Goal: Task Accomplishment & Management: Manage account settings

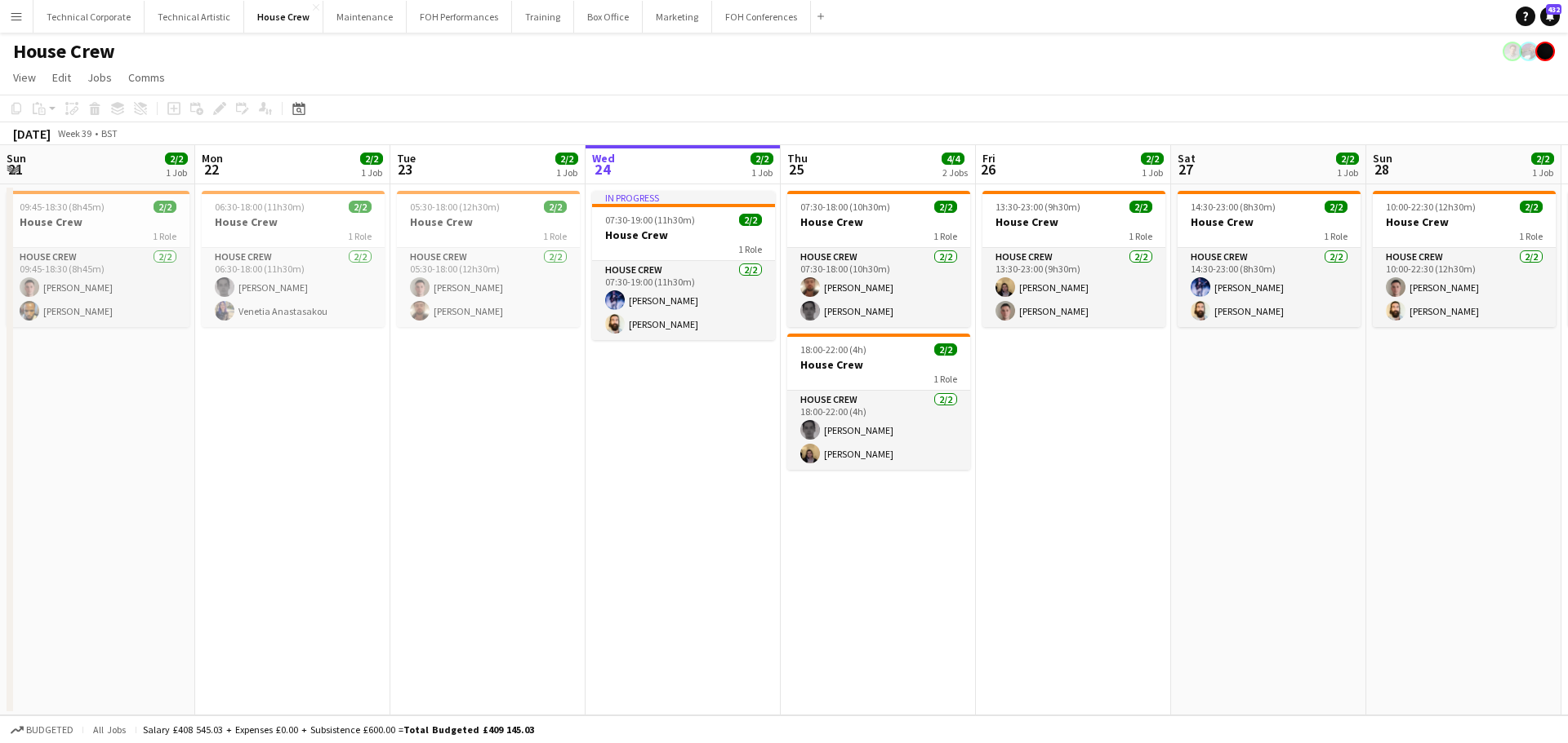
scroll to position [0, 550]
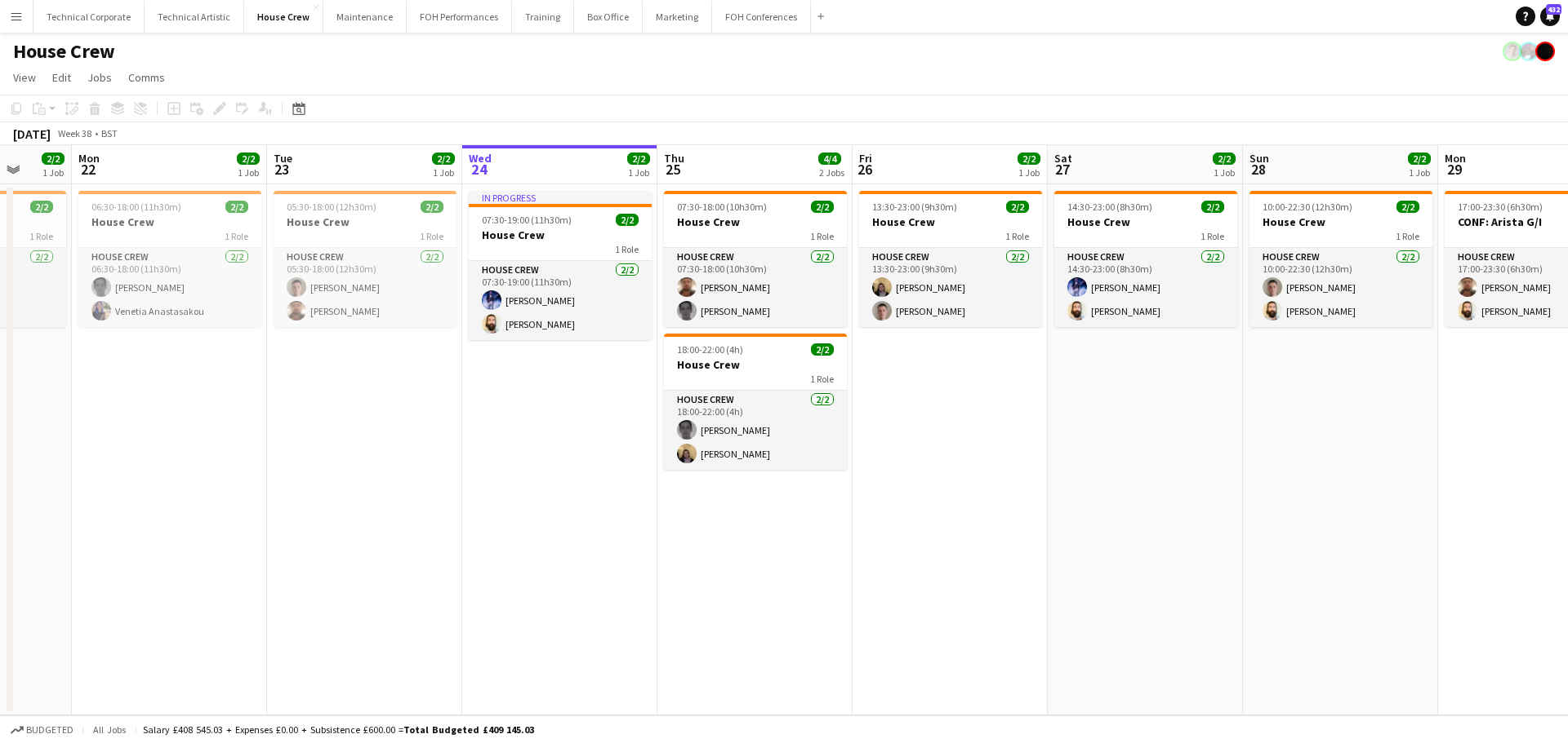
click at [1118, 466] on app-calendar-viewport "Sat 20 4/4 2 Jobs Sun 21 2/2 1 Job Mon 22 2/2 1 Job Tue 23 2/2 1 Job Wed 24 2/2…" at bounding box center [784, 430] width 1568 height 571
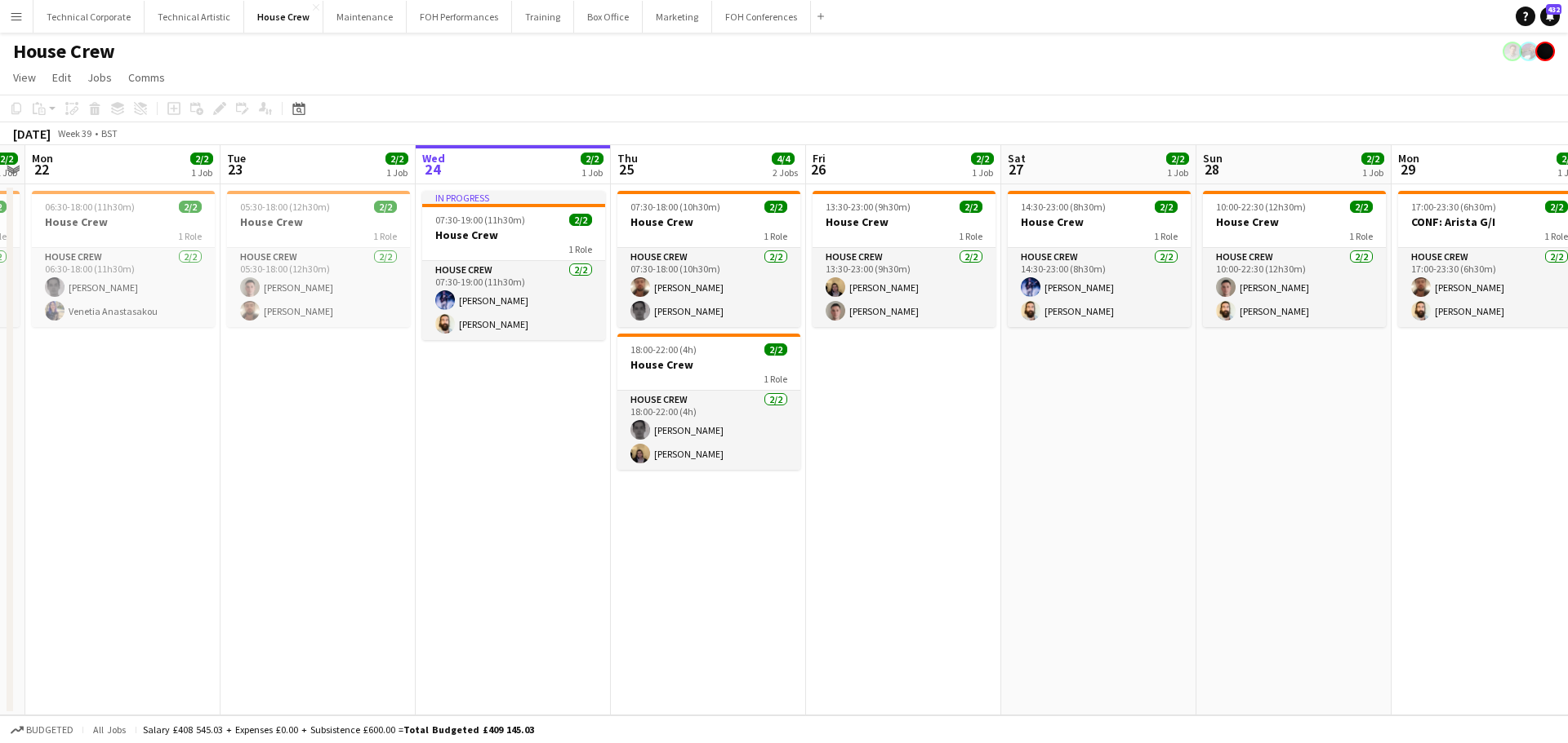
scroll to position [0, 587]
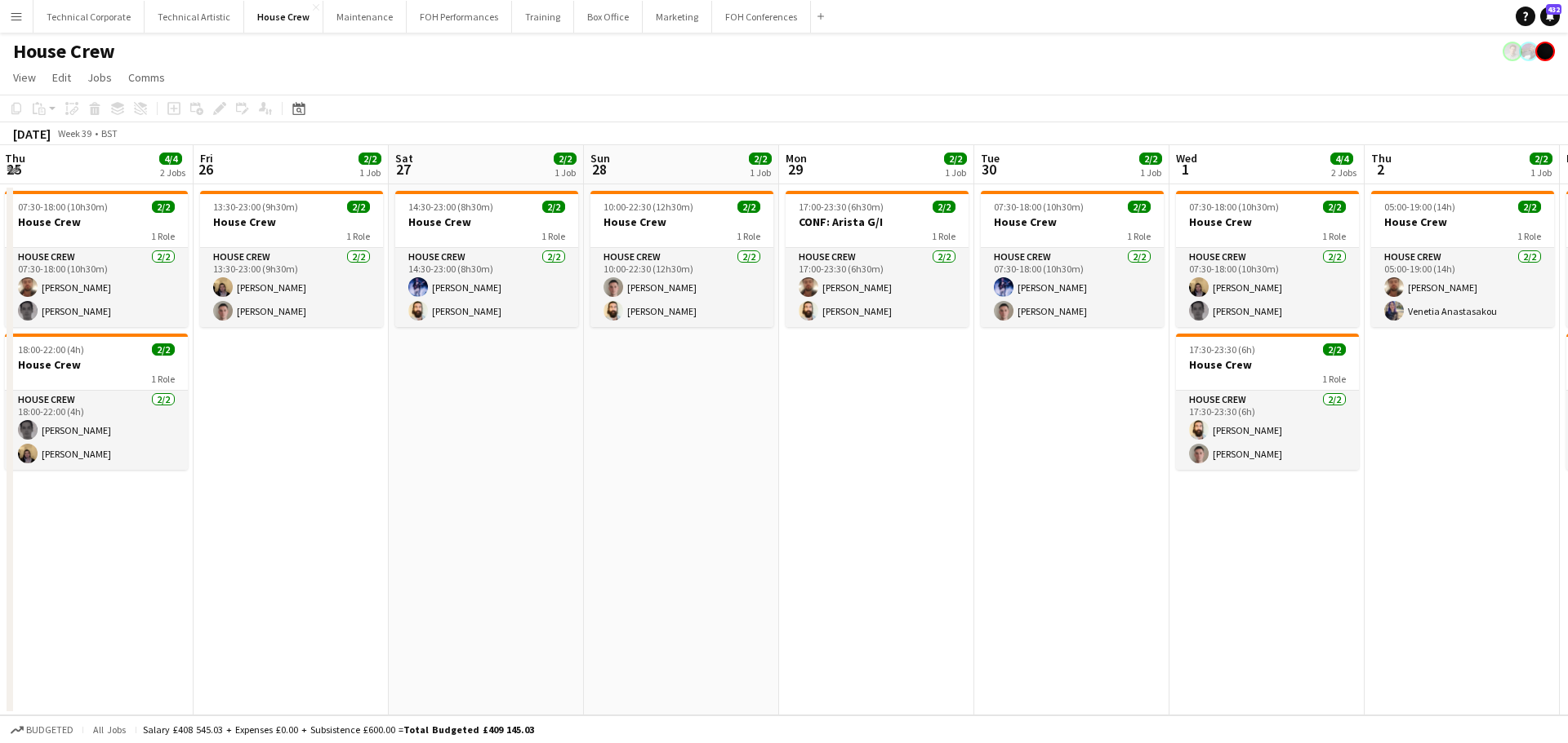
drag, startPoint x: 1114, startPoint y: 466, endPoint x: 372, endPoint y: 418, distance: 743.6
click at [435, 446] on app-calendar-viewport "Mon 22 2/2 1 Job Tue 23 2/2 1 Job Wed 24 2/2 1 Job Thu 25 4/4 2 Jobs Fri 26 2/2…" at bounding box center [784, 430] width 1568 height 571
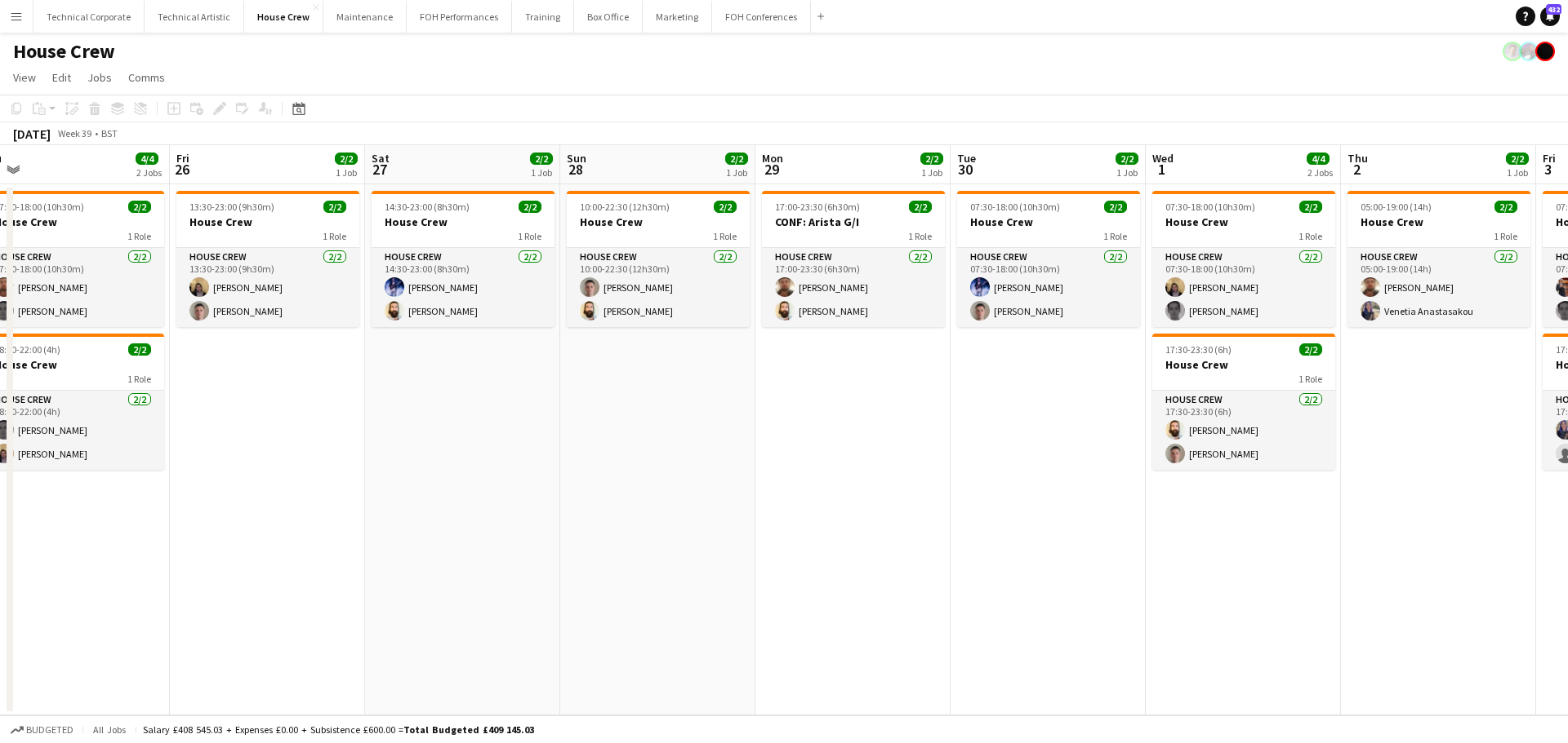
click at [884, 427] on app-date-cell "17:00-23:30 (6h30m) 2/2 CONF: Arista G/I 1 Role House Crew [DATE] 17:00-23:30 (…" at bounding box center [853, 450] width 195 height 531
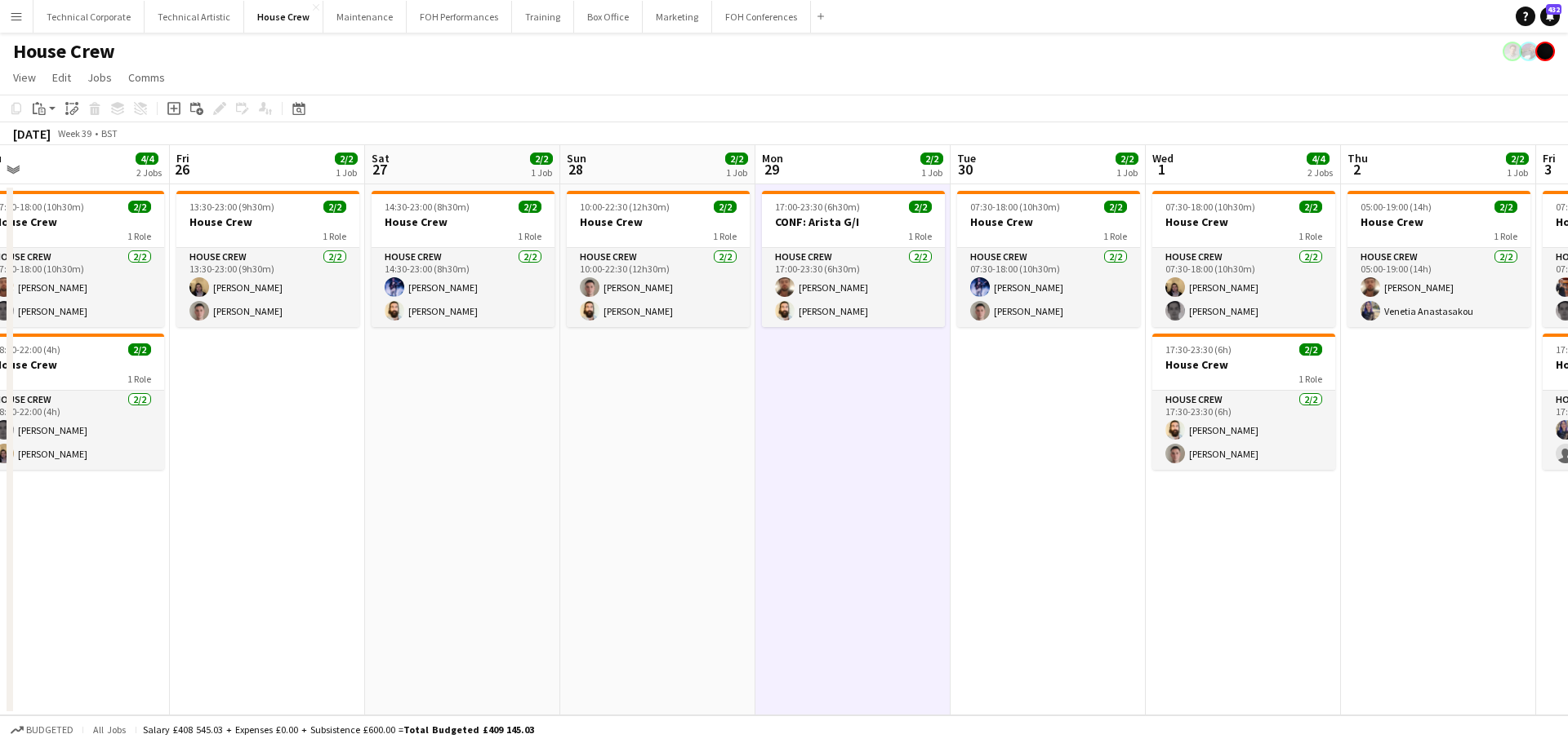
click at [884, 427] on app-date-cell "17:00-23:30 (6h30m) 2/2 CONF: Arista G/I 1 Role House Crew [DATE] 17:00-23:30 (…" at bounding box center [853, 450] width 195 height 531
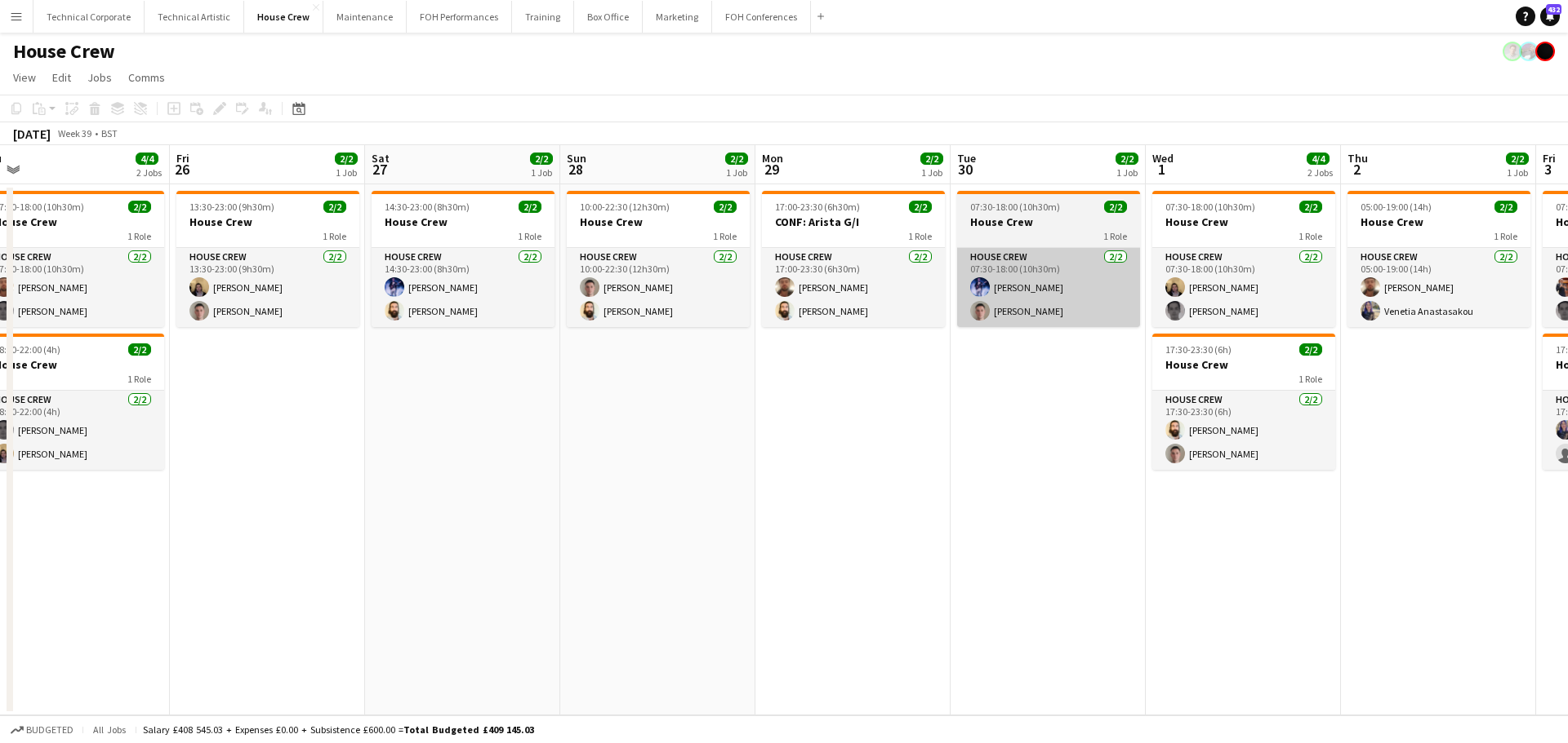
drag, startPoint x: 1072, startPoint y: 236, endPoint x: 1025, endPoint y: 298, distance: 77.8
click at [1072, 236] on div "1 Role" at bounding box center [1049, 235] width 183 height 13
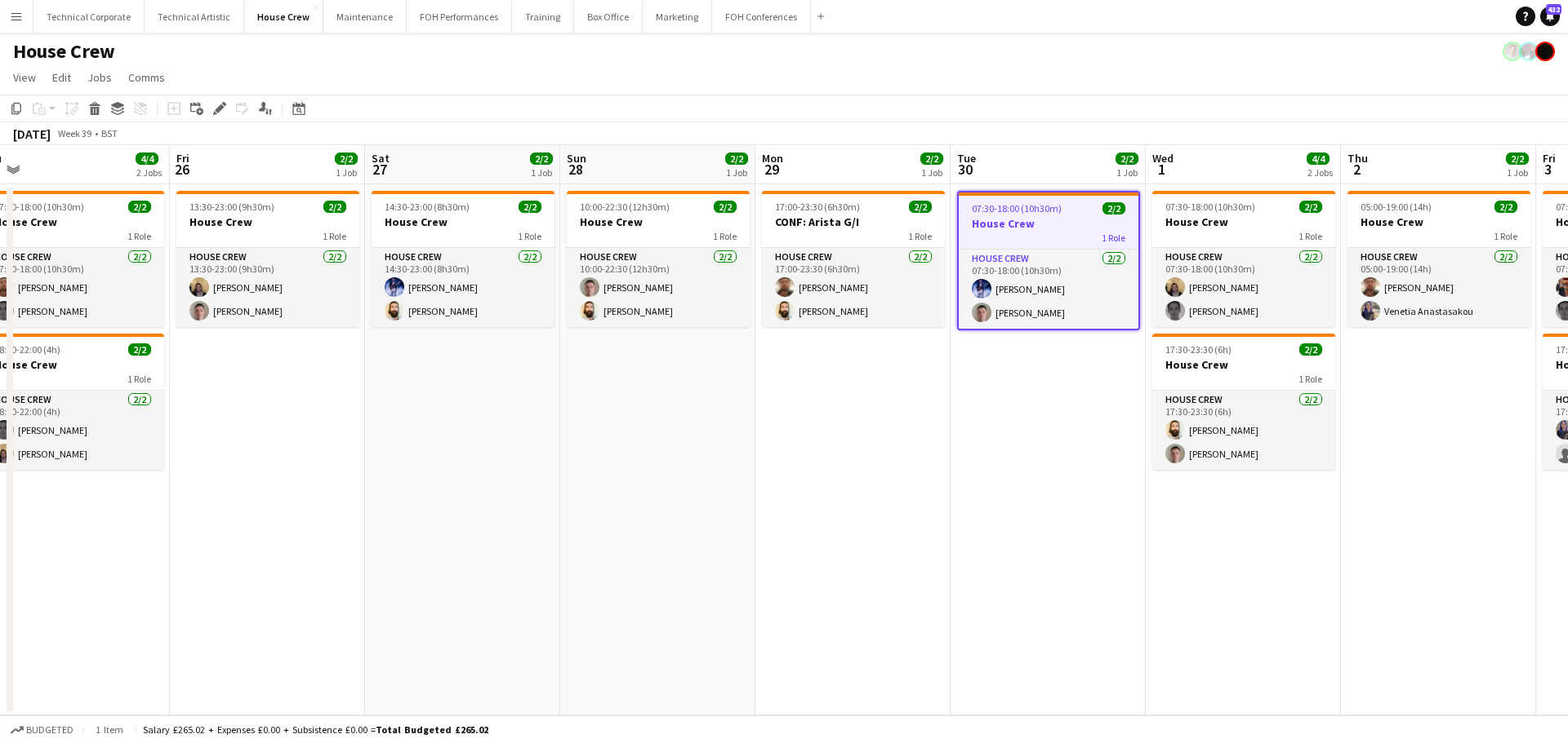
click at [828, 444] on app-date-cell "17:00-23:30 (6h30m) 2/2 CONF: Arista G/I 1 Role House Crew [DATE] 17:00-23:30 (…" at bounding box center [853, 450] width 195 height 531
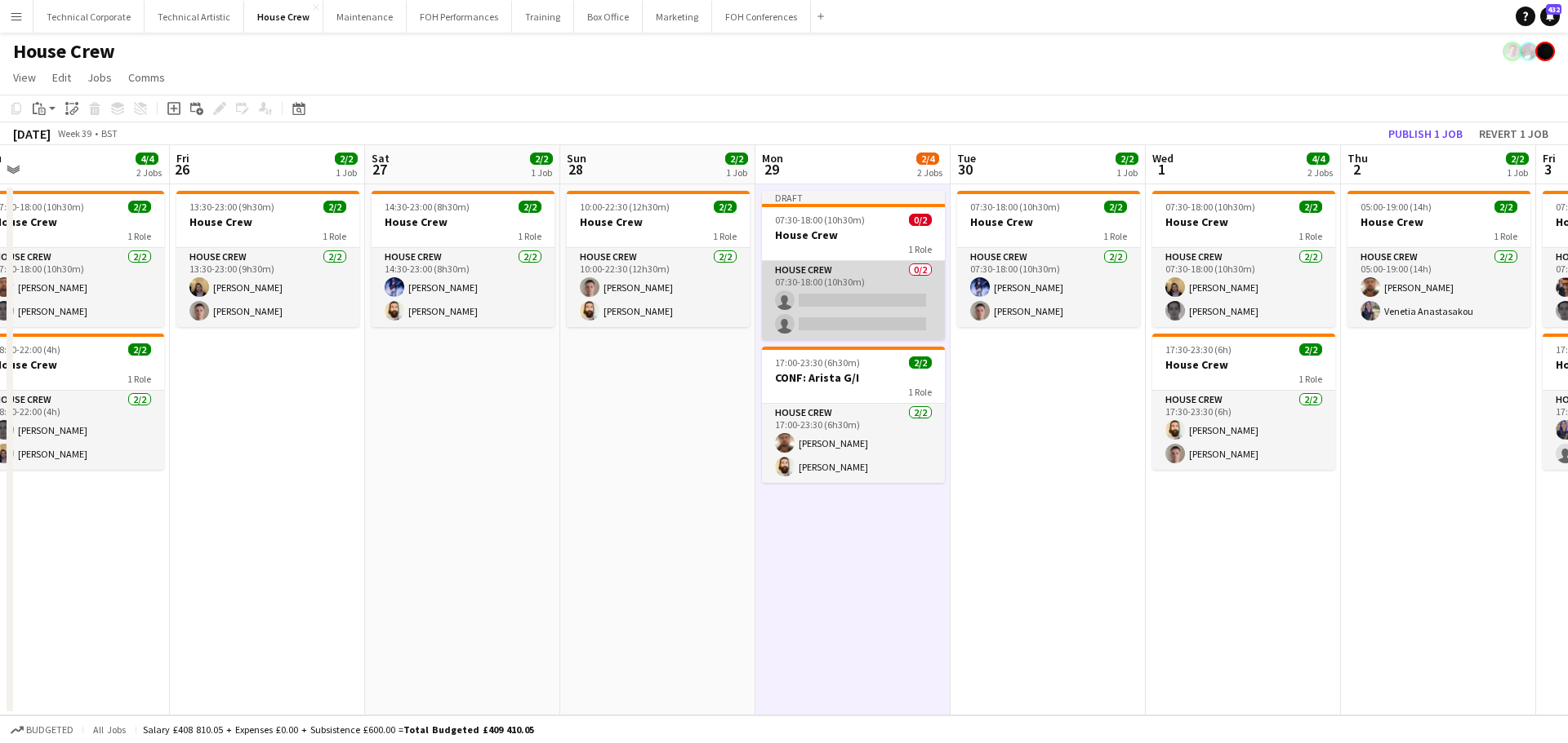
click at [855, 309] on app-card-role "House Crew 0/2 07:30-18:00 (10h30m) single-neutral-actions single-neutral-actio…" at bounding box center [853, 300] width 183 height 79
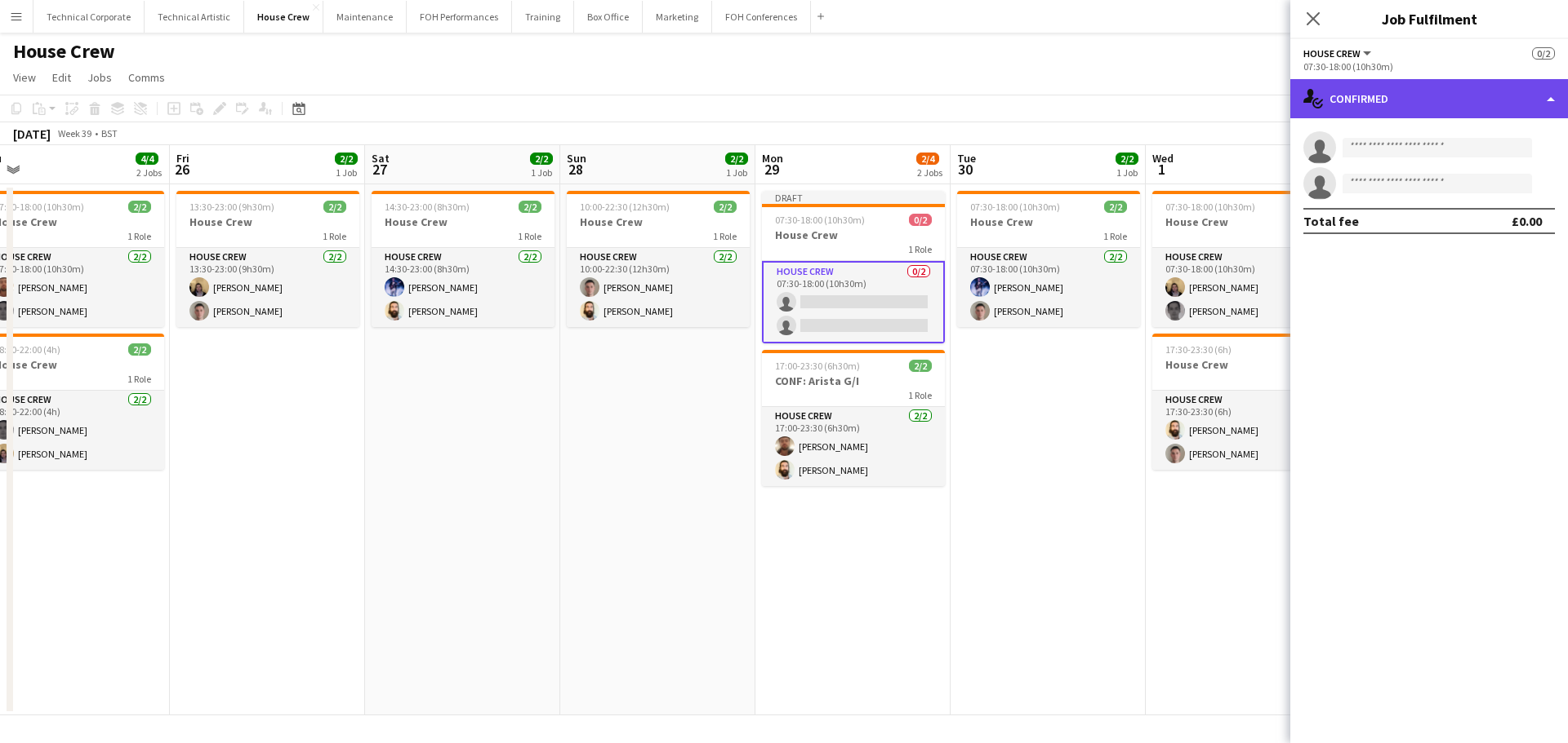
click at [1429, 102] on div "single-neutral-actions-check-2 Confirmed" at bounding box center [1429, 99] width 278 height 40
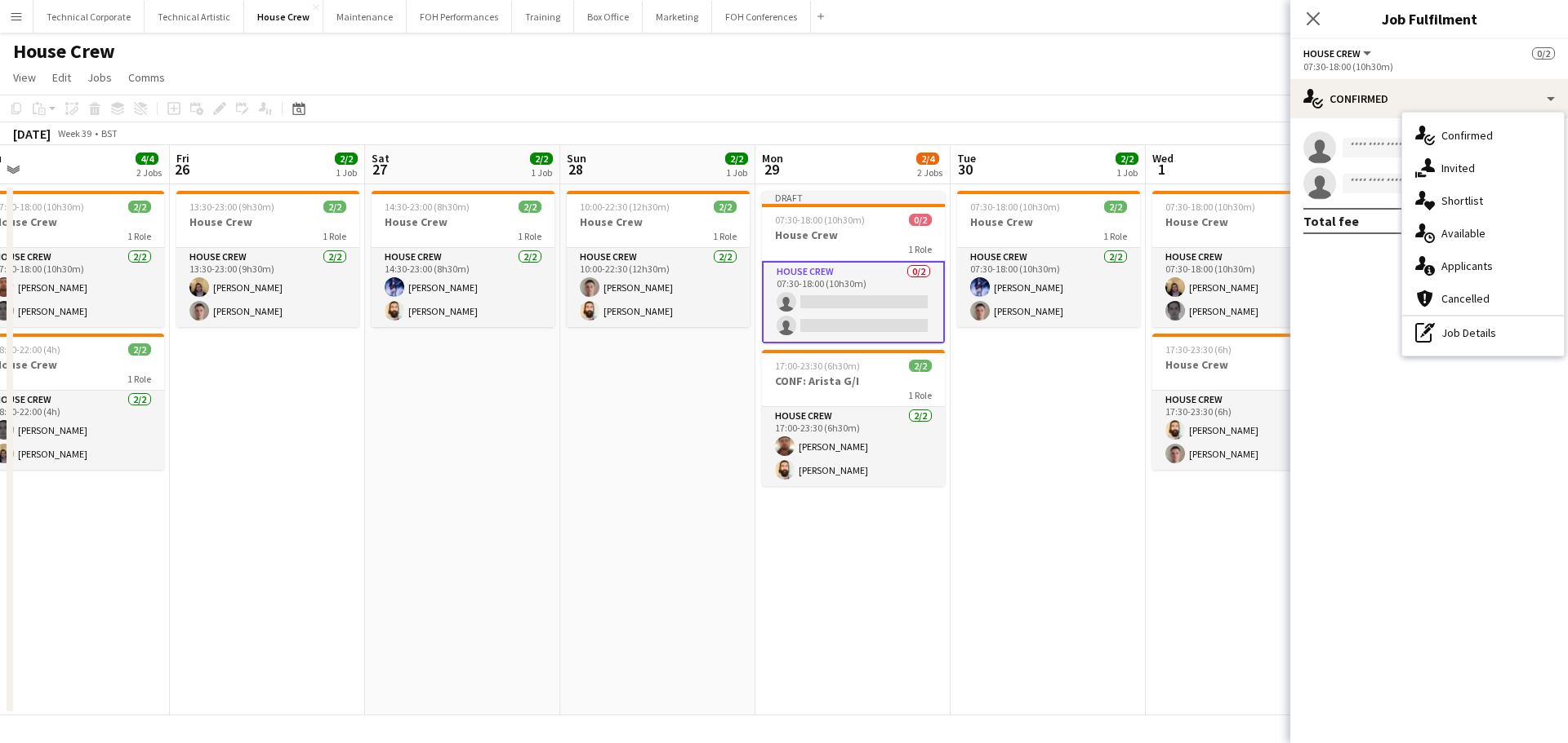
click at [1489, 328] on div "pen-write Job Details" at bounding box center [1483, 332] width 162 height 33
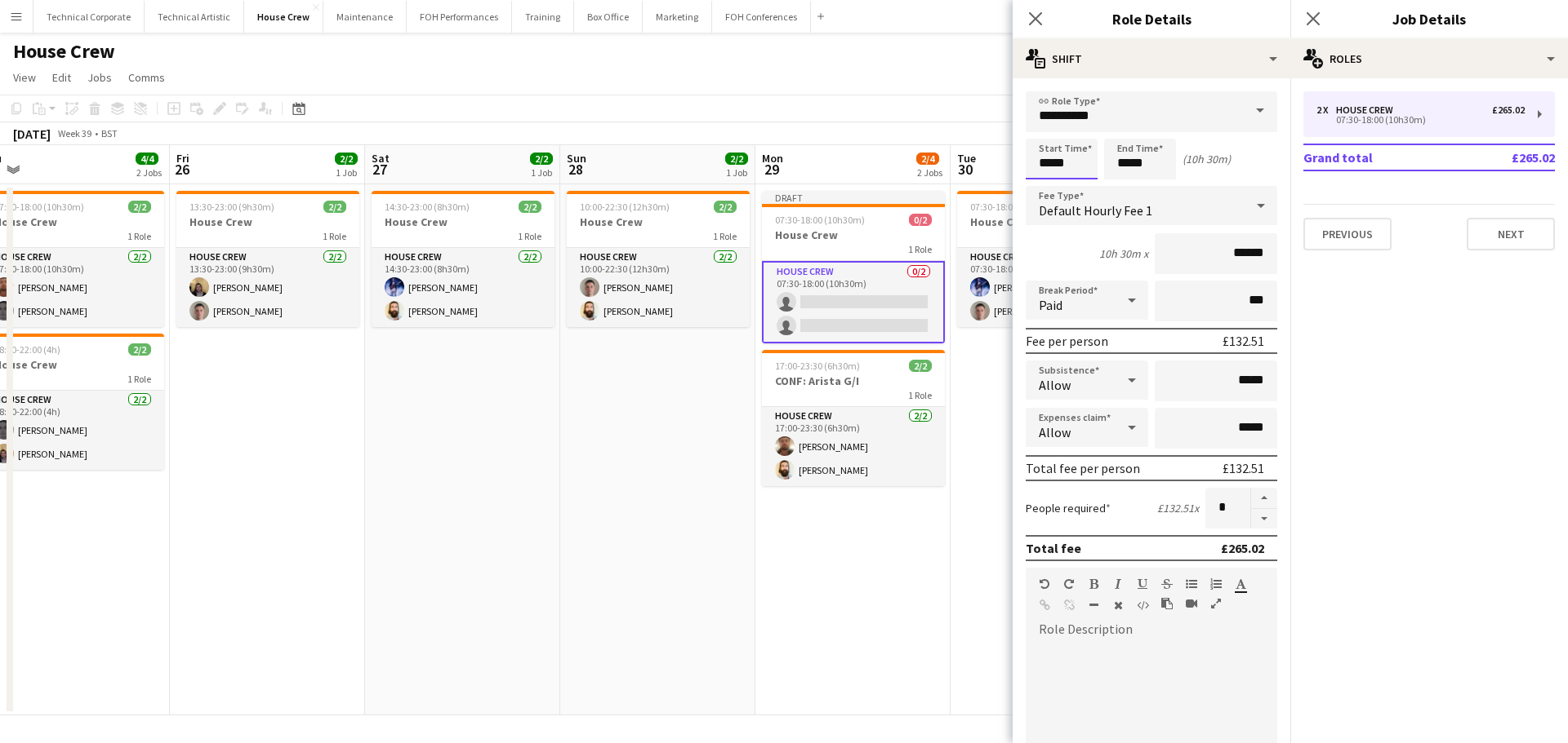
drag, startPoint x: 1077, startPoint y: 162, endPoint x: 904, endPoint y: 170, distance: 173.2
click at [919, 170] on body "Menu Boards Boards Boards All jobs Status Workforce Workforce My Workforce Recr…" at bounding box center [784, 371] width 1568 height 743
type input "*****"
drag, startPoint x: 1088, startPoint y: 165, endPoint x: 917, endPoint y: 169, distance: 171.0
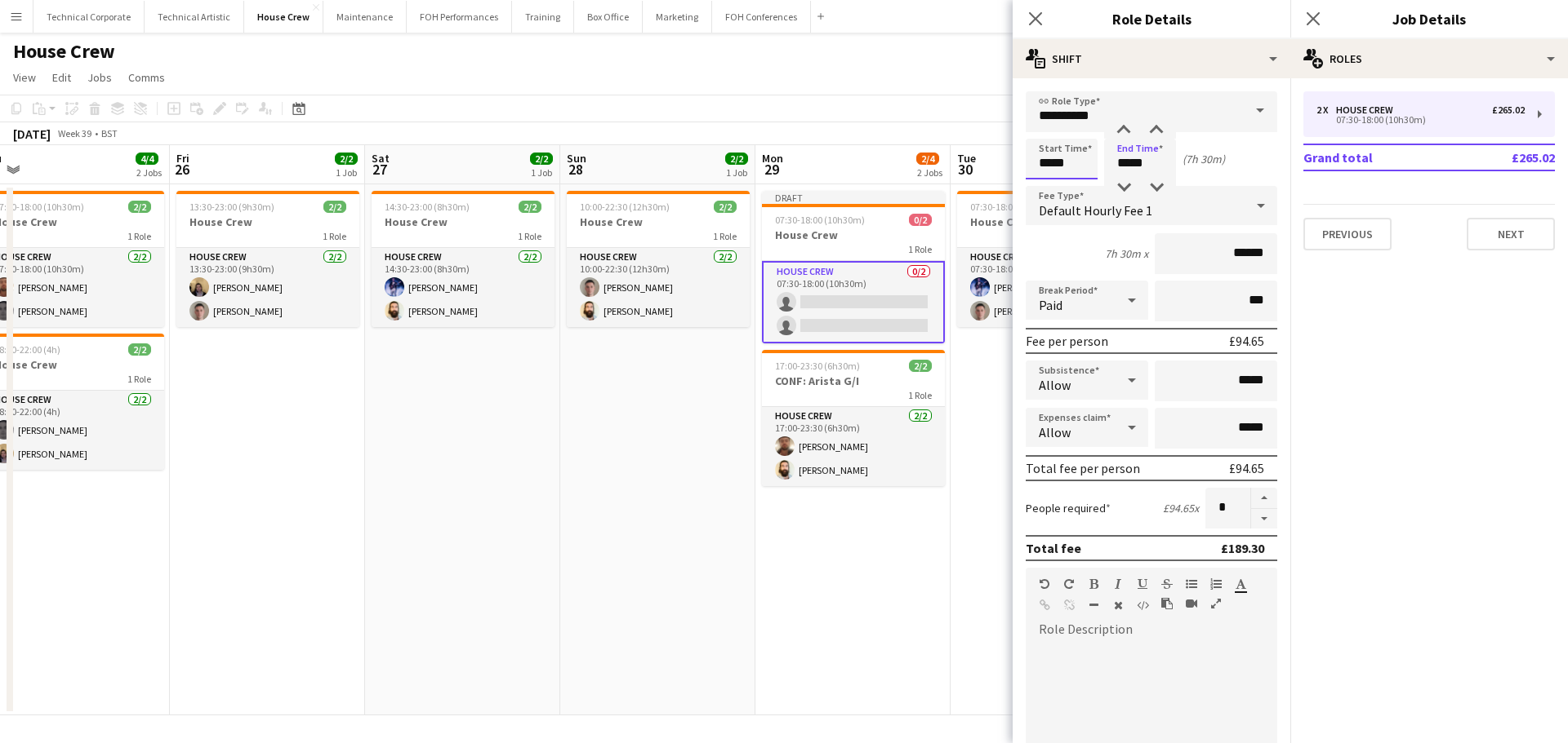
click at [933, 168] on body "Menu Boards Boards Boards All jobs Status Workforce Workforce My Workforce Recr…" at bounding box center [784, 371] width 1568 height 743
type input "*****"
click at [809, 606] on app-date-cell "Draft 07:30-18:00 (10h30m) 0/2 House Crew 1 Role House Crew 0/2 07:30-18:00 (10…" at bounding box center [853, 450] width 195 height 531
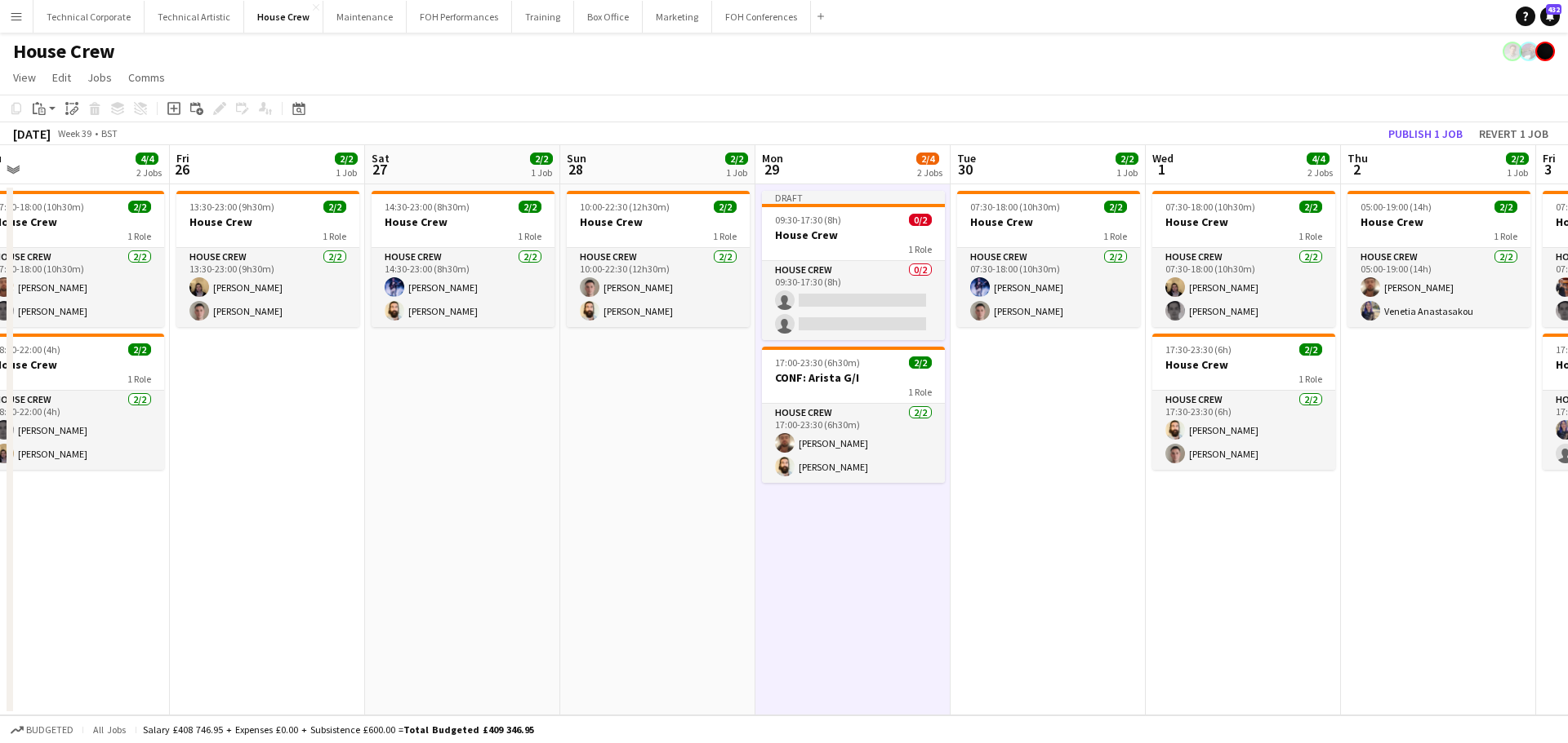
click at [843, 580] on app-date-cell "Draft 09:30-17:30 (8h) 0/2 House Crew 1 Role House Crew 0/2 09:30-17:30 (8h) si…" at bounding box center [853, 450] width 195 height 531
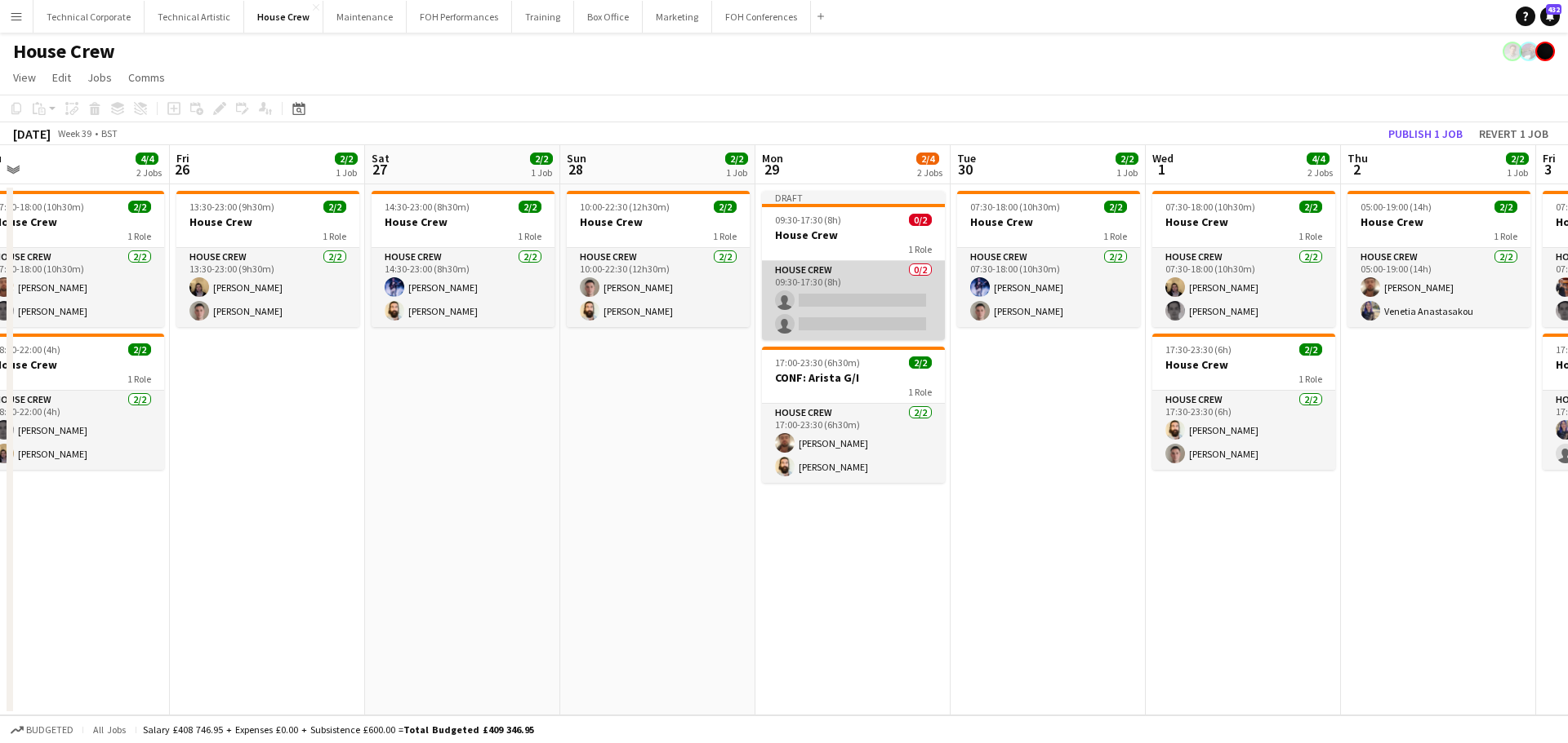
click at [844, 321] on app-card-role "House Crew 0/2 09:30-17:30 (8h) single-neutral-actions single-neutral-actions" at bounding box center [853, 300] width 183 height 79
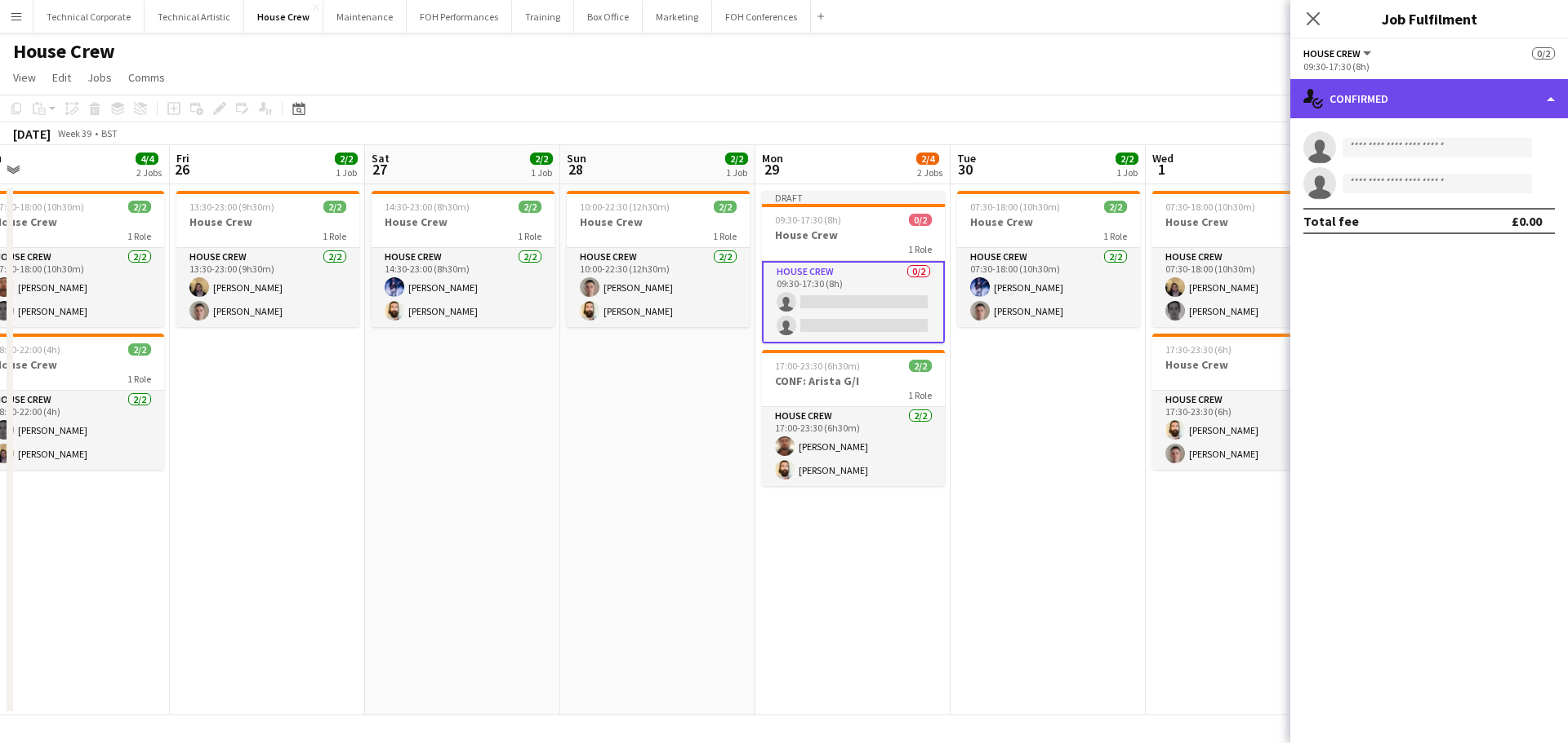
click at [1476, 92] on div "single-neutral-actions-check-2 Confirmed" at bounding box center [1429, 99] width 278 height 40
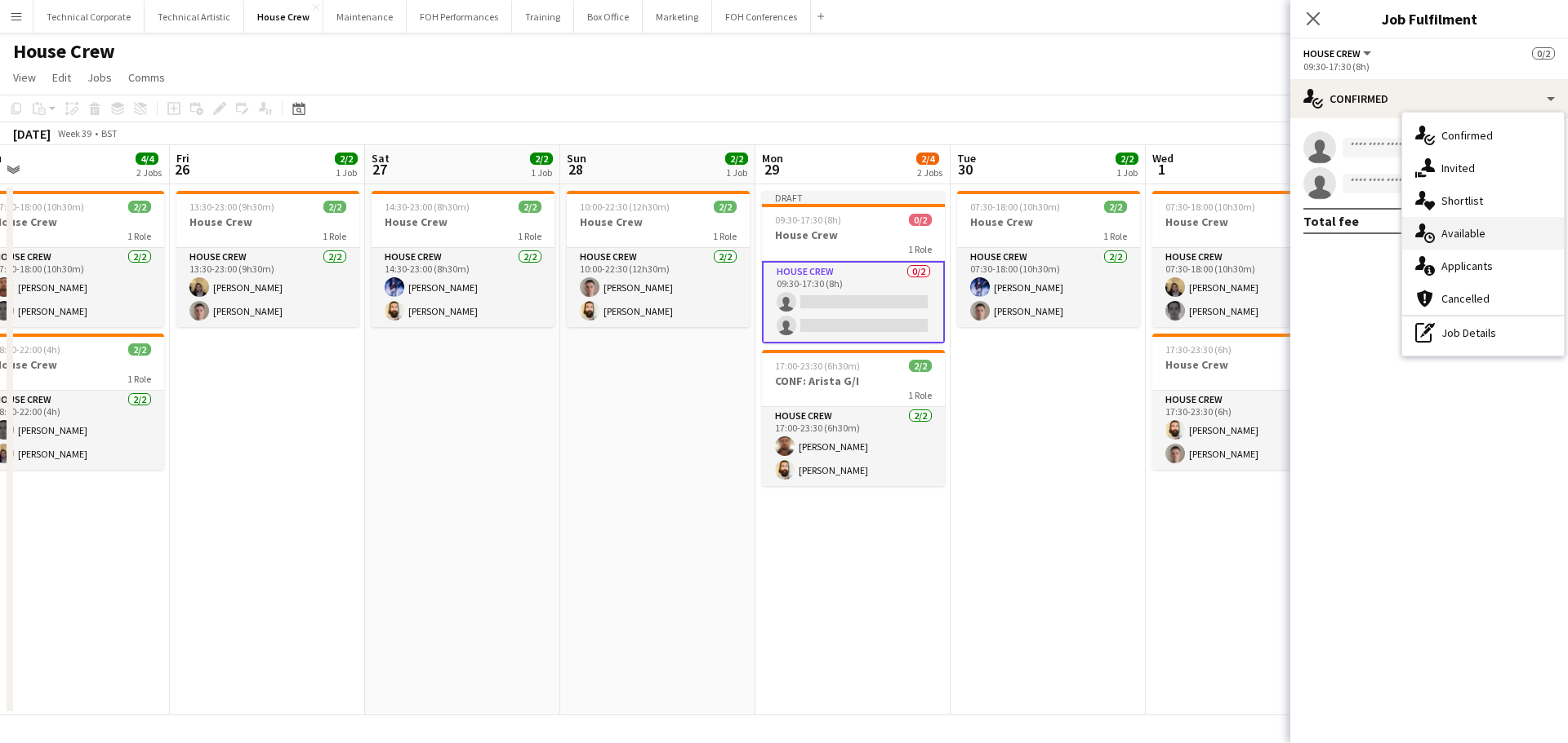
click at [1483, 228] on span "Available" at bounding box center [1462, 234] width 44 height 15
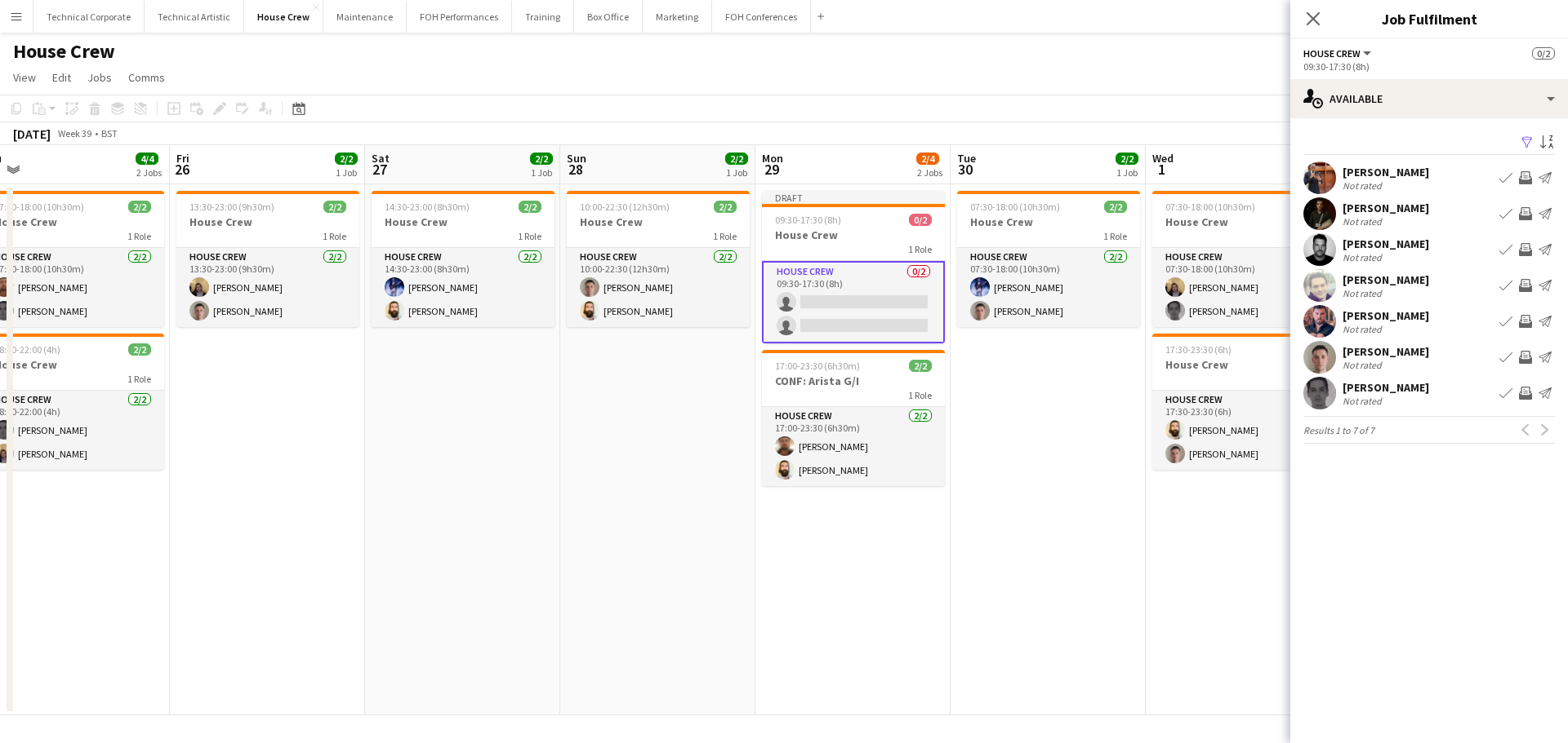
click at [1530, 283] on app-icon "Invite crew" at bounding box center [1526, 285] width 13 height 13
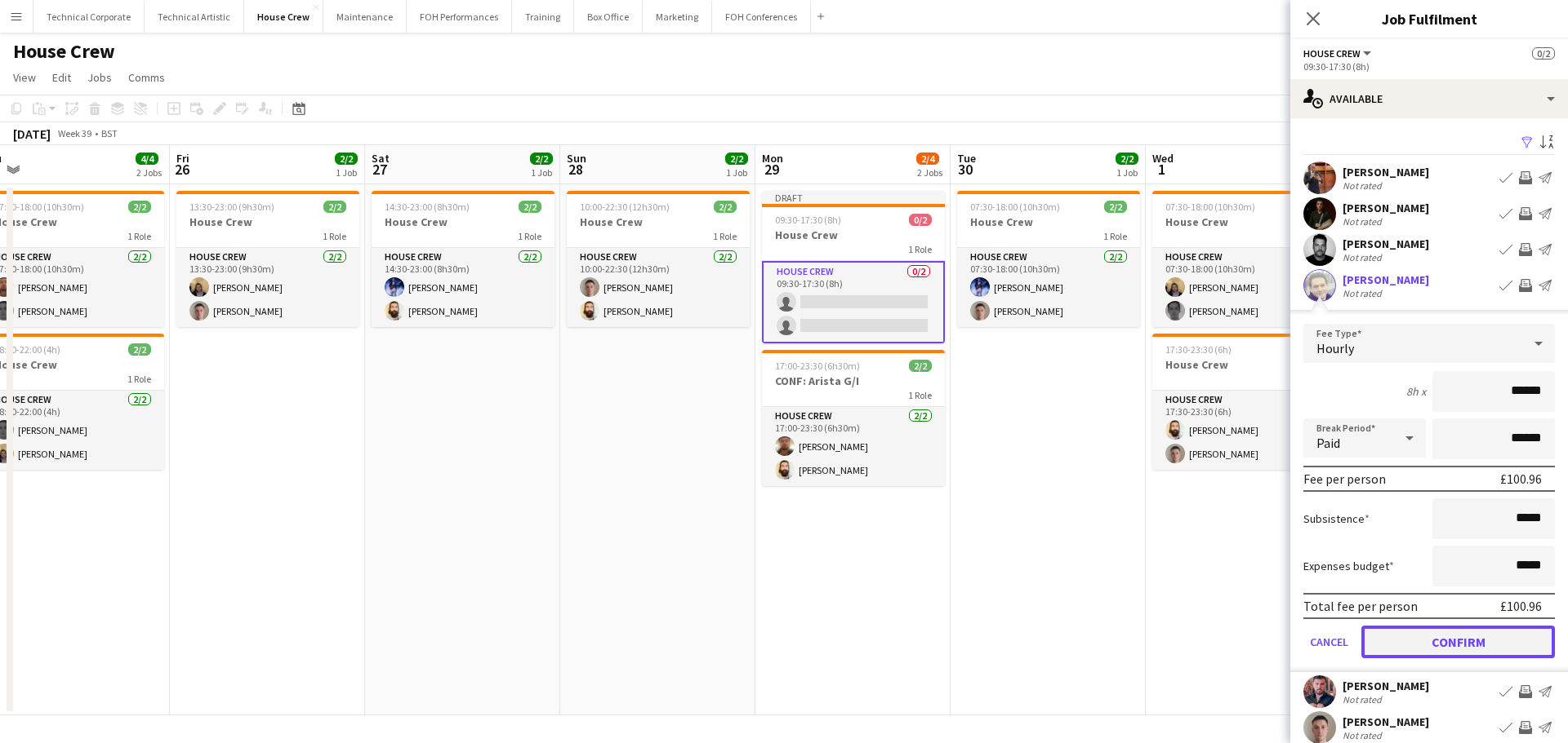
click at [1466, 632] on button "Confirm" at bounding box center [1457, 642] width 193 height 33
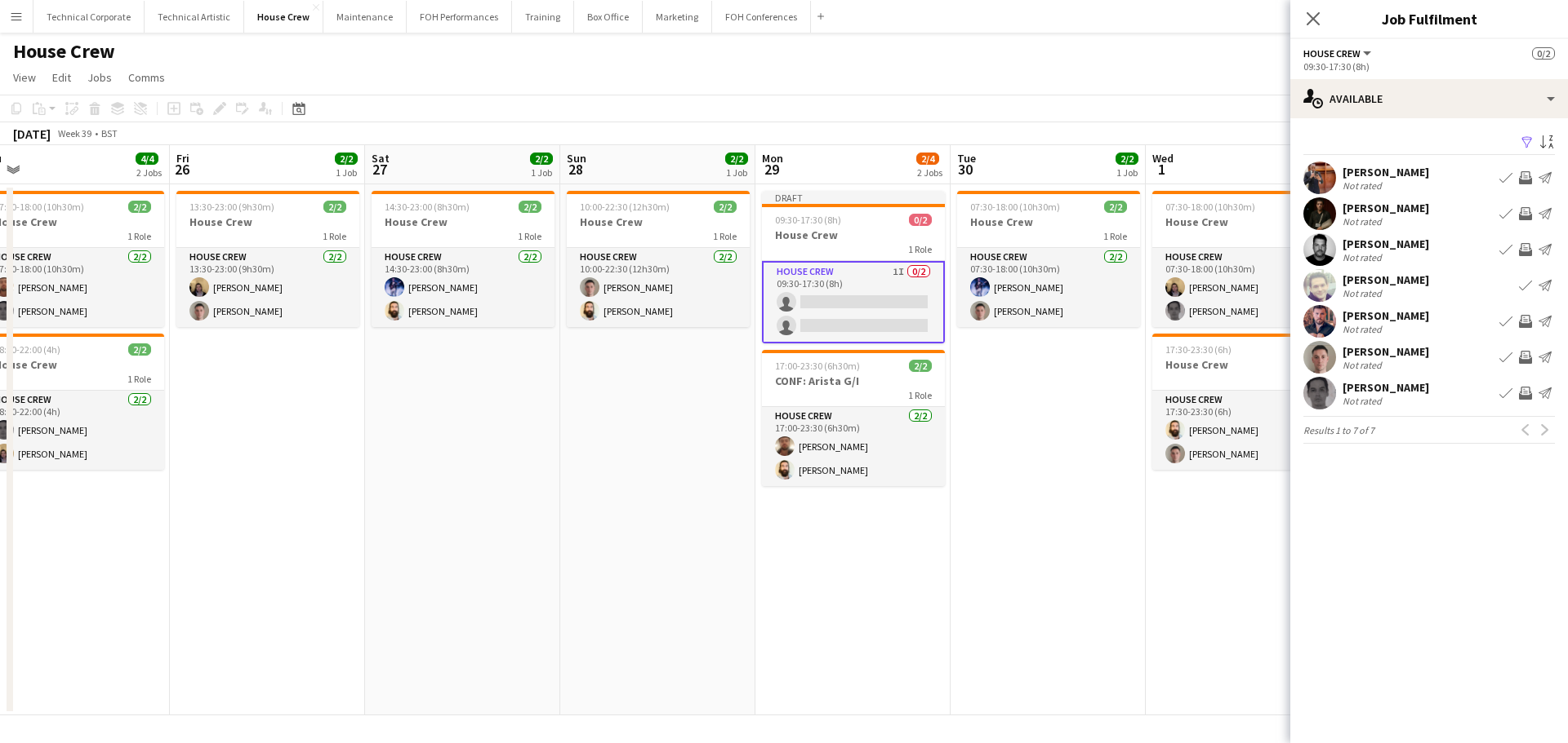
click at [1515, 359] on button "Invite crew" at bounding box center [1525, 357] width 20 height 20
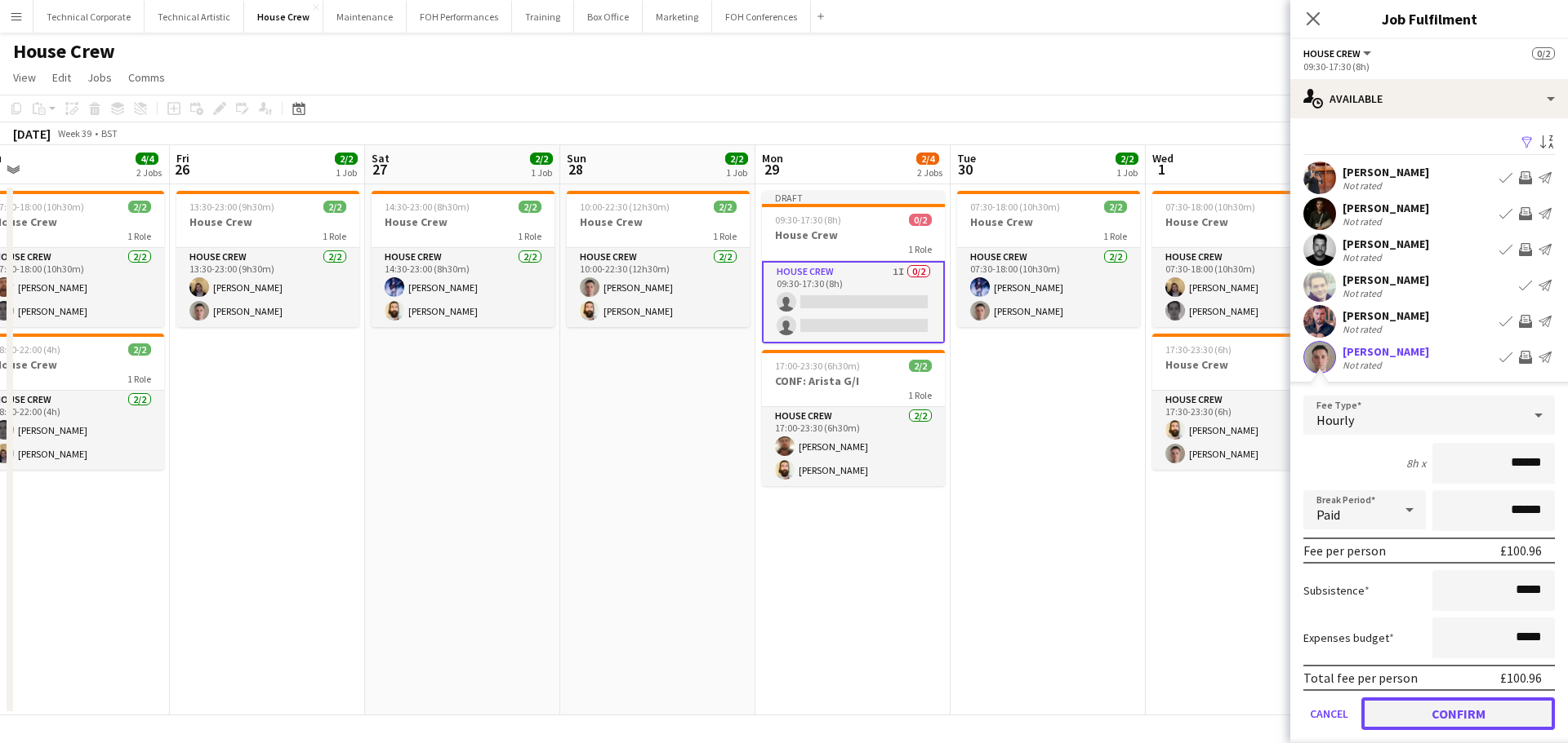
click at [1477, 706] on button "Confirm" at bounding box center [1457, 714] width 193 height 33
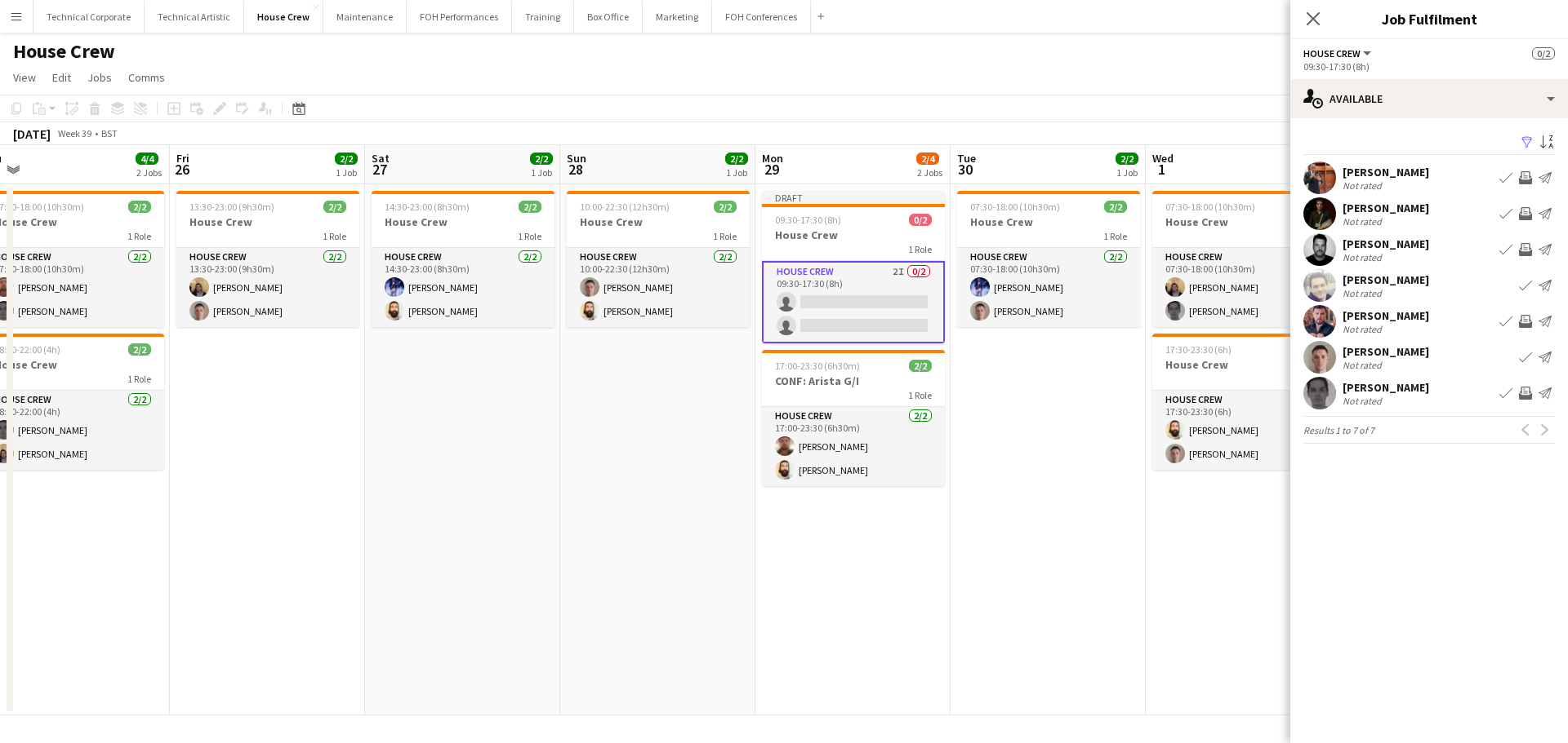
click at [1518, 395] on button "Invite crew" at bounding box center [1525, 393] width 20 height 20
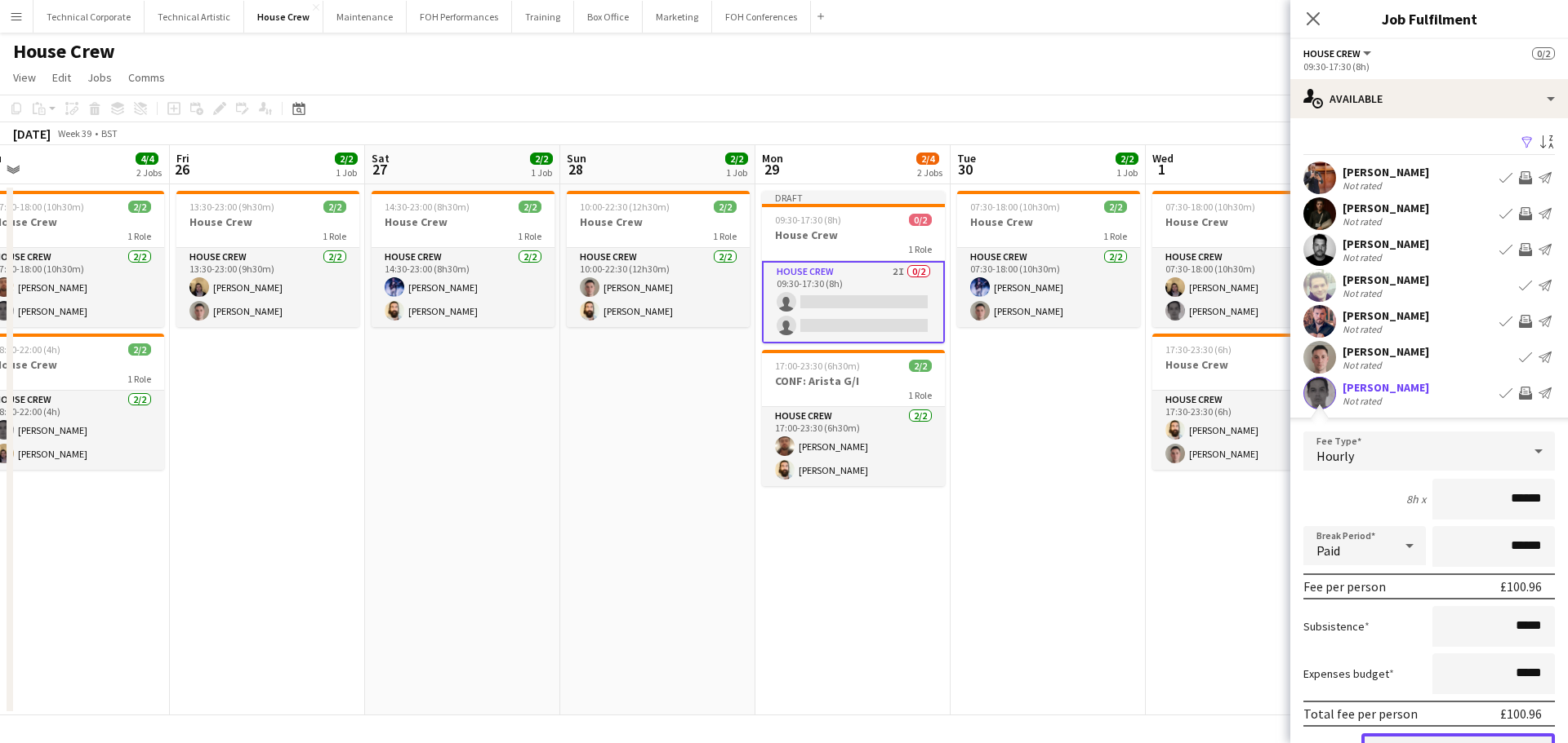
click at [1474, 736] on button "Confirm" at bounding box center [1457, 750] width 193 height 33
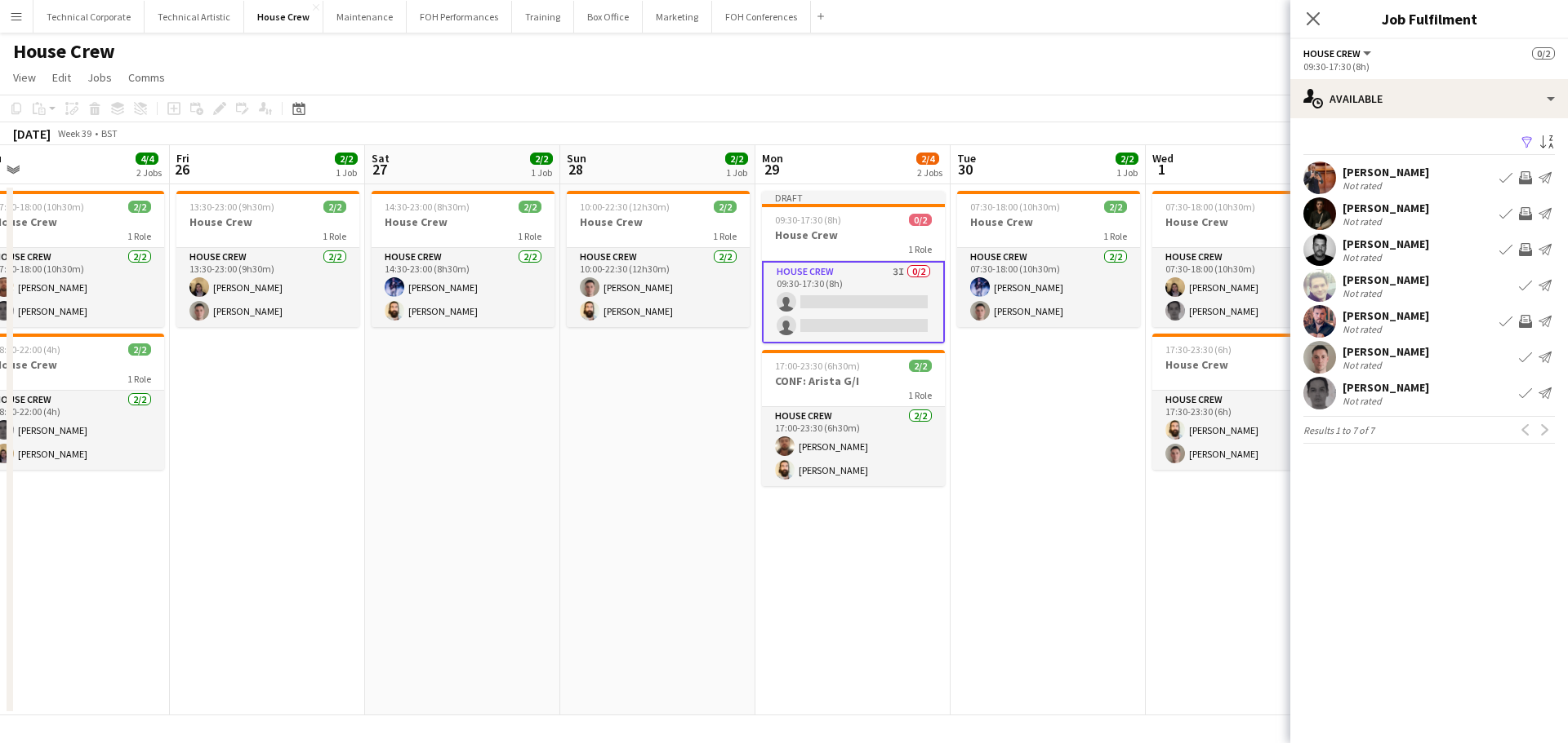
click at [1526, 248] on app-icon "Invite crew" at bounding box center [1526, 250] width 13 height 13
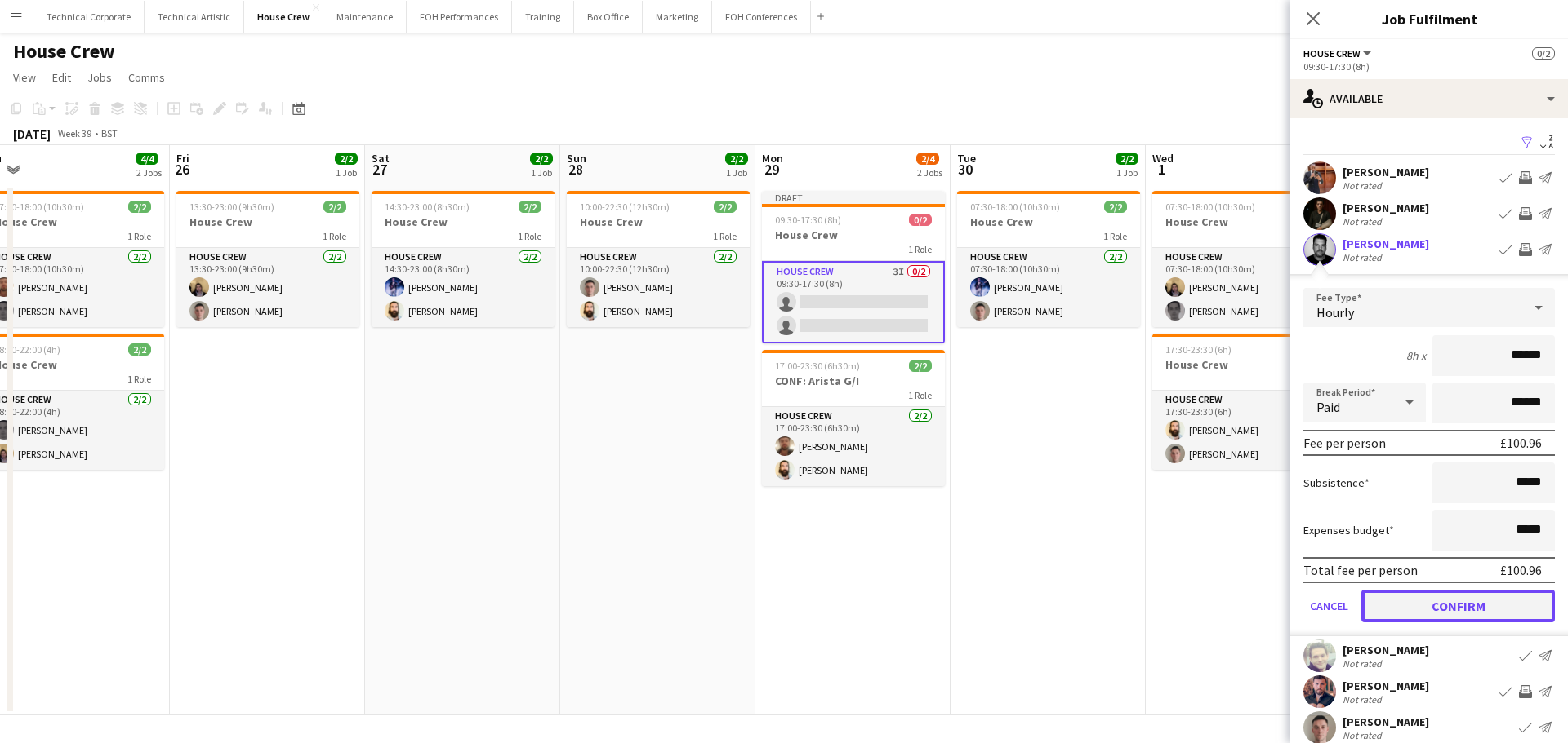
click at [1461, 615] on button "Confirm" at bounding box center [1457, 606] width 193 height 33
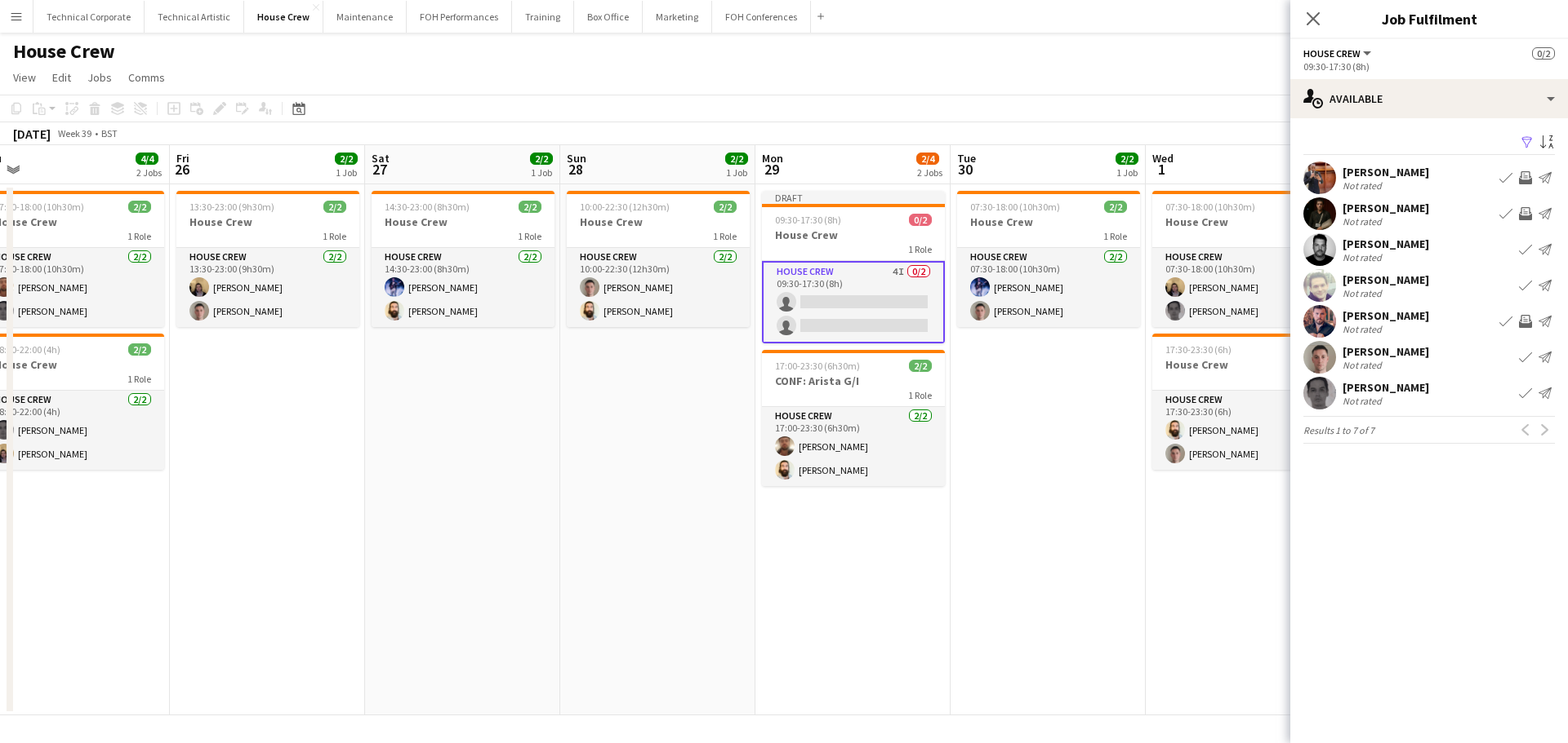
click at [953, 577] on app-date-cell "07:30-18:00 (10h30m) 2/2 House Crew 1 Role House Crew [DATE] 07:30-18:00 (10h30…" at bounding box center [1048, 450] width 195 height 531
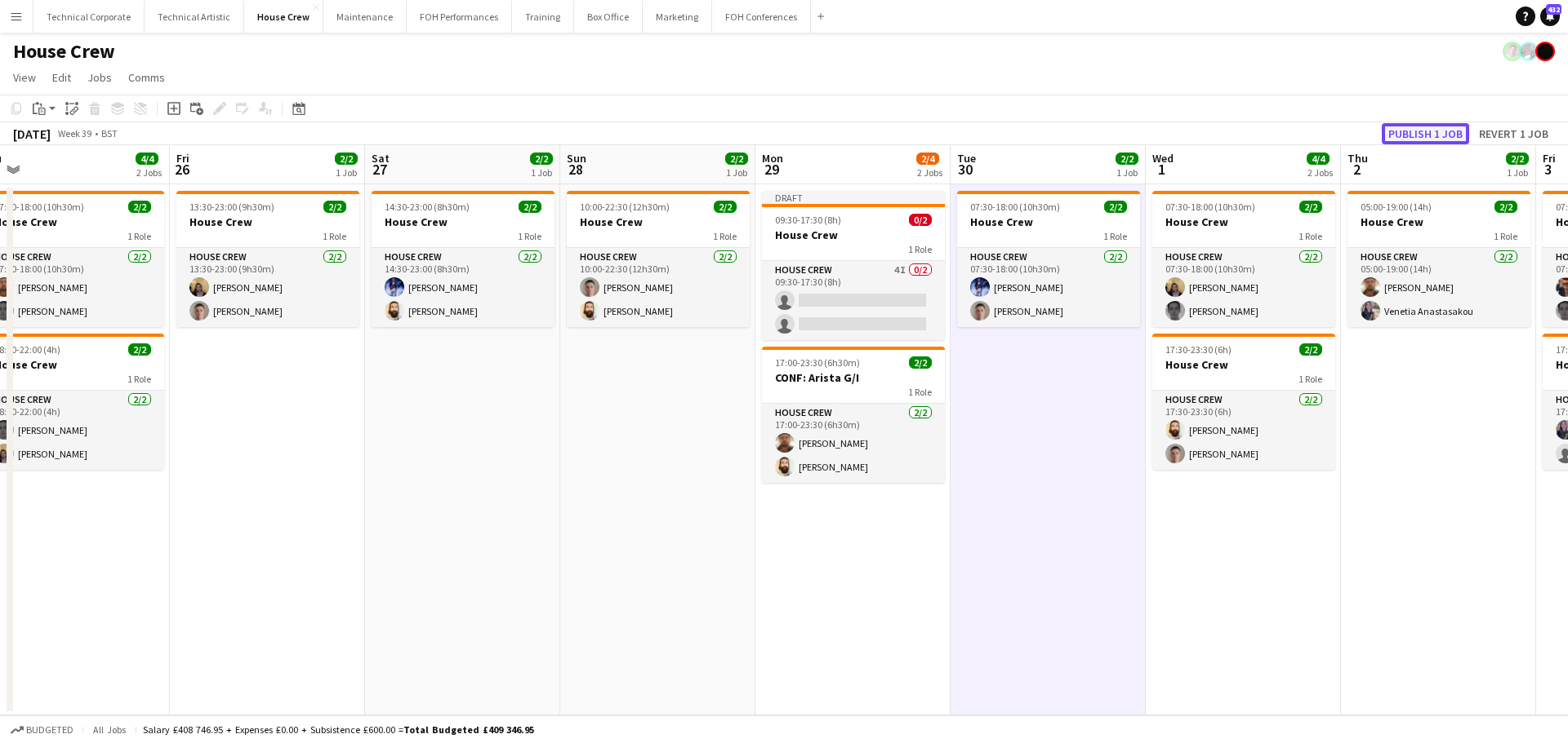
click at [1434, 135] on button "Publish 1 job" at bounding box center [1425, 134] width 88 height 22
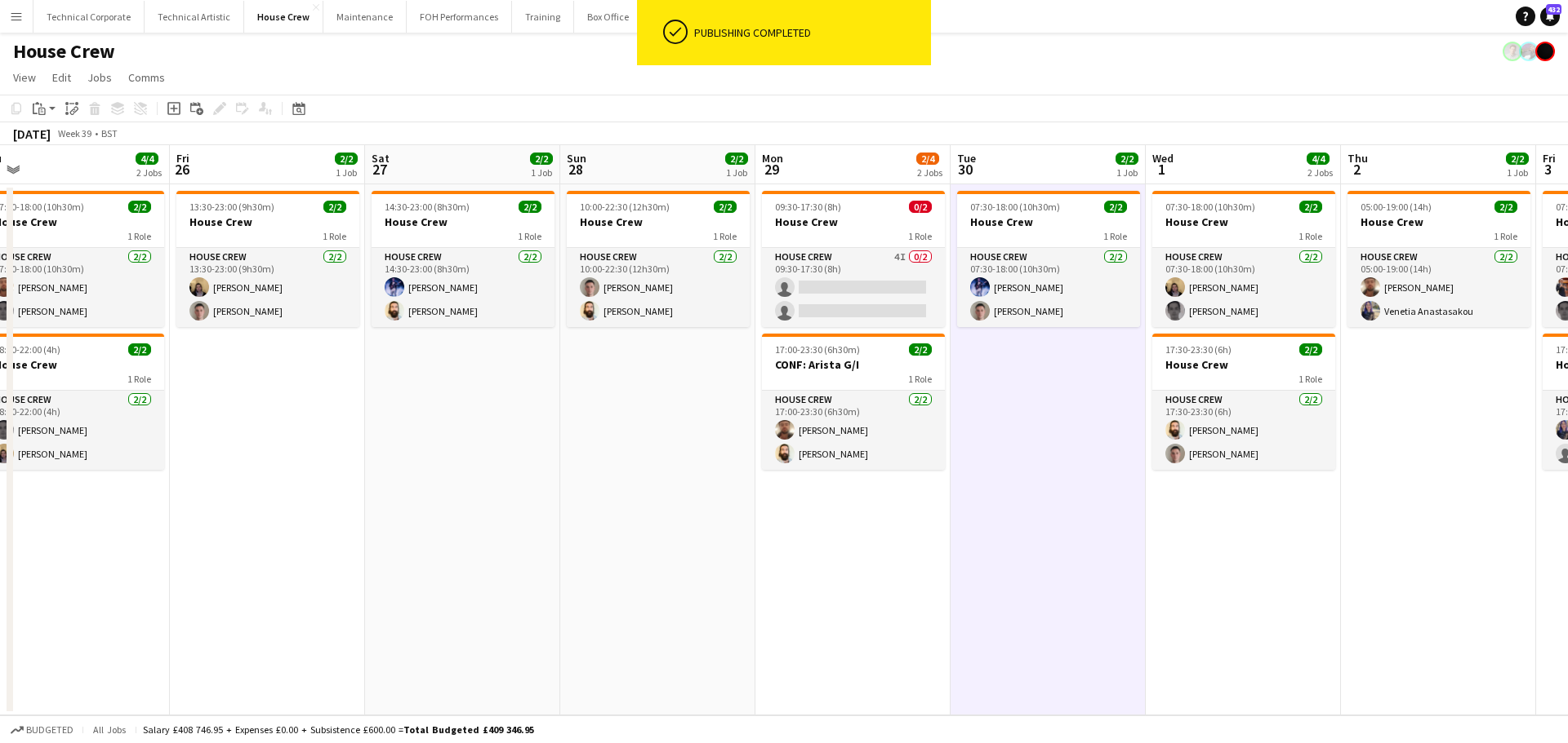
click at [1035, 574] on app-date-cell "07:30-18:00 (10h30m) 2/2 House Crew 1 Role House Crew [DATE] 07:30-18:00 (10h30…" at bounding box center [1048, 450] width 195 height 531
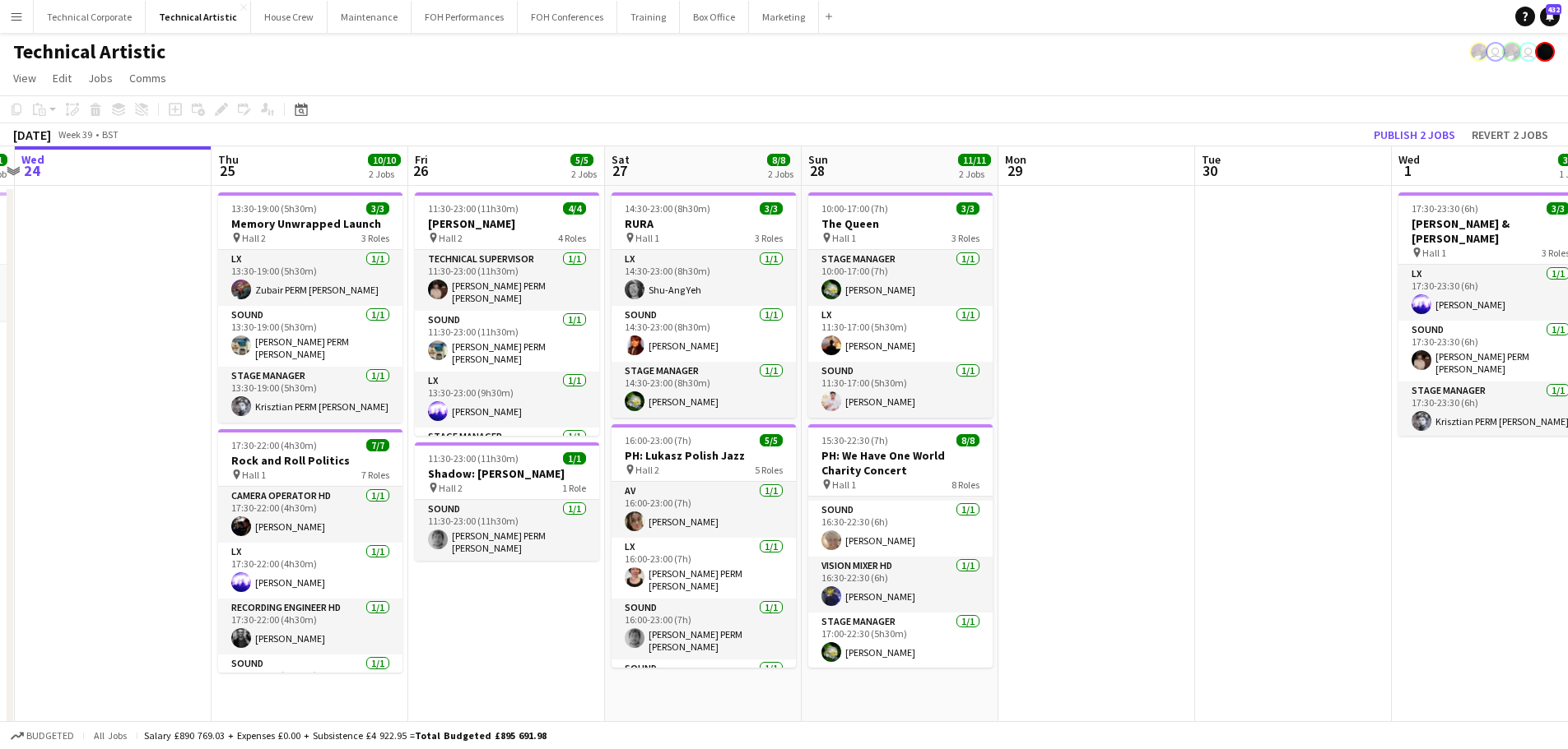
scroll to position [276, 0]
click at [295, 110] on icon at bounding box center [300, 109] width 12 height 13
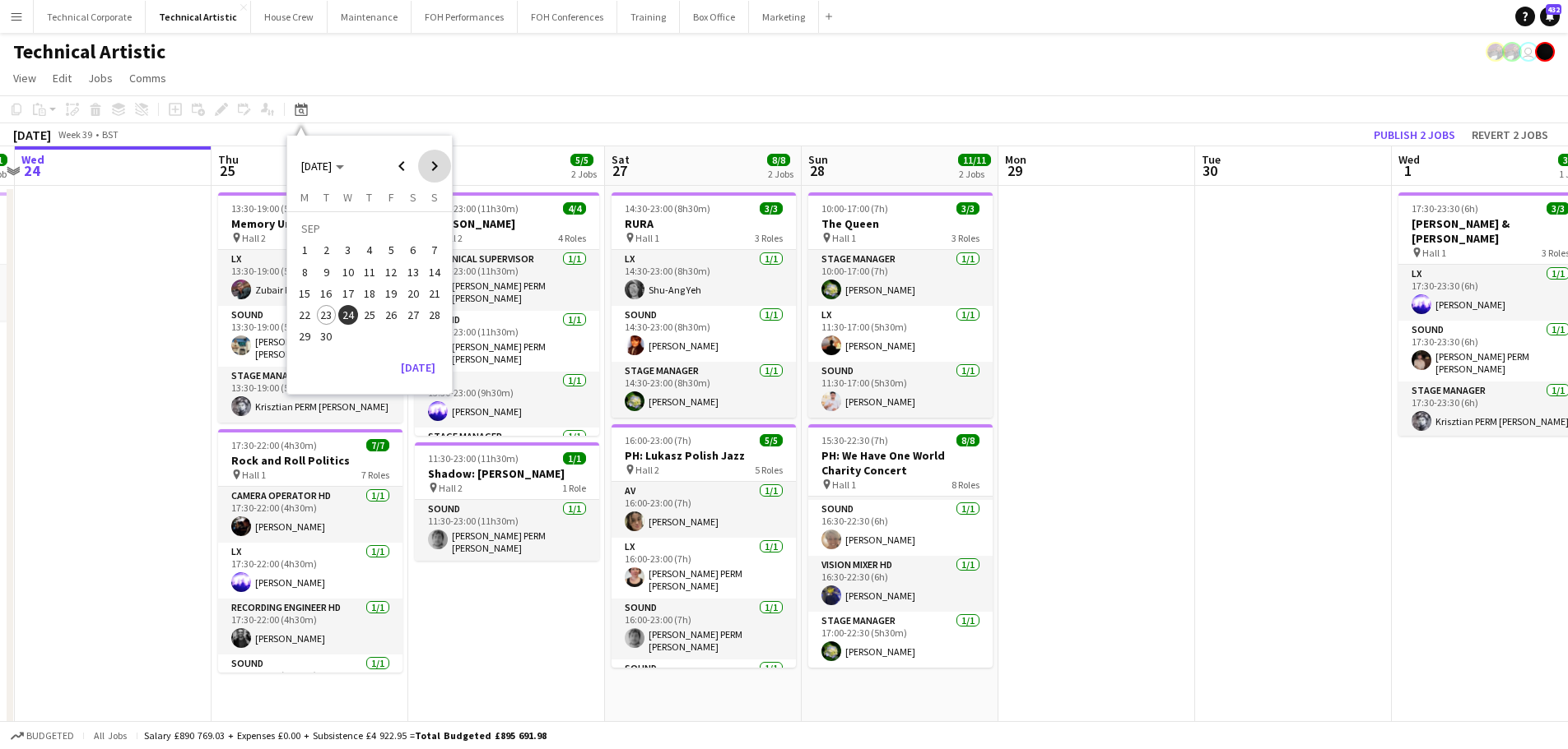
click at [425, 165] on span "Next month" at bounding box center [434, 166] width 33 height 33
click at [414, 233] on span "1" at bounding box center [413, 231] width 20 height 23
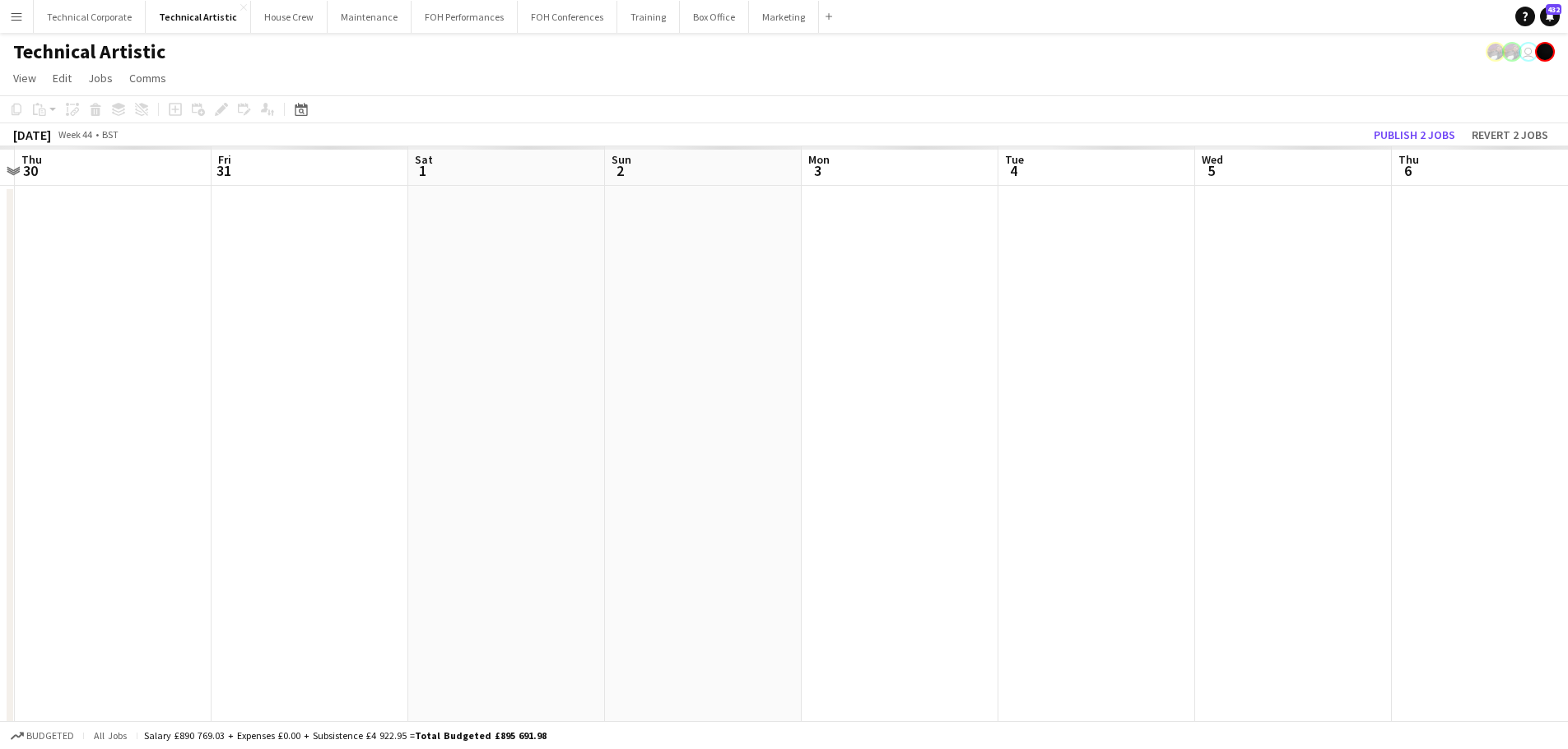
scroll to position [0, 566]
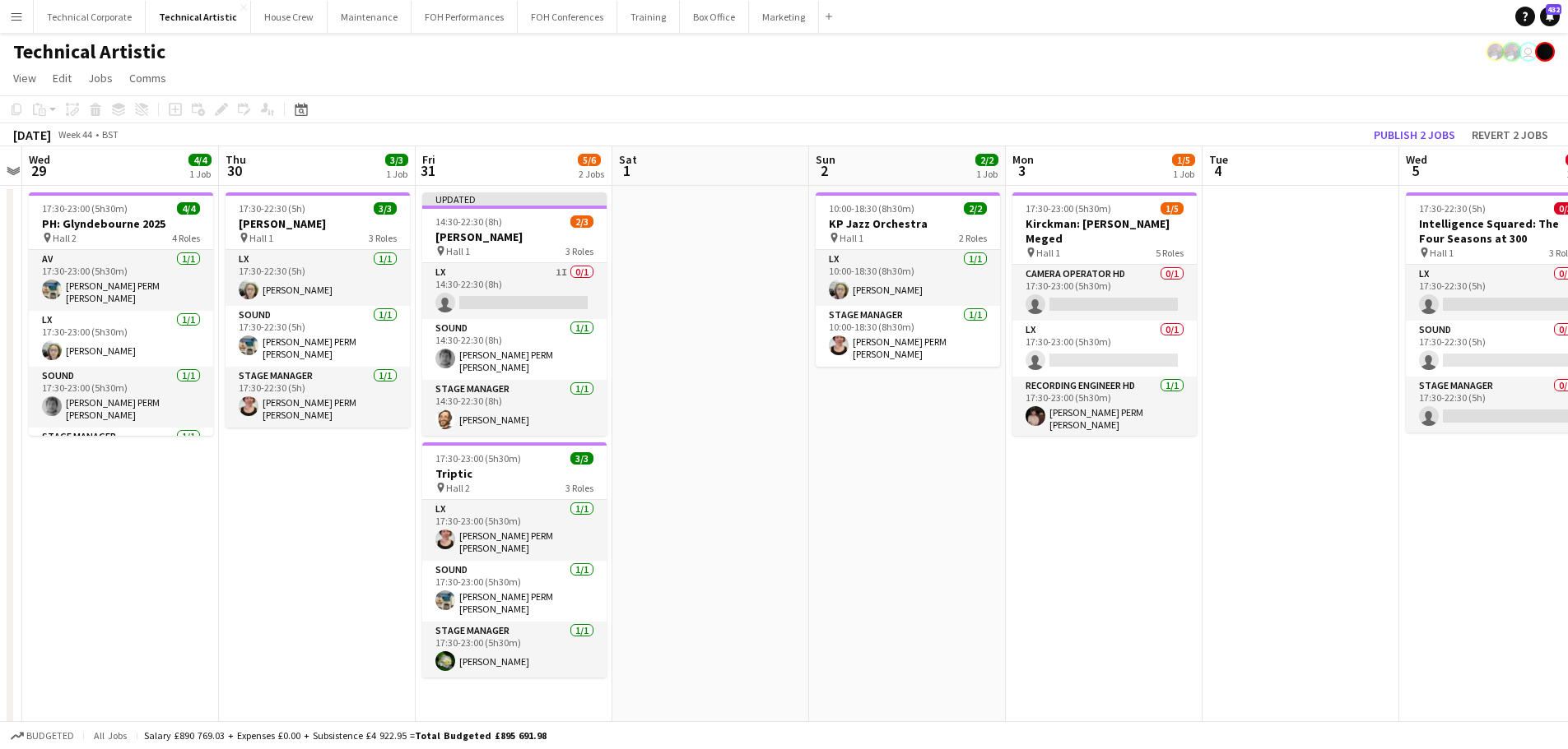
drag, startPoint x: 557, startPoint y: 480, endPoint x: 1137, endPoint y: 463, distance: 580.2
click at [1169, 458] on app-calendar-viewport "Mon 27 Tue 28 Wed 29 4/4 1 Job Thu 30 3/3 1 Job Fri 31 5/6 2 Jobs Sat 1 Sun 2 2…" at bounding box center [784, 560] width 1568 height 829
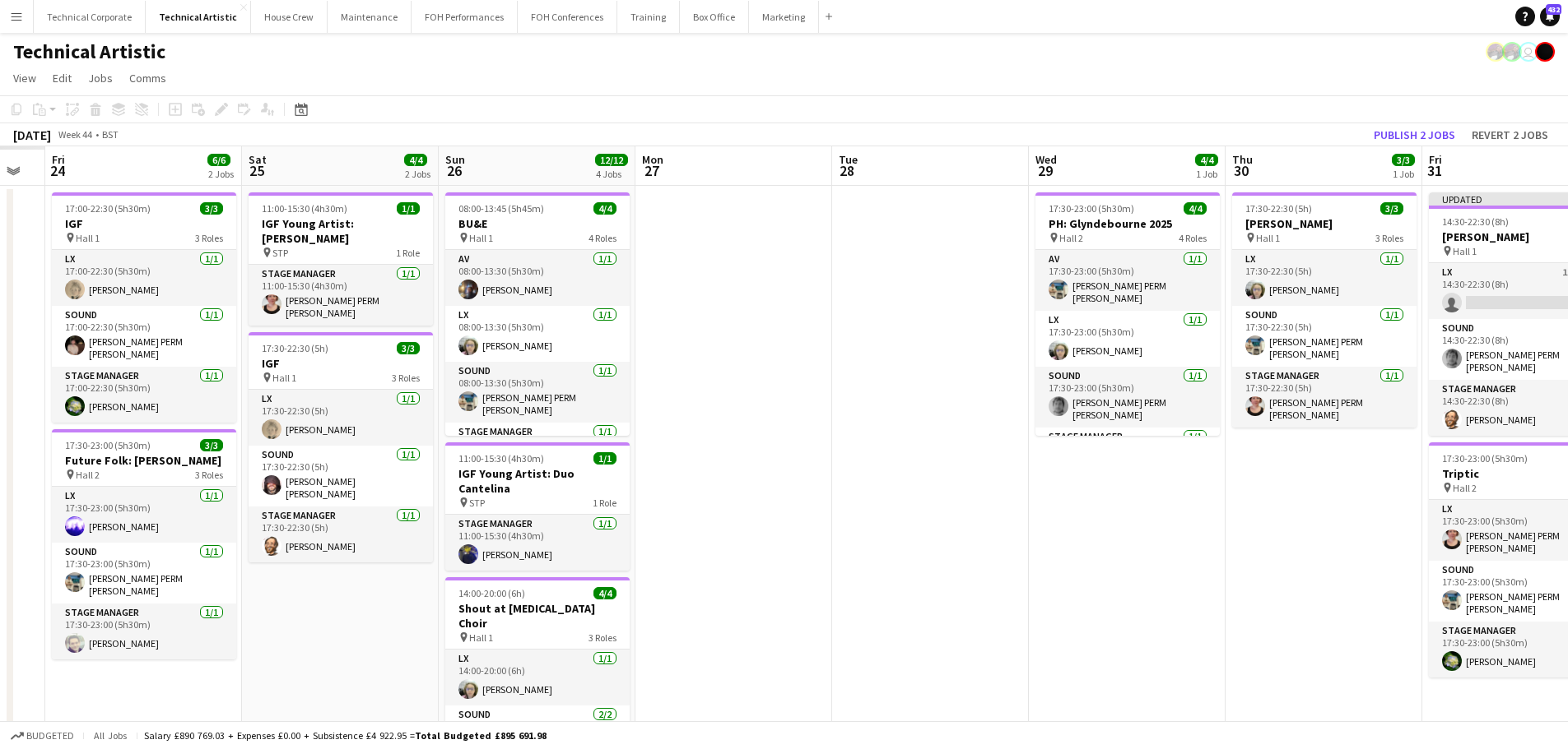
drag, startPoint x: 1270, startPoint y: 523, endPoint x: 958, endPoint y: 524, distance: 312.0
click at [1387, 522] on app-calendar-viewport "Wed 22 Thu 23 Fri 24 6/6 2 Jobs Sat 25 4/4 2 Jobs Sun 26 12/12 4 Jobs Mon 27 Tu…" at bounding box center [784, 617] width 1568 height 942
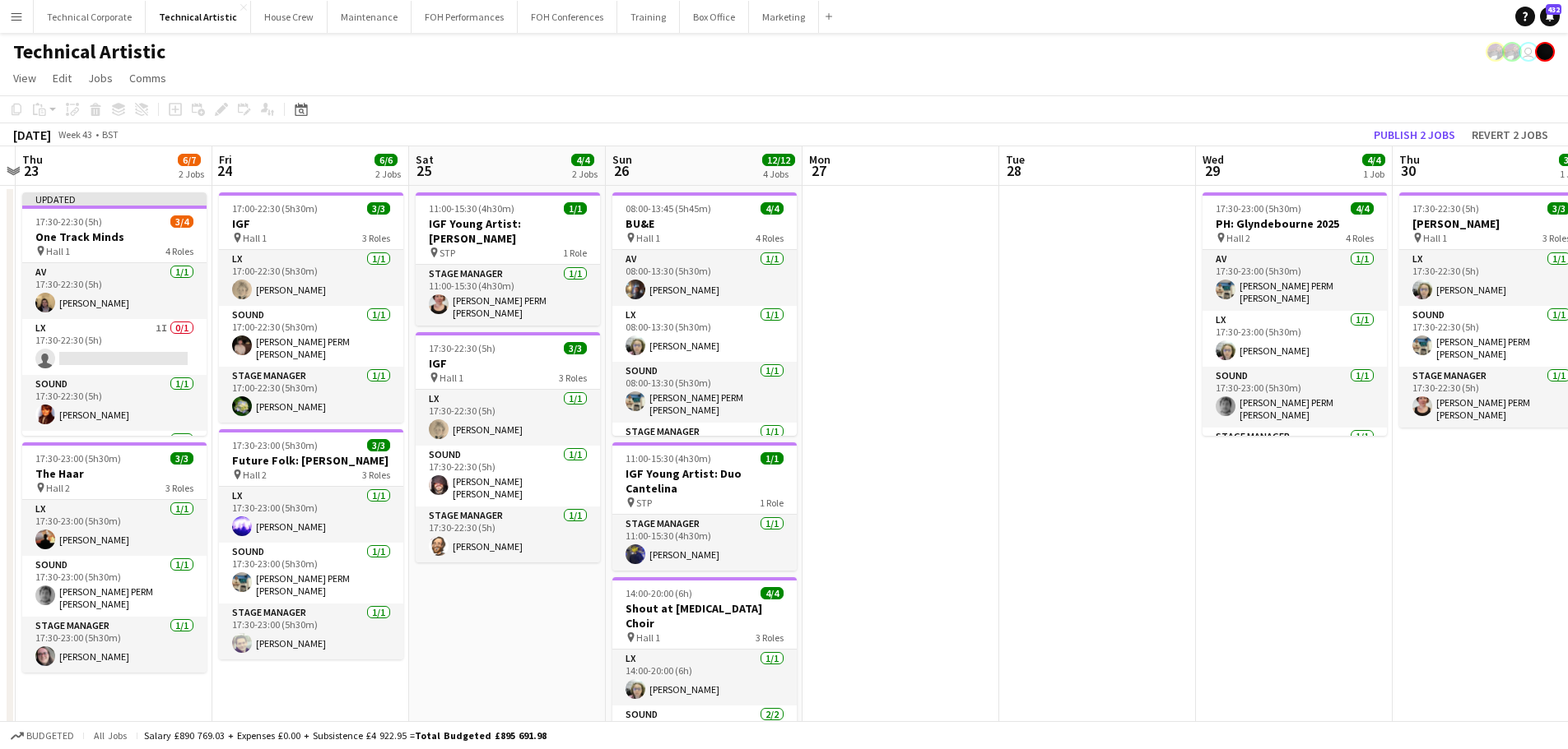
scroll to position [0, 337]
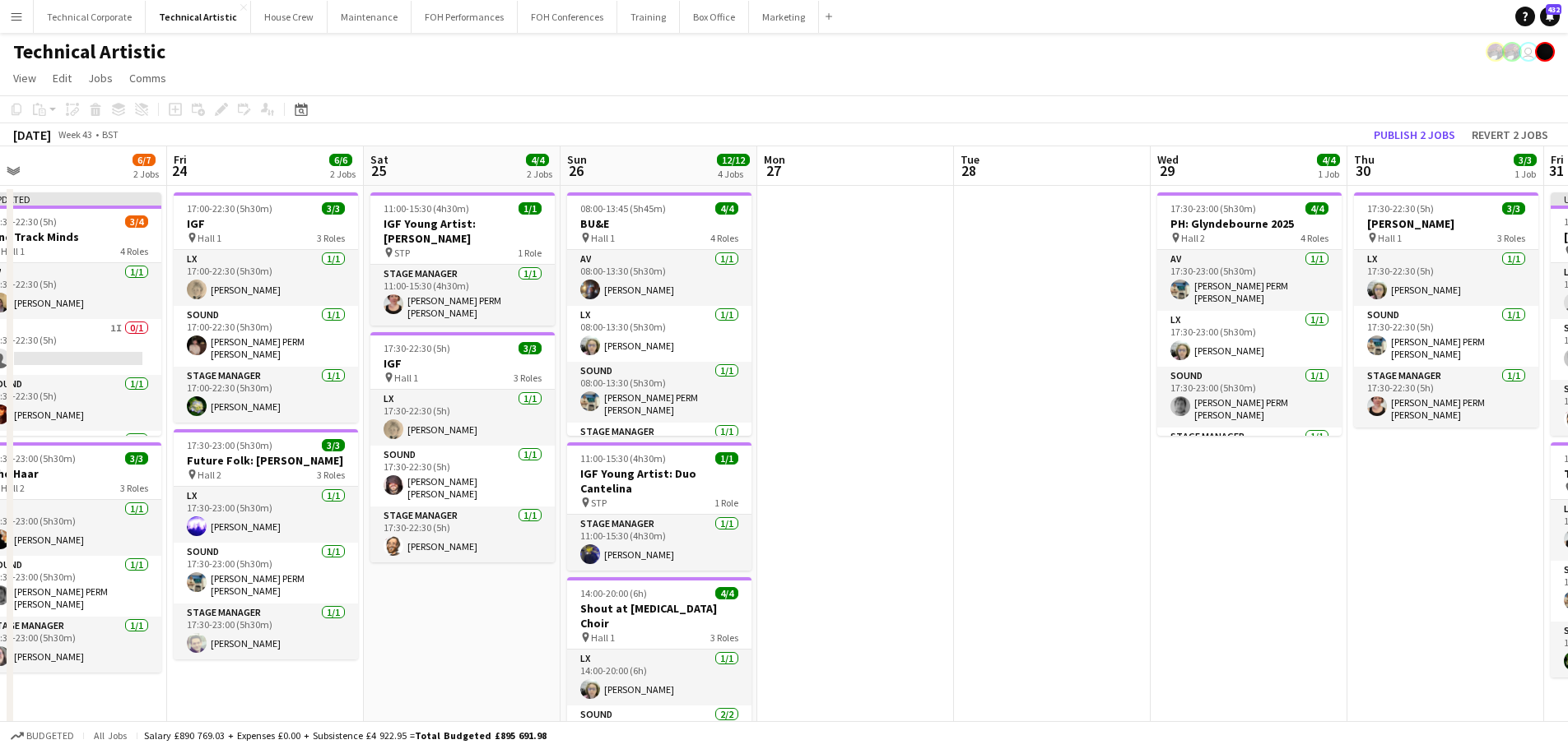
drag, startPoint x: 1010, startPoint y: 525, endPoint x: 817, endPoint y: 519, distance: 193.1
click at [825, 522] on app-calendar-viewport "Mon 20 Tue 21 Wed 22 Thu 23 6/7 2 Jobs Fri 24 6/6 2 Jobs Sat 25 4/4 2 Jobs Sun …" at bounding box center [784, 617] width 1568 height 942
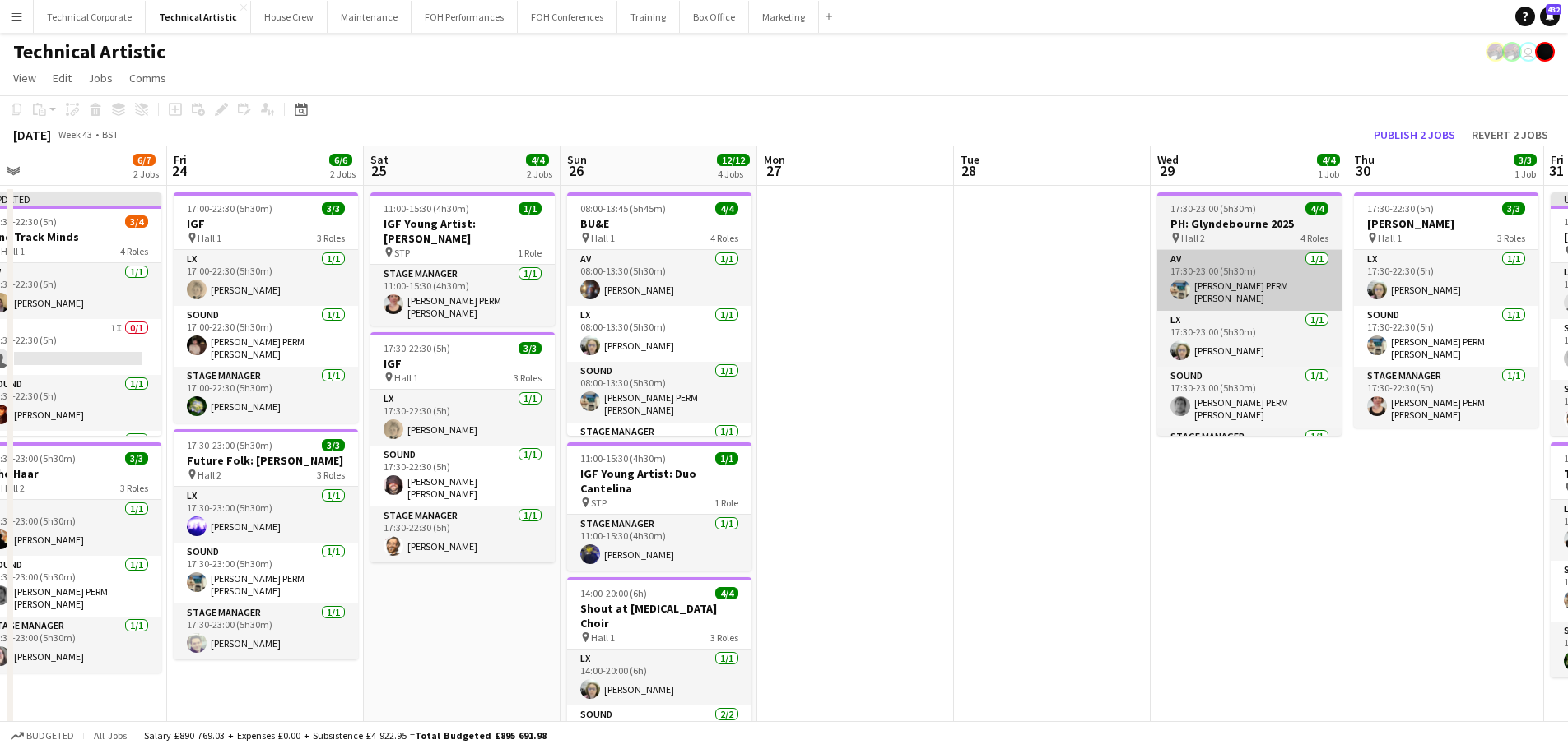
scroll to position [0, 639]
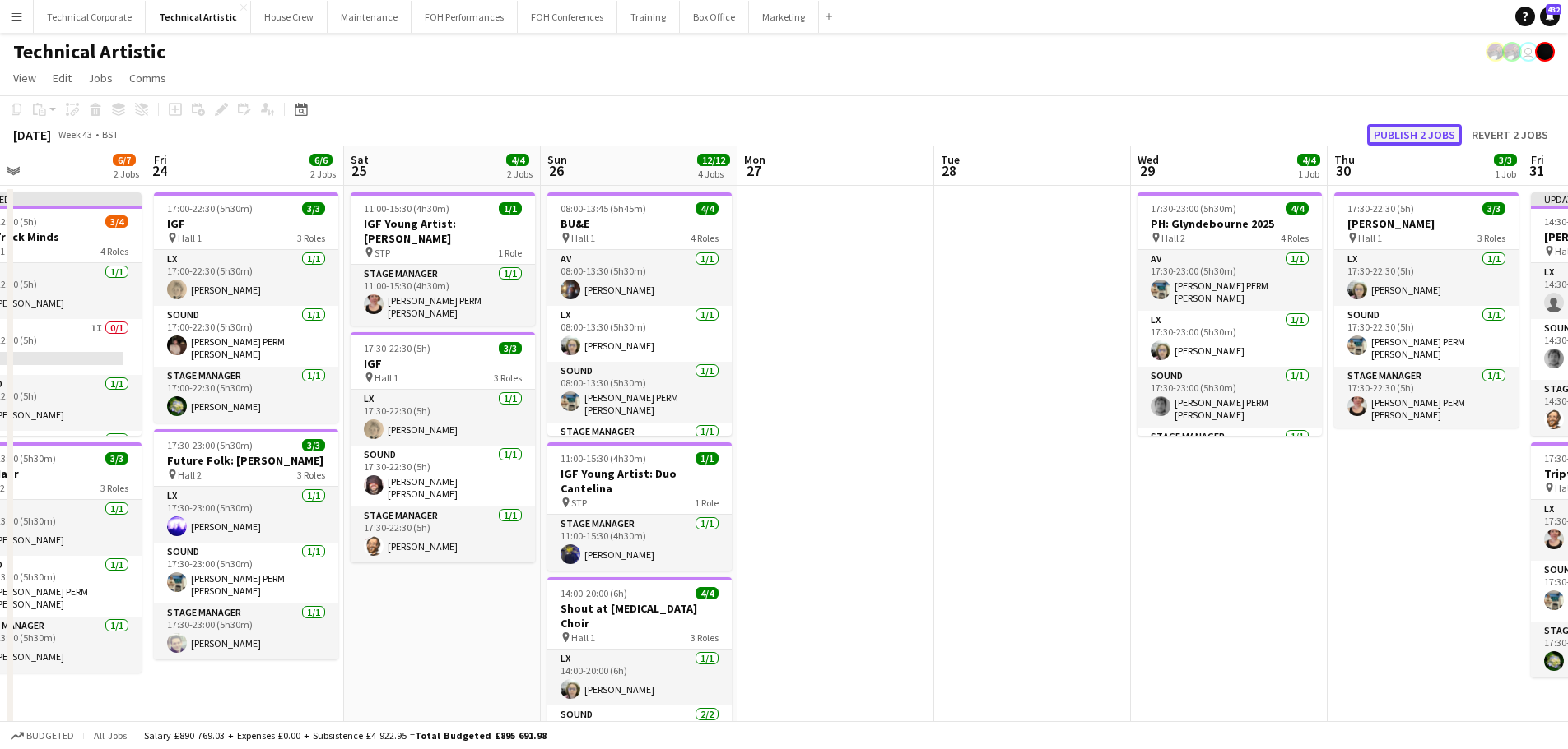
click at [1436, 140] on button "Publish 2 jobs" at bounding box center [1414, 135] width 95 height 22
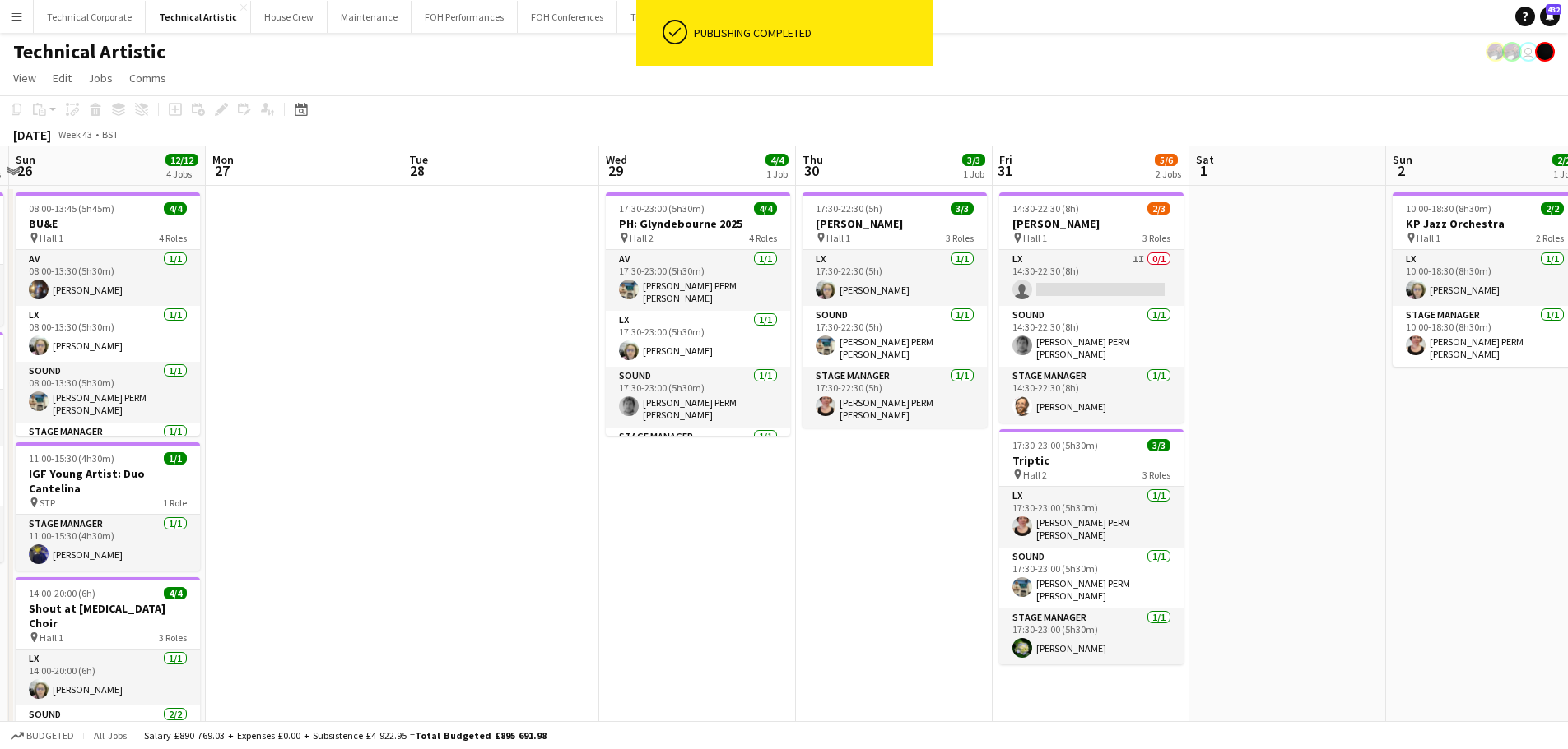
drag, startPoint x: 868, startPoint y: 416, endPoint x: 682, endPoint y: 406, distance: 186.3
click at [682, 406] on app-calendar-viewport "Thu 23 6/7 2 Jobs Fri 24 6/6 2 Jobs Sat 25 4/4 2 Jobs Sun 26 12/12 4 Jobs Mon 2…" at bounding box center [784, 617] width 1568 height 942
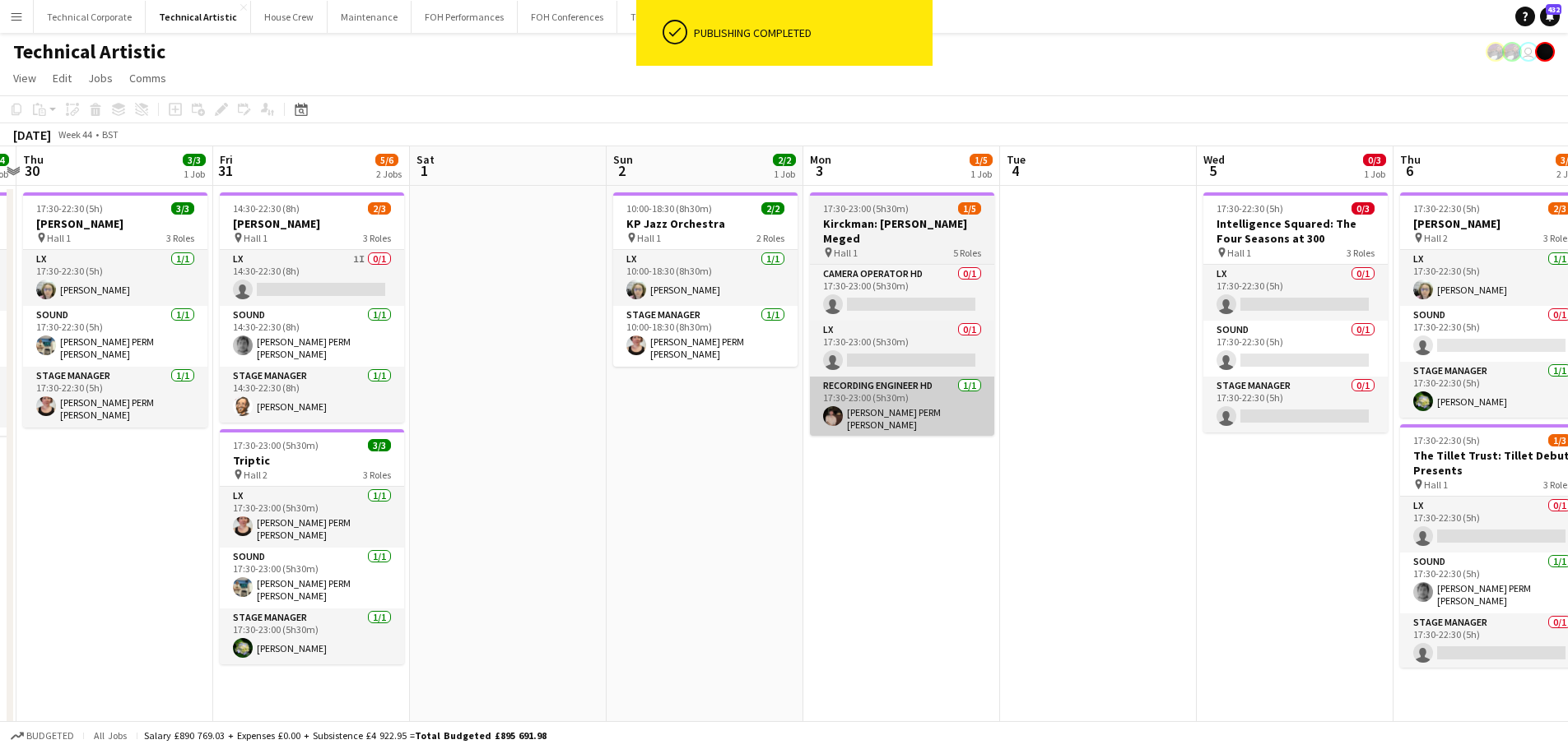
drag, startPoint x: 1216, startPoint y: 373, endPoint x: 840, endPoint y: 392, distance: 376.5
click at [435, 381] on app-calendar-viewport "Mon 27 Tue 28 Wed 29 4/4 1 Job Thu 30 3/3 1 Job Fri 31 5/6 2 Jobs Sat 1 Sun 2 2…" at bounding box center [784, 617] width 1568 height 942
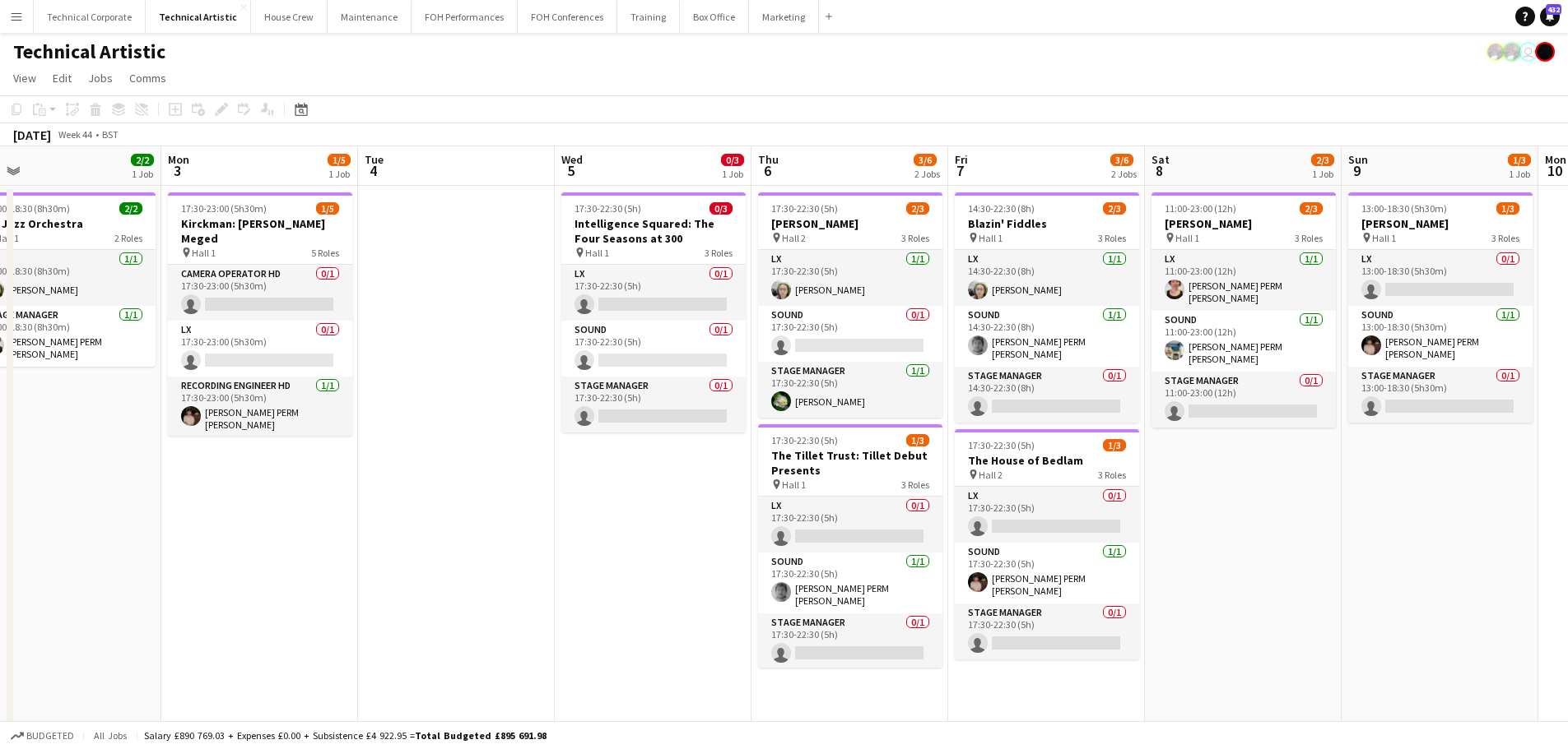
scroll to position [0, 644]
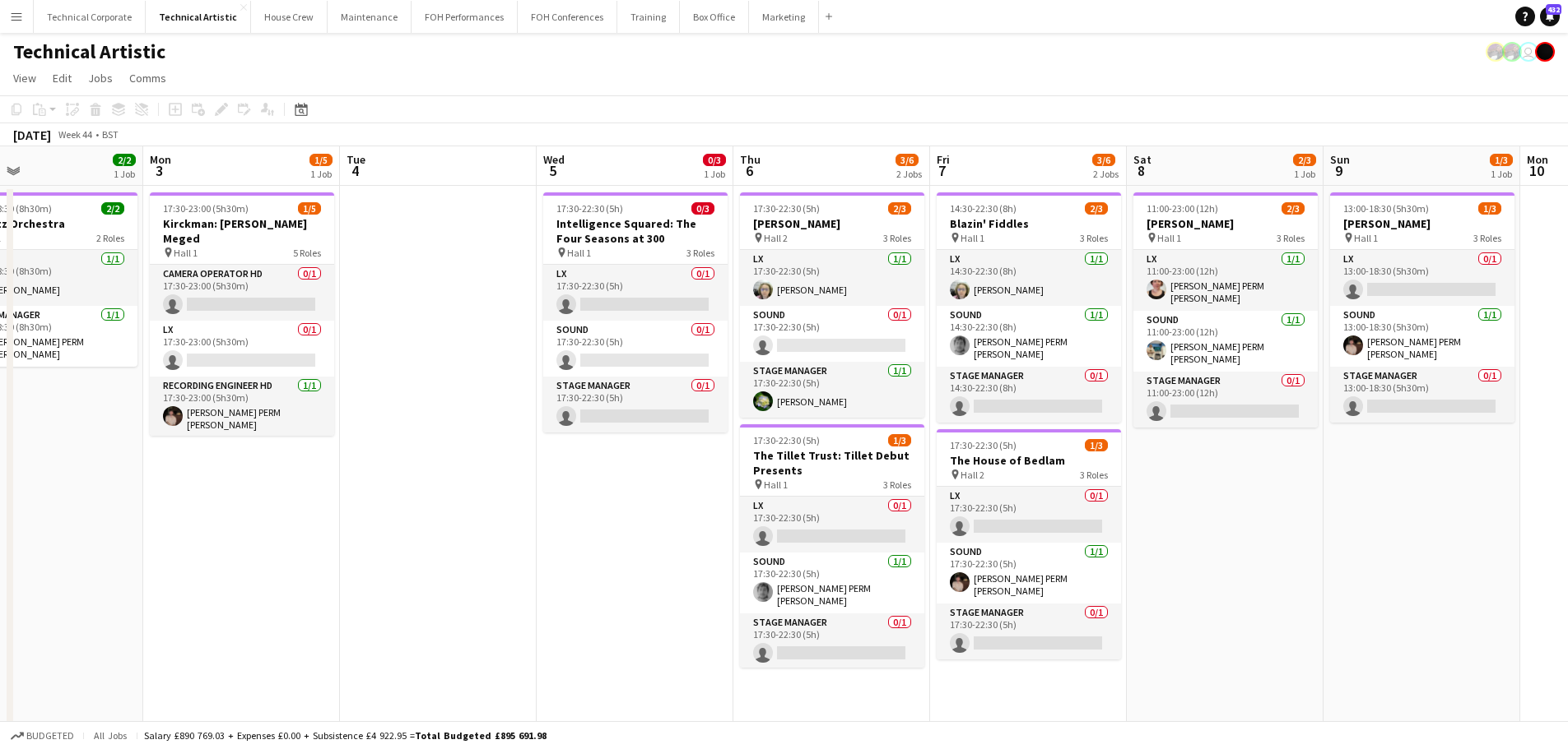
drag, startPoint x: 742, startPoint y: 474, endPoint x: 96, endPoint y: 545, distance: 649.9
click at [96, 545] on app-calendar-viewport "Thu 30 3/3 1 Job Fri 31 5/6 2 Jobs Sat 1 Sun 2 2/2 1 Job Mon 3 1/5 1 Job Tue 4 …" at bounding box center [784, 617] width 1568 height 942
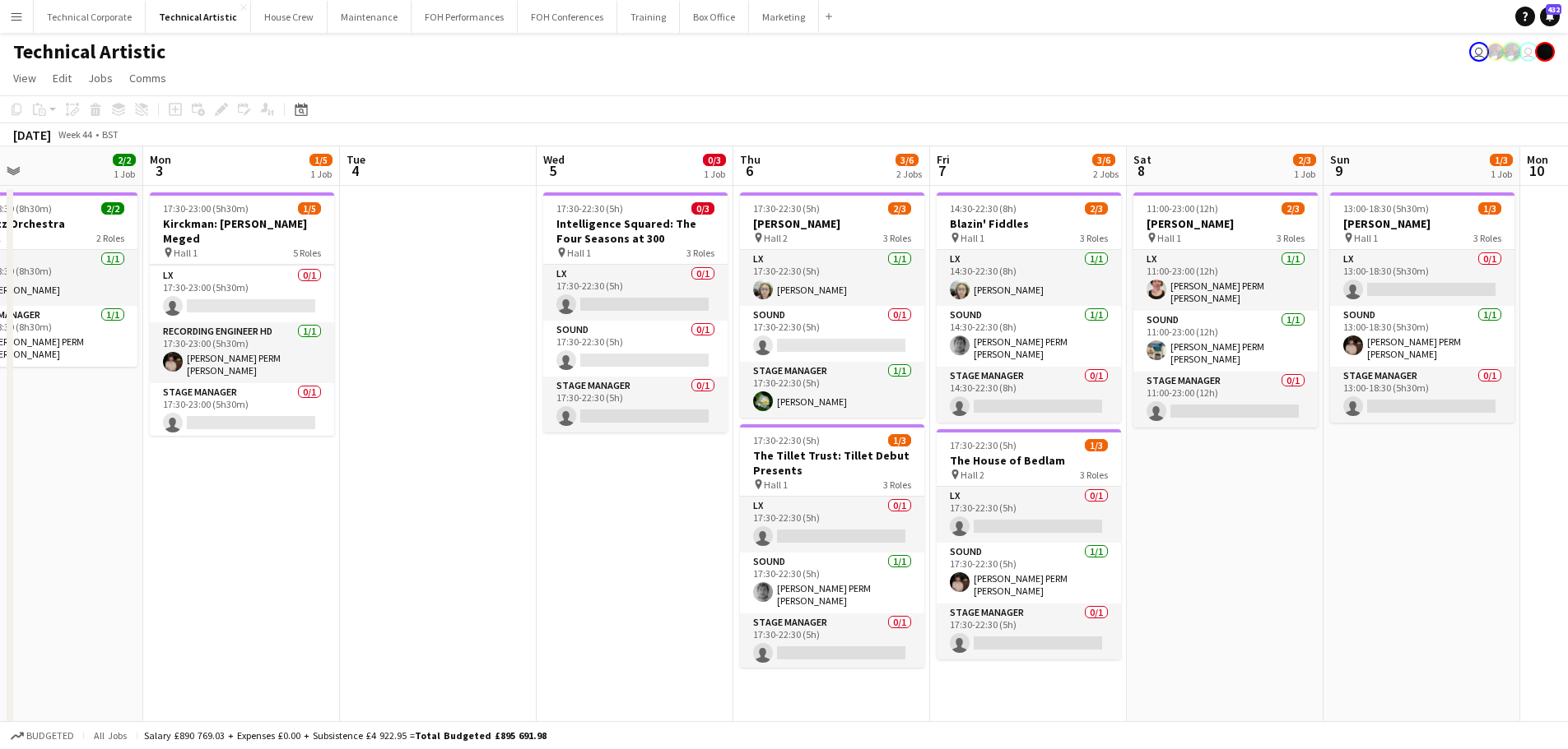
scroll to position [94, 0]
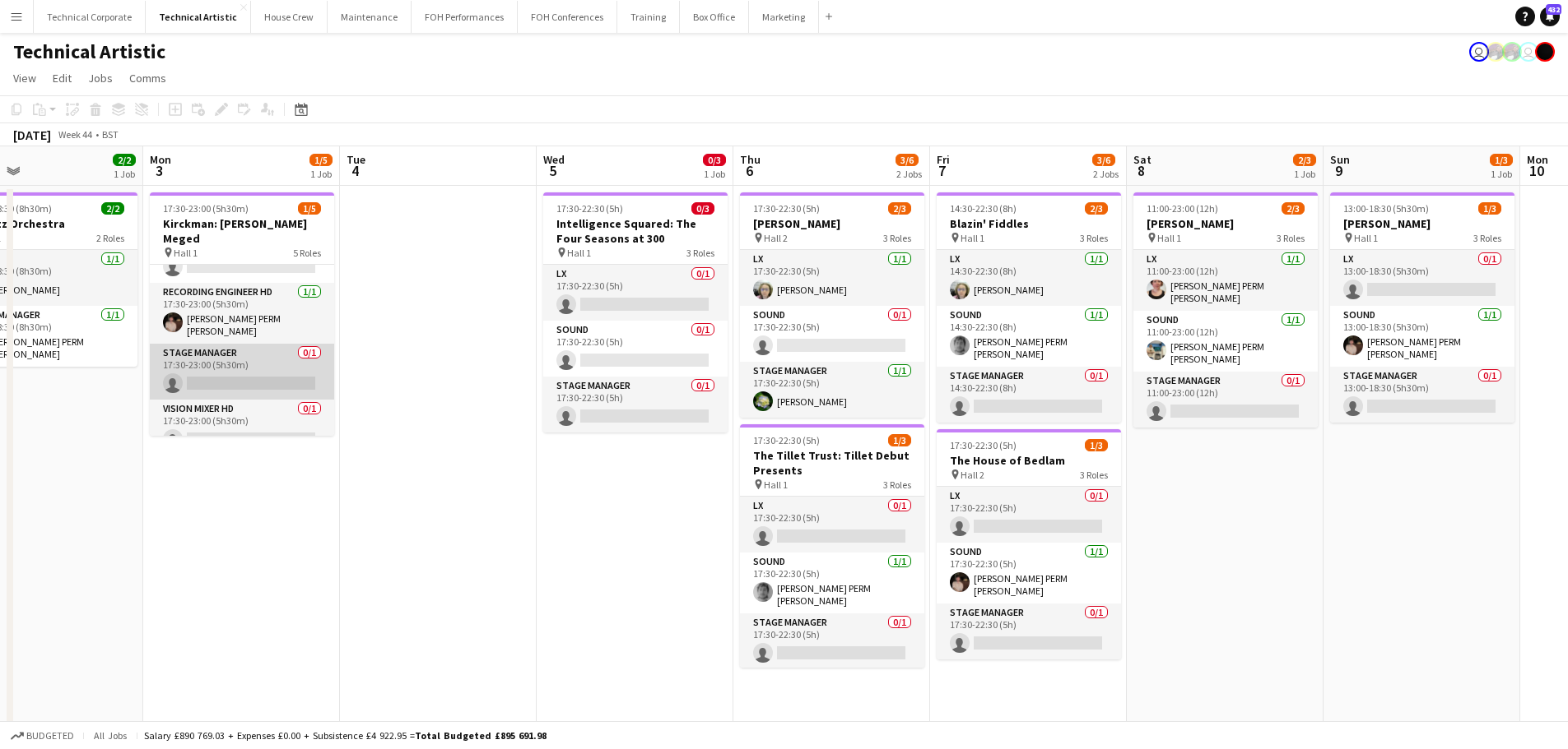
click at [260, 351] on app-card-role "Stage Manager 0/1 17:30-23:00 (5h30m) single-neutral-actions" at bounding box center [242, 371] width 184 height 56
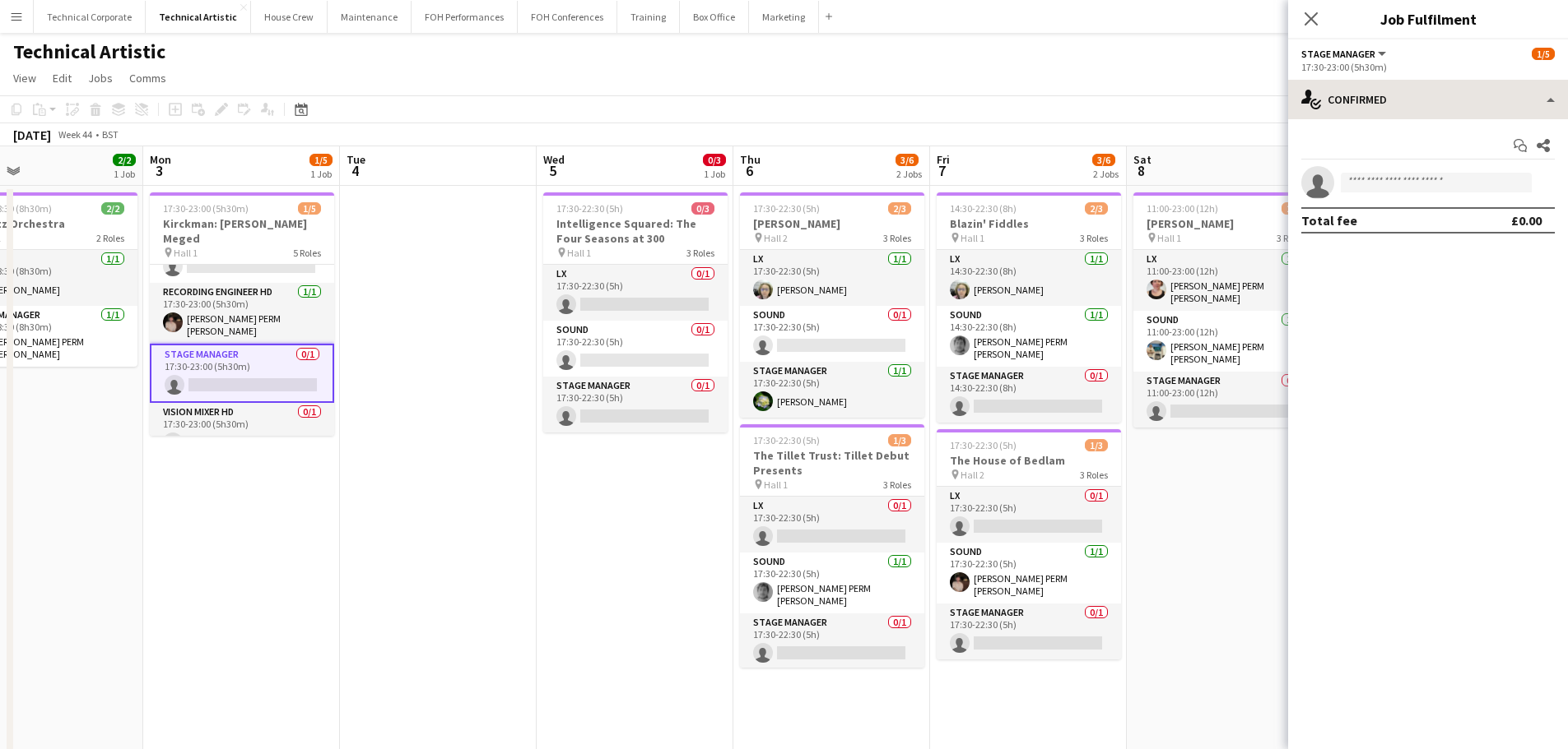
drag, startPoint x: 1510, startPoint y: 77, endPoint x: 1501, endPoint y: 92, distance: 17.5
click at [1510, 79] on app-options-switcher "Stage Manager All roles Stage Manager 1/5 17:30-23:00 (5h30m)" at bounding box center [1427, 60] width 280 height 40
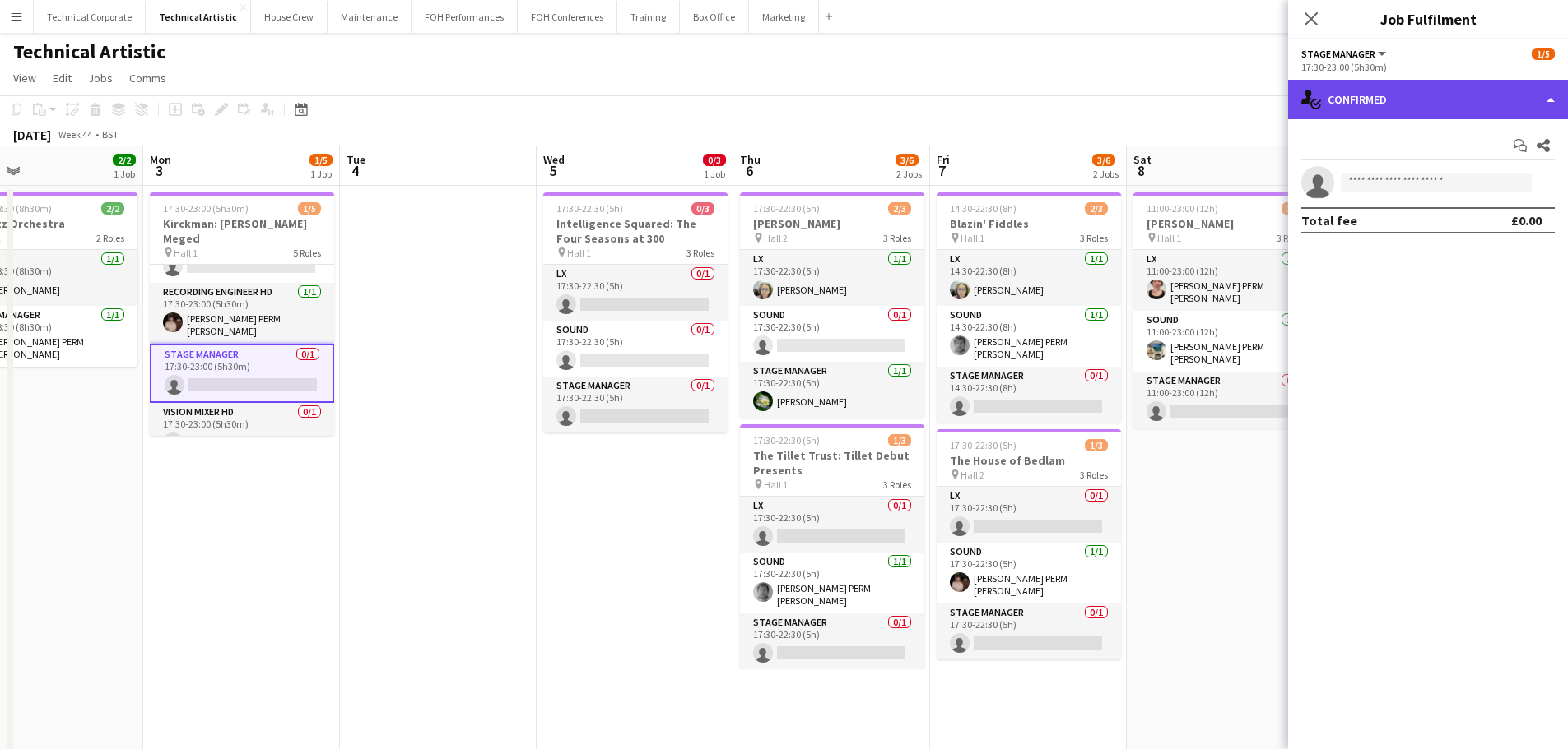
click at [1500, 94] on div "single-neutral-actions-check-2 Confirmed" at bounding box center [1427, 100] width 280 height 40
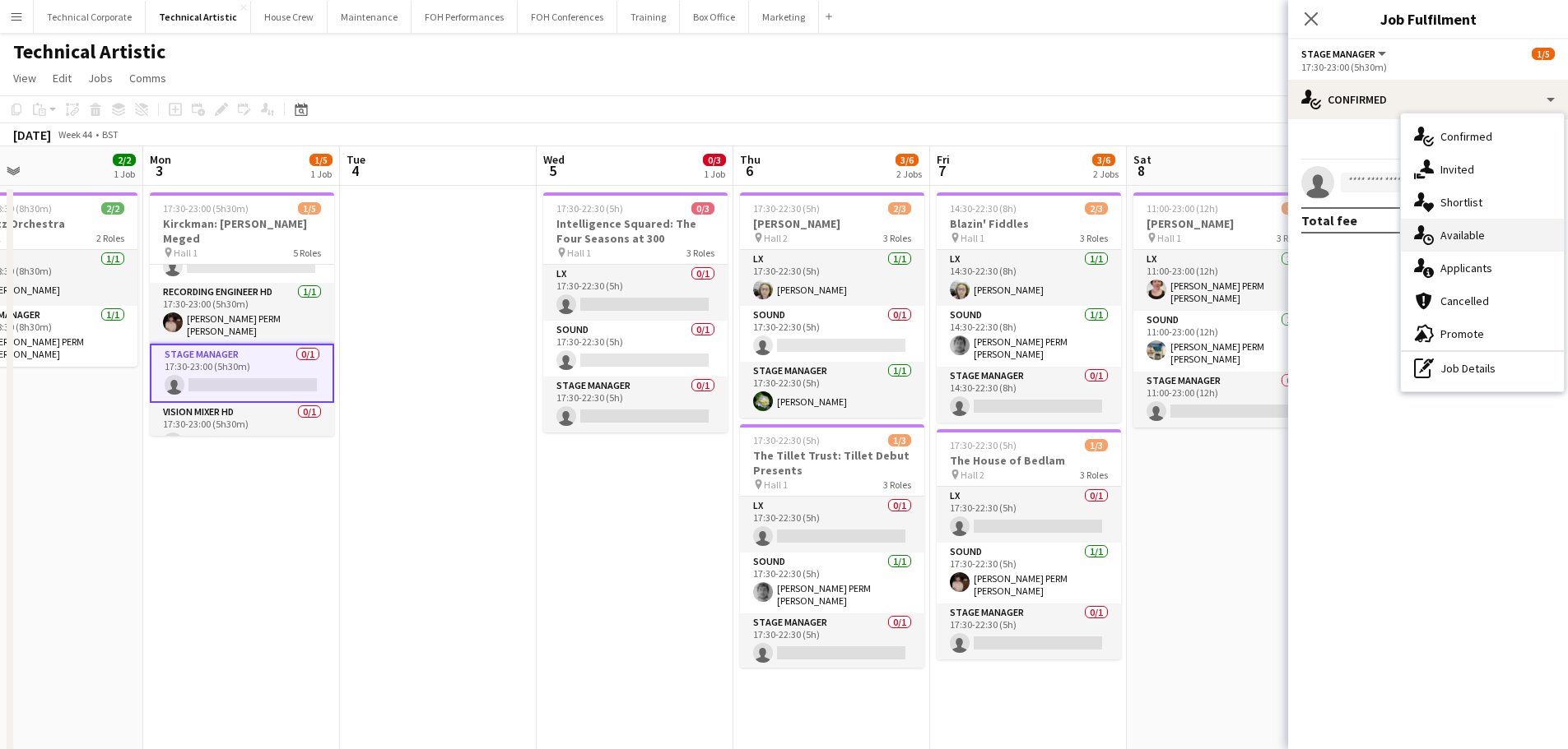
click at [1513, 236] on div "single-neutral-actions-upload Available" at bounding box center [1483, 234] width 163 height 33
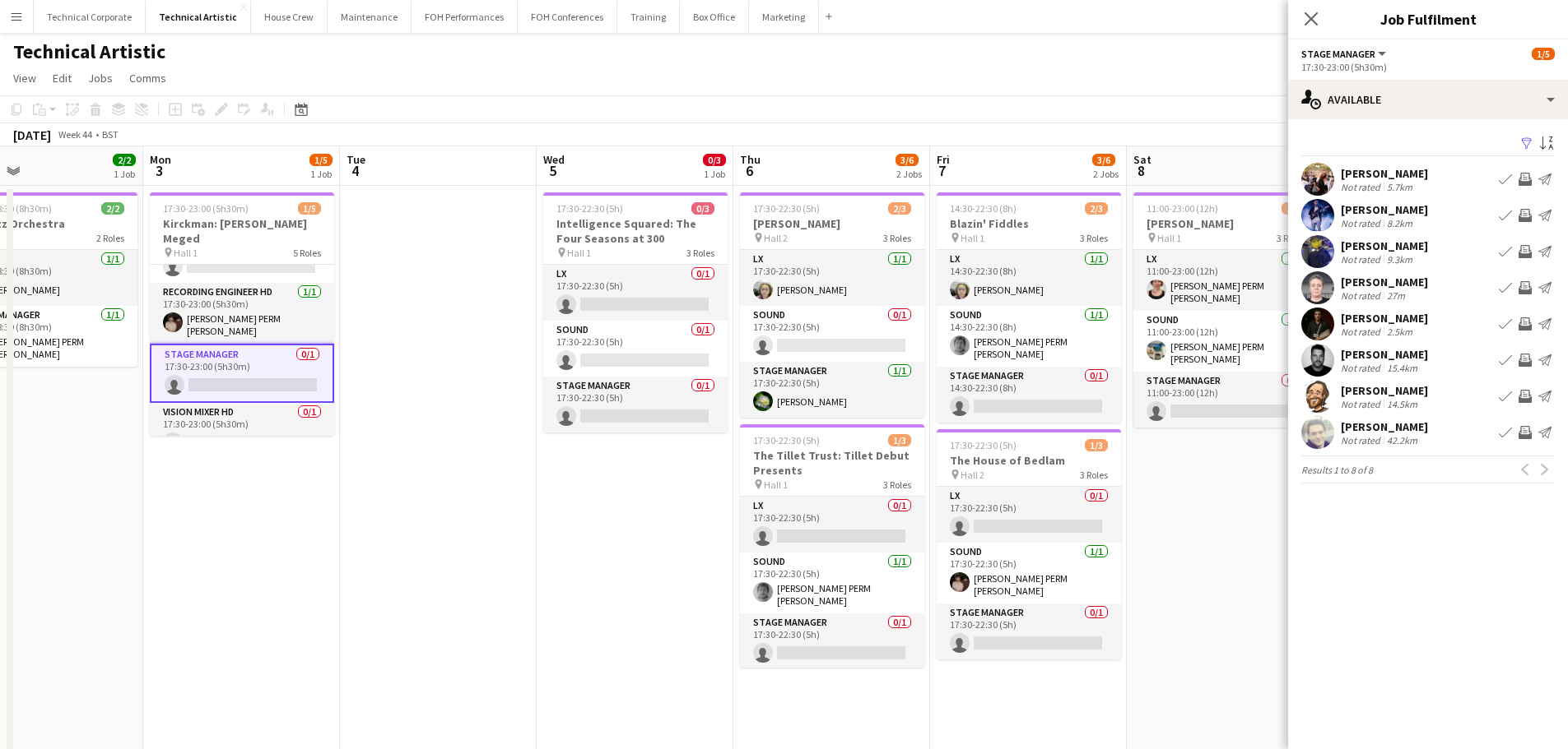
click at [1378, 329] on div "Not rated" at bounding box center [1362, 331] width 43 height 12
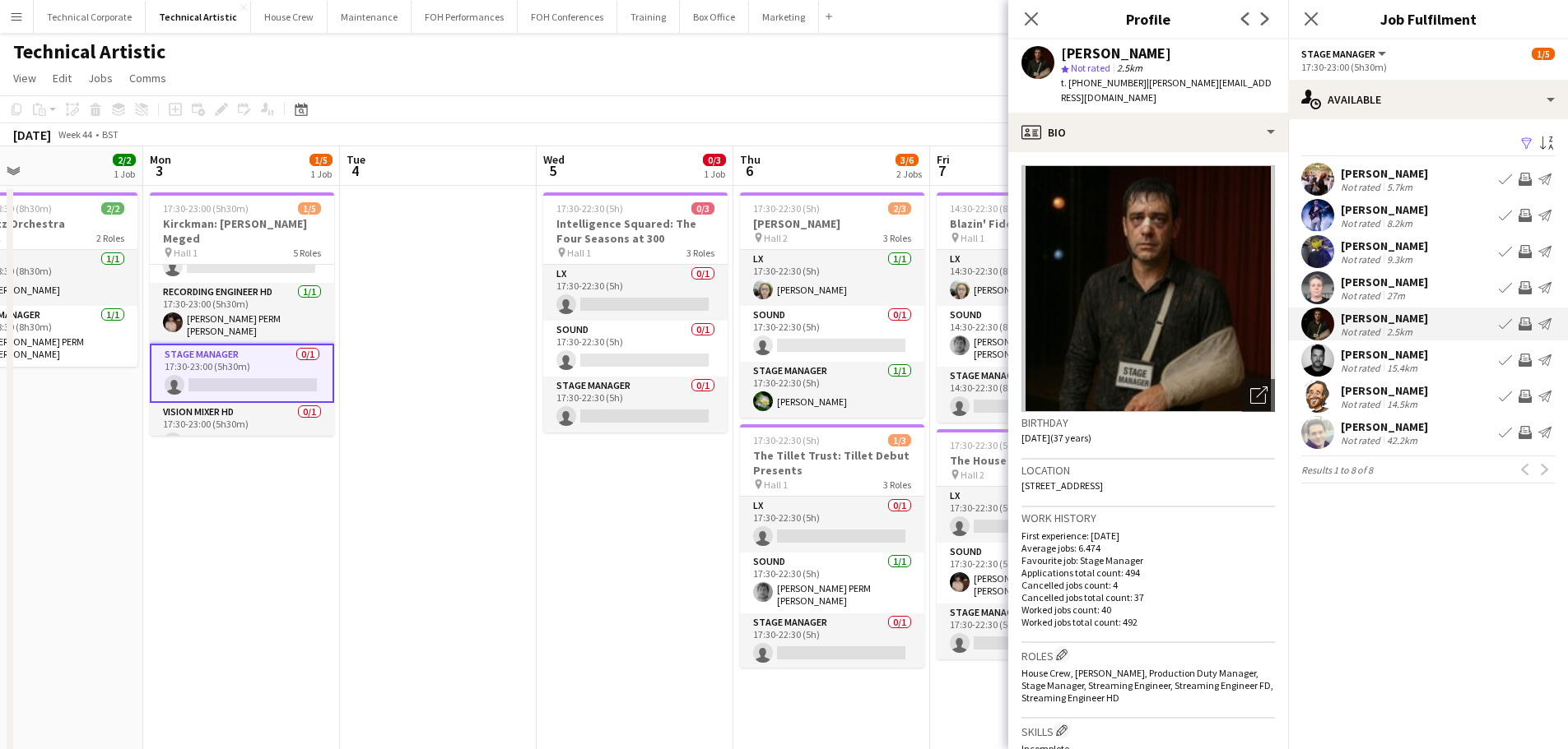
click at [1378, 329] on div "Not rated" at bounding box center [1362, 331] width 43 height 12
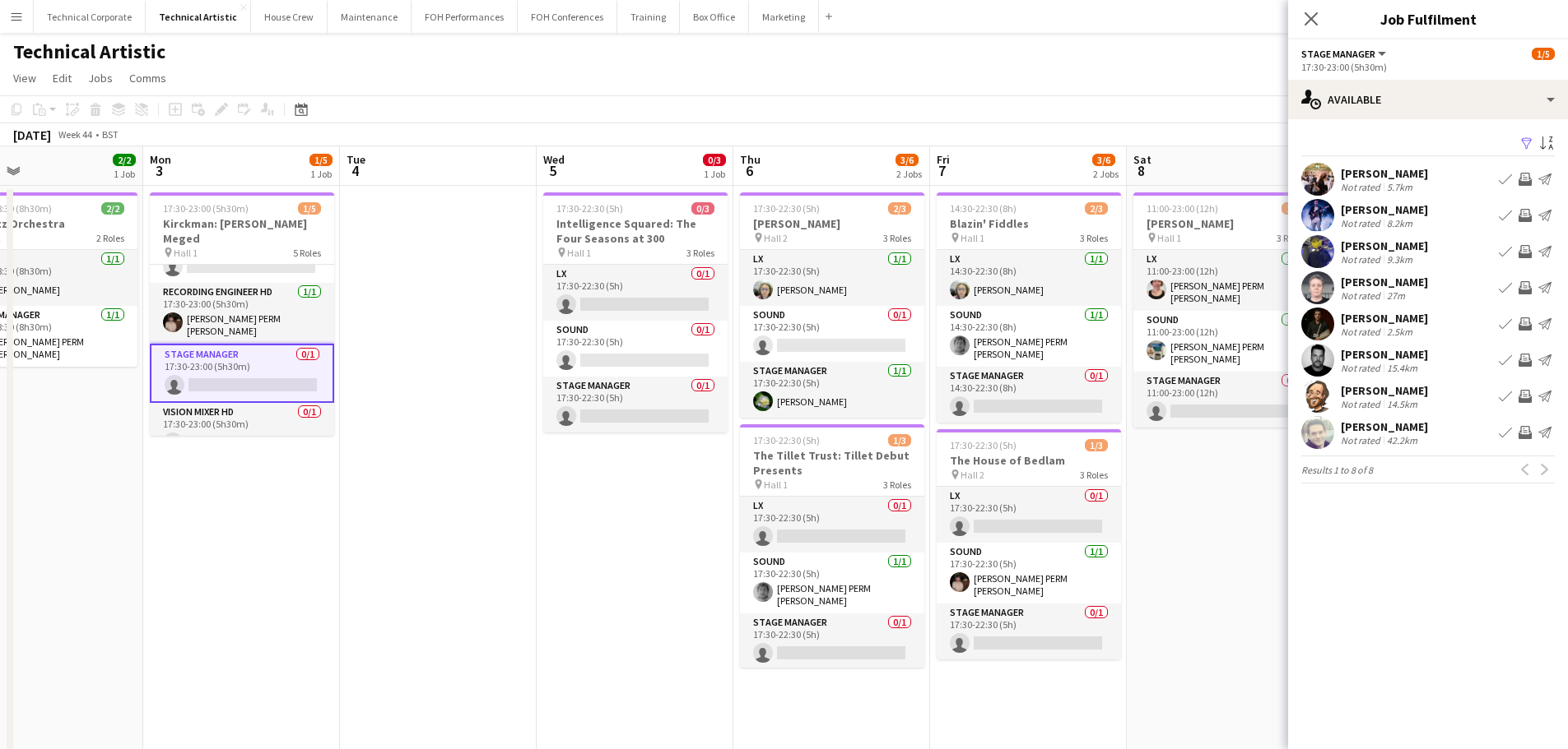
click at [1523, 281] on app-icon "Invite crew" at bounding box center [1525, 288] width 13 height 13
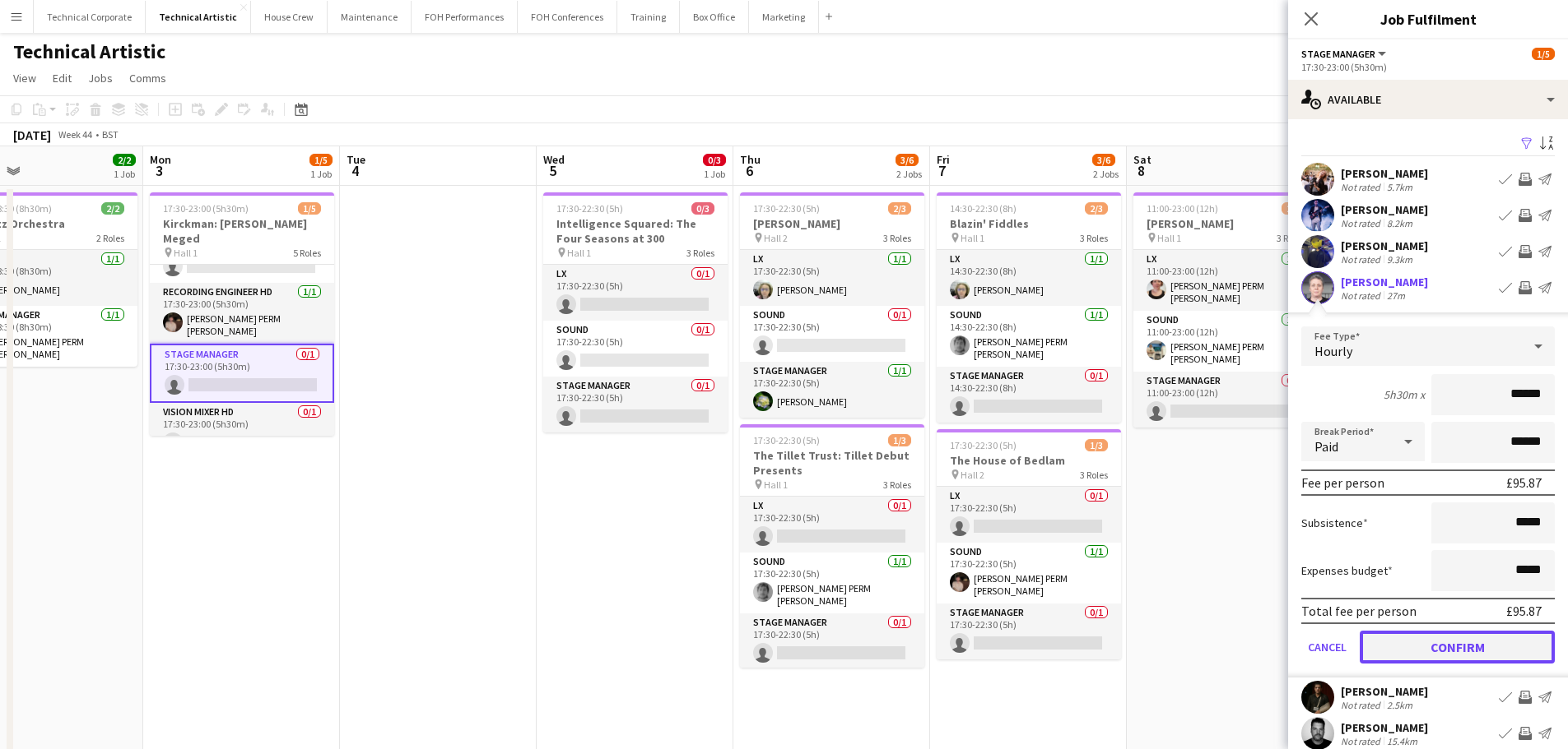
click at [1464, 646] on button "Confirm" at bounding box center [1456, 647] width 195 height 33
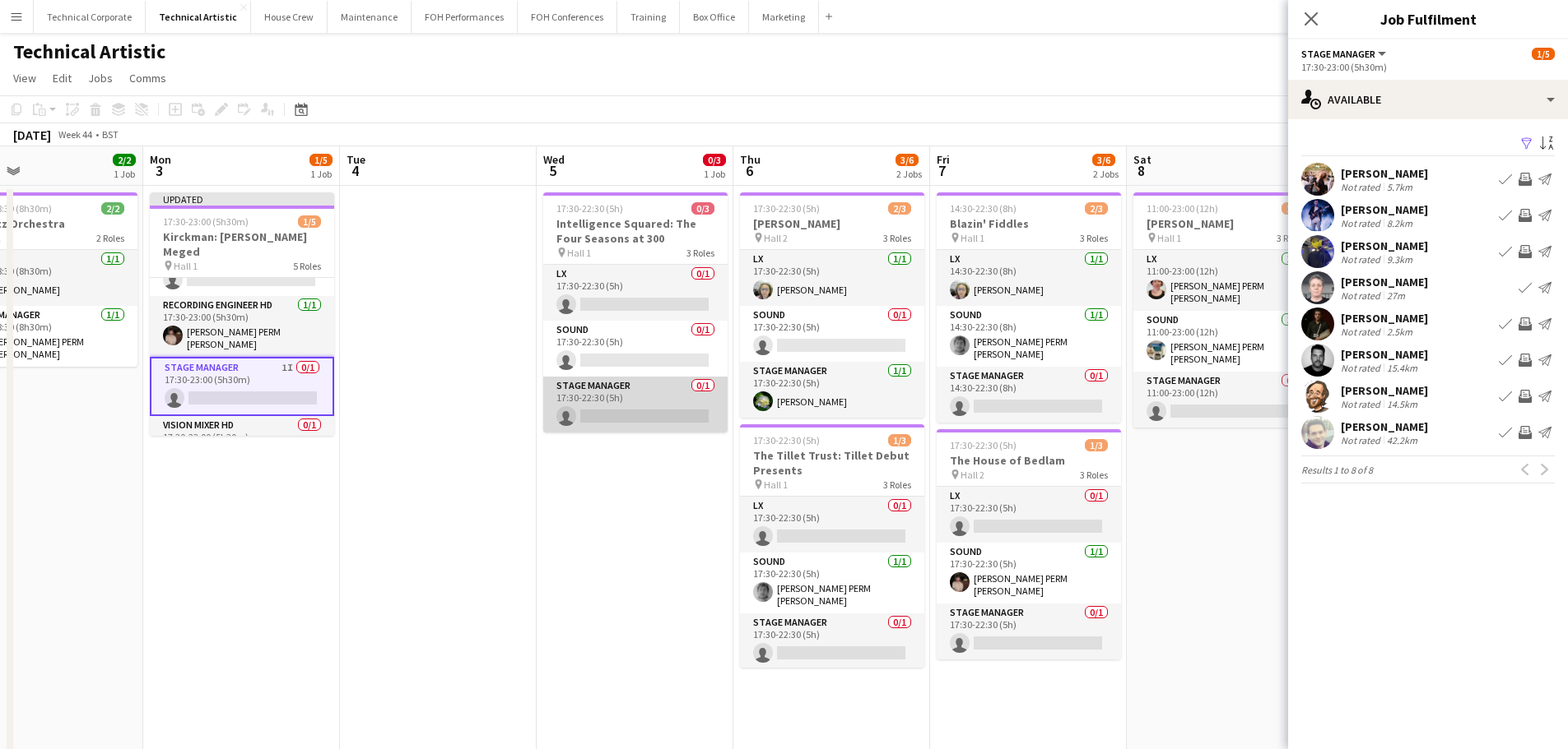
click at [652, 391] on app-card-role "Stage Manager 0/1 17:30-22:30 (5h) single-neutral-actions" at bounding box center [635, 404] width 184 height 56
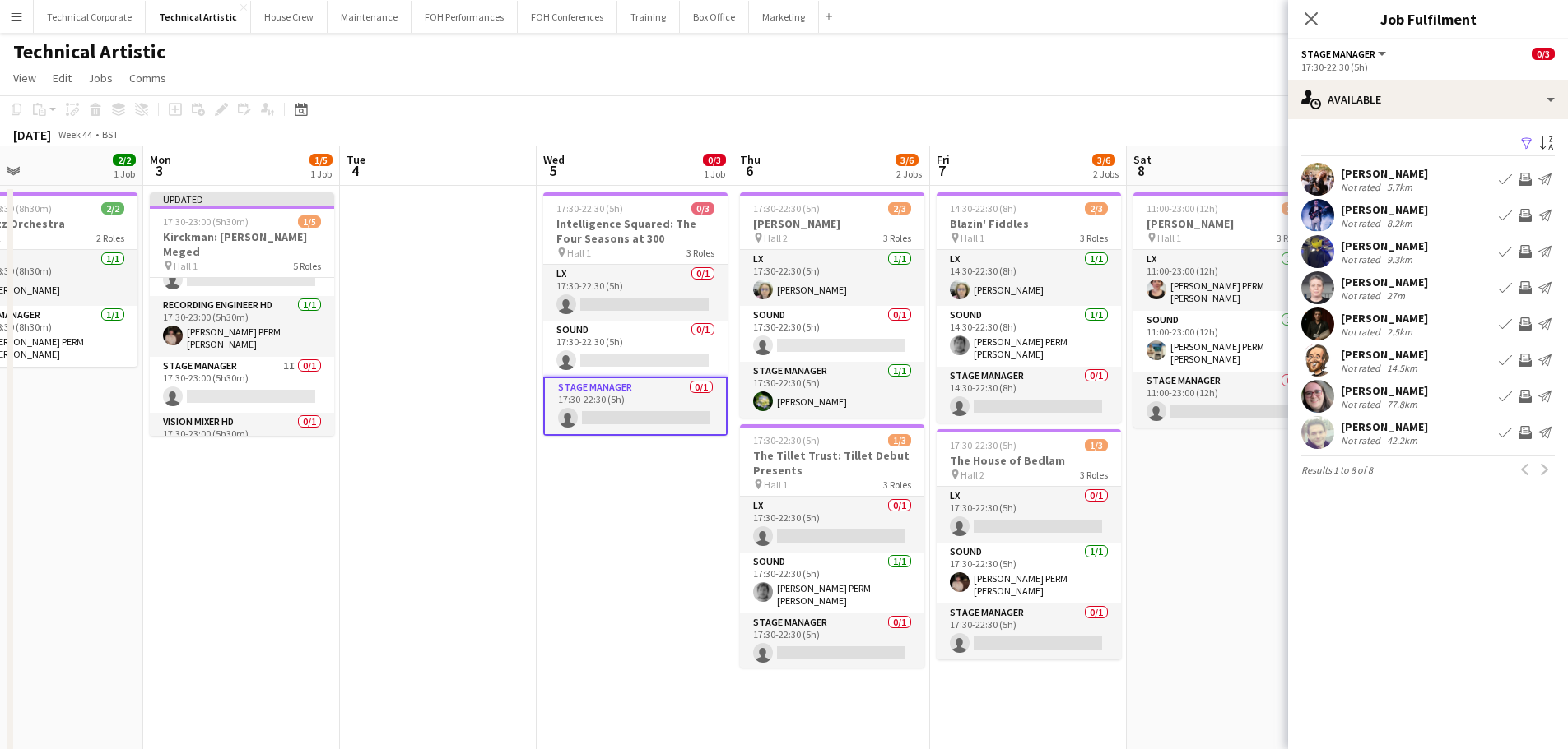
click at [1525, 287] on app-icon "Invite crew" at bounding box center [1525, 288] width 13 height 13
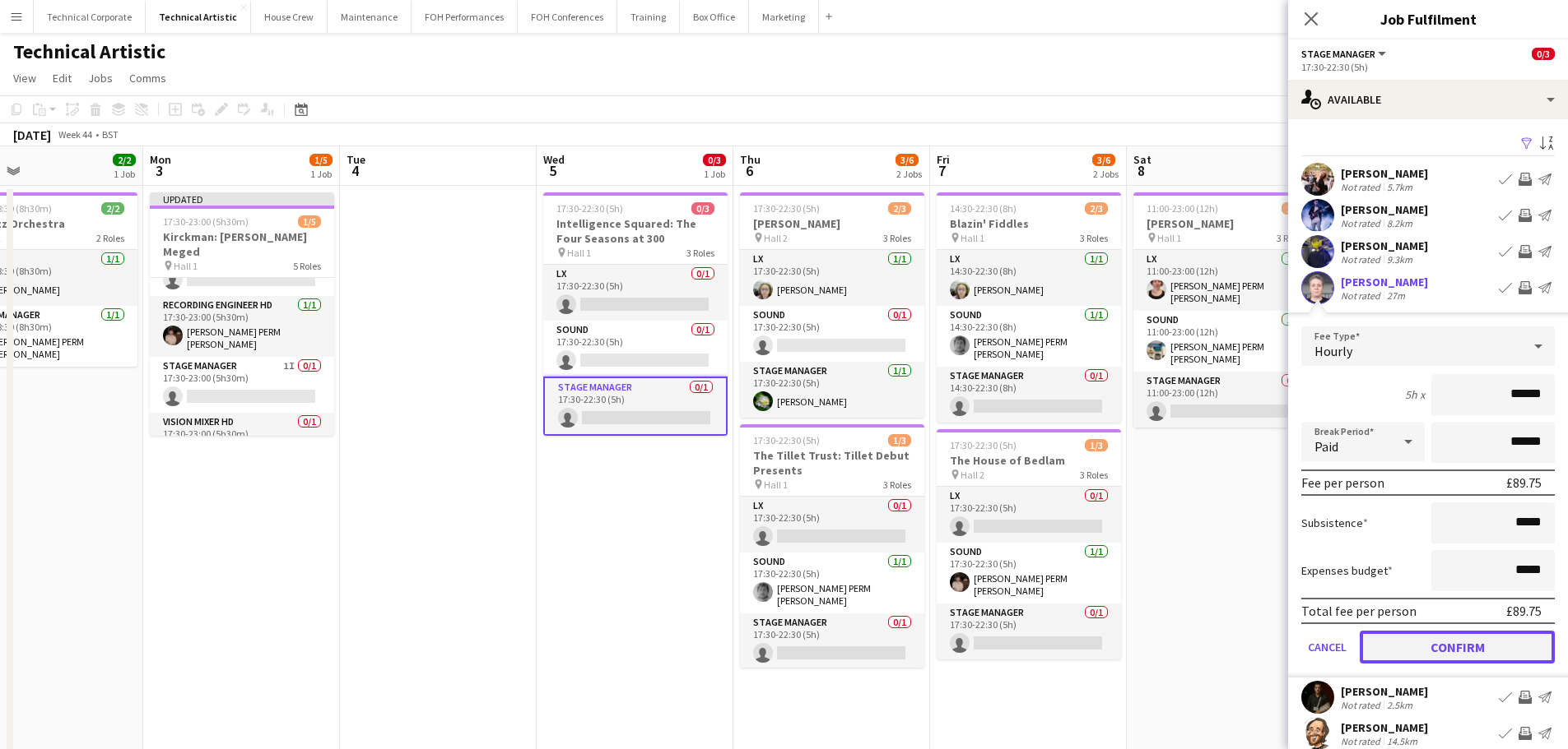
click at [1475, 639] on button "Confirm" at bounding box center [1456, 647] width 195 height 33
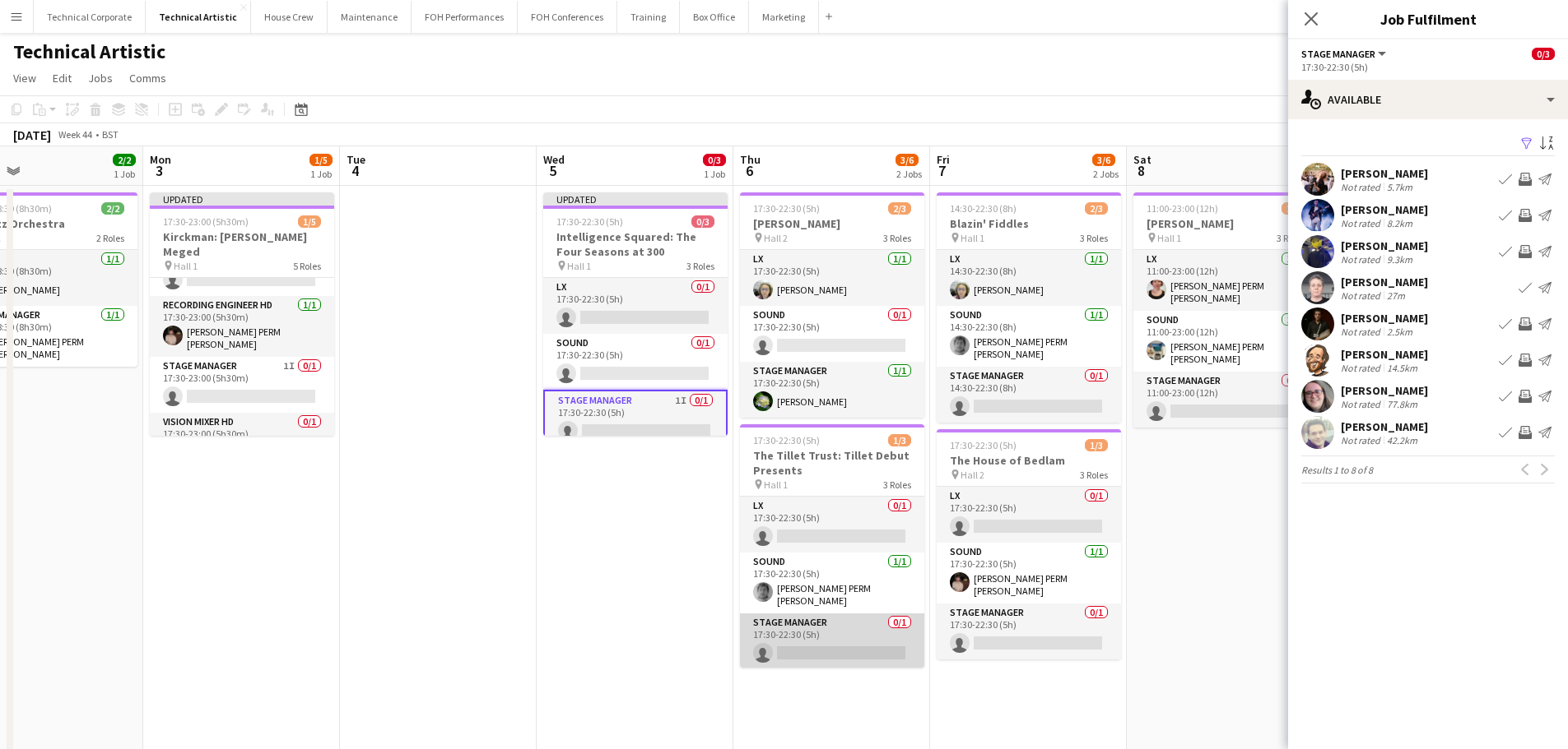
click at [854, 638] on app-card-role "Stage Manager 0/1 17:30-22:30 (5h) single-neutral-actions" at bounding box center [832, 641] width 184 height 56
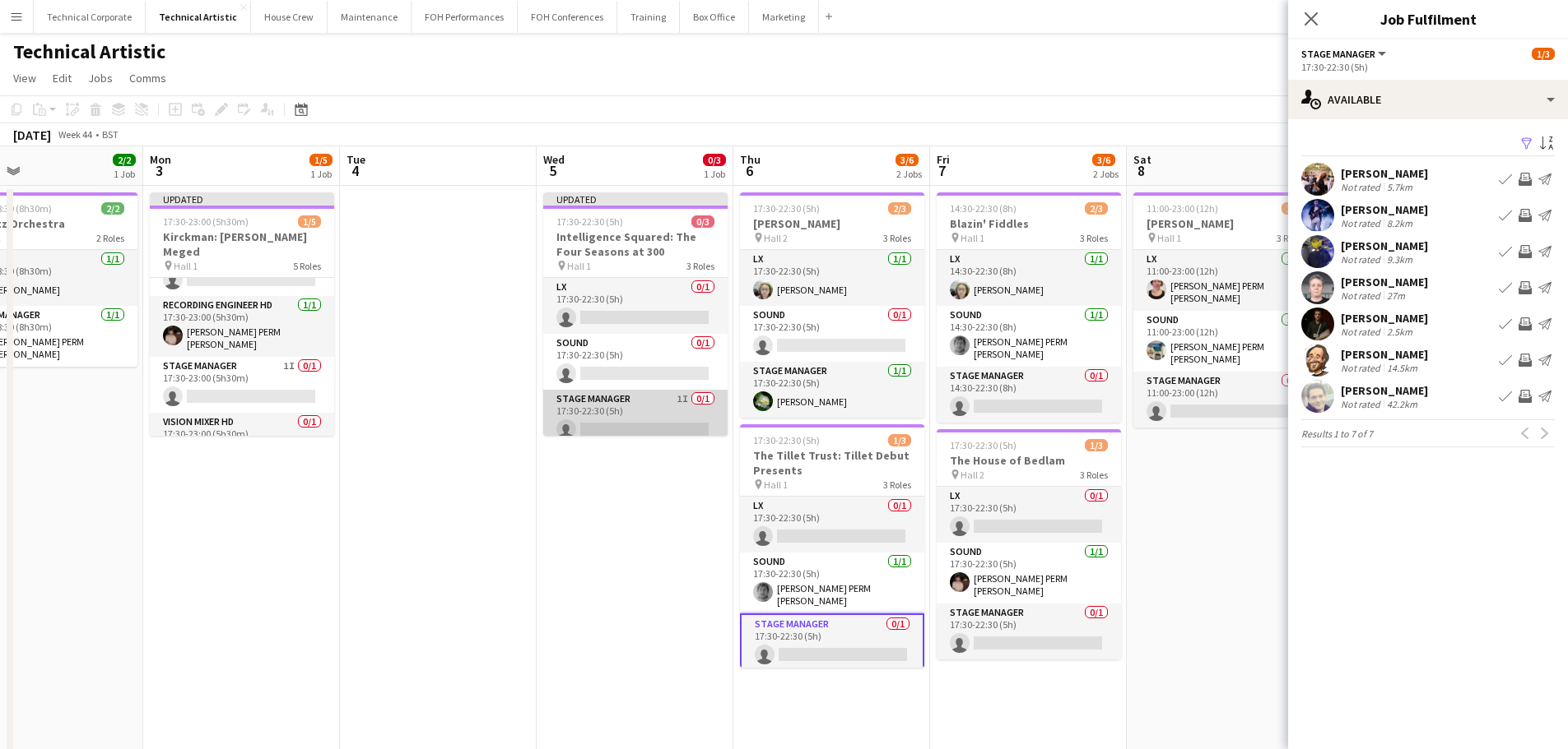
click at [615, 411] on app-card-role "Stage Manager 1I 0/1 17:30-22:30 (5h) single-neutral-actions" at bounding box center [635, 418] width 184 height 56
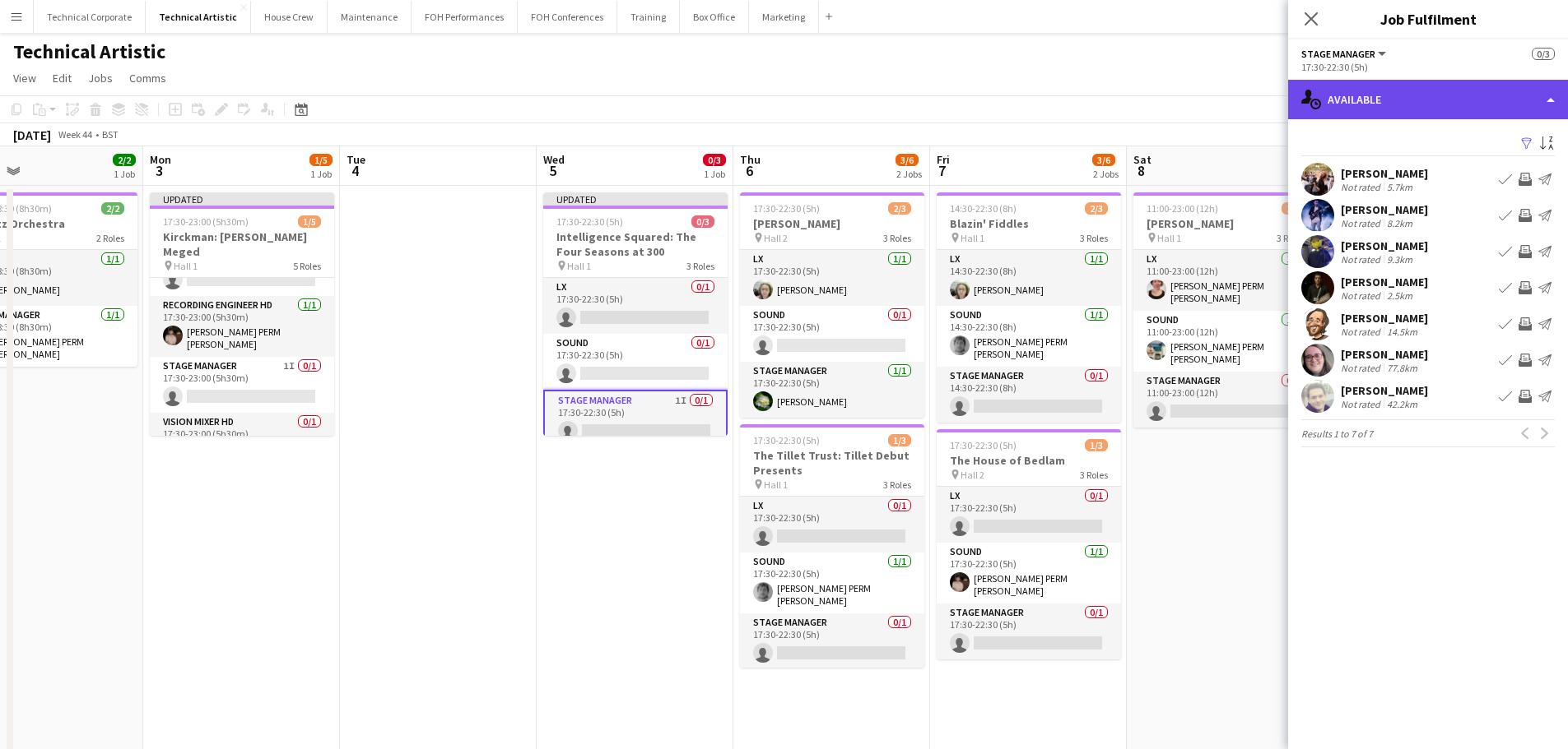
click at [1446, 96] on div "single-neutral-actions-upload Available" at bounding box center [1427, 100] width 280 height 40
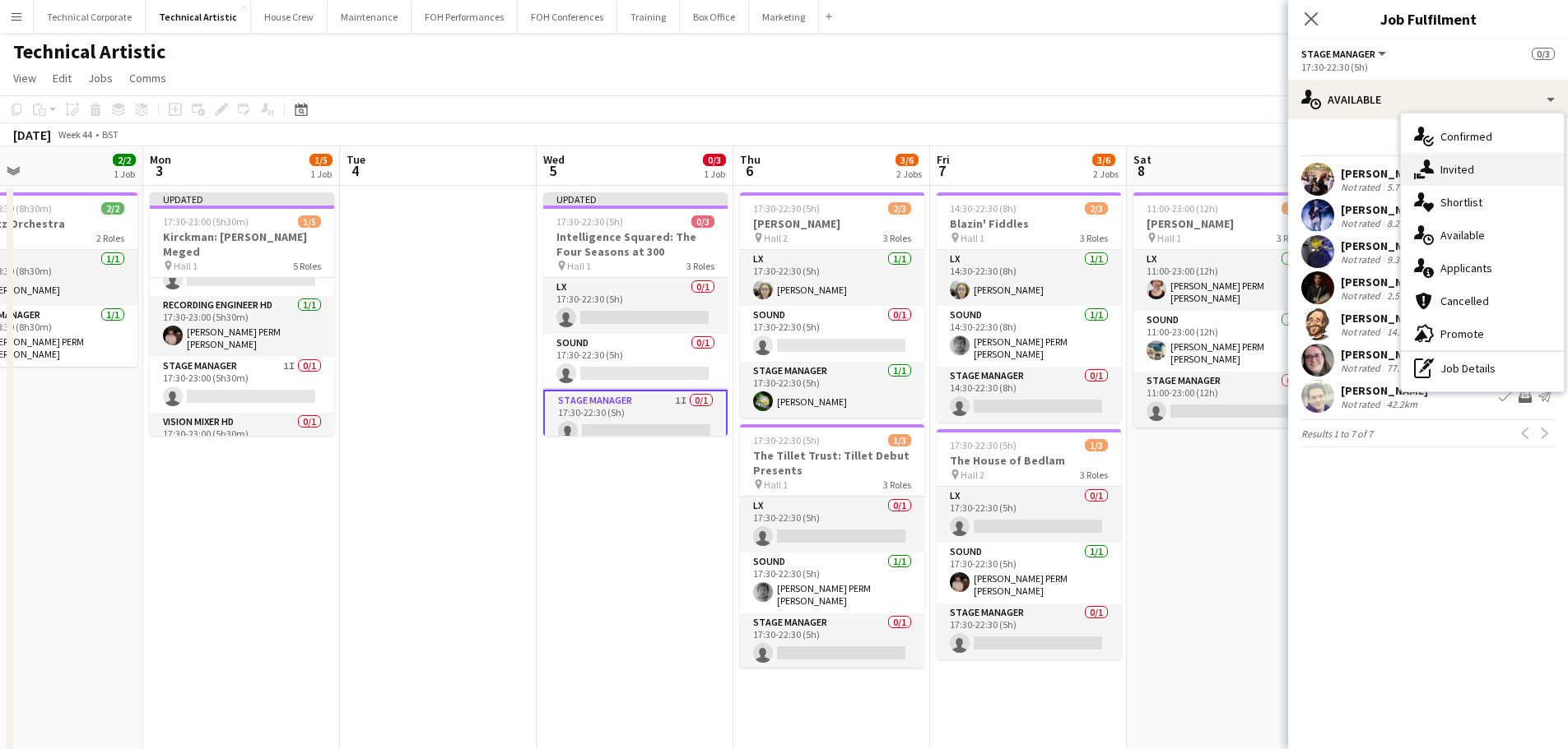
click at [1445, 158] on div "single-neutral-actions-share-1 Invited" at bounding box center [1483, 169] width 163 height 33
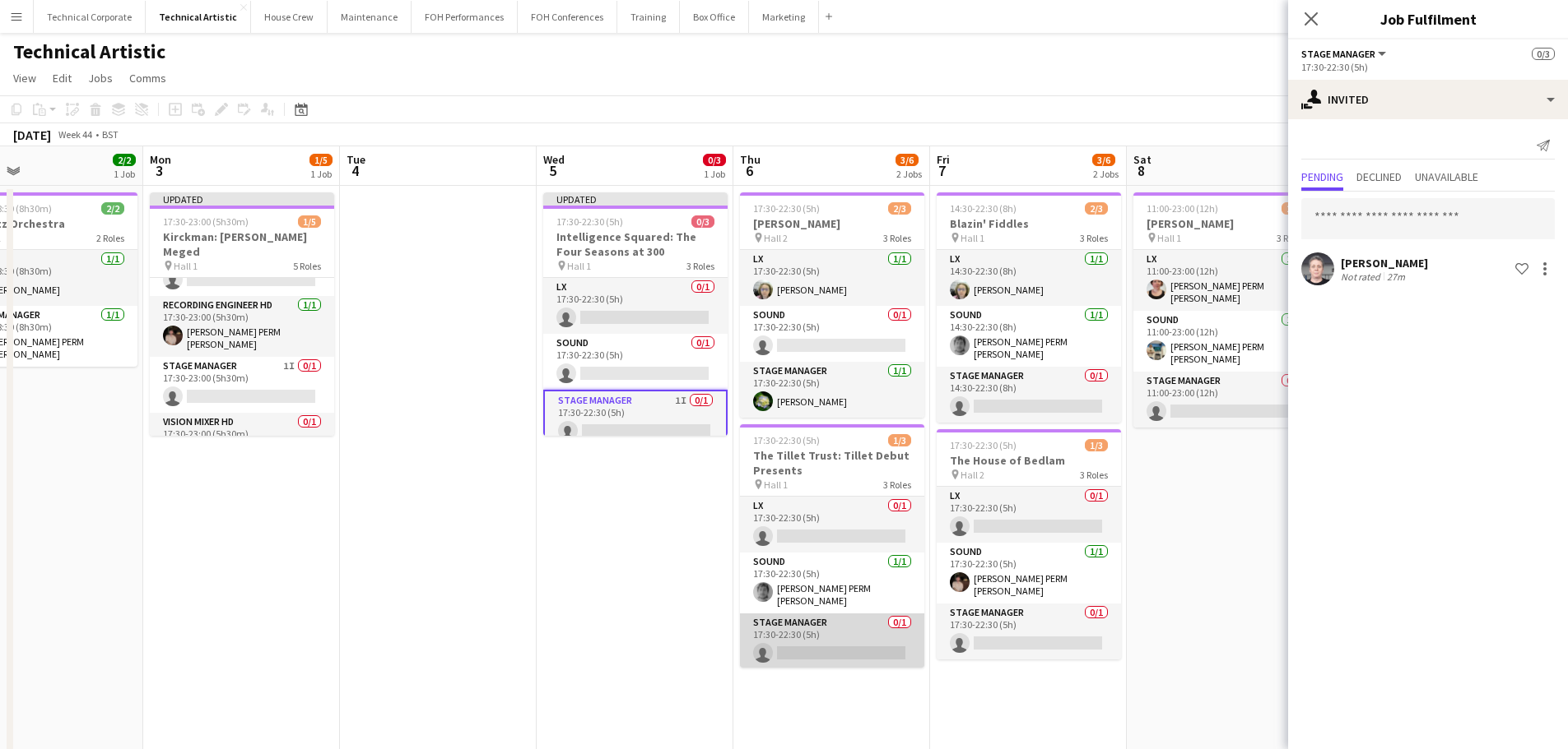
click at [835, 631] on app-card-role "Stage Manager 0/1 17:30-22:30 (5h) single-neutral-actions" at bounding box center [832, 641] width 184 height 56
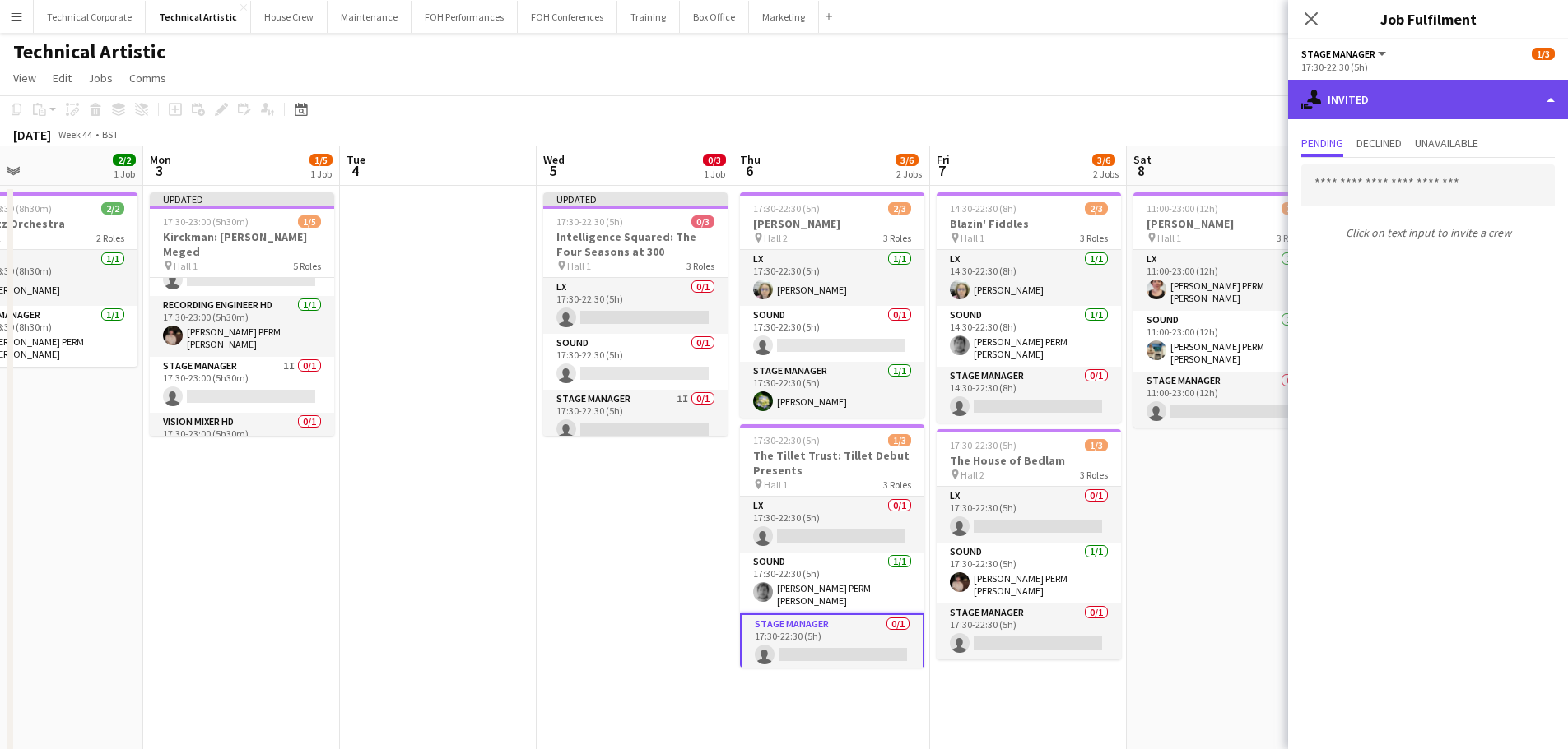
drag, startPoint x: 1419, startPoint y: 109, endPoint x: 1439, endPoint y: 152, distance: 47.4
click at [1420, 109] on div "single-neutral-actions-share-1 Invited" at bounding box center [1427, 100] width 280 height 40
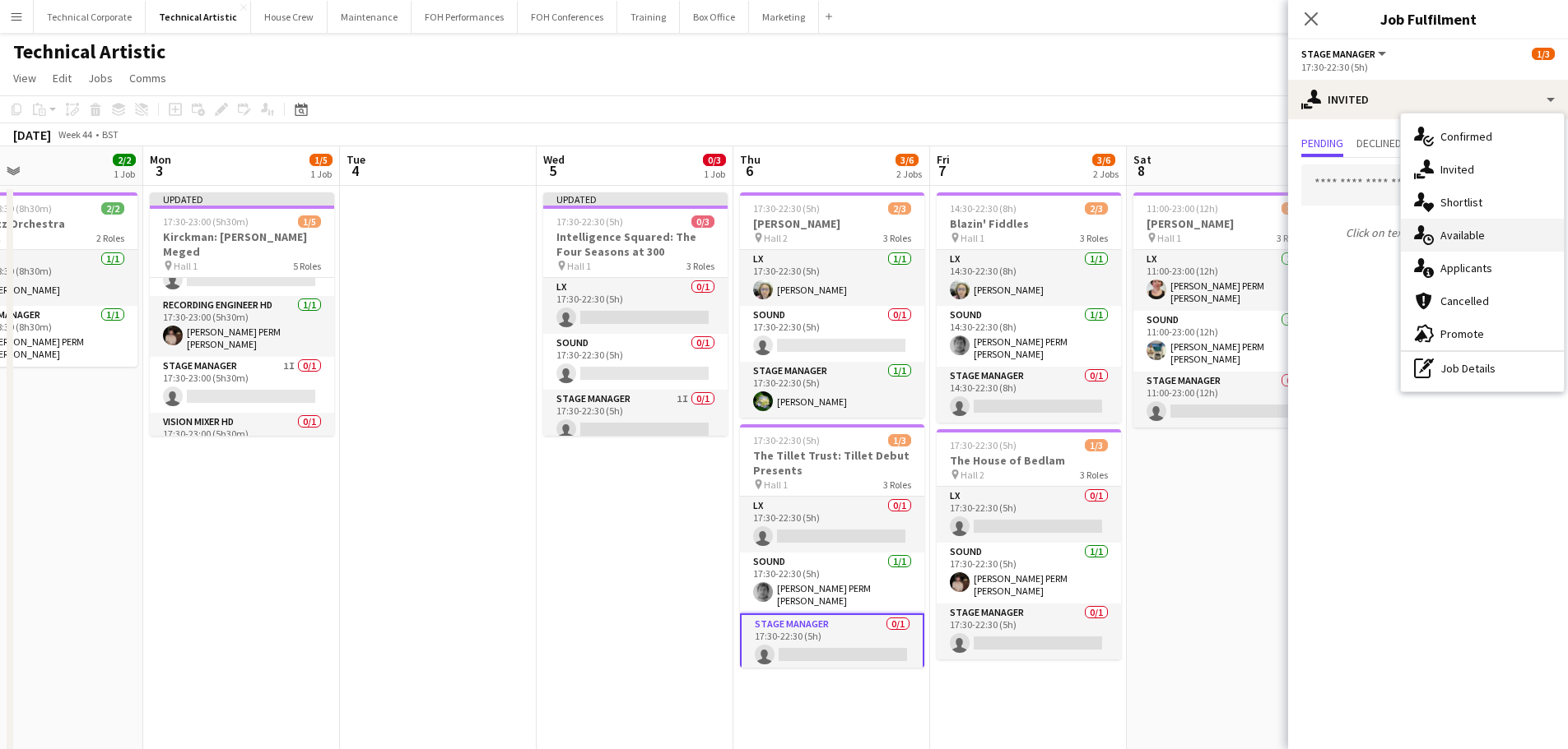
click at [1473, 231] on span "Available" at bounding box center [1462, 235] width 45 height 15
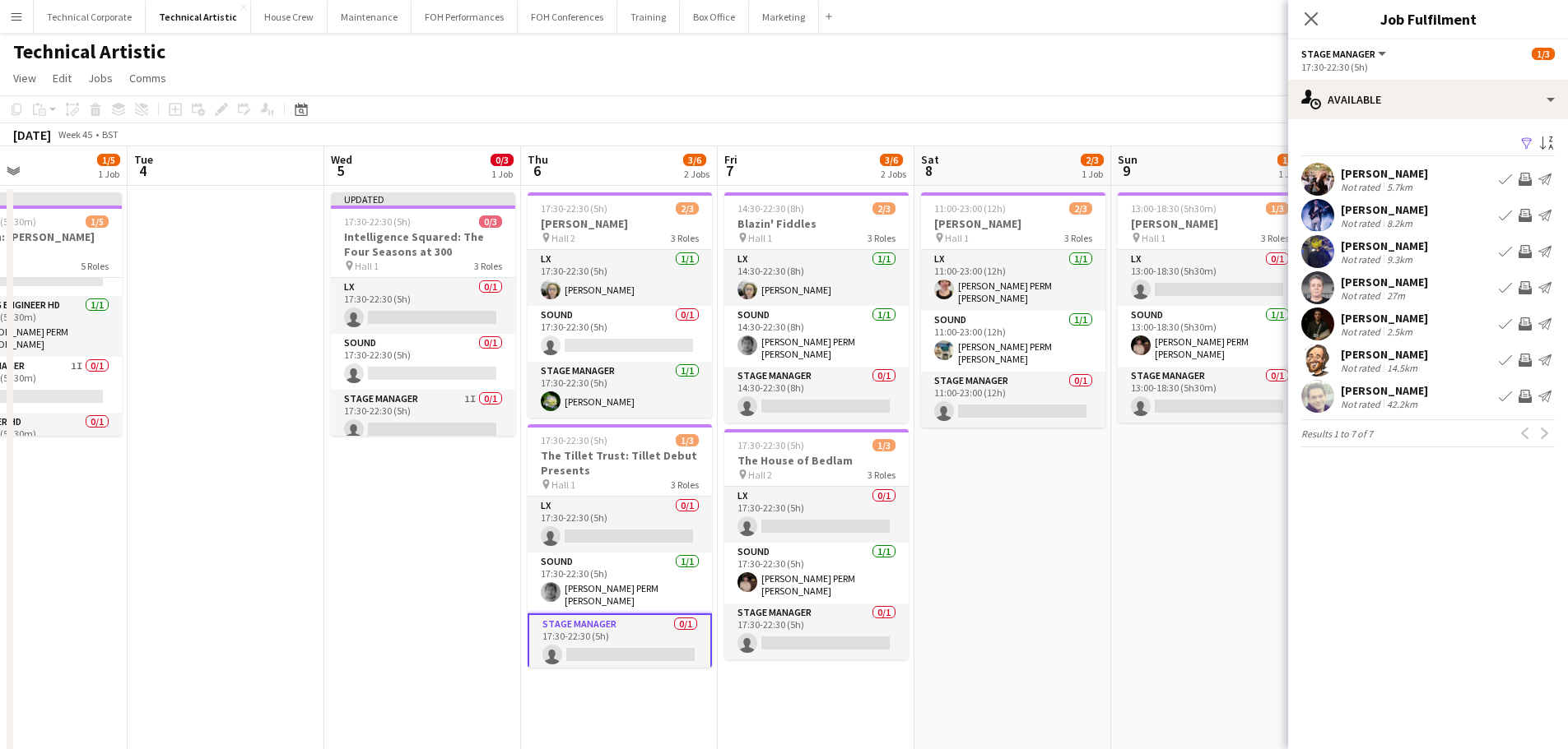
drag, startPoint x: 1218, startPoint y: 493, endPoint x: 1008, endPoint y: 509, distance: 210.6
click at [1008, 509] on app-calendar-viewport "Fri 31 5/6 2 Jobs Sat 1 Sun 2 2/2 1 Job Mon 3 1/5 1 Job Tue 4 Wed 5 0/3 1 Job T…" at bounding box center [784, 617] width 1568 height 942
click at [1526, 361] on app-icon "Invite crew" at bounding box center [1525, 361] width 13 height 13
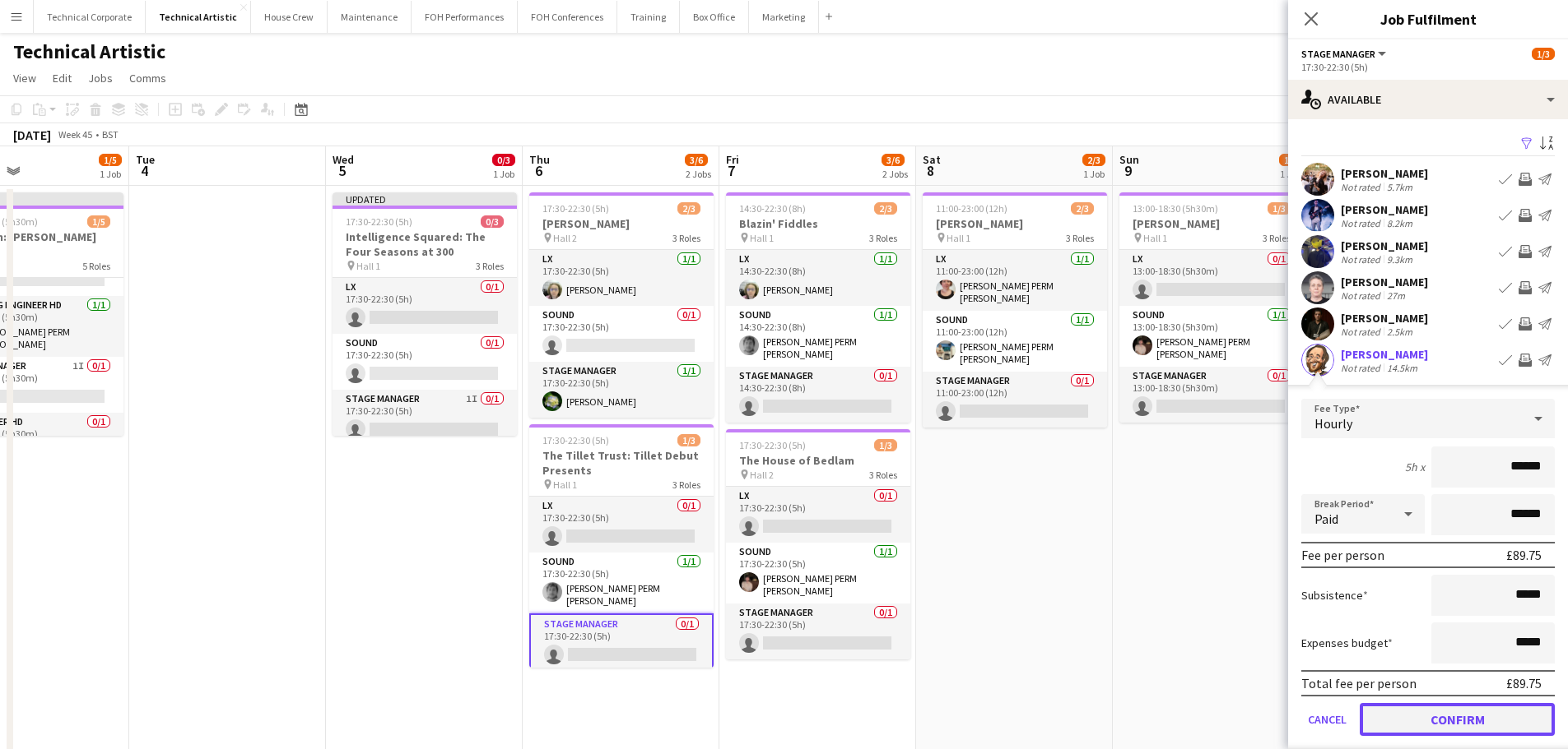
click at [1442, 724] on button "Confirm" at bounding box center [1456, 720] width 195 height 33
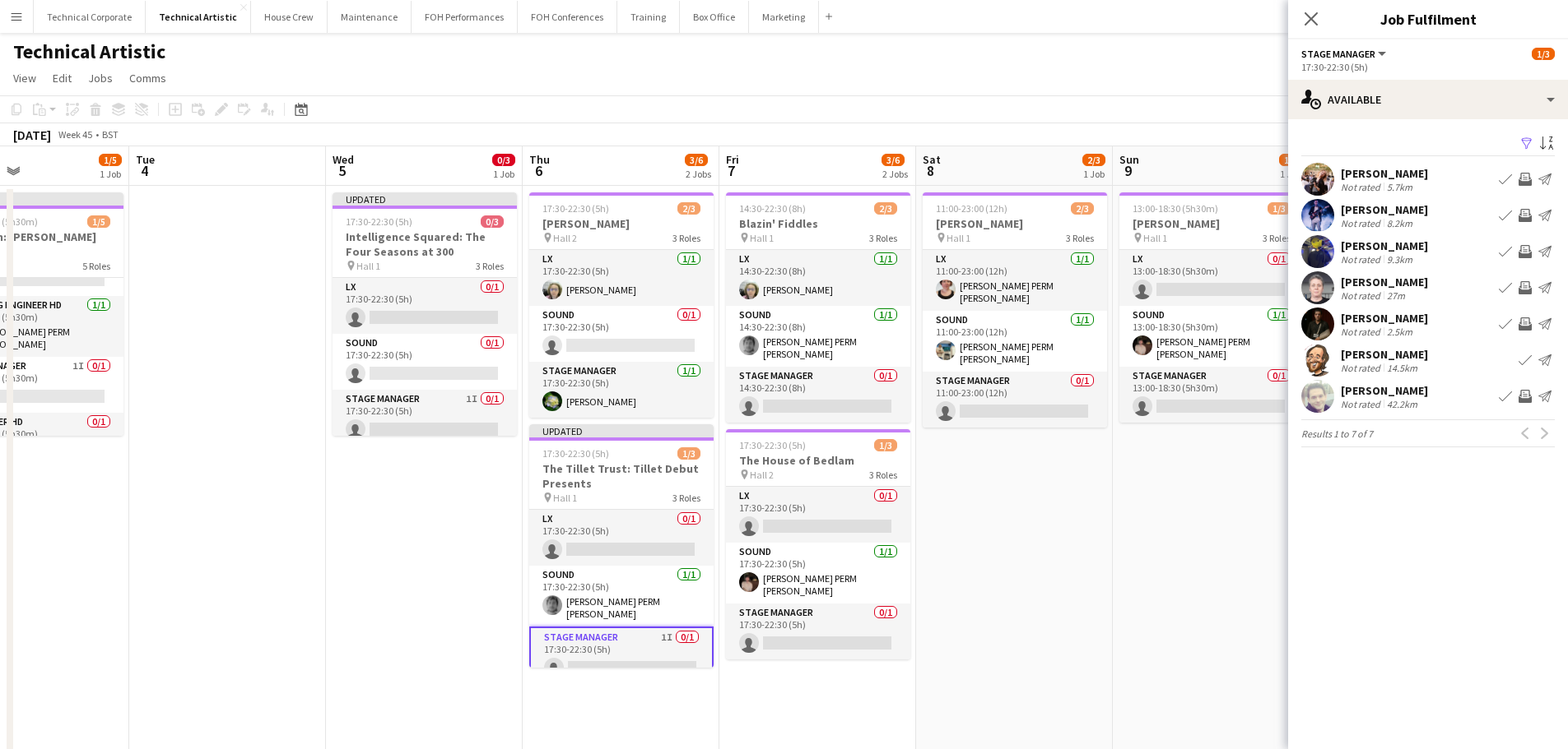
click at [576, 742] on app-date-cell "17:30-22:30 (5h) 2/3 Lotte Betts-Dean pin Hall 2 3 Roles LX 1/1 17:30-22:30 (5h…" at bounding box center [620, 637] width 197 height 903
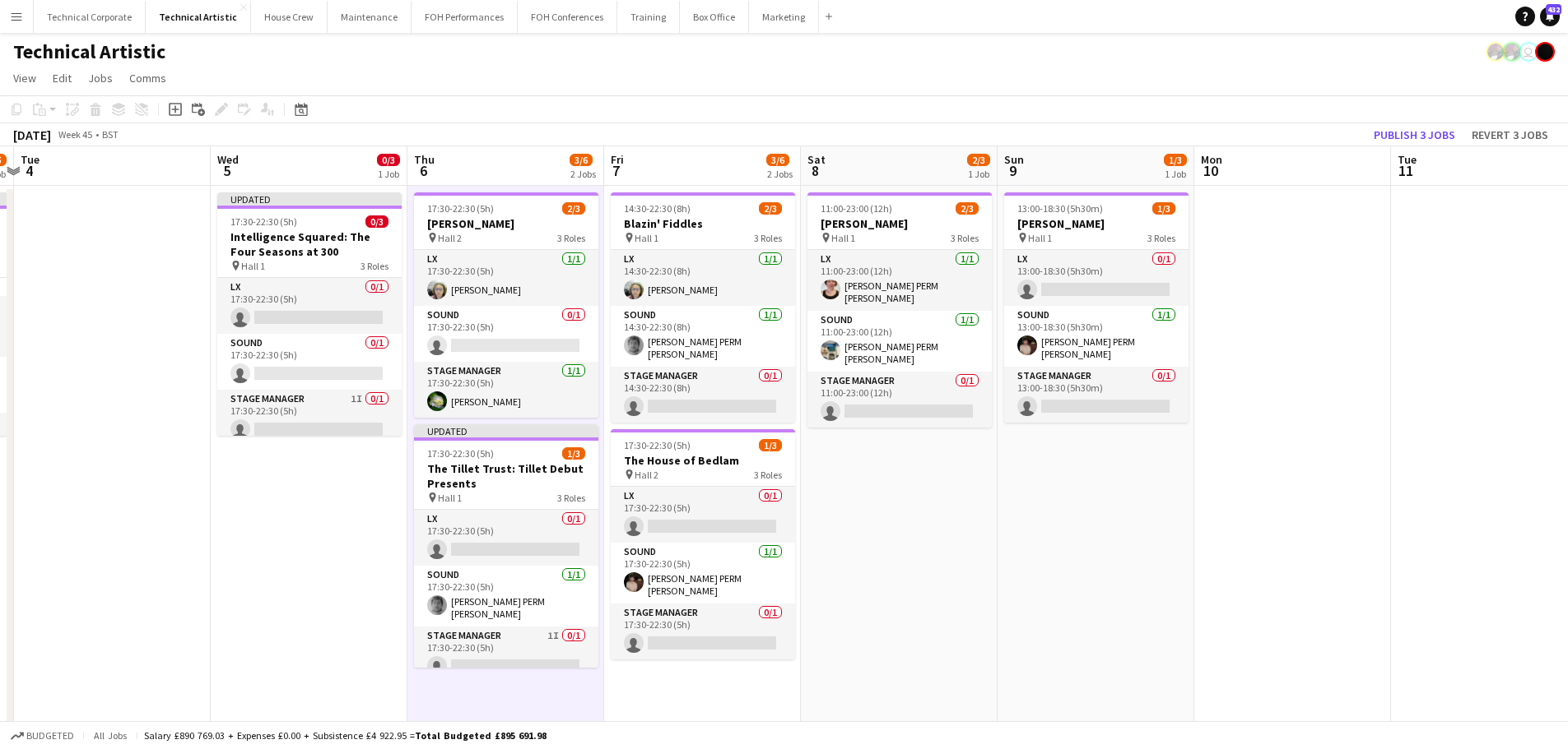
drag, startPoint x: 902, startPoint y: 507, endPoint x: 588, endPoint y: 535, distance: 315.2
click at [589, 535] on app-calendar-viewport "Sat 1 Sun 2 2/2 1 Job Mon 3 1/5 1 Job Tue 4 Wed 5 0/3 1 Job Thu 6 3/6 2 Jobs Fr…" at bounding box center [784, 617] width 1568 height 942
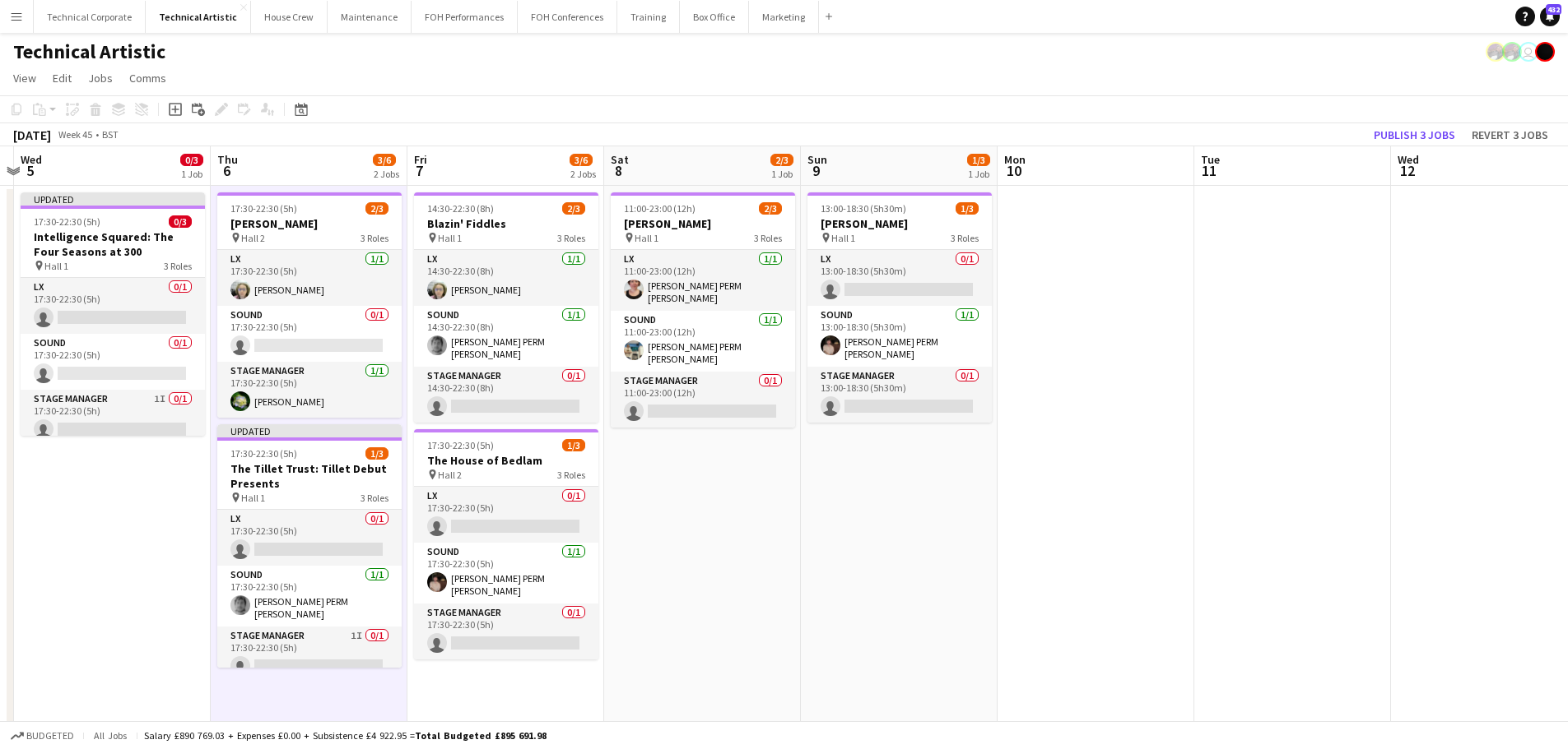
scroll to position [0, 577]
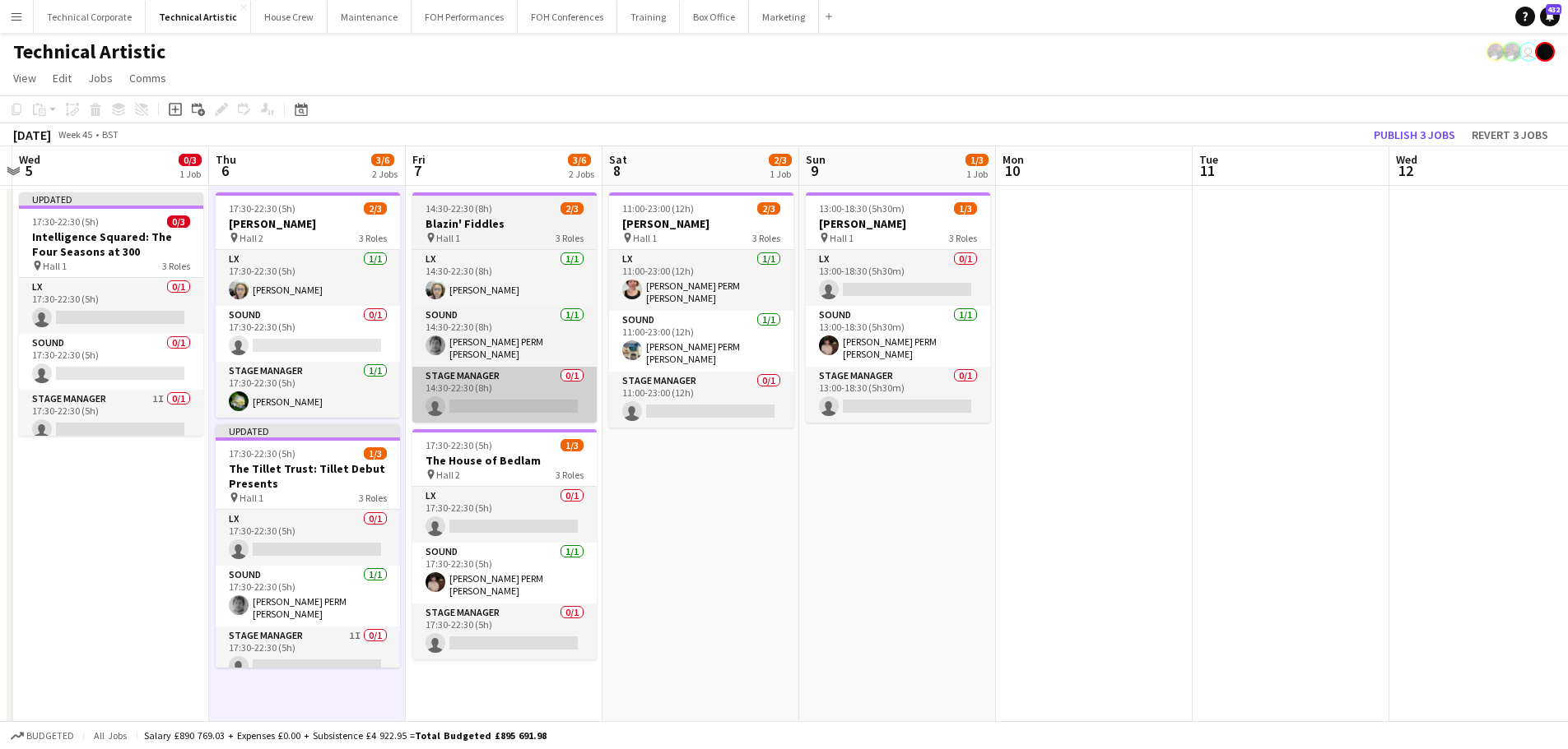
click at [559, 403] on app-card-role "Stage Manager 0/1 14:30-22:30 (8h) single-neutral-actions" at bounding box center [504, 394] width 184 height 56
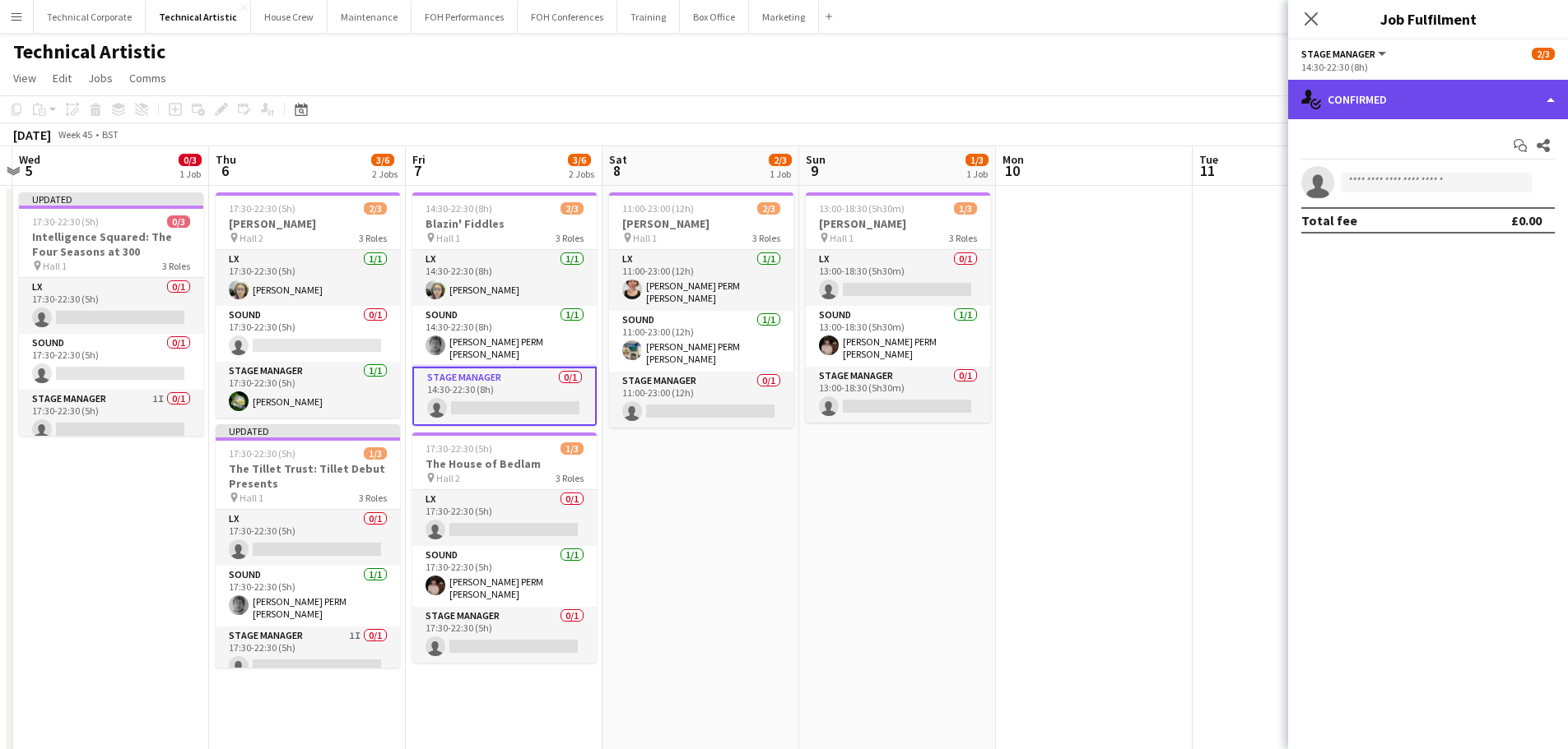
click at [1332, 109] on div "single-neutral-actions-check-2 Confirmed" at bounding box center [1427, 100] width 280 height 40
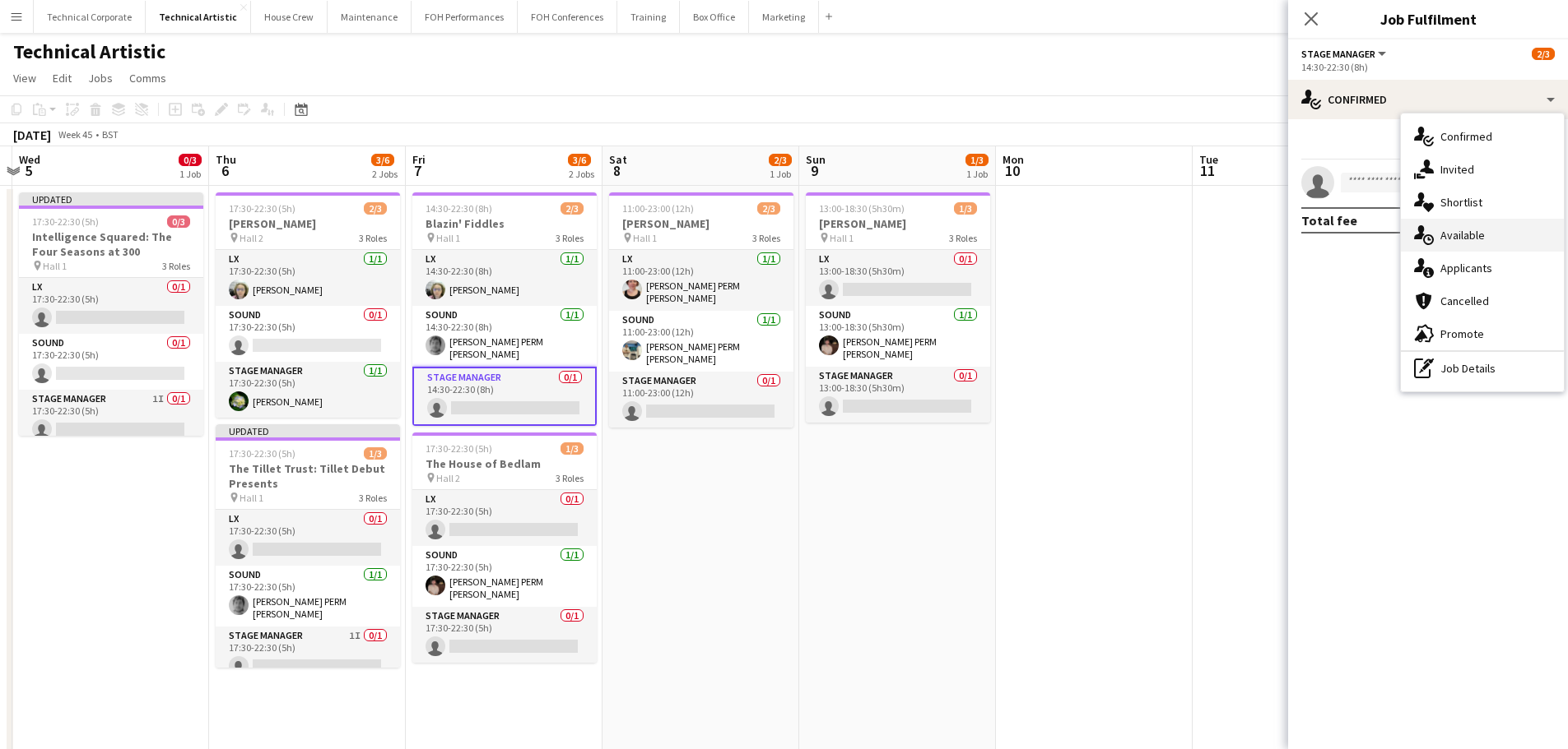
click at [1430, 229] on icon "single-neutral-actions-upload" at bounding box center [1424, 234] width 20 height 20
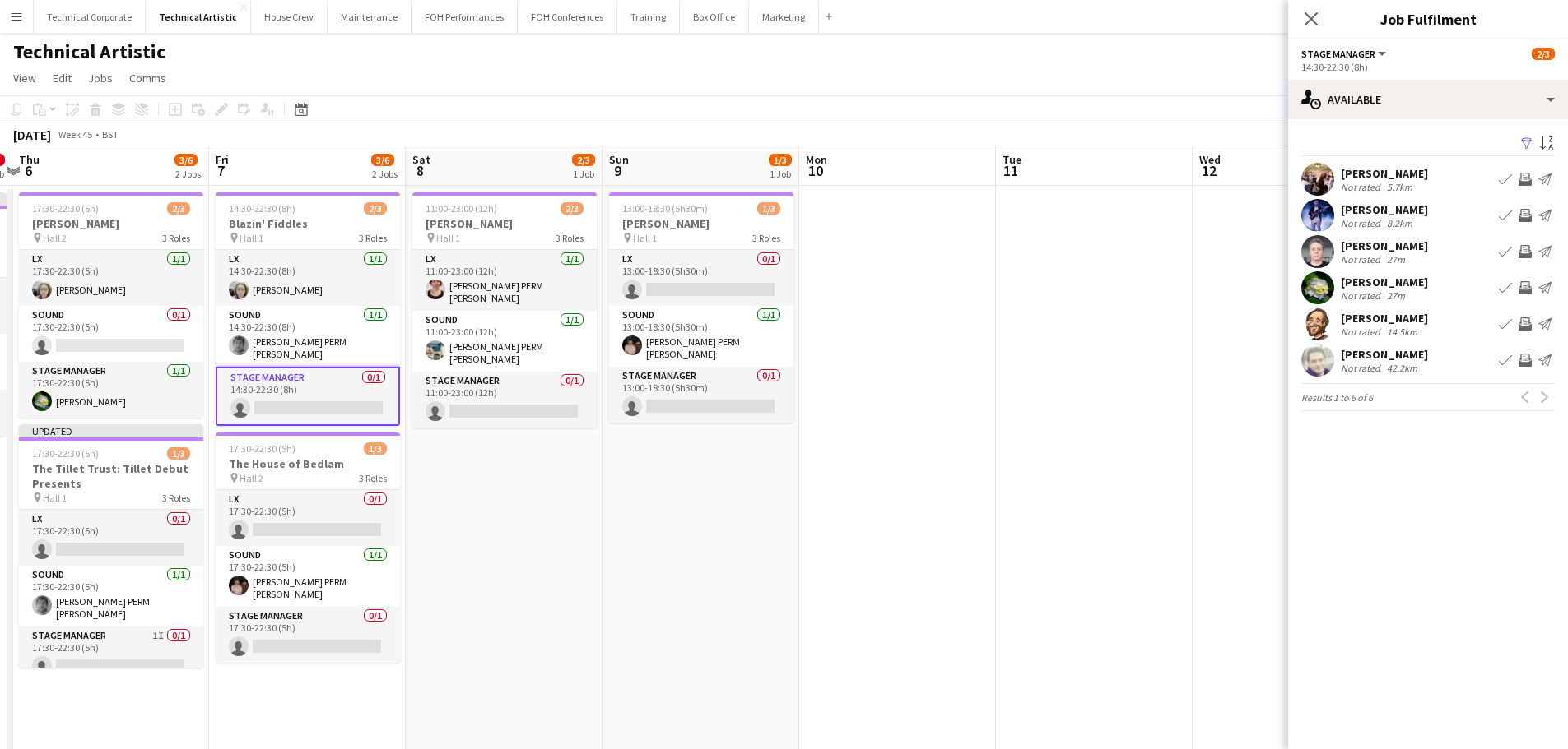
scroll to position [0, 507]
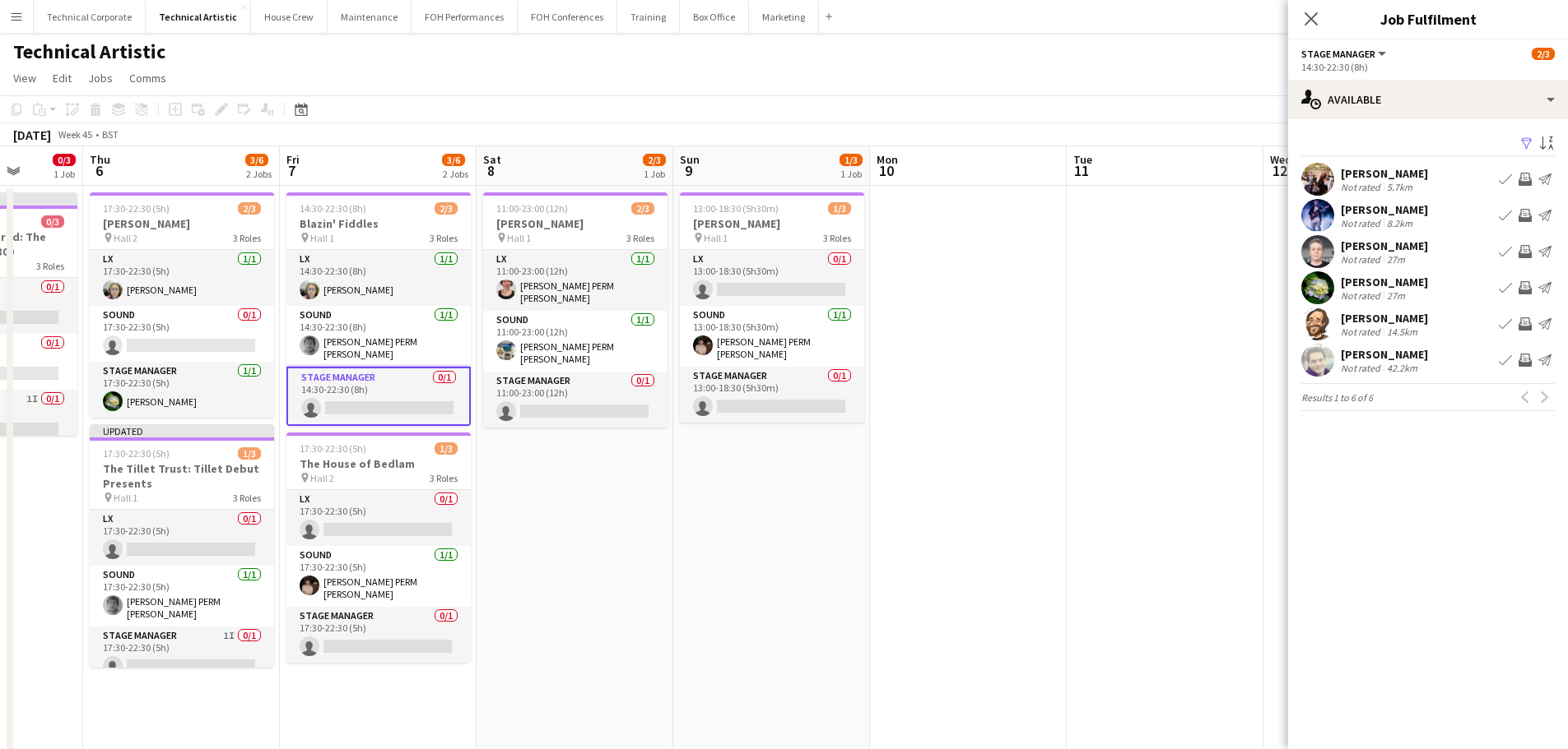
drag, startPoint x: 967, startPoint y: 506, endPoint x: 954, endPoint y: 507, distance: 13.0
click at [954, 507] on app-calendar-viewport "Mon 3 1/5 1 Job Tue 4 Wed 5 0/3 1 Job Thu 6 3/6 2 Jobs Fri 7 3/6 2 Jobs Sat 8 2…" at bounding box center [784, 617] width 1568 height 942
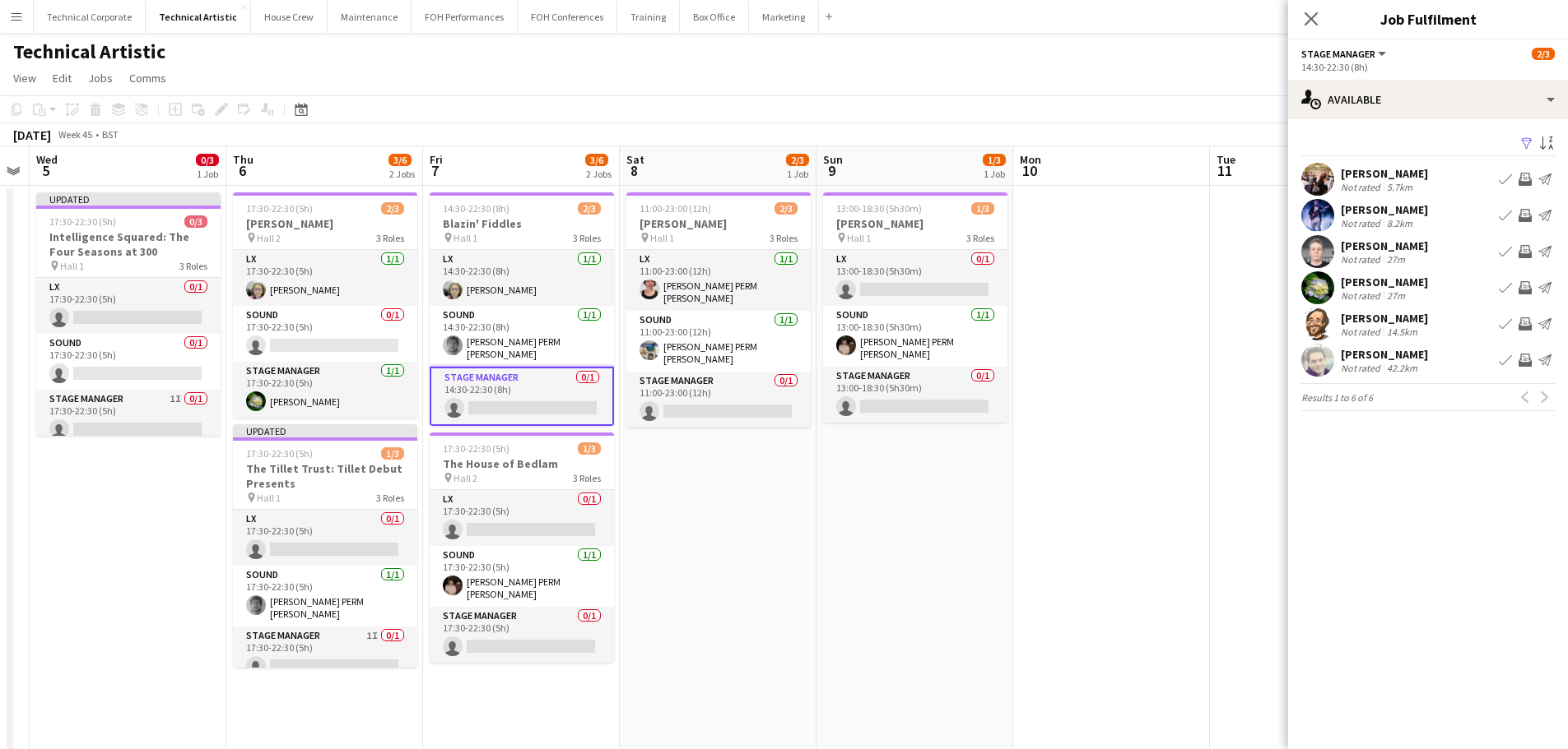
scroll to position [0, 349]
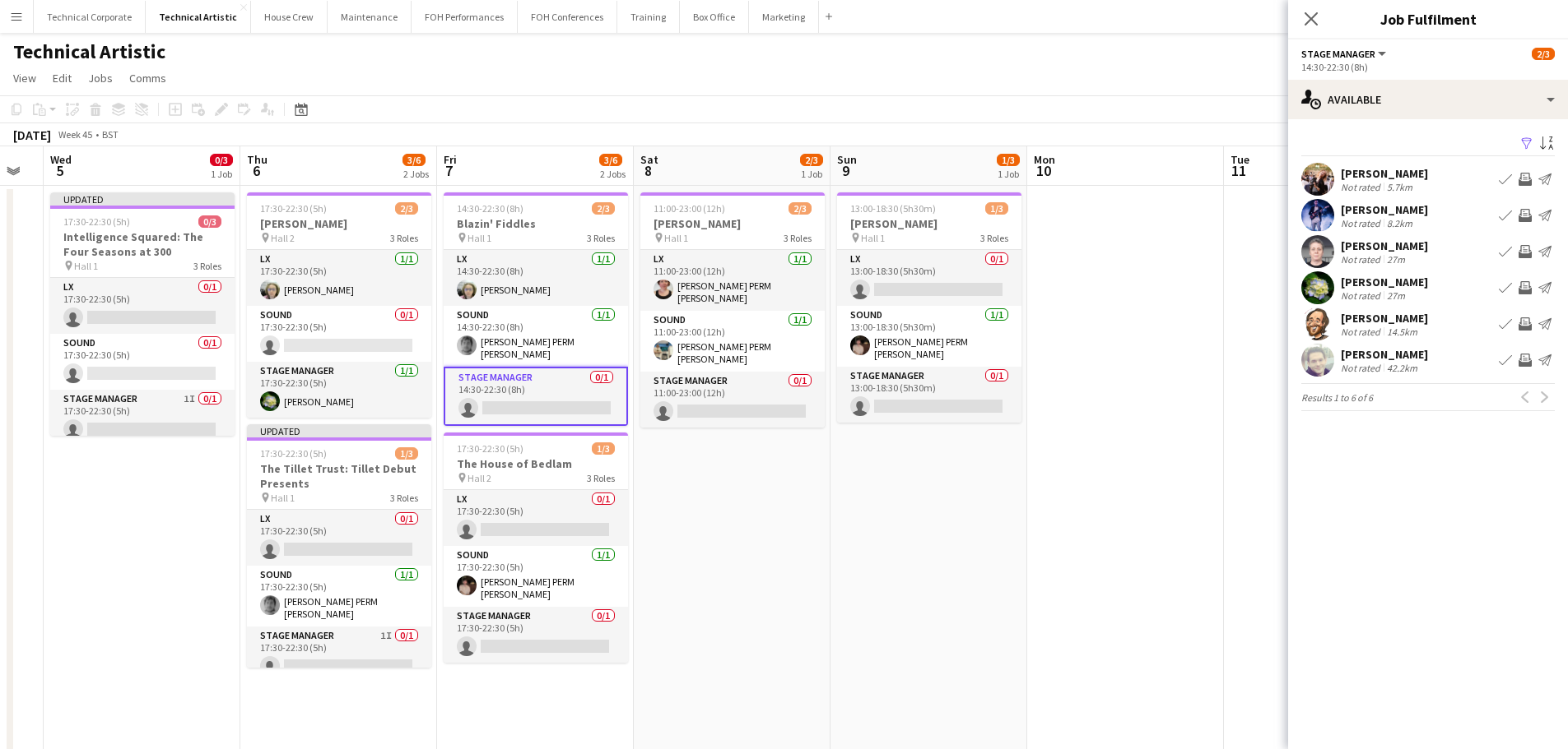
drag, startPoint x: 691, startPoint y: 534, endPoint x: 848, endPoint y: 538, distance: 157.1
click at [848, 538] on app-calendar-viewport "Mon 3 1/5 1 Job Tue 4 Wed 5 0/3 1 Job Thu 6 3/6 2 Jobs Fri 7 3/6 2 Jobs Sat 8 2…" at bounding box center [784, 617] width 1568 height 942
click at [1521, 290] on app-icon "Invite crew" at bounding box center [1525, 288] width 13 height 13
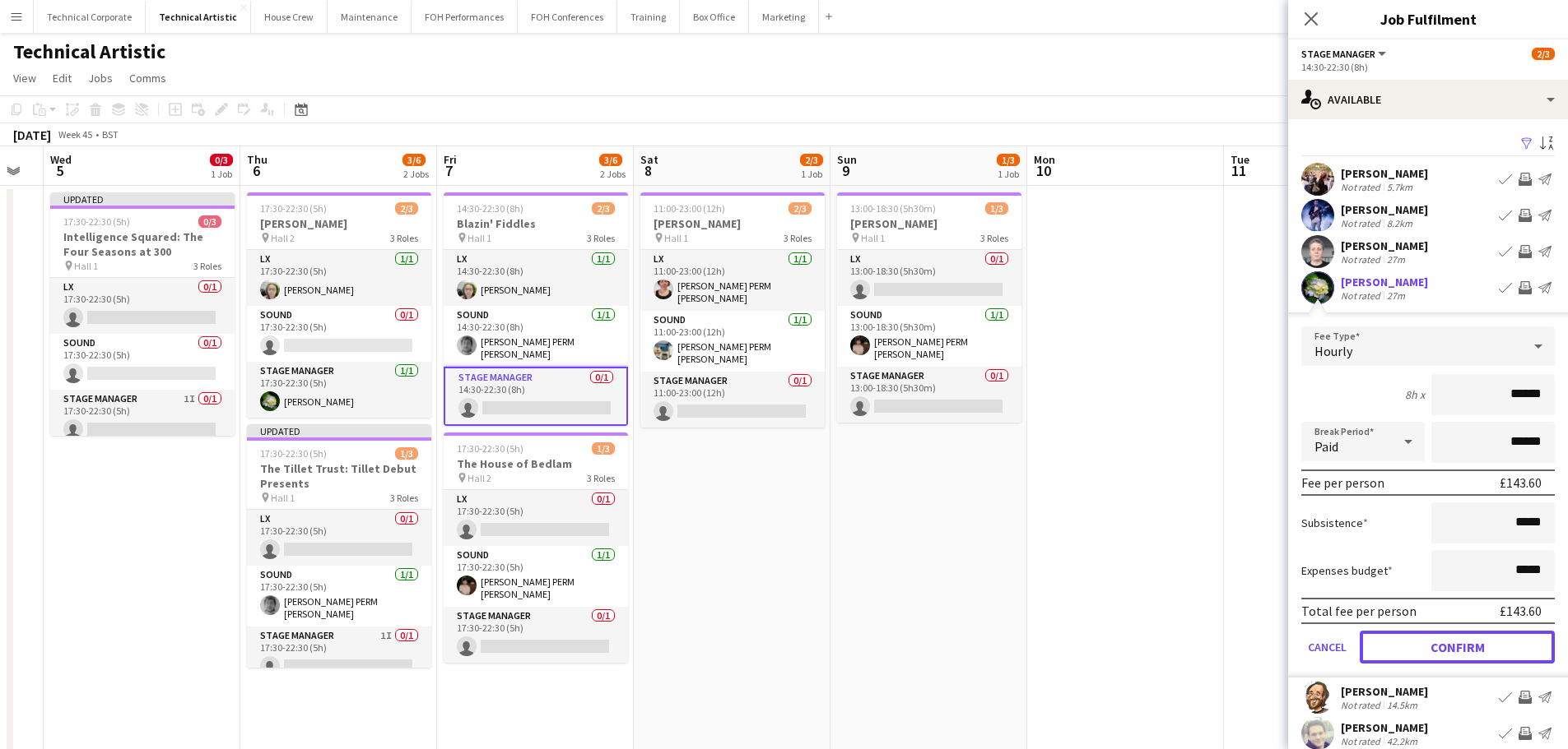
click at [1479, 638] on button "Confirm" at bounding box center [1456, 647] width 195 height 33
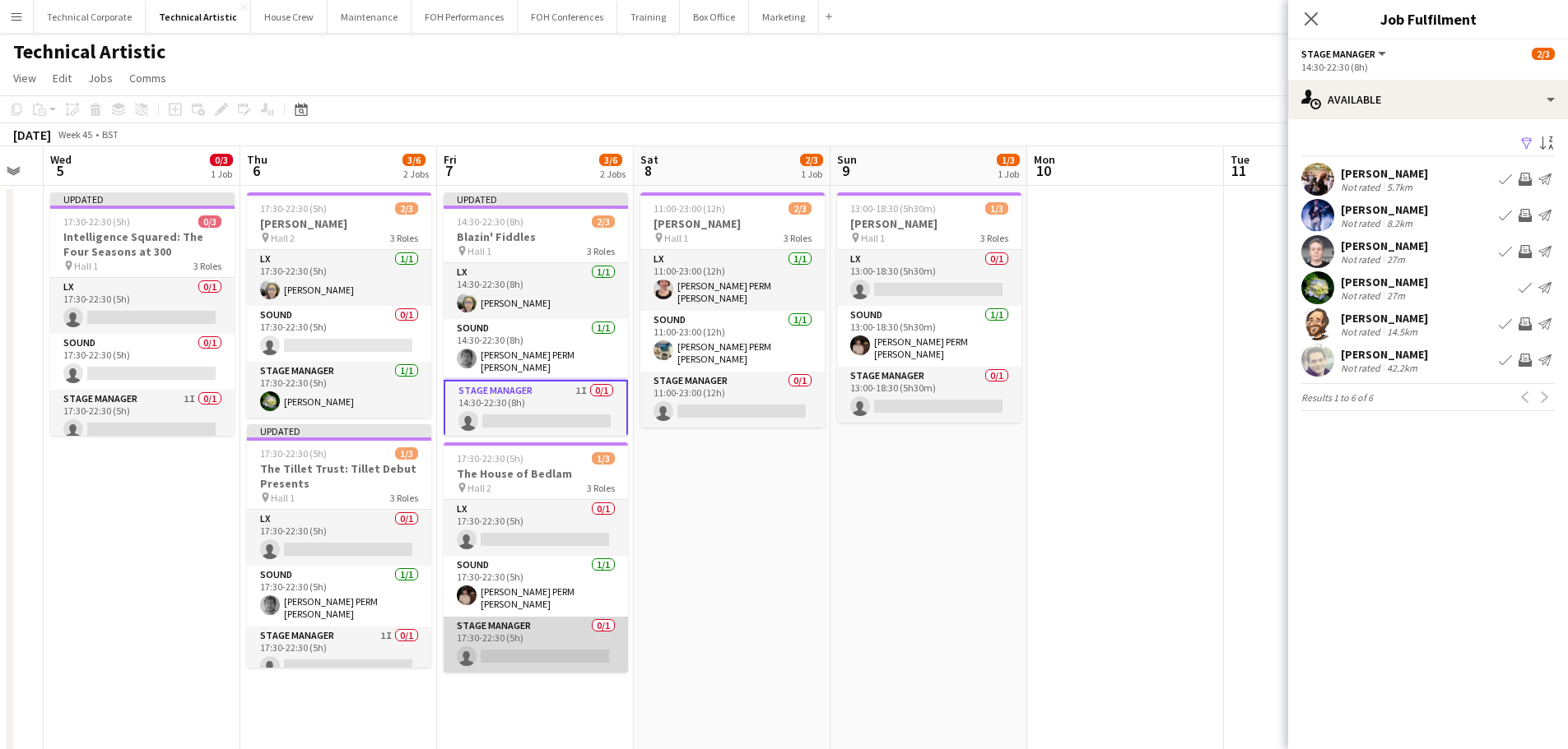
click at [557, 624] on app-card-role "Stage Manager 0/1 17:30-22:30 (5h) single-neutral-actions" at bounding box center [536, 645] width 184 height 56
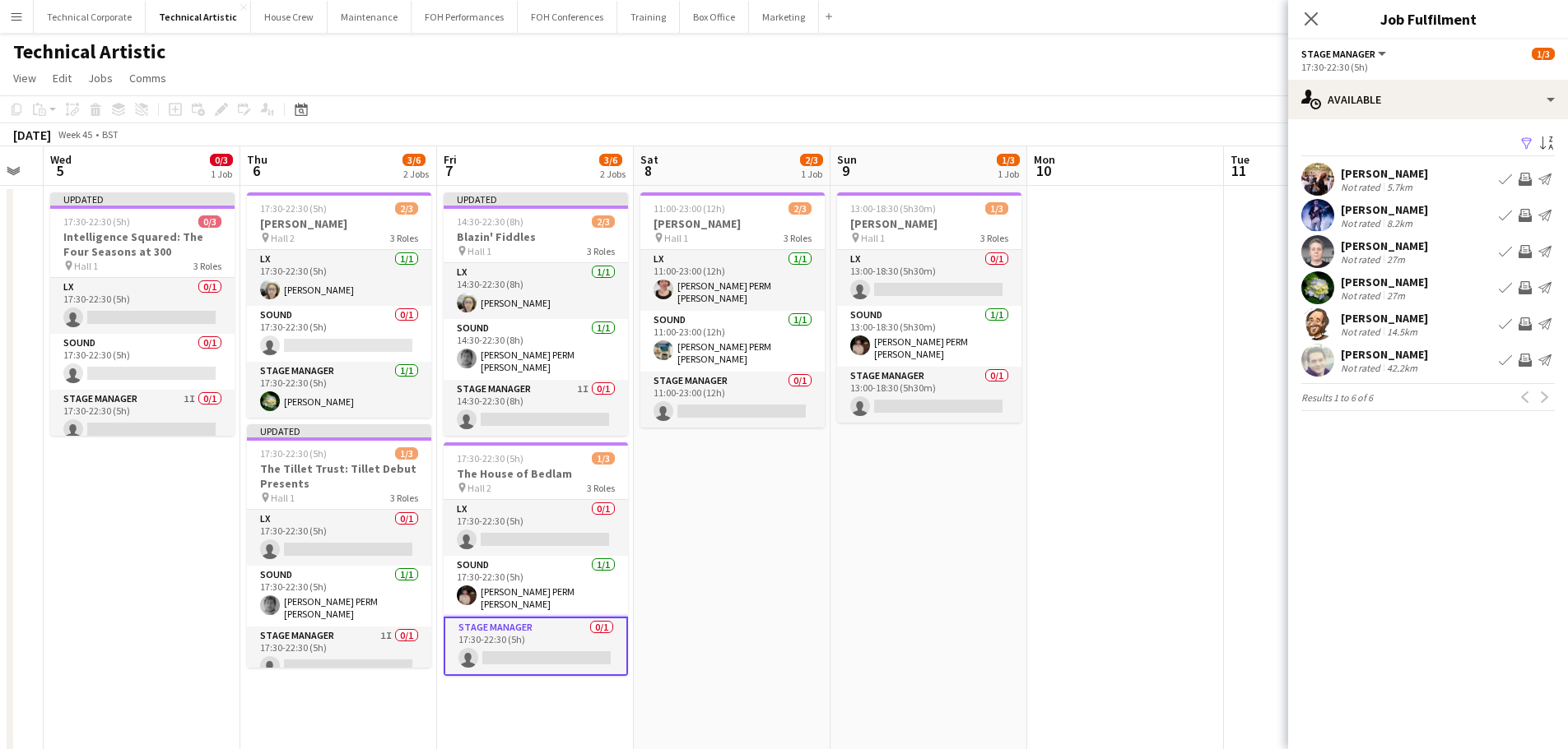
click at [1526, 321] on app-icon "Invite crew" at bounding box center [1525, 324] width 13 height 13
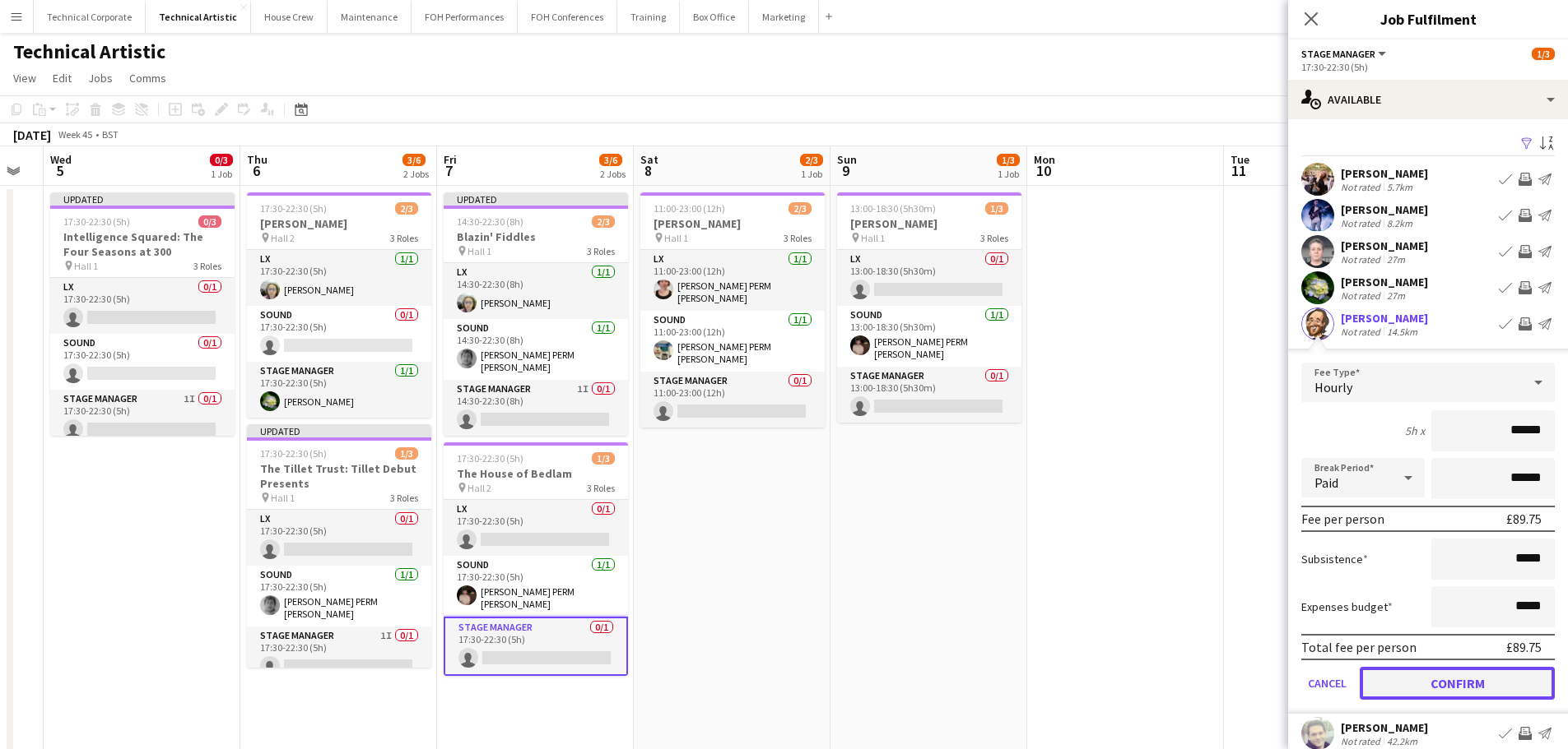
drag, startPoint x: 1460, startPoint y: 682, endPoint x: 1279, endPoint y: 672, distance: 181.3
click at [1459, 682] on button "Confirm" at bounding box center [1456, 683] width 195 height 33
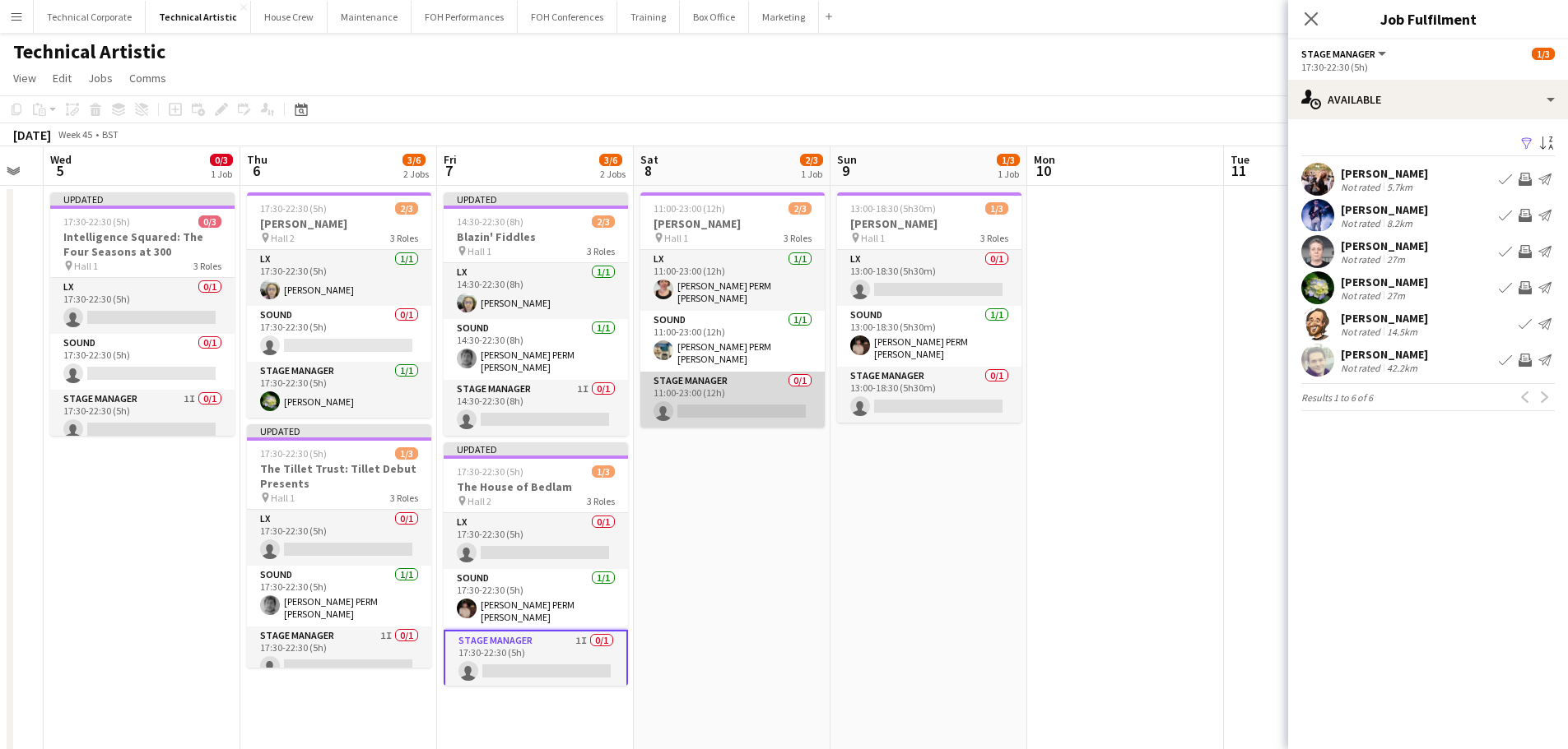
click at [737, 384] on app-card-role "Stage Manager 0/1 11:00-23:00 (12h) single-neutral-actions" at bounding box center [732, 400] width 184 height 56
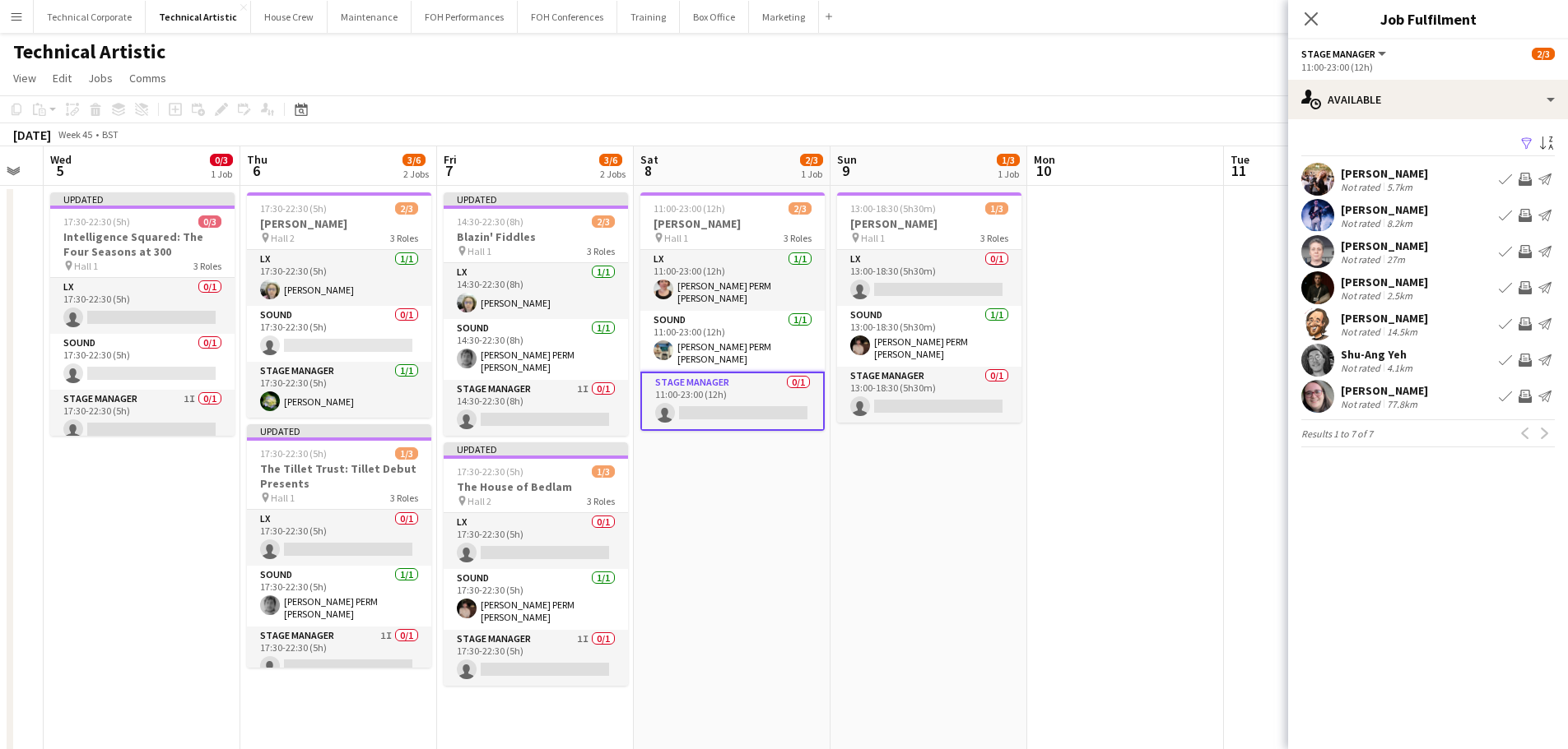
click at [1523, 289] on app-icon "Invite crew" at bounding box center [1525, 288] width 13 height 13
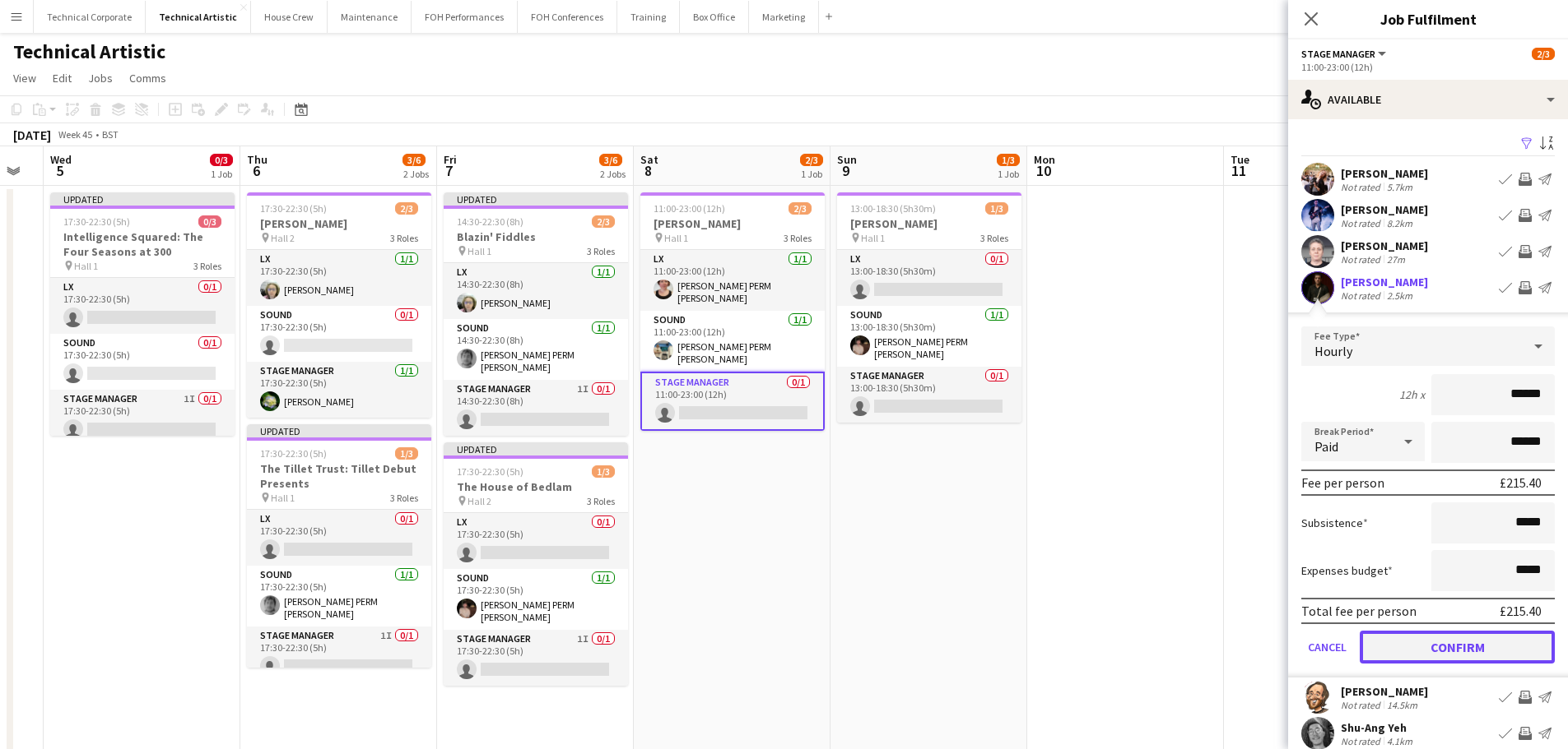
click at [1459, 643] on button "Confirm" at bounding box center [1456, 647] width 195 height 33
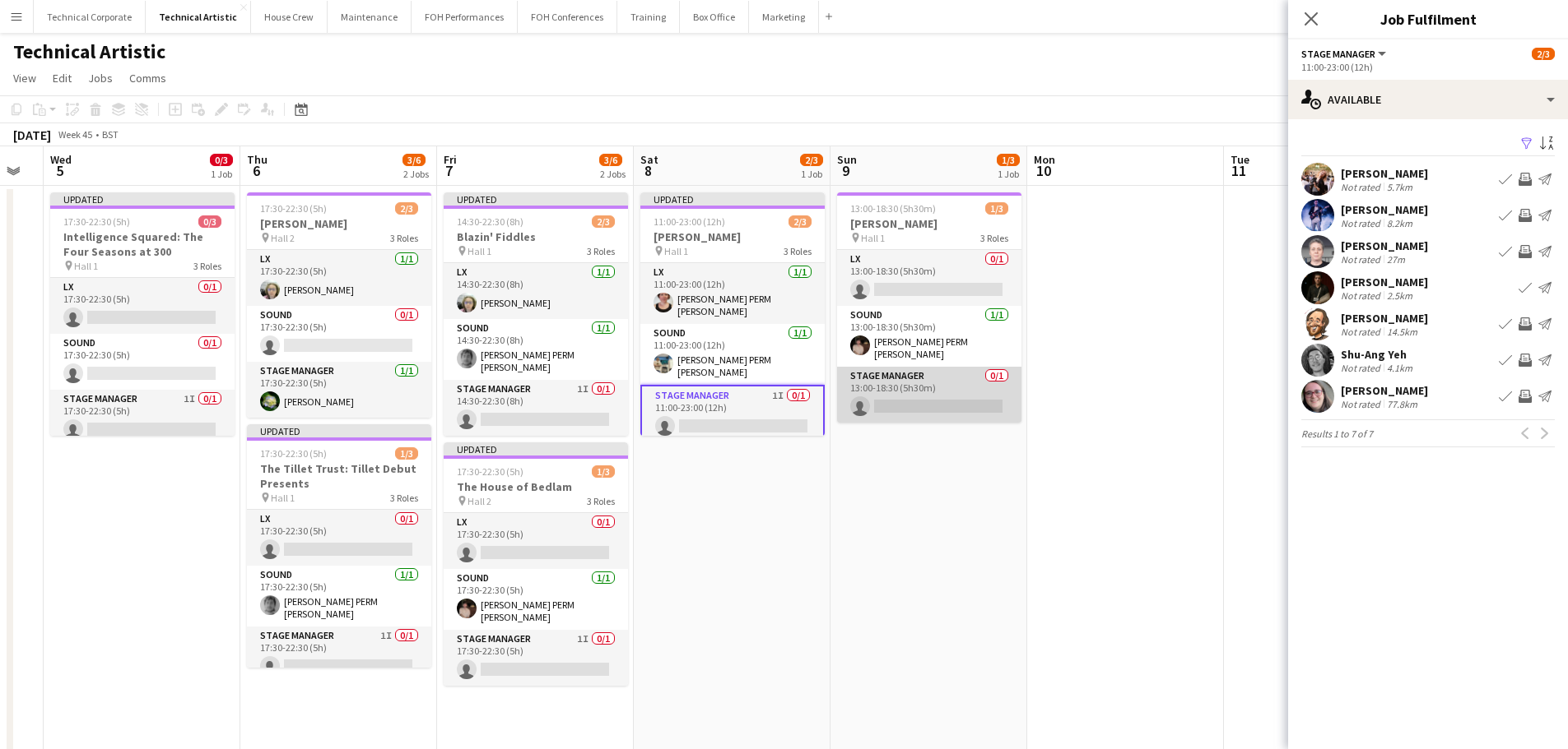
click at [878, 379] on app-card-role "Stage Manager 0/1 13:00-18:30 (5h30m) single-neutral-actions" at bounding box center [929, 394] width 184 height 56
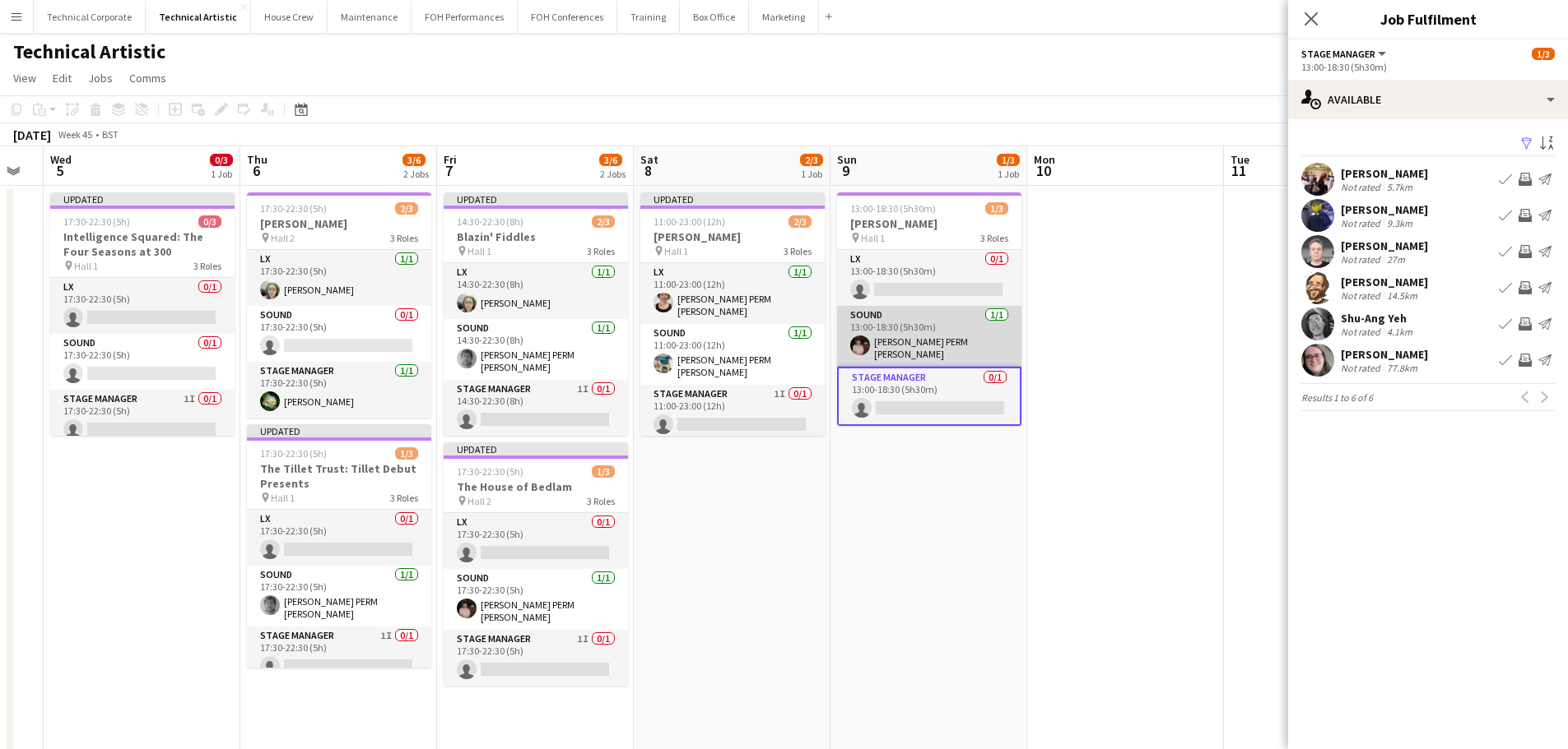
drag, startPoint x: 918, startPoint y: 280, endPoint x: 939, endPoint y: 328, distance: 52.4
click at [918, 280] on app-card-role "LX 0/1 13:00-18:30 (5h30m) single-neutral-actions" at bounding box center [929, 277] width 184 height 56
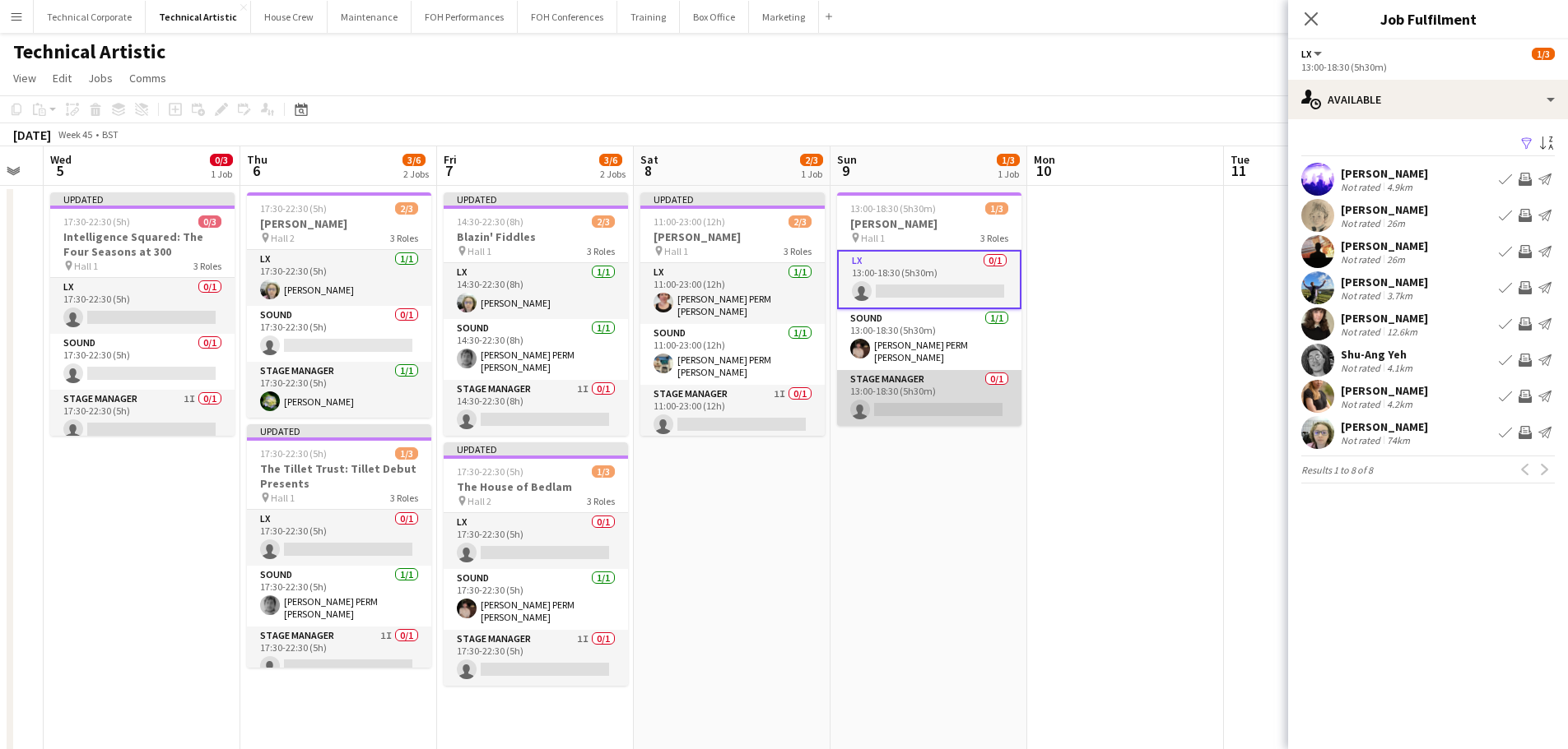
click at [954, 403] on app-card-role "Stage Manager 0/1 13:00-18:30 (5h30m) single-neutral-actions" at bounding box center [929, 398] width 184 height 56
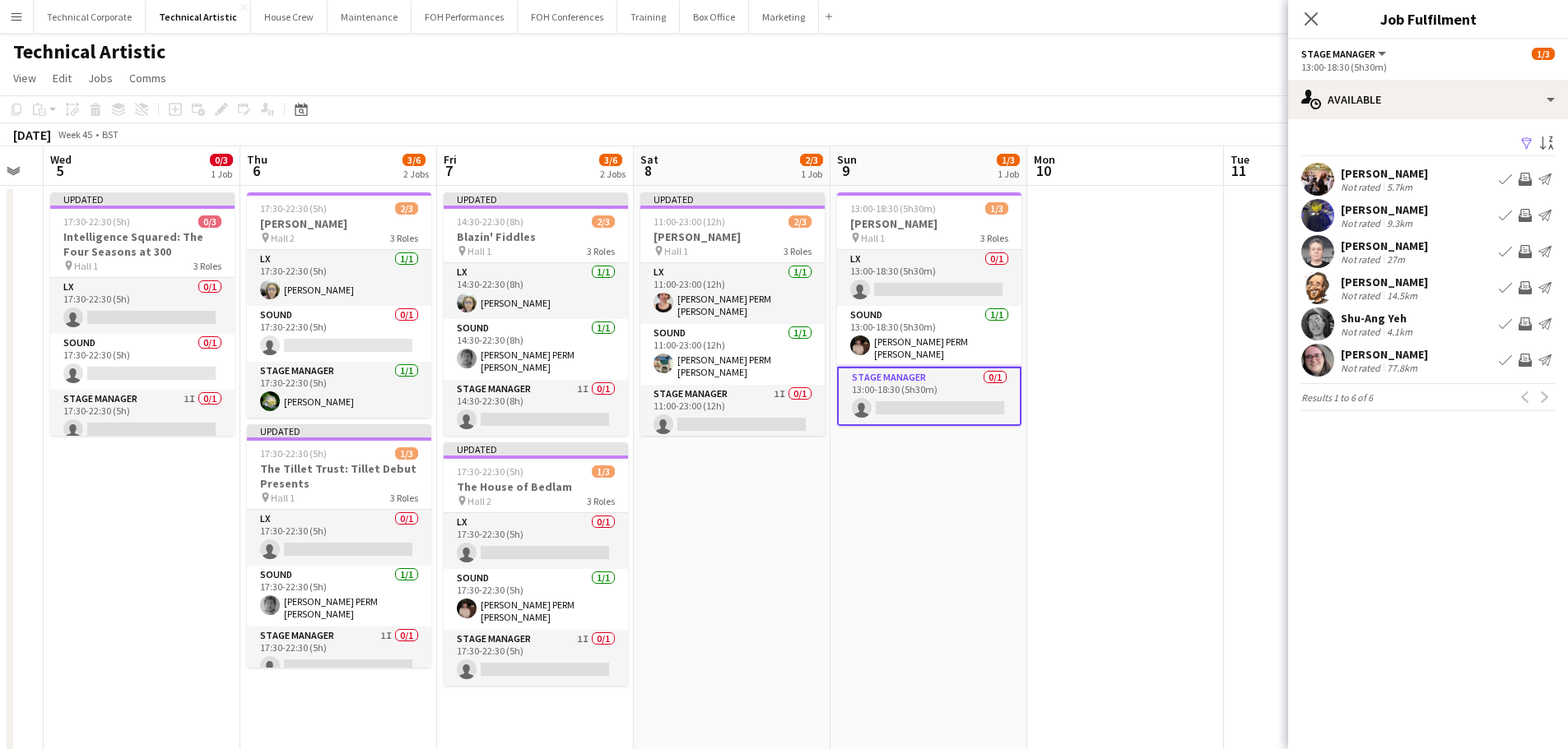
click at [1523, 325] on app-icon "Invite crew" at bounding box center [1525, 324] width 13 height 13
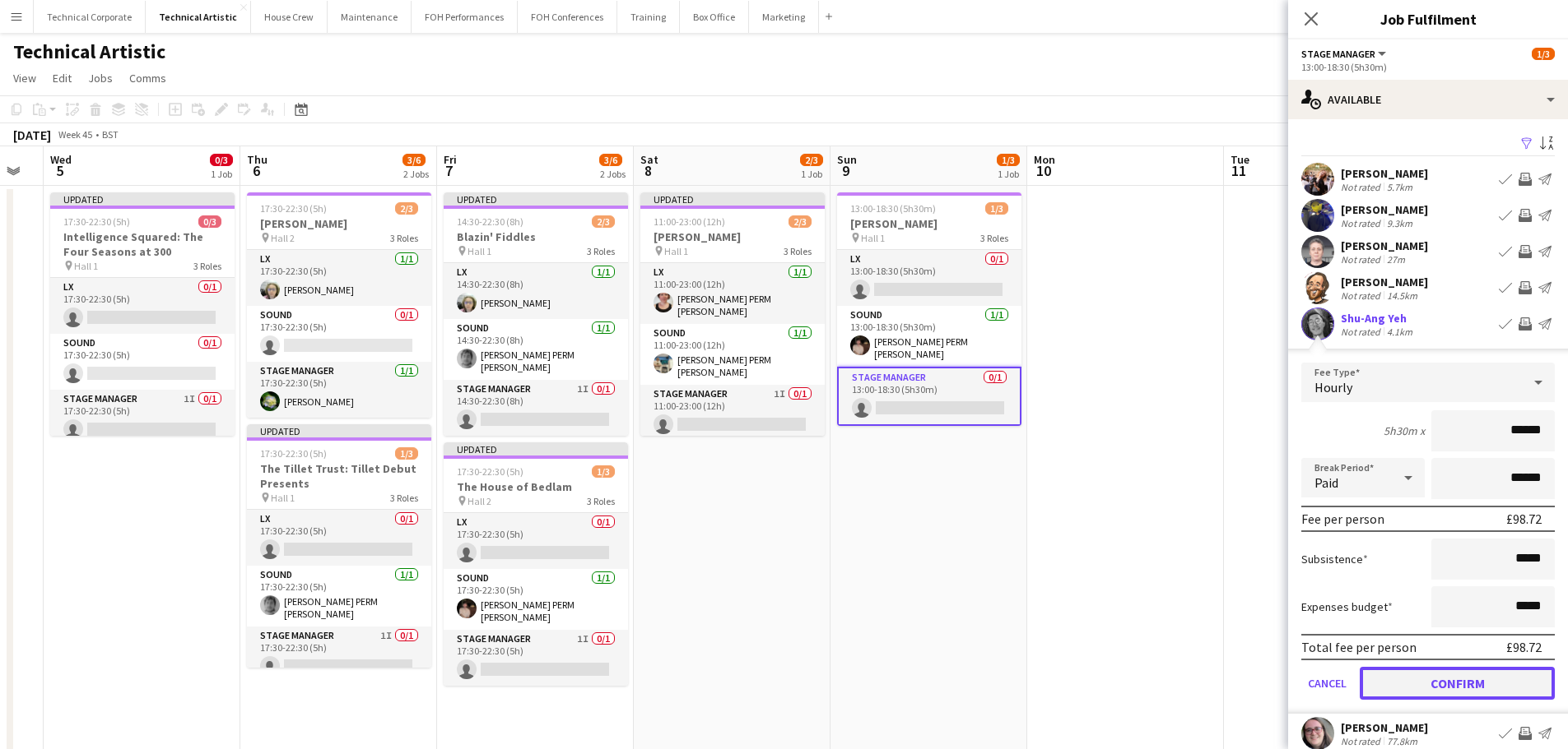
click at [1465, 687] on button "Confirm" at bounding box center [1456, 683] width 195 height 33
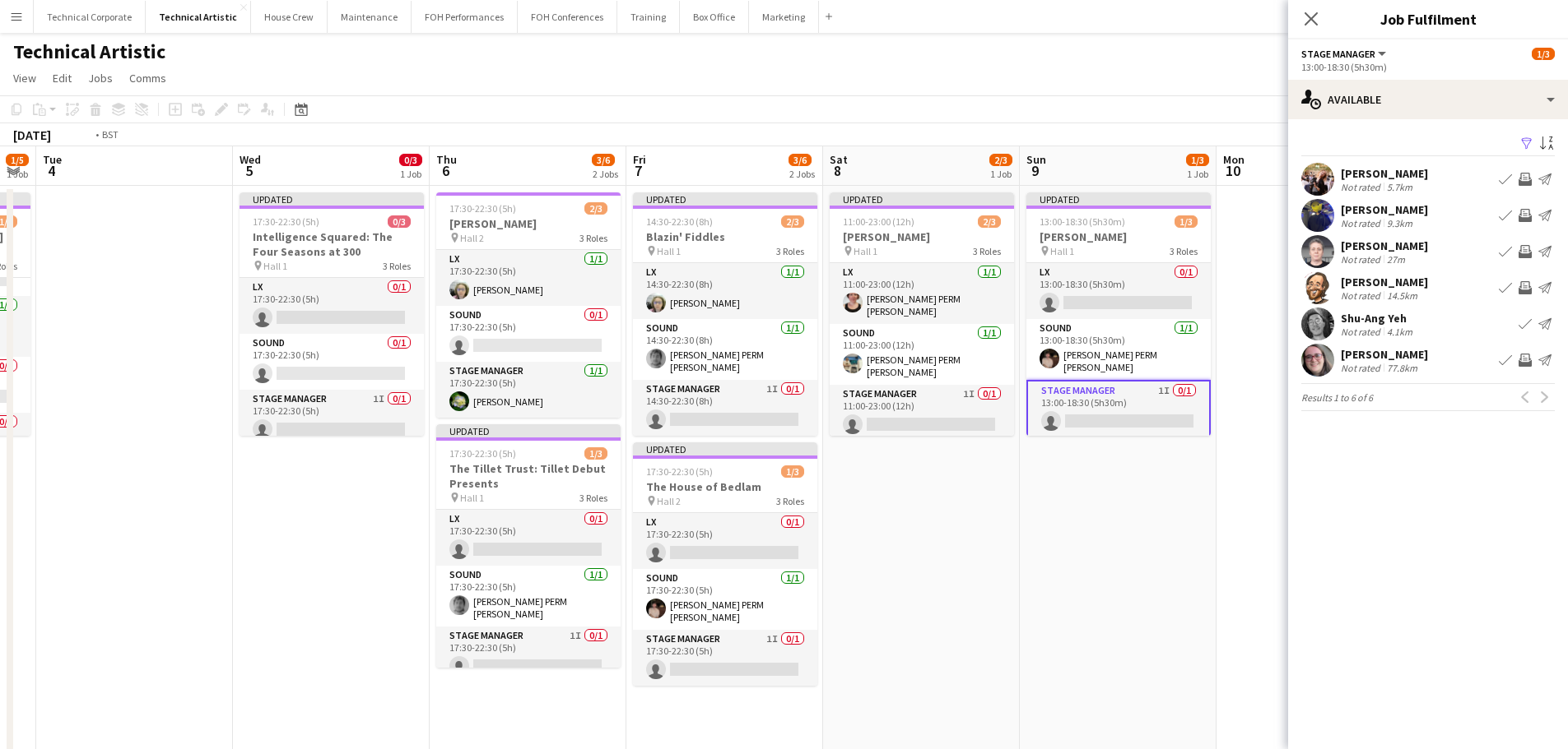
scroll to position [0, 356]
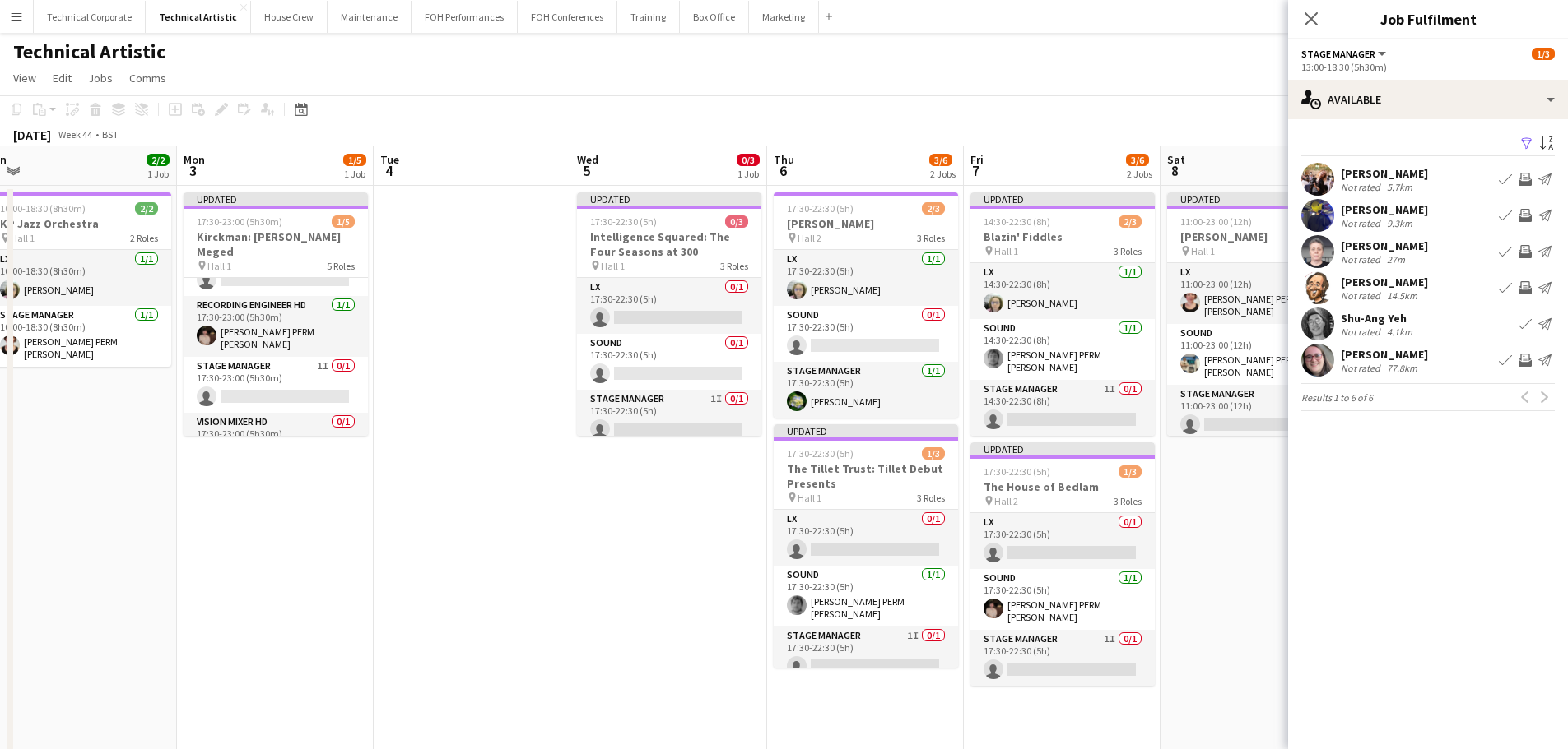
drag, startPoint x: 292, startPoint y: 555, endPoint x: 803, endPoint y: 567, distance: 511.1
click at [815, 564] on app-calendar-viewport "Fri 31 5/6 2 Jobs Sat 1 Sun 2 2/2 1 Job Mon 3 1/5 1 Job Tue 4 Wed 5 0/3 1 Job T…" at bounding box center [784, 617] width 1568 height 942
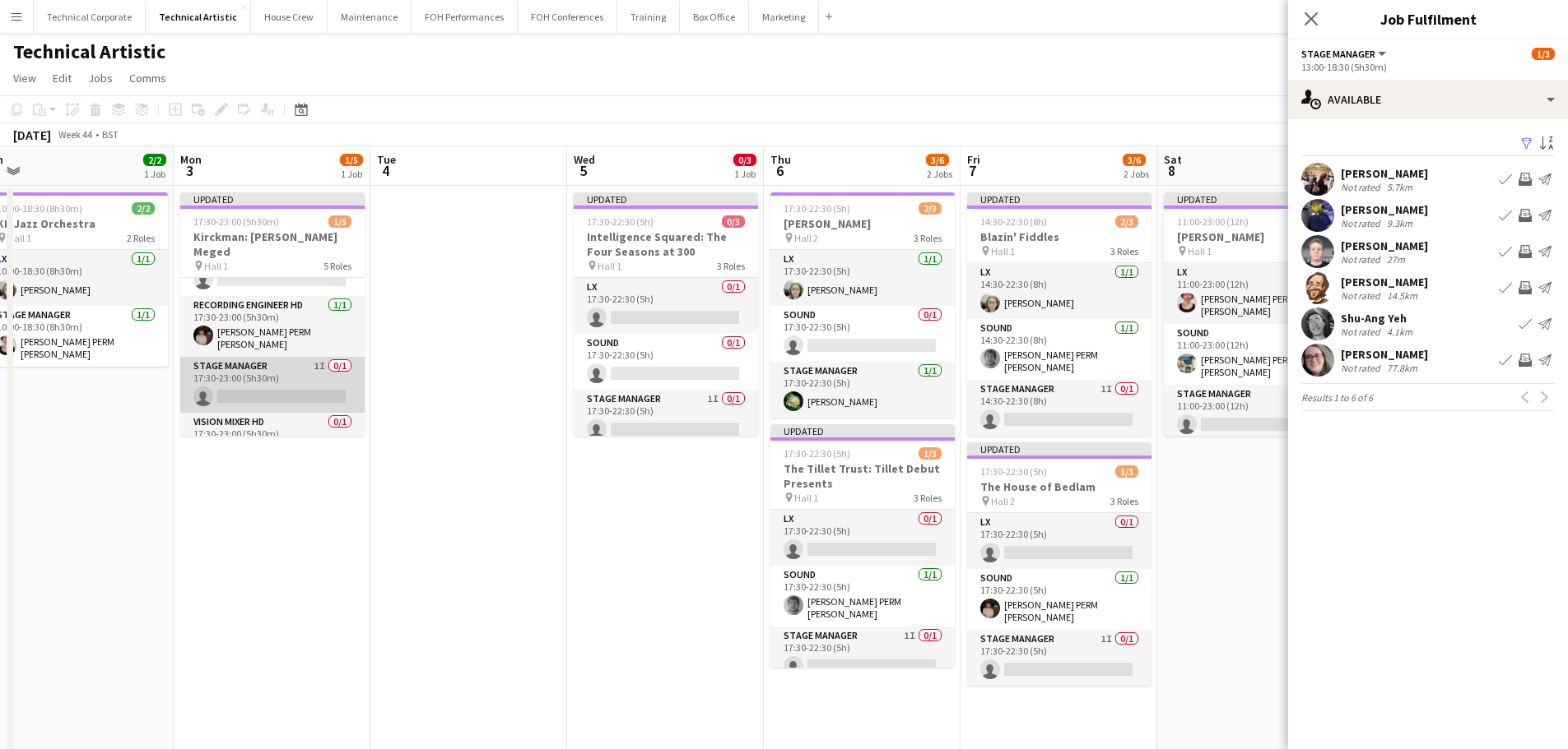
scroll to position [0, 0]
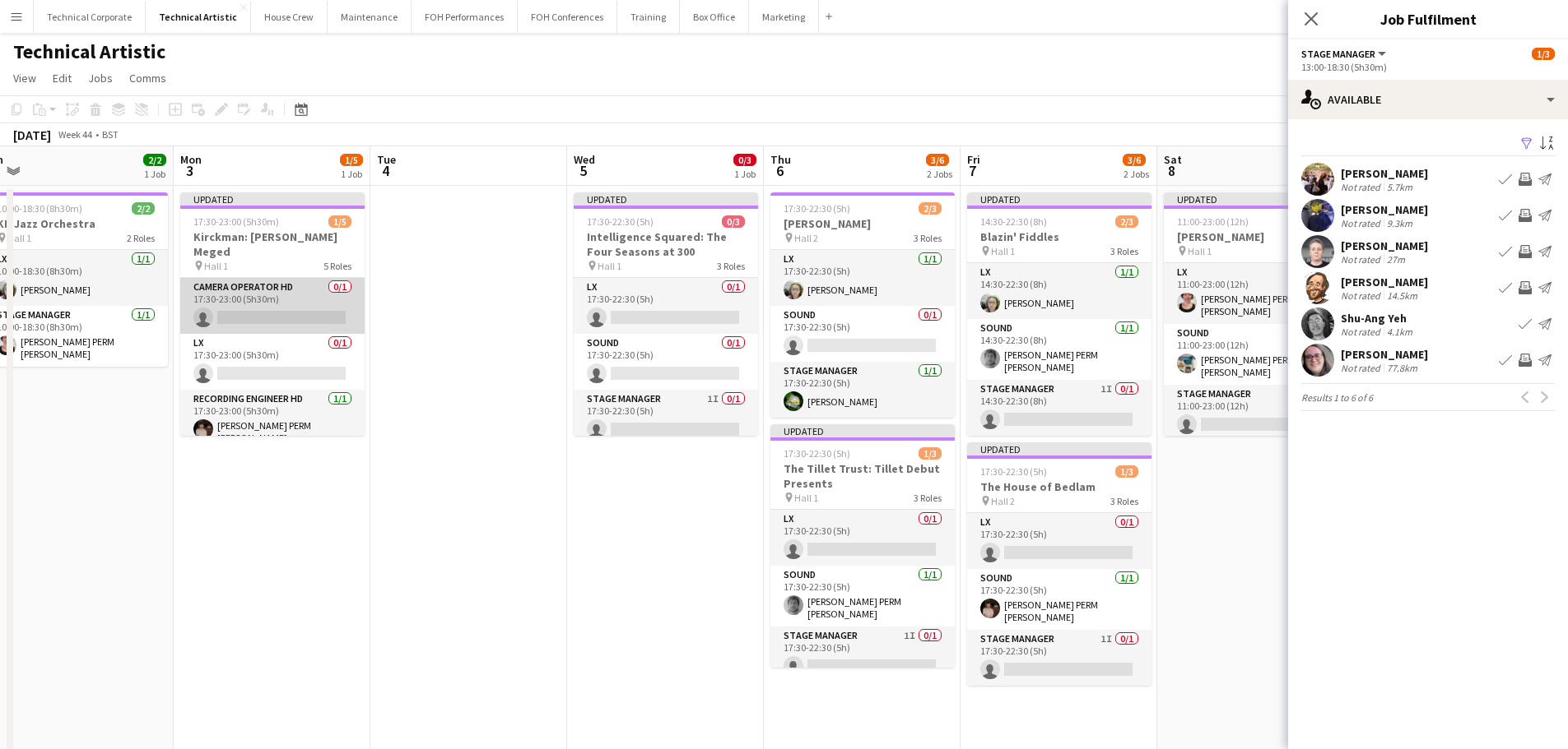
click at [268, 301] on app-card-role "Camera Operator HD 0/1 17:30-23:00 (5h30m) single-neutral-actions" at bounding box center [273, 306] width 184 height 56
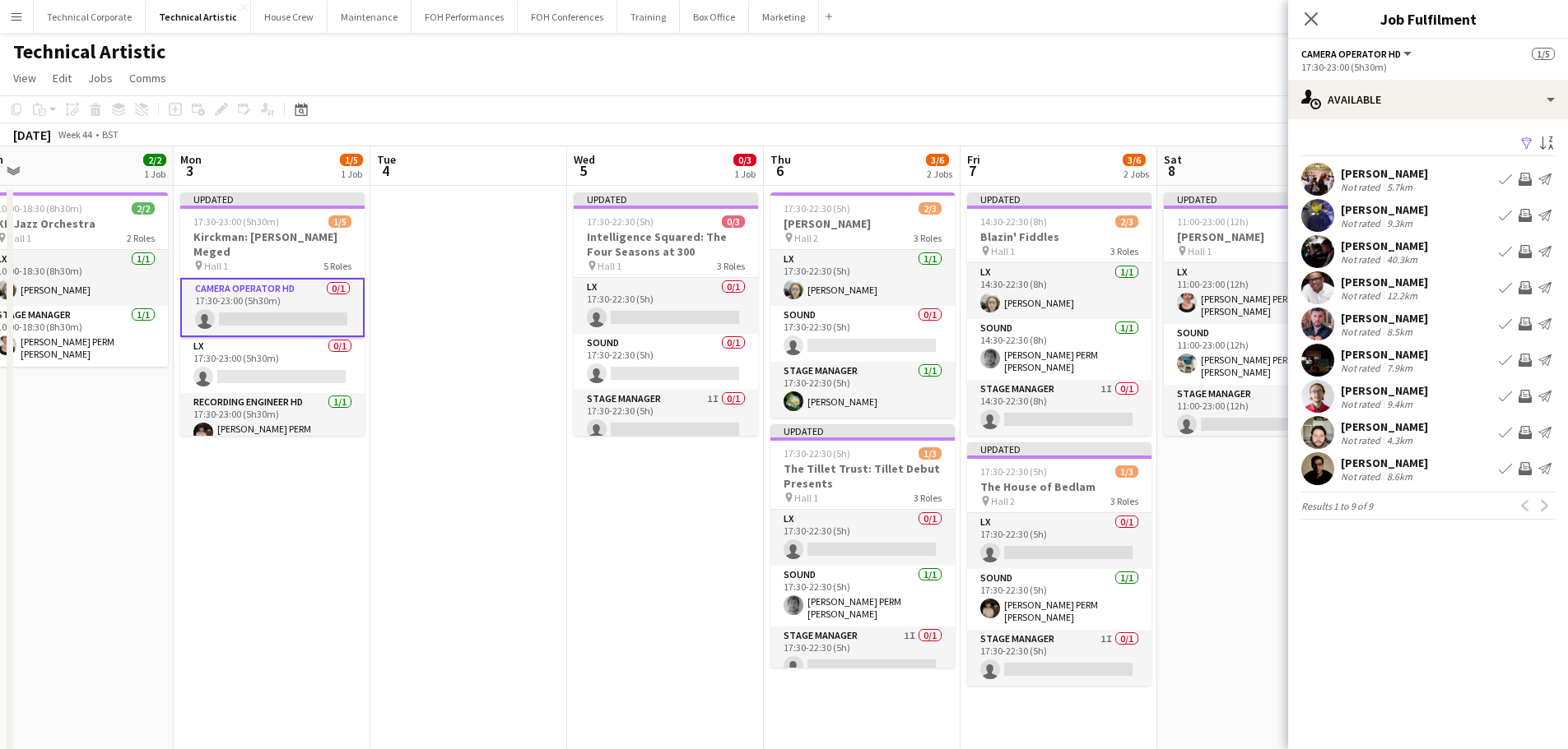
click at [1522, 358] on app-icon "Invite crew" at bounding box center [1525, 361] width 13 height 13
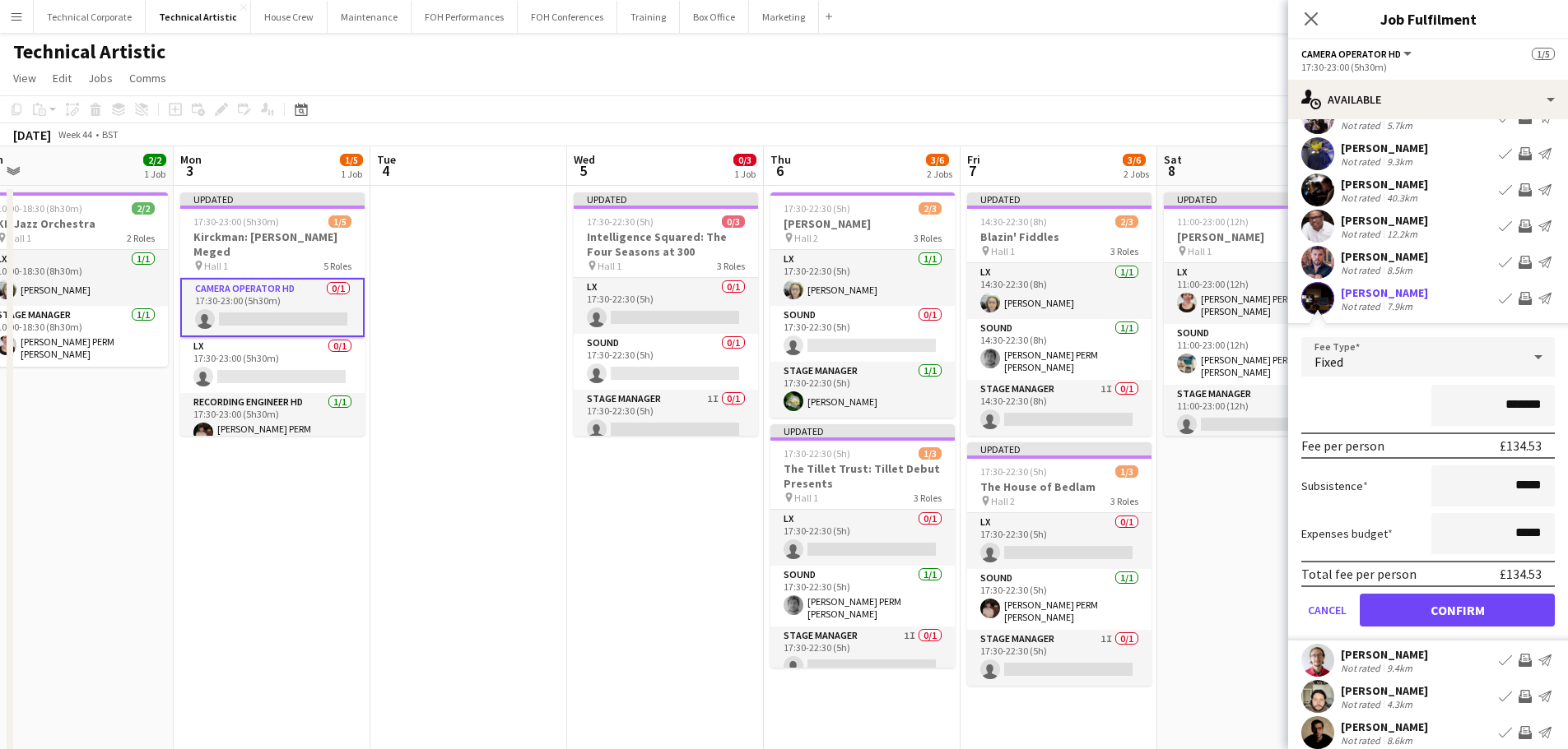
scroll to position [83, 0]
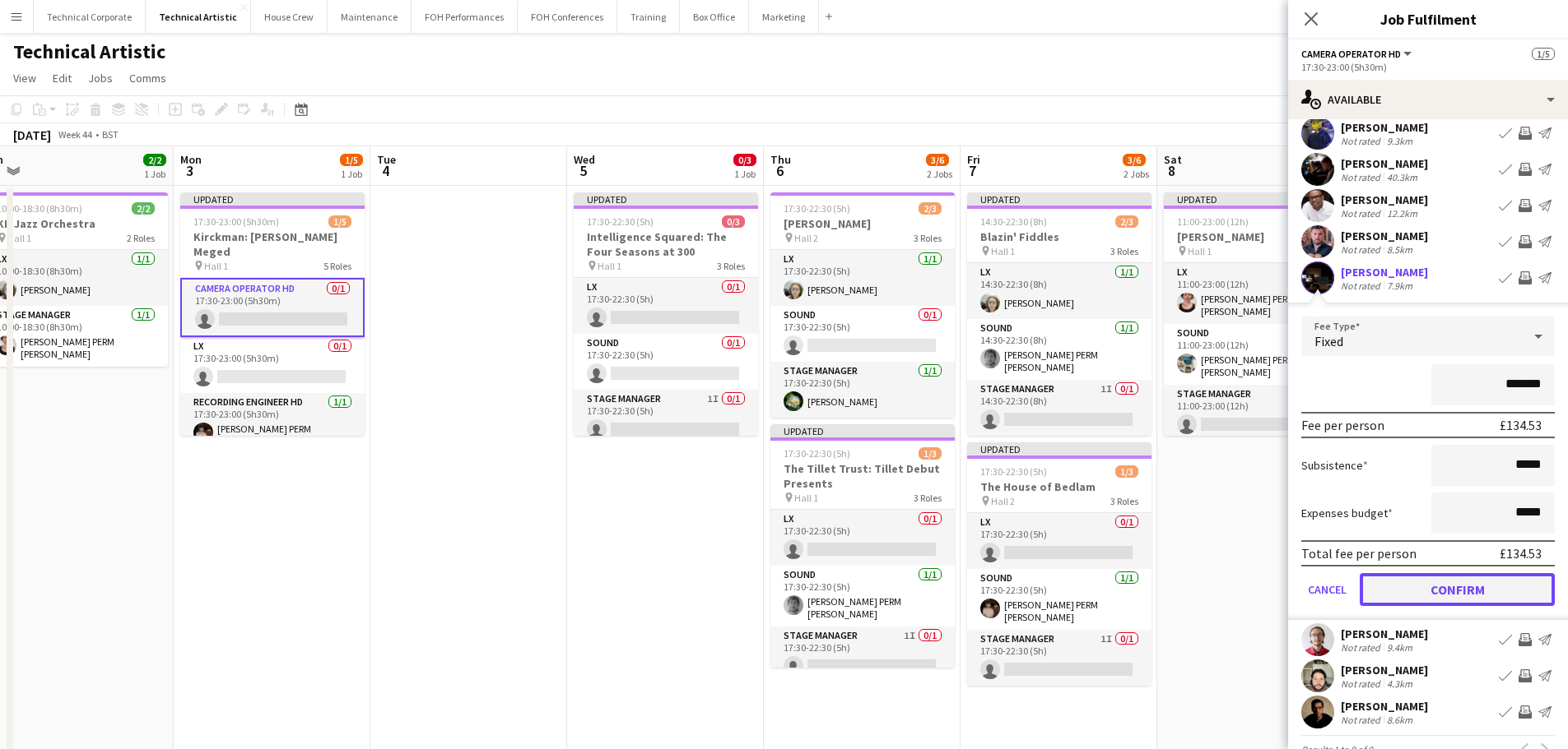
click at [1422, 583] on button "Confirm" at bounding box center [1456, 590] width 195 height 33
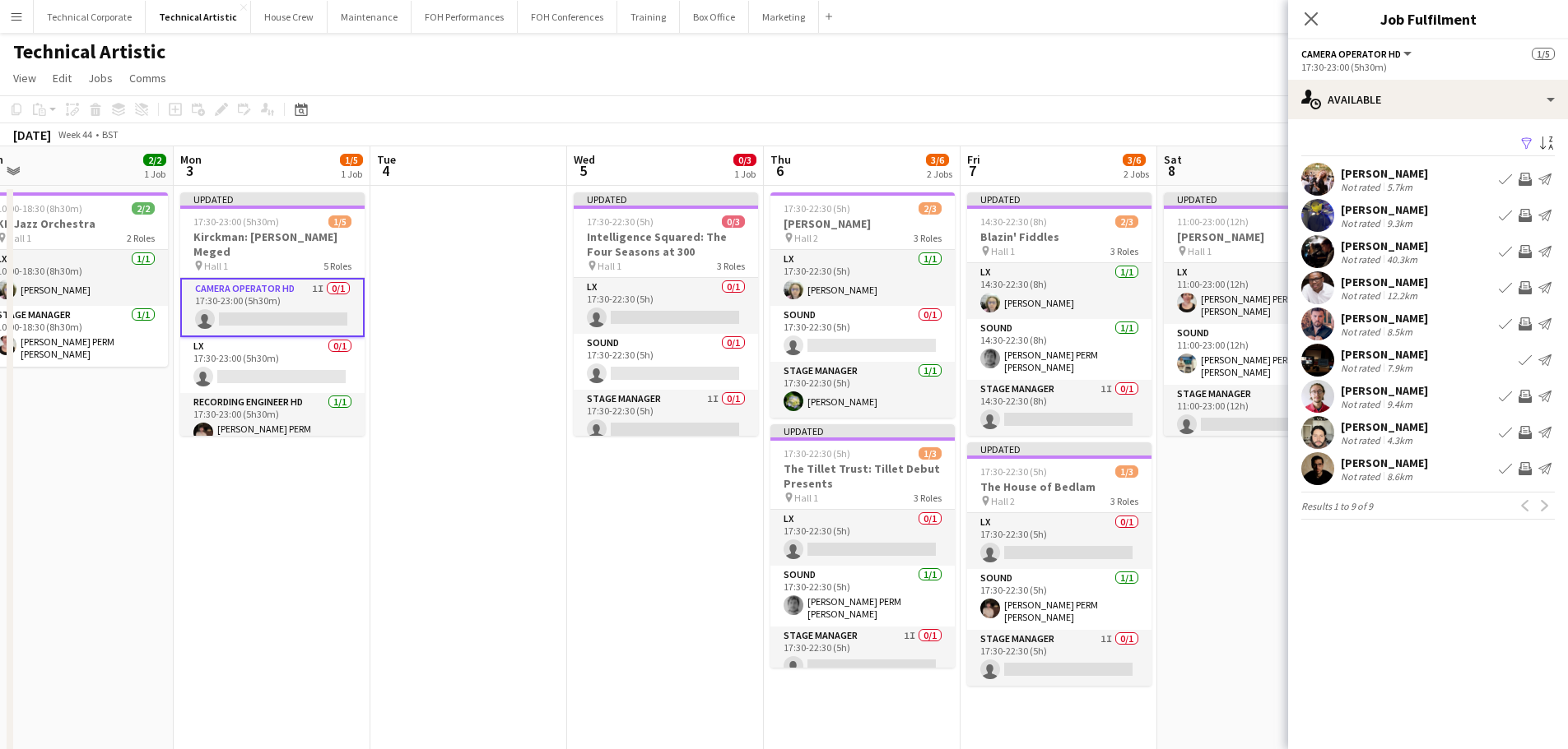
scroll to position [0, 0]
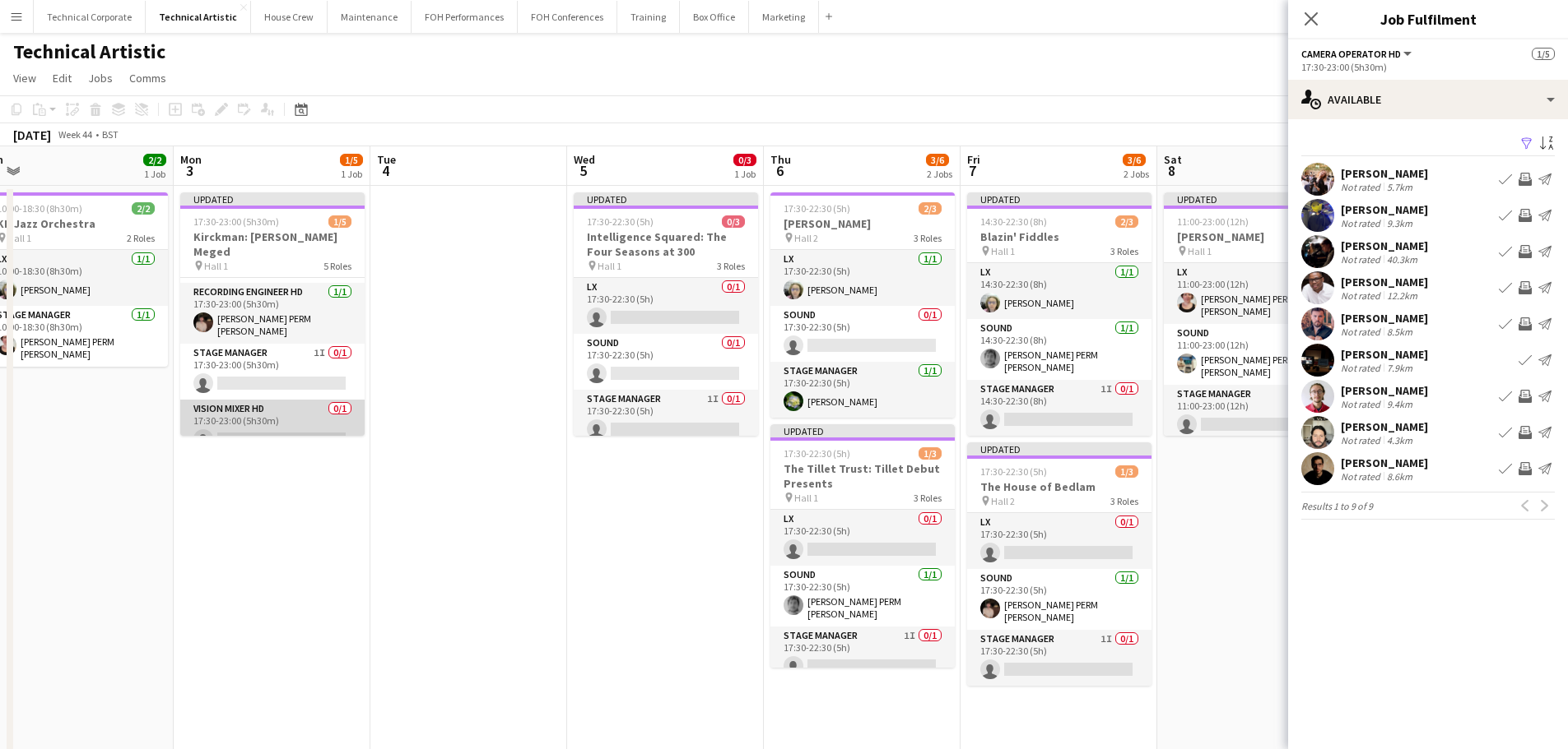
click at [284, 419] on app-card-role "Vision Mixer HD 0/1 17:30-23:00 (5h30m) single-neutral-actions" at bounding box center [273, 427] width 184 height 56
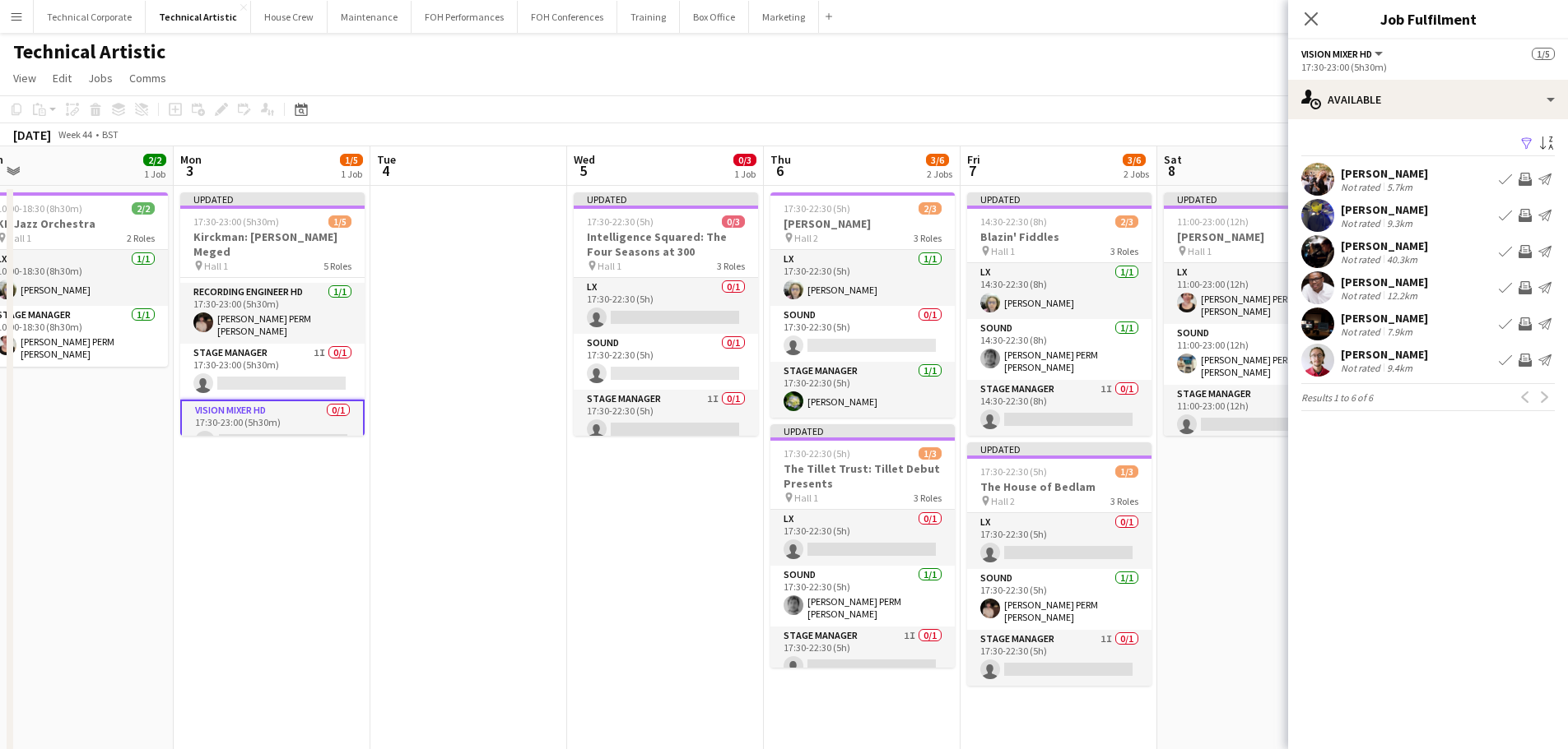
click at [1521, 216] on app-icon "Invite crew" at bounding box center [1525, 215] width 13 height 13
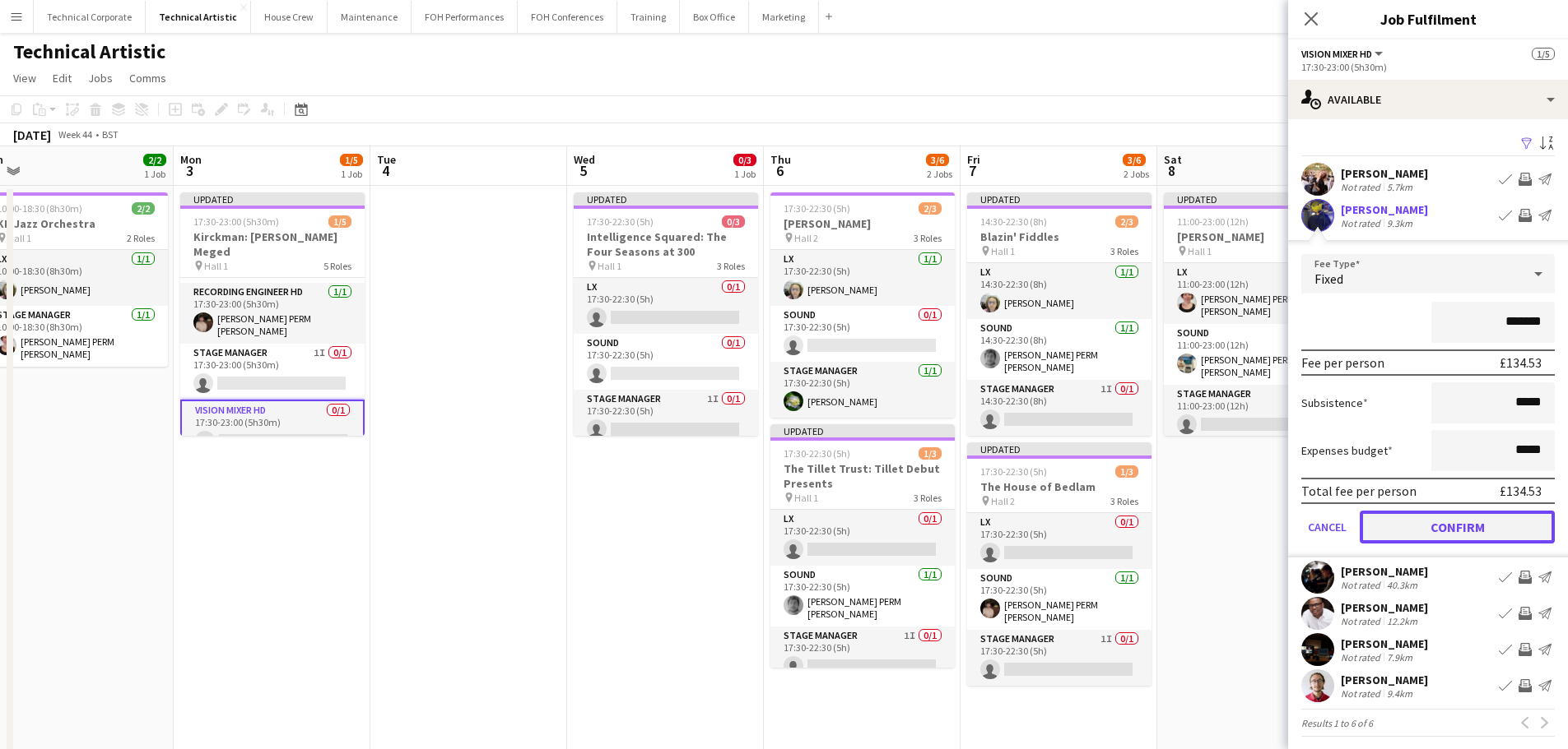
click at [1476, 532] on button "Confirm" at bounding box center [1456, 527] width 195 height 33
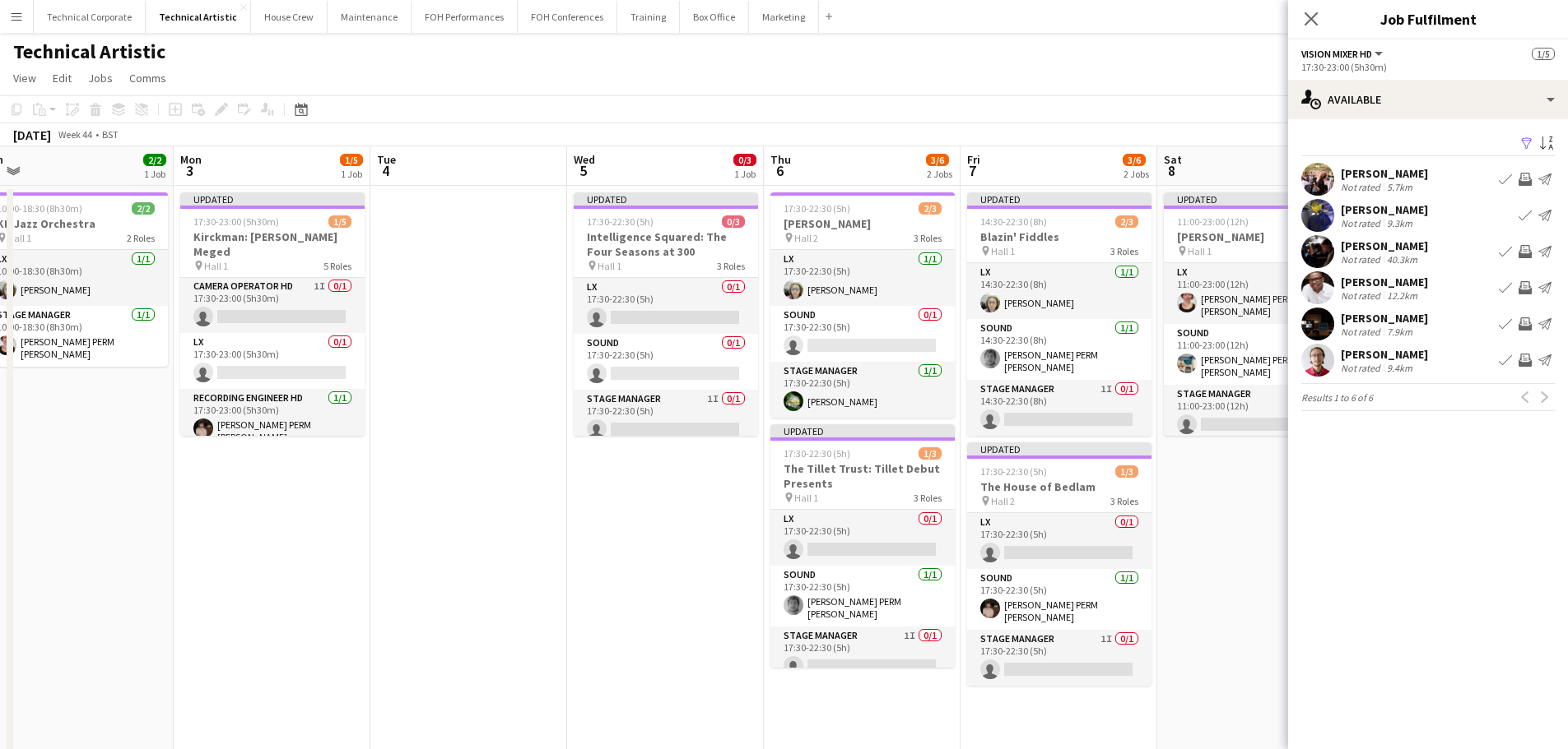
scroll to position [0, 0]
click at [299, 371] on app-card-role "LX 0/1 17:30-23:00 (5h30m) single-neutral-actions" at bounding box center [273, 362] width 184 height 56
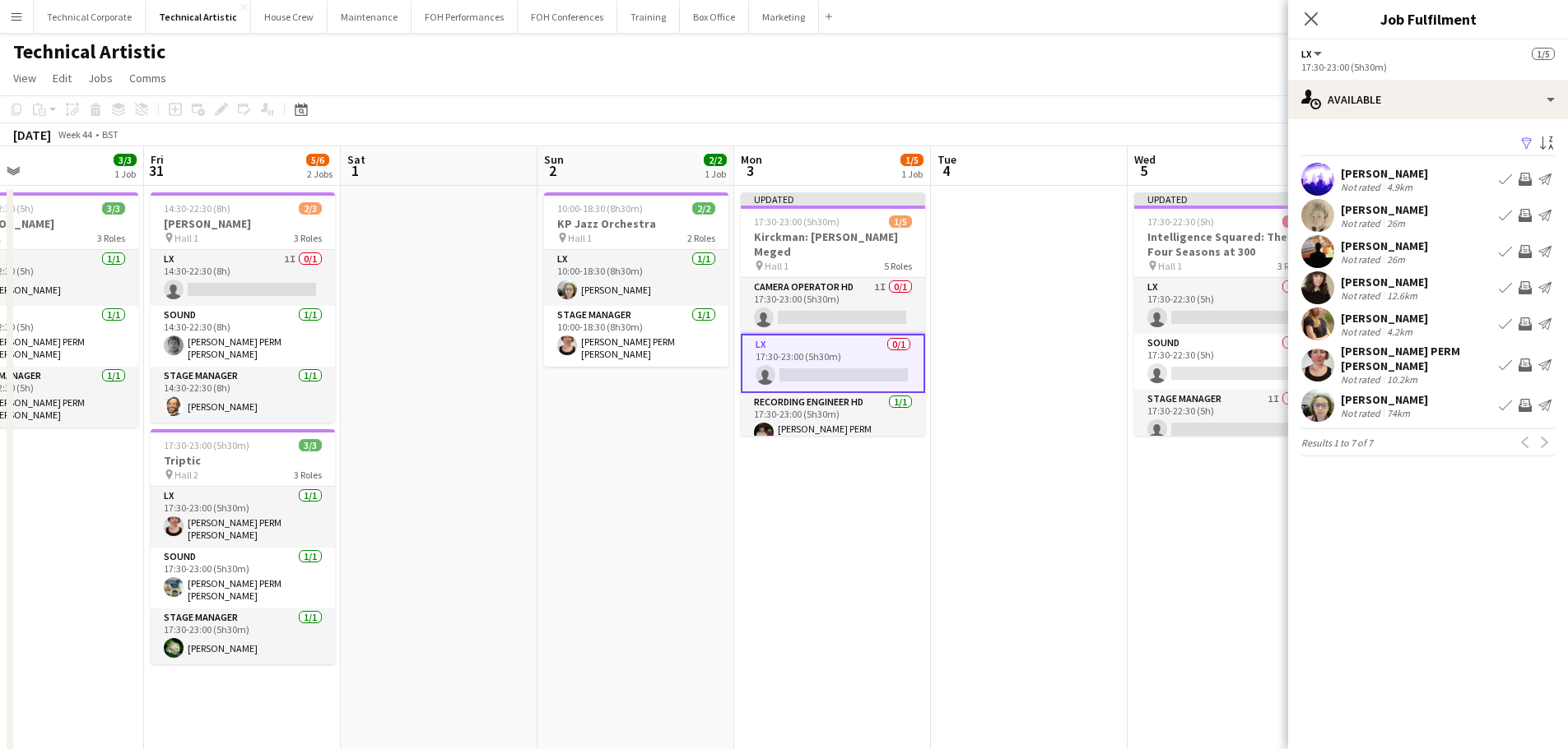
scroll to position [0, 440]
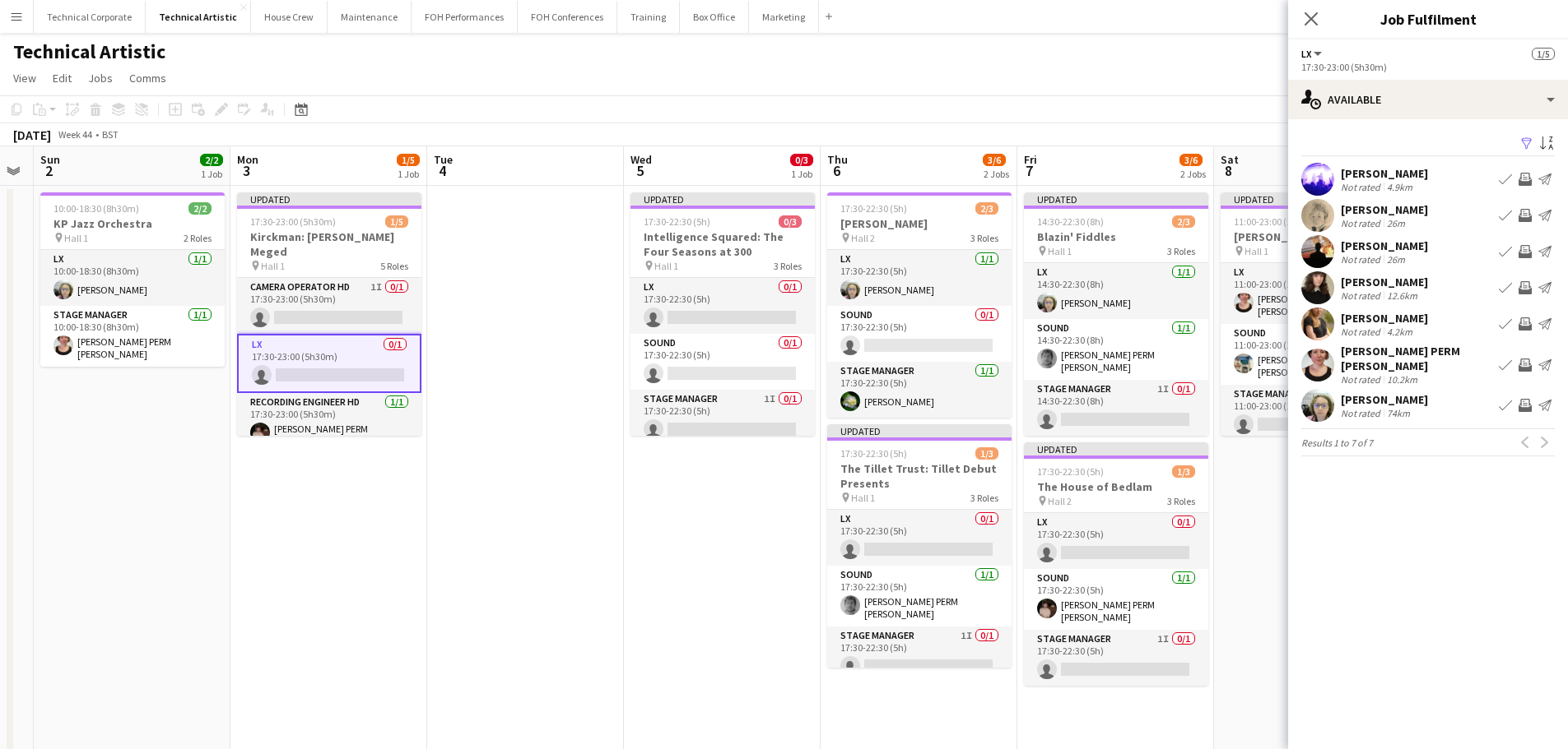
drag, startPoint x: 445, startPoint y: 379, endPoint x: 474, endPoint y: 423, distance: 52.7
click at [454, 438] on app-calendar-viewport "Thu 30 3/3 1 Job Fri 31 5/6 2 Jobs Sat 1 Sun 2 2/2 1 Job Mon 3 1/5 1 Job Tue 4 …" at bounding box center [784, 617] width 1568 height 942
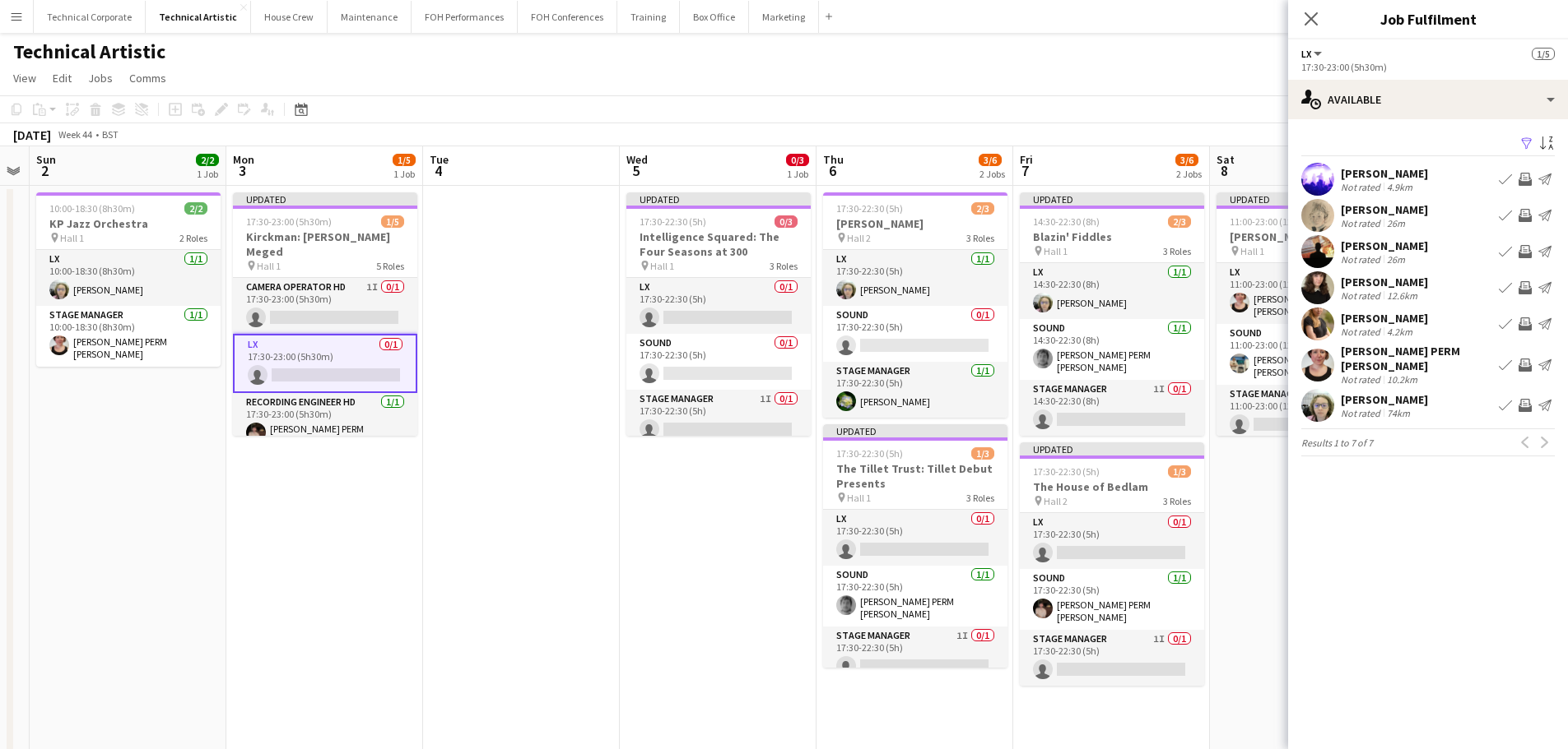
click at [1532, 252] on button "Invite crew" at bounding box center [1524, 252] width 20 height 20
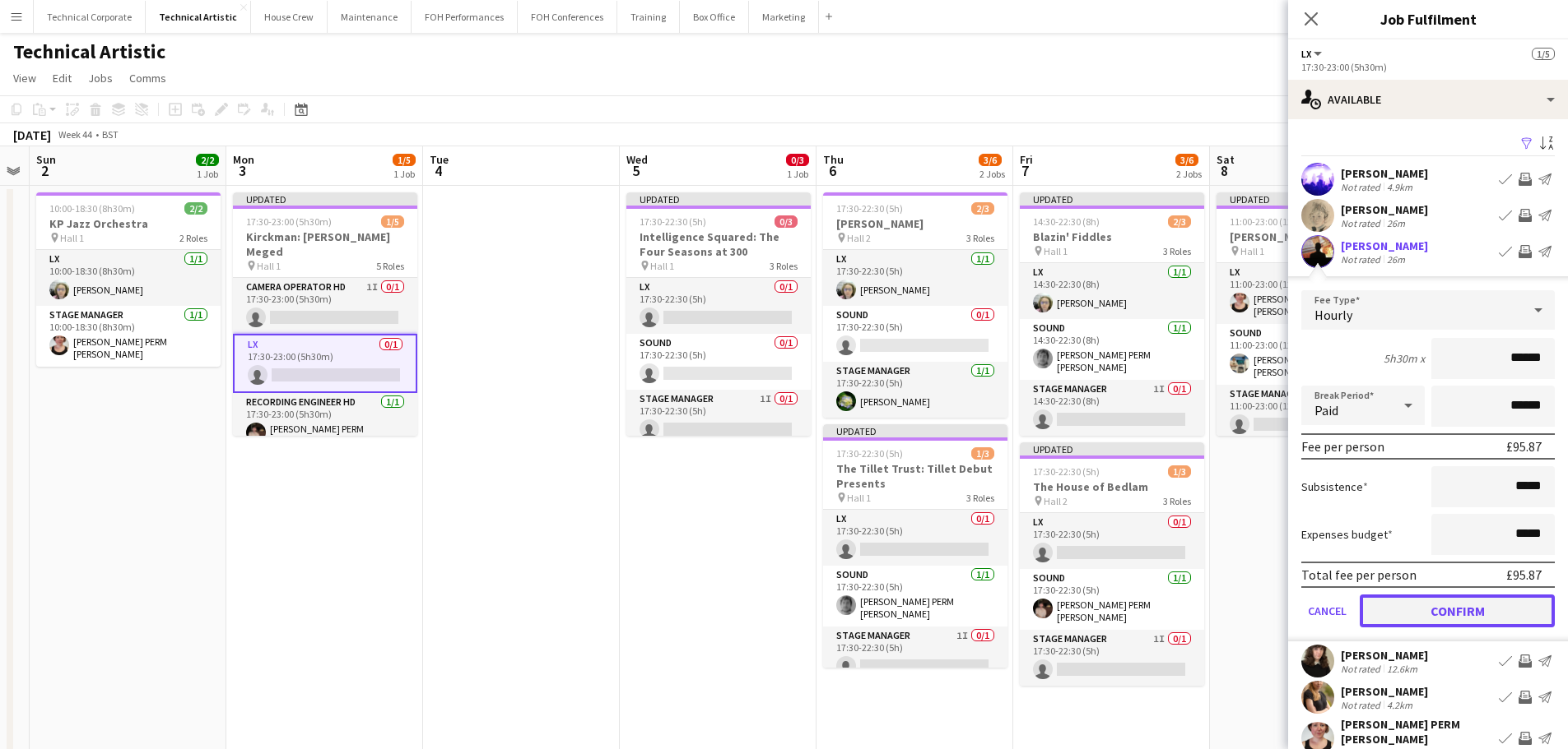
click at [1483, 602] on button "Confirm" at bounding box center [1456, 610] width 195 height 33
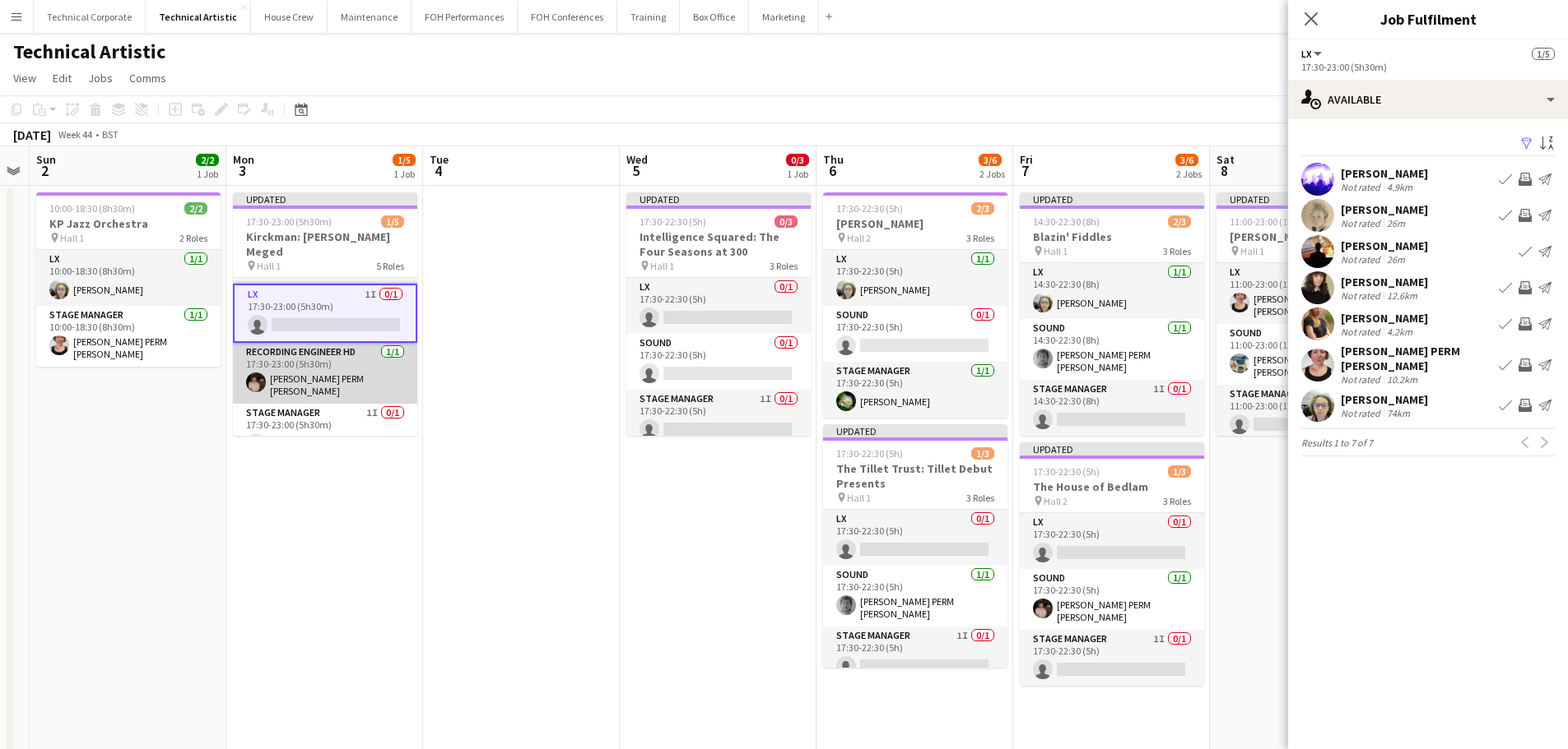
scroll to position [0, 0]
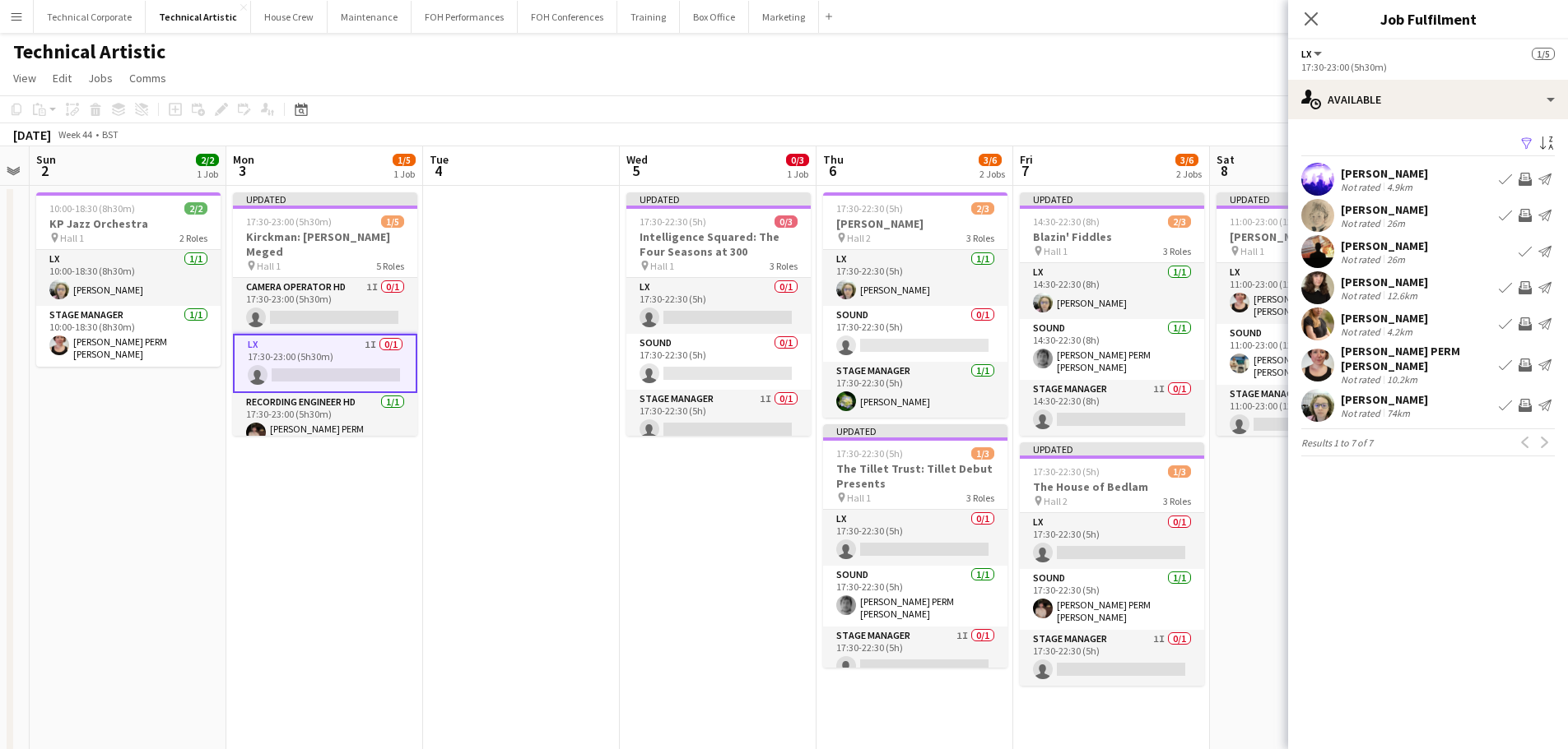
click at [662, 481] on app-date-cell "Updated 17:30-22:30 (5h) 0/3 Intelligence Squared: The Four Seasons at 300 pin …" at bounding box center [717, 637] width 197 height 903
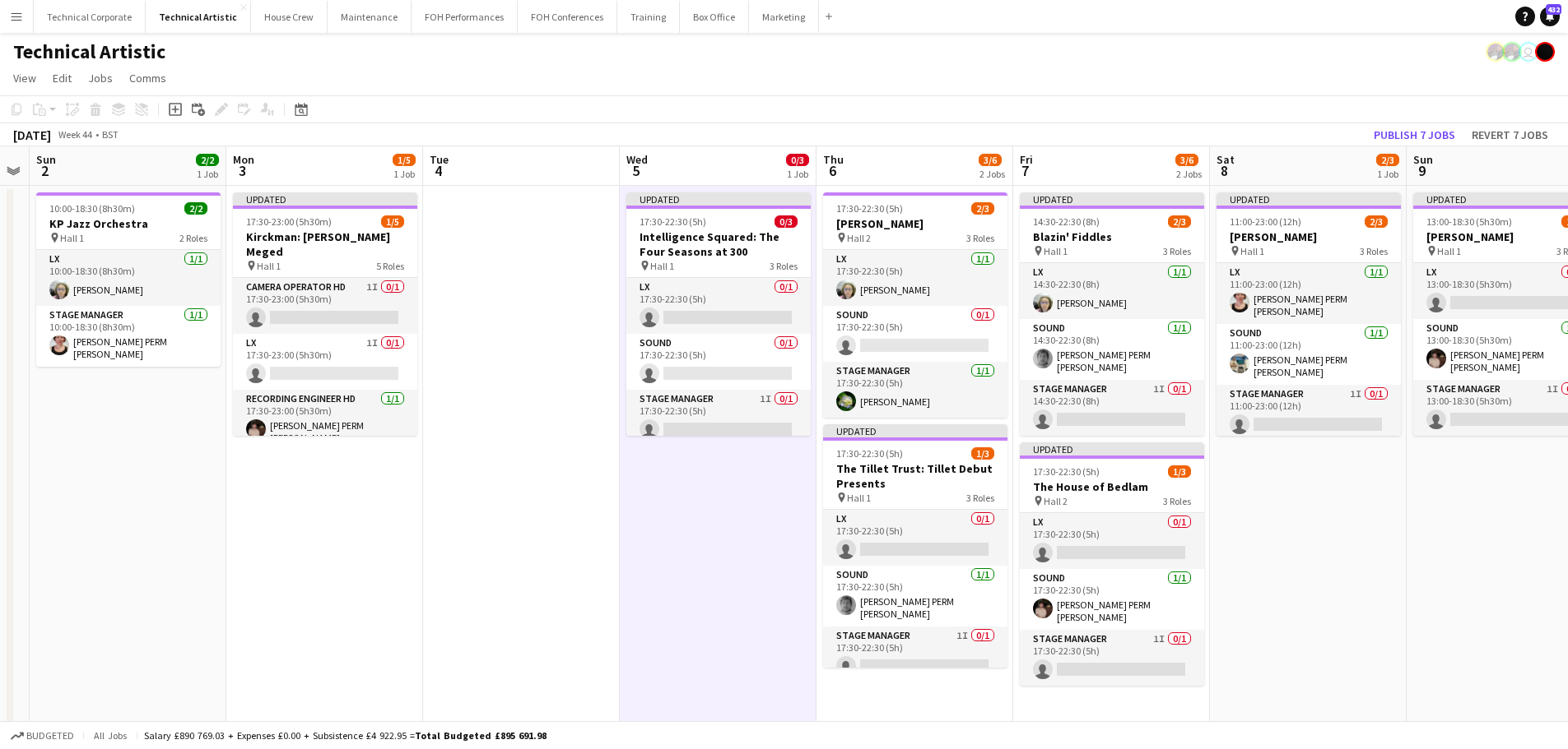
click at [662, 481] on app-date-cell "Updated 17:30-22:30 (5h) 0/3 Intelligence Squared: The Four Seasons at 300 pin …" at bounding box center [717, 637] width 197 height 903
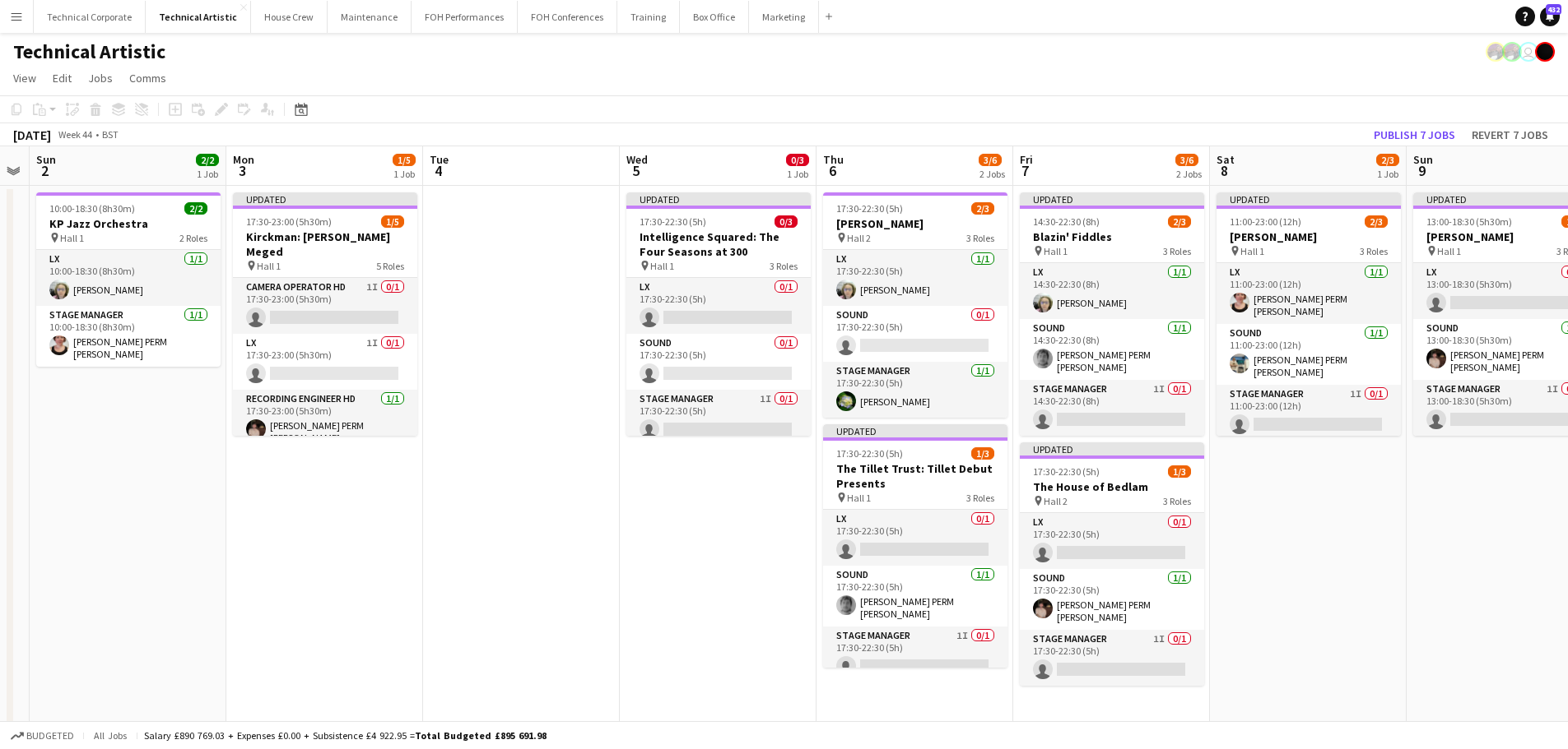
click at [89, 436] on app-date-cell "10:00-18:30 (8h30m) 2/2 KP Jazz Orchestra pin Hall 1 2 Roles LX 1/1 10:00-18:30…" at bounding box center [127, 637] width 197 height 903
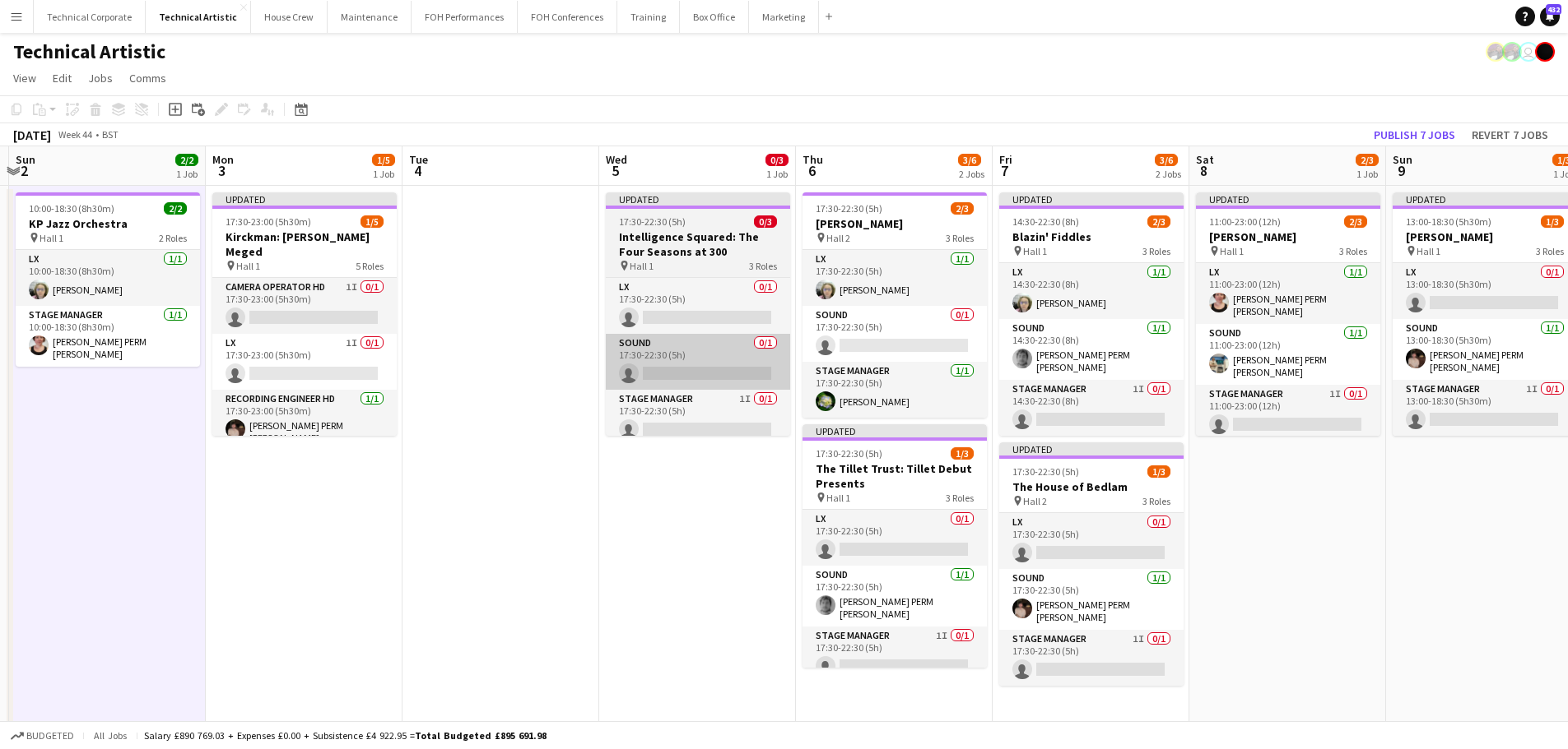
drag, startPoint x: 560, startPoint y: 398, endPoint x: 659, endPoint y: 373, distance: 102.1
click at [536, 406] on app-calendar-viewport "Thu 30 3/3 1 Job Fri 31 5/6 2 Jobs Sat 1 Sun 2 2/2 1 Job Mon 3 1/5 1 Job Tue 4 …" at bounding box center [784, 617] width 1568 height 942
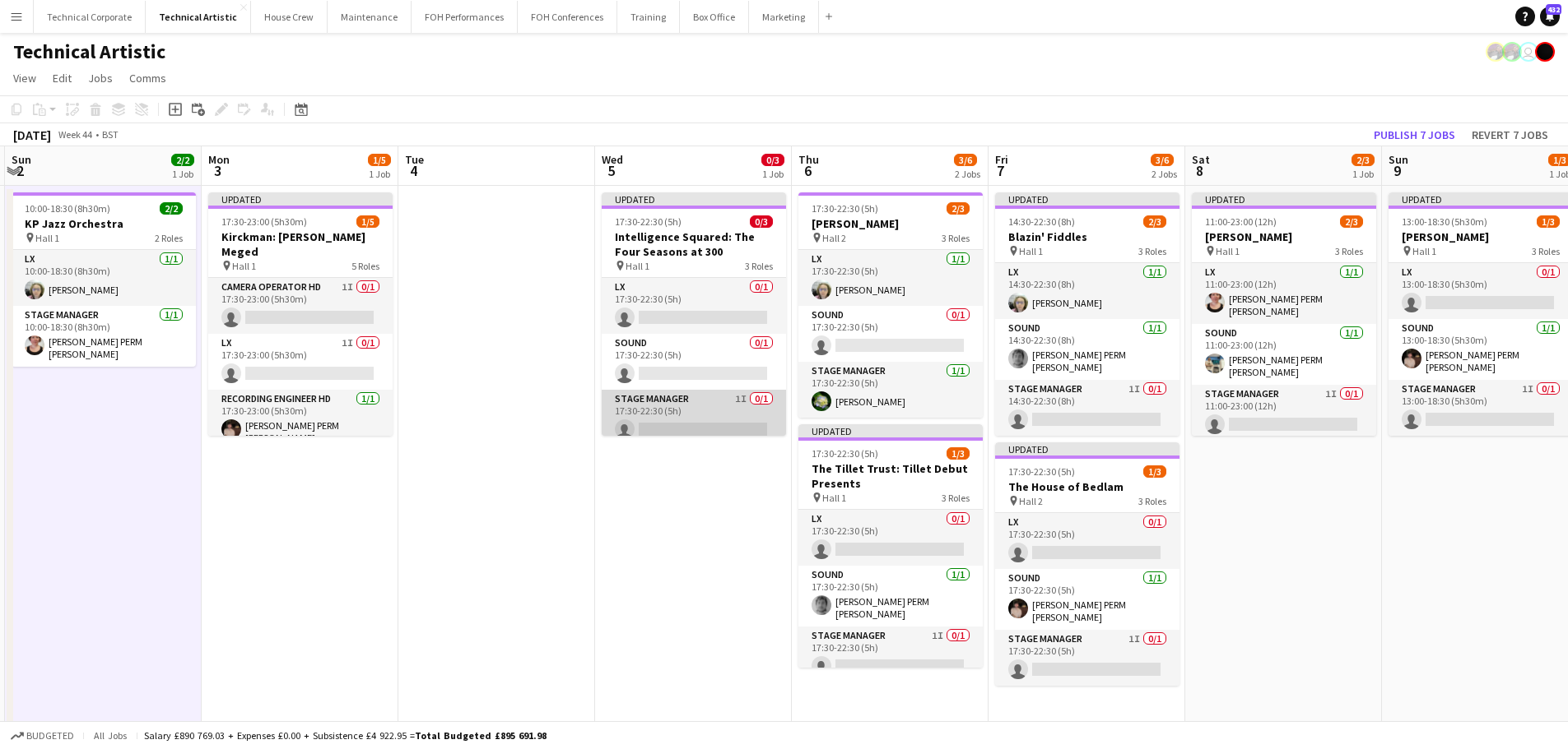
click at [686, 426] on app-card-role "Stage Manager 1I 0/1 17:30-22:30 (5h) single-neutral-actions" at bounding box center [693, 418] width 184 height 56
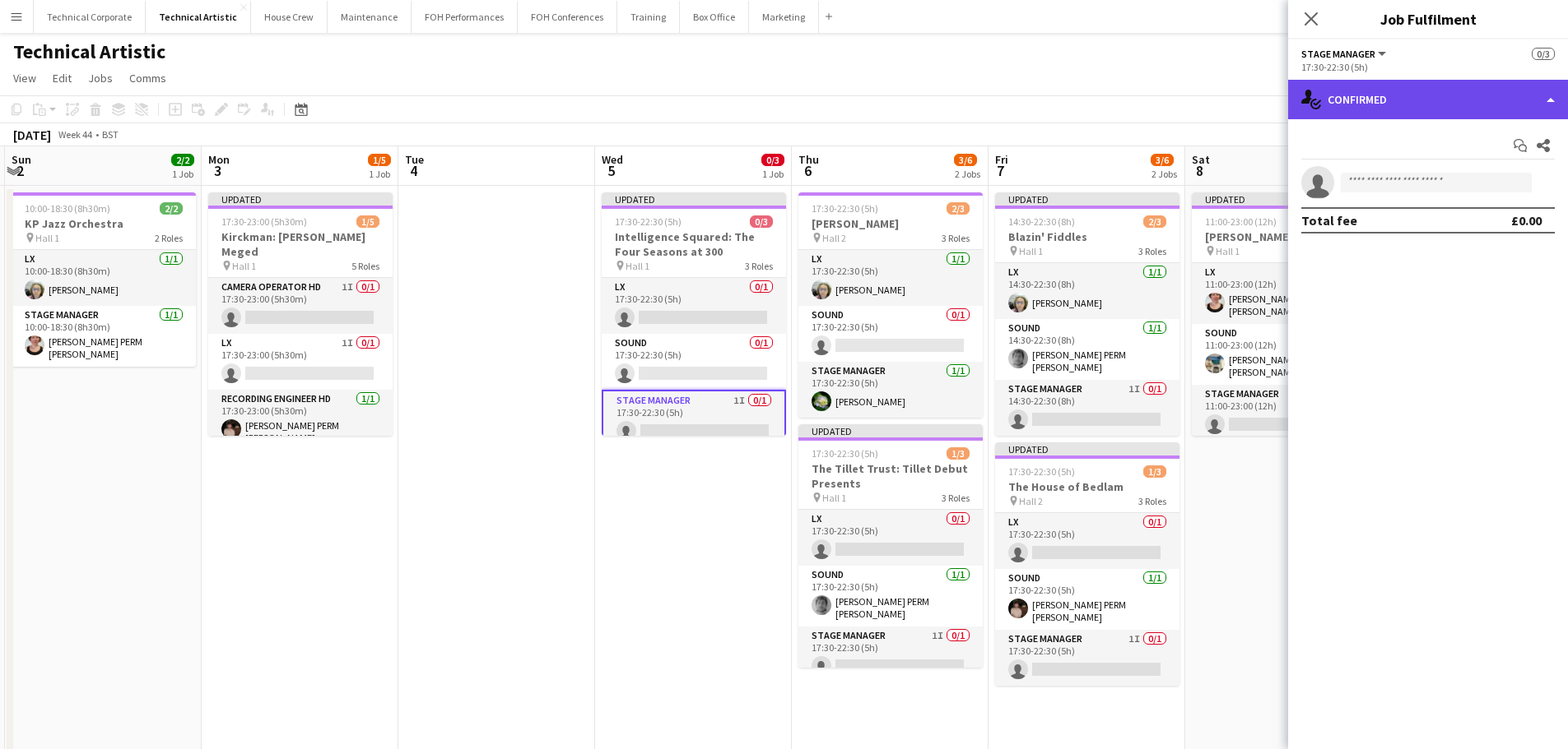
click at [1339, 111] on div "single-neutral-actions-check-2 Confirmed" at bounding box center [1427, 100] width 280 height 40
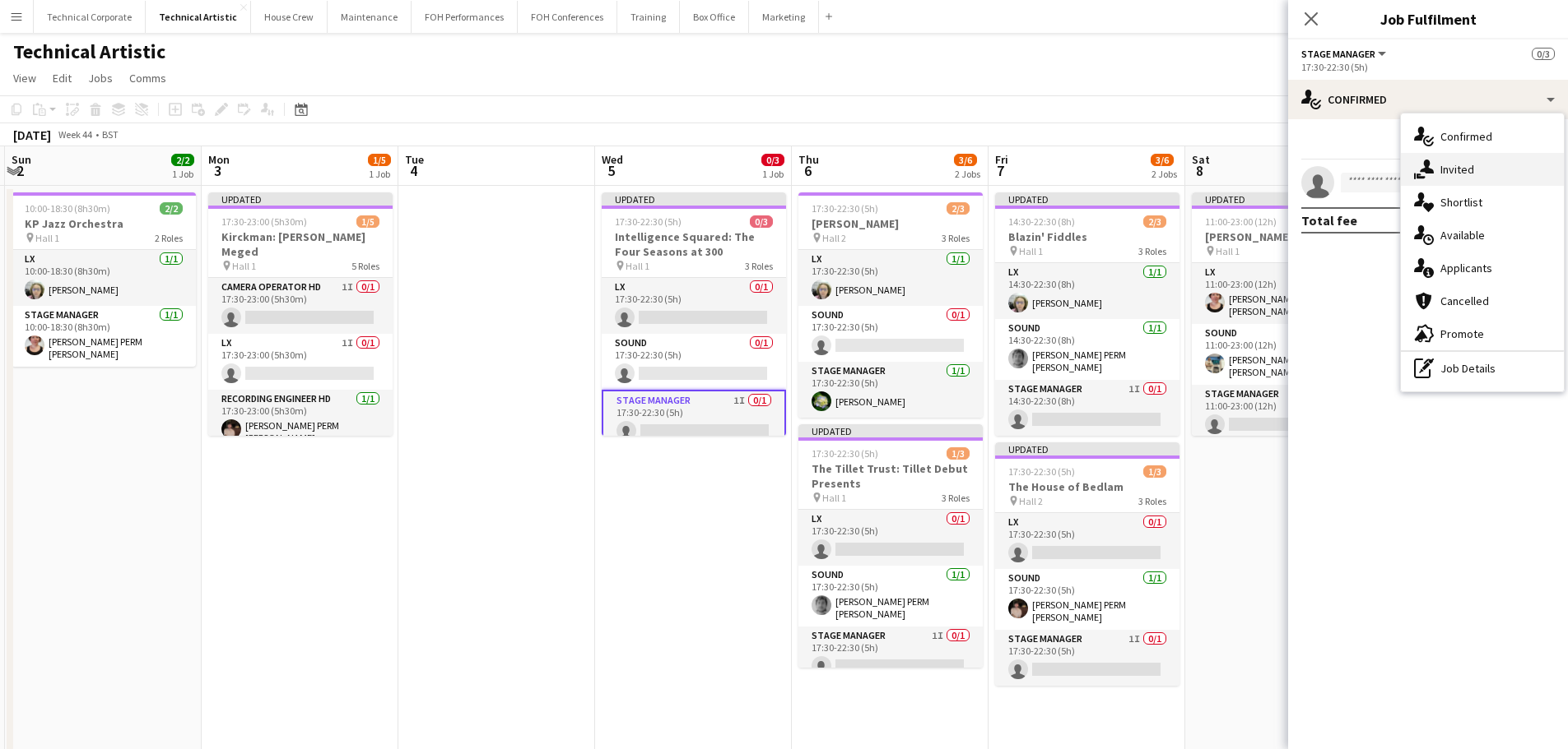
click at [1426, 163] on icon at bounding box center [1426, 166] width 14 height 14
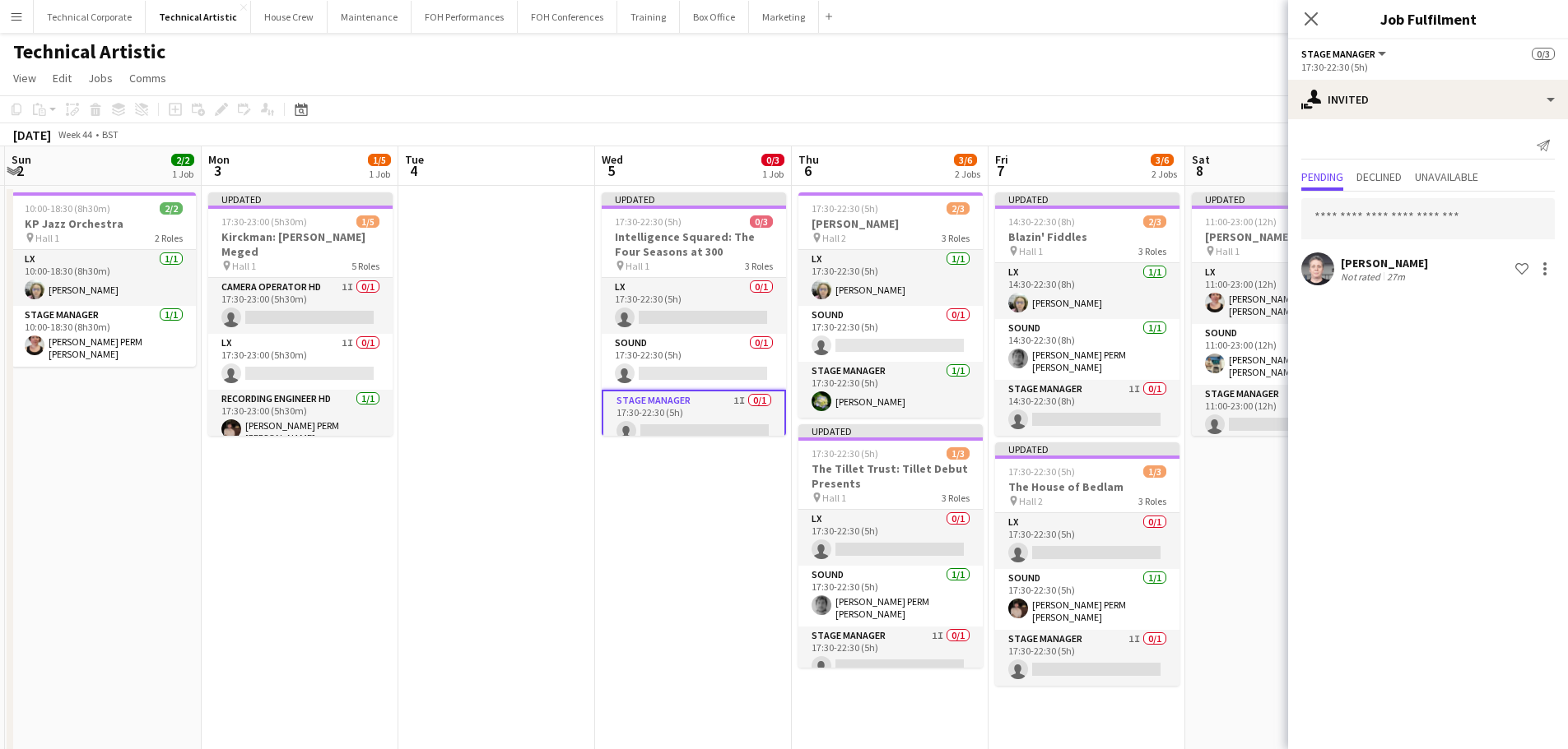
click at [628, 512] on app-date-cell "Updated 17:30-22:30 (5h) 0/3 Intelligence Squared: The Four Seasons at 300 pin …" at bounding box center [692, 637] width 197 height 903
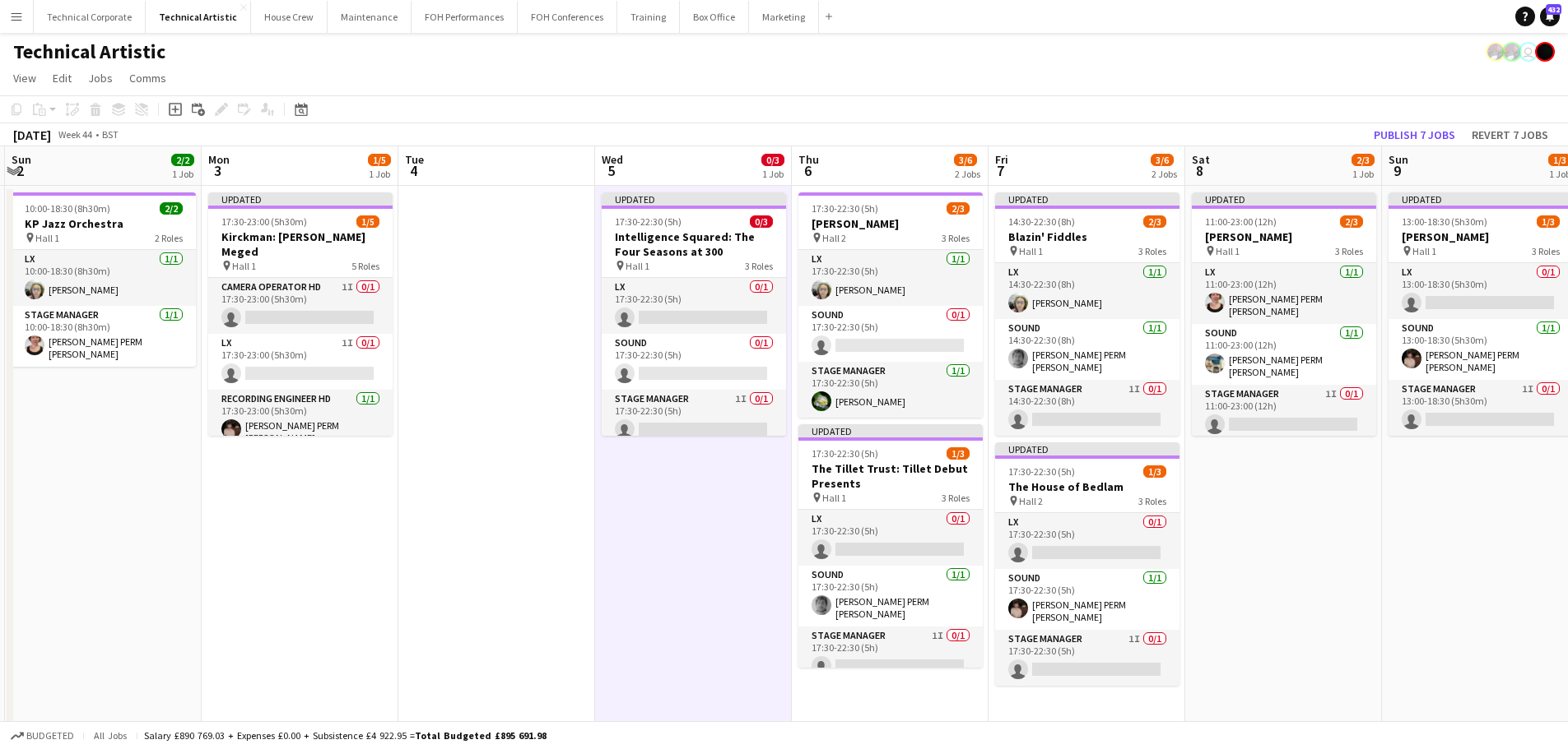
click at [628, 512] on app-date-cell "Updated 17:30-22:30 (5h) 0/3 Intelligence Squared: The Four Seasons at 300 pin …" at bounding box center [692, 637] width 197 height 903
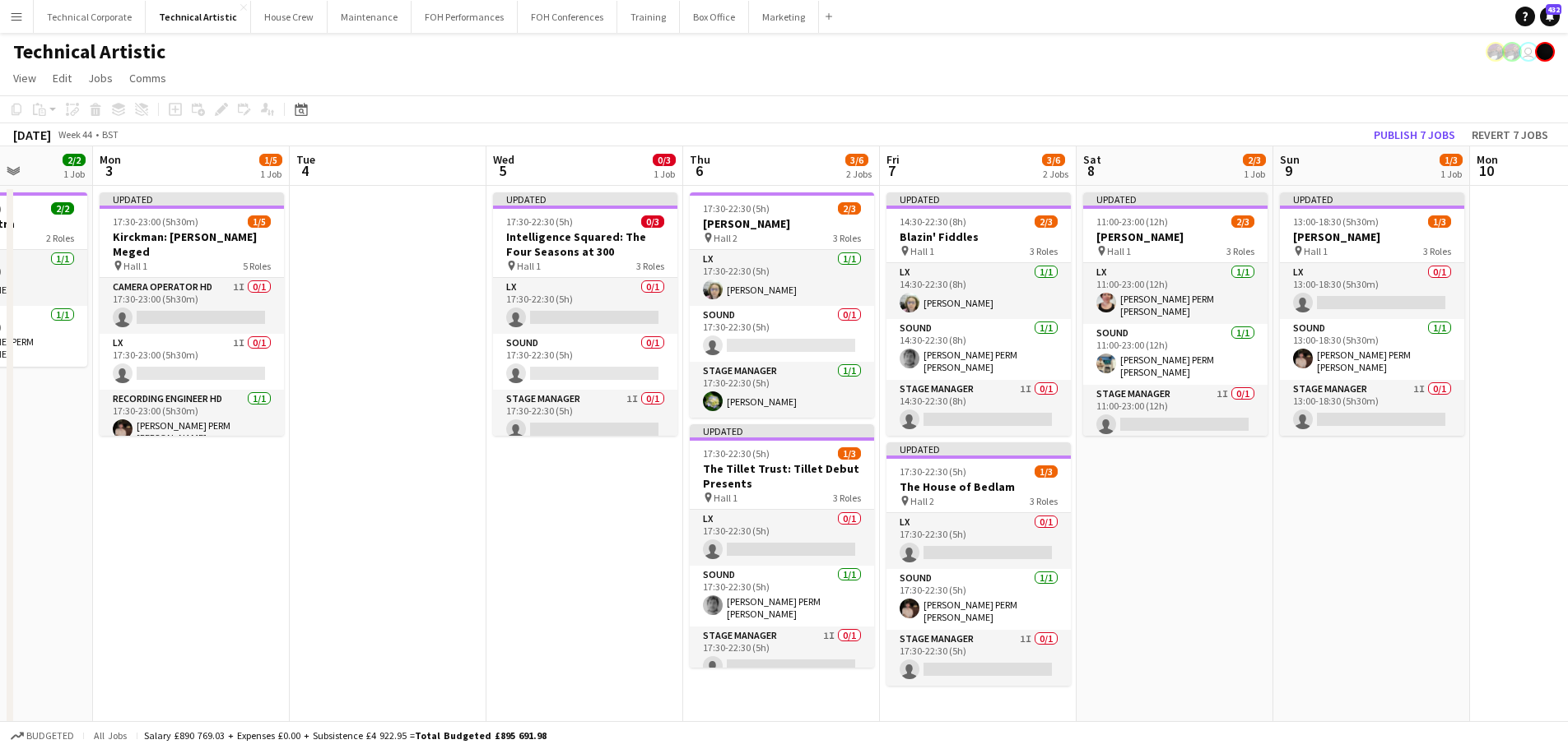
scroll to position [0, 515]
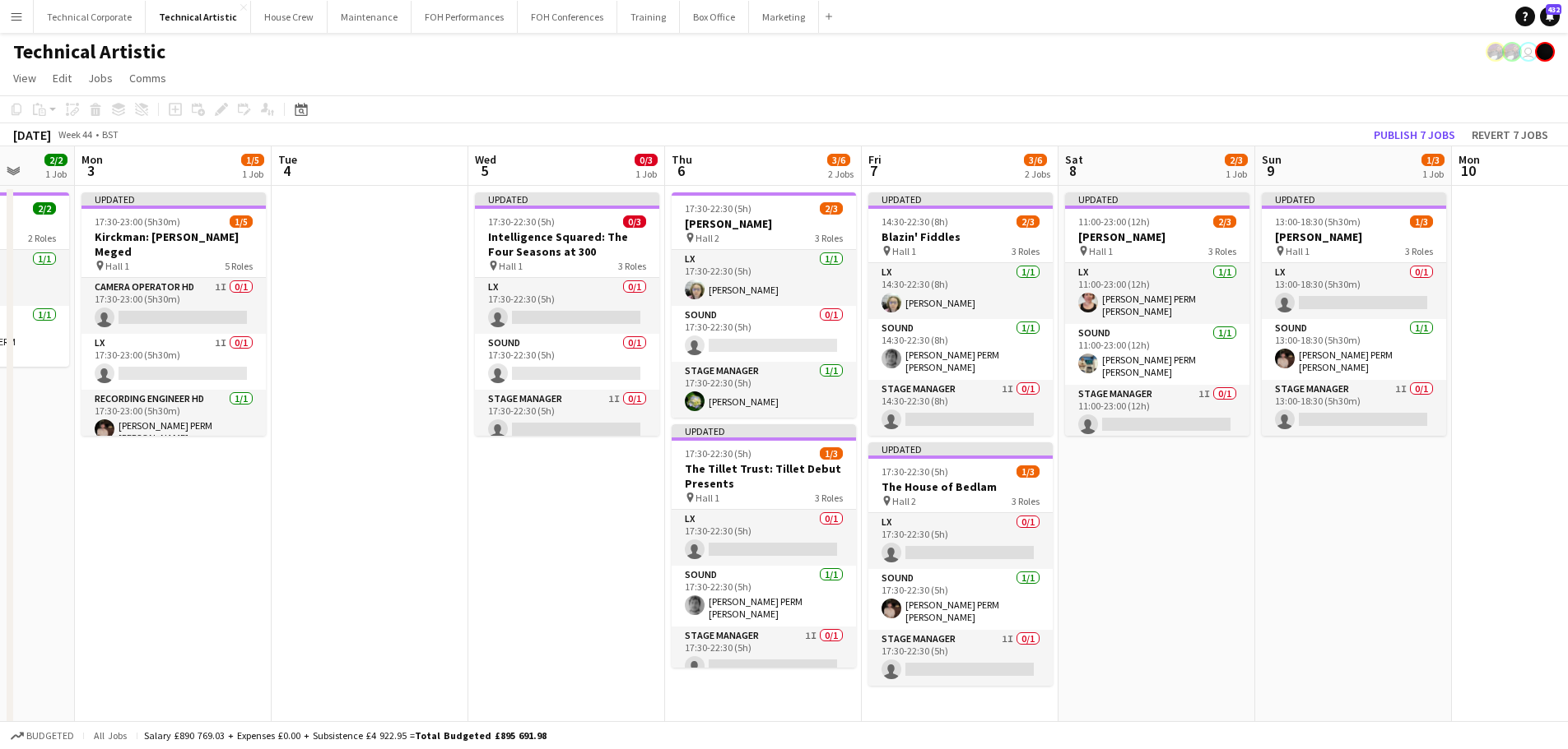
drag, startPoint x: 557, startPoint y: 537, endPoint x: 492, endPoint y: 557, distance: 68.0
click at [492, 557] on app-calendar-viewport "Fri 31 5/6 2 Jobs Sat 1 Sun 2 2/2 1 Job Mon 3 1/5 1 Job Tue 4 Wed 5 0/3 1 Job T…" at bounding box center [784, 617] width 1568 height 942
click at [555, 295] on app-card-role "LX 0/1 17:30-22:30 (5h) single-neutral-actions" at bounding box center [567, 306] width 184 height 56
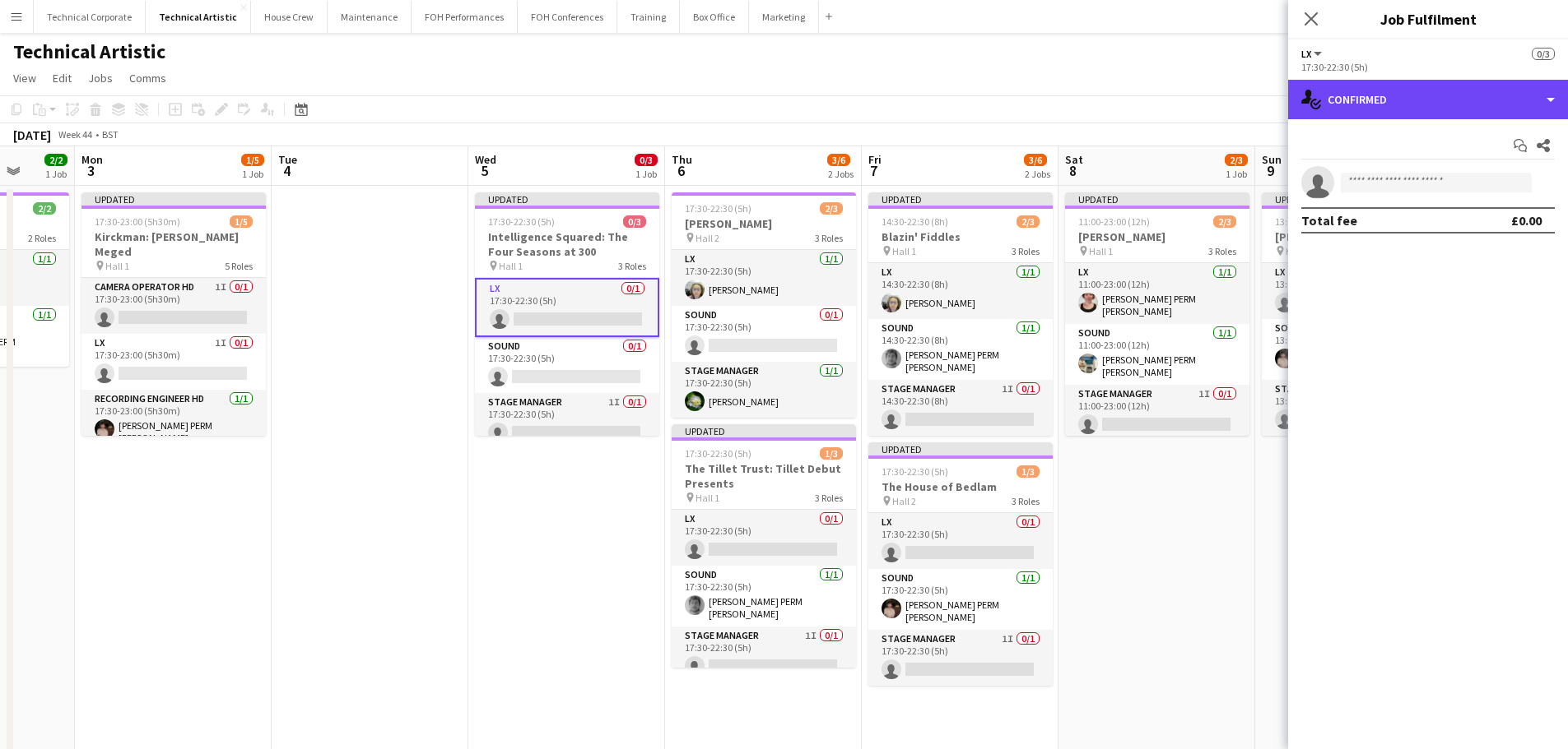
click at [1391, 108] on div "single-neutral-actions-check-2 Confirmed" at bounding box center [1427, 100] width 280 height 40
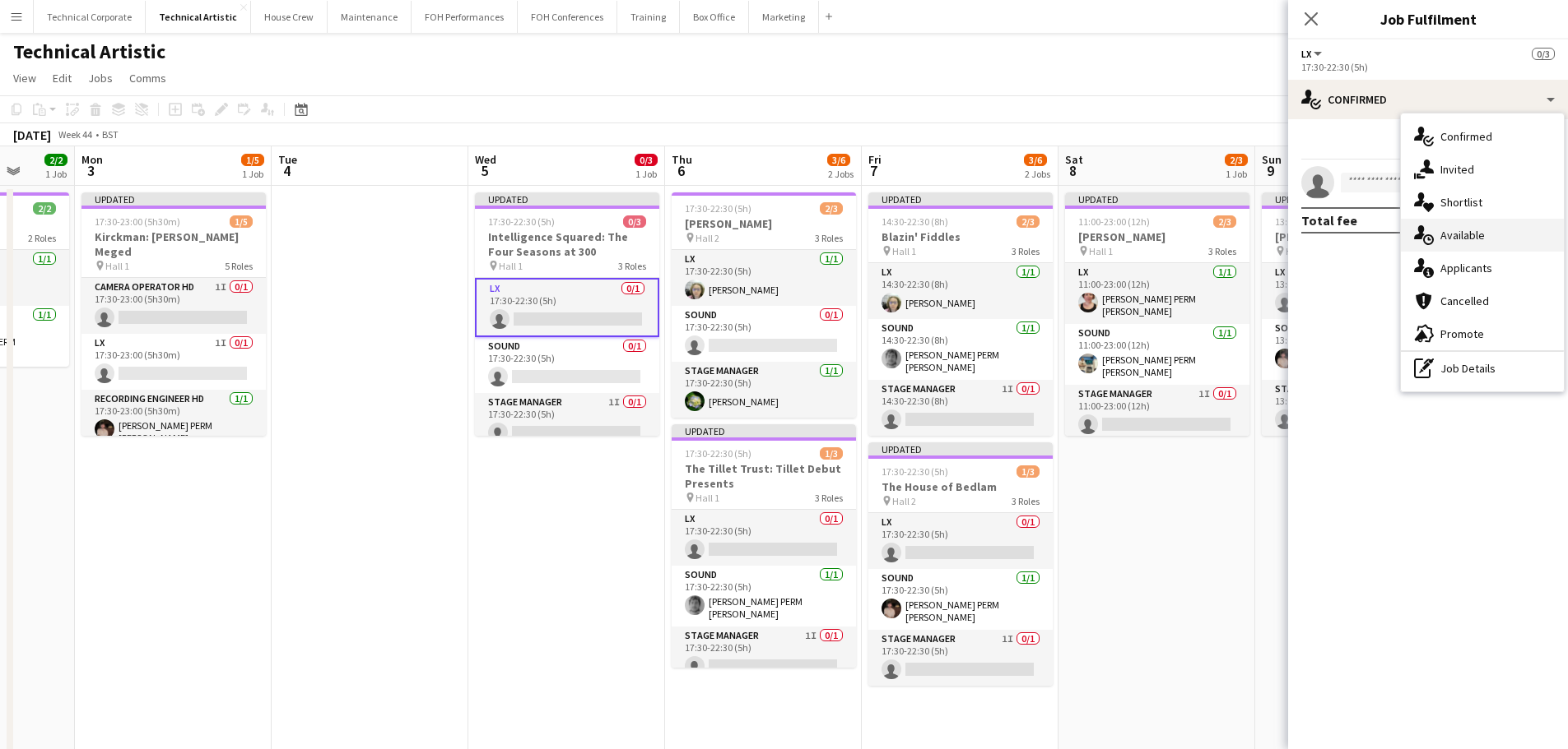
click at [1433, 242] on icon at bounding box center [1427, 239] width 10 height 10
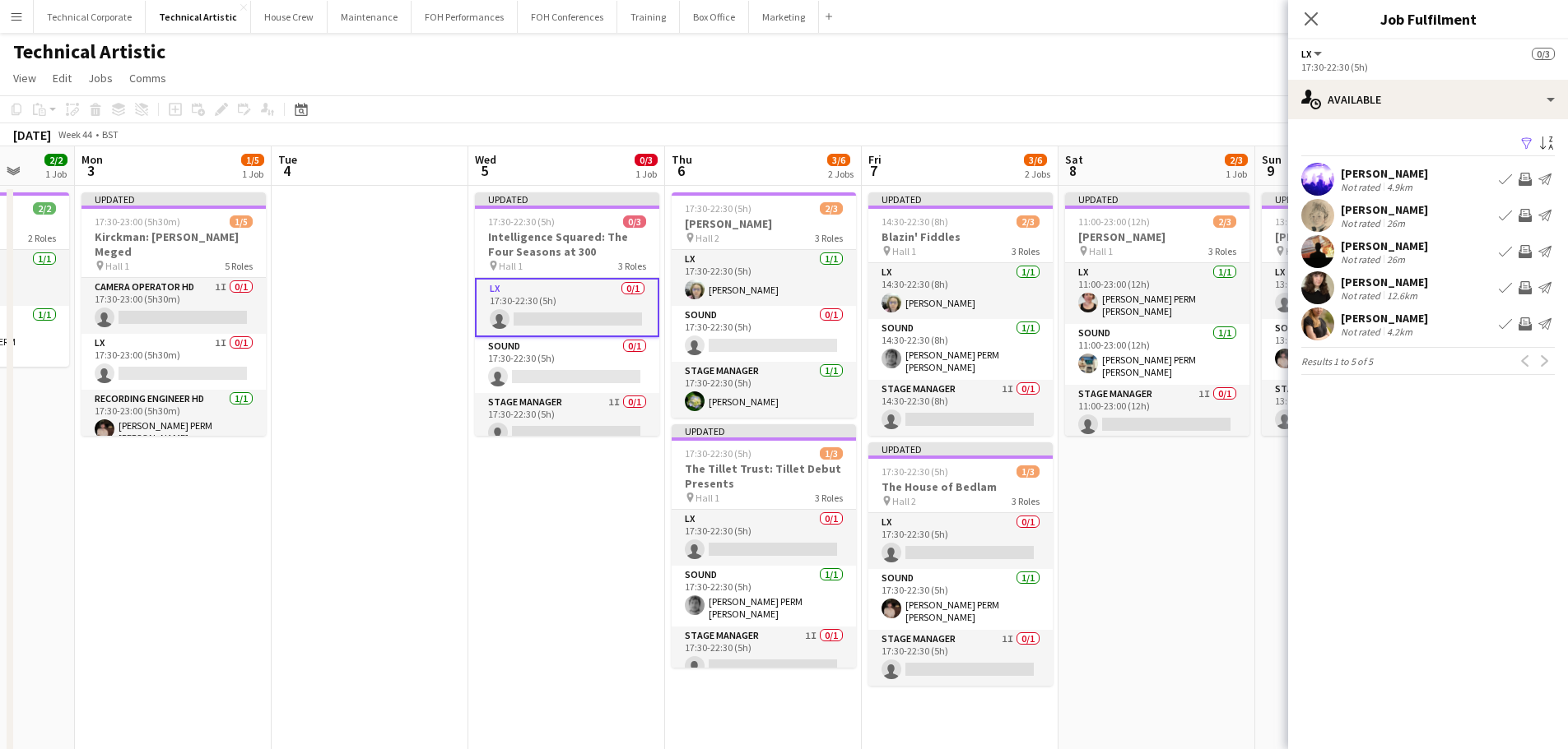
click at [1526, 253] on app-icon "Invite crew" at bounding box center [1525, 252] width 13 height 13
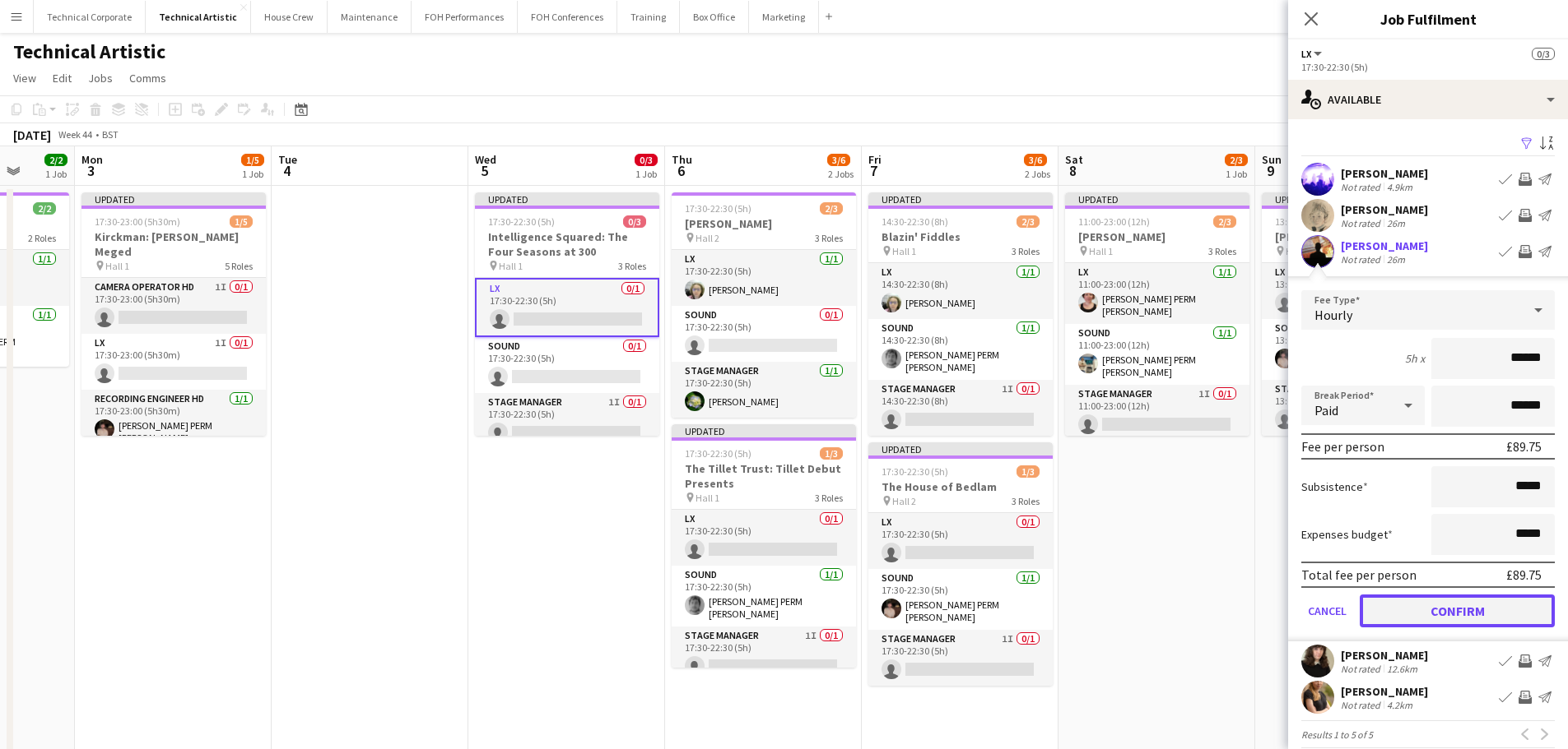
click at [1483, 597] on button "Confirm" at bounding box center [1456, 610] width 195 height 33
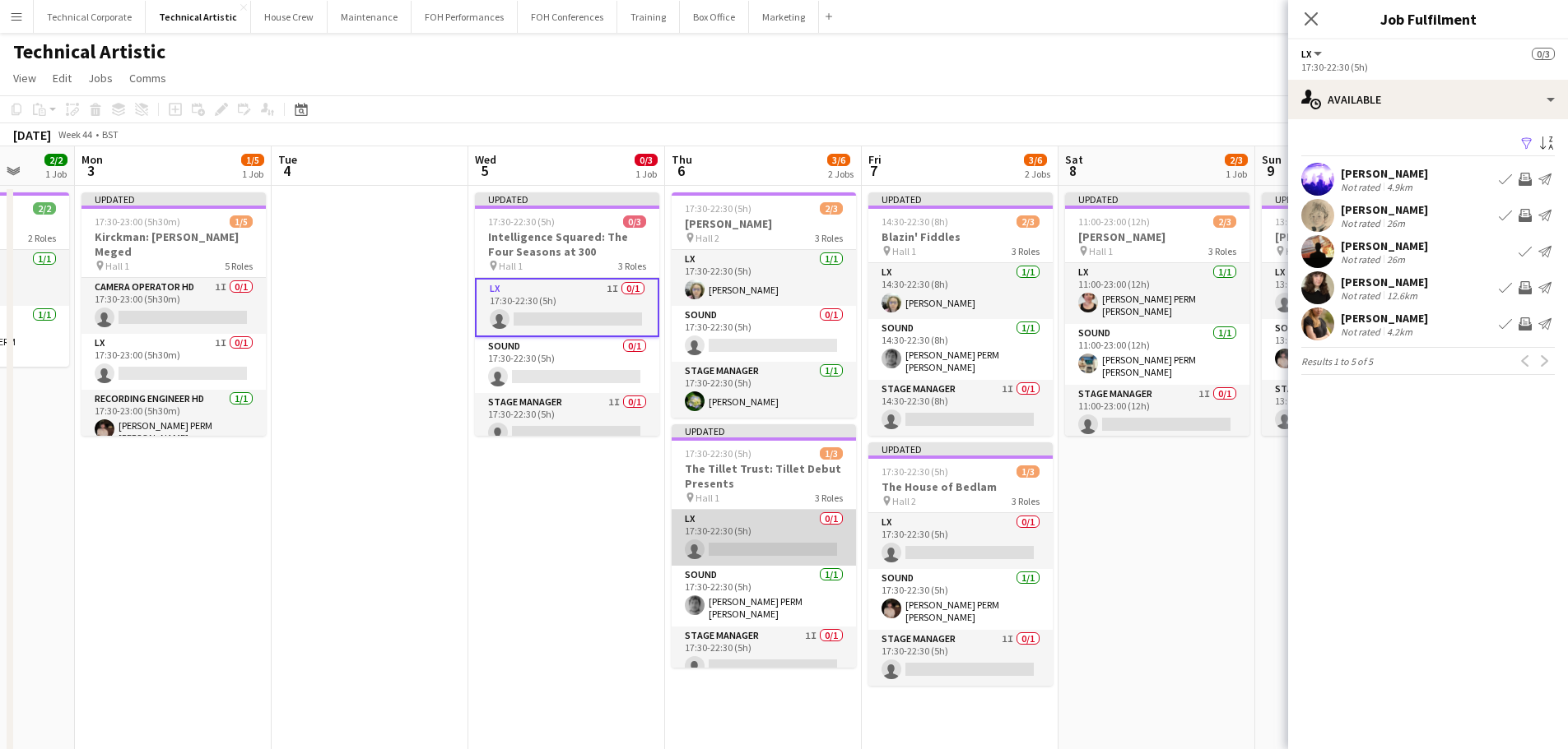
click at [776, 532] on app-card-role "LX 0/1 17:30-22:30 (5h) single-neutral-actions" at bounding box center [764, 537] width 184 height 56
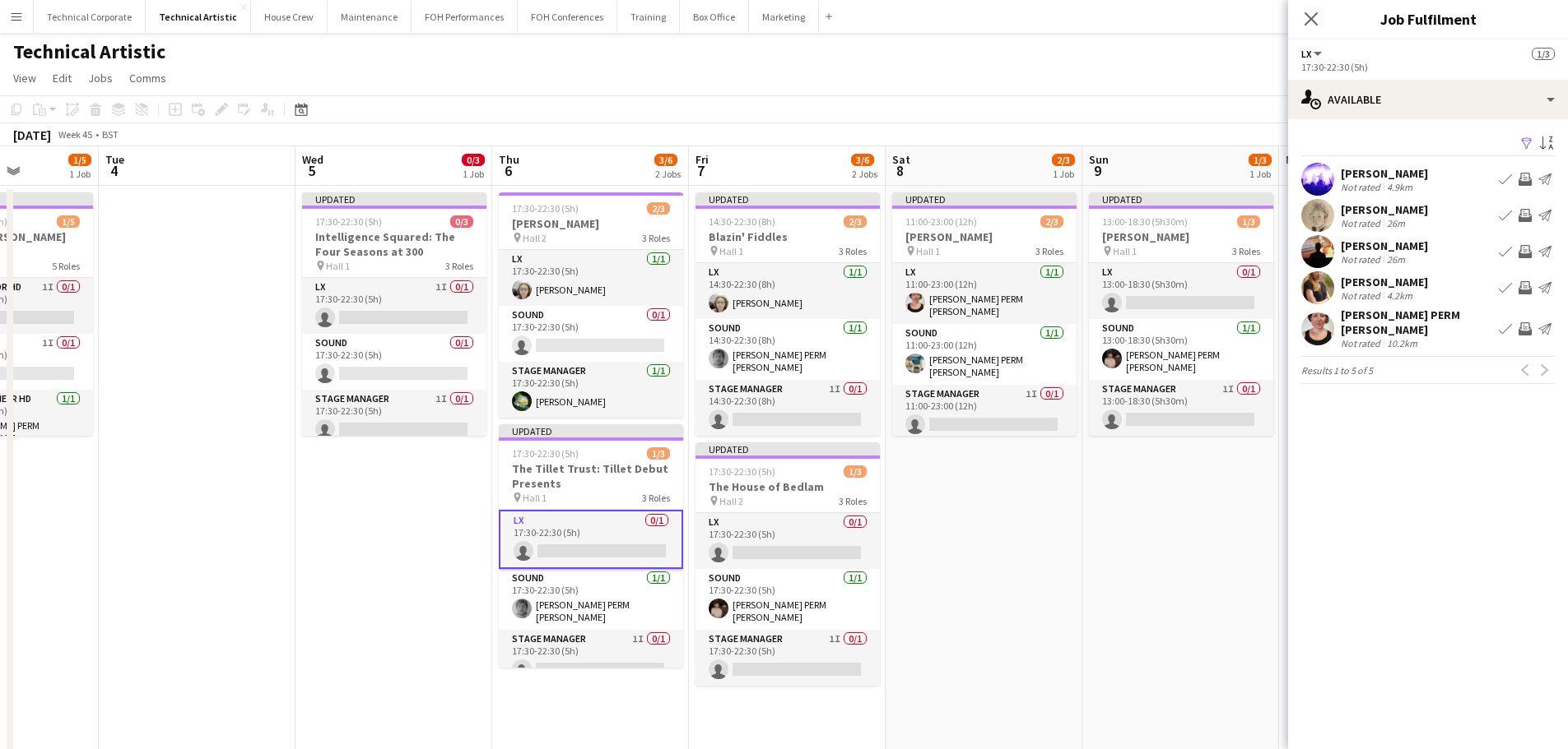
scroll to position [0, 496]
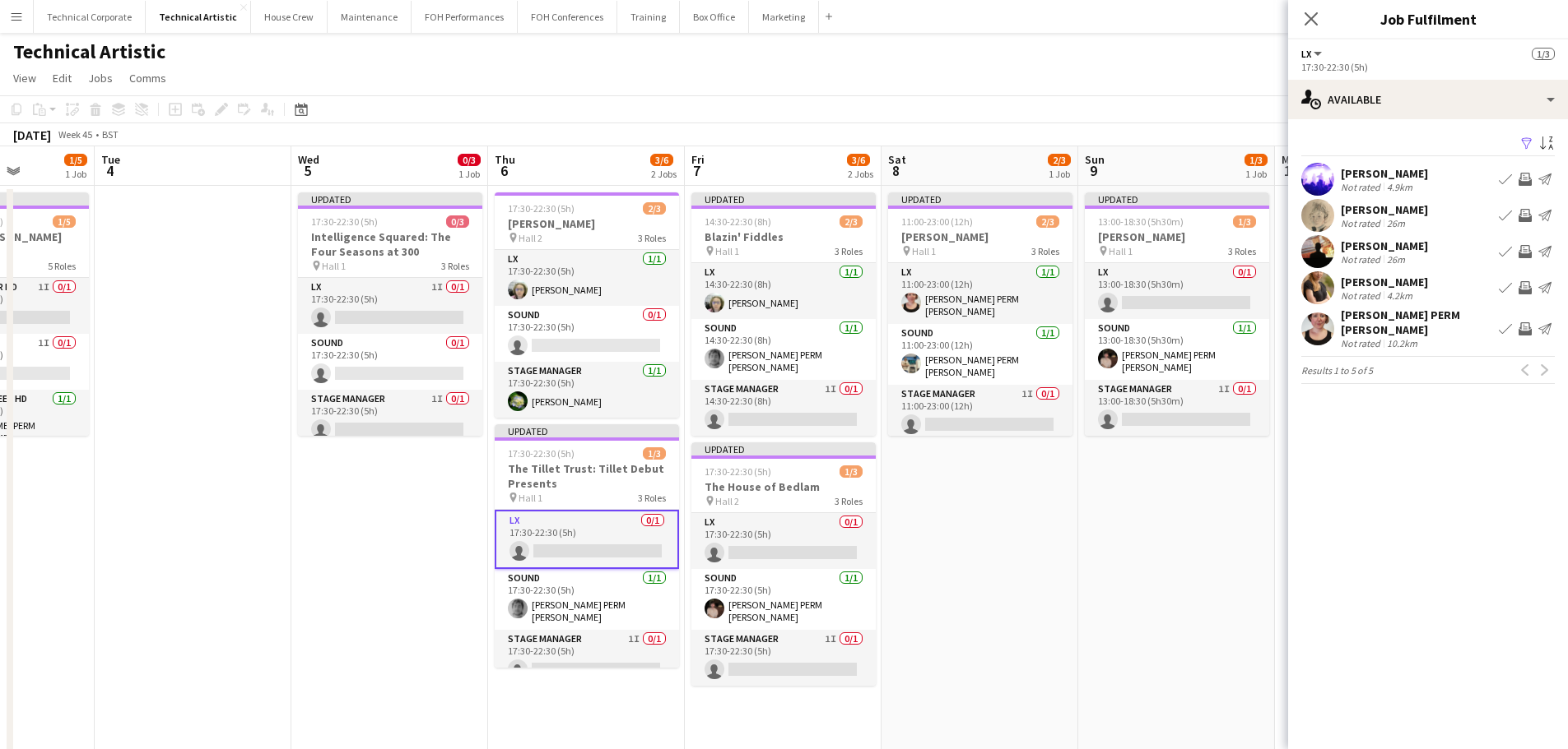
drag, startPoint x: 1139, startPoint y: 528, endPoint x: 962, endPoint y: 557, distance: 179.4
click at [962, 557] on app-calendar-viewport "Sat 1 Sun 2 2/2 1 Job Mon 3 1/5 1 Job Tue 4 Wed 5 0/3 1 Job Thu 6 3/6 2 Jobs Fr…" at bounding box center [784, 617] width 1568 height 942
click at [1520, 217] on app-icon "Invite crew" at bounding box center [1525, 215] width 13 height 13
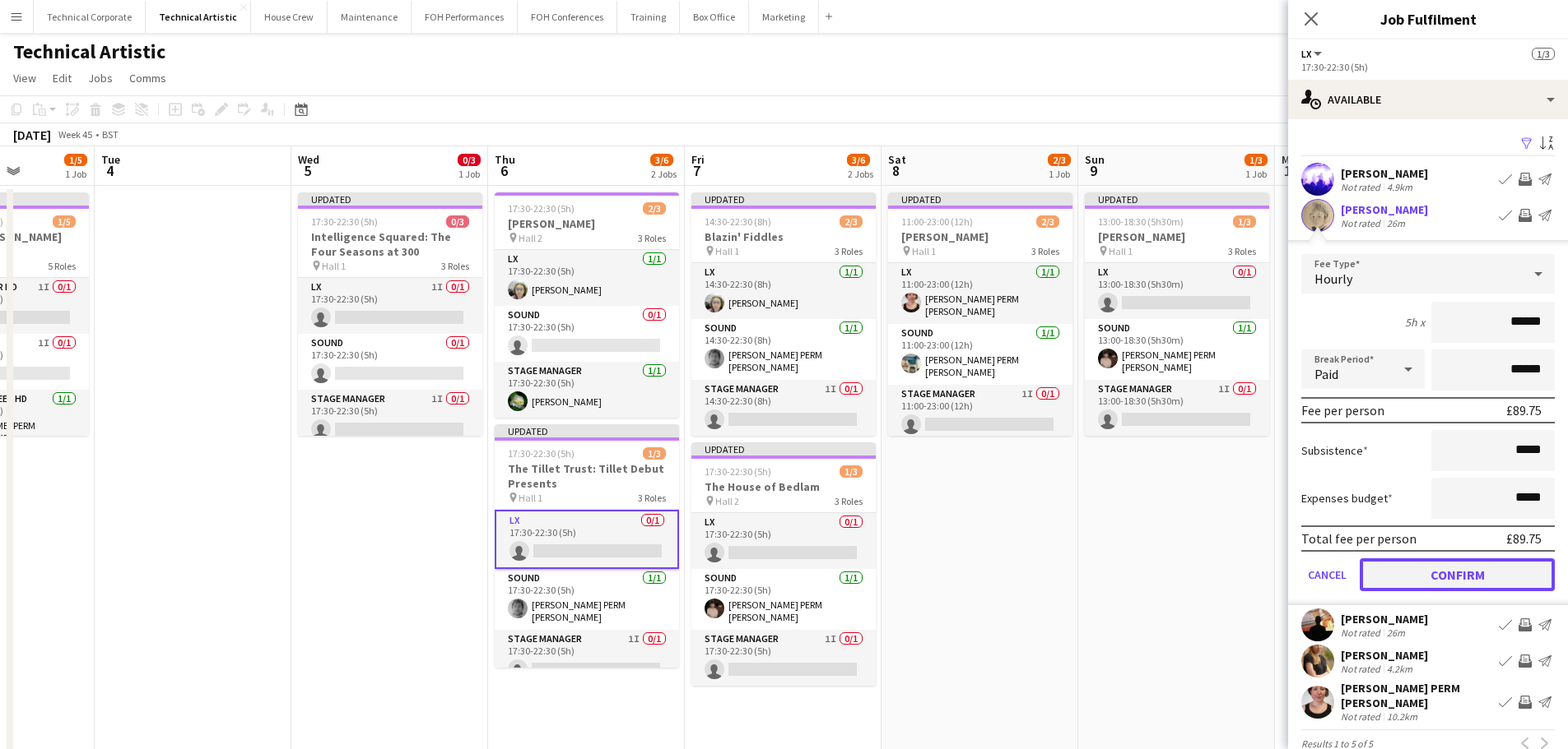
click at [1458, 574] on button "Confirm" at bounding box center [1456, 574] width 195 height 33
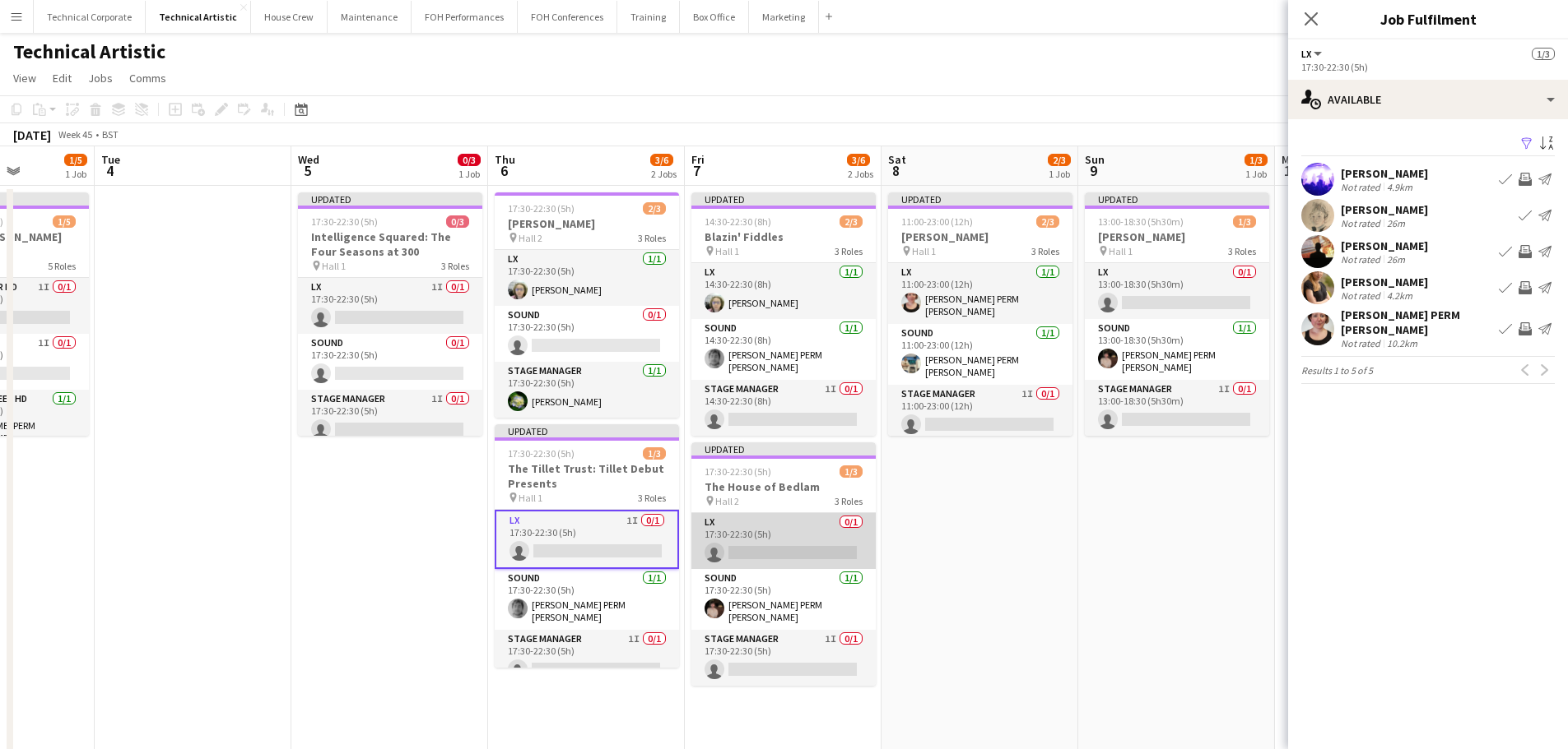
click at [749, 520] on app-card-role "LX 0/1 17:30-22:30 (5h) single-neutral-actions" at bounding box center [784, 541] width 184 height 56
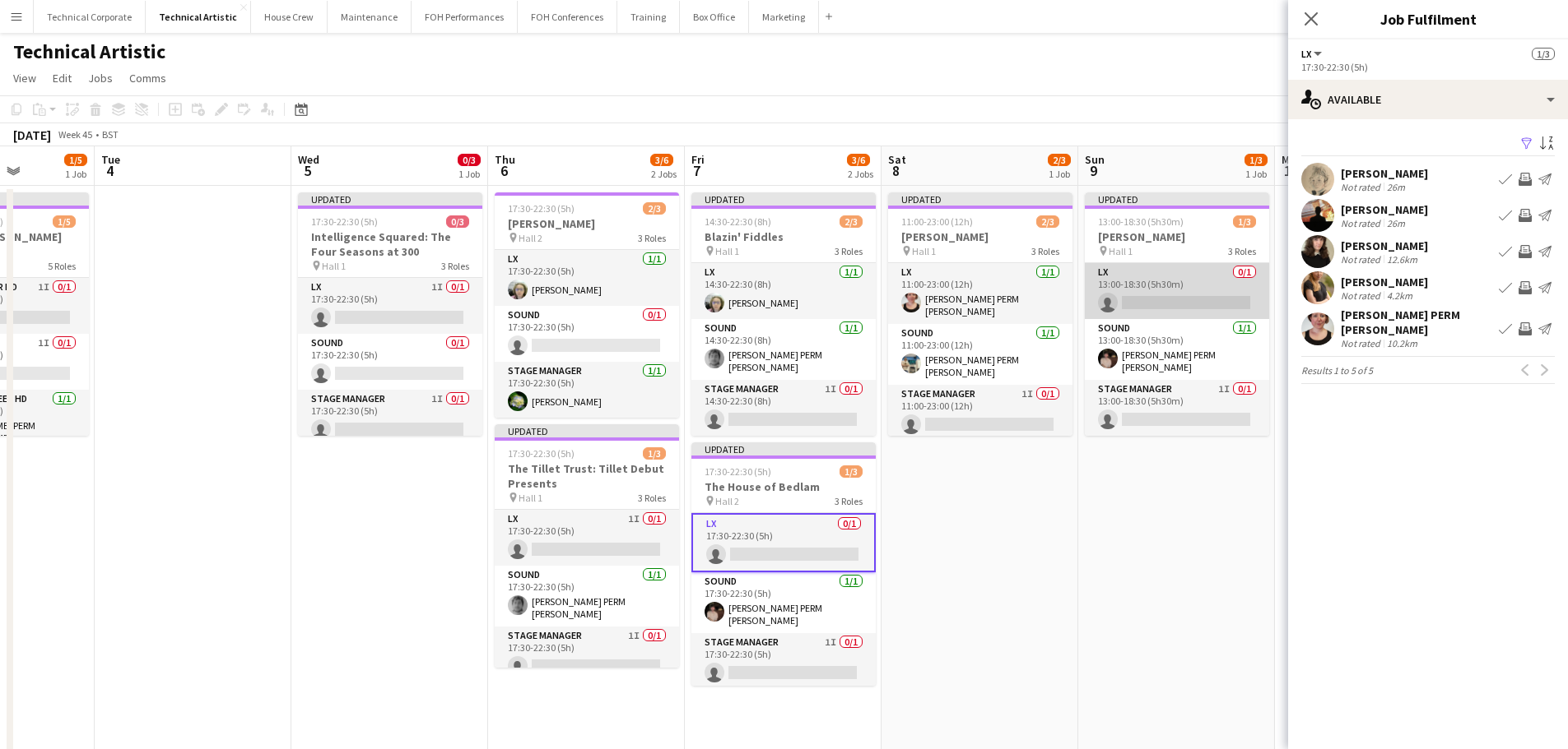
click at [1179, 279] on app-card-role "LX 0/1 13:00-18:30 (5h30m) single-neutral-actions" at bounding box center [1177, 290] width 184 height 56
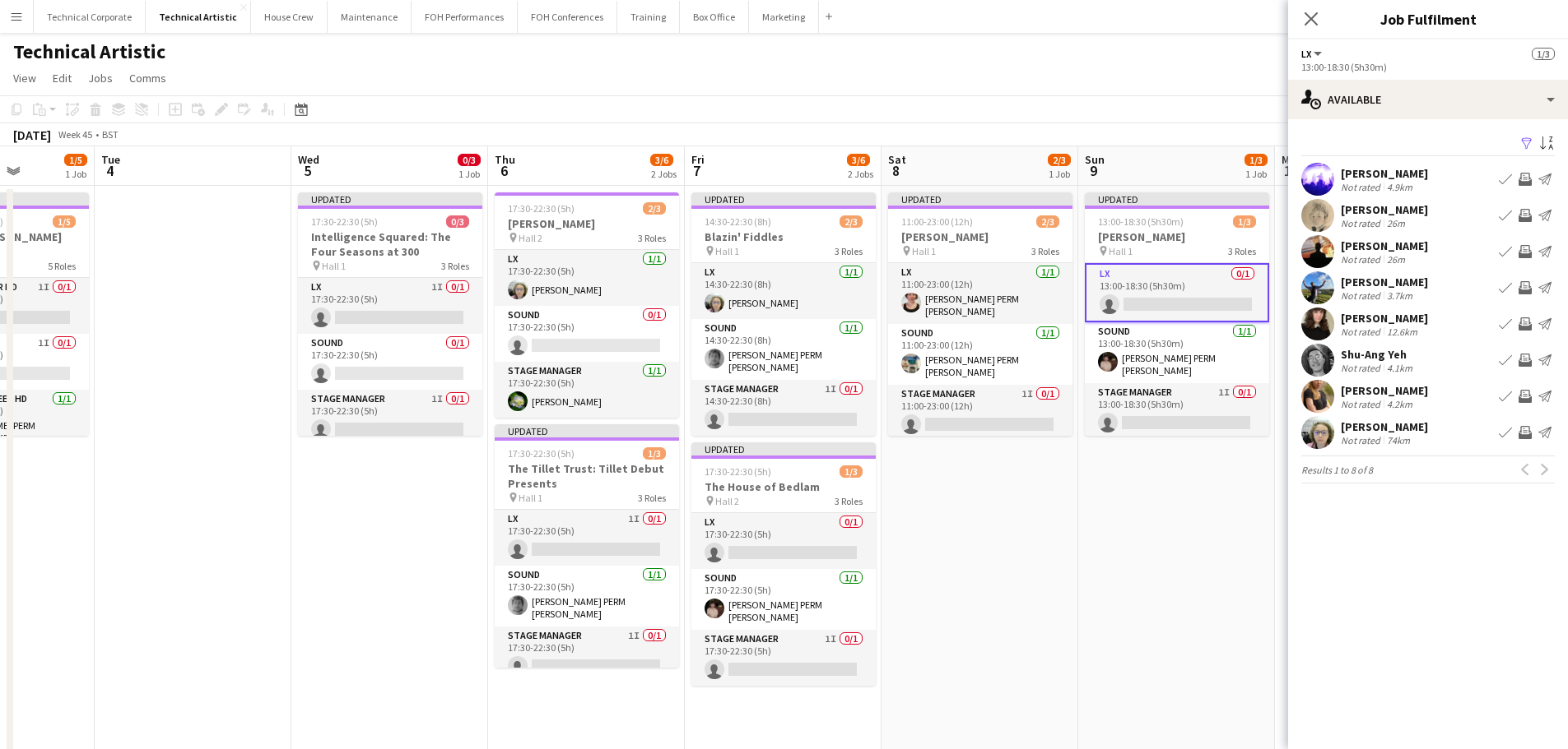
click at [1526, 179] on app-icon "Invite crew" at bounding box center [1525, 179] width 13 height 13
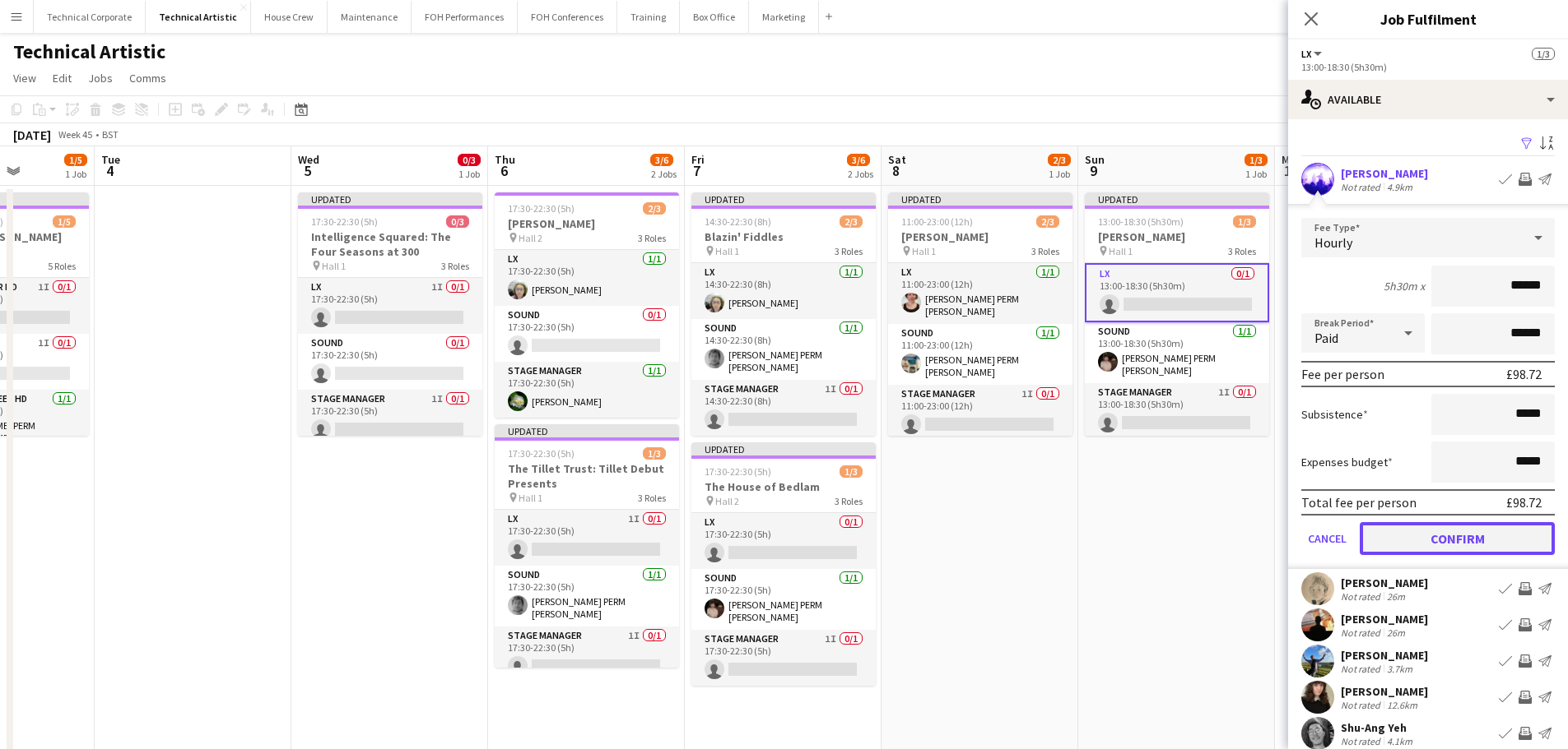
click at [1483, 537] on button "Confirm" at bounding box center [1456, 538] width 195 height 33
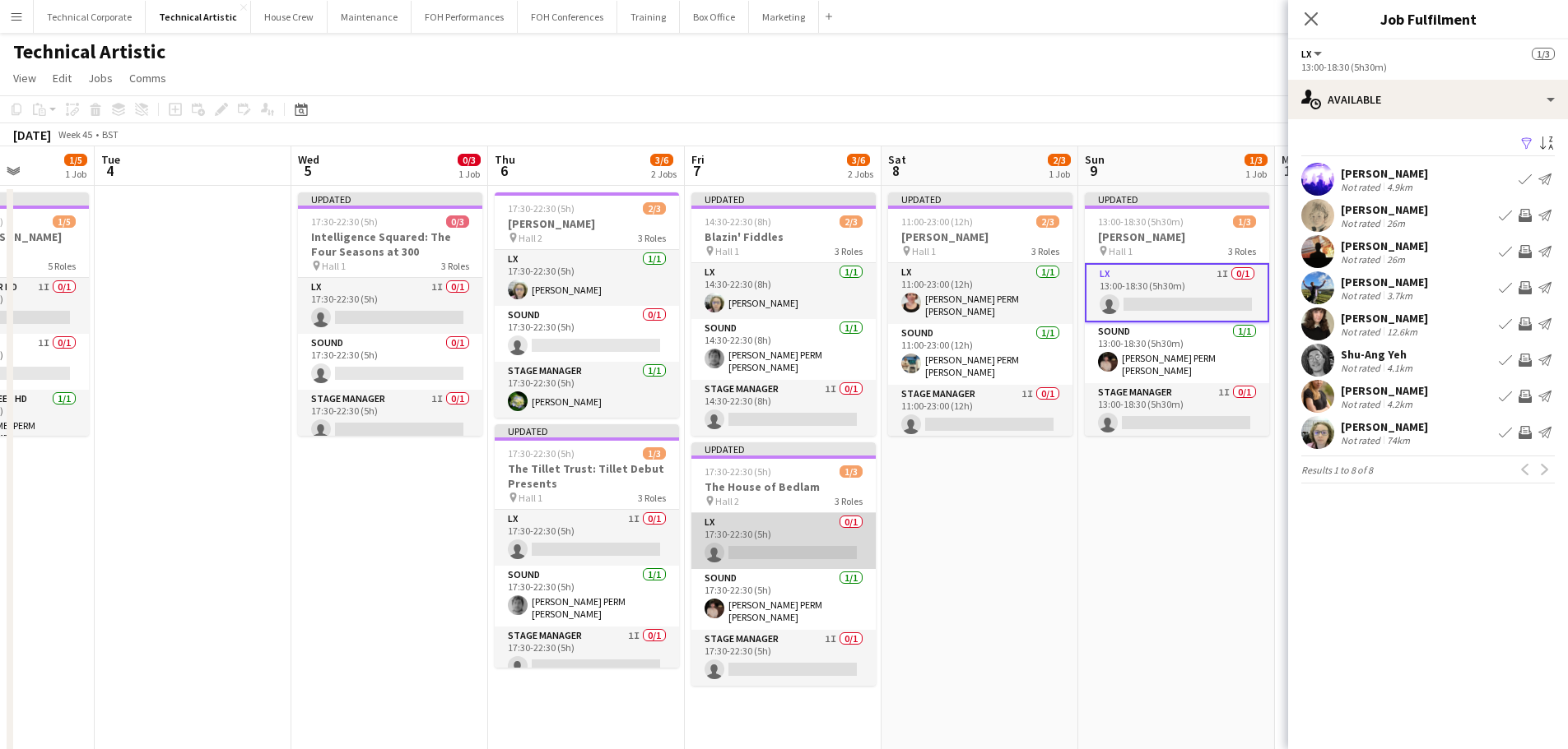
click at [749, 539] on app-card-role "LX 0/1 17:30-22:30 (5h) single-neutral-actions" at bounding box center [784, 541] width 184 height 56
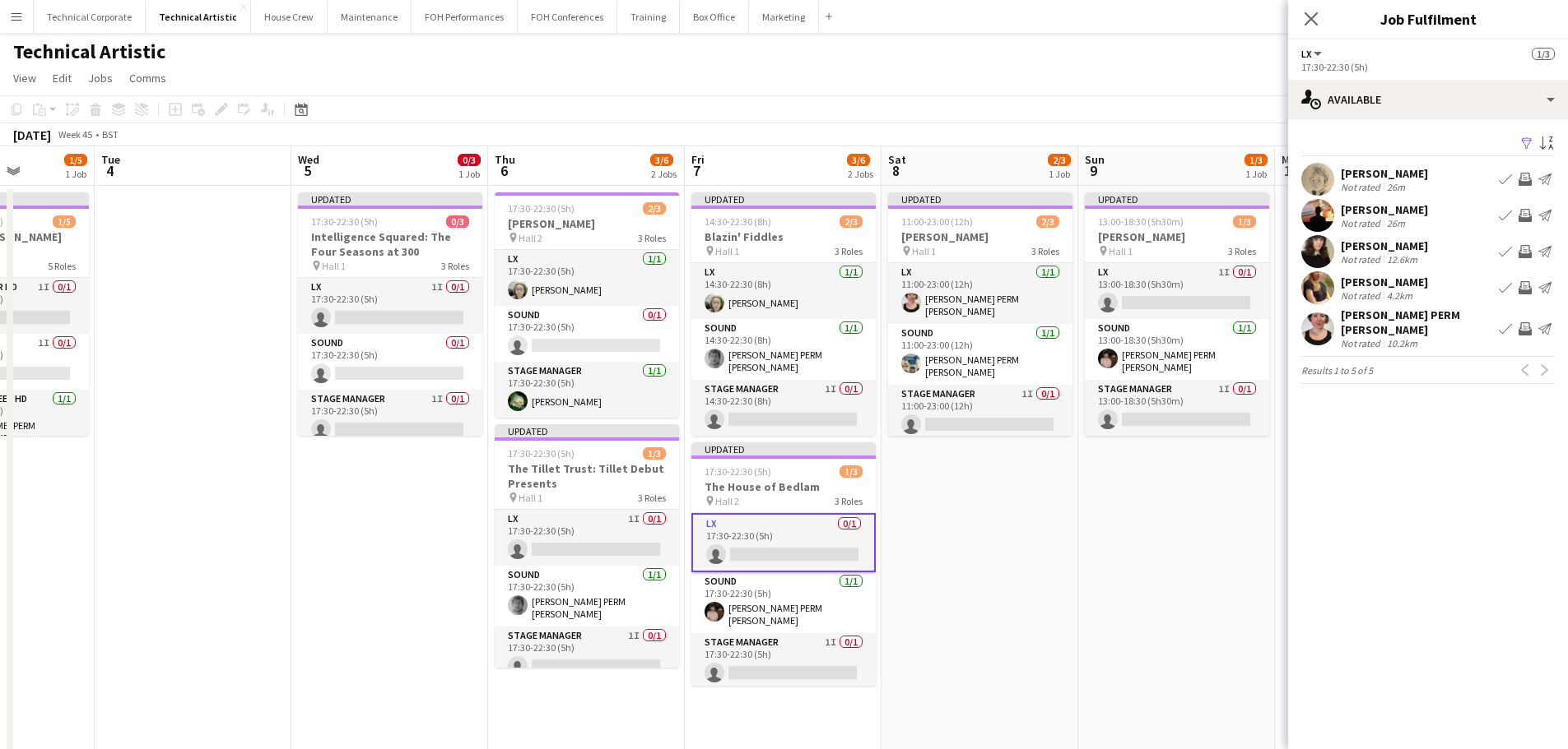
click at [1524, 217] on app-icon "Invite crew" at bounding box center [1525, 215] width 13 height 13
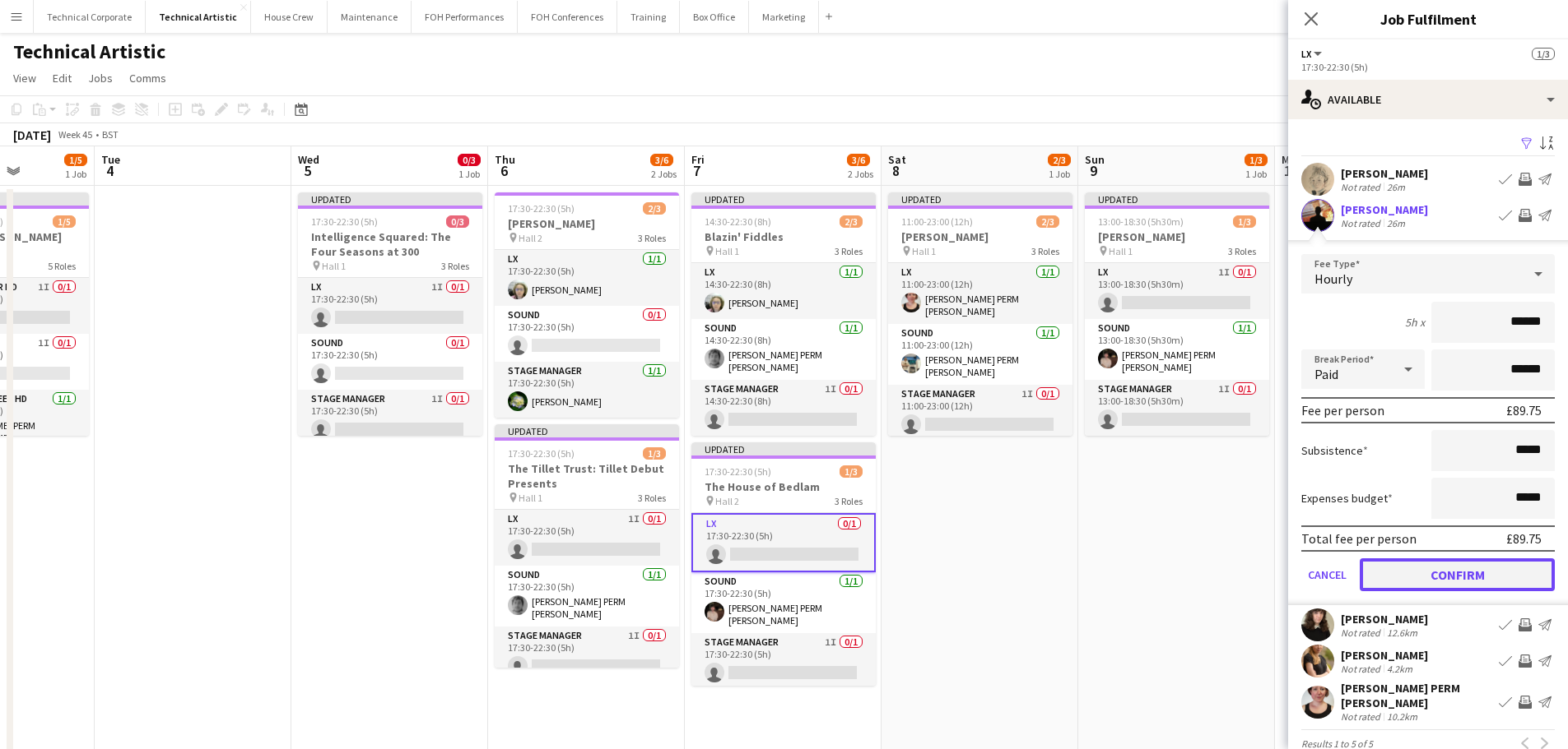
click at [1508, 570] on button "Confirm" at bounding box center [1456, 574] width 195 height 33
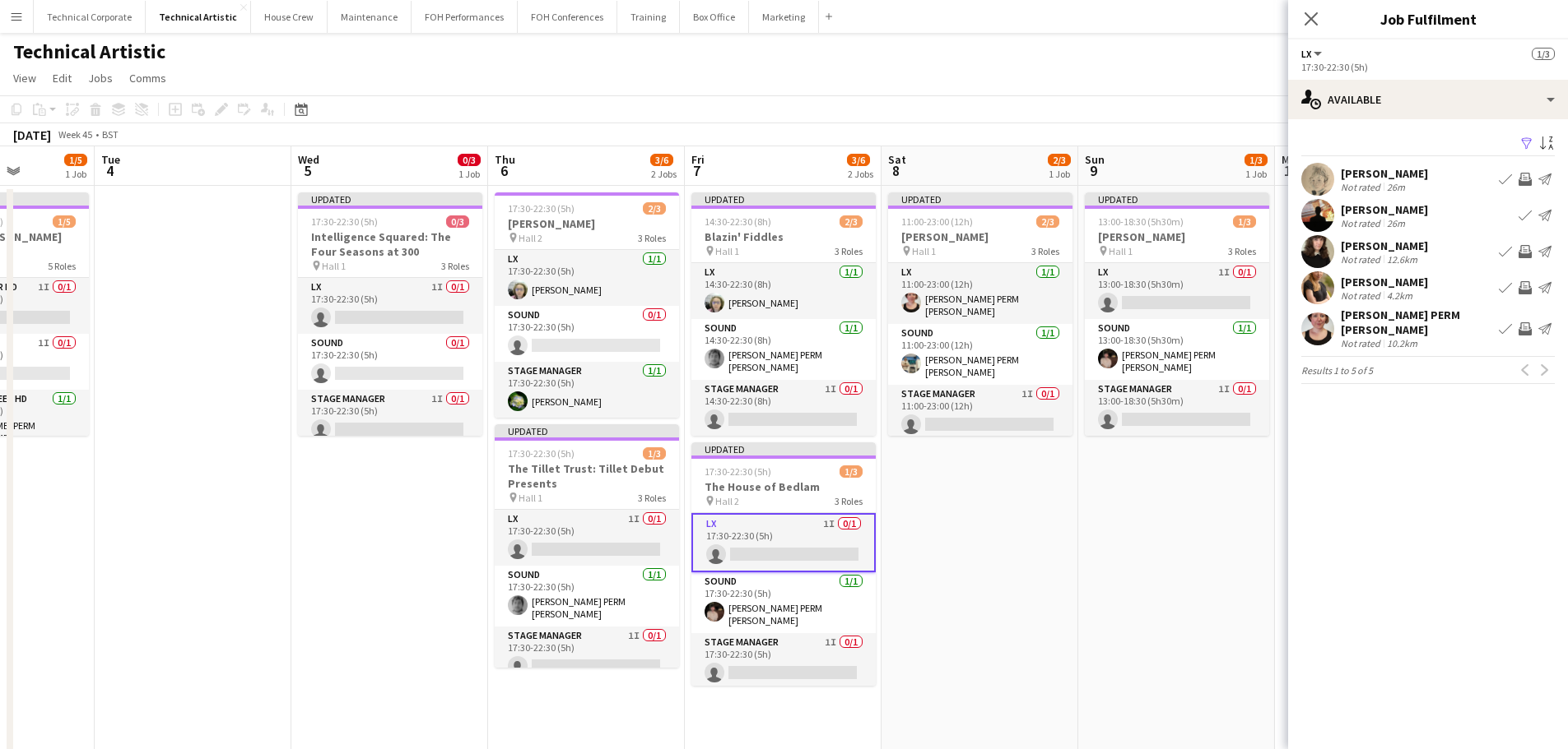
click at [1006, 458] on app-date-cell "Updated 11:00-23:00 (12h) 2/3 Mary Gauthier pin Hall 1 3 Roles LX 1/1 11:00-23:…" at bounding box center [979, 637] width 197 height 903
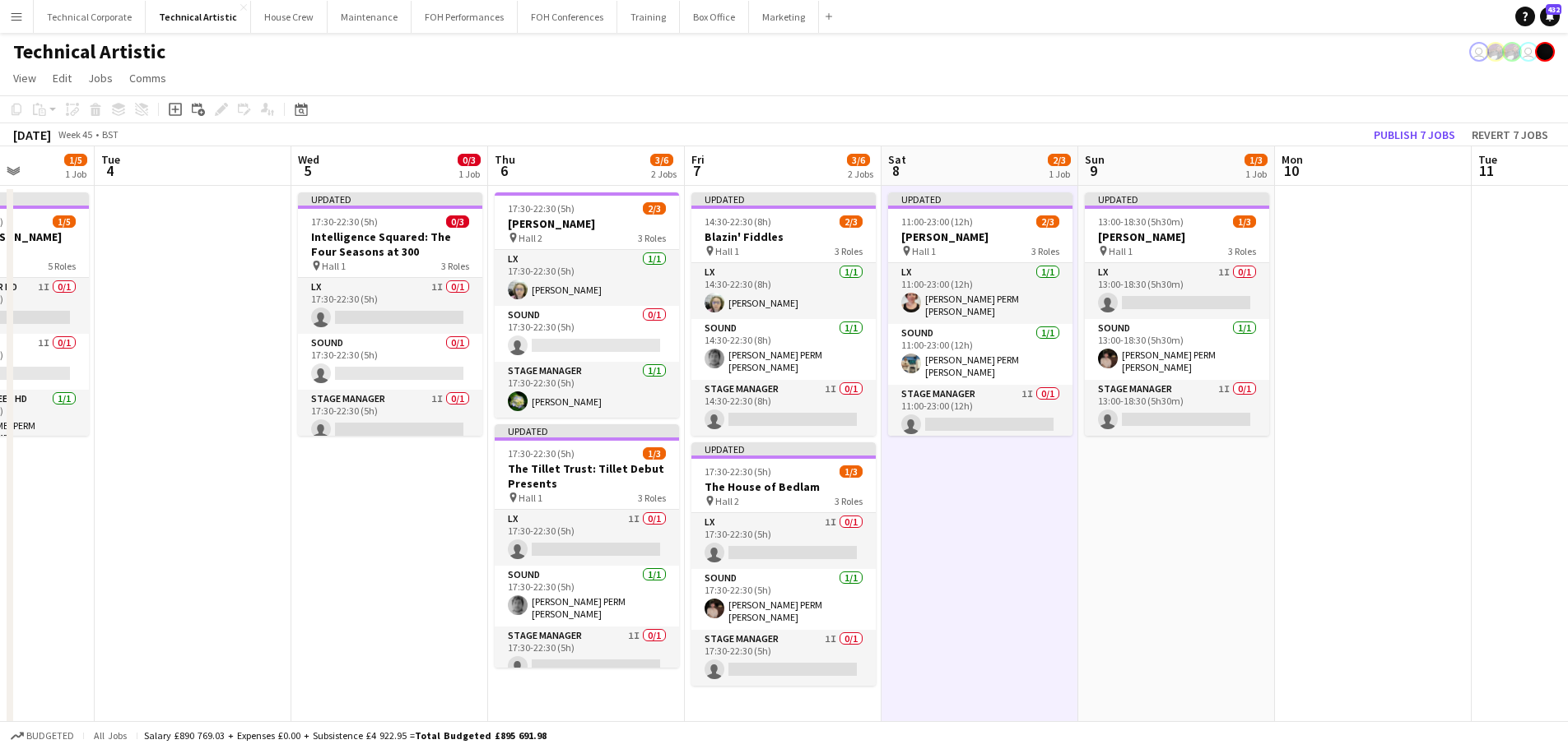
click at [1006, 458] on app-date-cell "Updated 11:00-23:00 (12h) 2/3 Mary Gauthier pin Hall 1 3 Roles LX 1/1 11:00-23:…" at bounding box center [979, 637] width 197 height 903
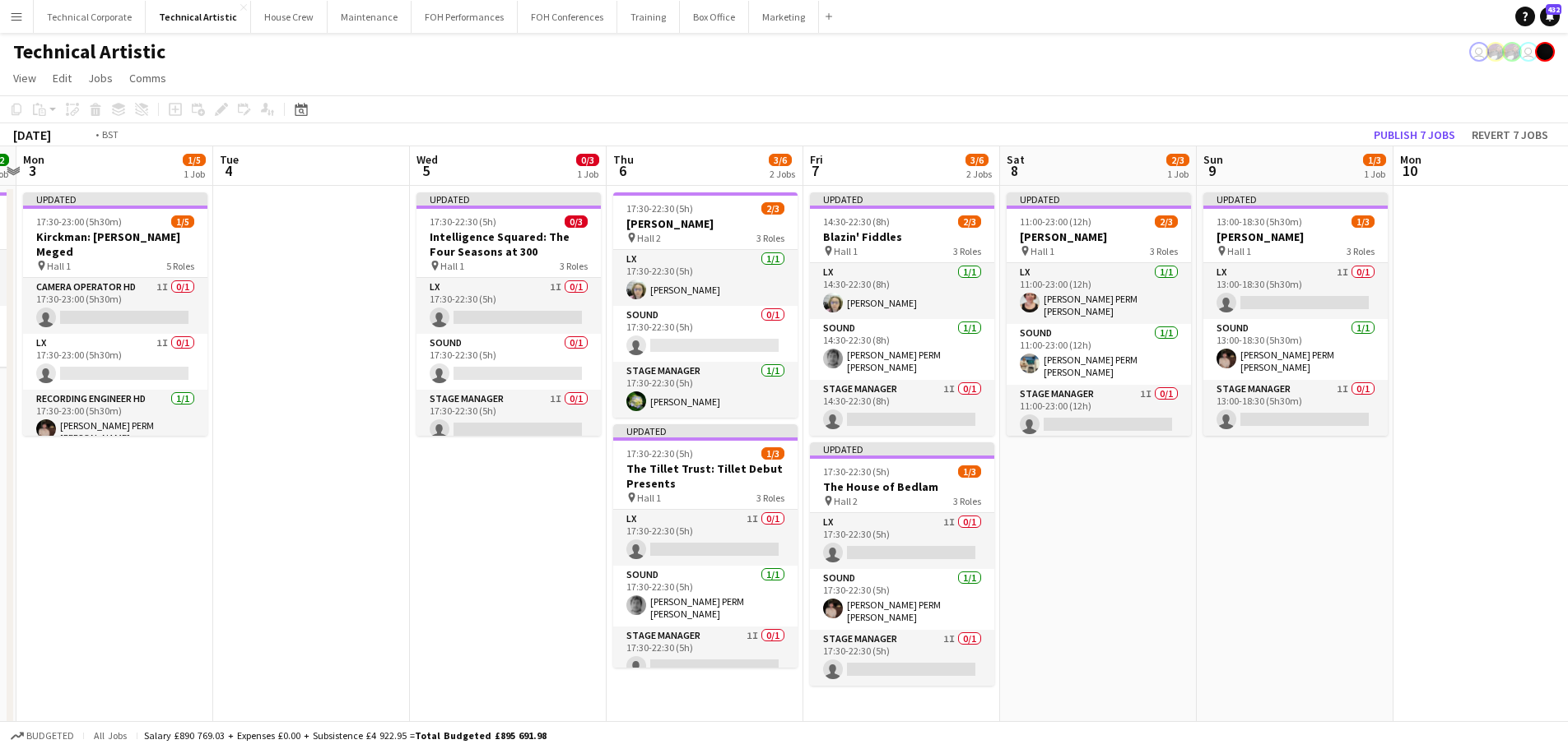
scroll to position [0, 463]
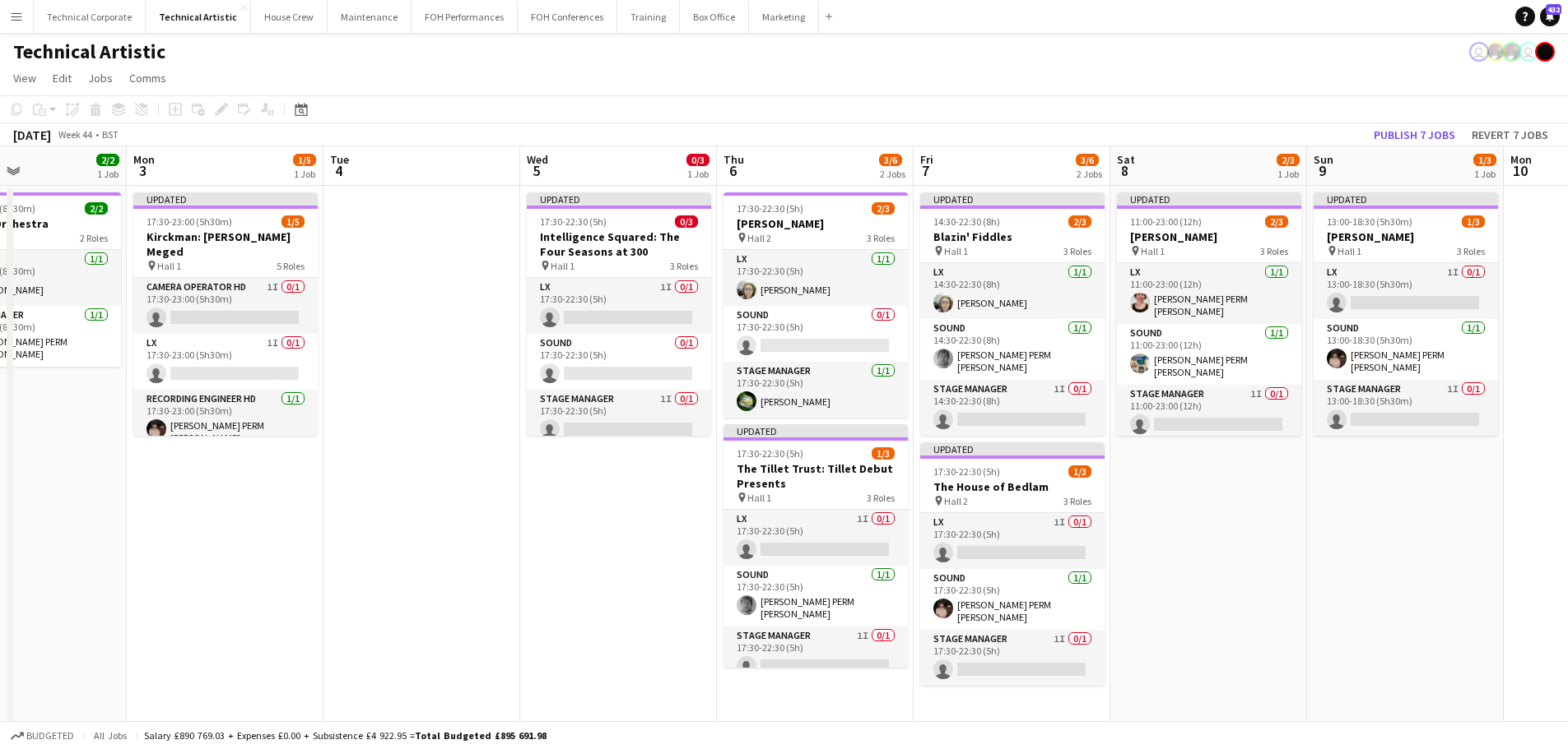
drag, startPoint x: 446, startPoint y: 479, endPoint x: 608, endPoint y: 477, distance: 162.0
click at [608, 477] on app-calendar-viewport "Fri 31 5/6 2 Jobs Sat 1 Sun 2 2/2 1 Job Mon 3 1/5 1 Job Tue 4 Wed 5 0/3 1 Job T…" at bounding box center [784, 617] width 1568 height 942
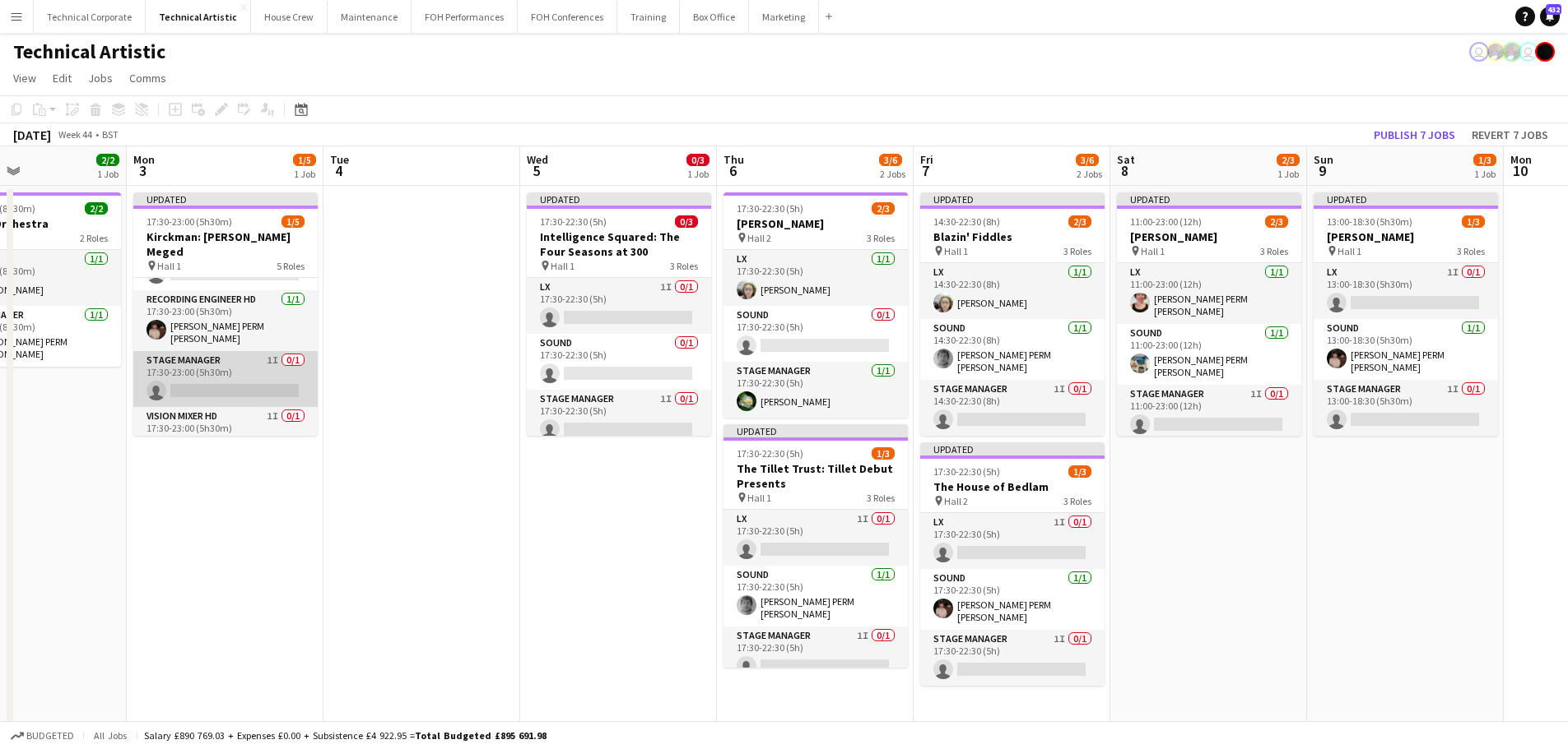
scroll to position [107, 0]
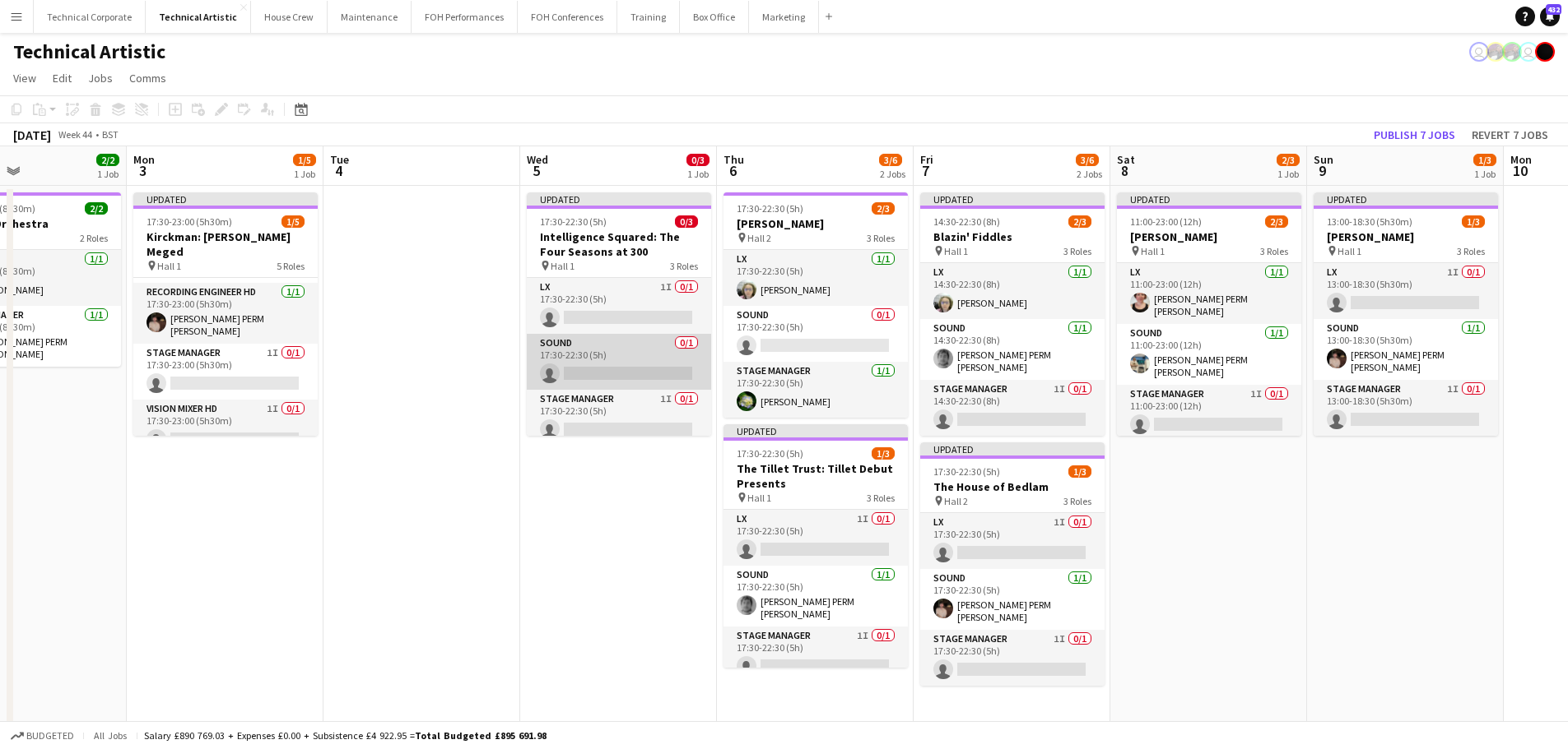
click at [656, 352] on app-card-role "Sound 0/1 17:30-22:30 (5h) single-neutral-actions" at bounding box center [619, 362] width 184 height 56
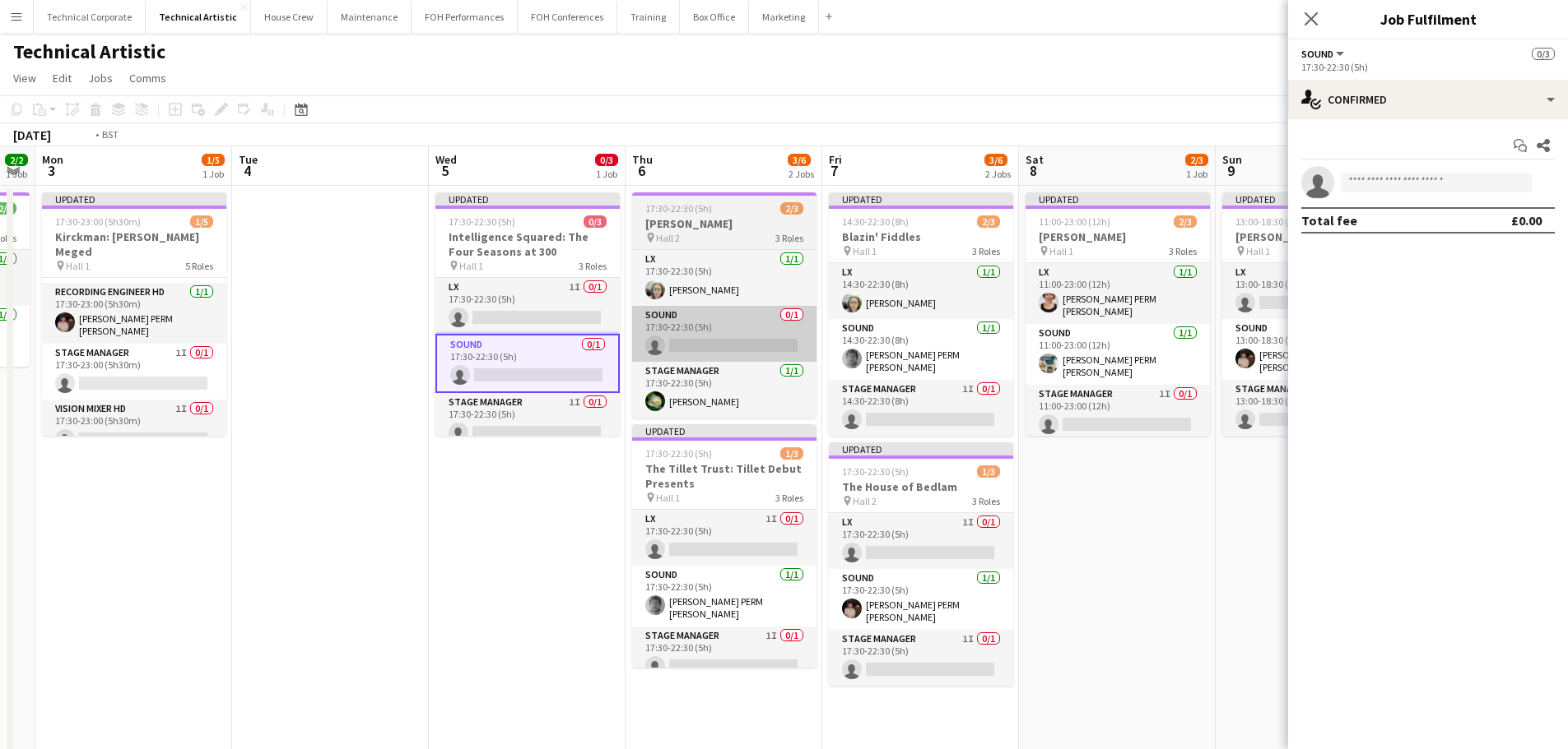
drag, startPoint x: 798, startPoint y: 379, endPoint x: 743, endPoint y: 352, distance: 61.3
click at [665, 391] on app-calendar-viewport "Fri 31 5/6 2 Jobs Sat 1 Sun 2 2/2 1 Job Mon 3 1/5 1 Job Tue 4 Wed 5 0/3 1 Job T…" at bounding box center [784, 617] width 1568 height 942
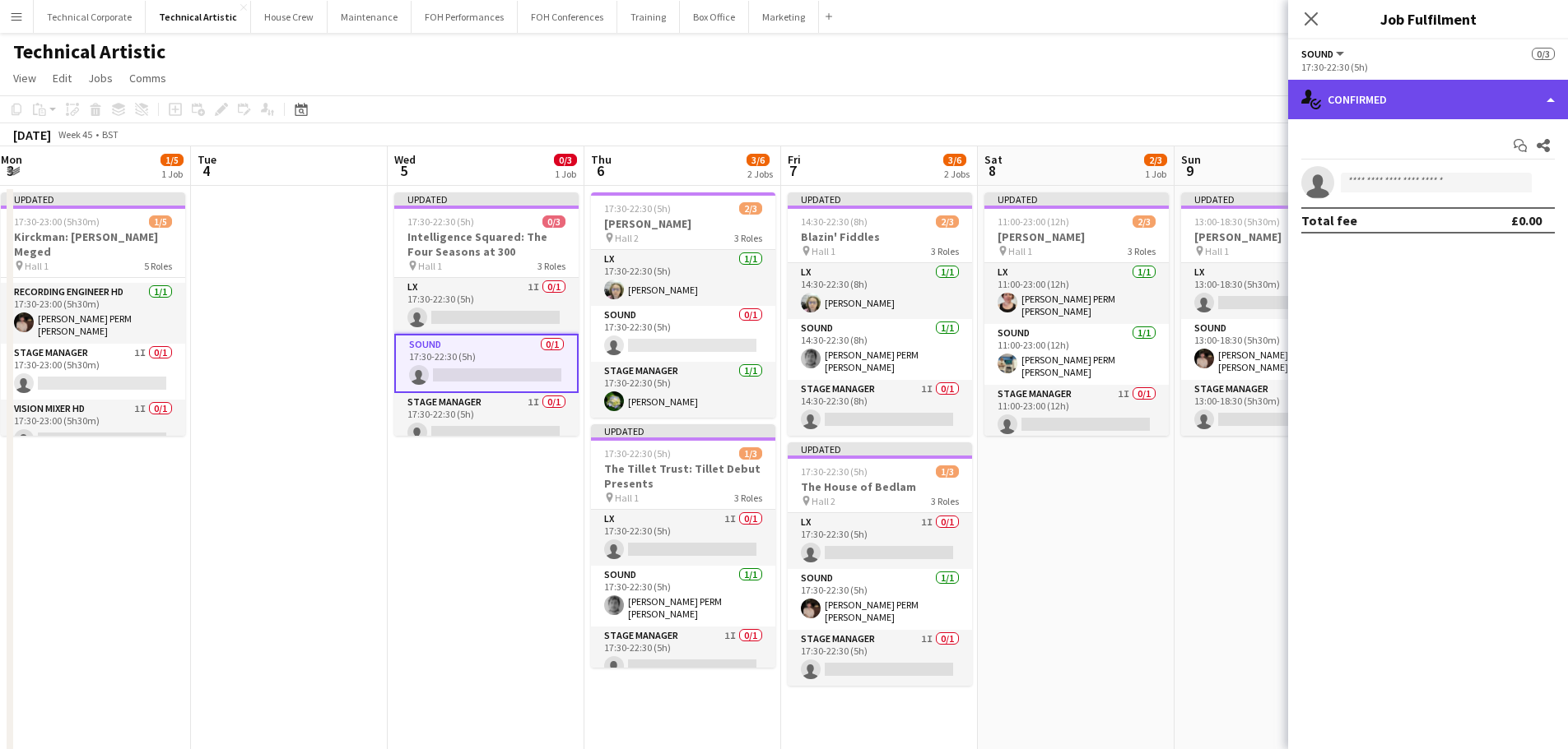
click at [1345, 105] on div "single-neutral-actions-check-2 Confirmed" at bounding box center [1427, 100] width 280 height 40
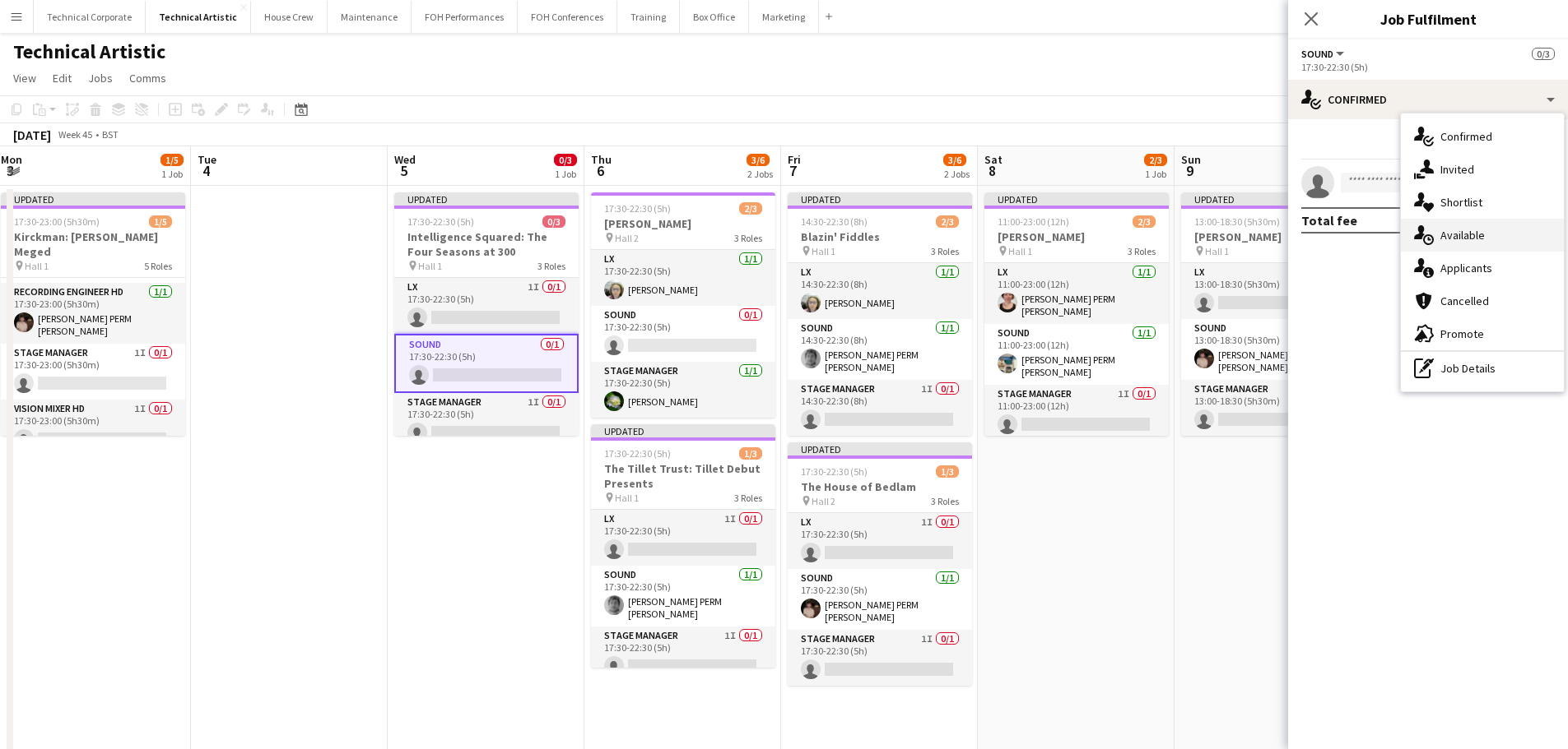
click at [1453, 240] on span "Available" at bounding box center [1462, 235] width 45 height 15
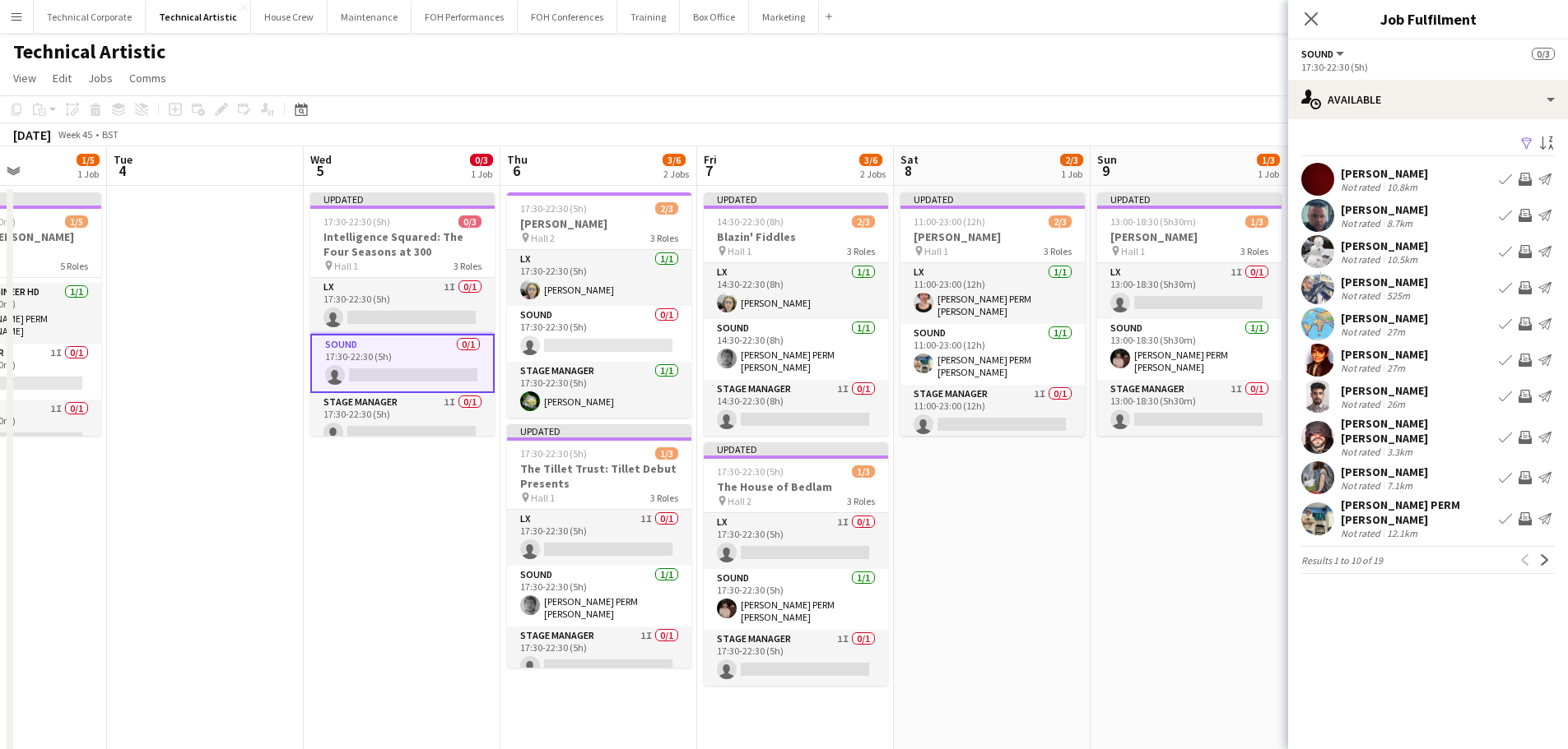
scroll to position [0, 522]
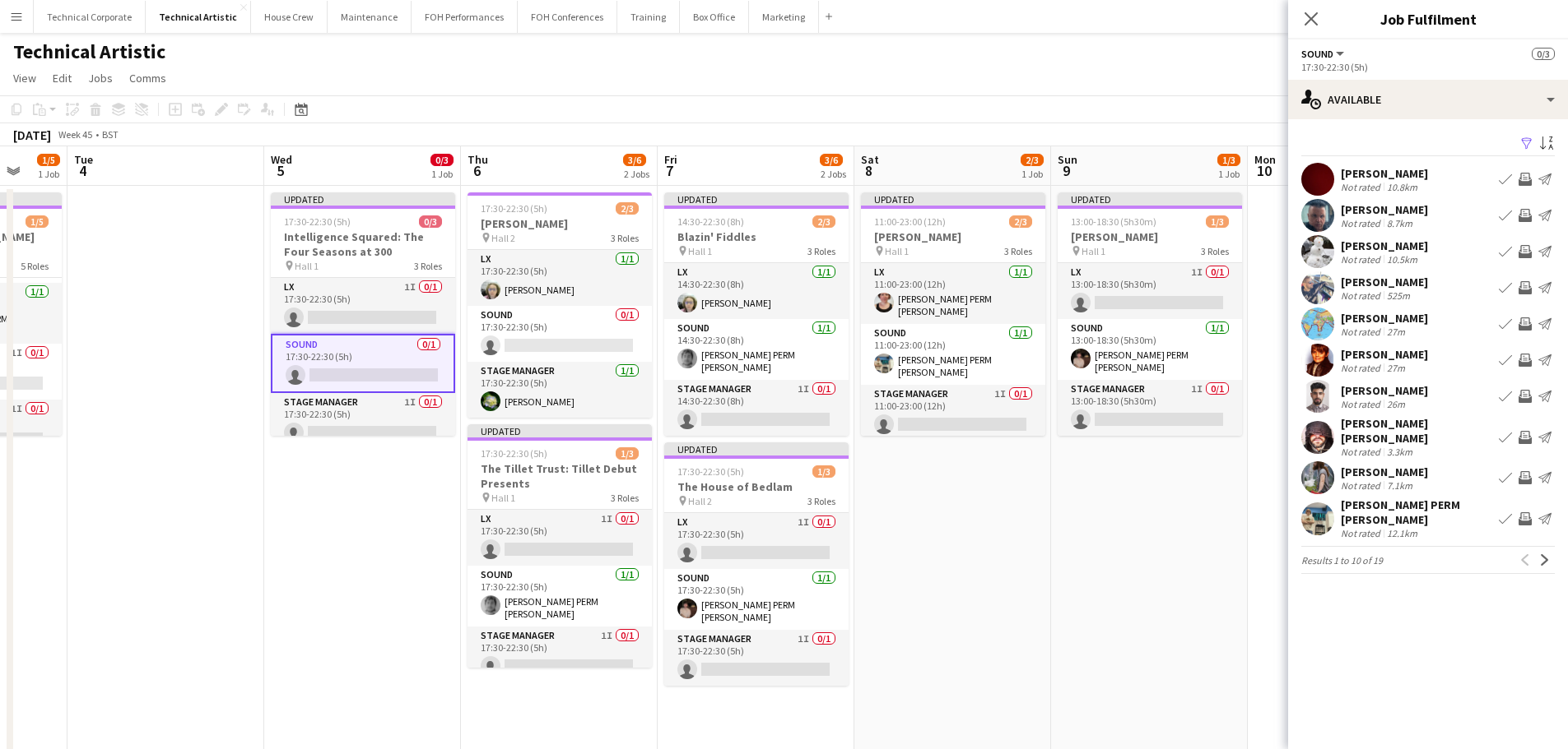
drag, startPoint x: 1193, startPoint y: 594, endPoint x: 1106, endPoint y: 600, distance: 87.2
click at [1106, 600] on app-calendar-viewport "Sat 1 Sun 2 2/2 1 Job Mon 3 1/5 1 Job Tue 4 Wed 5 0/3 1 Job Thu 6 3/6 2 Jobs Fr…" at bounding box center [784, 617] width 1568 height 942
click at [543, 321] on app-card-role "Sound 0/1 17:30-22:30 (5h) single-neutral-actions" at bounding box center [559, 333] width 184 height 56
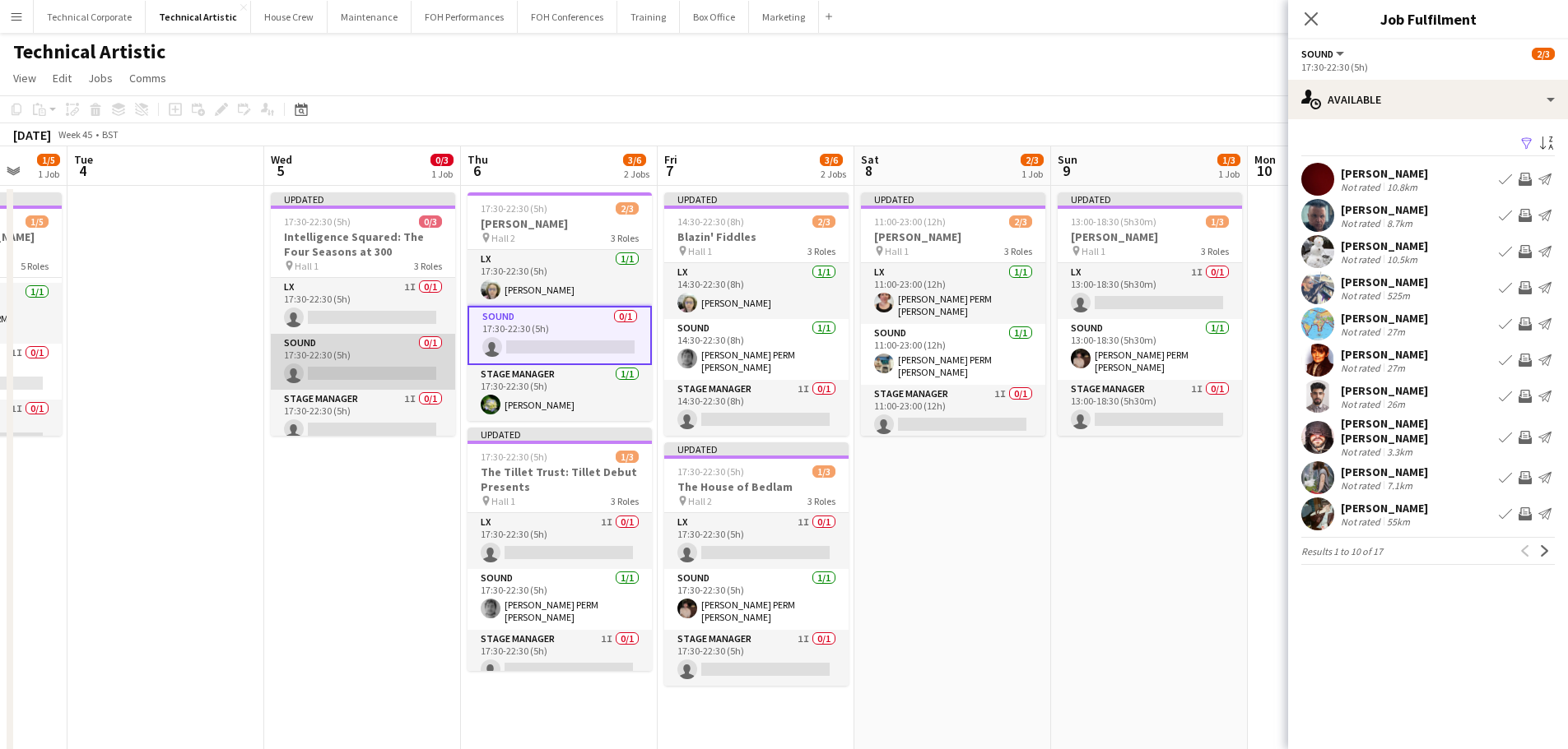
click at [371, 364] on app-card-role "Sound 0/1 17:30-22:30 (5h) single-neutral-actions" at bounding box center [363, 362] width 184 height 56
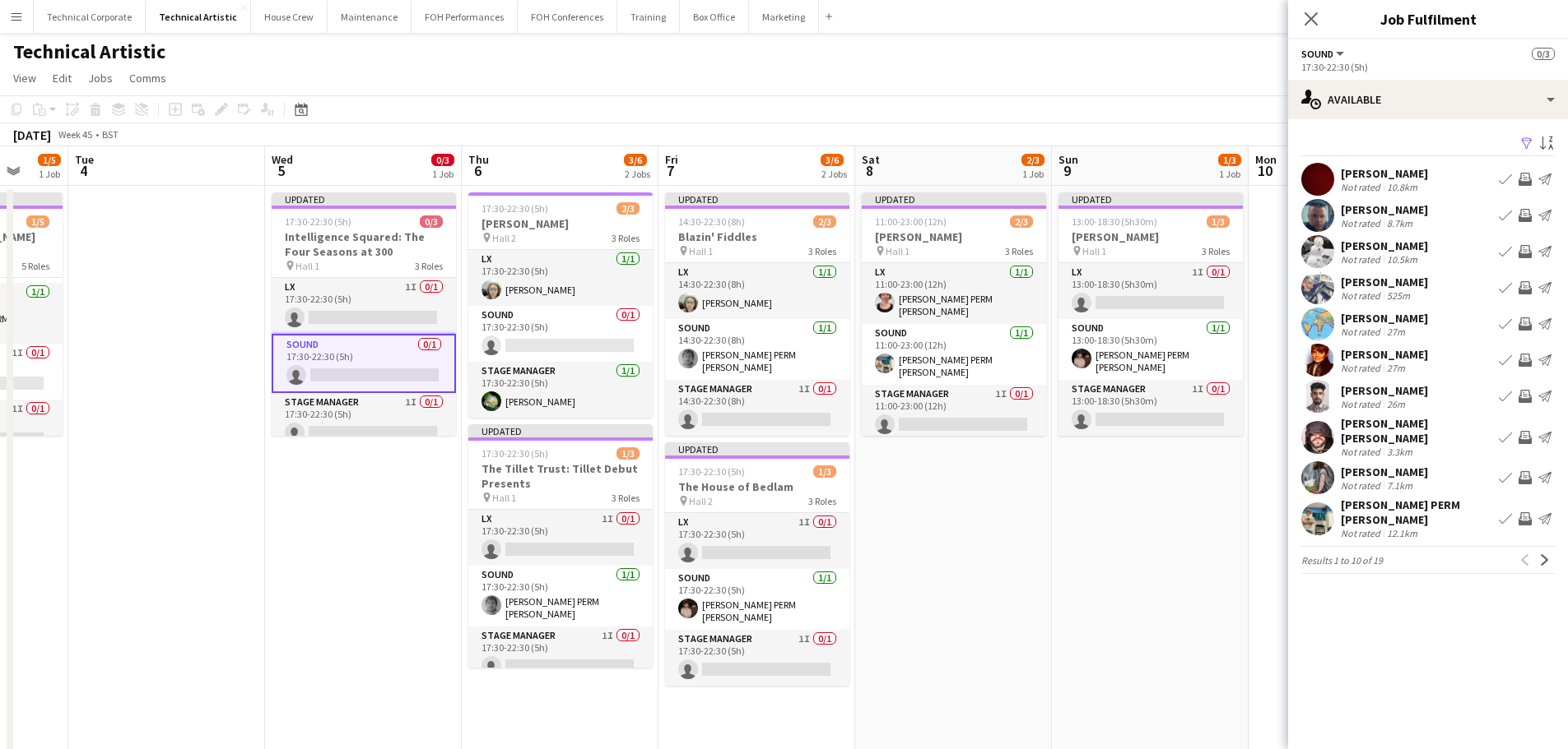
click at [1525, 434] on app-icon "Invite crew" at bounding box center [1525, 438] width 13 height 13
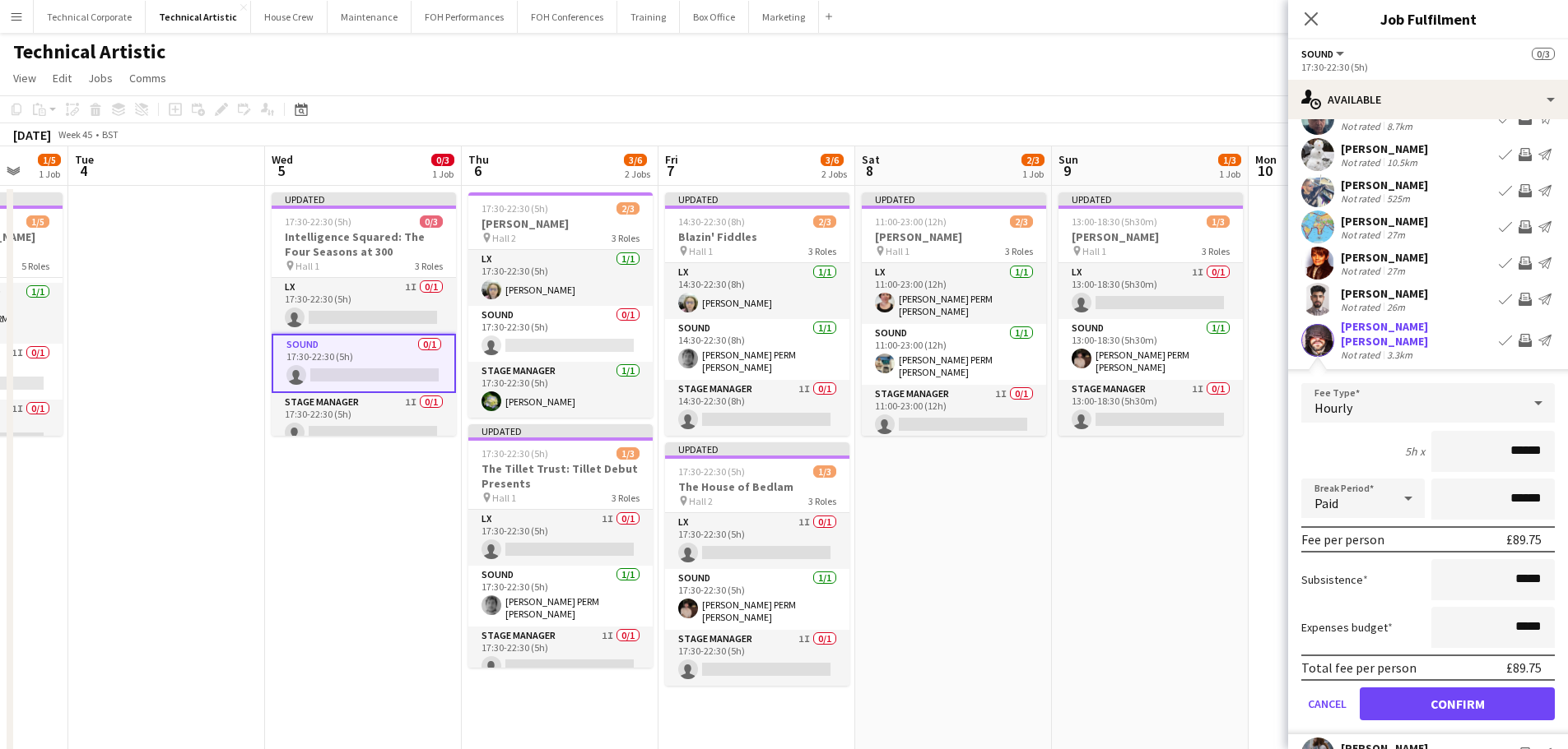
scroll to position [200, 0]
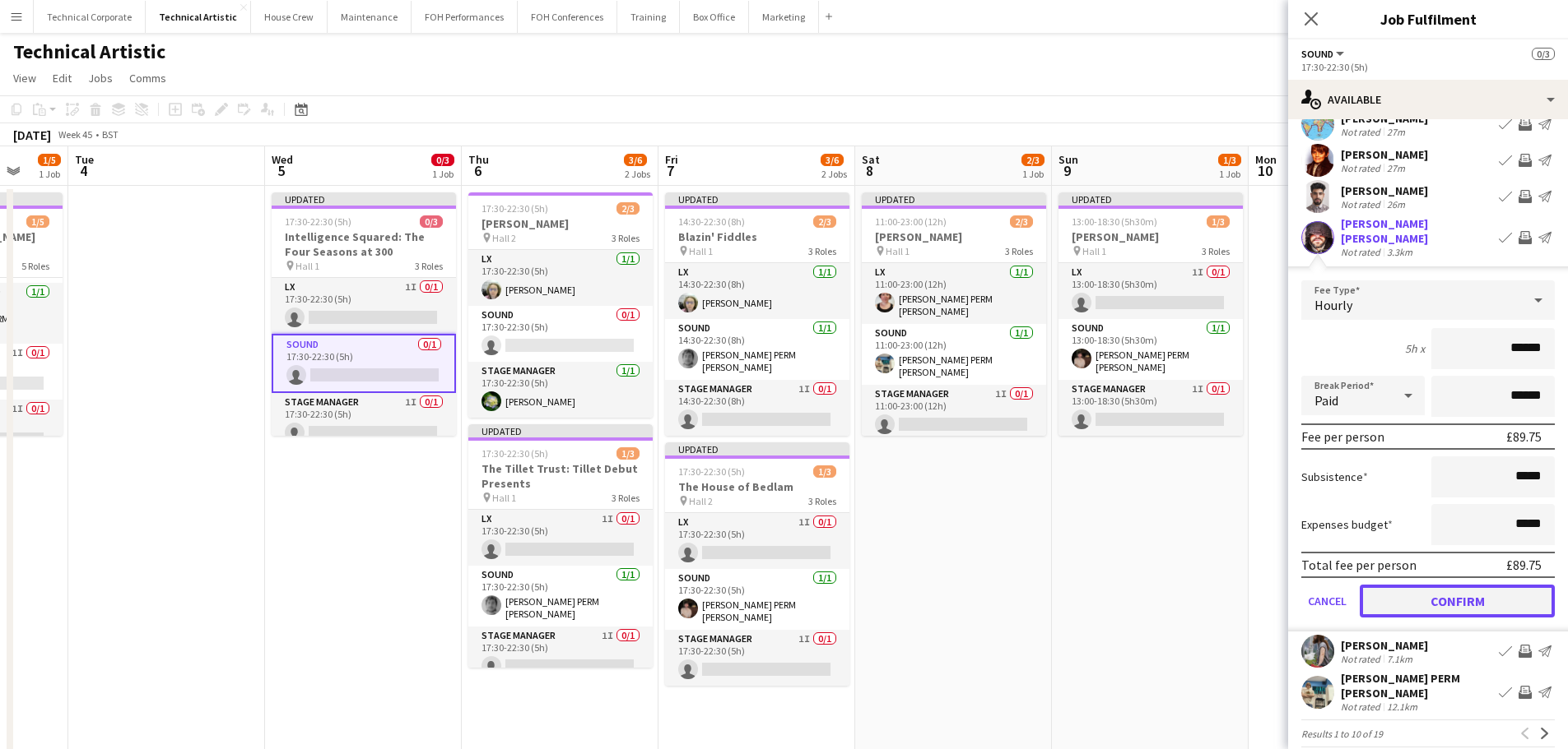
click at [1464, 594] on button "Confirm" at bounding box center [1456, 601] width 195 height 33
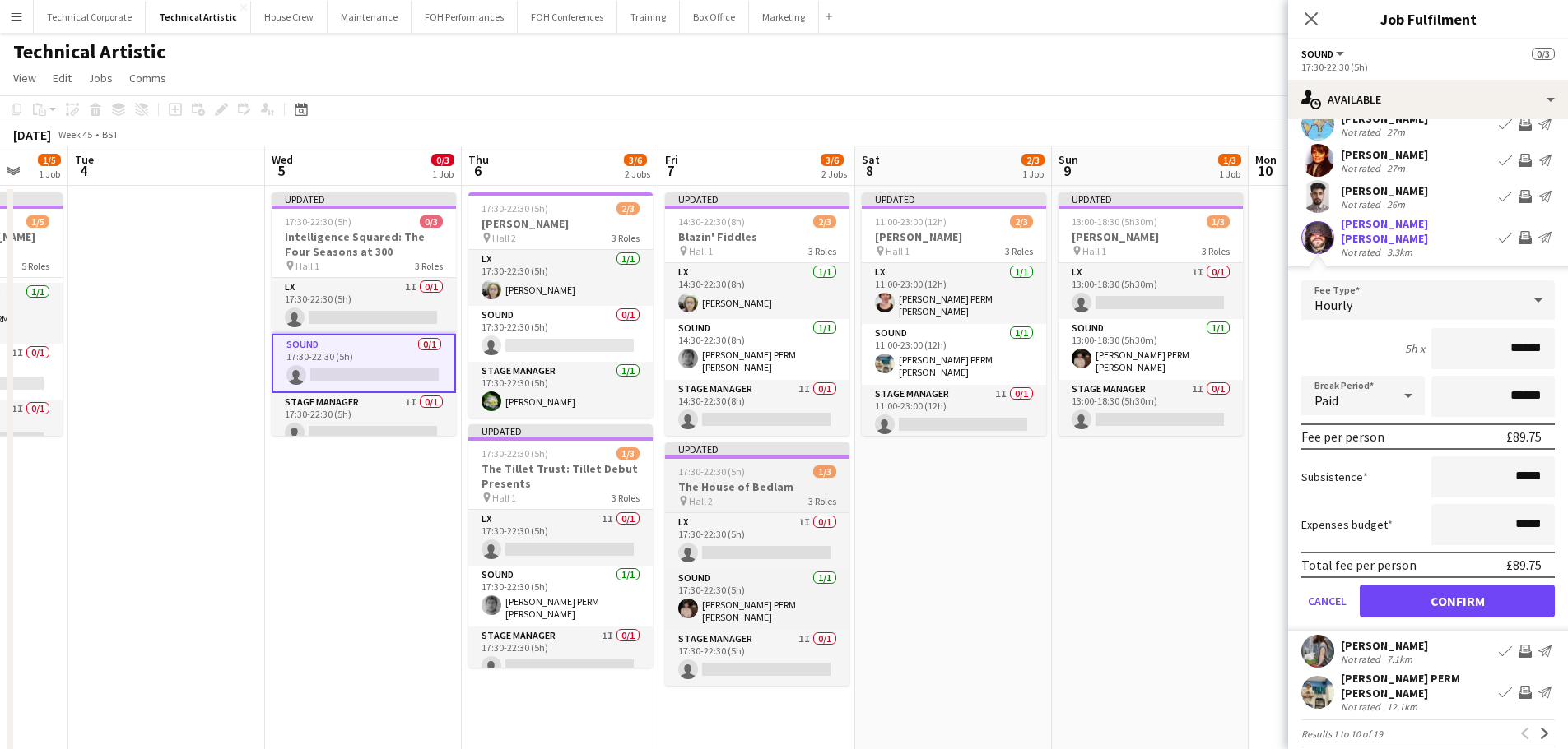
scroll to position [0, 0]
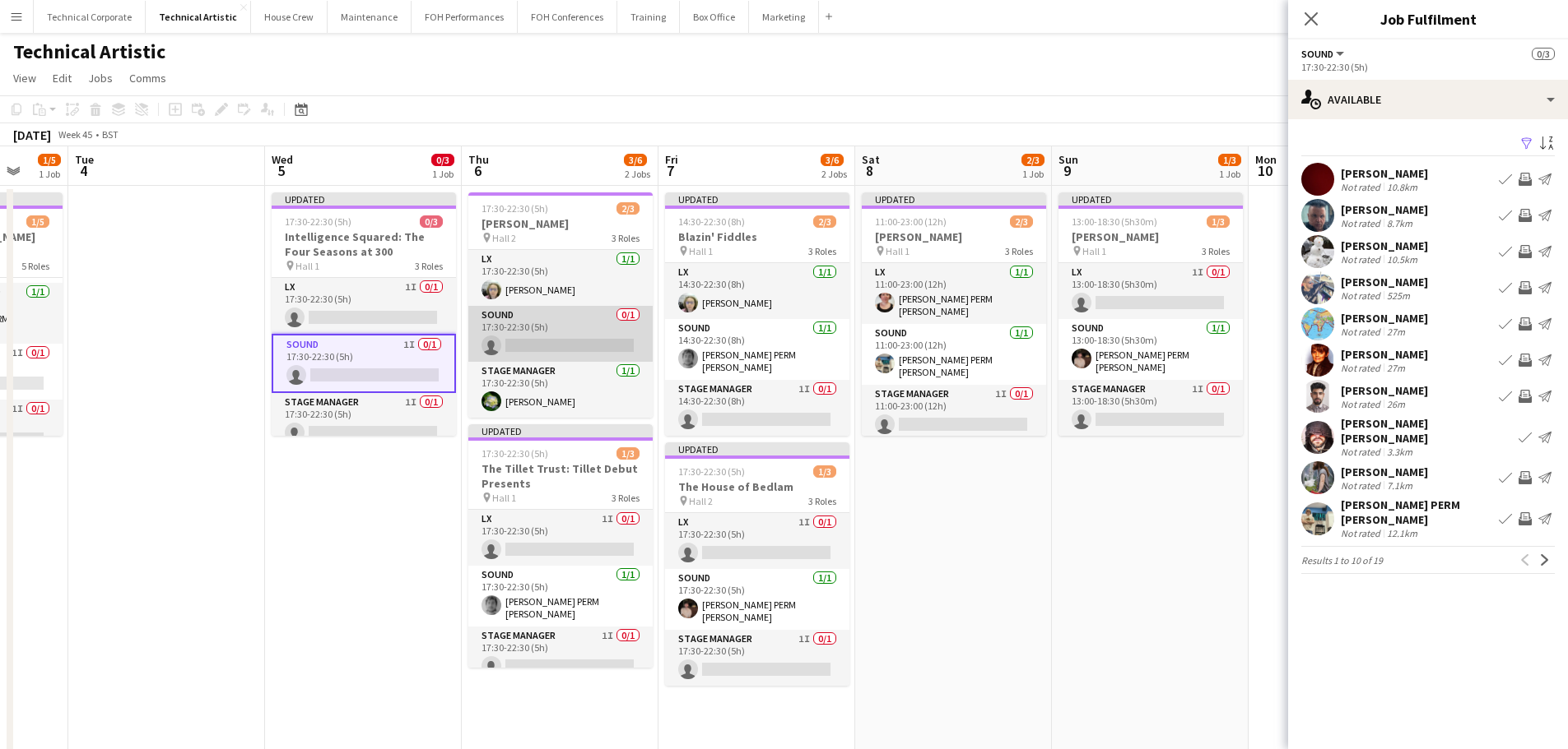
click at [575, 318] on app-card-role "Sound 0/1 17:30-22:30 (5h) single-neutral-actions" at bounding box center [560, 333] width 184 height 56
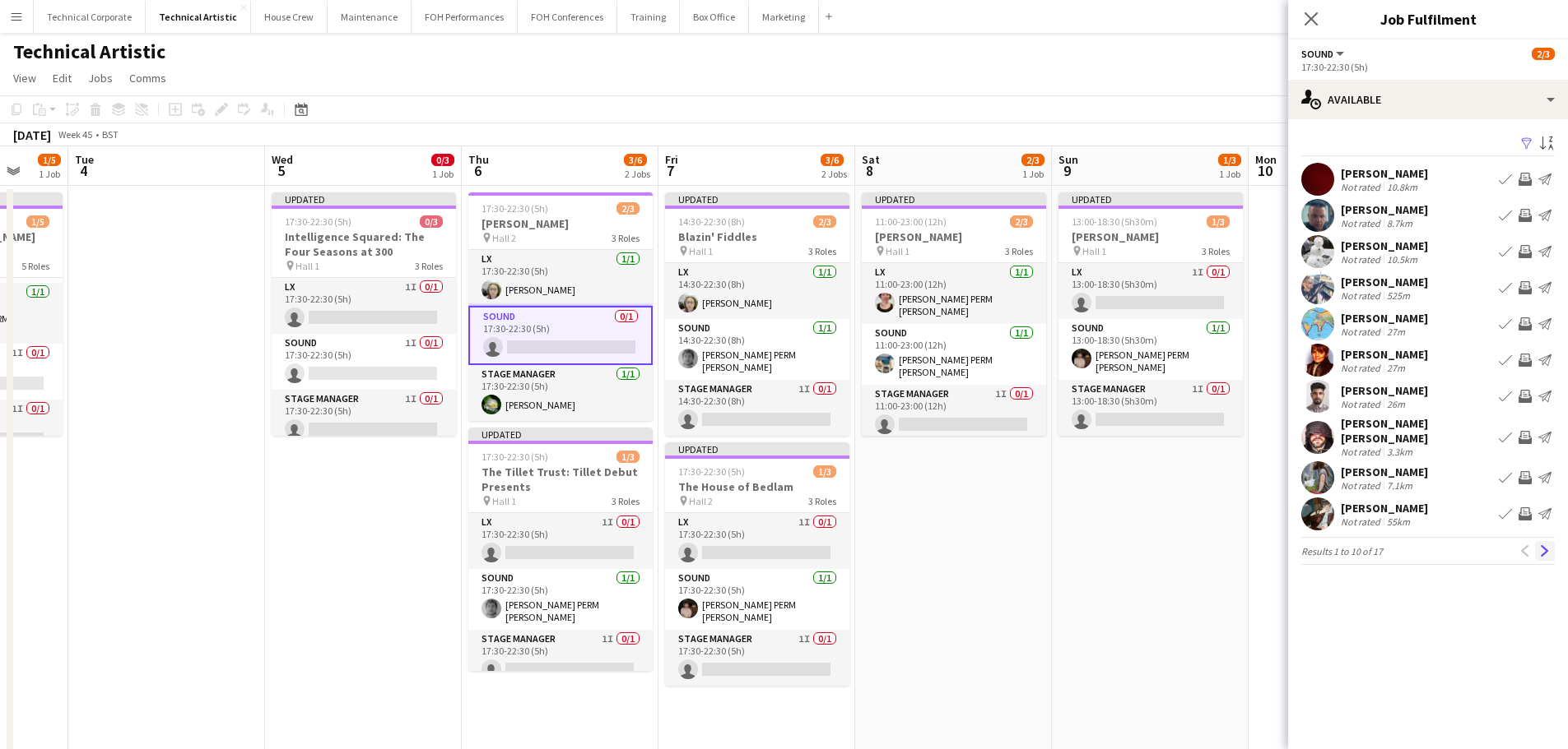
click at [1538, 548] on button "Next" at bounding box center [1544, 551] width 20 height 20
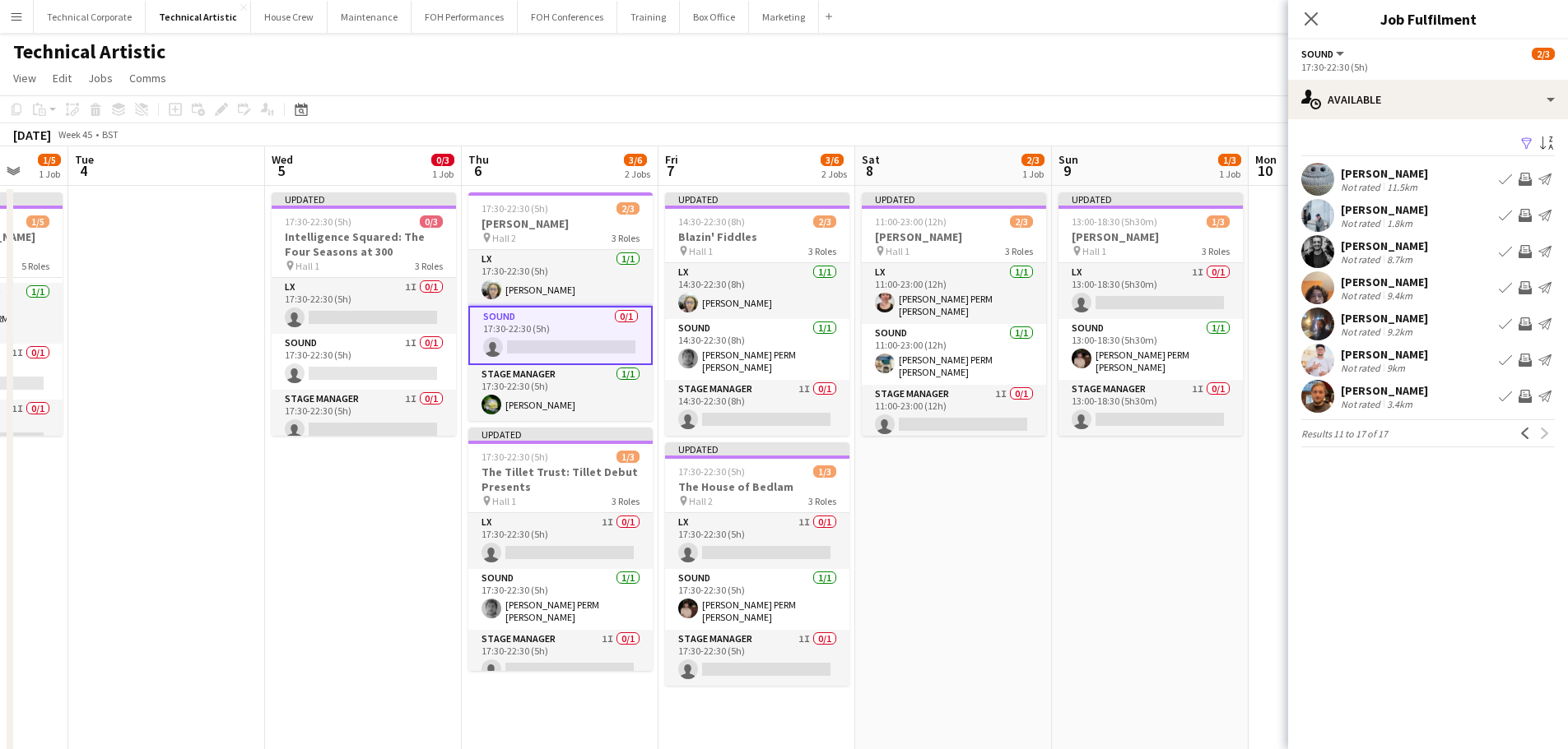
click at [1530, 361] on app-icon "Invite crew" at bounding box center [1525, 361] width 13 height 13
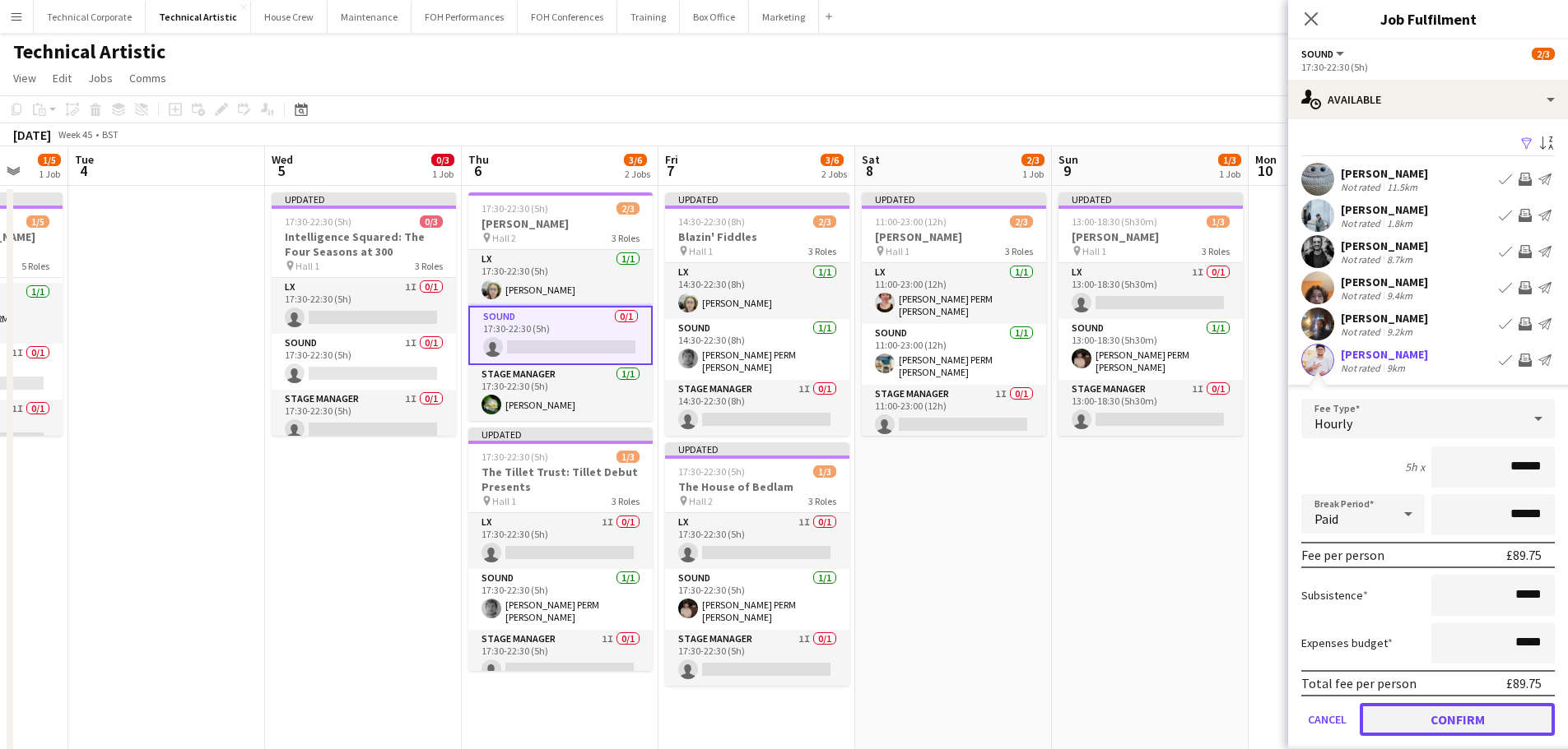
click at [1476, 713] on button "Confirm" at bounding box center [1456, 720] width 195 height 33
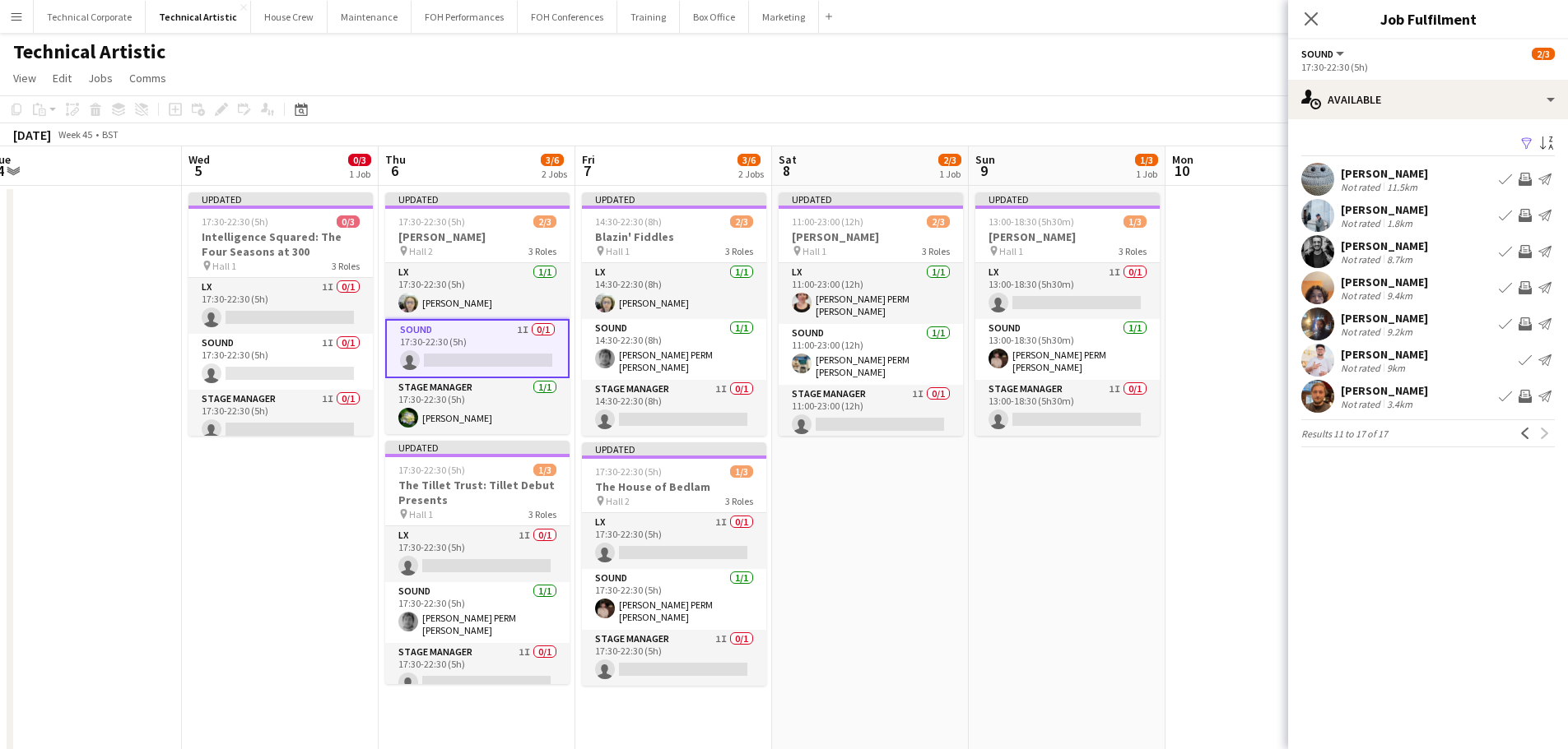
scroll to position [0, 638]
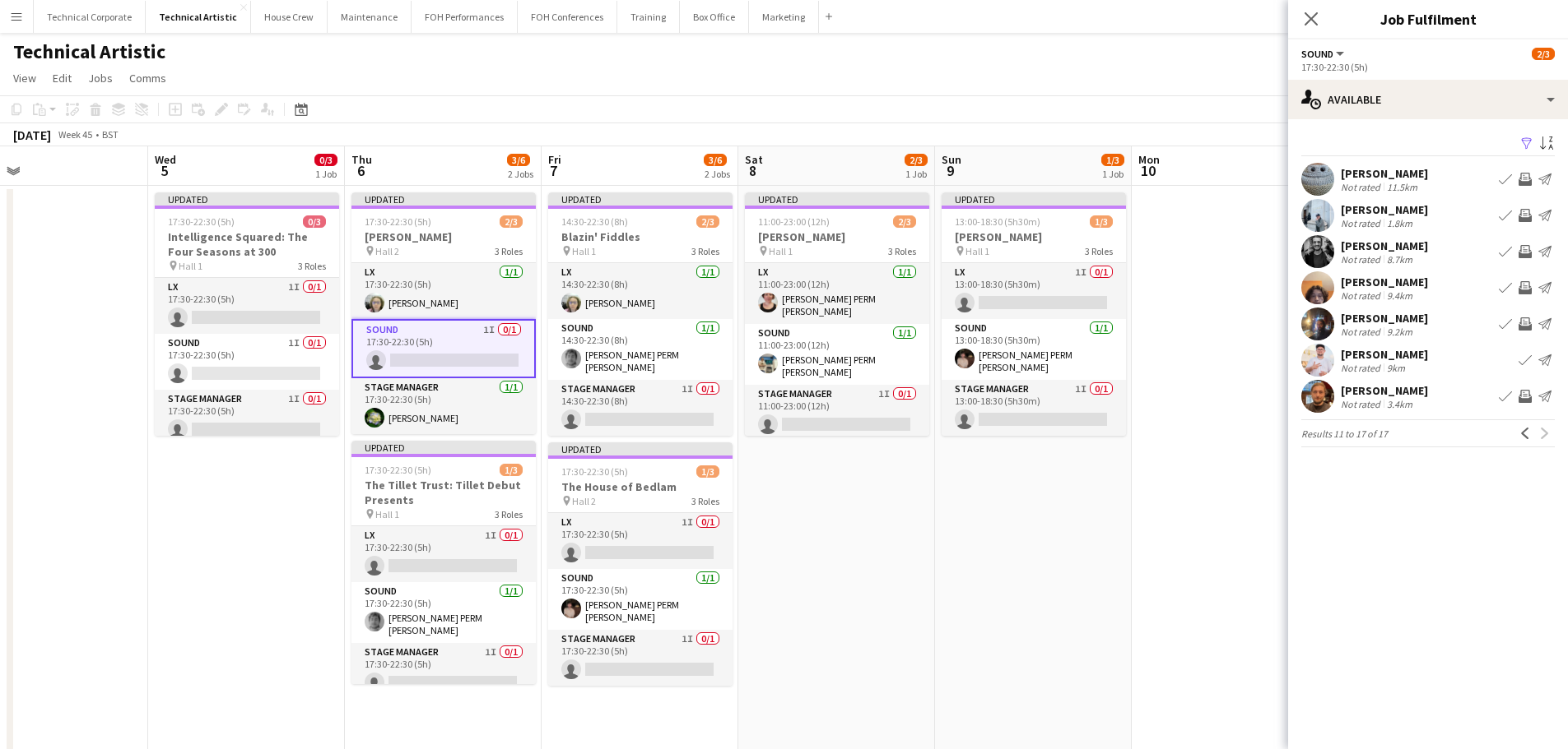
drag, startPoint x: 995, startPoint y: 492, endPoint x: 878, endPoint y: 512, distance: 118.7
click at [878, 512] on app-calendar-viewport "Sat 1 Sun 2 2/2 1 Job Mon 3 1/5 1 Job Tue 4 Wed 5 0/3 1 Job Thu 6 3/6 2 Jobs Fr…" at bounding box center [784, 617] width 1568 height 942
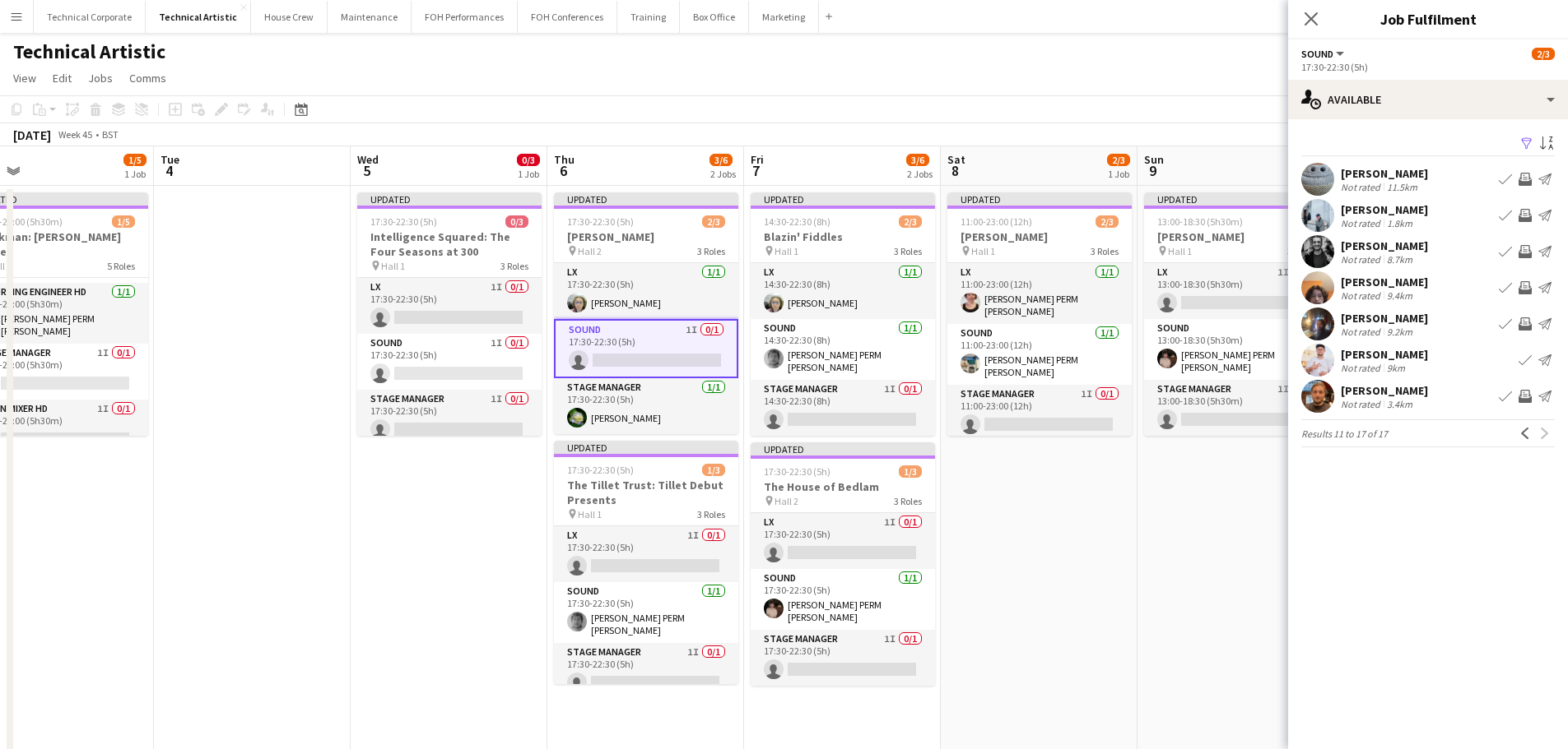
drag, startPoint x: 869, startPoint y: 513, endPoint x: 1075, endPoint y: 508, distance: 206.1
click at [1075, 508] on app-calendar-viewport "Sat 1 Sun 2 2/2 1 Job Mon 3 1/5 1 Job Tue 4 Wed 5 0/3 1 Job Thu 6 3/6 2 Jobs Fr…" at bounding box center [784, 617] width 1568 height 942
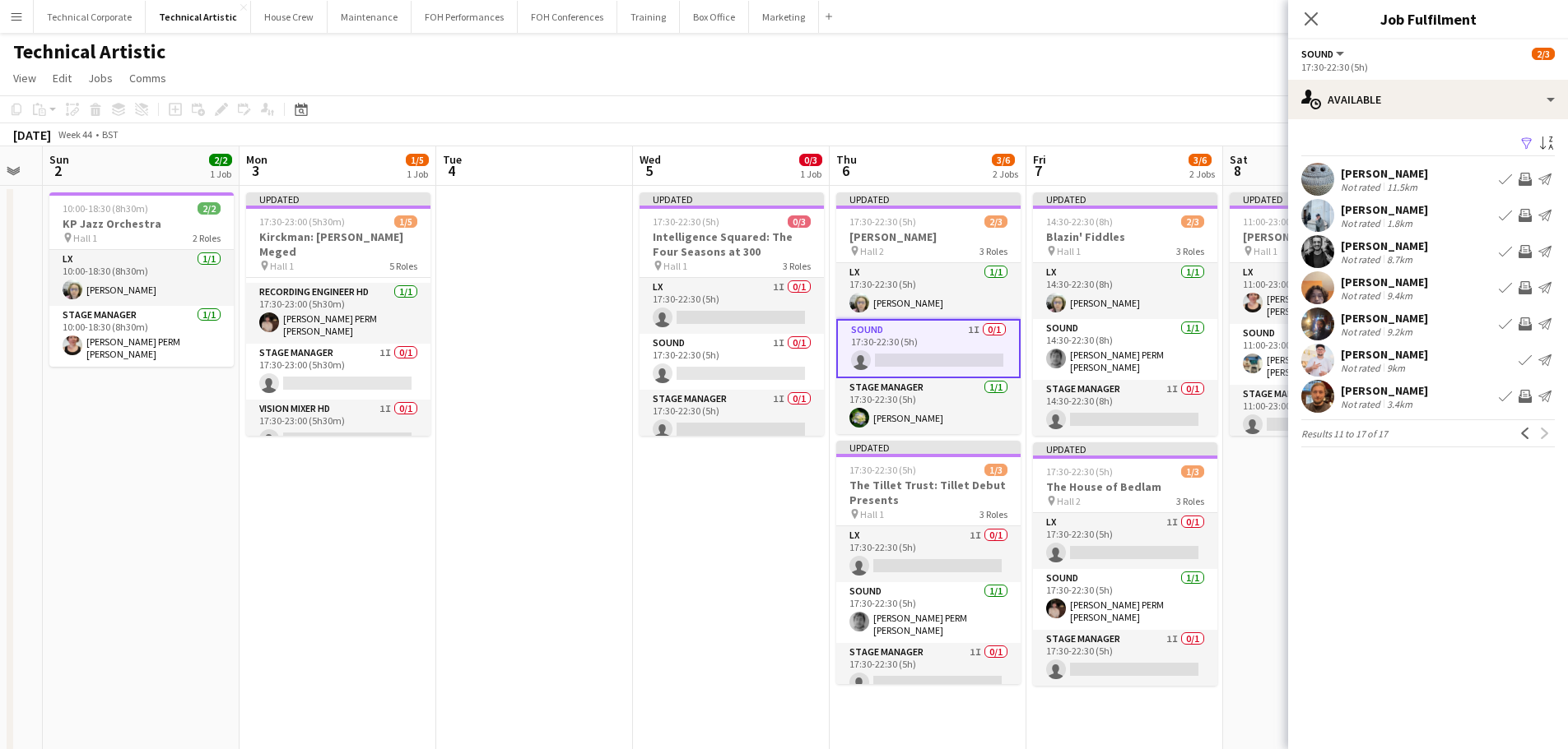
drag, startPoint x: 705, startPoint y: 529, endPoint x: 822, endPoint y: 527, distance: 117.0
click at [854, 525] on app-calendar-viewport "Fri 31 5/6 2 Jobs Sat 1 Sun 2 2/2 1 Job Mon 3 1/5 1 Job Tue 4 Wed 5 0/3 1 Job T…" at bounding box center [784, 617] width 1568 height 942
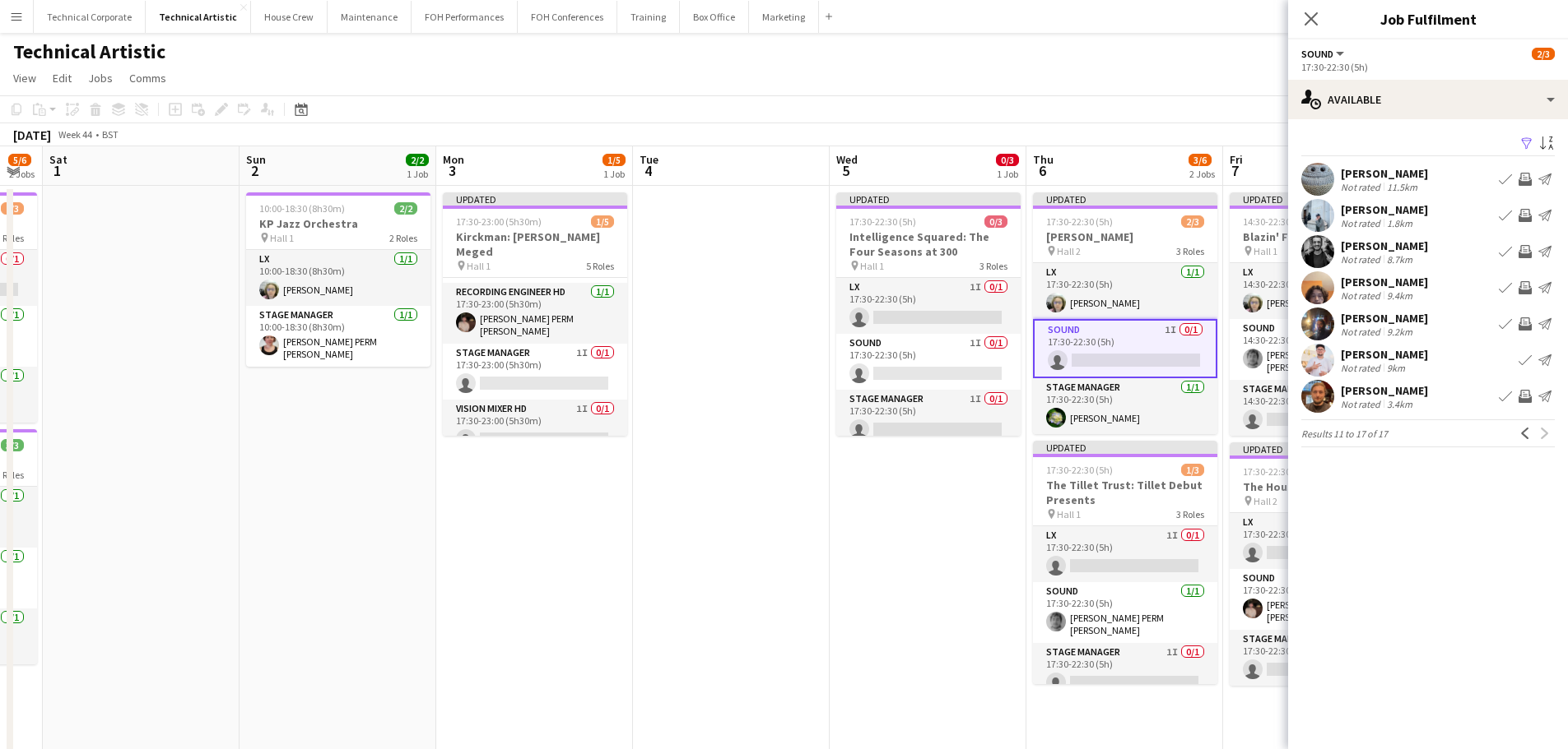
scroll to position [0, 467]
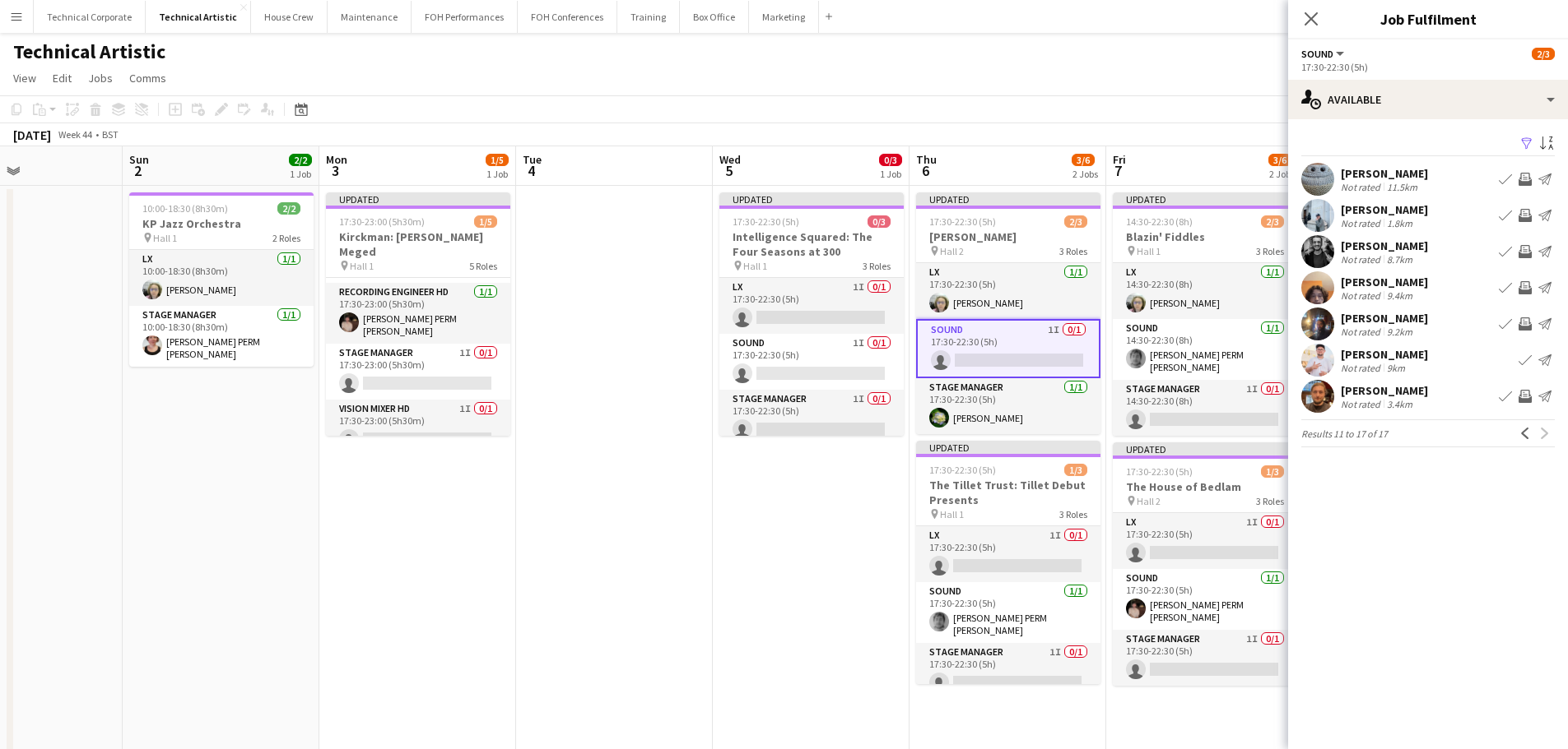
drag, startPoint x: 649, startPoint y: 529, endPoint x: 728, endPoint y: 533, distance: 79.1
click at [728, 533] on app-calendar-viewport "Thu 30 3/3 1 Job Fri 31 5/6 2 Jobs Sat 1 Sun 2 2/2 1 Job Mon 3 1/5 1 Job Tue 4 …" at bounding box center [784, 617] width 1568 height 942
click at [721, 533] on app-date-cell "Updated 17:30-22:30 (5h) 0/3 Intelligence Squared: The Four Seasons at 300 pin …" at bounding box center [810, 637] width 197 height 903
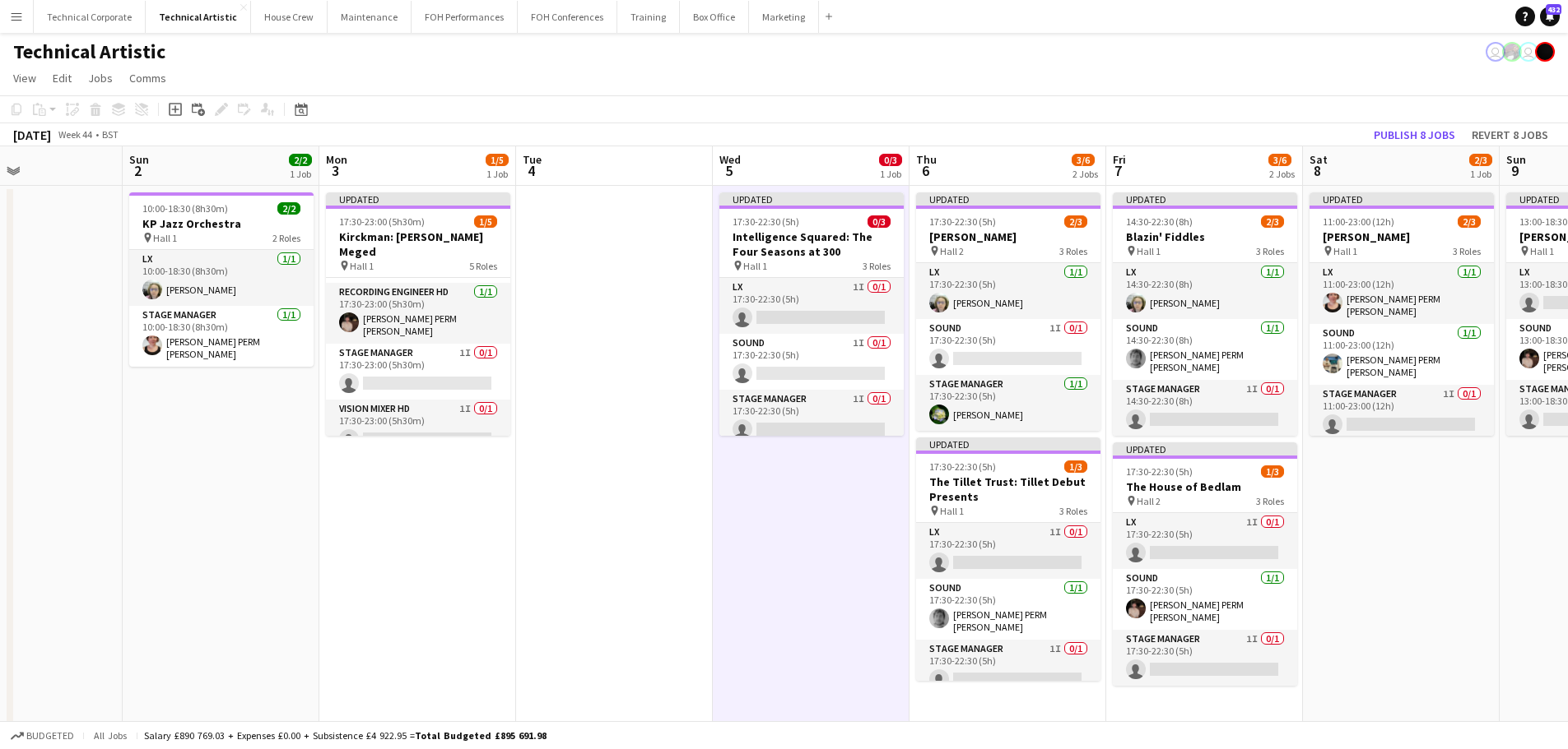
click at [721, 533] on app-date-cell "Updated 17:30-22:30 (5h) 0/3 Intelligence Squared: The Four Seasons at 300 pin …" at bounding box center [810, 637] width 197 height 903
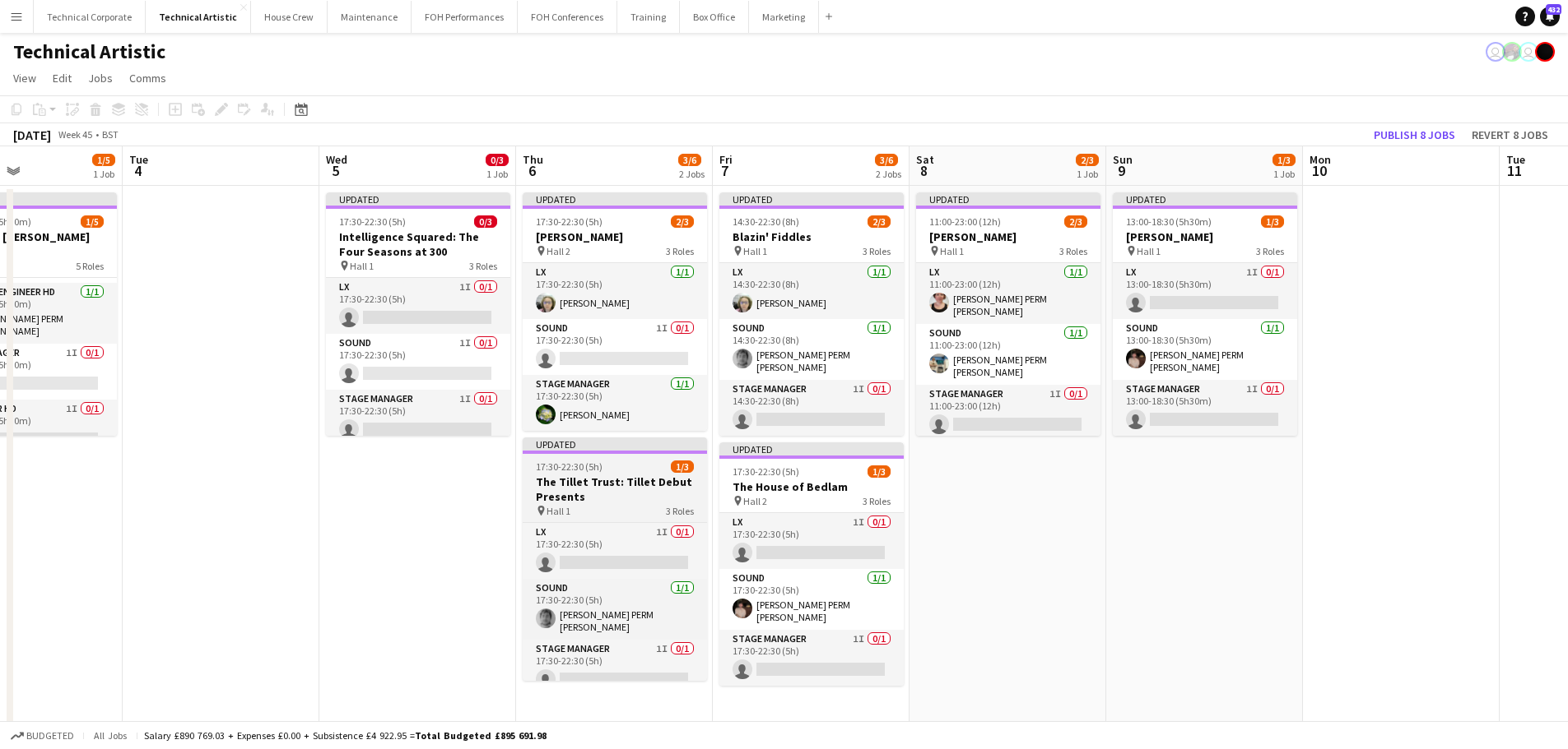
drag, startPoint x: 520, startPoint y: 470, endPoint x: 540, endPoint y: 459, distance: 22.8
click at [218, 483] on app-calendar-viewport "Sat 1 Sun 2 2/2 1 Job Mon 3 1/5 1 Job Tue 4 Wed 5 0/3 1 Job Thu 6 3/6 2 Jobs Fr…" at bounding box center [784, 617] width 1568 height 942
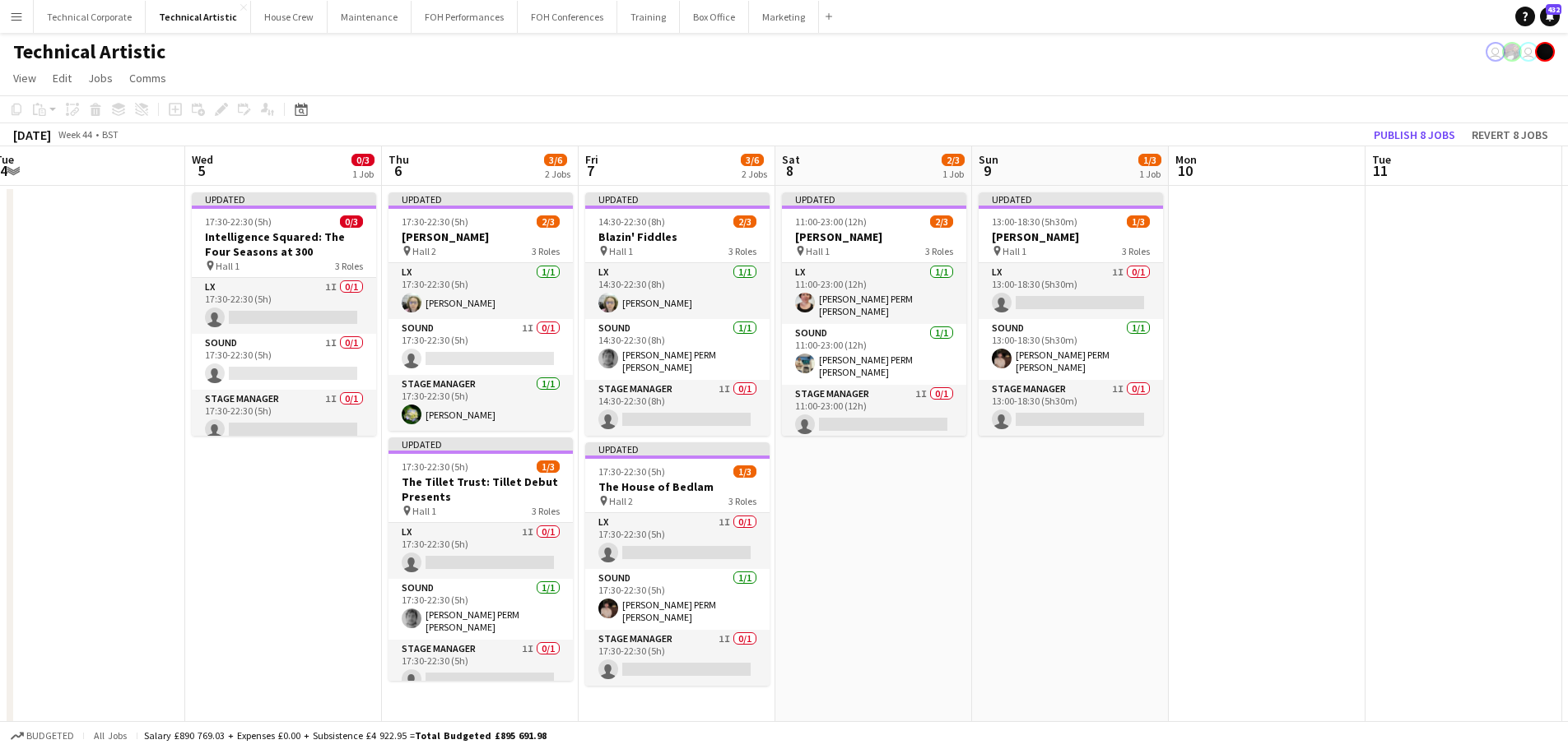
drag, startPoint x: 993, startPoint y: 440, endPoint x: 424, endPoint y: 485, distance: 570.8
click at [420, 485] on app-calendar-viewport "Sat 1 Sun 2 2/2 1 Job Mon 3 1/5 1 Job Tue 4 Wed 5 0/3 1 Job Thu 6 3/6 2 Jobs Fr…" at bounding box center [784, 617] width 1568 height 942
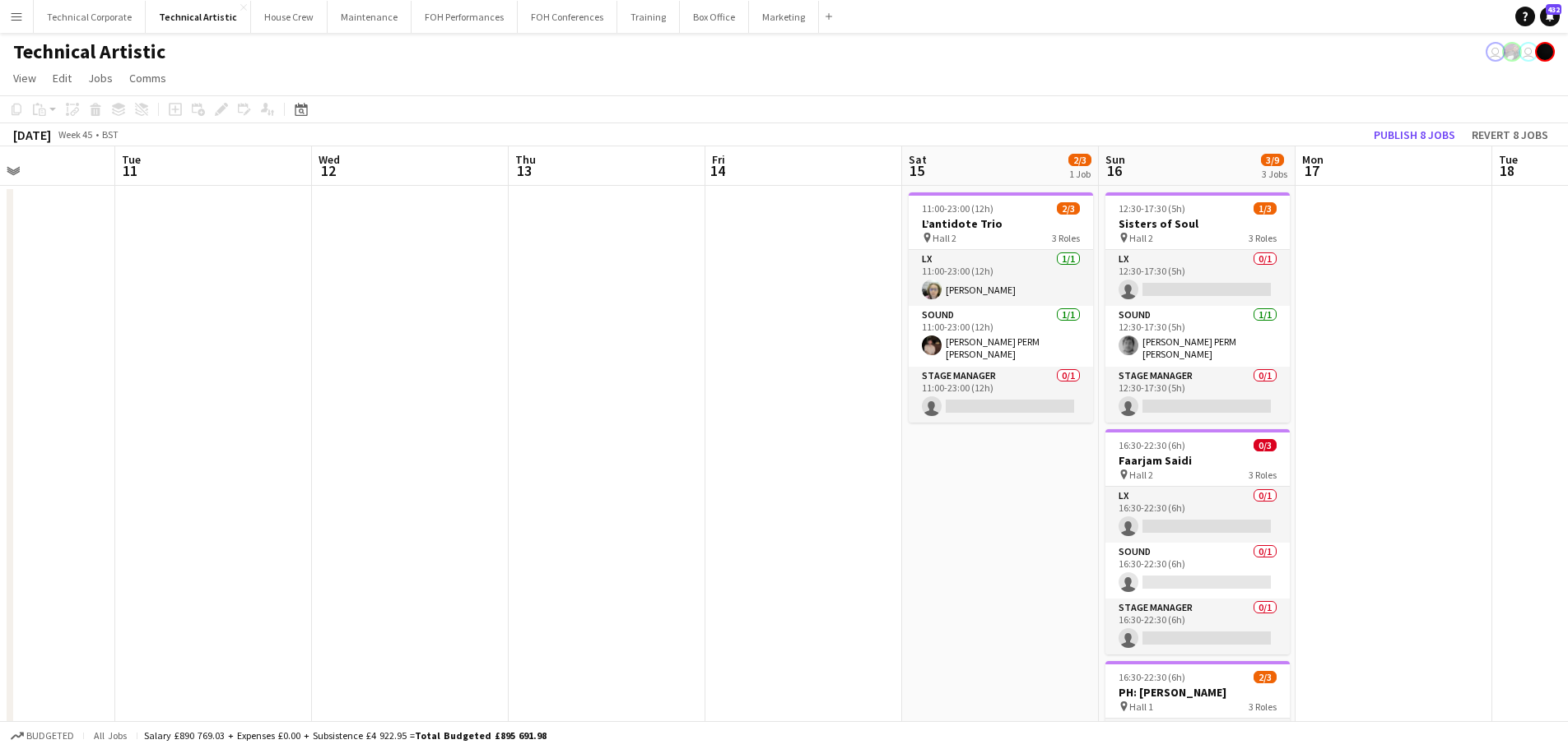
drag, startPoint x: 725, startPoint y: 515, endPoint x: 714, endPoint y: 515, distance: 11.0
click at [716, 515] on app-calendar-viewport "Fri 7 3/6 2 Jobs Sat 8 2/3 1 Job Sun 9 1/3 1 Job Mon 10 Tue 11 Wed 12 Thu 13 Fr…" at bounding box center [784, 617] width 1568 height 942
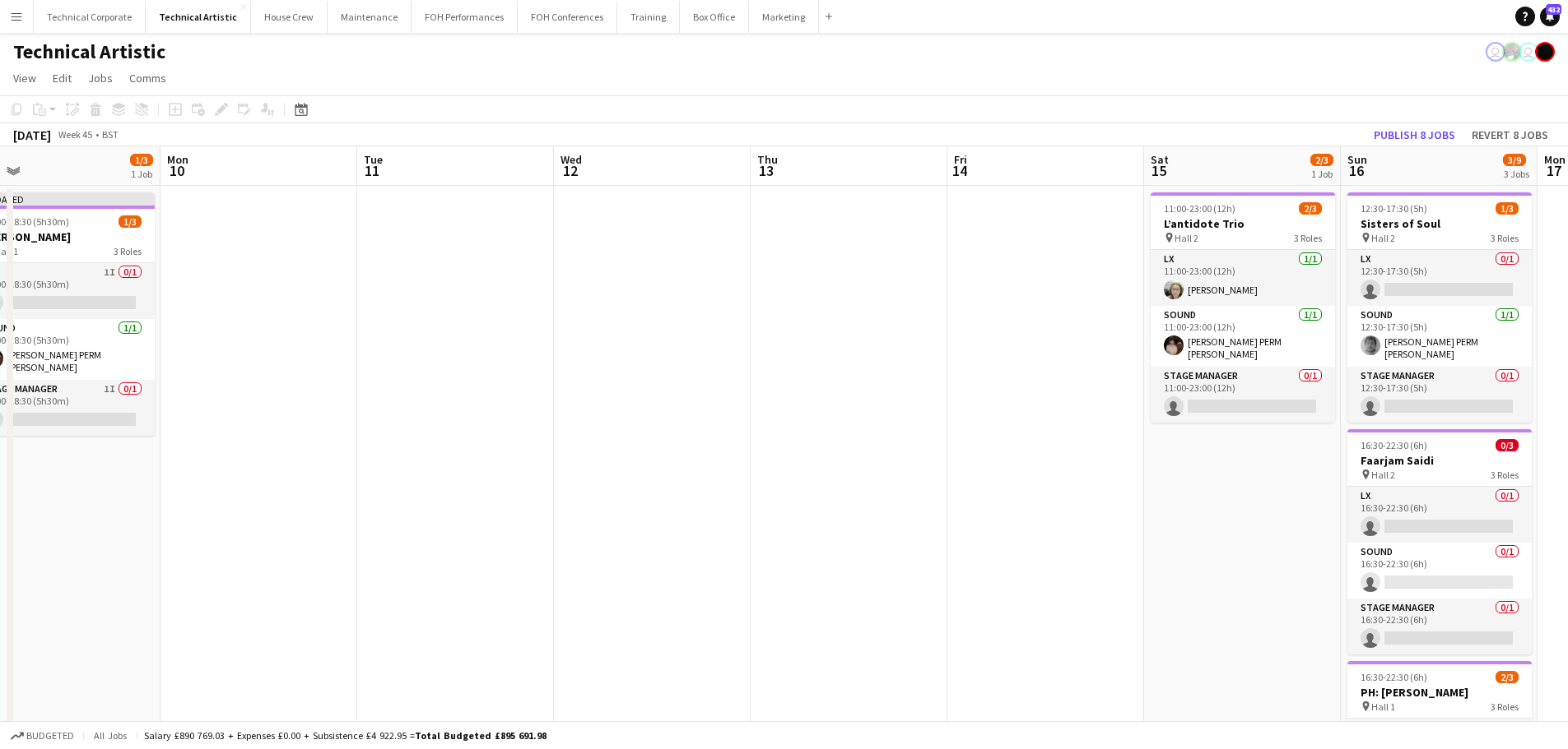
scroll to position [0, 423]
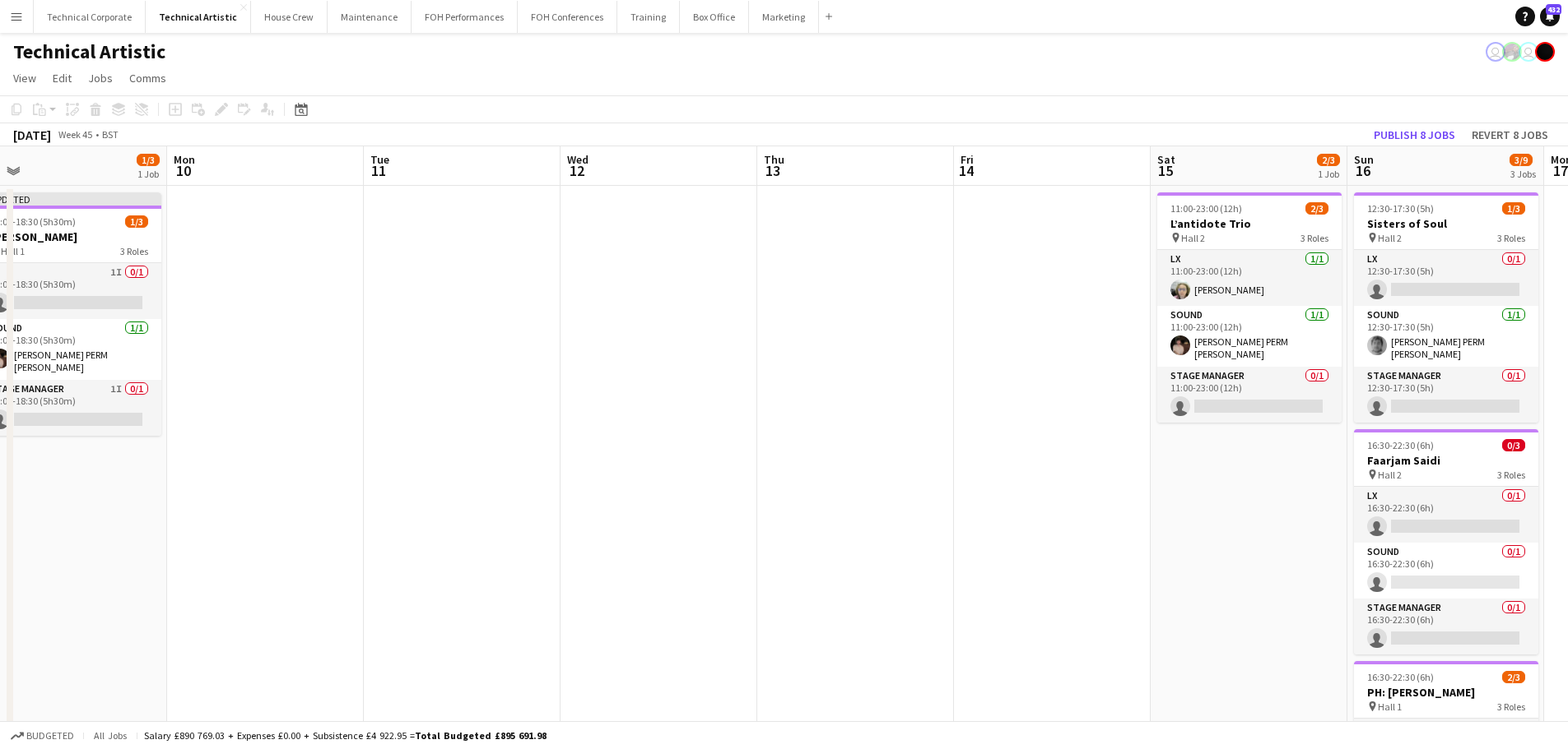
drag, startPoint x: 524, startPoint y: 512, endPoint x: 601, endPoint y: 508, distance: 77.1
click at [601, 508] on app-calendar-viewport "Fri 7 3/6 2 Jobs Sat 8 2/3 1 Job Sun 9 1/3 1 Job Mon 10 Tue 11 Wed 12 Thu 13 Fr…" at bounding box center [784, 617] width 1568 height 942
click at [92, 552] on app-date-cell "Updated 13:00-18:30 (5h30m) 1/3 Colin Currie pin Hall 1 3 Roles LX 1I 0/1 13:00…" at bounding box center [68, 637] width 197 height 903
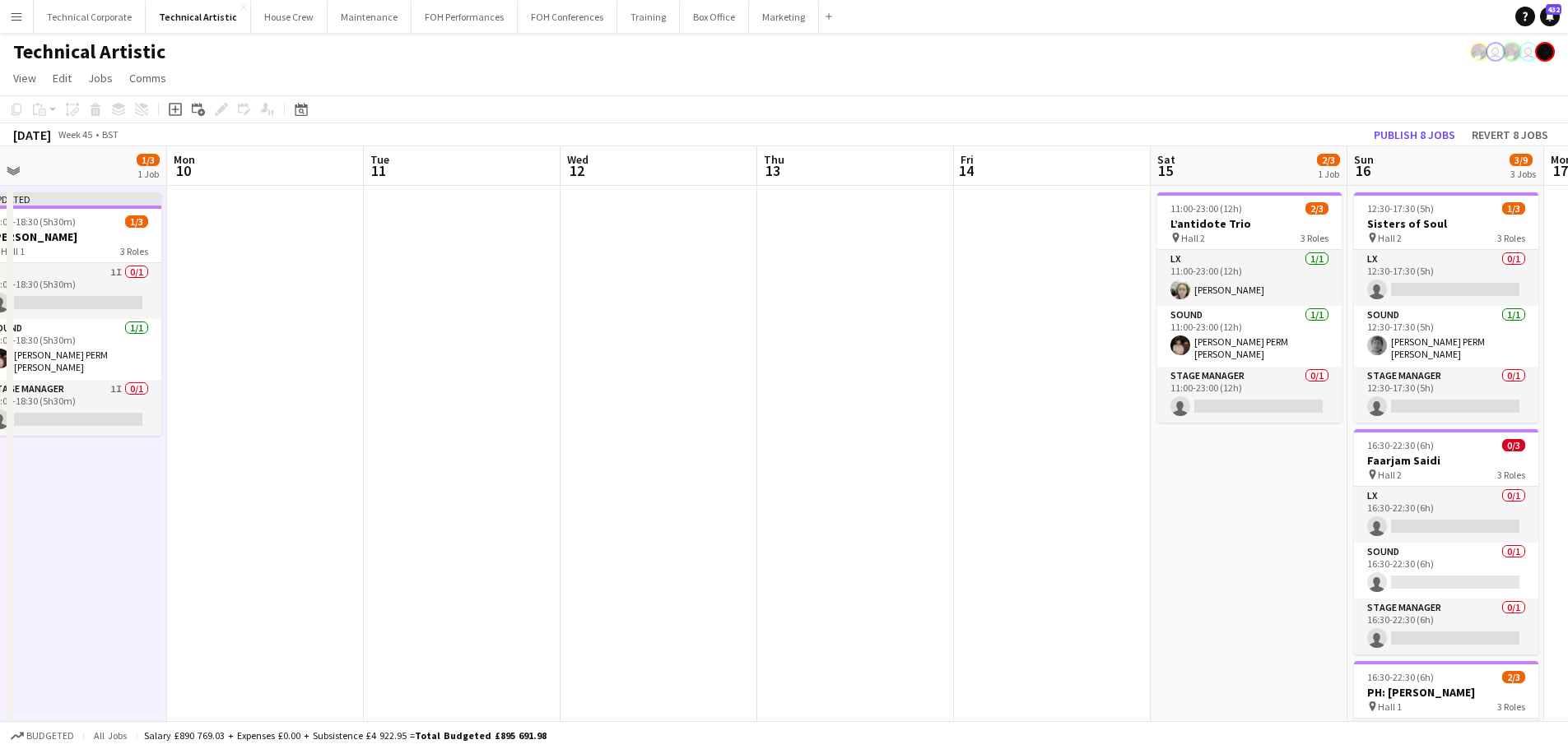
click at [94, 553] on app-date-cell "Updated 13:00-18:30 (5h30m) 1/3 Colin Currie pin Hall 1 3 Roles LX 1I 0/1 13:00…" at bounding box center [68, 637] width 197 height 903
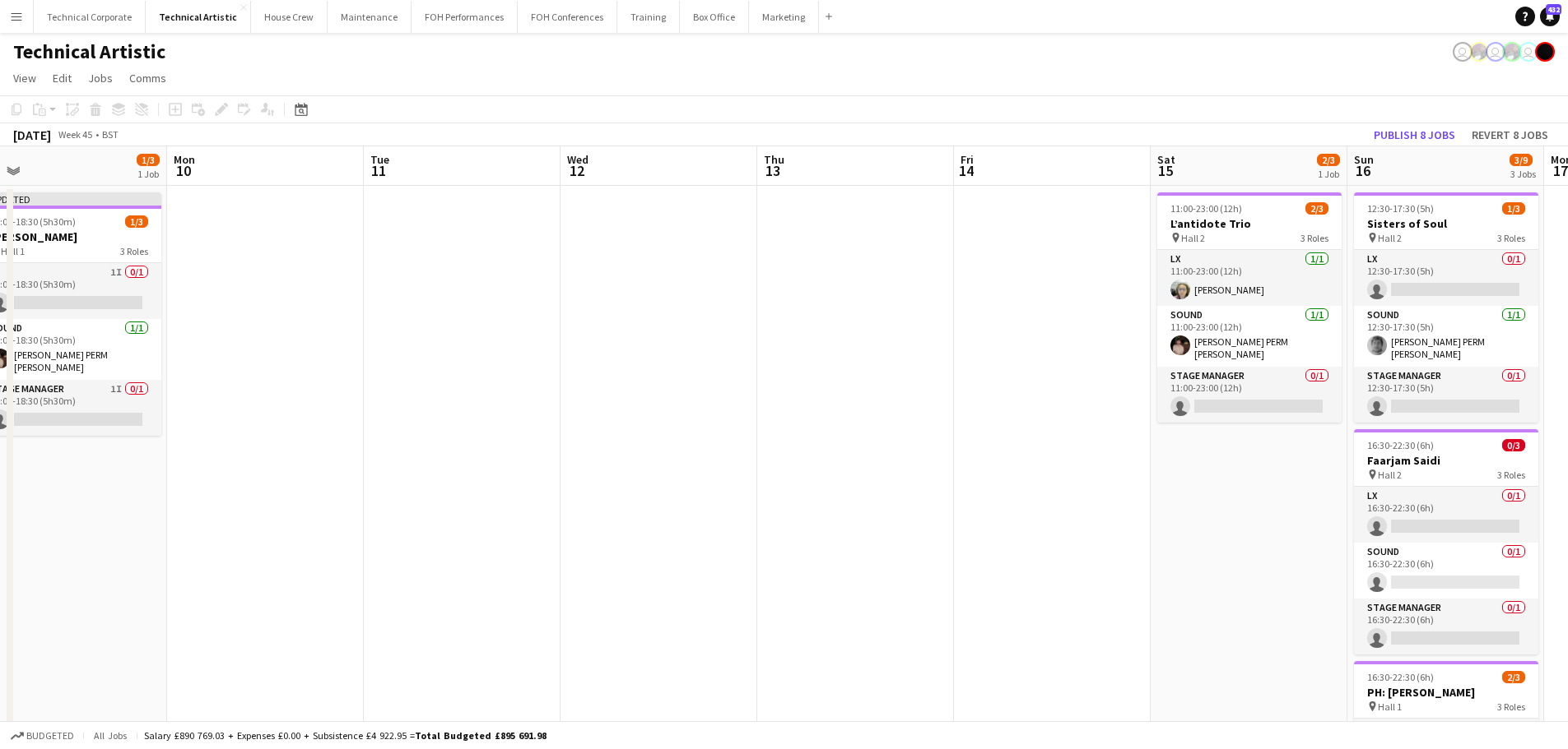
click at [772, 717] on app-date-cell at bounding box center [855, 637] width 197 height 903
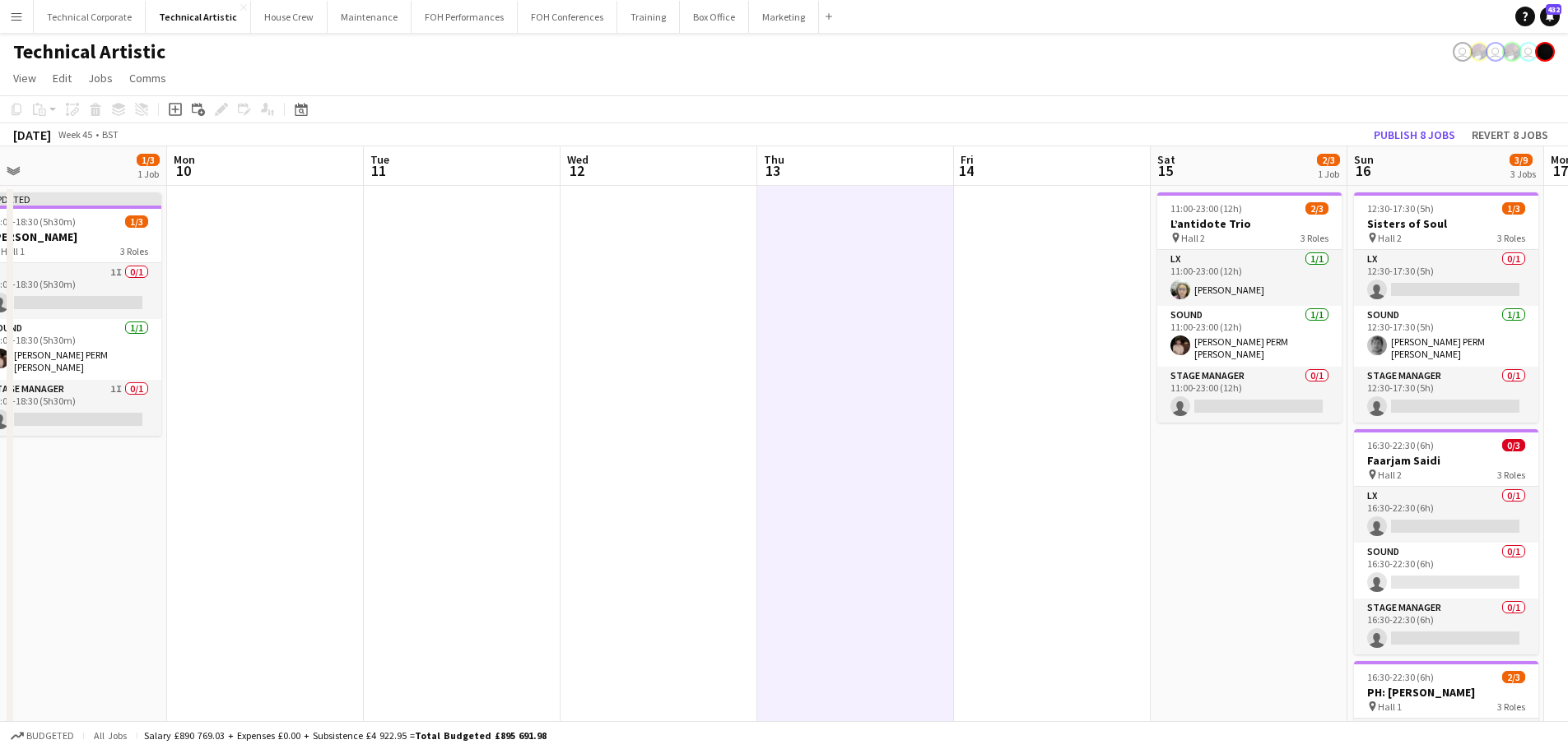
click at [776, 646] on app-date-cell at bounding box center [855, 637] width 197 height 903
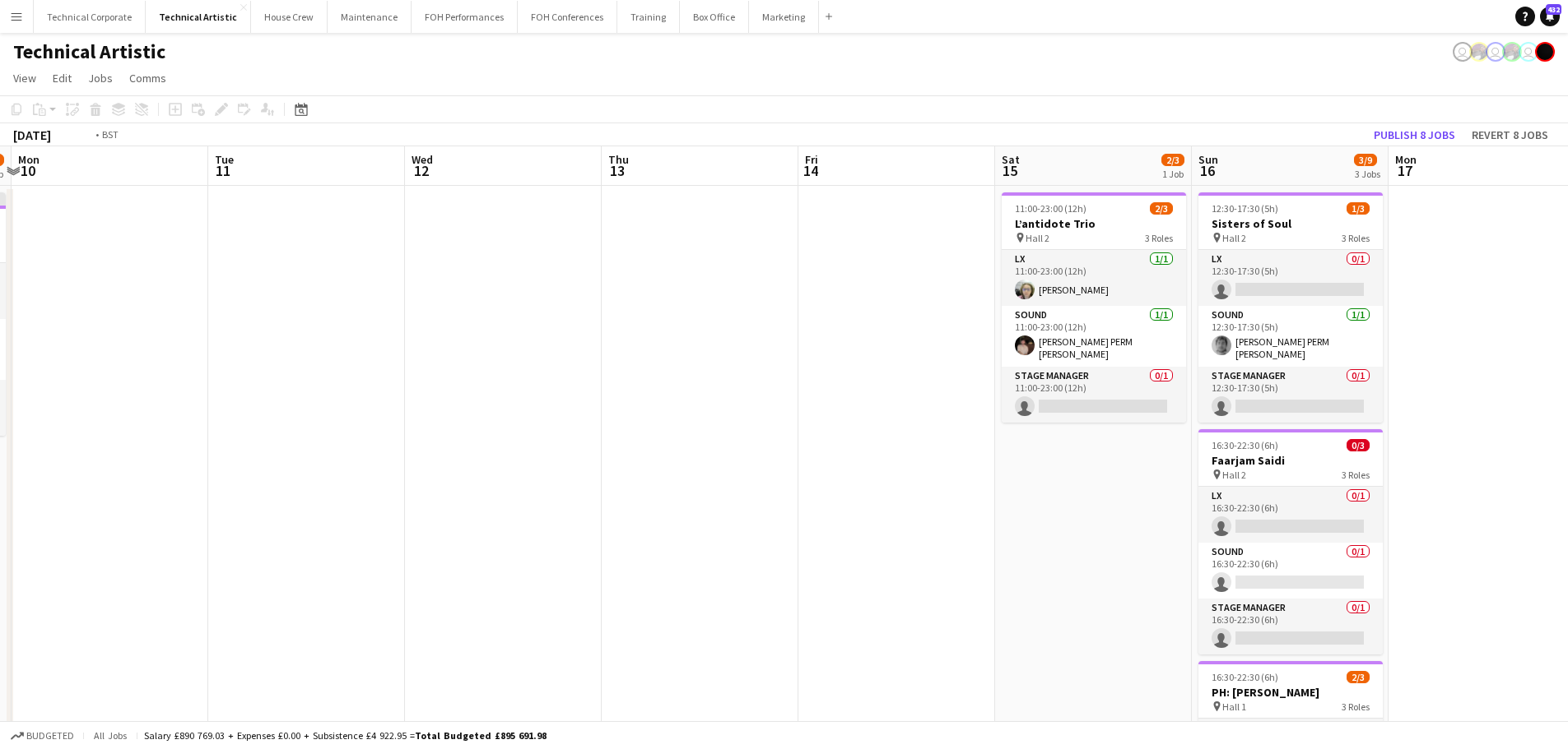
scroll to position [0, 463]
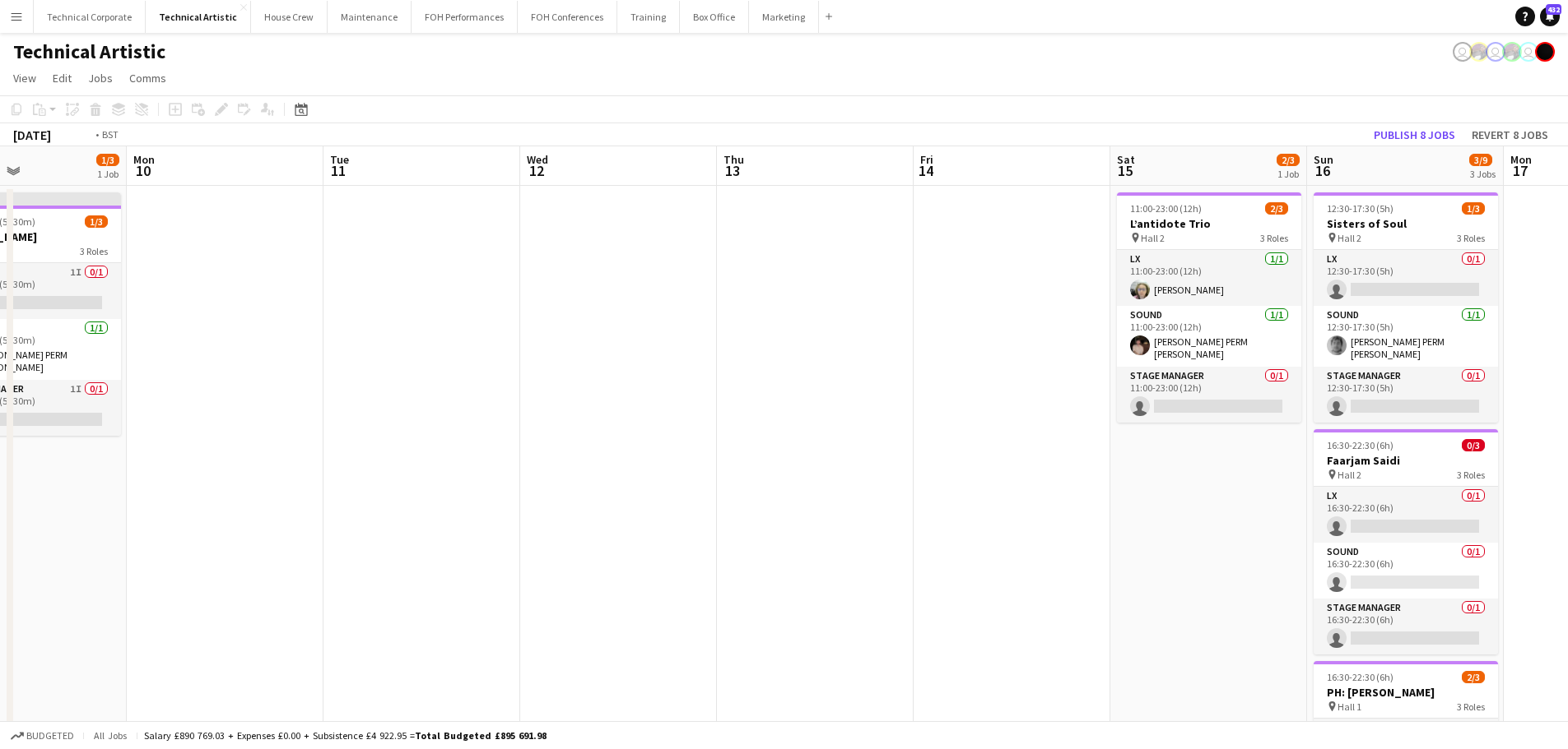
drag, startPoint x: 887, startPoint y: 361, endPoint x: 293, endPoint y: 497, distance: 609.4
click at [293, 497] on app-calendar-viewport "Fri 7 3/6 2 Jobs Sat 8 2/3 1 Job Sun 9 1/3 1 Job Mon 10 Tue 11 Wed 12 Thu 13 Fr…" at bounding box center [784, 617] width 1568 height 942
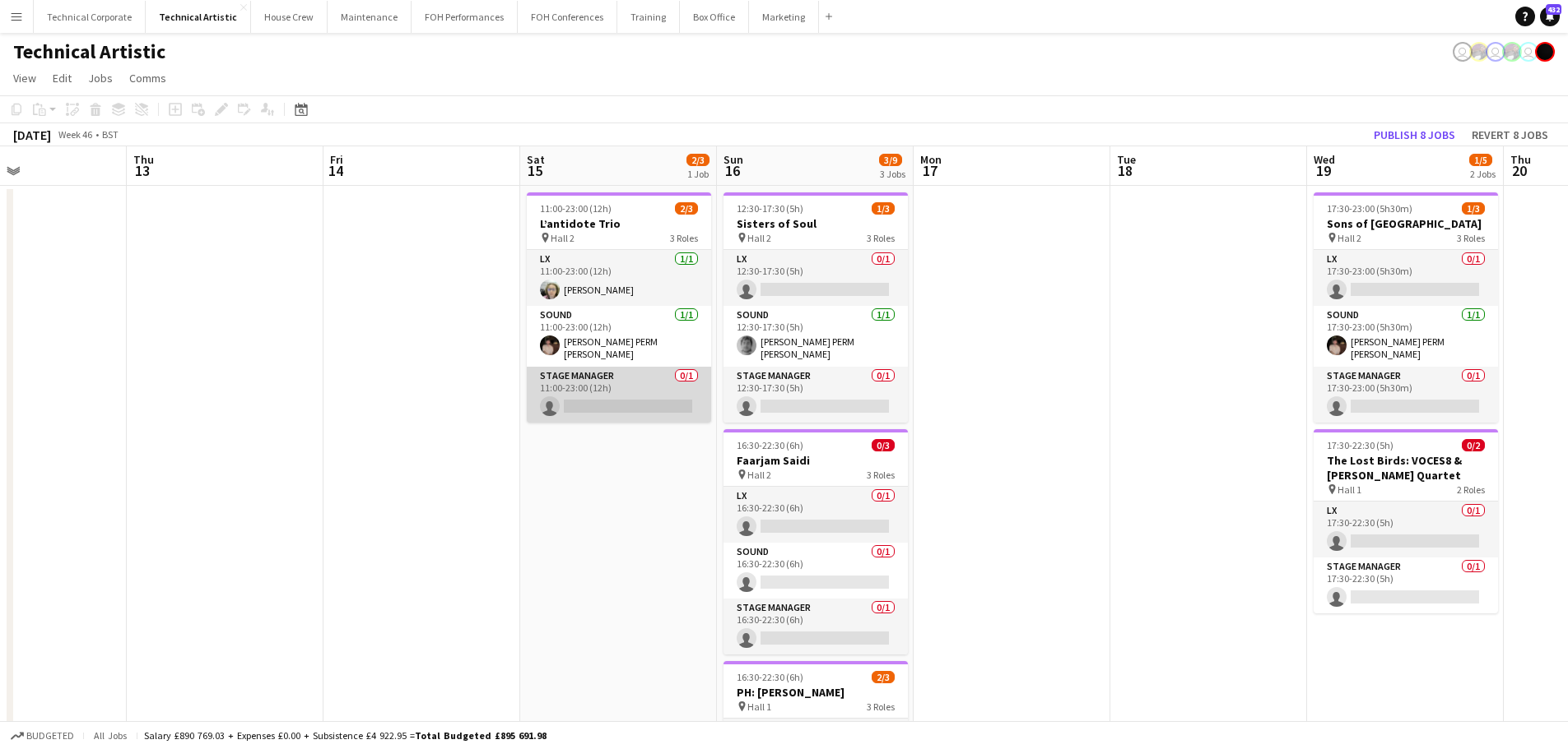
click at [695, 396] on app-card-role "Stage Manager 0/1 11:00-23:00 (12h) single-neutral-actions" at bounding box center [619, 394] width 184 height 56
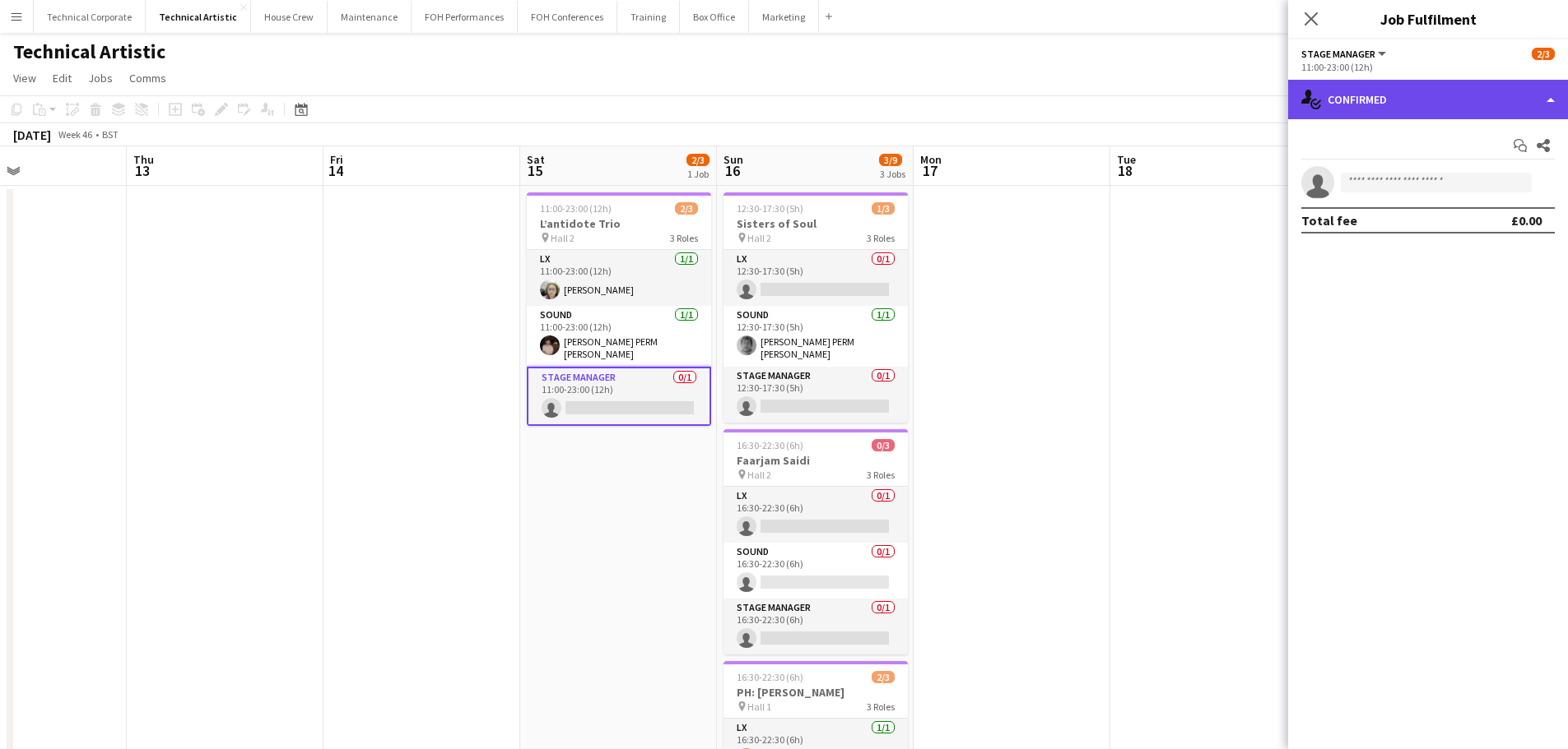
click at [1341, 90] on div "single-neutral-actions-check-2 Confirmed" at bounding box center [1427, 100] width 280 height 40
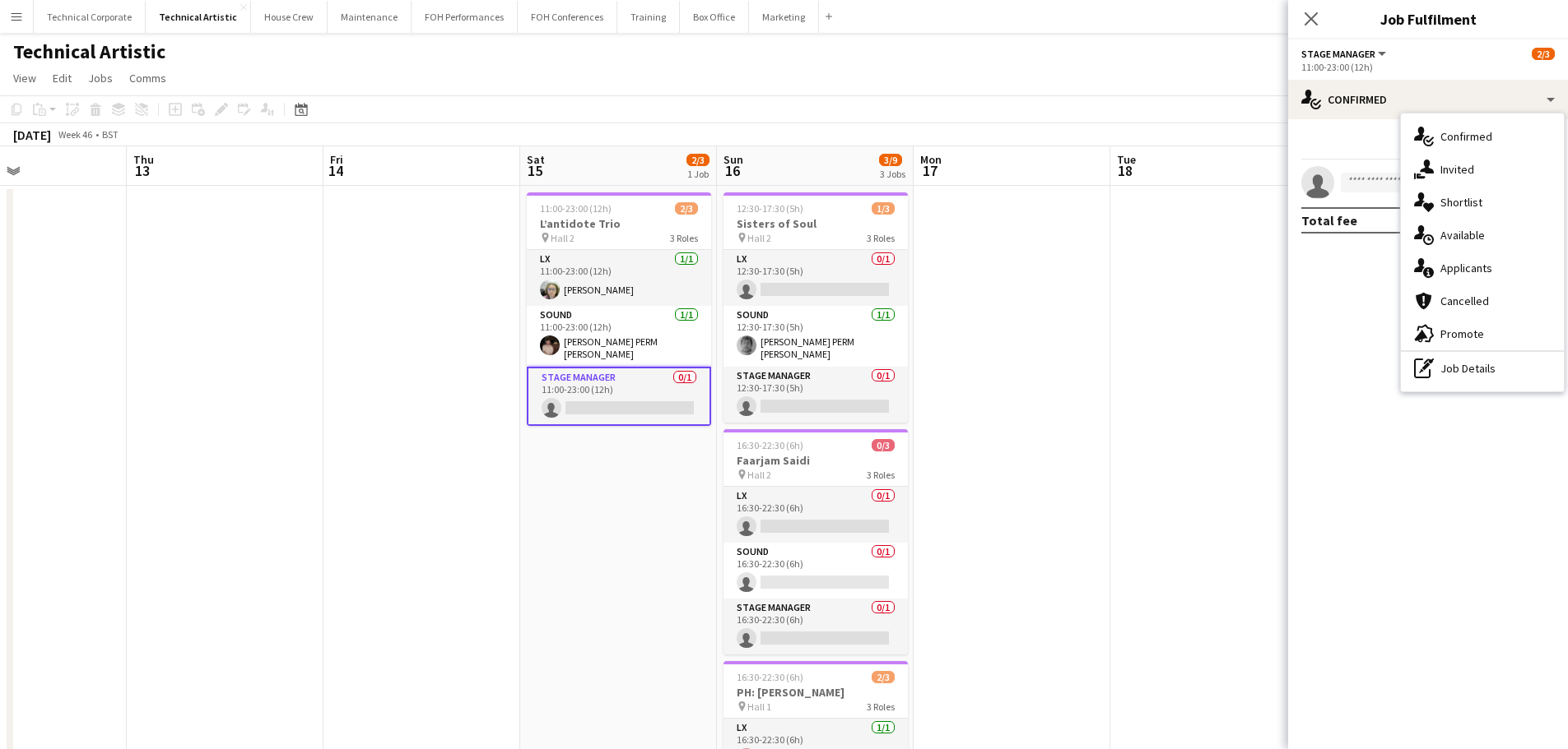
drag, startPoint x: 1478, startPoint y: 225, endPoint x: 1463, endPoint y: 229, distance: 15.5
click at [1476, 226] on div "single-neutral-actions-upload Available" at bounding box center [1483, 234] width 163 height 33
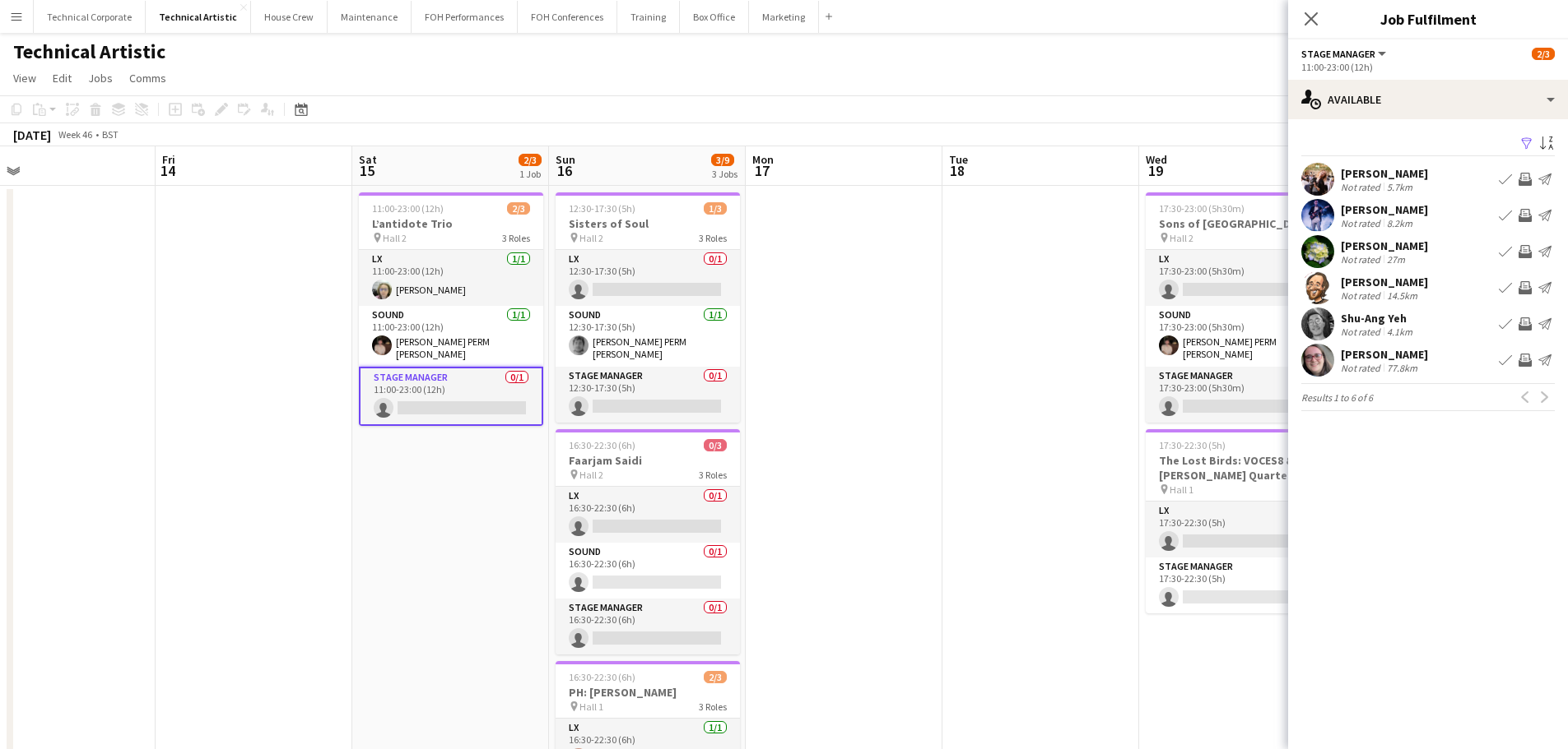
drag, startPoint x: 1029, startPoint y: 373, endPoint x: 891, endPoint y: 408, distance: 142.4
click at [891, 404] on app-calendar-viewport "Mon 10 Tue 11 Wed 12 Thu 13 Fri 14 Sat 15 2/3 1 Job Sun 16 3/9 3 Jobs Mon 17 Tu…" at bounding box center [784, 617] width 1568 height 942
click at [1521, 253] on app-icon "Invite crew" at bounding box center [1525, 252] width 13 height 13
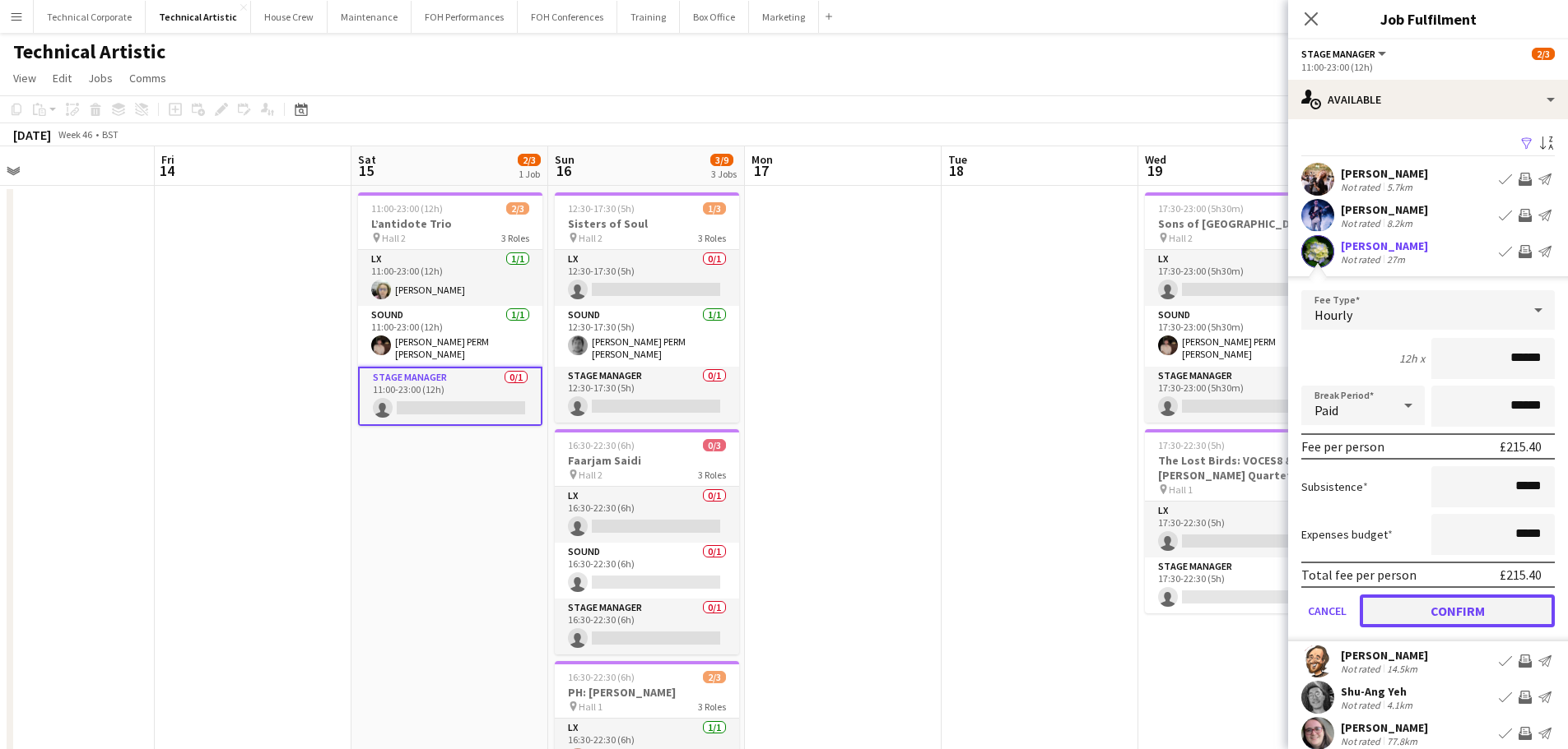
click at [1452, 619] on button "Confirm" at bounding box center [1456, 610] width 195 height 33
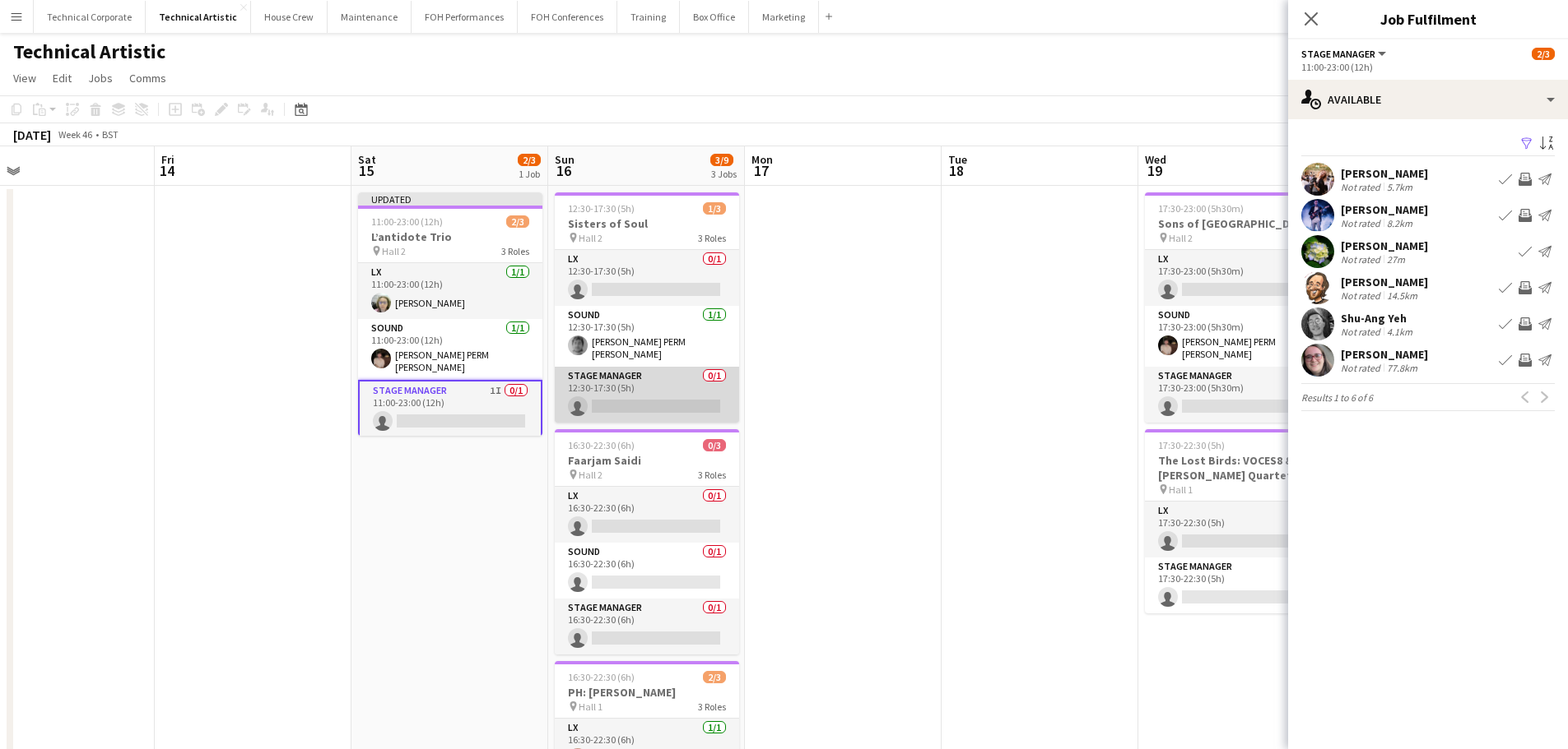
click at [693, 416] on app-card-role "Stage Manager 0/1 12:30-17:30 (5h) single-neutral-actions" at bounding box center [647, 394] width 184 height 56
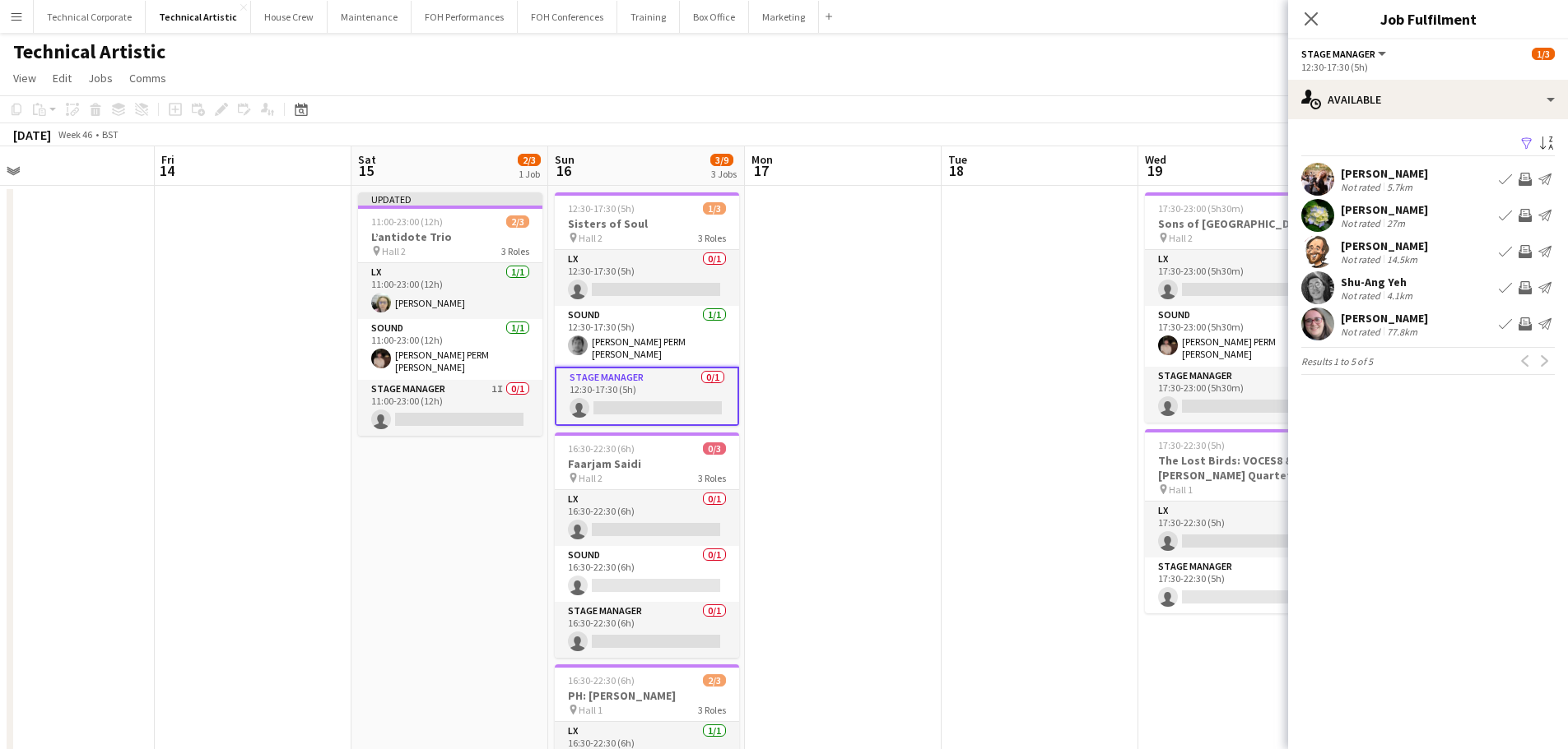
click at [1518, 250] on button "Invite crew" at bounding box center [1524, 252] width 20 height 20
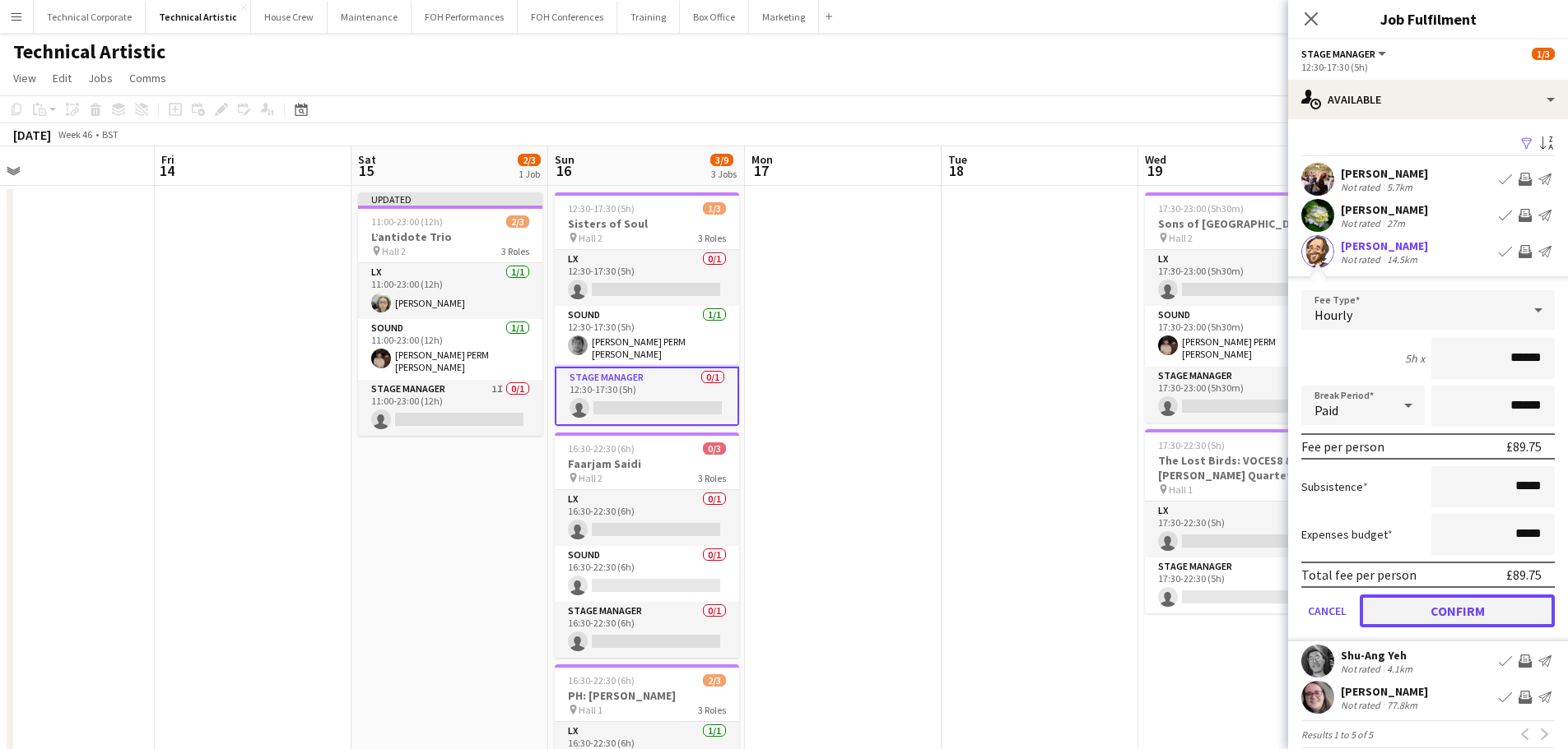
click at [1464, 618] on button "Confirm" at bounding box center [1456, 610] width 195 height 33
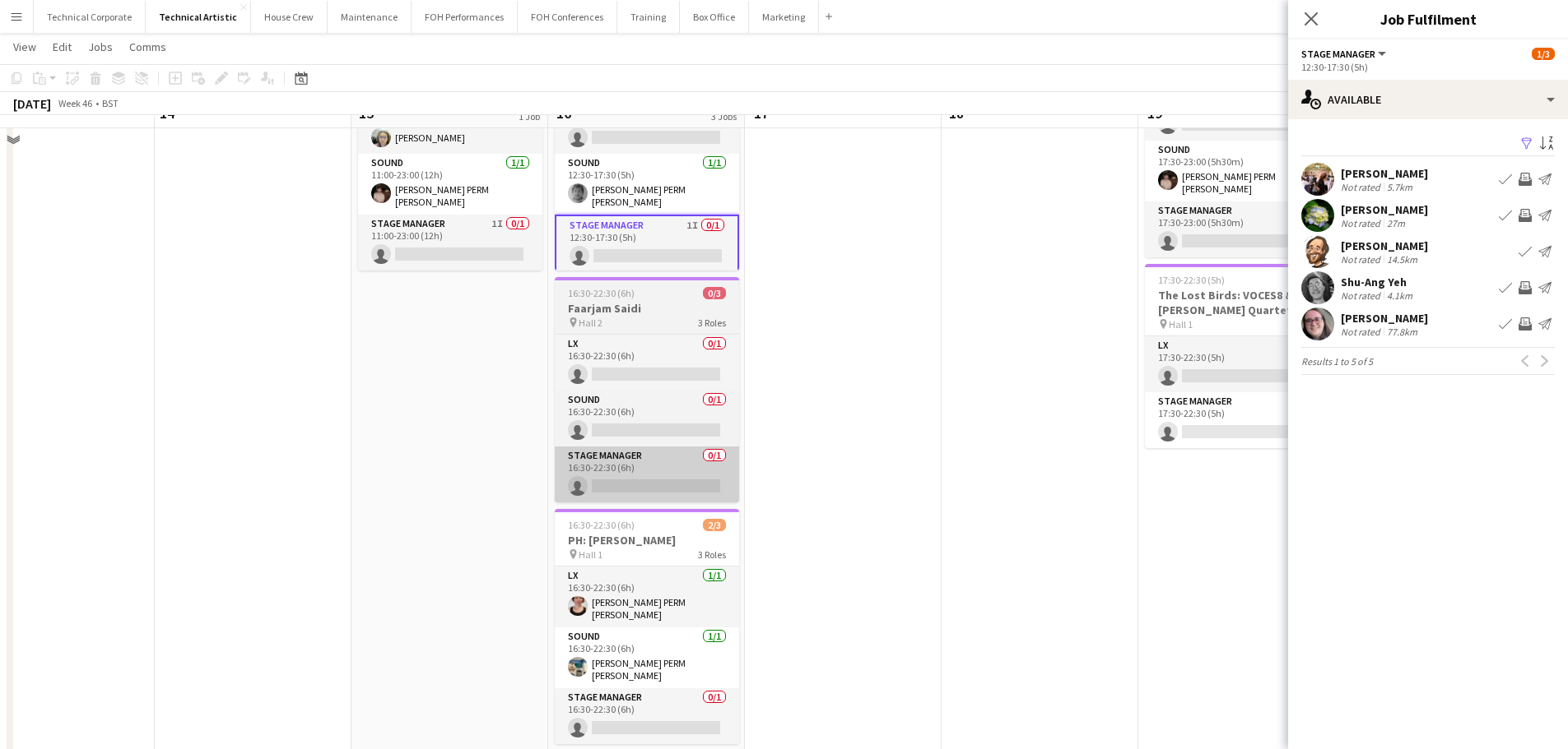
scroll to position [164, 0]
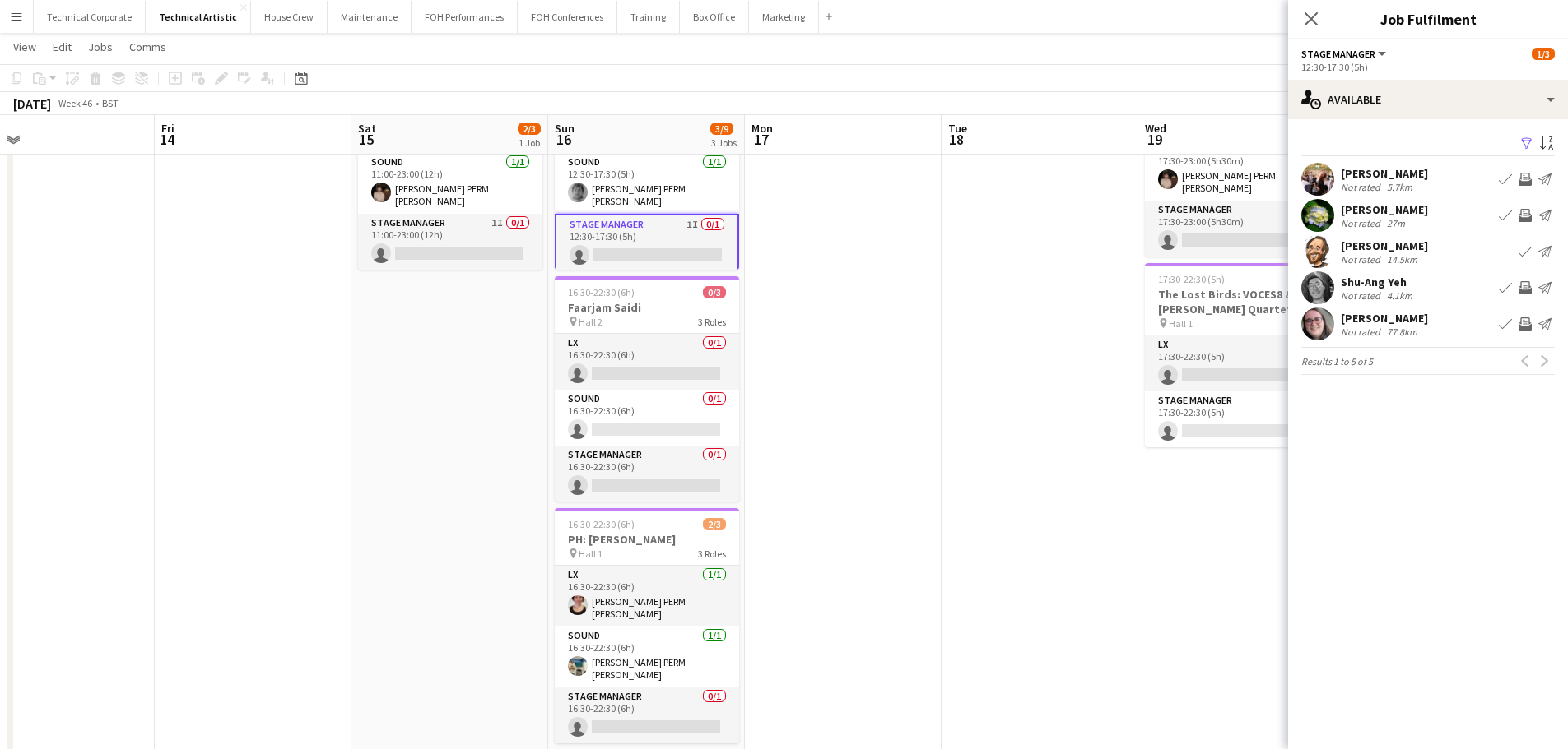
drag, startPoint x: 671, startPoint y: 490, endPoint x: 648, endPoint y: 502, distance: 25.9
click at [668, 491] on app-card-role "Stage Manager 0/1 16:30-22:30 (6h) single-neutral-actions" at bounding box center [647, 474] width 184 height 56
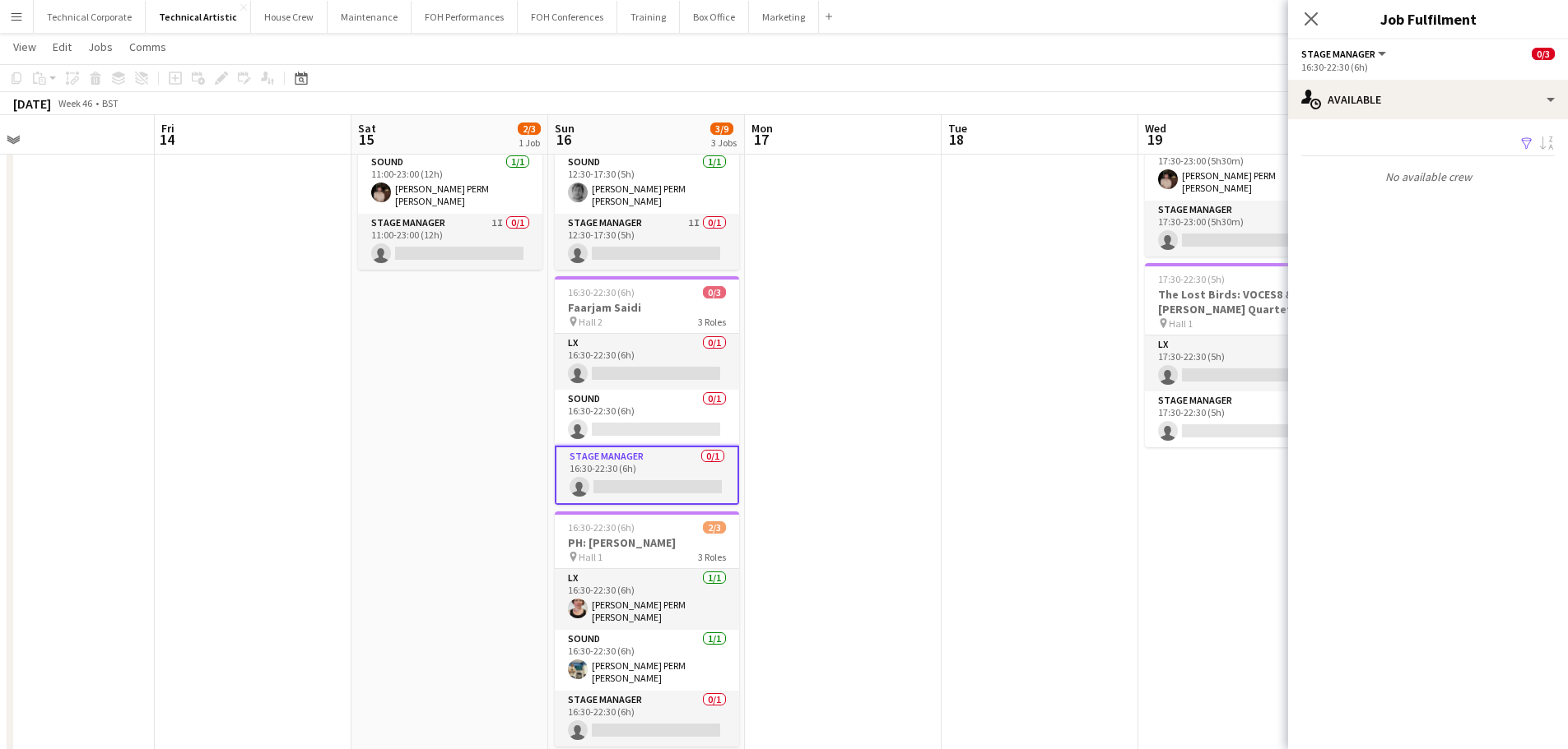
scroll to position [0, 635]
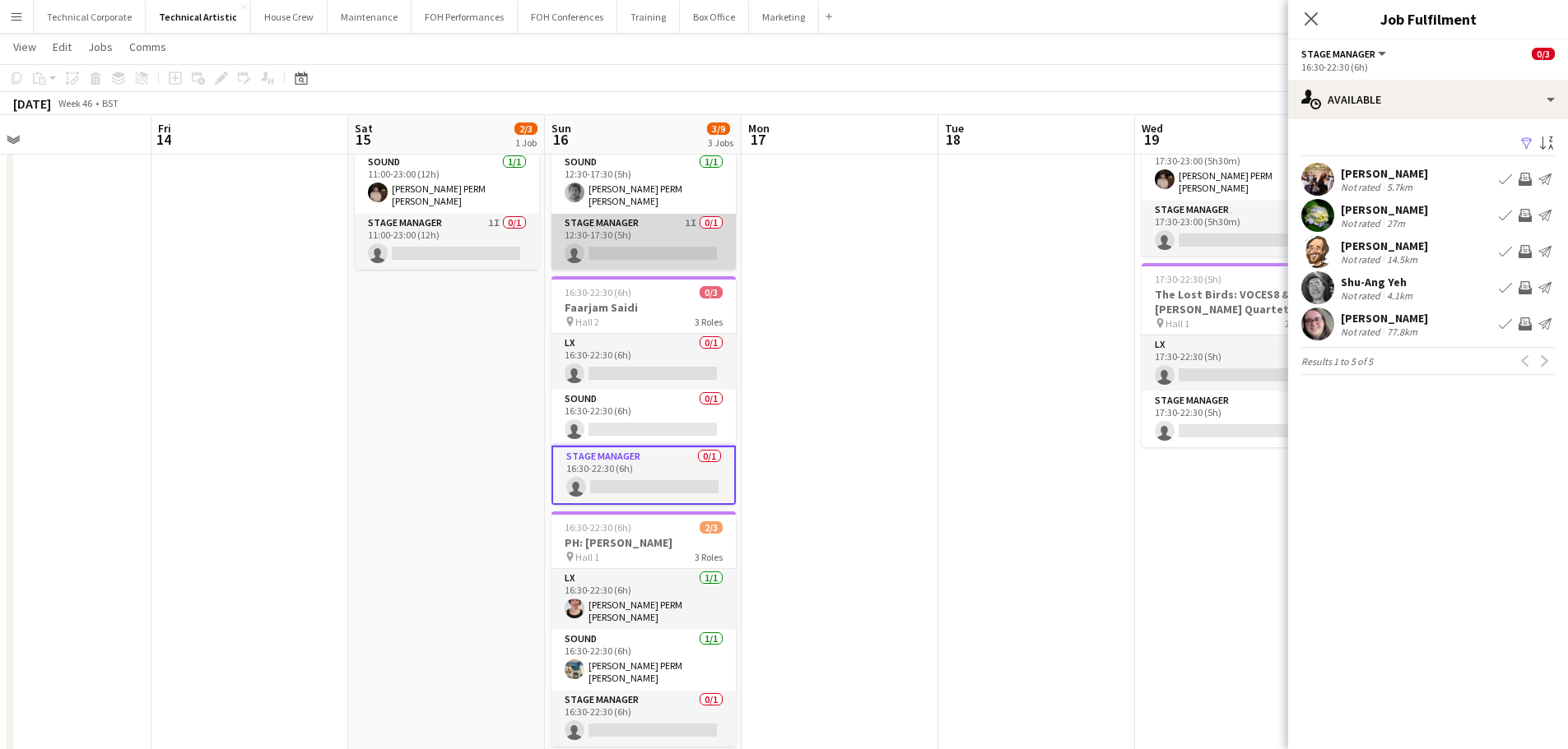
click at [698, 237] on app-card-role "Stage Manager 1I 0/1 12:30-17:30 (5h) single-neutral-actions" at bounding box center [644, 241] width 184 height 56
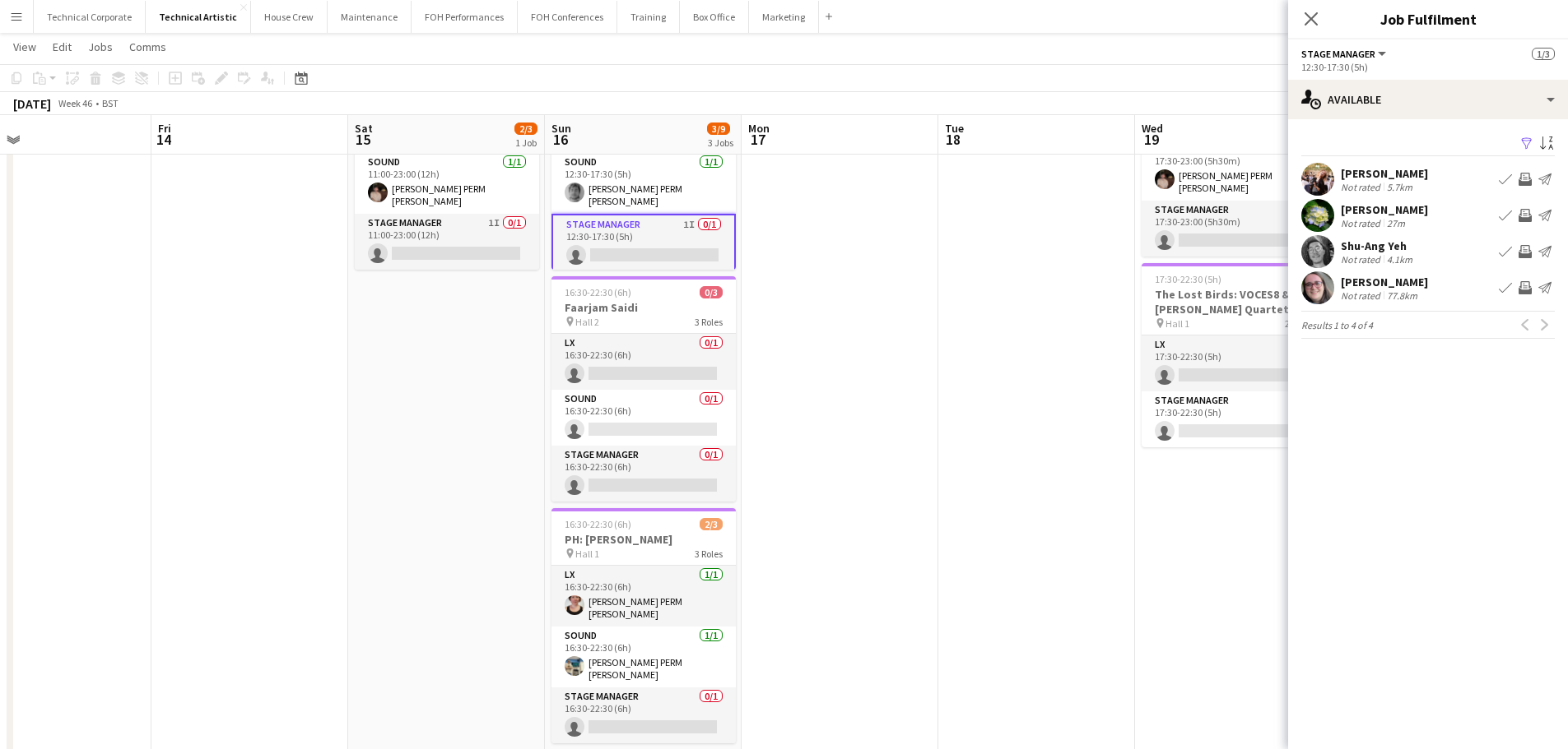
click at [1332, 126] on div "Filter Sort asc Holly Cassidy Not rated 5.7km Book crew Invite crew Send notifi…" at bounding box center [1427, 239] width 280 height 239
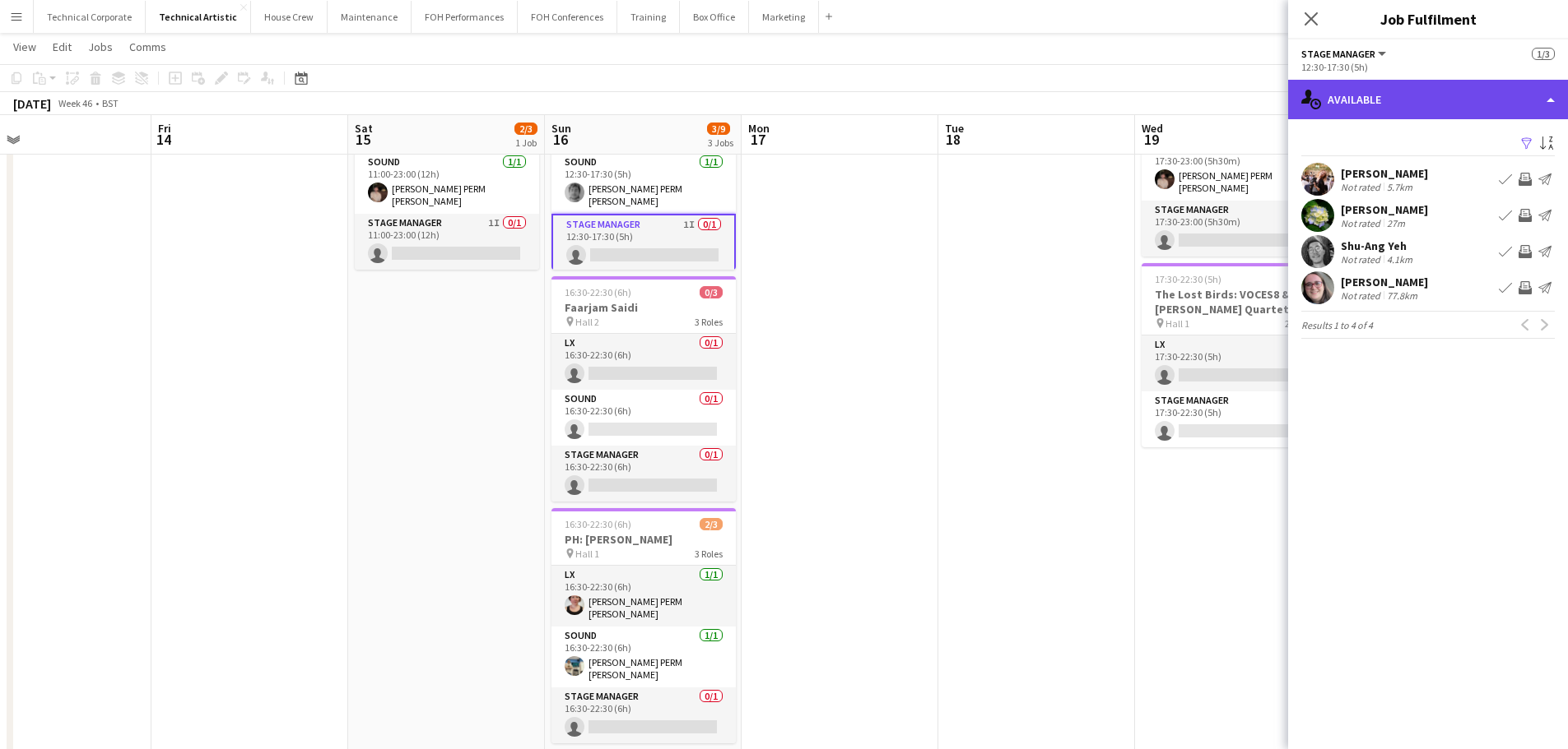
click at [1359, 119] on div "single-neutral-actions-upload Available" at bounding box center [1427, 100] width 280 height 40
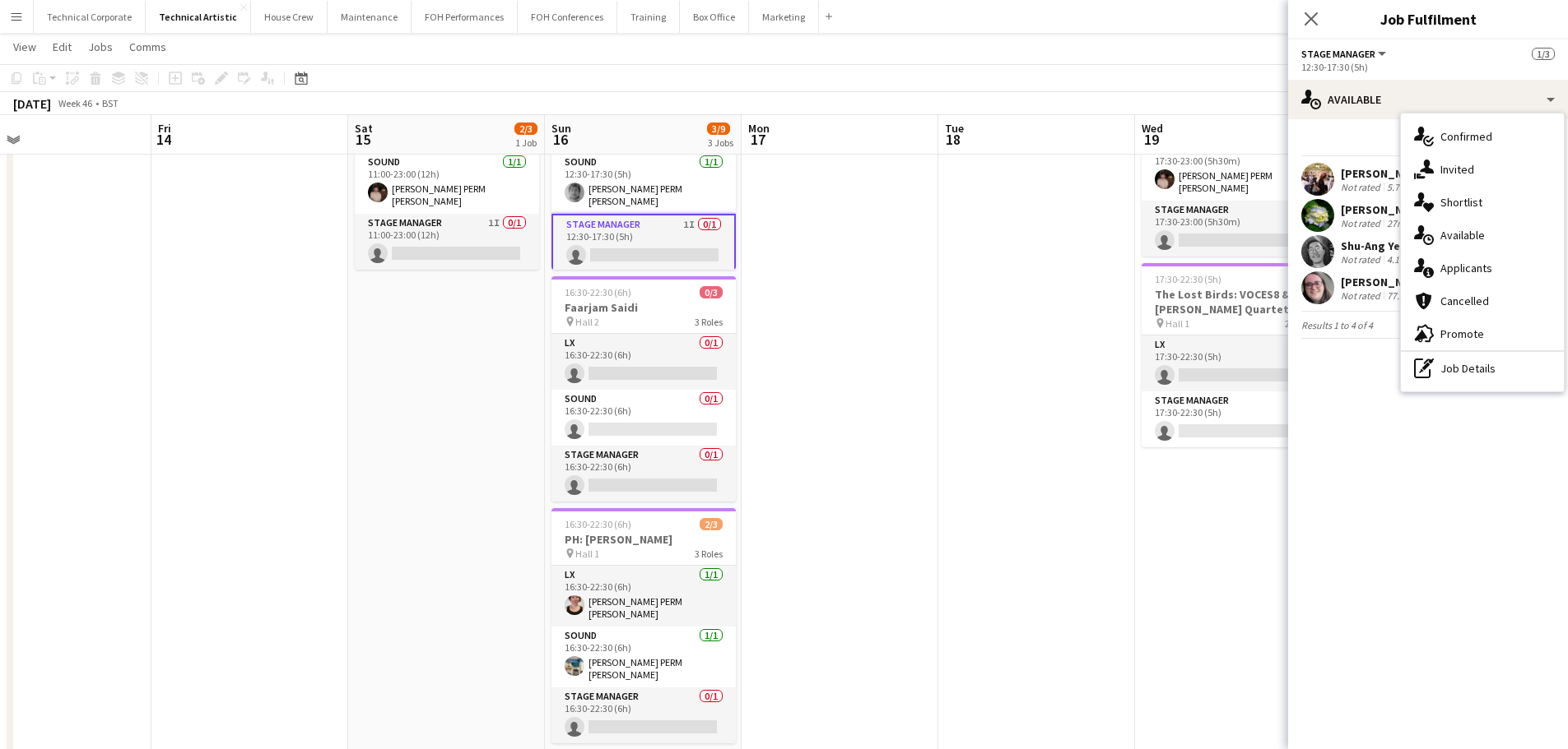
click at [1413, 169] on div "single-neutral-actions-share-1 Invited" at bounding box center [1483, 169] width 163 height 33
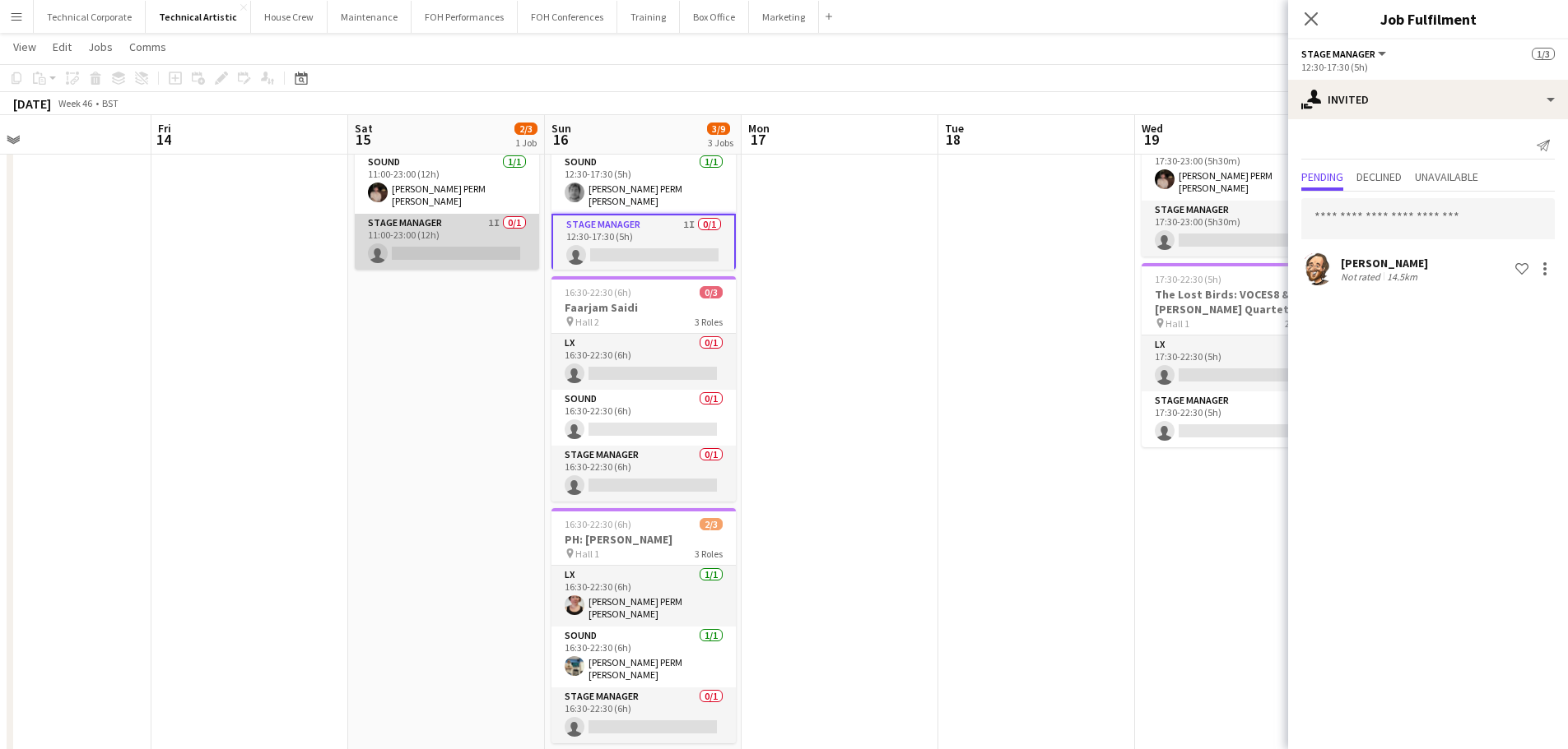
click at [440, 244] on app-card-role "Stage Manager 1I 0/1 11:00-23:00 (12h) single-neutral-actions" at bounding box center [446, 241] width 184 height 56
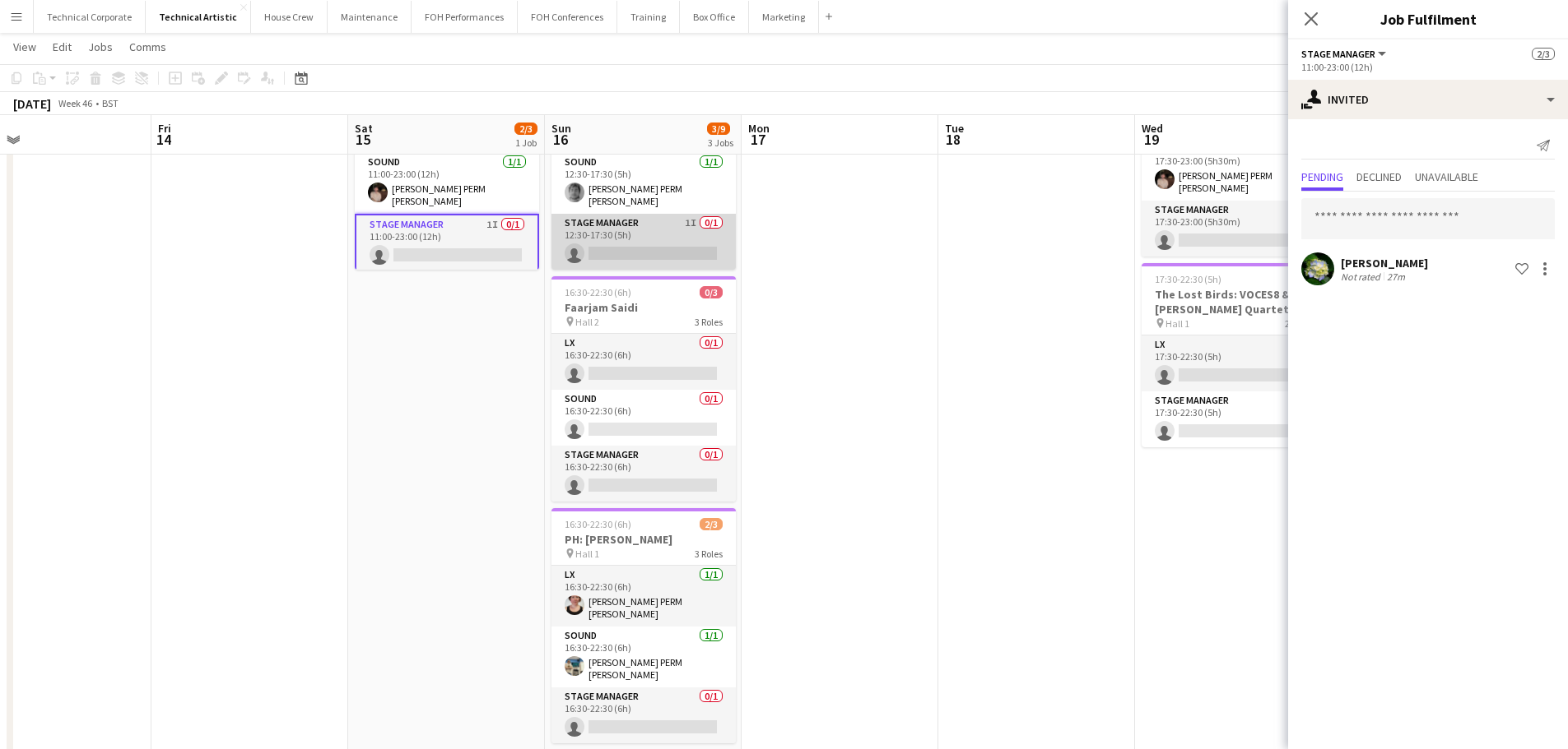
click at [628, 254] on app-card-role "Stage Manager 1I 0/1 12:30-17:30 (5h) single-neutral-actions" at bounding box center [644, 241] width 184 height 56
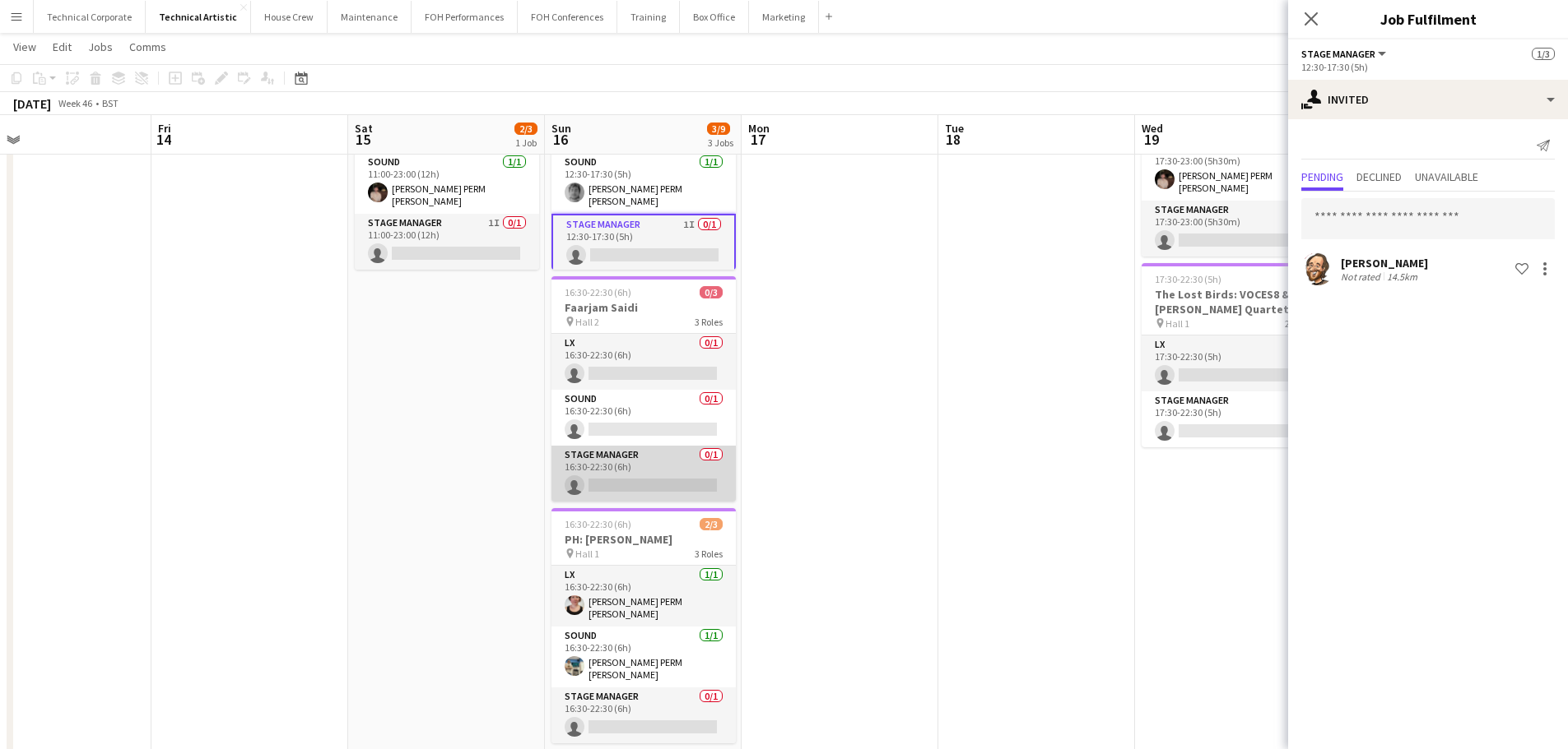
drag, startPoint x: 651, startPoint y: 462, endPoint x: 660, endPoint y: 461, distance: 9.1
click at [651, 462] on app-card-role "Stage Manager 0/1 16:30-22:30 (6h) single-neutral-actions" at bounding box center [644, 474] width 184 height 56
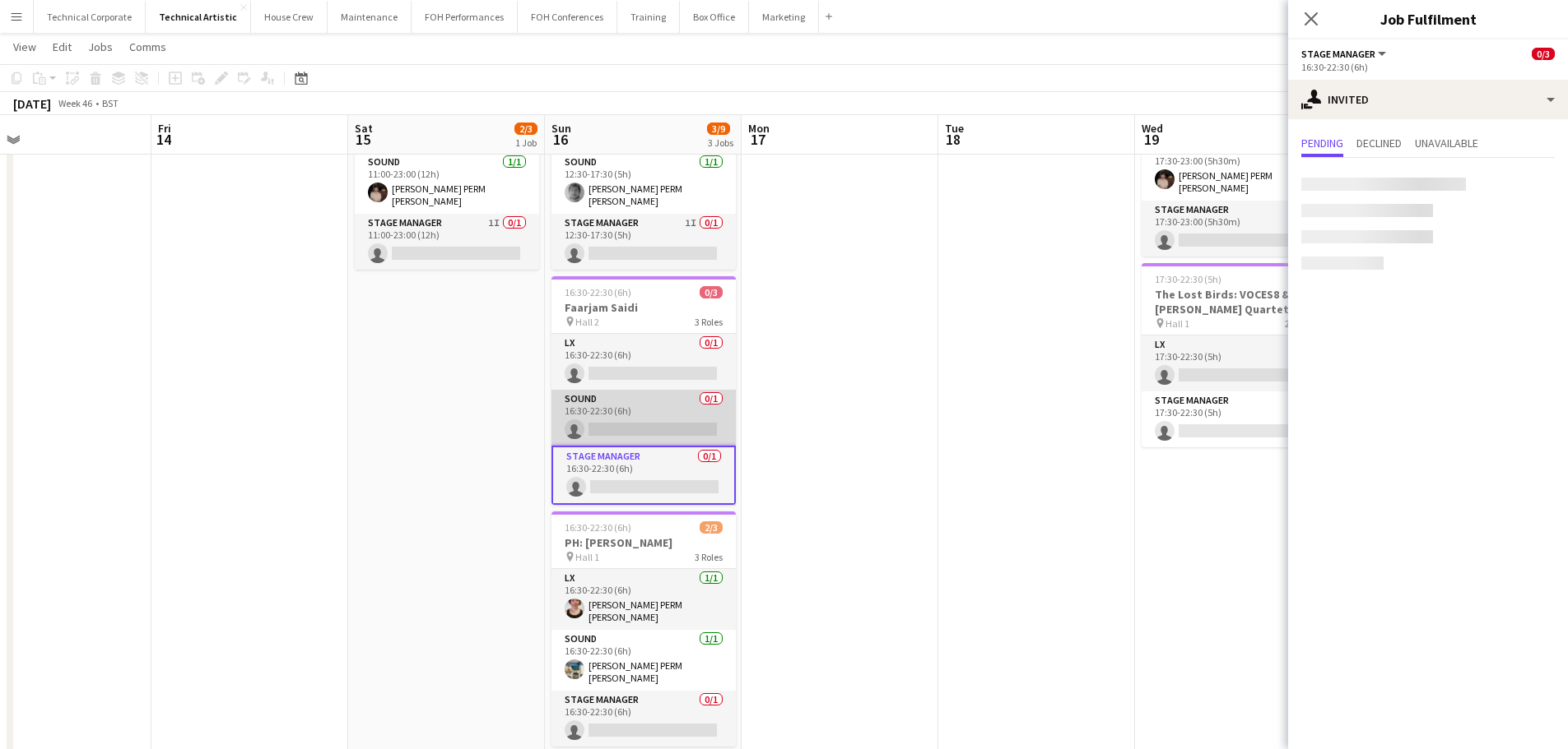
scroll to position [0, 636]
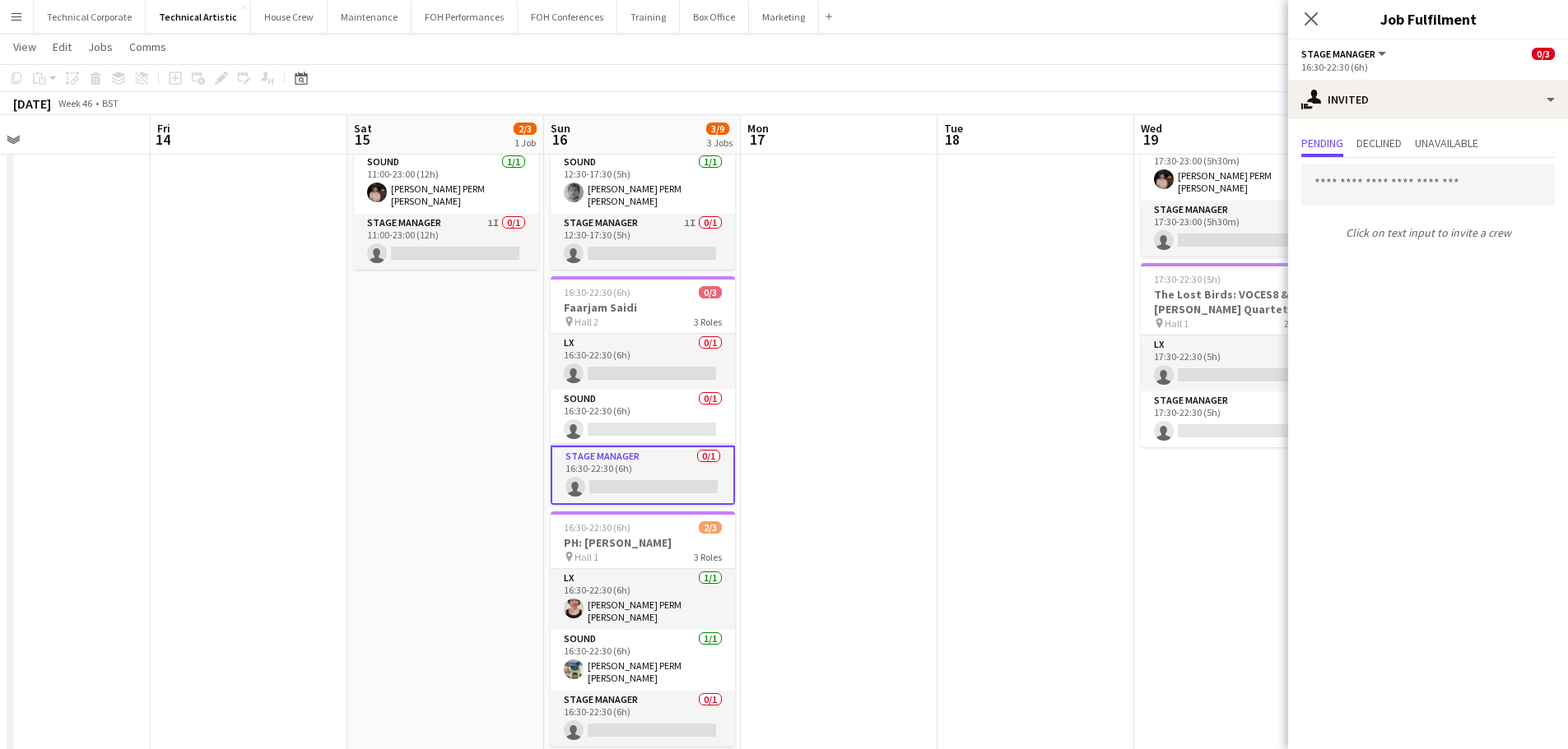
click at [1421, 127] on div "Pending Declined Unavailable Click on text input to invite a crew" at bounding box center [1427, 190] width 280 height 140
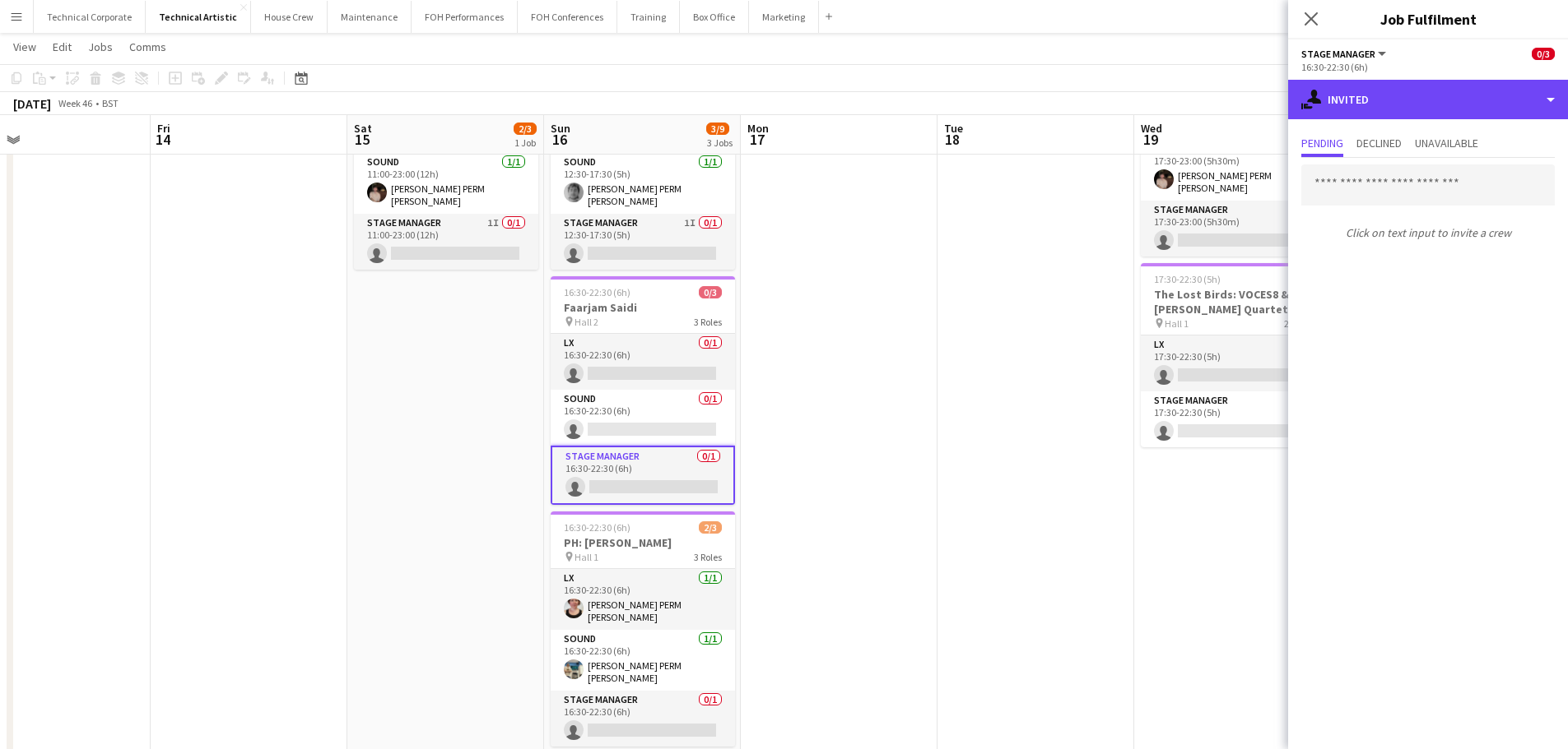
drag, startPoint x: 1415, startPoint y: 107, endPoint x: 1441, endPoint y: 181, distance: 78.4
click at [1415, 108] on div "single-neutral-actions-share-1 Invited" at bounding box center [1427, 100] width 280 height 40
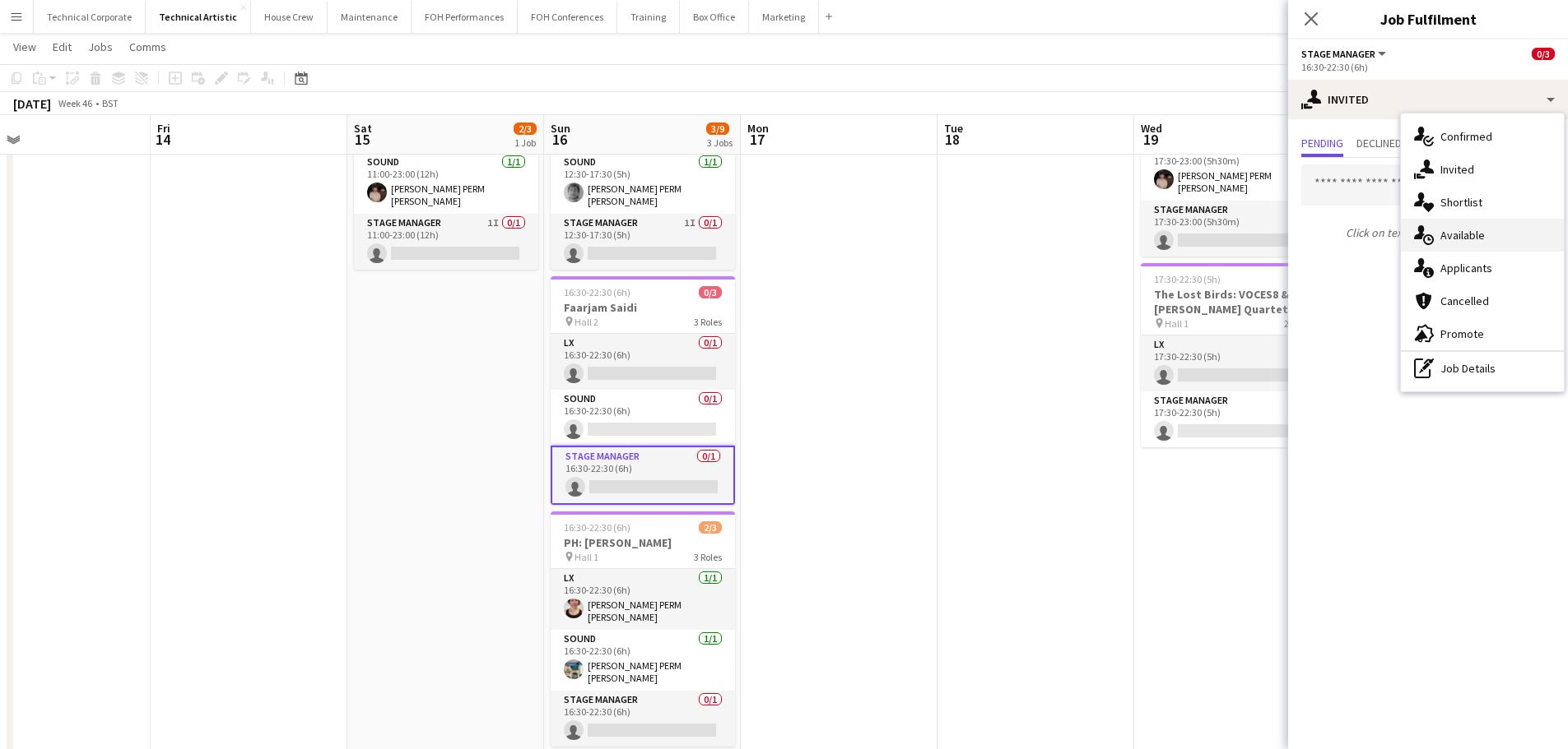
click at [1458, 249] on div "single-neutral-actions-upload Available" at bounding box center [1483, 234] width 163 height 33
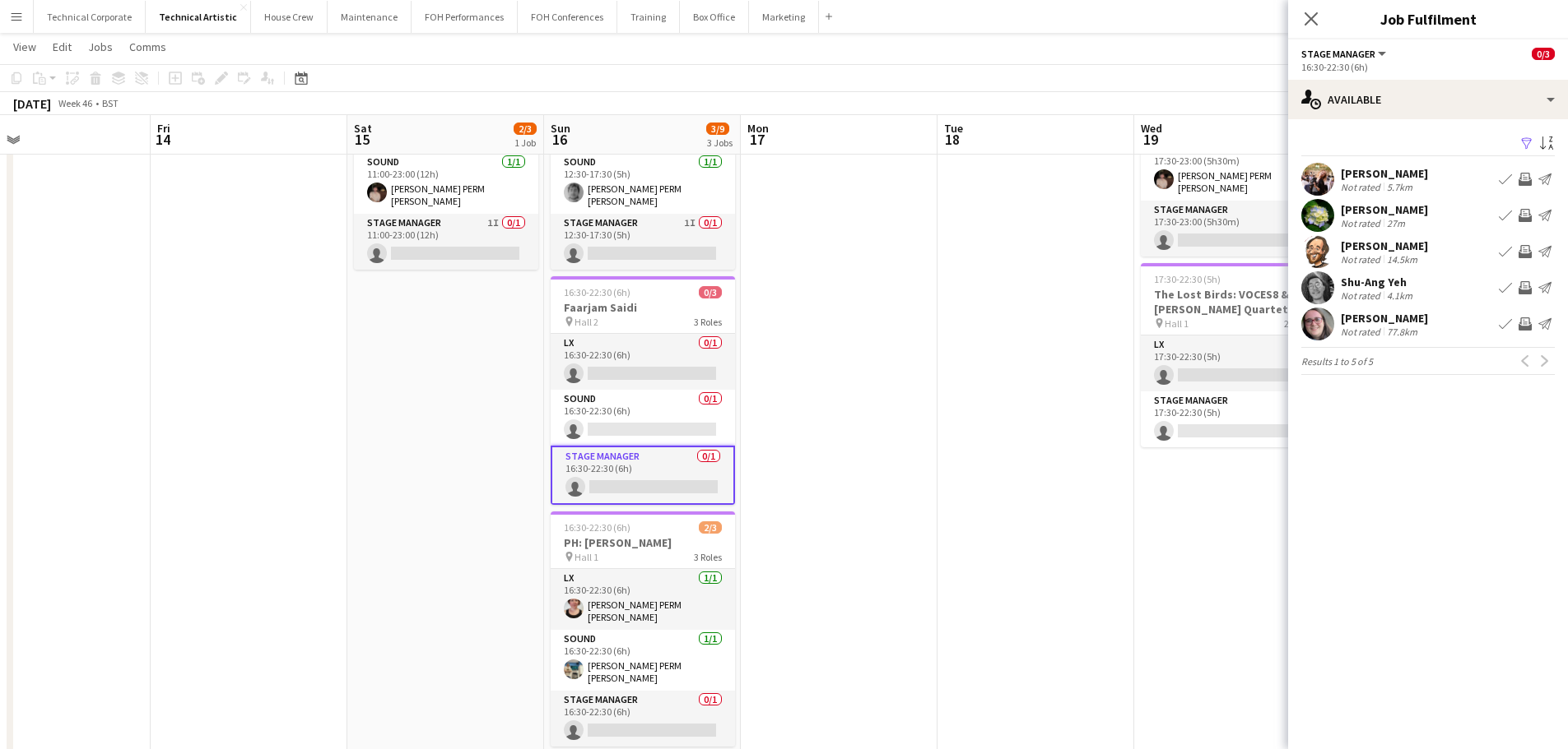
click at [1530, 216] on app-icon "Invite crew" at bounding box center [1525, 215] width 13 height 13
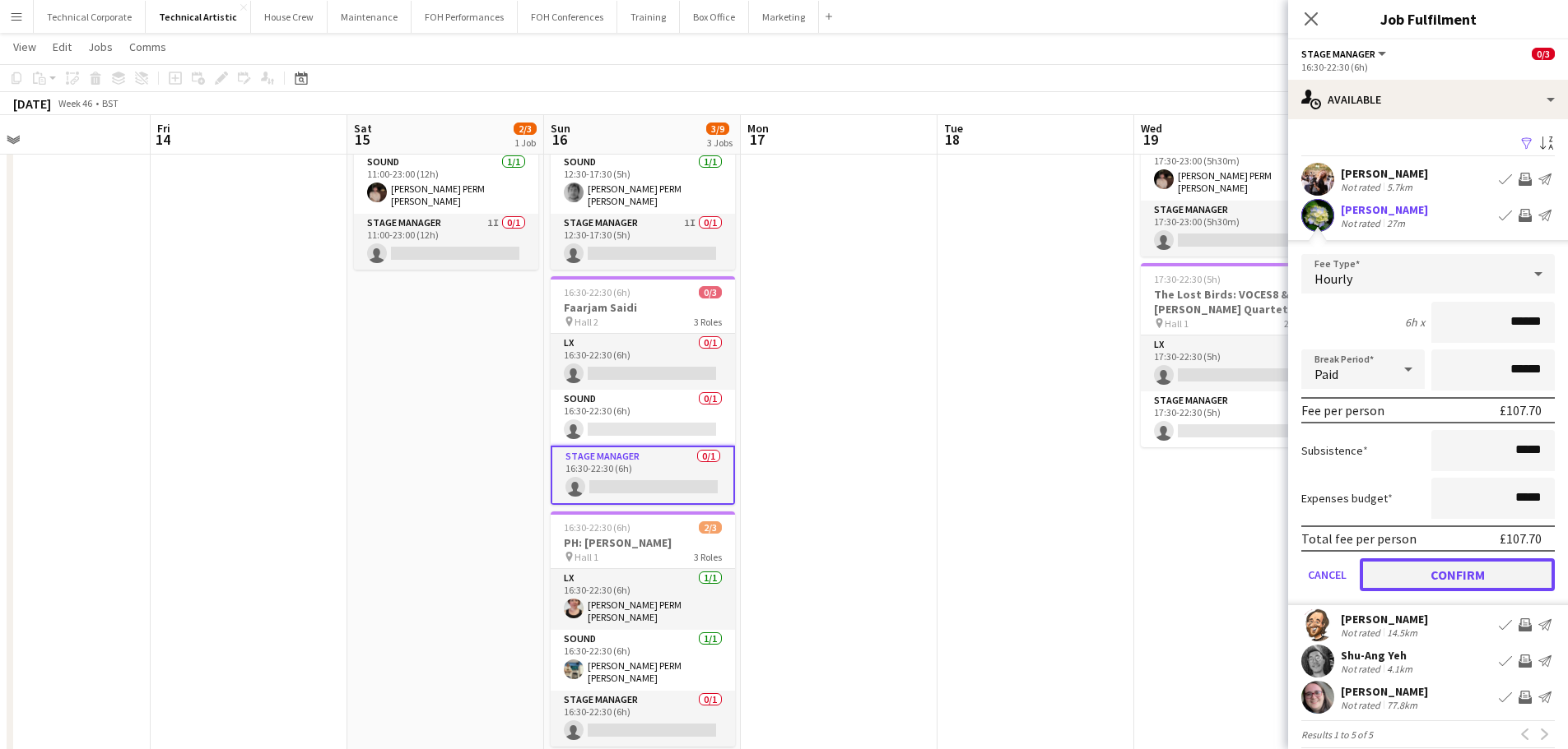
click at [1456, 575] on button "Confirm" at bounding box center [1456, 574] width 195 height 33
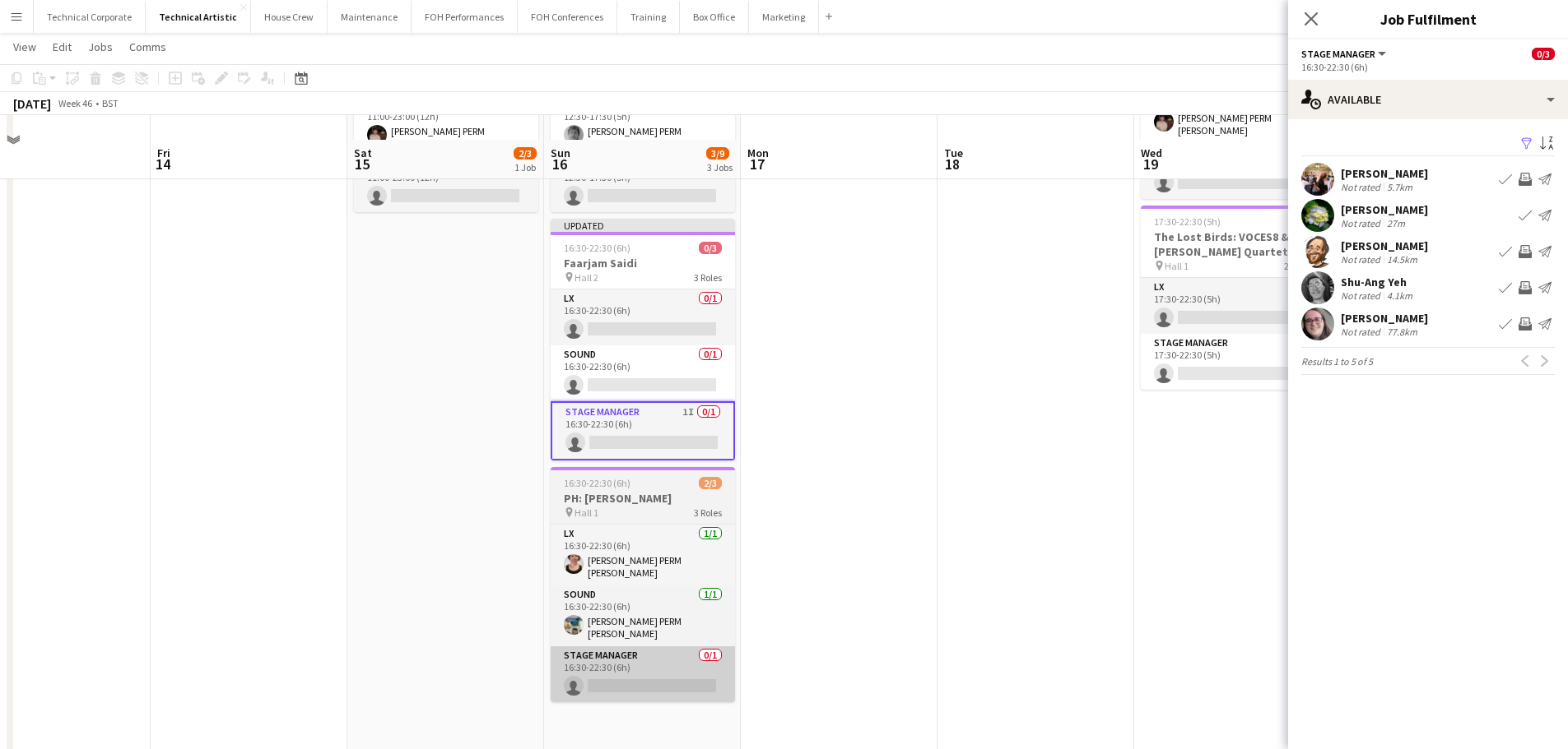
scroll to position [247, 0]
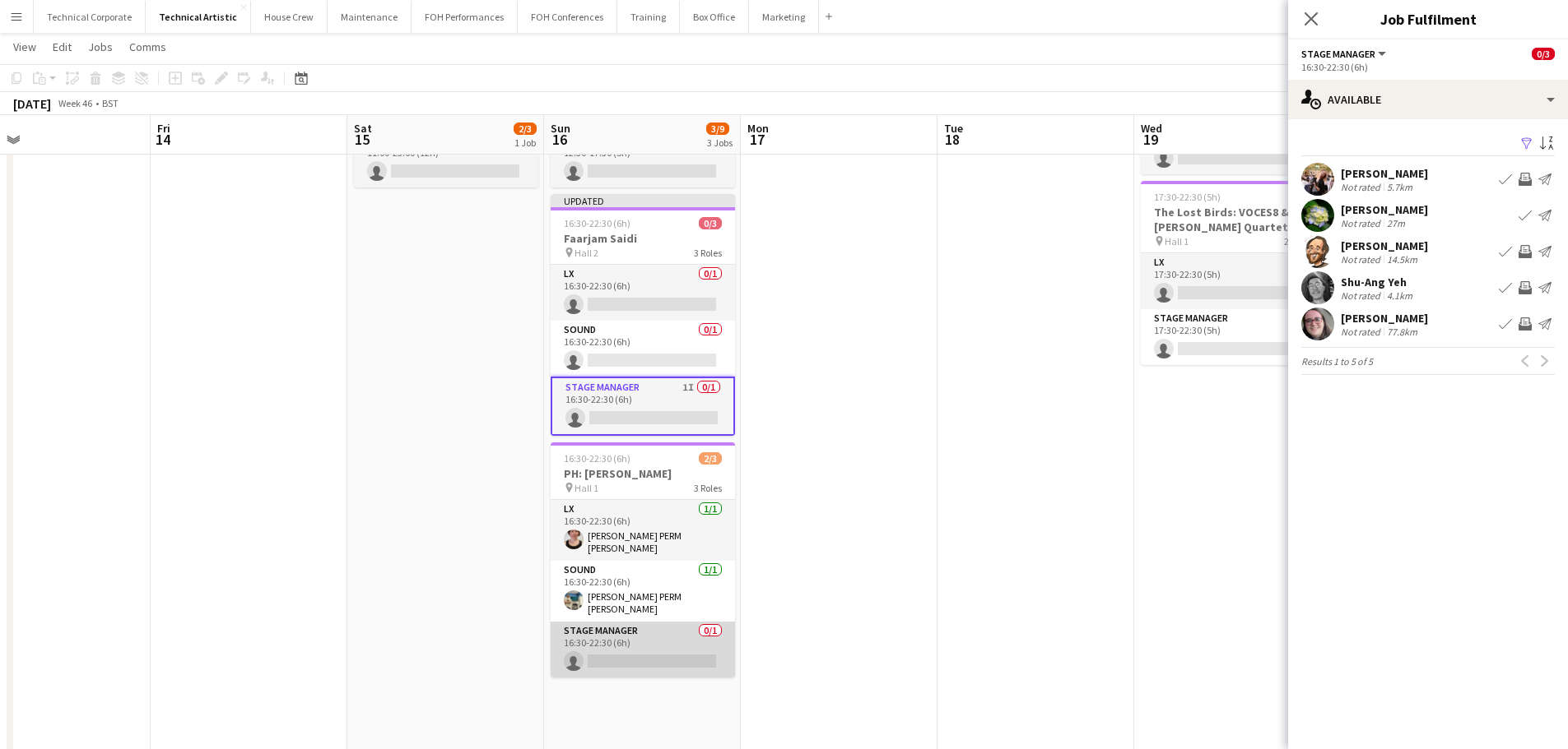
click at [692, 631] on app-card-role "Stage Manager 0/1 16:30-22:30 (6h) single-neutral-actions" at bounding box center [643, 649] width 184 height 56
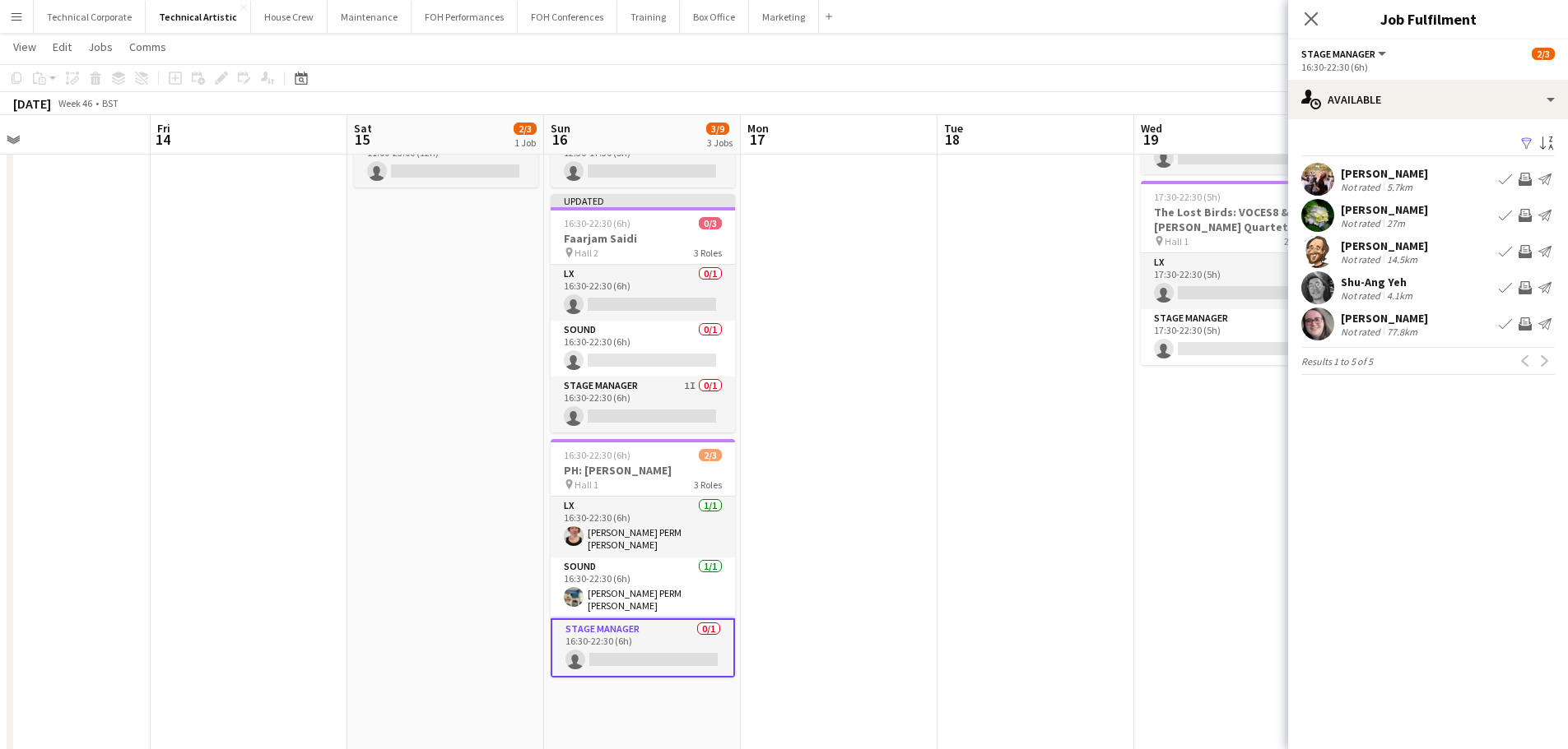
click at [1521, 287] on app-icon "Invite crew" at bounding box center [1525, 288] width 13 height 13
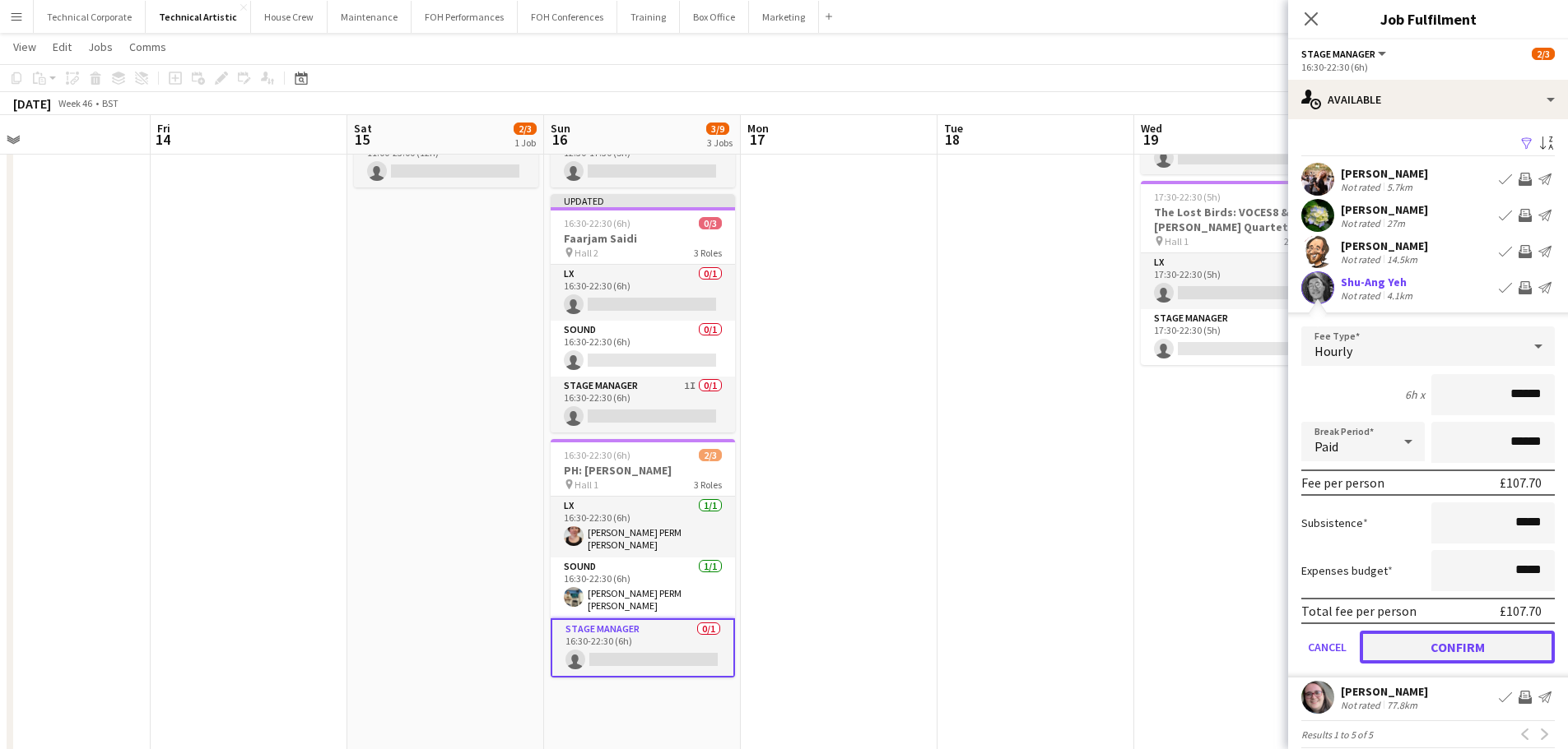
click at [1412, 644] on button "Confirm" at bounding box center [1456, 647] width 195 height 33
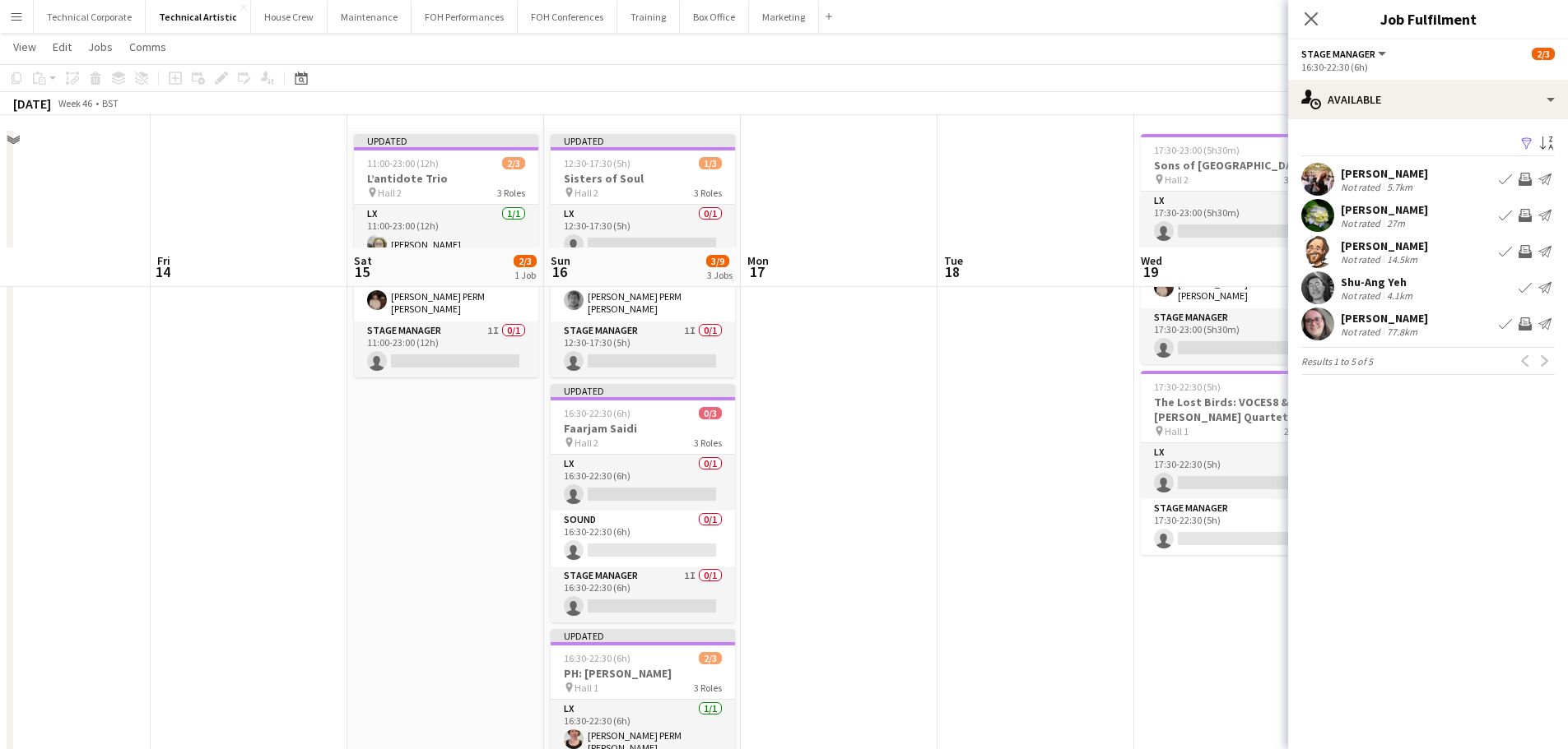
scroll to position [0, 0]
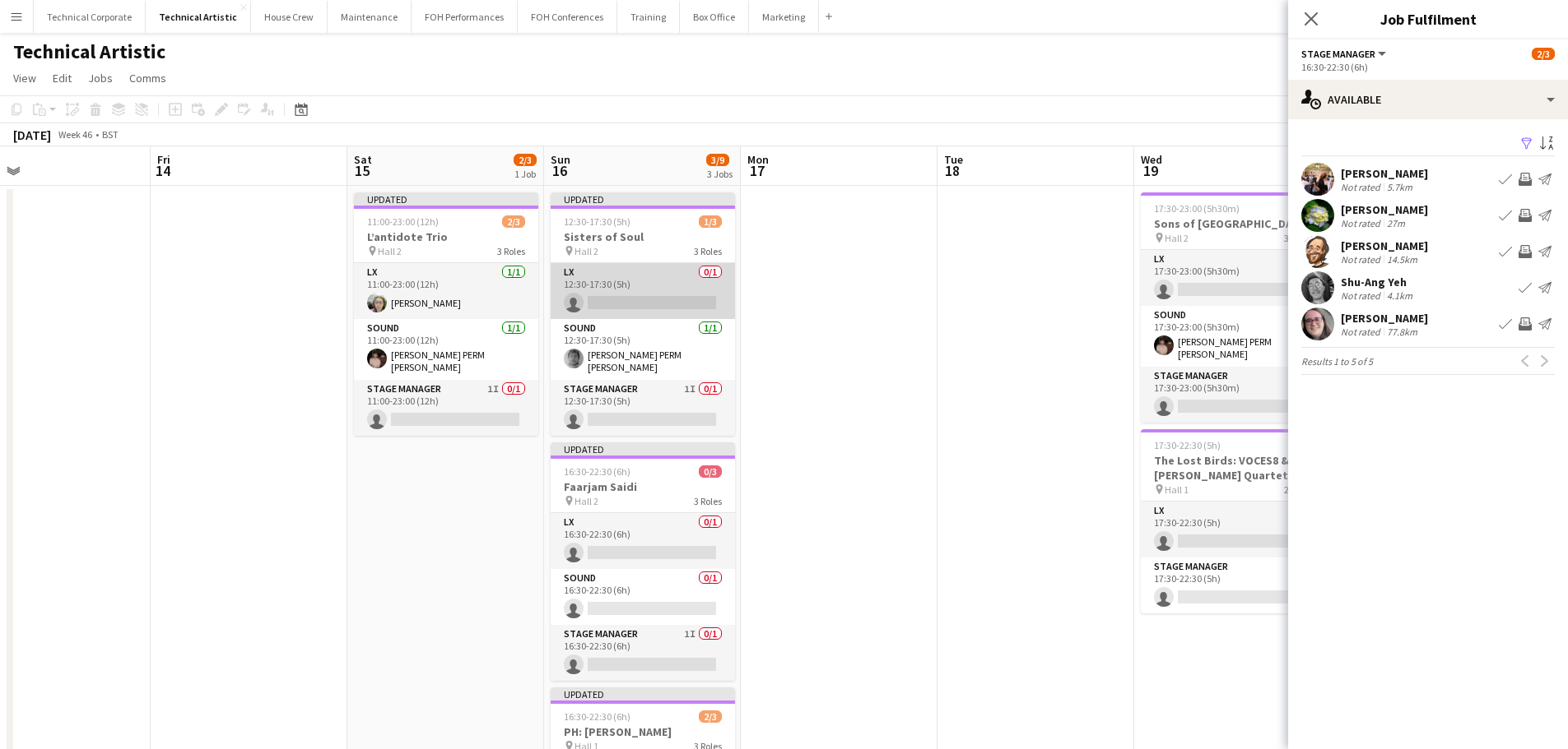
click at [702, 305] on app-card-role "LX 0/1 12:30-17:30 (5h) single-neutral-actions" at bounding box center [643, 290] width 184 height 56
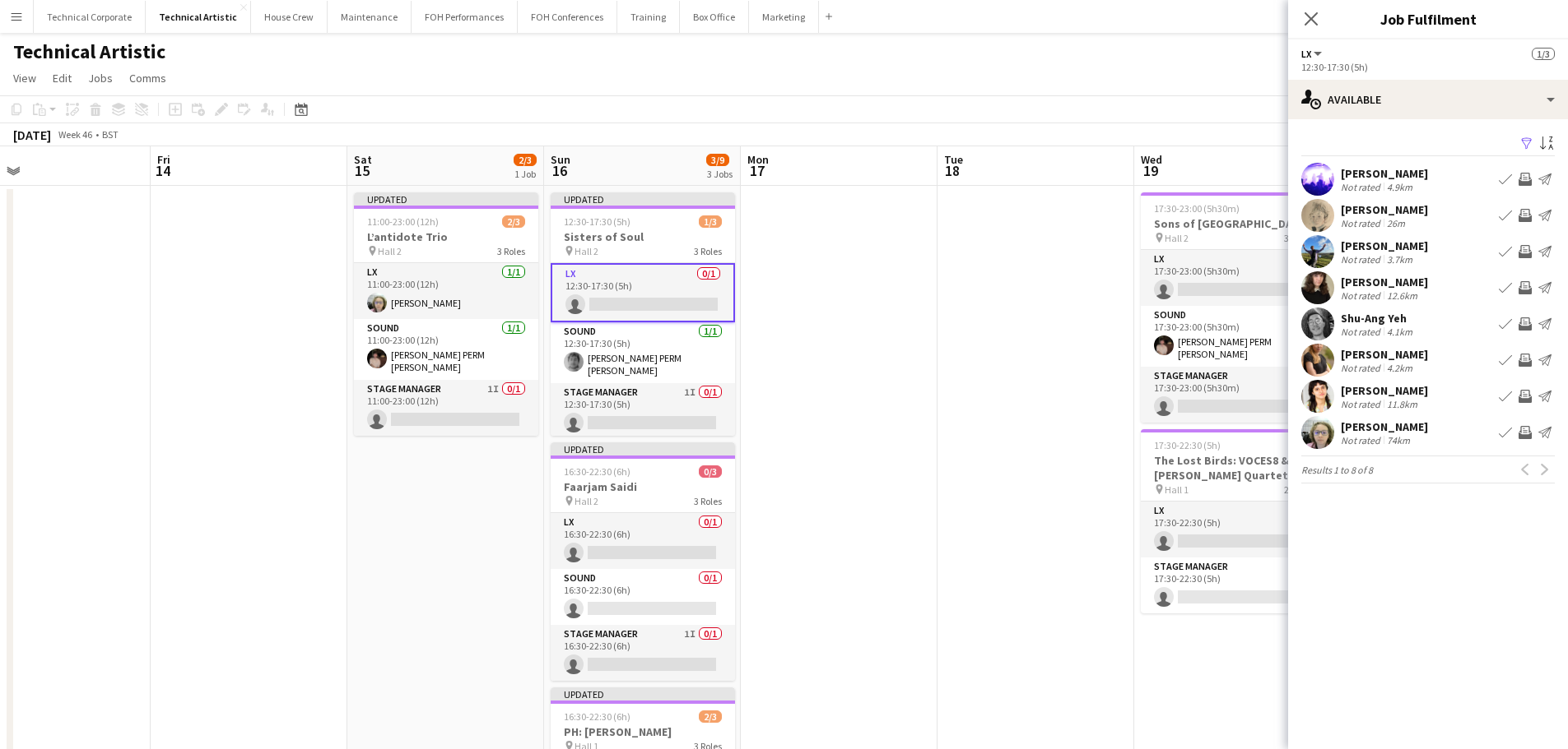
click at [1523, 251] on app-icon "Invite crew" at bounding box center [1525, 252] width 13 height 13
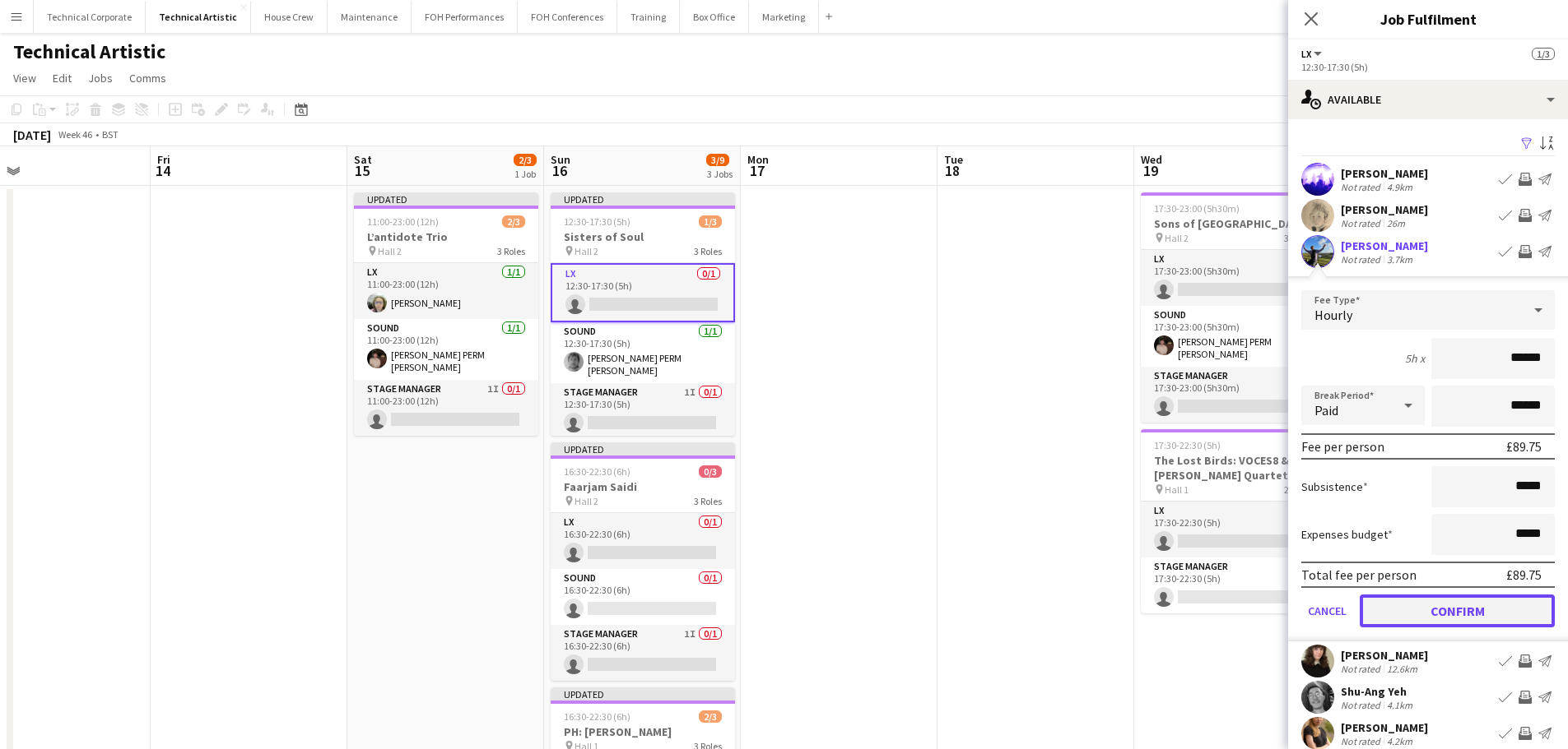
click at [1438, 613] on button "Confirm" at bounding box center [1456, 610] width 195 height 33
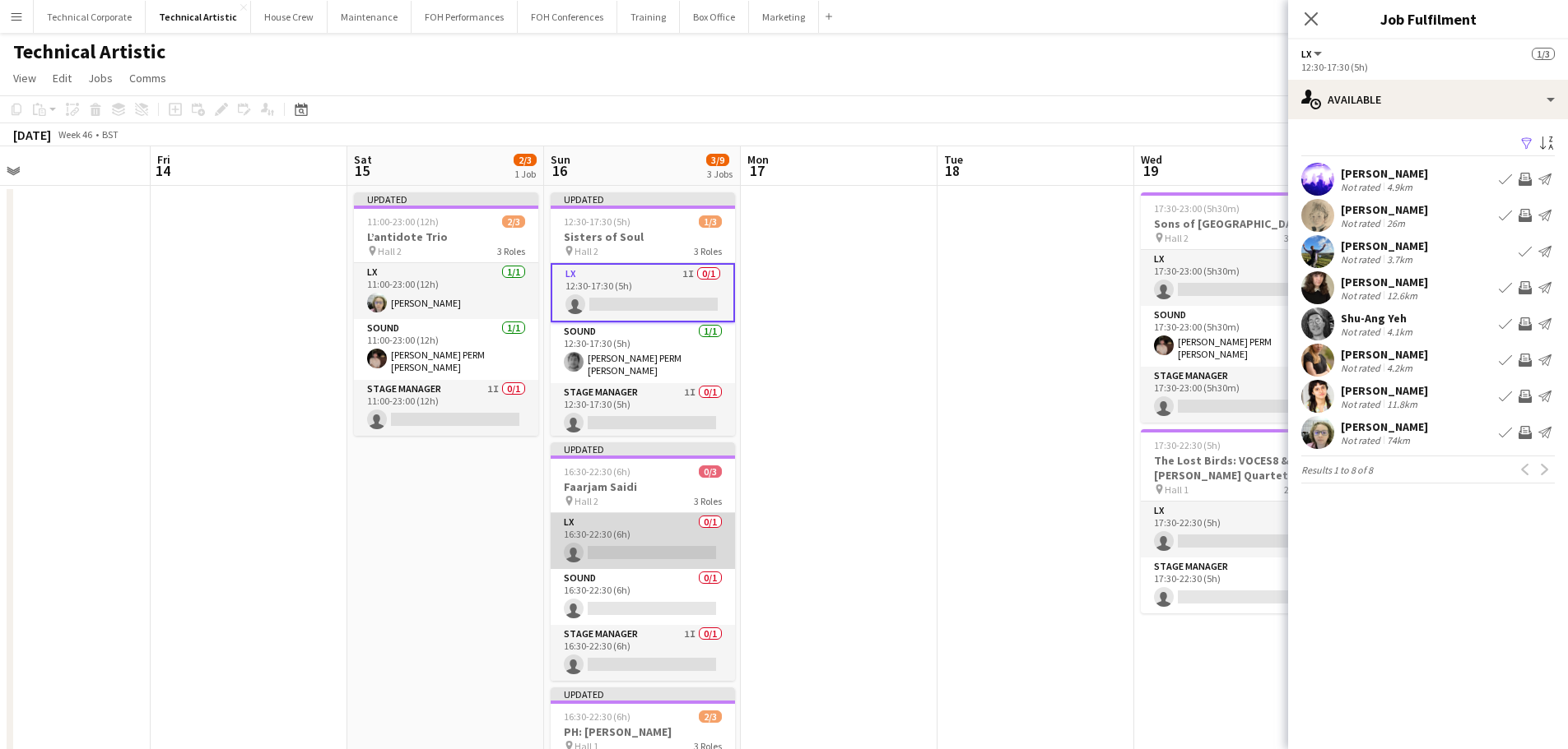
click at [663, 534] on app-card-role "LX 0/1 16:30-22:30 (6h) single-neutral-actions" at bounding box center [643, 541] width 184 height 56
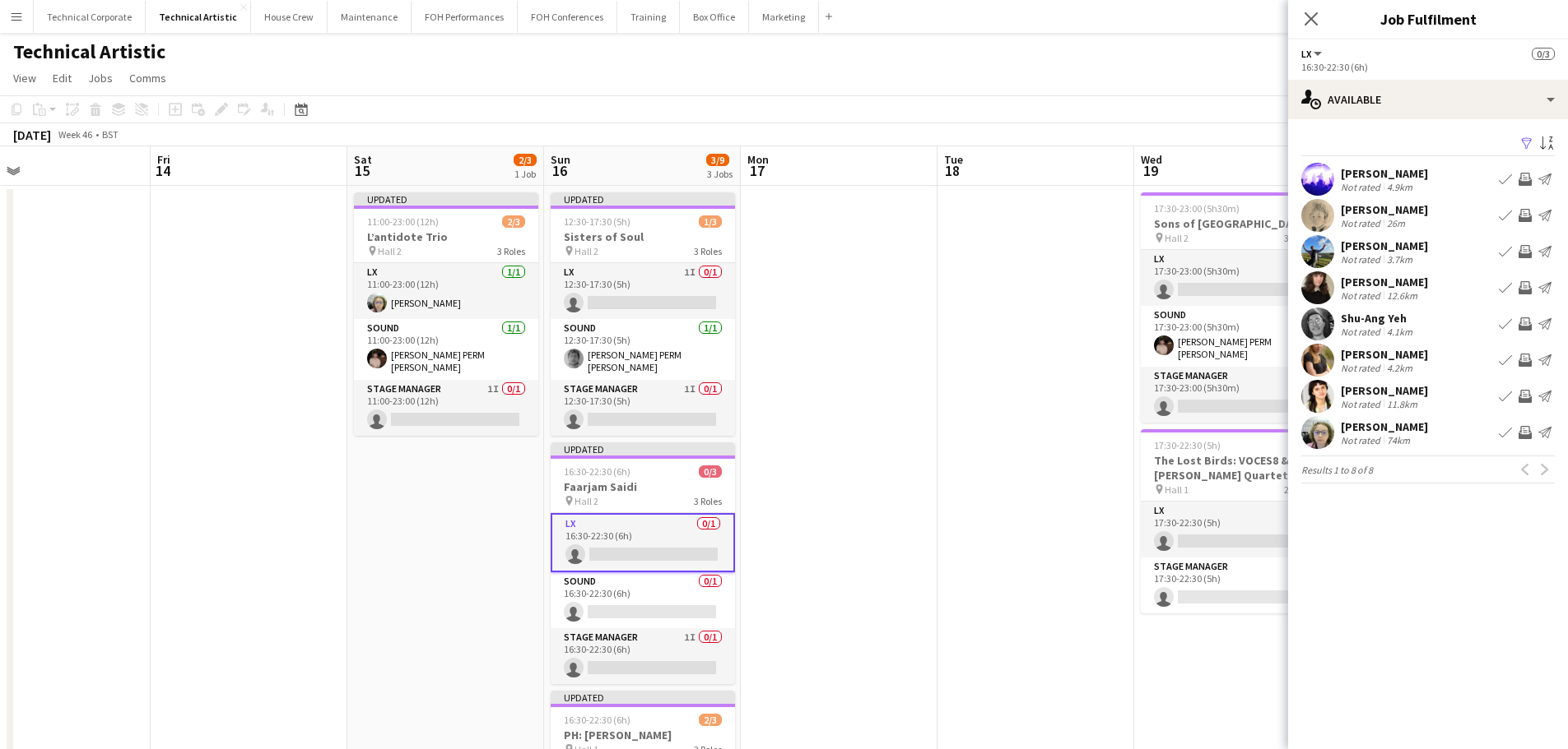
click at [1529, 394] on app-icon "Invite crew" at bounding box center [1525, 397] width 13 height 13
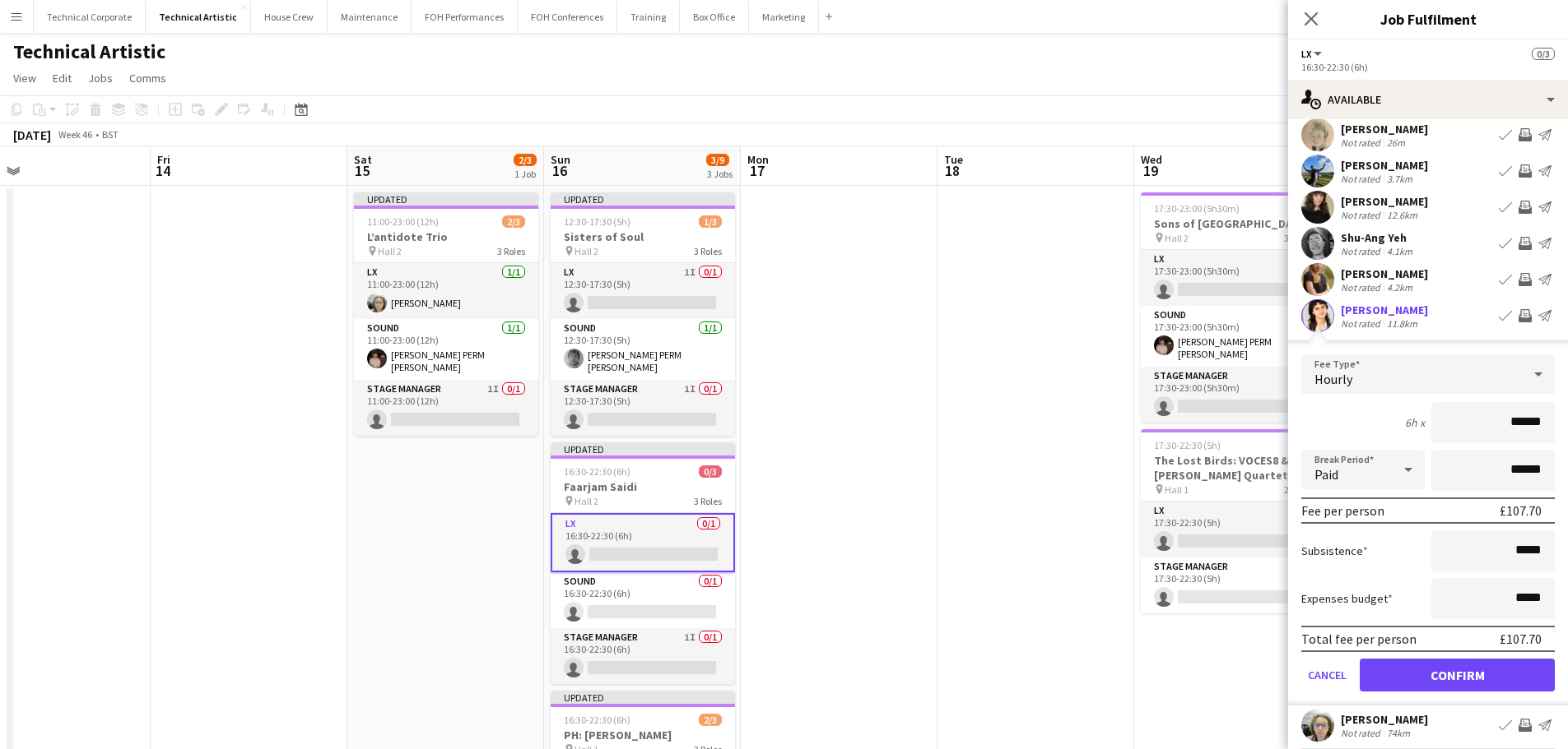
scroll to position [127, 0]
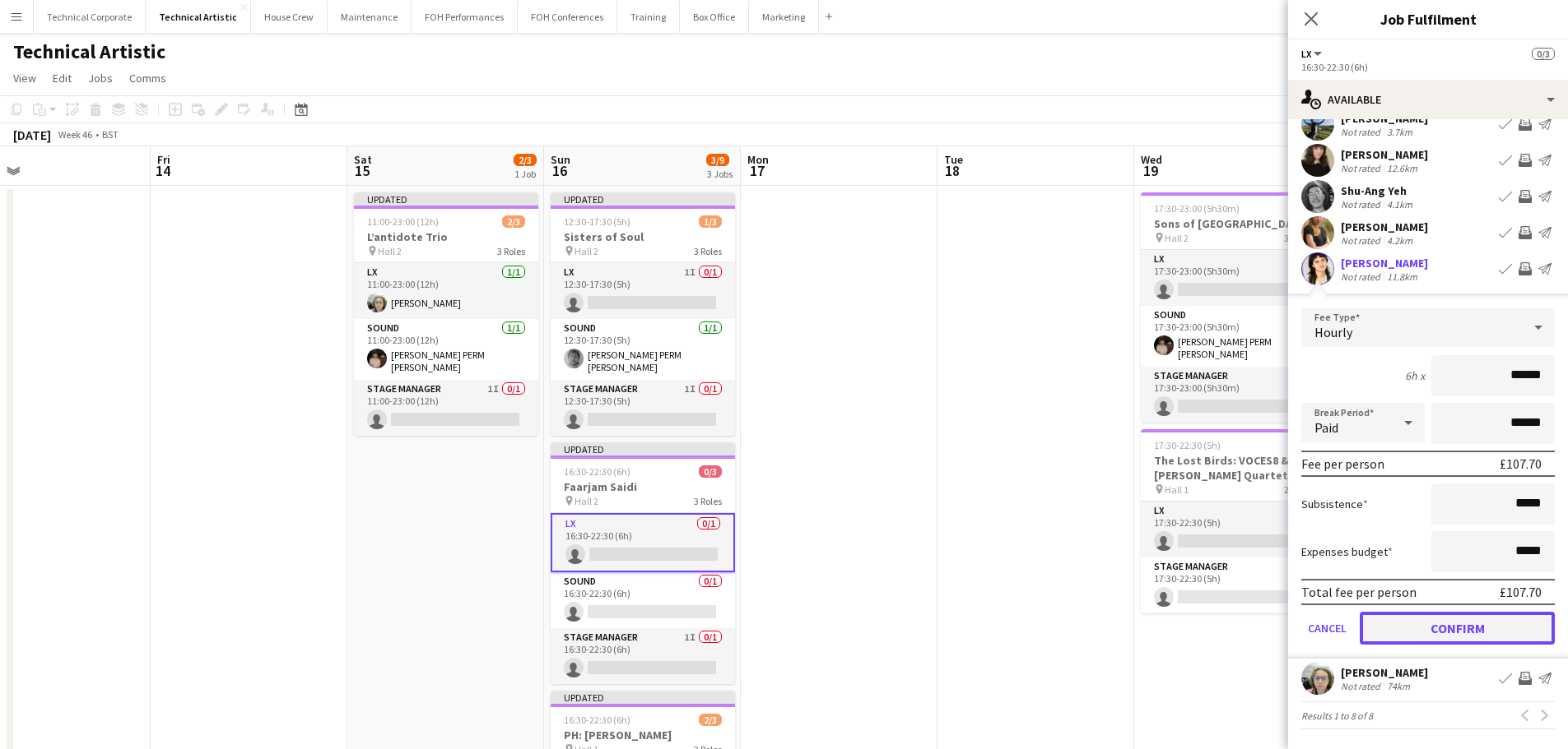
click at [1460, 619] on button "Confirm" at bounding box center [1456, 628] width 195 height 33
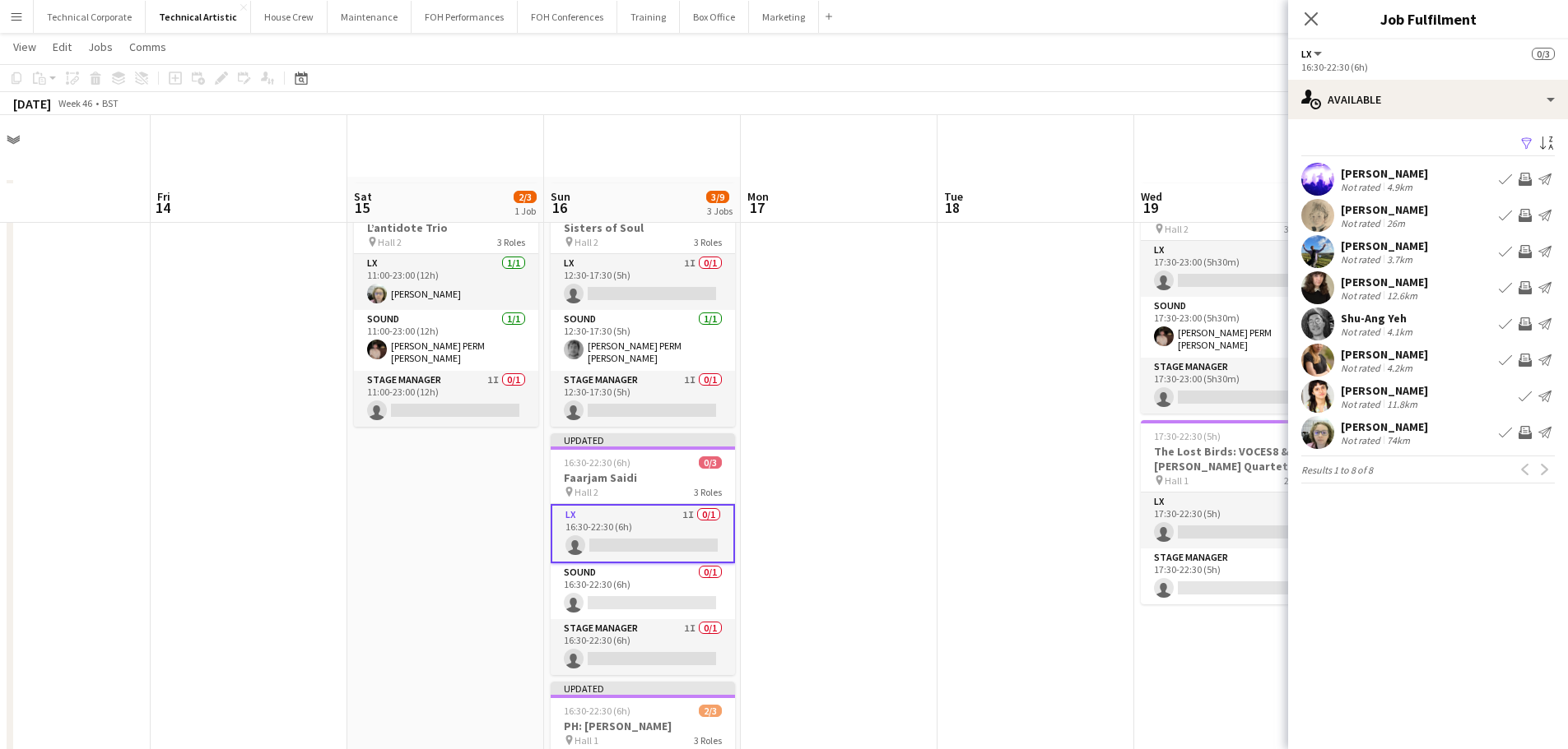
scroll to position [0, 0]
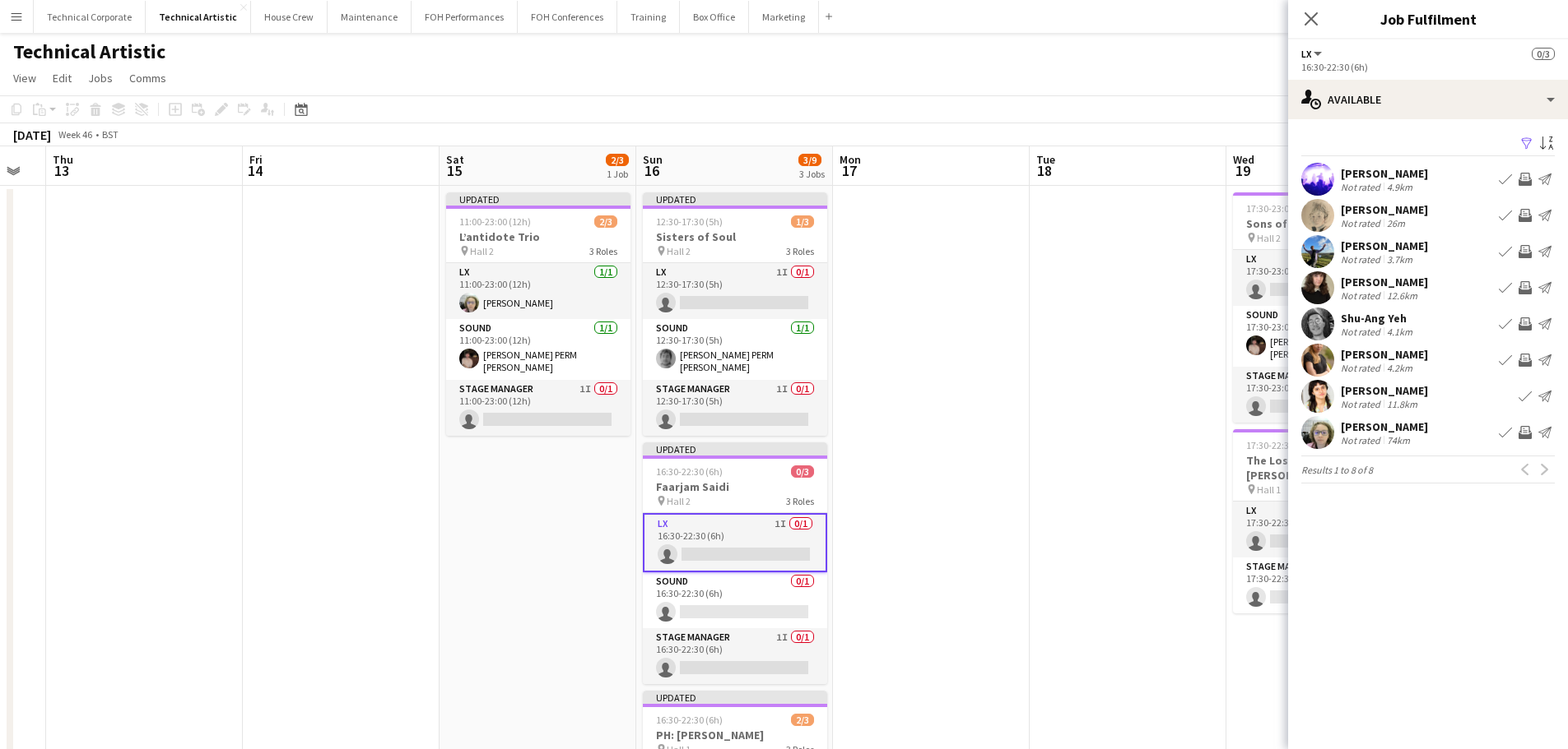
drag, startPoint x: 1040, startPoint y: 489, endPoint x: 660, endPoint y: 526, distance: 381.8
click at [660, 526] on app-calendar-viewport "Mon 10 Tue 11 Wed 12 Thu 13 Fri 14 Sat 15 2/3 1 Job Sun 16 3/9 3 Jobs Mon 17 Tu…" at bounding box center [784, 617] width 1568 height 942
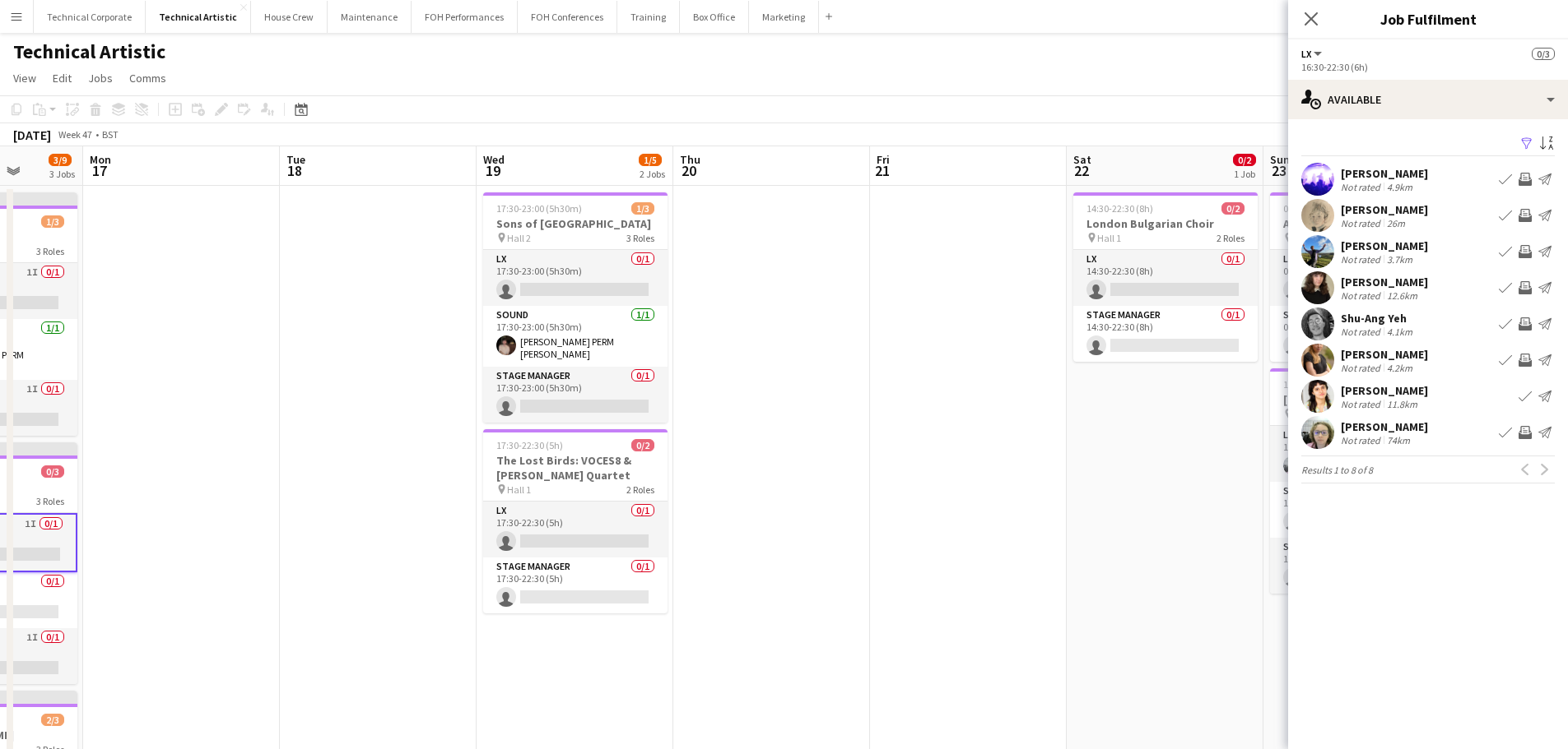
scroll to position [0, 499]
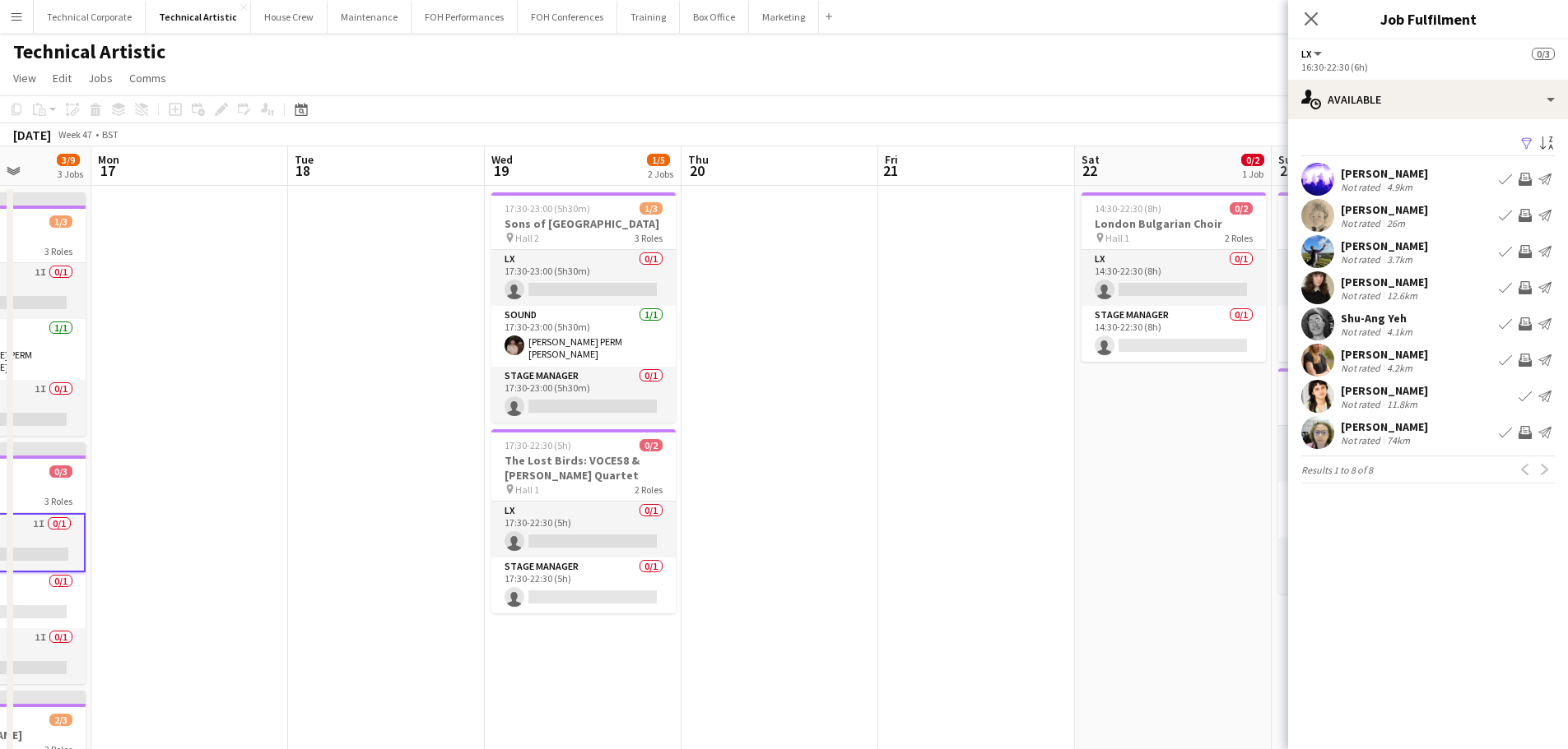
drag, startPoint x: 595, startPoint y: 510, endPoint x: 422, endPoint y: 524, distance: 173.6
click at [422, 524] on app-calendar-viewport "Fri 14 Sat 15 2/3 1 Job Sun 16 3/9 3 Jobs Mon 17 Tue 18 Wed 19 1/5 2 Jobs Thu 2…" at bounding box center [784, 617] width 1568 height 942
click at [375, 440] on app-date-cell at bounding box center [386, 637] width 197 height 903
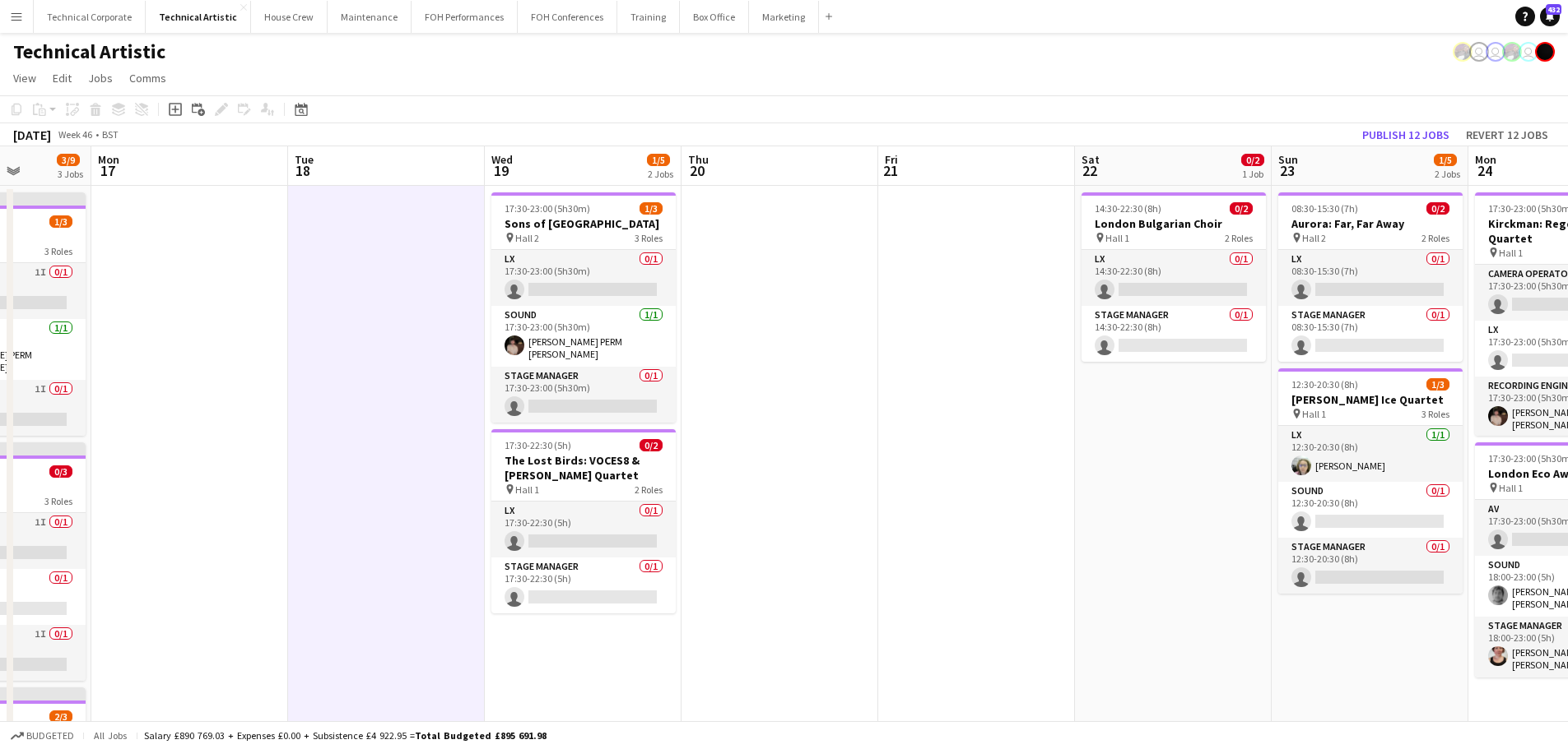
click at [375, 440] on app-date-cell at bounding box center [386, 637] width 197 height 903
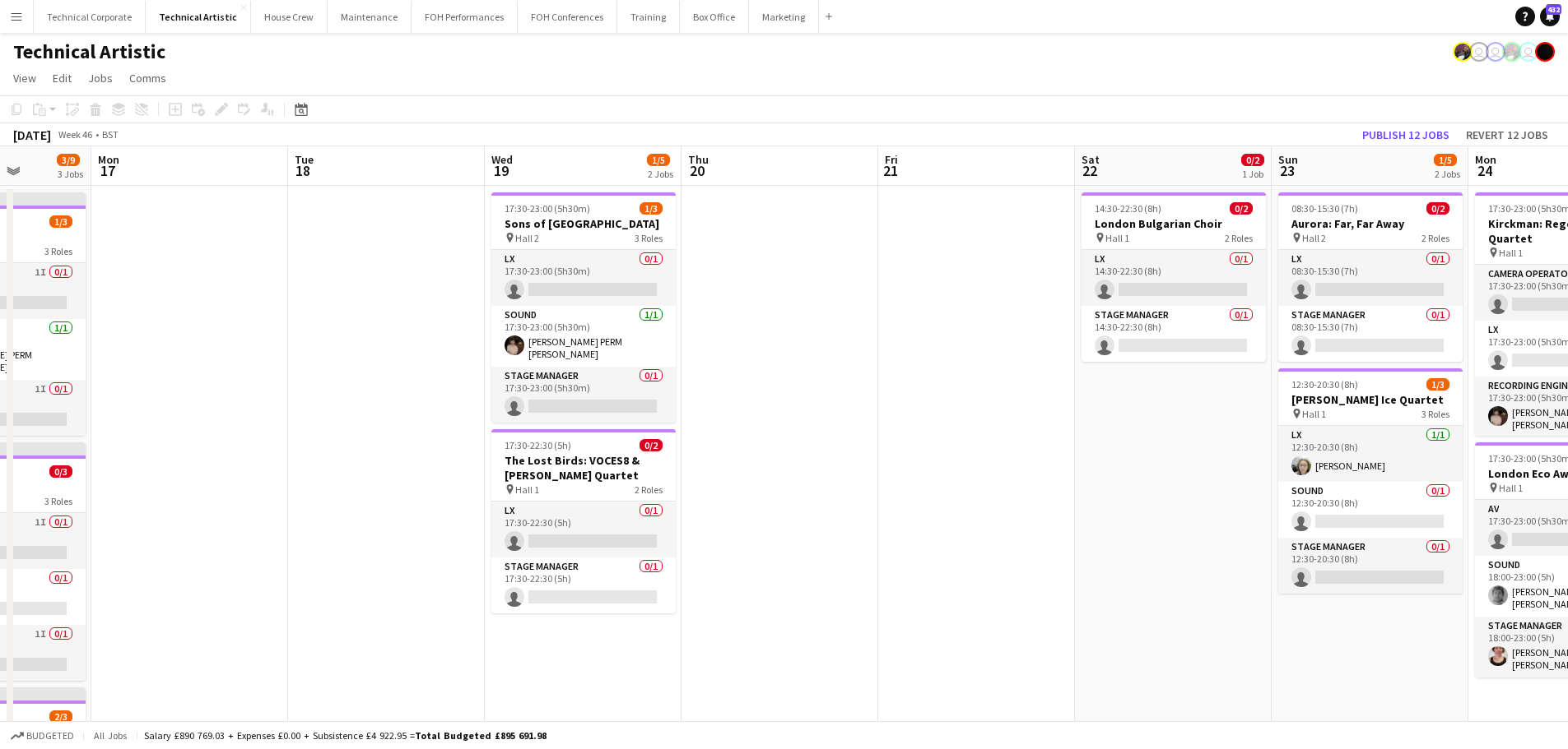
click at [930, 699] on app-date-cell at bounding box center [976, 637] width 197 height 903
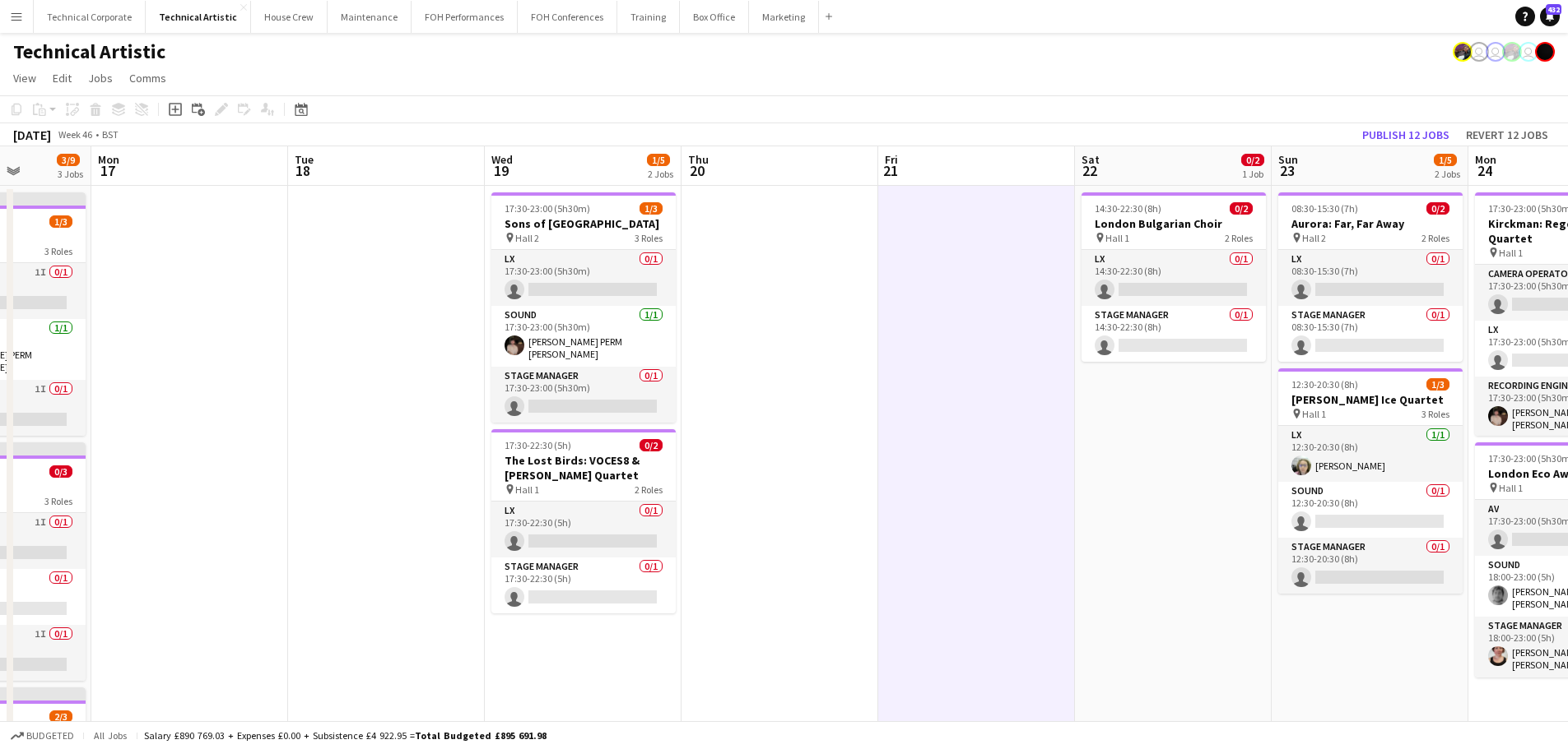
click at [1080, 557] on app-date-cell "14:30-22:30 (8h) 0/2 London Bulgarian Choir pin Hall 1 2 Roles LX 0/1 14:30-22:…" at bounding box center [1173, 637] width 197 height 903
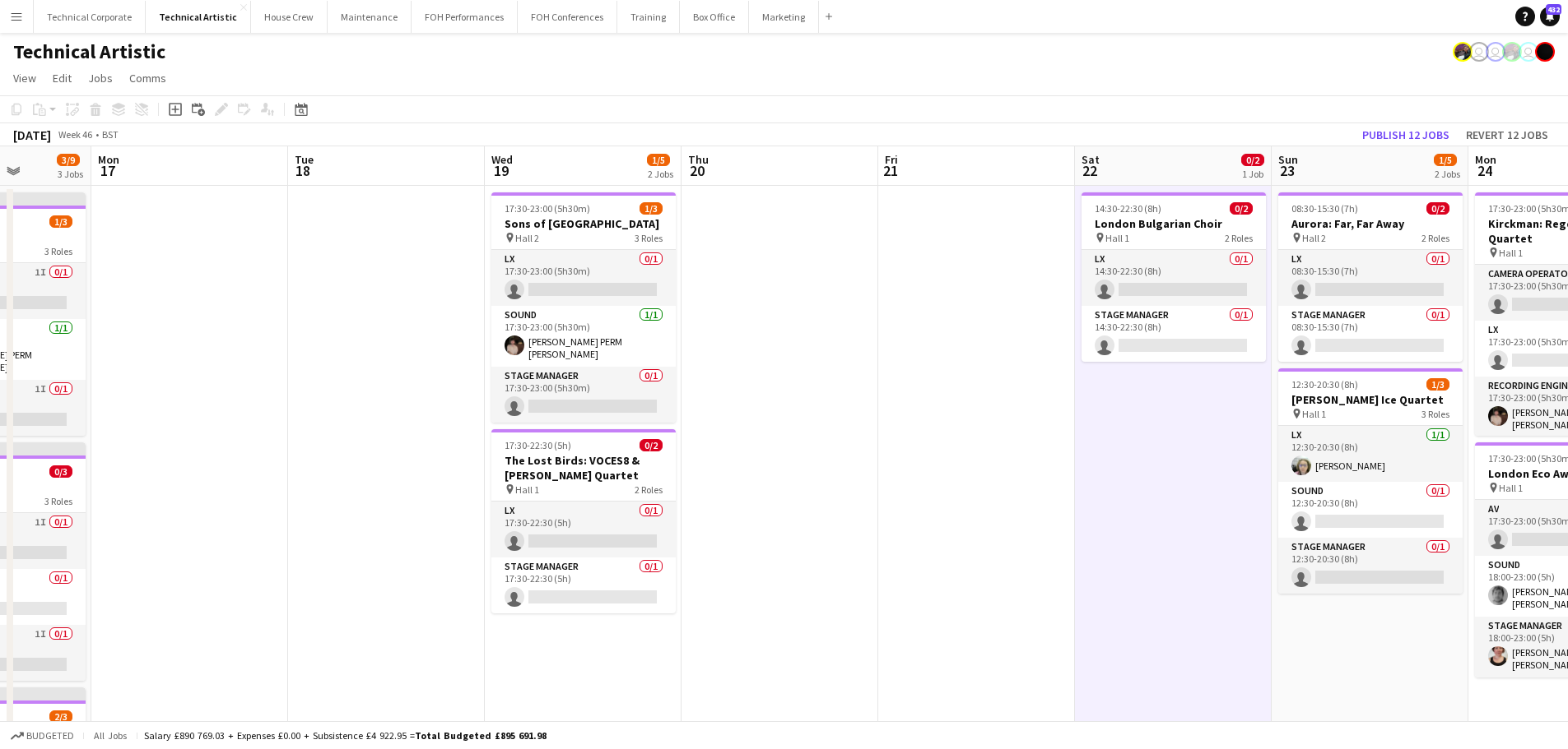
click at [1124, 559] on app-date-cell "14:30-22:30 (8h) 0/2 London Bulgarian Choir pin Hall 1 2 Roles LX 0/1 14:30-22:…" at bounding box center [1173, 637] width 197 height 903
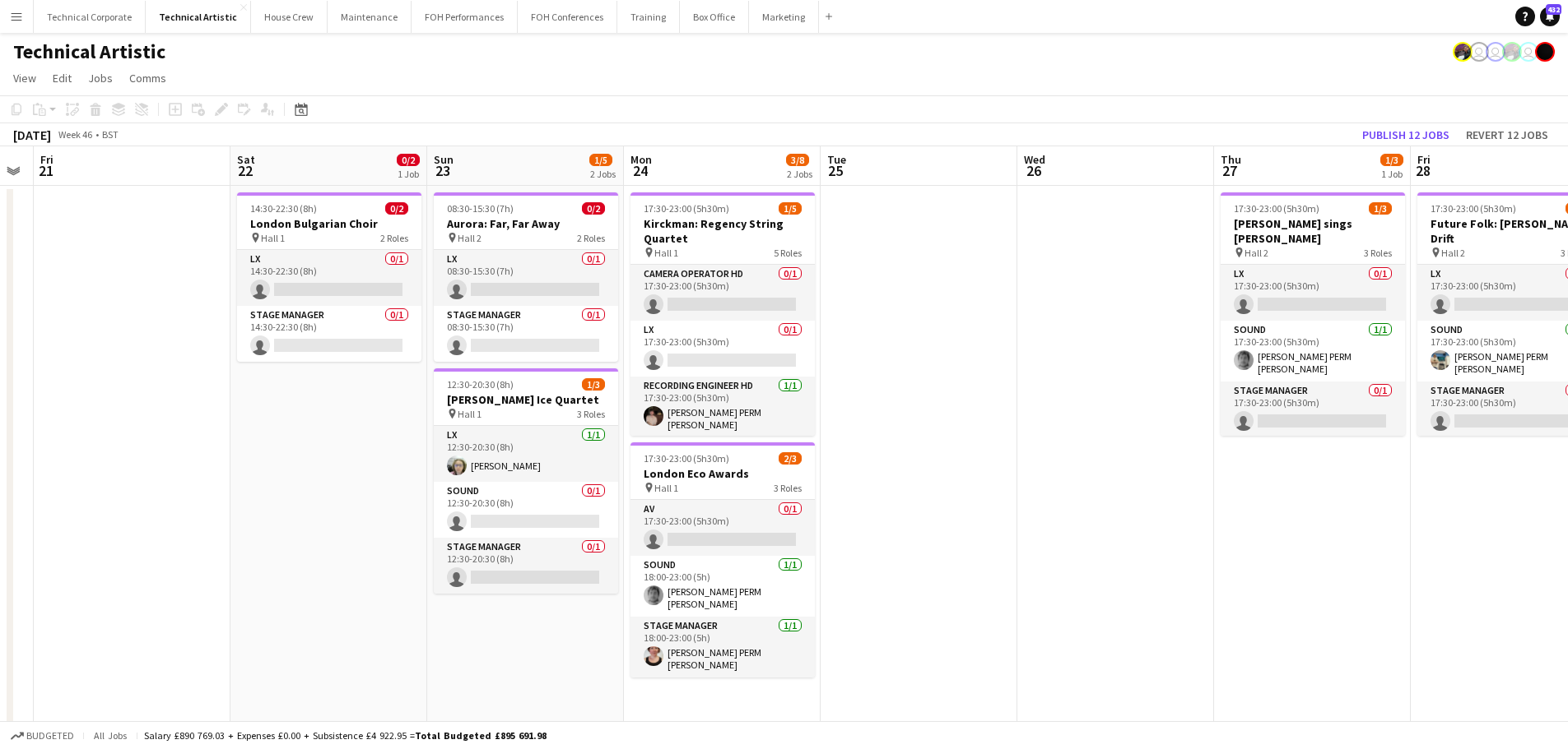
drag, startPoint x: 823, startPoint y: 567, endPoint x: 207, endPoint y: 586, distance: 616.3
click at [207, 586] on app-calendar-viewport "Tue 18 Wed 19 1/5 2 Jobs Thu 20 Fri 21 Sat 22 0/2 1 Job Sun 23 1/5 2 Jobs Mon 2…" at bounding box center [784, 617] width 1568 height 942
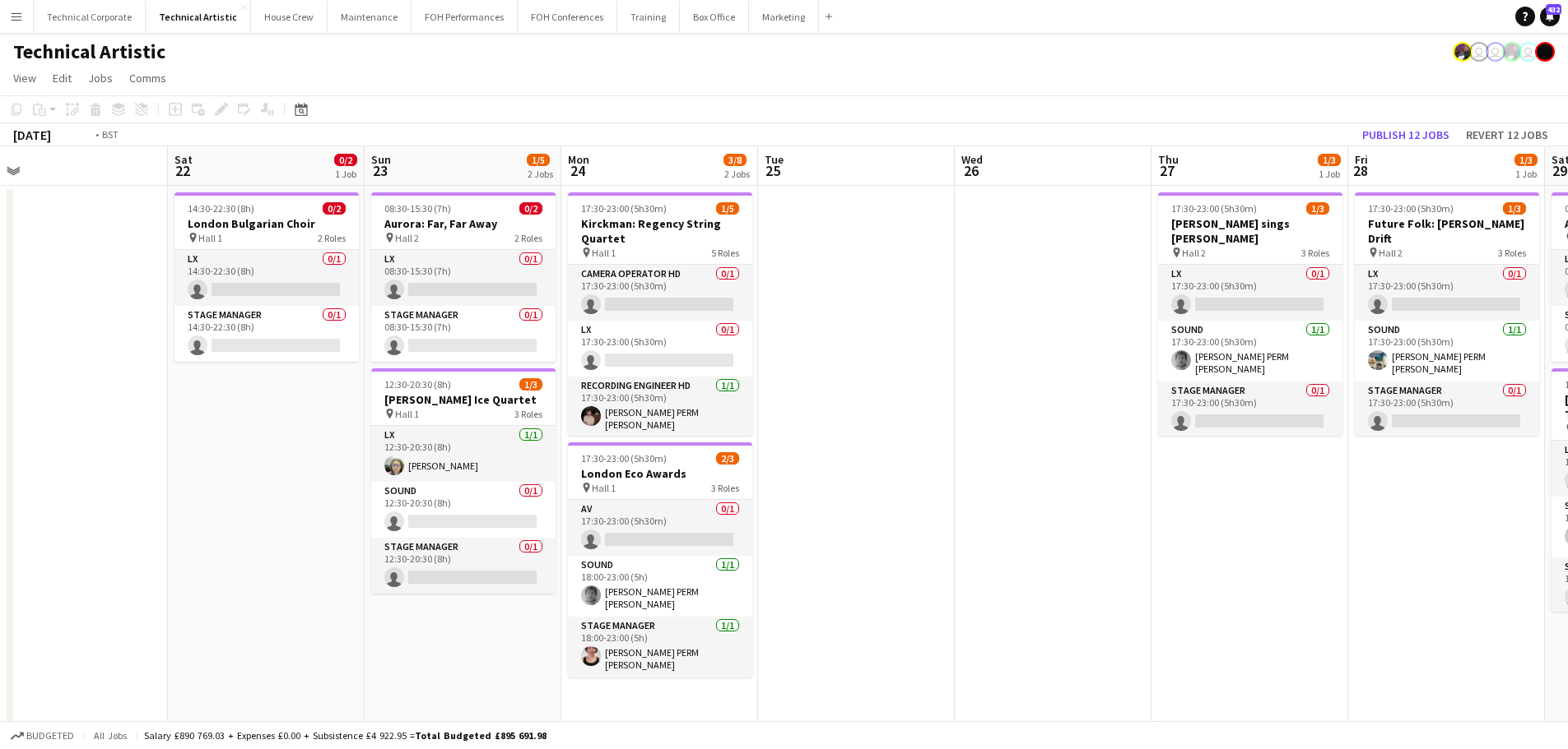
drag, startPoint x: 707, startPoint y: 580, endPoint x: 461, endPoint y: 567, distance: 246.3
click at [461, 568] on app-calendar-viewport "Tue 18 Wed 19 1/5 2 Jobs Thu 20 Fri 21 Sat 22 0/2 1 Job Sun 23 1/5 2 Jobs Mon 2…" at bounding box center [784, 617] width 1568 height 942
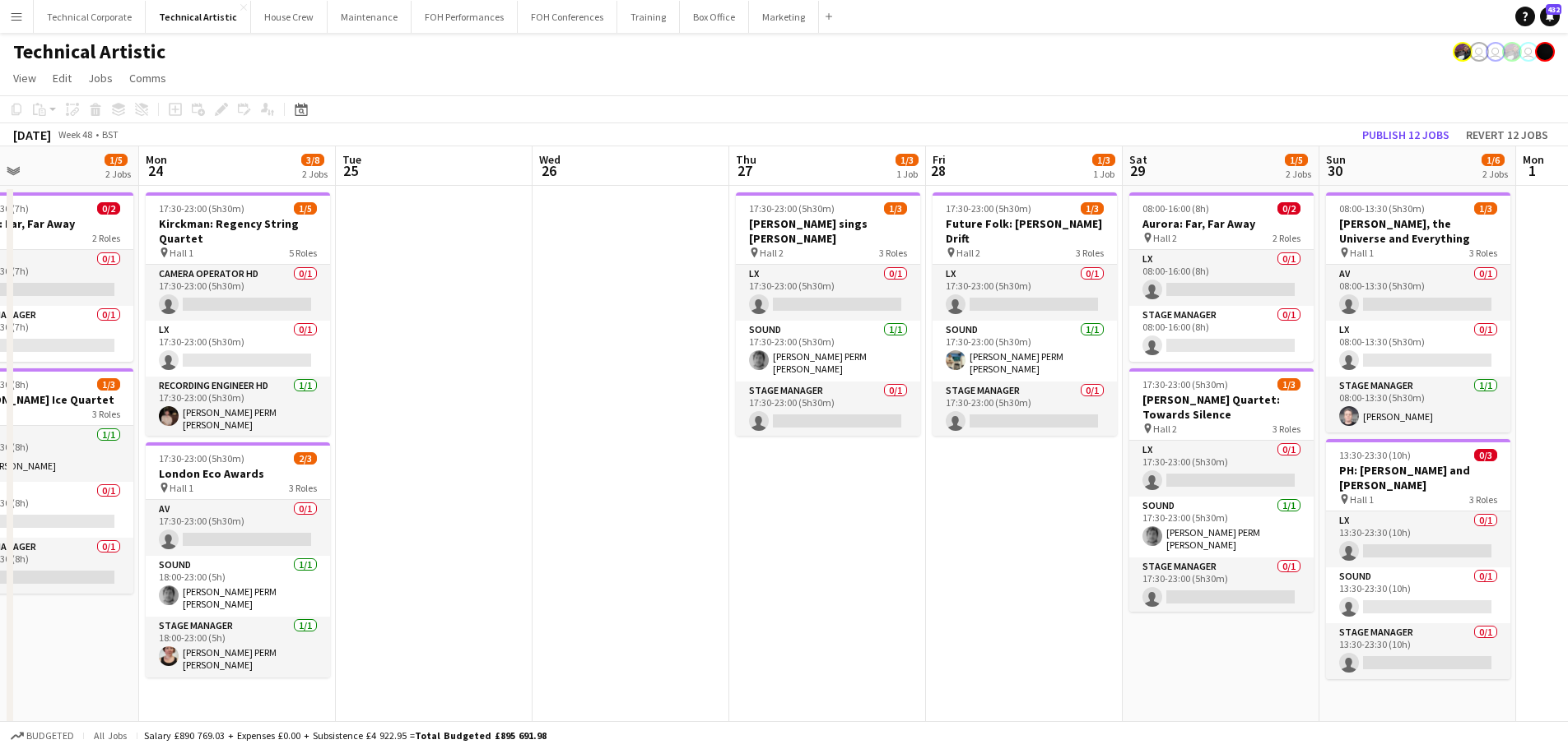
drag, startPoint x: 1119, startPoint y: 551, endPoint x: 1507, endPoint y: 552, distance: 388.0
click at [1477, 552] on app-calendar-viewport "Sat 22 0/2 1 Job Sun 23 1/5 2 Jobs Mon 24 3/8 2 Jobs Tue 25 Wed 26 Thu 27 1/3 1…" at bounding box center [784, 617] width 1568 height 942
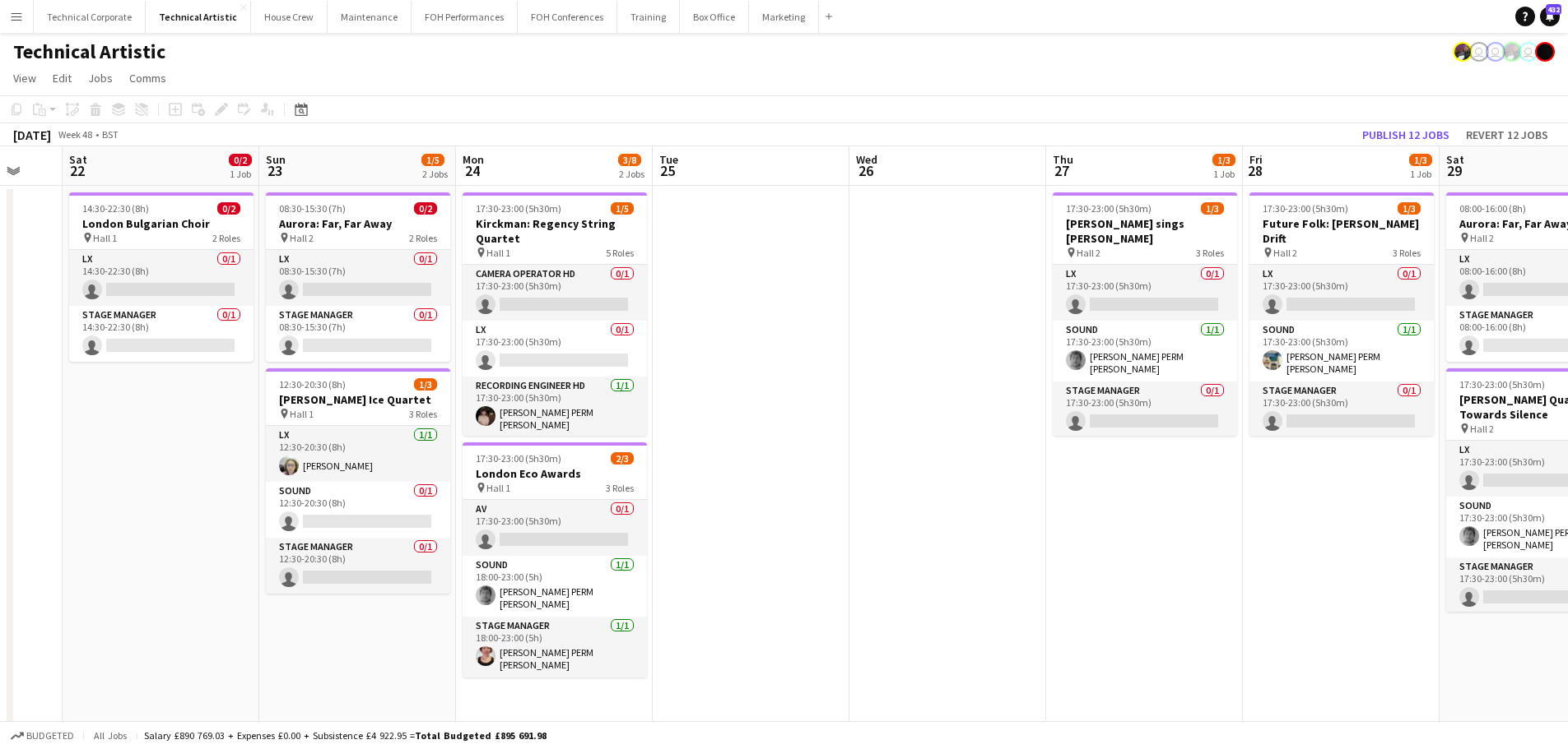
drag, startPoint x: 698, startPoint y: 552, endPoint x: 1275, endPoint y: 544, distance: 577.1
click at [1359, 544] on app-calendar-viewport "Thu 20 Fri 21 Sat 22 0/2 1 Job Sun 23 1/5 2 Jobs Mon 24 3/8 2 Jobs Tue 25 Wed 2…" at bounding box center [784, 617] width 1568 height 942
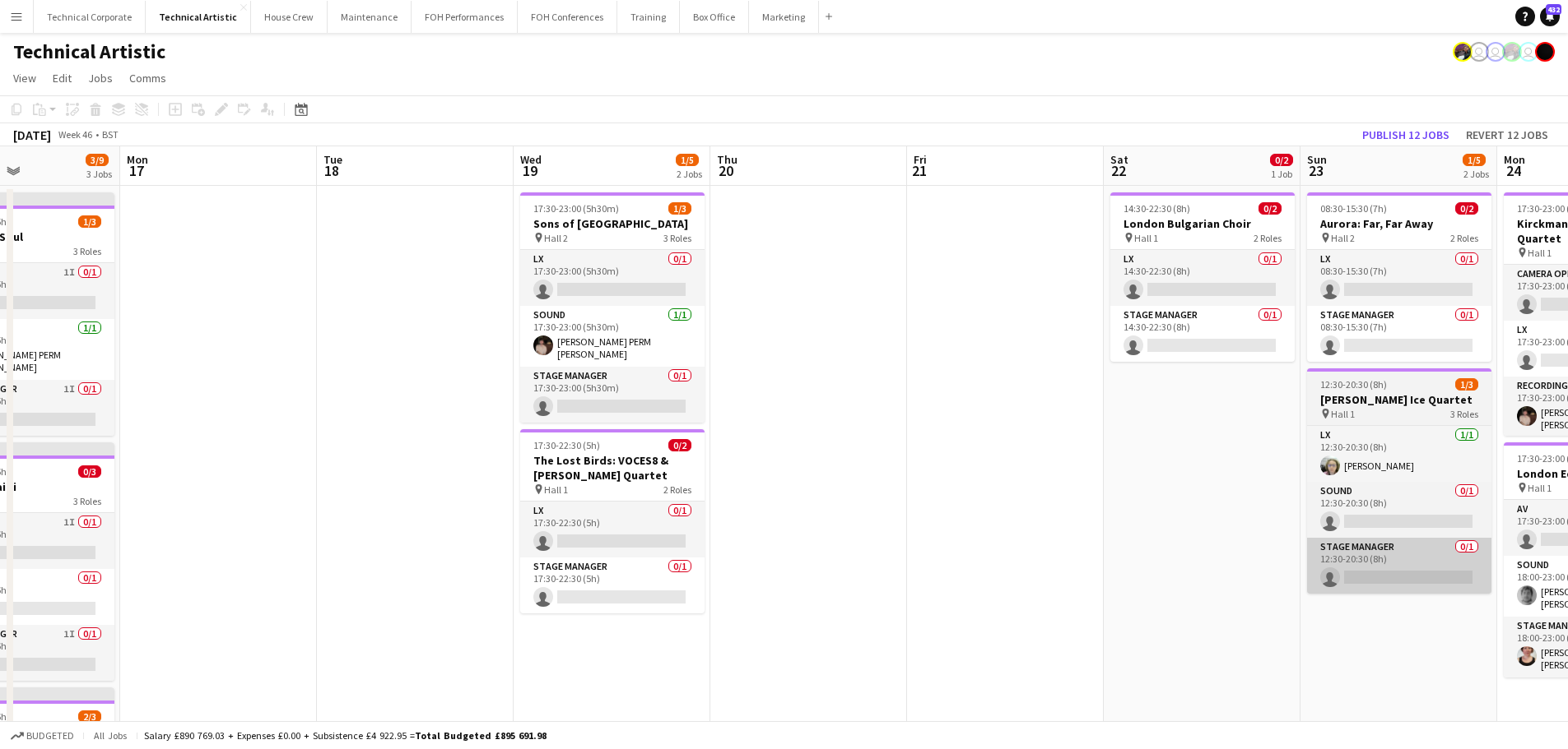
drag, startPoint x: 957, startPoint y: 546, endPoint x: 1503, endPoint y: 563, distance: 546.3
click at [1513, 562] on app-calendar-viewport "Fri 14 Sat 15 2/3 1 Job Sun 16 3/9 3 Jobs Mon 17 Tue 18 Wed 19 1/5 2 Jobs Thu 2…" at bounding box center [784, 617] width 1568 height 942
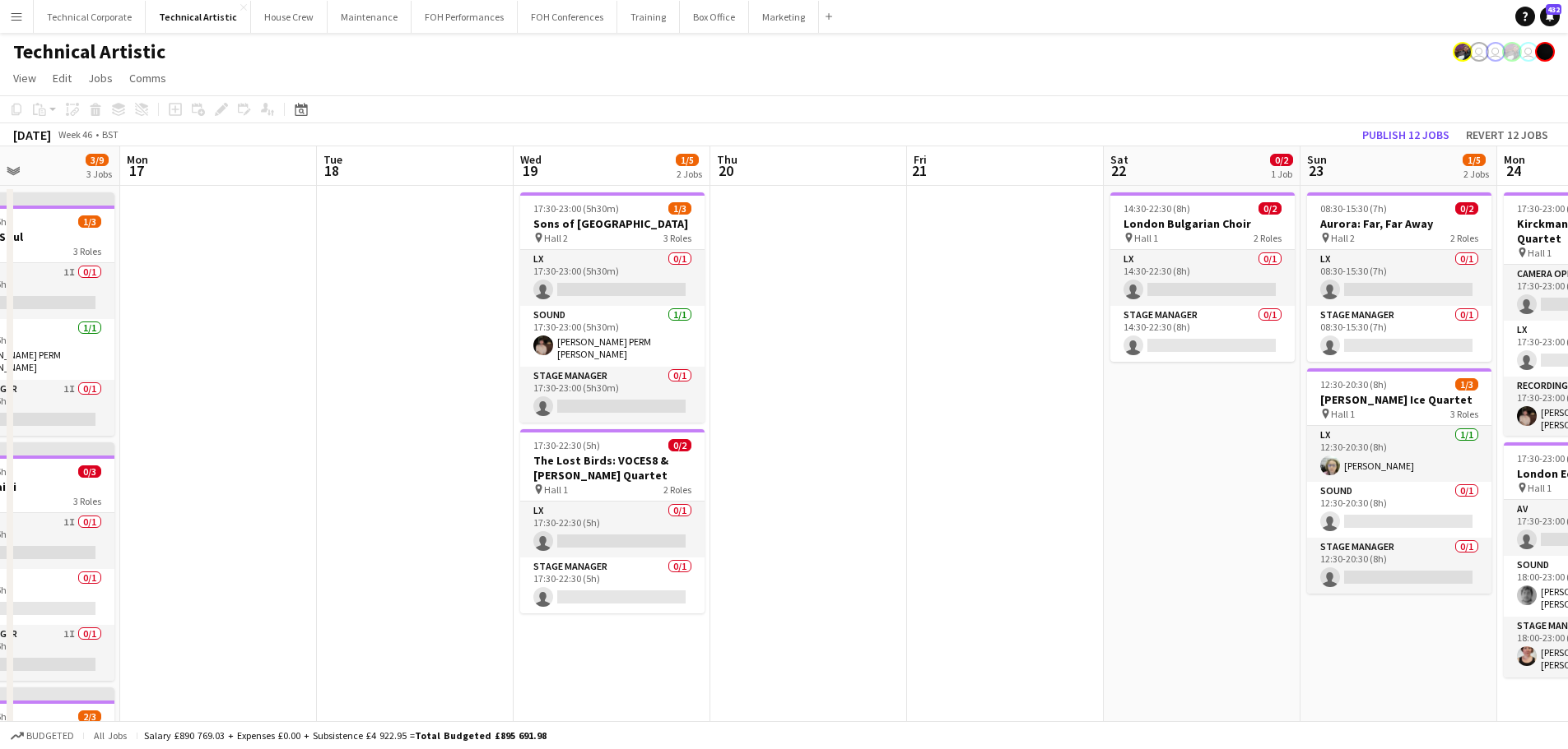
scroll to position [0, 442]
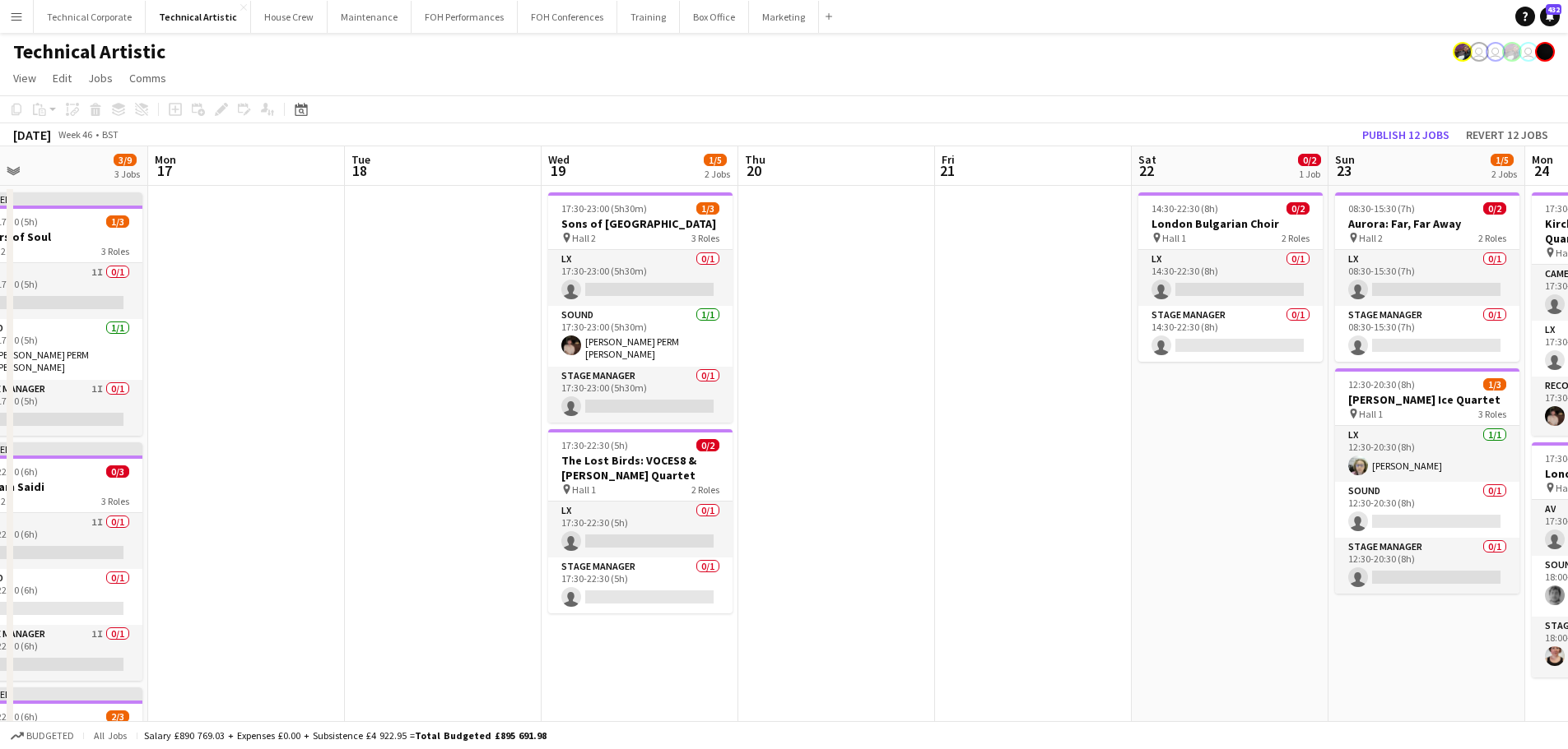
click at [884, 396] on app-date-cell at bounding box center [836, 637] width 197 height 903
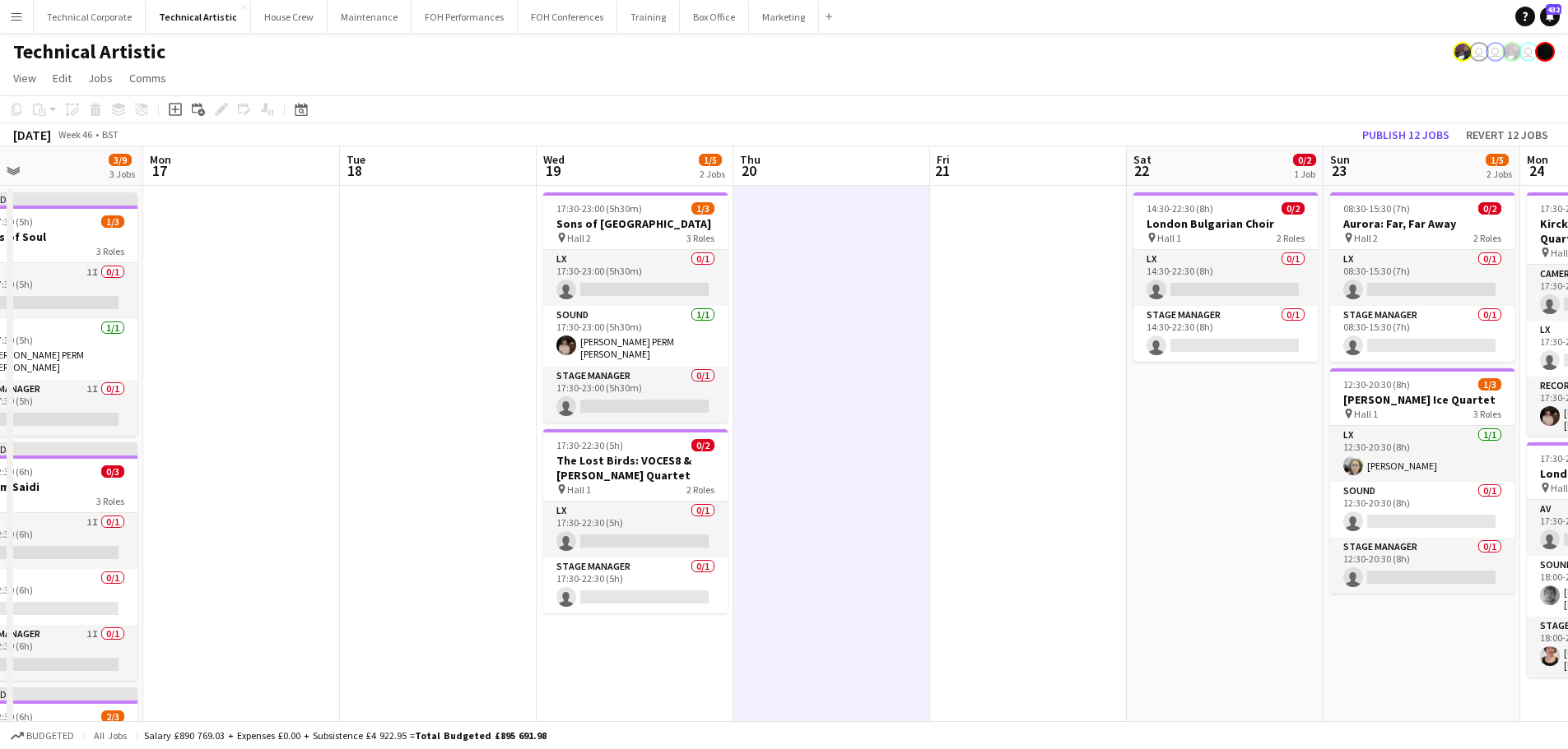
drag, startPoint x: 885, startPoint y: 525, endPoint x: 1065, endPoint y: 511, distance: 180.5
click at [1119, 508] on app-calendar-viewport "Fri 14 Sat 15 2/3 1 Job Sun 16 3/9 3 Jobs Mon 17 Tue 18 Wed 19 1/5 2 Jobs Thu 2…" at bounding box center [784, 617] width 1568 height 942
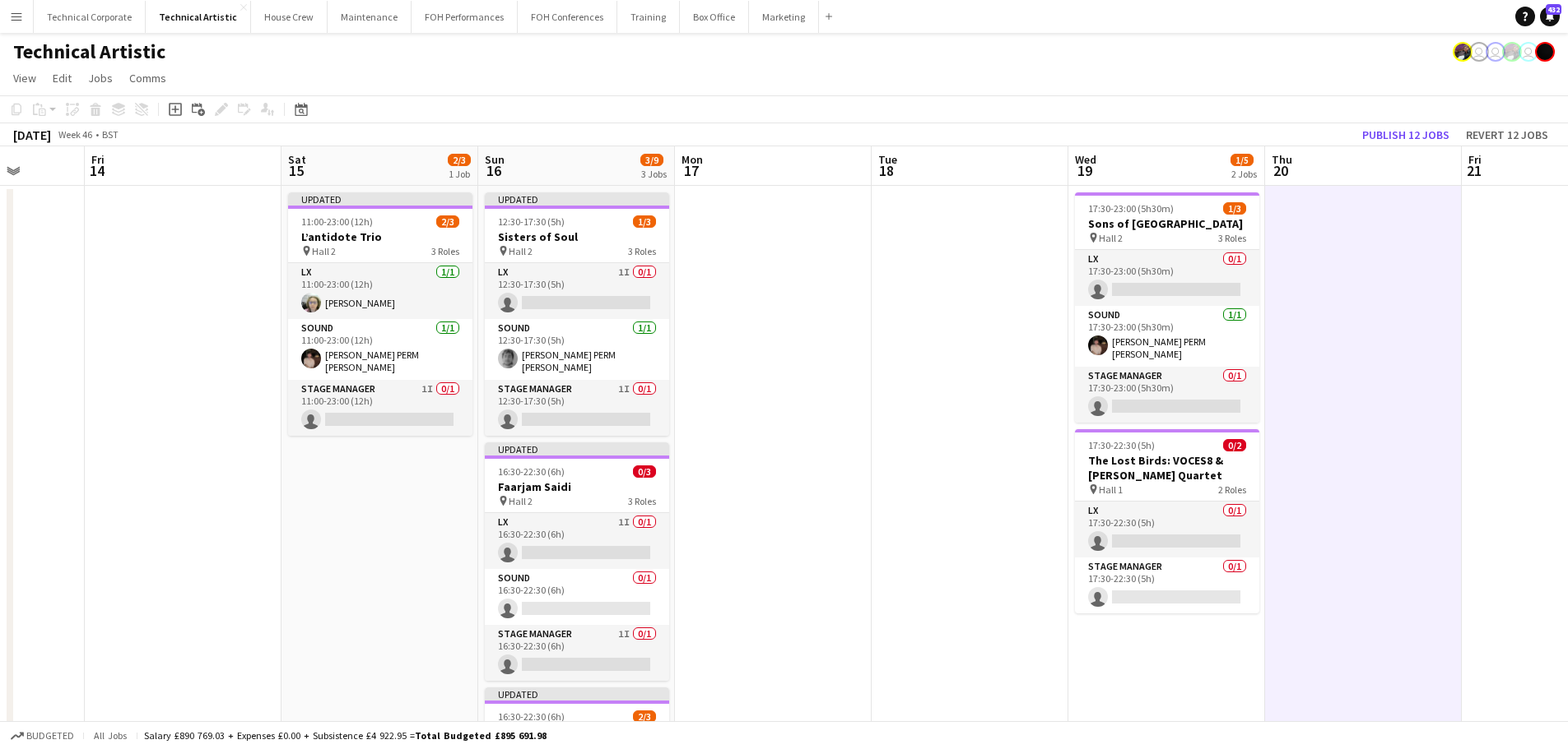
drag, startPoint x: 908, startPoint y: 525, endPoint x: 925, endPoint y: 521, distance: 17.5
click at [925, 521] on app-calendar-viewport "Tue 11 Wed 12 Thu 13 Fri 14 Sat 15 2/3 1 Job Sun 16 3/9 3 Jobs Mon 17 Tue 18 We…" at bounding box center [784, 617] width 1568 height 942
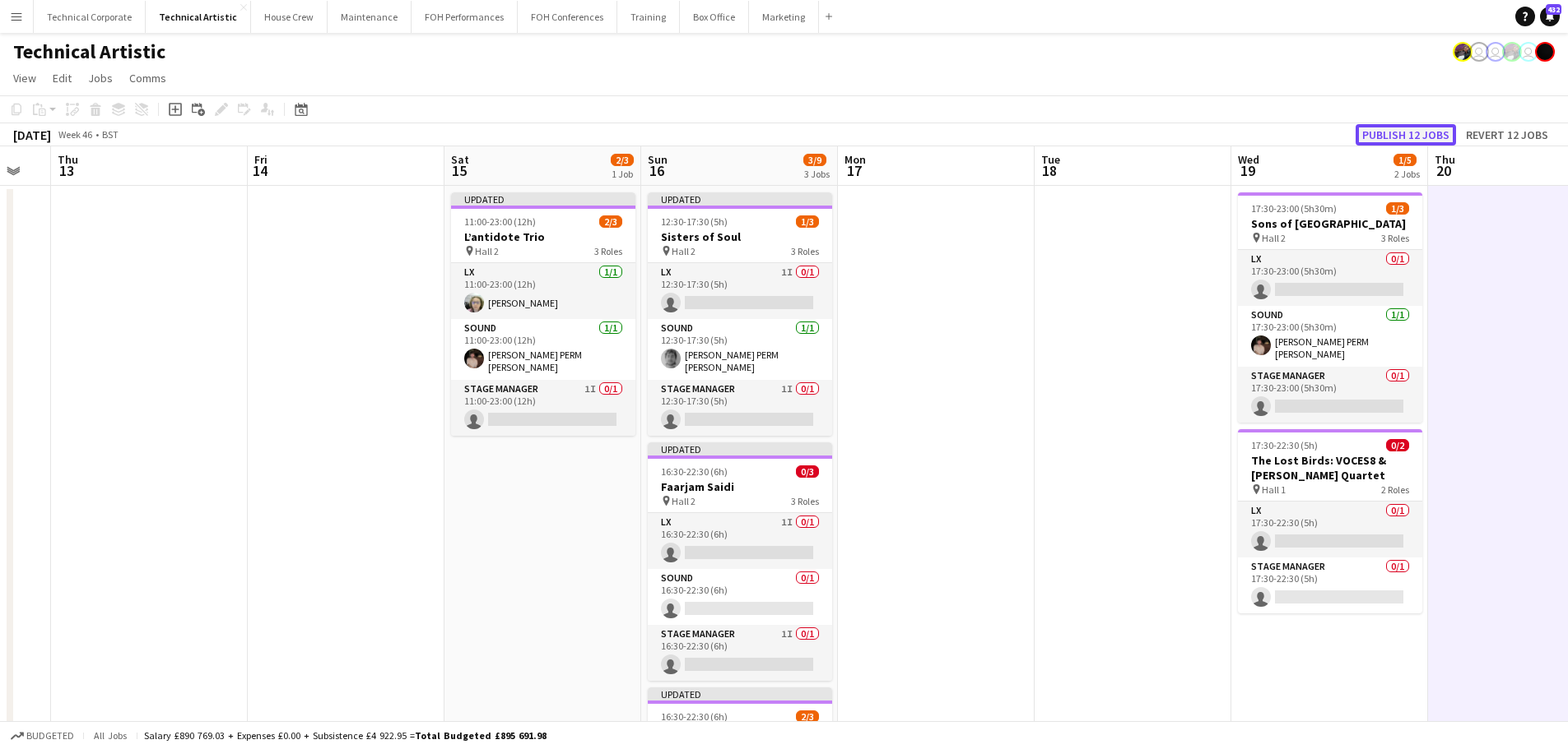
click at [1426, 140] on button "Publish 12 jobs" at bounding box center [1406, 135] width 101 height 22
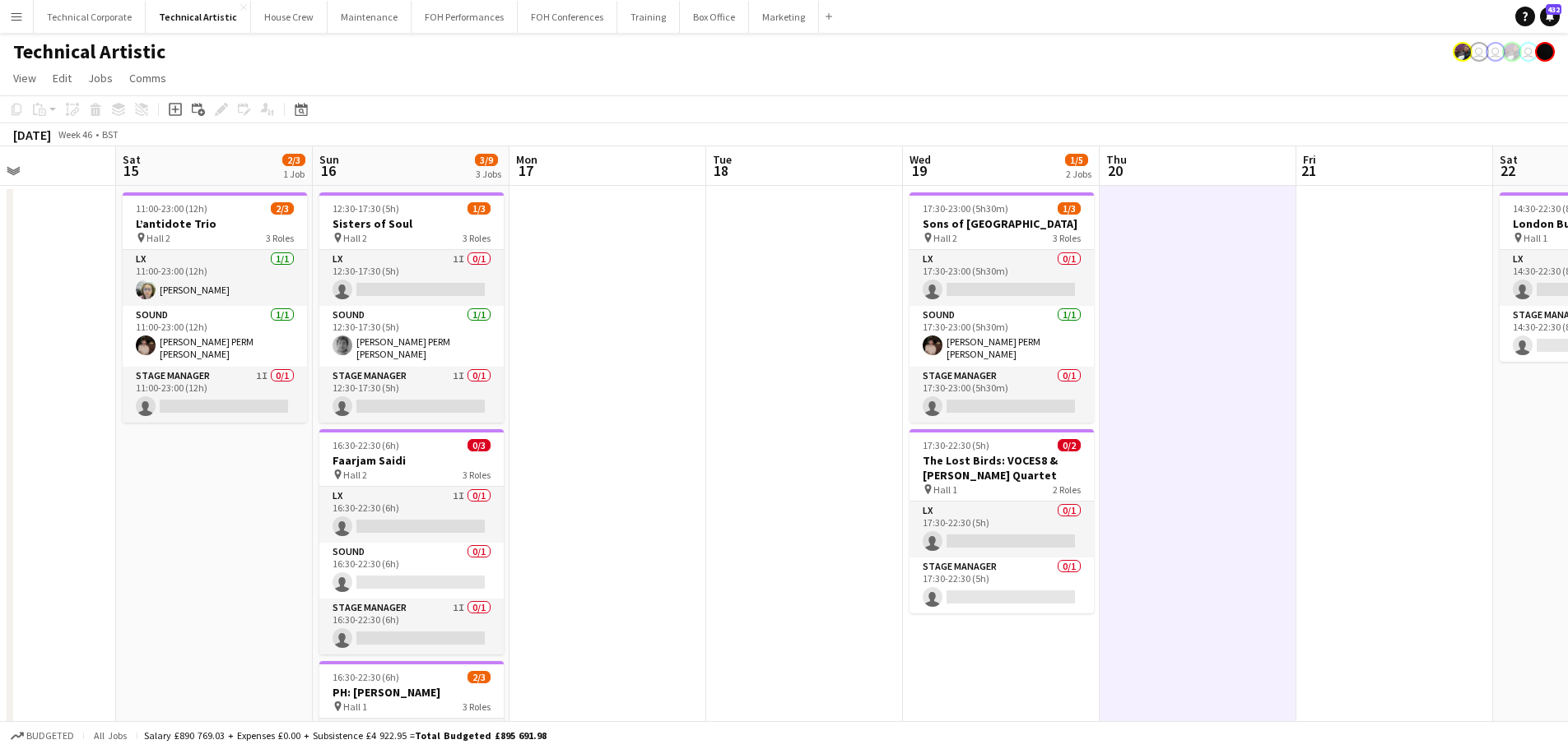
drag, startPoint x: 770, startPoint y: 539, endPoint x: 220, endPoint y: 554, distance: 550.2
click at [221, 554] on app-calendar-viewport "Tue 11 Wed 12 Thu 13 Fri 14 Sat 15 2/3 1 Job Sun 16 3/9 3 Jobs Mon 17 Tue 18 We…" at bounding box center [784, 617] width 1568 height 942
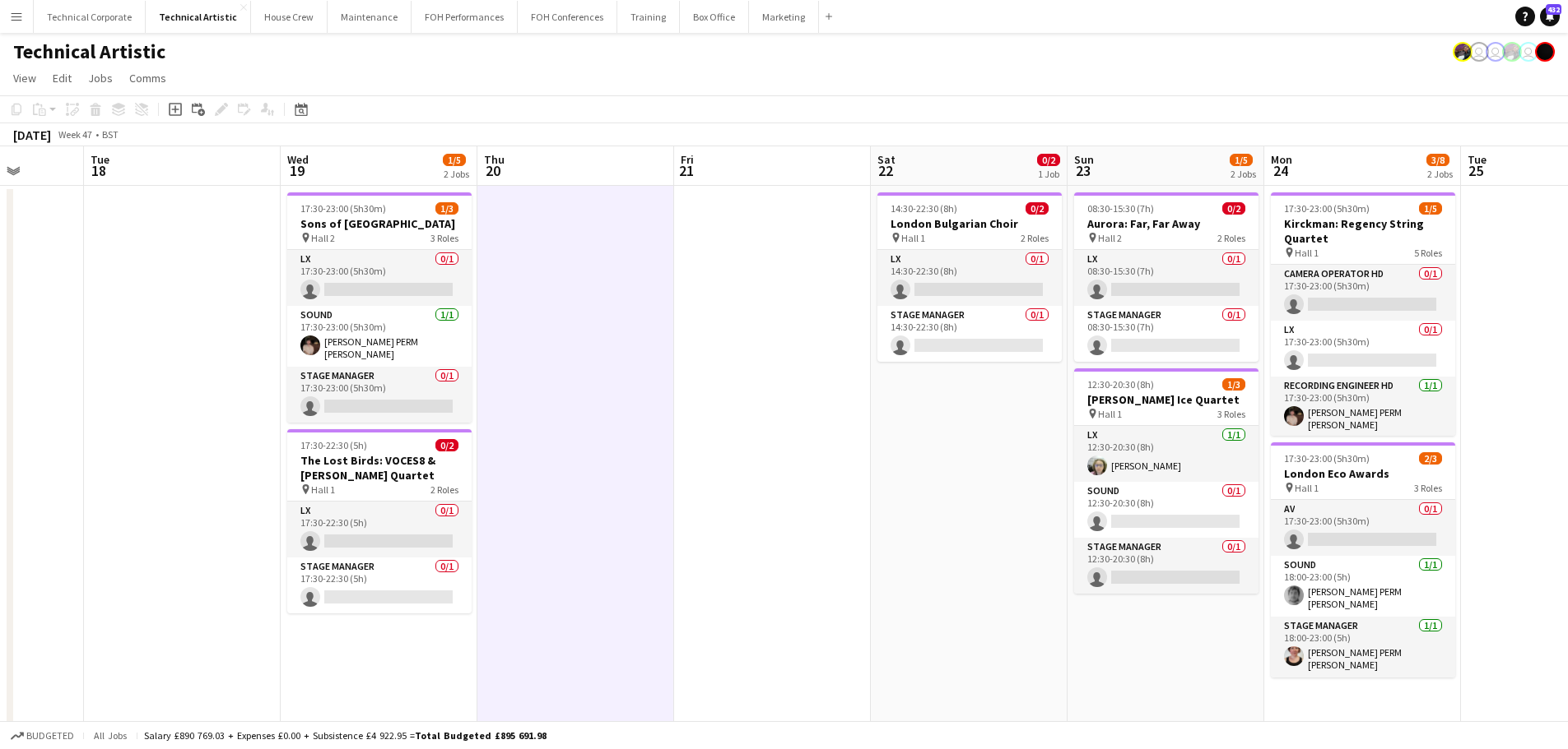
drag, startPoint x: 1133, startPoint y: 419, endPoint x: 563, endPoint y: 468, distance: 572.1
click at [563, 468] on app-calendar-viewport "Sat 15 2/3 1 Job Sun 16 3/9 3 Jobs Mon 17 Tue 18 Wed 19 1/5 2 Jobs Thu 20 Fri 2…" at bounding box center [784, 617] width 1568 height 942
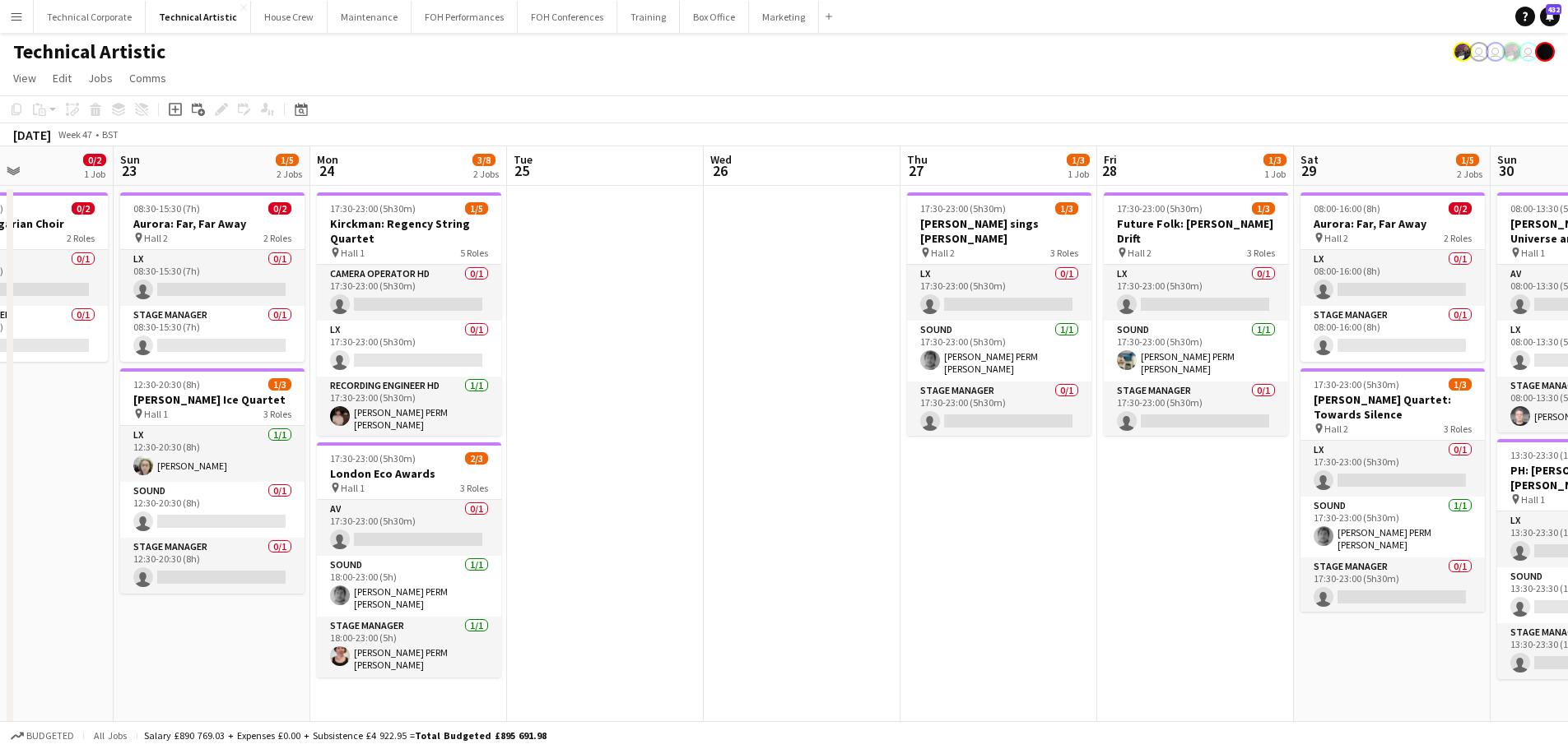
drag, startPoint x: 691, startPoint y: 441, endPoint x: 571, endPoint y: 441, distance: 120.0
click at [571, 441] on app-calendar-viewport "Thu 20 Fri 21 Sat 22 0/2 1 Job Sun 23 1/5 2 Jobs Mon 24 3/8 2 Jobs Tue 25 Wed 2…" at bounding box center [784, 617] width 1568 height 942
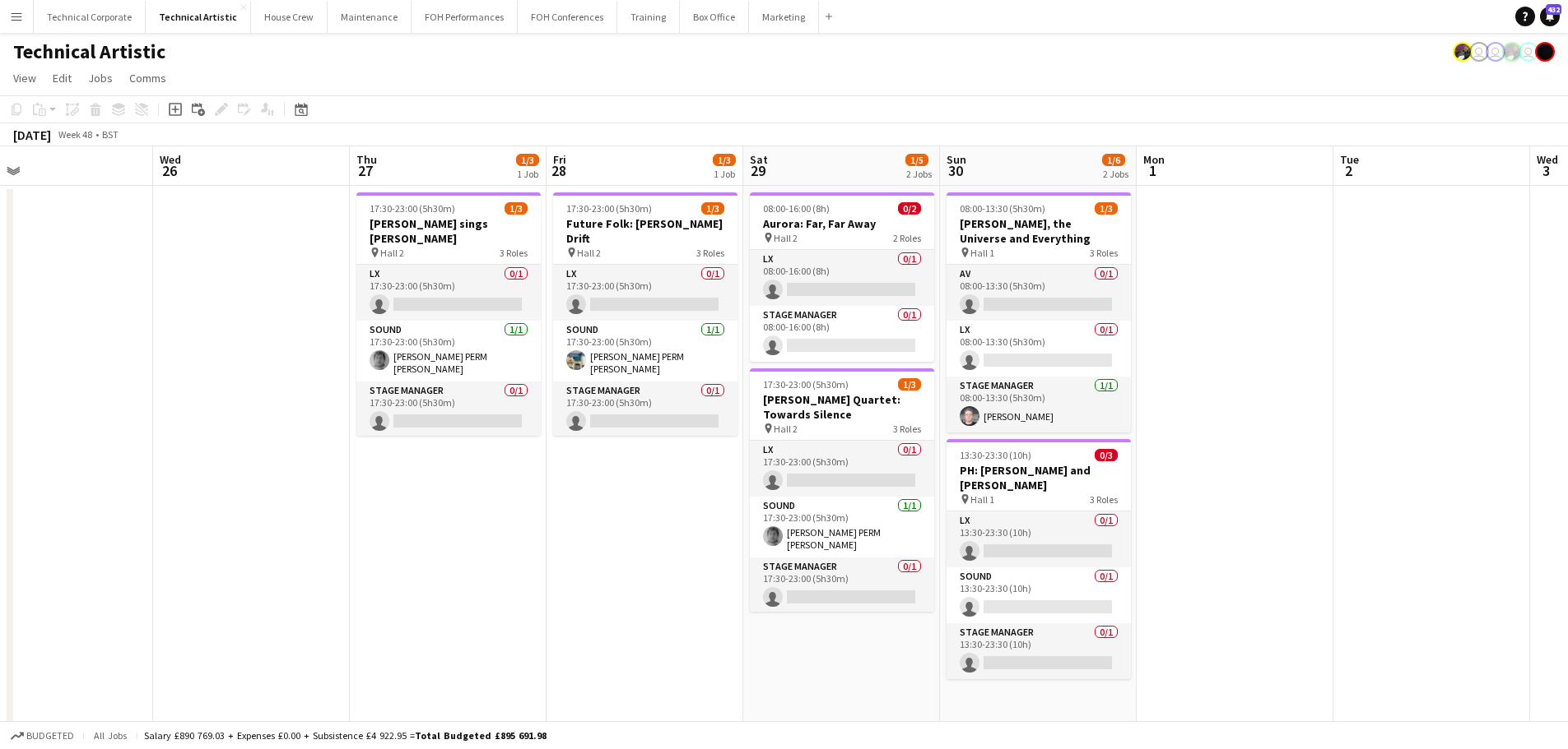
scroll to position [0, 644]
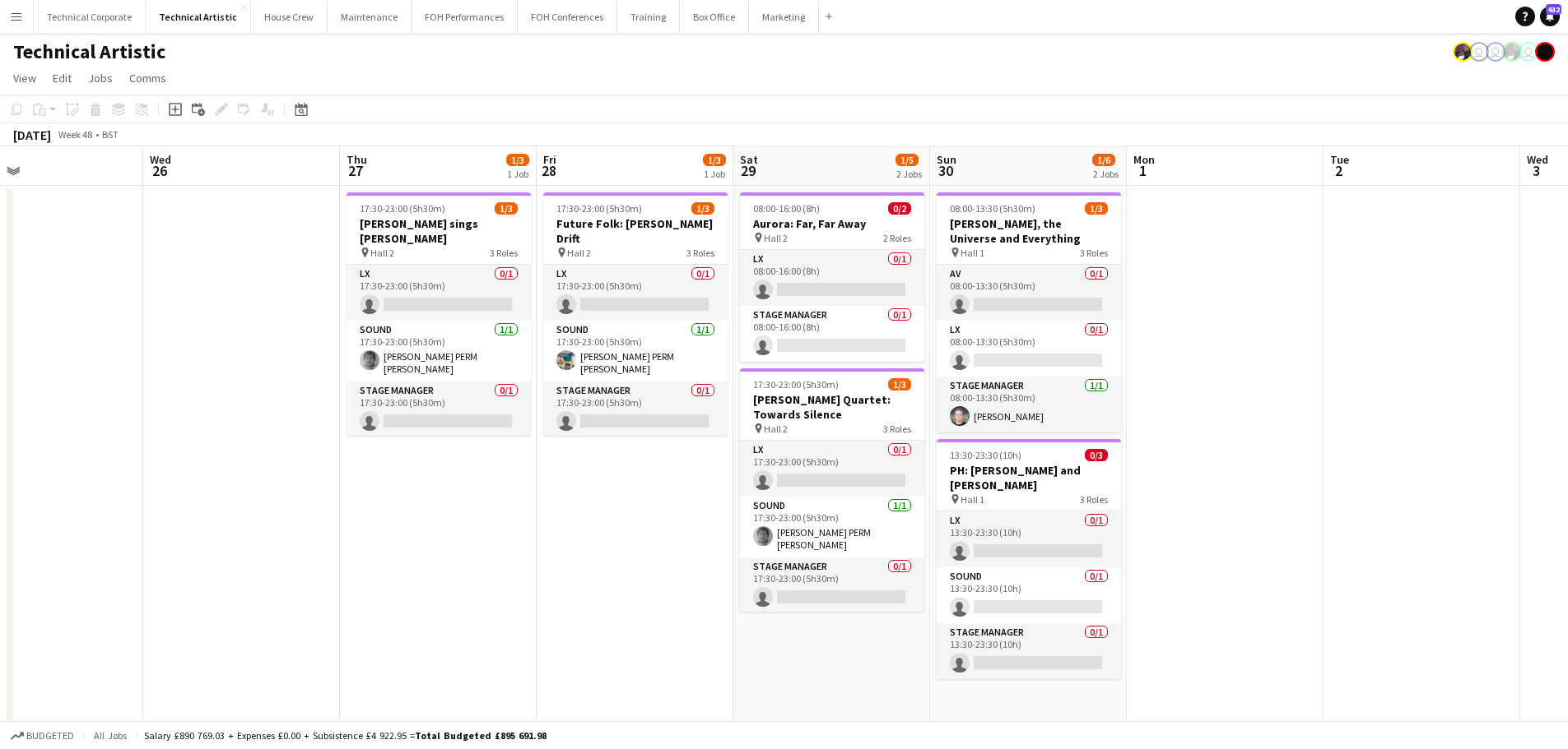
drag, startPoint x: 861, startPoint y: 464, endPoint x: 452, endPoint y: 466, distance: 409.0
click at [452, 466] on app-calendar-viewport "Sat 22 0/2 1 Job Sun 23 1/5 2 Jobs Mon 24 3/8 2 Jobs Tue 25 Wed 26 Thu 27 1/3 1…" at bounding box center [784, 617] width 1568 height 942
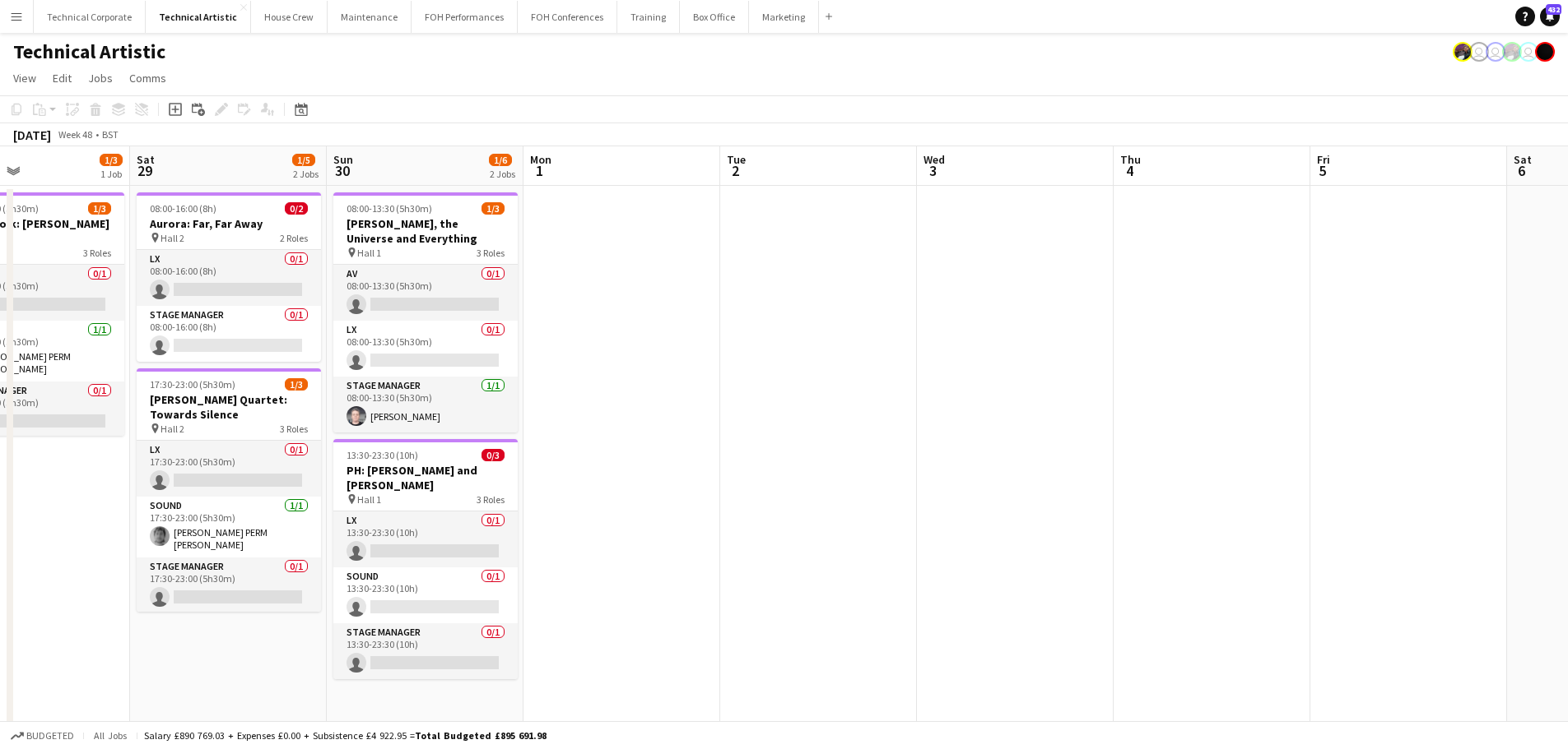
drag, startPoint x: 1283, startPoint y: 510, endPoint x: 680, endPoint y: 477, distance: 603.9
click at [680, 477] on app-calendar-viewport "Tue 25 Wed 26 Thu 27 1/3 1 Job Fri 28 1/3 1 Job Sat 29 1/5 2 Jobs Sun 30 1/6 2 …" at bounding box center [784, 617] width 1568 height 942
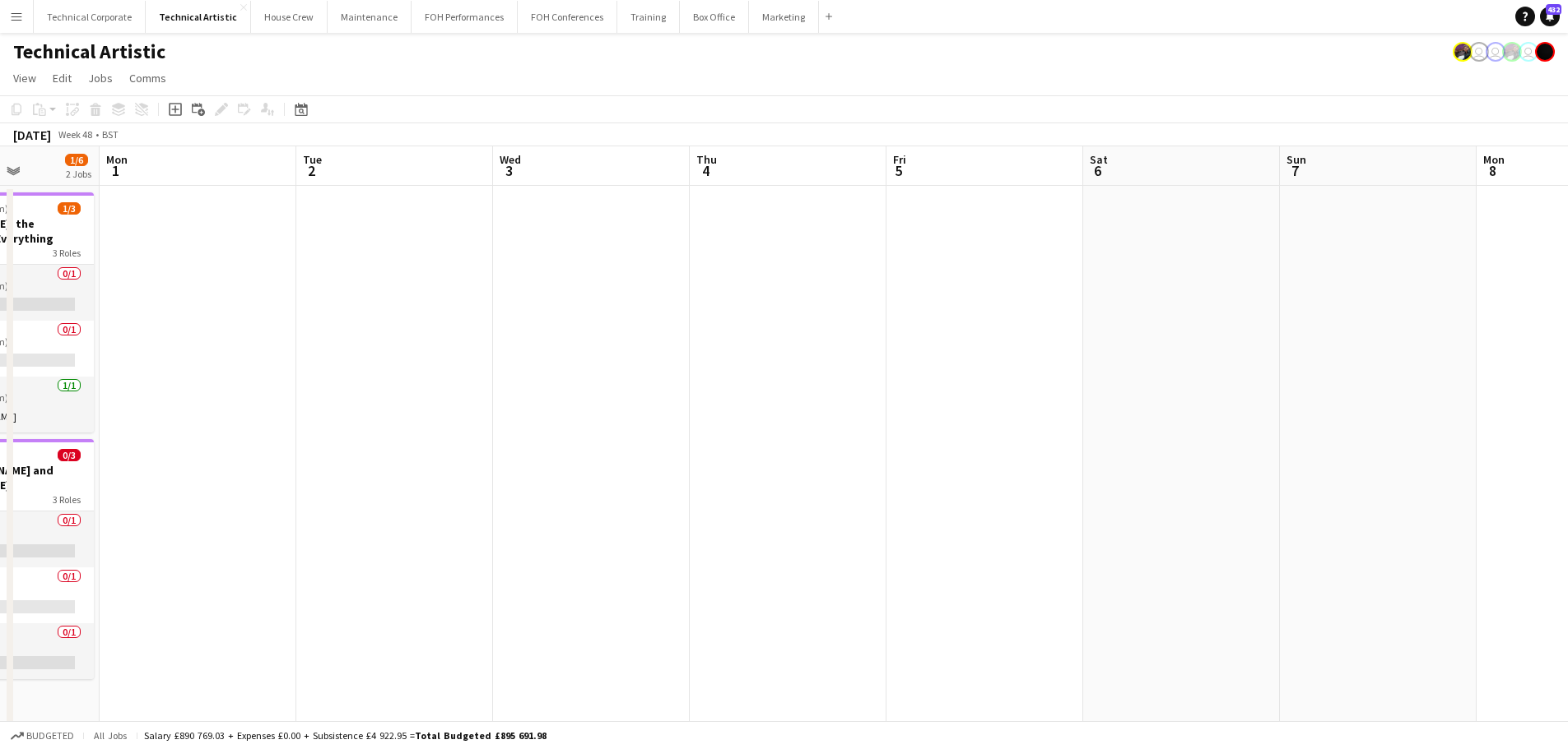
drag, startPoint x: 1099, startPoint y: 488, endPoint x: 1247, endPoint y: 490, distance: 148.0
click at [1248, 490] on app-calendar-viewport "Fri 28 1/3 1 Job Sat 29 1/5 2 Jobs Sun 30 1/6 2 Jobs Mon 1 Tue 2 Wed 3 Thu 4 Fr…" at bounding box center [784, 617] width 1568 height 942
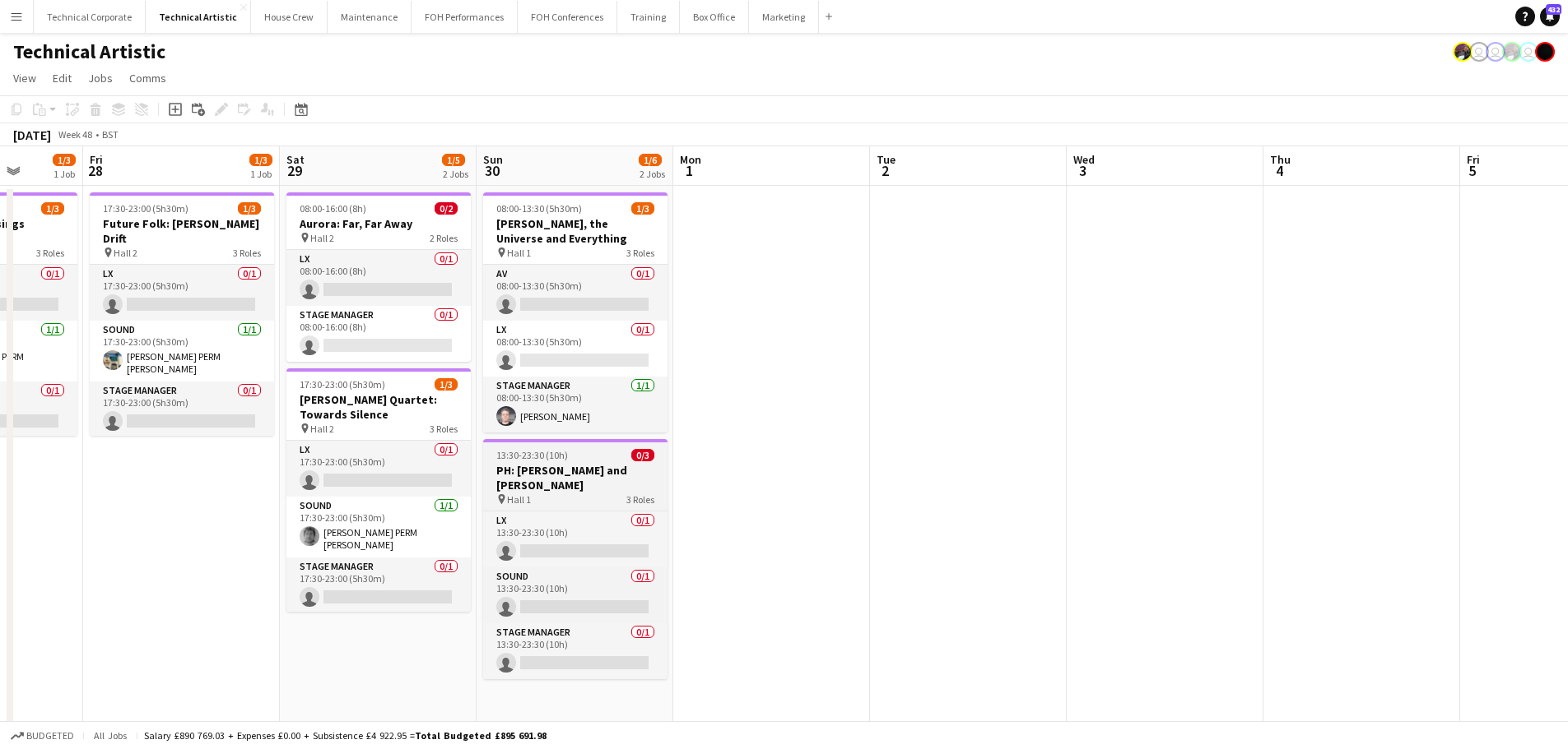
click at [1240, 477] on app-calendar-viewport "Tue 25 Wed 26 Thu 27 1/3 1 Job Fri 28 1/3 1 Job Sat 29 1/5 2 Jobs Sun 30 1/6 2 …" at bounding box center [784, 617] width 1568 height 942
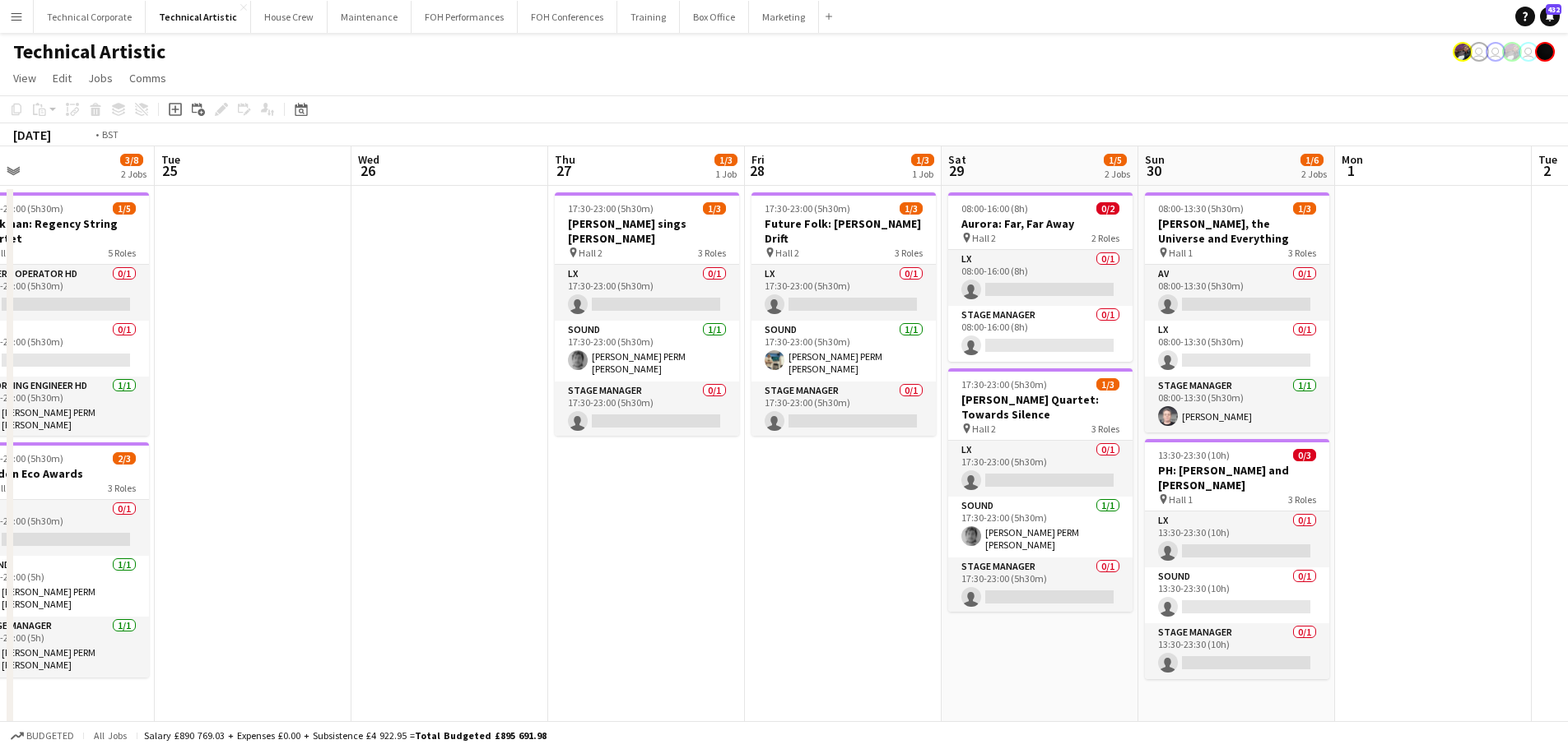
drag, startPoint x: 767, startPoint y: 502, endPoint x: 1143, endPoint y: 501, distance: 376.0
click at [1111, 501] on app-calendar-viewport "Sat 22 0/2 1 Job Sun 23 1/5 2 Jobs Mon 24 3/8 2 Jobs Tue 25 Wed 26 Thu 27 1/3 1…" at bounding box center [784, 617] width 1568 height 942
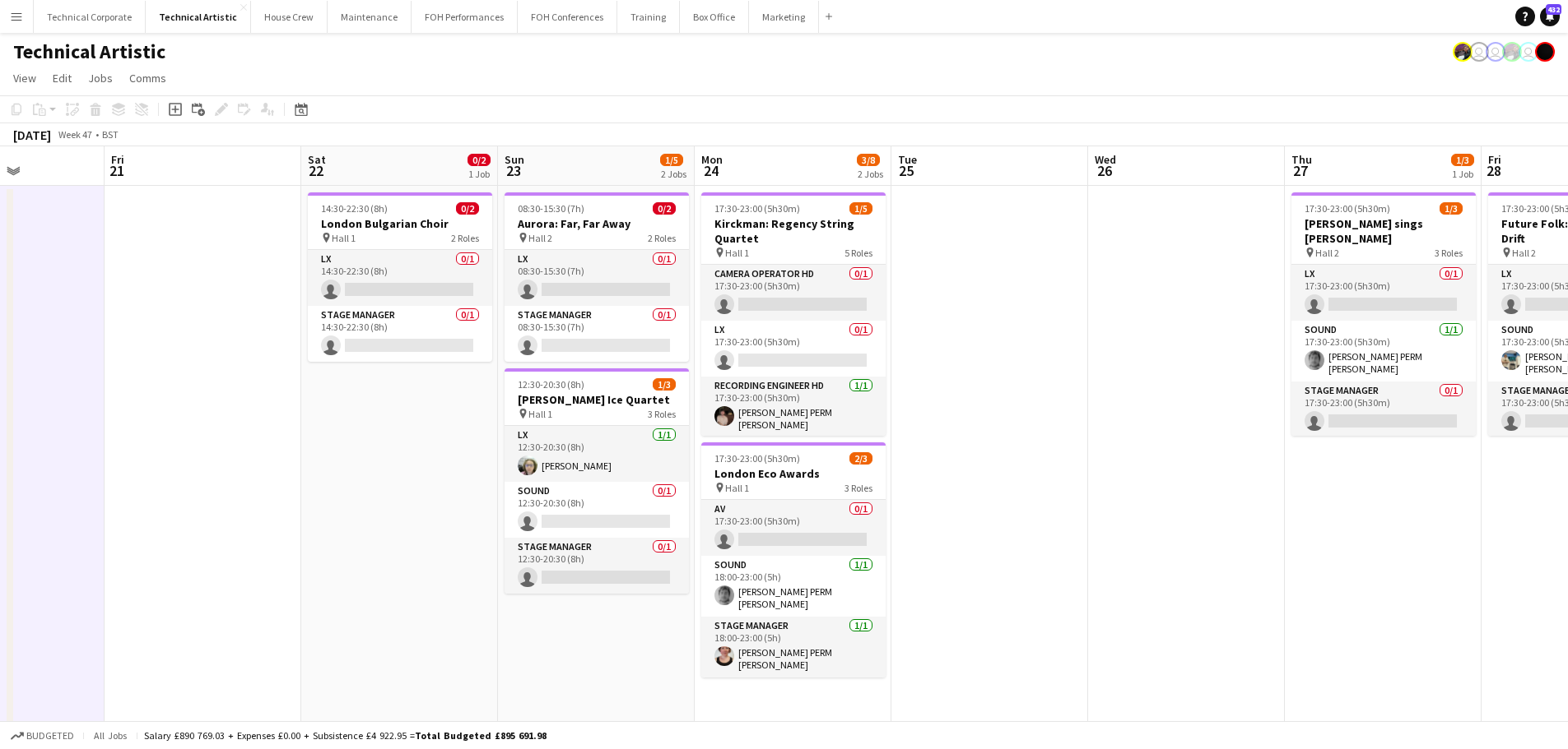
drag, startPoint x: 825, startPoint y: 508, endPoint x: 693, endPoint y: 489, distance: 133.4
click at [1197, 503] on app-calendar-viewport "Tue 18 Wed 19 1/5 2 Jobs Thu 20 Fri 21 Sat 22 0/2 1 Job Sun 23 1/5 2 Jobs Mon 2…" at bounding box center [784, 617] width 1568 height 942
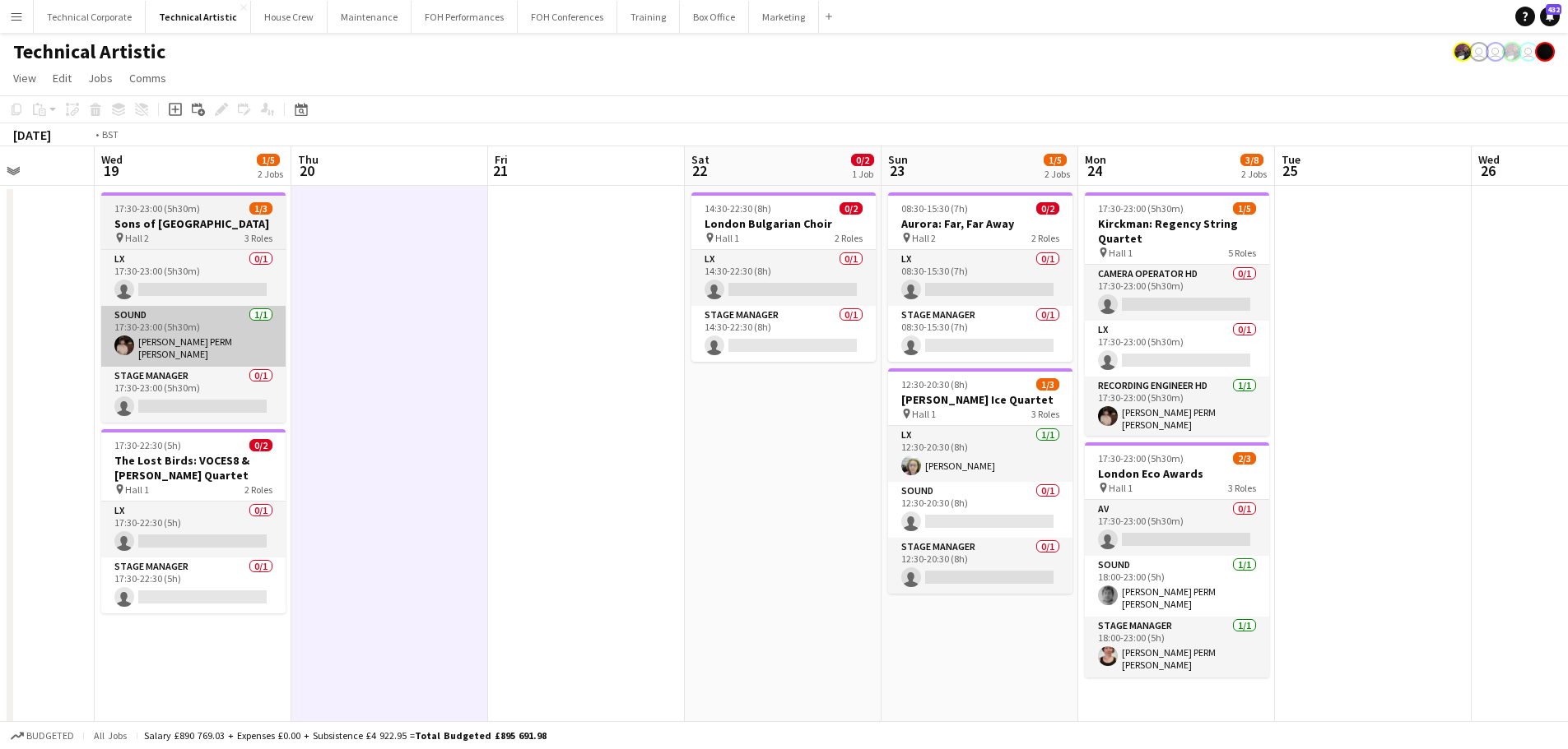
drag, startPoint x: 652, startPoint y: 481, endPoint x: 801, endPoint y: 355, distance: 195.1
click at [1047, 480] on app-calendar-viewport "Sun 16 3/9 3 Jobs Mon 17 Tue 18 Wed 19 1/5 2 Jobs Thu 20 Fri 21 Sat 22 0/2 1 Jo…" at bounding box center [784, 617] width 1568 height 942
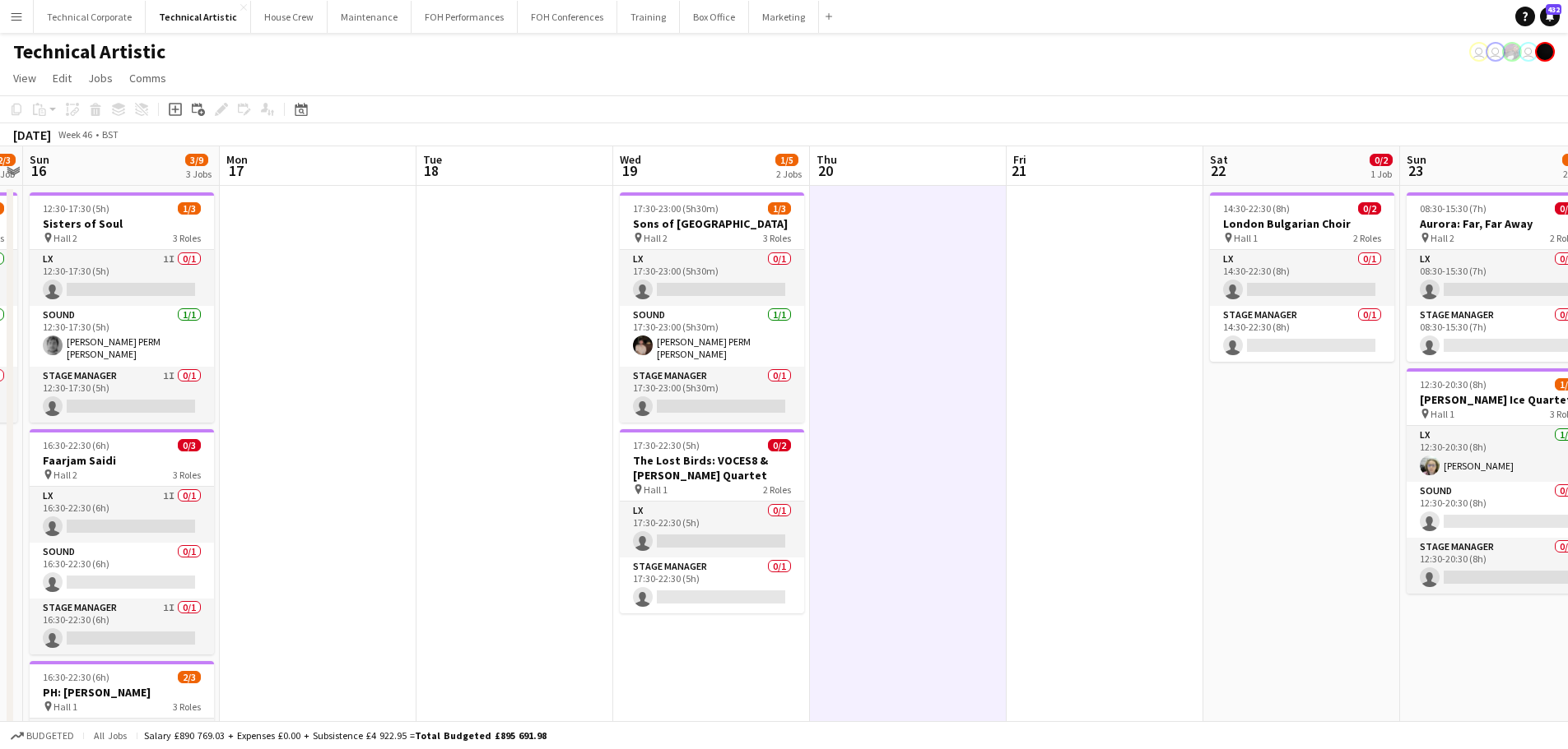
drag, startPoint x: 863, startPoint y: 403, endPoint x: 849, endPoint y: 548, distance: 145.7
click at [863, 404] on app-date-cell at bounding box center [908, 637] width 197 height 903
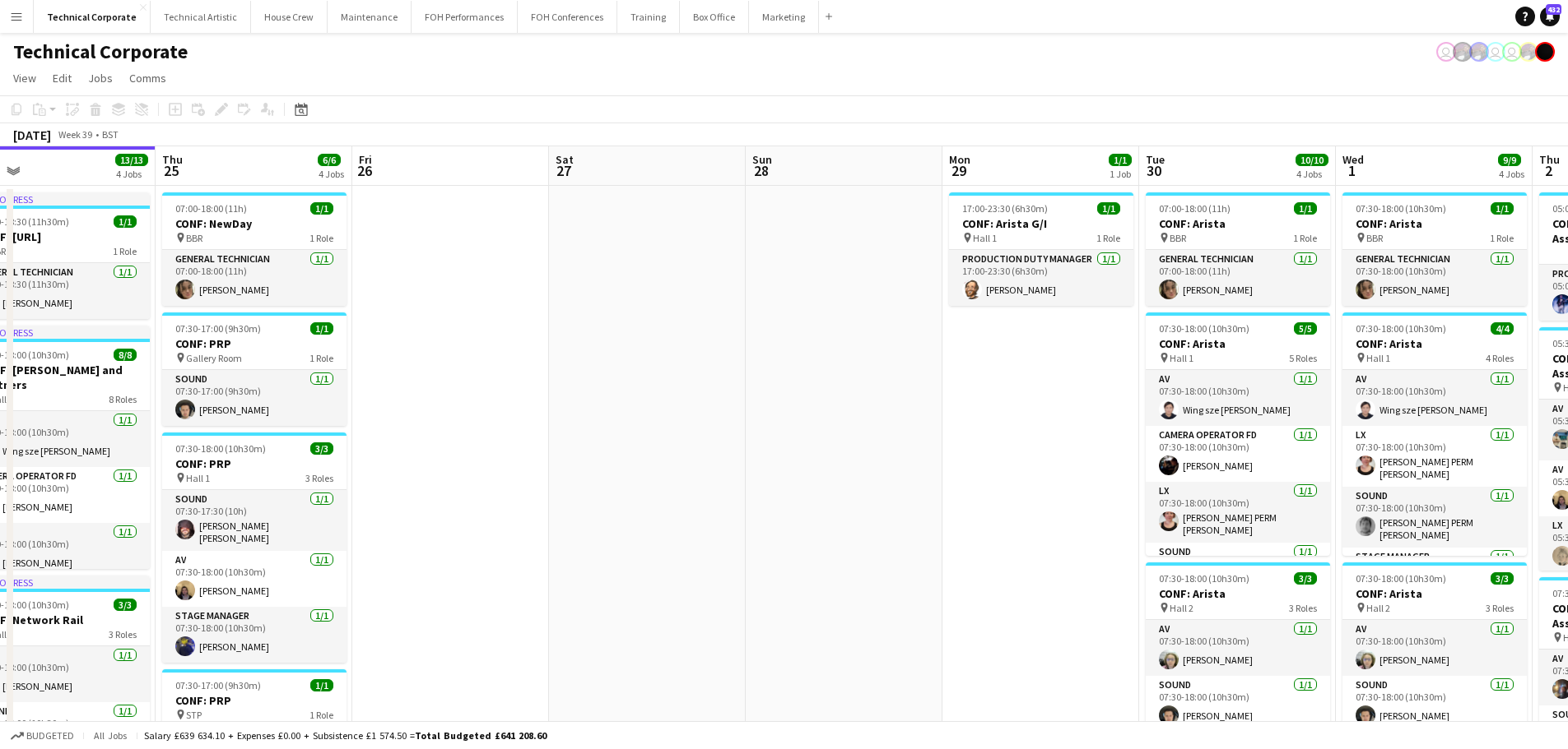
scroll to position [0, 653]
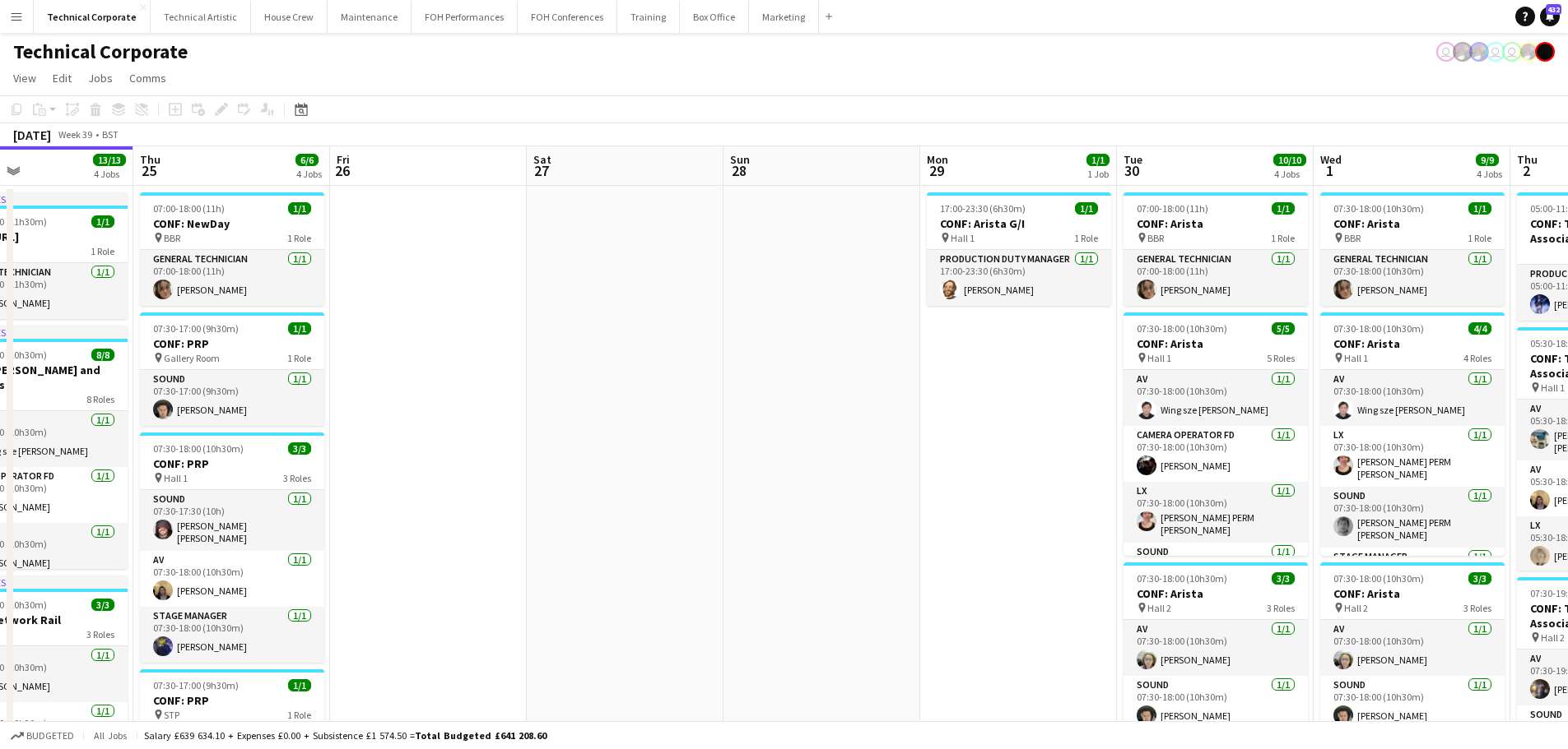
drag, startPoint x: 1180, startPoint y: 342, endPoint x: 993, endPoint y: 354, distance: 187.4
click at [993, 354] on app-calendar-viewport "Sun 21 Mon 22 8/8 3 Jobs Tue 23 18/18 4 Jobs Wed 24 13/13 4 Jobs Thu 25 6/6 4 J…" at bounding box center [784, 617] width 1568 height 942
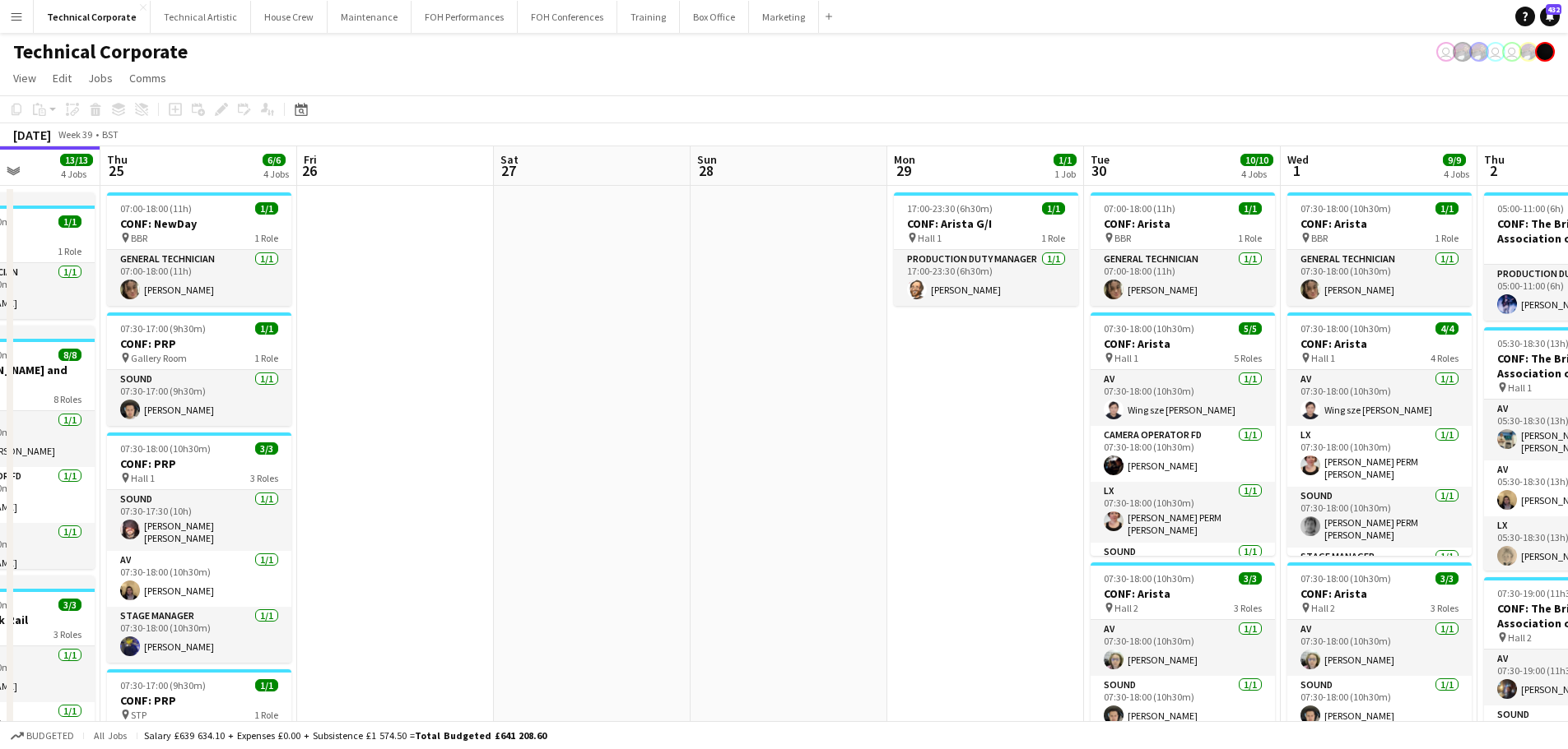
scroll to position [0, 504]
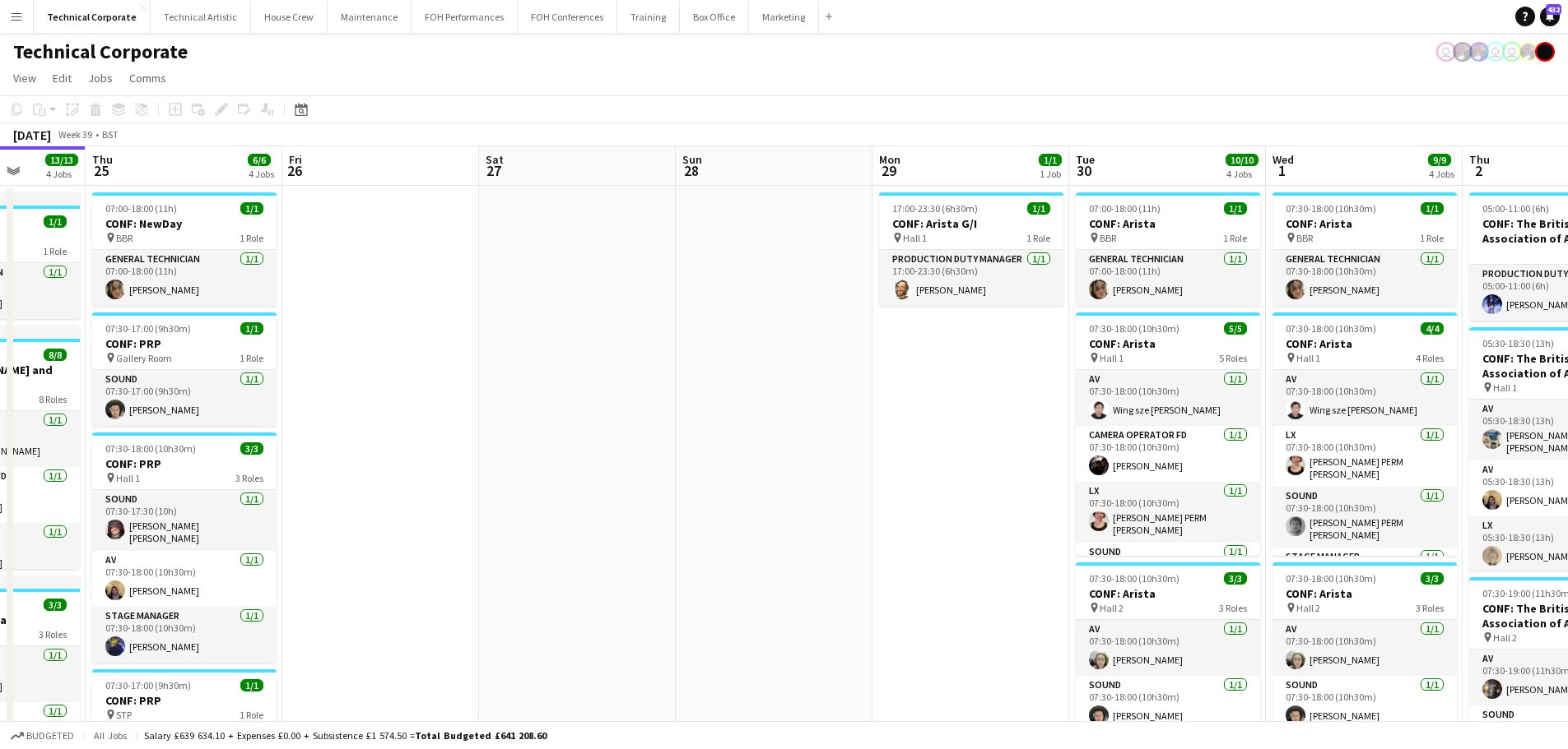
drag, startPoint x: 1010, startPoint y: 350, endPoint x: 962, endPoint y: 353, distance: 48.1
click at [962, 353] on app-calendar-viewport "Mon 22 8/8 3 Jobs Tue 23 18/18 4 Jobs Wed 24 13/13 4 Jobs Thu 25 6/6 4 Jobs Fri…" at bounding box center [784, 617] width 1568 height 942
click at [957, 342] on app-date-cell "17:00-23:30 (6h30m) 1/1 CONF: Arista G/I pin Hall 1 1 Role Production Duty Mana…" at bounding box center [970, 637] width 197 height 903
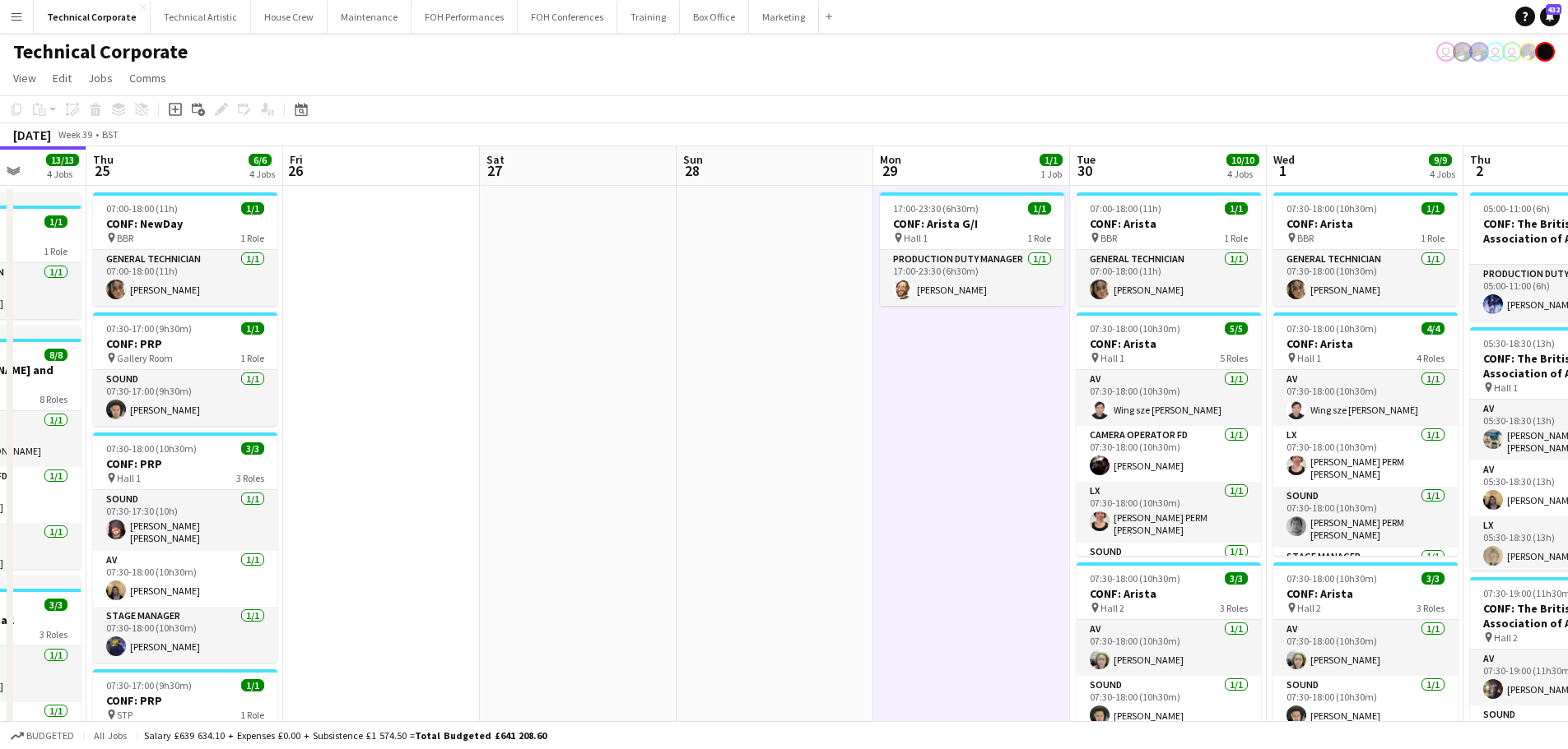
drag, startPoint x: 944, startPoint y: 365, endPoint x: 983, endPoint y: 382, distance: 42.5
click at [944, 365] on app-date-cell "17:00-23:30 (6h30m) 1/1 CONF: Arista G/I pin Hall 1 1 Role Production Duty Mana…" at bounding box center [971, 637] width 197 height 903
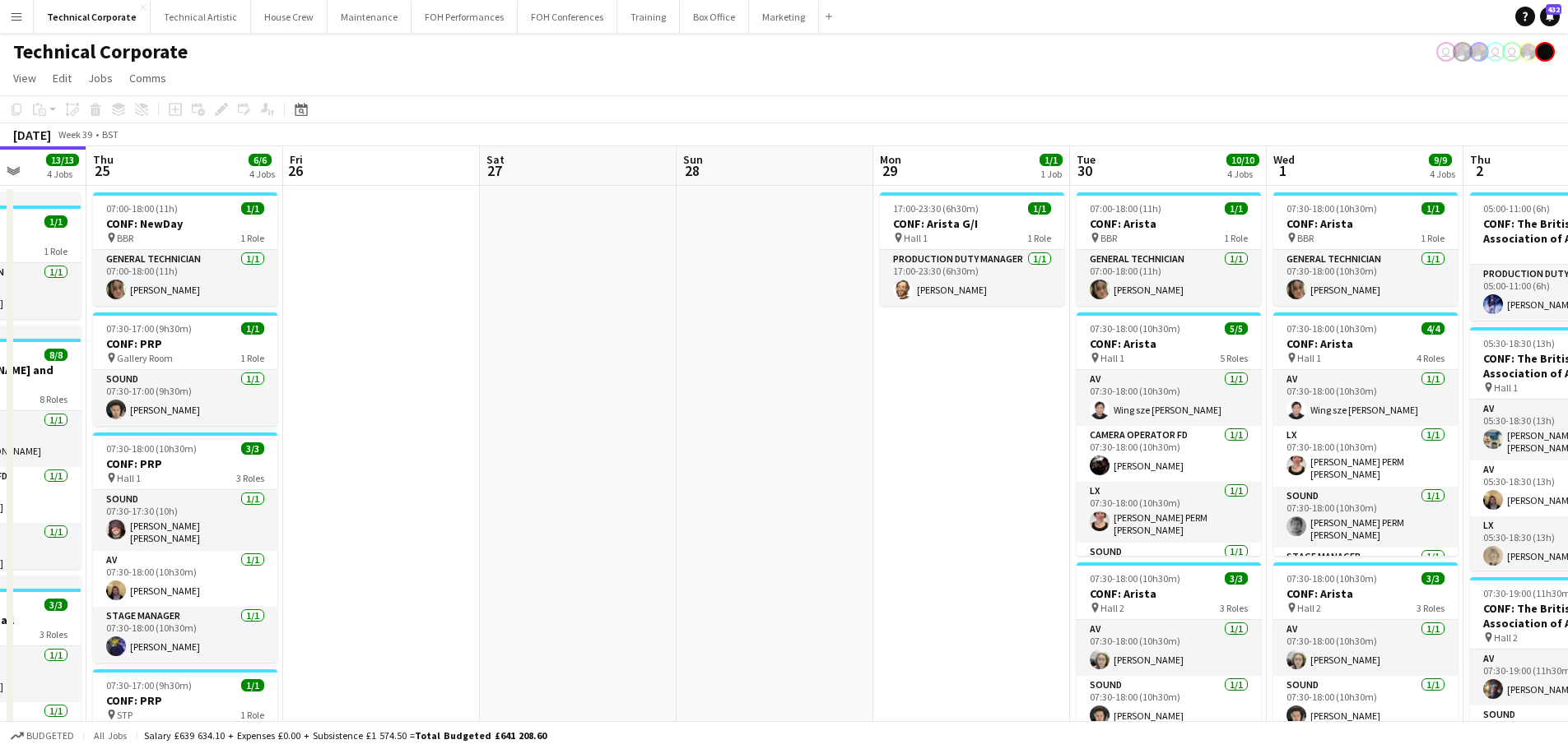
click at [657, 384] on app-calendar-viewport "Mon 22 8/8 3 Jobs Tue 23 18/18 4 Jobs Wed 24 13/13 4 Jobs Thu 25 6/6 4 Jobs Fri…" at bounding box center [784, 617] width 1568 height 942
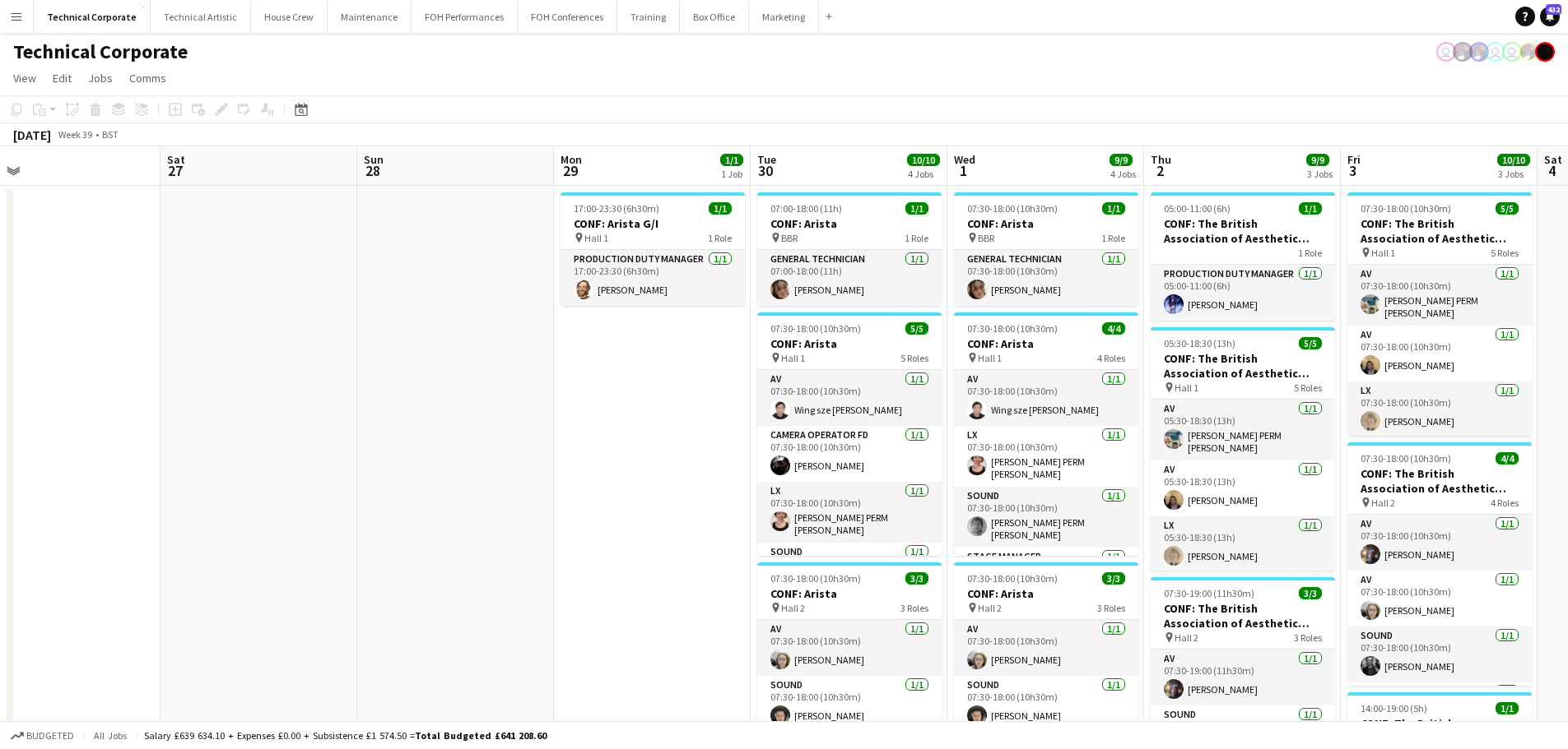
scroll to position [0, 575]
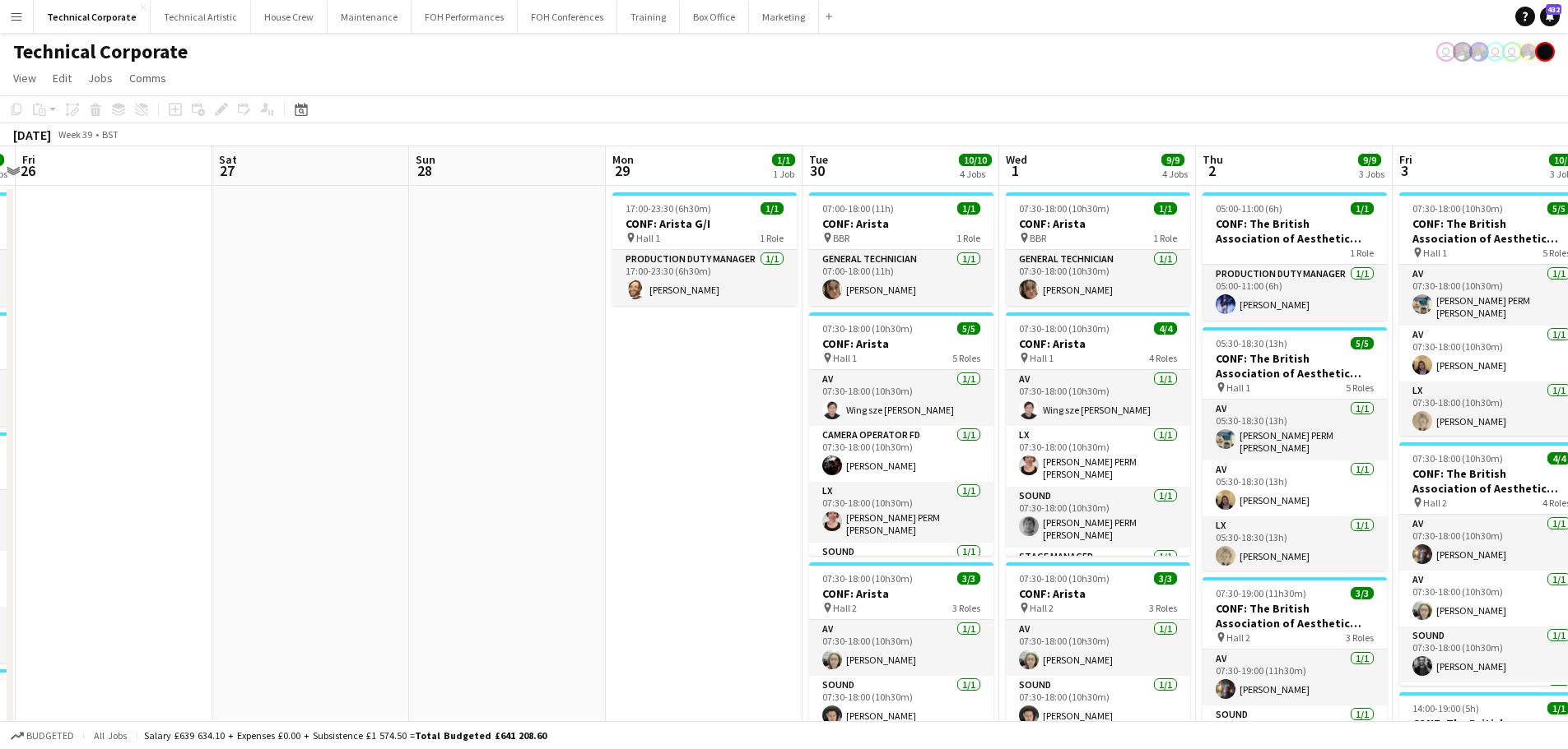
drag, startPoint x: 705, startPoint y: 377, endPoint x: 756, endPoint y: 395, distance: 54.1
click at [756, 395] on app-calendar-viewport "Tue 23 18/18 4 Jobs Wed 24 13/13 4 Jobs Thu 25 6/6 4 Jobs Fri 26 Sat 27 Sun 28 …" at bounding box center [784, 617] width 1568 height 942
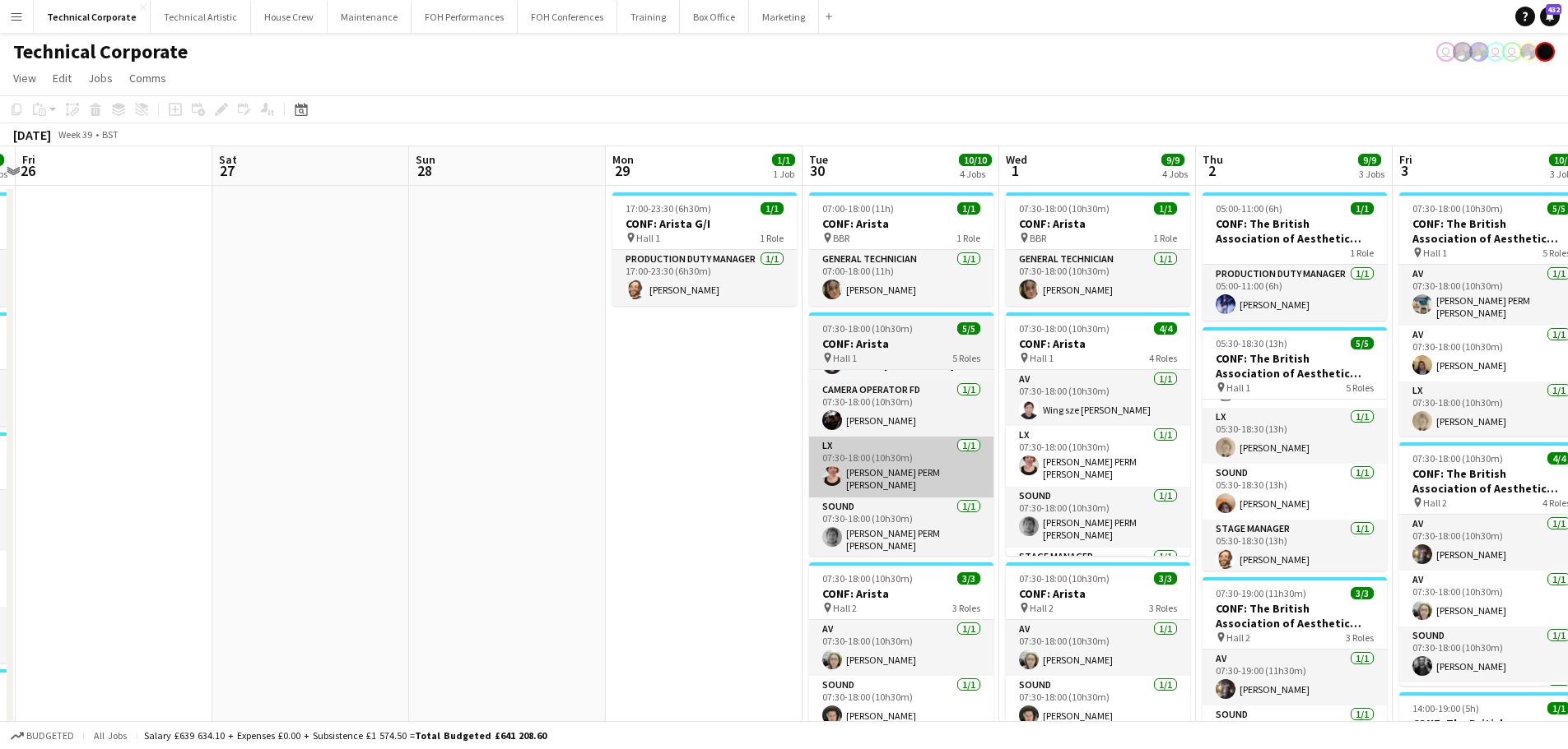
scroll to position [0, 0]
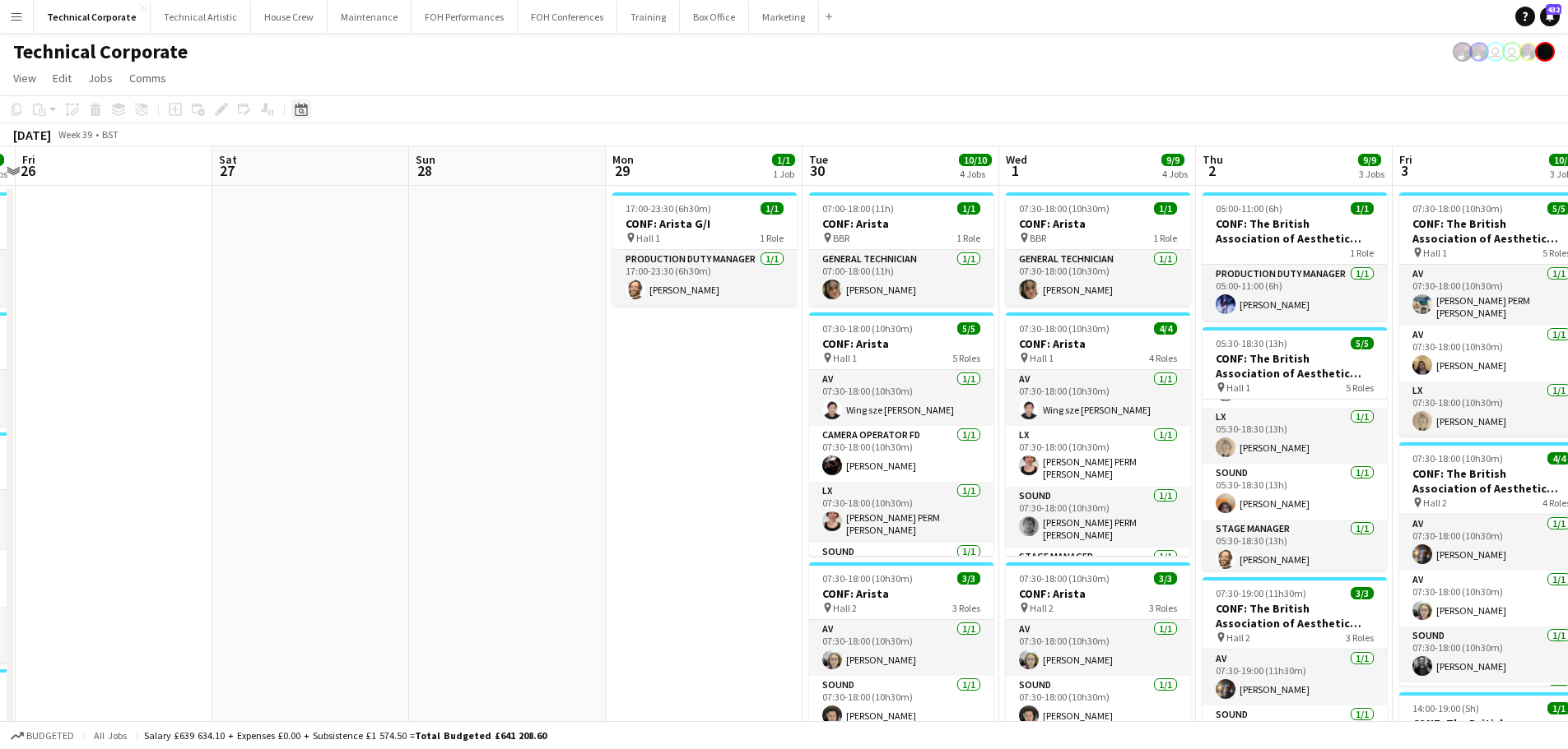
click at [306, 108] on icon at bounding box center [300, 109] width 12 height 13
click at [445, 169] on span "Next month" at bounding box center [434, 166] width 33 height 33
click at [410, 233] on span "1" at bounding box center [413, 231] width 20 height 23
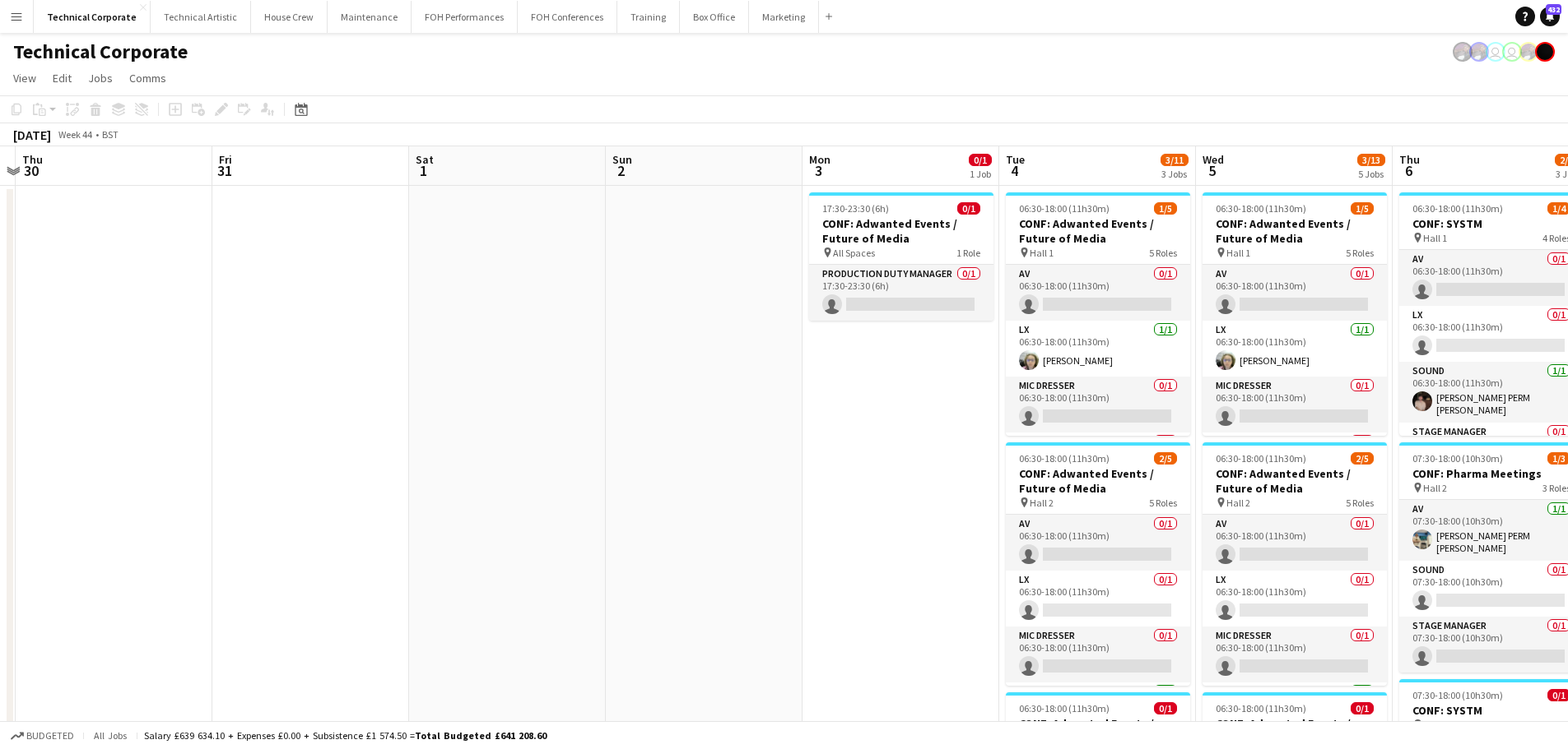
scroll to position [0, 566]
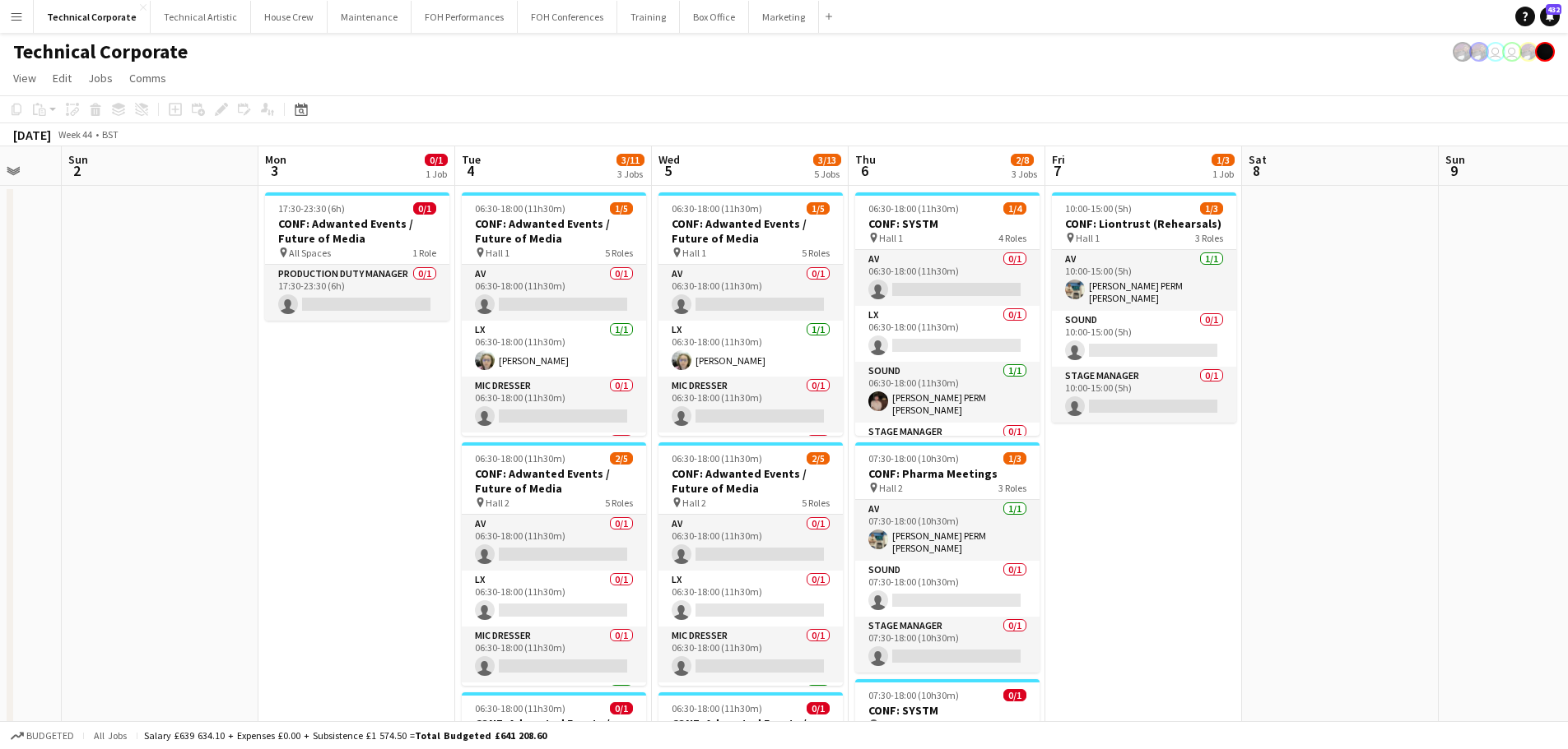
drag, startPoint x: 725, startPoint y: 359, endPoint x: 174, endPoint y: 394, distance: 552.1
click at [194, 403] on app-calendar-viewport "Thu 30 Fri 31 Sat 1 Sun 2 Mon 3 0/1 1 Job Tue 4 3/11 3 Jobs Wed 5 3/13 5 Jobs T…" at bounding box center [784, 629] width 1568 height 966
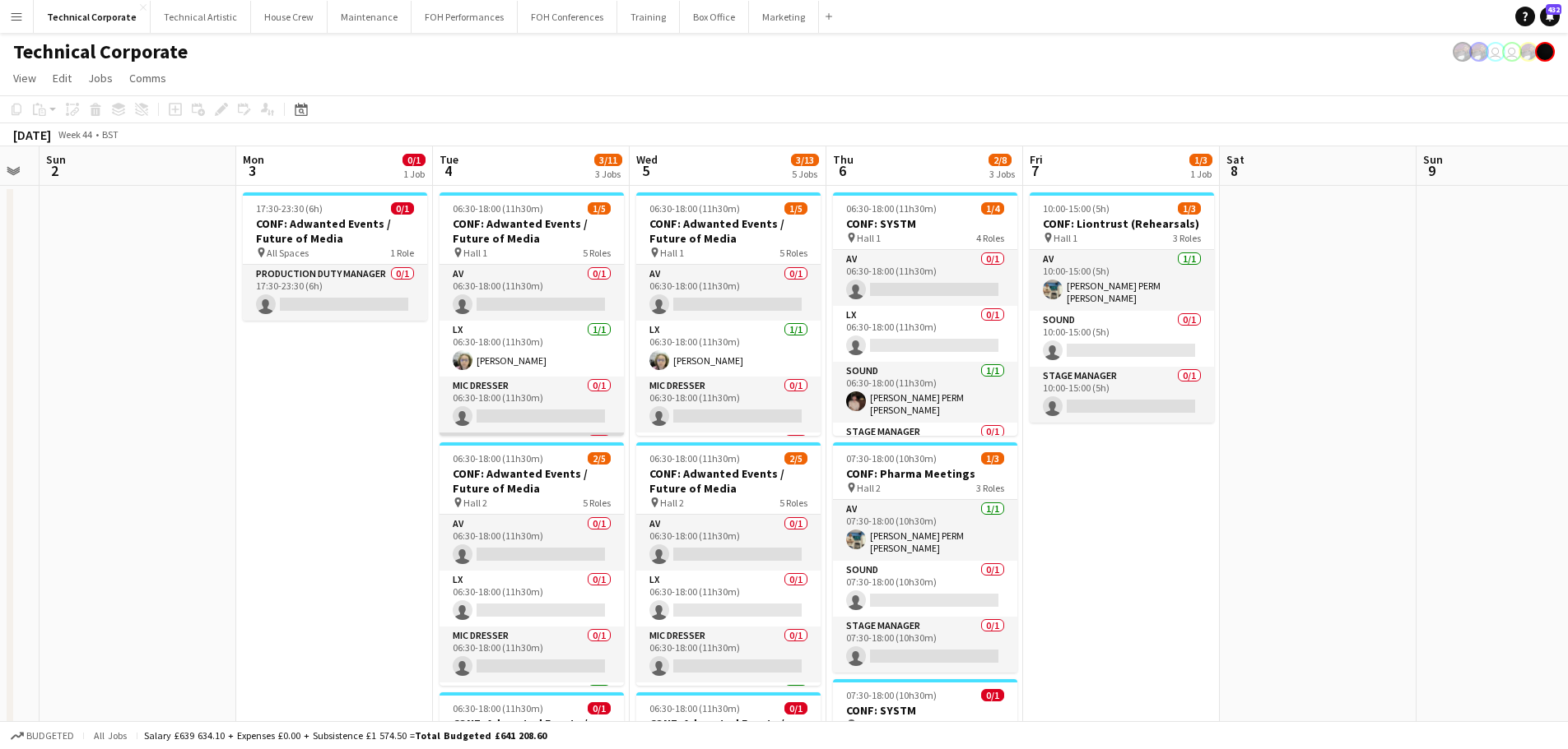
scroll to position [108, 0]
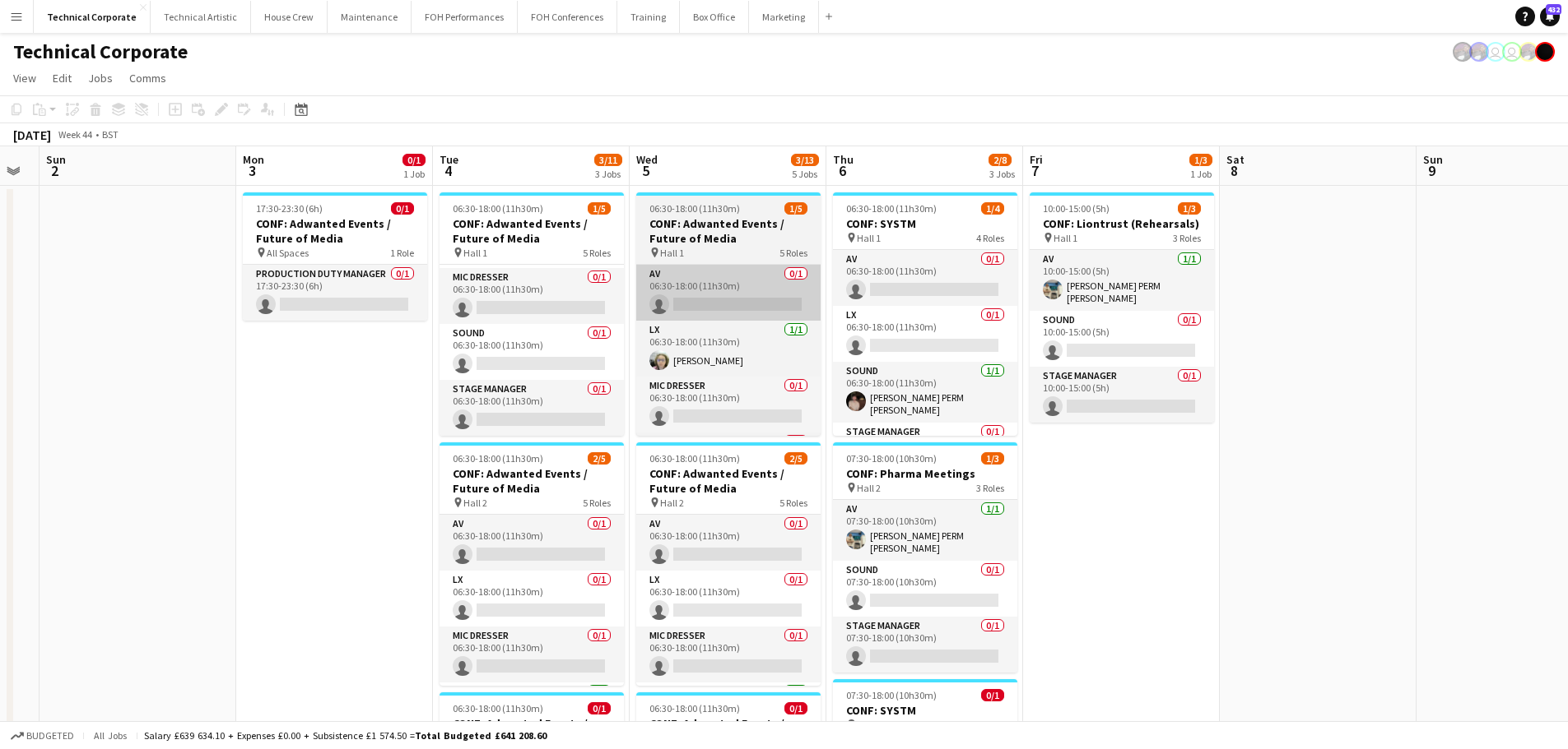
drag, startPoint x: 563, startPoint y: 412, endPoint x: 792, endPoint y: 320, distance: 246.8
click at [563, 412] on app-card-role "Stage Manager 0/1 06:30-18:00 (11h30m) single-neutral-actions" at bounding box center [532, 407] width 184 height 56
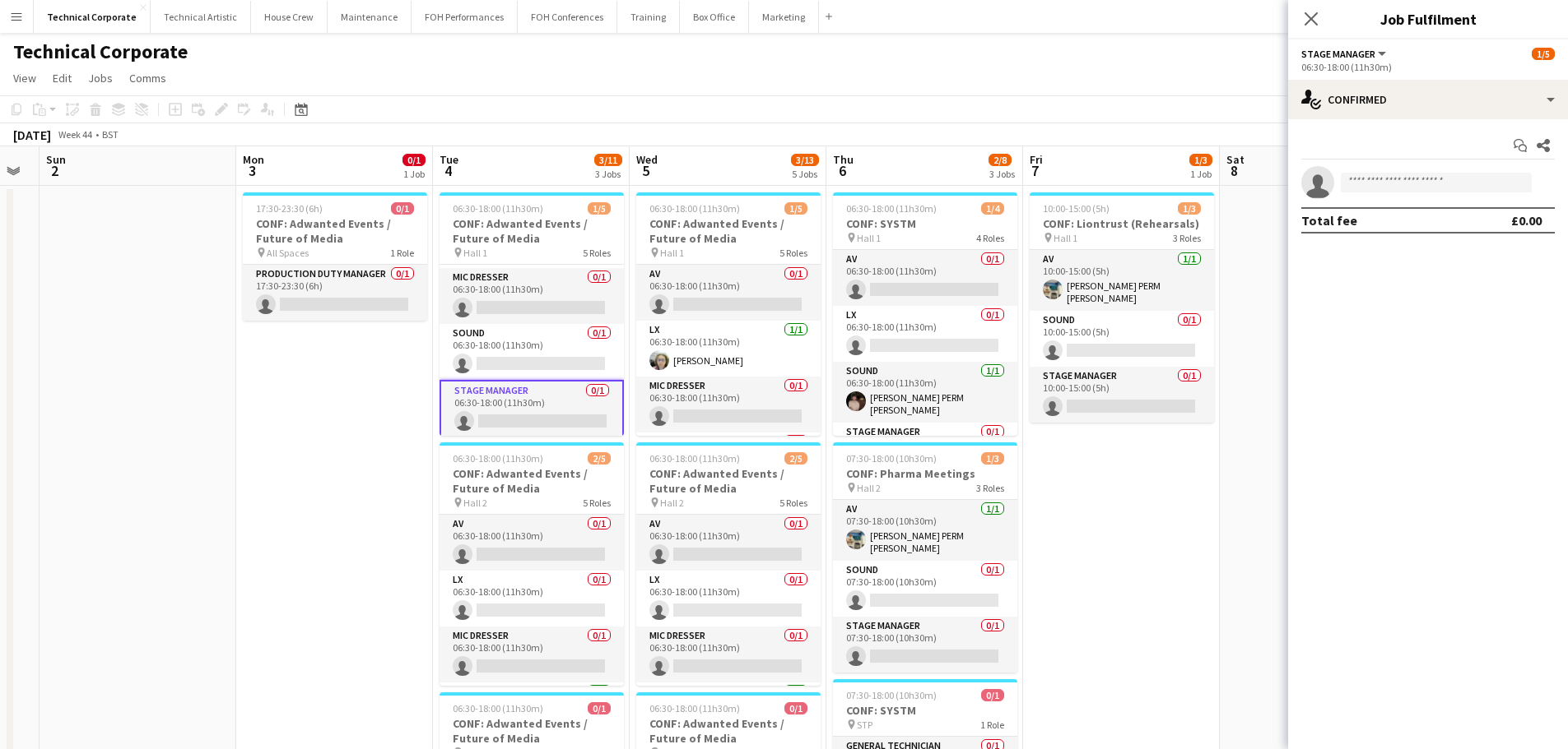
click at [1366, 122] on div "Start chat Share single-neutral-actions Total fee £0.00" at bounding box center [1427, 183] width 280 height 127
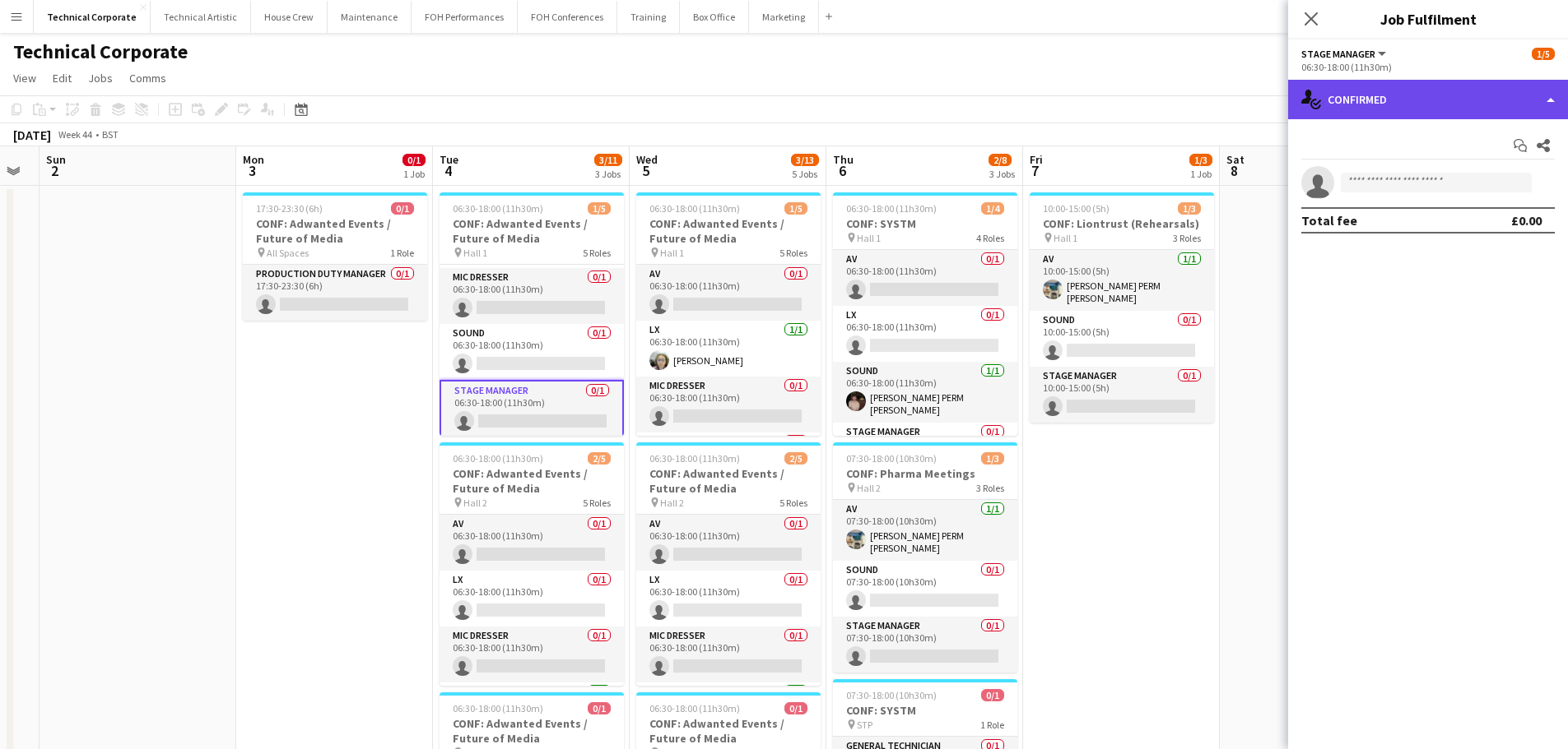
click at [1369, 114] on div "single-neutral-actions-check-2 Confirmed" at bounding box center [1427, 100] width 280 height 40
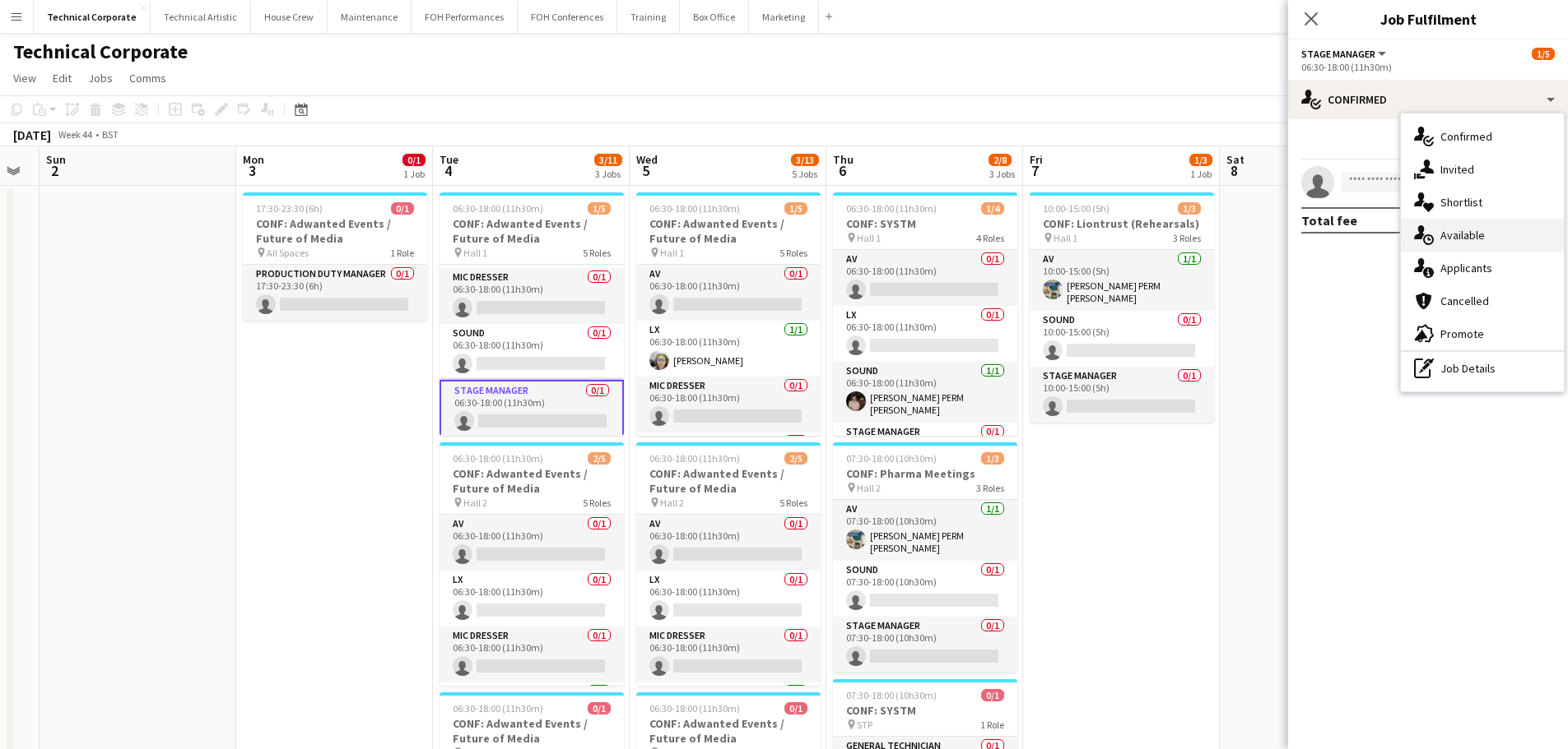
click at [1476, 231] on span "Available" at bounding box center [1462, 235] width 45 height 15
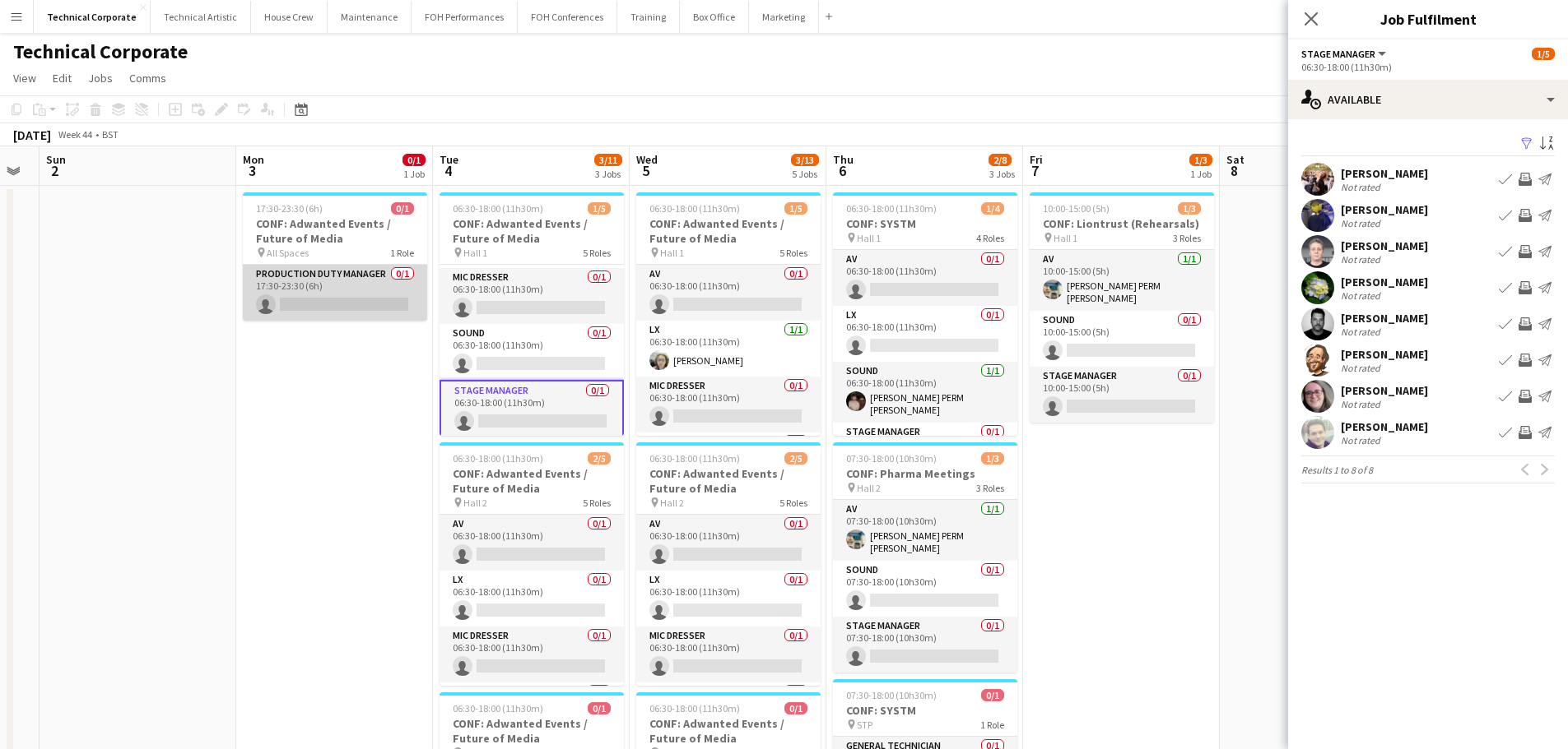
click at [334, 292] on app-card-role "Production Duty Manager 0/1 17:30-23:30 (6h) single-neutral-actions" at bounding box center [335, 292] width 184 height 56
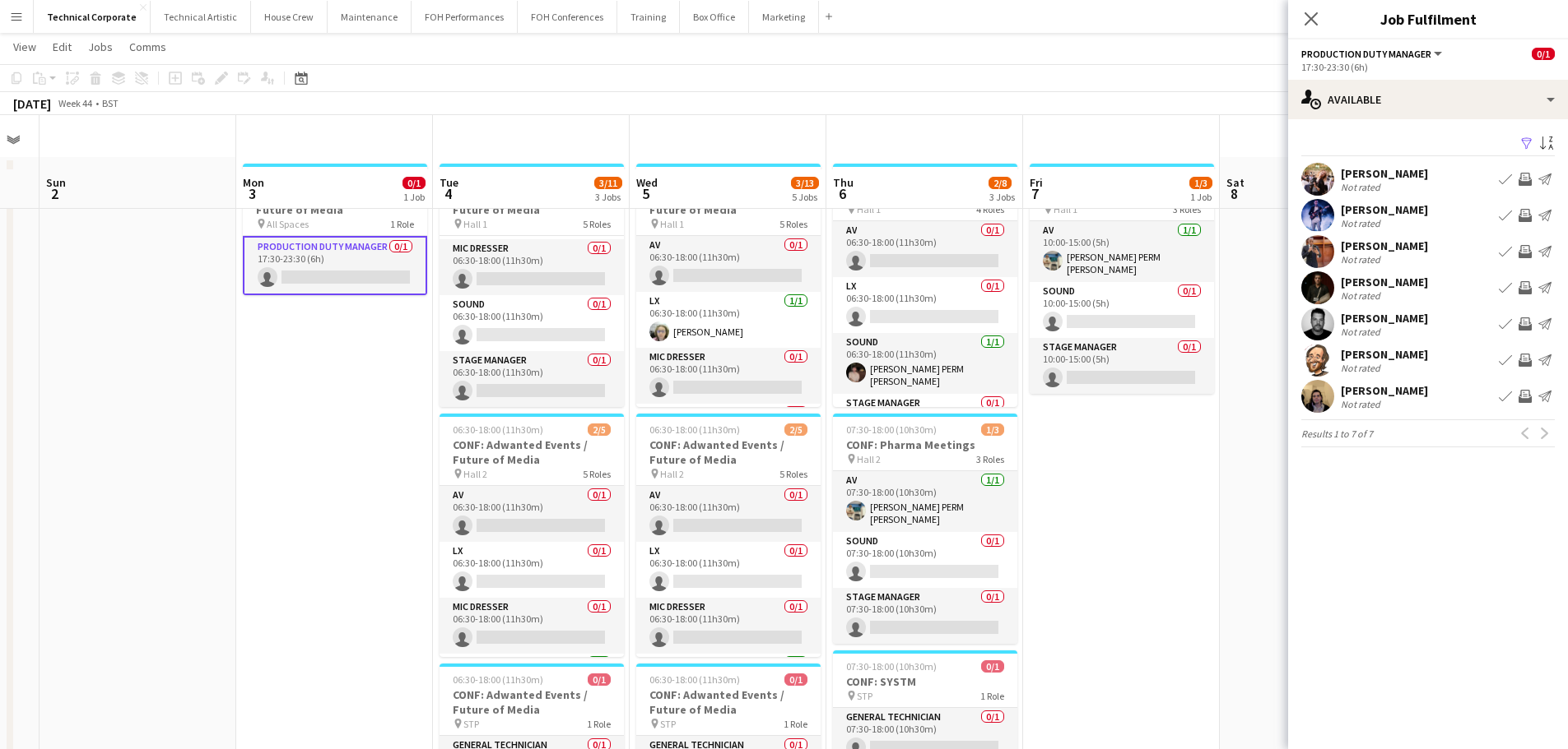
scroll to position [0, 0]
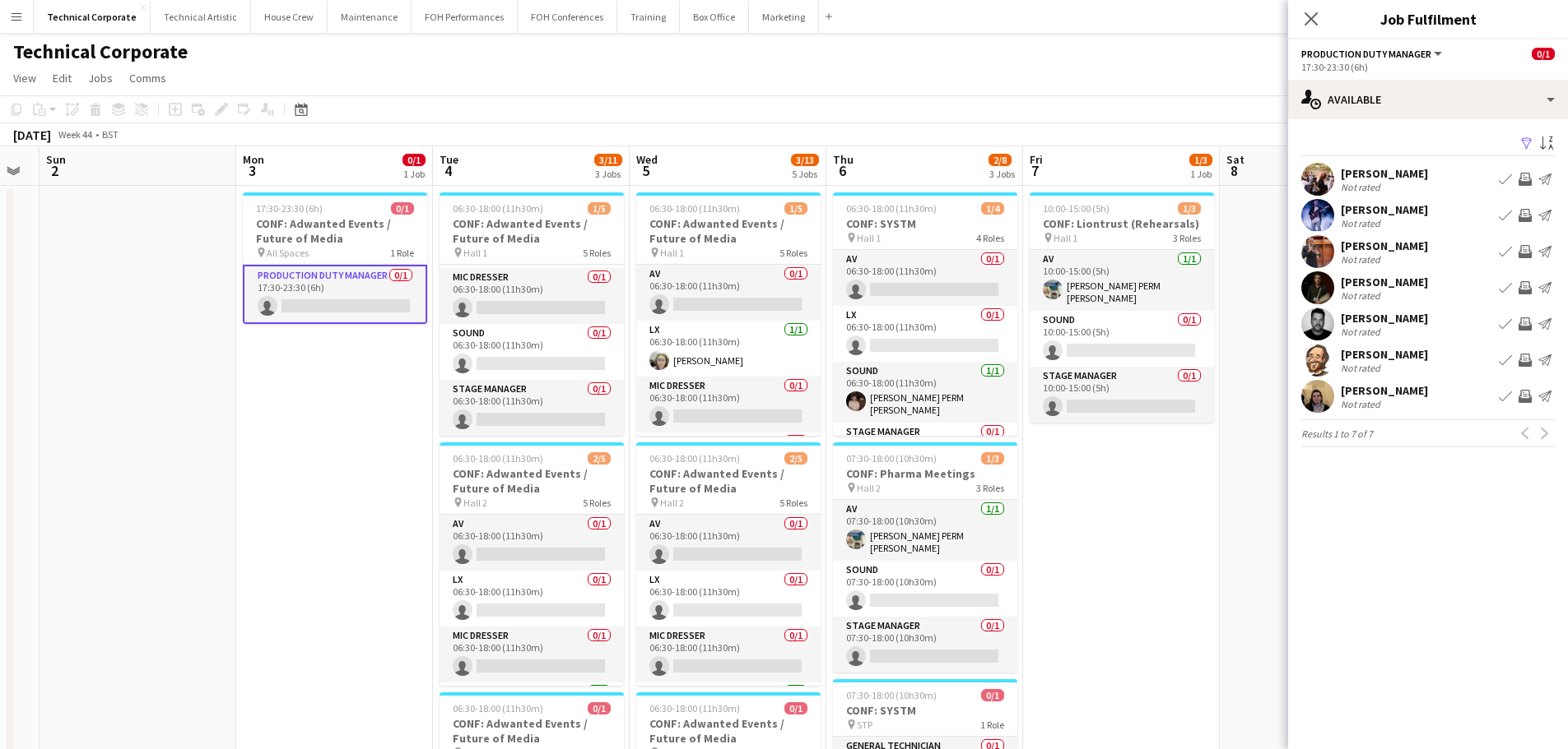
click at [1521, 219] on app-icon "Invite crew" at bounding box center [1525, 215] width 13 height 13
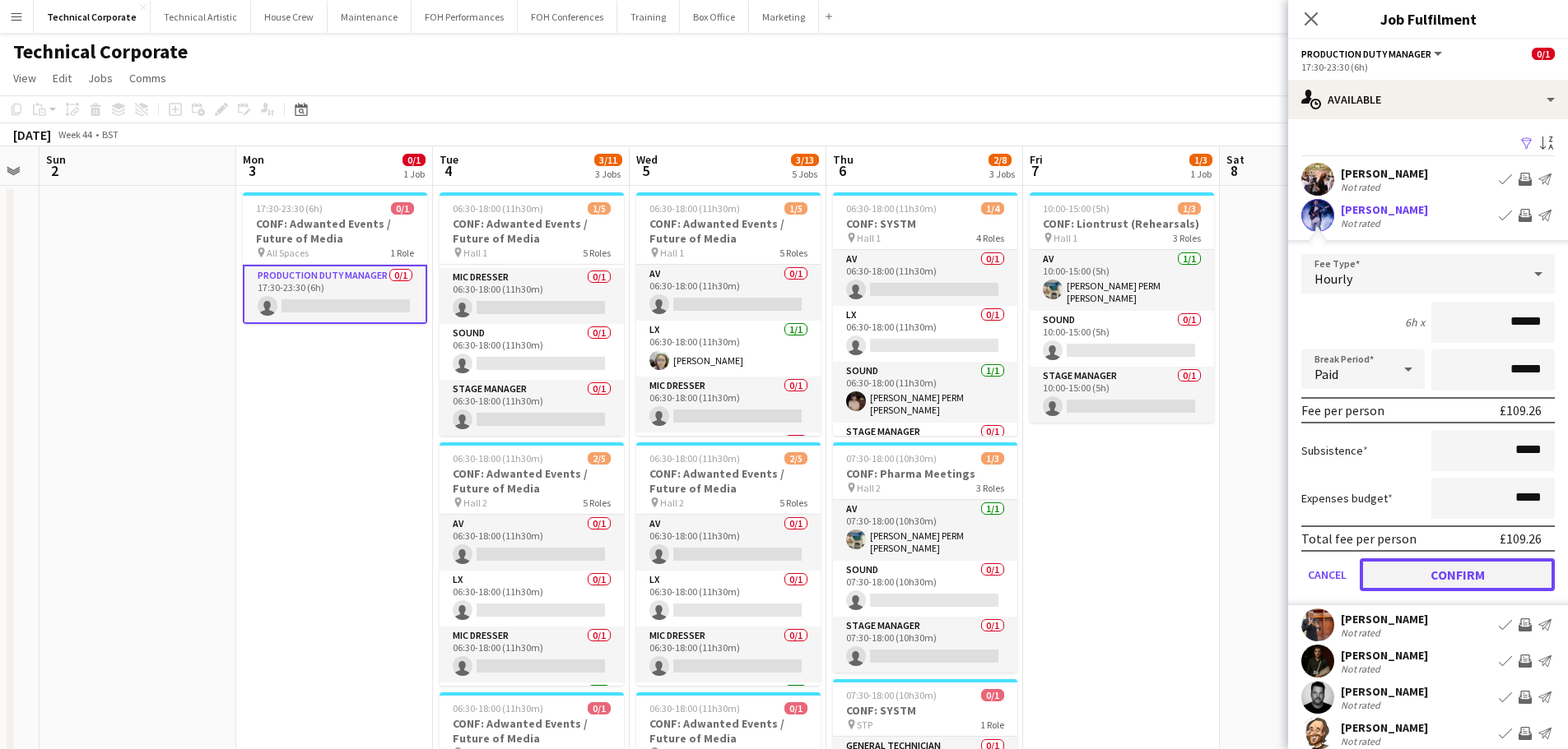
click at [1473, 582] on button "Confirm" at bounding box center [1456, 574] width 195 height 33
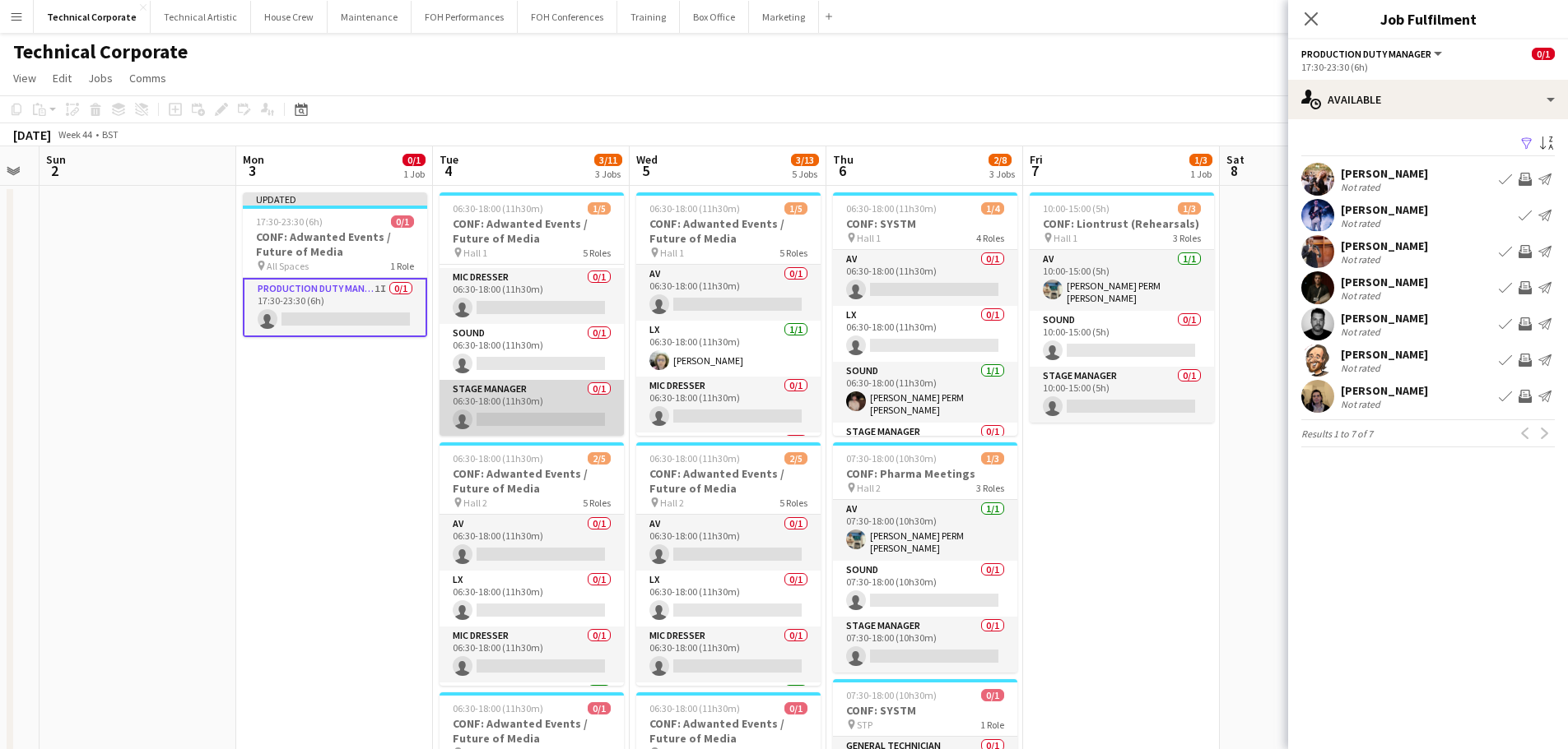
click at [514, 410] on app-card-role "Stage Manager 0/1 06:30-18:00 (11h30m) single-neutral-actions" at bounding box center [532, 407] width 184 height 56
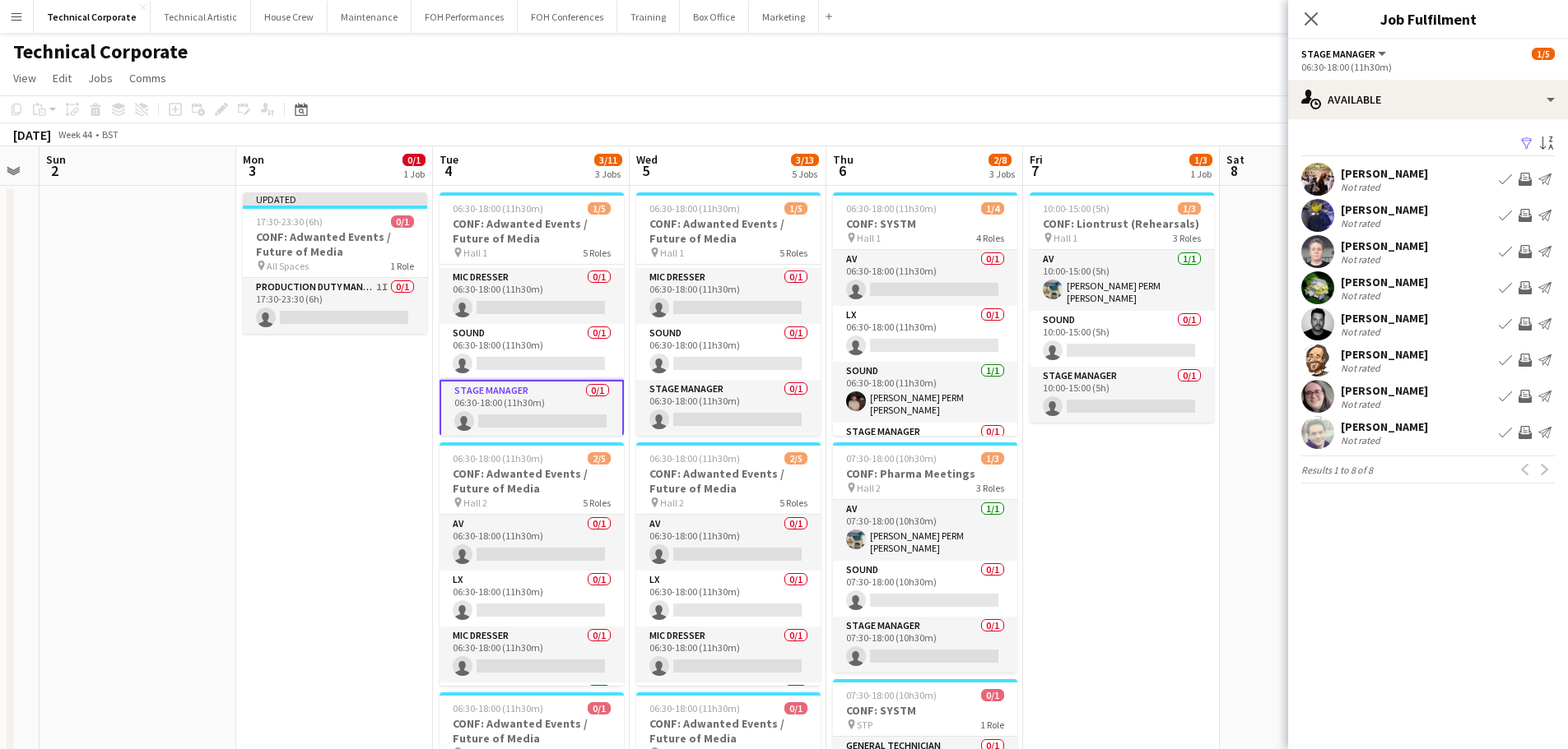
click at [1527, 355] on app-icon "Invite crew" at bounding box center [1525, 361] width 13 height 13
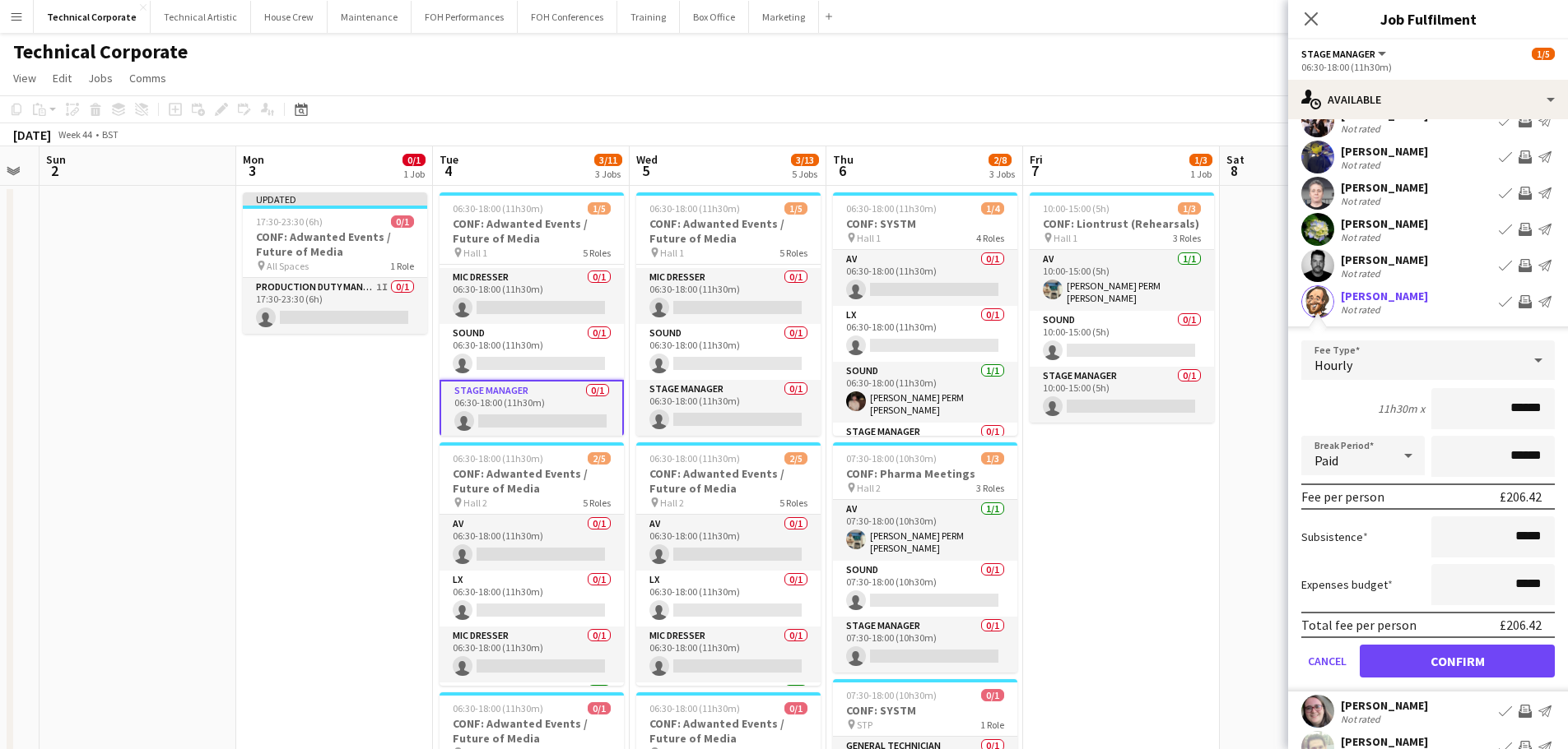
scroll to position [83, 0]
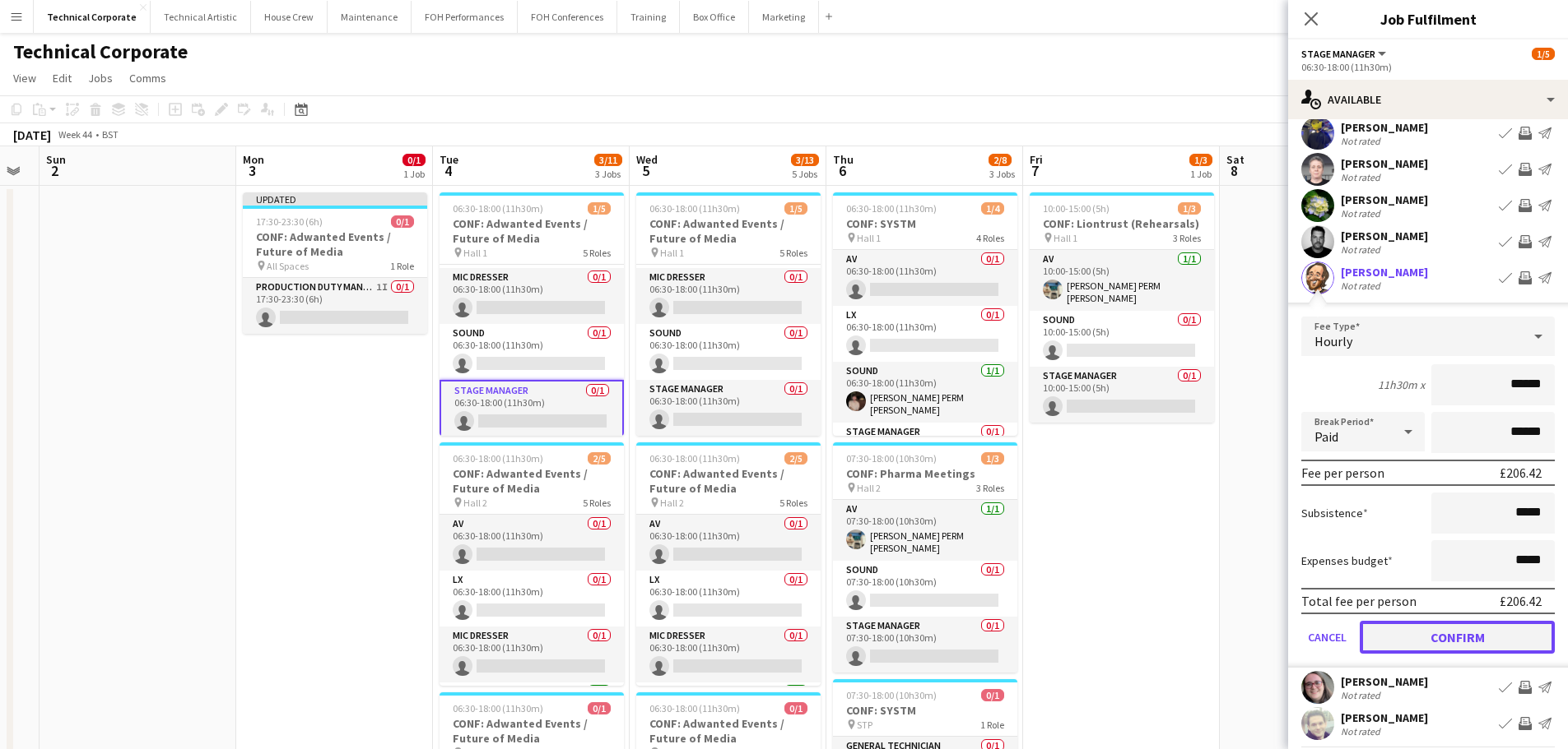
click at [1485, 641] on button "Confirm" at bounding box center [1456, 637] width 195 height 33
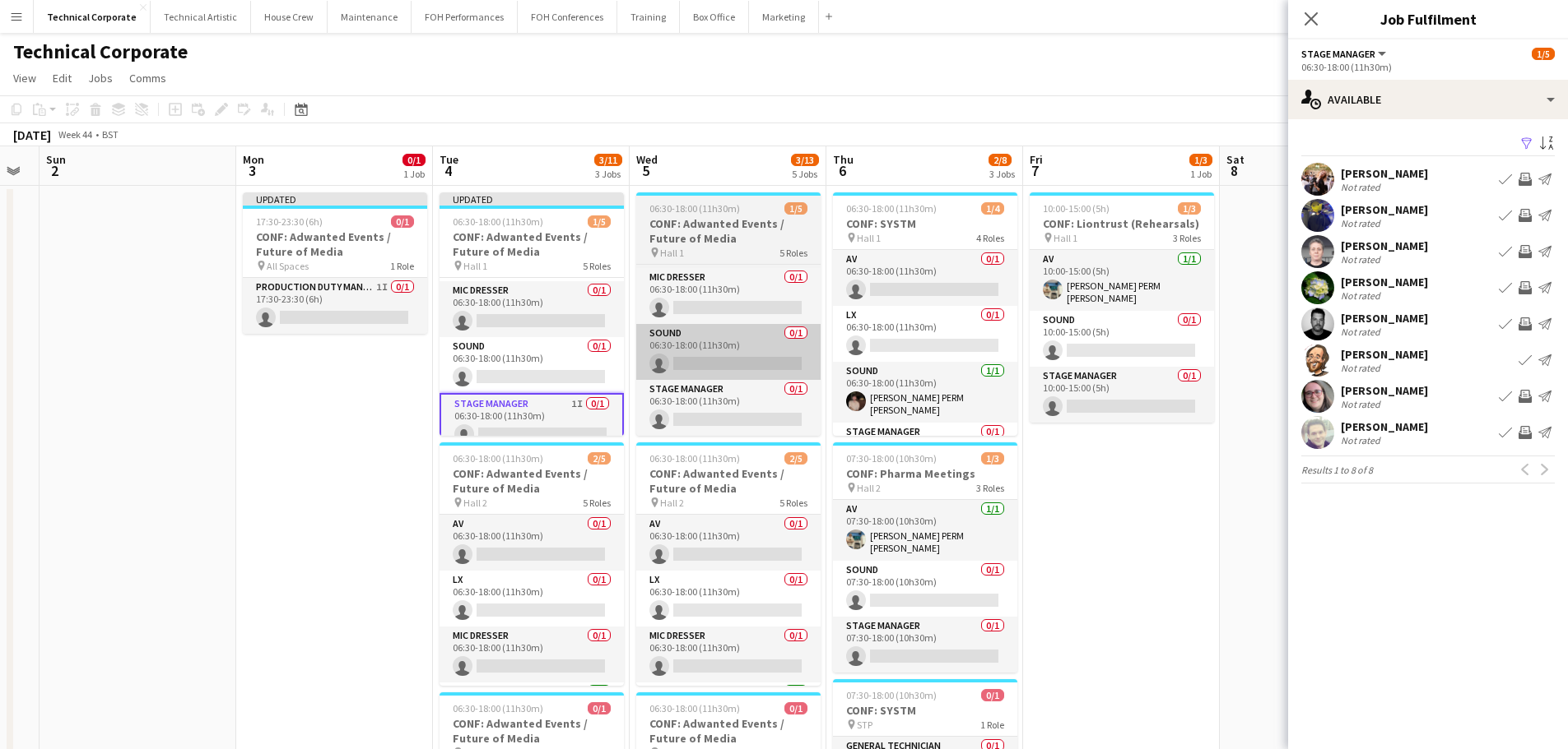
scroll to position [0, 0]
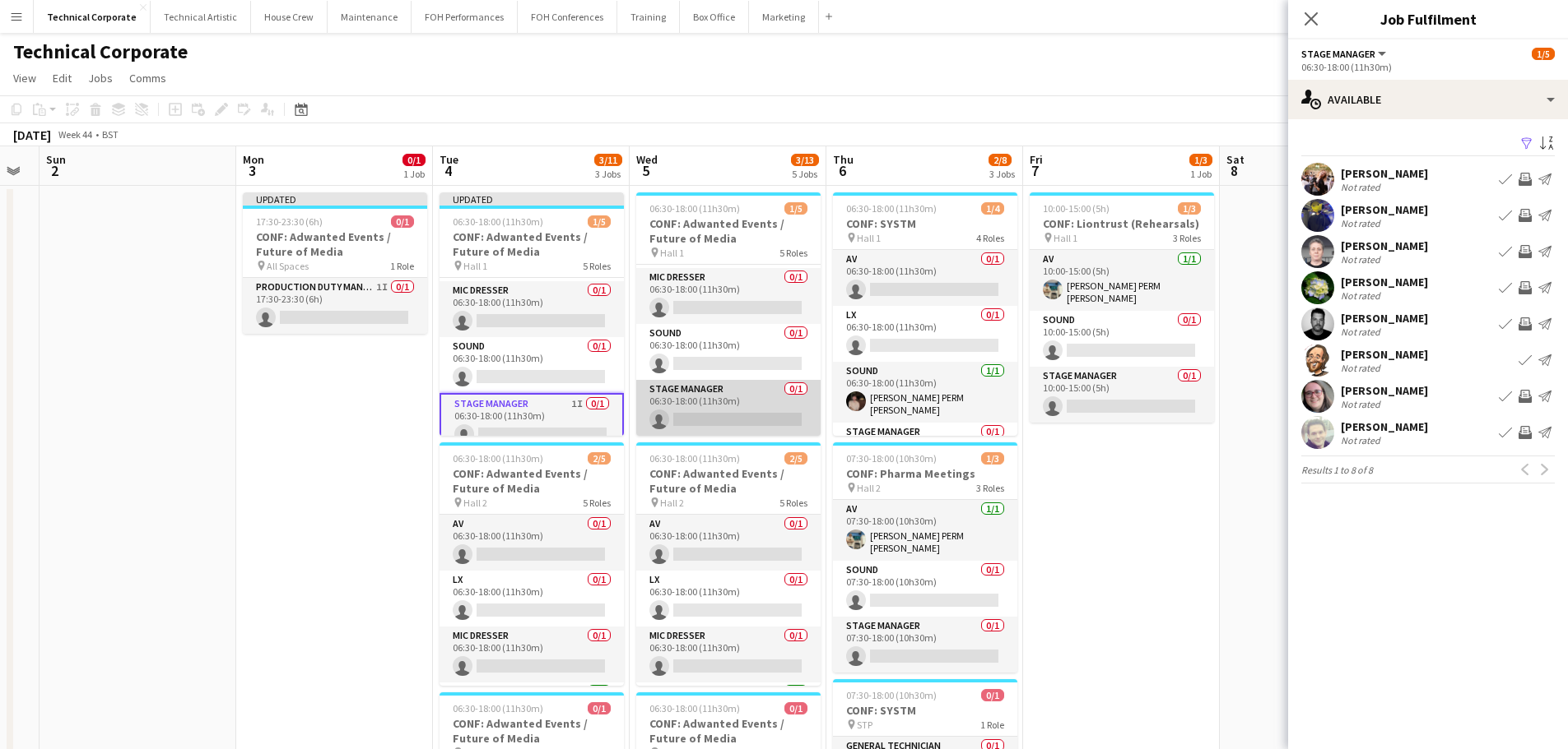
drag, startPoint x: 693, startPoint y: 414, endPoint x: 694, endPoint y: 424, distance: 10.0
click at [693, 416] on app-card-role "Stage Manager 0/1 06:30-18:00 (11h30m) single-neutral-actions" at bounding box center [728, 407] width 184 height 56
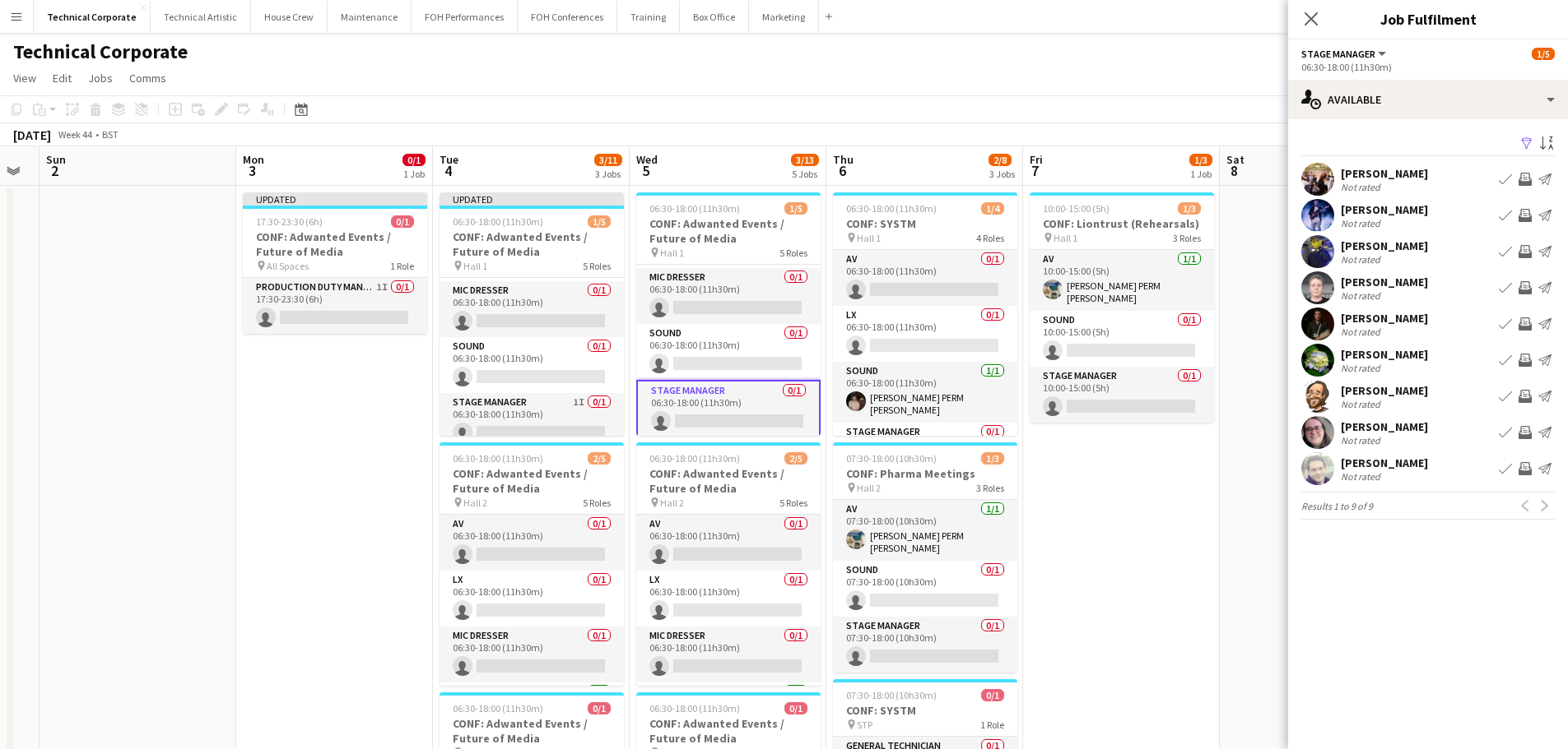
drag, startPoint x: 1528, startPoint y: 392, endPoint x: 1521, endPoint y: 412, distance: 21.2
click at [1527, 394] on app-icon "Invite crew" at bounding box center [1525, 397] width 13 height 13
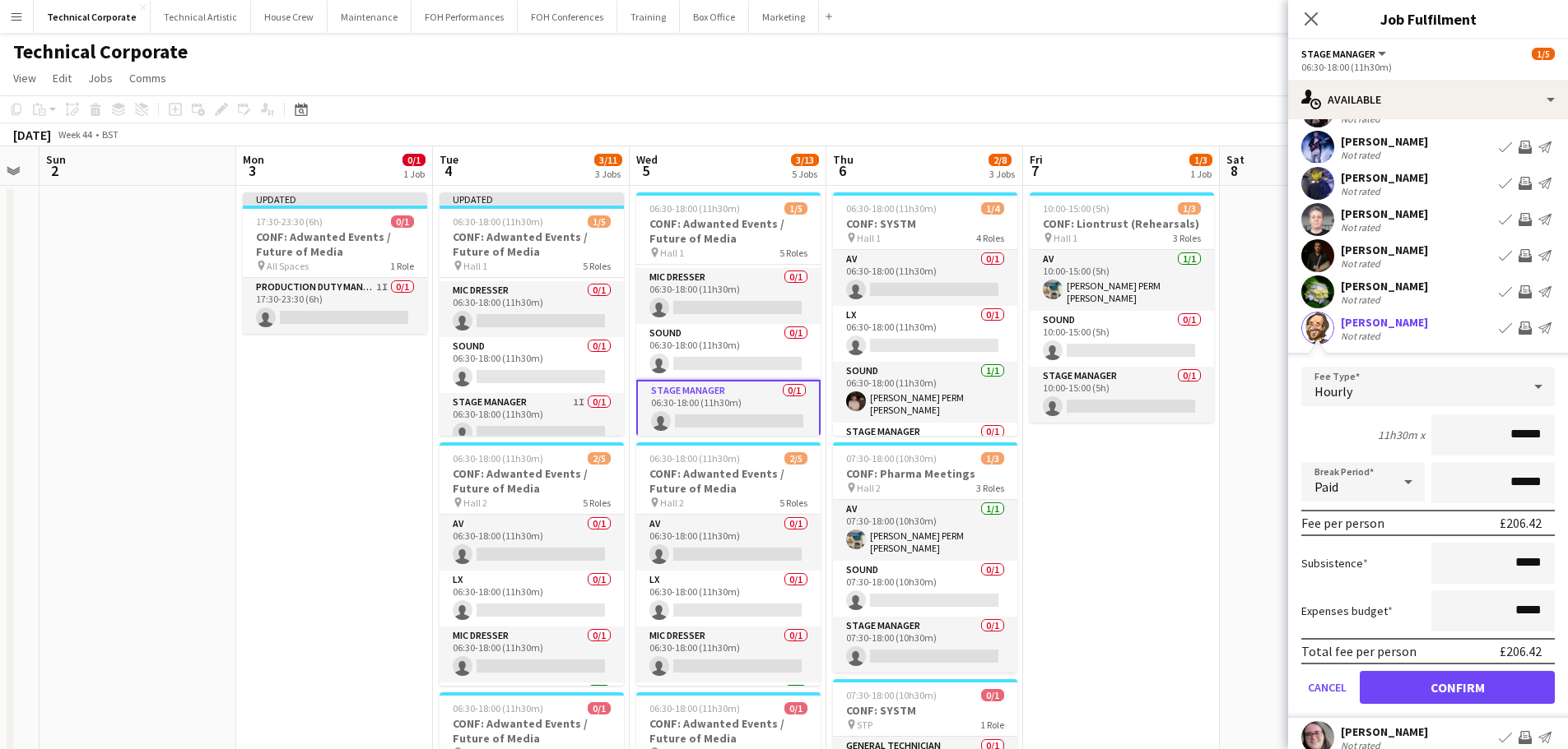
scroll to position [163, 0]
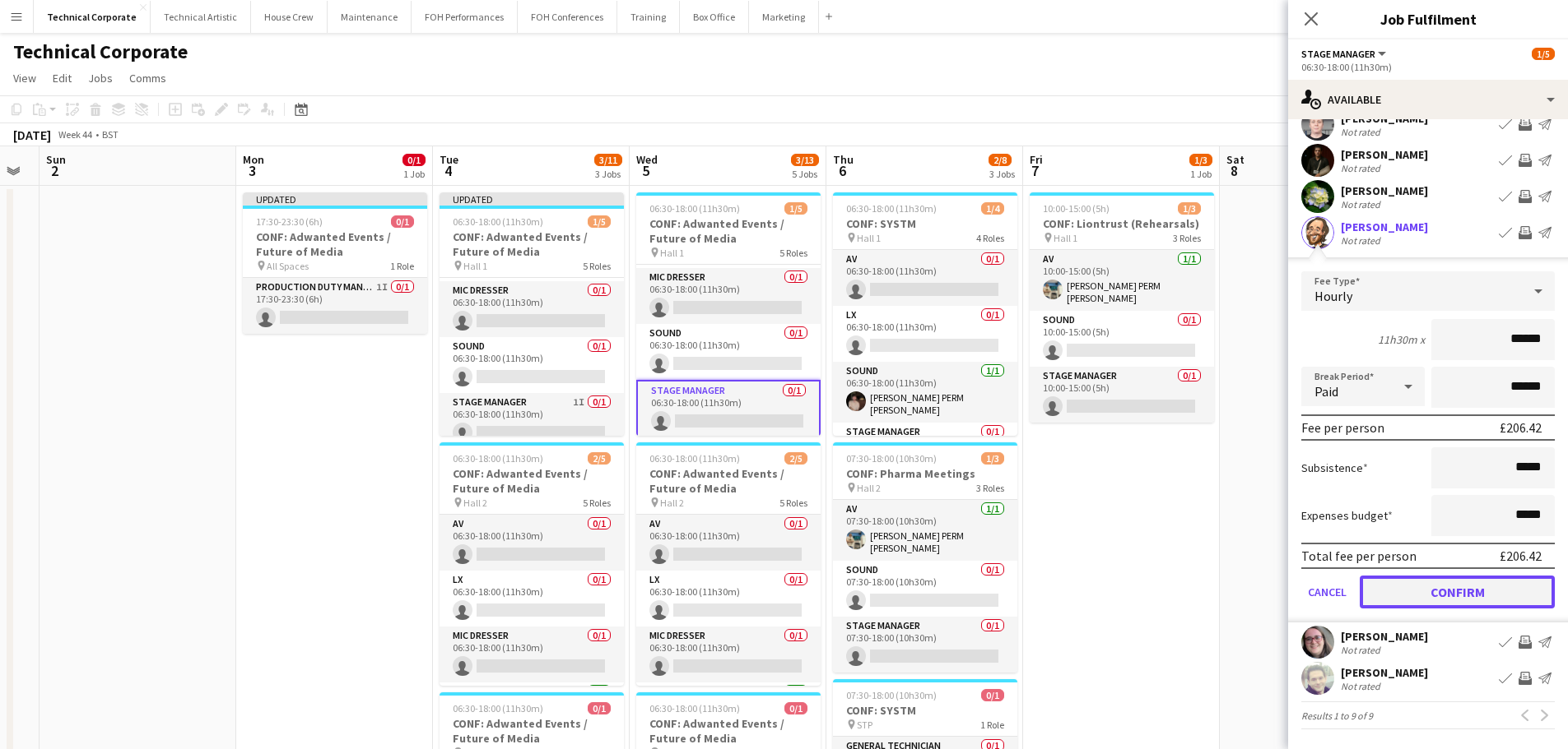
click at [1490, 594] on button "Confirm" at bounding box center [1456, 592] width 195 height 33
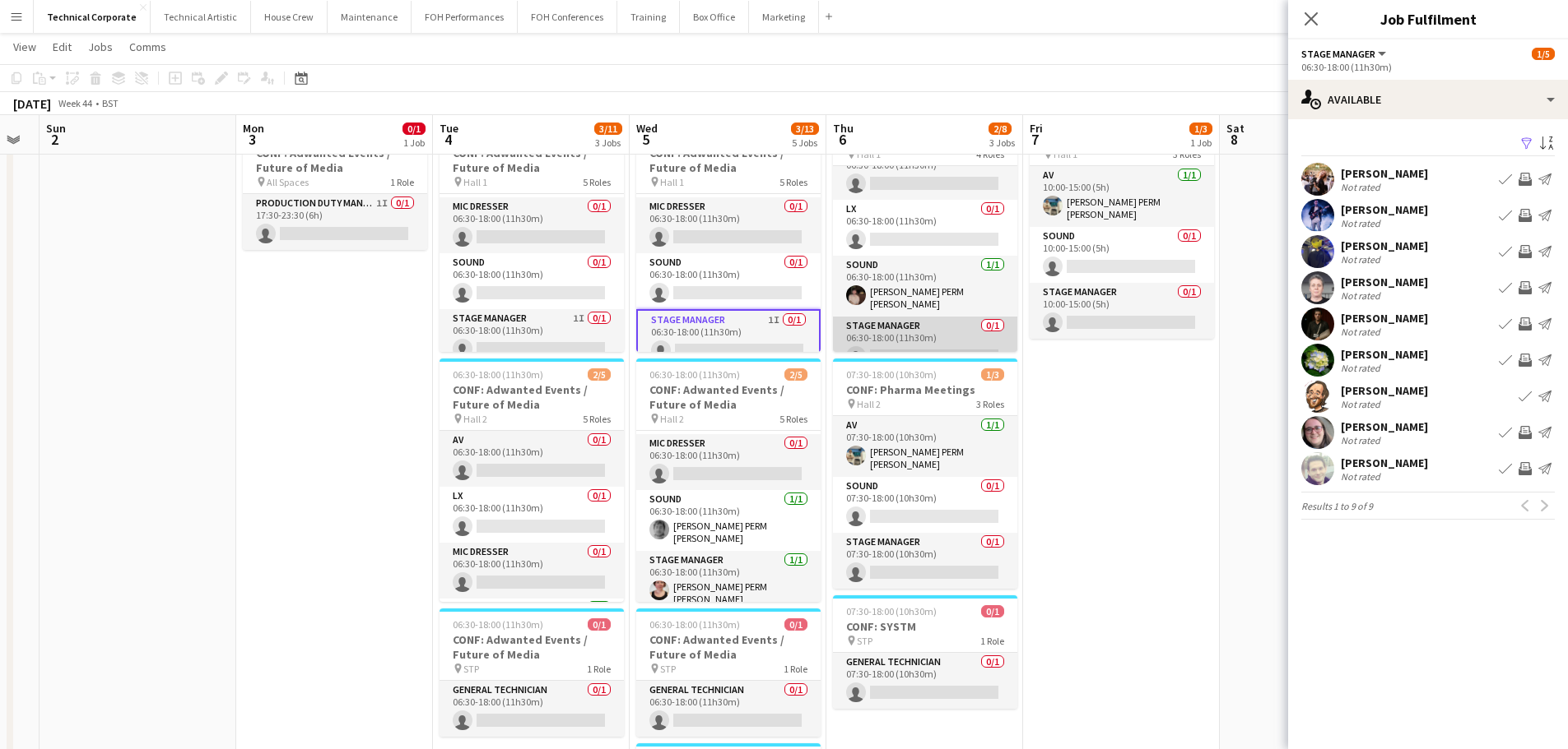
scroll to position [38, 0]
click at [940, 332] on app-card-role "Stage Manager 0/1 06:30-18:00 (11h30m) single-neutral-actions" at bounding box center [925, 328] width 184 height 56
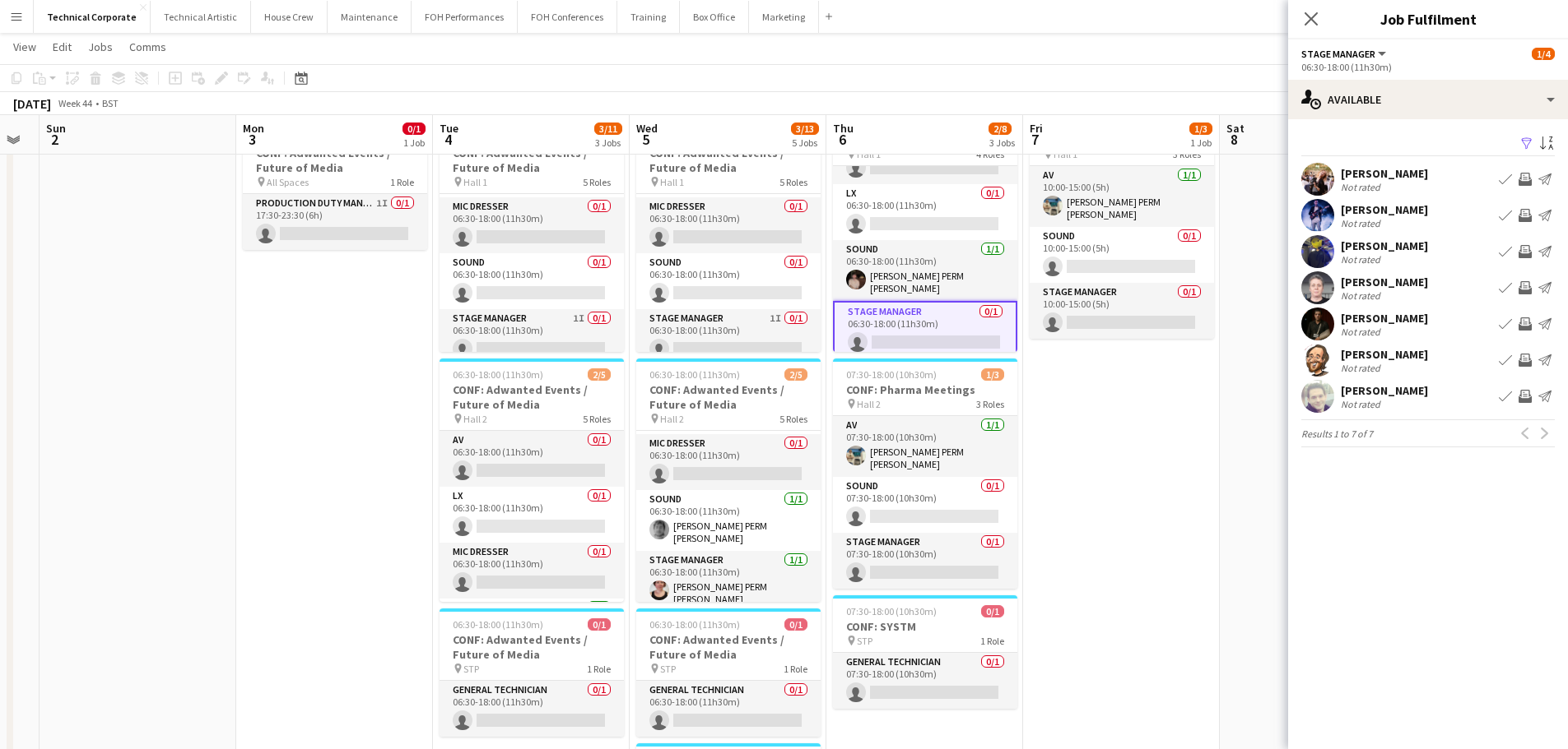
click at [1520, 326] on app-icon "Invite crew" at bounding box center [1525, 324] width 13 height 13
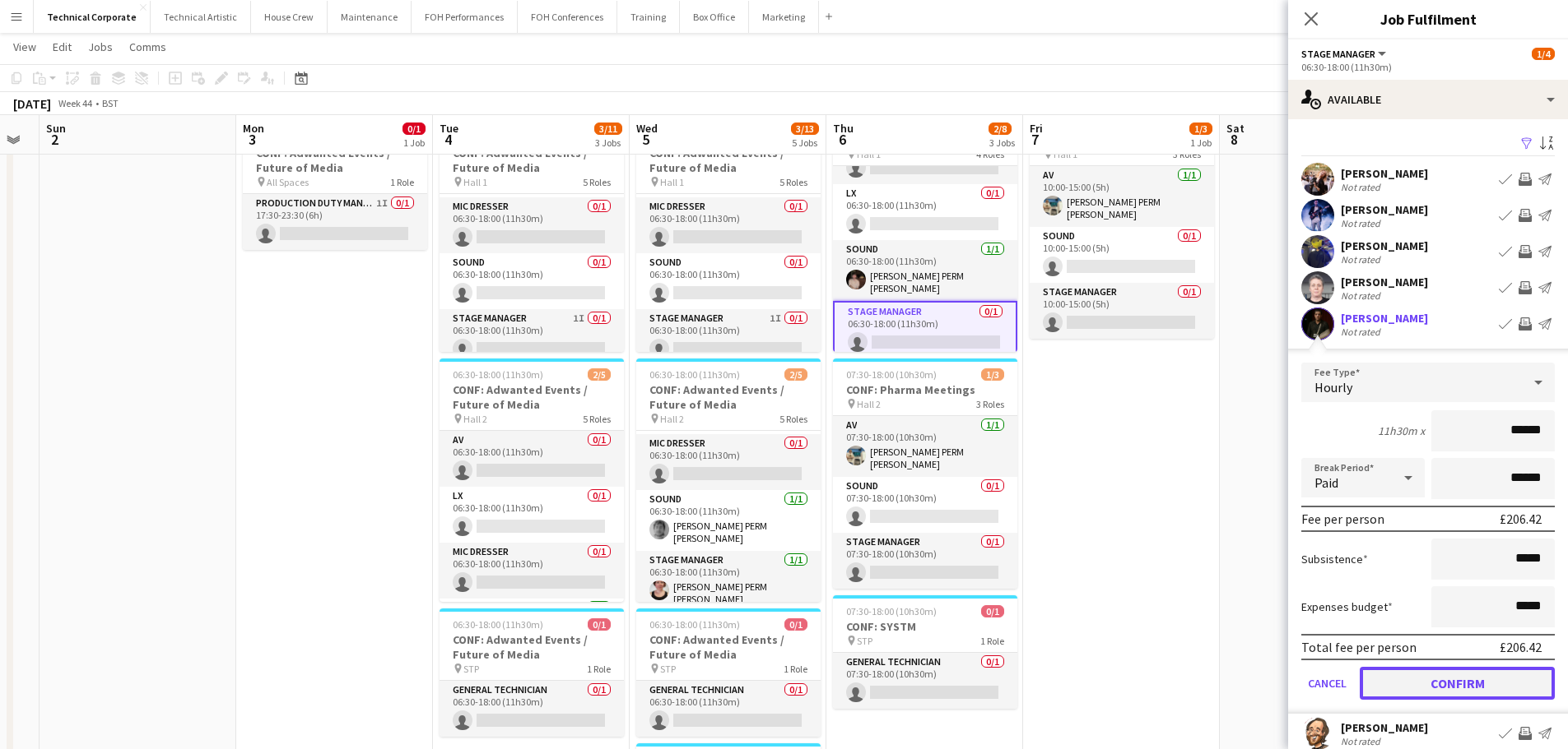
click at [1469, 681] on button "Confirm" at bounding box center [1456, 683] width 195 height 33
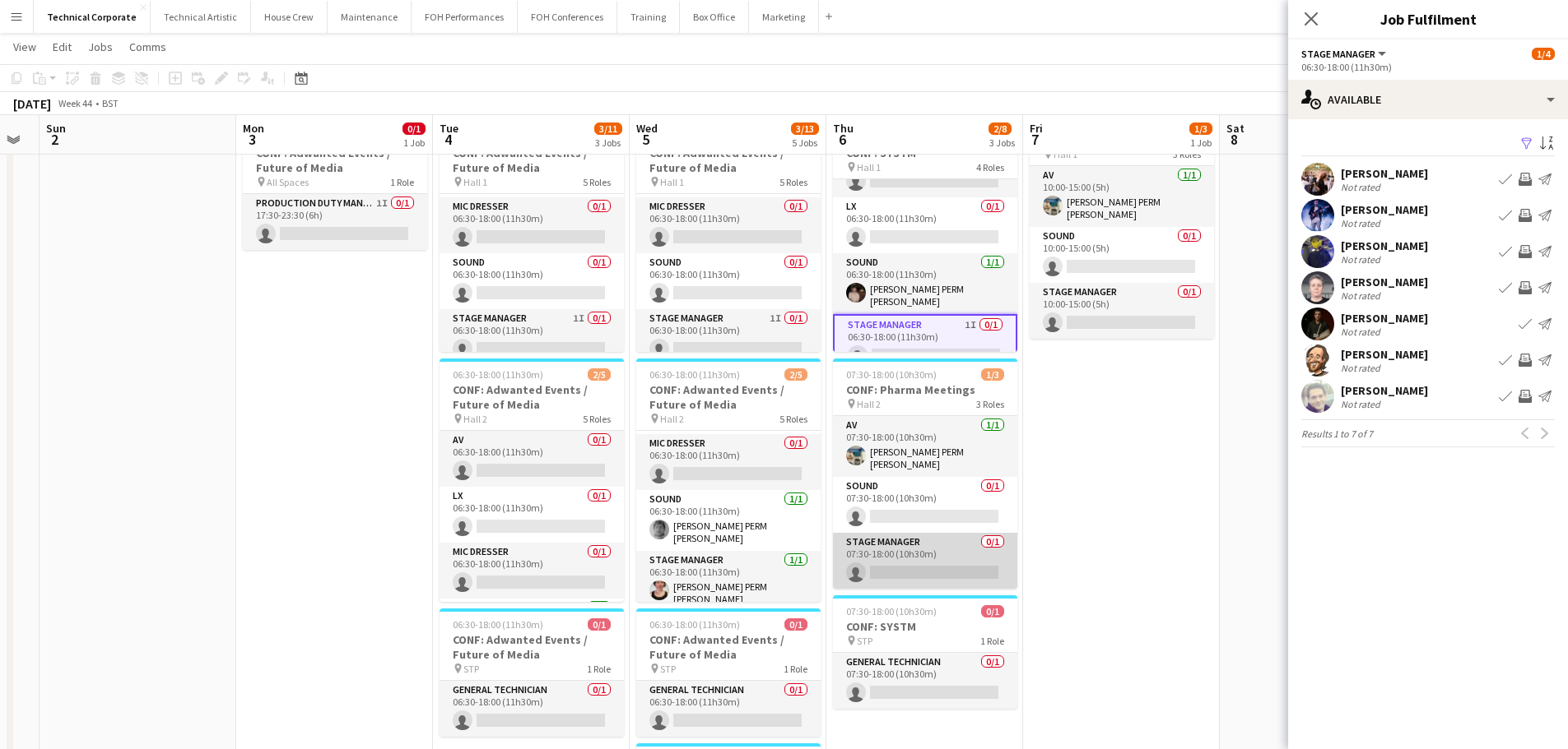
click at [954, 569] on app-card-role "Stage Manager 0/1 07:30-18:00 (10h30m) single-neutral-actions" at bounding box center [925, 560] width 184 height 56
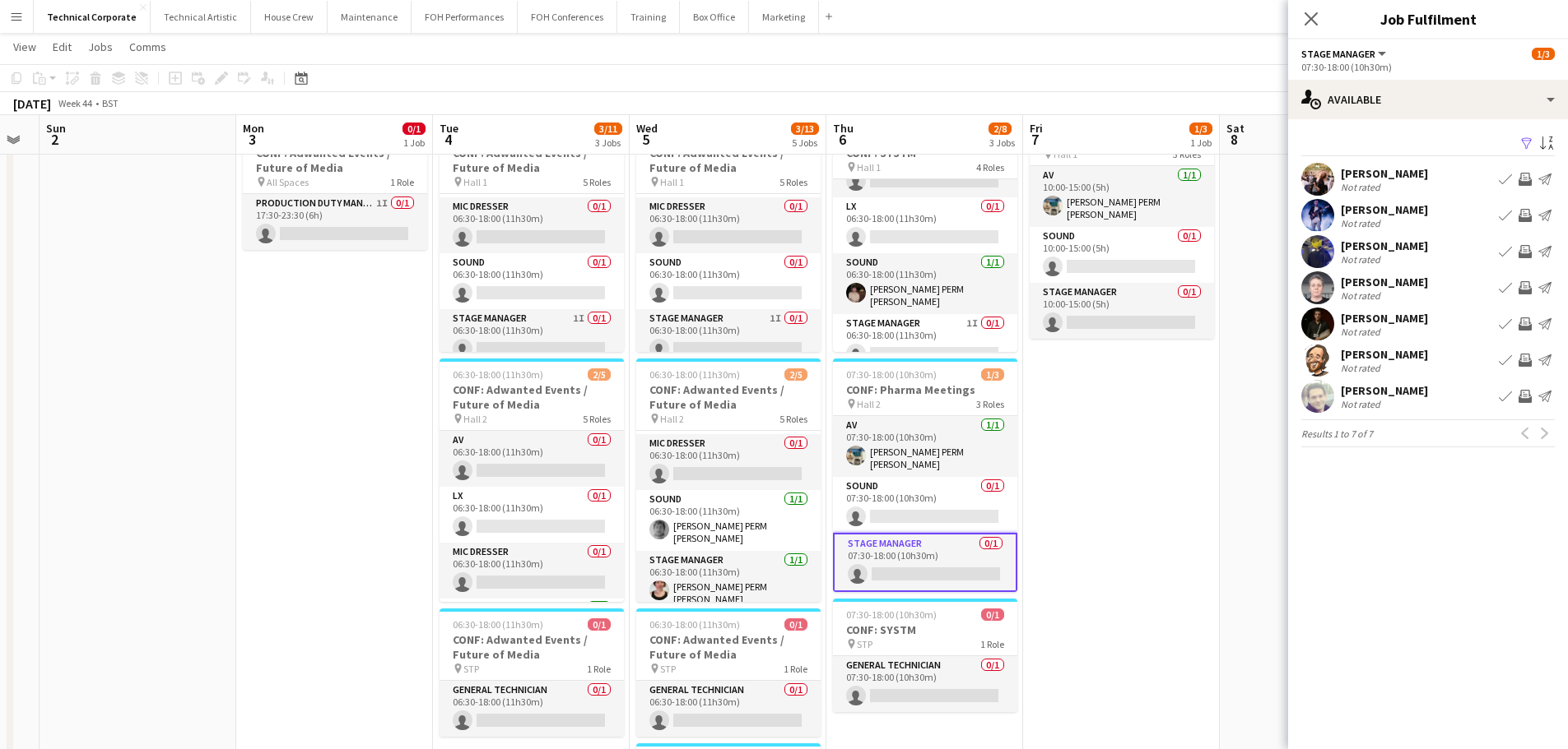
click at [1529, 399] on app-icon "Invite crew" at bounding box center [1525, 397] width 13 height 13
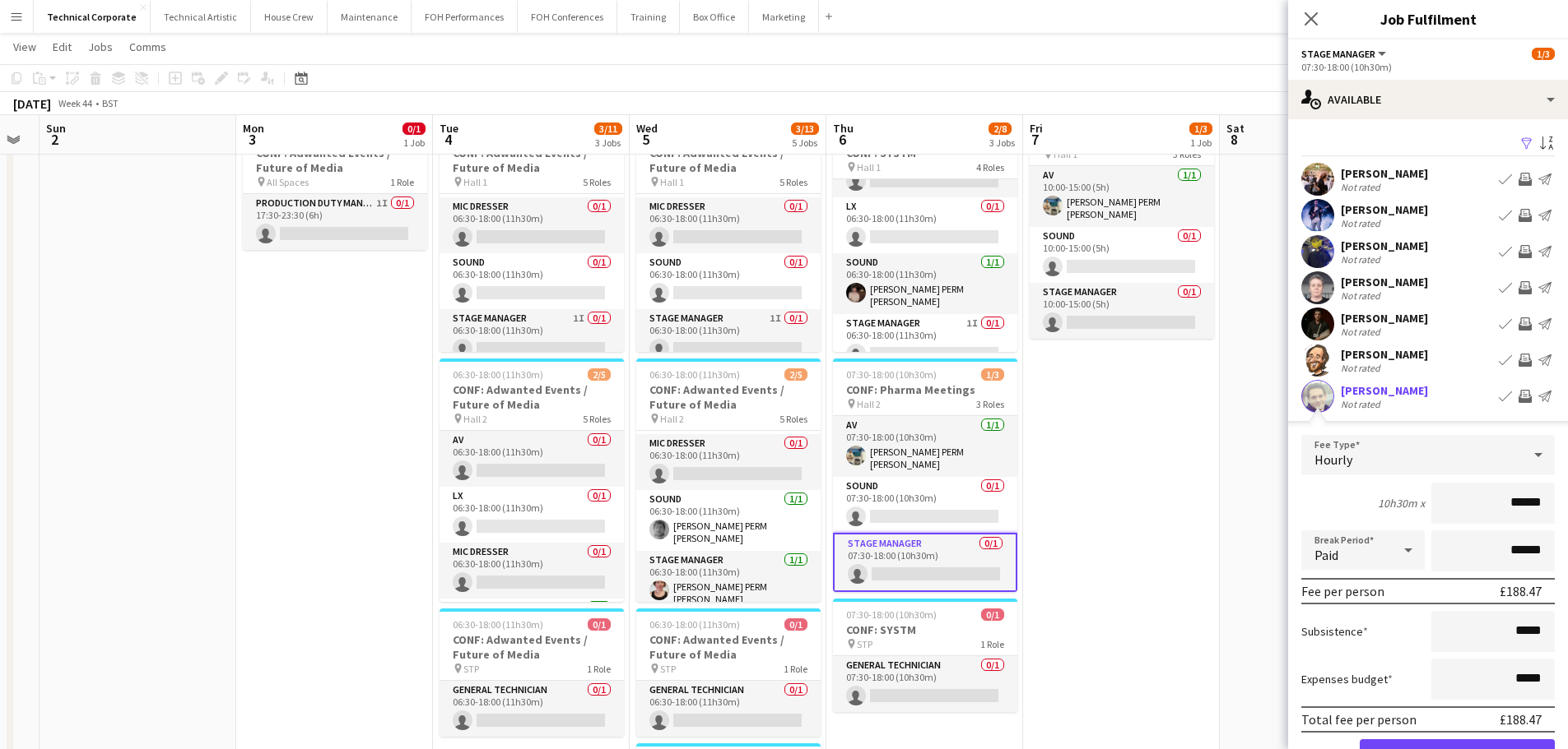
scroll to position [83, 0]
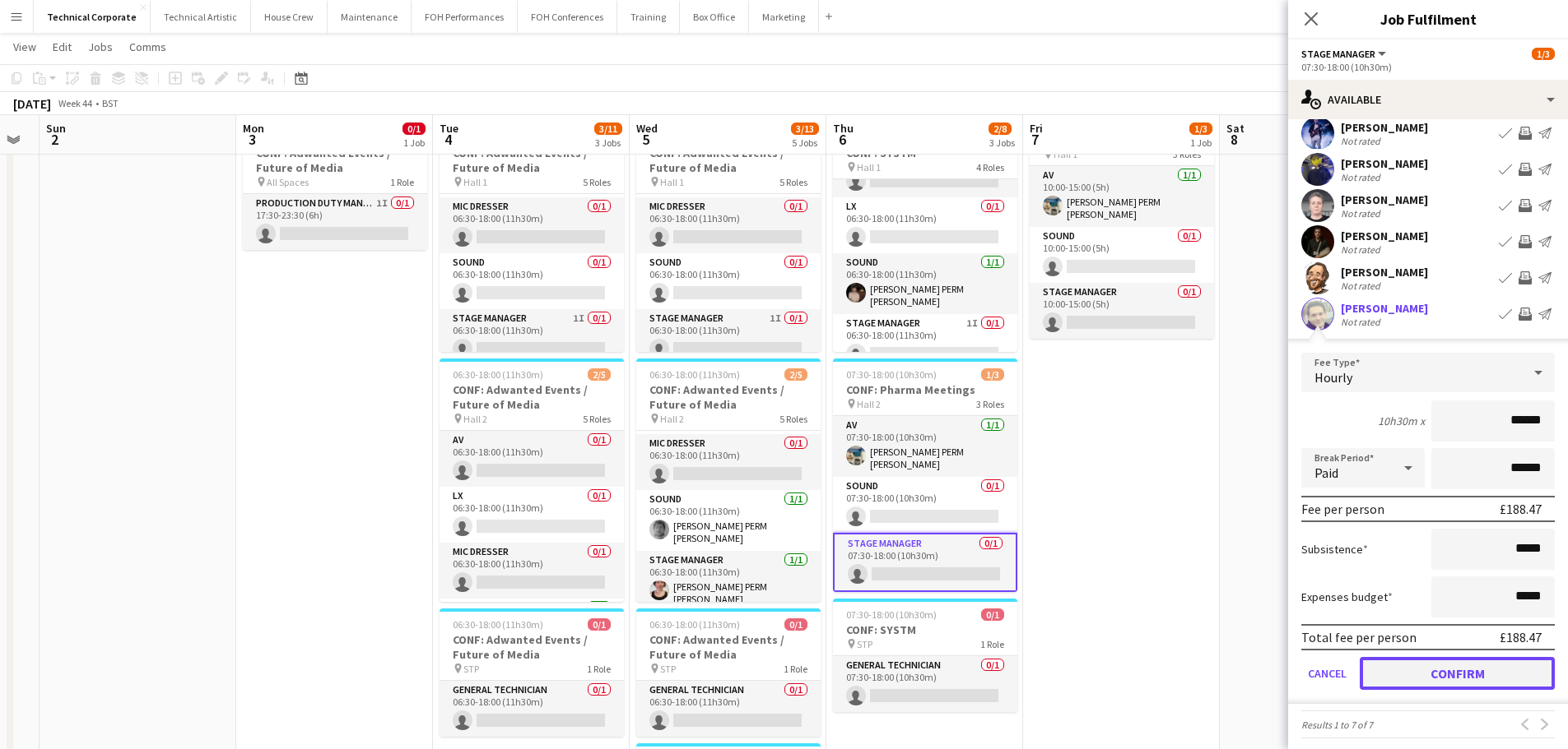
click at [1466, 673] on button "Confirm" at bounding box center [1456, 673] width 195 height 33
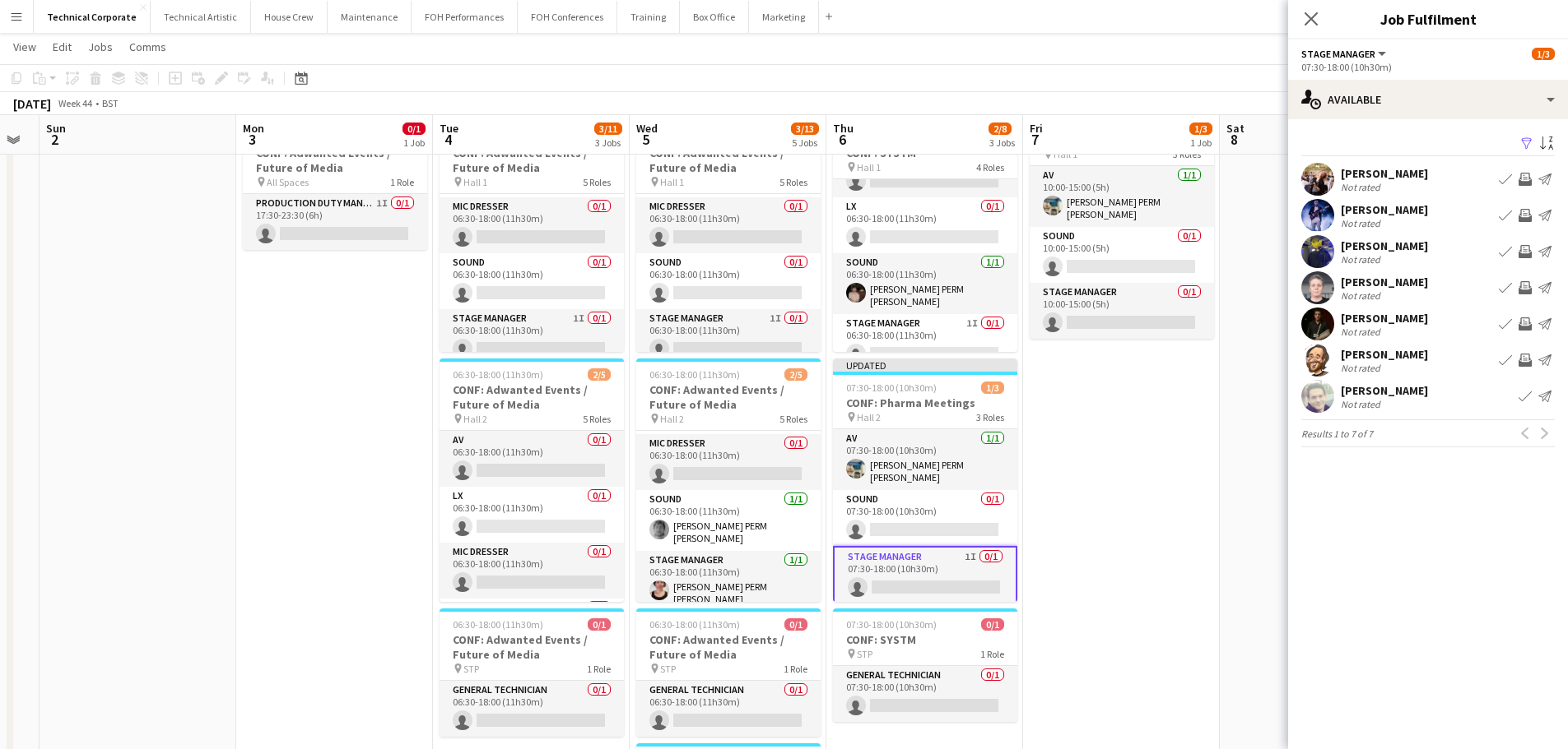
scroll to position [0, 0]
click at [911, 335] on app-card-role "Stage Manager 1I 0/1 06:30-18:00 (11h30m) single-neutral-actions" at bounding box center [925, 342] width 184 height 56
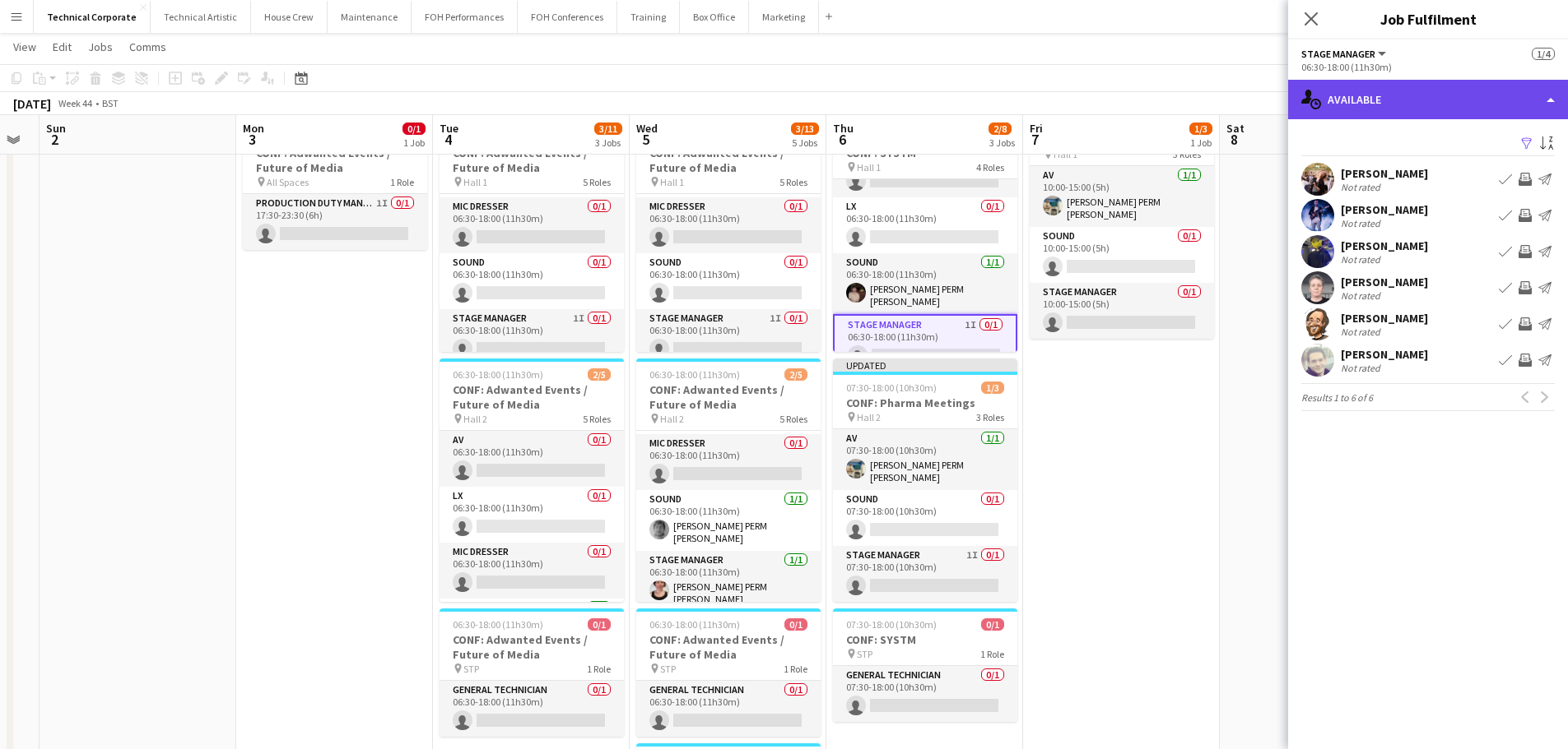
click at [1412, 103] on div "single-neutral-actions-upload Available" at bounding box center [1427, 100] width 280 height 40
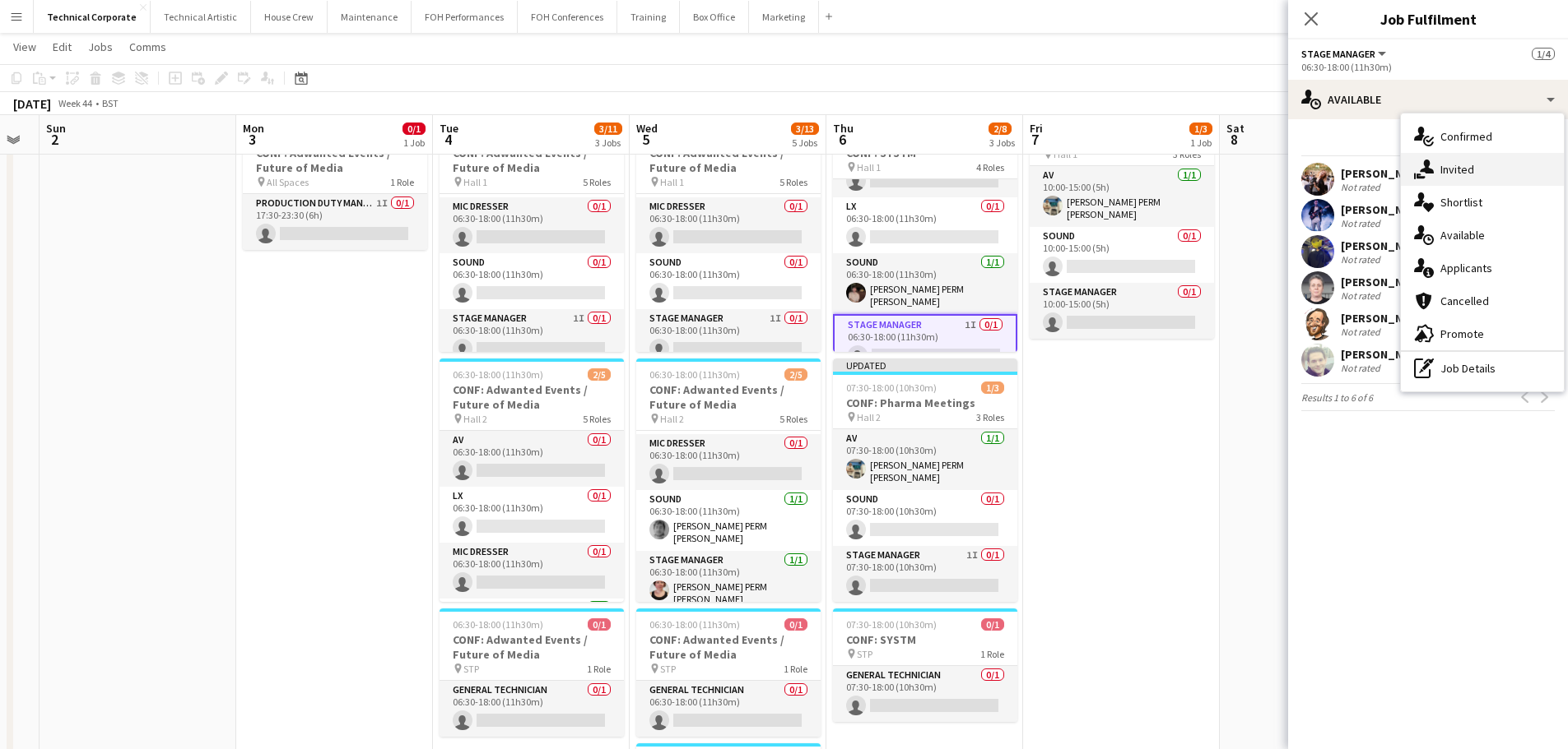
click at [1463, 168] on span "Invited" at bounding box center [1457, 170] width 34 height 15
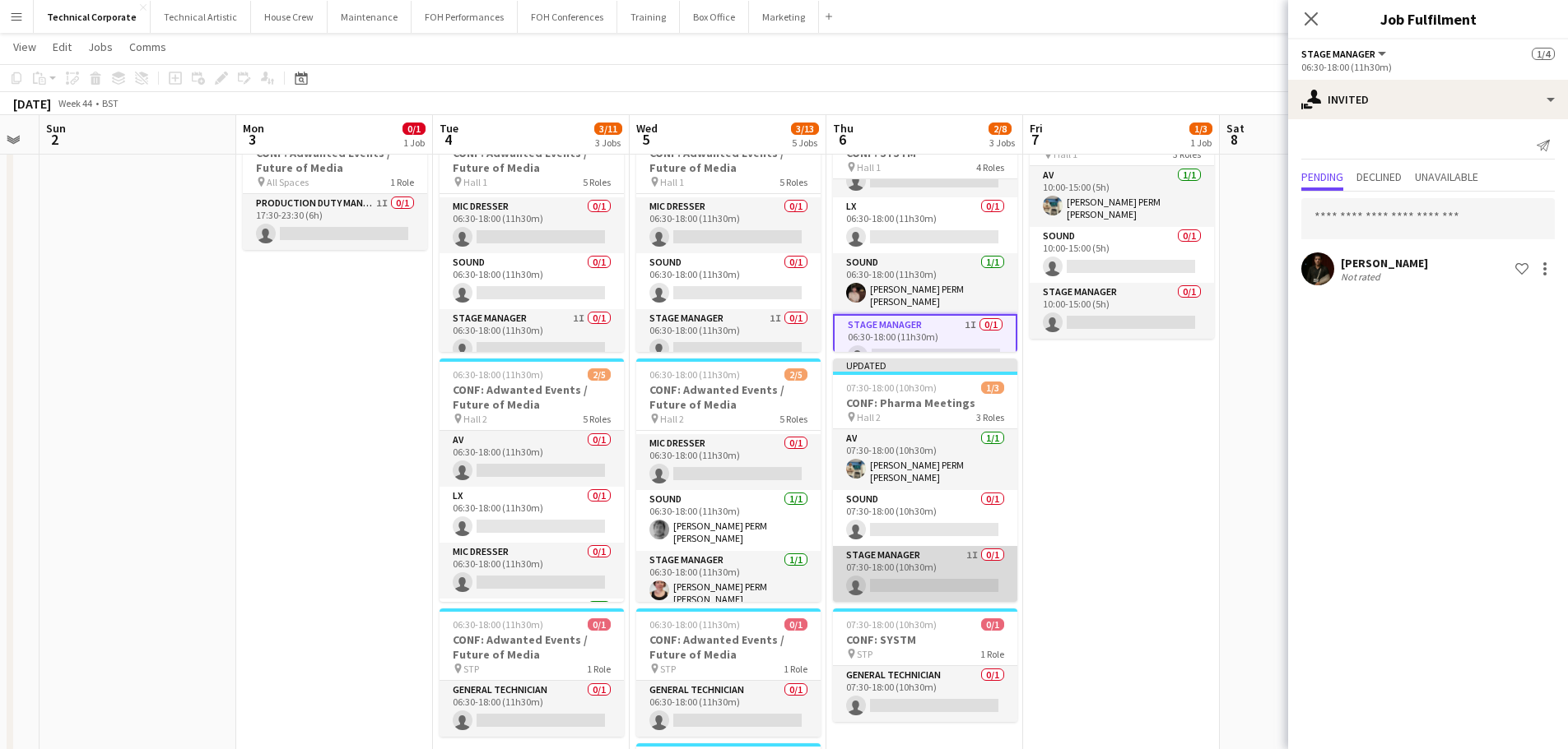
click at [971, 559] on app-card-role "Stage Manager 1I 0/1 07:30-18:00 (10h30m) single-neutral-actions" at bounding box center [925, 573] width 184 height 56
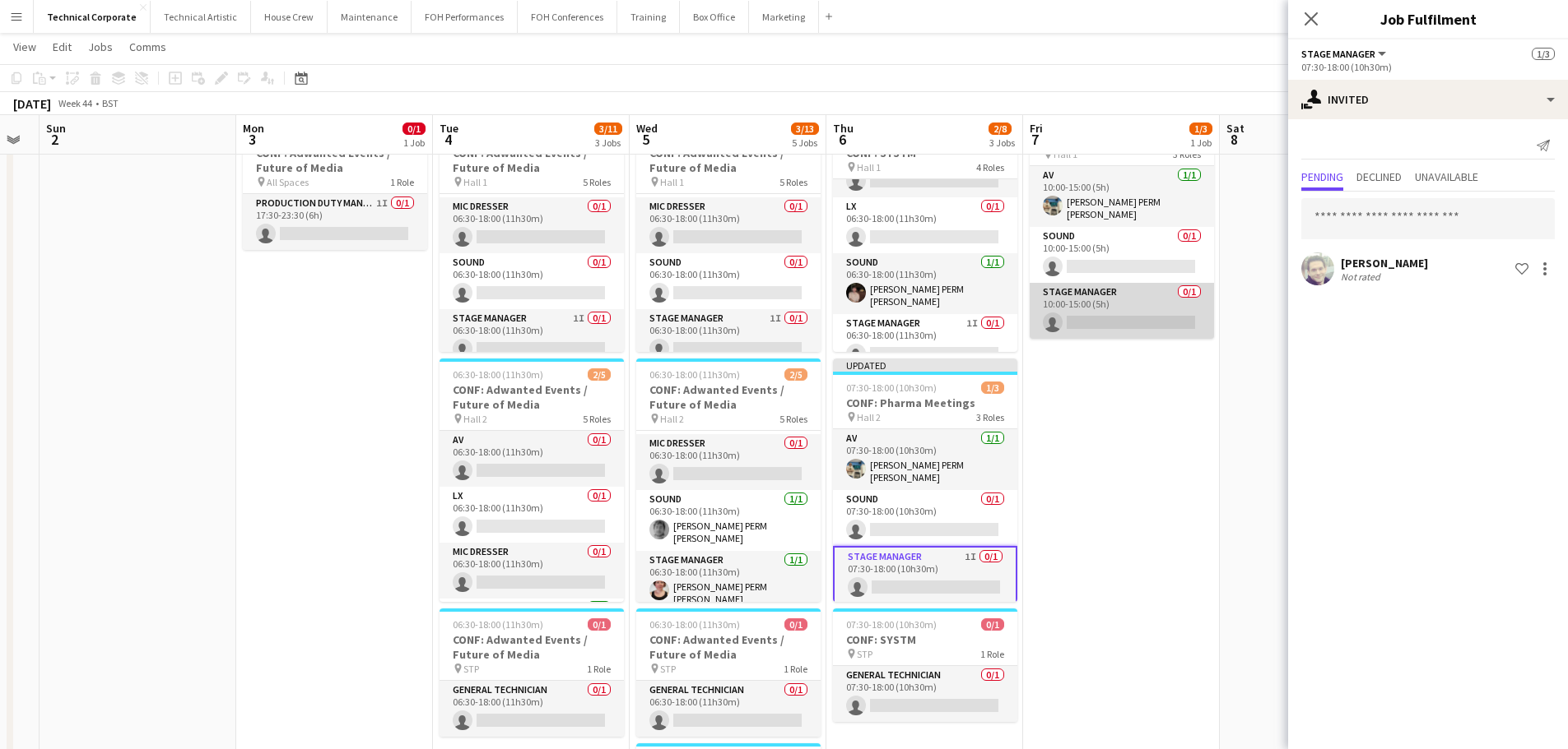
click at [1105, 311] on app-card-role "Stage Manager 0/1 10:00-15:00 (5h) single-neutral-actions" at bounding box center [1122, 310] width 184 height 56
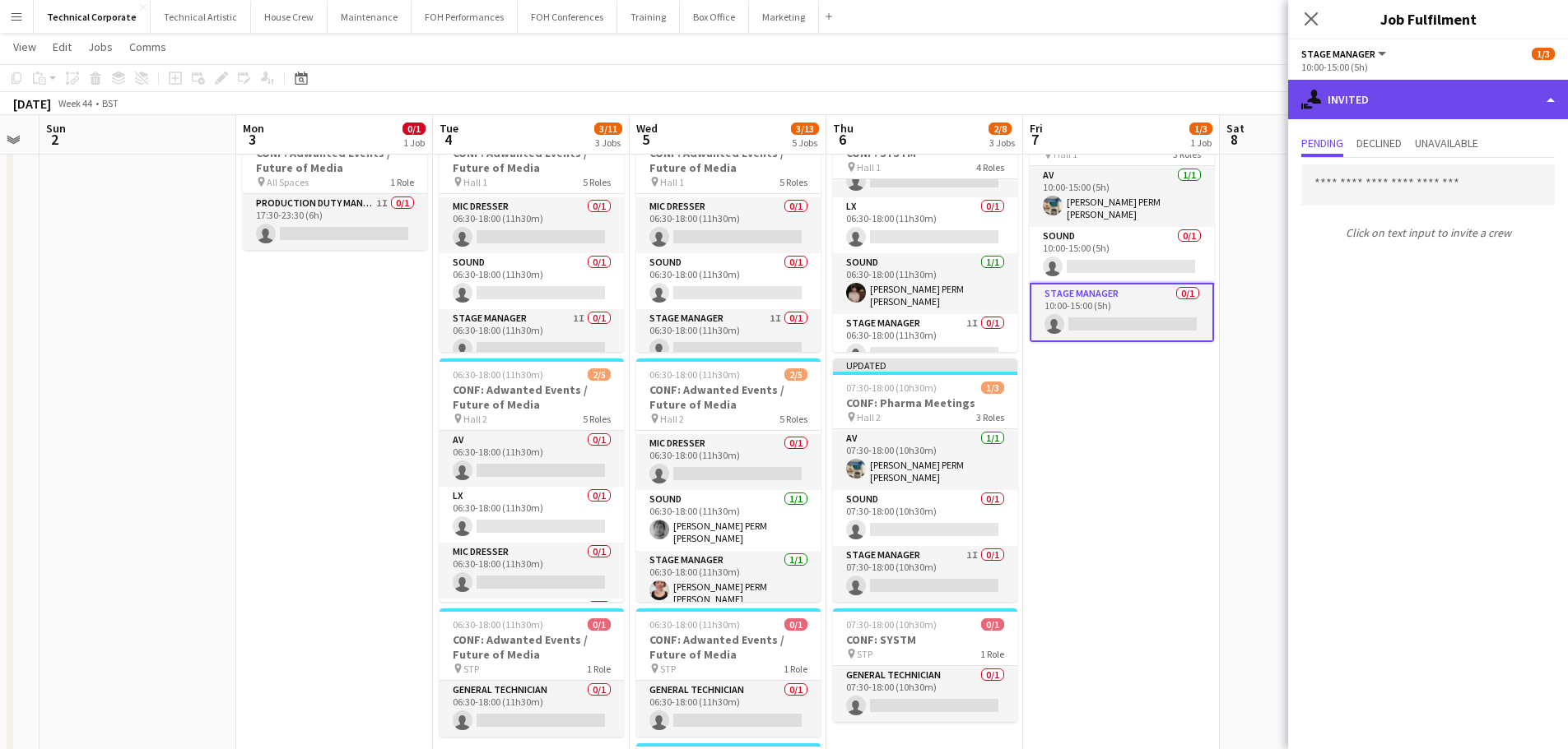
click at [1363, 110] on div "single-neutral-actions-share-1 Invited" at bounding box center [1427, 100] width 280 height 40
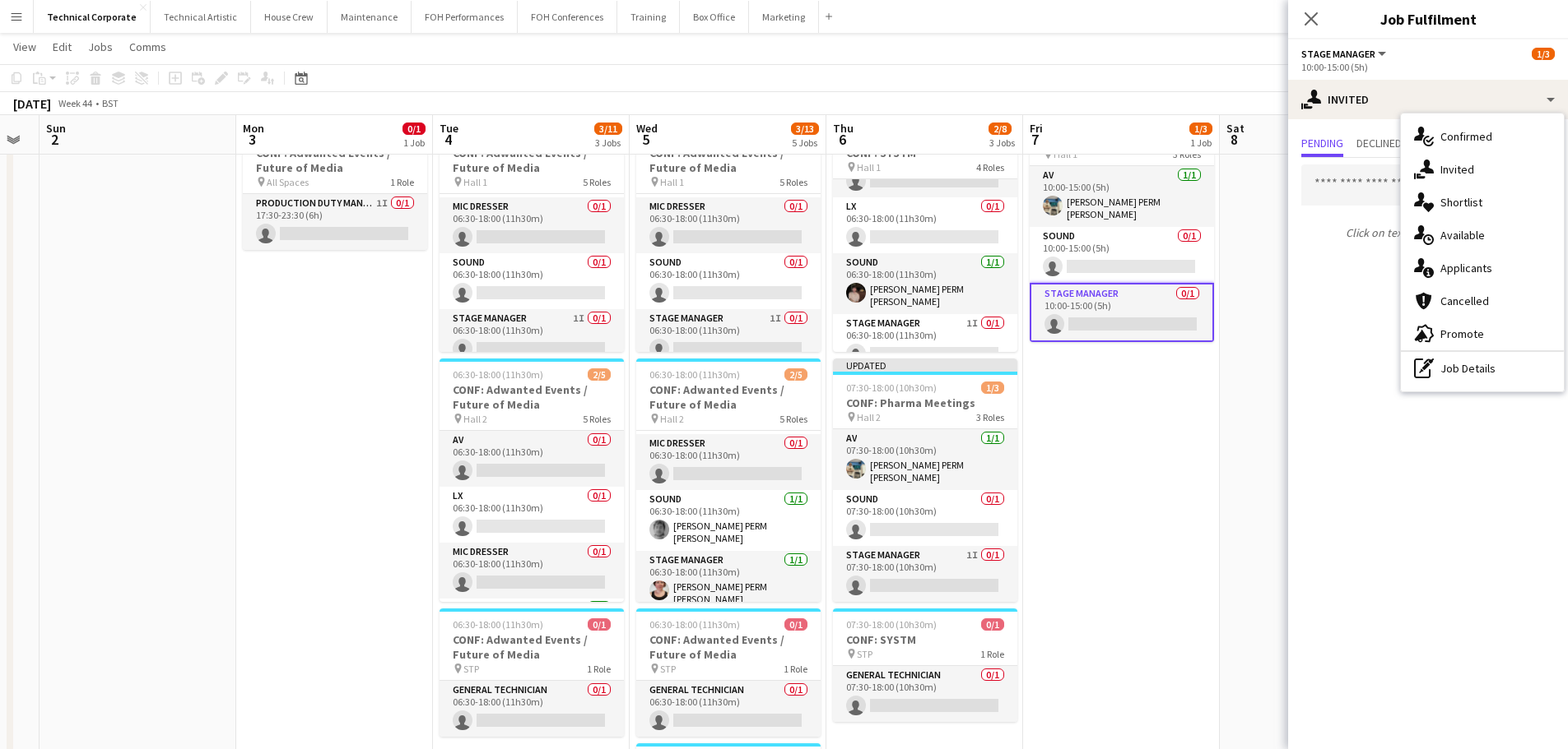
click at [1467, 242] on span "Available" at bounding box center [1462, 235] width 45 height 15
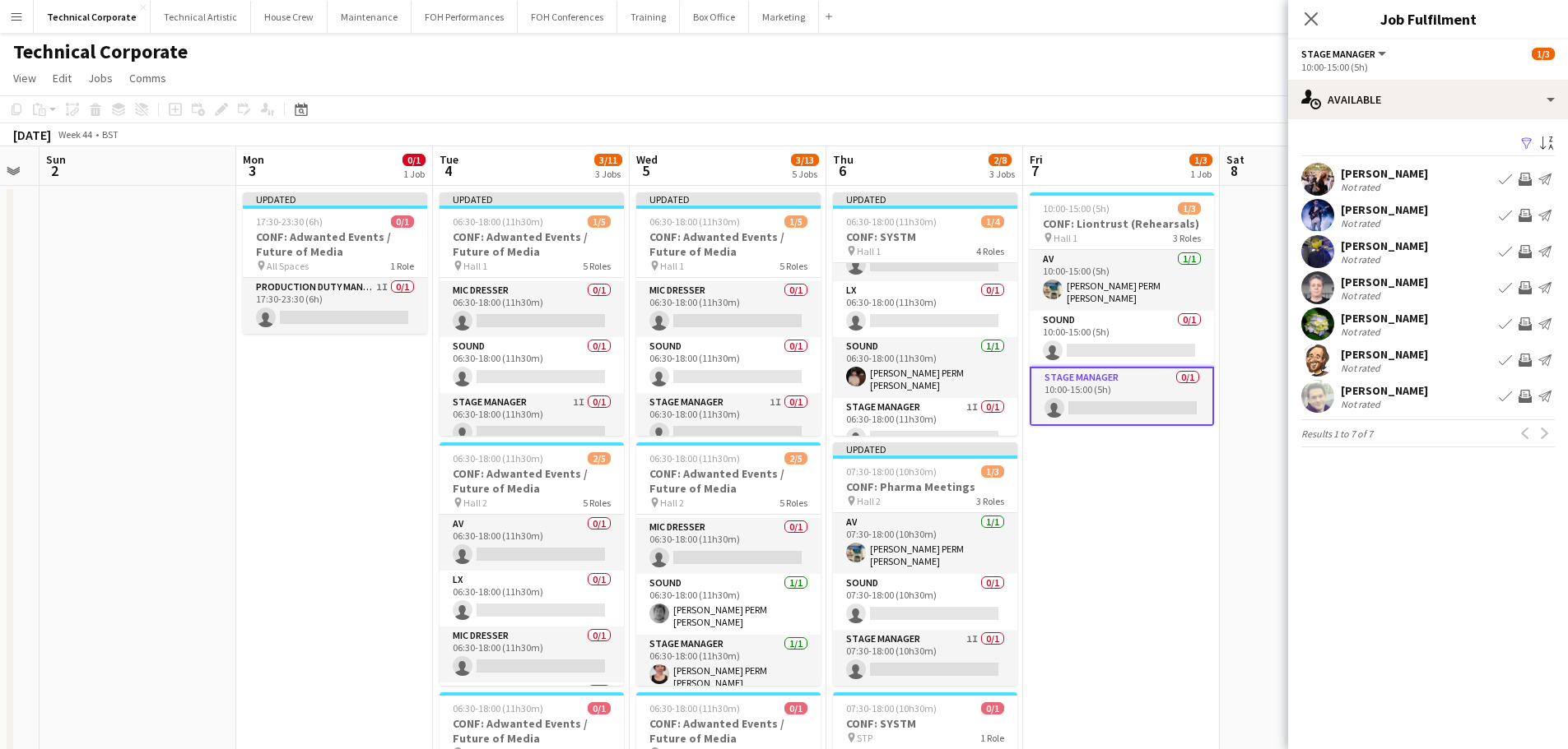
click at [1167, 496] on app-date-cell "10:00-15:00 (5h) 1/3 CONF: Liontrust (Rehearsals) pin Hall 1 3 Roles AV 1/1 10:…" at bounding box center [1121, 649] width 197 height 927
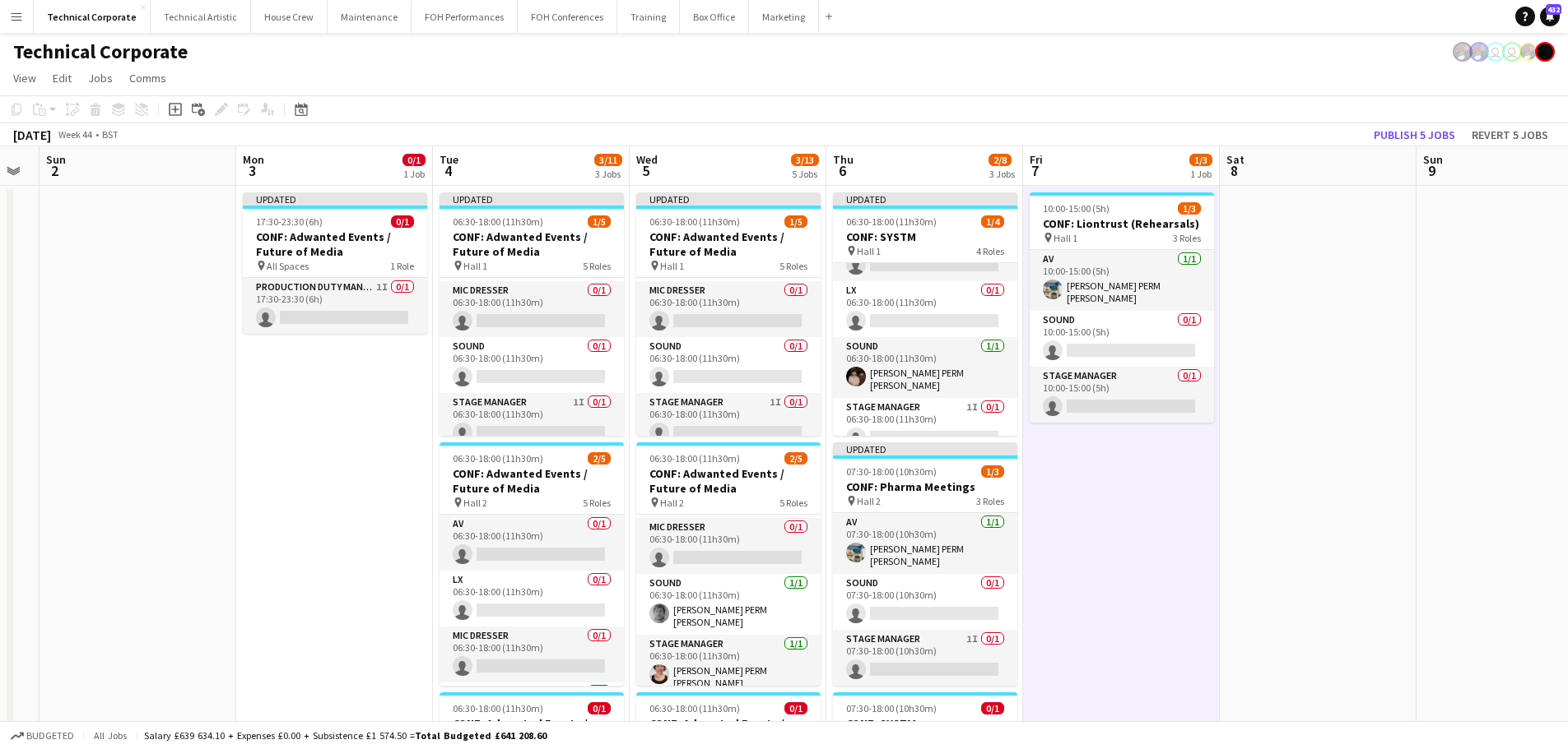
click at [1167, 496] on app-date-cell "10:00-15:00 (5h) 1/3 CONF: Liontrust (Rehearsals) pin Hall 1 3 Roles AV 1/1 10:…" at bounding box center [1121, 649] width 197 height 927
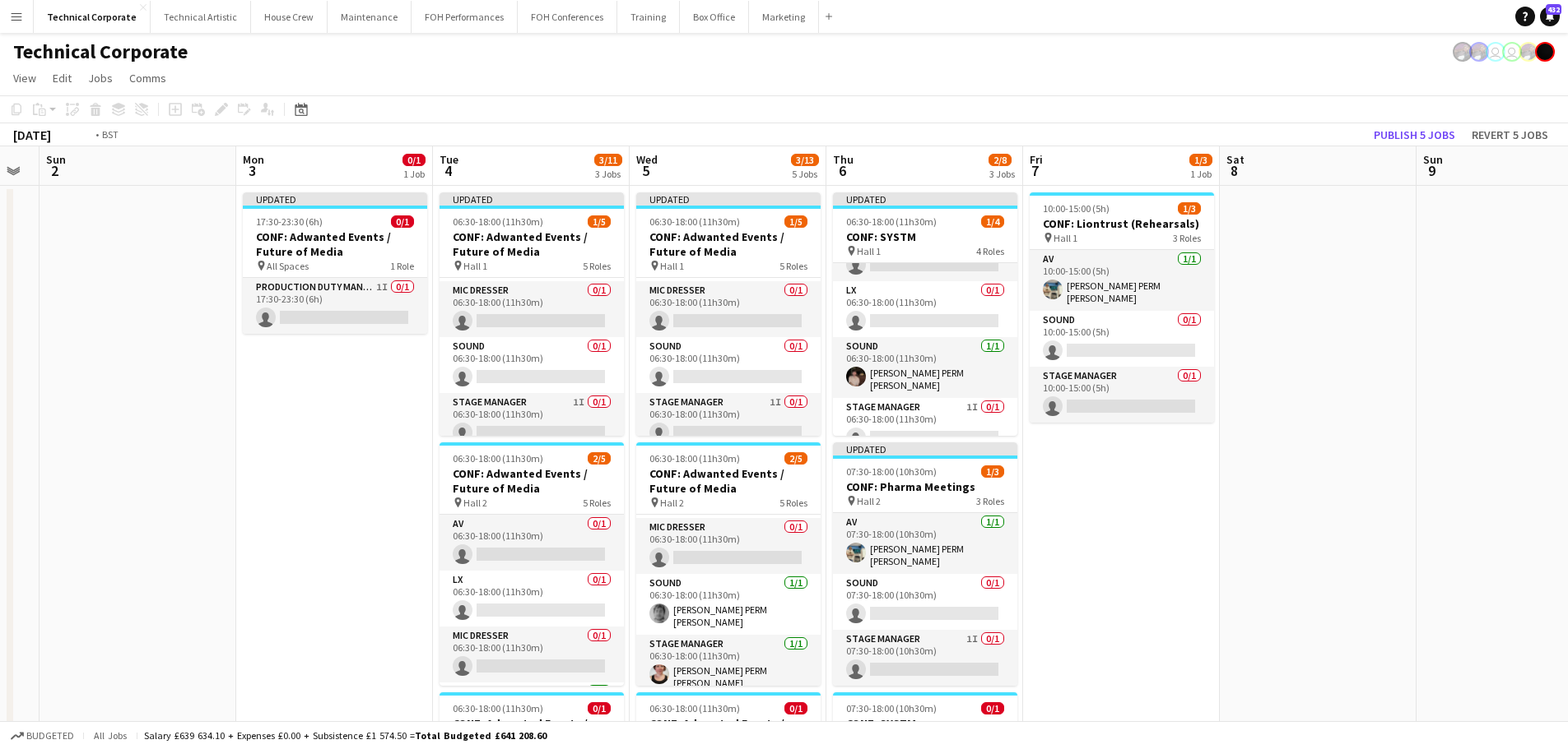
scroll to position [0, 629]
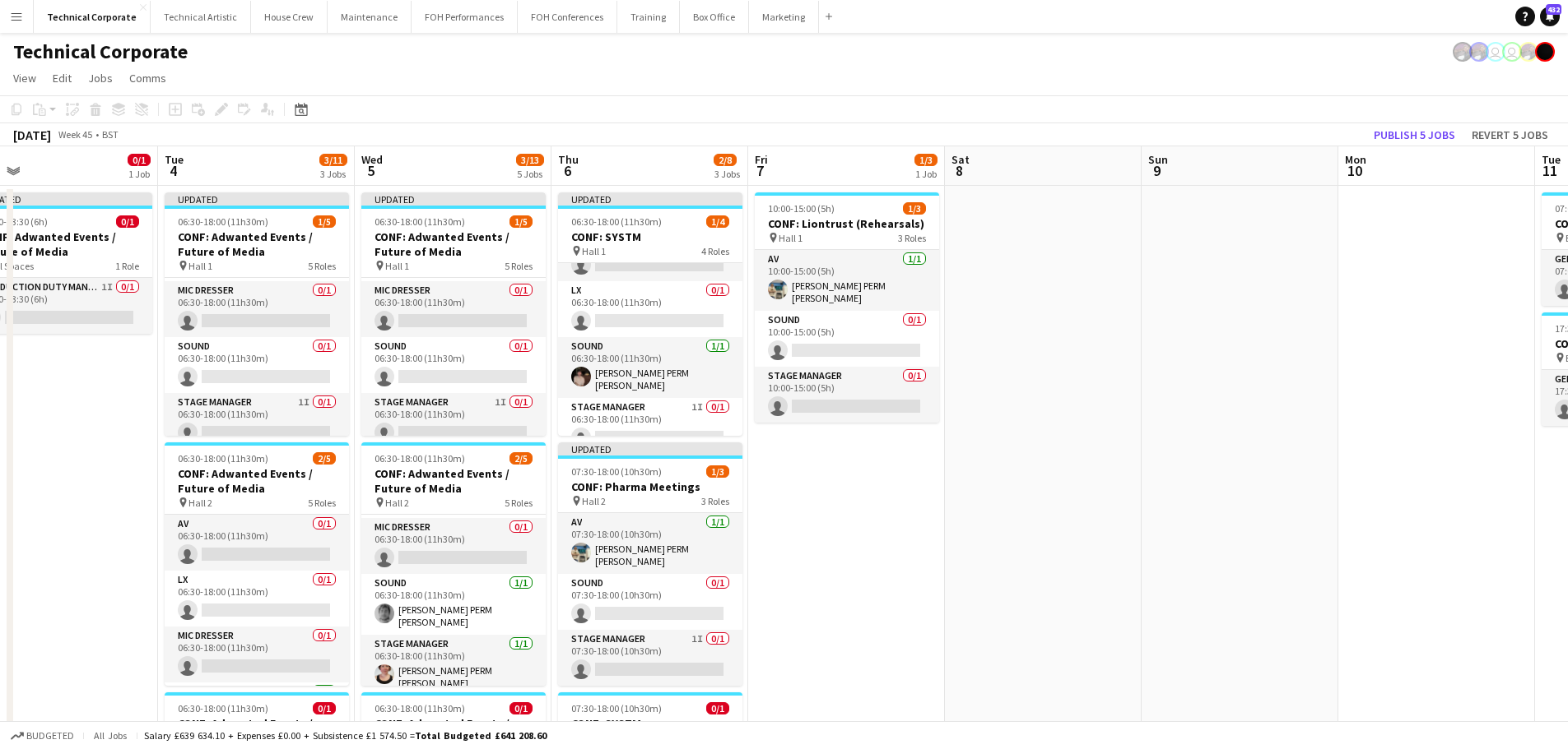
drag, startPoint x: 1282, startPoint y: 485, endPoint x: 1008, endPoint y: 510, distance: 275.1
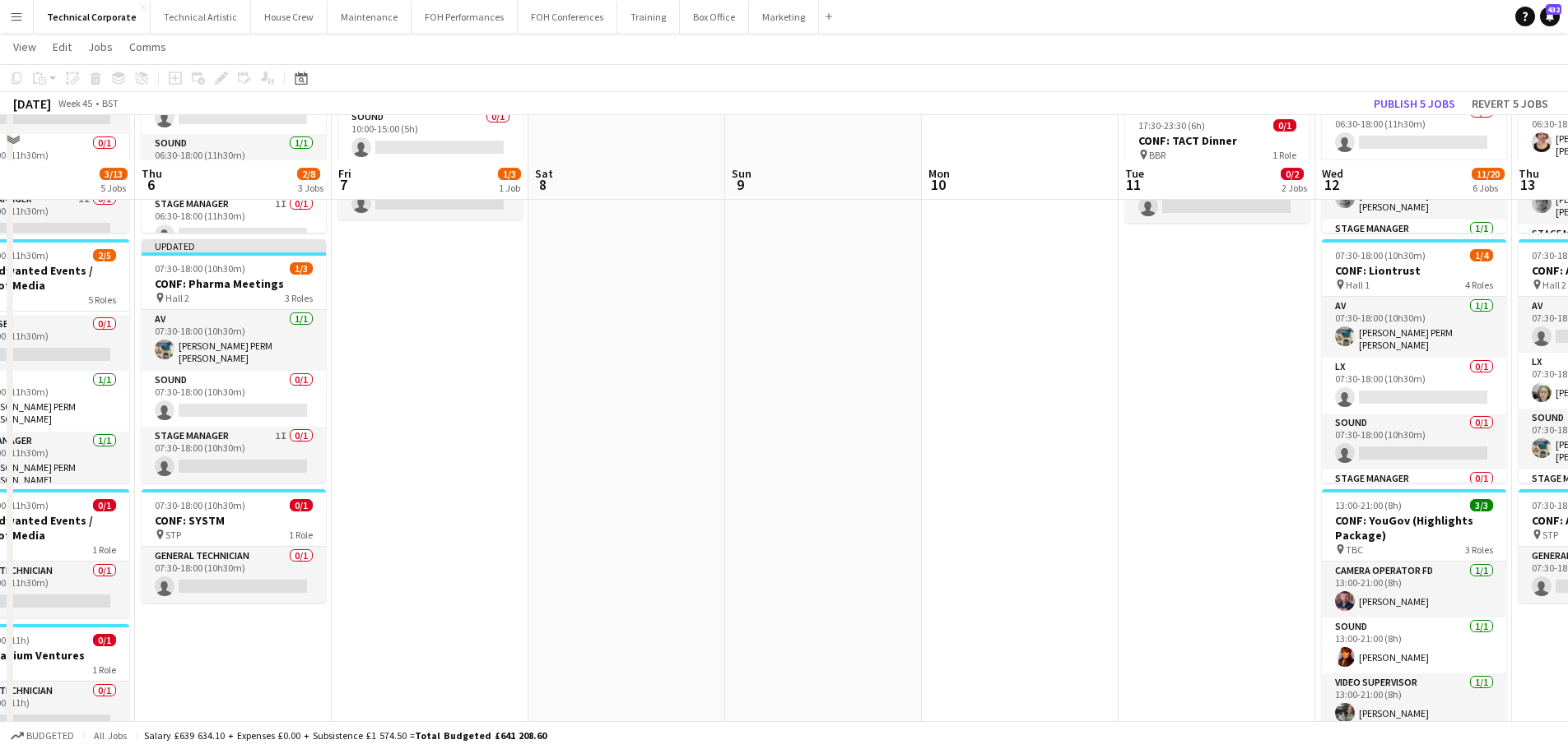
scroll to position [247, 0]
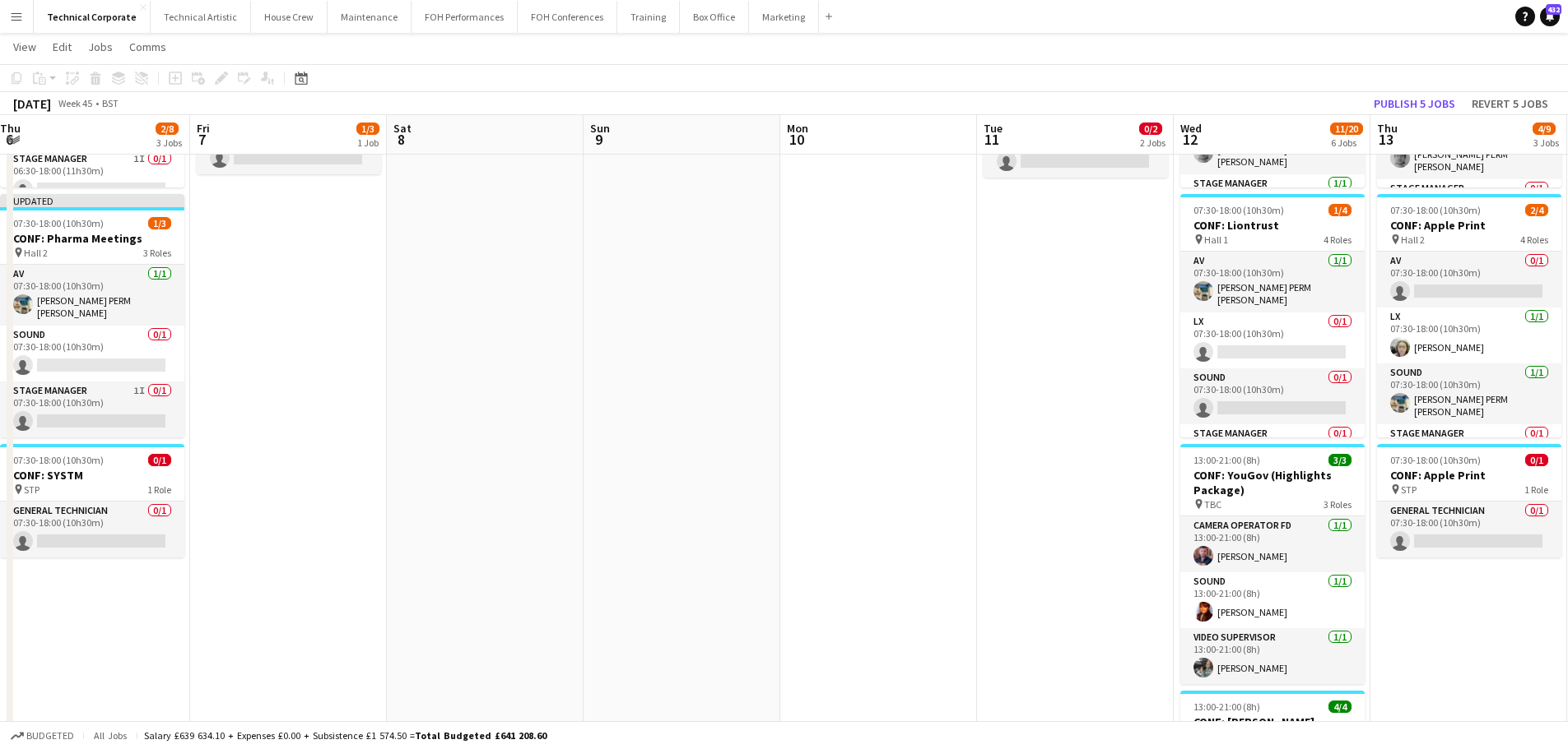
drag, startPoint x: 1086, startPoint y: 522, endPoint x: 1059, endPoint y: 526, distance: 27.3
click at [1063, 526] on app-calendar-viewport "Mon 3 0/1 1 Job Tue 4 3/11 3 Jobs Wed 5 3/13 5 Jobs Thu 6 2/8 3 Jobs Fri 7 1/3 …" at bounding box center [784, 579] width 1568 height 1523
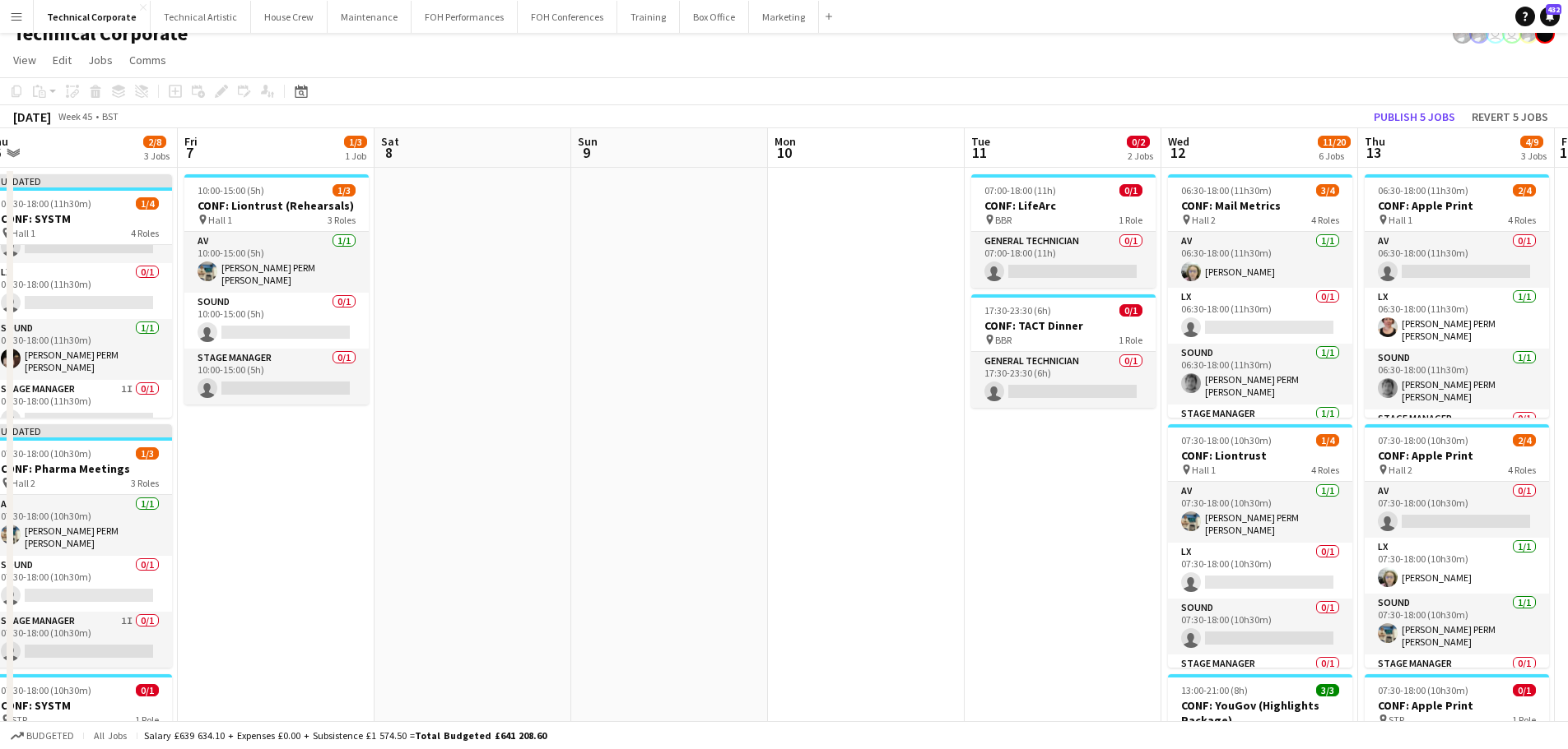
scroll to position [0, 0]
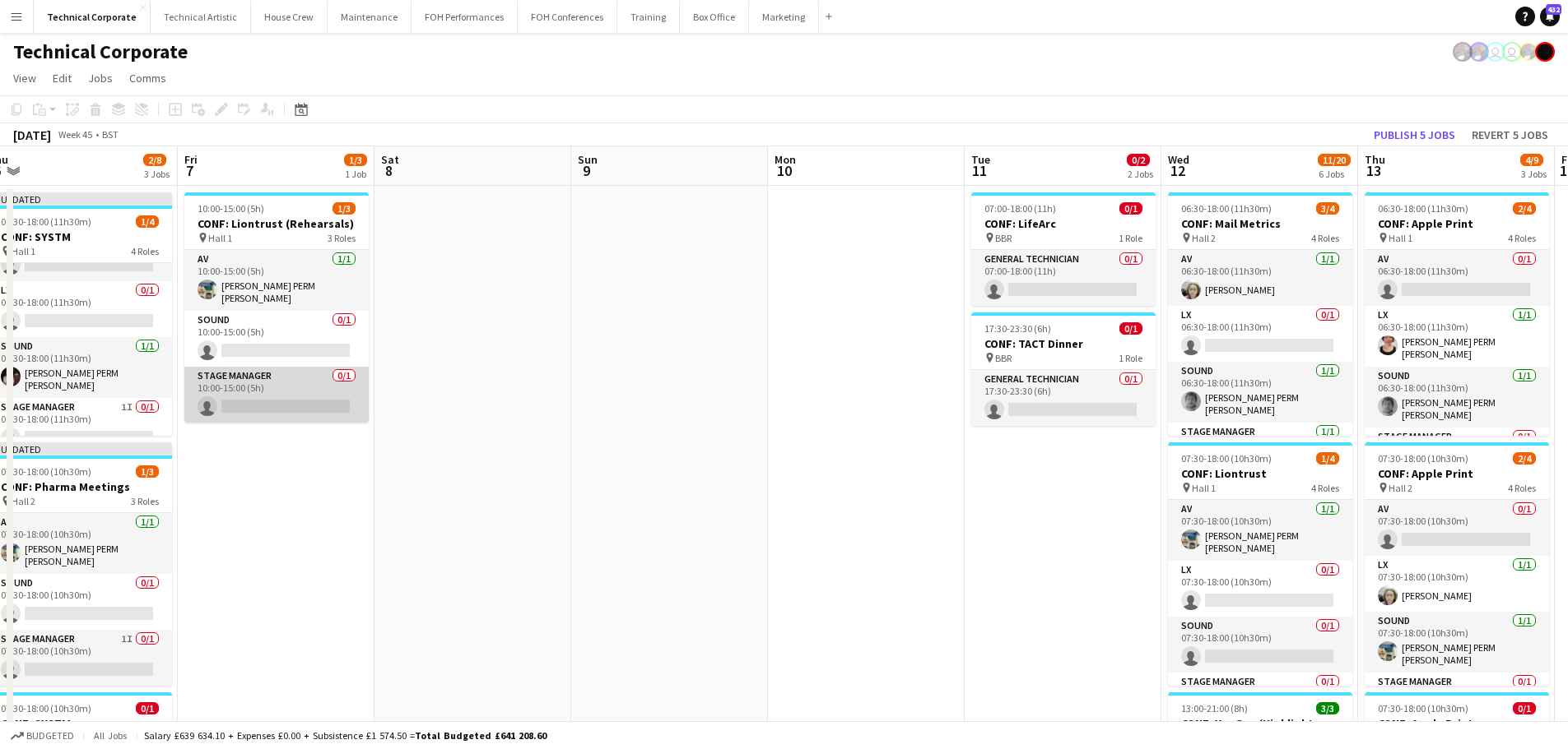
click at [312, 398] on app-card-role "Stage Manager 0/1 10:00-15:00 (5h) single-neutral-actions" at bounding box center [276, 394] width 184 height 56
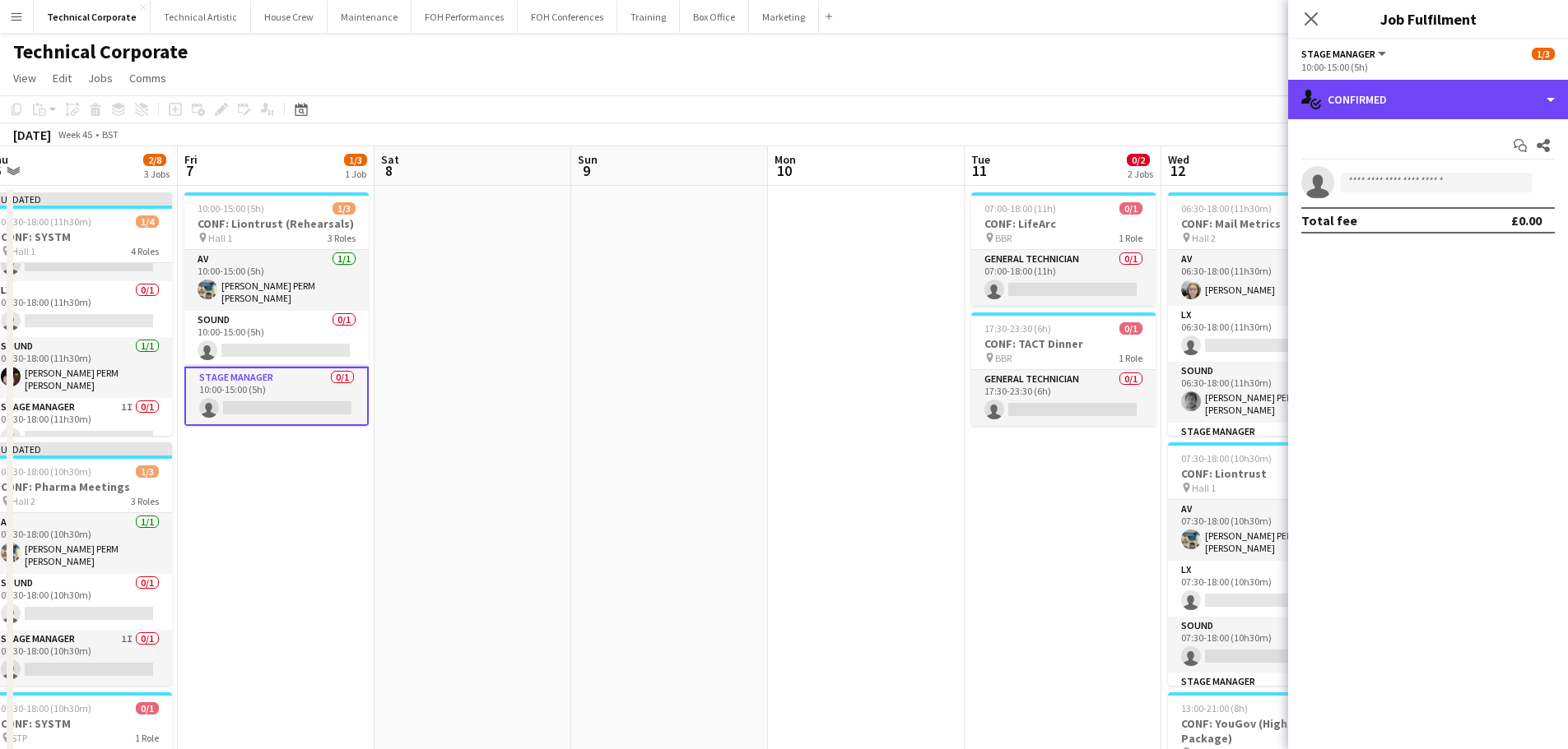
drag, startPoint x: 1341, startPoint y: 115, endPoint x: 1410, endPoint y: 172, distance: 89.5
click at [1341, 114] on div "single-neutral-actions-check-2 Confirmed" at bounding box center [1427, 100] width 280 height 40
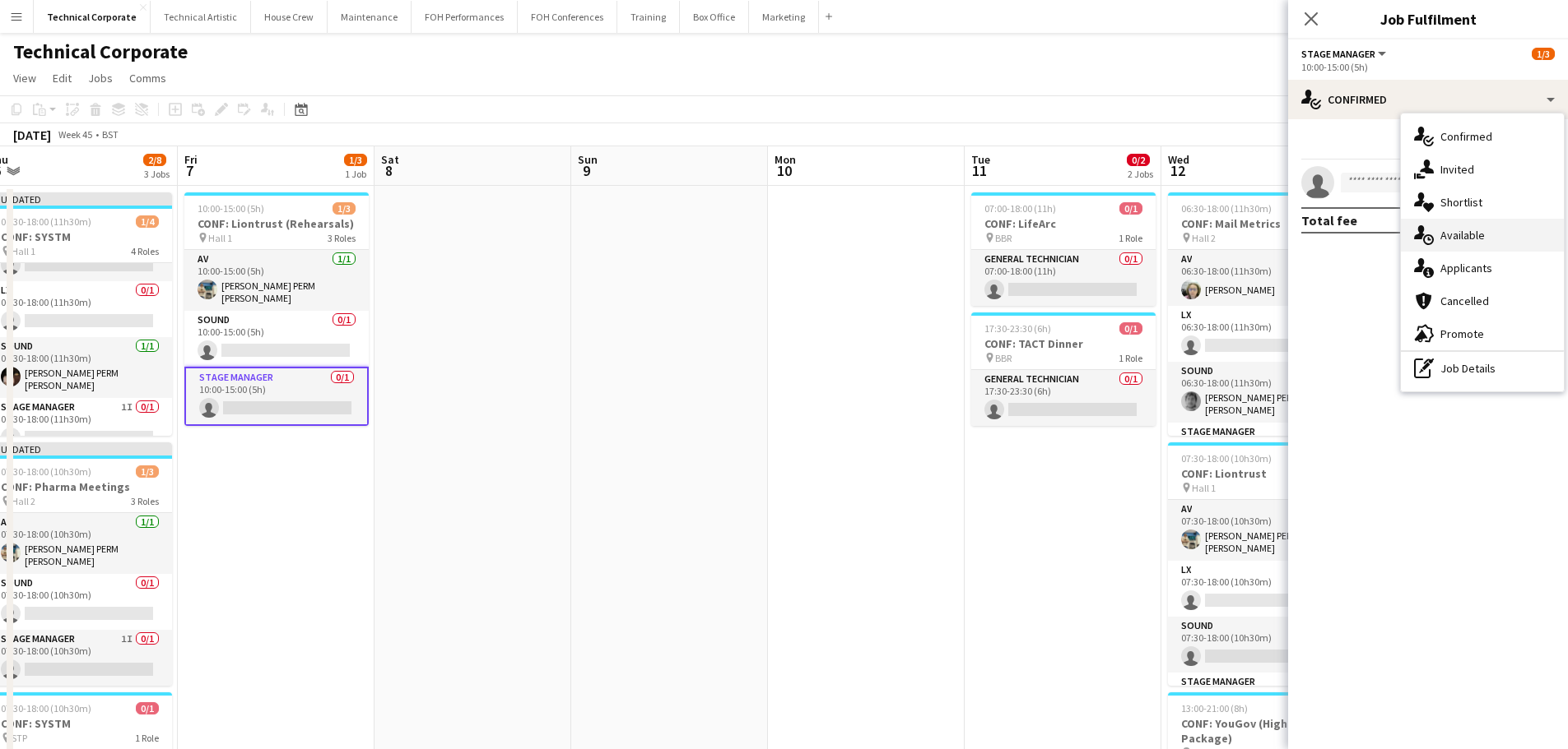
click at [1472, 250] on div "single-neutral-actions-upload Available" at bounding box center [1483, 234] width 163 height 33
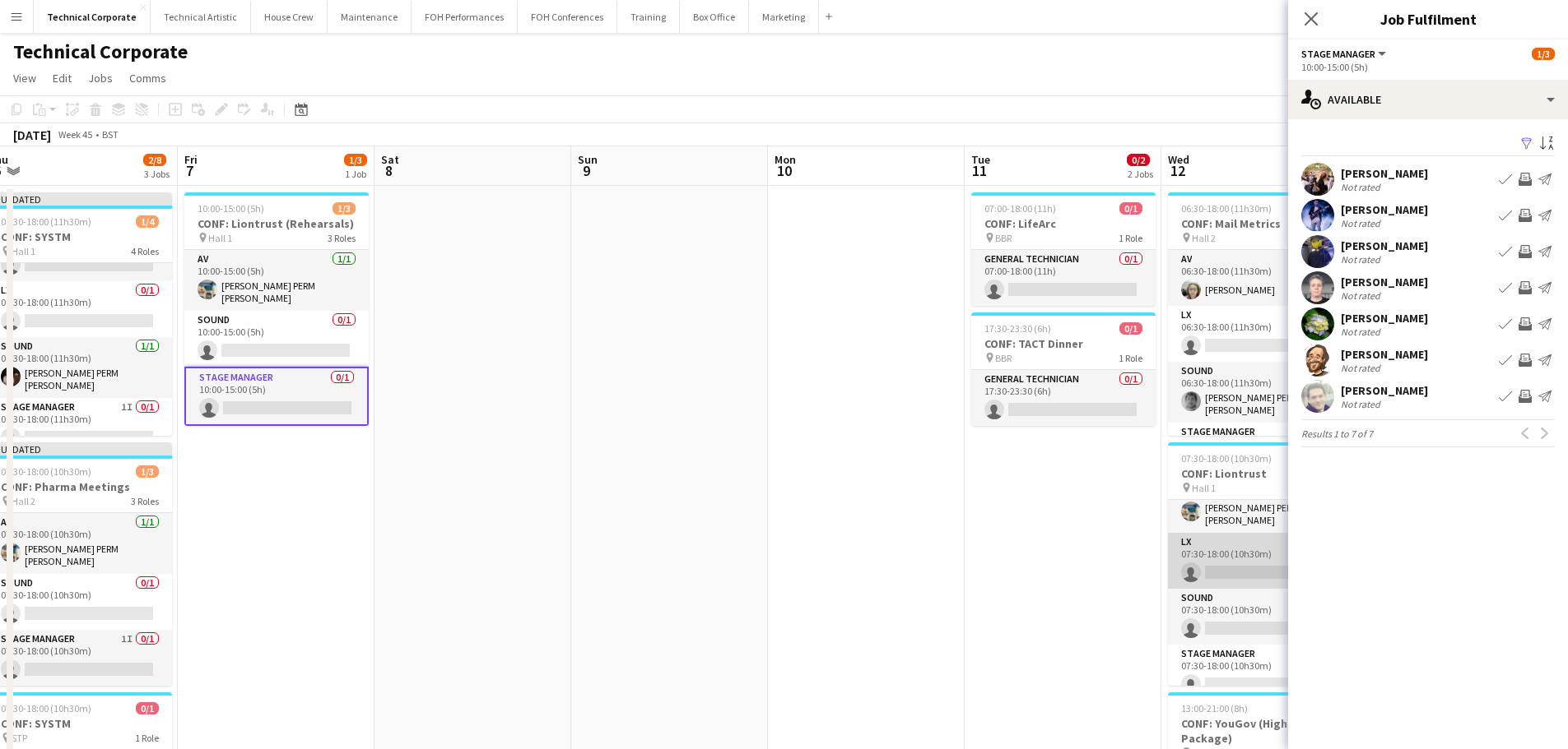
scroll to position [38, 0]
click at [312, 395] on app-card-role "Stage Manager 0/1 10:00-15:00 (5h) single-neutral-actions" at bounding box center [276, 396] width 184 height 59
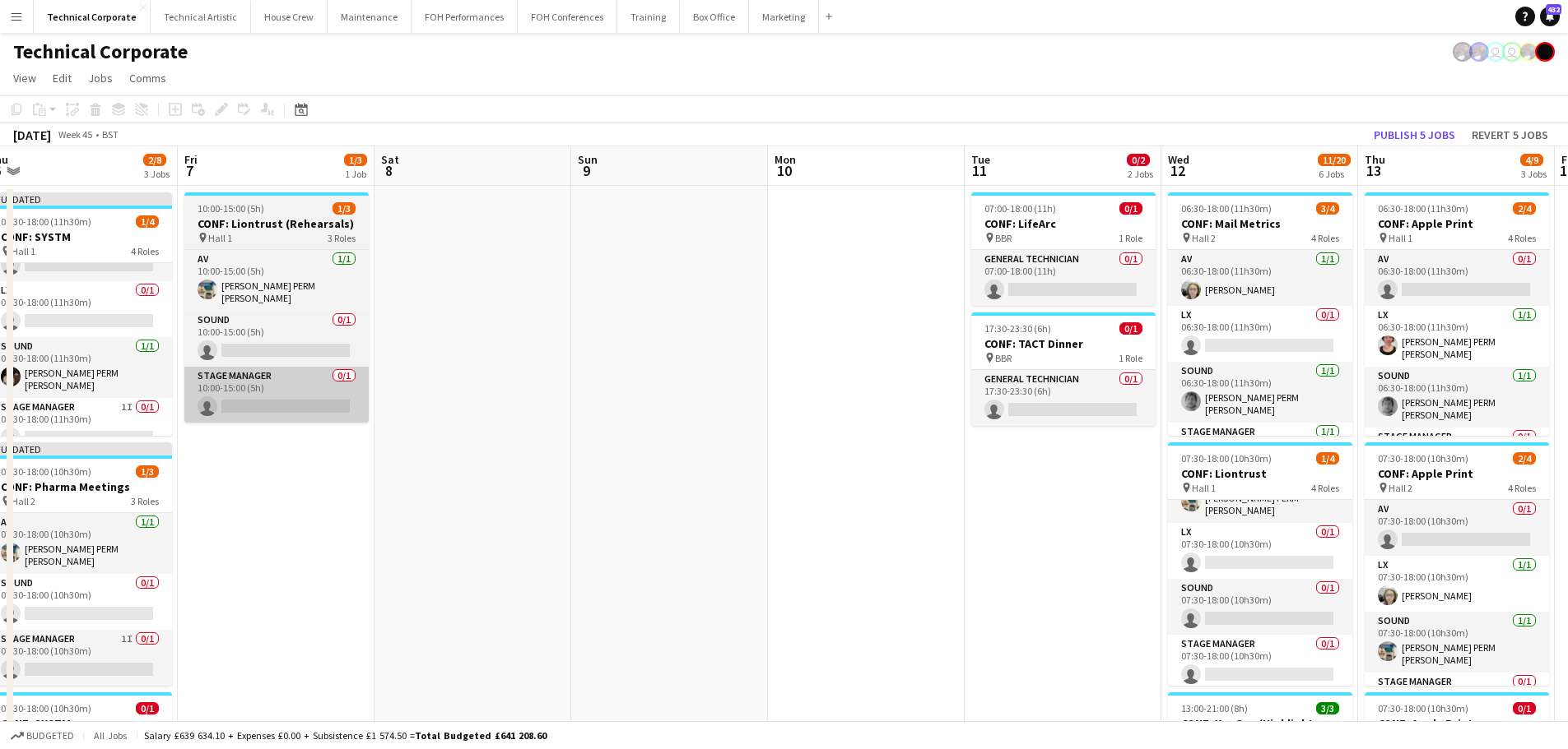
click at [293, 408] on app-card-role "Stage Manager 0/1 10:00-15:00 (5h) single-neutral-actions" at bounding box center [276, 394] width 184 height 56
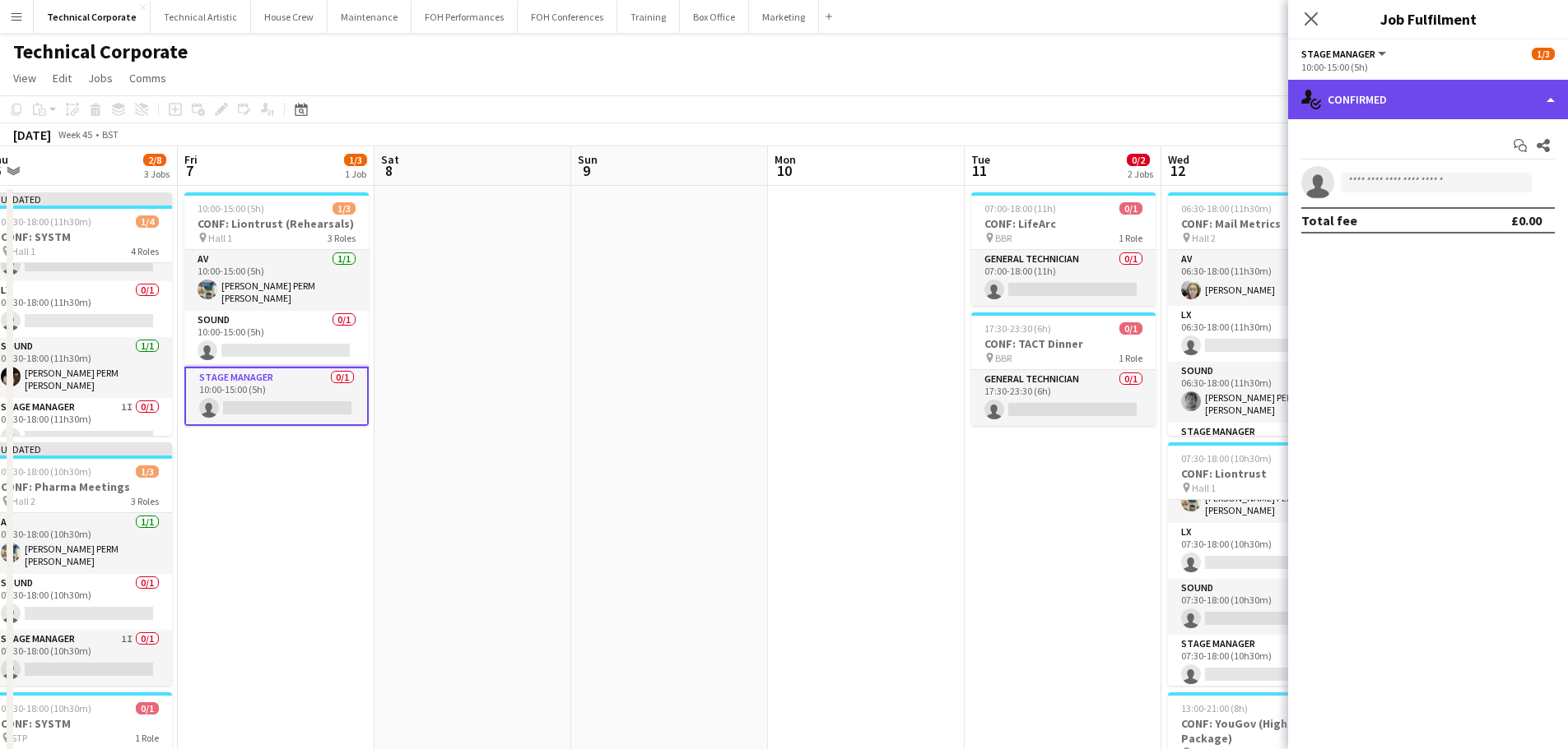
click at [1417, 96] on div "single-neutral-actions-check-2 Confirmed" at bounding box center [1427, 100] width 280 height 40
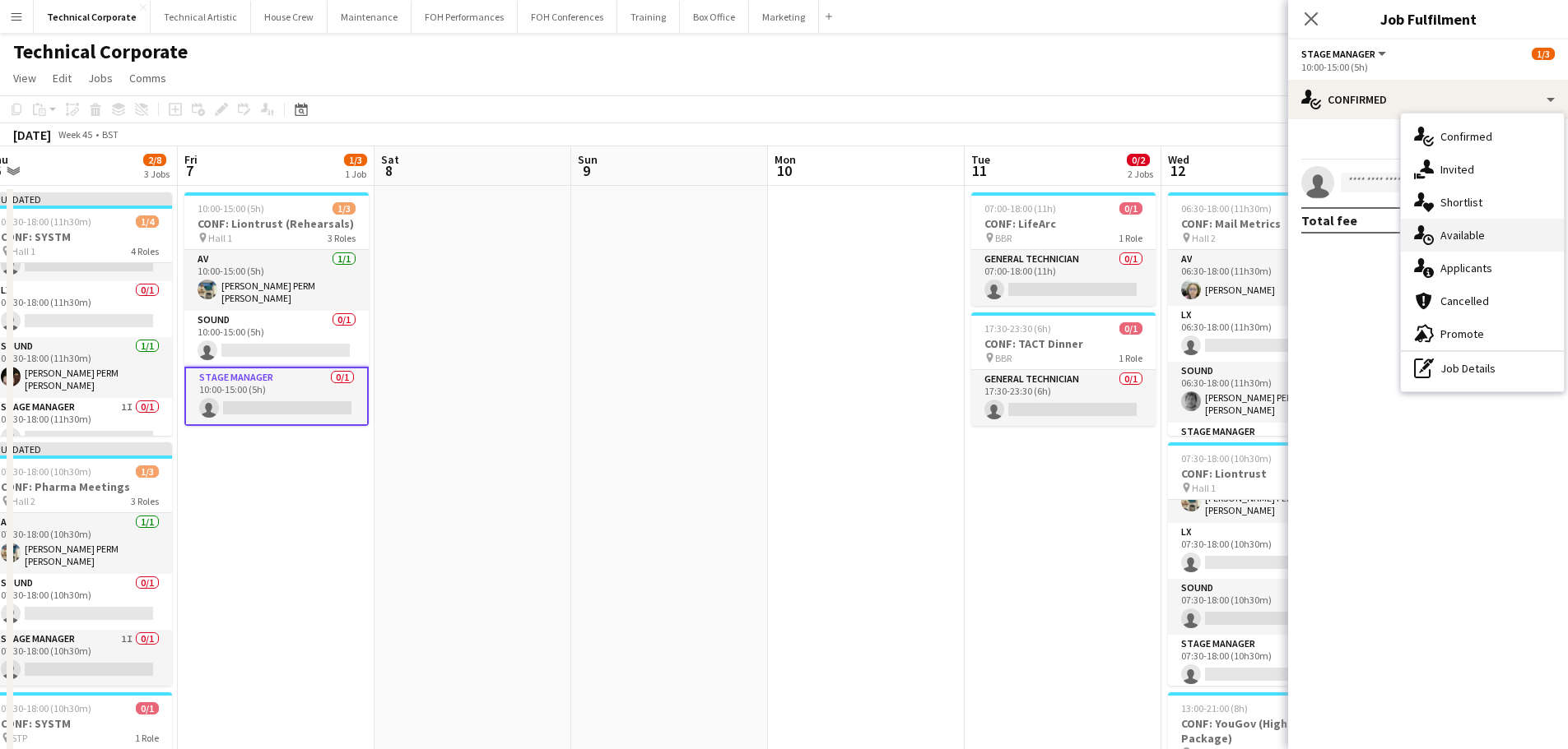
click at [1501, 248] on div "single-neutral-actions-upload Available" at bounding box center [1483, 234] width 163 height 33
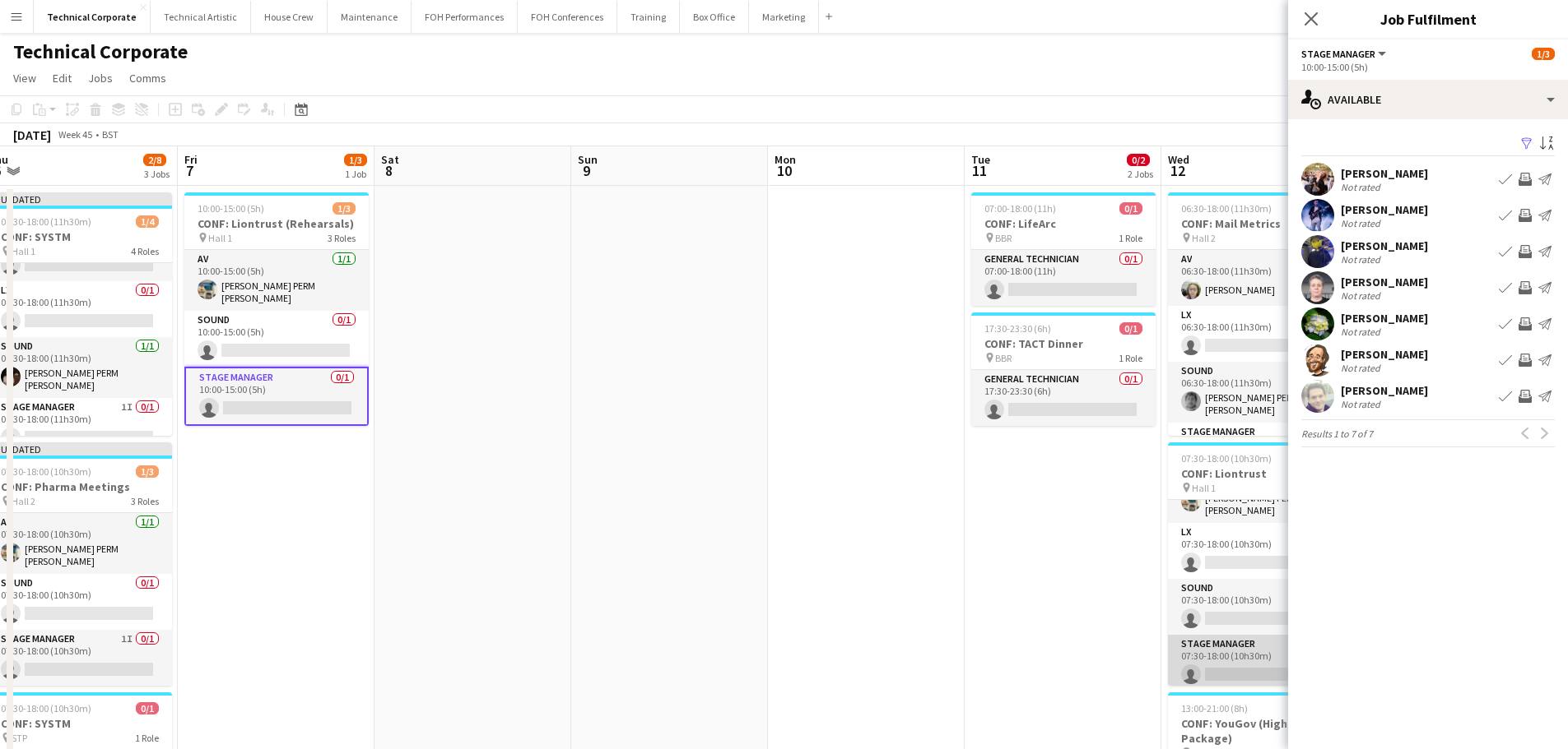
click at [1214, 661] on app-card-role "Stage Manager 0/1 07:30-18:00 (10h30m) single-neutral-actions" at bounding box center [1260, 663] width 184 height 56
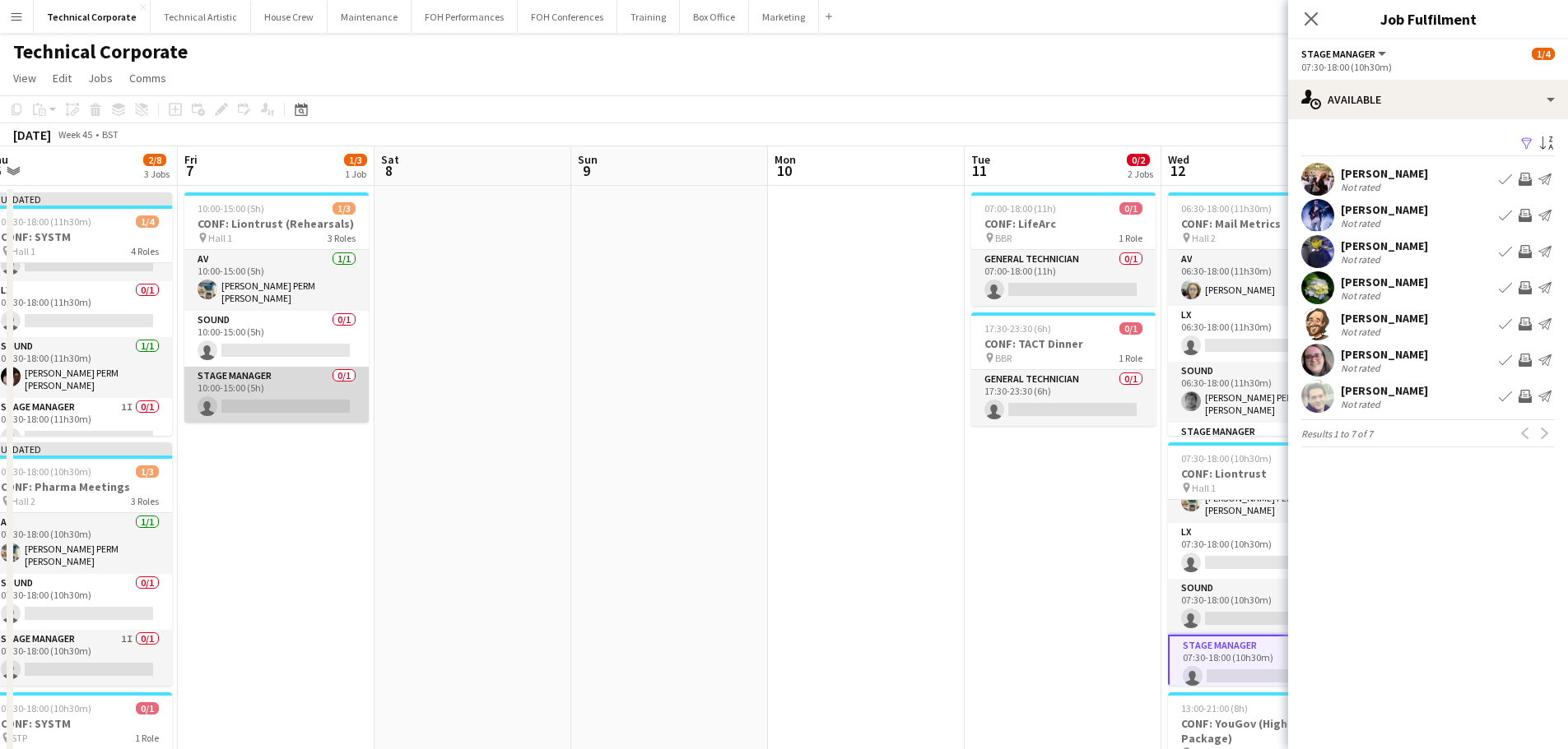
click at [278, 391] on app-card-role "Stage Manager 0/1 10:00-15:00 (5h) single-neutral-actions" at bounding box center [276, 394] width 184 height 56
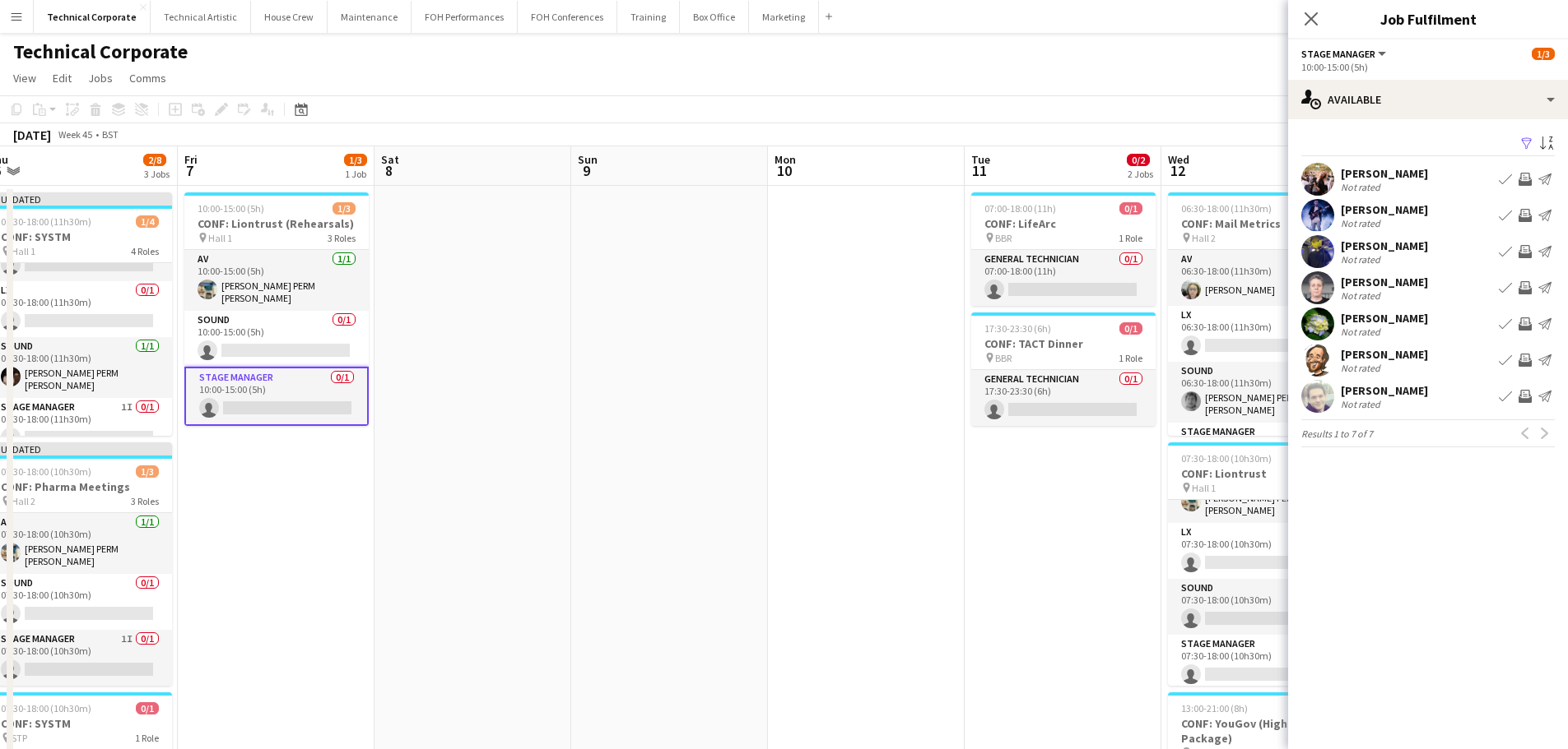
drag, startPoint x: 1523, startPoint y: 244, endPoint x: 1512, endPoint y: 270, distance: 28.2
click at [1523, 245] on button "Invite crew" at bounding box center [1524, 252] width 20 height 20
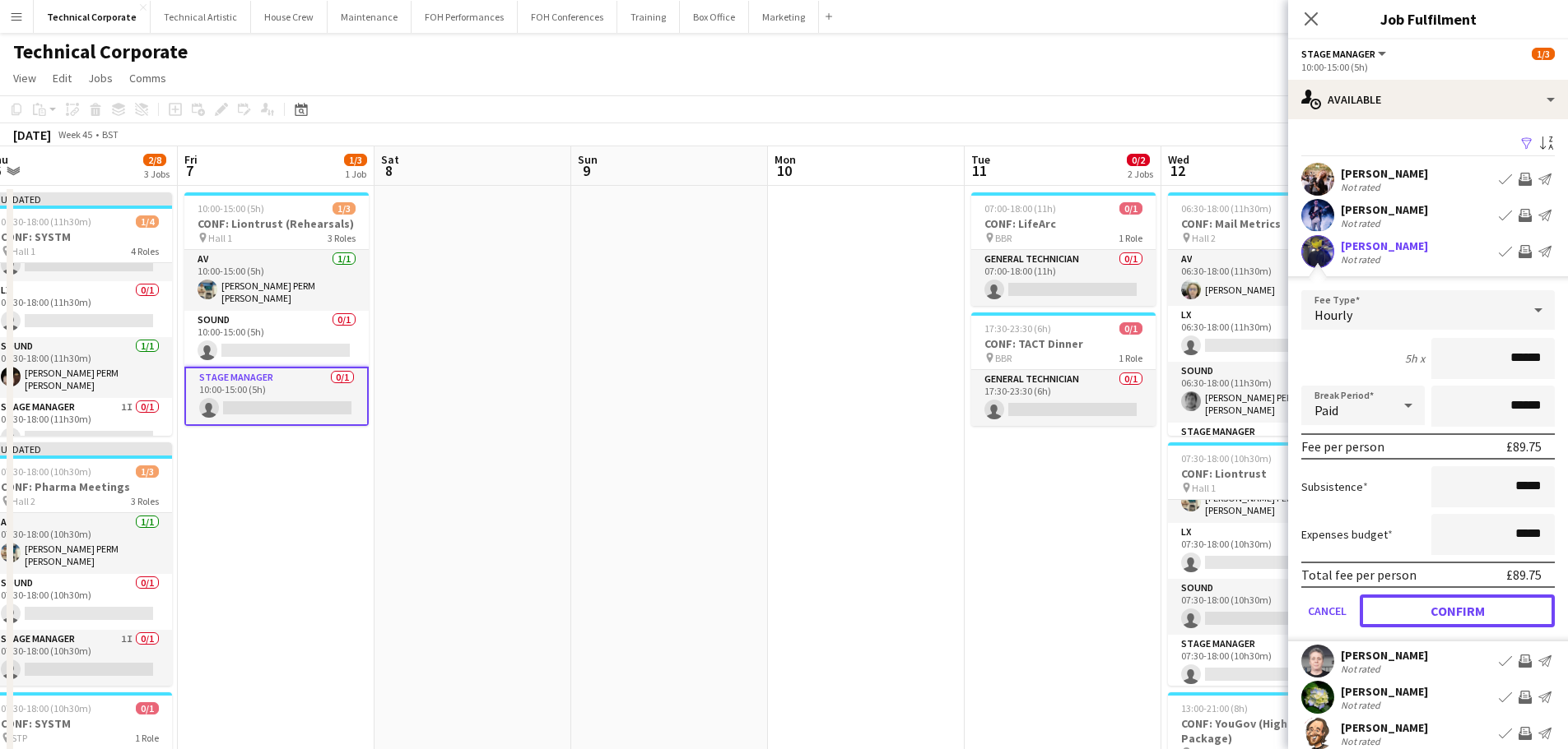
drag, startPoint x: 1483, startPoint y: 623, endPoint x: 1408, endPoint y: 629, distance: 75.2
click at [1483, 622] on button "Confirm" at bounding box center [1456, 610] width 195 height 33
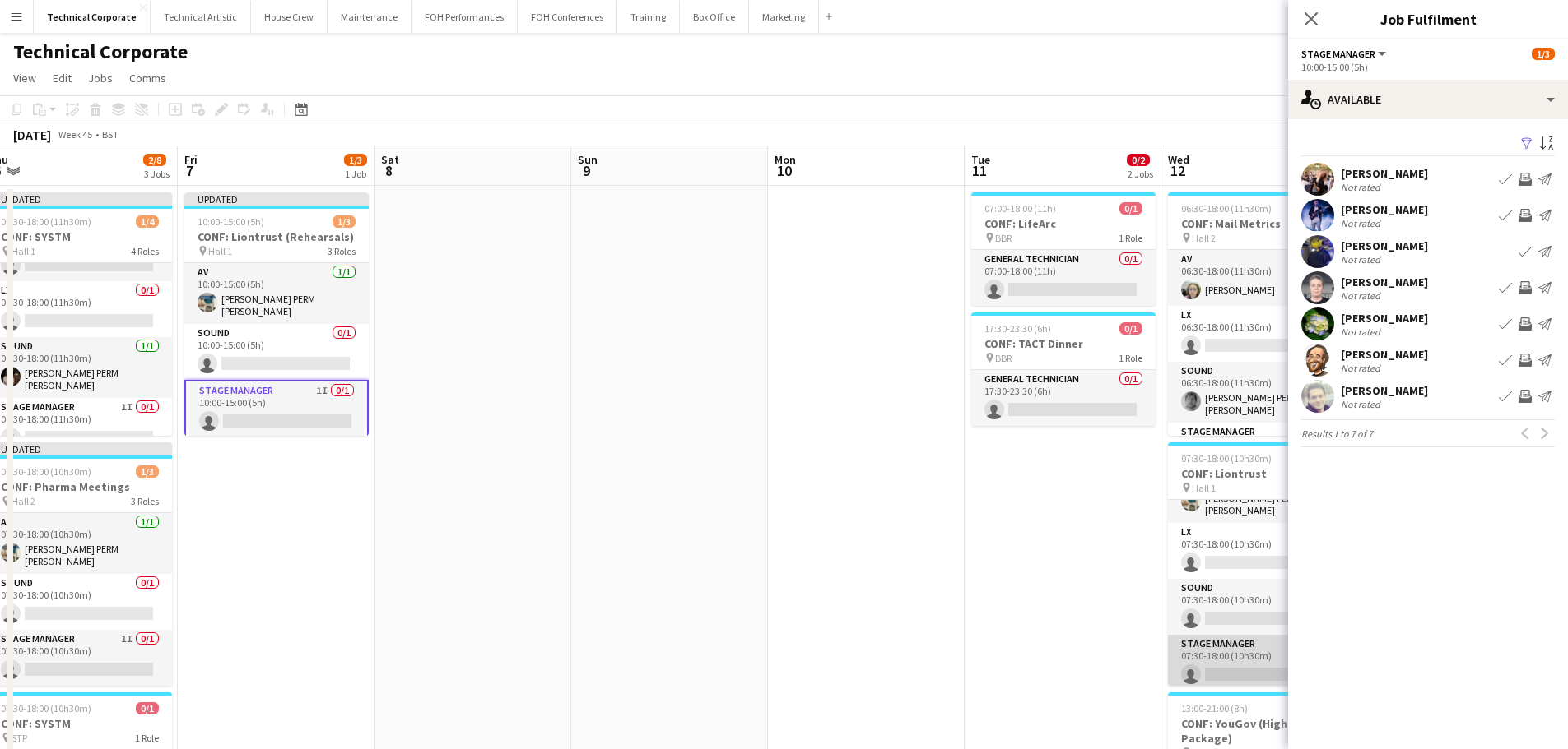
click at [1242, 670] on app-card-role "Stage Manager 0/1 07:30-18:00 (10h30m) single-neutral-actions" at bounding box center [1260, 663] width 184 height 56
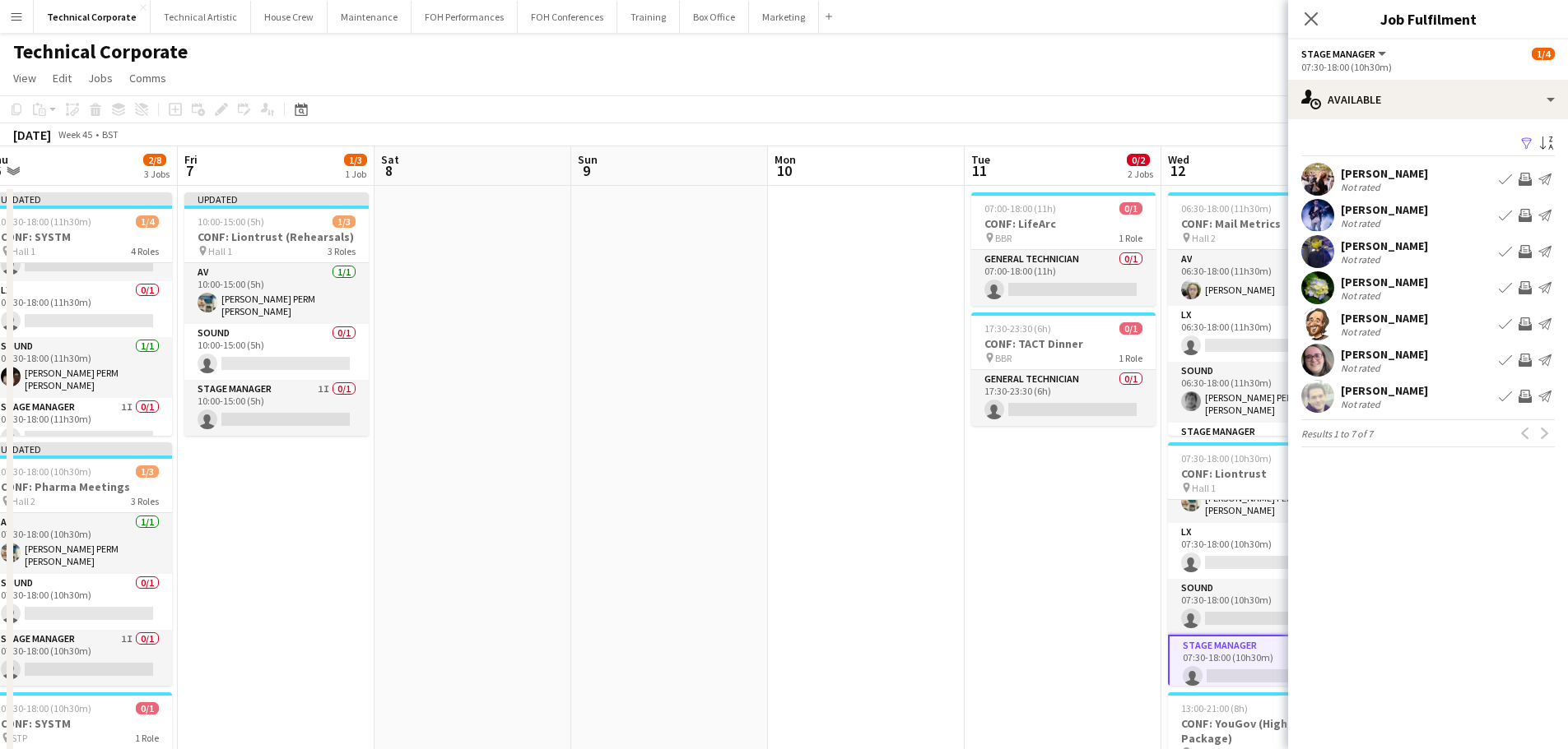
click at [1520, 248] on app-icon "Invite crew" at bounding box center [1525, 252] width 13 height 13
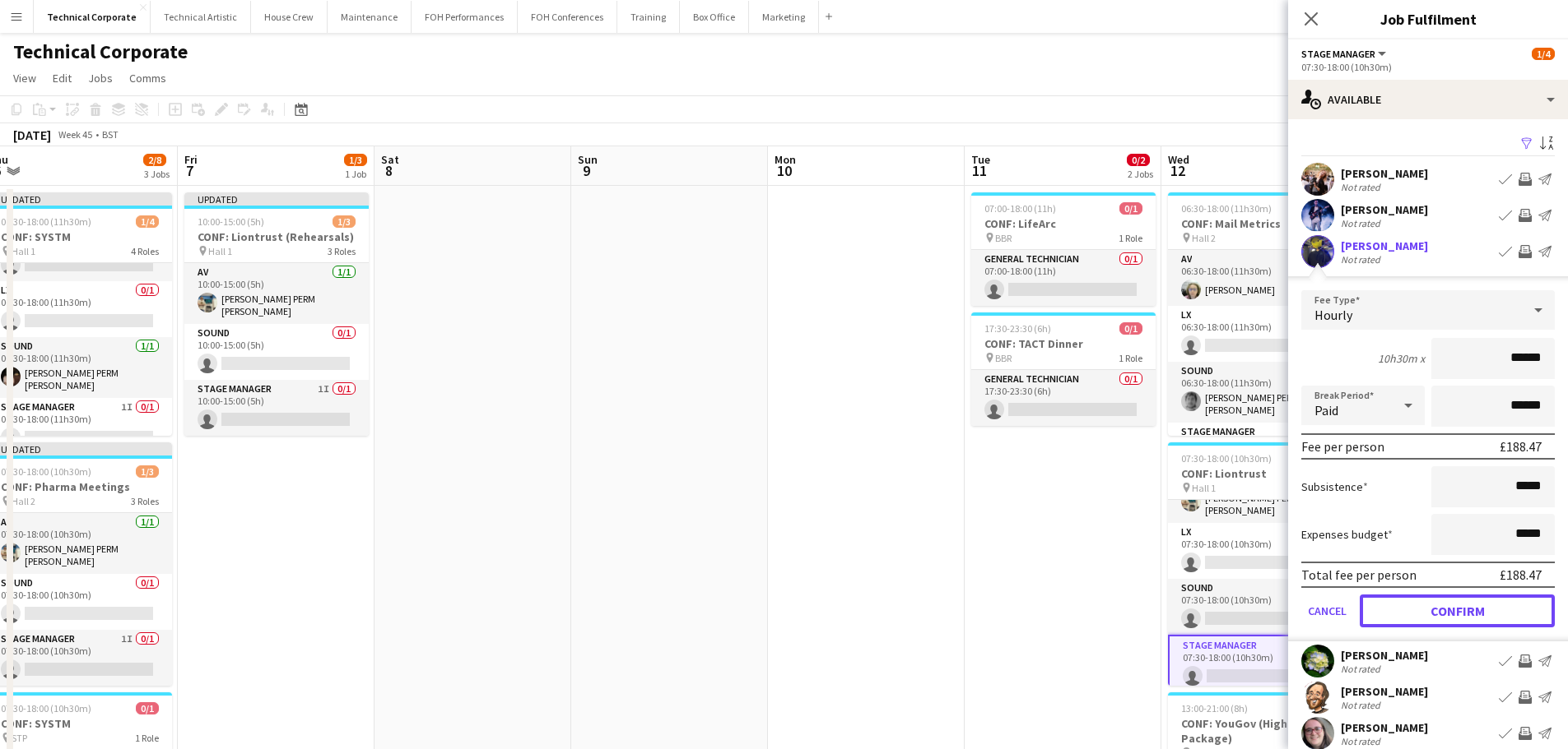
click at [1471, 615] on button "Confirm" at bounding box center [1456, 610] width 195 height 33
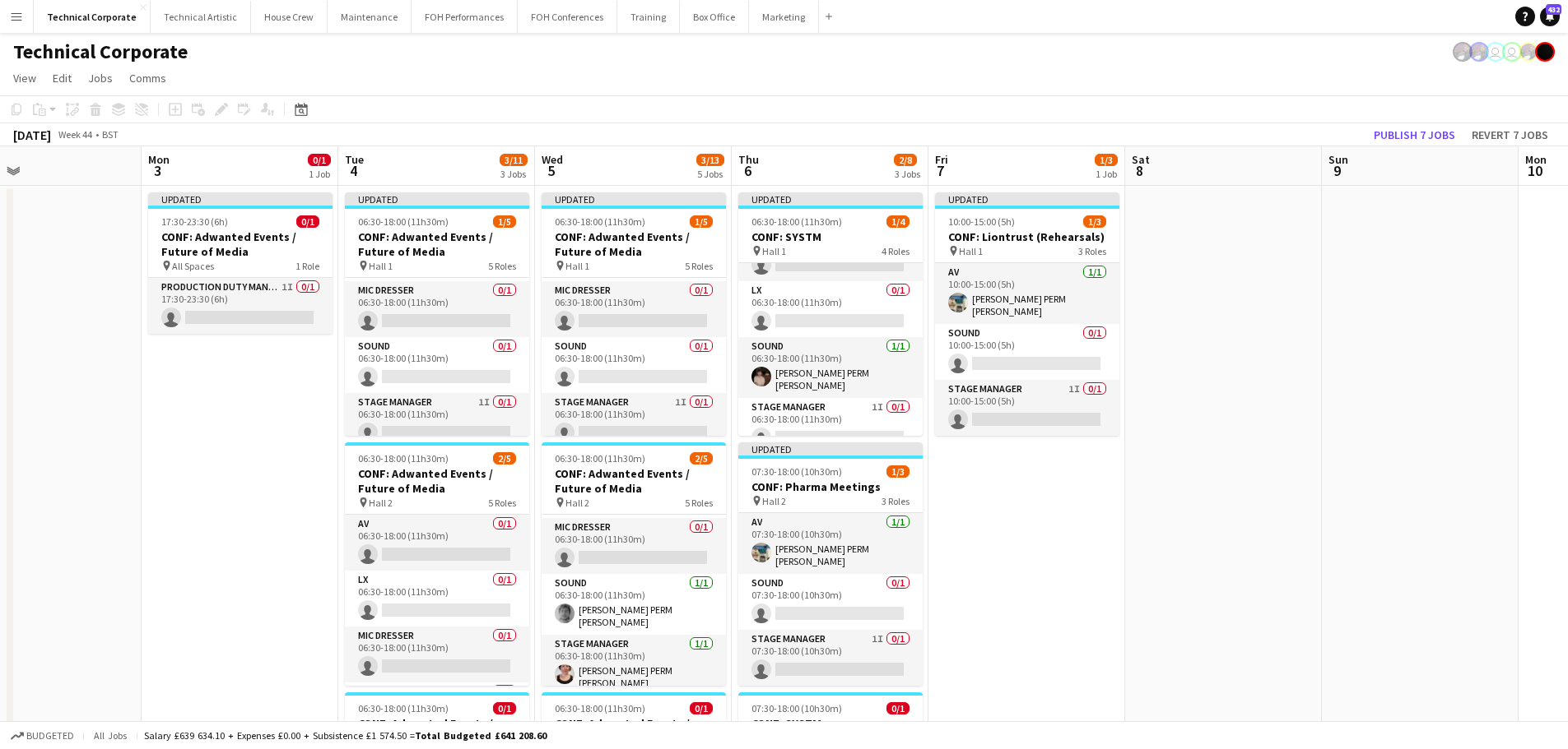
drag, startPoint x: 623, startPoint y: 537, endPoint x: 1400, endPoint y: 562, distance: 777.4
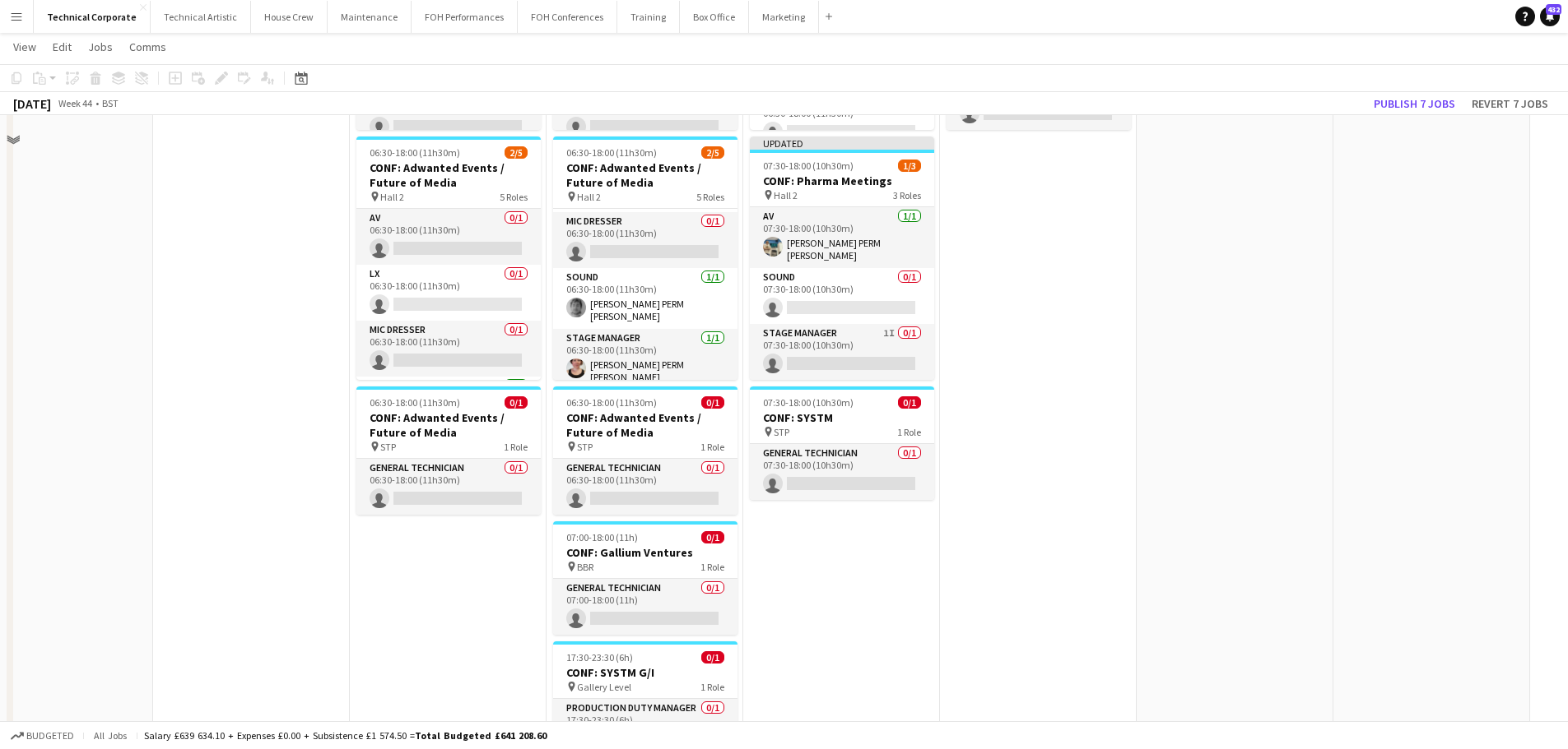
scroll to position [0, 0]
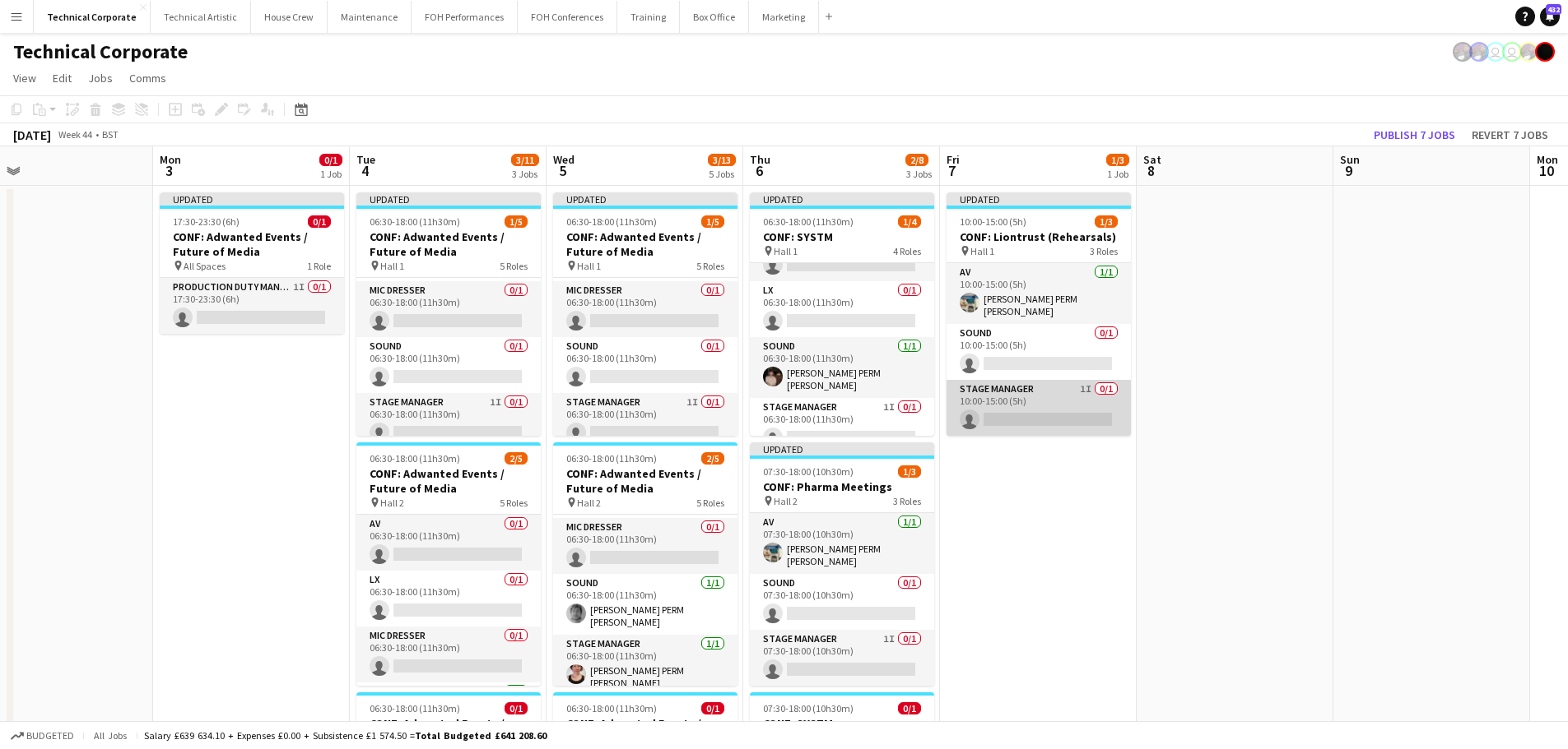
click at [1100, 415] on app-card-role "Stage Manager 1I 0/1 10:00-15:00 (5h) single-neutral-actions" at bounding box center [1038, 407] width 184 height 56
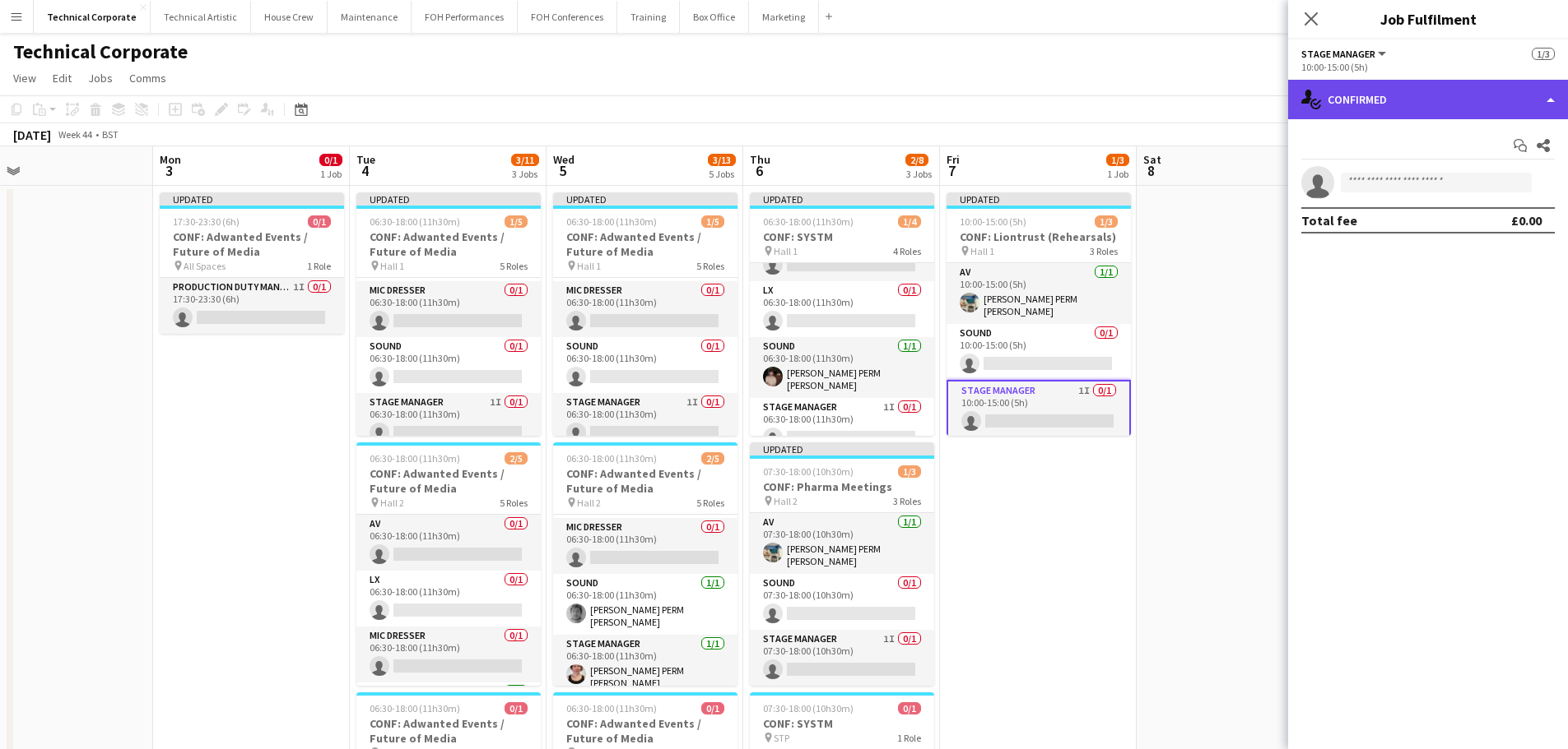
click at [1352, 103] on div "single-neutral-actions-check-2 Confirmed" at bounding box center [1427, 100] width 280 height 40
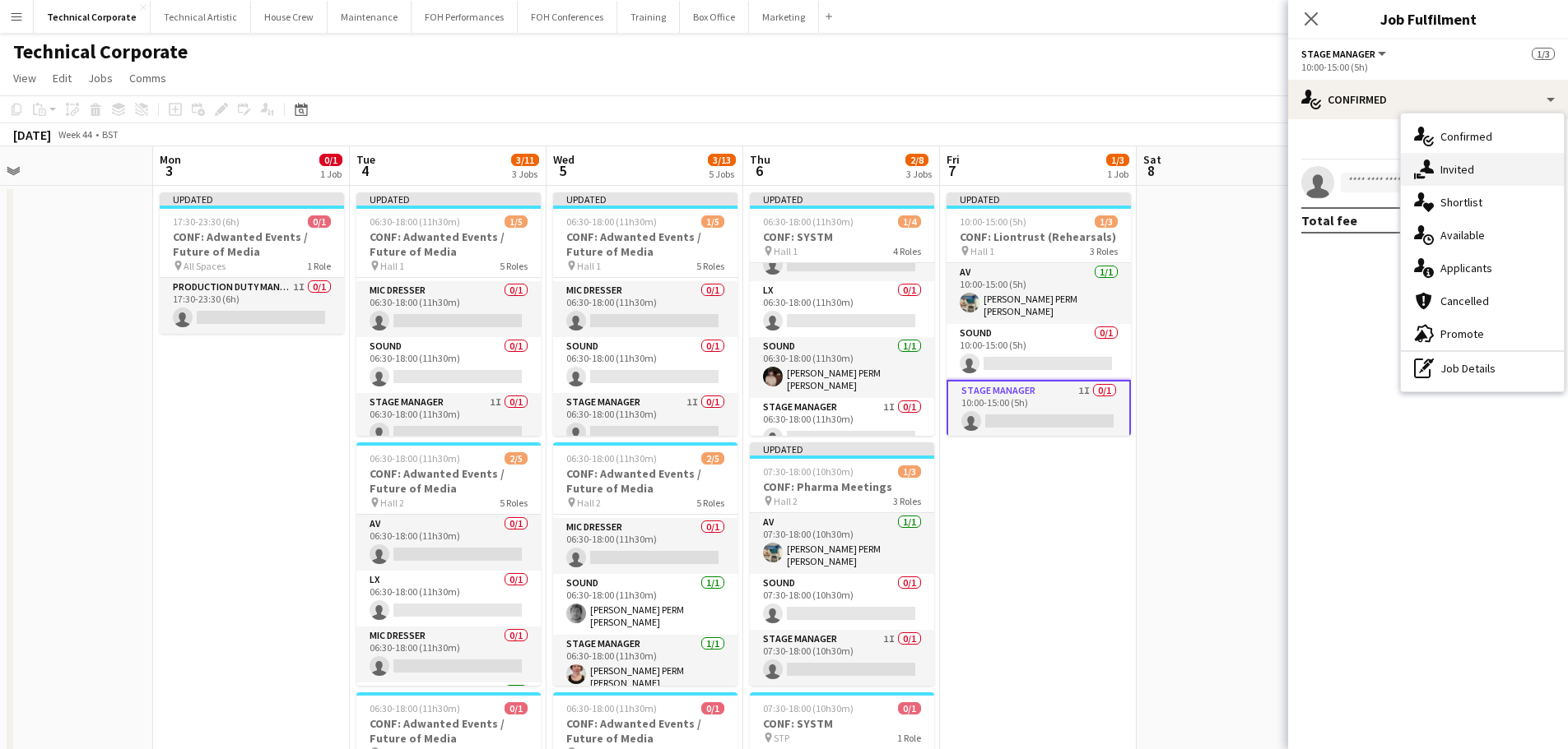
click at [1451, 165] on span "Invited" at bounding box center [1457, 170] width 34 height 15
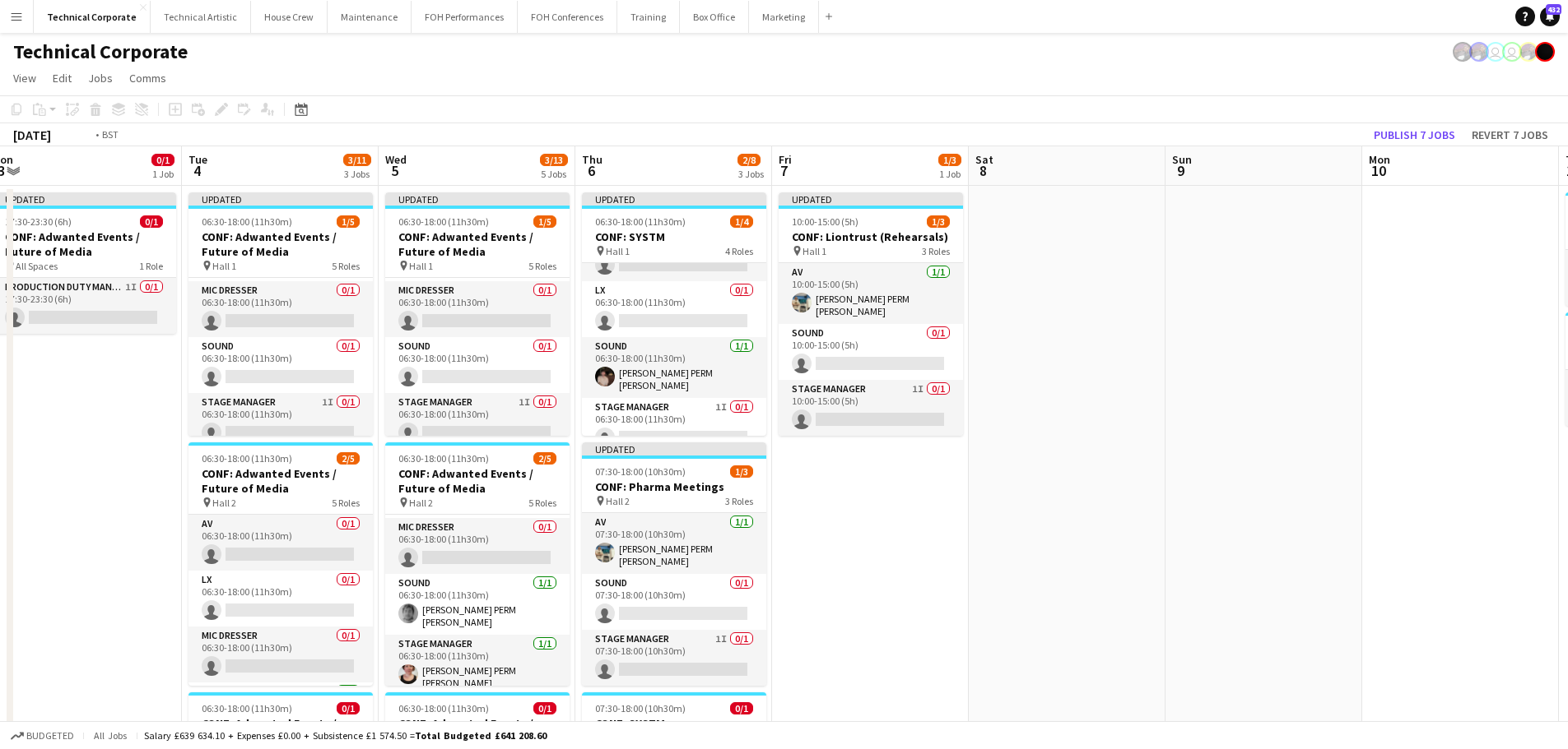
scroll to position [0, 383]
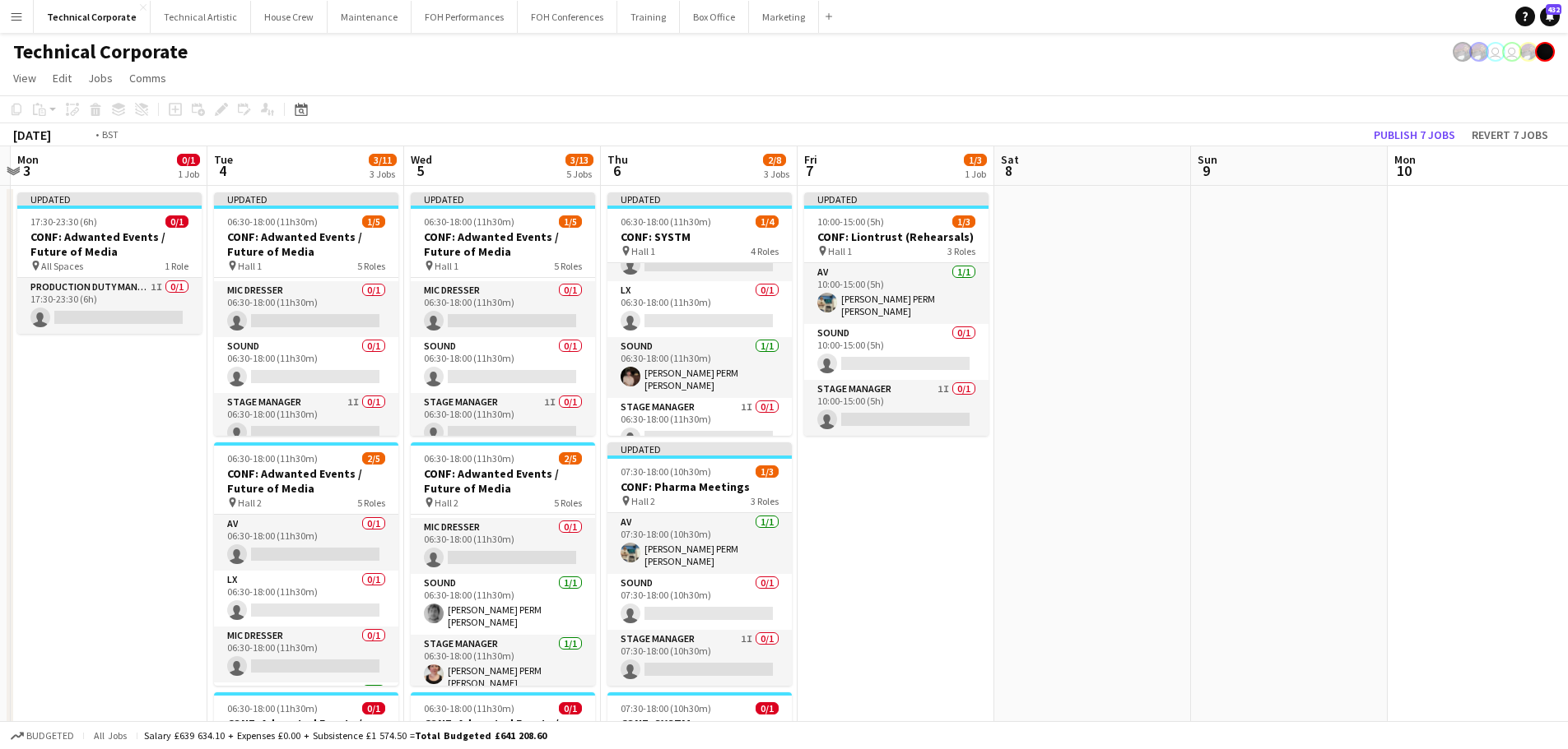
drag, startPoint x: 1336, startPoint y: 513, endPoint x: 1422, endPoint y: 589, distance: 114.8
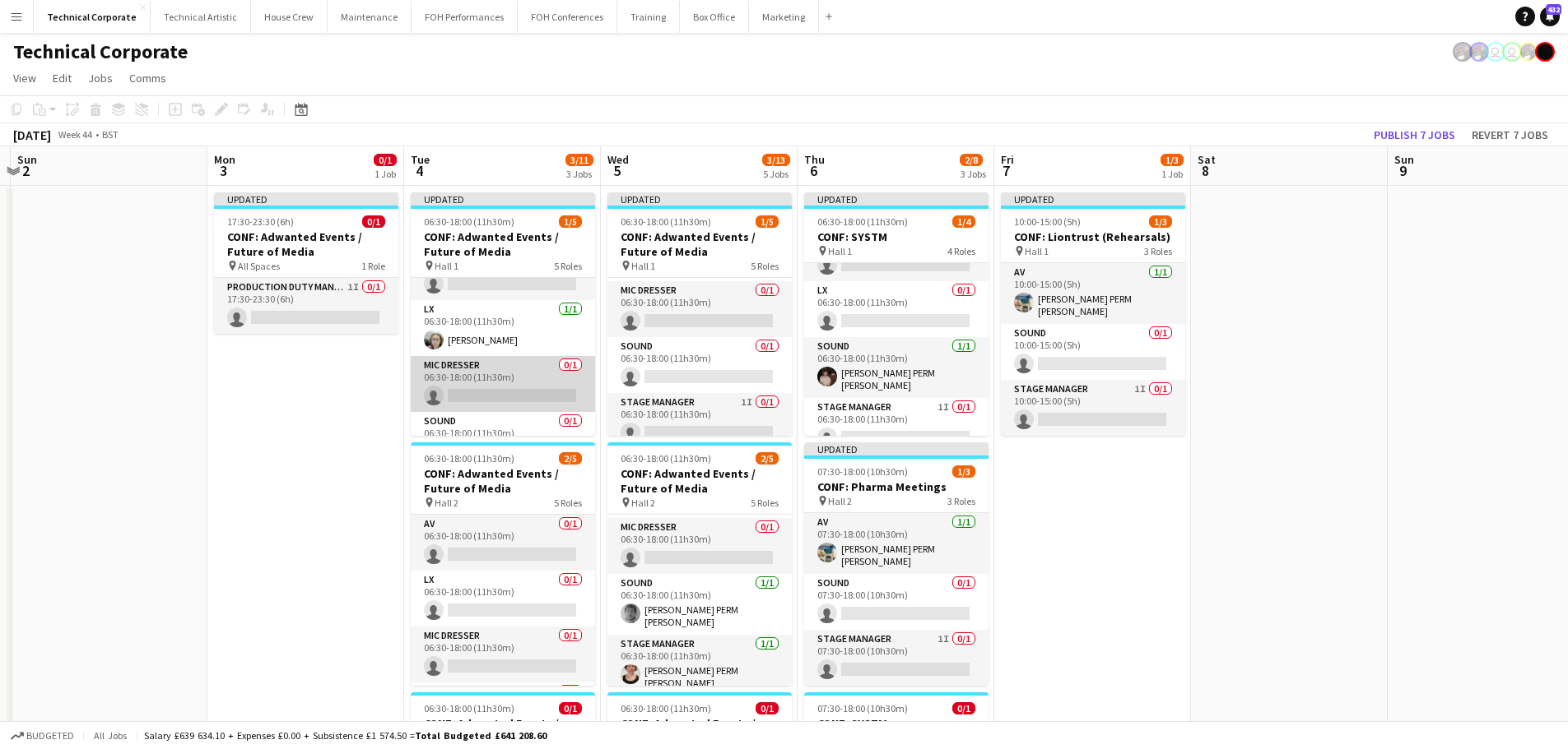
scroll to position [0, 0]
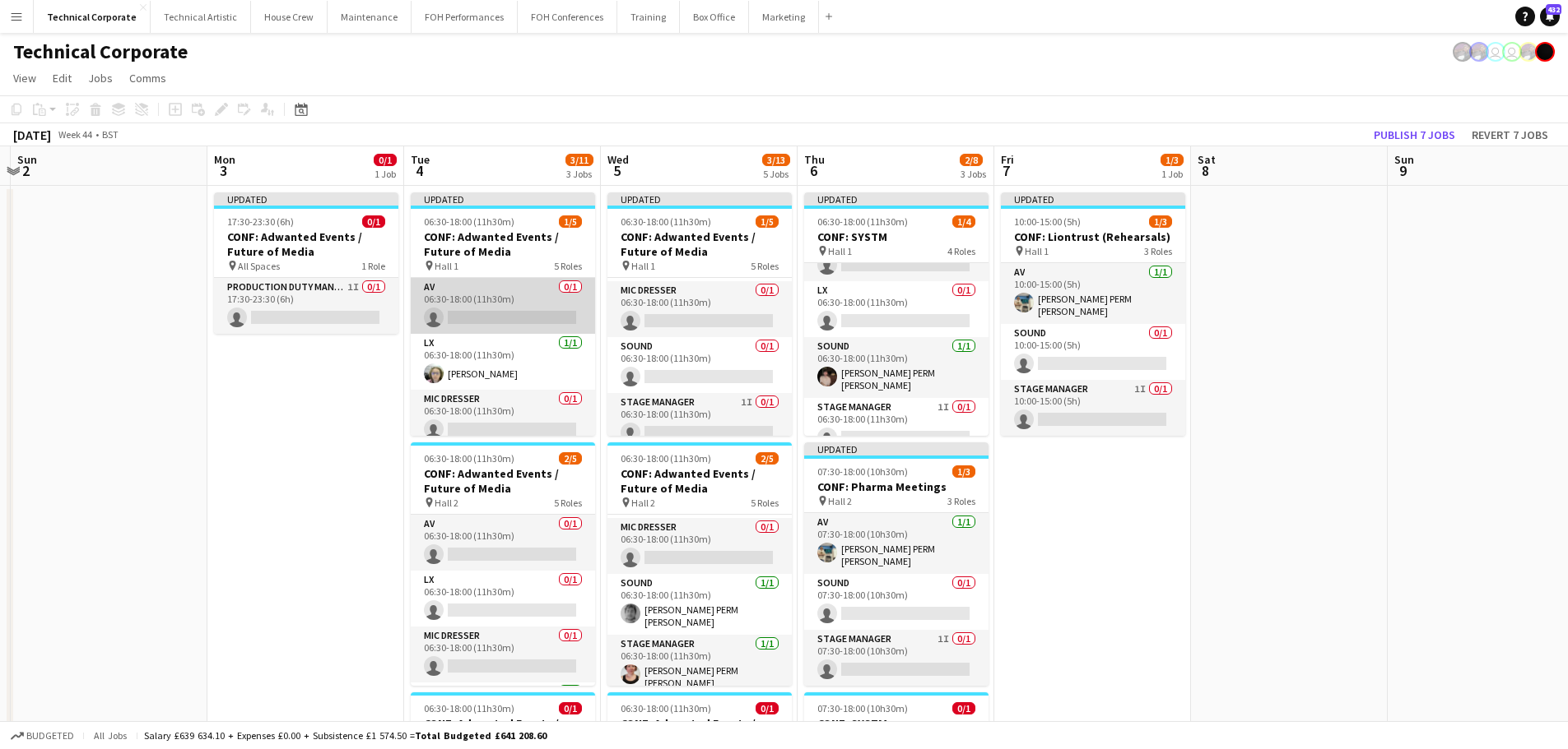
click at [502, 321] on app-card-role "AV 0/1 06:30-18:00 (11h30m) single-neutral-actions" at bounding box center [502, 306] width 184 height 56
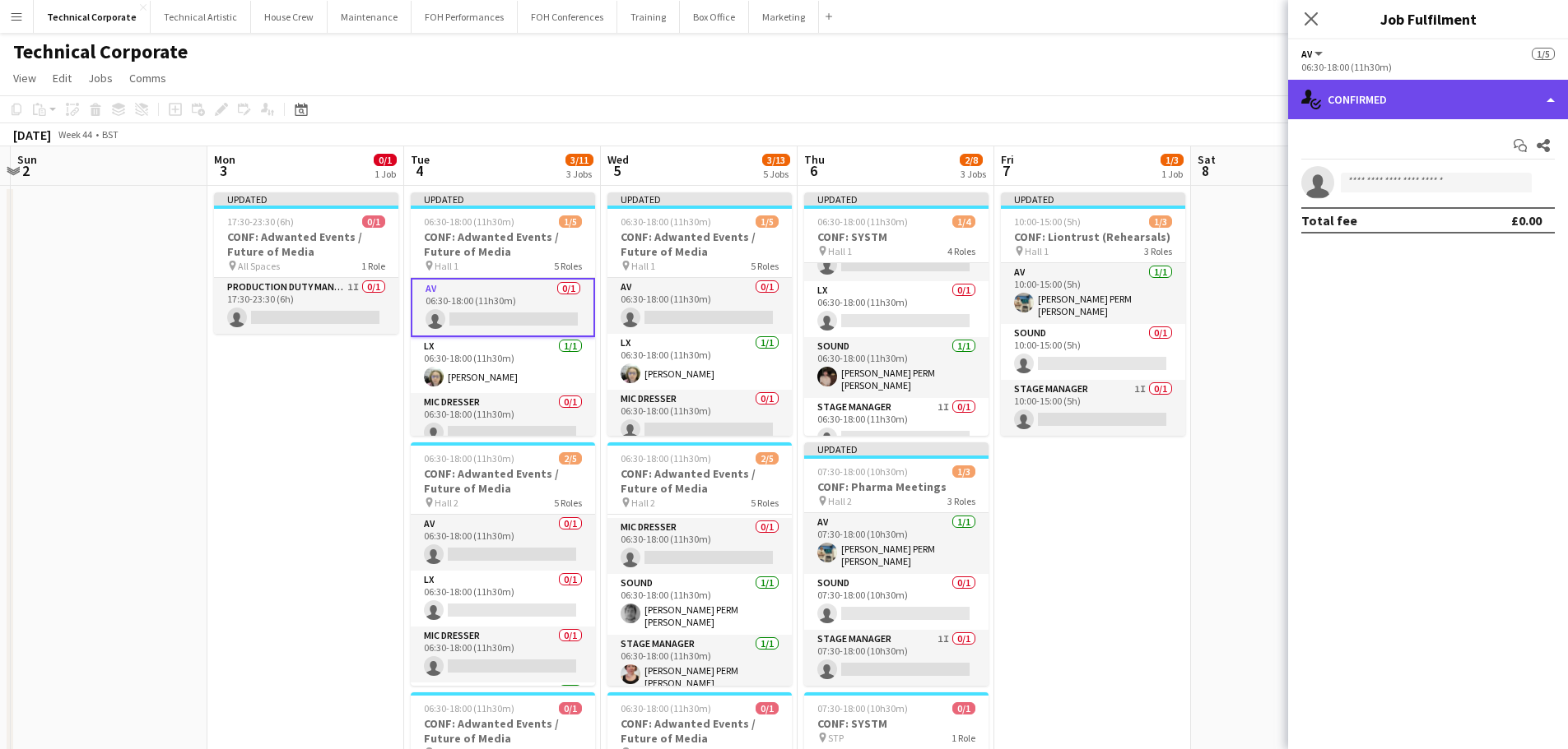
click at [1301, 112] on div "single-neutral-actions-check-2 Confirmed" at bounding box center [1427, 100] width 280 height 40
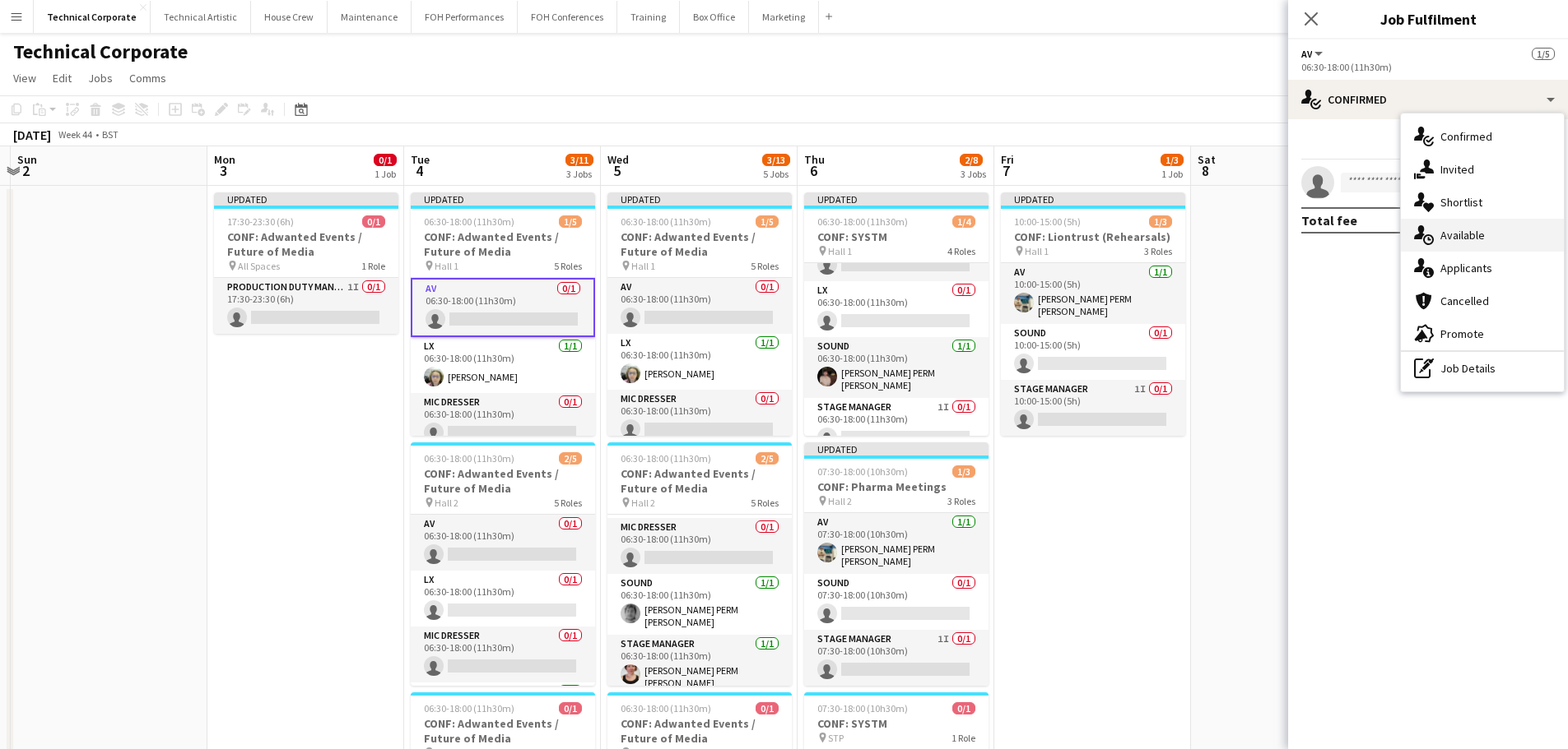
click at [1446, 236] on span "Available" at bounding box center [1462, 235] width 45 height 15
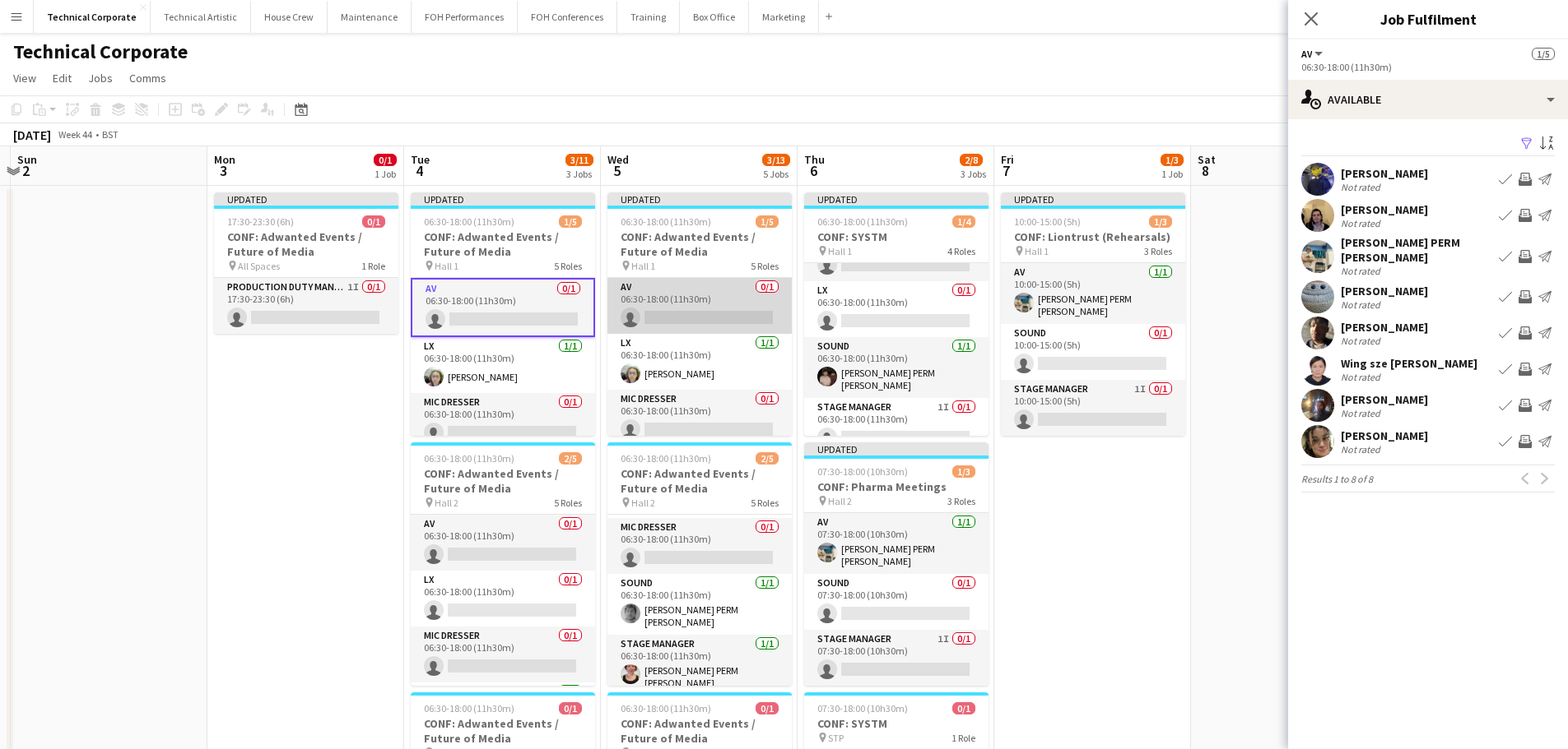
click at [711, 311] on app-card-role "AV 0/1 06:30-18:00 (11h30m) single-neutral-actions" at bounding box center [699, 306] width 184 height 56
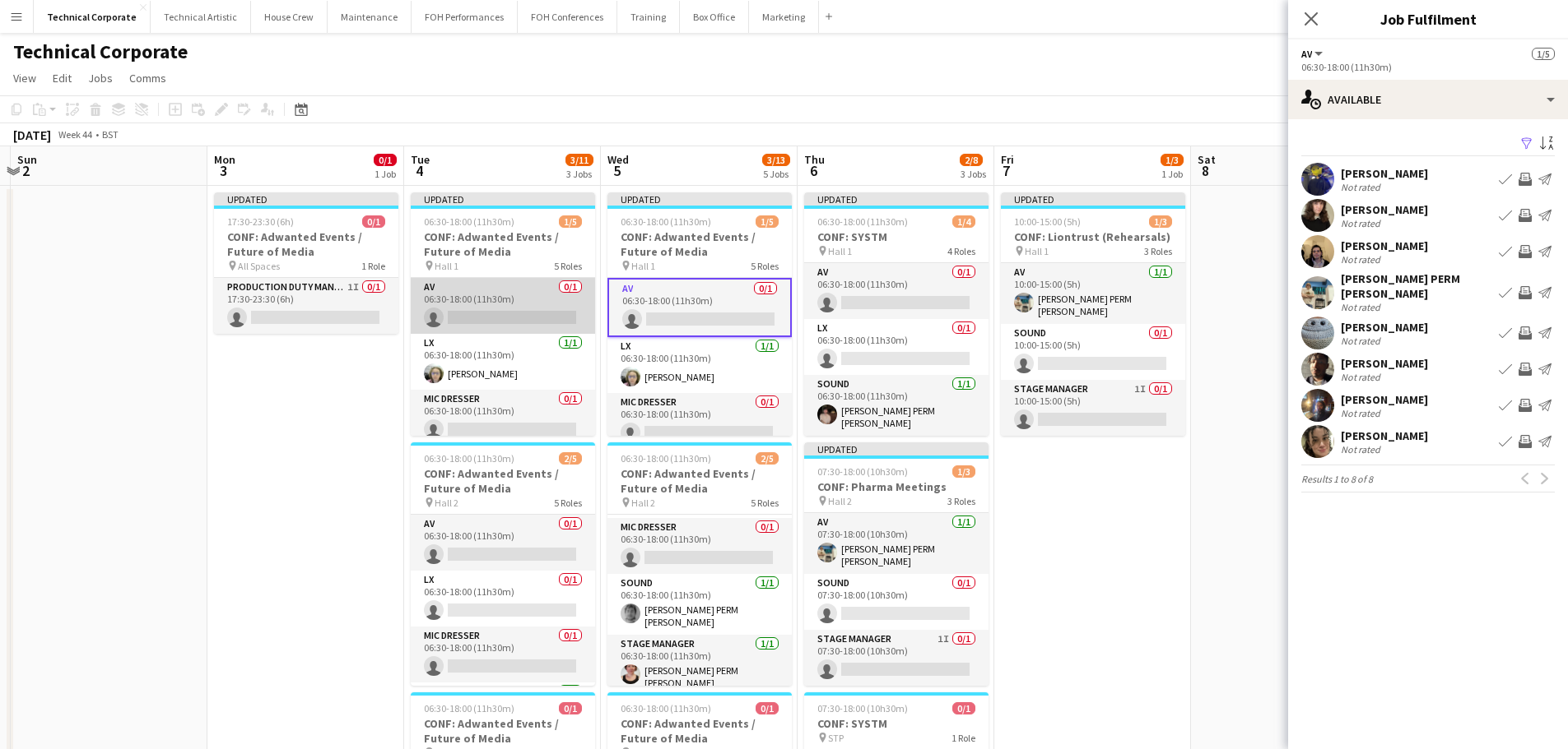
click at [507, 314] on app-card-role "AV 0/1 06:30-18:00 (11h30m) single-neutral-actions" at bounding box center [502, 306] width 184 height 56
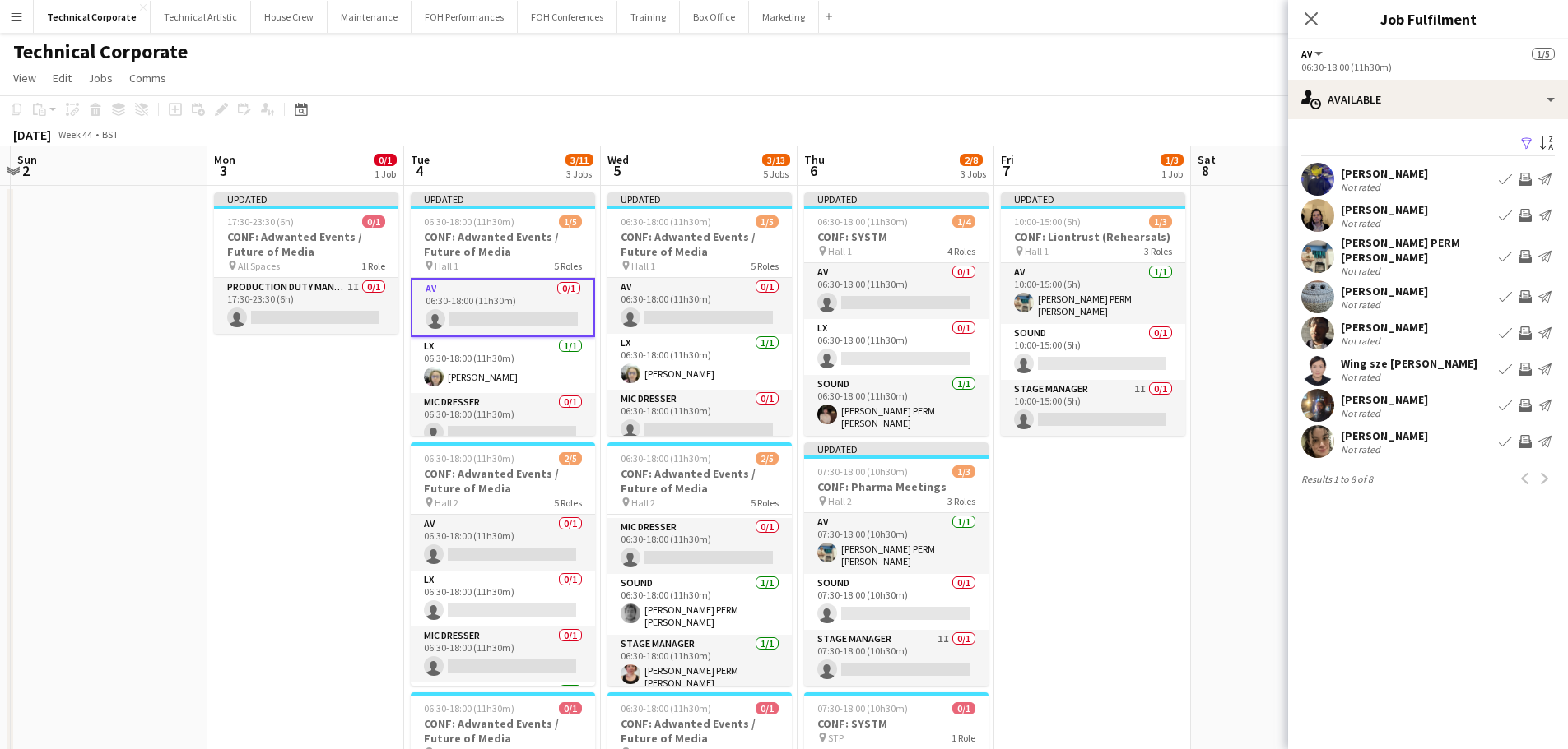
click at [1525, 215] on app-icon "Invite crew" at bounding box center [1525, 215] width 13 height 13
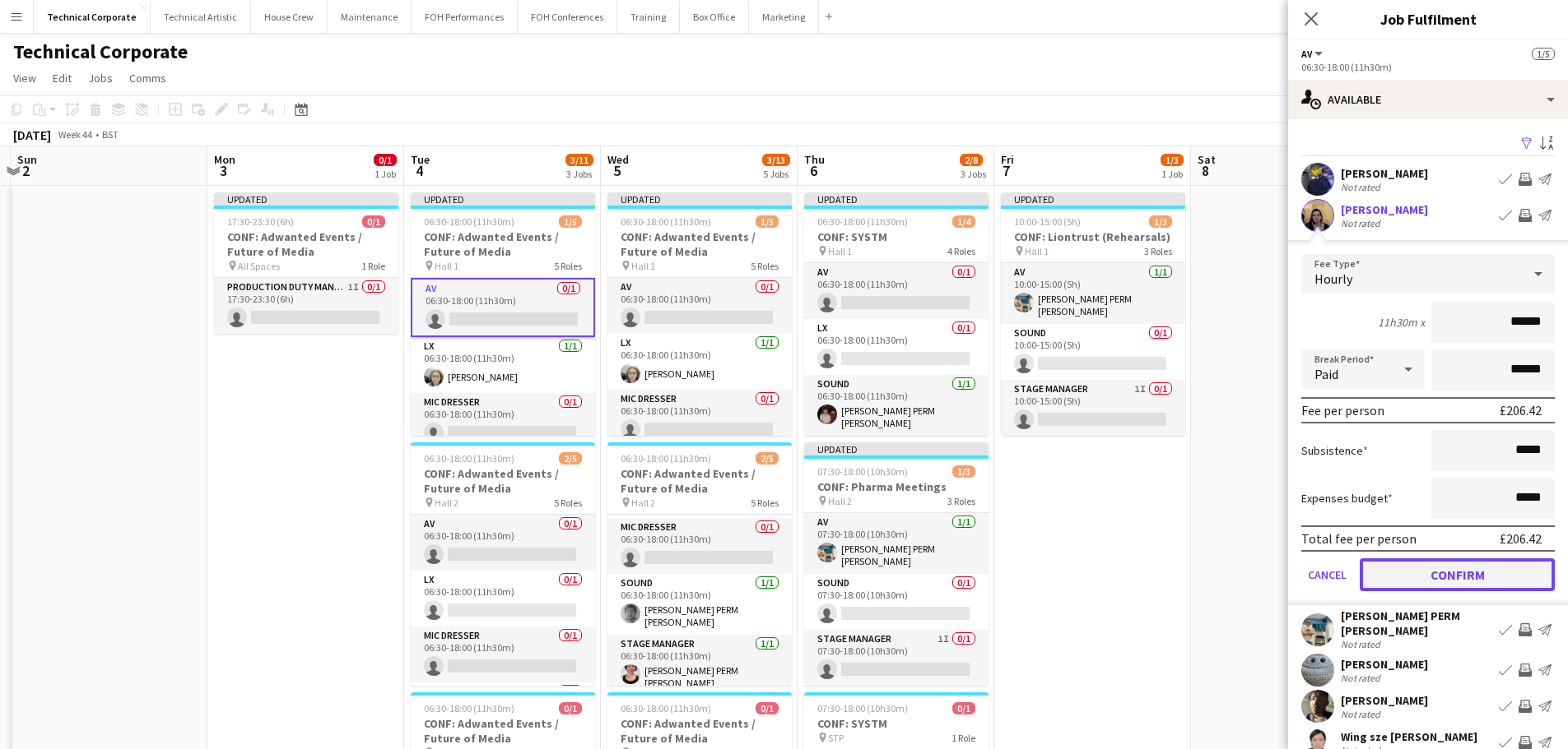
drag, startPoint x: 1477, startPoint y: 588, endPoint x: 1158, endPoint y: 512, distance: 327.9
click at [1476, 588] on button "Confirm" at bounding box center [1456, 574] width 195 height 33
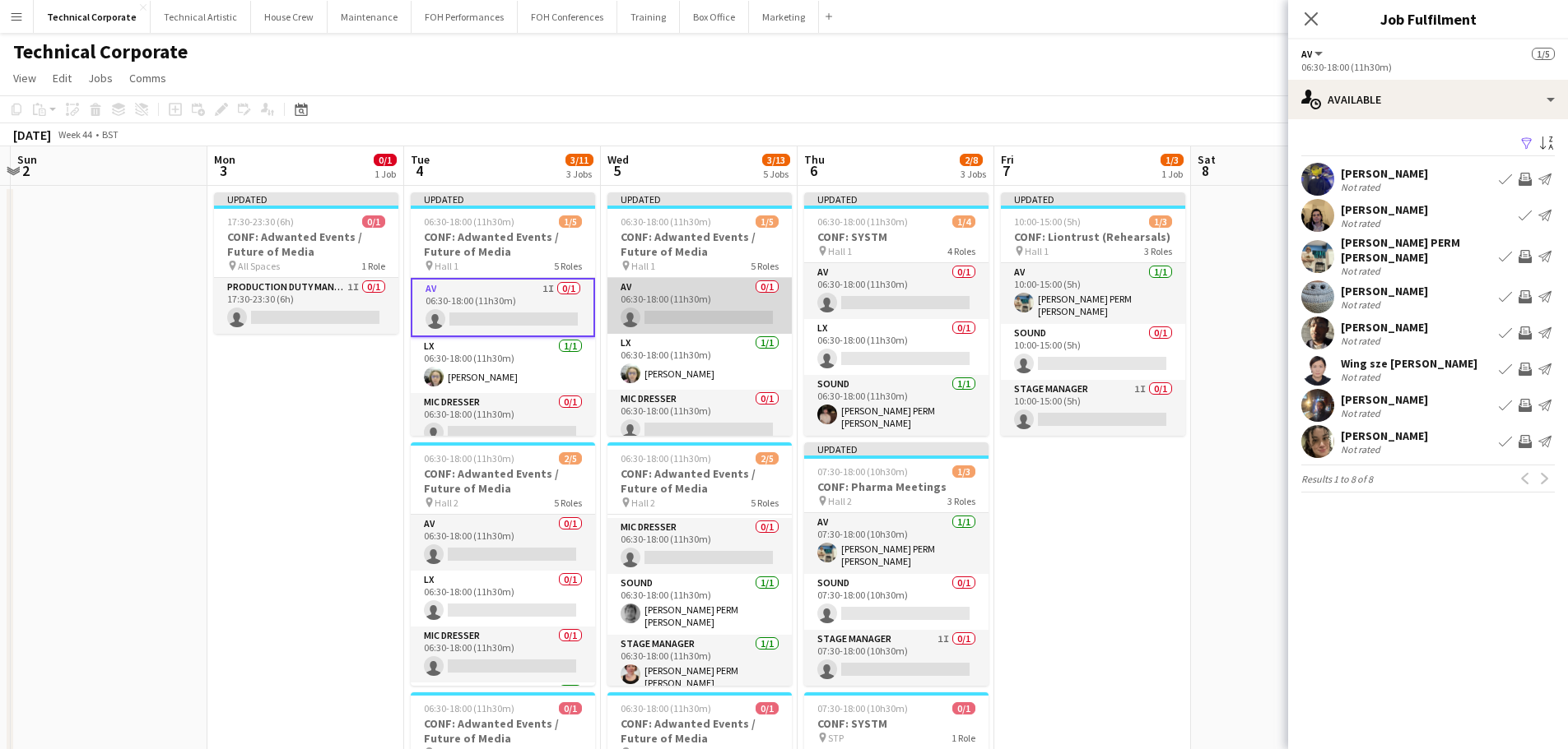
click at [742, 307] on app-card-role "AV 0/1 06:30-18:00 (11h30m) single-neutral-actions" at bounding box center [699, 306] width 184 height 56
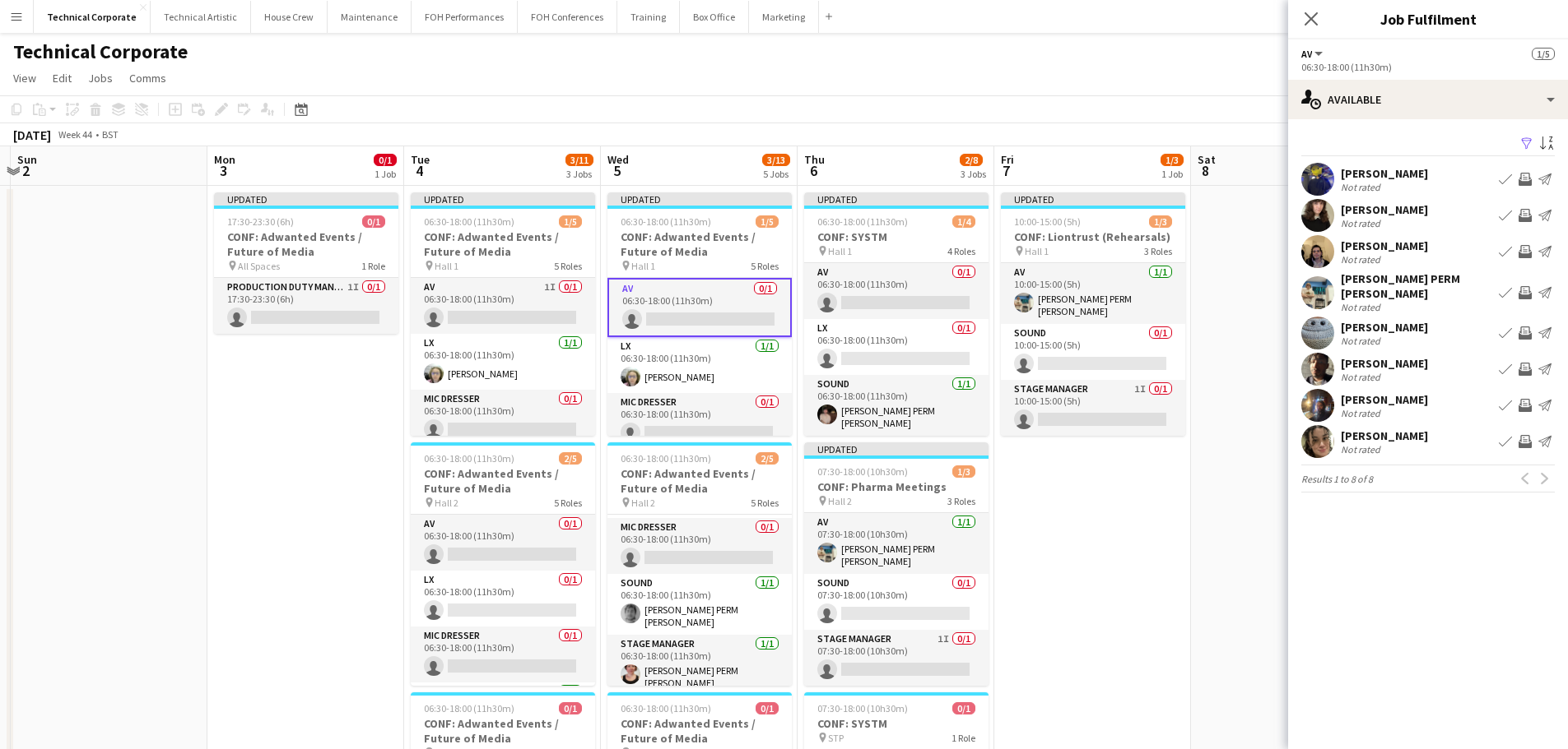
click at [1525, 253] on app-icon "Invite crew" at bounding box center [1525, 252] width 13 height 13
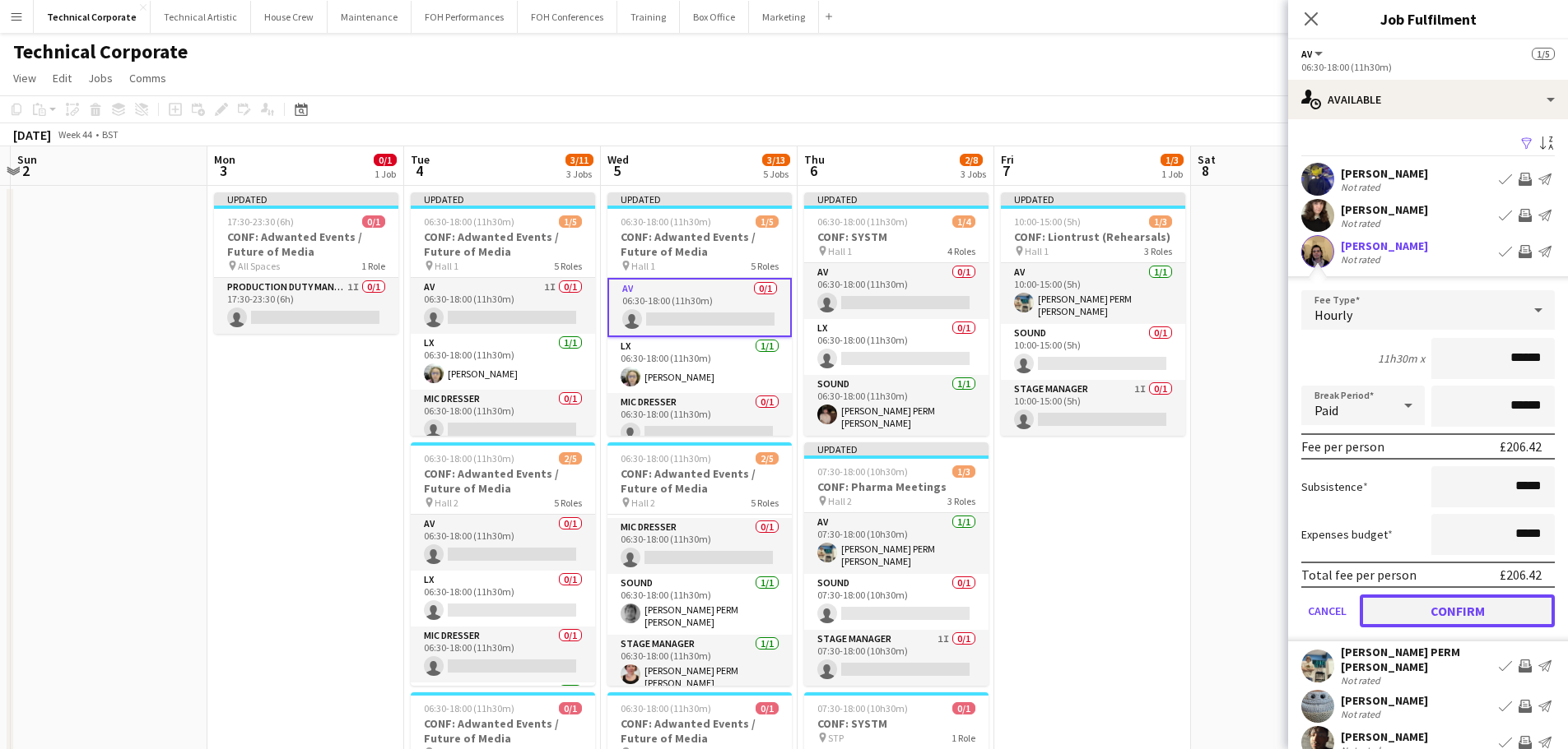
click at [1464, 611] on button "Confirm" at bounding box center [1456, 610] width 195 height 33
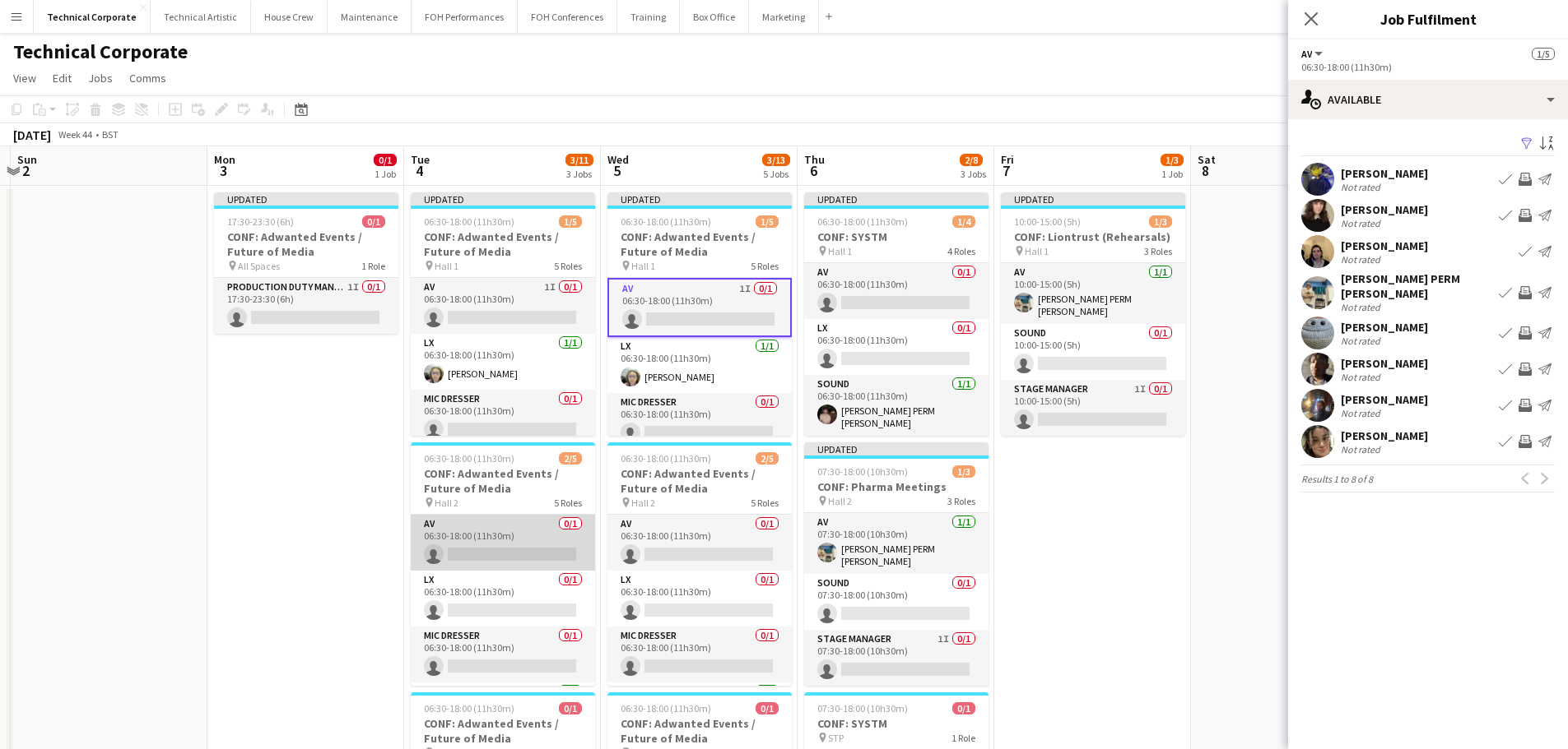
click at [490, 539] on app-card-role "AV 0/1 06:30-18:00 (11h30m) single-neutral-actions" at bounding box center [502, 542] width 184 height 56
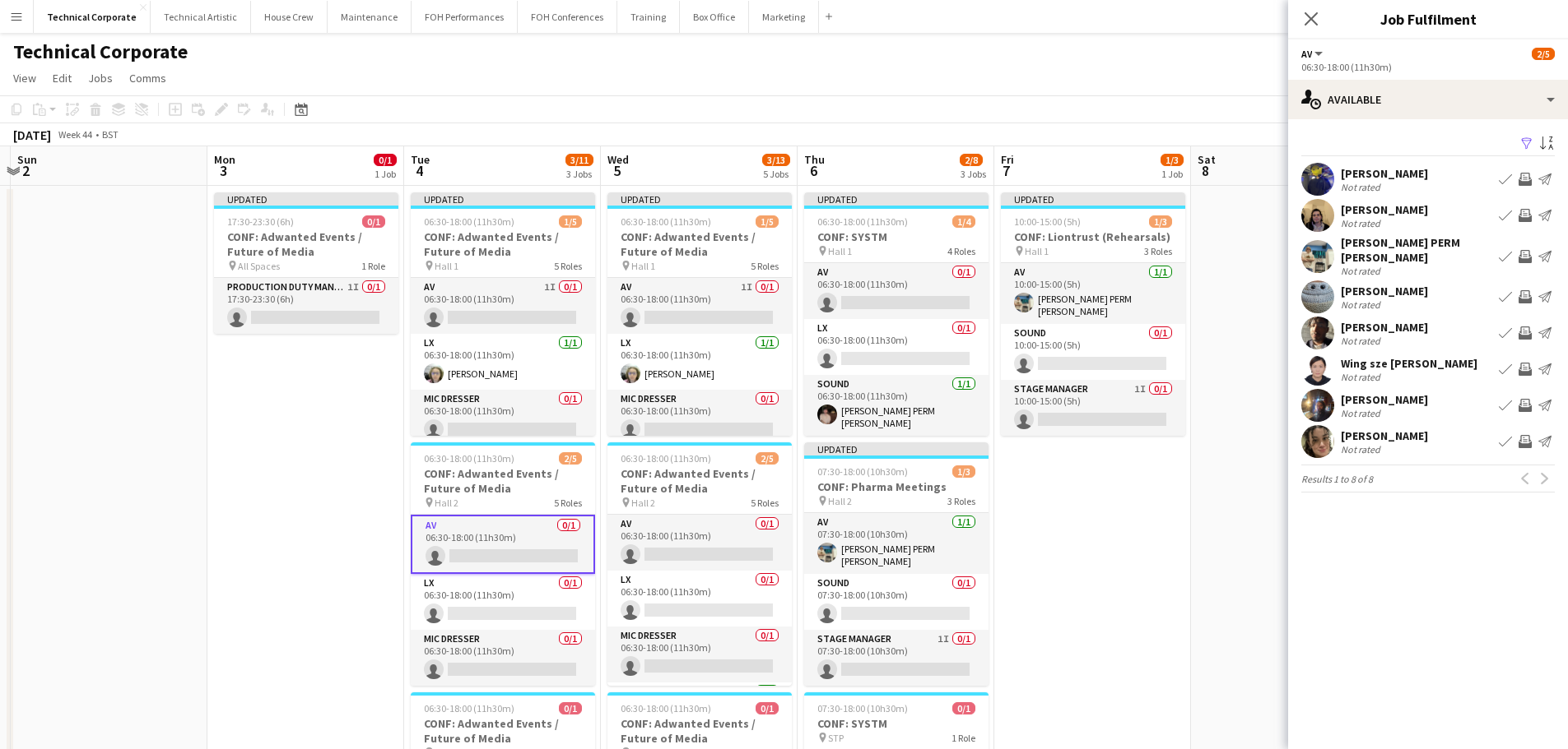
click at [1521, 435] on app-icon "Invite crew" at bounding box center [1525, 441] width 13 height 13
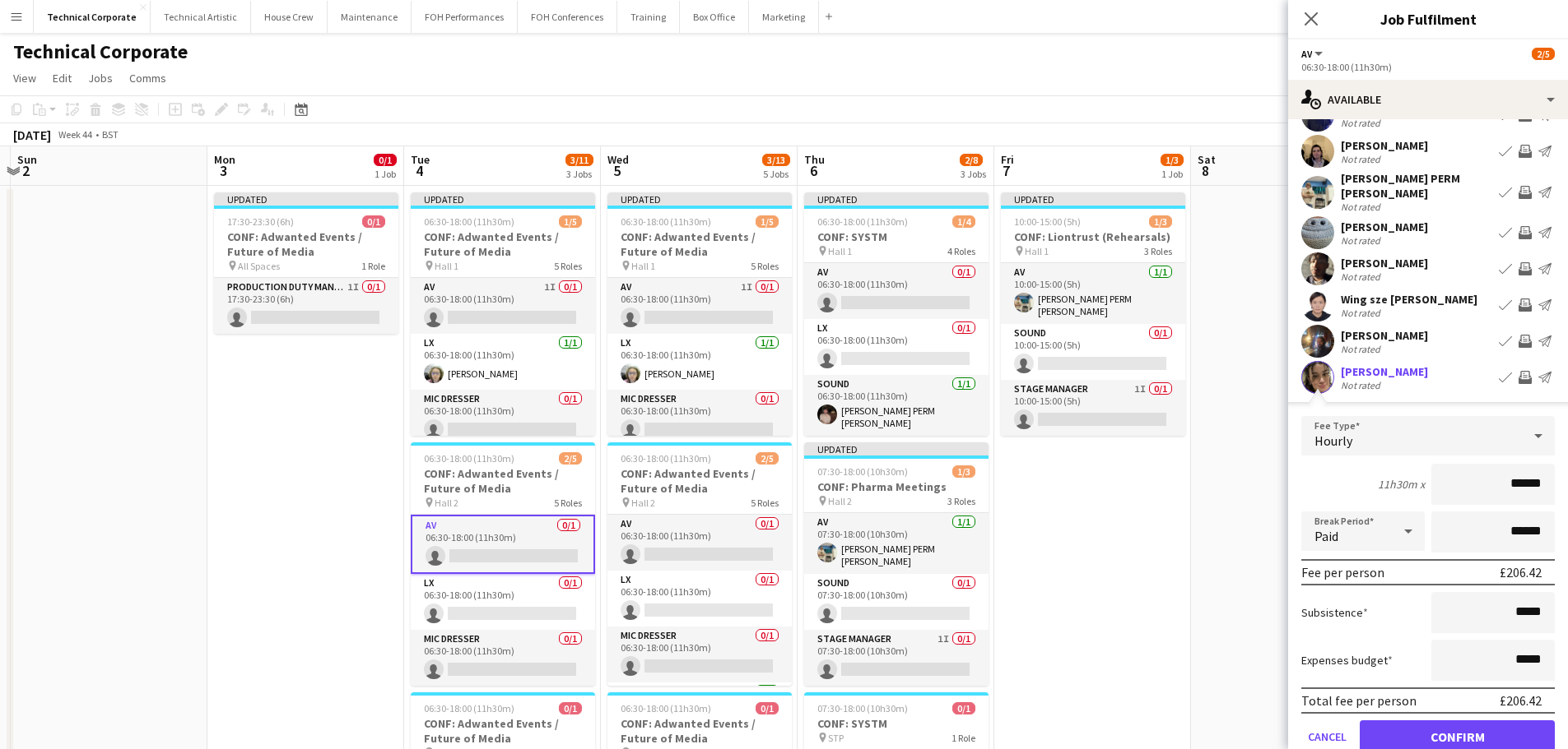
scroll to position [127, 0]
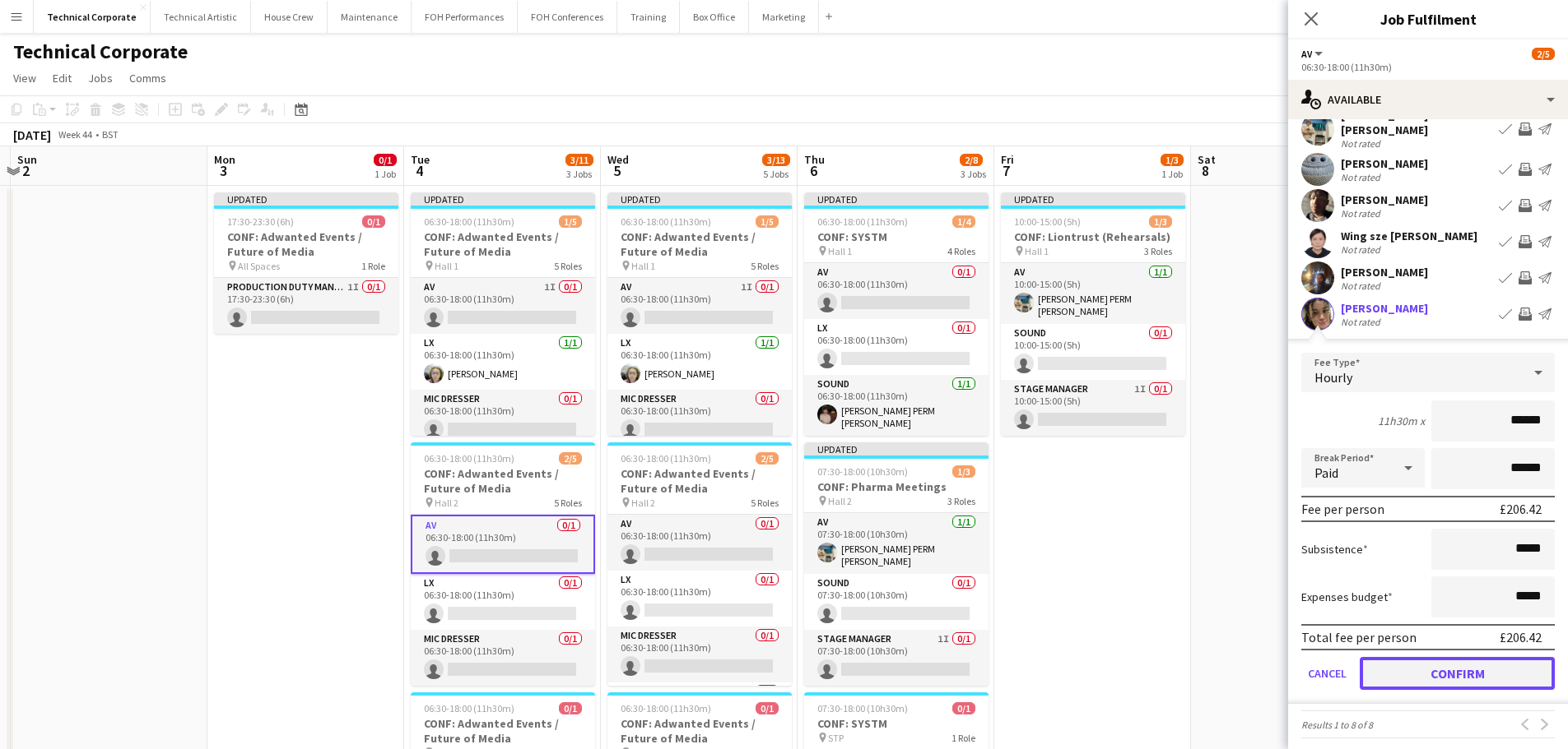
click at [1464, 666] on button "Confirm" at bounding box center [1456, 673] width 195 height 33
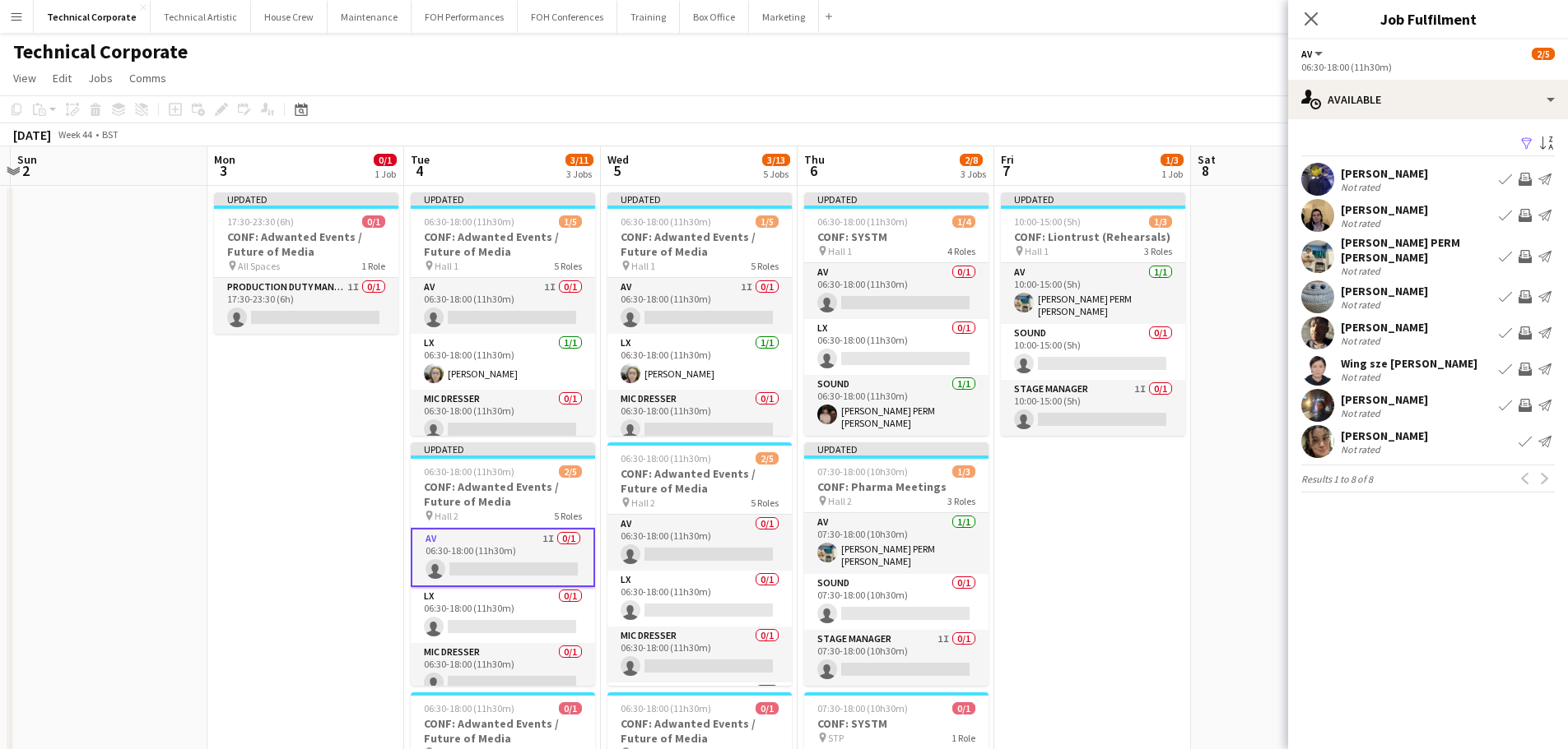
scroll to position [0, 0]
click at [700, 558] on app-card-role "AV 0/1 06:30-18:00 (11h30m) single-neutral-actions" at bounding box center [699, 542] width 184 height 56
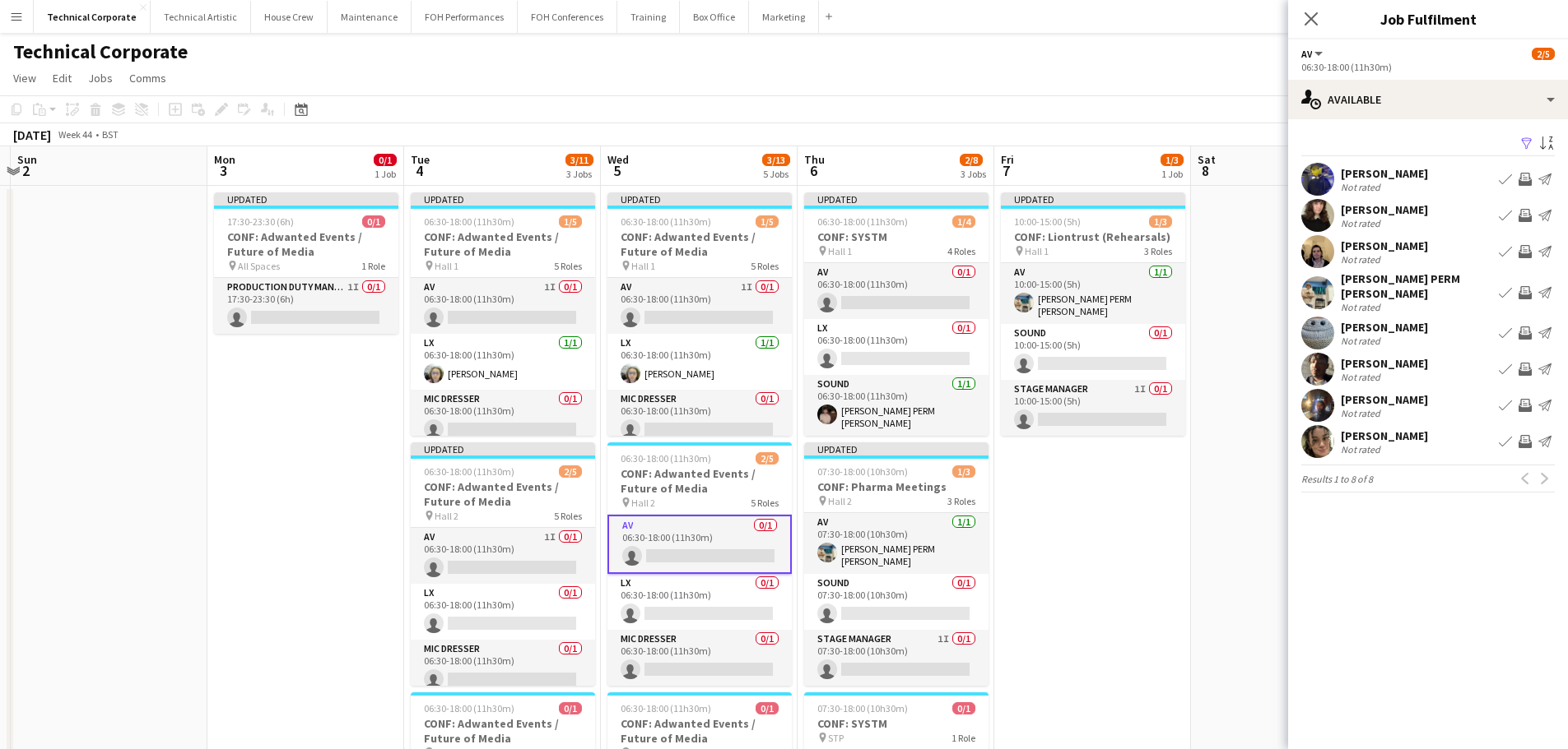
drag, startPoint x: 1525, startPoint y: 435, endPoint x: 1526, endPoint y: 459, distance: 24.0
click at [1524, 435] on app-icon "Invite crew" at bounding box center [1525, 441] width 13 height 13
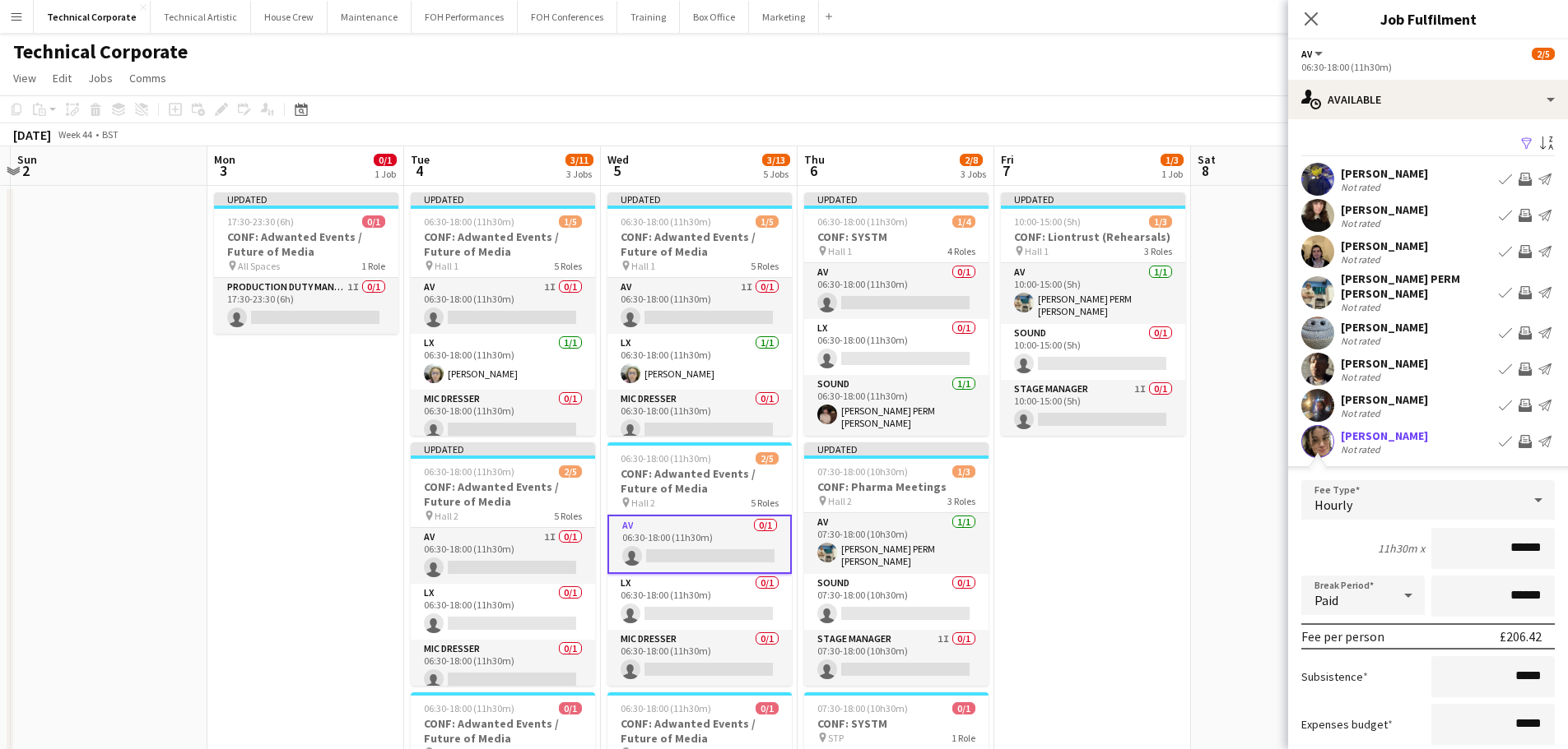
scroll to position [127, 0]
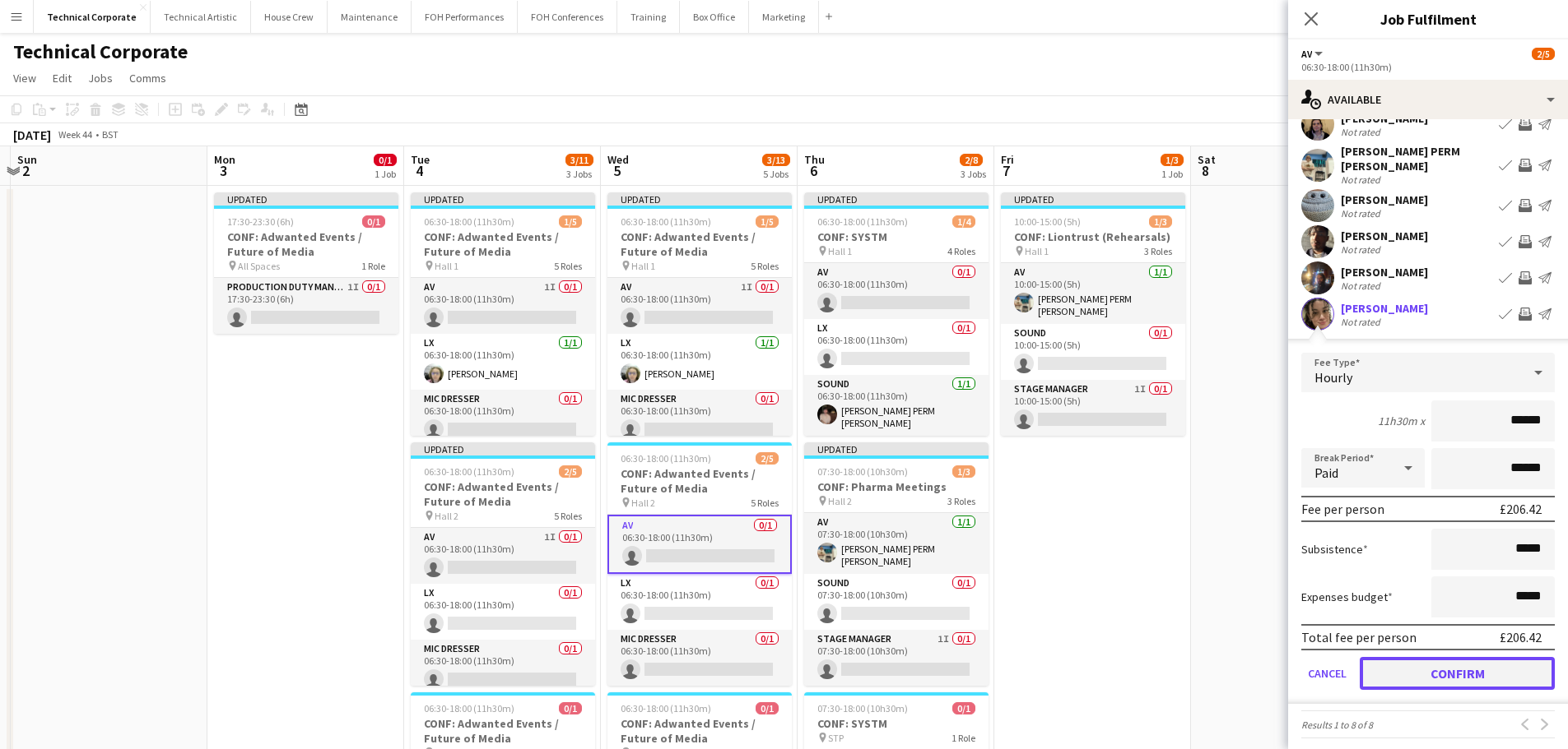
click at [1461, 674] on button "Confirm" at bounding box center [1456, 673] width 195 height 33
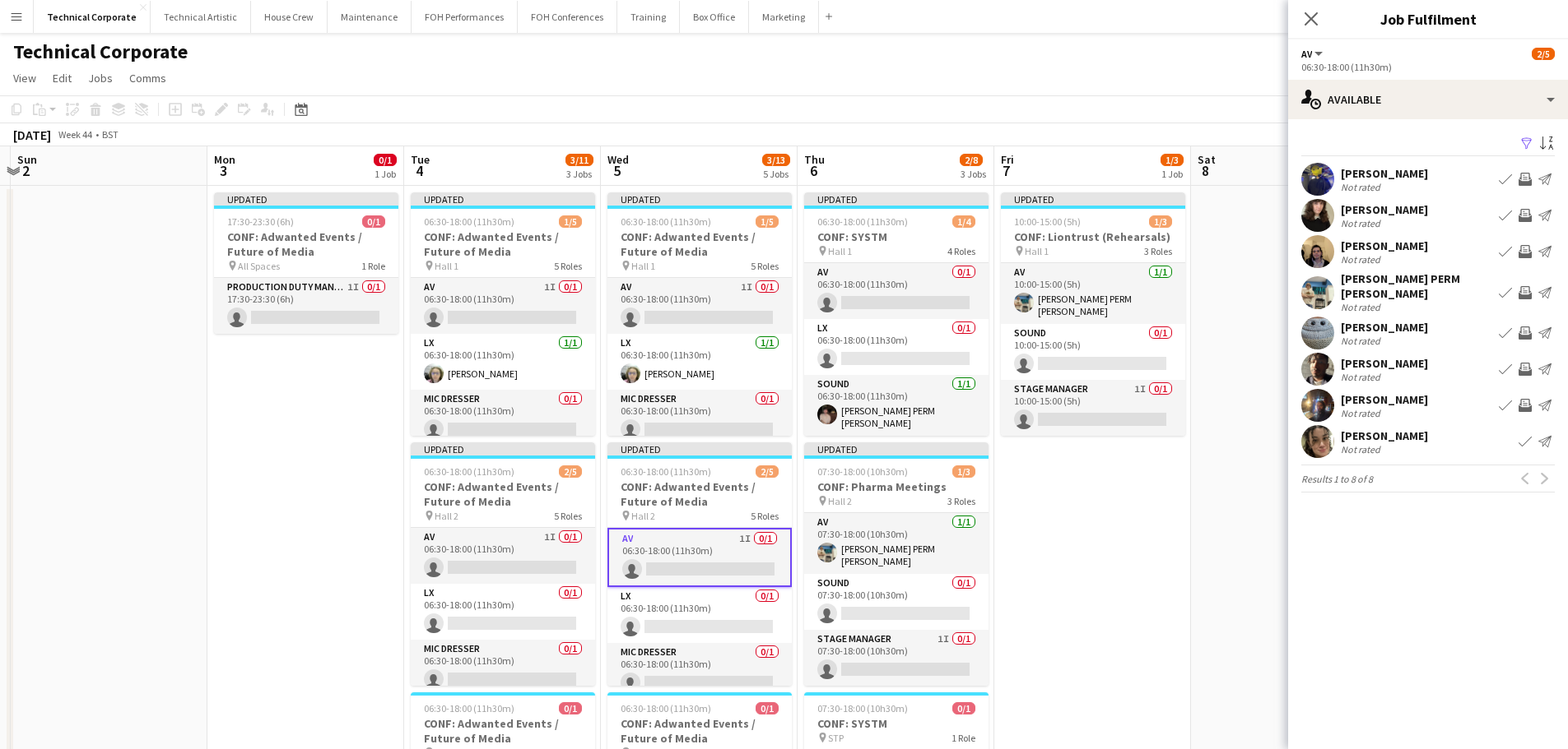
scroll to position [0, 0]
click at [872, 292] on app-card-role "AV 0/1 06:30-18:00 (11h30m) single-neutral-actions" at bounding box center [897, 290] width 184 height 56
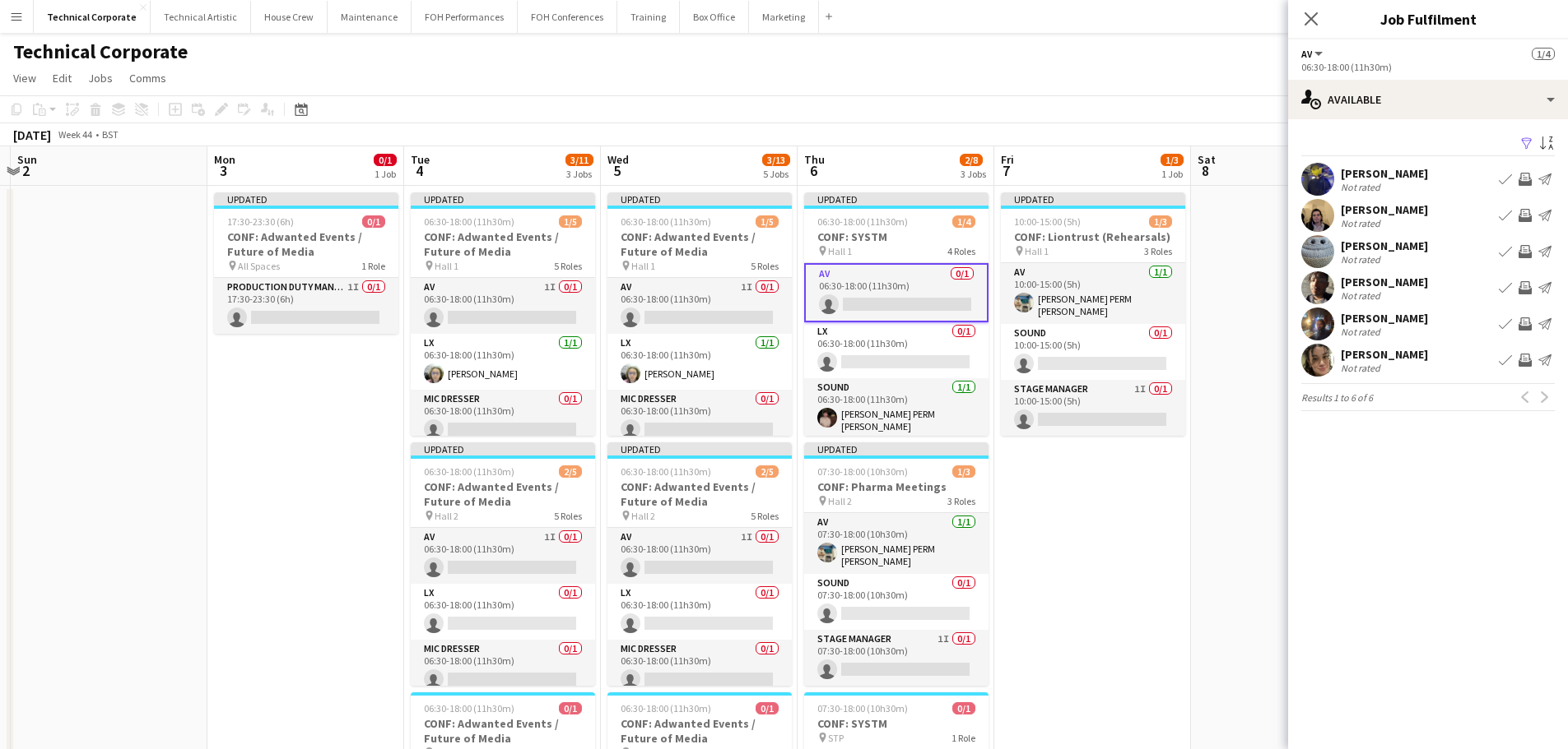
click at [1523, 178] on app-icon "Invite crew" at bounding box center [1525, 179] width 13 height 13
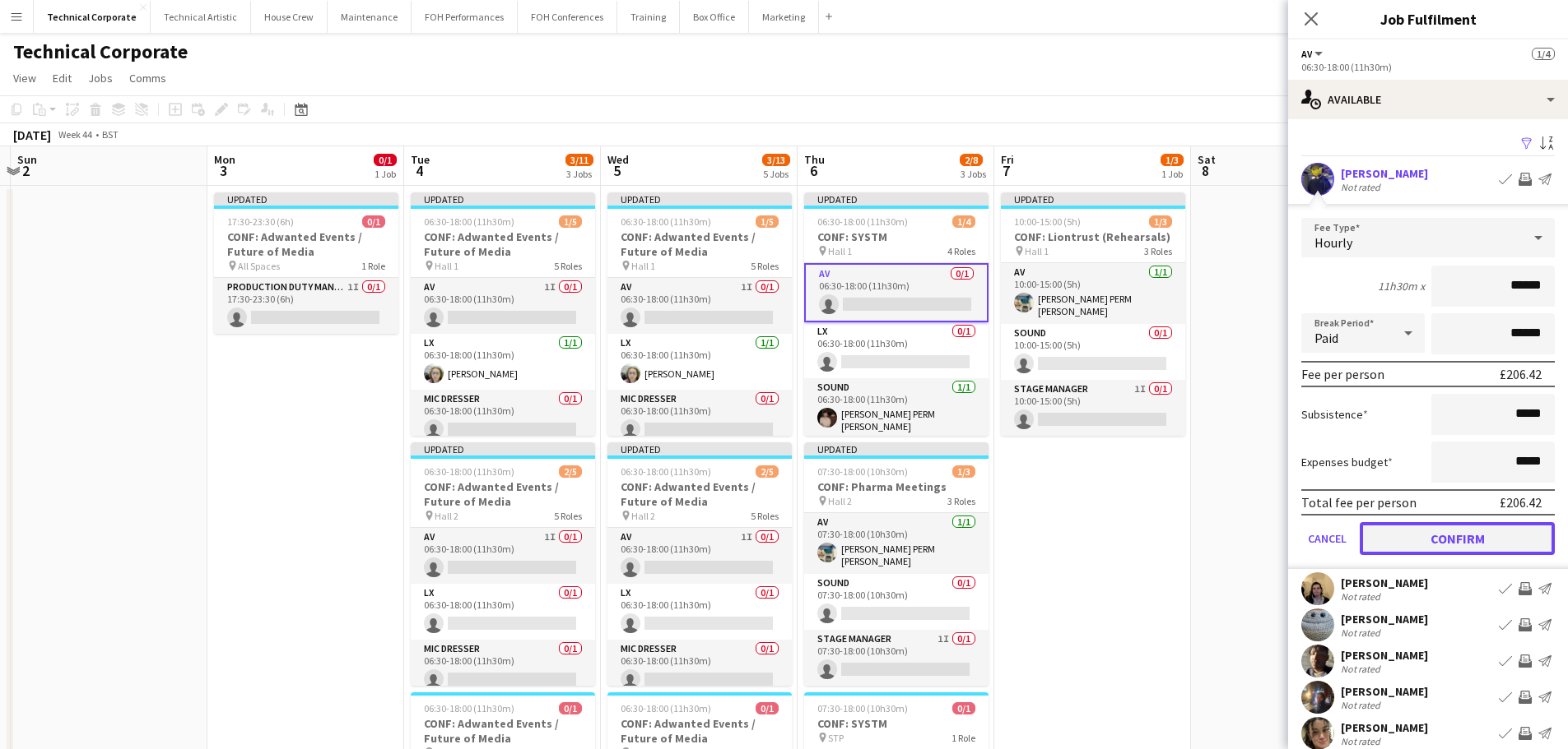
click at [1489, 538] on button "Confirm" at bounding box center [1456, 538] width 195 height 33
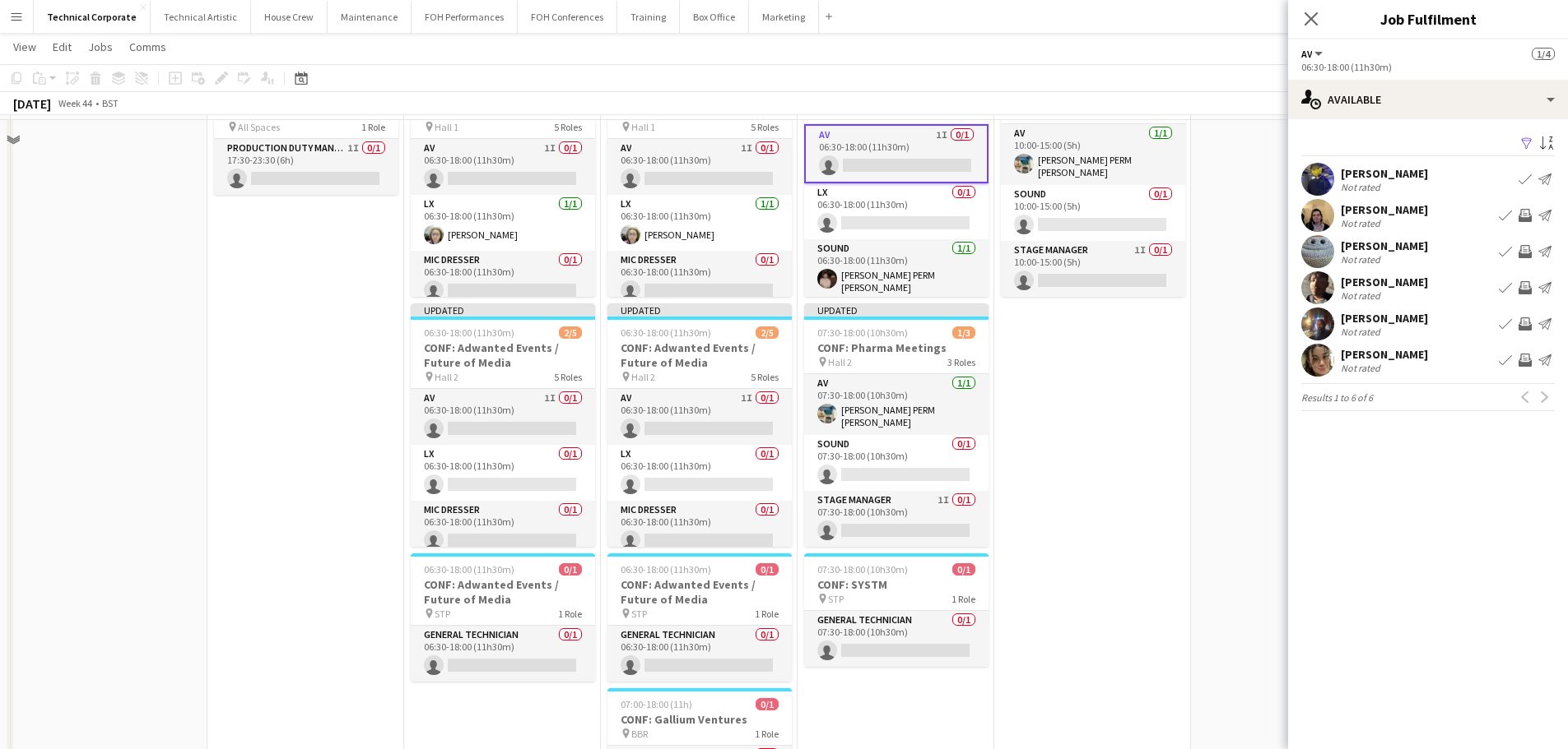
scroll to position [164, 0]
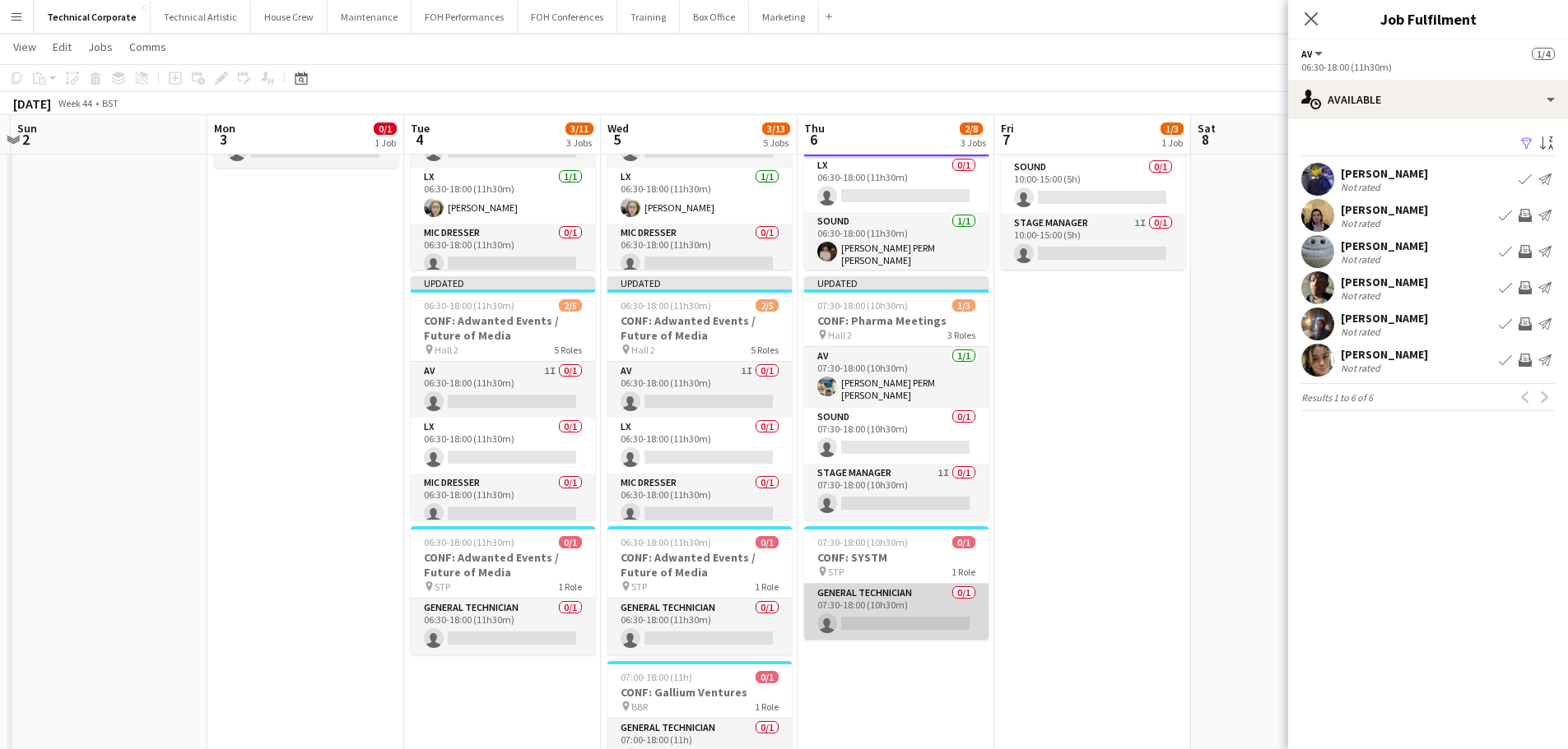
click at [946, 617] on app-card-role "General Technician 0/1 07:30-18:00 (10h30m) single-neutral-actions" at bounding box center [897, 611] width 184 height 56
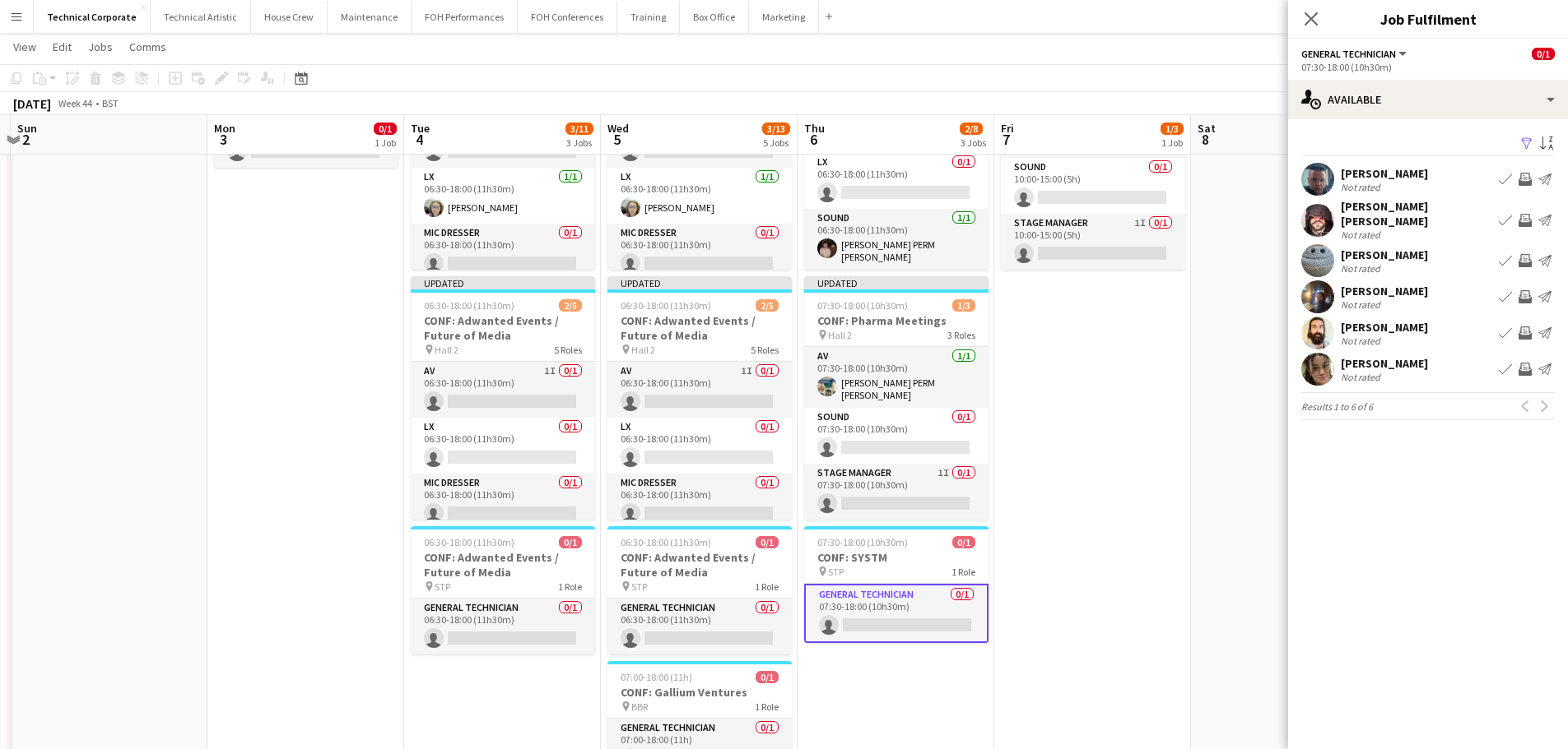
click at [1521, 290] on app-icon "Invite crew" at bounding box center [1525, 297] width 13 height 13
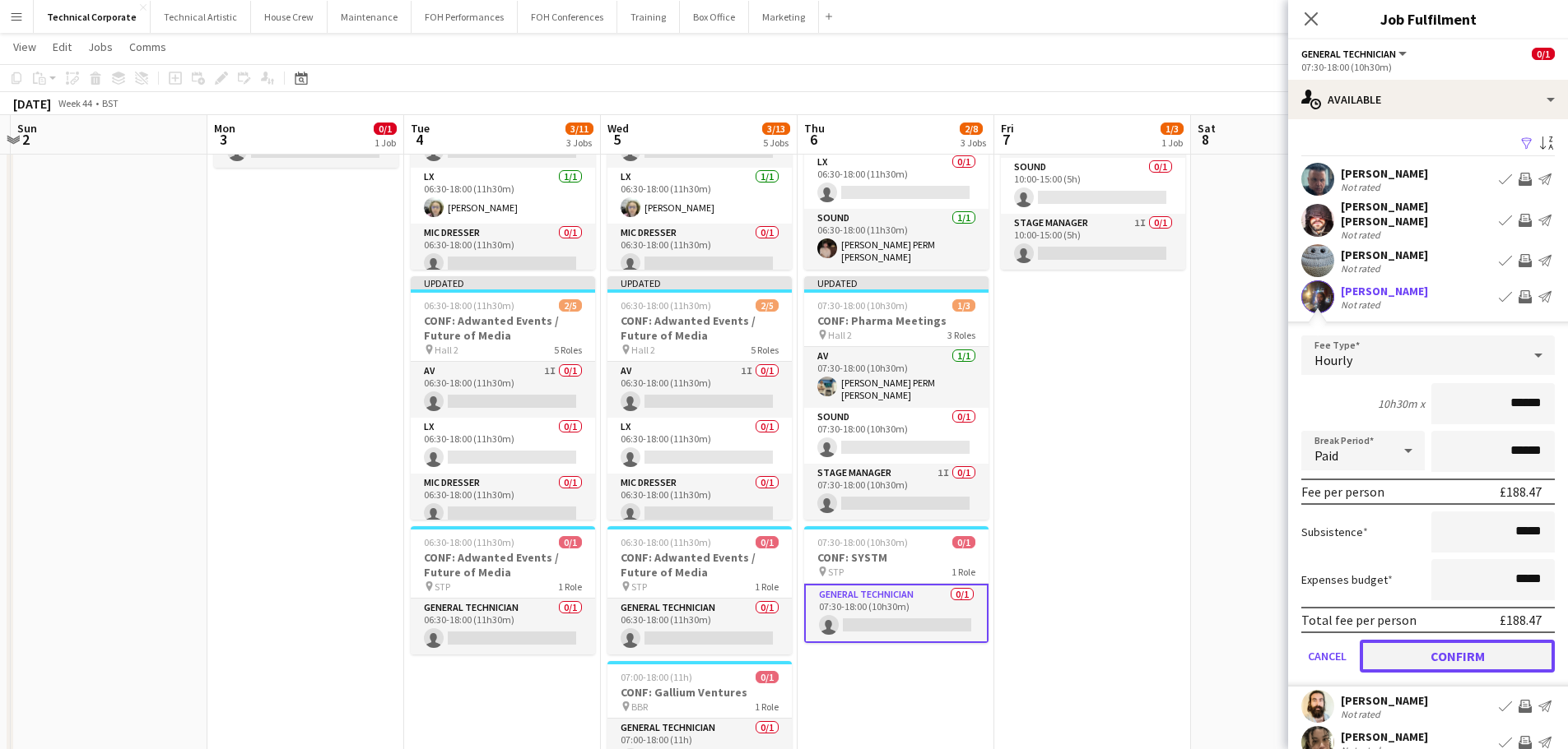
click at [1429, 650] on button "Confirm" at bounding box center [1456, 656] width 195 height 33
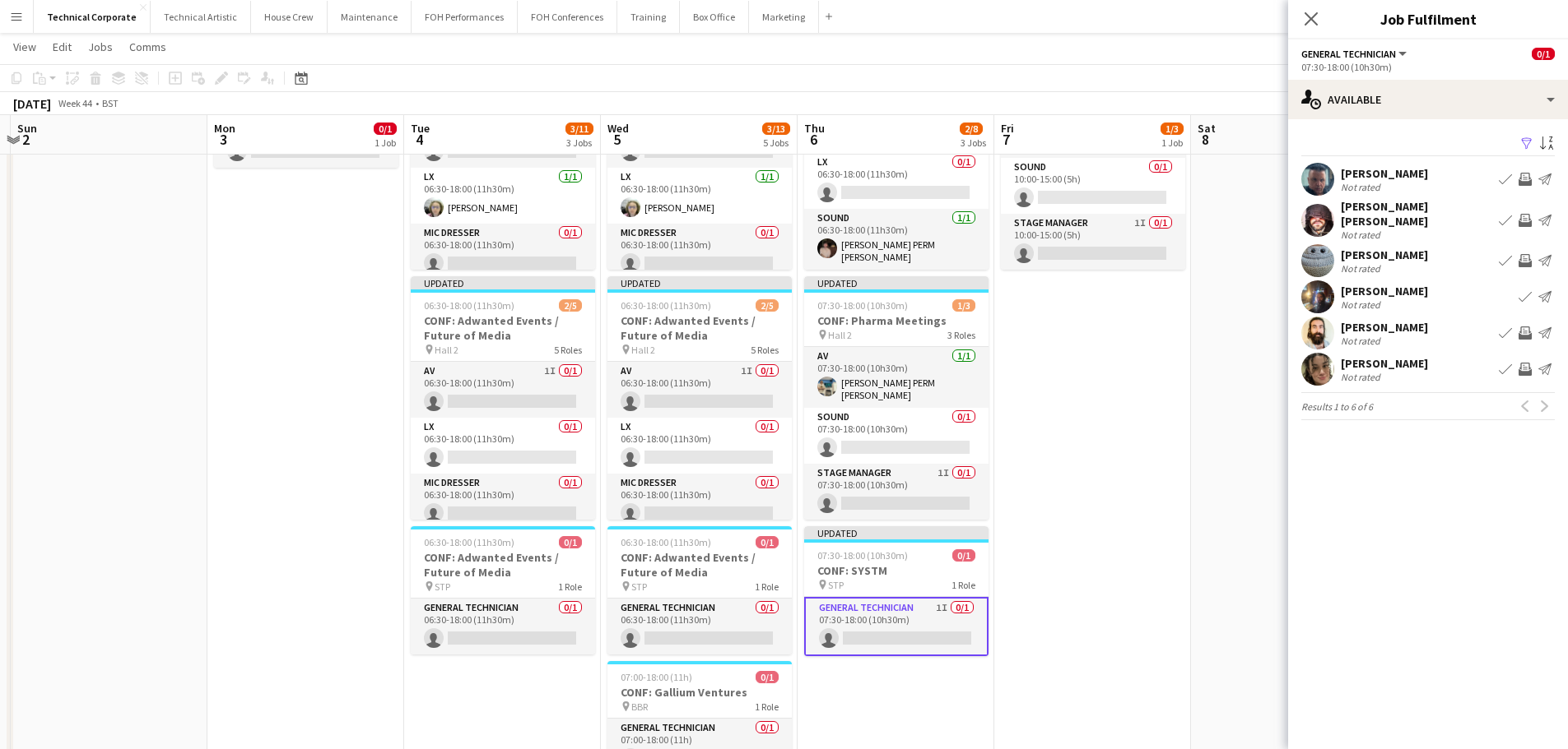
click at [1155, 646] on app-date-cell "Updated 10:00-15:00 (5h) 1/3 CONF: Liontrust (Rehearsals) pin Hall 1 3 Roles AV…" at bounding box center [1092, 721] width 197 height 1402
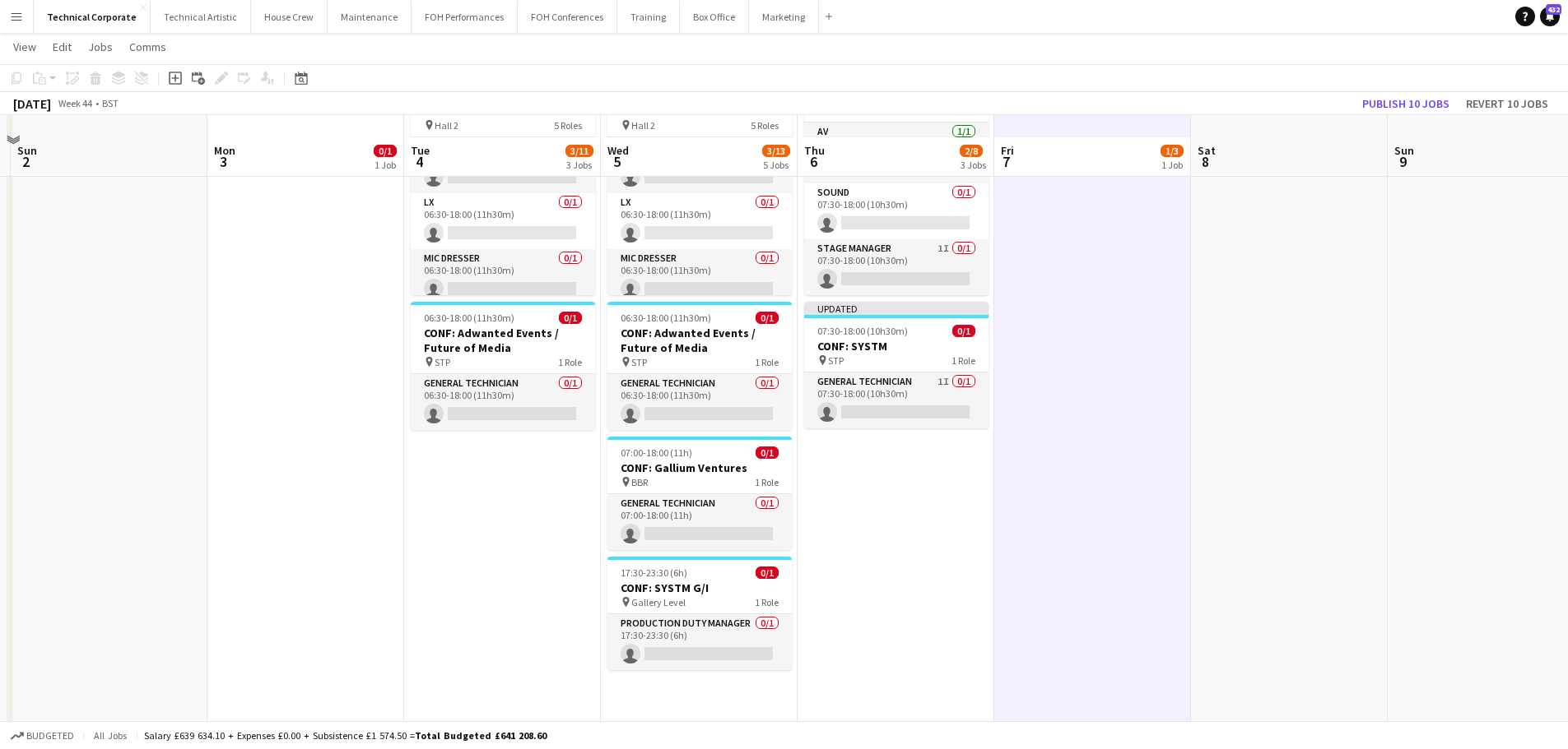
scroll to position [411, 0]
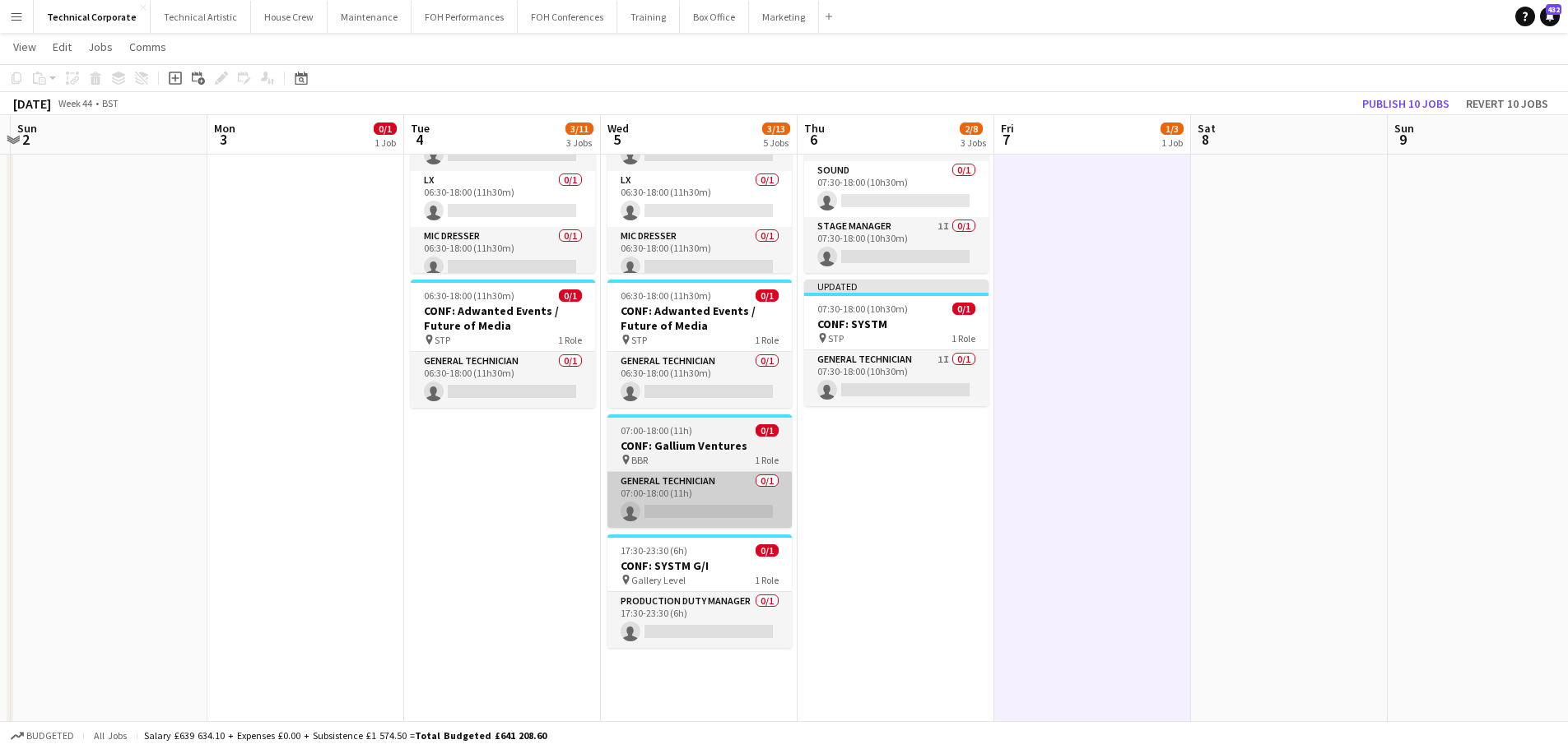
click at [742, 527] on app-card-role "General Technician 0/1 07:00-18:00 (11h) single-neutral-actions" at bounding box center [699, 499] width 184 height 56
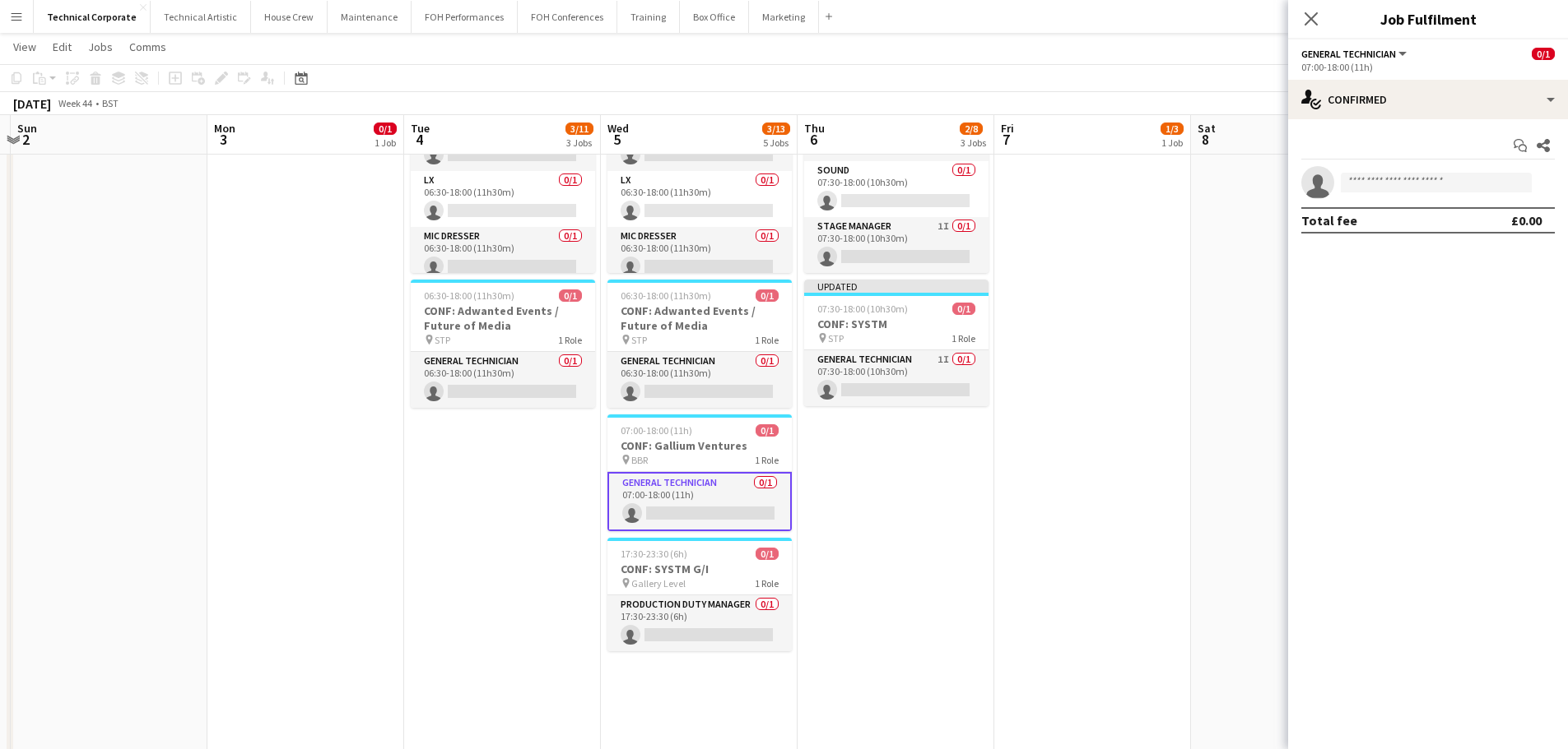
click at [1433, 129] on div "Start chat Share single-neutral-actions Total fee £0.00" at bounding box center [1427, 183] width 280 height 127
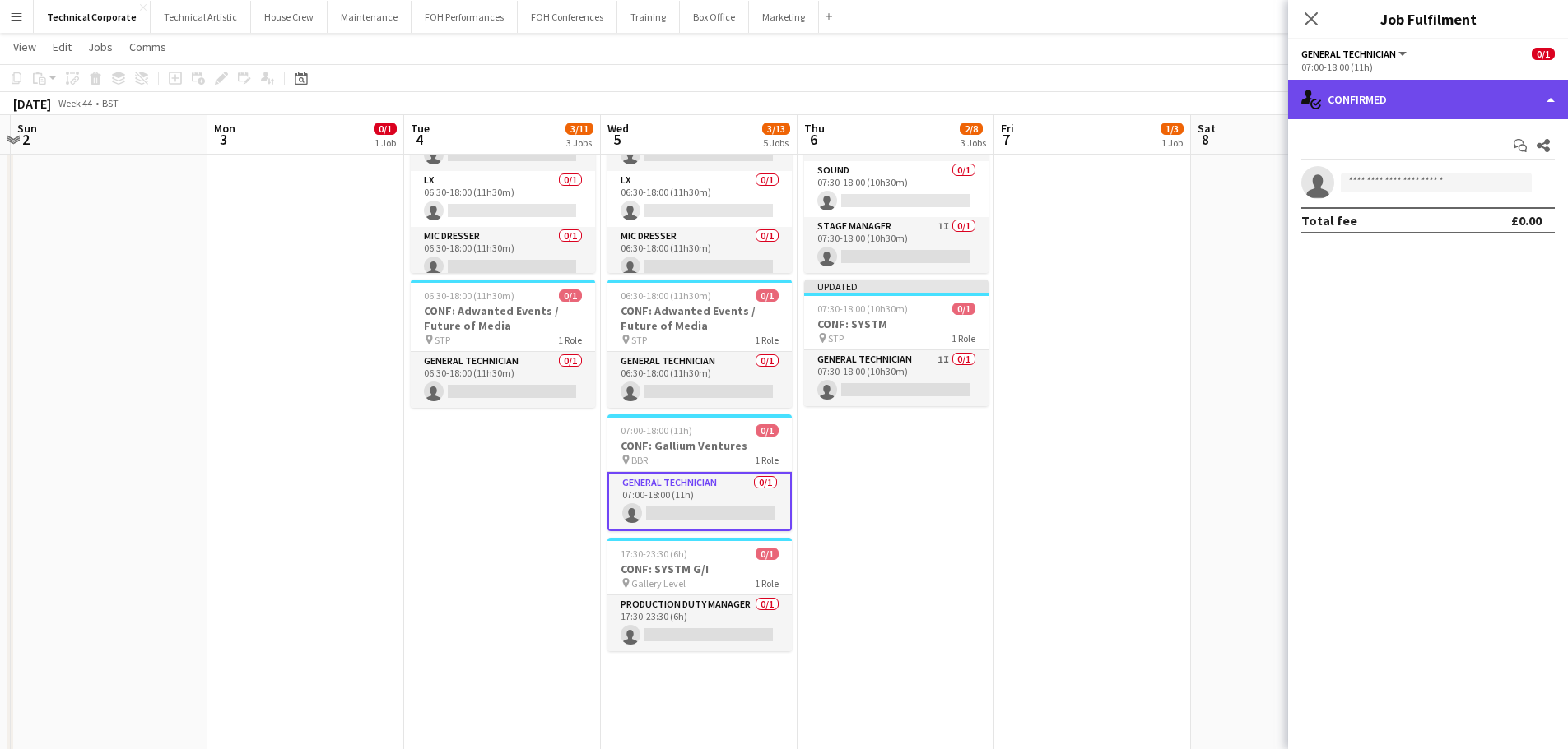
click at [1435, 117] on div "single-neutral-actions-check-2 Confirmed" at bounding box center [1427, 100] width 280 height 40
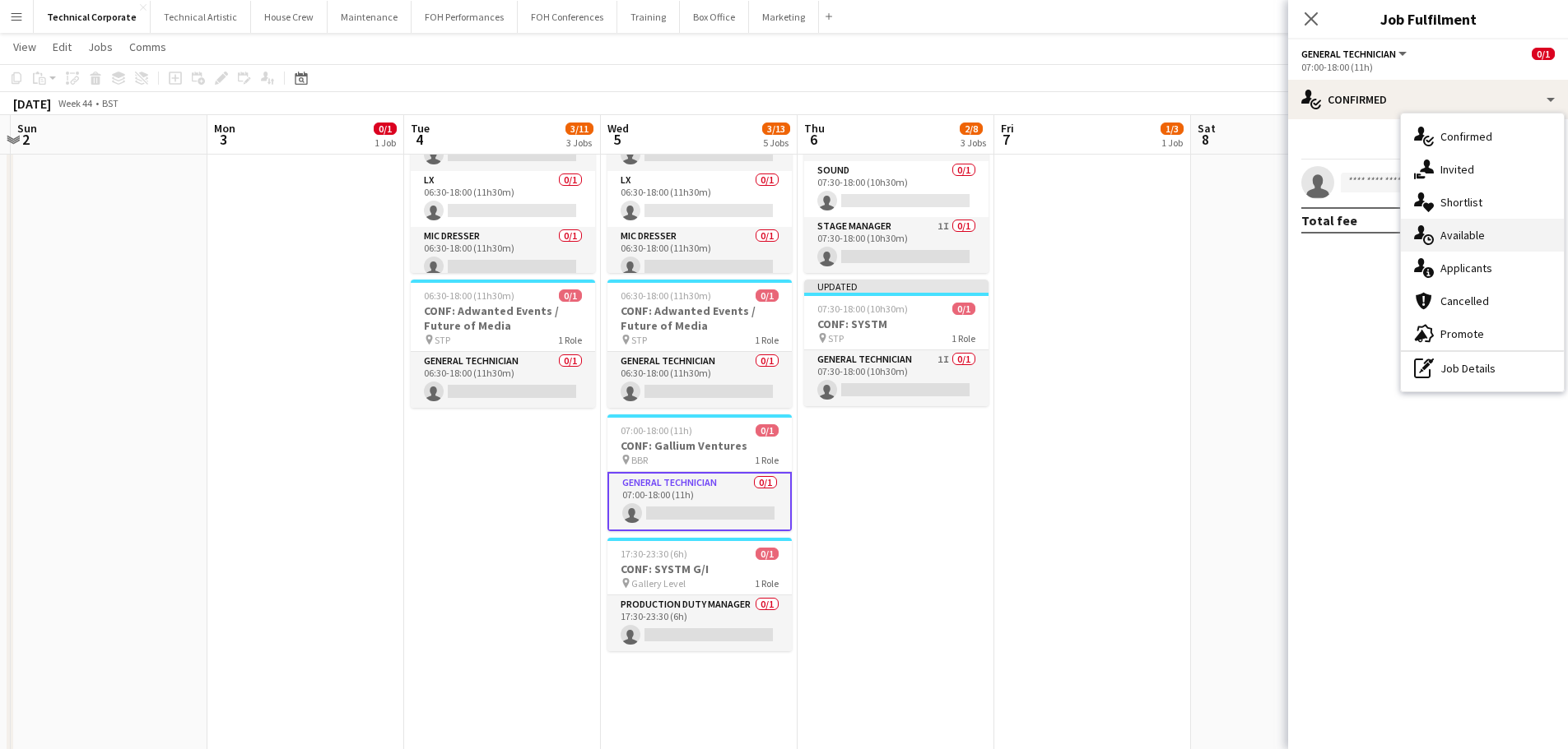
click at [1465, 236] on span "Available" at bounding box center [1462, 235] width 45 height 15
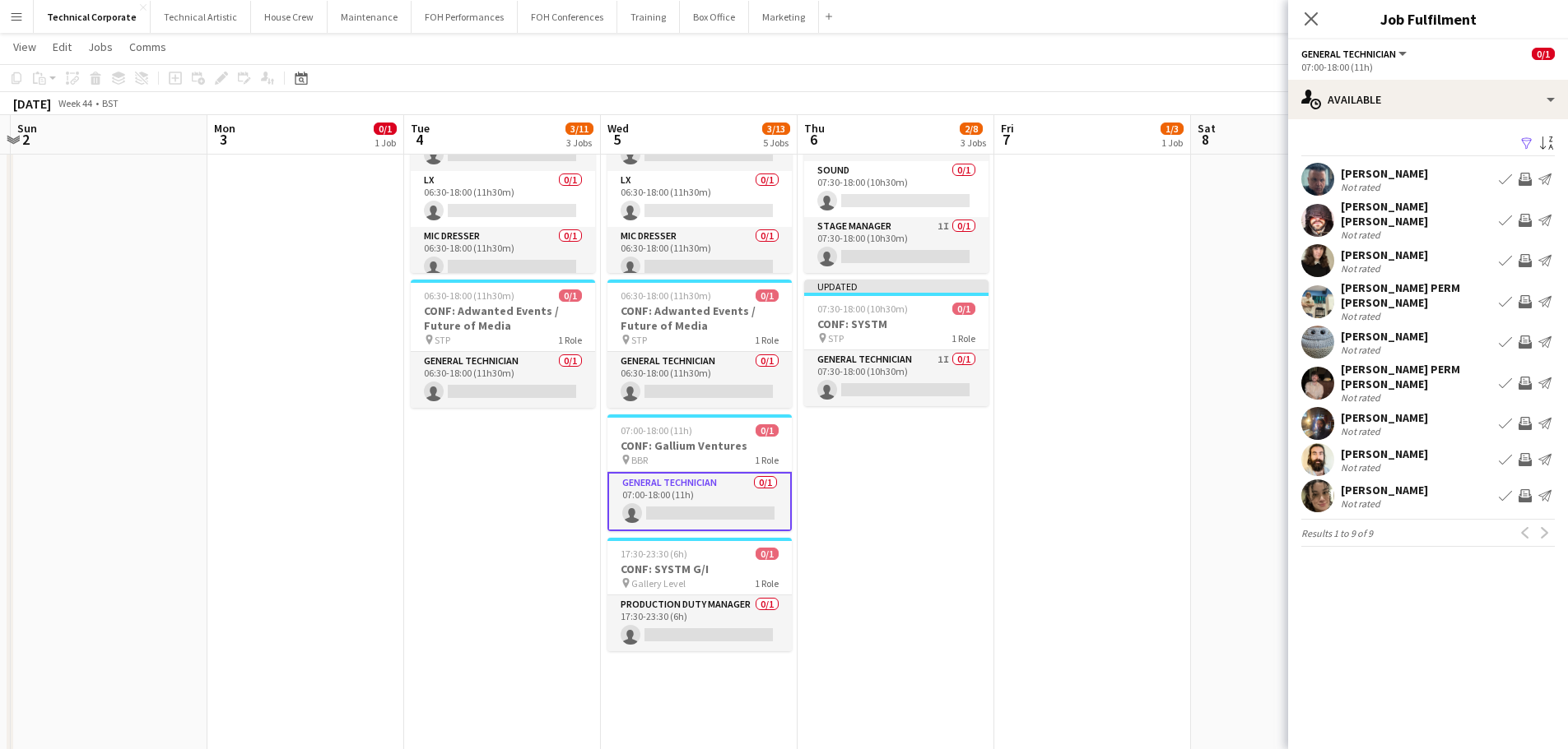
click at [1529, 417] on app-icon "Invite crew" at bounding box center [1525, 423] width 13 height 13
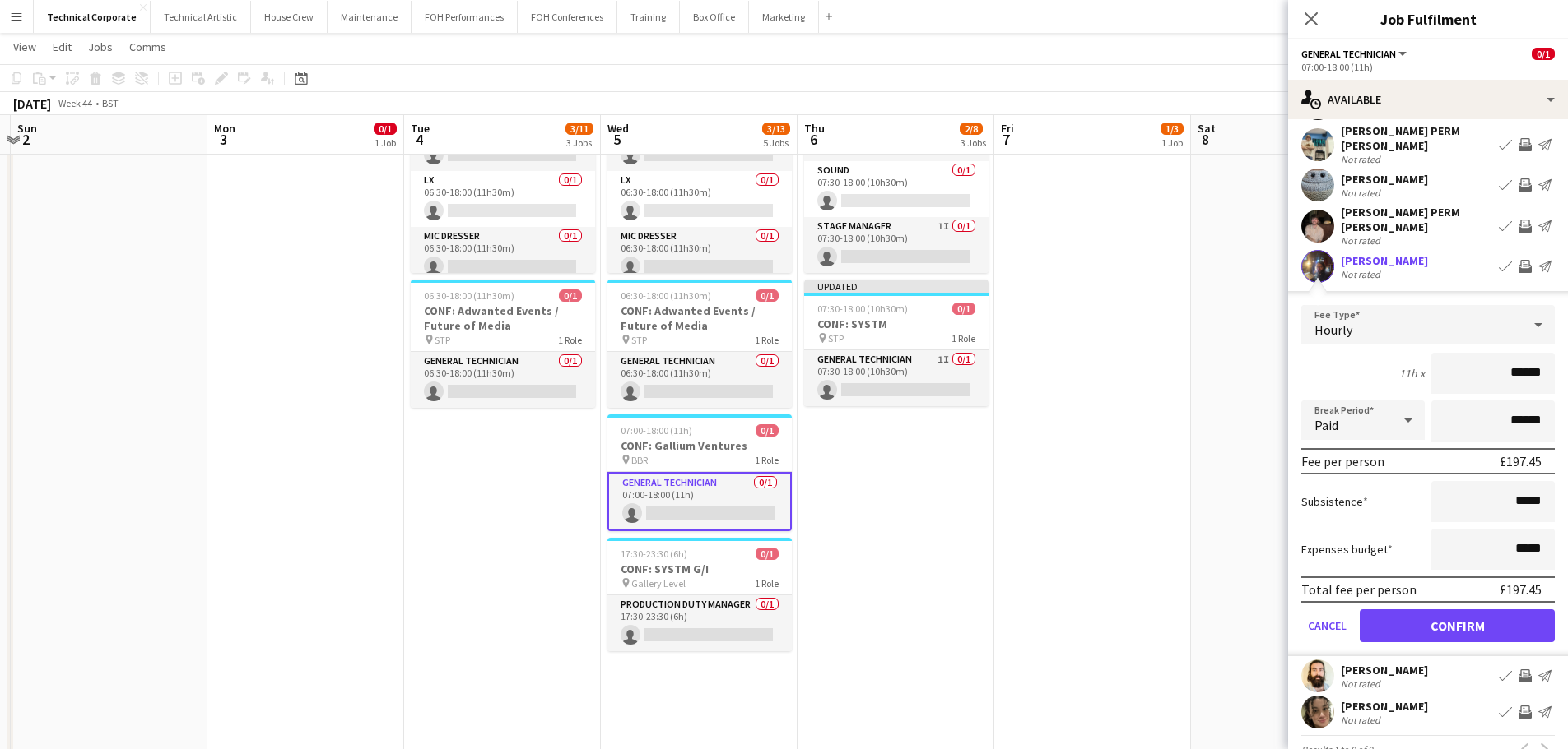
scroll to position [163, 0]
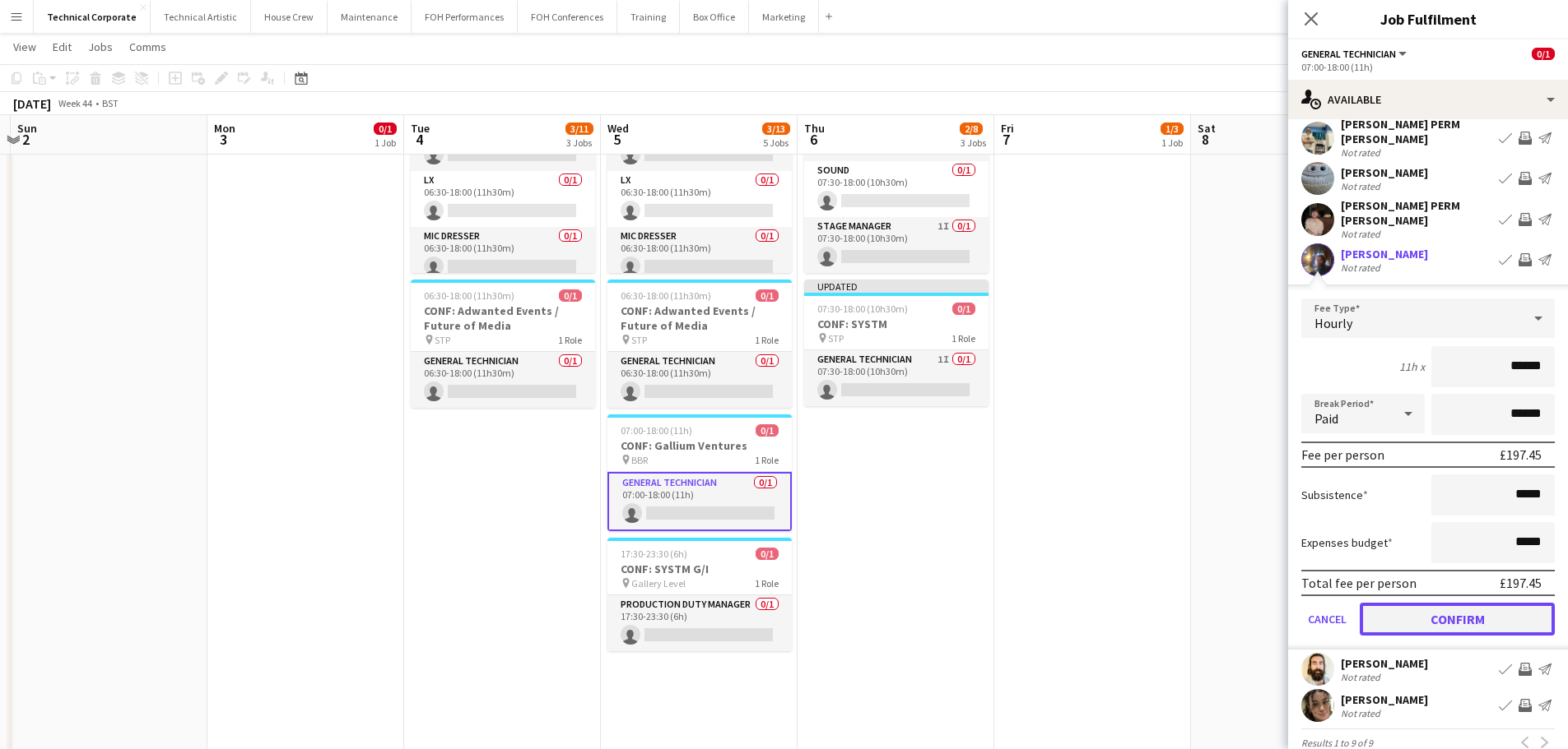
click at [1452, 603] on button "Confirm" at bounding box center [1456, 619] width 195 height 33
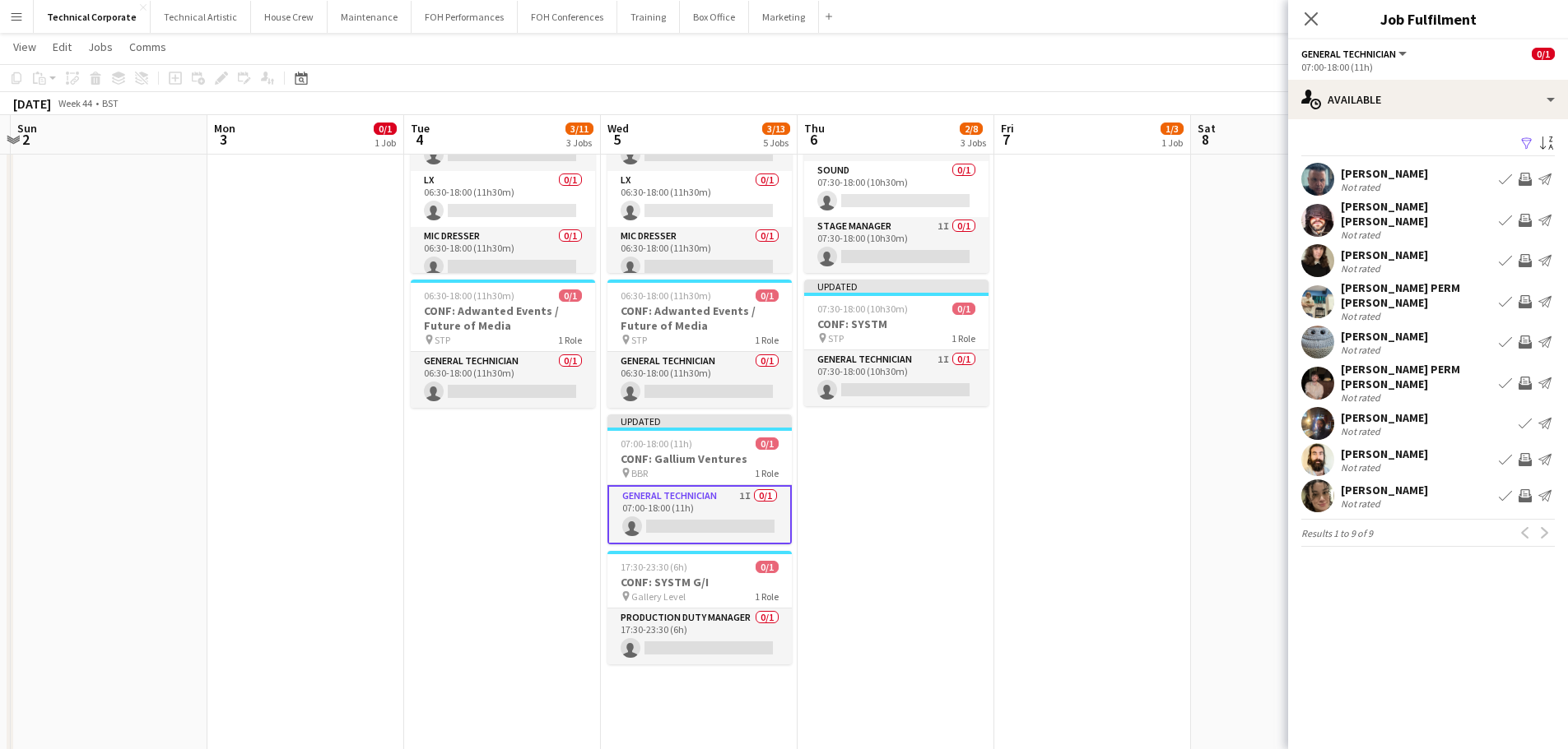
scroll to position [0, 0]
click at [665, 653] on app-card-role "Production Duty Manager 0/1 17:30-23:30 (6h) single-neutral-actions" at bounding box center [699, 636] width 184 height 56
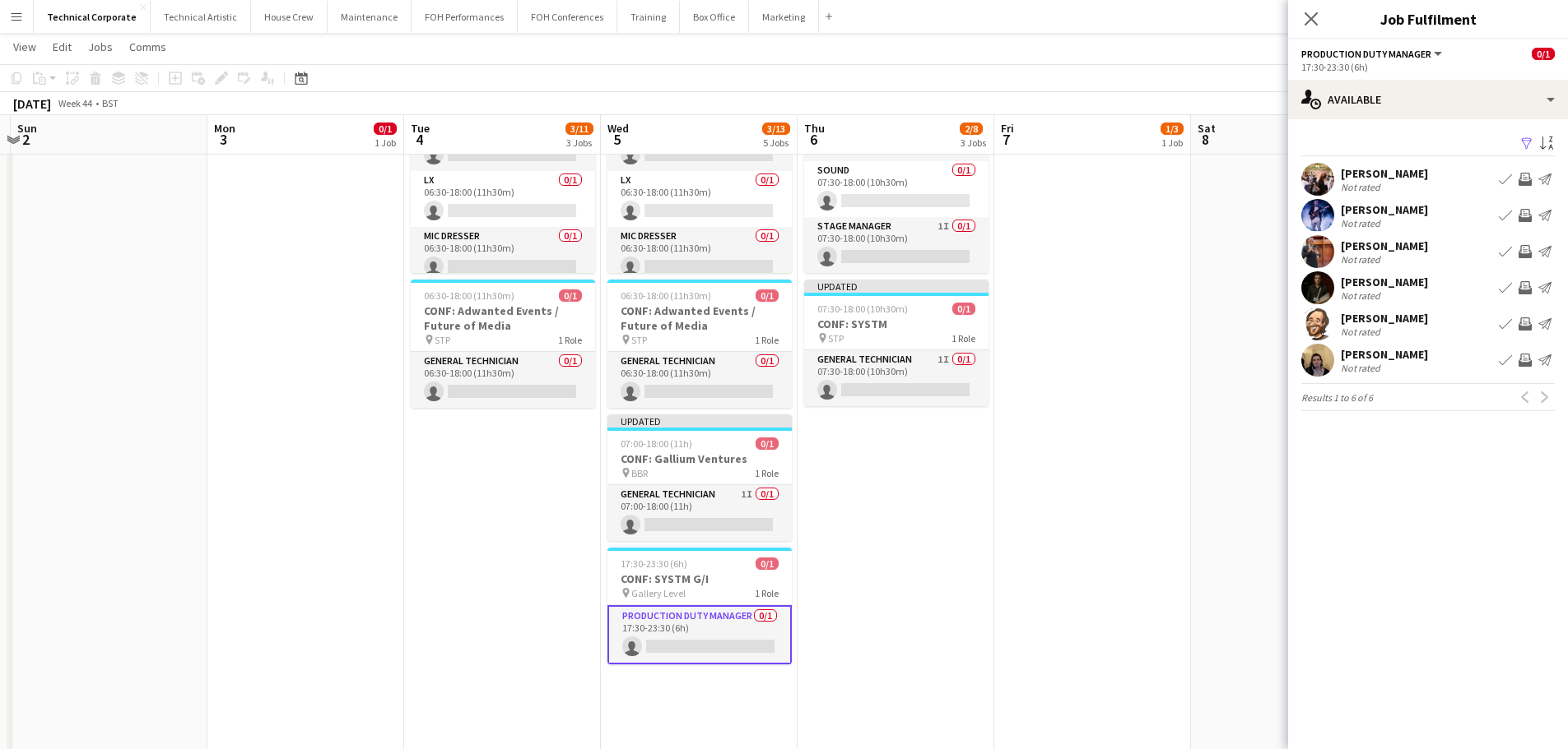
click at [1529, 215] on app-icon "Invite crew" at bounding box center [1525, 215] width 13 height 13
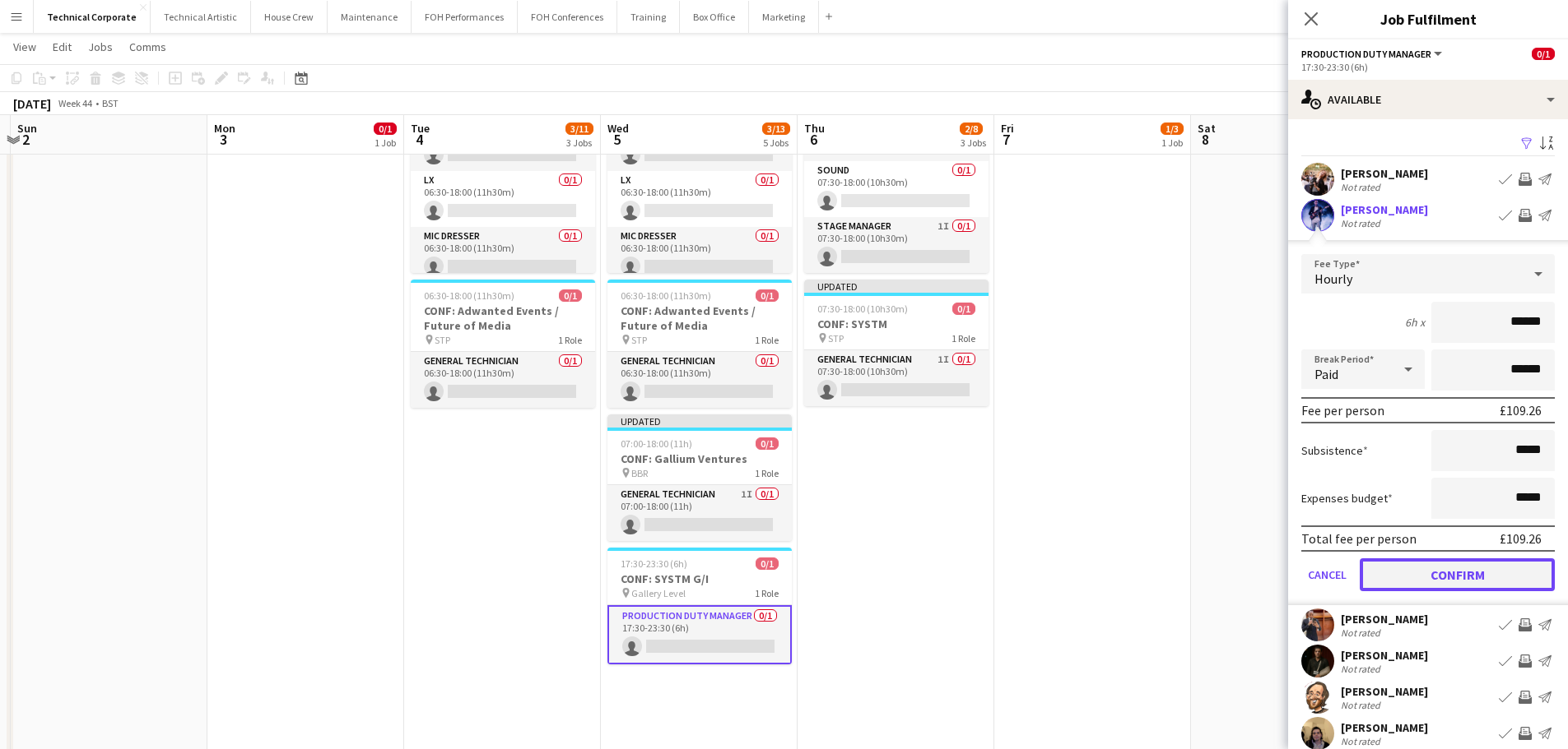
click at [1464, 574] on button "Confirm" at bounding box center [1456, 574] width 195 height 33
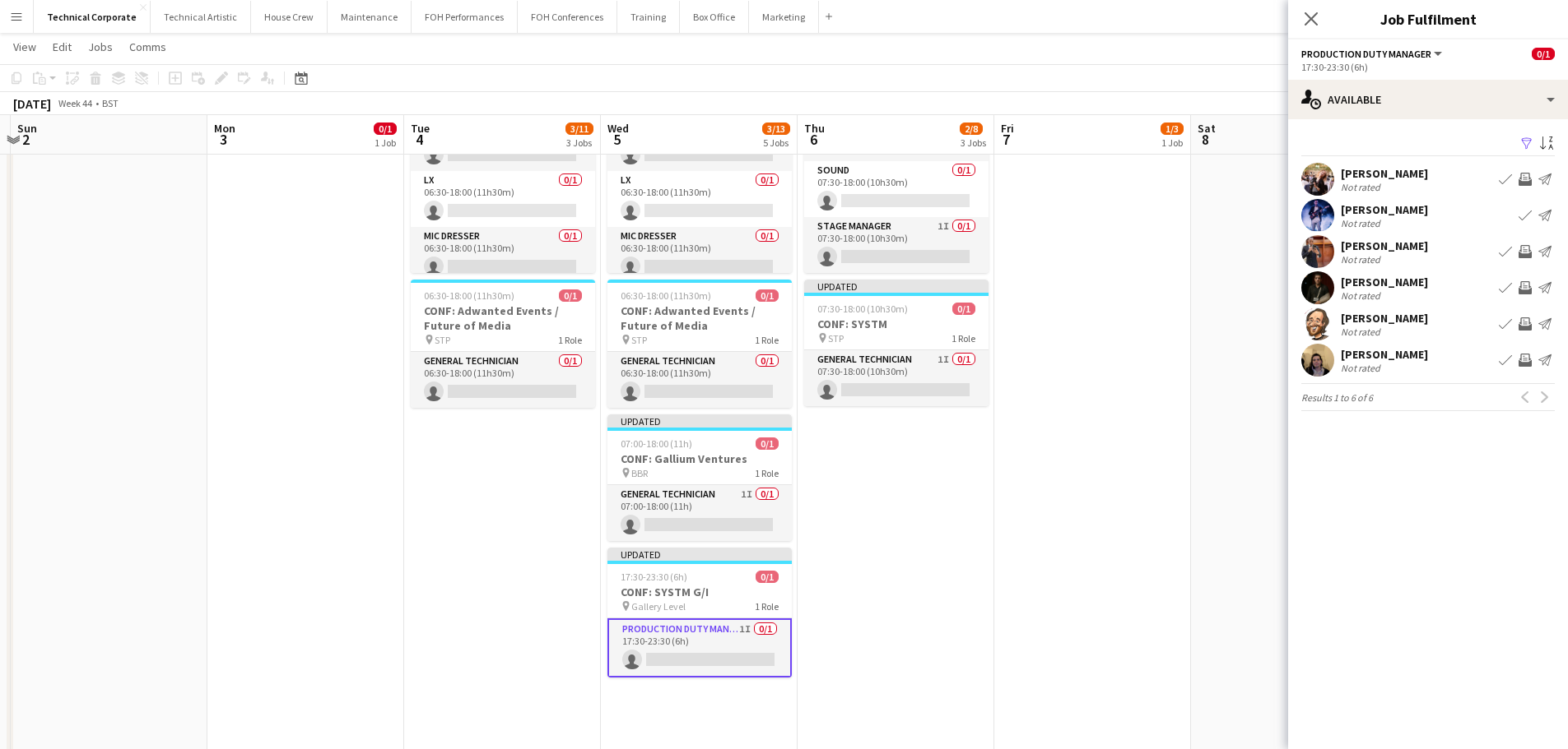
click at [1078, 551] on app-date-cell "Updated 10:00-15:00 (5h) 1/3 CONF: Liontrust (Rehearsals) pin Hall 1 3 Roles AV…" at bounding box center [1092, 474] width 197 height 1402
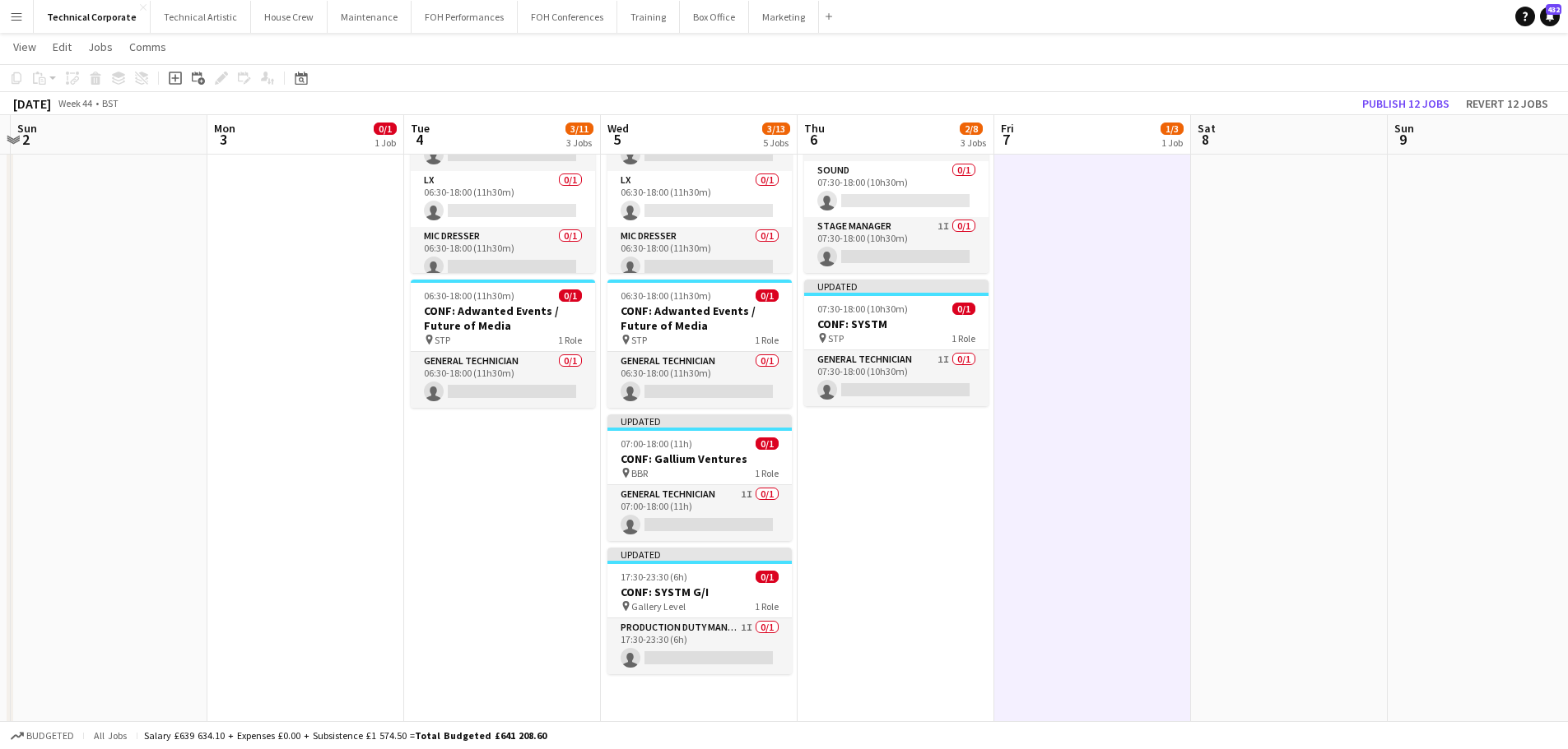
click at [1078, 551] on app-date-cell "Updated 10:00-15:00 (5h) 1/3 CONF: Liontrust (Rehearsals) pin Hall 1 3 Roles AV…" at bounding box center [1092, 474] width 197 height 1402
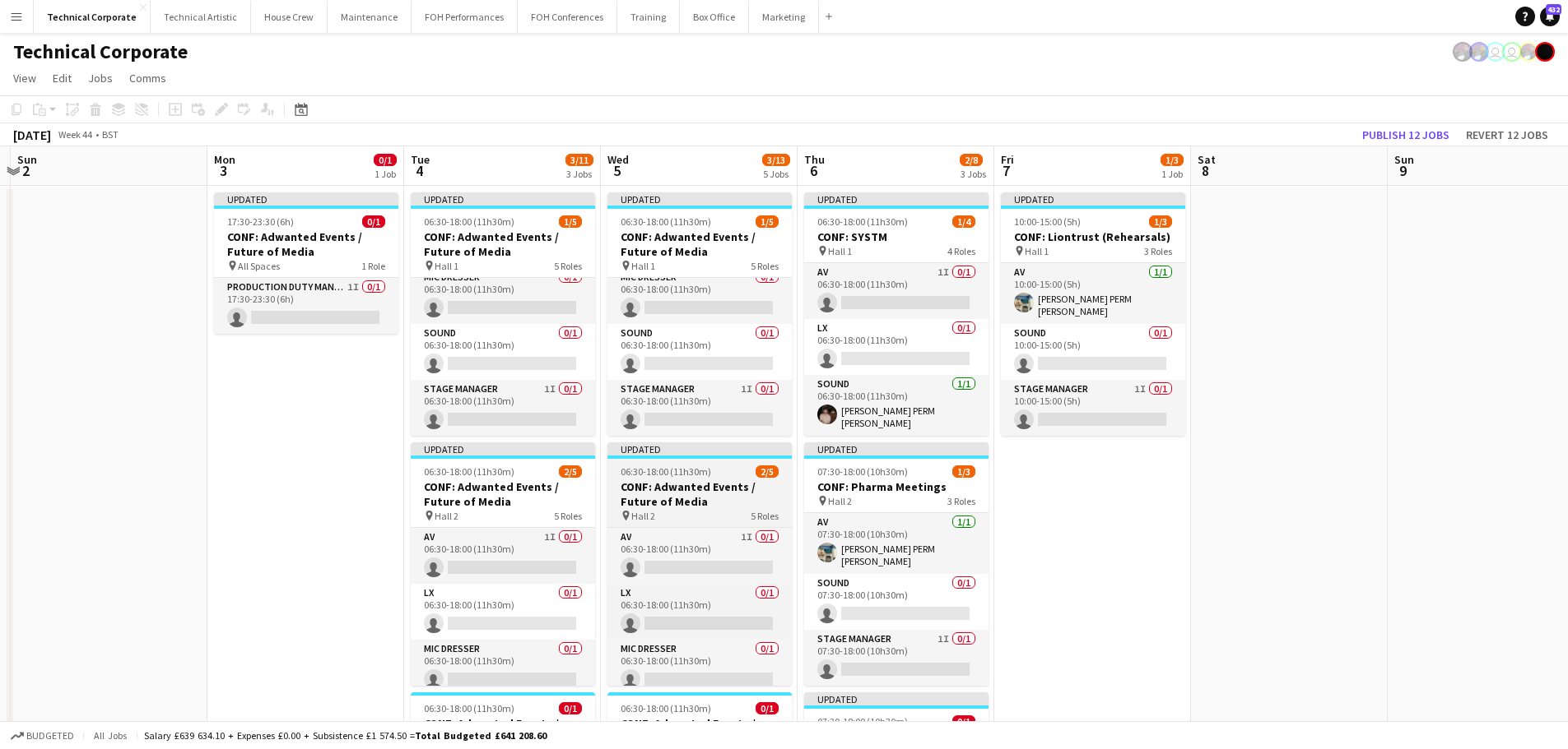
scroll to position [83, 0]
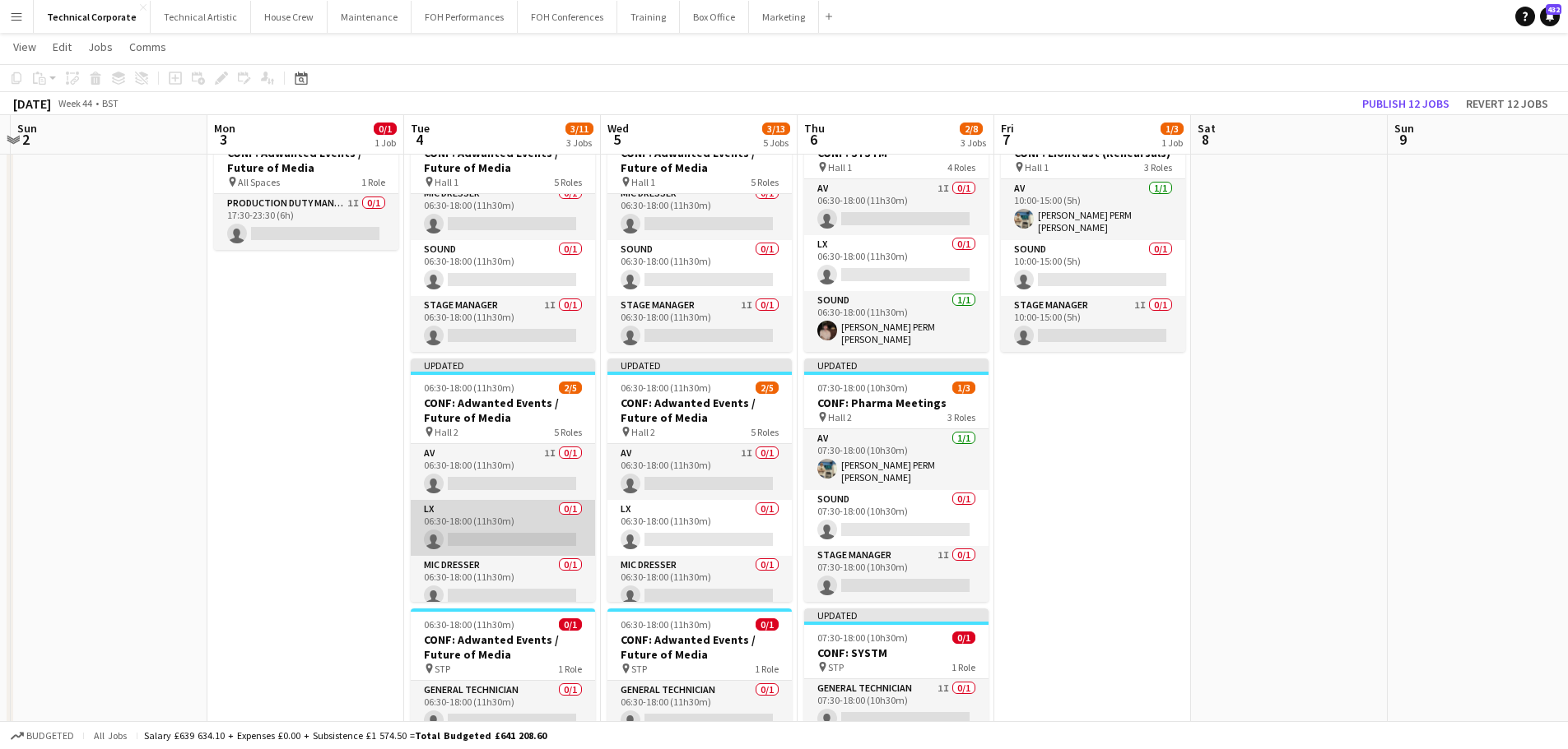
click at [539, 525] on app-card-role "LX 0/1 06:30-18:00 (11h30m) single-neutral-actions" at bounding box center [502, 528] width 184 height 56
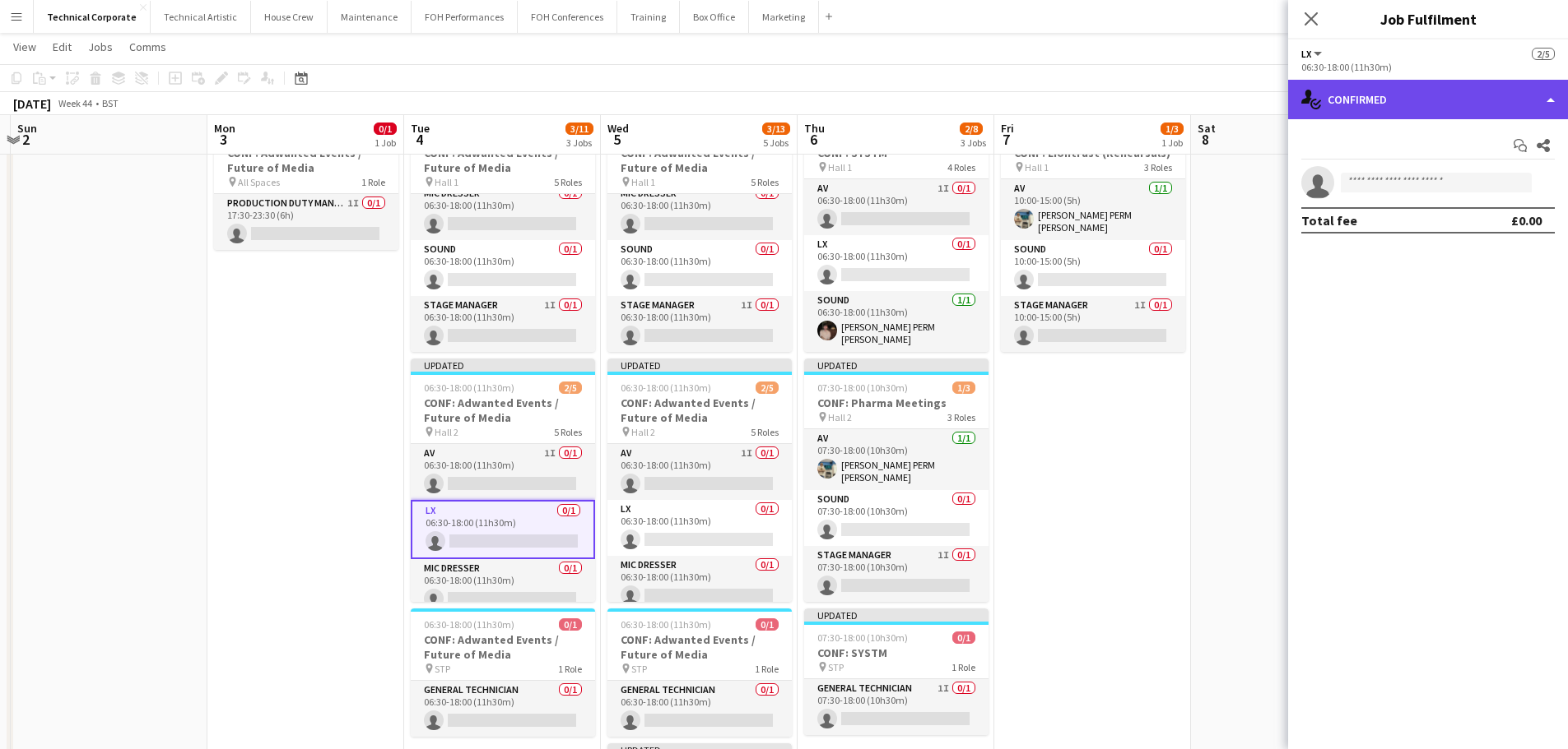
click at [1393, 96] on div "single-neutral-actions-check-2 Confirmed" at bounding box center [1427, 100] width 280 height 40
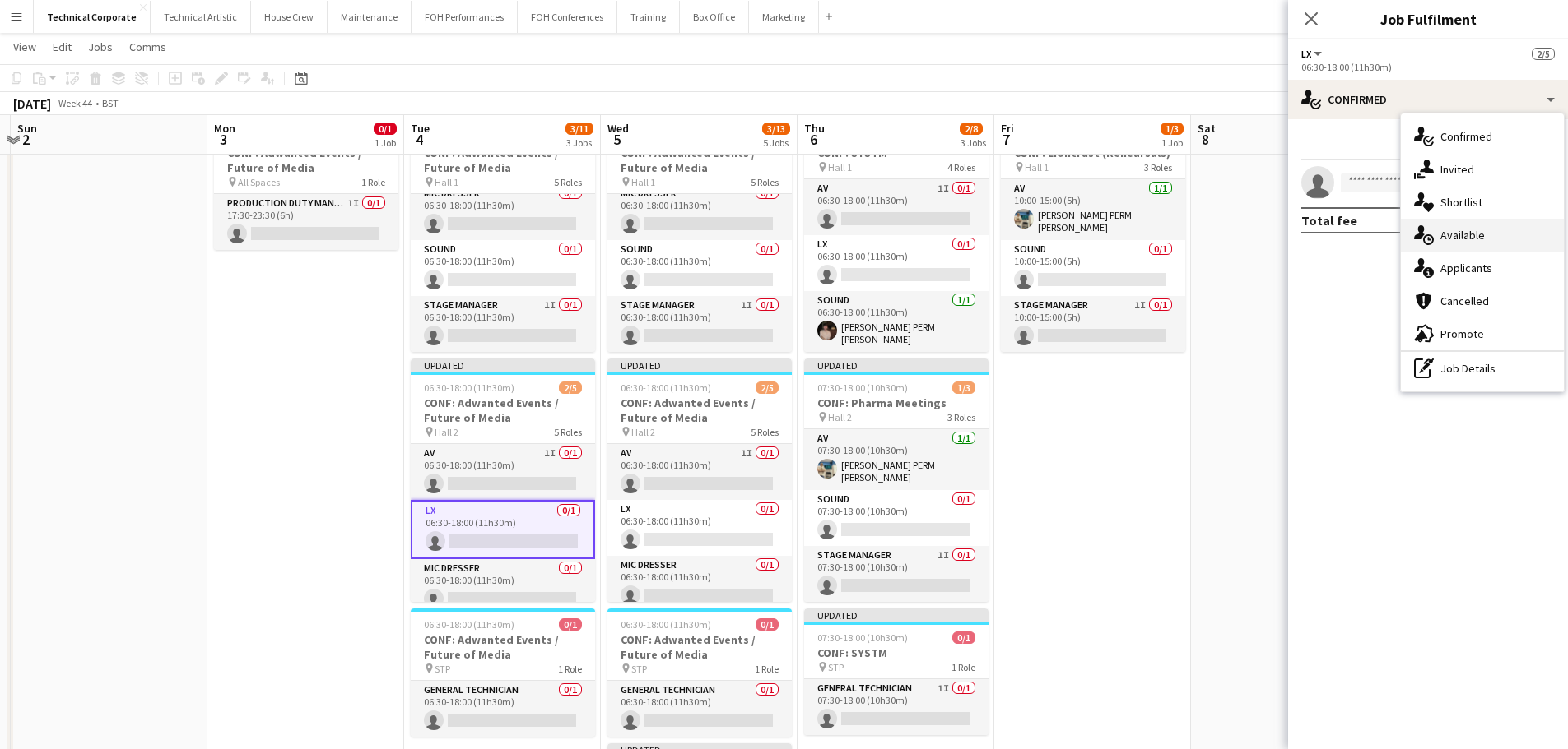
click at [1482, 225] on div "single-neutral-actions-upload Available" at bounding box center [1483, 234] width 163 height 33
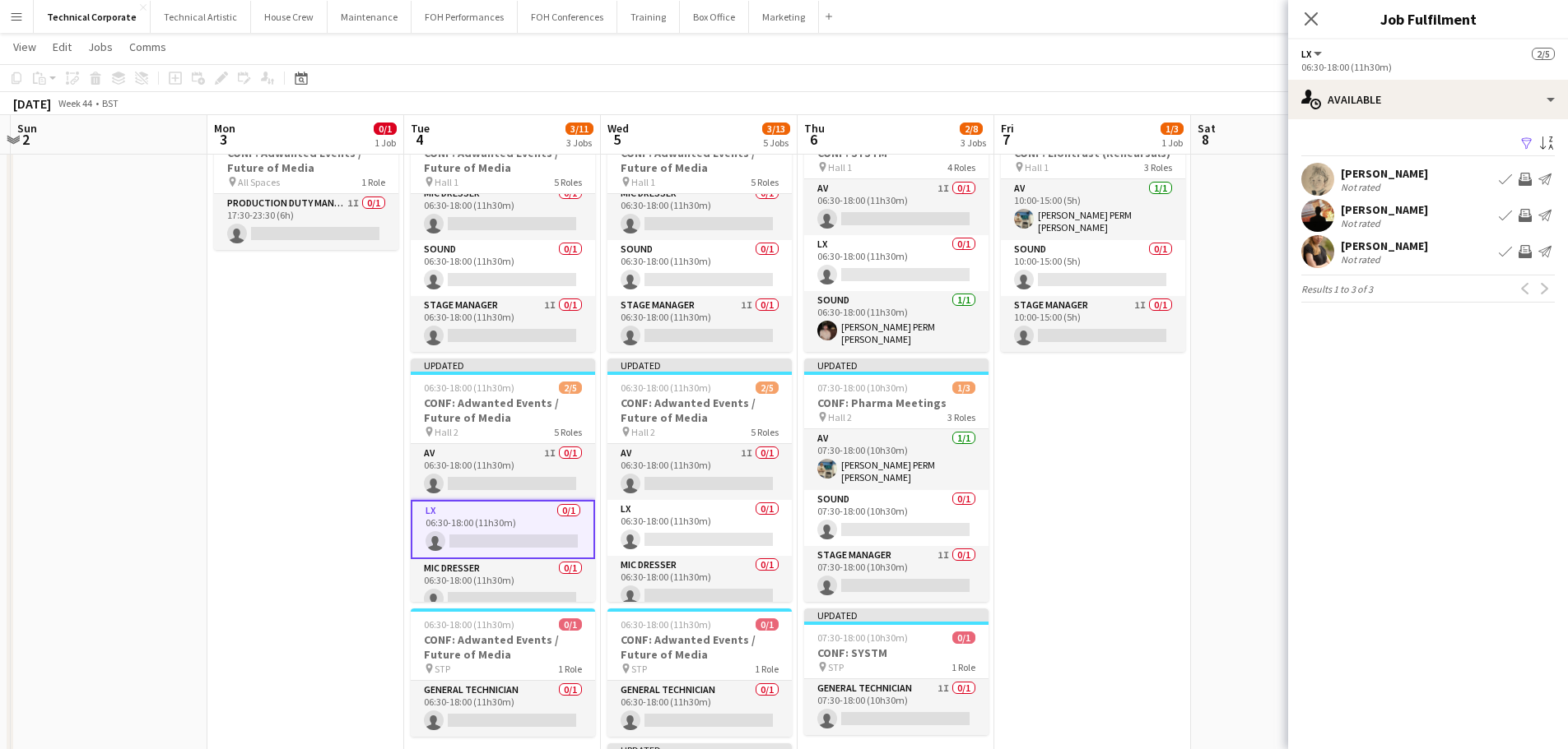
click at [1525, 176] on app-icon "Invite crew" at bounding box center [1525, 179] width 13 height 13
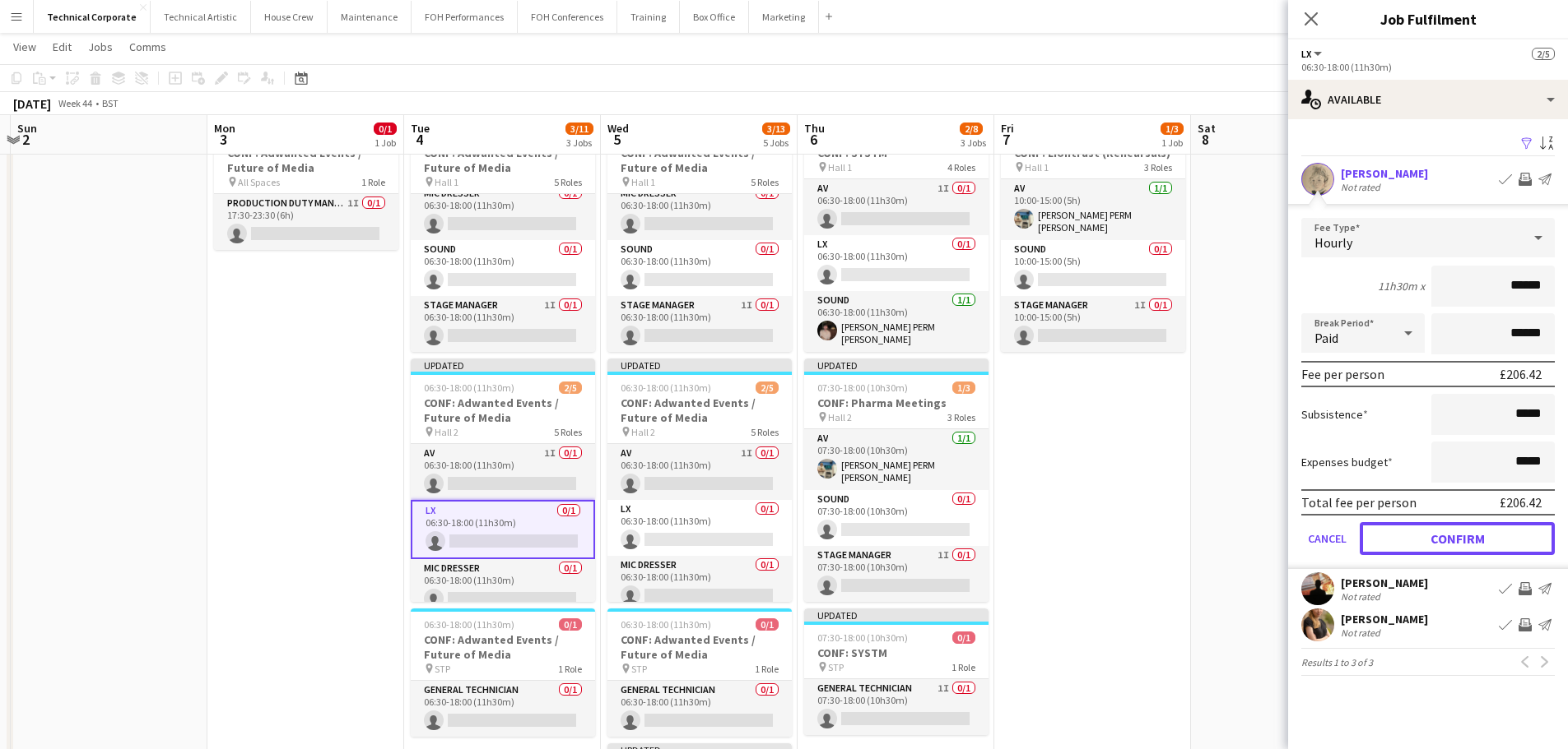
click at [1461, 546] on button "Confirm" at bounding box center [1456, 538] width 195 height 33
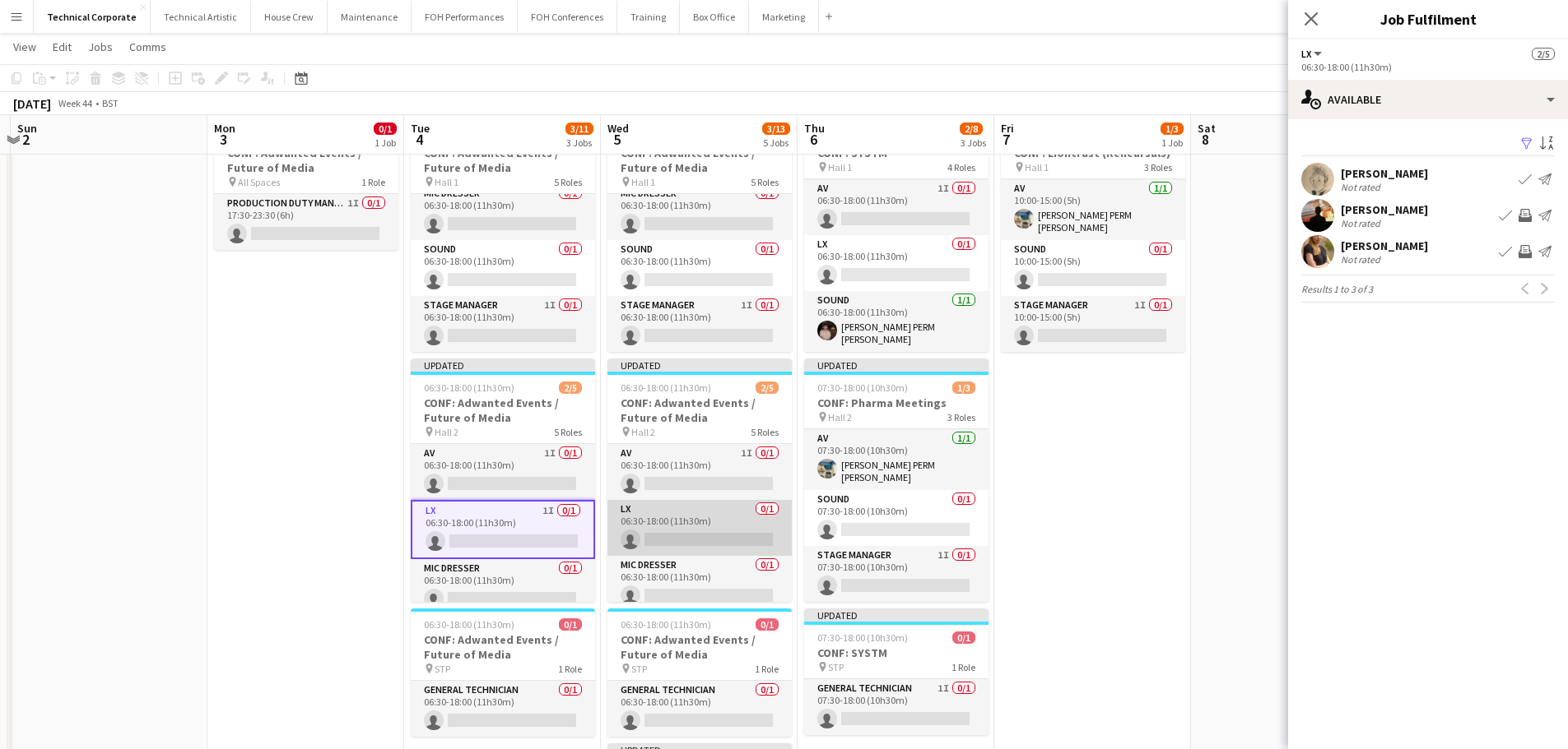
click at [681, 532] on app-card-role "LX 0/1 06:30-18:00 (11h30m) single-neutral-actions" at bounding box center [699, 528] width 184 height 56
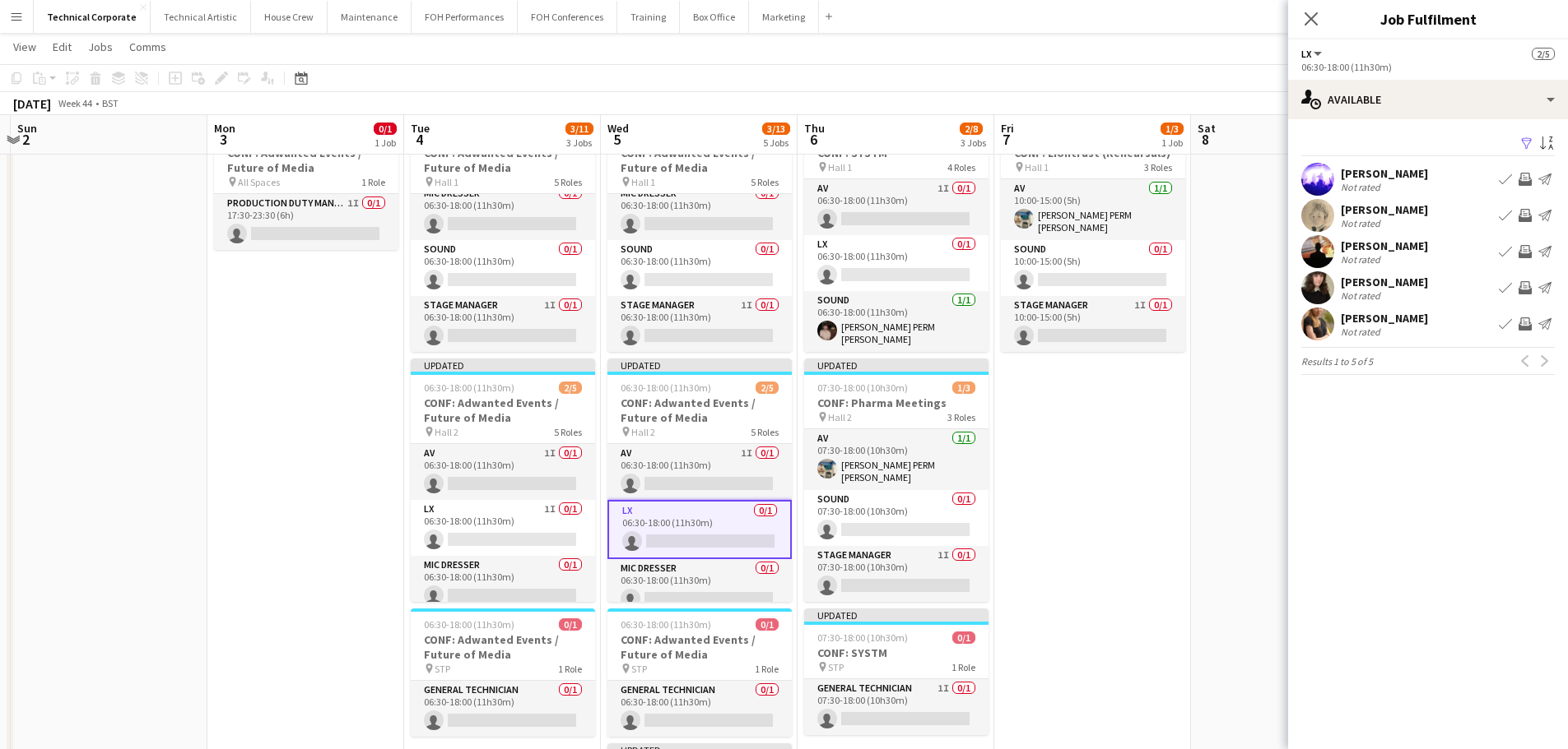
click at [1521, 214] on app-icon "Invite crew" at bounding box center [1525, 215] width 13 height 13
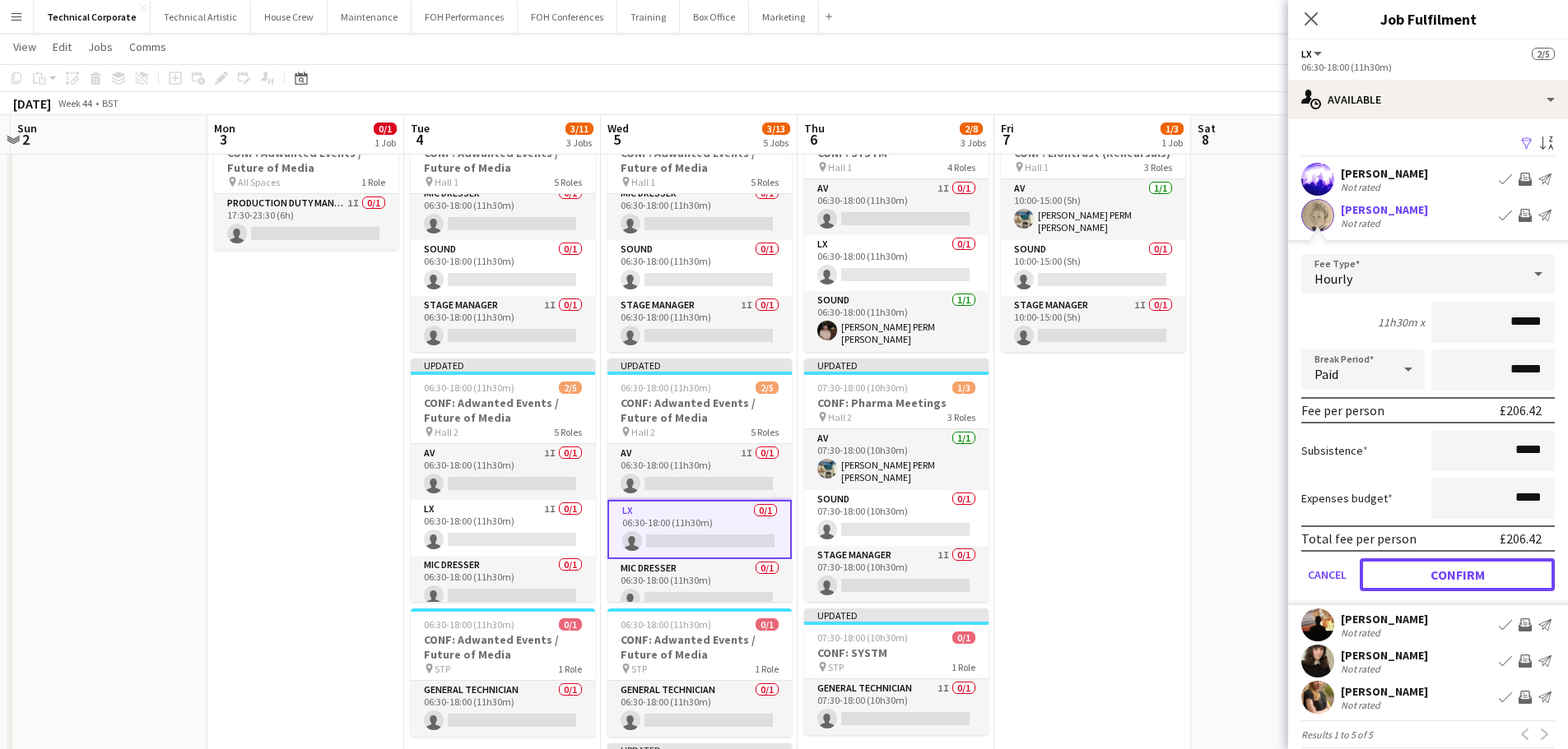
click at [1477, 572] on button "Confirm" at bounding box center [1456, 574] width 195 height 33
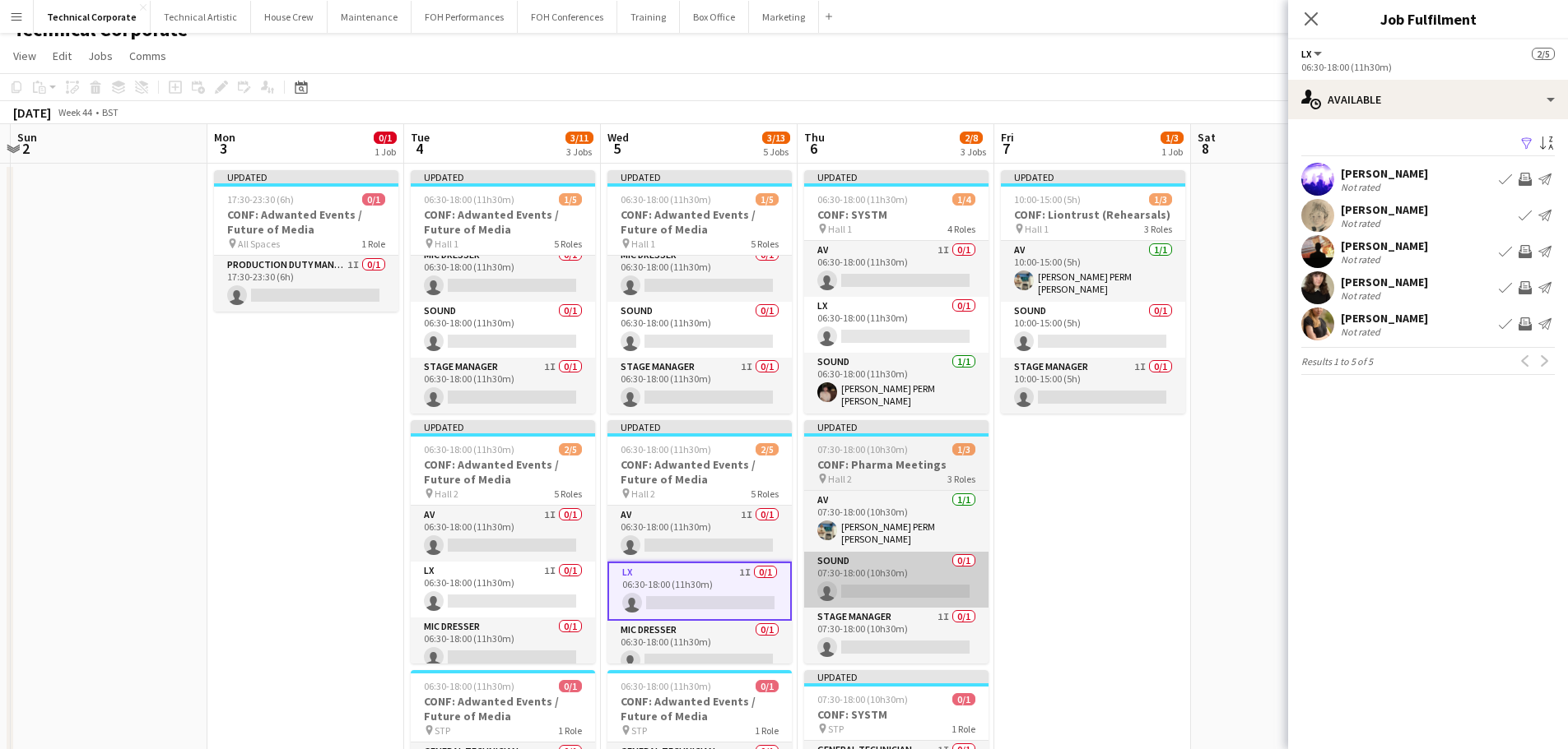
scroll to position [0, 0]
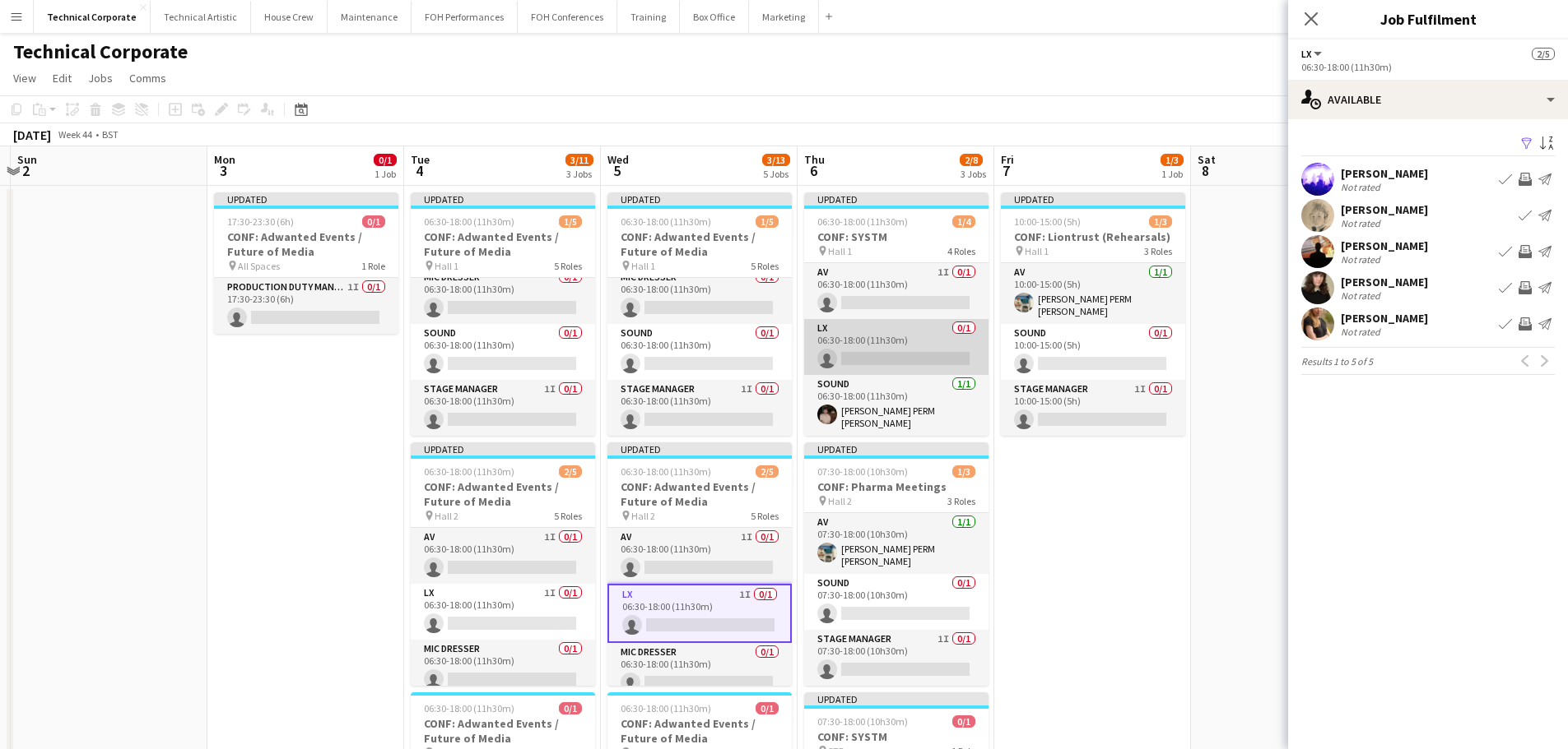
click at [946, 350] on app-card-role "LX 0/1 06:30-18:00 (11h30m) single-neutral-actions" at bounding box center [897, 346] width 184 height 56
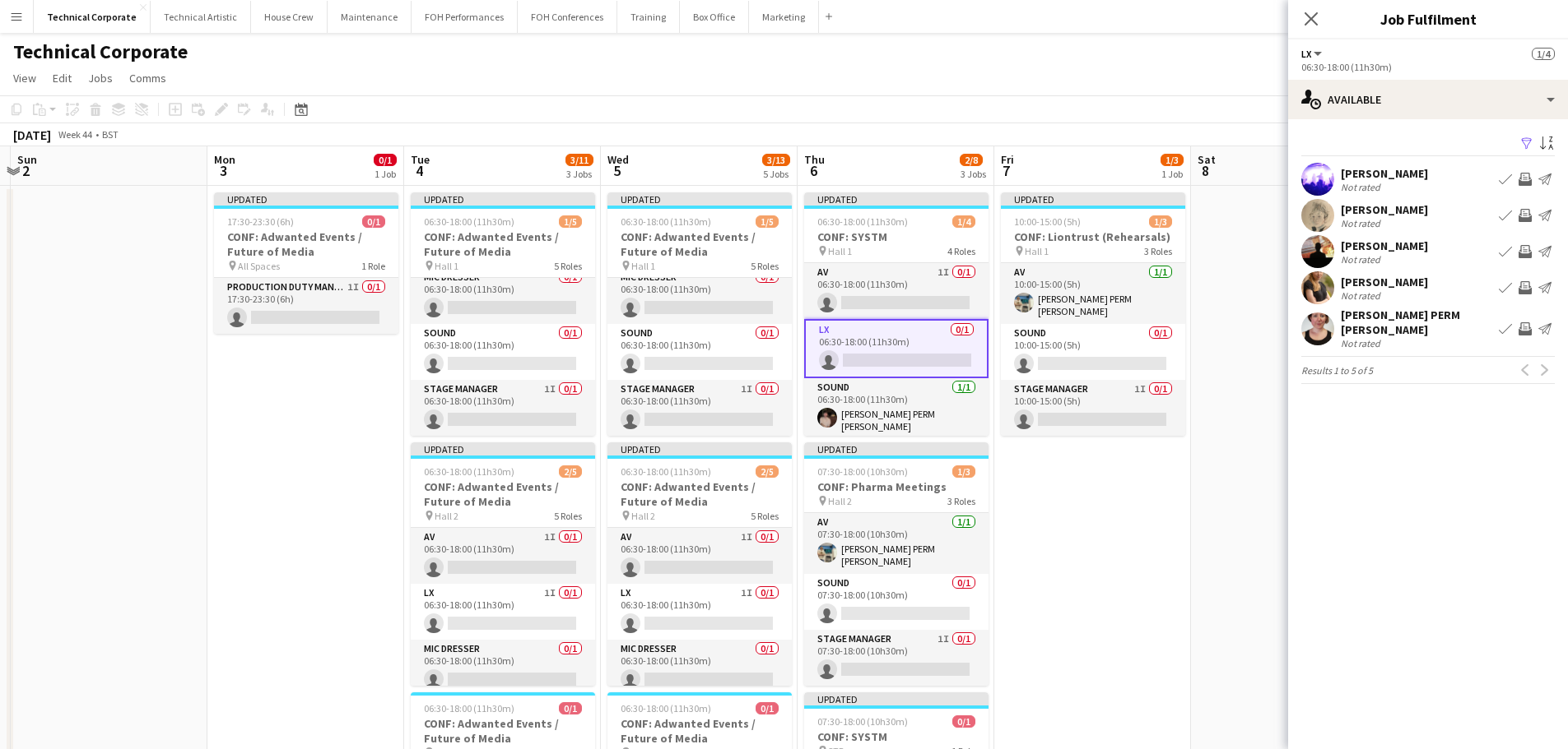
click at [1522, 181] on app-icon "Invite crew" at bounding box center [1525, 179] width 13 height 13
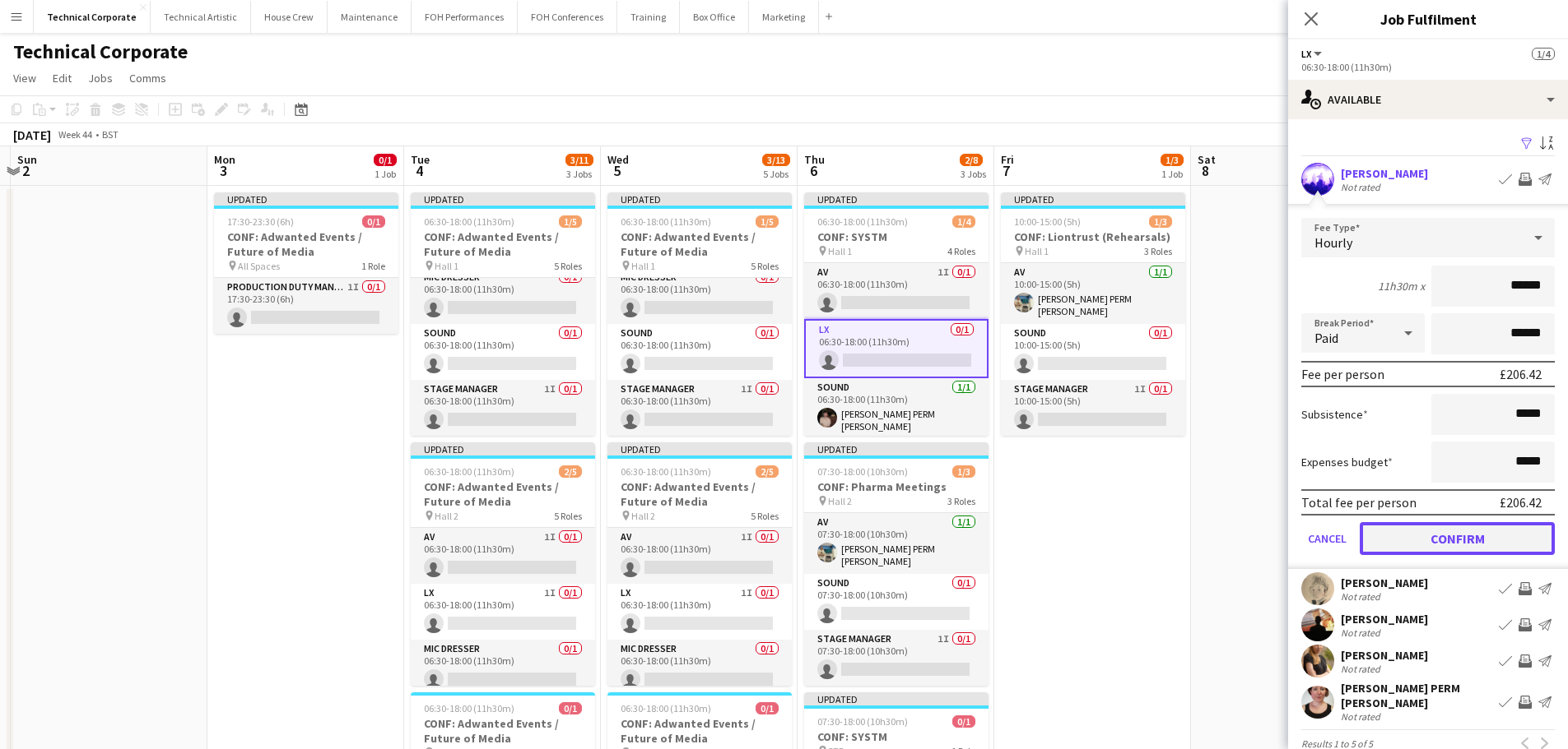
click at [1462, 538] on button "Confirm" at bounding box center [1456, 538] width 195 height 33
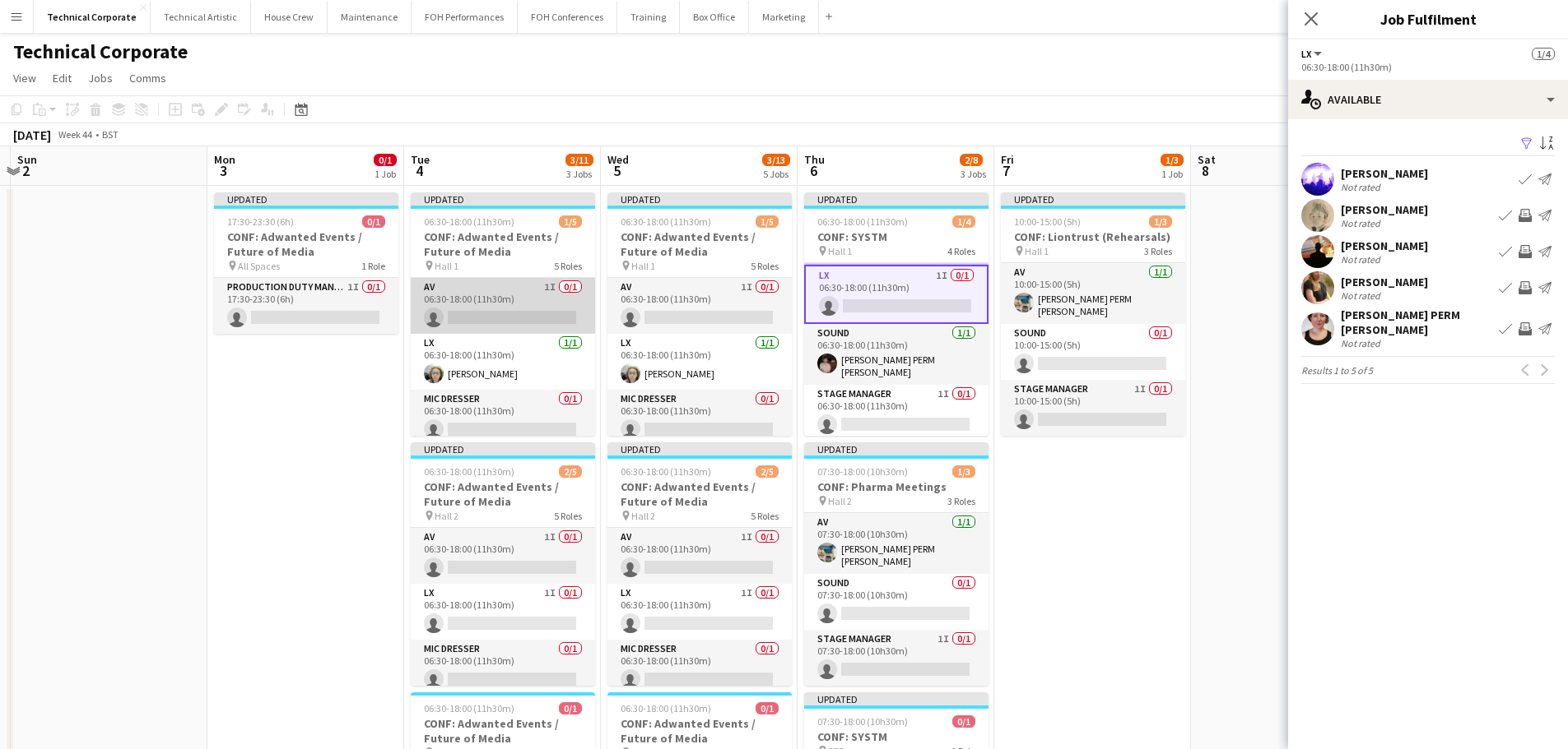
scroll to position [83, 0]
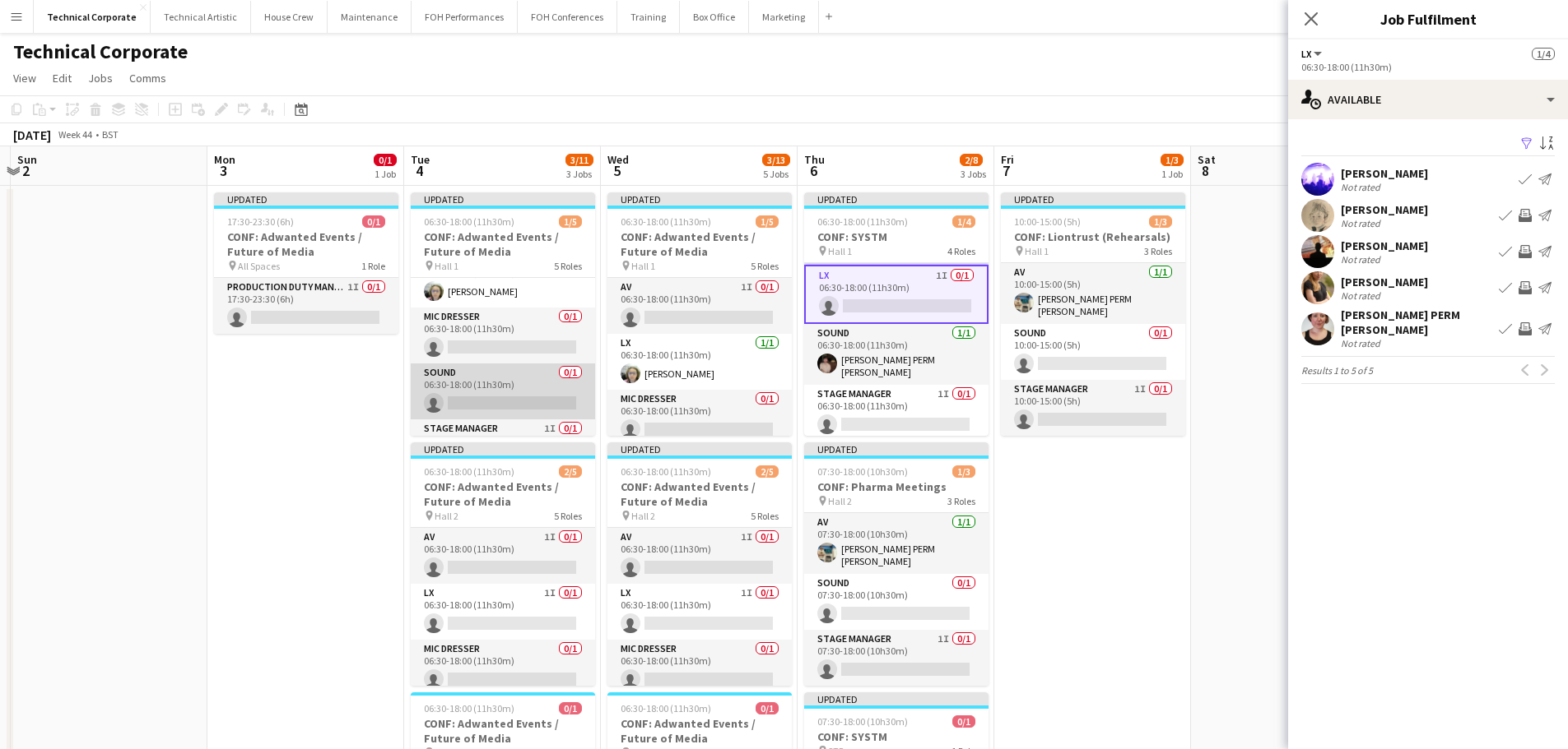
click at [553, 379] on app-card-role "Sound 0/1 06:30-18:00 (11h30m) single-neutral-actions" at bounding box center [502, 391] width 184 height 56
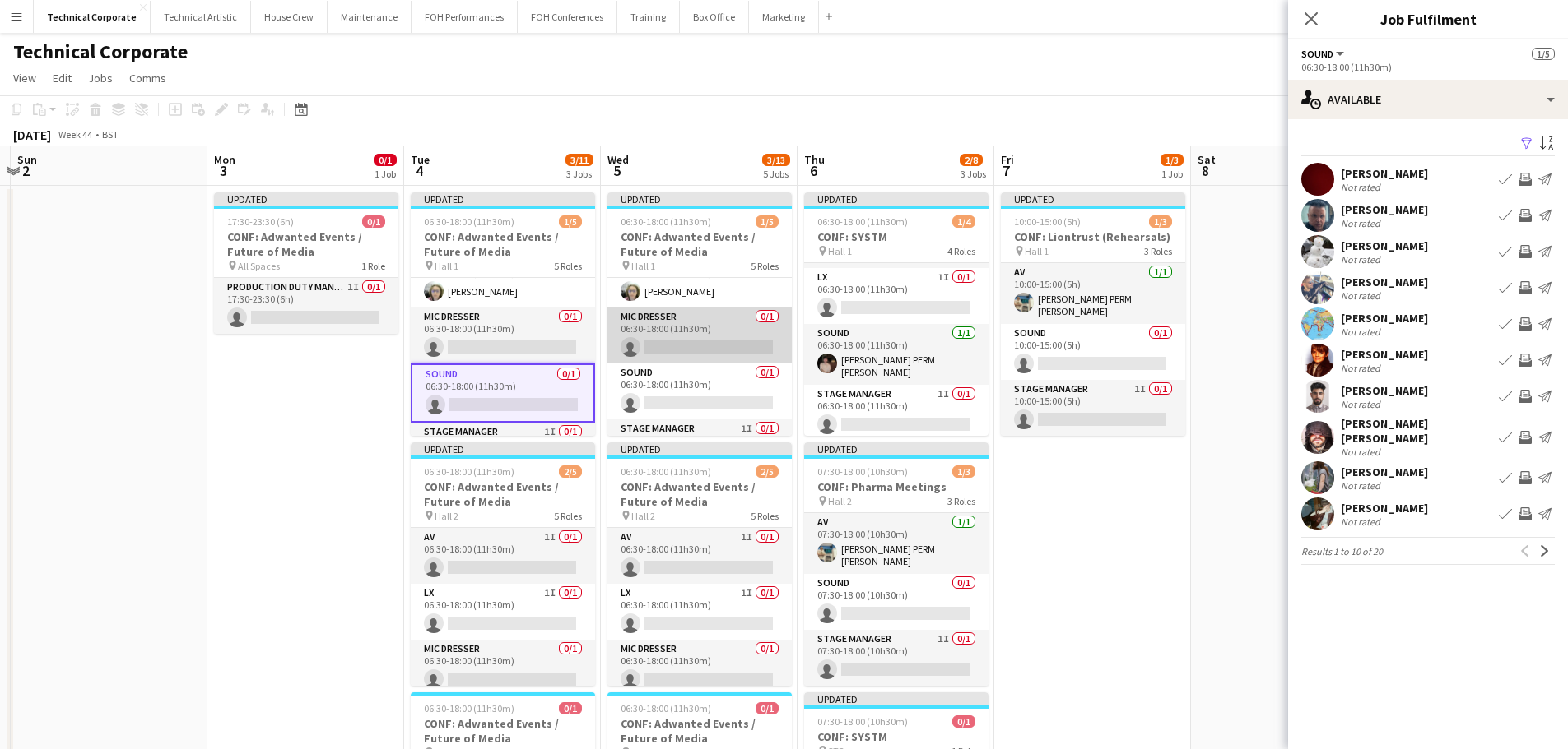
click at [719, 362] on app-card-role "Mic Dresser 0/1 06:30-18:00 (11h30m) single-neutral-actions" at bounding box center [699, 335] width 184 height 56
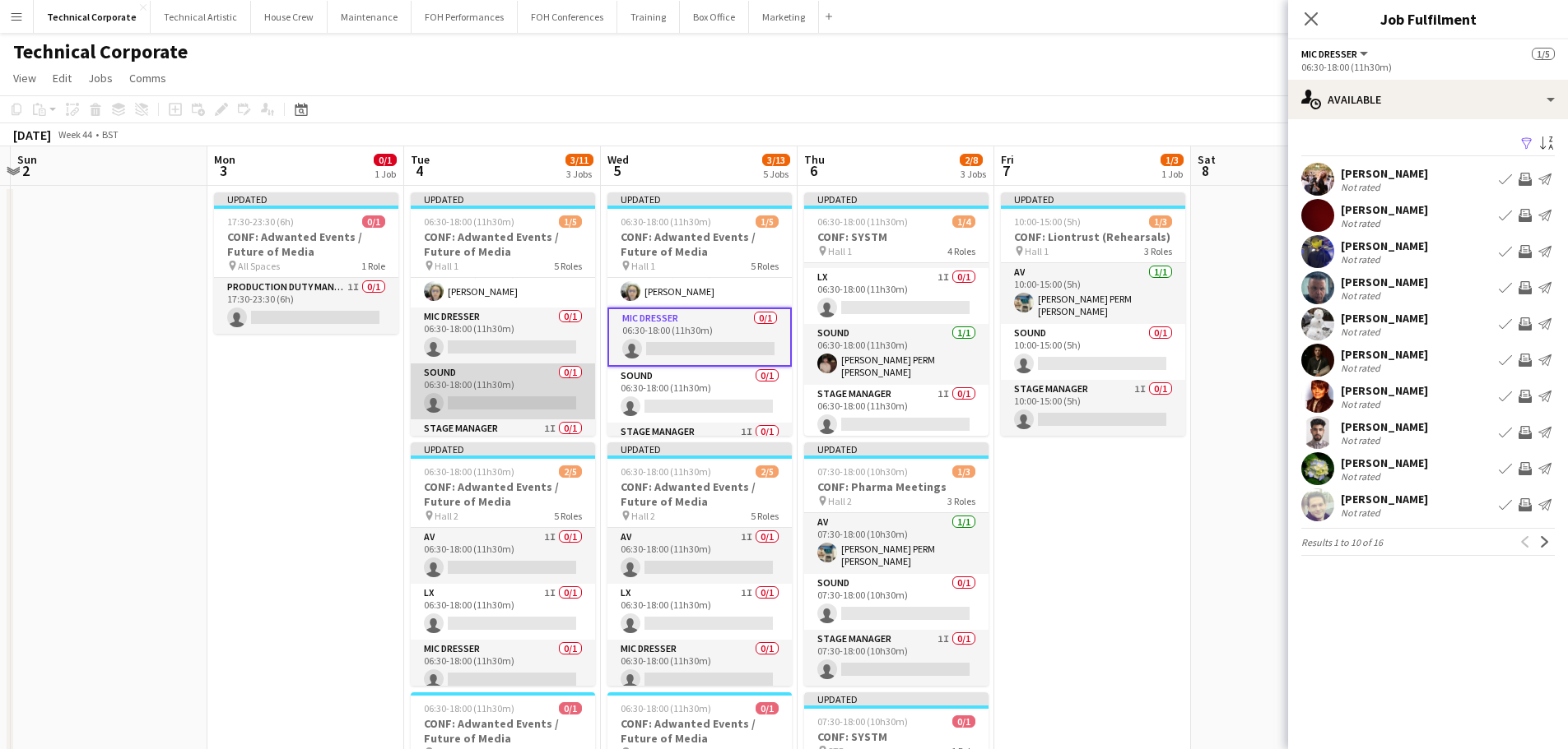
click at [553, 403] on app-card-role "Sound 0/1 06:30-18:00 (11h30m) single-neutral-actions" at bounding box center [502, 391] width 184 height 56
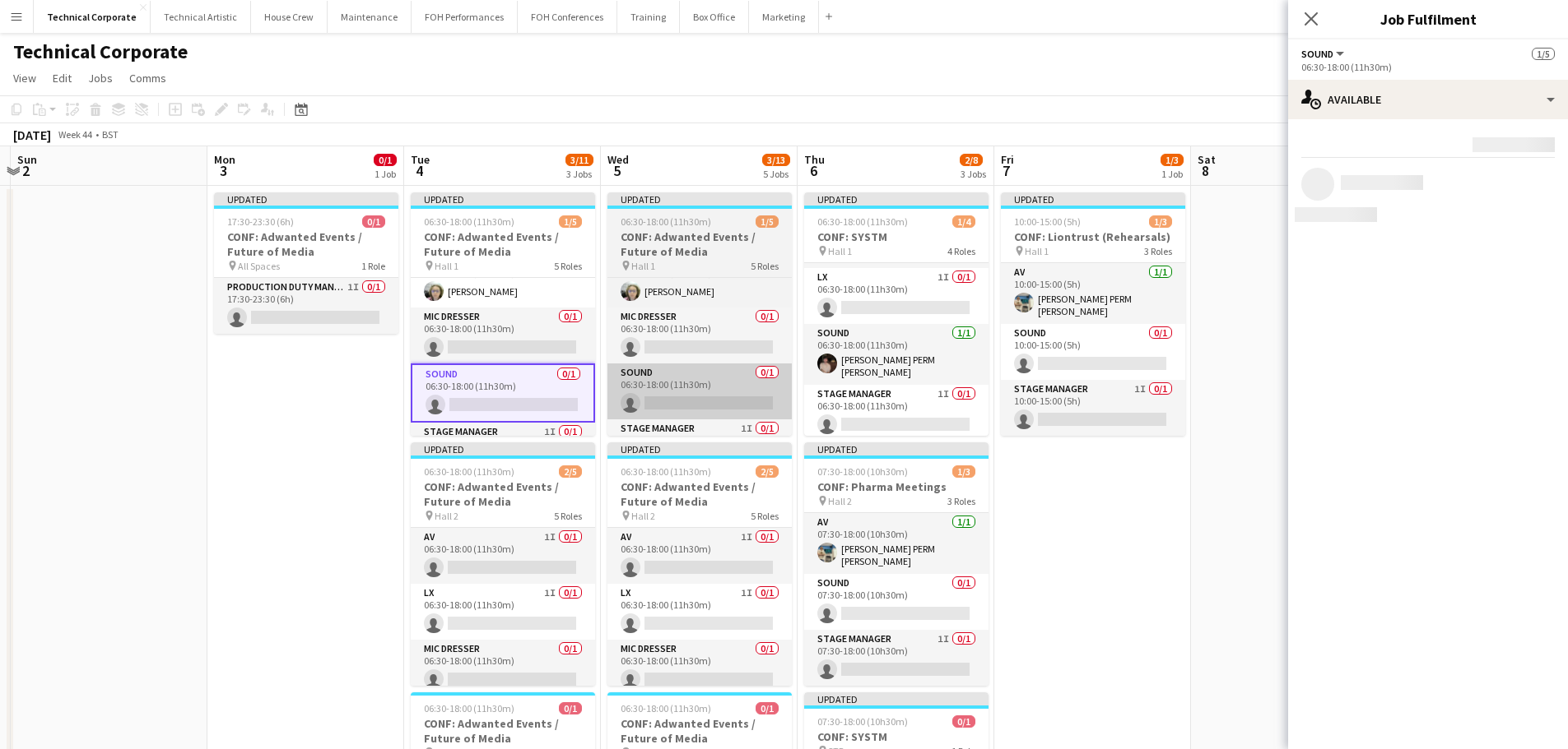
click at [722, 403] on app-card-role "Sound 0/1 06:30-18:00 (11h30m) single-neutral-actions" at bounding box center [699, 391] width 184 height 56
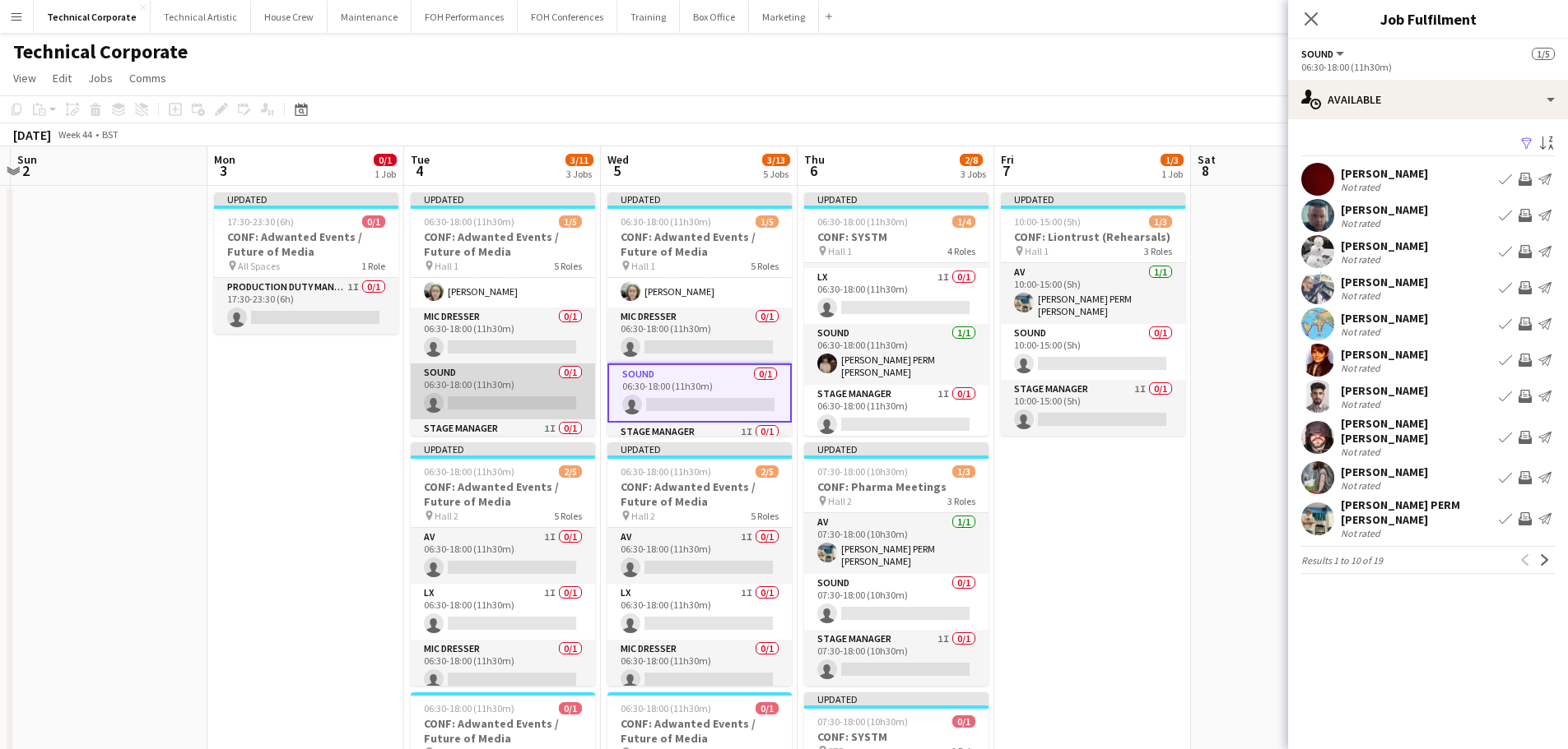
click at [532, 393] on app-card-role "Sound 0/1 06:30-18:00 (11h30m) single-neutral-actions" at bounding box center [502, 391] width 184 height 56
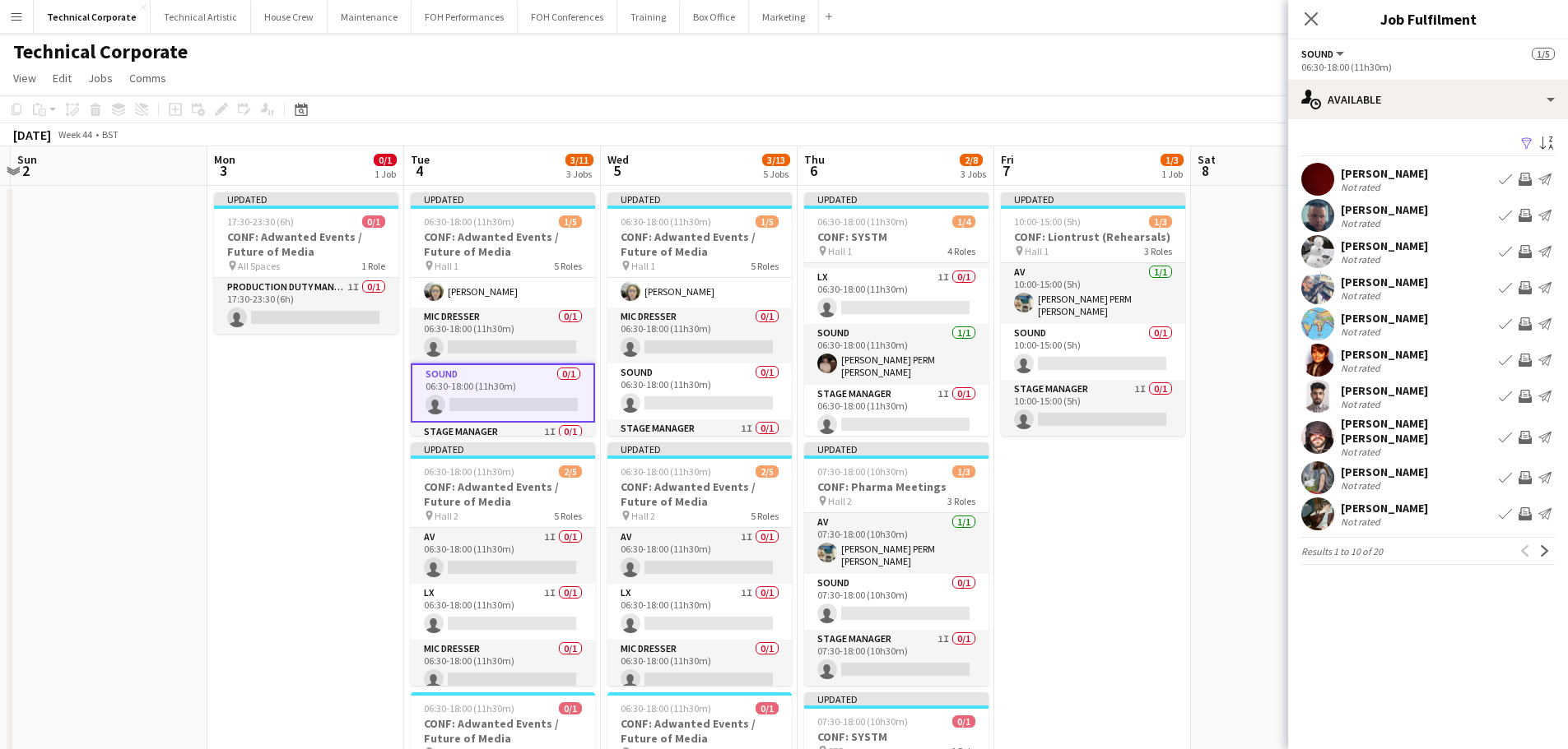
click at [1530, 356] on app-icon "Invite crew" at bounding box center [1525, 361] width 13 height 13
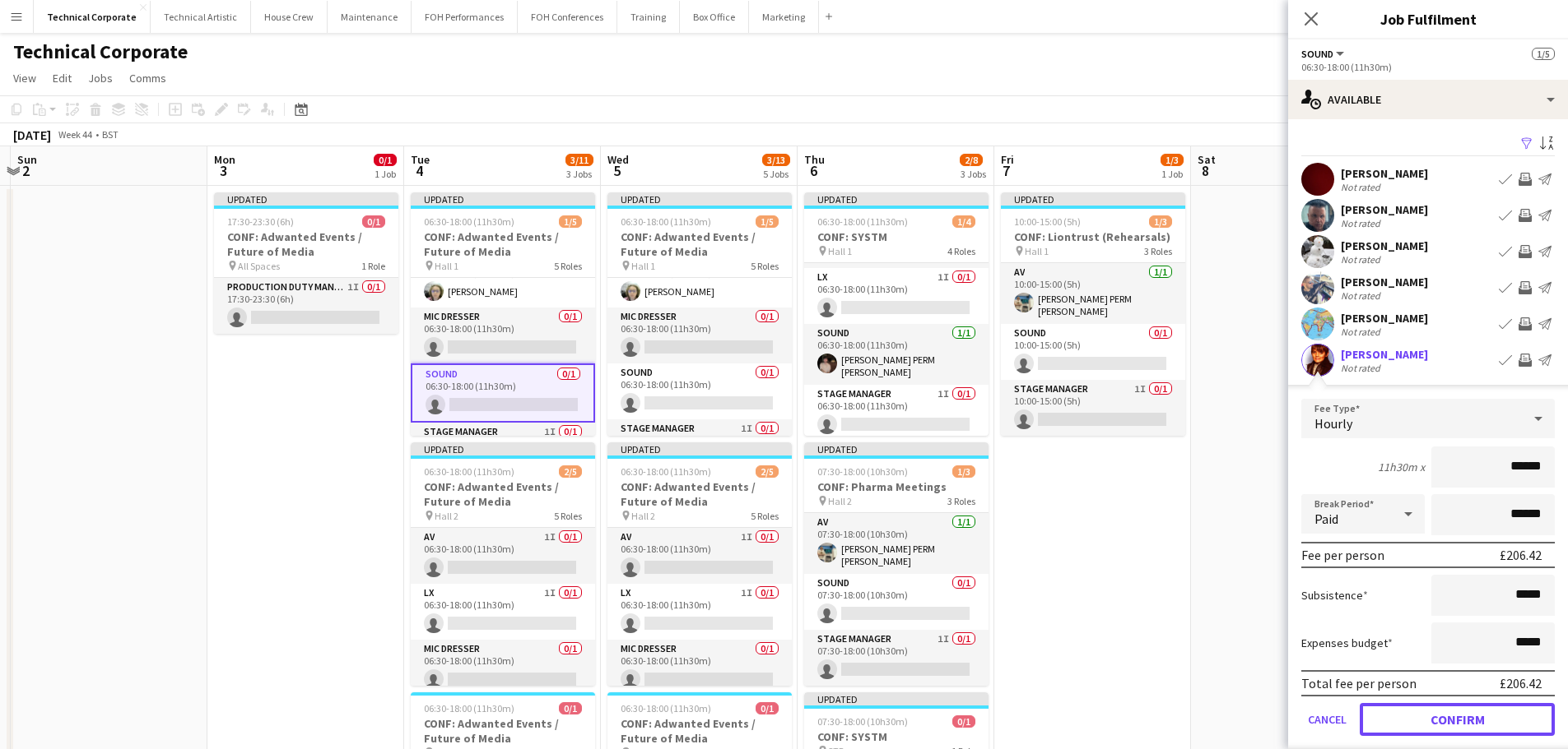
click at [1458, 720] on button "Confirm" at bounding box center [1456, 720] width 195 height 33
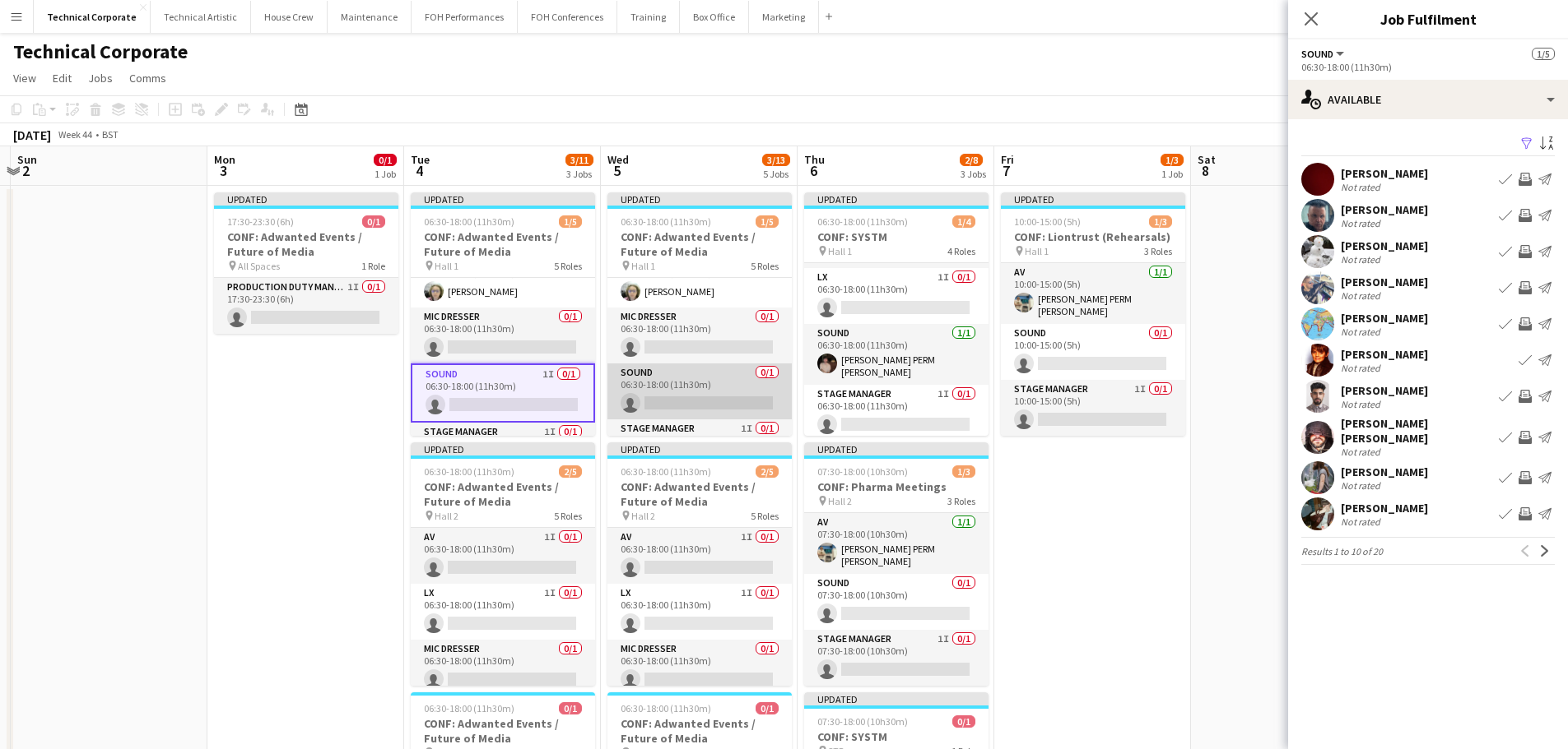
click at [705, 380] on app-card-role "Sound 0/1 06:30-18:00 (11h30m) single-neutral-actions" at bounding box center [699, 391] width 184 height 56
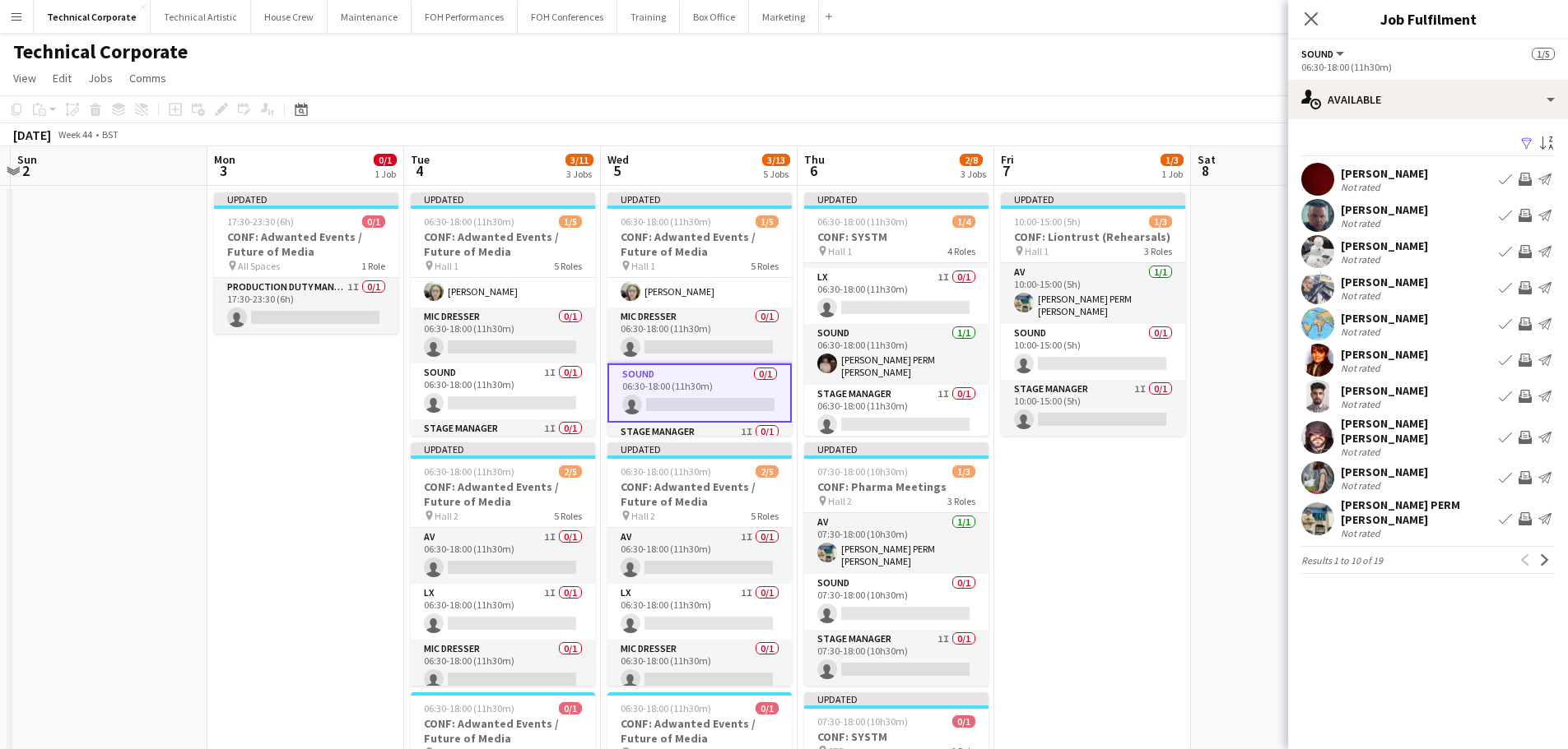
click at [1529, 354] on app-icon "Invite crew" at bounding box center [1525, 361] width 13 height 13
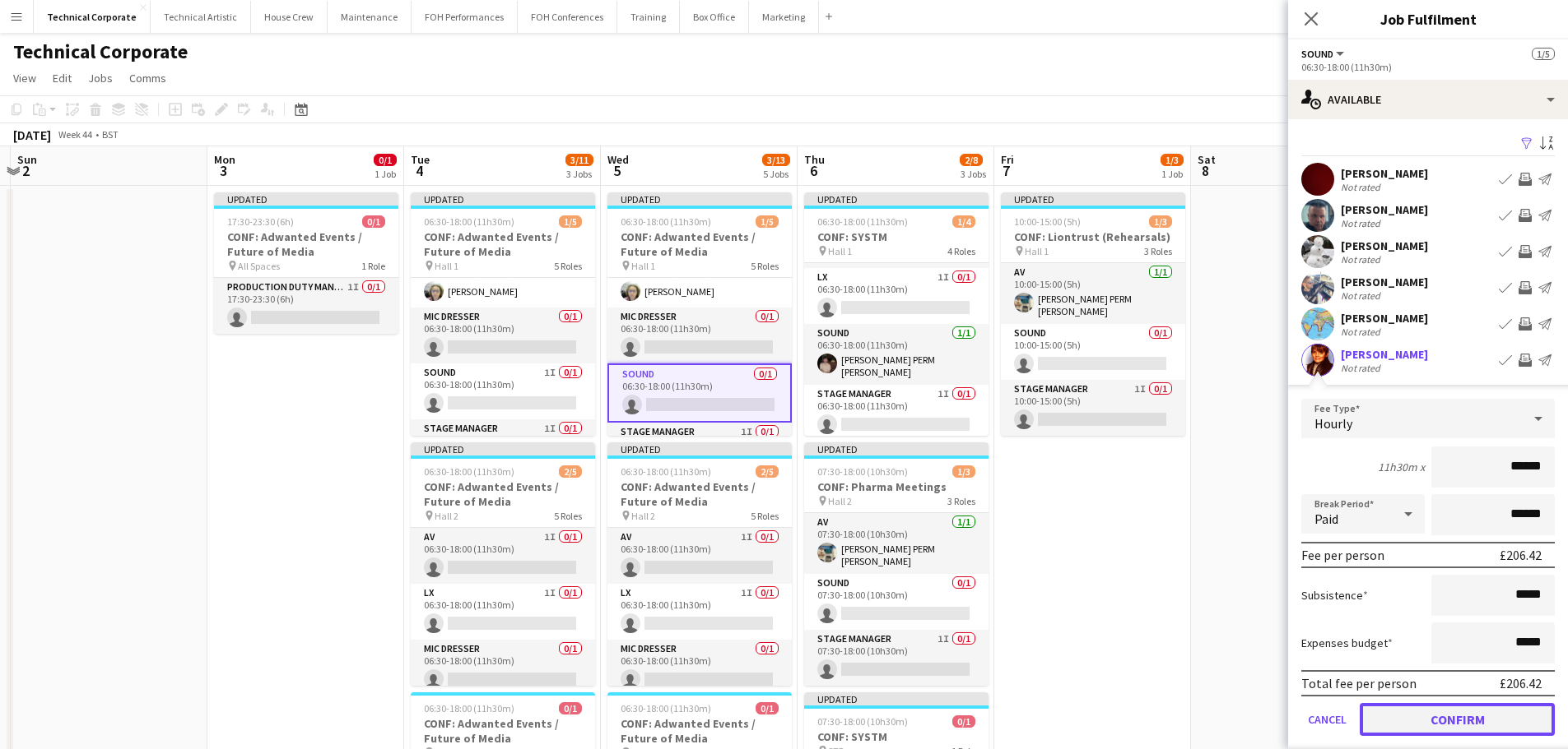
click at [1458, 718] on button "Confirm" at bounding box center [1456, 720] width 195 height 33
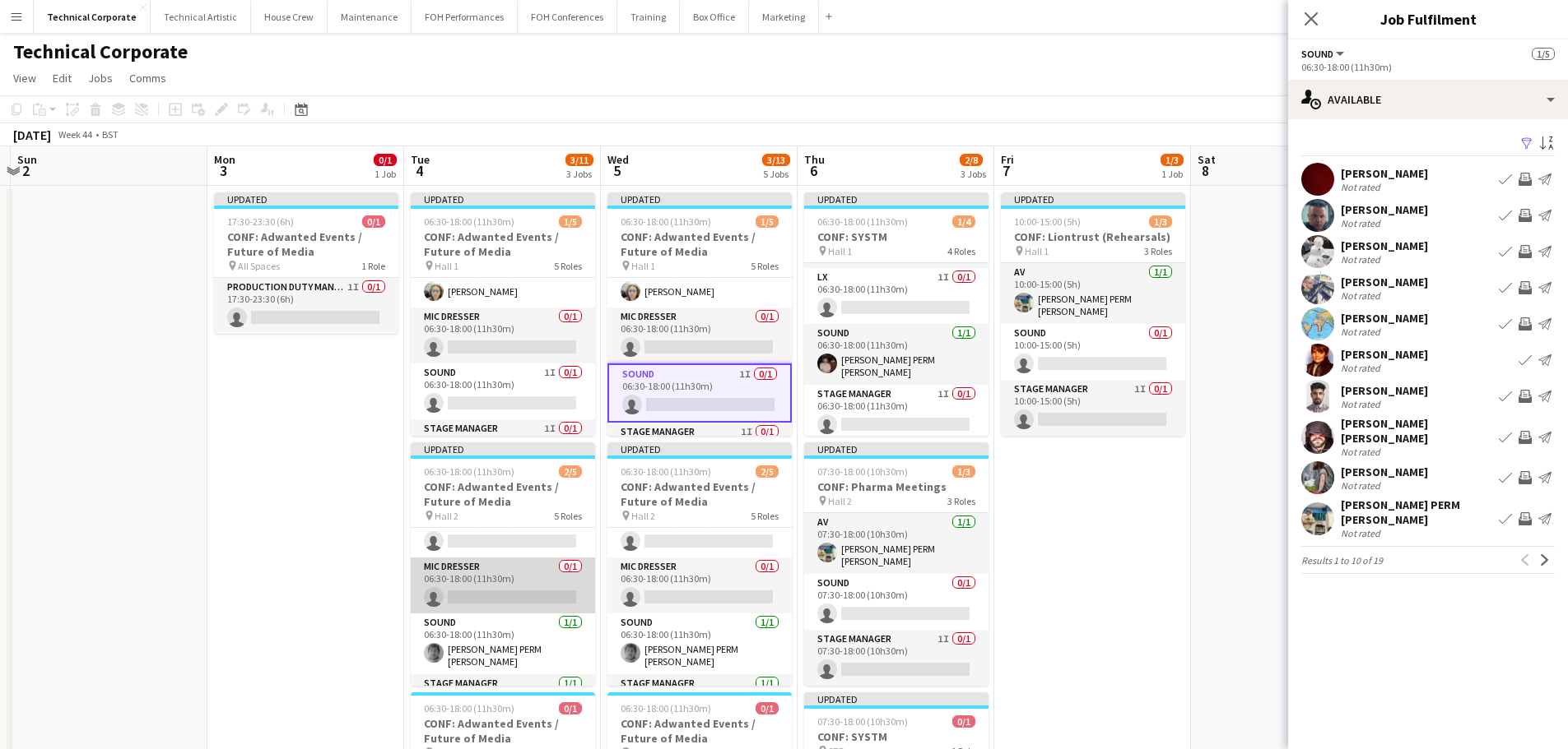
click at [542, 577] on app-card-role "Mic Dresser 0/1 06:30-18:00 (11h30m) single-neutral-actions" at bounding box center [502, 585] width 184 height 56
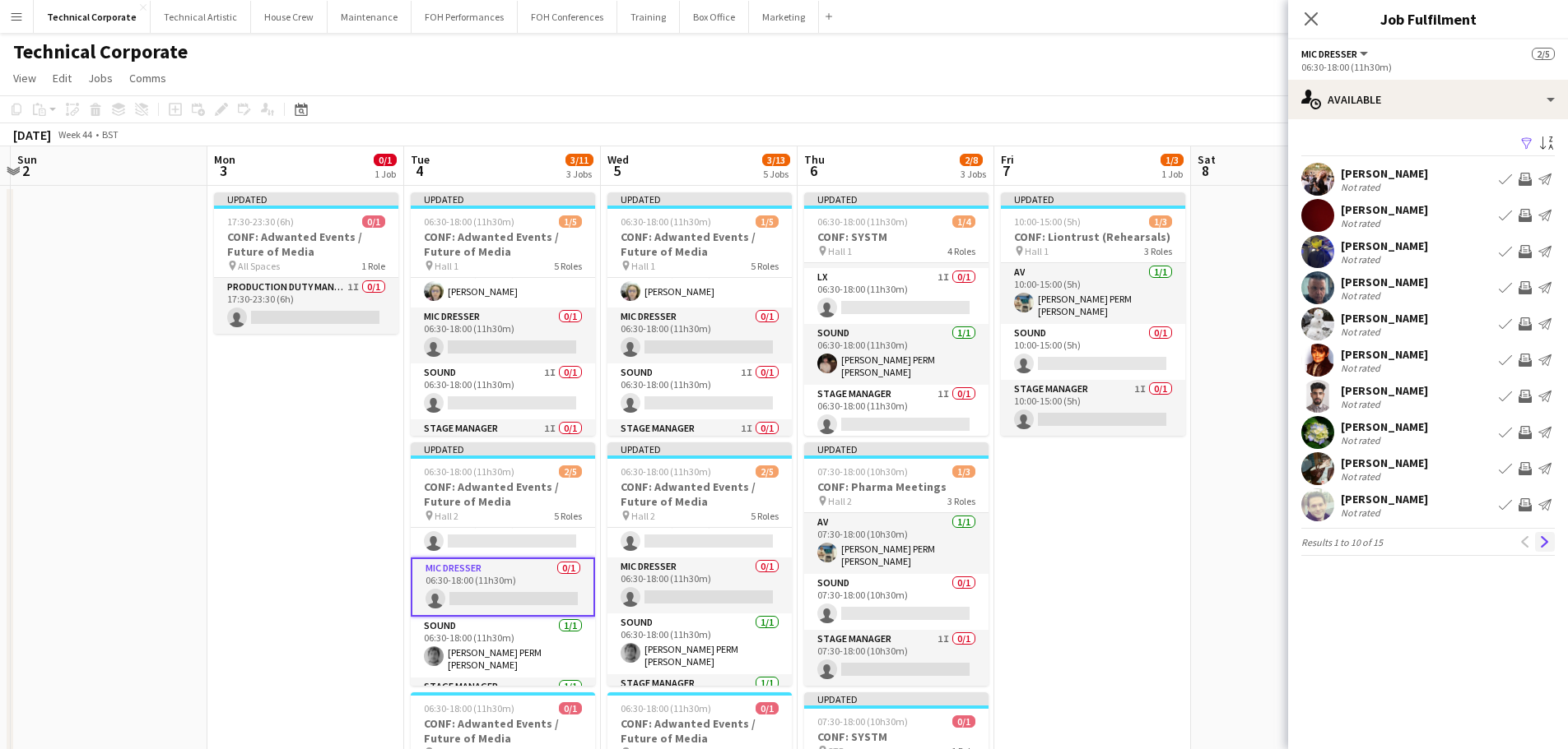
click at [1541, 545] on app-icon "Next" at bounding box center [1544, 542] width 11 height 11
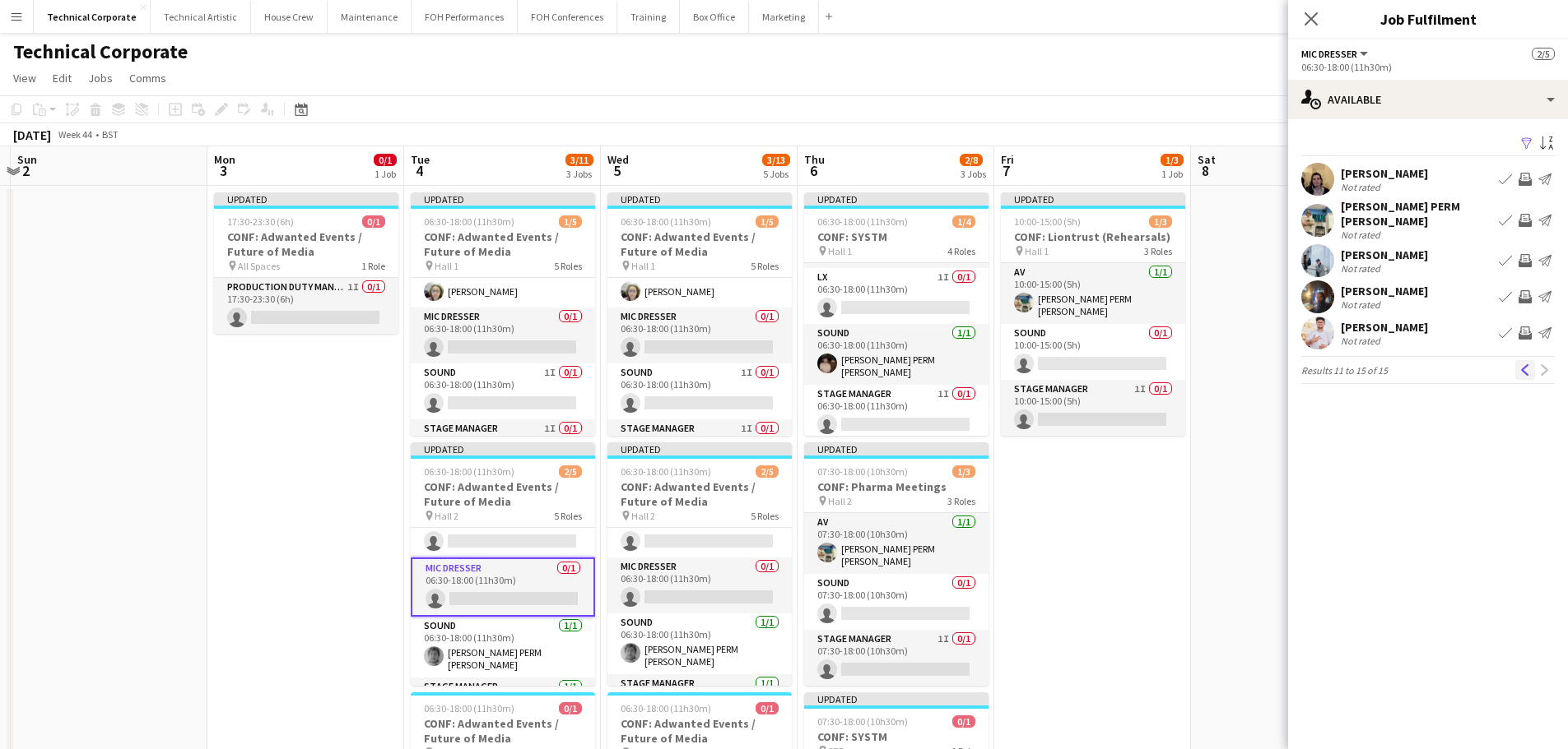
click at [1526, 365] on app-icon "Previous" at bounding box center [1525, 370] width 11 height 11
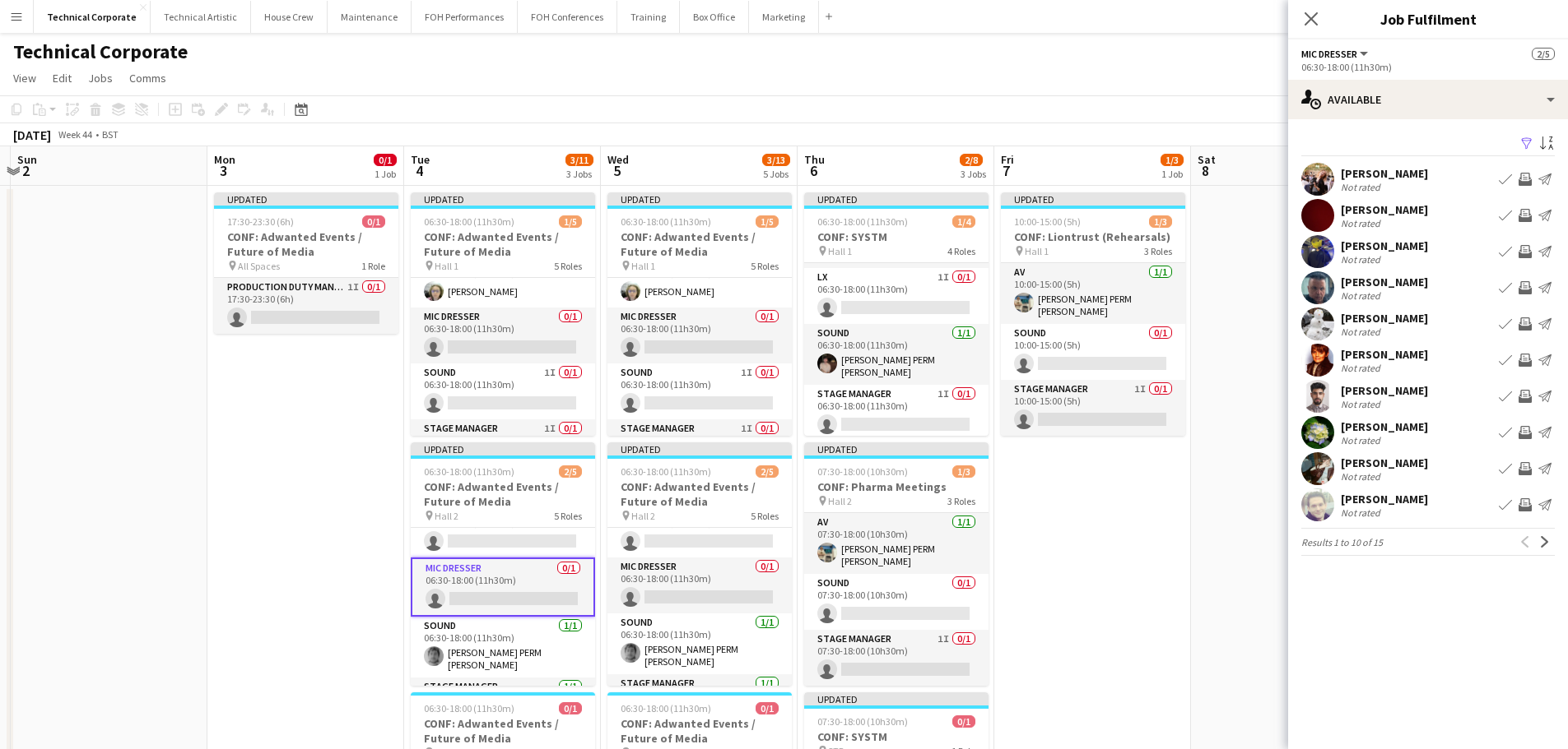
click at [1525, 470] on app-icon "Invite crew" at bounding box center [1525, 469] width 13 height 13
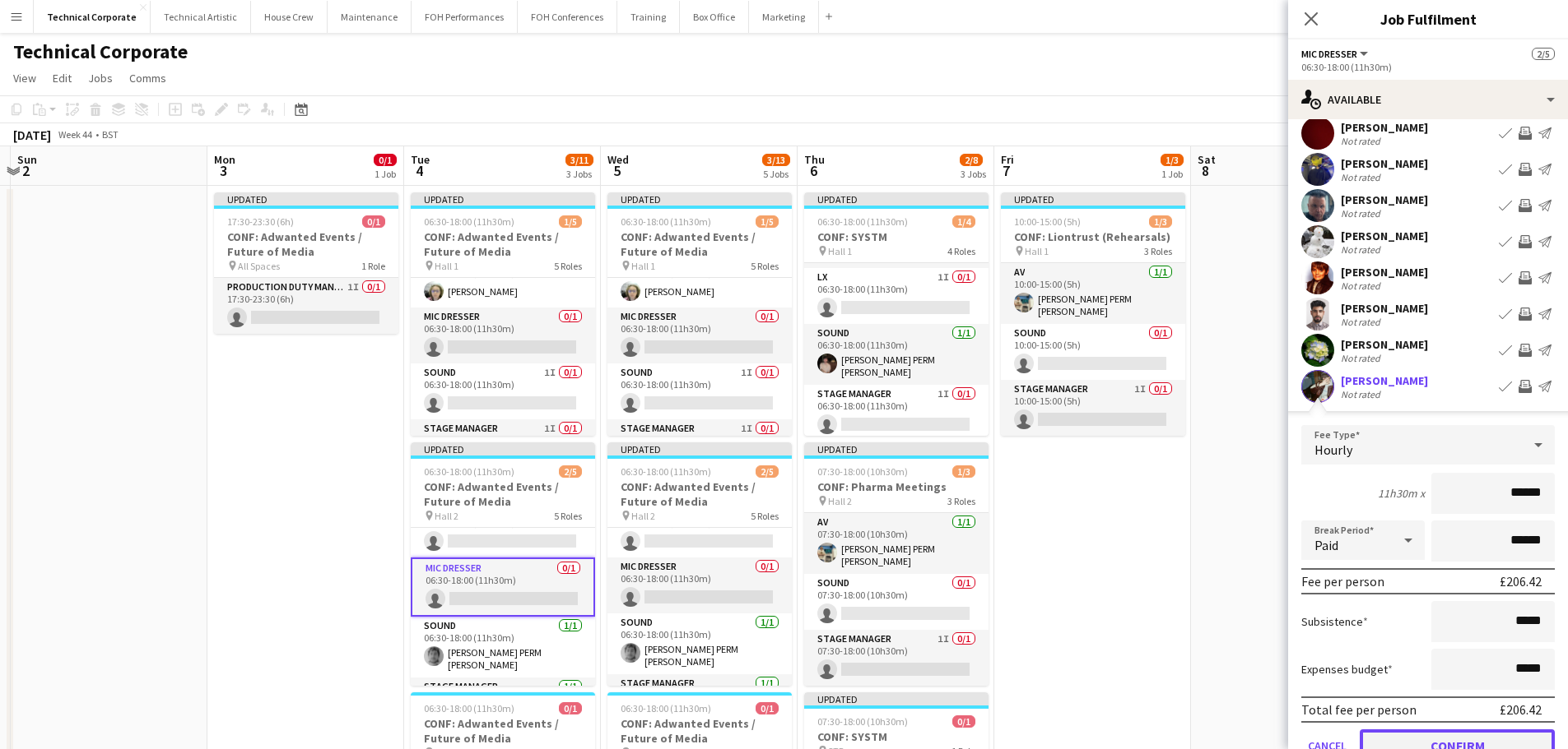
click at [1463, 746] on button "Confirm" at bounding box center [1456, 746] width 195 height 33
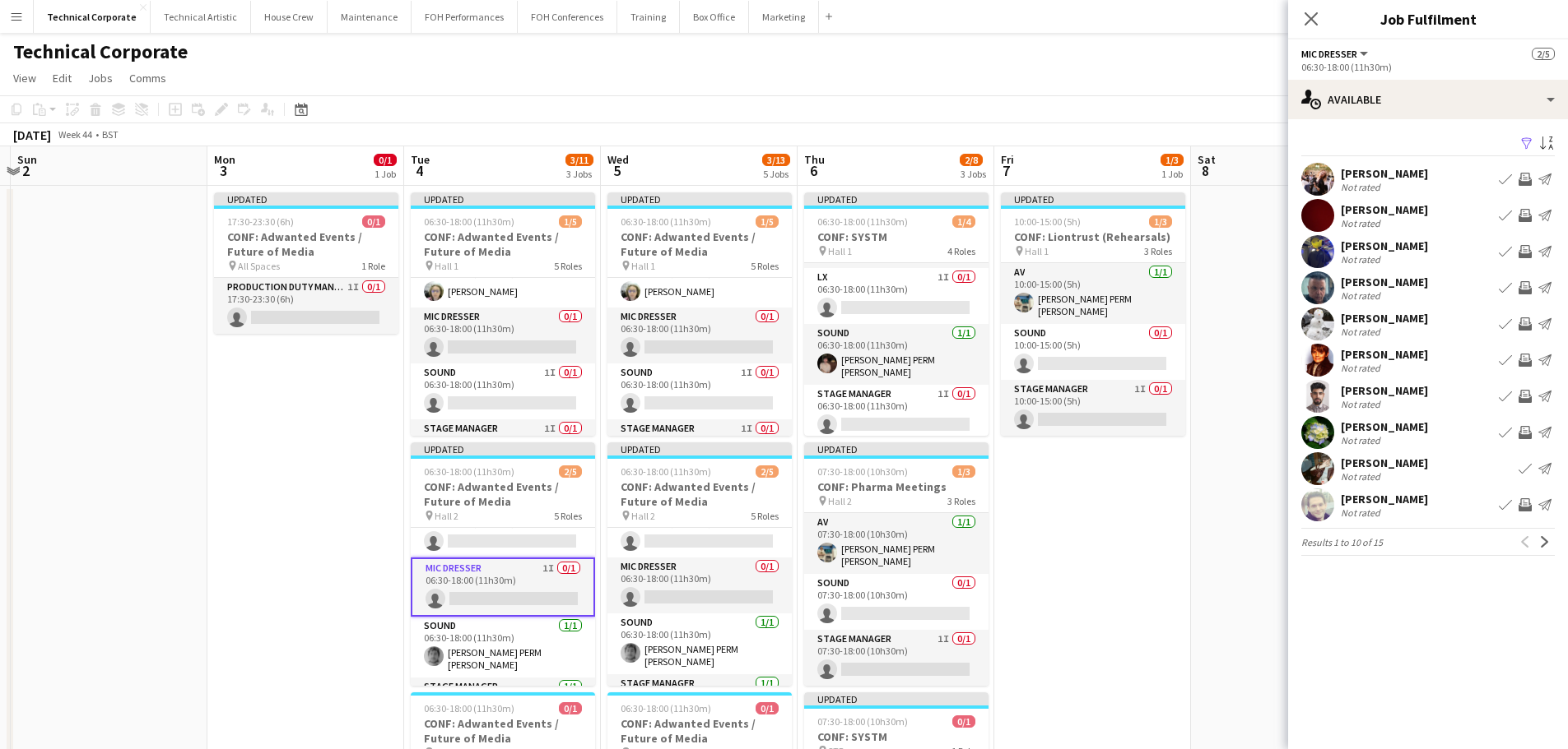
scroll to position [0, 0]
click at [723, 589] on app-card-role "Mic Dresser 0/1 06:30-18:00 (11h30m) single-neutral-actions" at bounding box center [699, 585] width 184 height 56
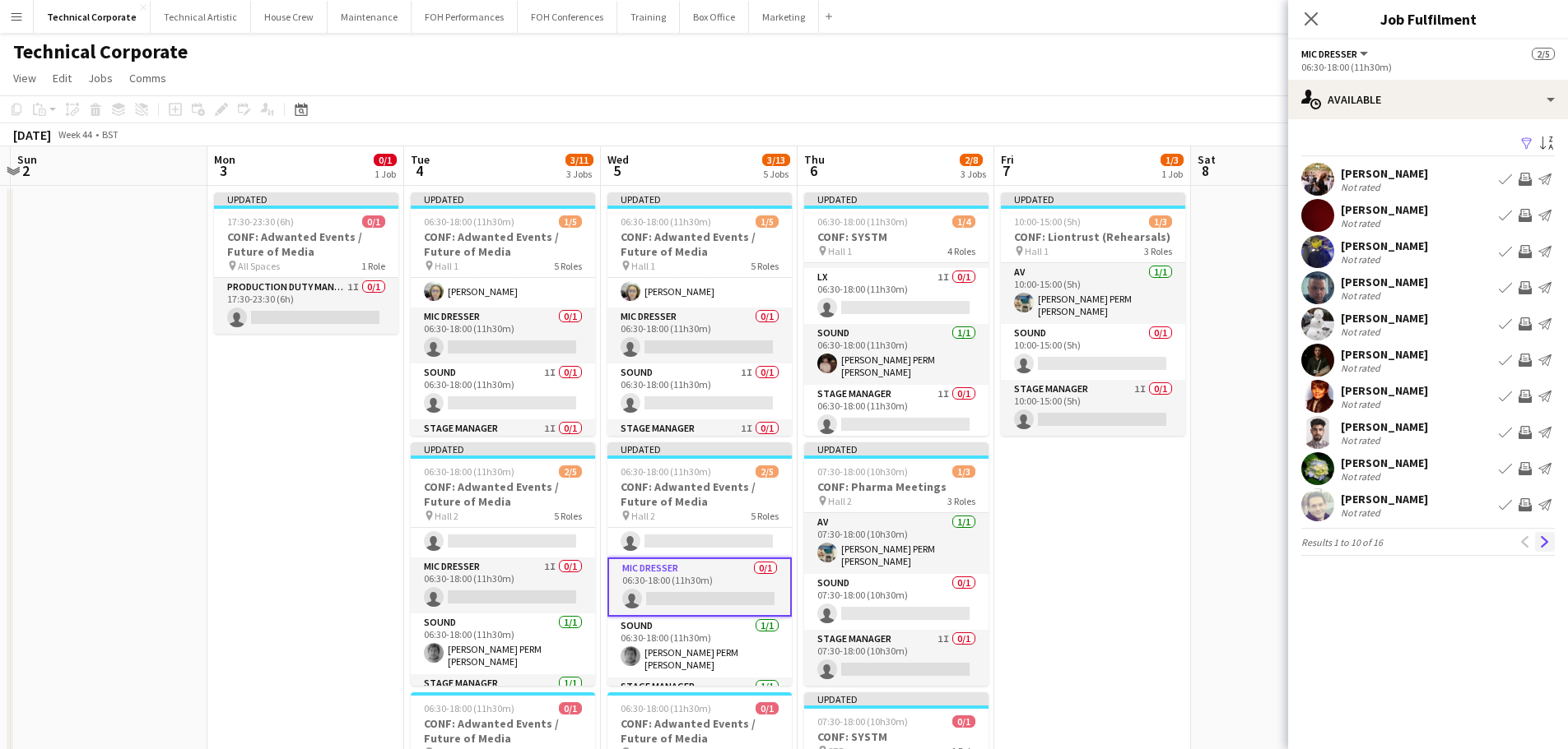
drag, startPoint x: 1550, startPoint y: 540, endPoint x: 1543, endPoint y: 547, distance: 9.9
click at [1544, 545] on button "Next" at bounding box center [1544, 542] width 20 height 20
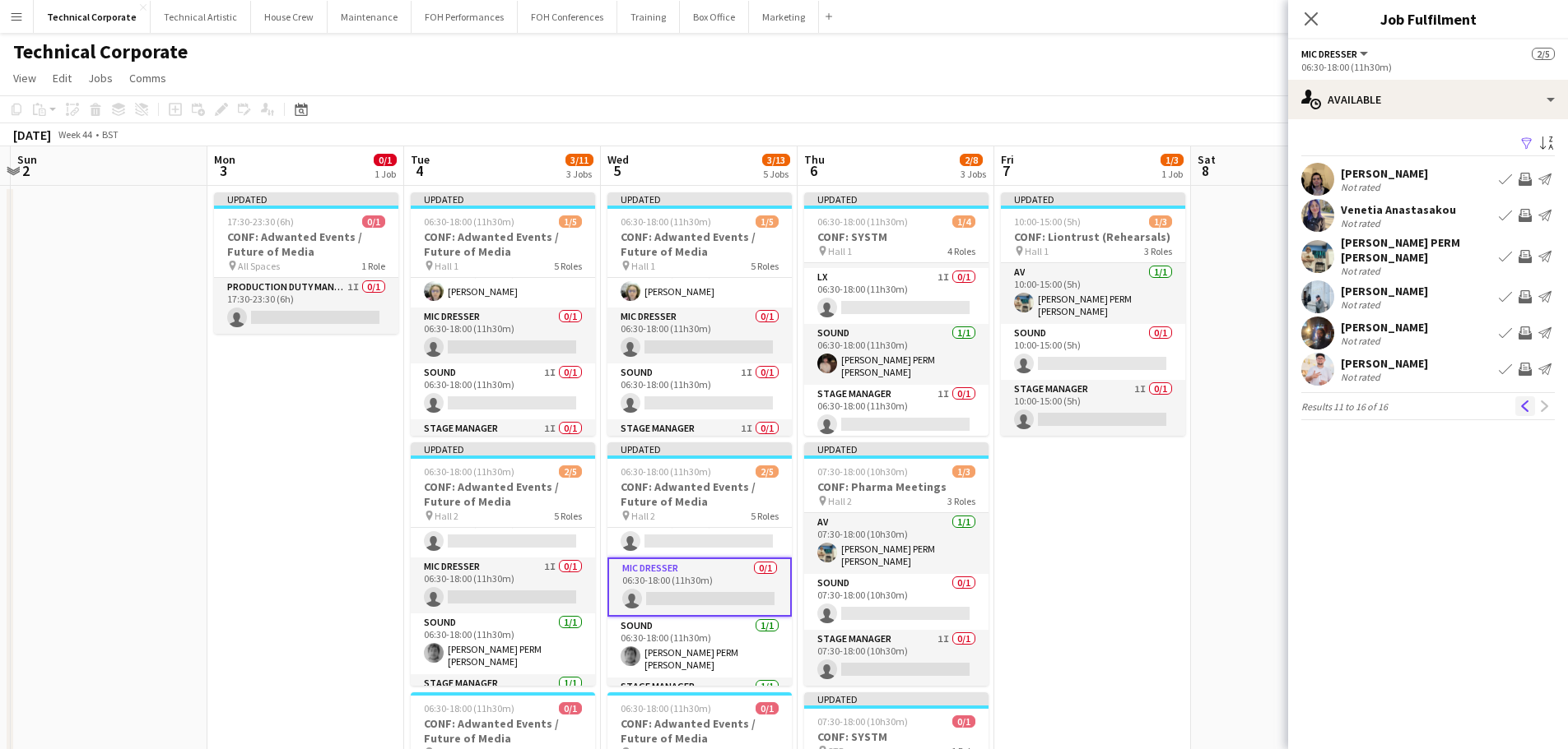
click at [1524, 401] on app-icon "Previous" at bounding box center [1525, 406] width 11 height 11
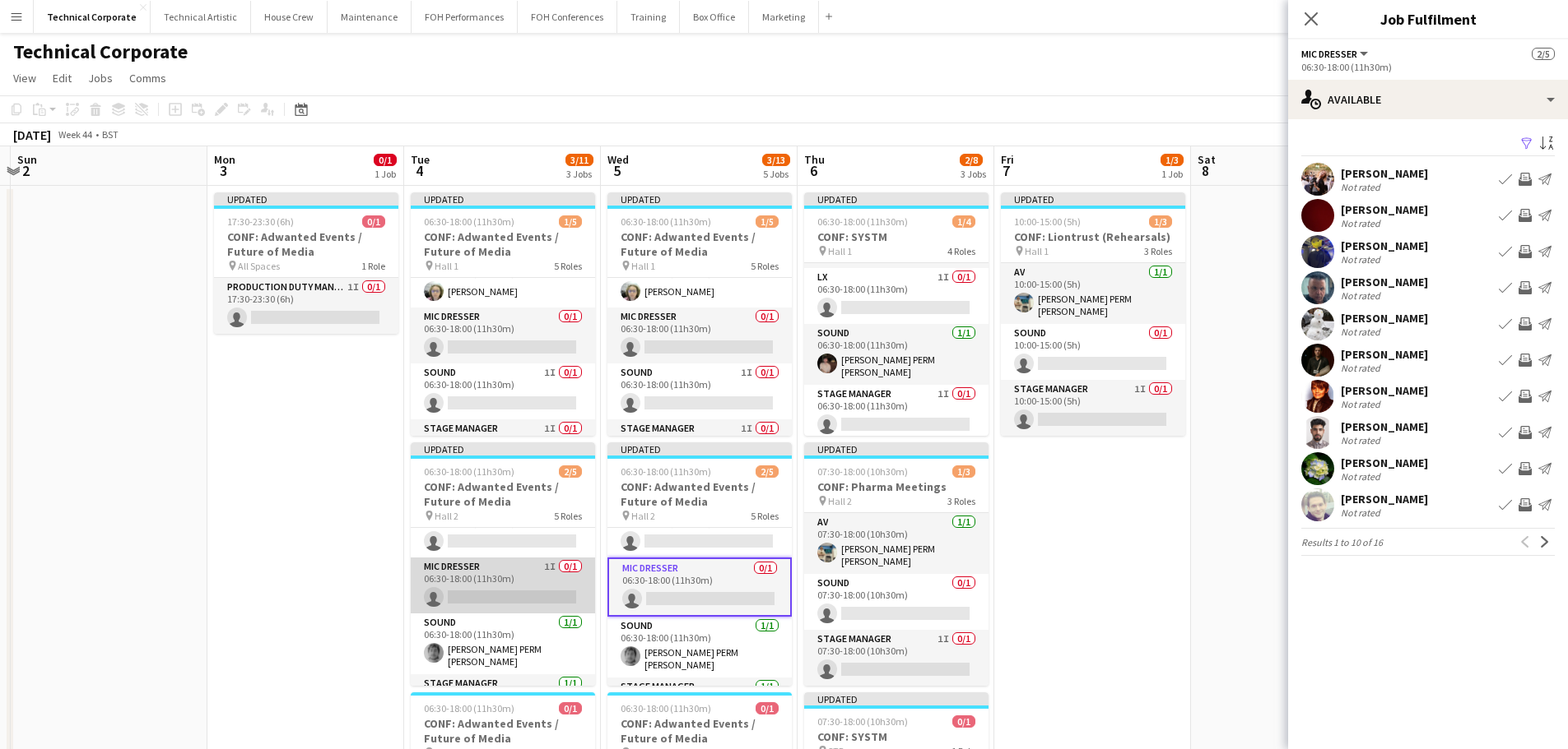
click at [469, 594] on app-card-role "Mic Dresser 1I 0/1 06:30-18:00 (11h30m) single-neutral-actions" at bounding box center [502, 585] width 184 height 56
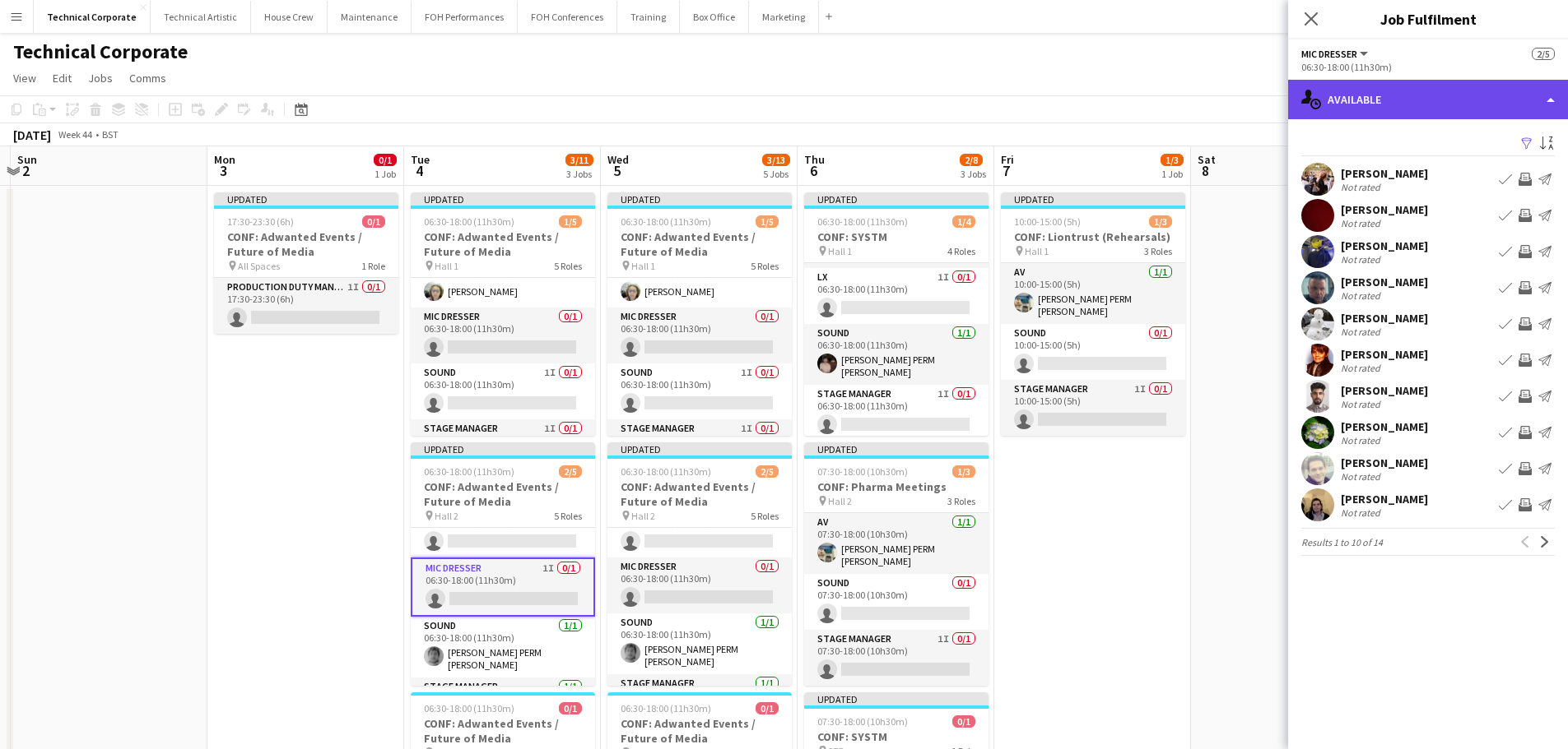
click at [1458, 107] on div "single-neutral-actions-upload Available" at bounding box center [1427, 100] width 280 height 40
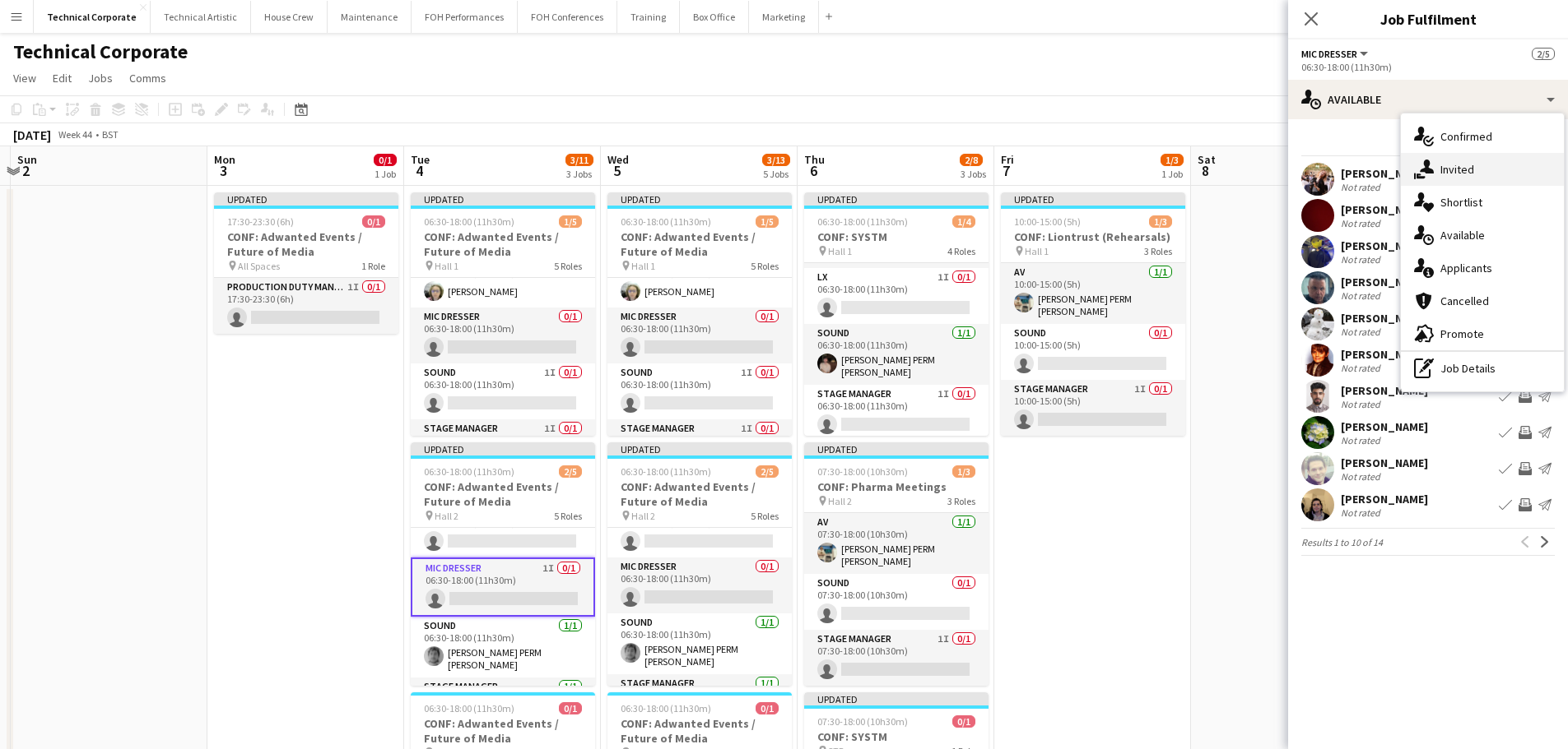
click at [1480, 185] on div "single-neutral-actions-share-1 Invited" at bounding box center [1483, 169] width 163 height 33
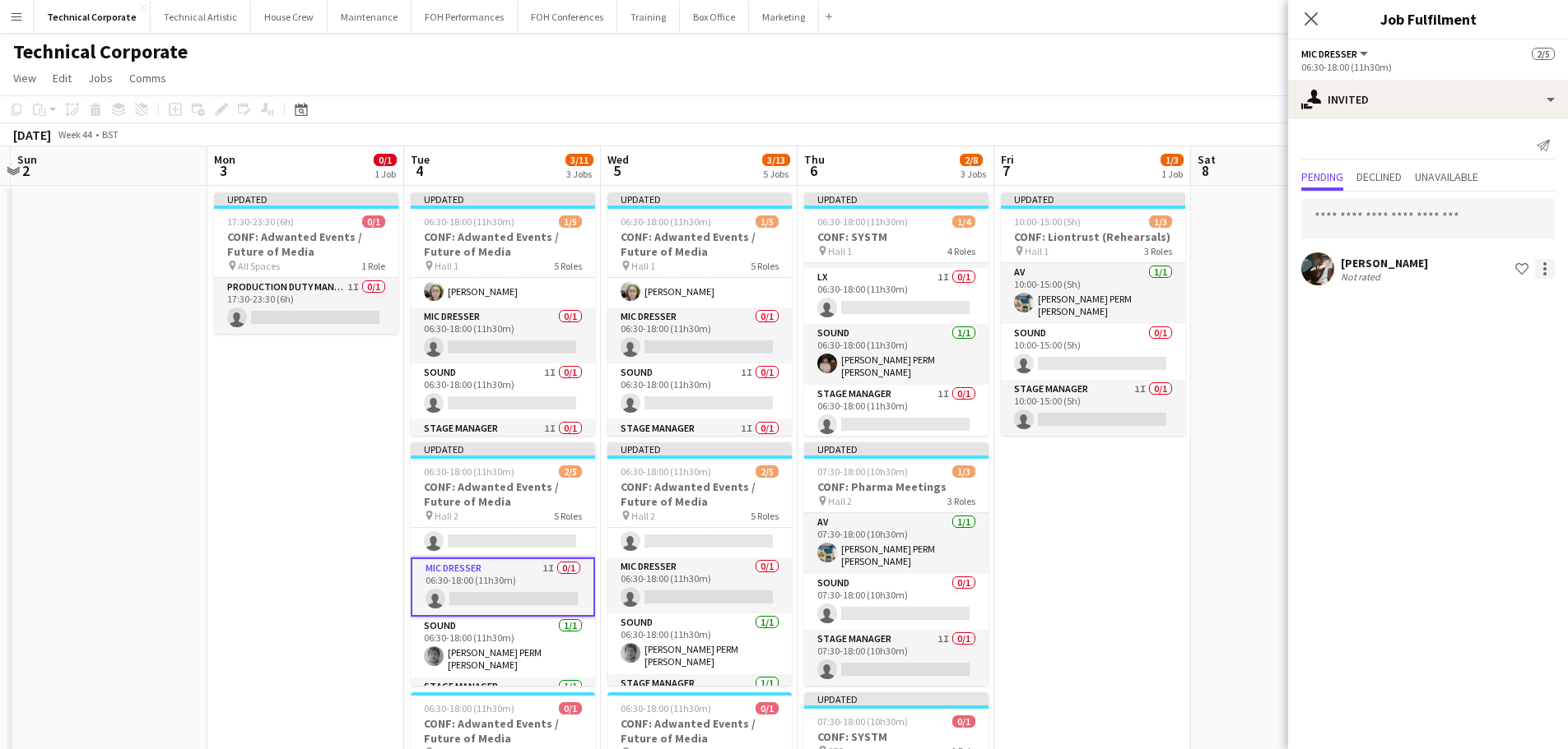
click at [1538, 264] on div at bounding box center [1544, 269] width 20 height 20
click at [1499, 422] on span "Cancel invitation" at bounding box center [1492, 417] width 96 height 14
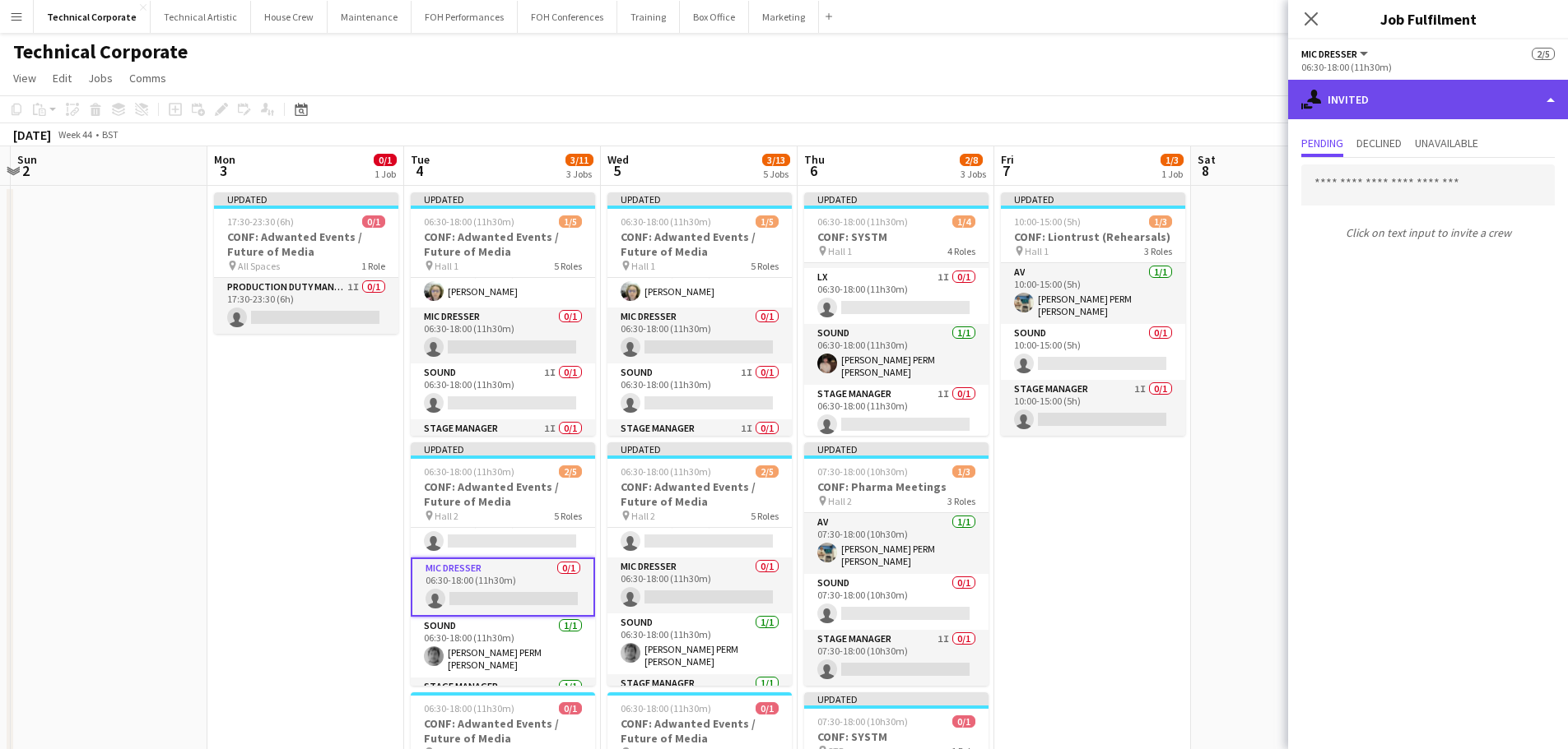
click at [1434, 110] on div "single-neutral-actions-share-1 Invited" at bounding box center [1427, 100] width 280 height 40
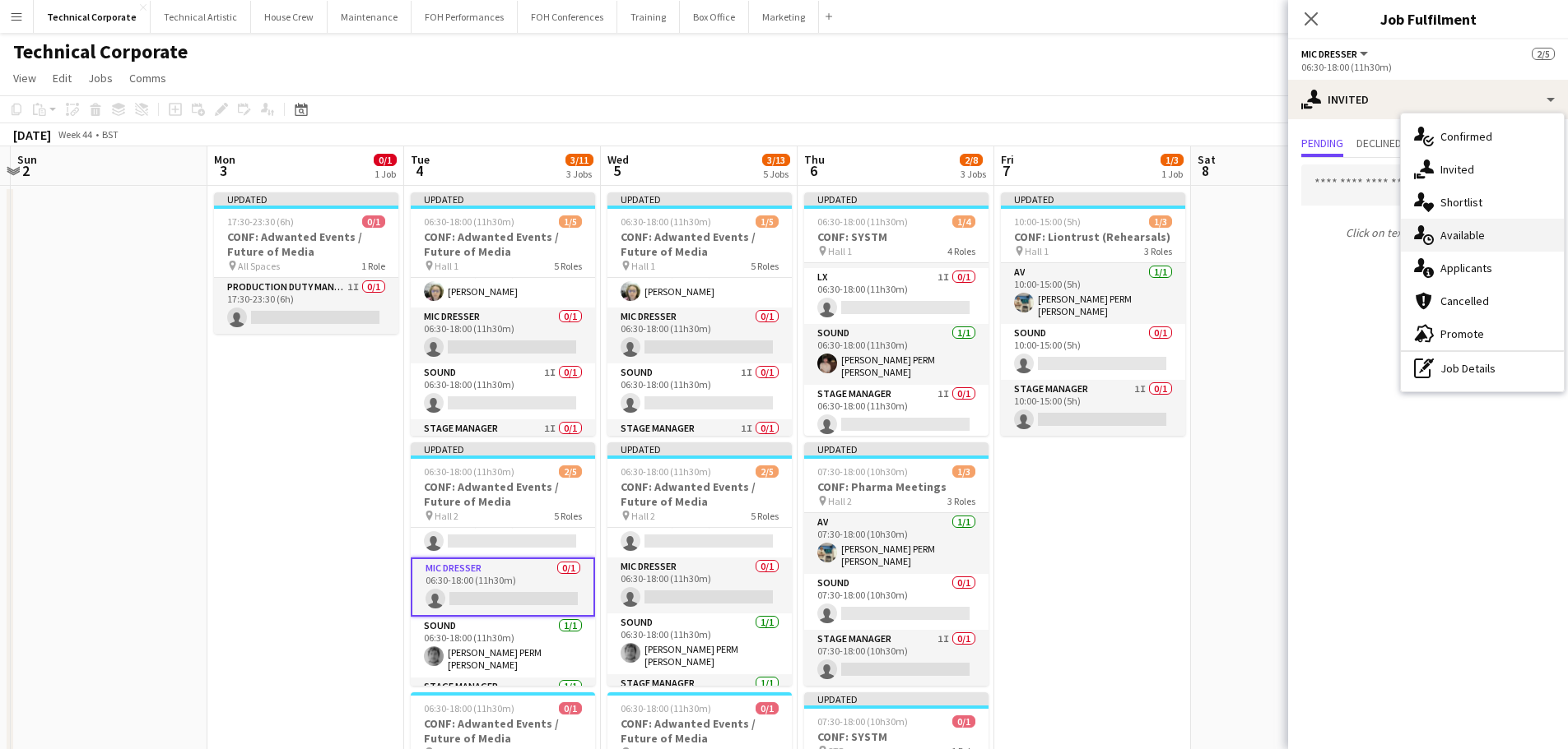
click at [1489, 245] on div "single-neutral-actions-upload Available" at bounding box center [1483, 234] width 163 height 33
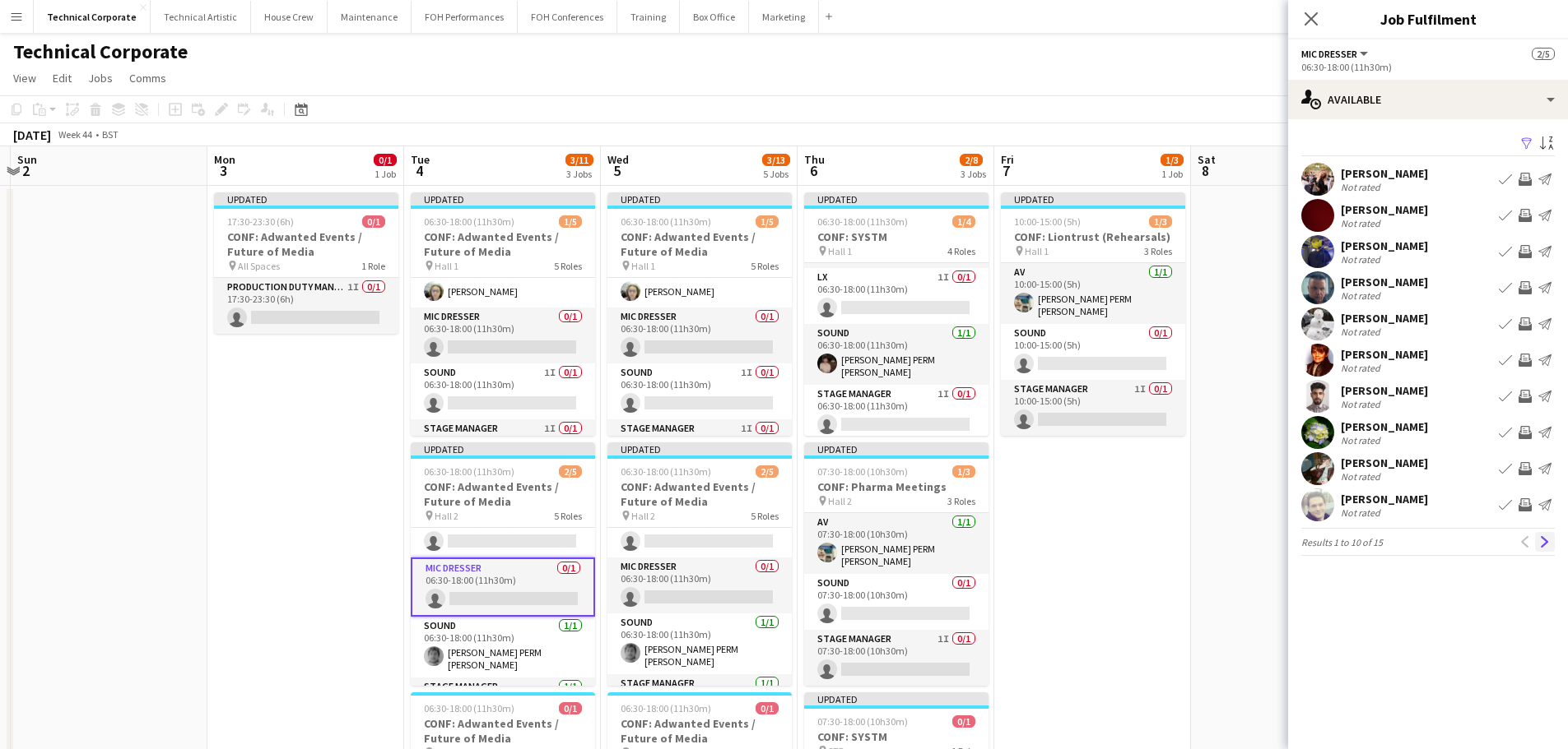
click at [1545, 538] on app-icon "Next" at bounding box center [1544, 542] width 11 height 11
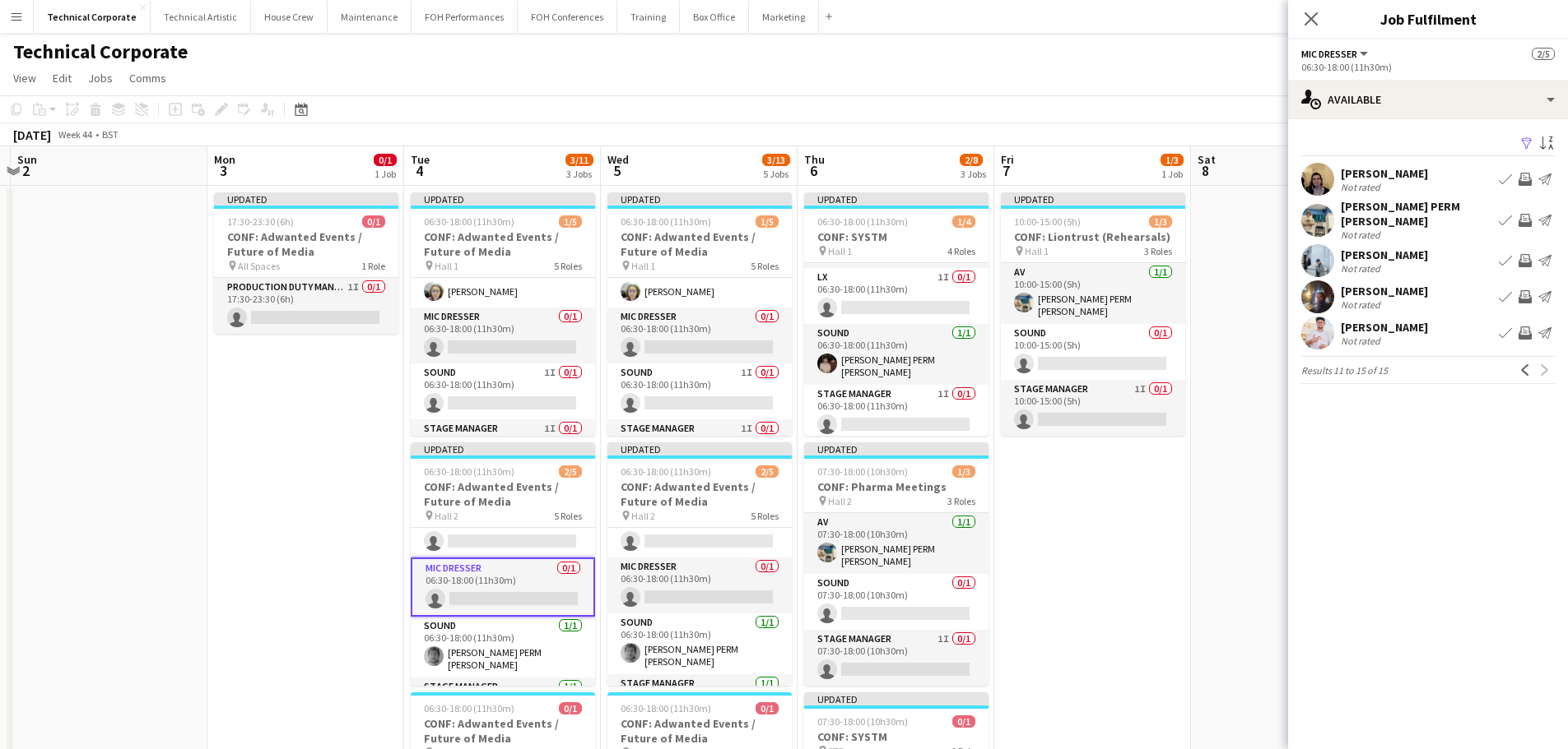
click at [1526, 365] on app-icon "Previous" at bounding box center [1525, 370] width 11 height 11
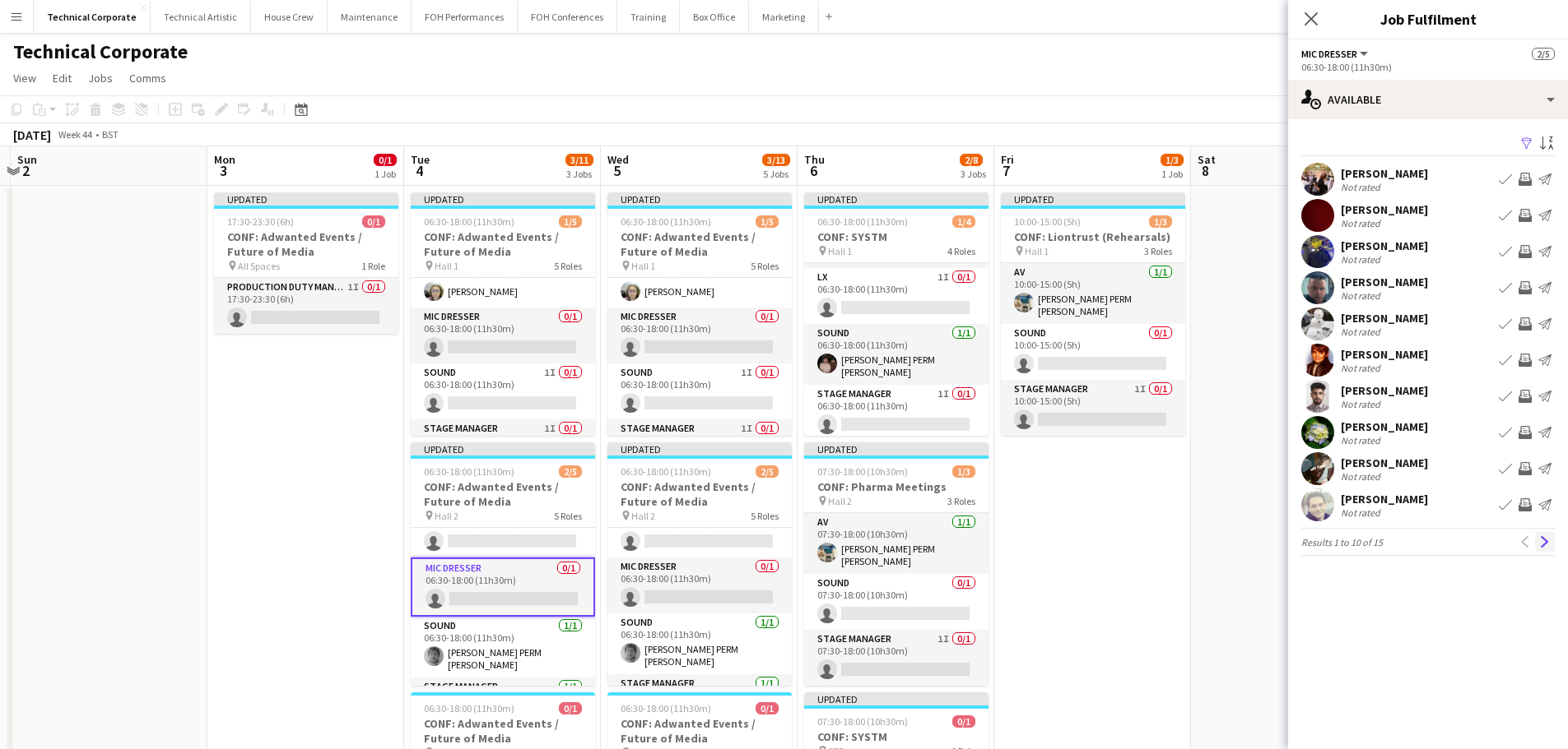
click at [1544, 545] on app-icon "Next" at bounding box center [1544, 542] width 11 height 11
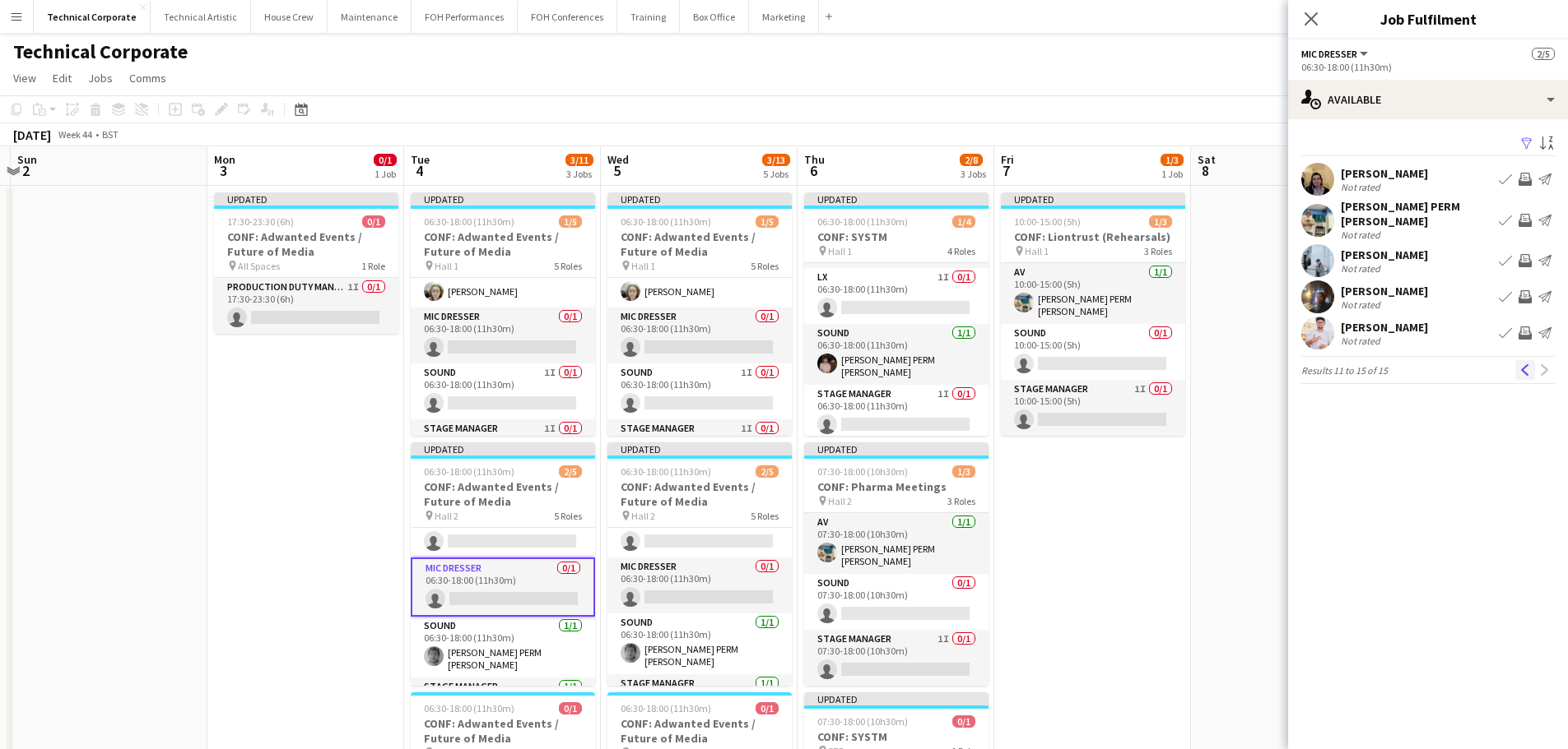
click at [1520, 366] on app-icon "Previous" at bounding box center [1525, 370] width 11 height 11
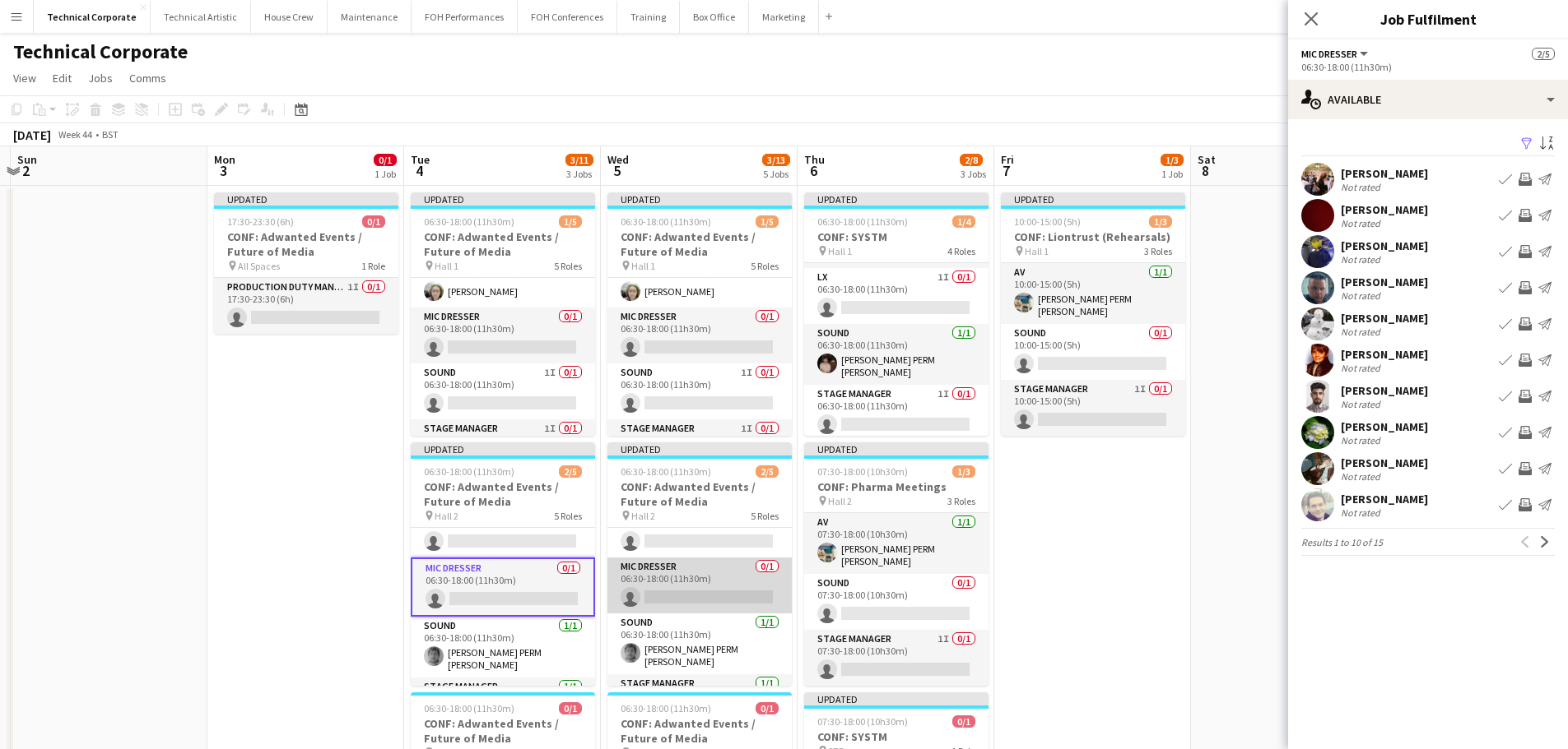
click at [714, 590] on app-card-role "Mic Dresser 0/1 06:30-18:00 (11h30m) single-neutral-actions" at bounding box center [699, 585] width 184 height 56
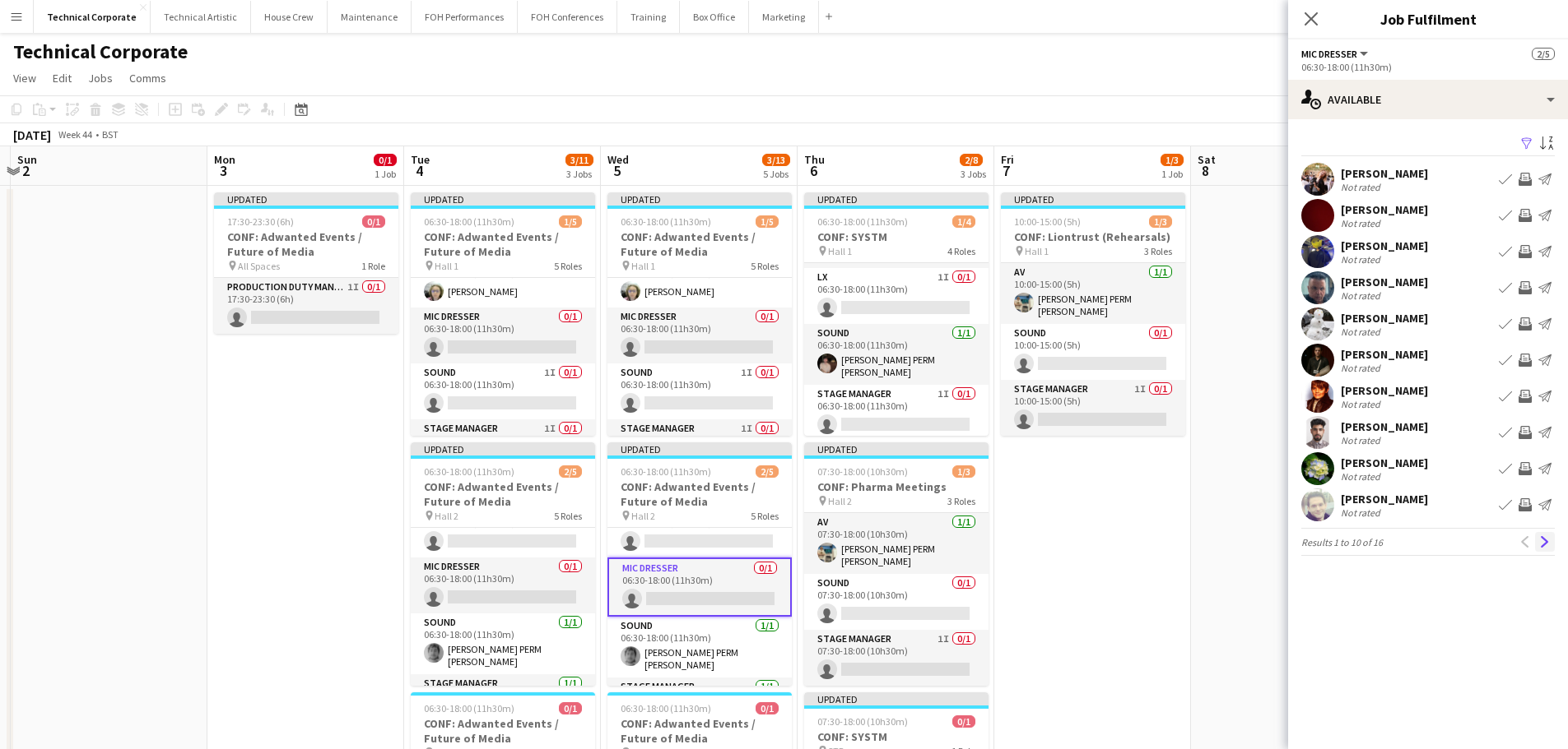
click at [1538, 545] on button "Next" at bounding box center [1544, 542] width 20 height 20
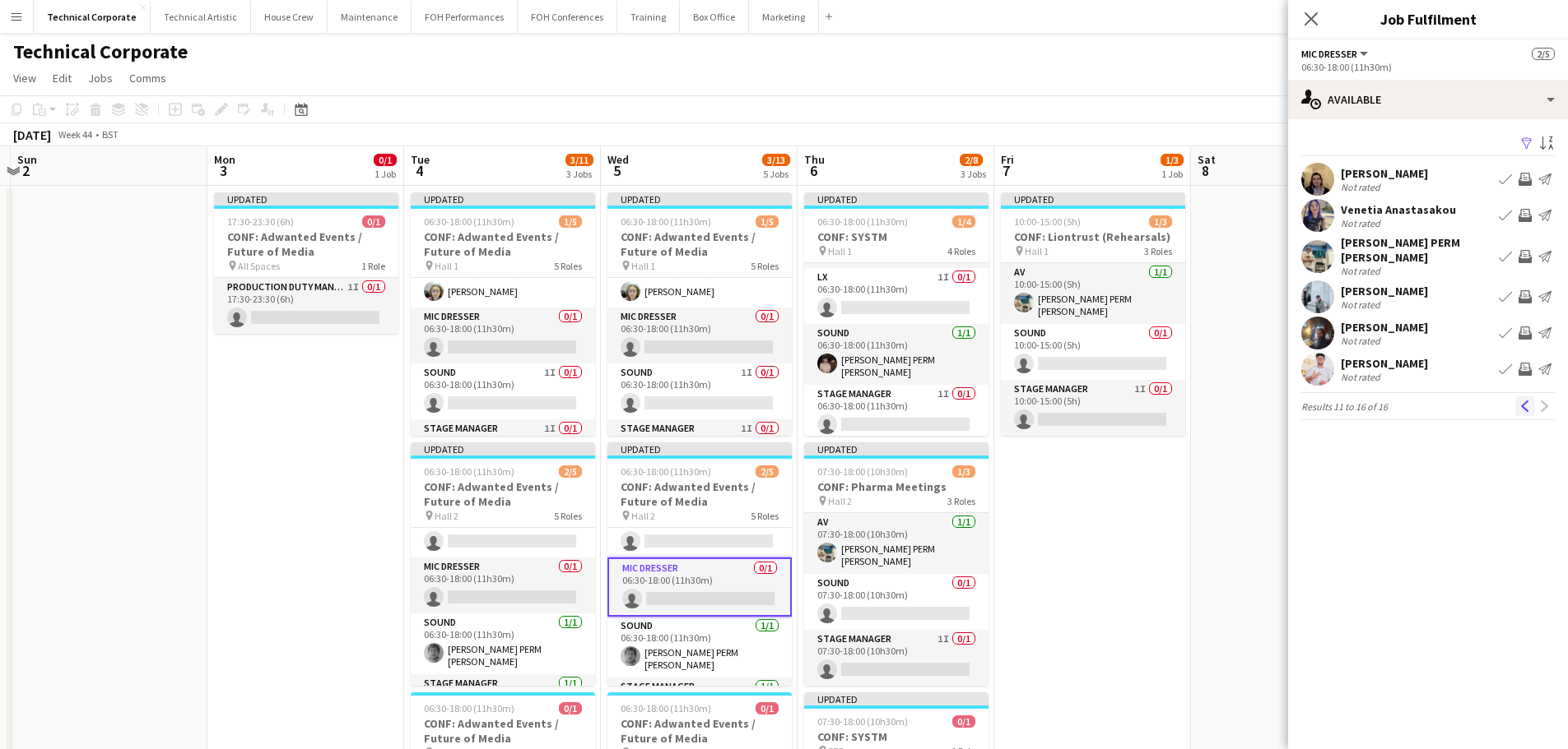
click at [1522, 401] on app-icon "Previous" at bounding box center [1525, 406] width 11 height 11
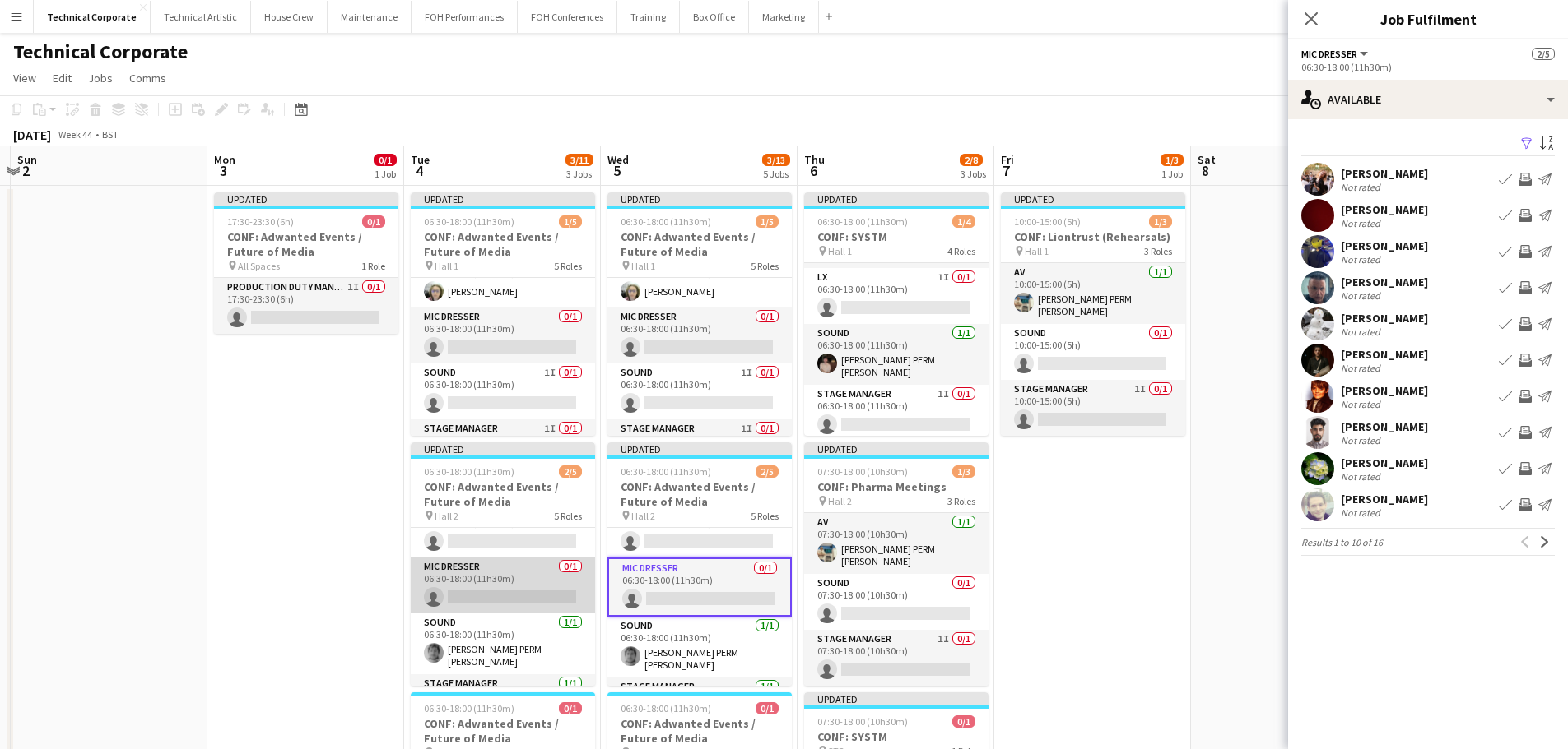
click at [482, 607] on app-card-role "Mic Dresser 0/1 06:30-18:00 (11h30m) single-neutral-actions" at bounding box center [502, 585] width 184 height 56
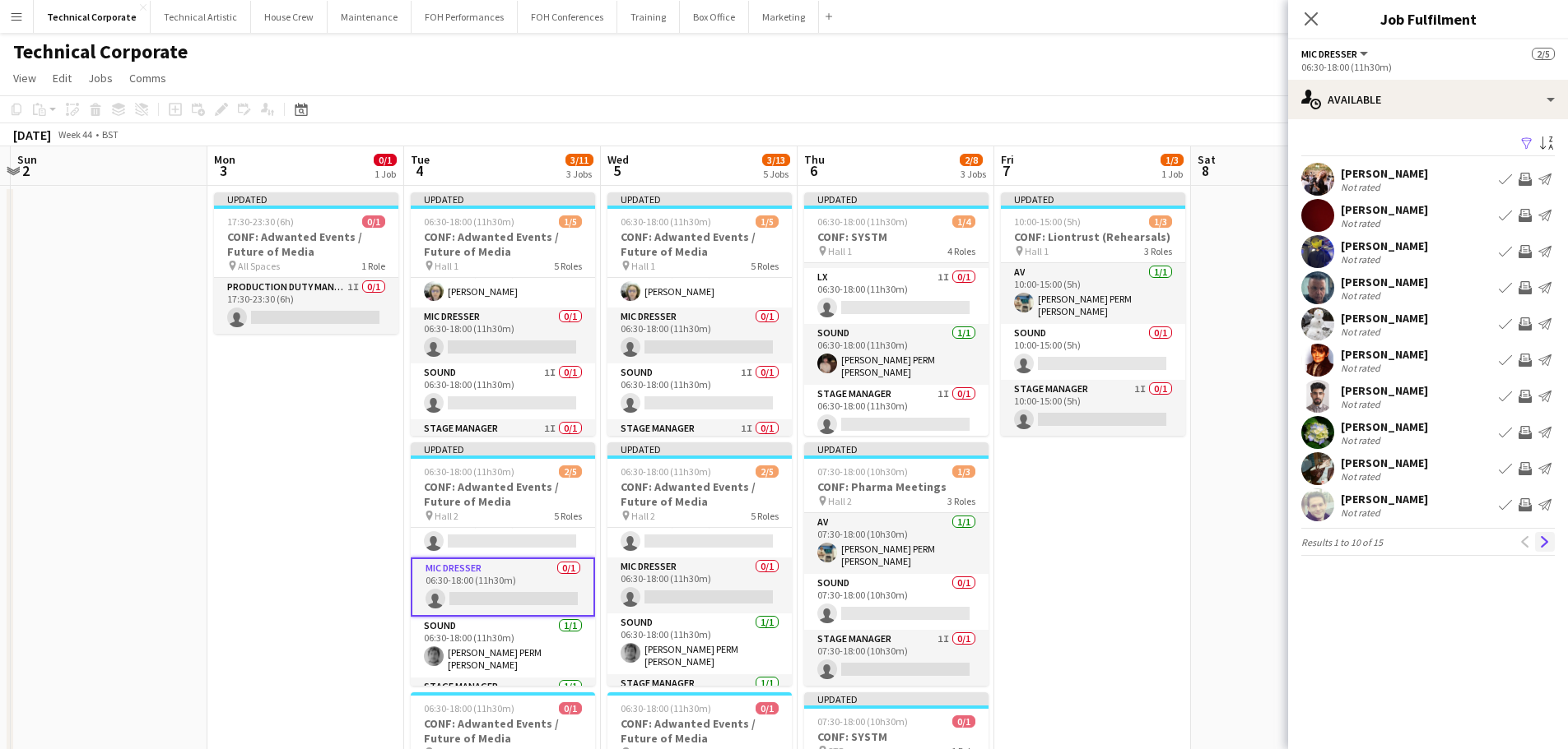
click at [1548, 551] on button "Next" at bounding box center [1544, 542] width 20 height 20
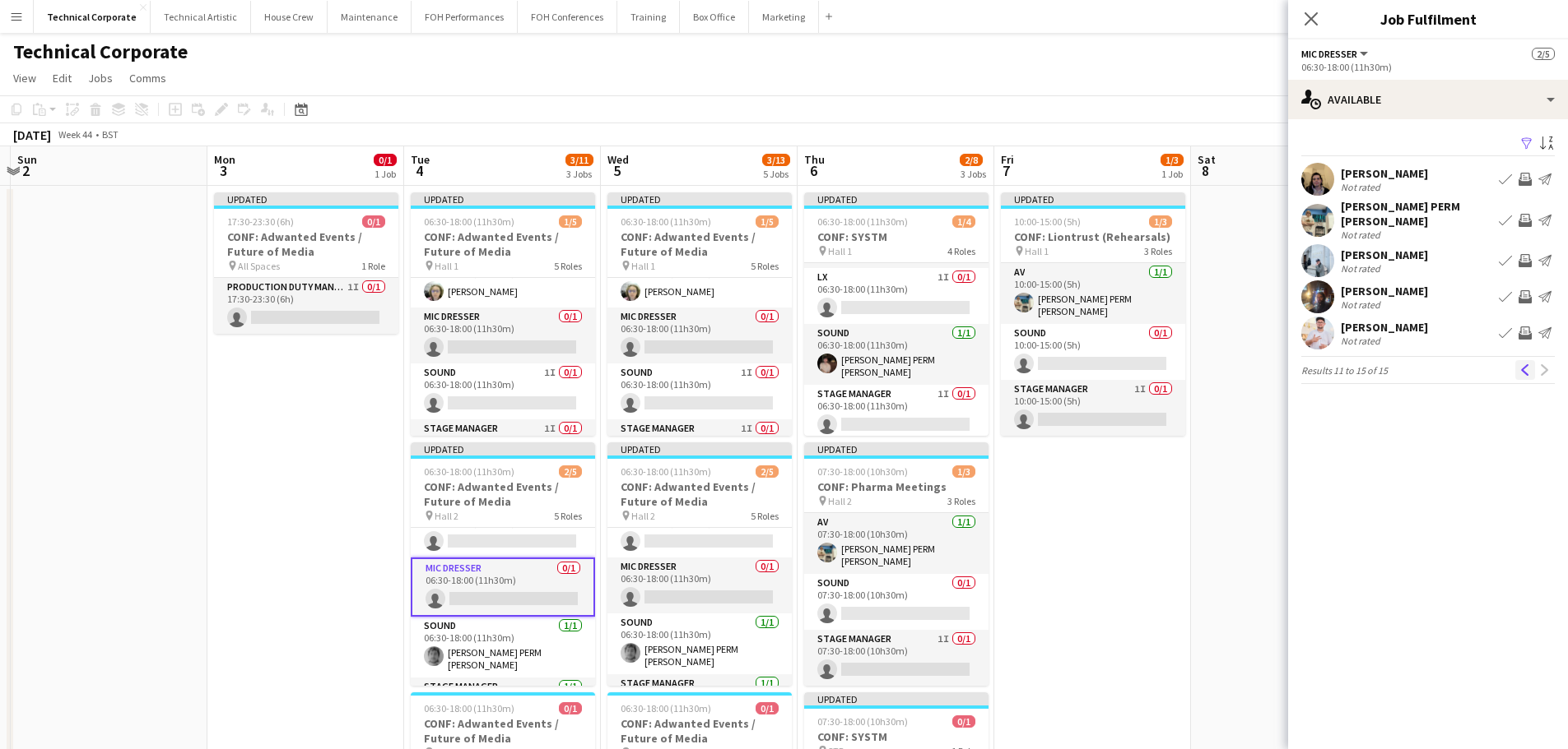
click at [1515, 362] on button "Previous" at bounding box center [1524, 370] width 20 height 20
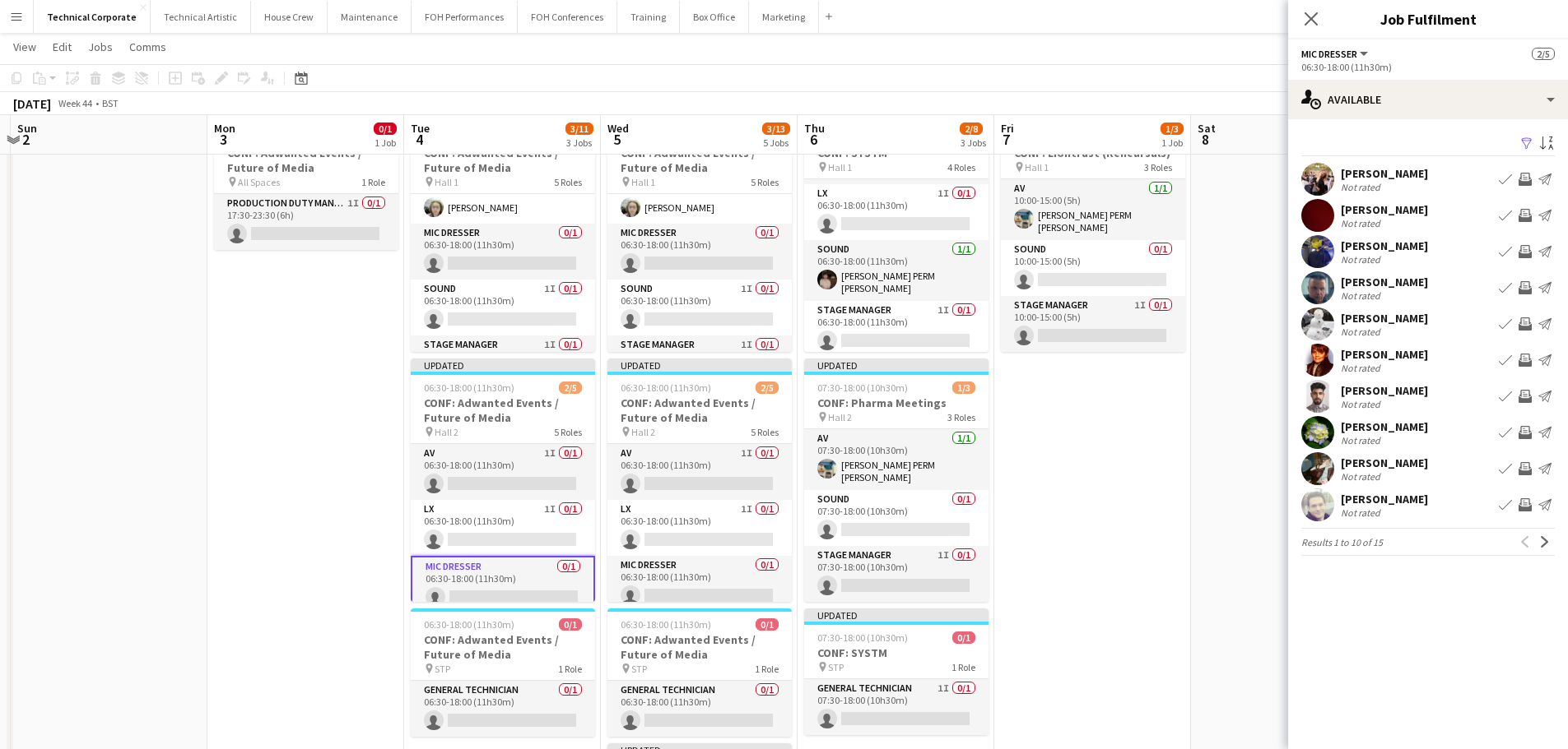
click at [1543, 542] on app-icon "Next" at bounding box center [1544, 542] width 11 height 11
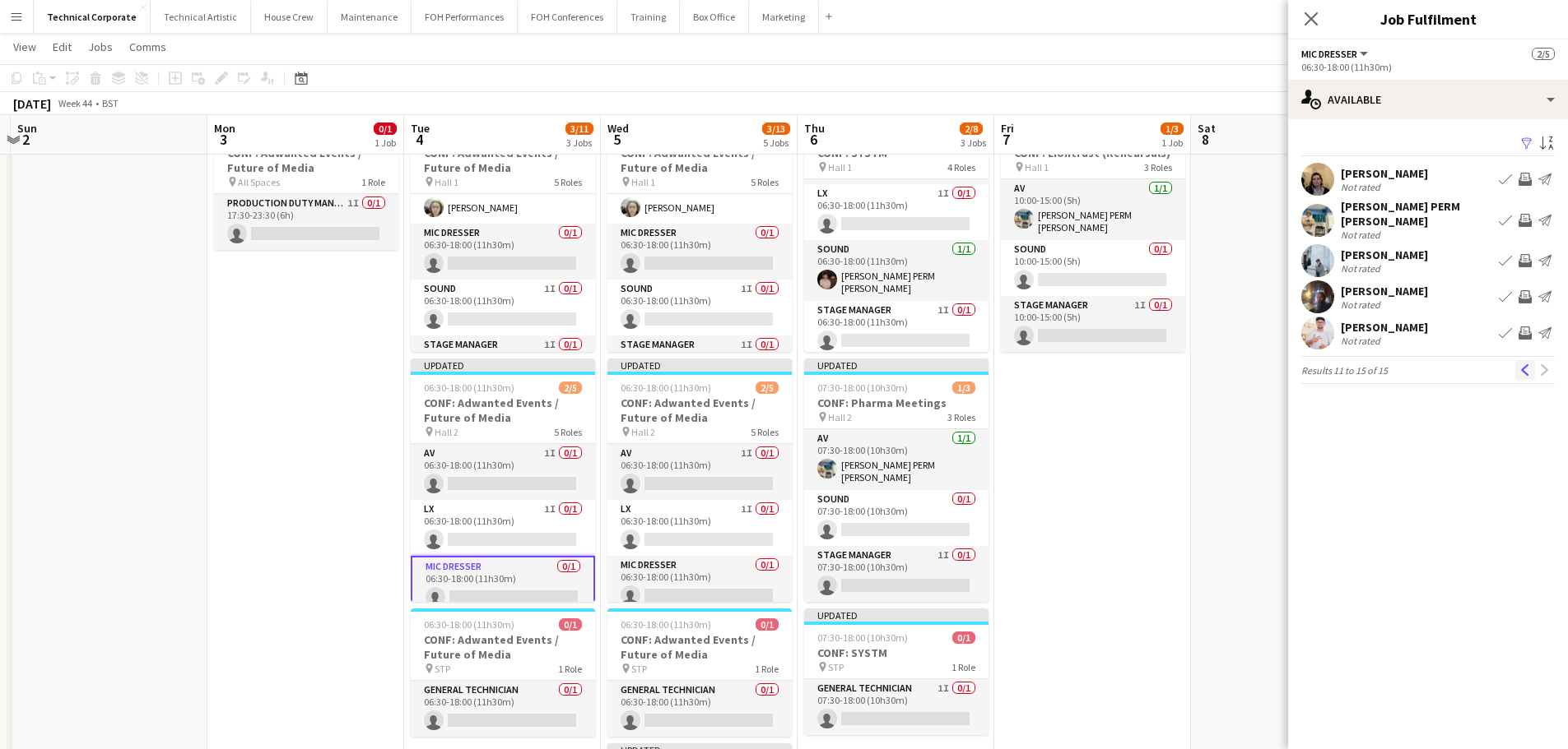
click at [1529, 366] on app-icon "Previous" at bounding box center [1525, 370] width 11 height 11
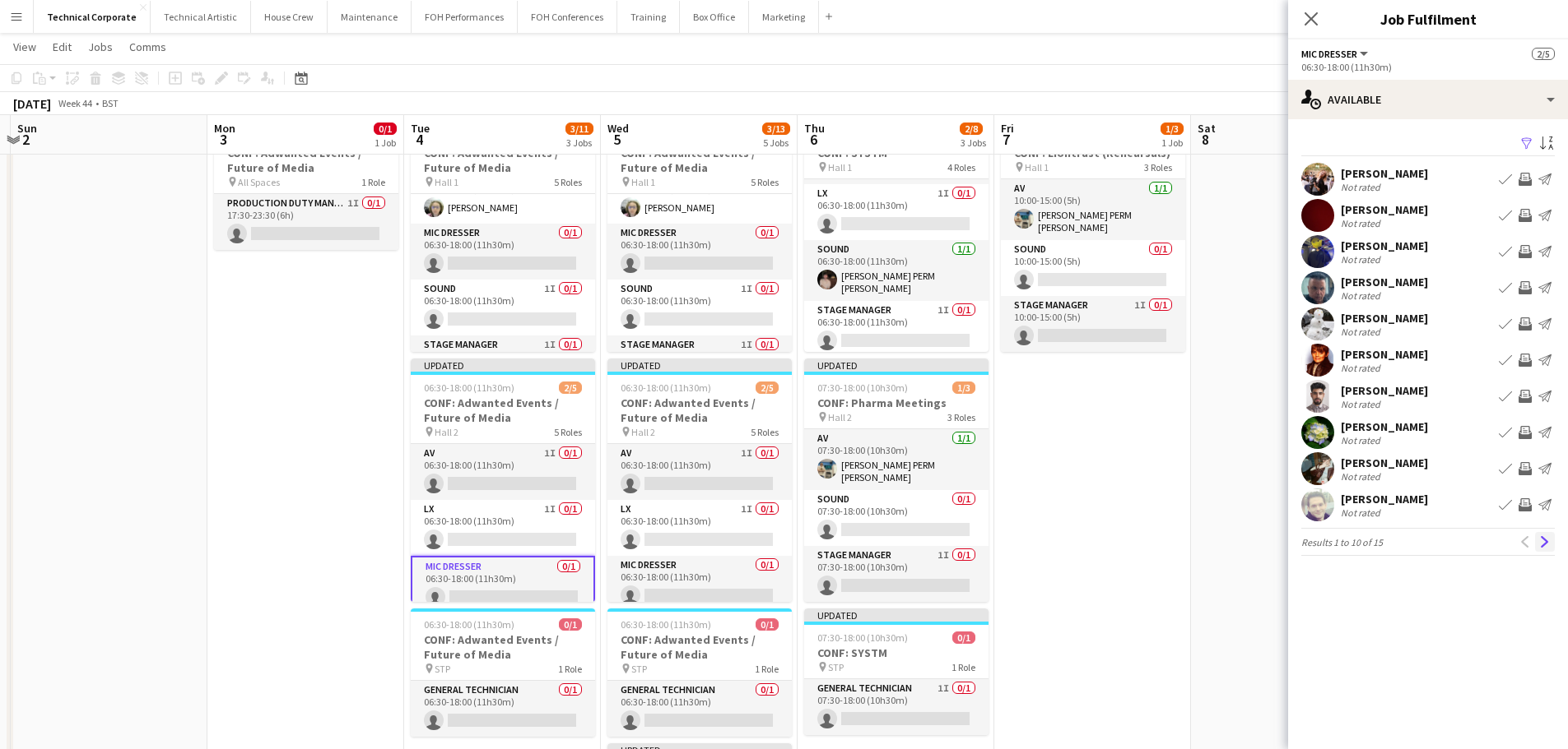
click at [1540, 546] on app-icon "Next" at bounding box center [1544, 542] width 11 height 11
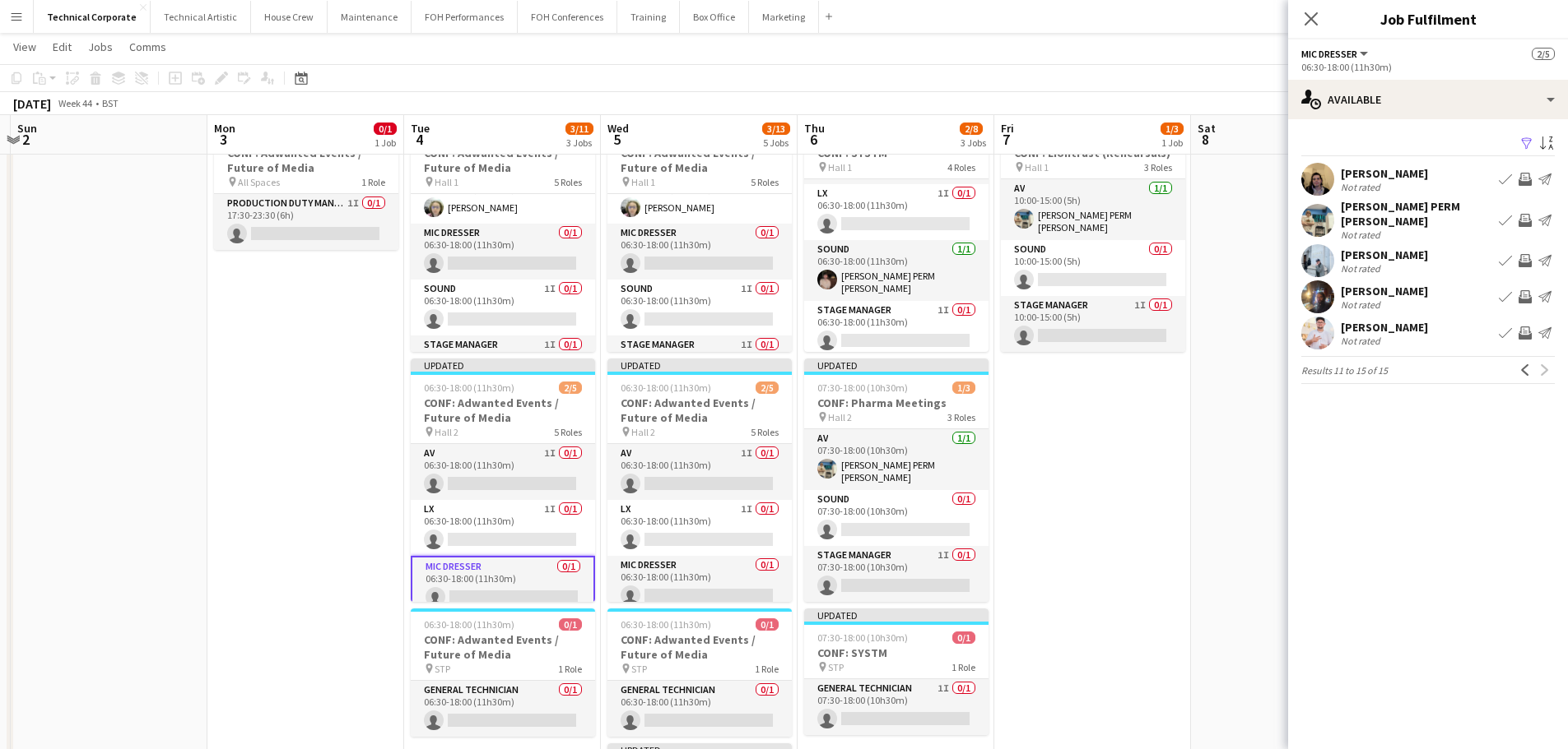
click at [1519, 366] on button "Previous" at bounding box center [1524, 370] width 20 height 20
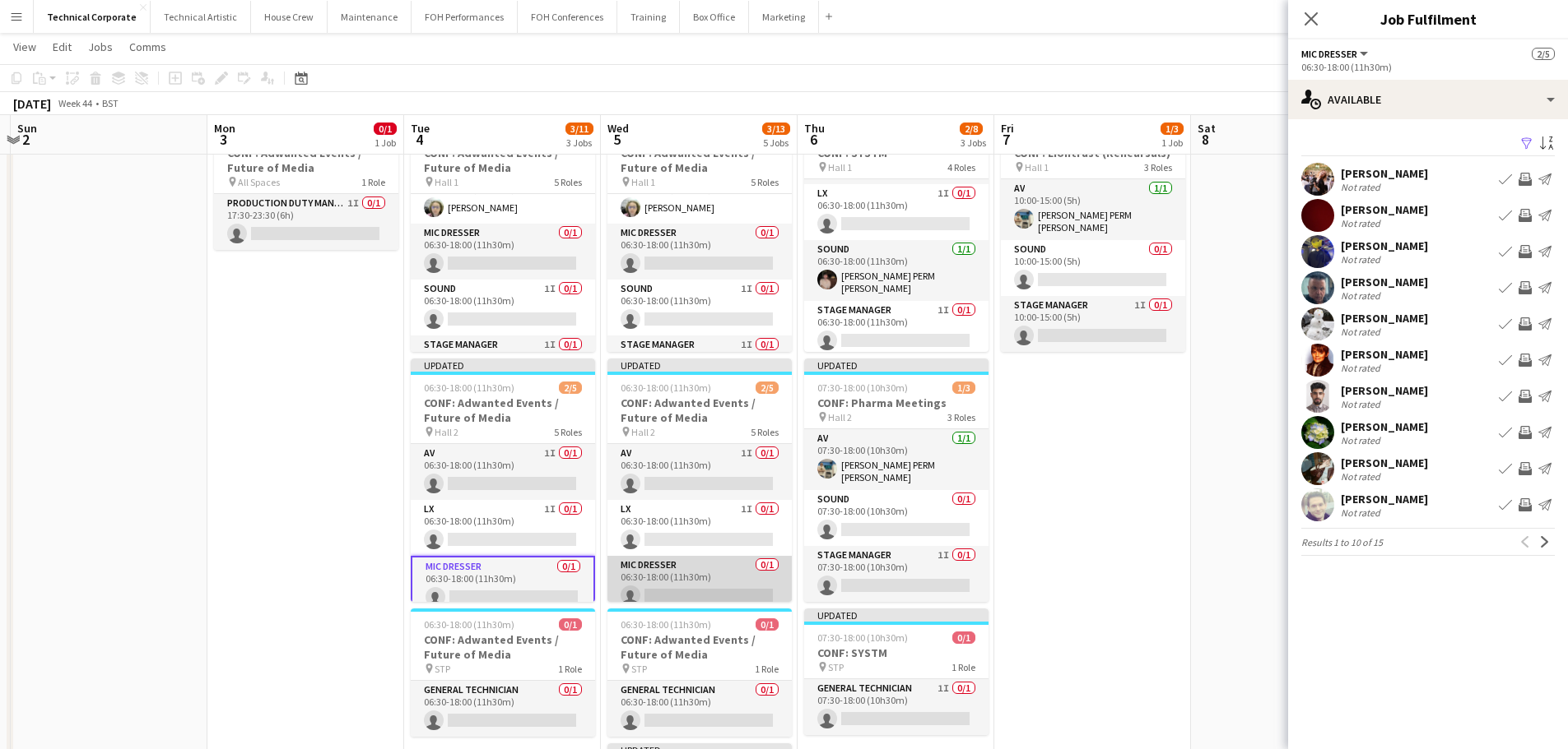
drag, startPoint x: 695, startPoint y: 582, endPoint x: 730, endPoint y: 576, distance: 35.5
click at [691, 582] on app-card-role "Mic Dresser 0/1 06:30-18:00 (11h30m) single-neutral-actions" at bounding box center [699, 584] width 184 height 56
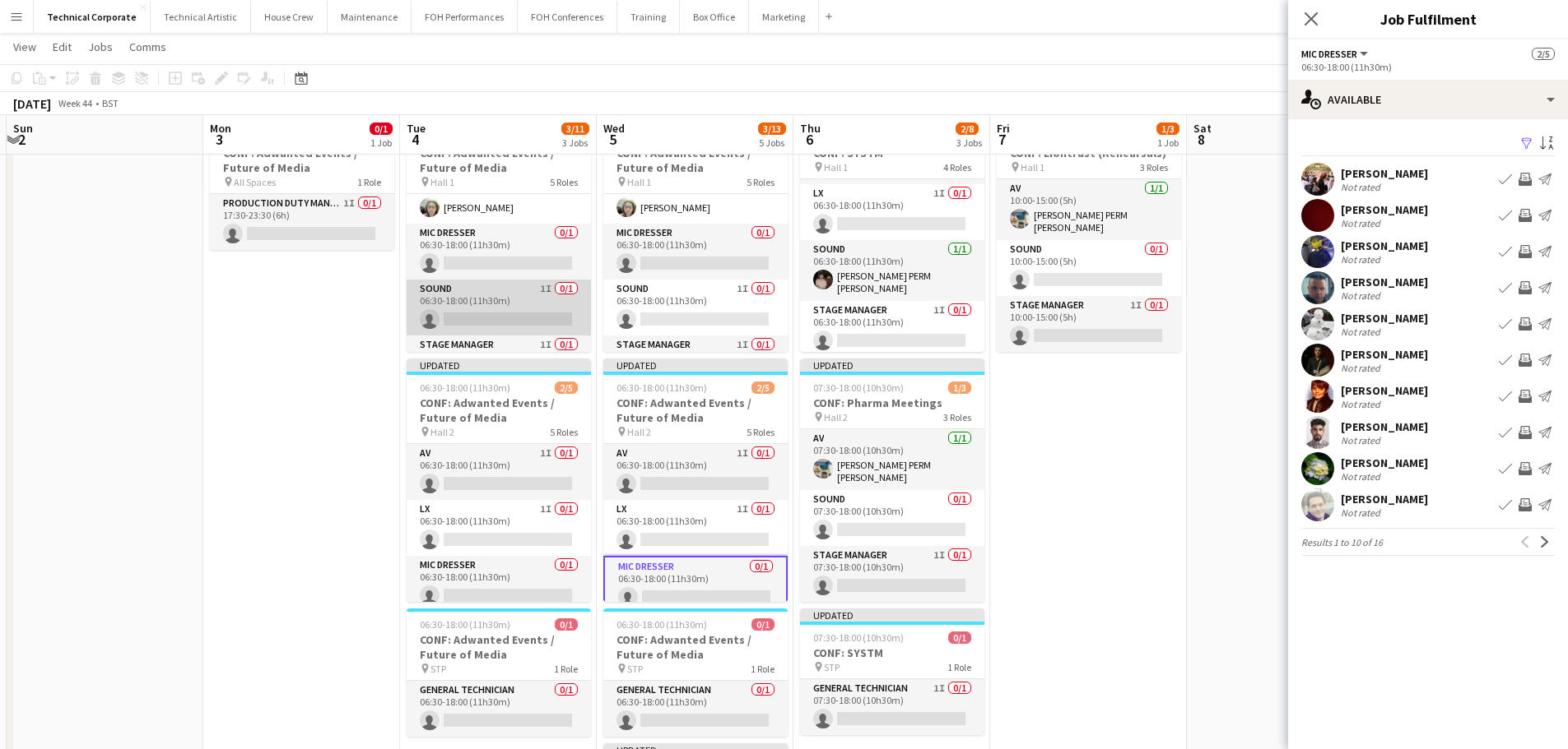
scroll to position [122, 0]
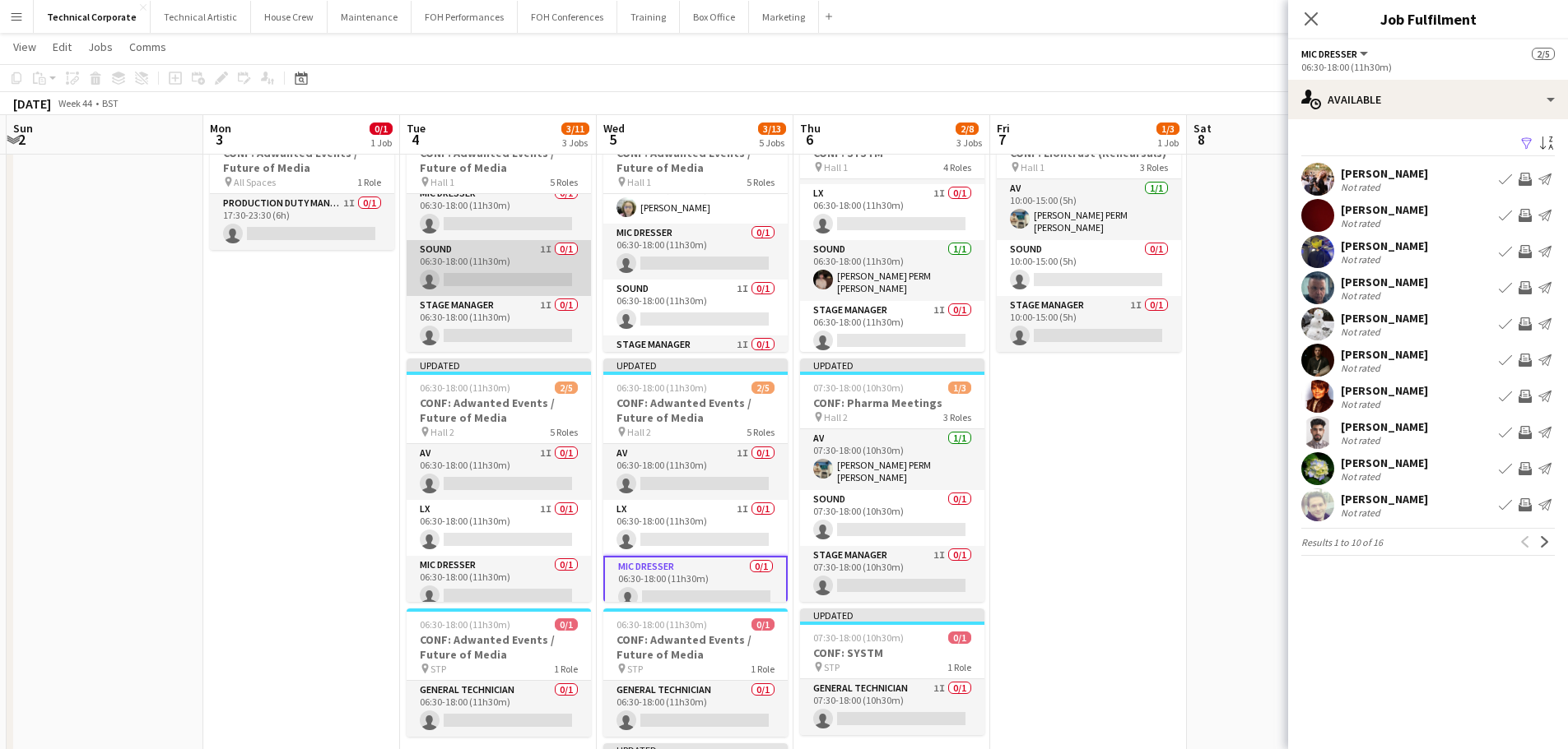
click at [491, 322] on app-card-role "Stage Manager 1I 0/1 06:30-18:00 (11h30m) single-neutral-actions" at bounding box center [499, 324] width 184 height 56
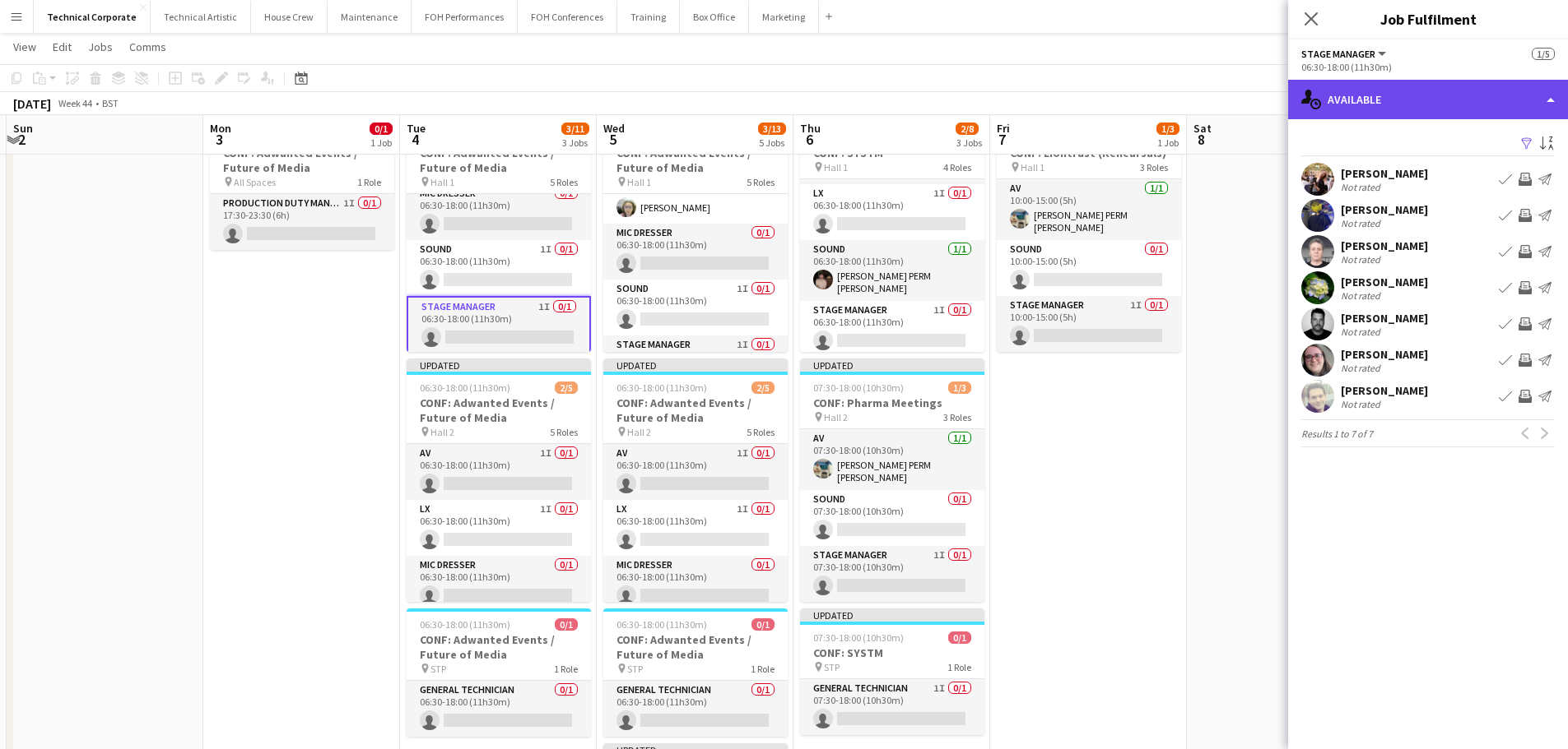
drag, startPoint x: 1369, startPoint y: 100, endPoint x: 1404, endPoint y: 110, distance: 36.4
click at [1371, 100] on div "single-neutral-actions-upload Available" at bounding box center [1427, 100] width 280 height 40
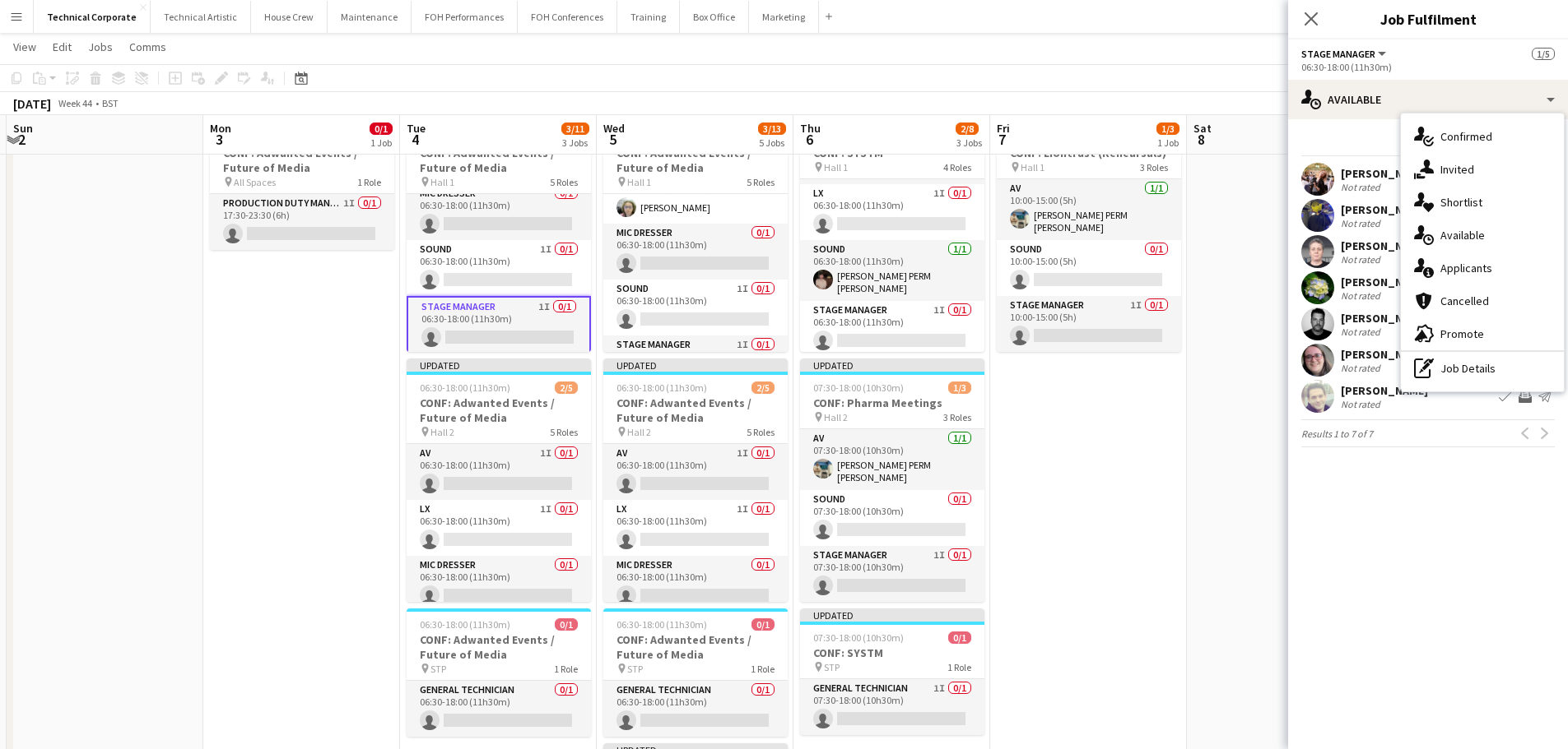
click at [1520, 175] on div "single-neutral-actions-share-1 Invited" at bounding box center [1483, 169] width 163 height 33
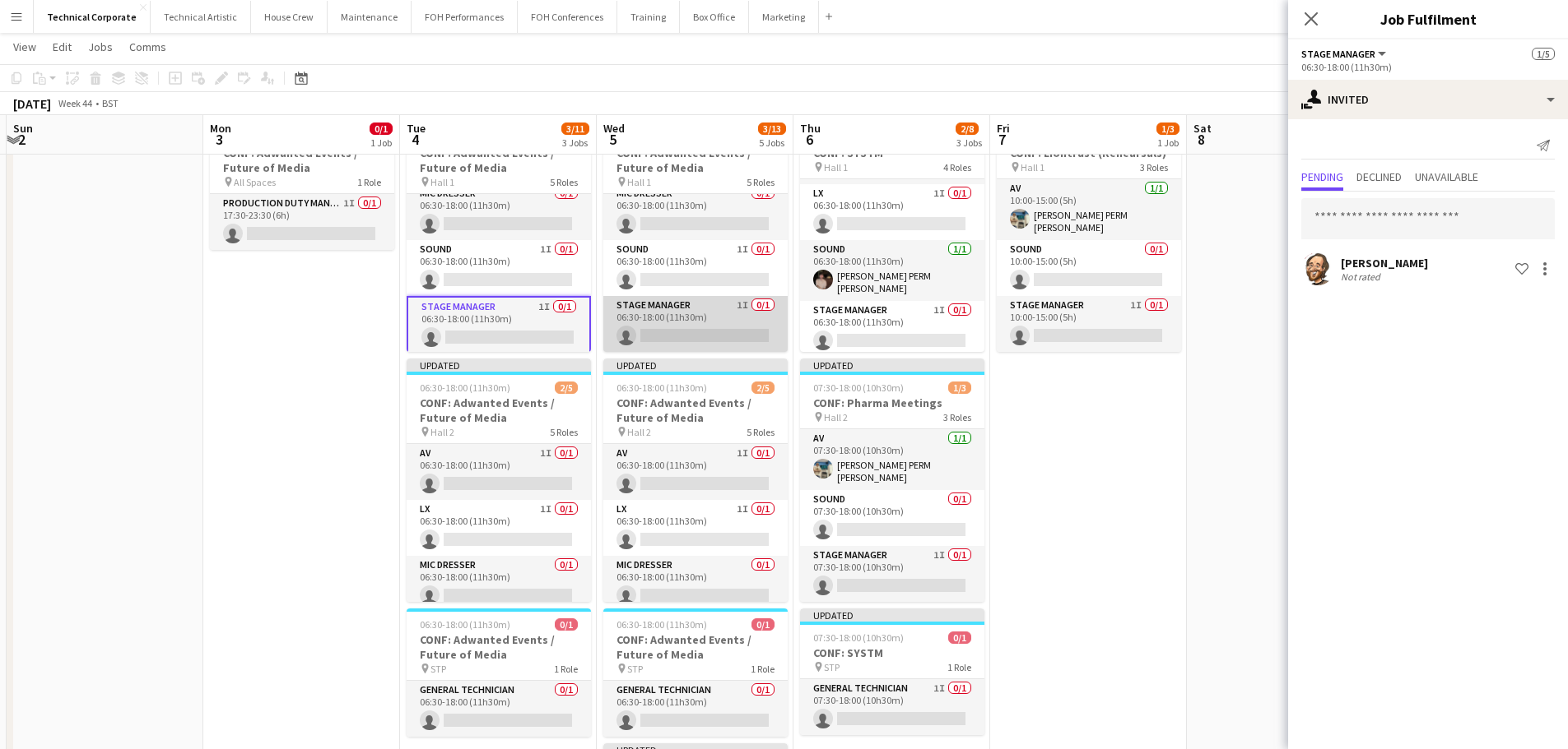
click at [695, 313] on app-card-role "Stage Manager 1I 0/1 06:30-18:00 (11h30m) single-neutral-actions" at bounding box center [695, 324] width 184 height 56
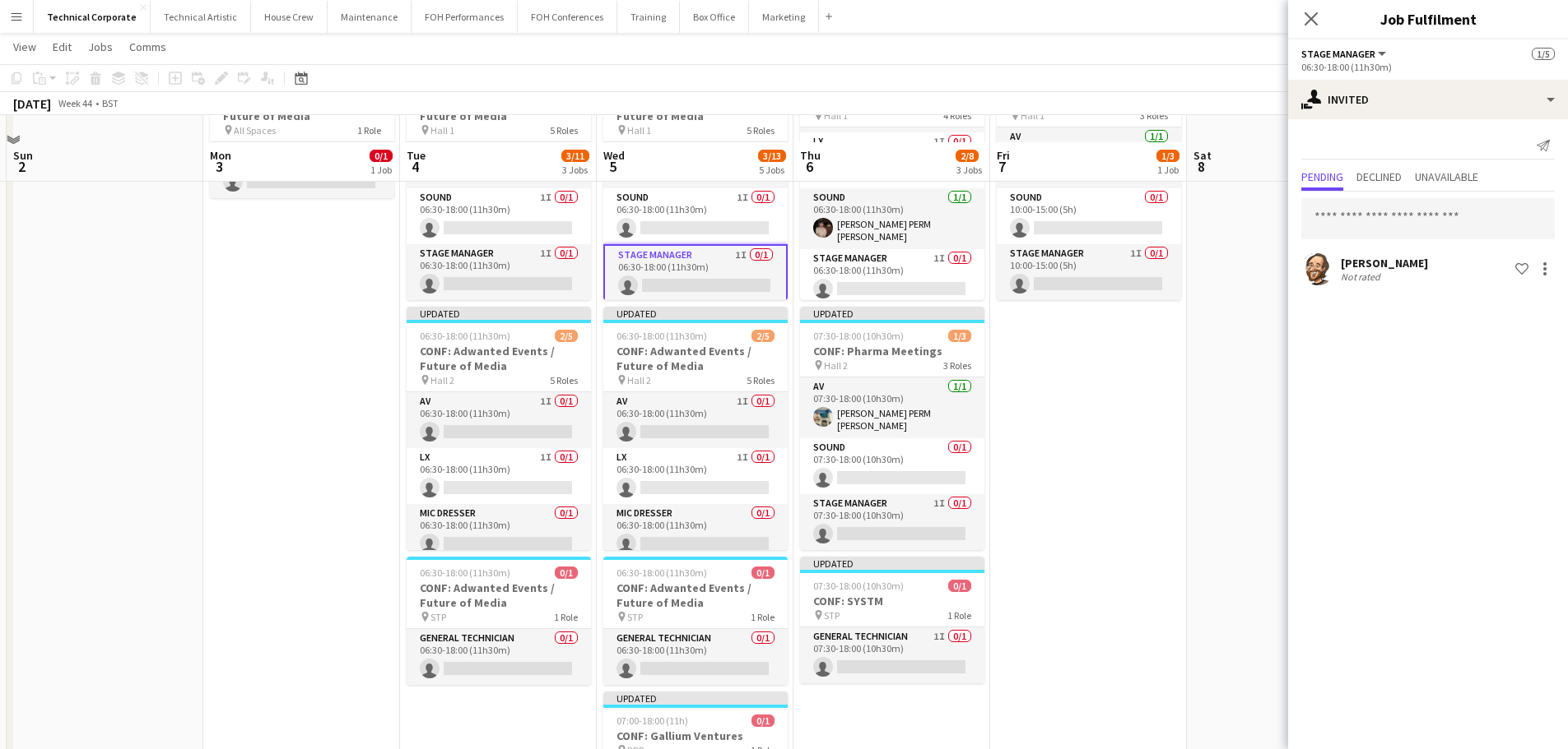
scroll to position [164, 0]
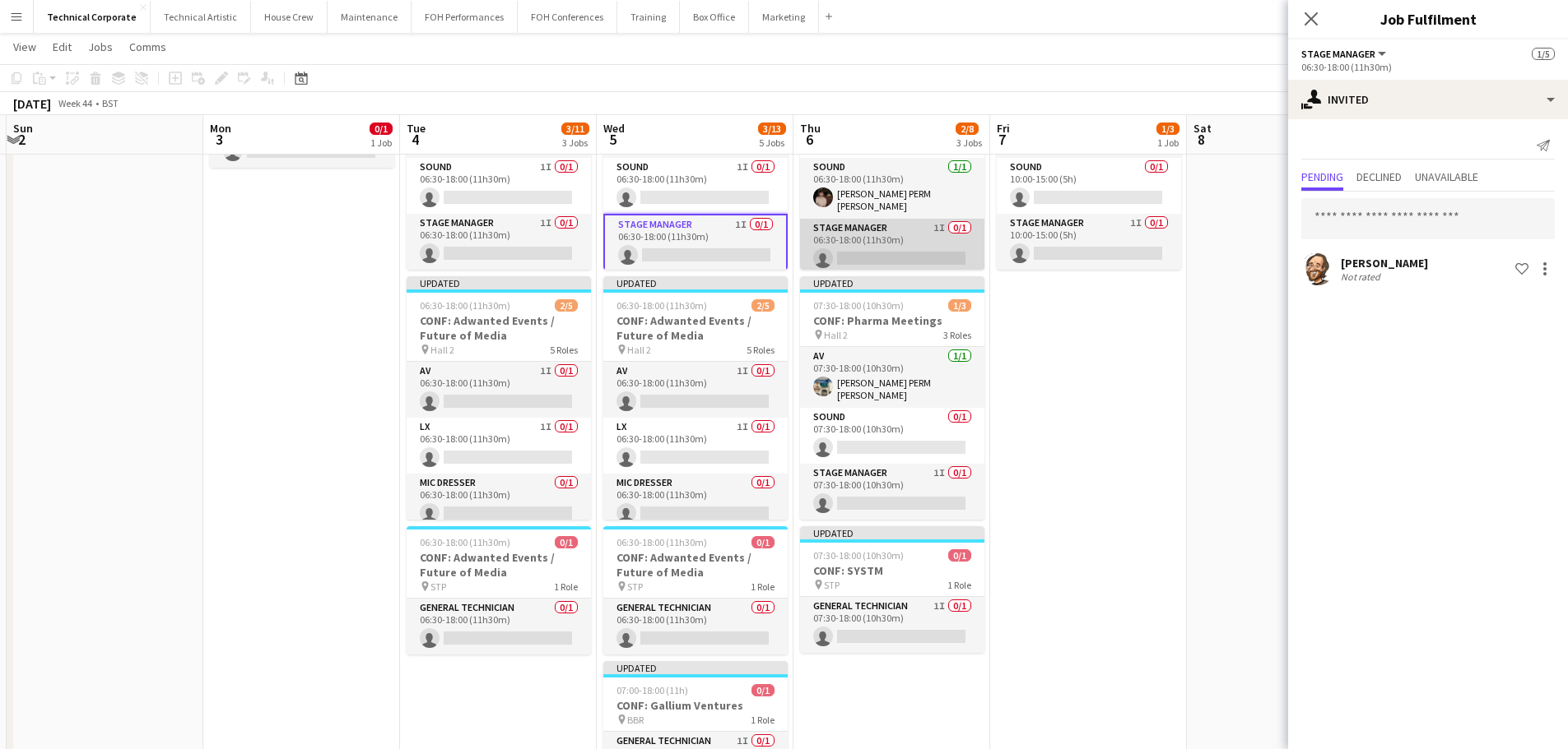
click at [909, 253] on app-card-role "Stage Manager 1I 0/1 06:30-18:00 (11h30m) single-neutral-actions" at bounding box center [892, 246] width 184 height 56
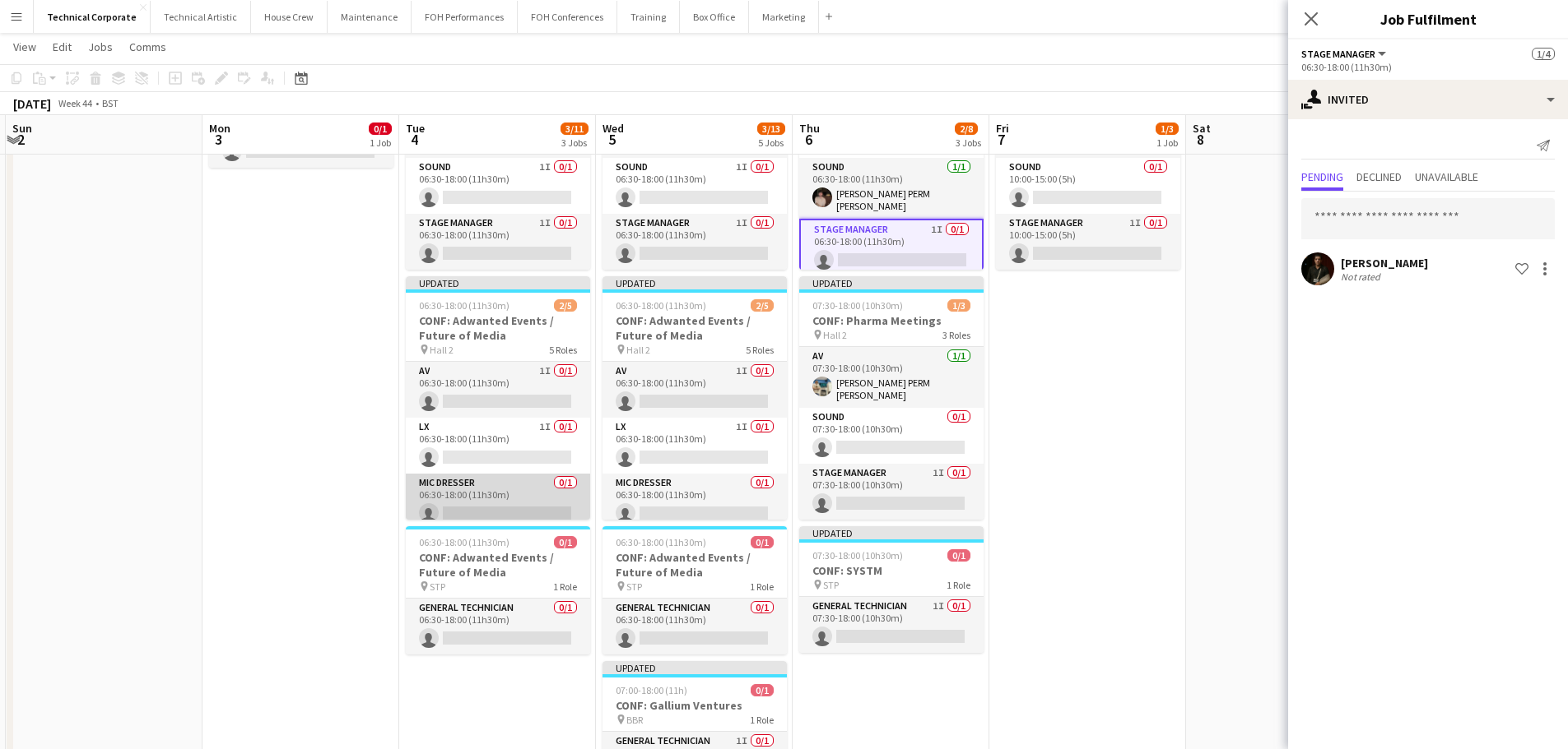
click at [484, 496] on app-card-role "Mic Dresser 0/1 06:30-18:00 (11h30m) single-neutral-actions" at bounding box center [498, 501] width 184 height 56
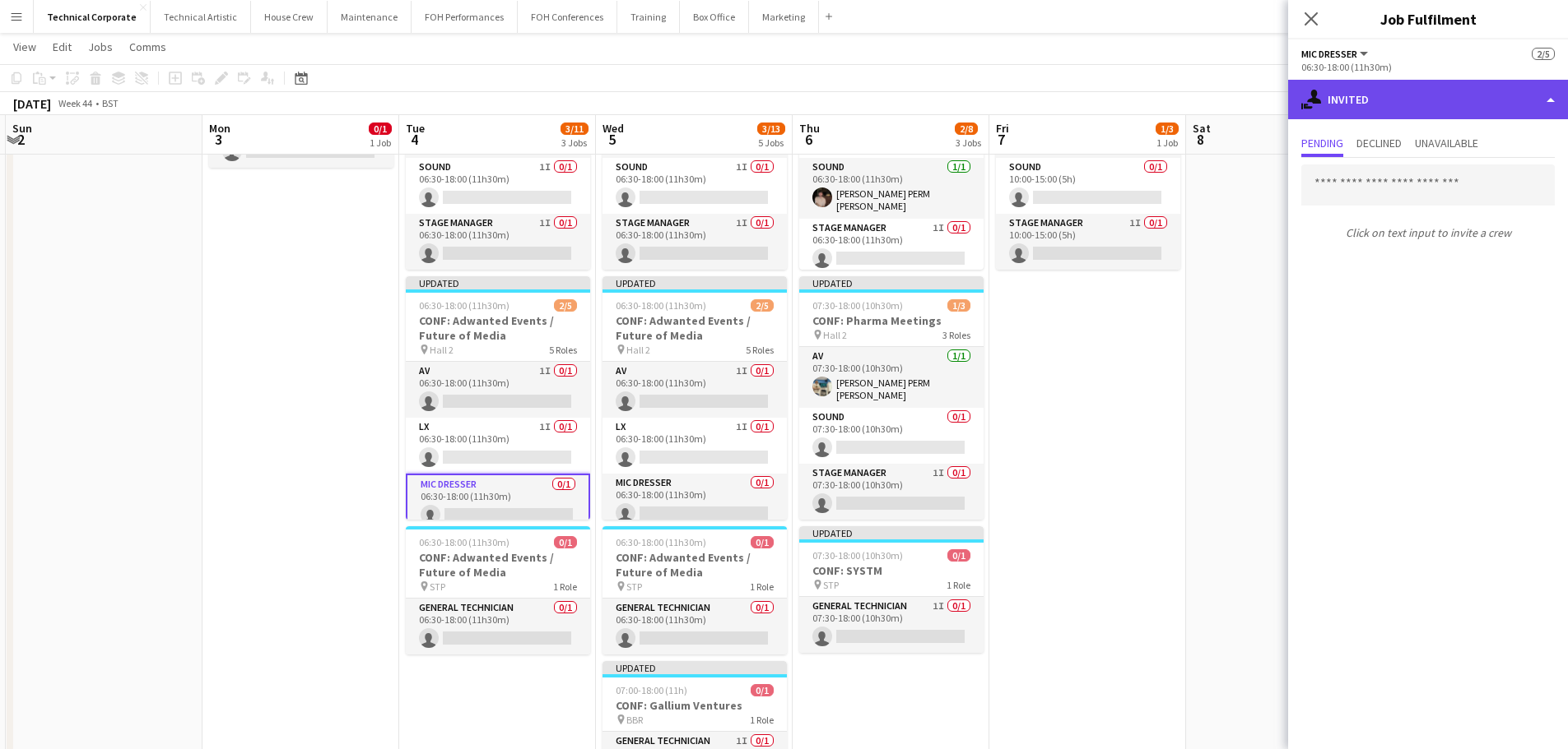
click at [1387, 103] on div "single-neutral-actions-share-1 Invited" at bounding box center [1427, 100] width 280 height 40
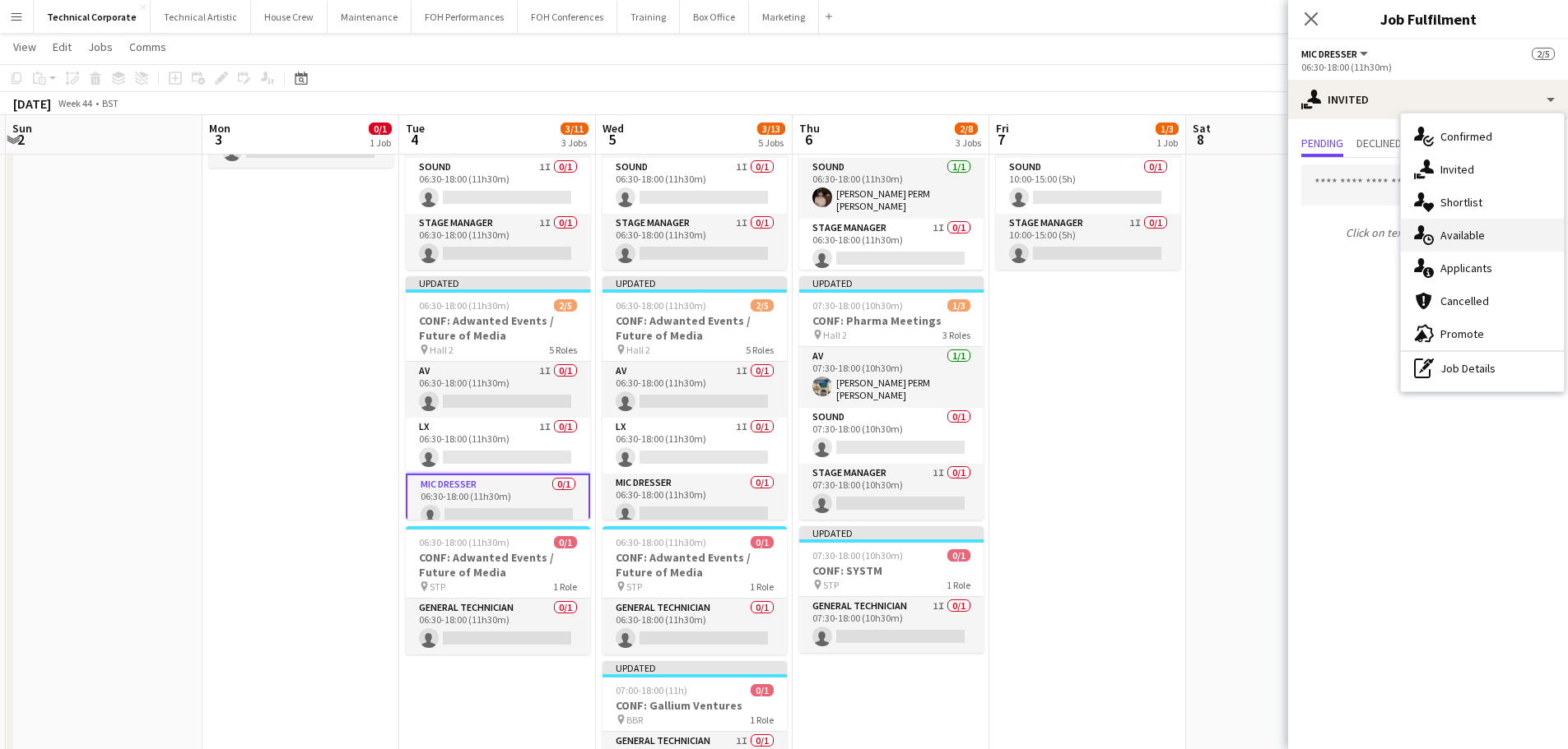
click at [1463, 237] on span "Available" at bounding box center [1462, 235] width 45 height 15
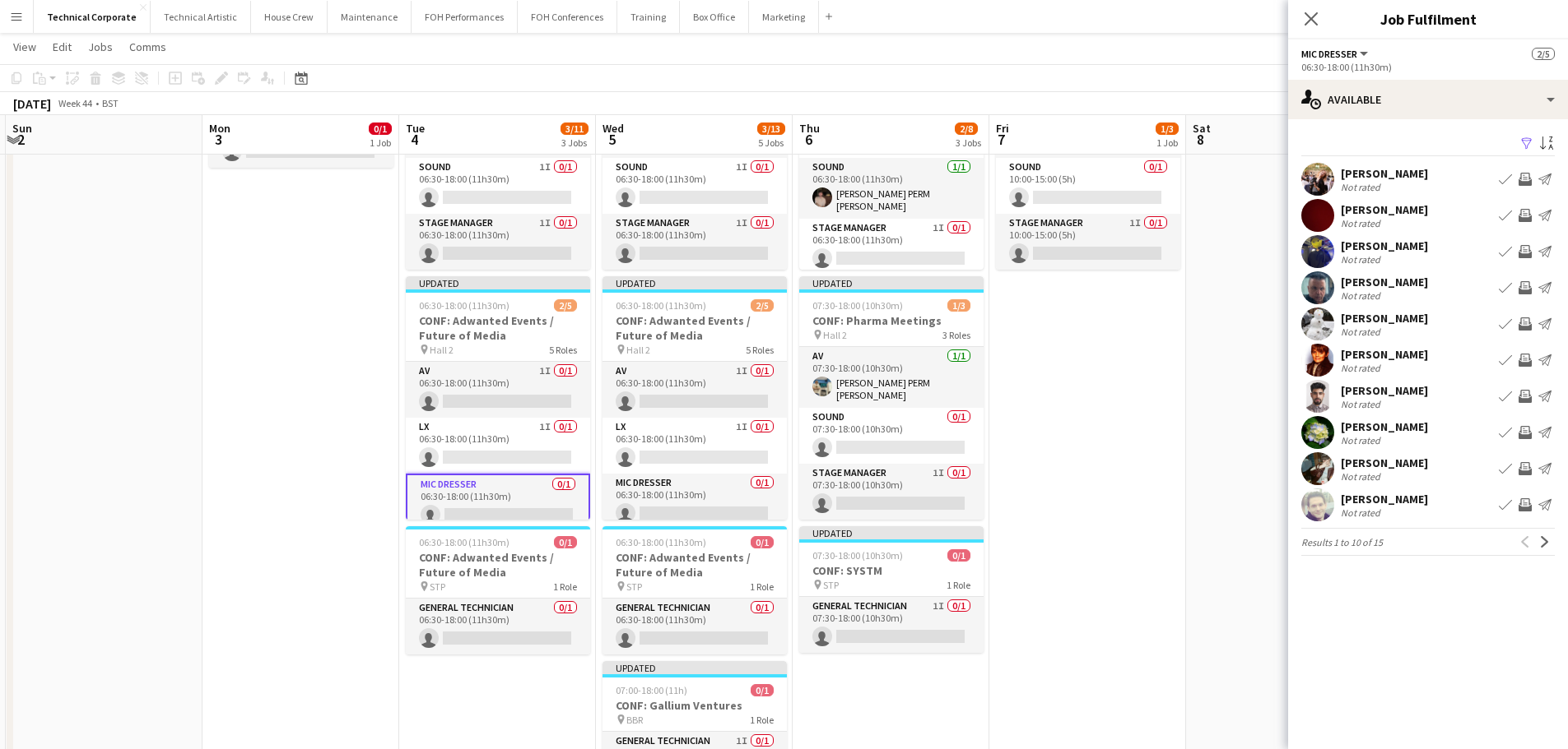
click at [1525, 509] on app-icon "Invite crew" at bounding box center [1525, 505] width 13 height 13
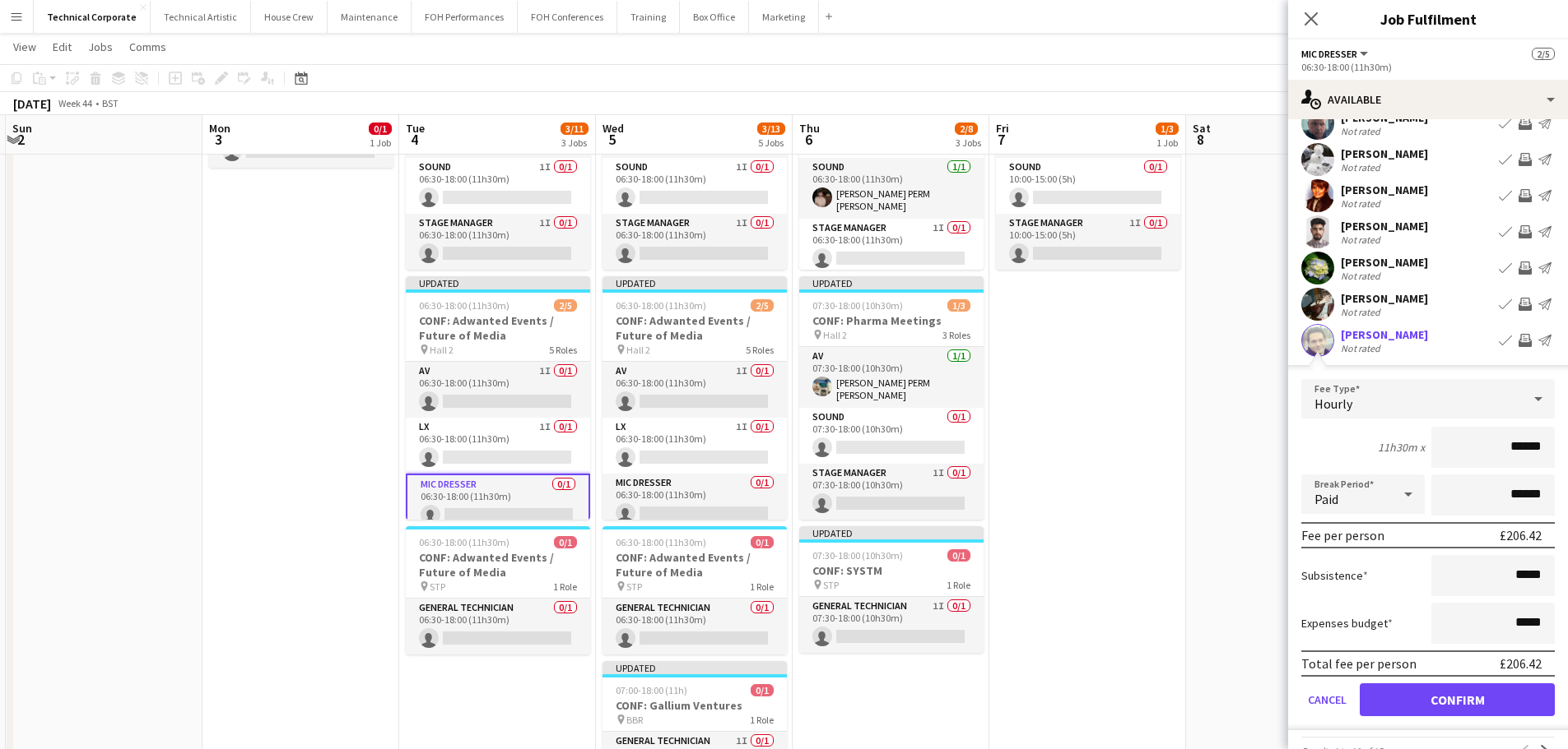
scroll to position [200, 0]
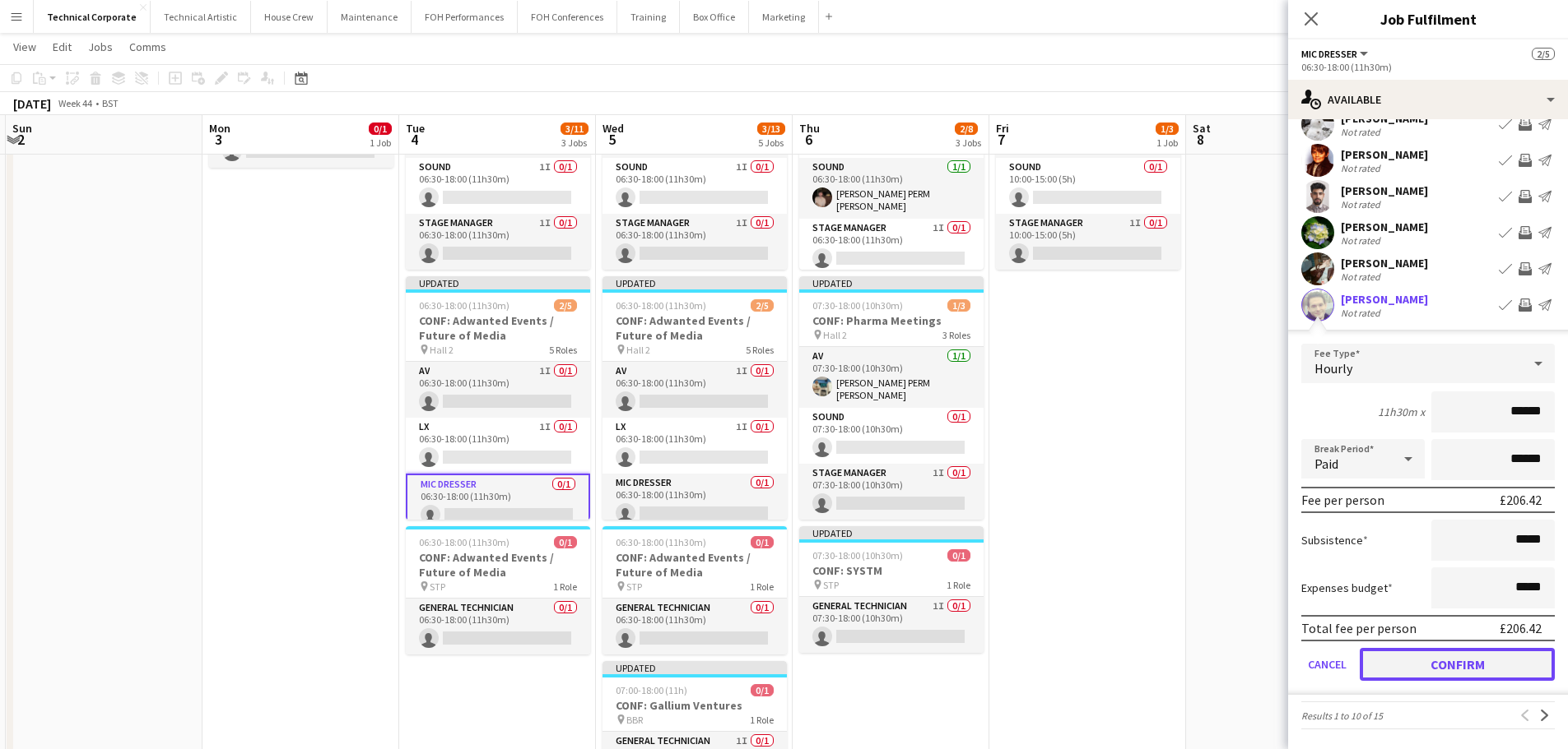
click at [1473, 656] on button "Confirm" at bounding box center [1456, 665] width 195 height 33
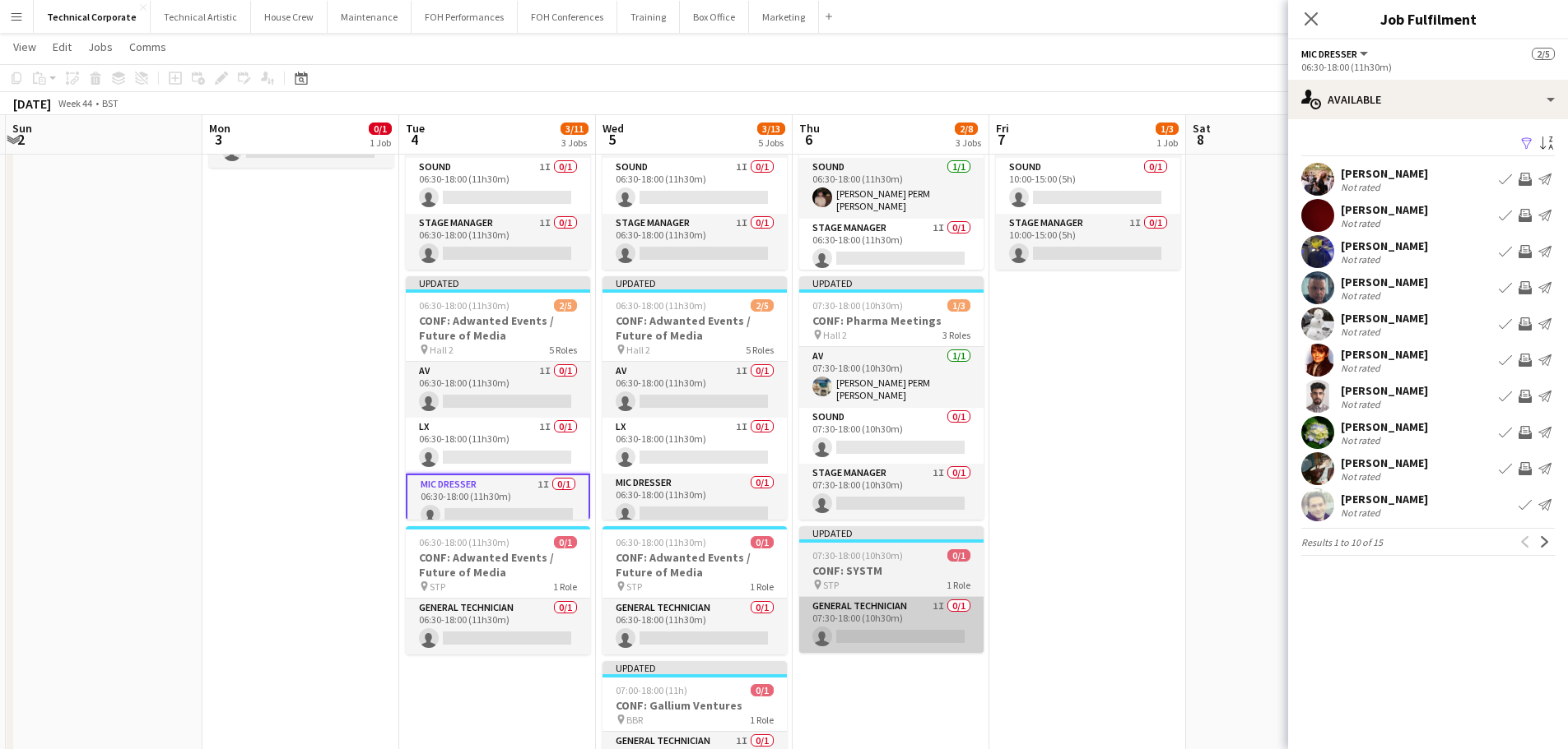
scroll to position [0, 0]
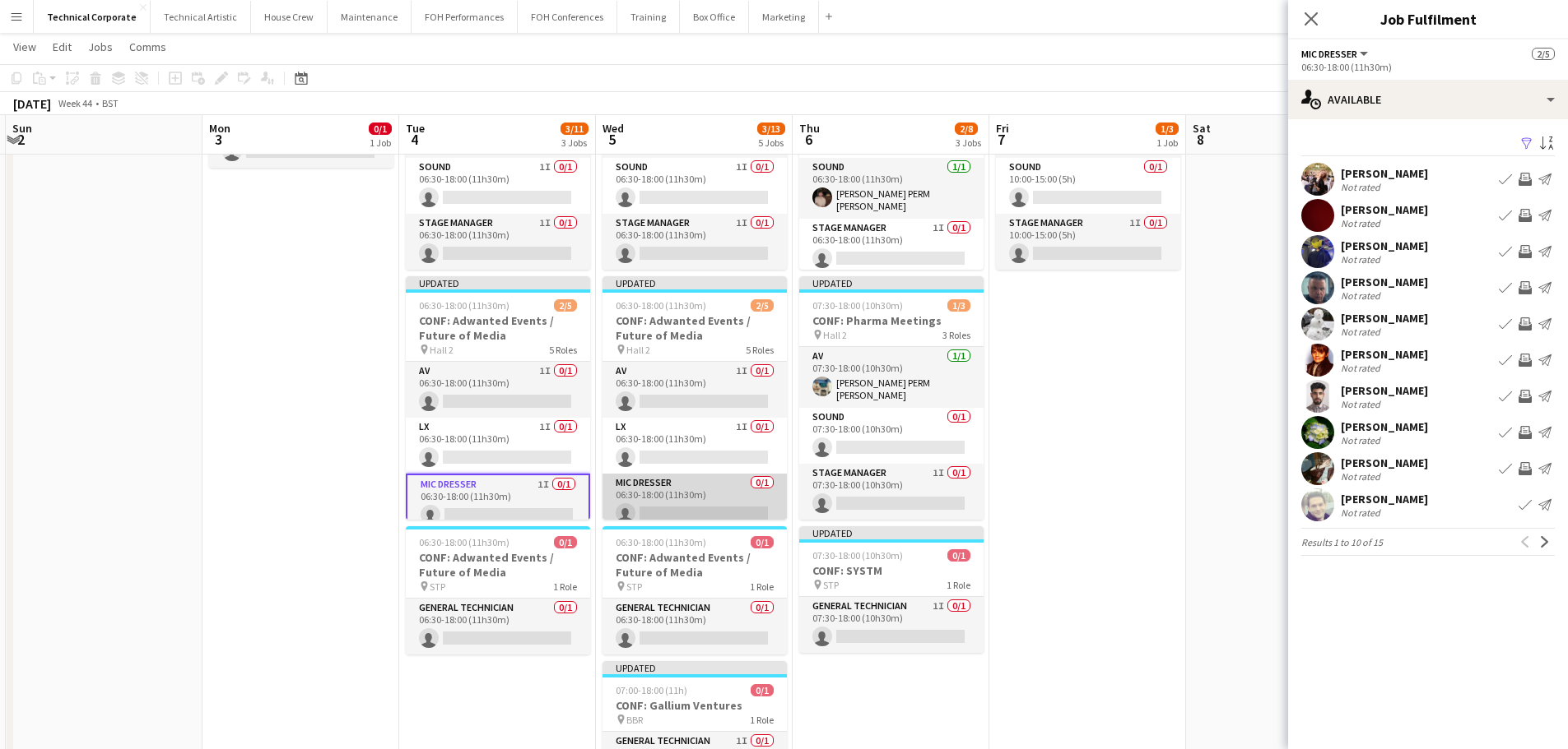
click at [663, 507] on app-card-role "Mic Dresser 0/1 06:30-18:00 (11h30m) single-neutral-actions" at bounding box center [694, 501] width 184 height 56
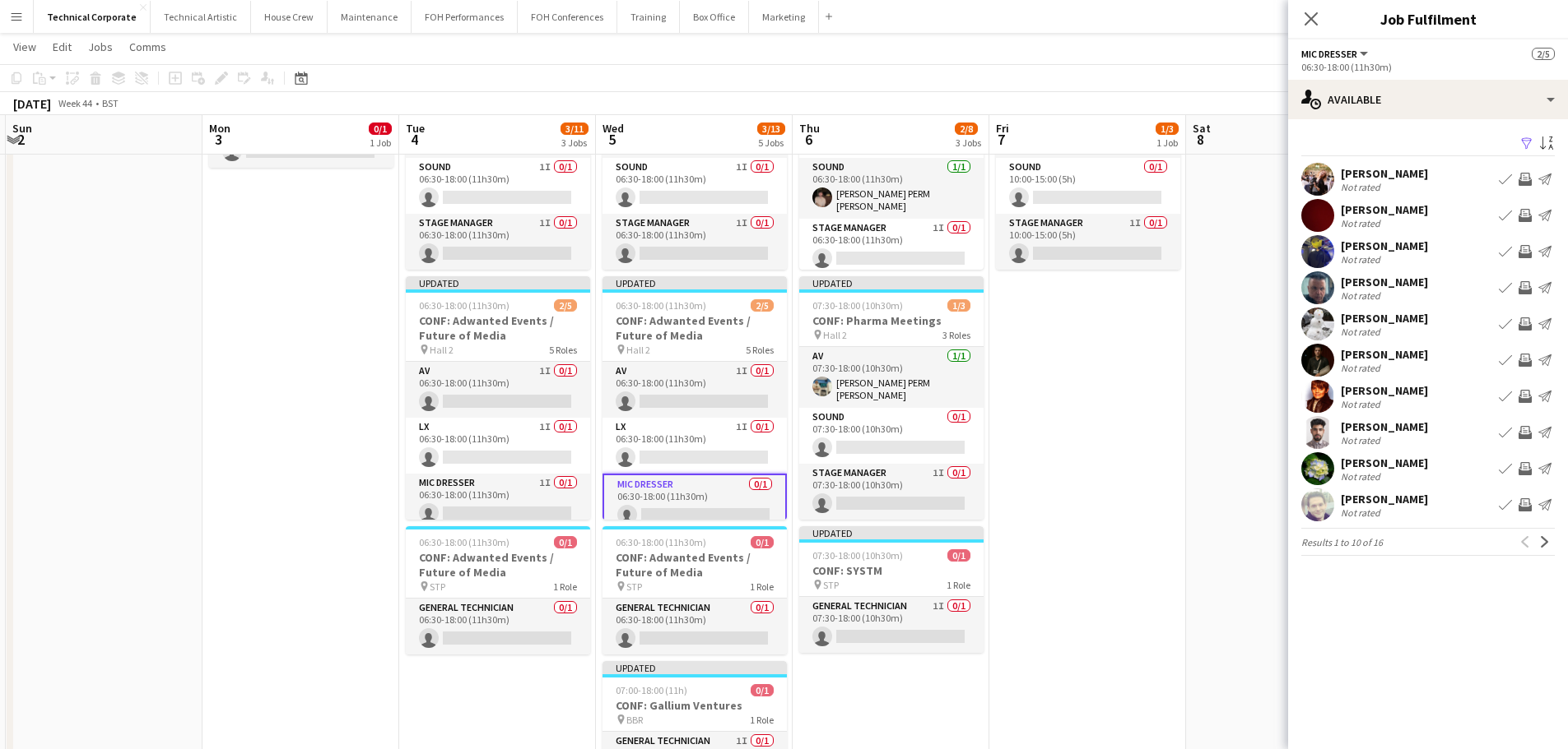
click at [1526, 509] on app-icon "Invite crew" at bounding box center [1525, 505] width 13 height 13
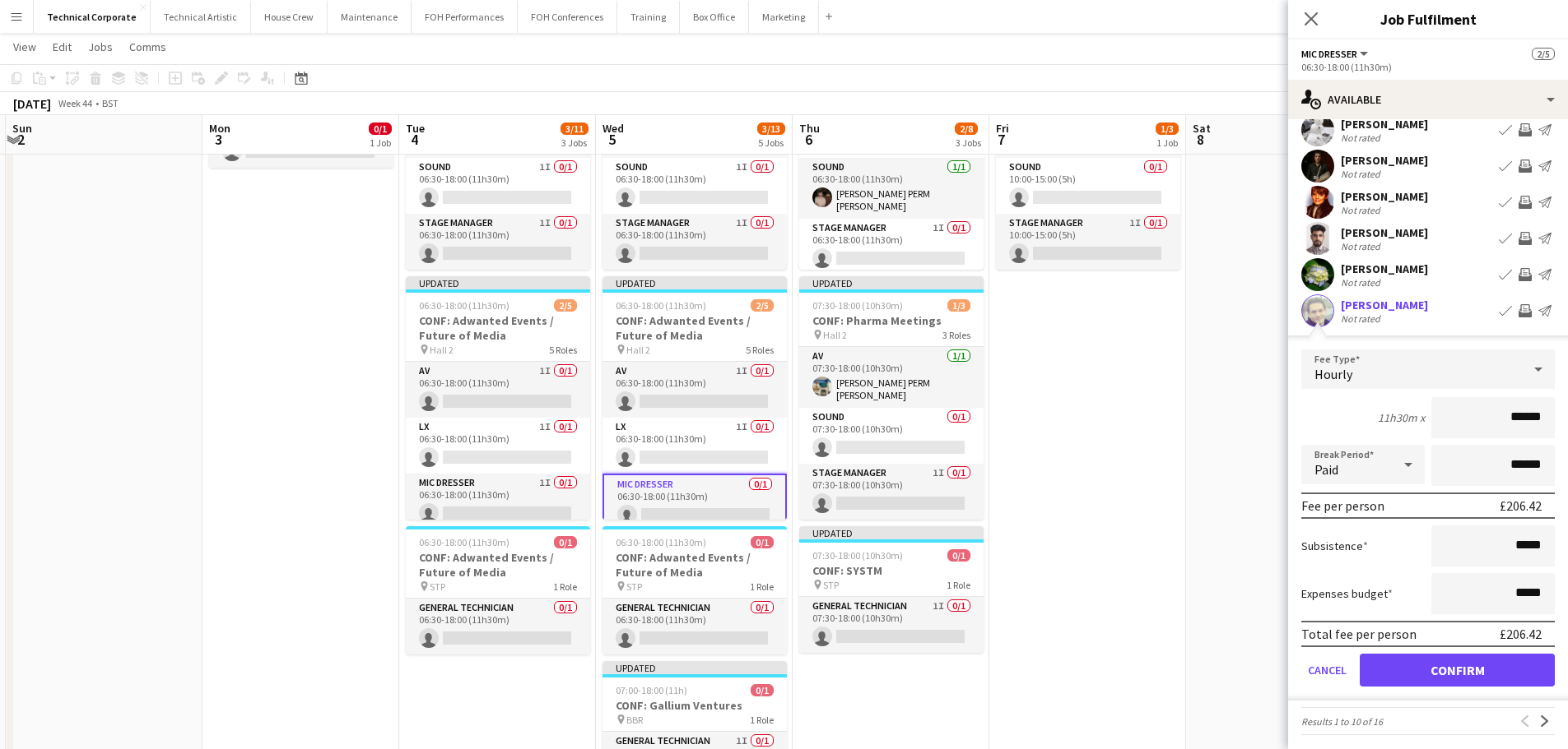
scroll to position [200, 0]
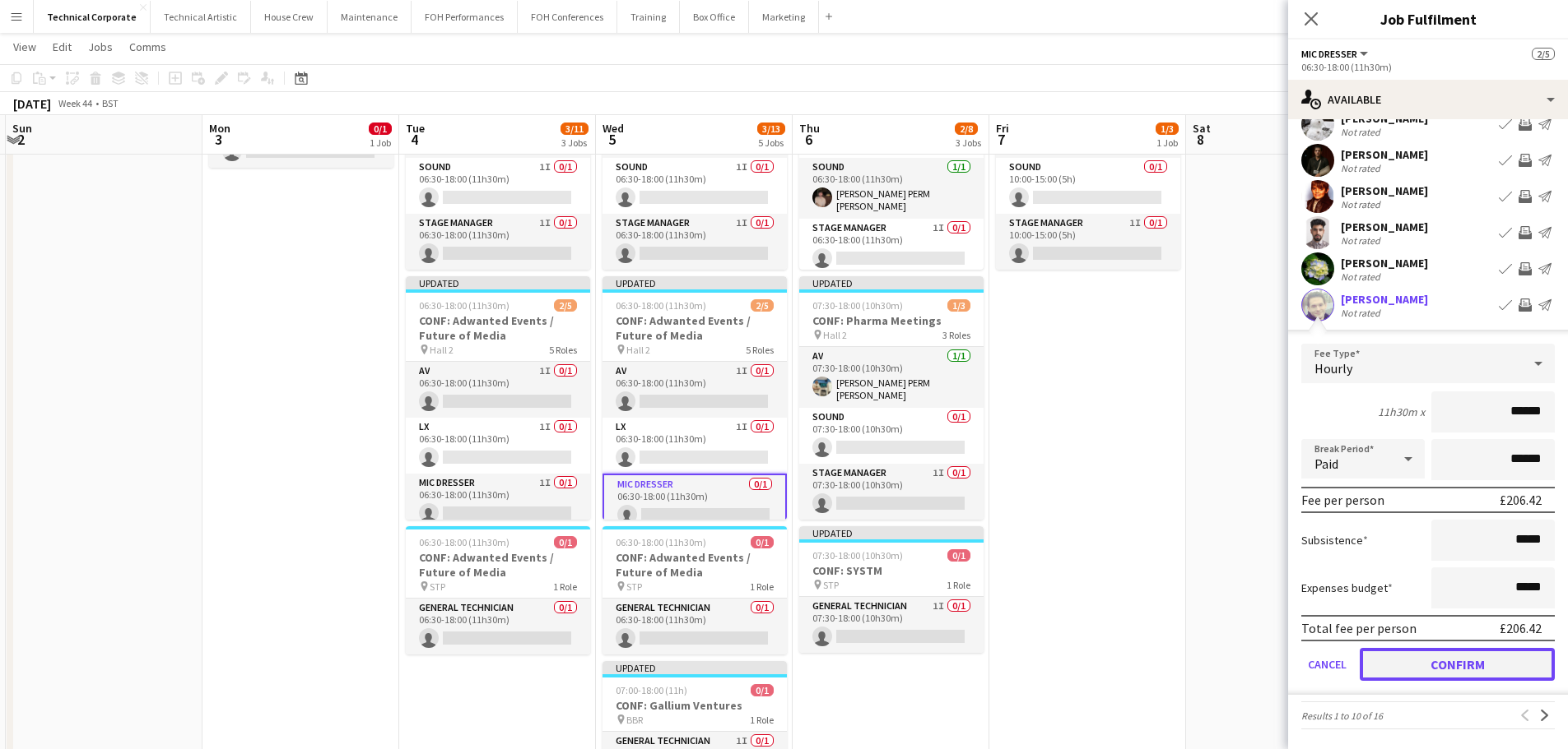
click at [1464, 664] on button "Confirm" at bounding box center [1456, 665] width 195 height 33
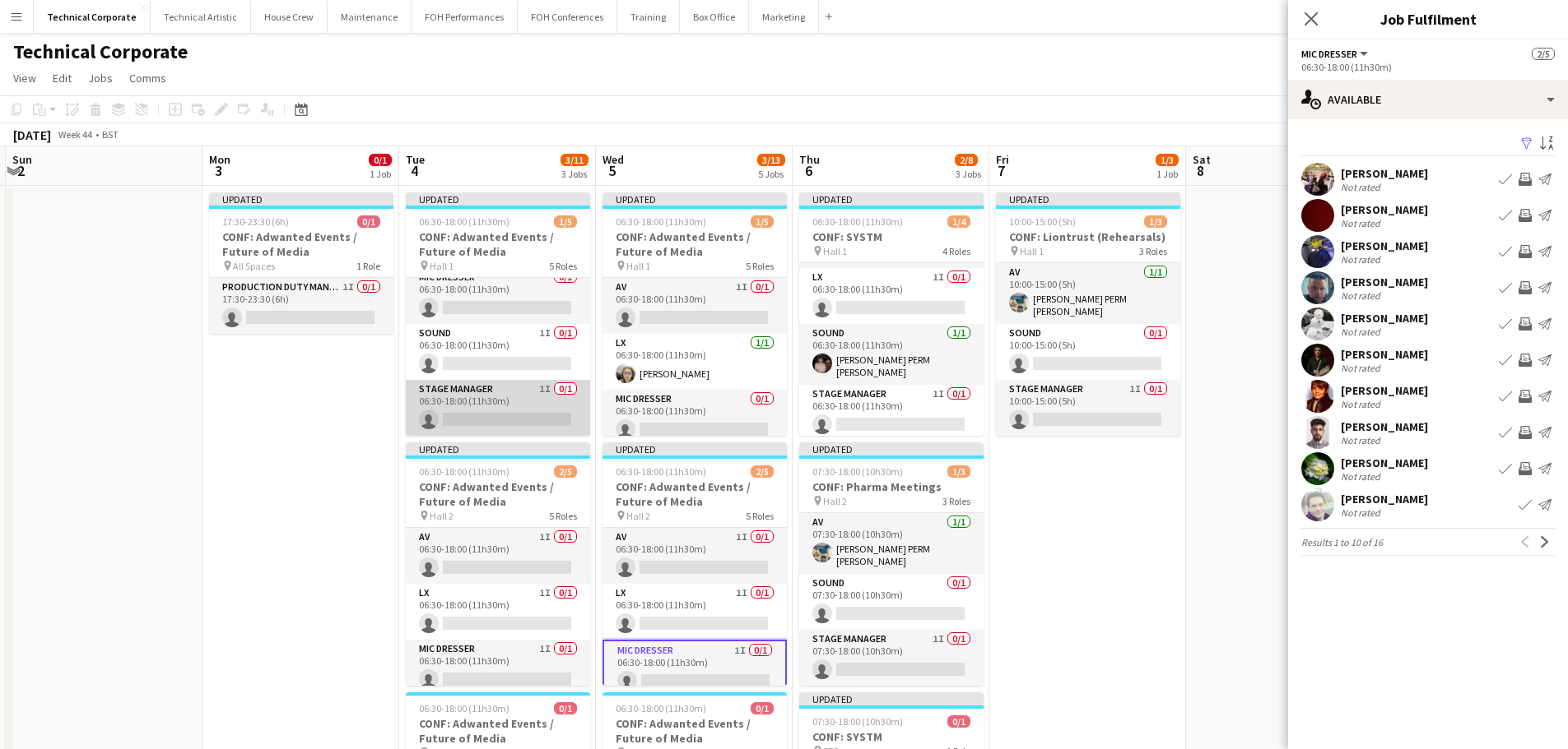
scroll to position [40, 0]
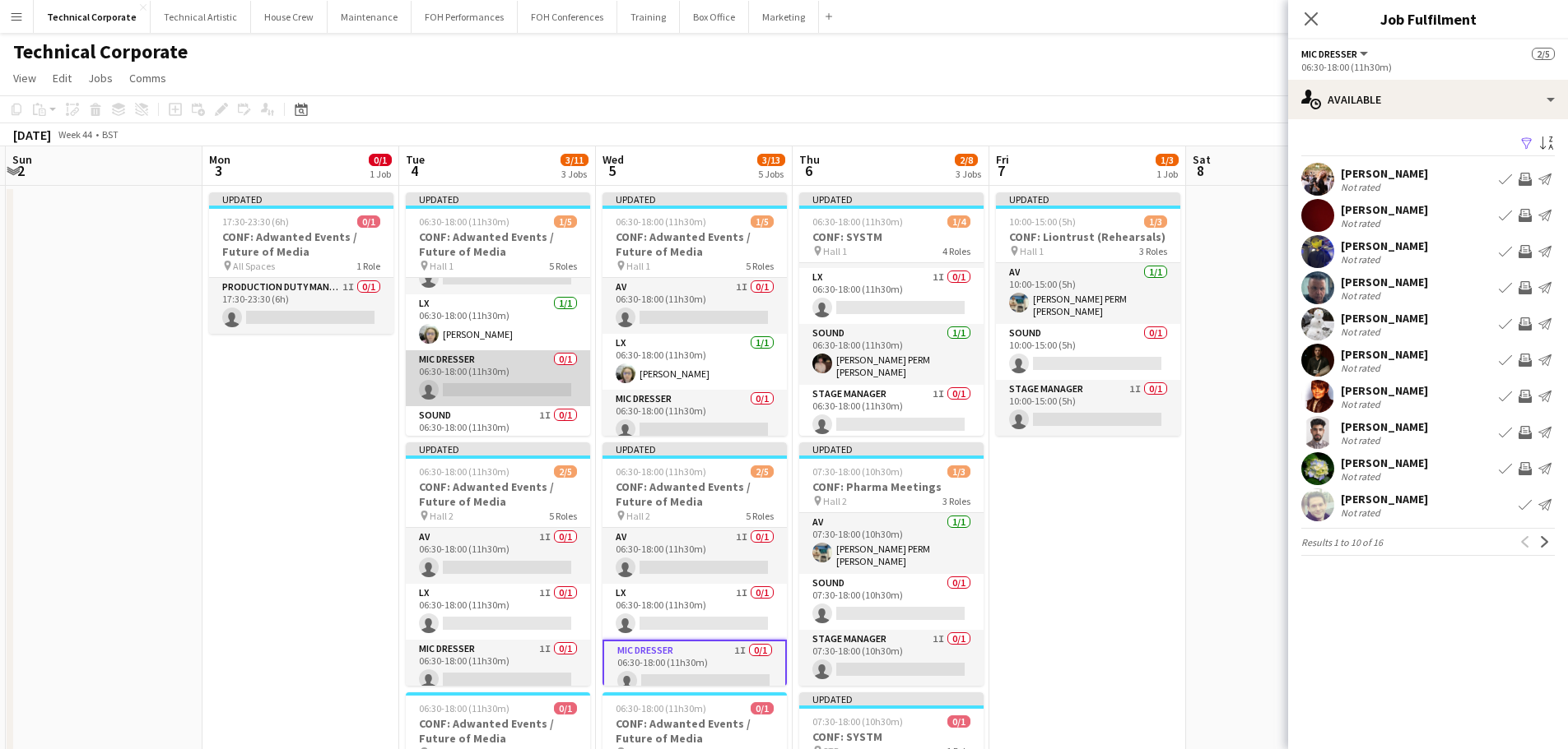
click at [528, 378] on app-card-role "Mic Dresser 0/1 06:30-18:00 (11h30m) single-neutral-actions" at bounding box center [498, 378] width 184 height 56
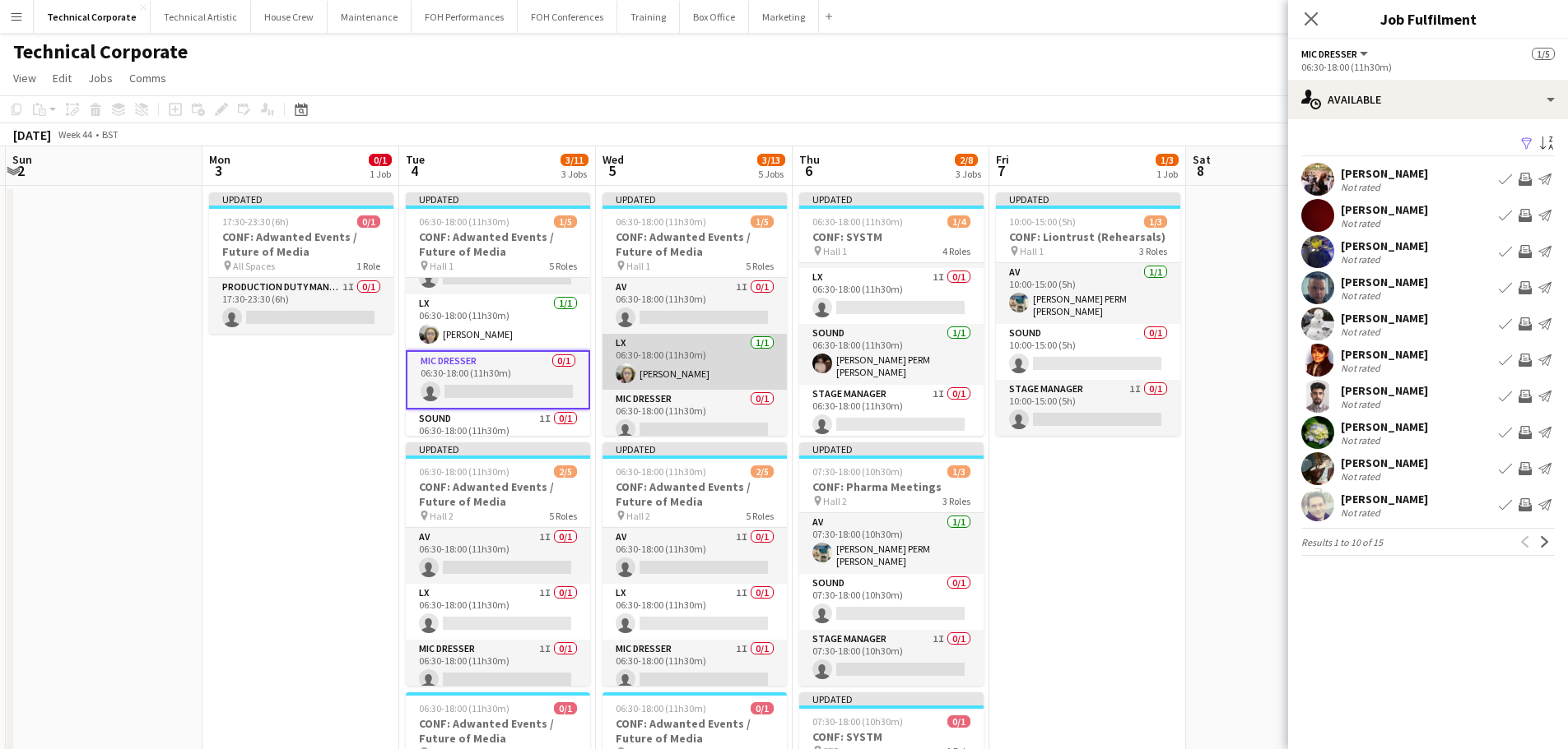
scroll to position [83, 0]
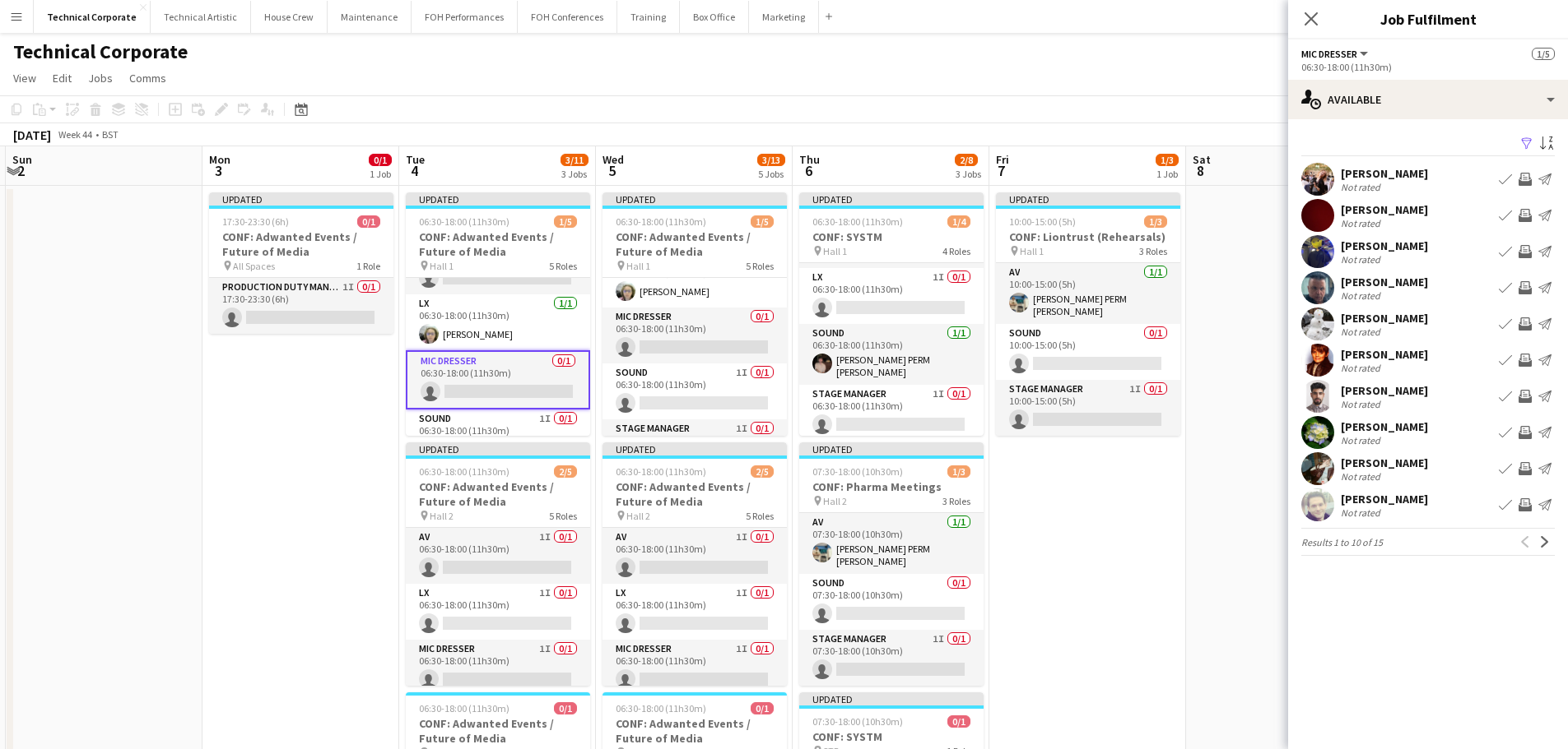
click at [1531, 429] on app-icon "Invite crew" at bounding box center [1525, 433] width 13 height 13
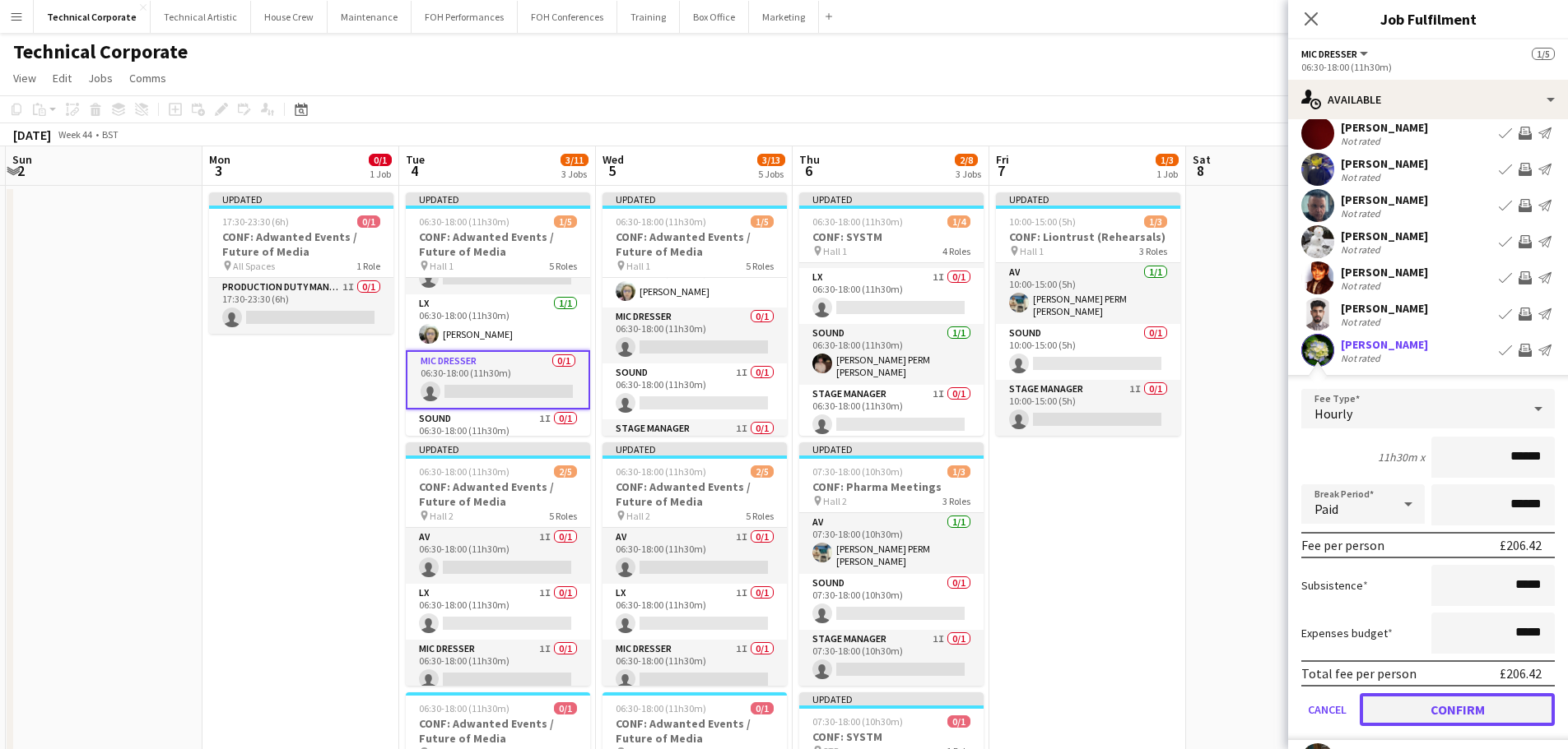
click at [1461, 700] on button "Confirm" at bounding box center [1456, 709] width 195 height 33
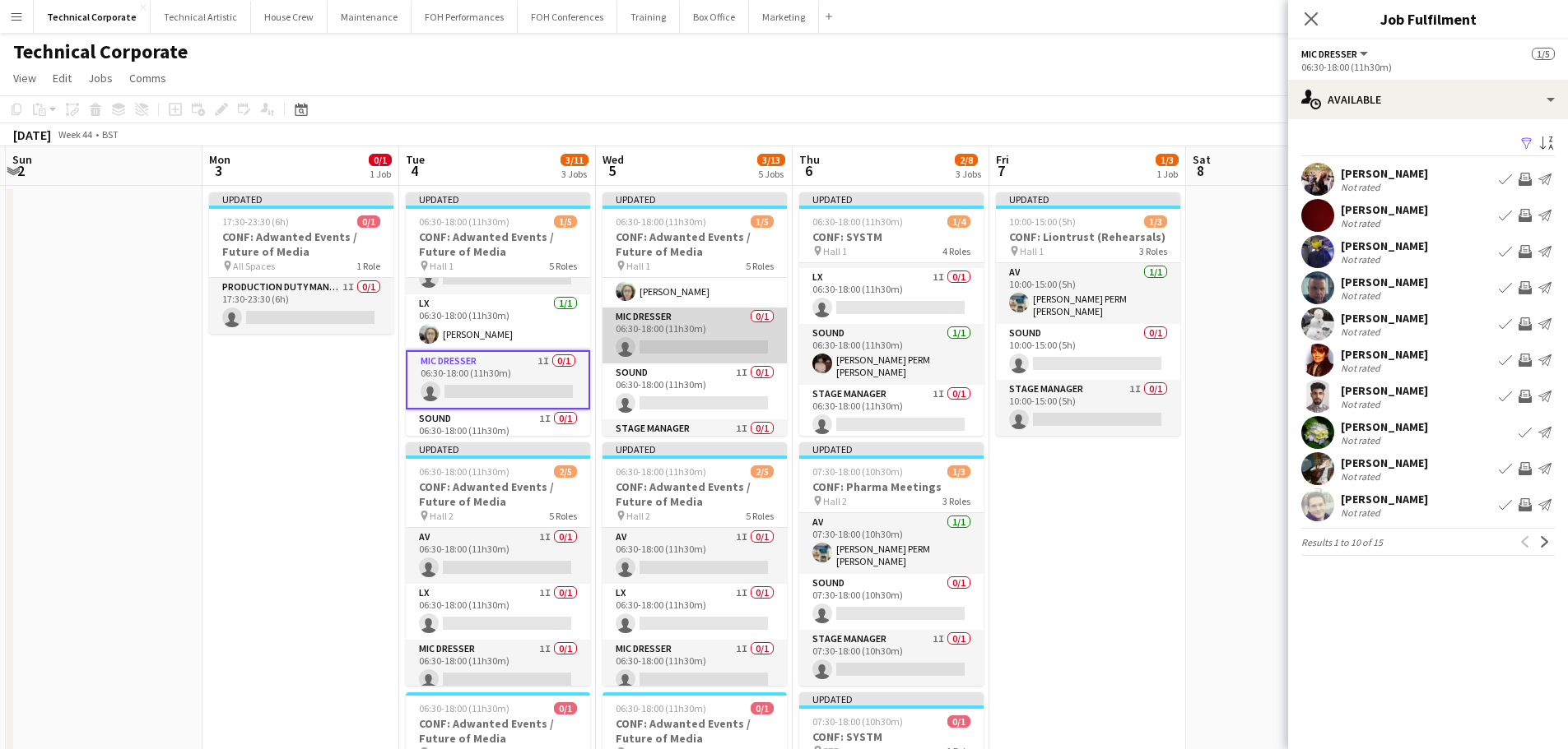
click at [678, 324] on app-card-role "Mic Dresser 0/1 06:30-18:00 (11h30m) single-neutral-actions" at bounding box center [694, 335] width 184 height 56
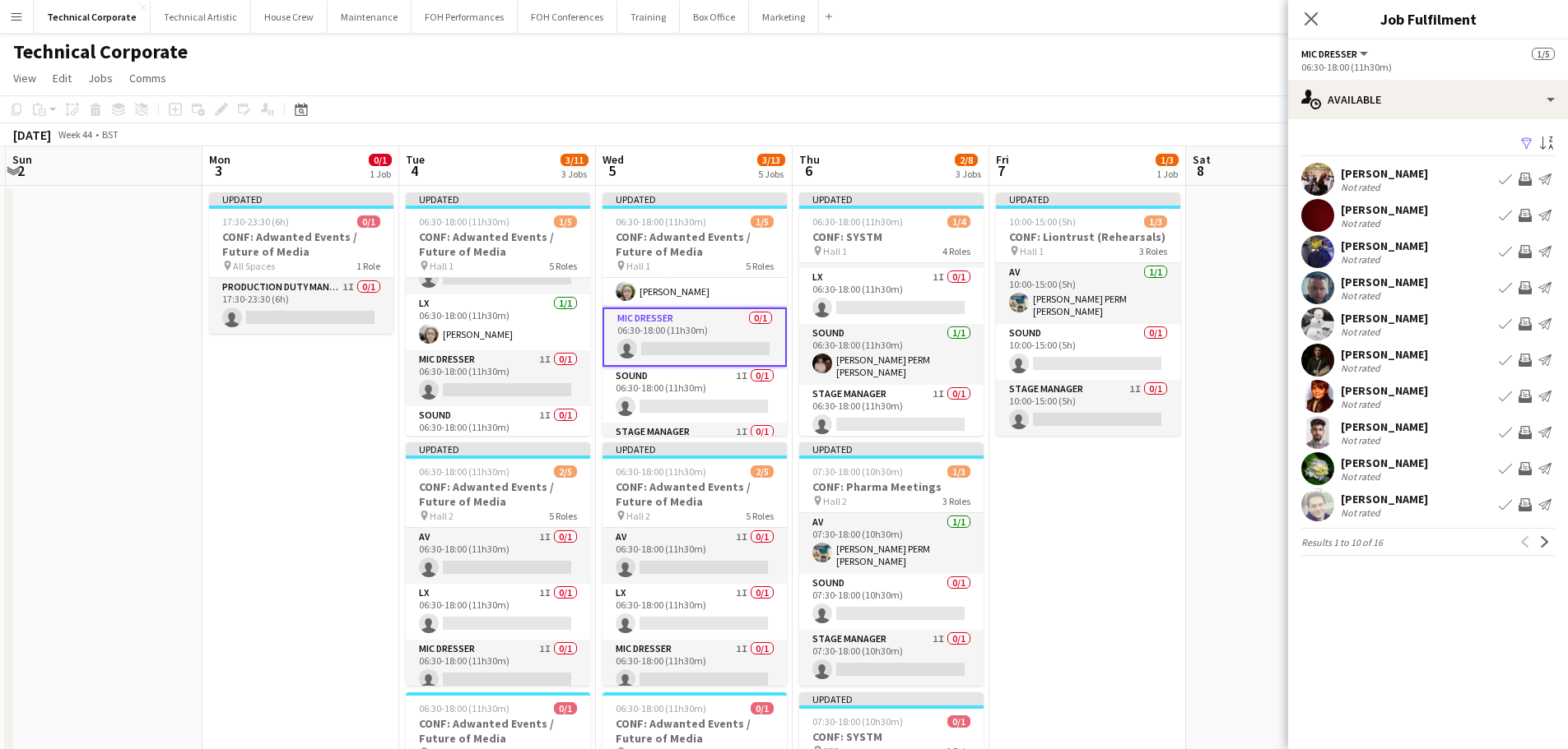
click at [1528, 467] on app-icon "Invite crew" at bounding box center [1525, 469] width 13 height 13
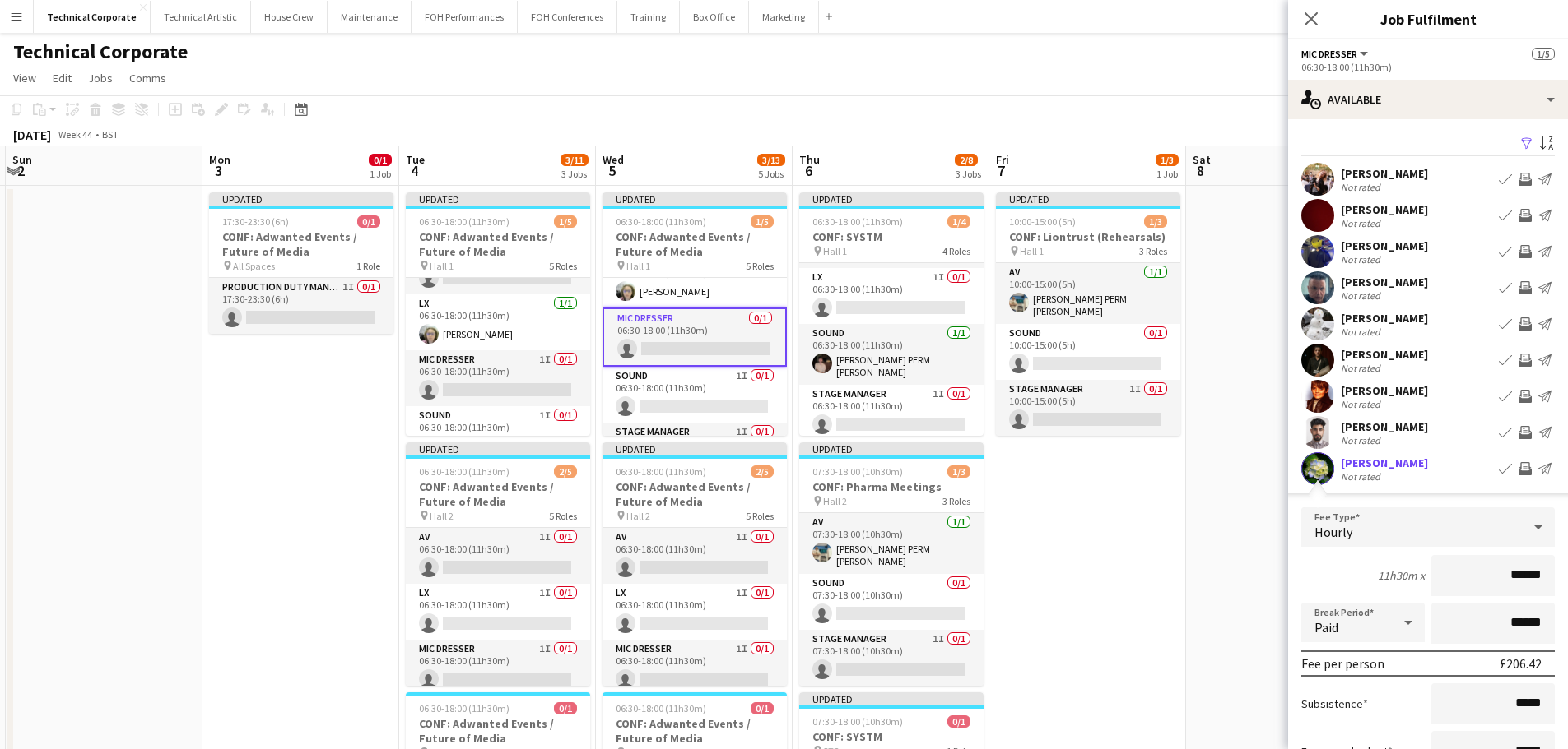
scroll to position [83, 0]
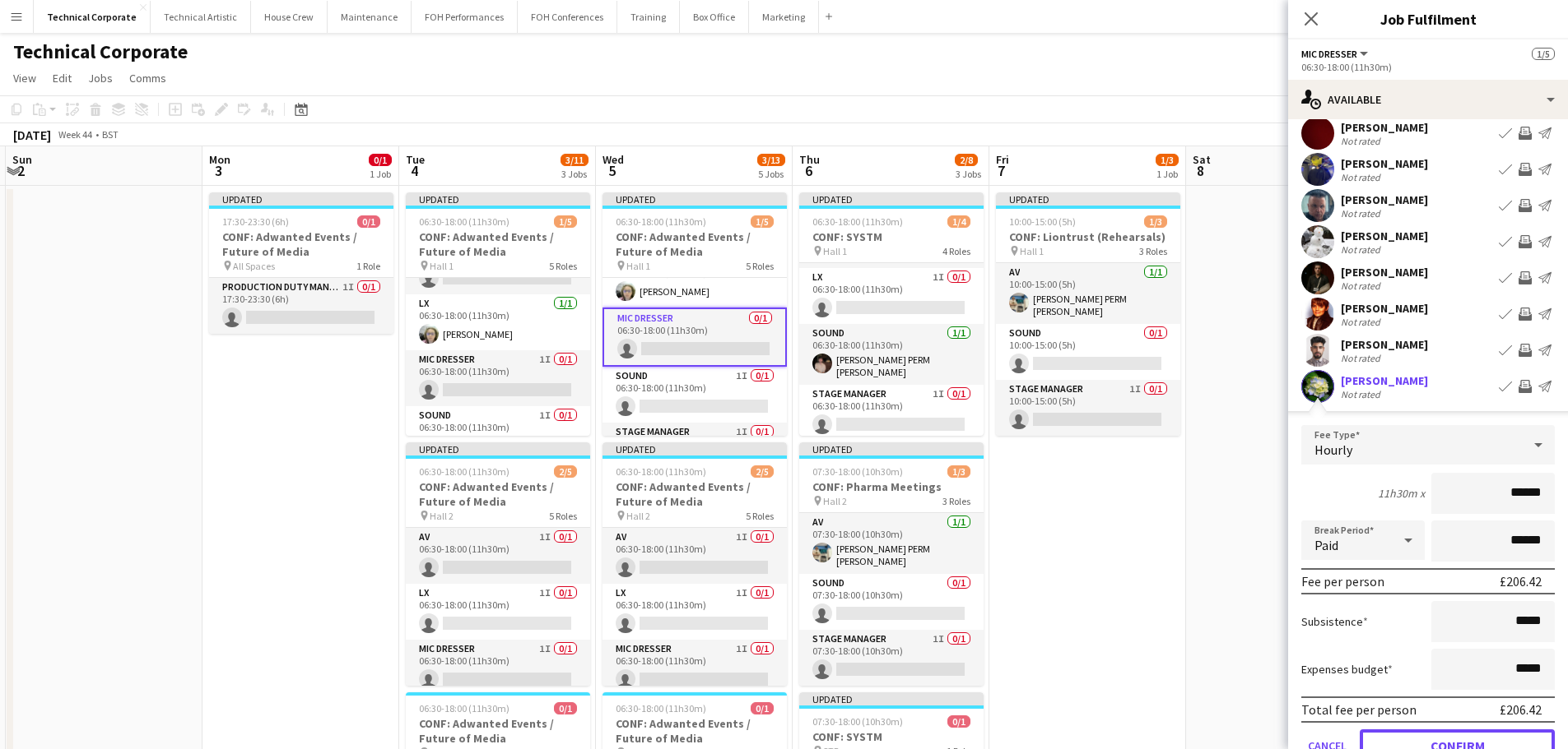
click at [1444, 740] on button "Confirm" at bounding box center [1456, 746] width 195 height 33
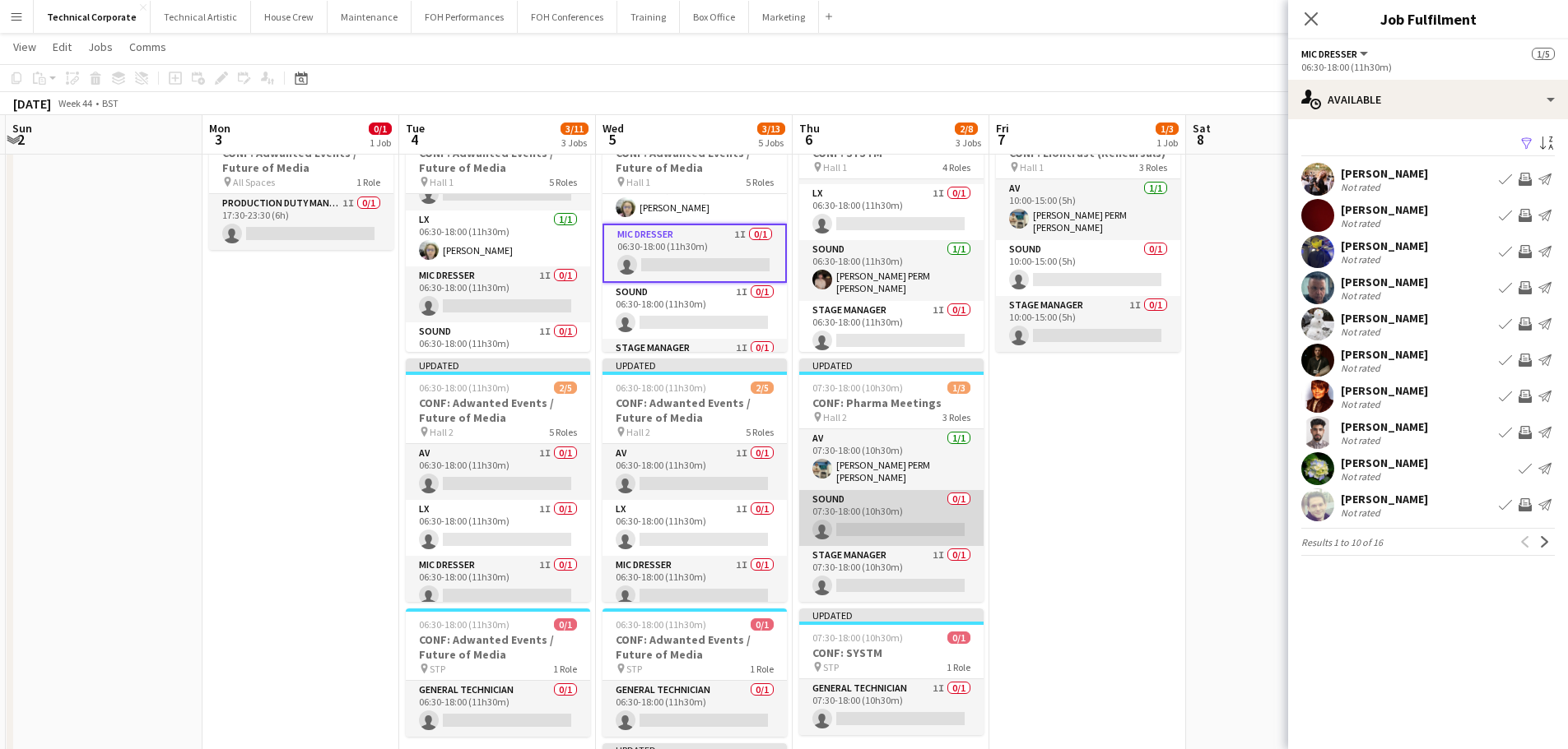
click at [885, 523] on app-card-role "Sound 0/1 07:30-18:00 (10h30m) single-neutral-actions" at bounding box center [891, 517] width 184 height 56
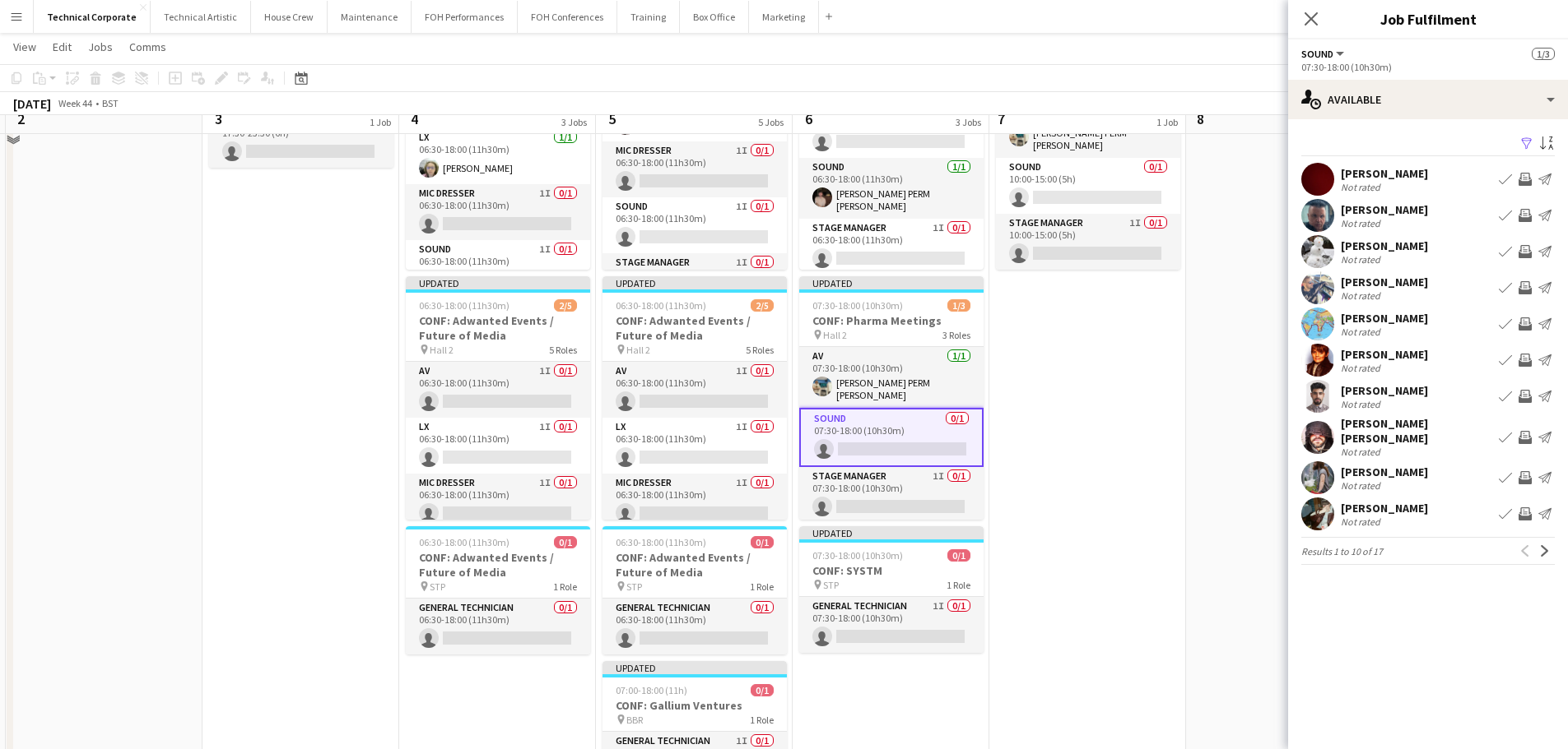
scroll to position [0, 0]
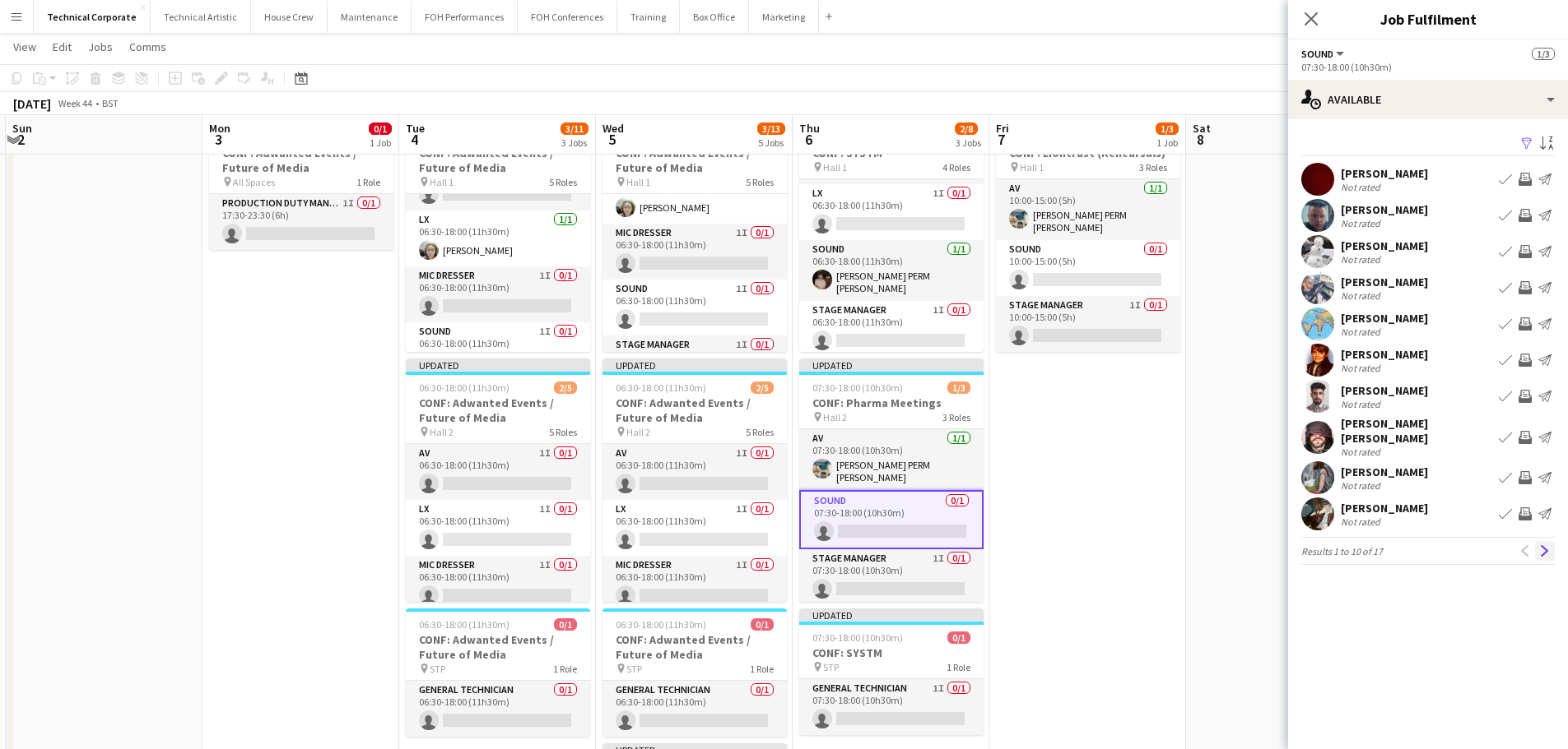
click at [1542, 545] on app-icon "Next" at bounding box center [1544, 551] width 11 height 11
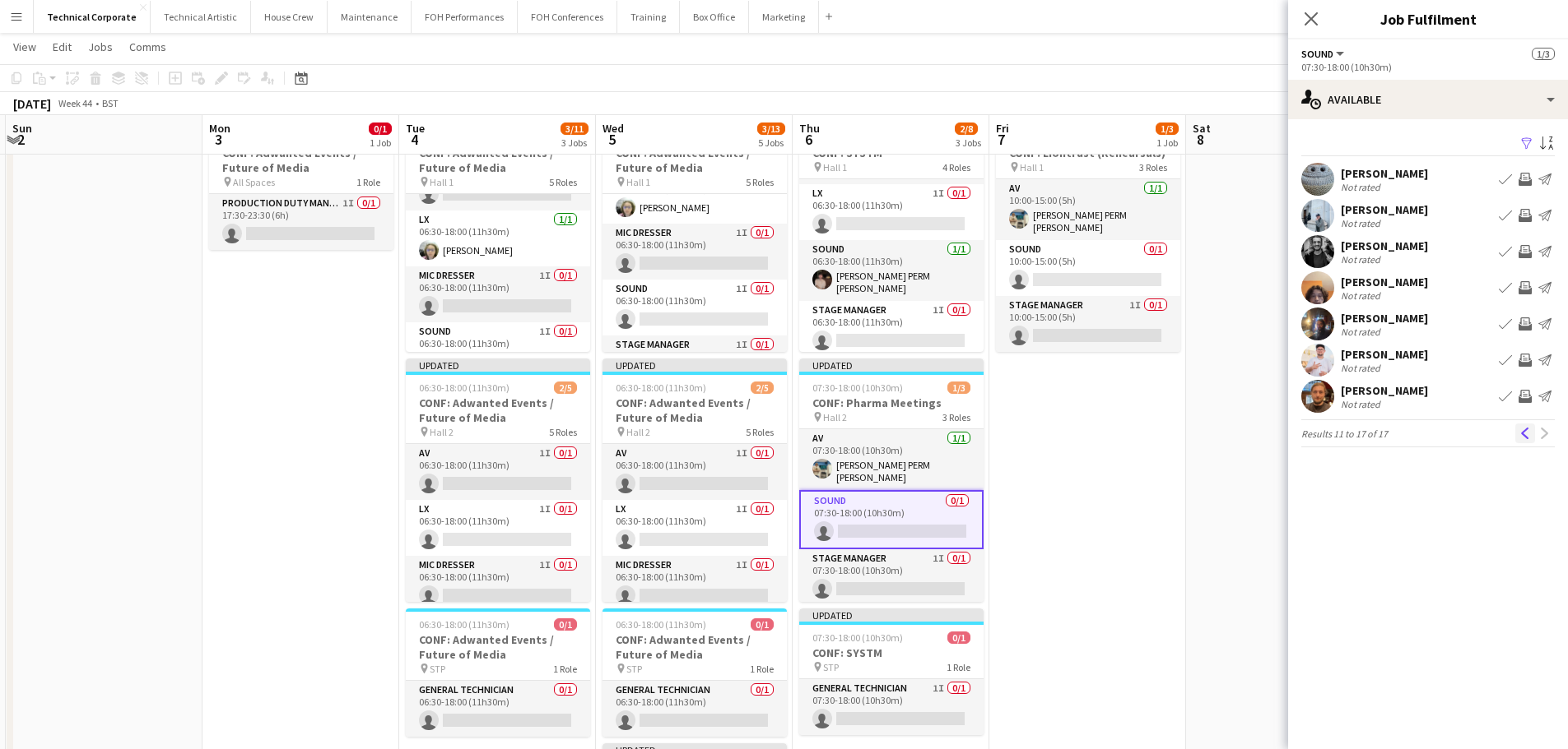
click at [1522, 430] on app-icon "Previous" at bounding box center [1525, 434] width 11 height 11
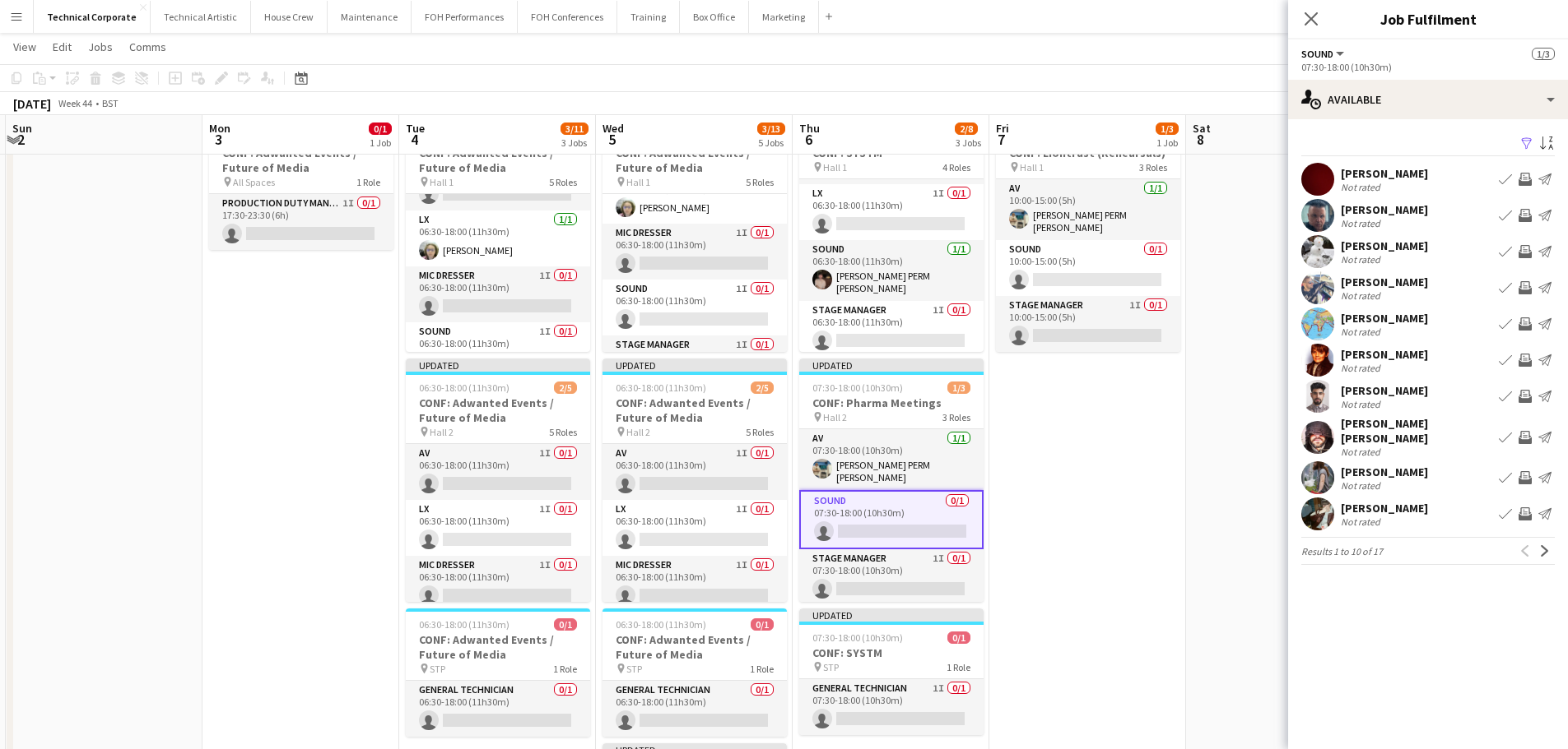
click at [1540, 545] on app-icon "Next" at bounding box center [1544, 551] width 11 height 11
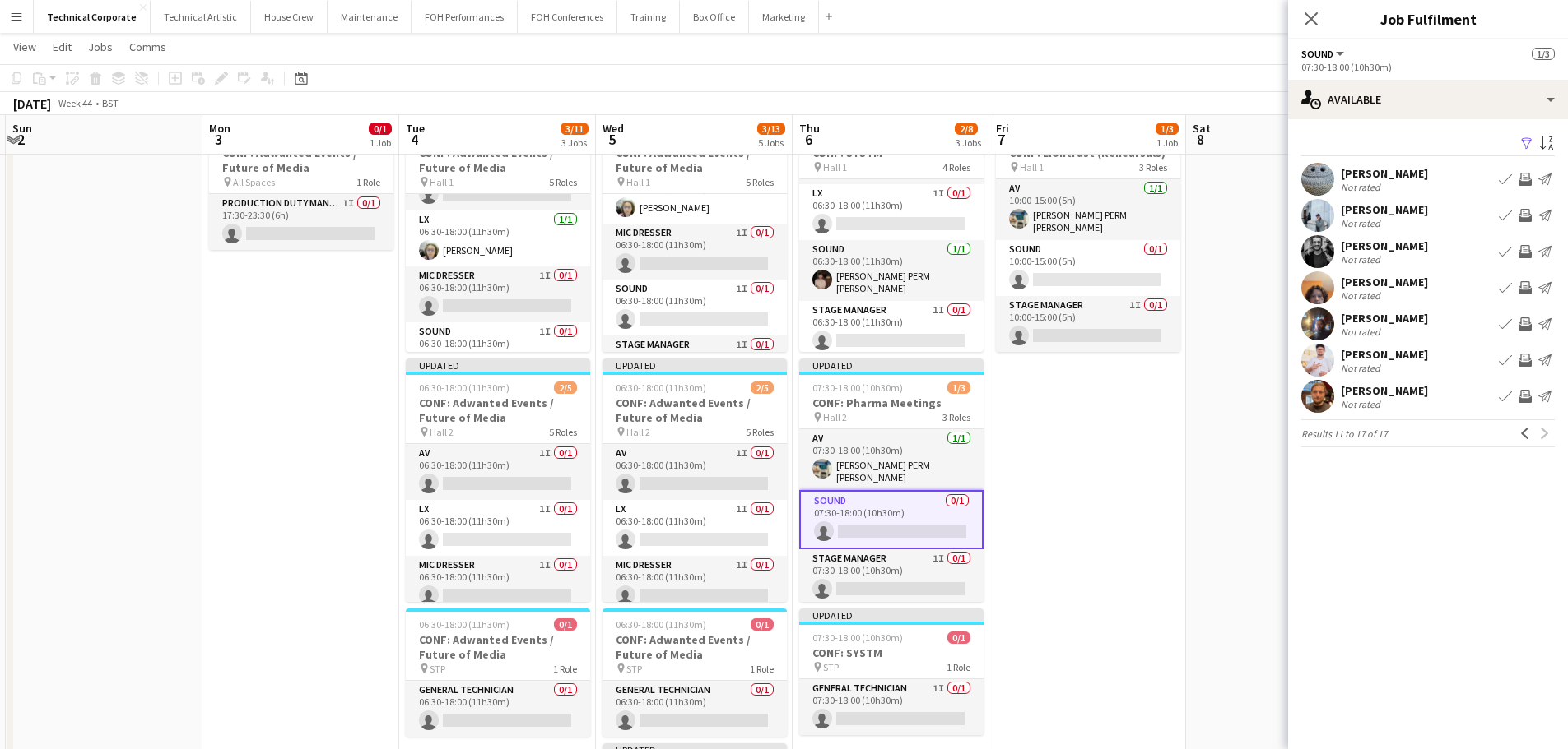
click at [1385, 354] on div "Lev Shteinberg" at bounding box center [1385, 355] width 87 height 15
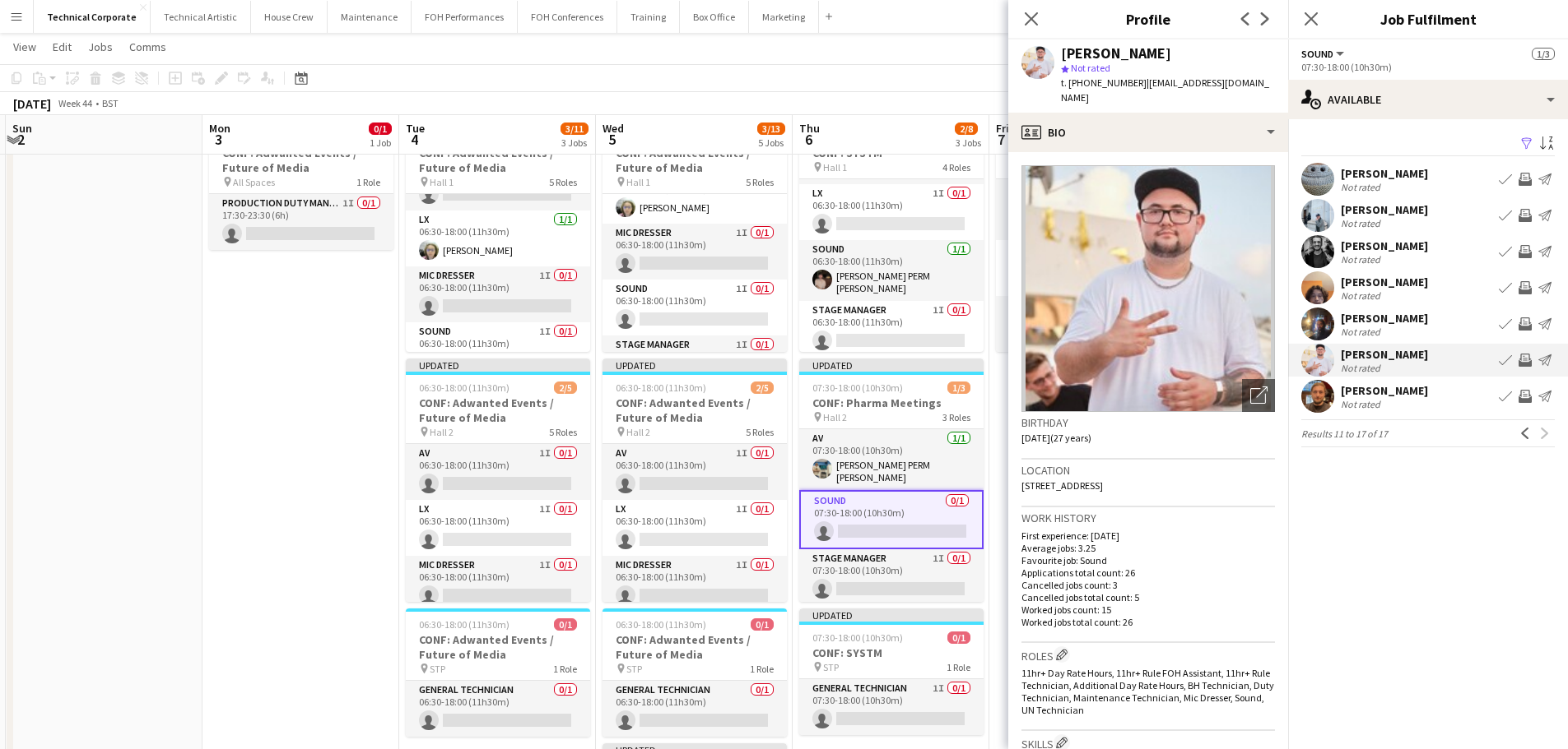
drag, startPoint x: 1385, startPoint y: 354, endPoint x: 1405, endPoint y: 363, distance: 21.9
click at [1383, 358] on div "Lev Shteinberg" at bounding box center [1385, 355] width 87 height 15
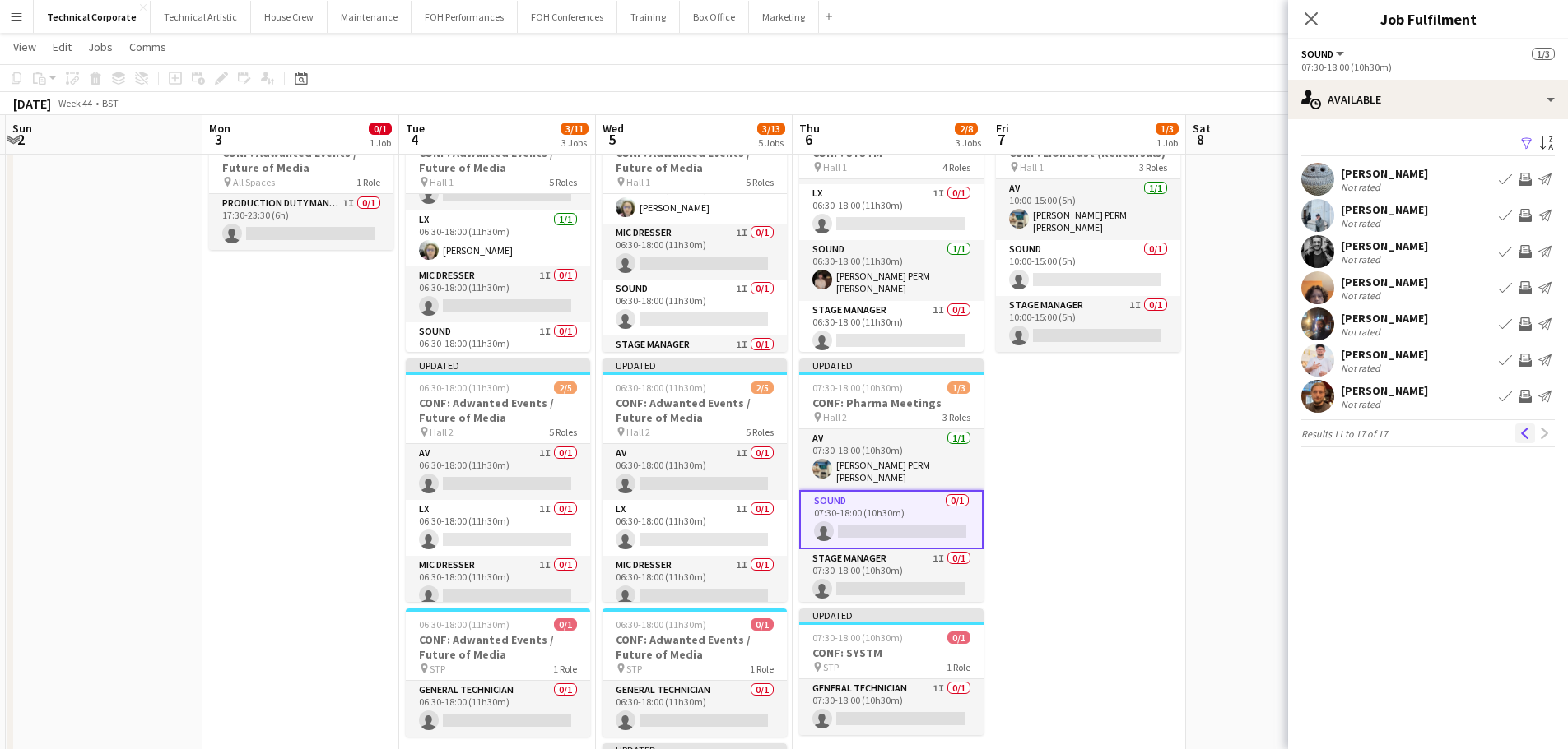
click at [1520, 433] on app-icon "Previous" at bounding box center [1525, 434] width 11 height 11
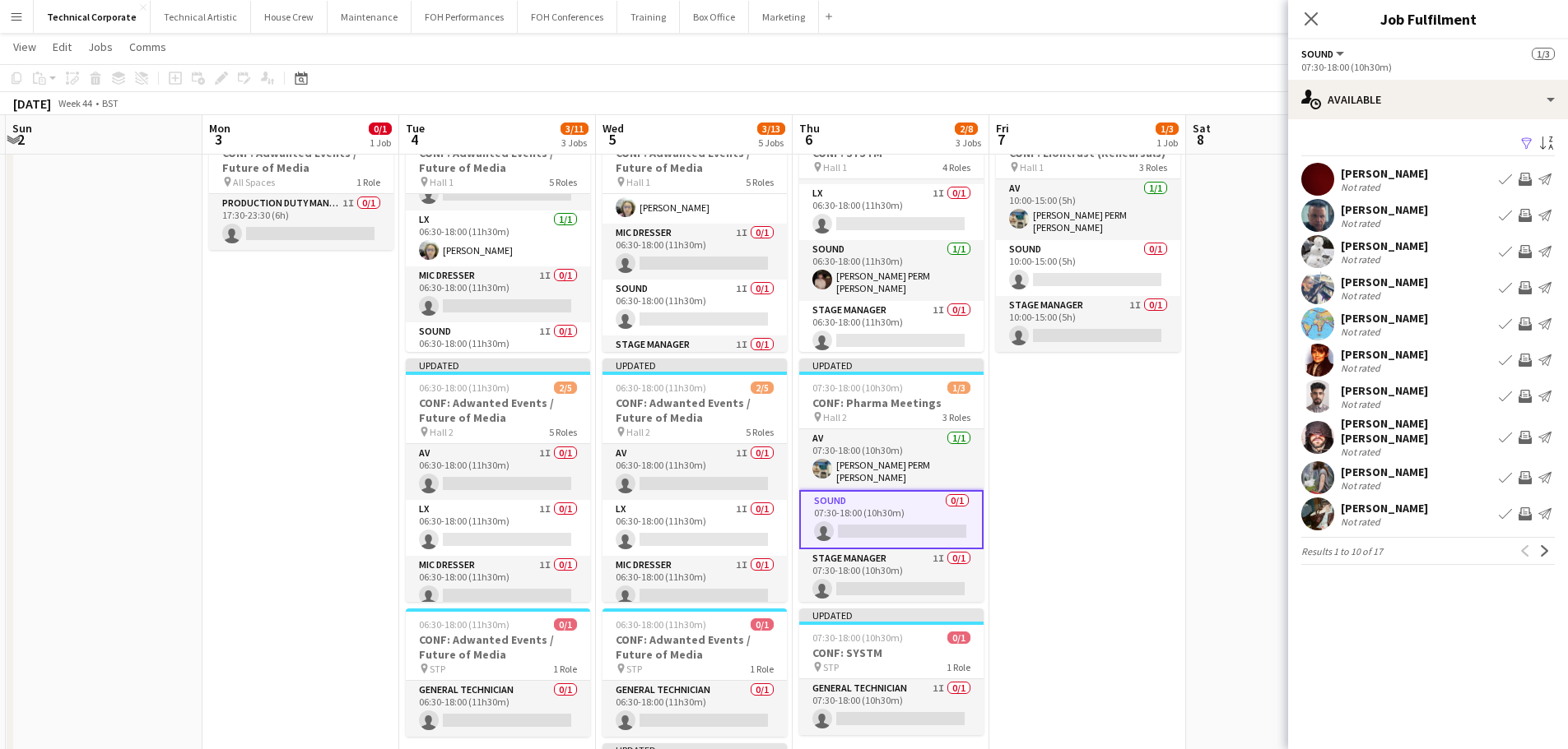
click at [1525, 508] on app-icon "Invite crew" at bounding box center [1525, 515] width 13 height 13
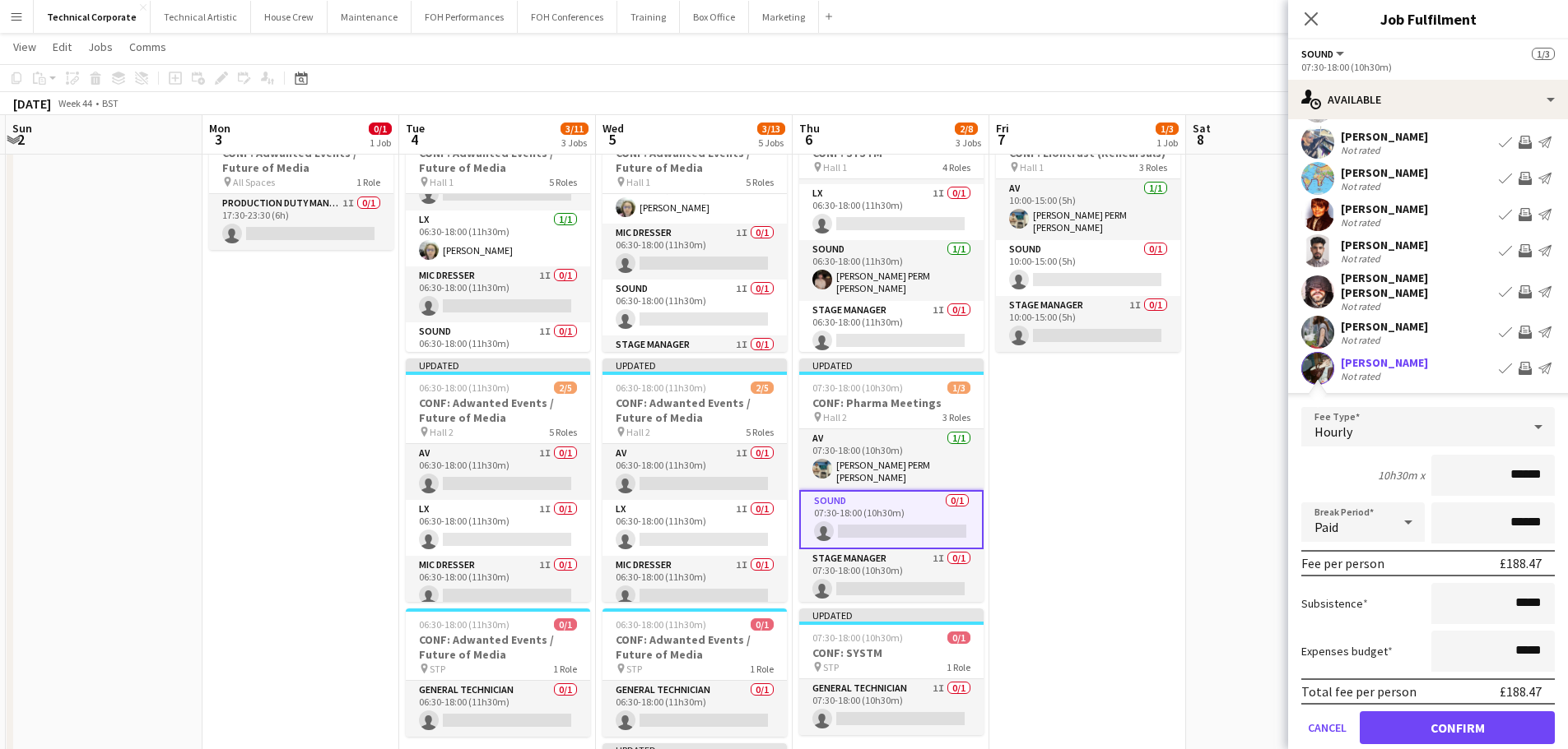
scroll to position [200, 0]
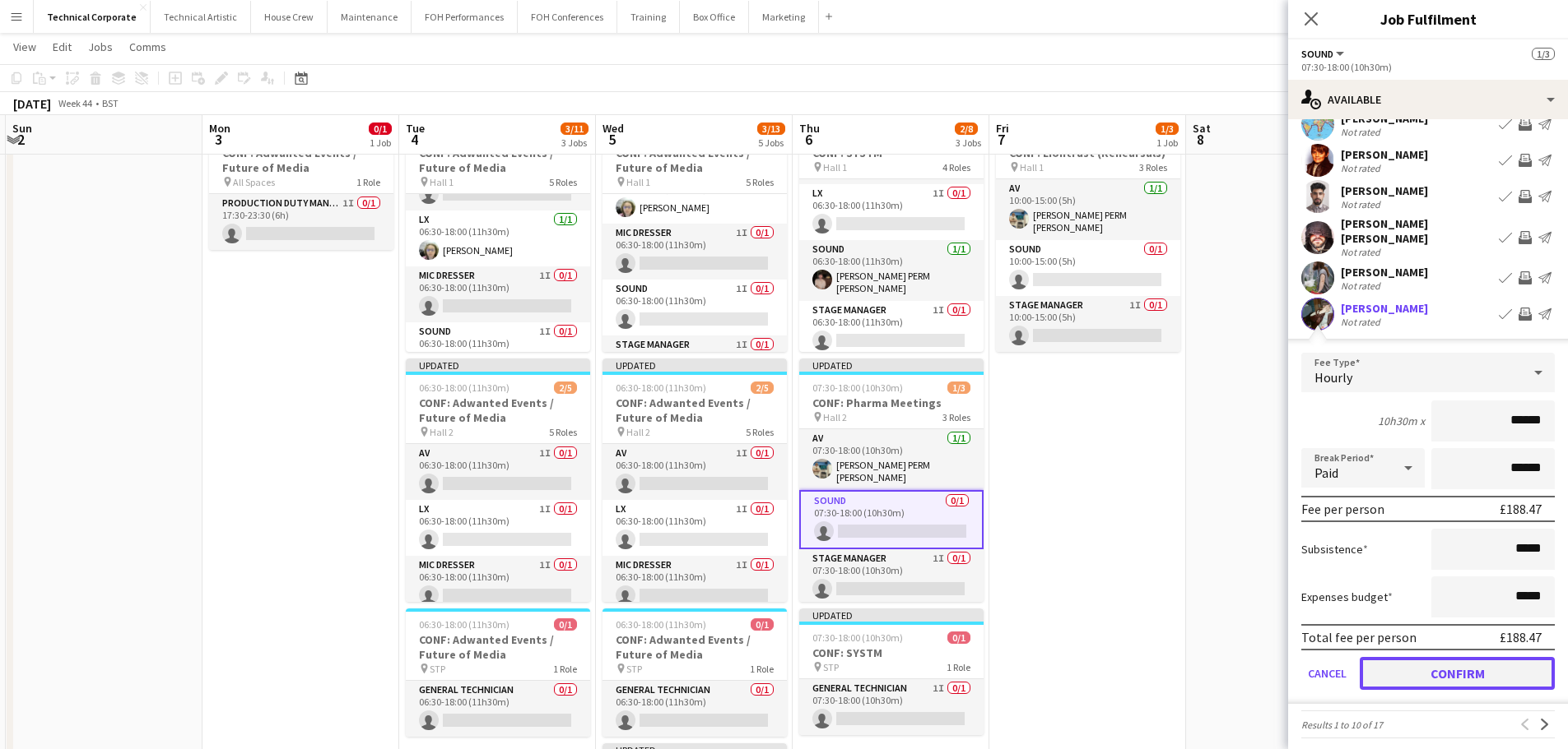
click at [1433, 675] on button "Confirm" at bounding box center [1456, 673] width 195 height 33
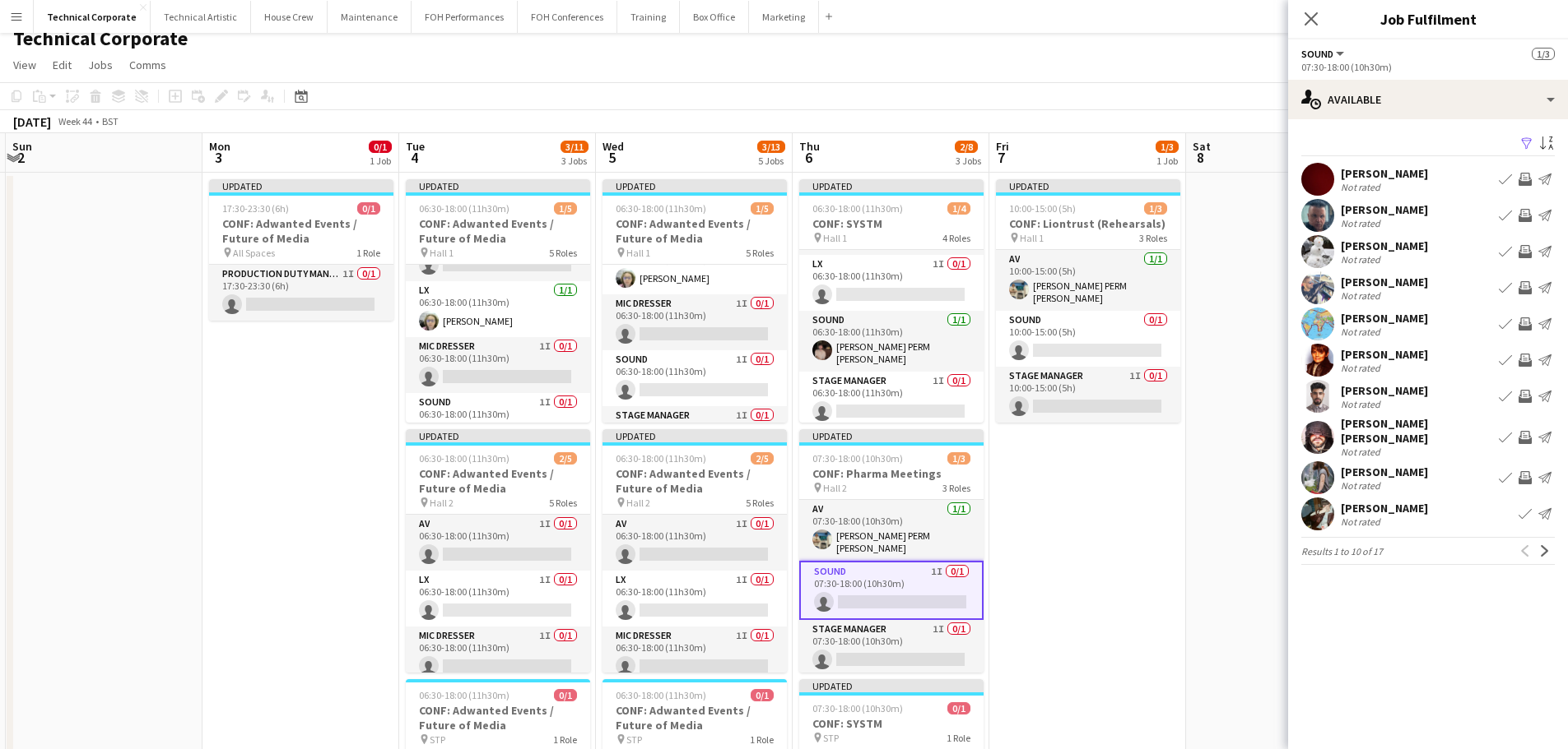
scroll to position [0, 0]
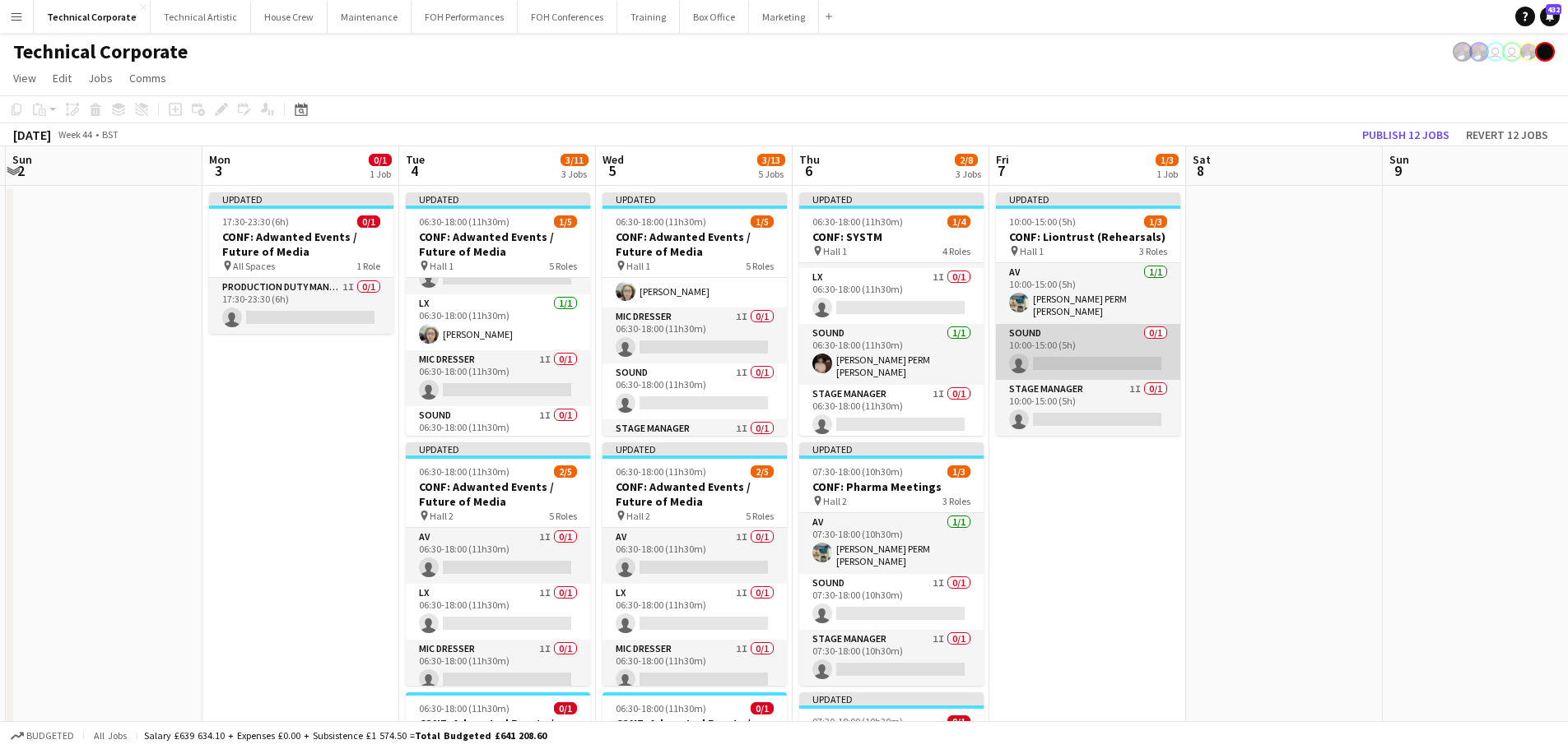
click at [1100, 356] on app-card-role "Sound 0/1 10:00-15:00 (5h) single-neutral-actions" at bounding box center [1087, 351] width 184 height 56
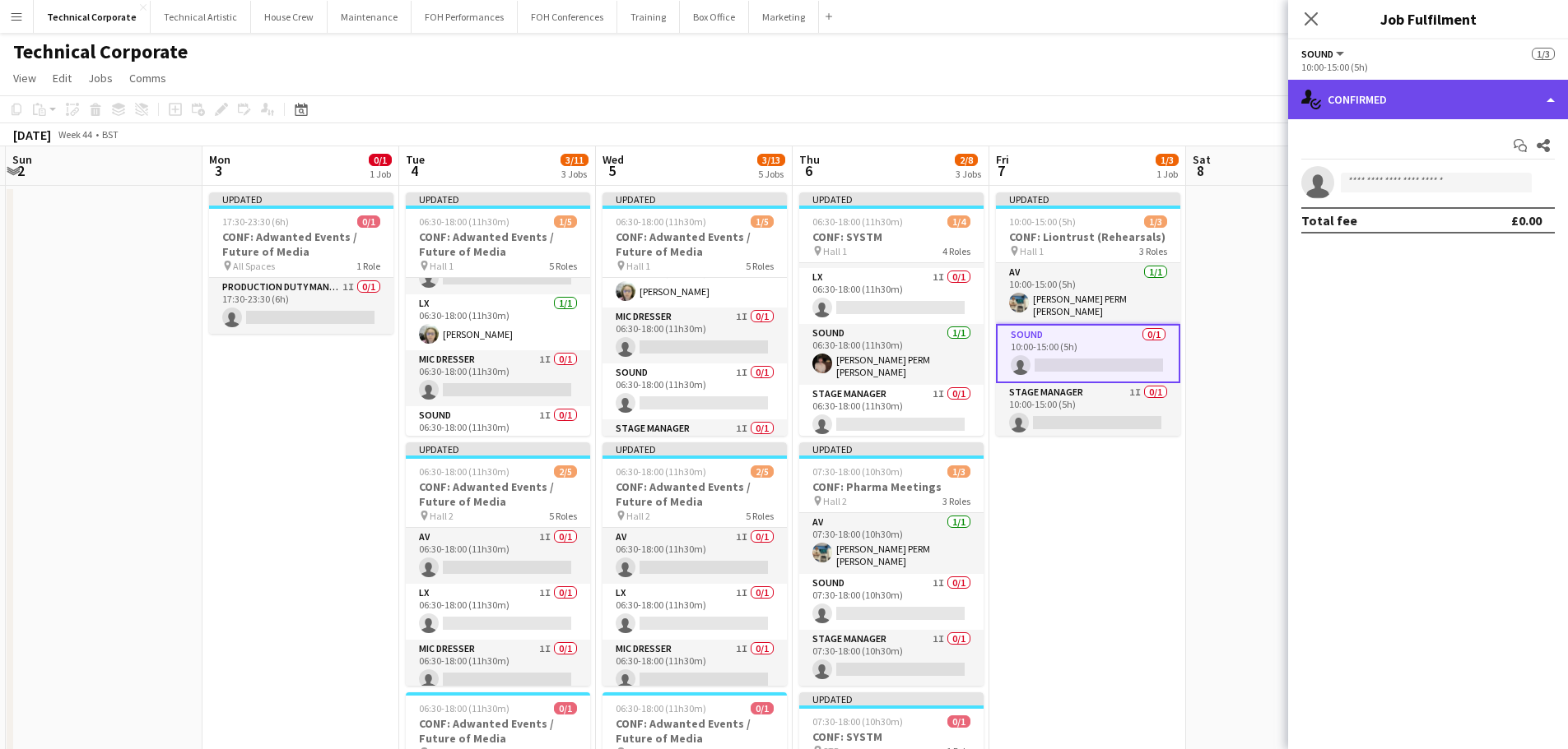
click at [1378, 109] on div "single-neutral-actions-check-2 Confirmed" at bounding box center [1427, 100] width 280 height 40
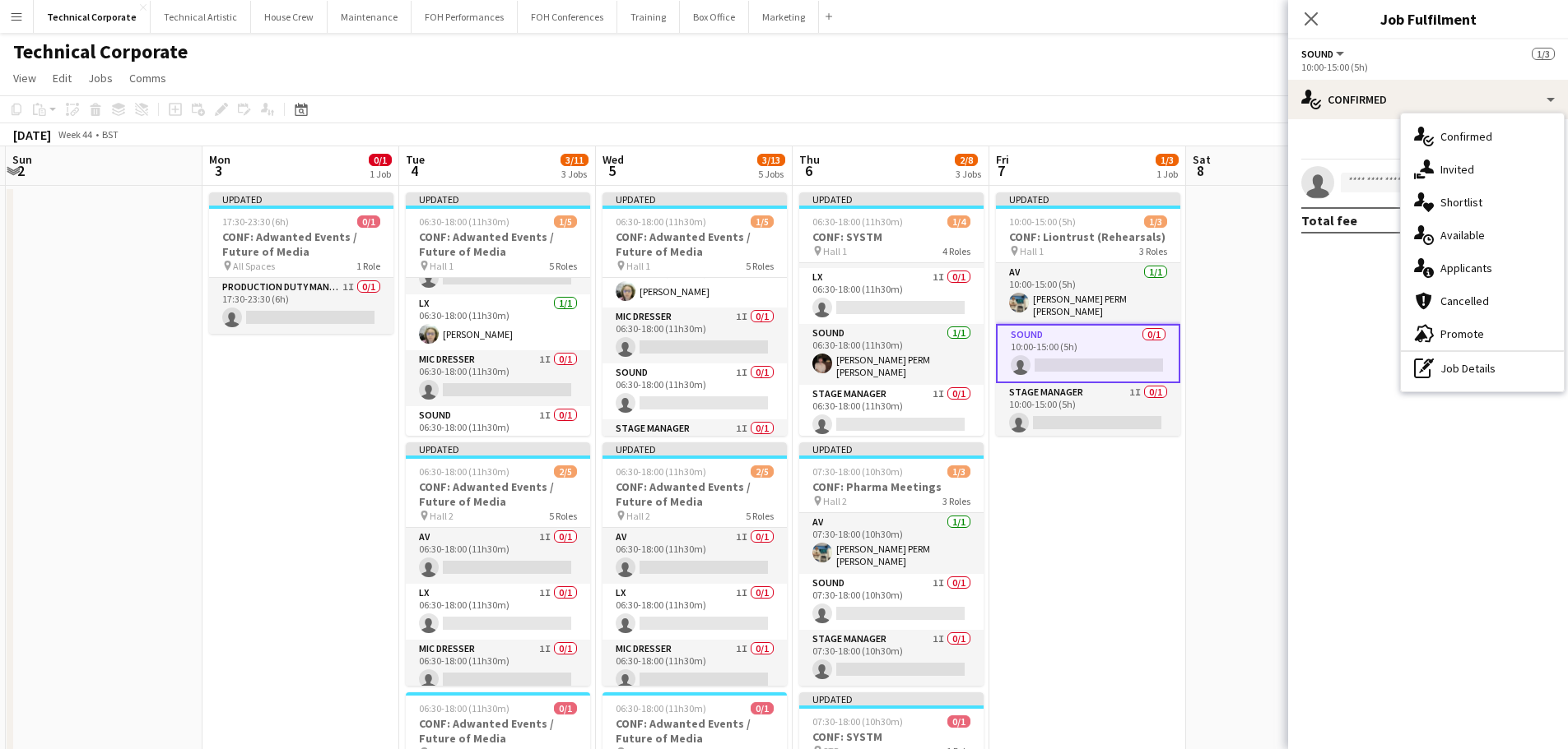
click at [1507, 234] on div "single-neutral-actions-upload Available" at bounding box center [1483, 234] width 163 height 33
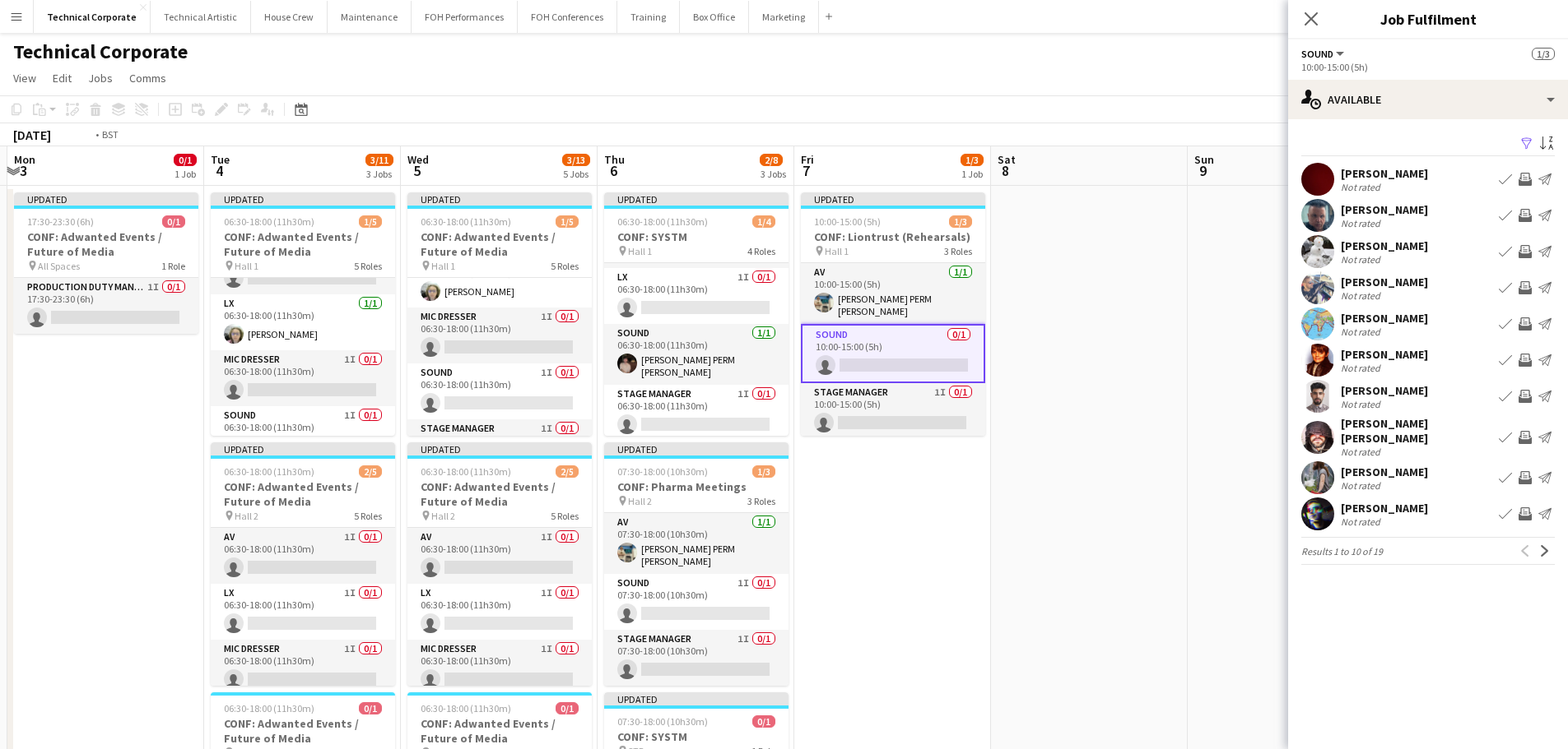
drag, startPoint x: 1042, startPoint y: 527, endPoint x: 914, endPoint y: 515, distance: 128.6
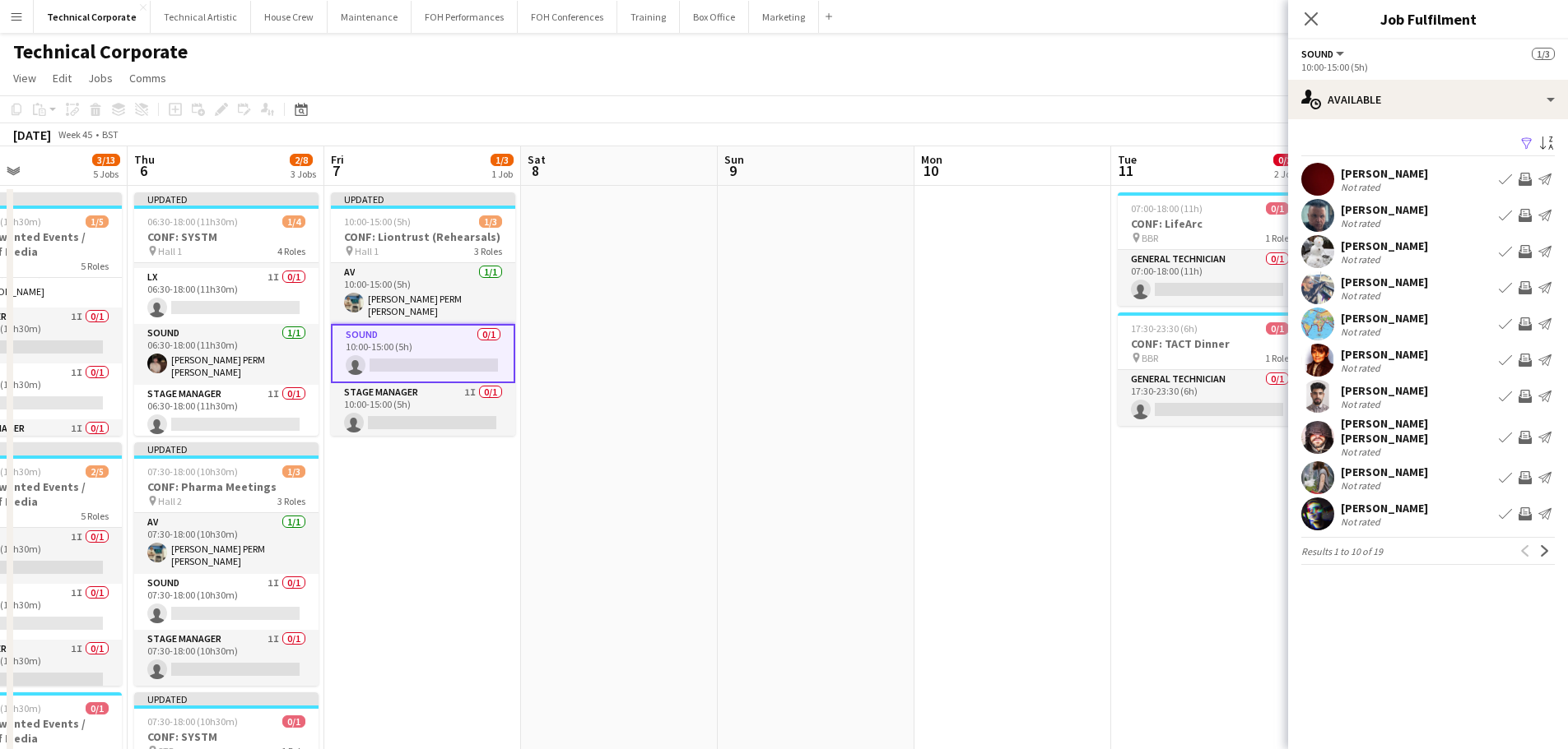
drag, startPoint x: 811, startPoint y: 534, endPoint x: 667, endPoint y: 534, distance: 144.0
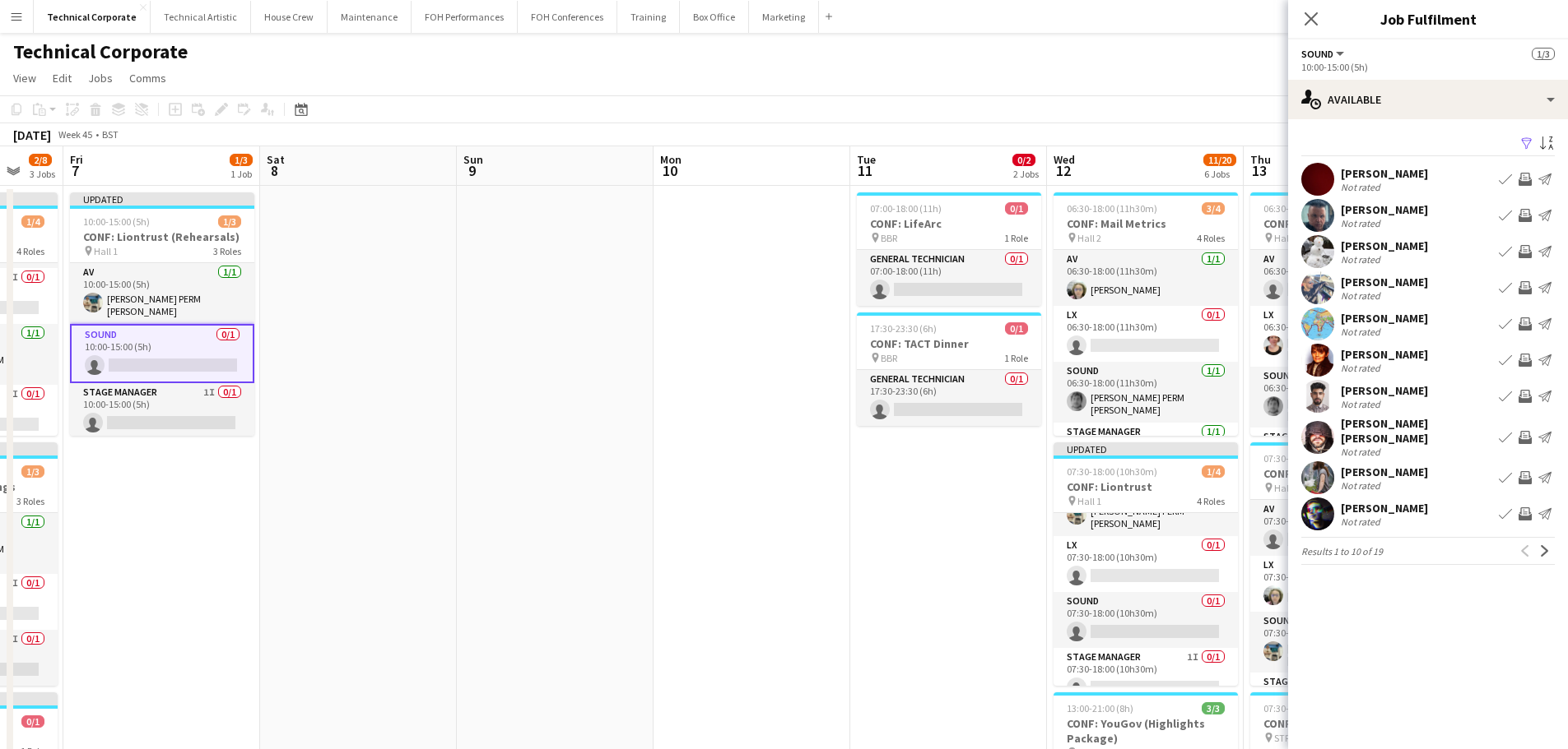
scroll to position [0, 532]
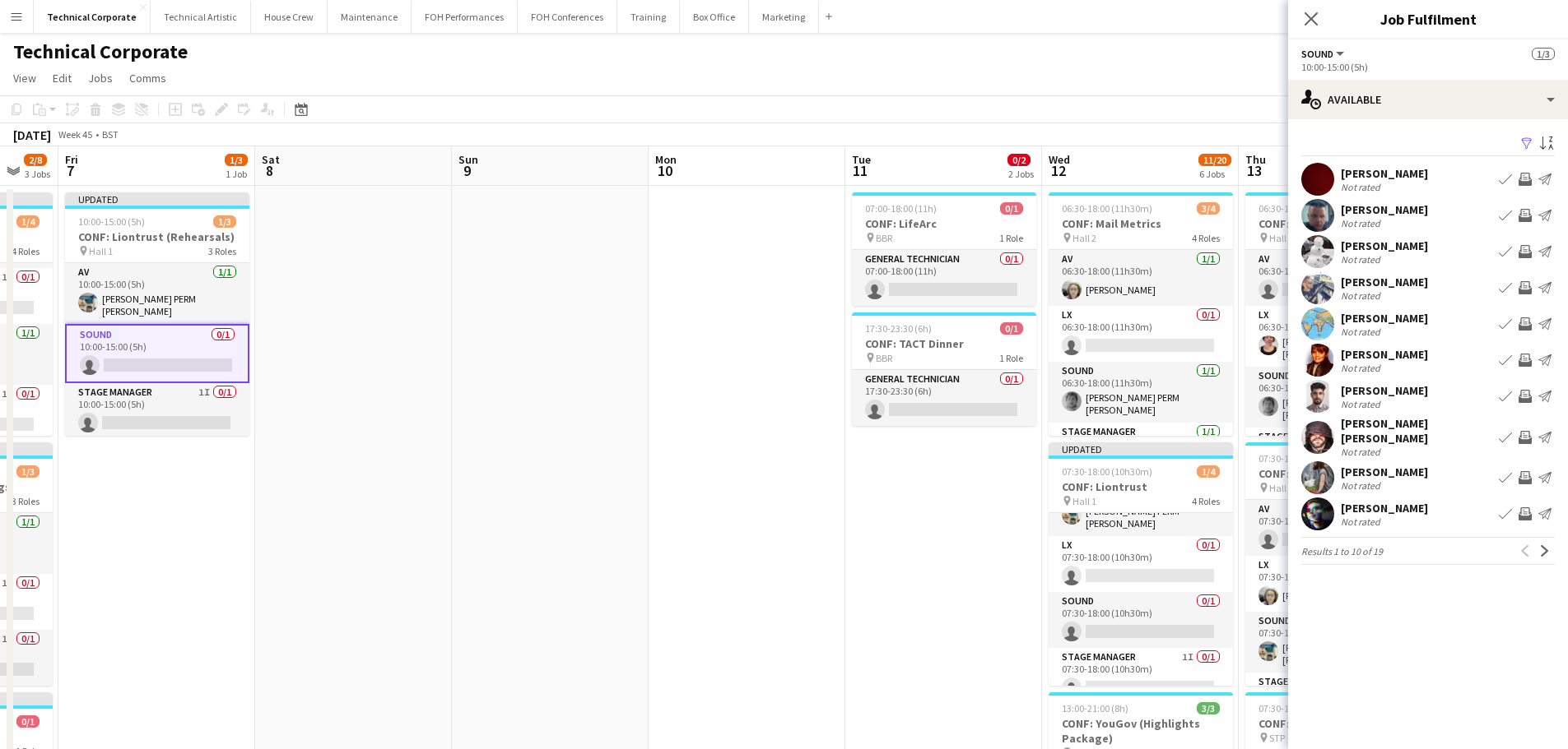
drag, startPoint x: 954, startPoint y: 519, endPoint x: 747, endPoint y: 533, distance: 207.5
click at [1137, 608] on app-card-role "Sound 0/1 07:30-18:00 (10h30m) single-neutral-actions" at bounding box center [1141, 620] width 184 height 56
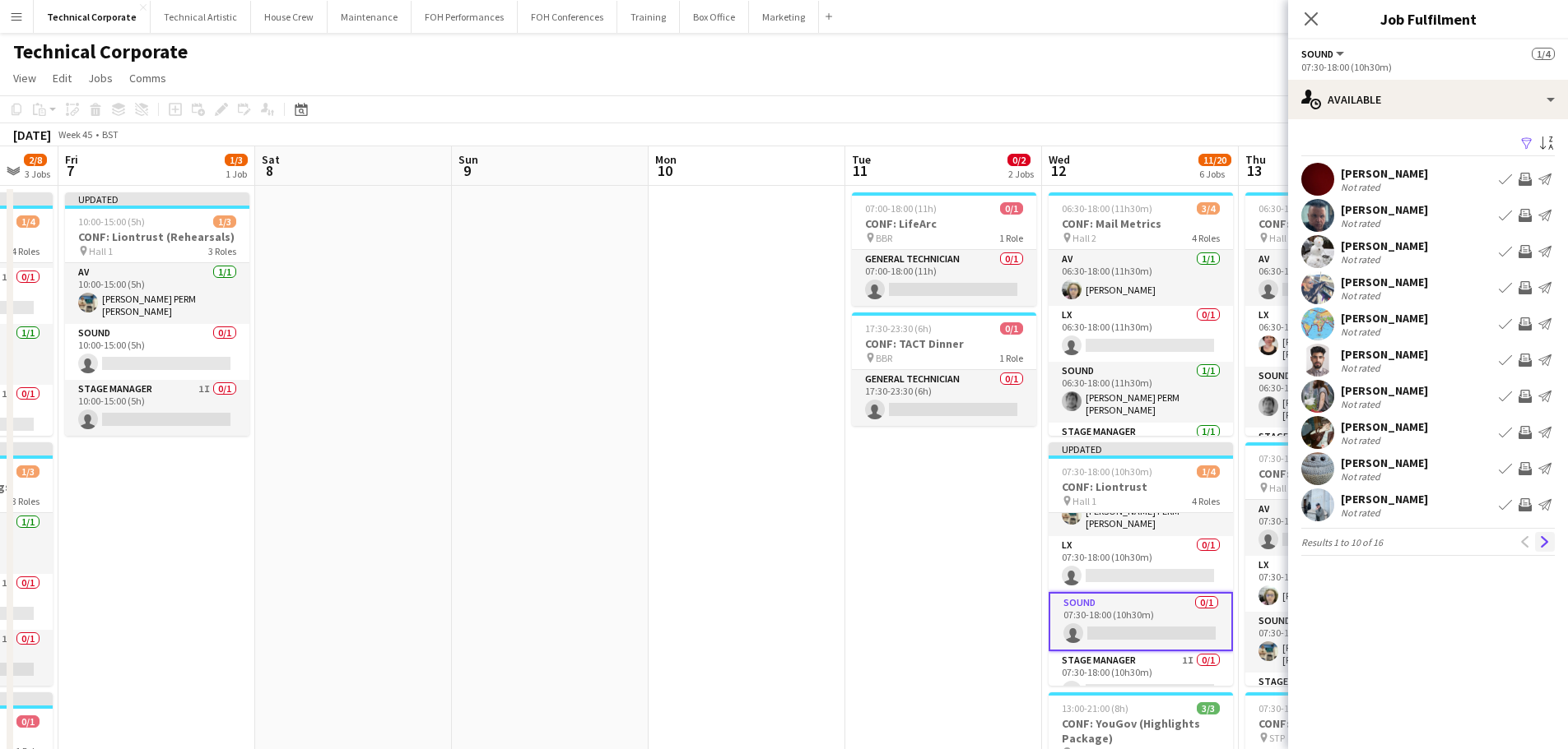
click at [1547, 545] on app-icon "Next" at bounding box center [1544, 542] width 11 height 11
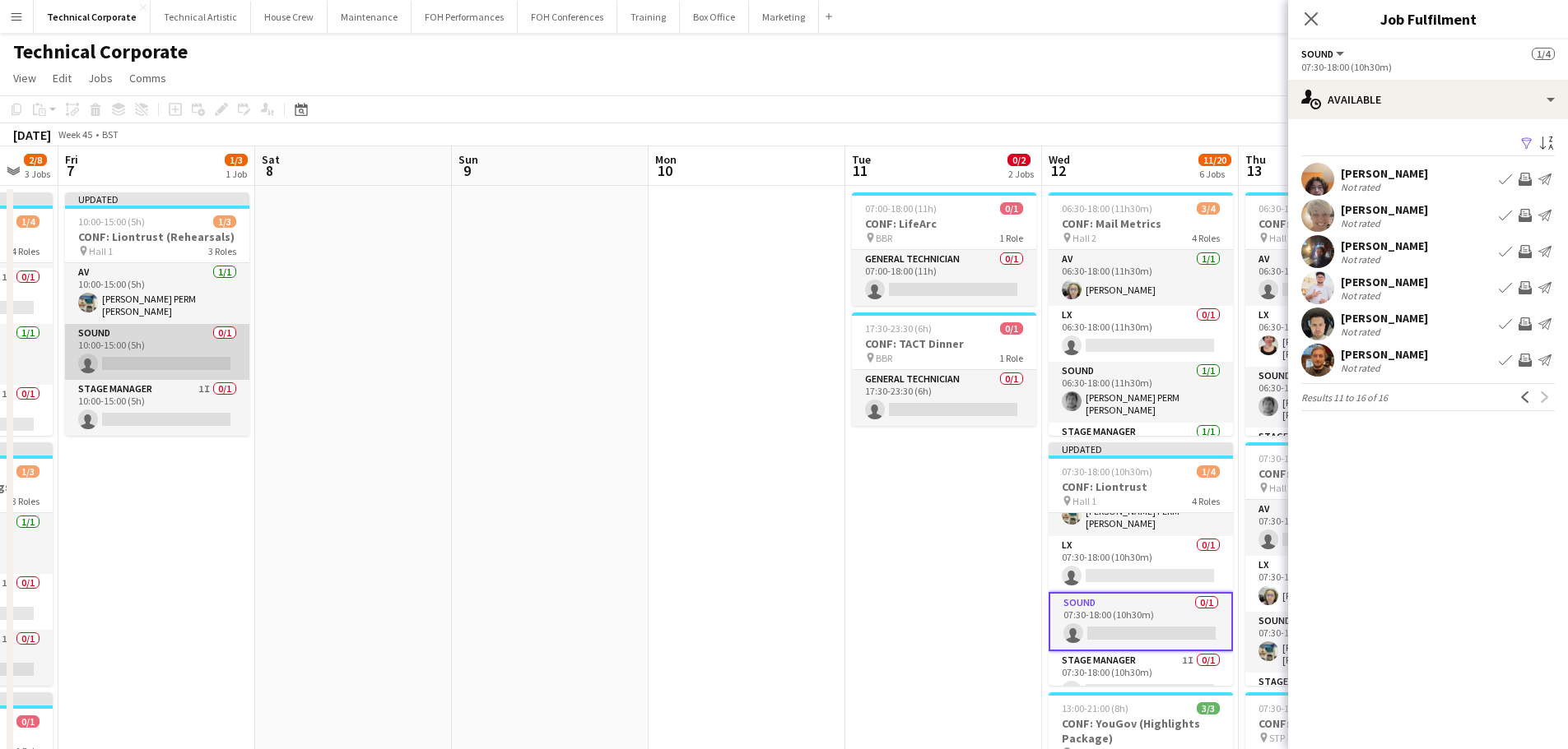
click at [166, 355] on app-card-role "Sound 0/1 10:00-15:00 (5h) single-neutral-actions" at bounding box center [157, 351] width 184 height 56
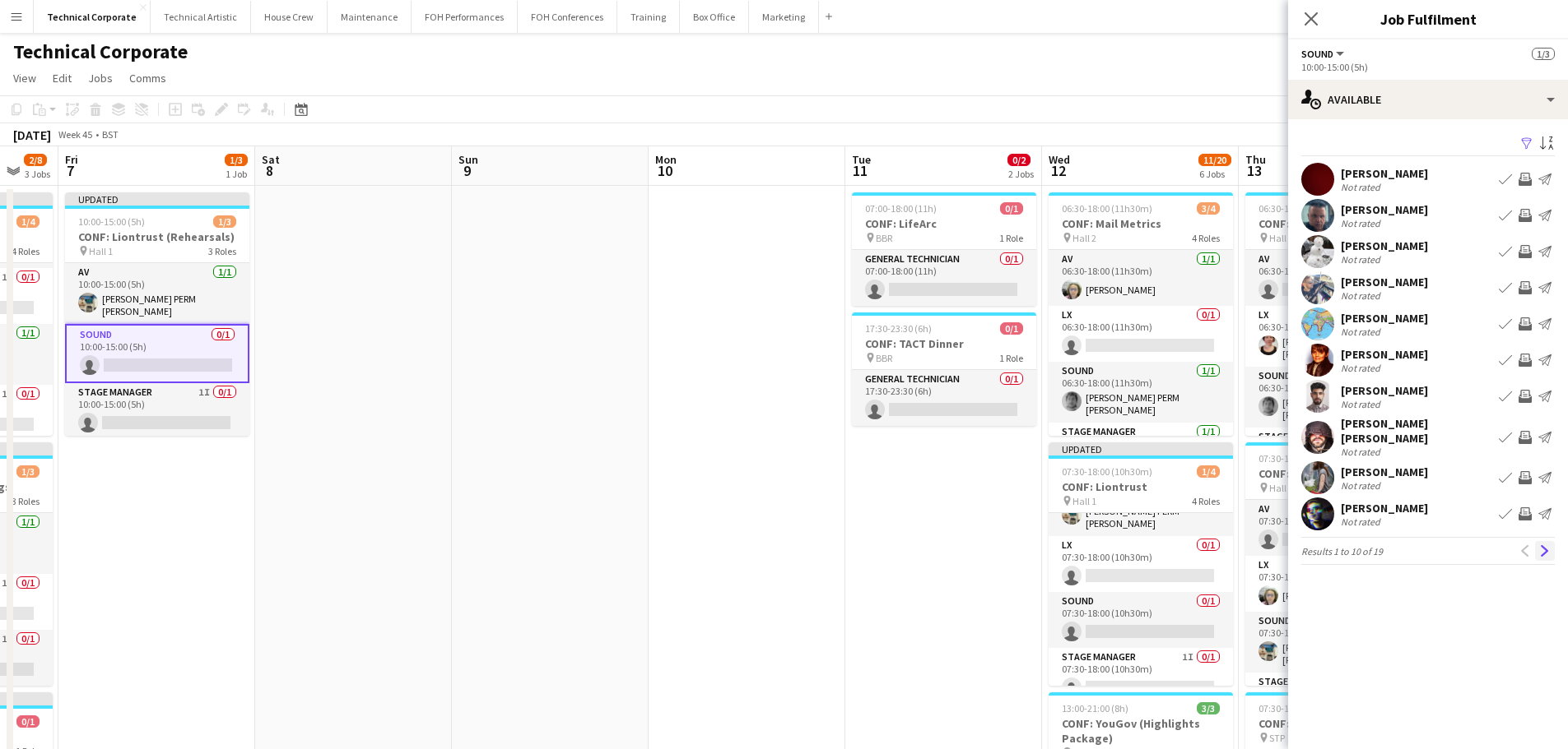
click at [1545, 545] on app-icon "Next" at bounding box center [1544, 551] width 11 height 11
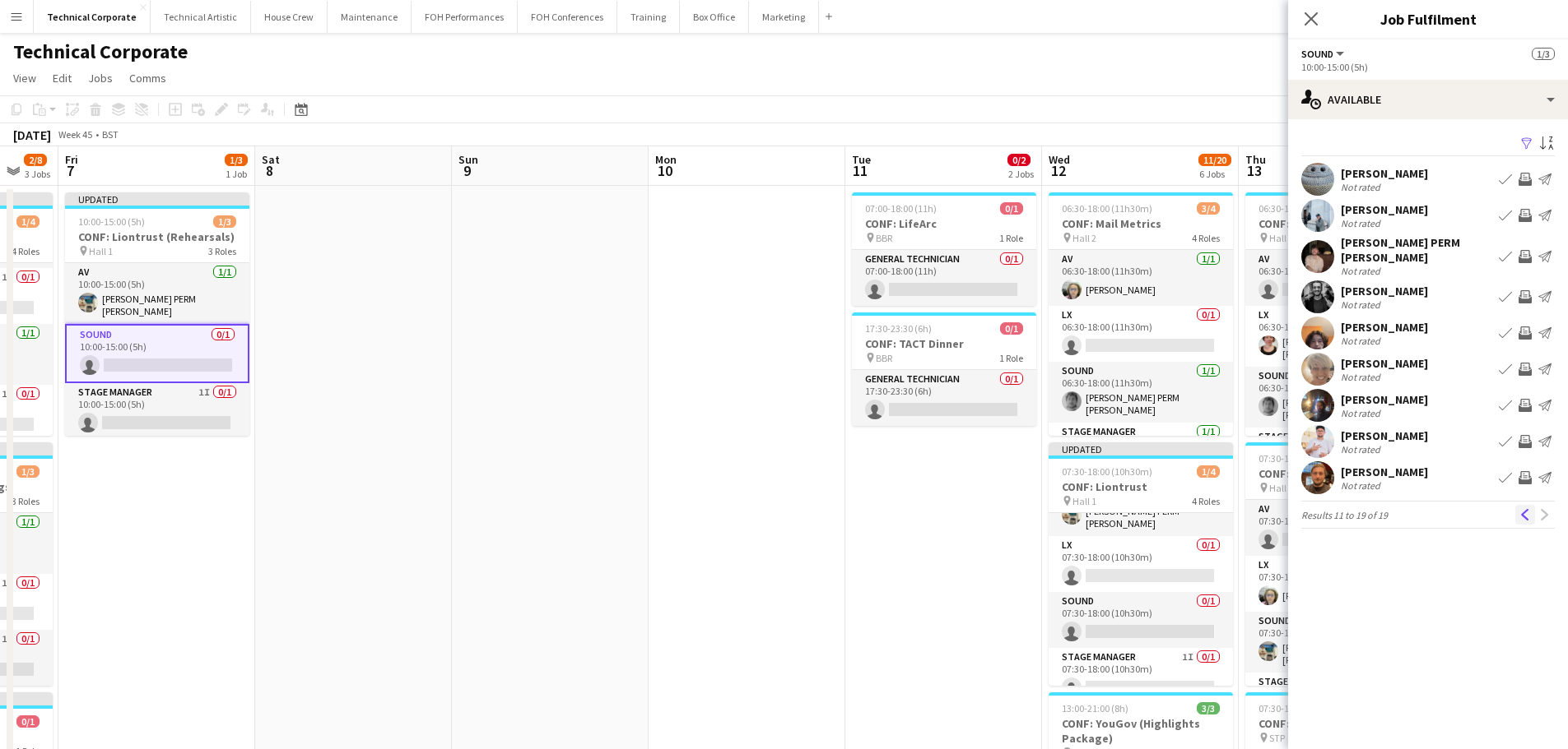
click at [1524, 512] on app-icon "Previous" at bounding box center [1525, 515] width 11 height 11
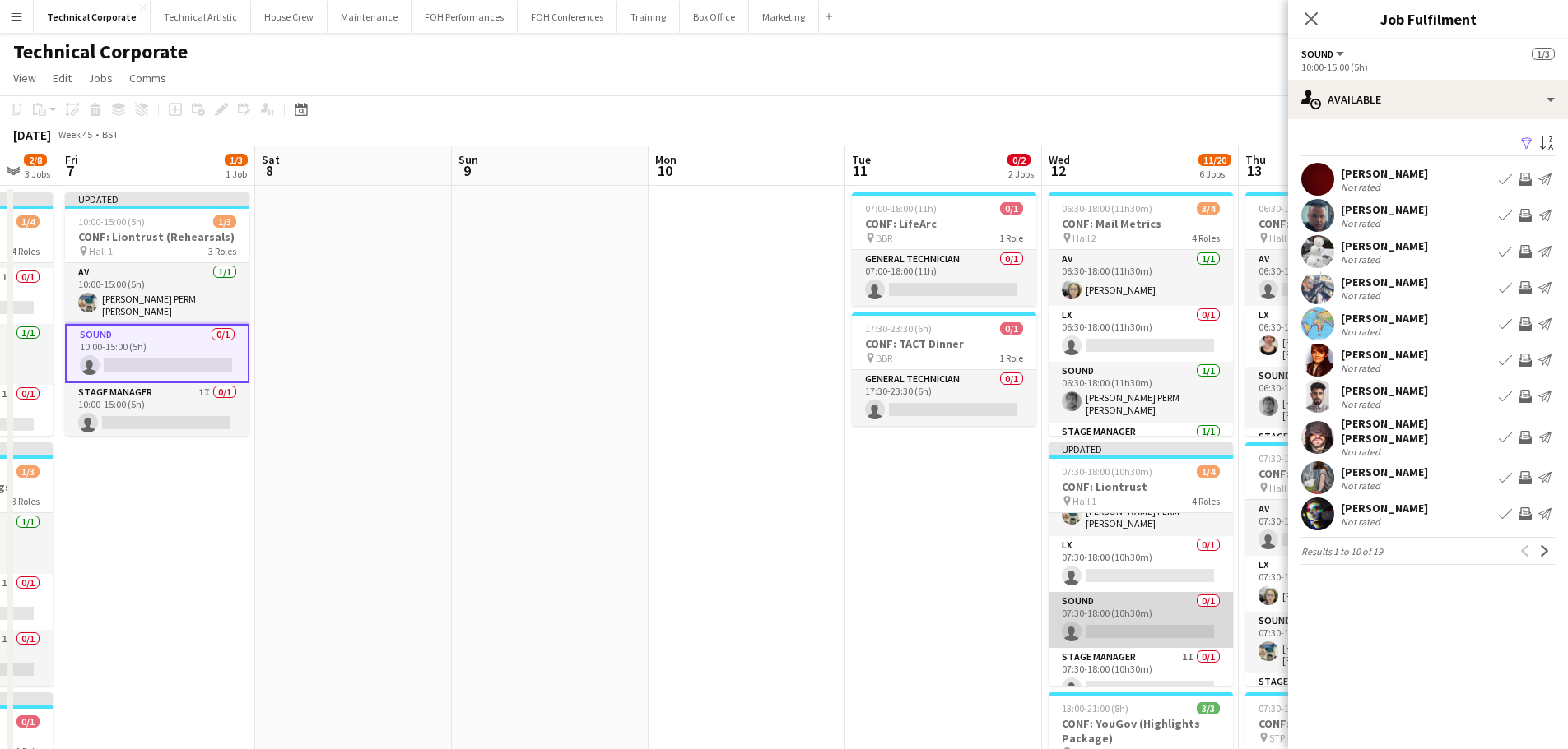
click at [1120, 623] on app-card-role "Sound 0/1 07:30-18:00 (10h30m) single-neutral-actions" at bounding box center [1141, 620] width 184 height 56
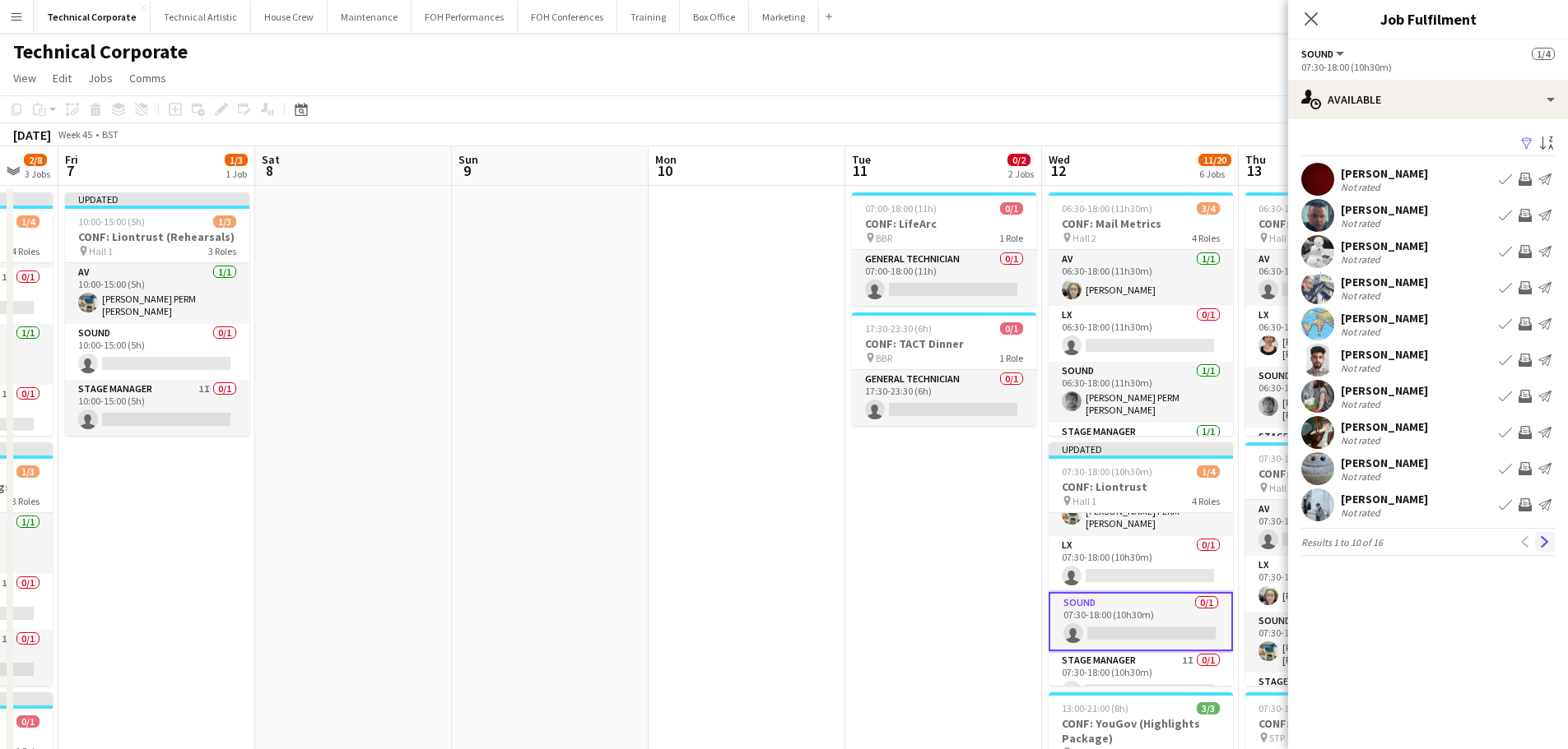
click at [1552, 540] on button "Next" at bounding box center [1544, 542] width 20 height 20
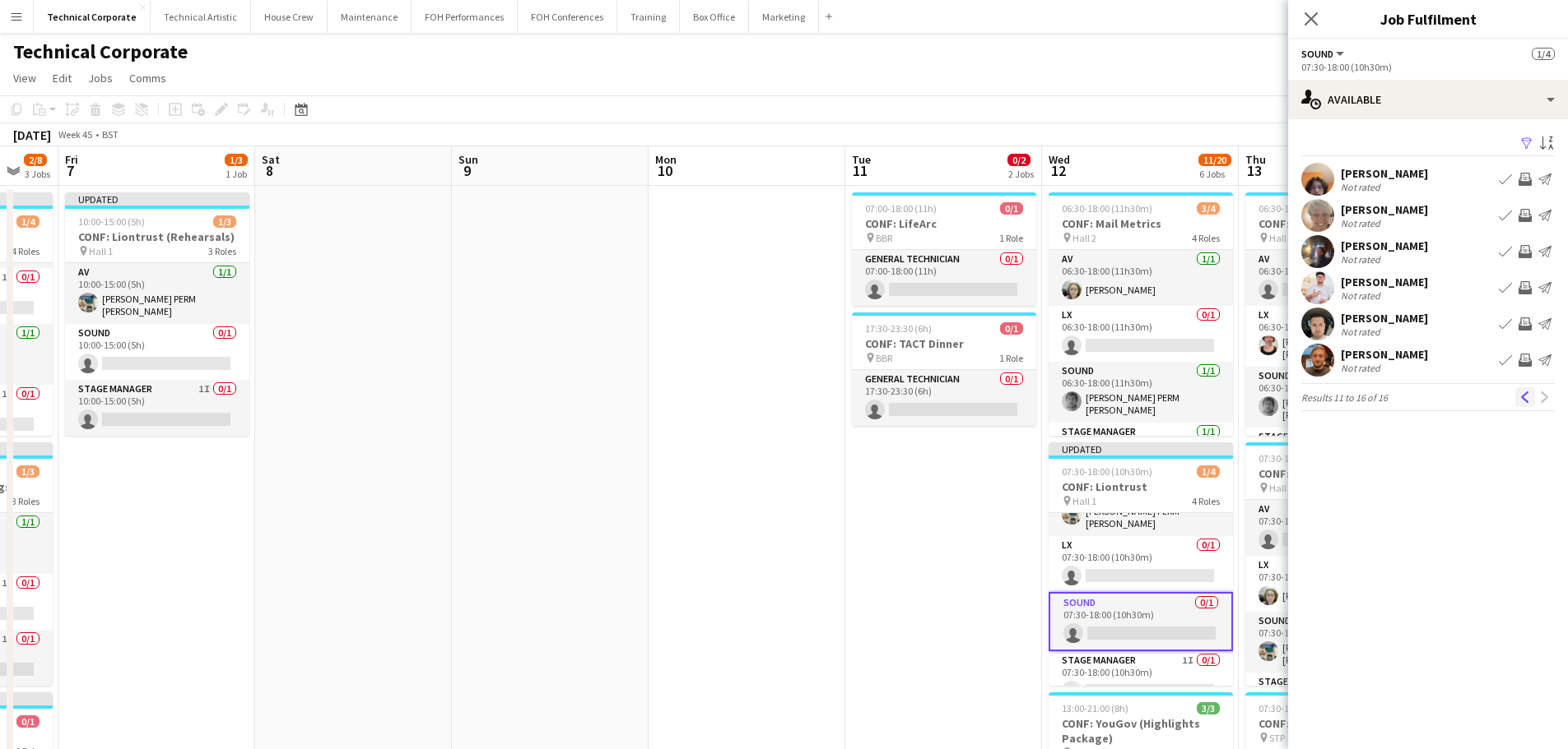
click at [1532, 400] on button "Previous" at bounding box center [1524, 397] width 20 height 20
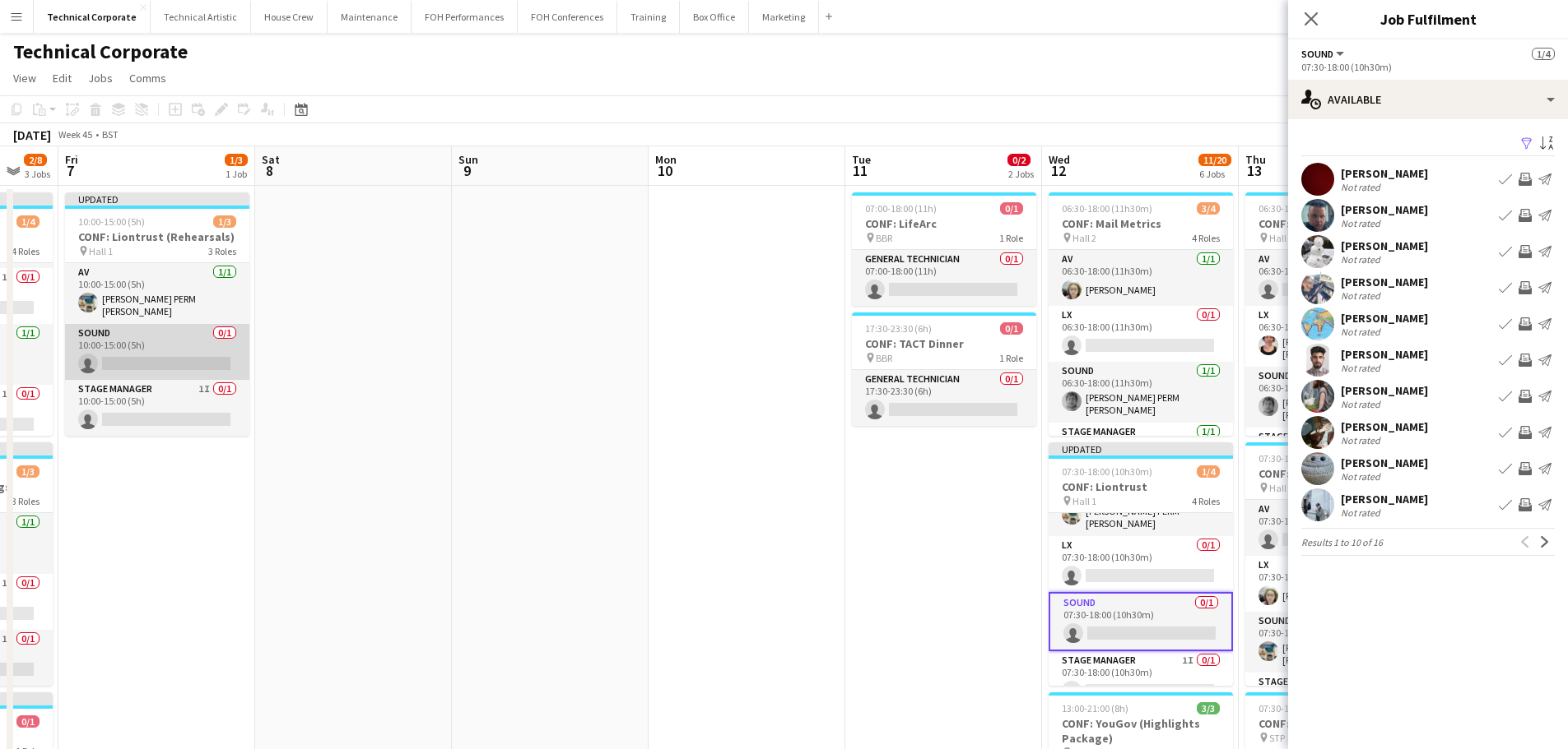
click at [169, 367] on app-card-role "Sound 0/1 10:00-15:00 (5h) single-neutral-actions" at bounding box center [157, 351] width 184 height 56
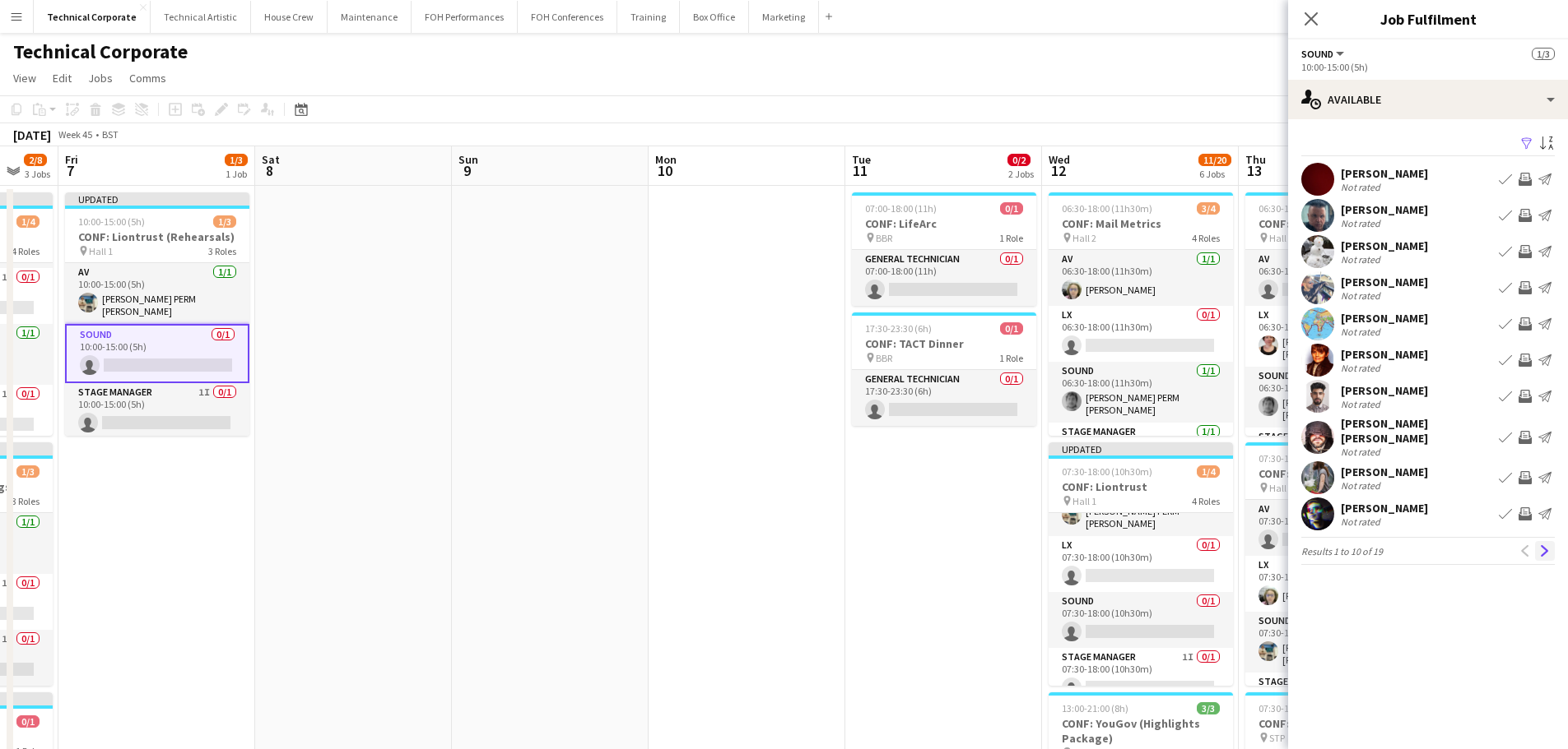
click at [1538, 545] on button "Next" at bounding box center [1544, 551] width 20 height 20
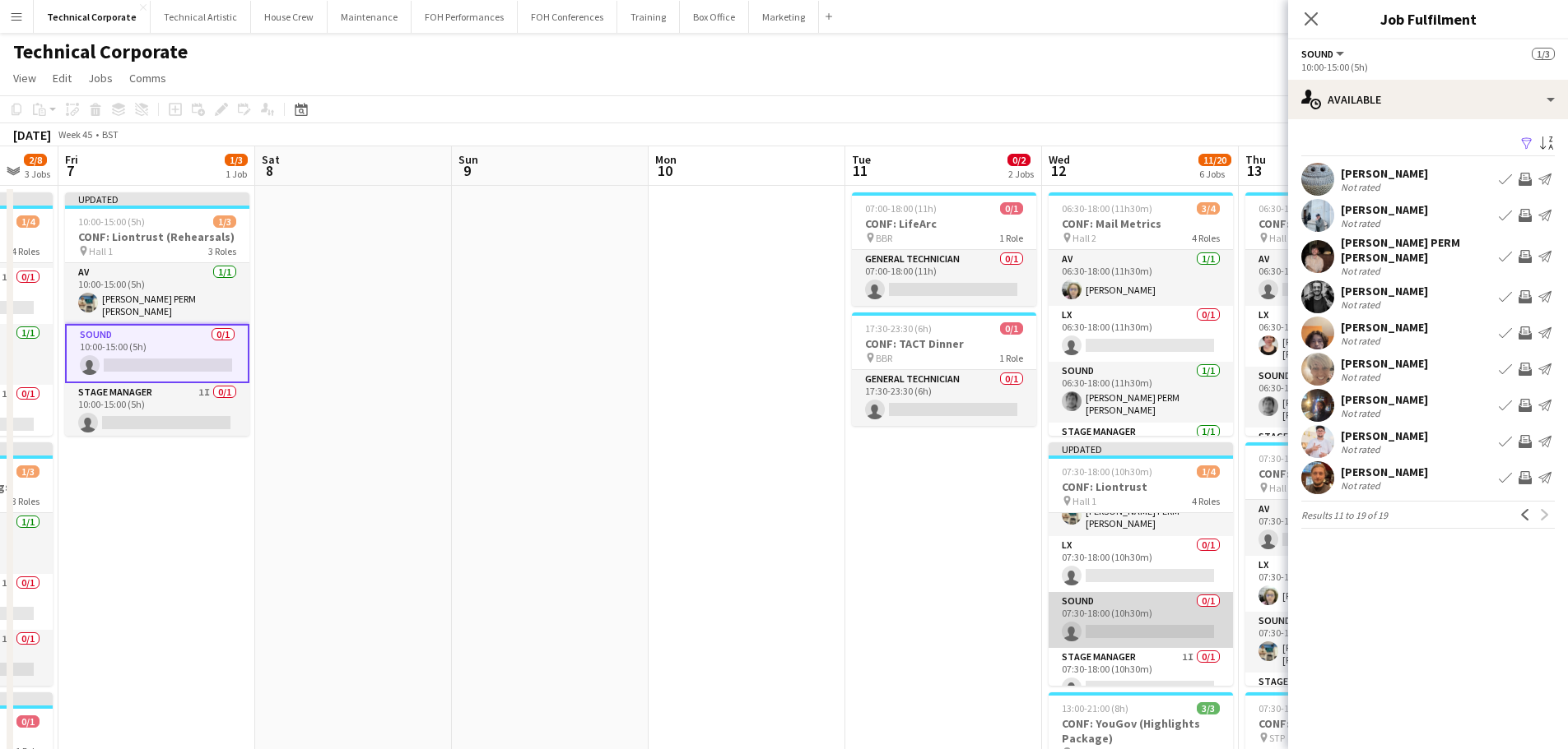
click at [1059, 609] on app-card-role "Sound 0/1 07:30-18:00 (10h30m) single-neutral-actions" at bounding box center [1141, 620] width 184 height 56
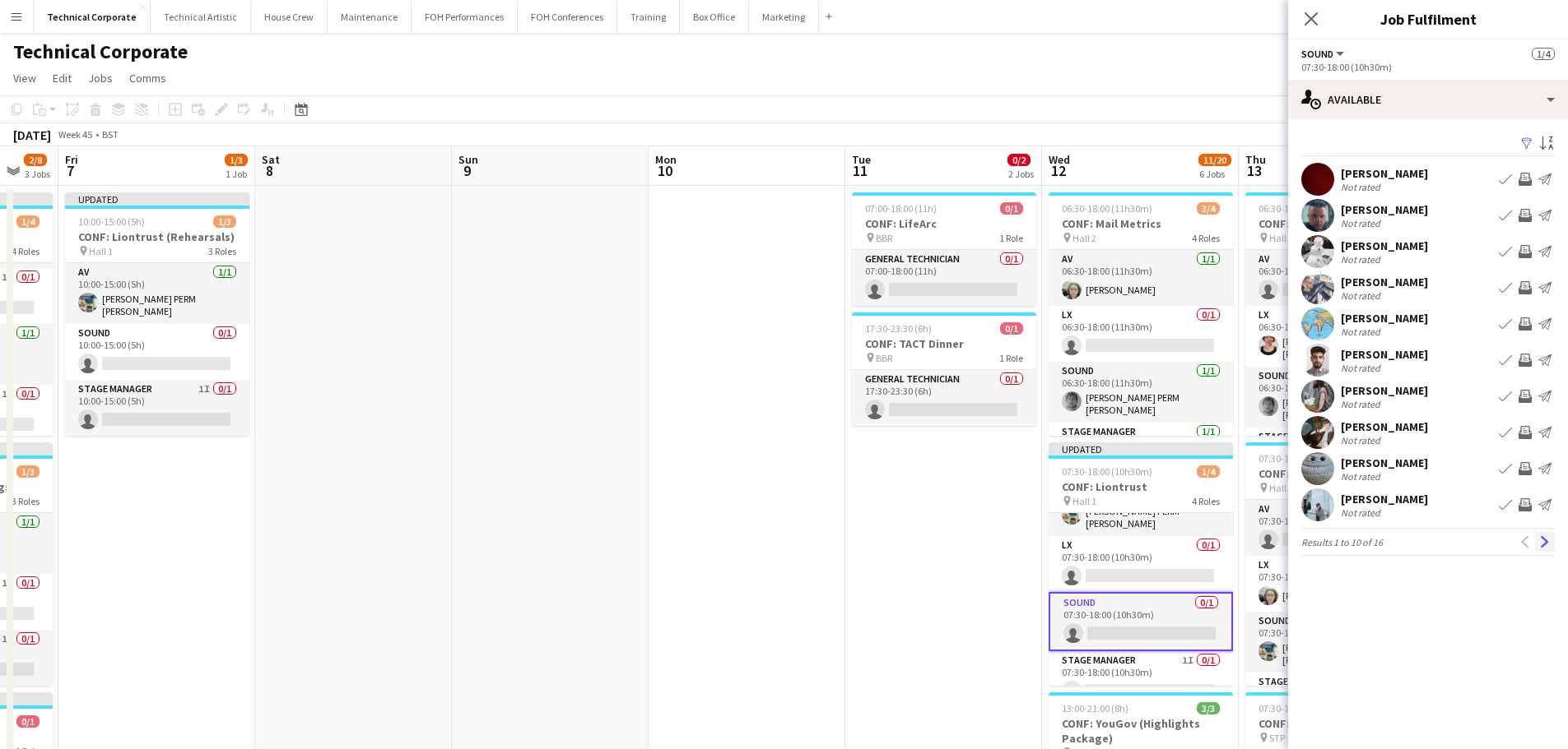
click at [1548, 545] on app-icon "Next" at bounding box center [1544, 542] width 11 height 11
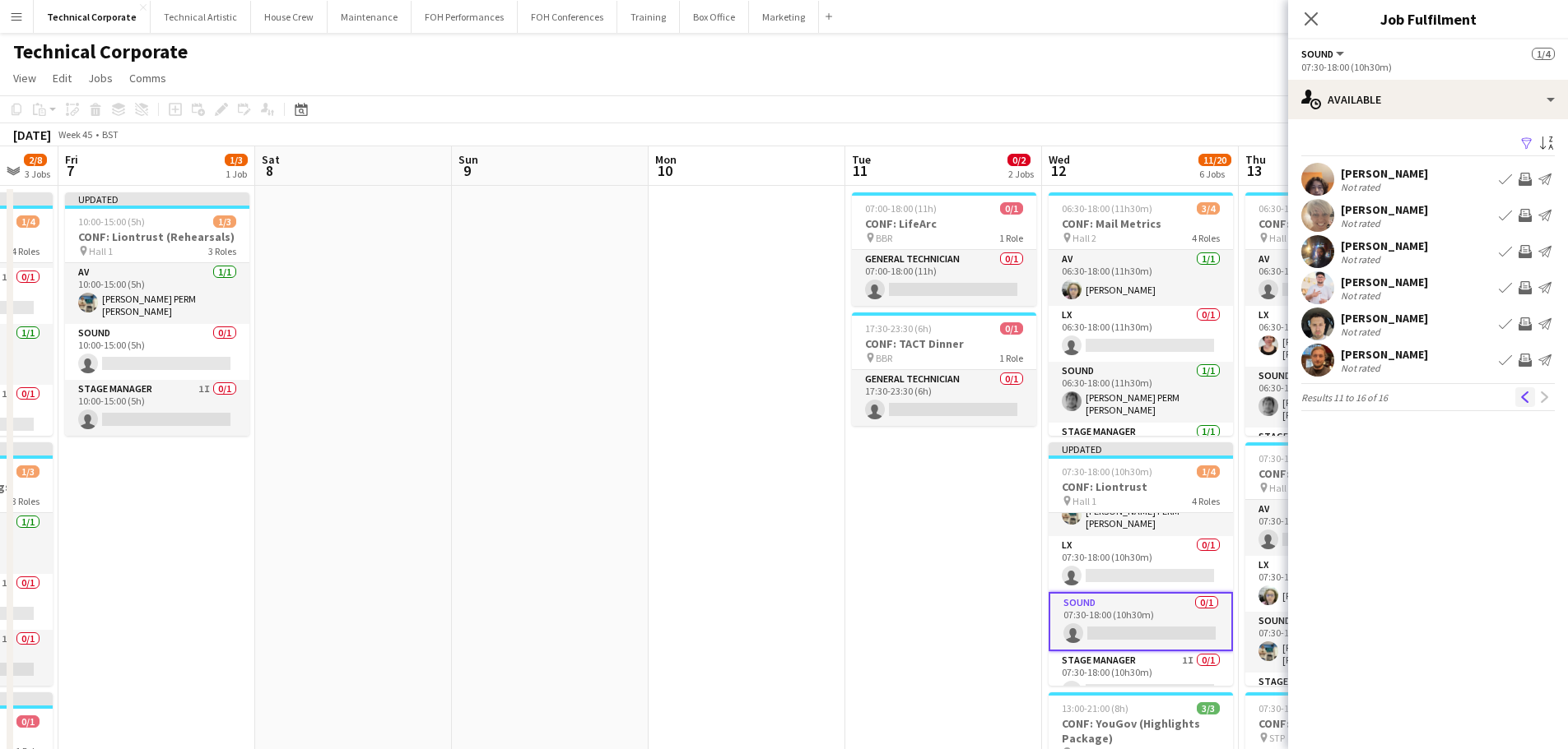
click at [1524, 403] on app-icon "Previous" at bounding box center [1525, 397] width 11 height 11
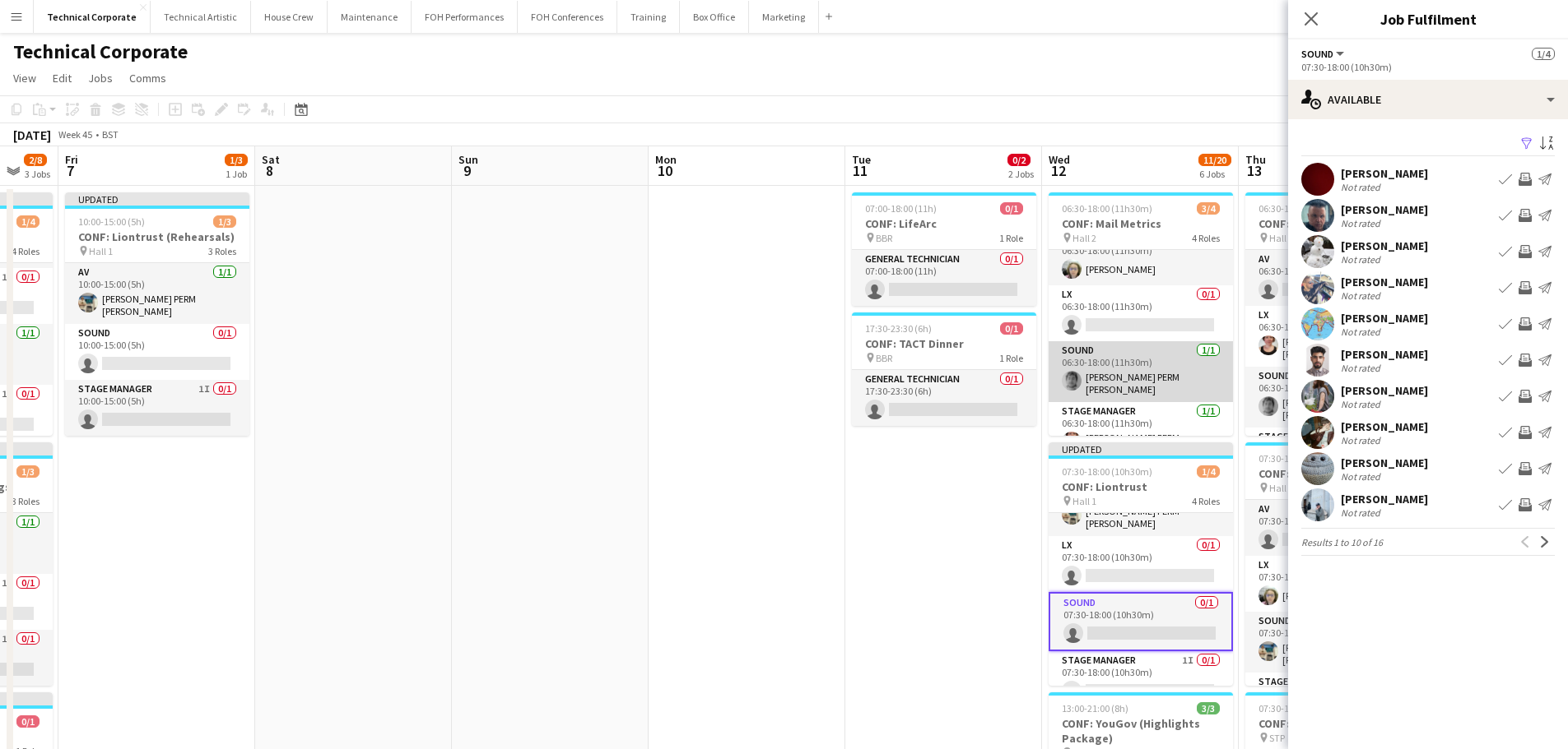
scroll to position [38, 0]
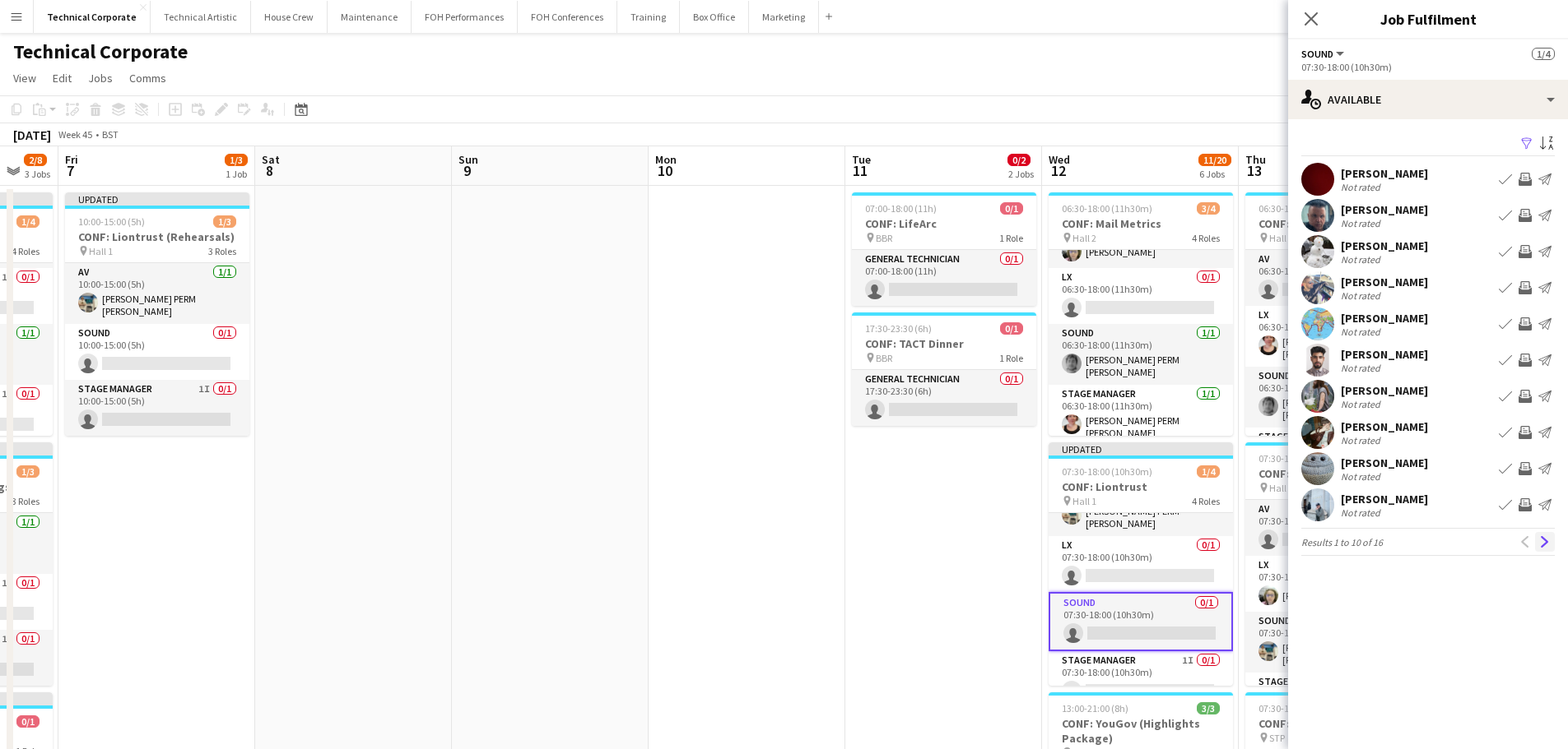
click at [1550, 545] on button "Next" at bounding box center [1544, 542] width 20 height 20
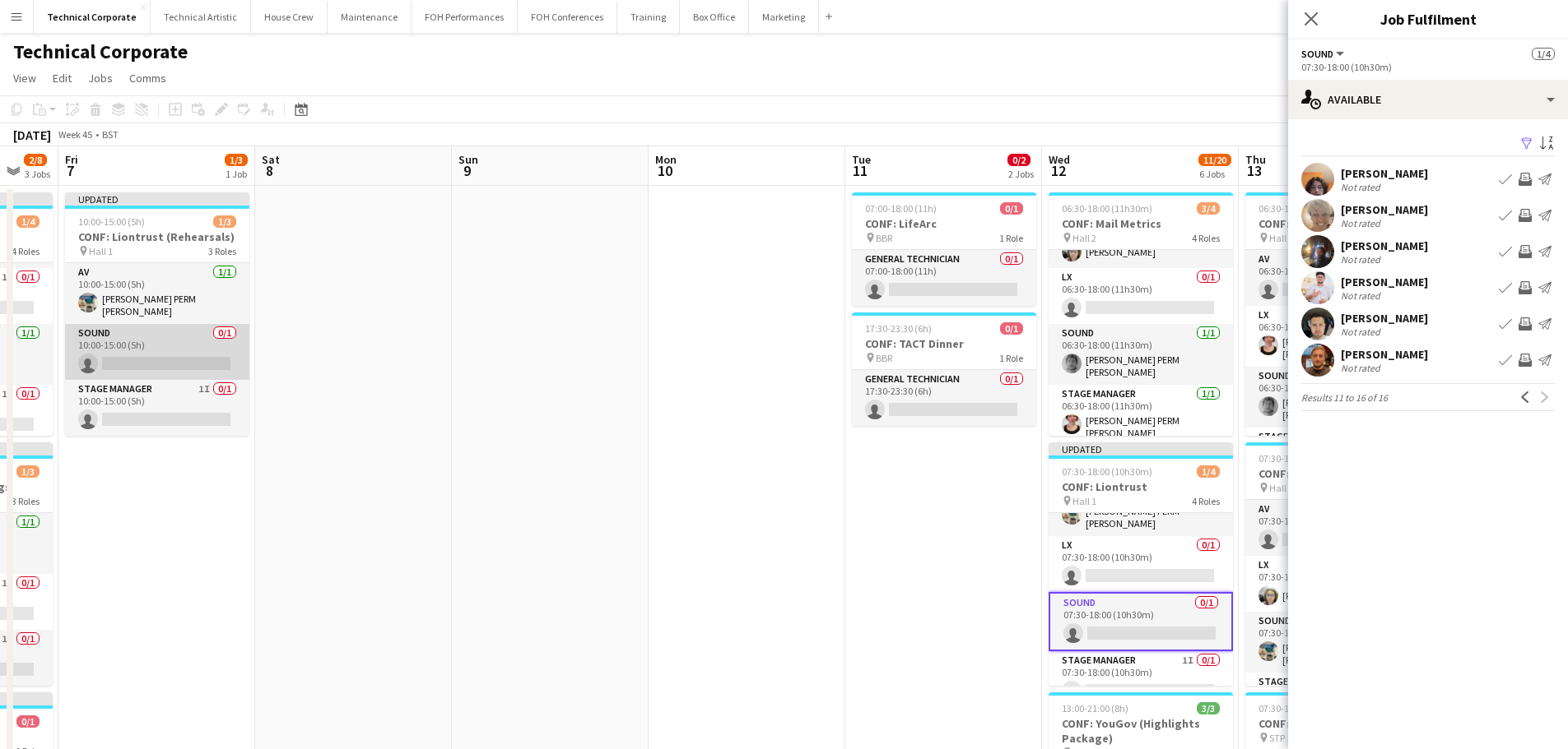
click at [162, 361] on app-card-role "Sound 0/1 10:00-15:00 (5h) single-neutral-actions" at bounding box center [157, 351] width 184 height 56
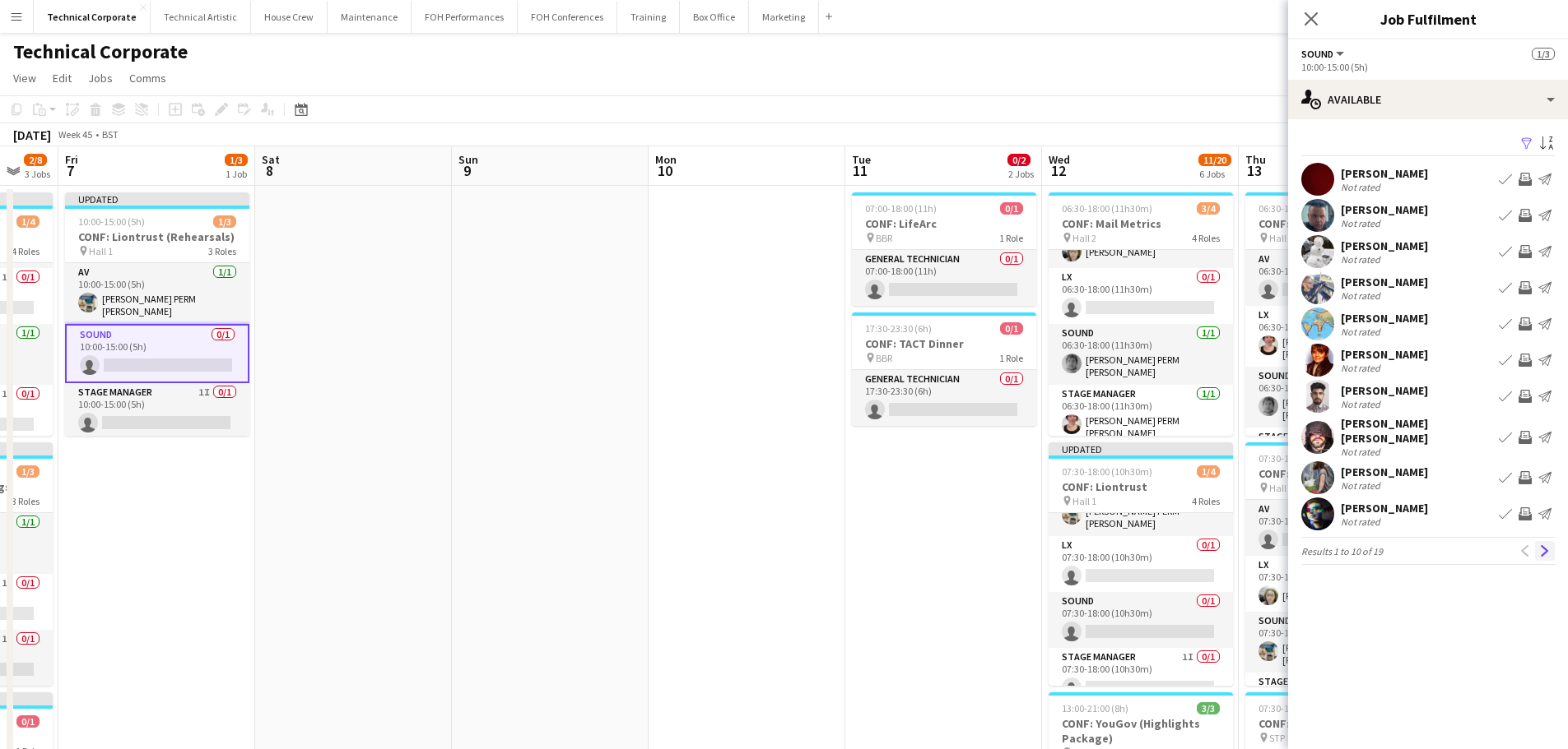
click at [1547, 545] on app-icon "Next" at bounding box center [1544, 551] width 11 height 11
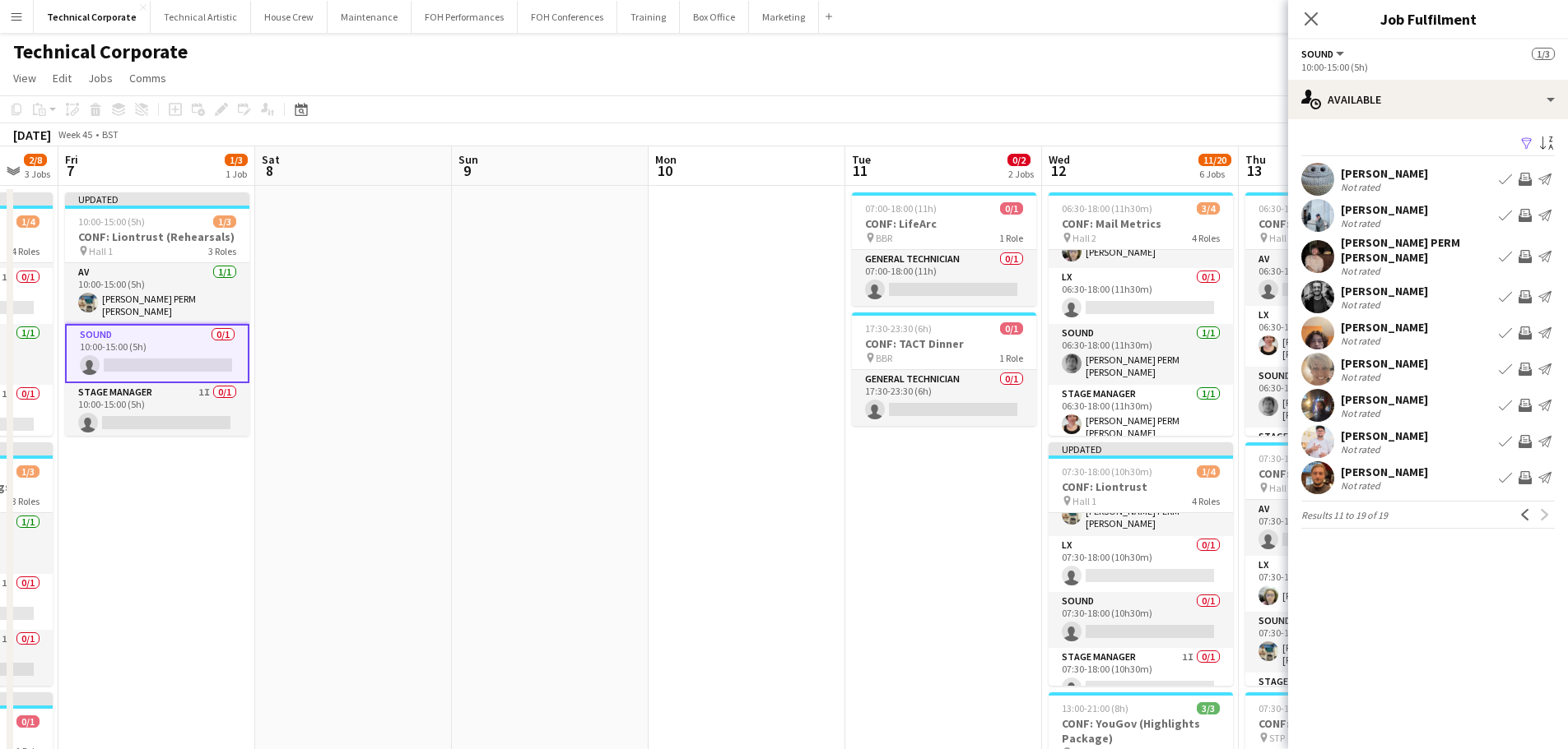
click at [1525, 363] on app-icon "Invite crew" at bounding box center [1525, 369] width 13 height 13
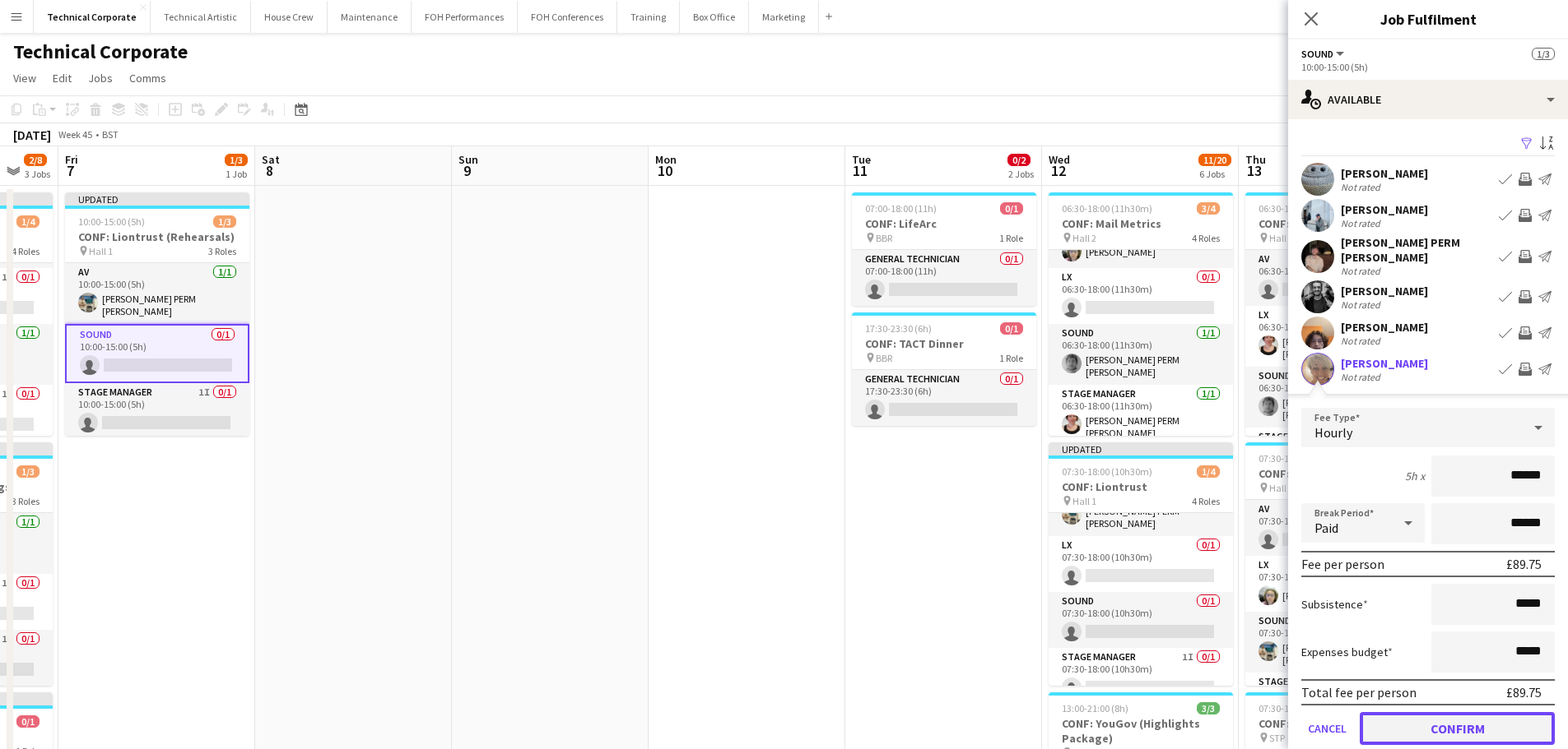
click at [1448, 712] on button "Confirm" at bounding box center [1456, 728] width 195 height 33
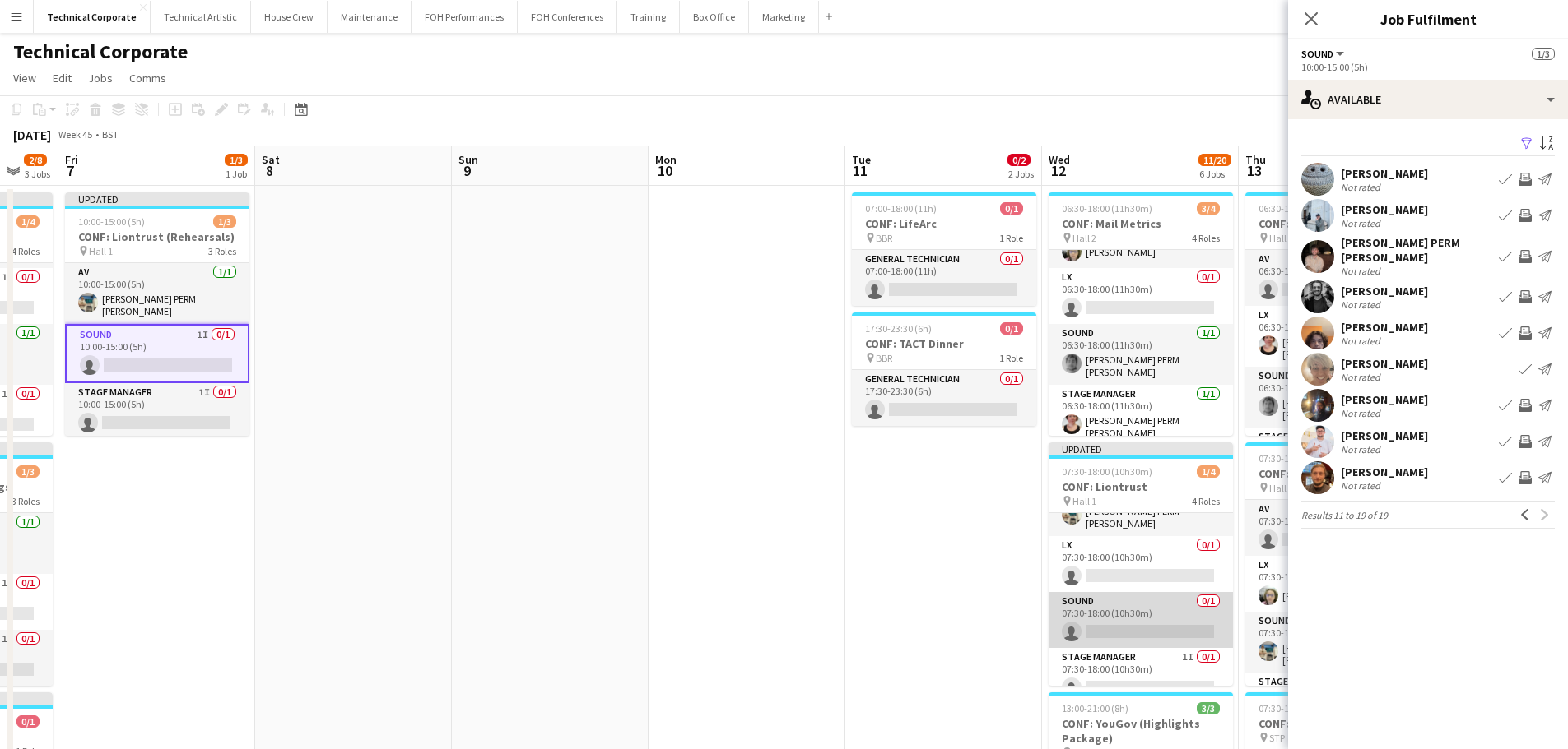
click at [1149, 600] on app-card-role "Sound 0/1 07:30-18:00 (10h30m) single-neutral-actions" at bounding box center [1141, 620] width 184 height 56
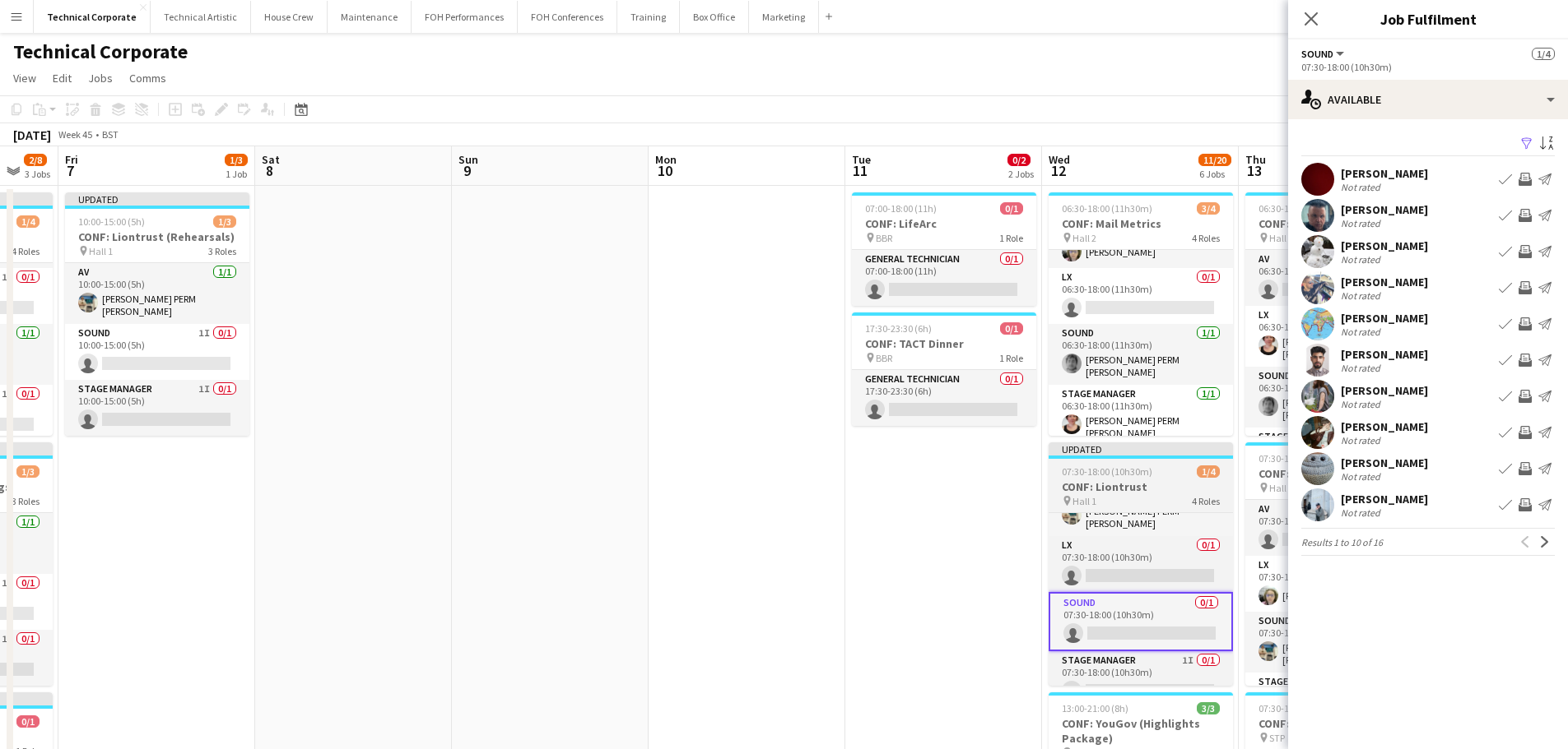
scroll to position [0, 0]
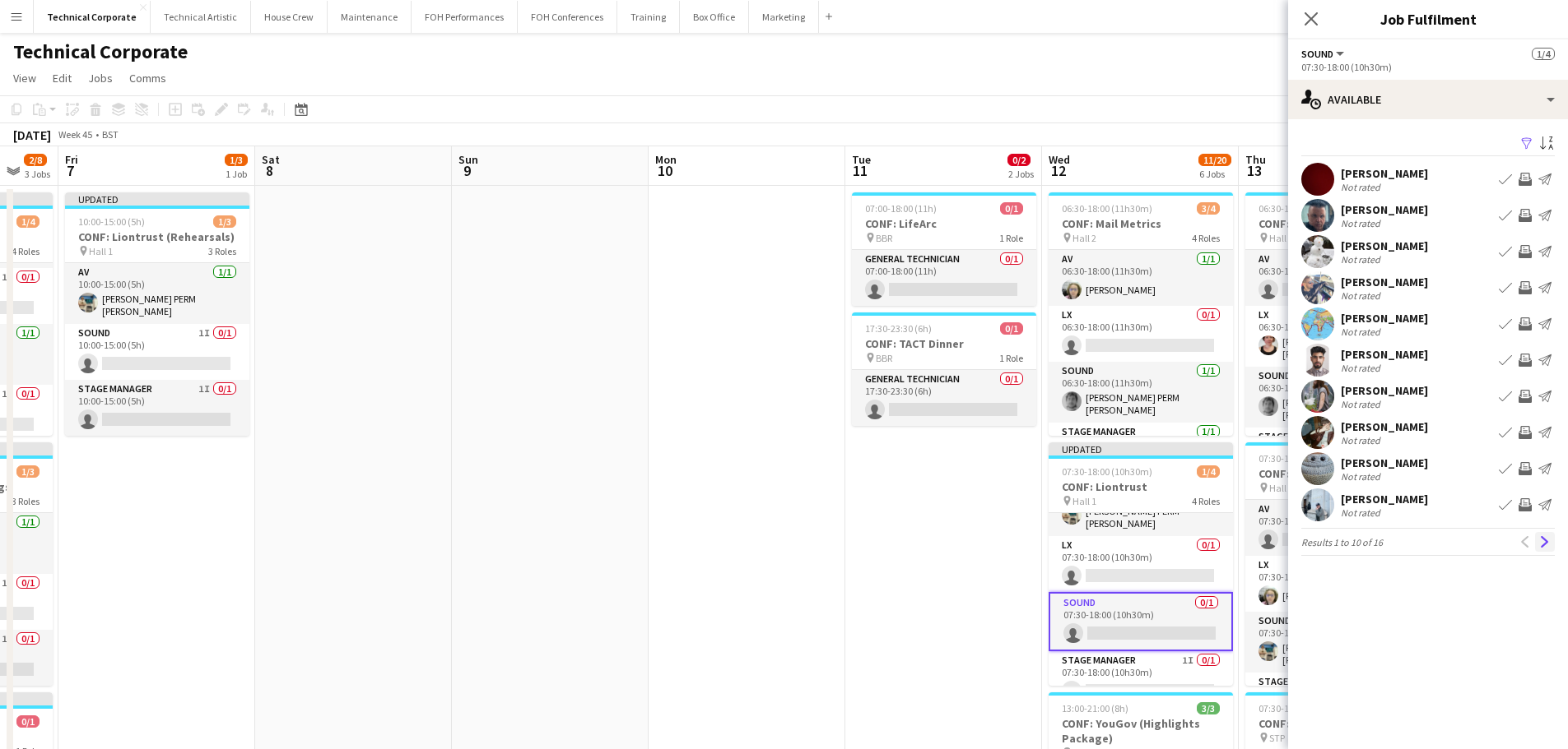
drag, startPoint x: 1549, startPoint y: 532, endPoint x: 1546, endPoint y: 539, distance: 7.6
click at [1549, 534] on app-pager "Results 1 to 10 of 16 Previous Next" at bounding box center [1427, 541] width 254 height 28
click at [1546, 540] on app-icon "Next" at bounding box center [1544, 542] width 11 height 11
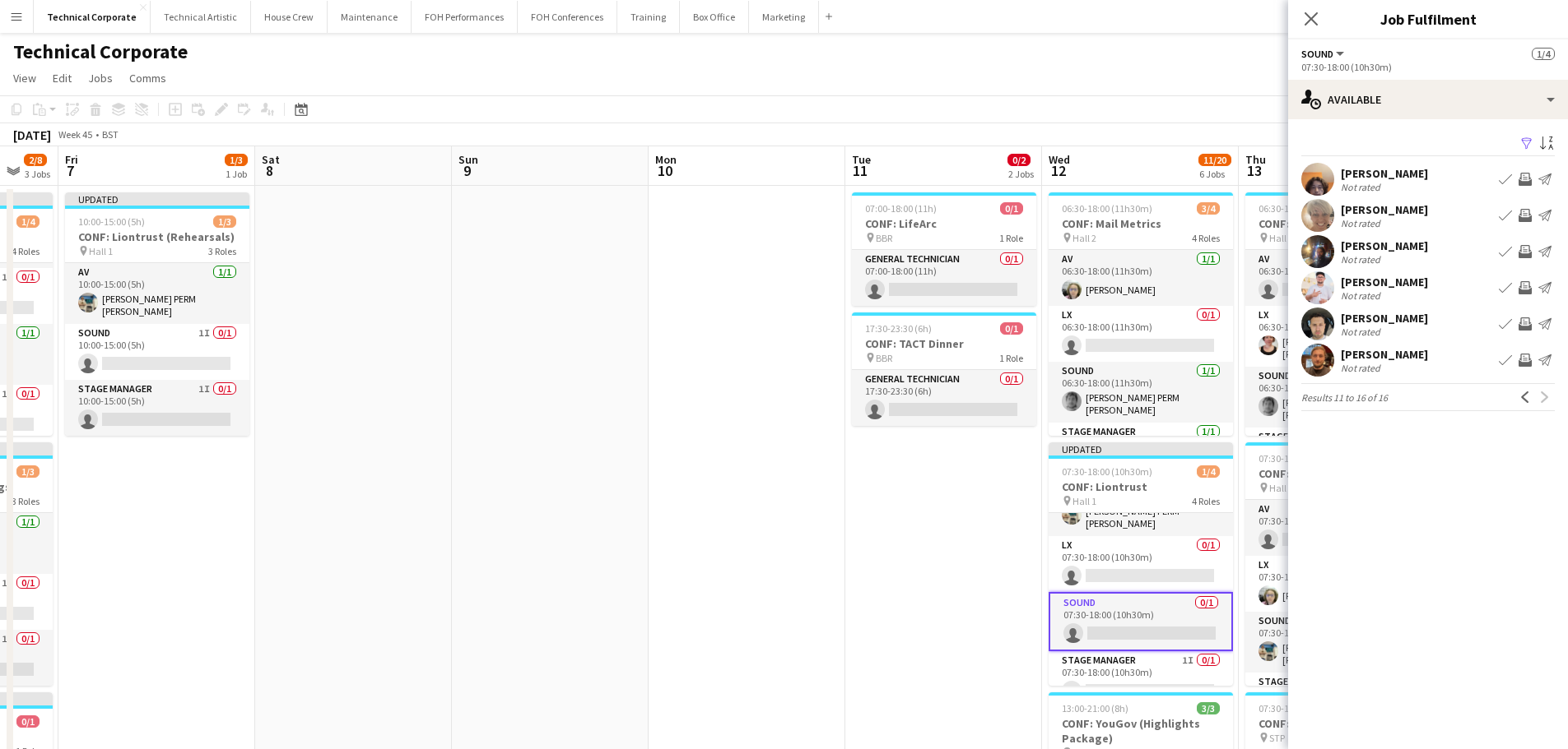
click at [1519, 216] on app-icon "Invite crew" at bounding box center [1525, 215] width 13 height 13
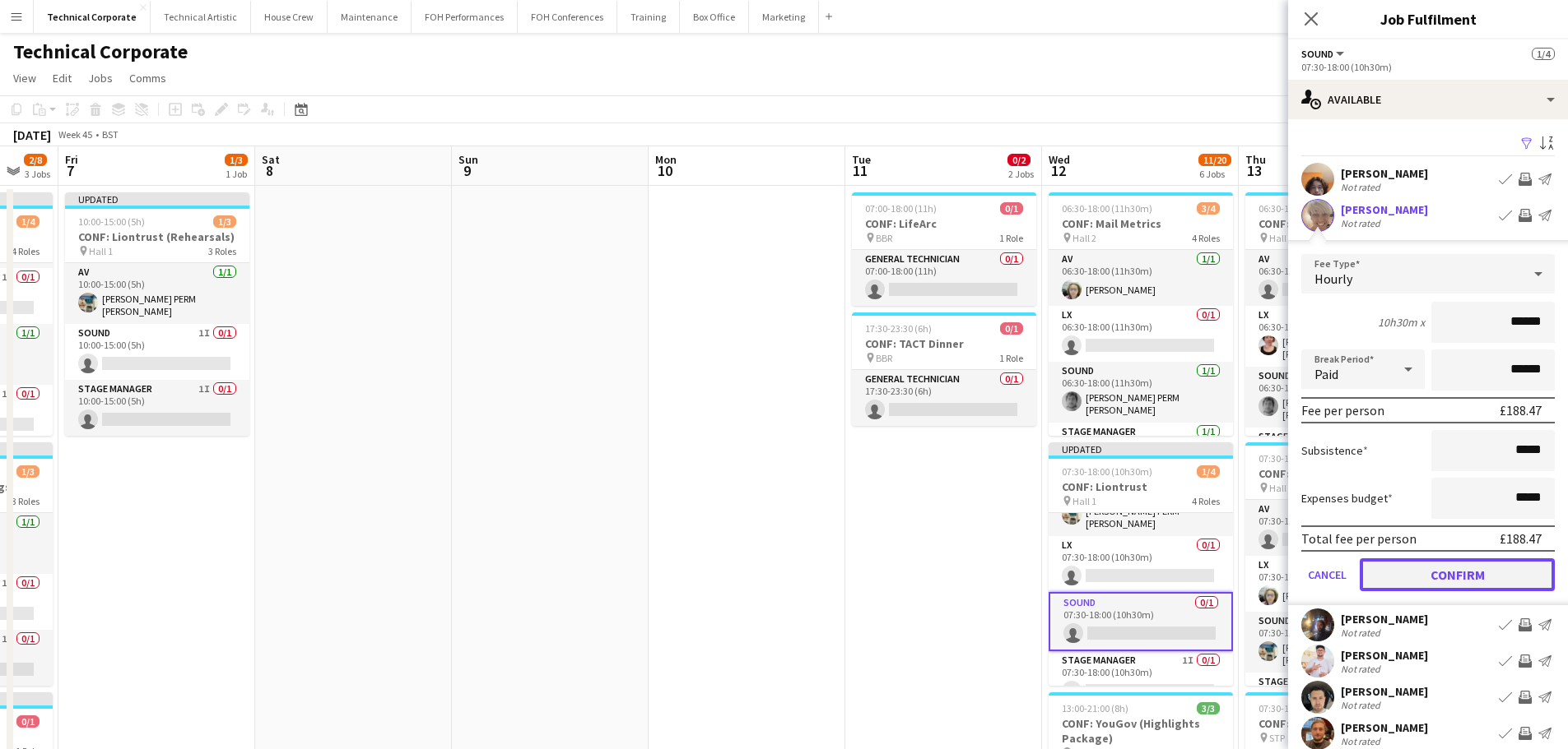
click at [1477, 582] on button "Confirm" at bounding box center [1456, 574] width 195 height 33
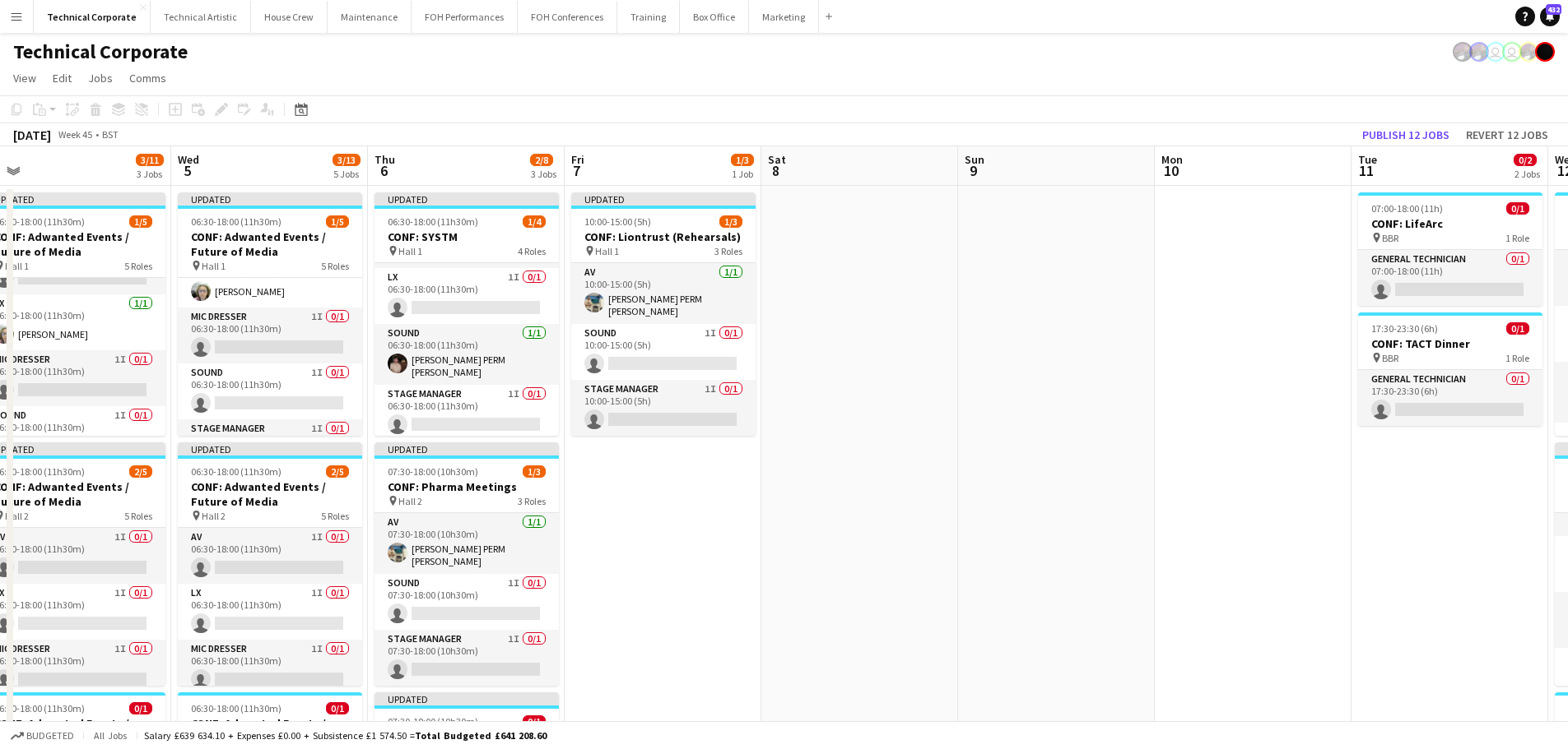
drag, startPoint x: 687, startPoint y: 552, endPoint x: 1193, endPoint y: 543, distance: 506.1
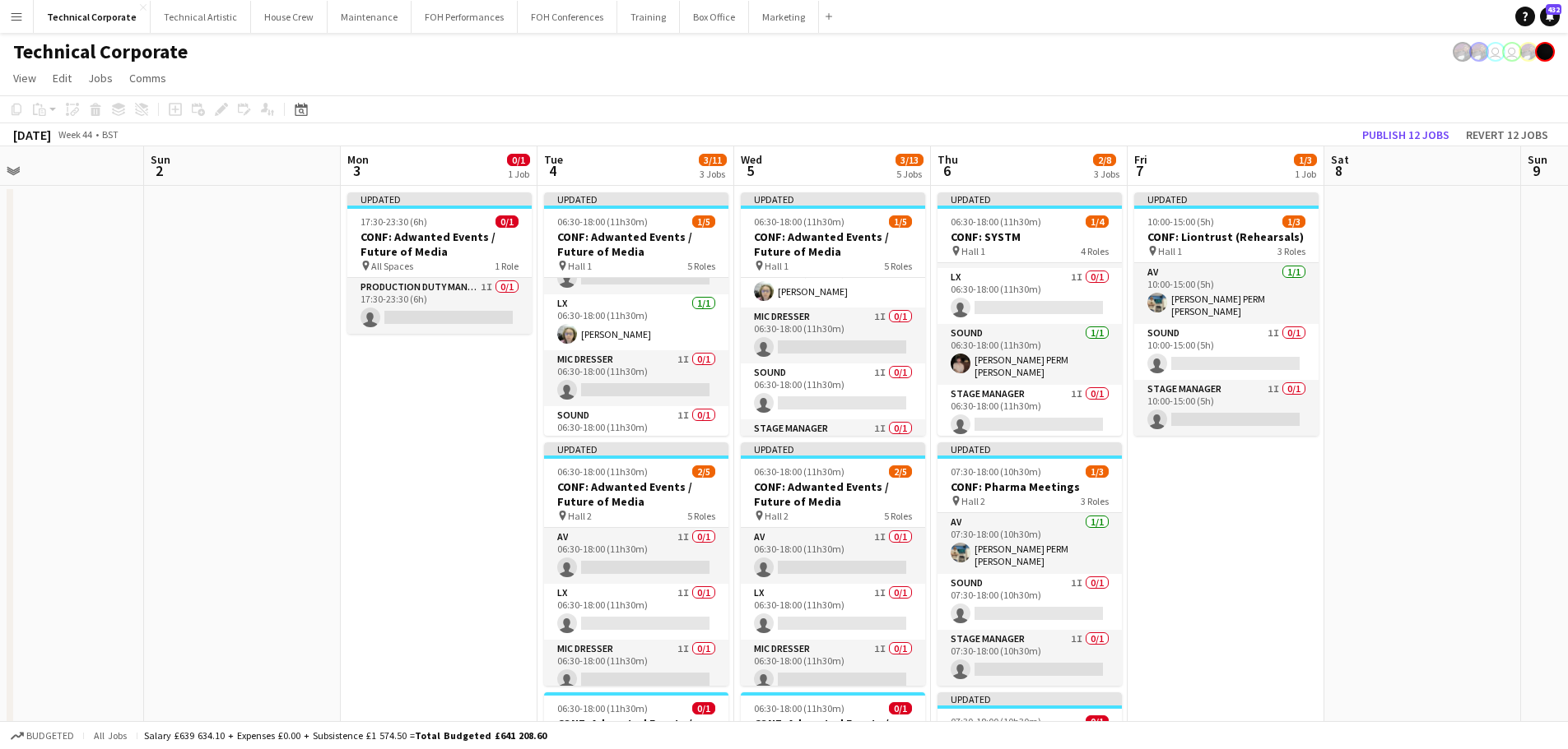
drag, startPoint x: 878, startPoint y: 564, endPoint x: 1525, endPoint y: 559, distance: 647.0
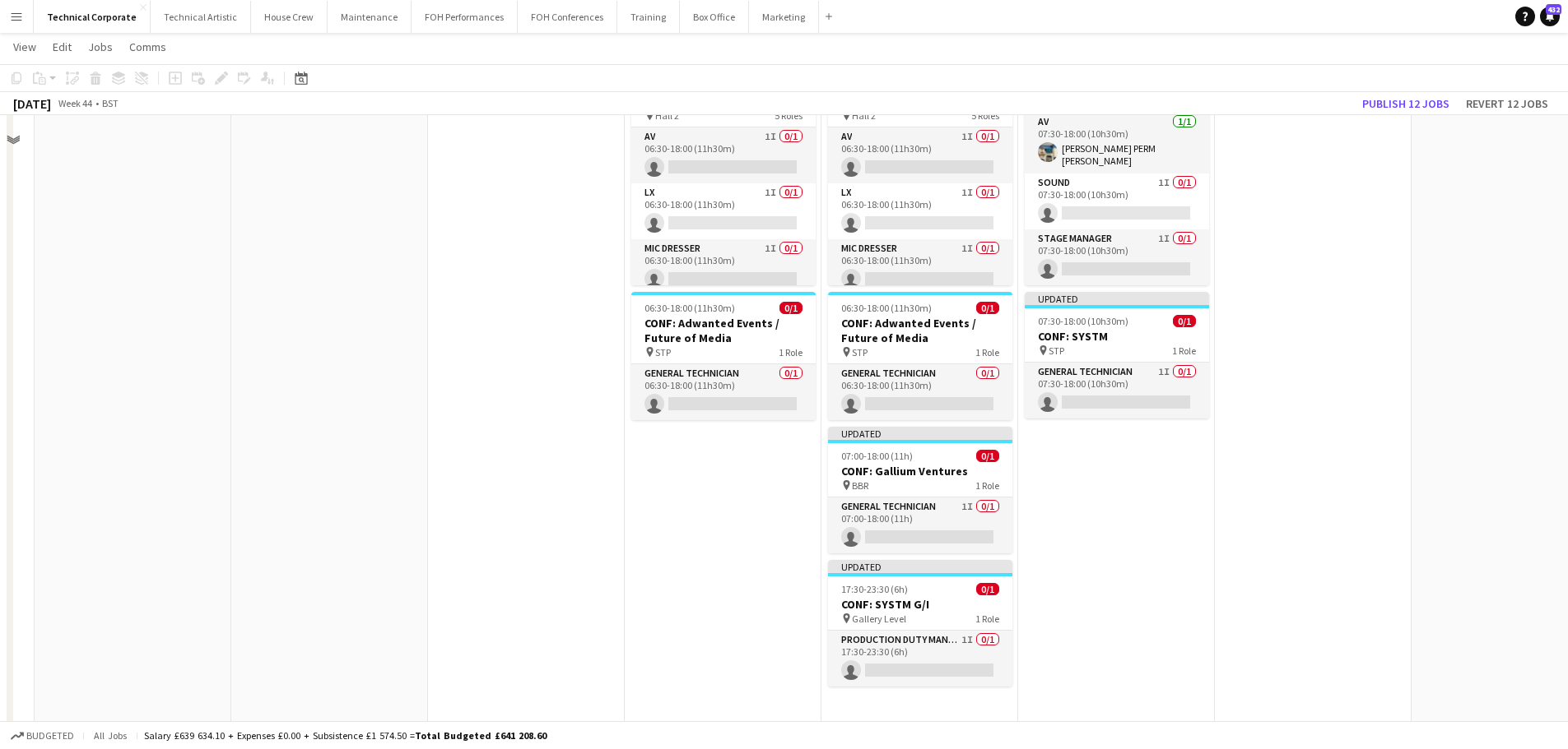
scroll to position [411, 0]
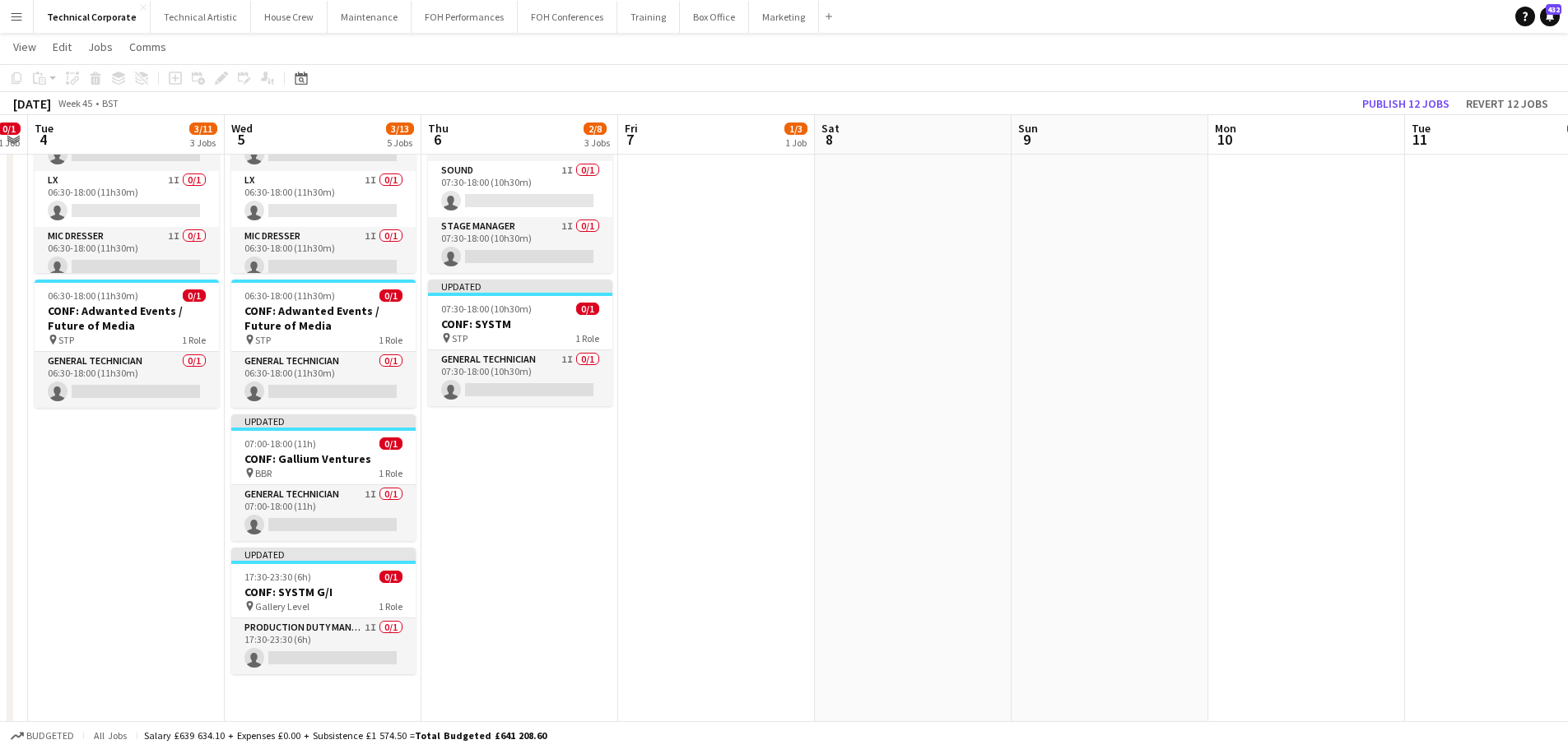
drag, startPoint x: 1356, startPoint y: 493, endPoint x: 751, endPoint y: 521, distance: 605.6
click at [752, 521] on app-calendar-viewport "Sat 1 Sun 2 Mon 3 0/1 1 Job Tue 4 3/11 3 Jobs Wed 5 3/13 5 Jobs Thu 6 2/8 3 Job…" at bounding box center [784, 414] width 1568 height 1523
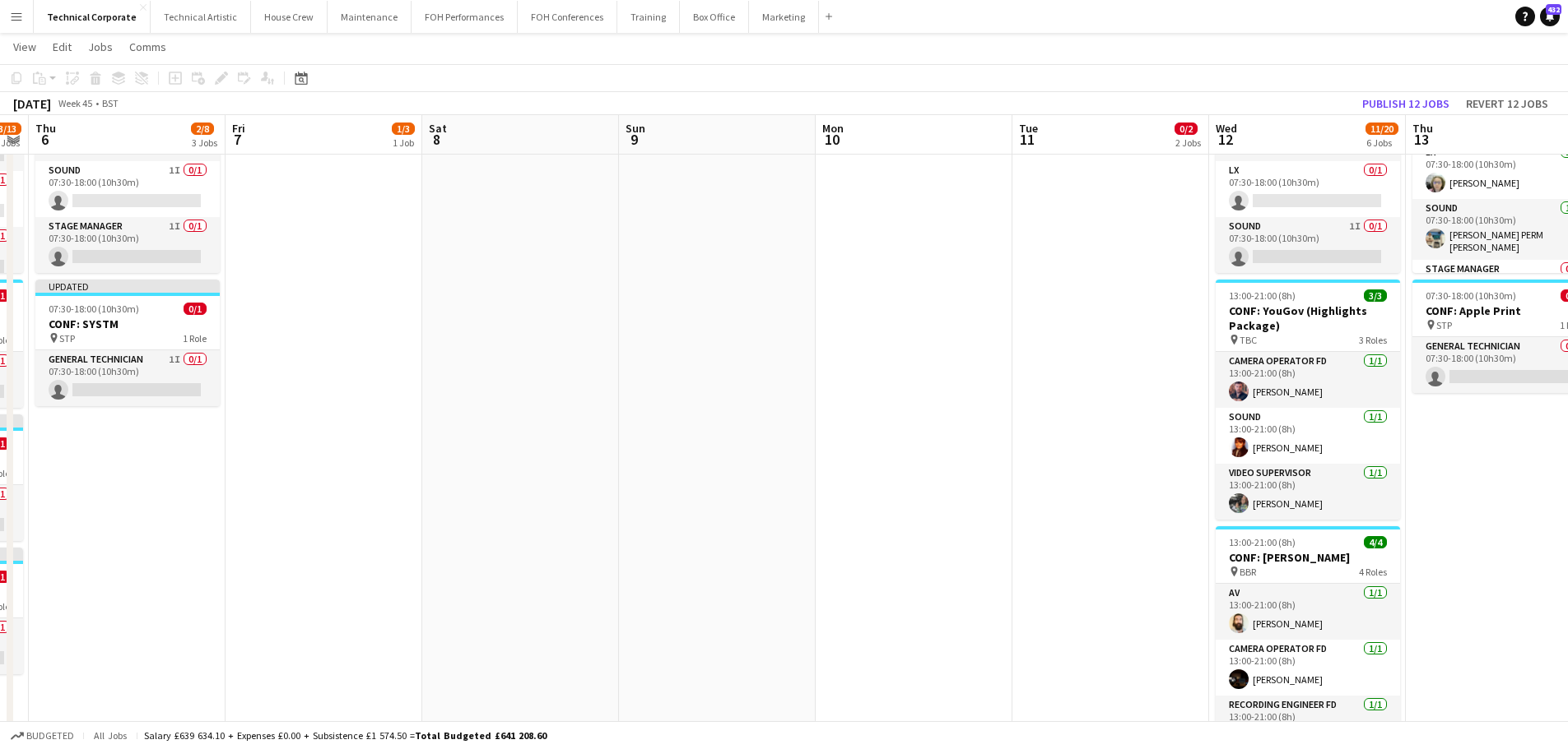
scroll to position [0, 564]
drag, startPoint x: 1132, startPoint y: 492, endPoint x: 745, endPoint y: 515, distance: 387.7
click at [745, 515] on app-calendar-viewport "Mon 3 0/1 1 Job Tue 4 3/11 3 Jobs Wed 5 3/13 5 Jobs Thu 6 2/8 3 Jobs Fri 7 1/3 …" at bounding box center [784, 414] width 1568 height 1523
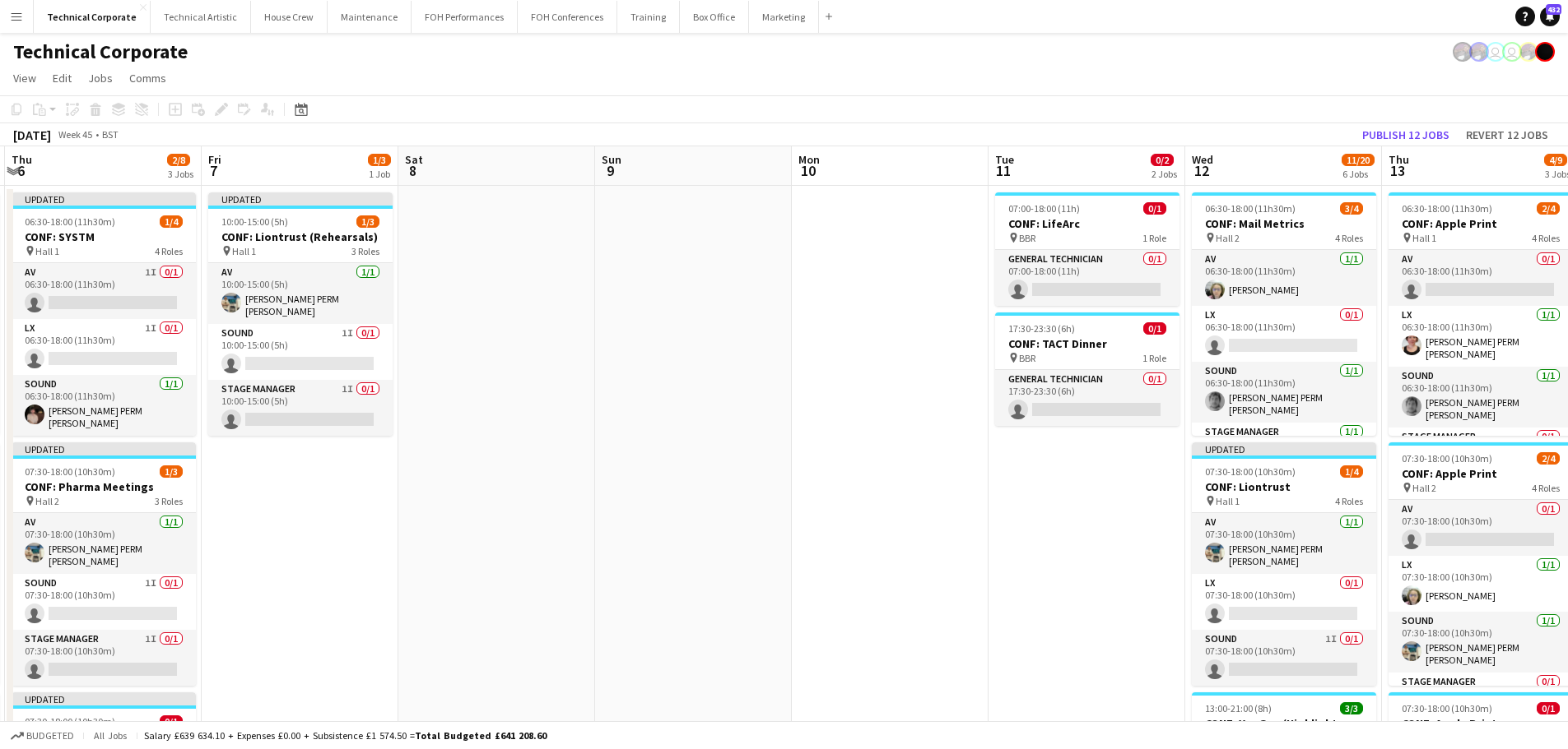
scroll to position [0, 557]
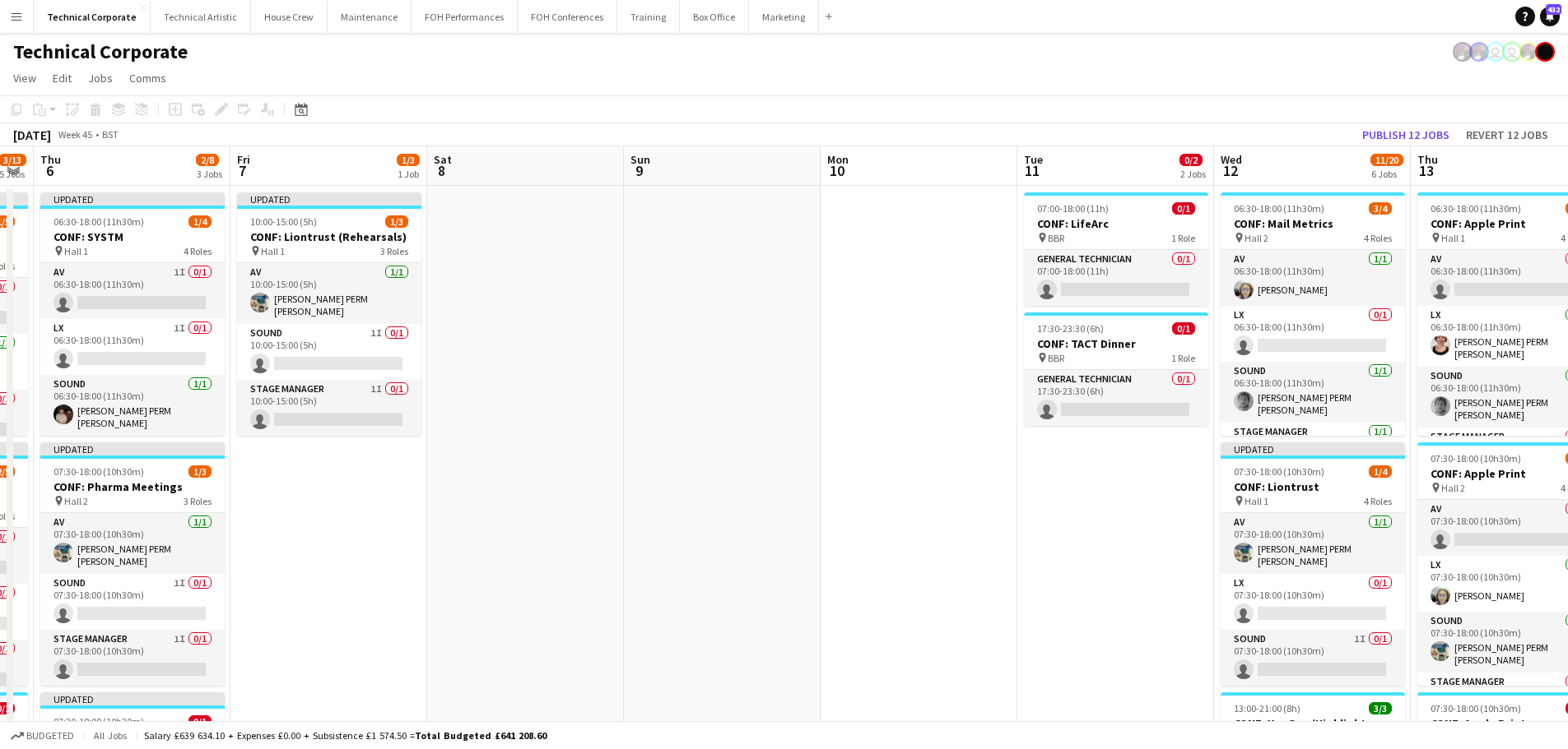
drag, startPoint x: 1032, startPoint y: 520, endPoint x: 646, endPoint y: 551, distance: 387.2
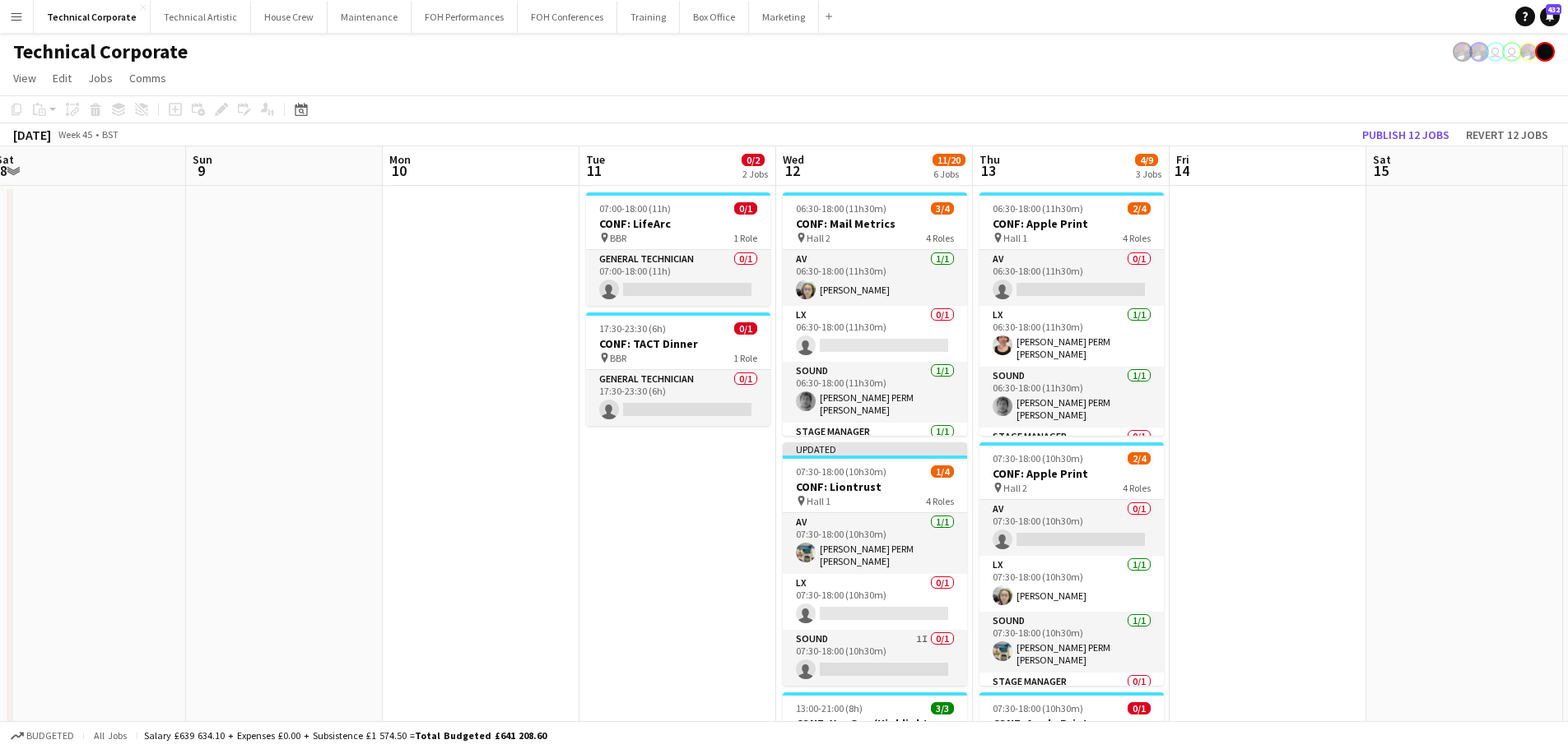
drag, startPoint x: 713, startPoint y: 547, endPoint x: 681, endPoint y: 553, distance: 32.6
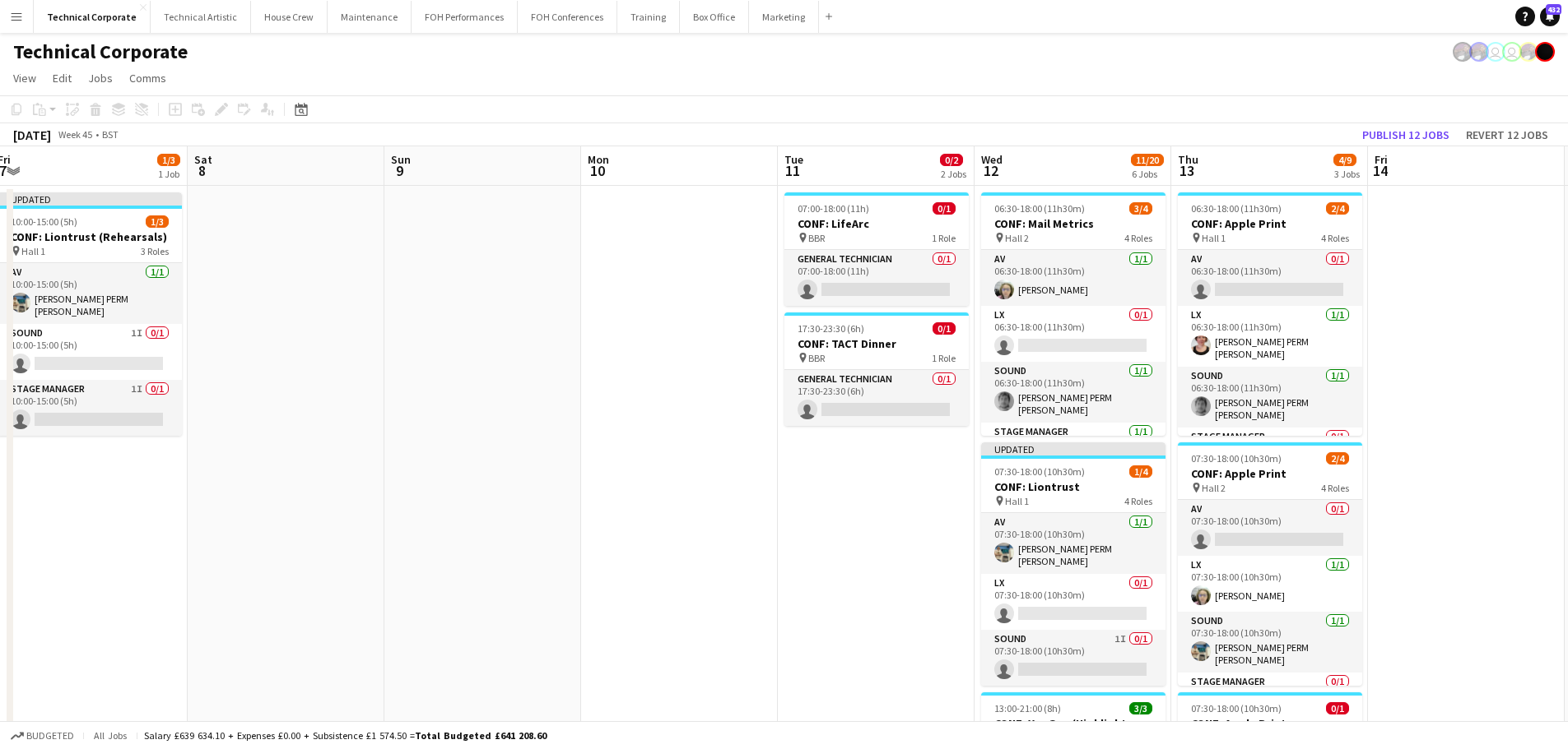
drag, startPoint x: 942, startPoint y: 495, endPoint x: 1108, endPoint y: 533, distance: 170.3
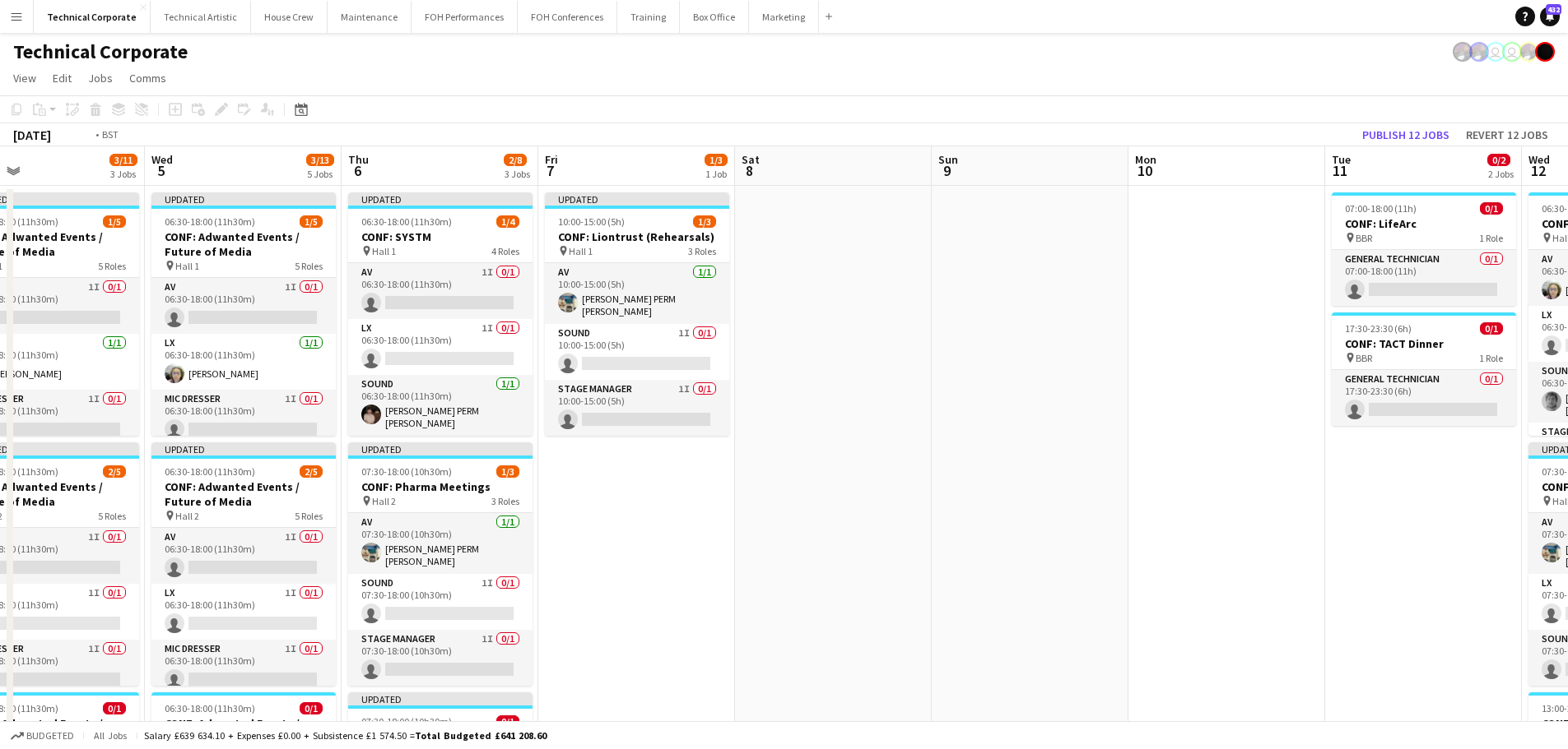
drag, startPoint x: 745, startPoint y: 528, endPoint x: 1089, endPoint y: 549, distance: 344.6
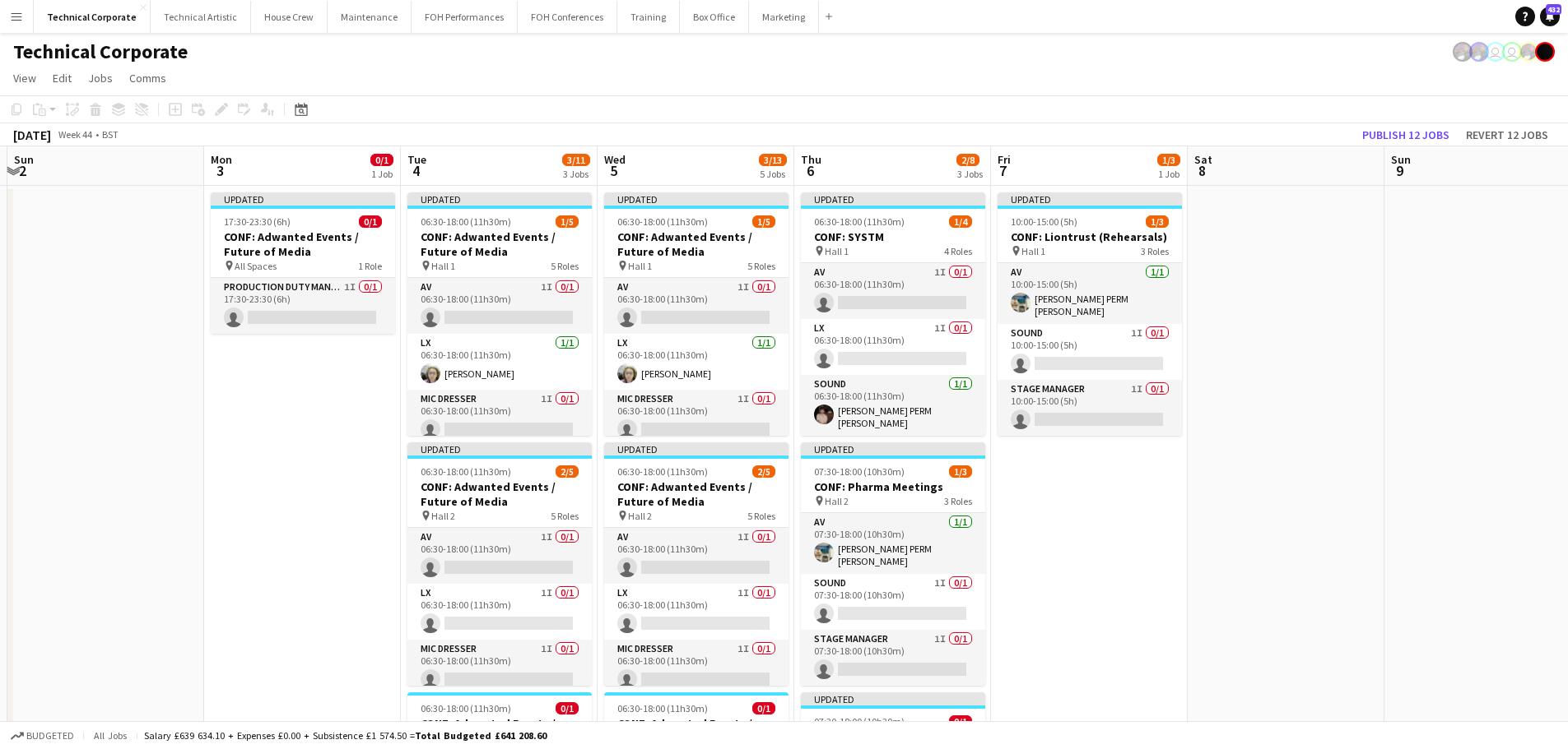
scroll to position [0, 383]
drag, startPoint x: 1071, startPoint y: 542, endPoint x: 1134, endPoint y: 545, distance: 63.1
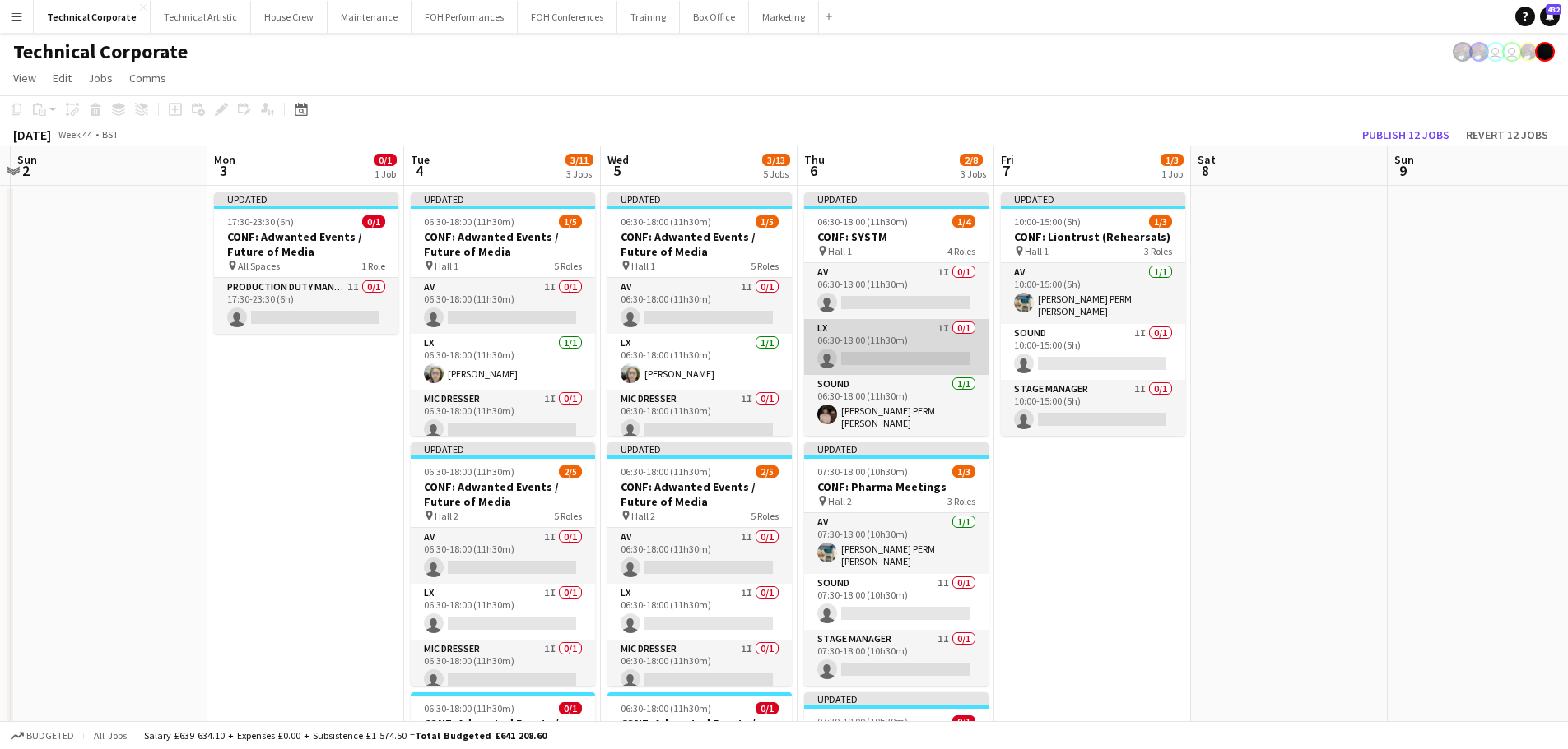
click at [926, 359] on app-card-role "LX 1I 0/1 06:30-18:00 (11h30m) single-neutral-actions" at bounding box center [897, 346] width 184 height 56
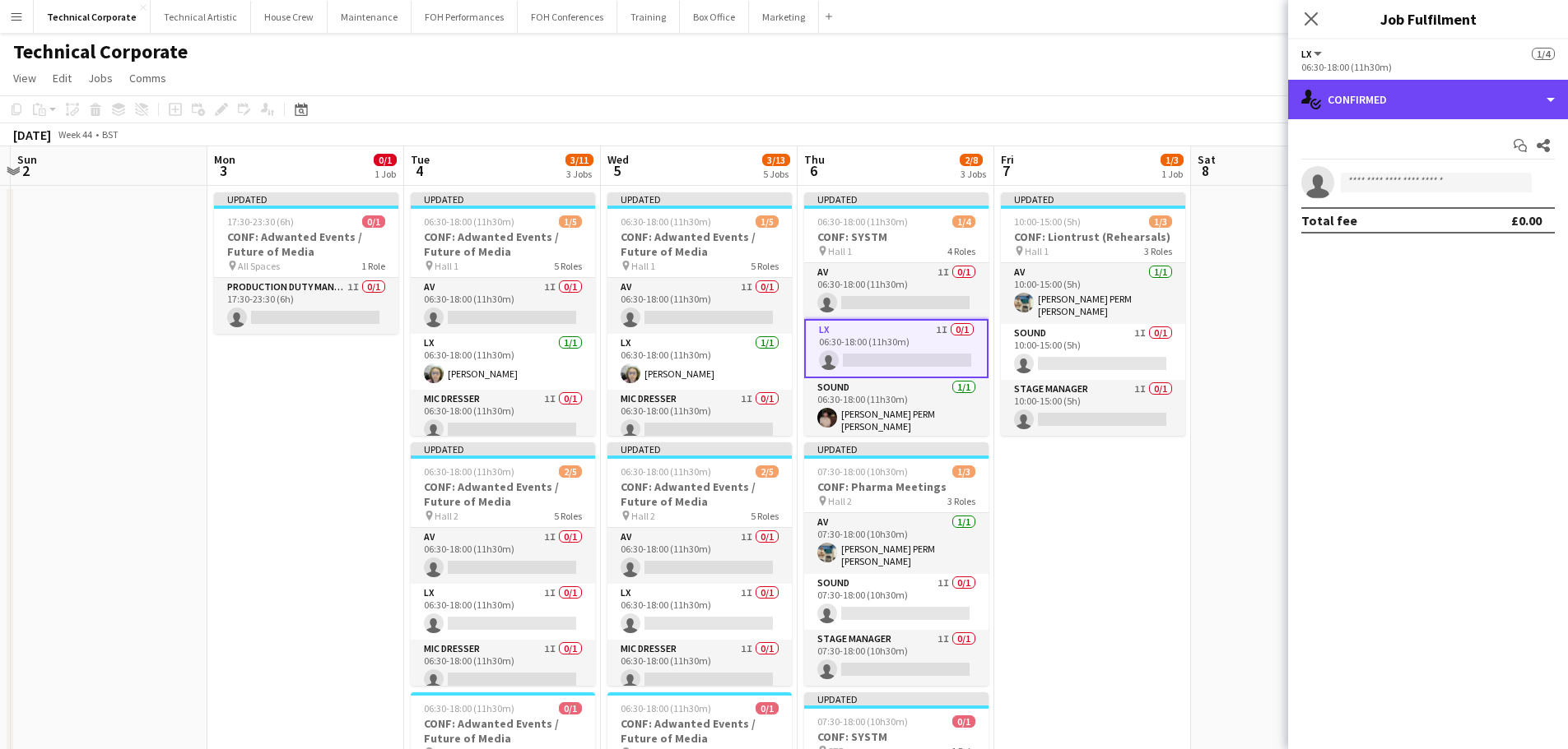
drag, startPoint x: 1442, startPoint y: 95, endPoint x: 1470, endPoint y: 175, distance: 84.8
click at [1442, 96] on div "single-neutral-actions-check-2 Confirmed" at bounding box center [1427, 100] width 280 height 40
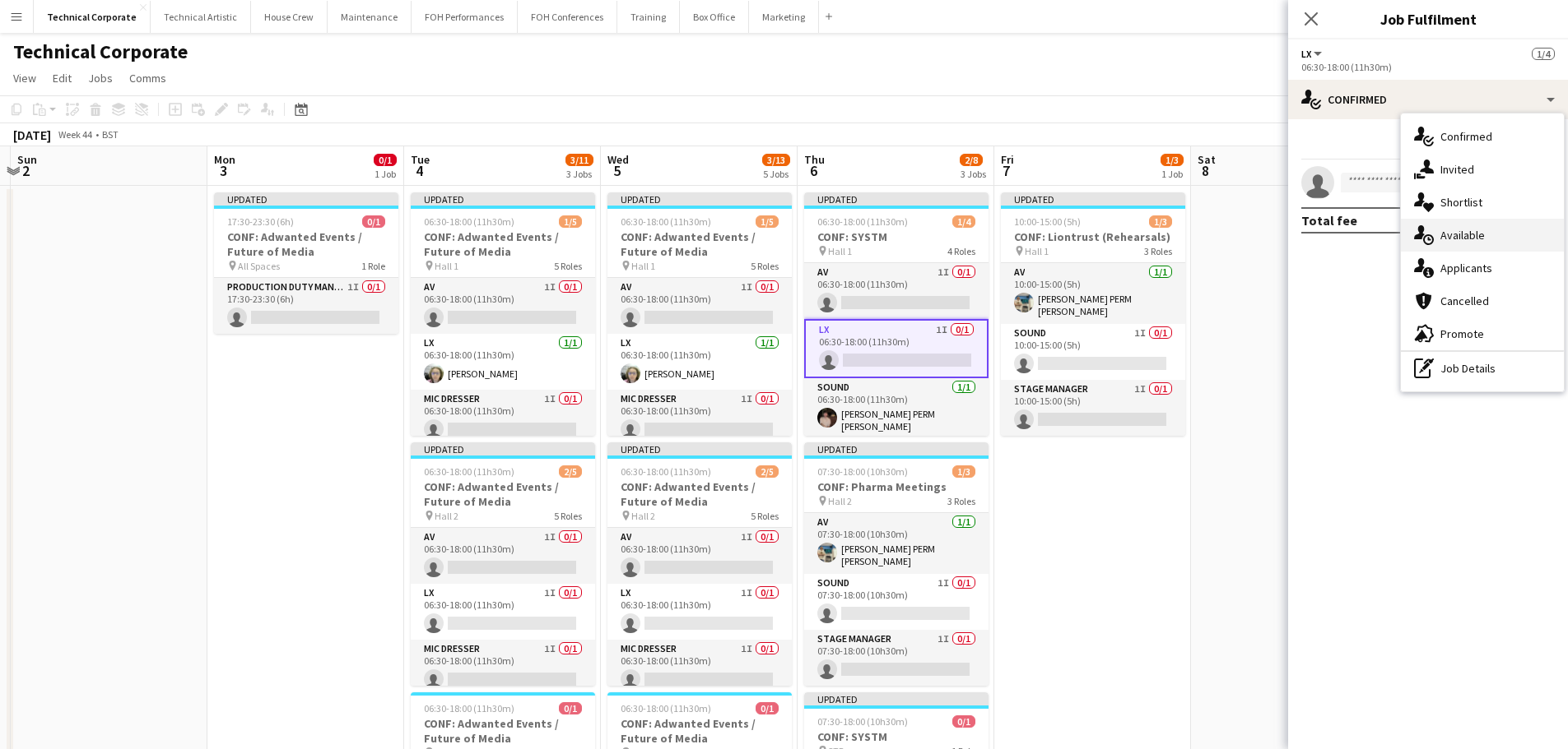
click at [1504, 237] on div "single-neutral-actions-upload Available" at bounding box center [1483, 234] width 163 height 33
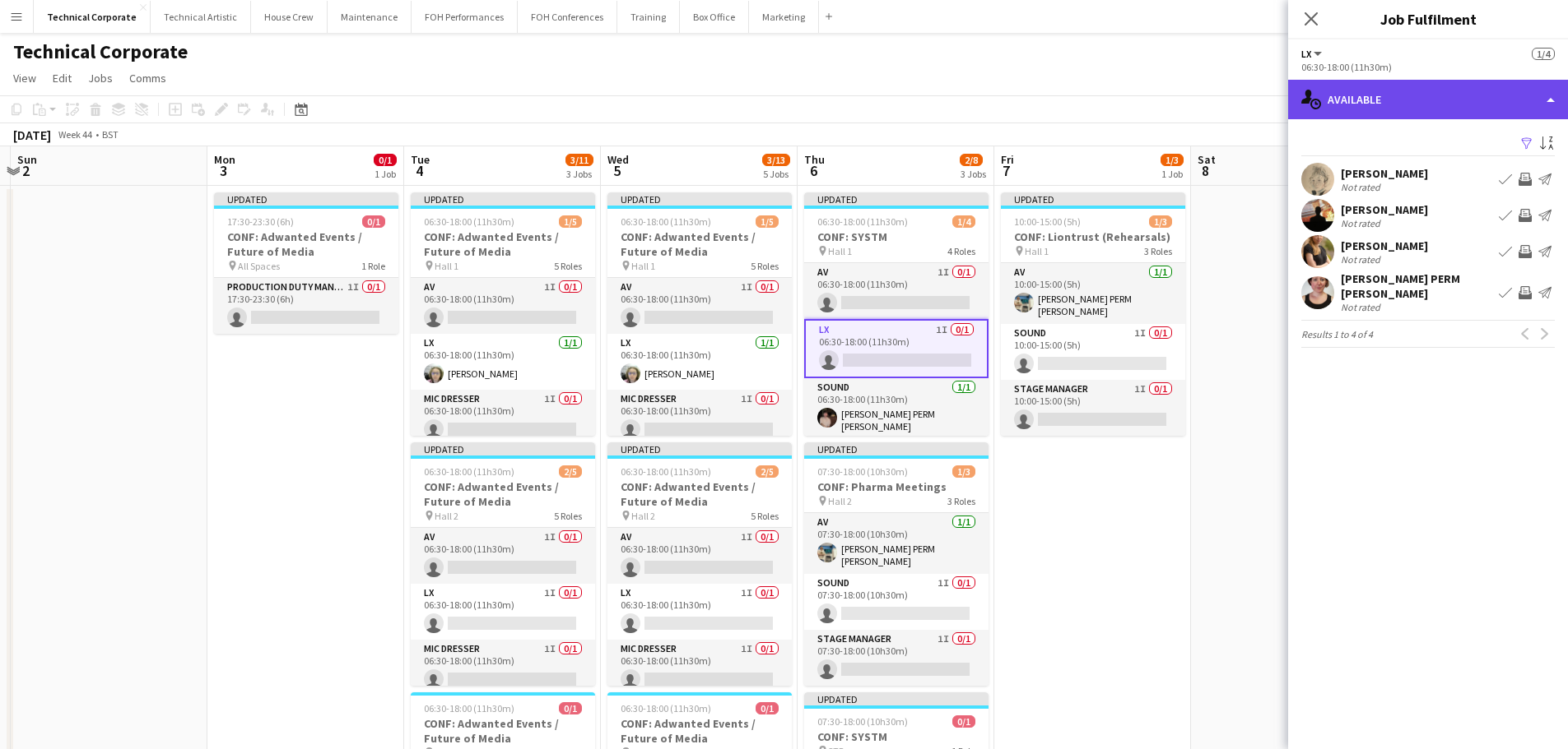
click at [1377, 101] on div "single-neutral-actions-upload Available" at bounding box center [1427, 100] width 280 height 40
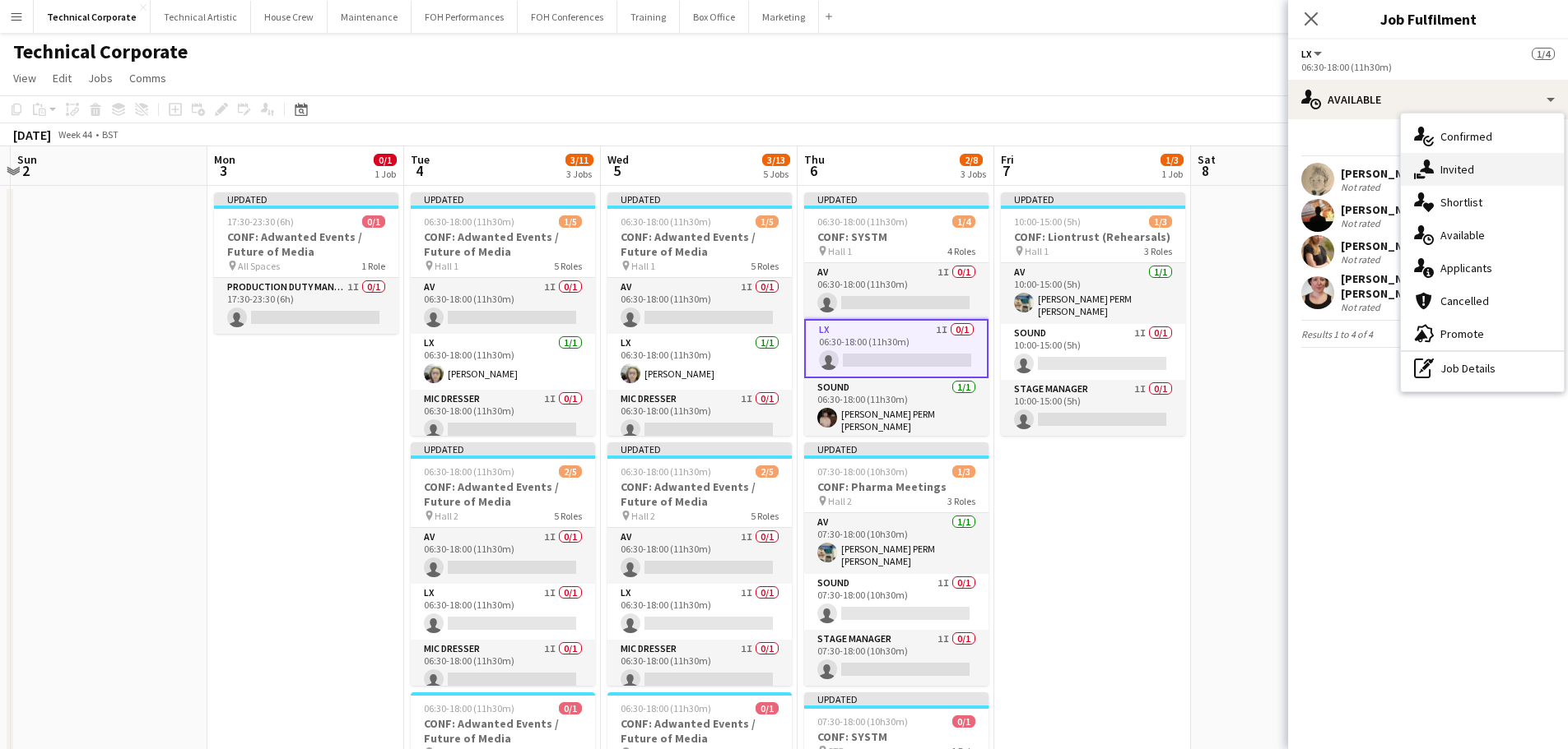
click at [1446, 166] on span "Invited" at bounding box center [1457, 170] width 34 height 15
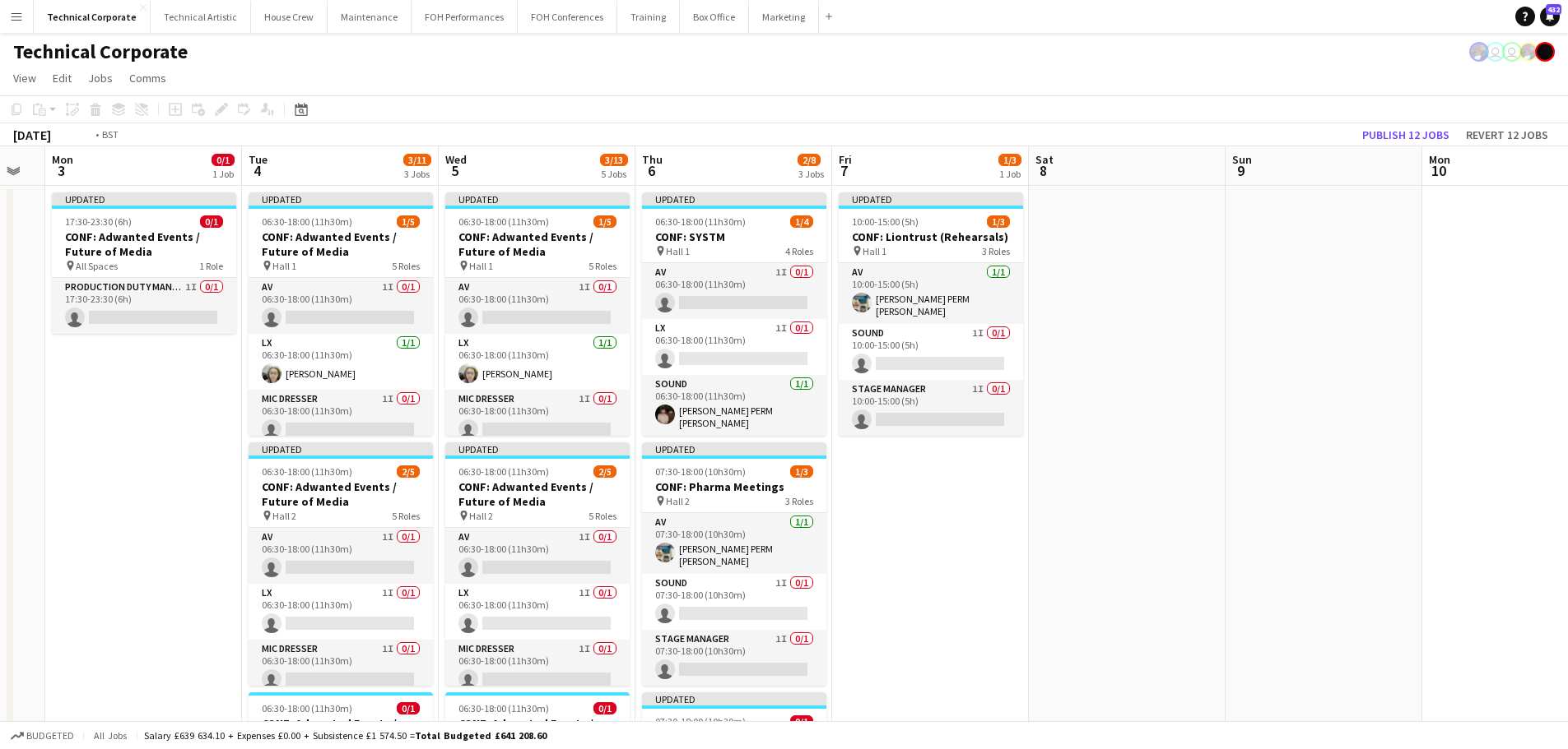
drag, startPoint x: 1012, startPoint y: 493, endPoint x: 726, endPoint y: 498, distance: 286.0
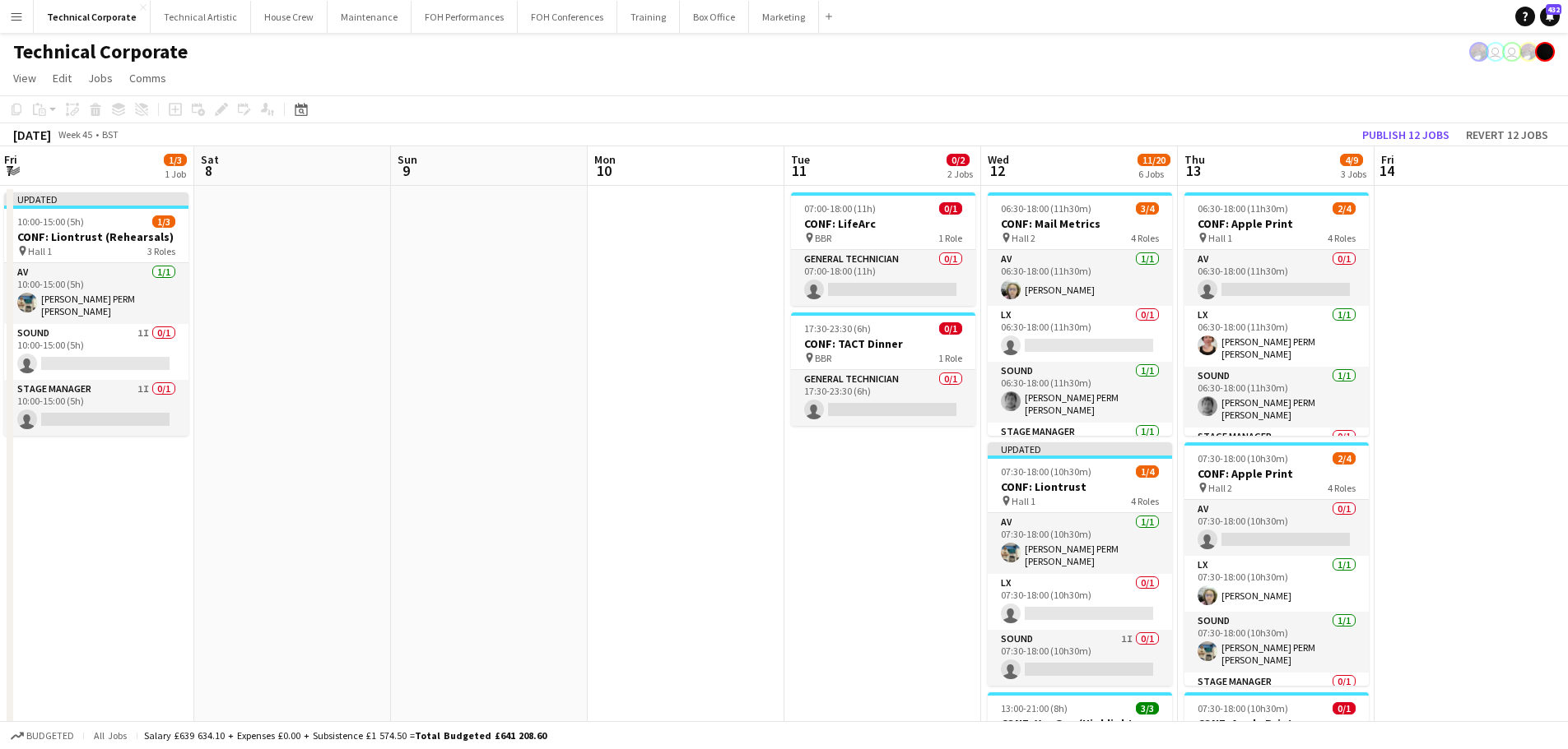
drag, startPoint x: 1280, startPoint y: 462, endPoint x: 830, endPoint y: 502, distance: 451.8
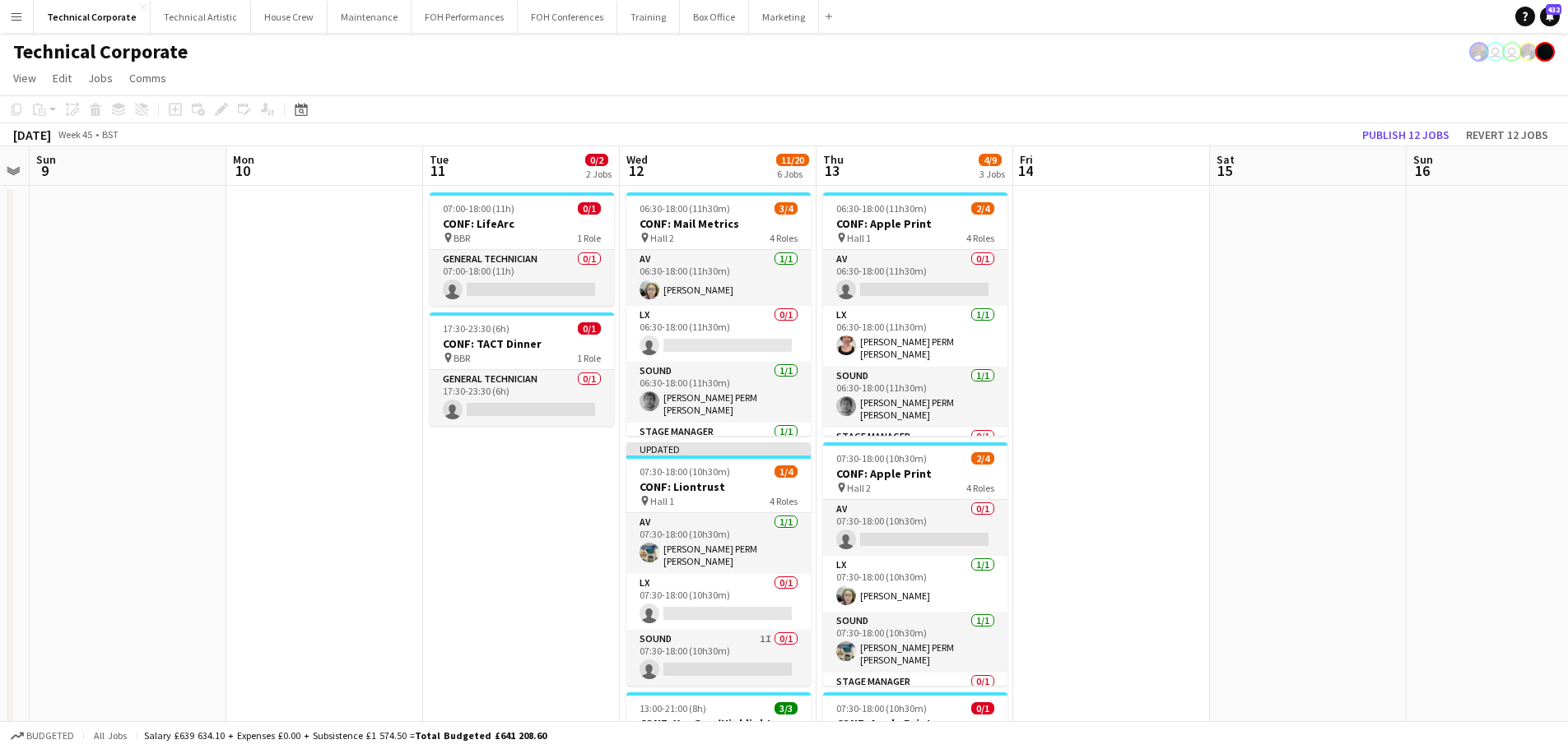
drag, startPoint x: 955, startPoint y: 486, endPoint x: 600, endPoint y: 510, distance: 355.8
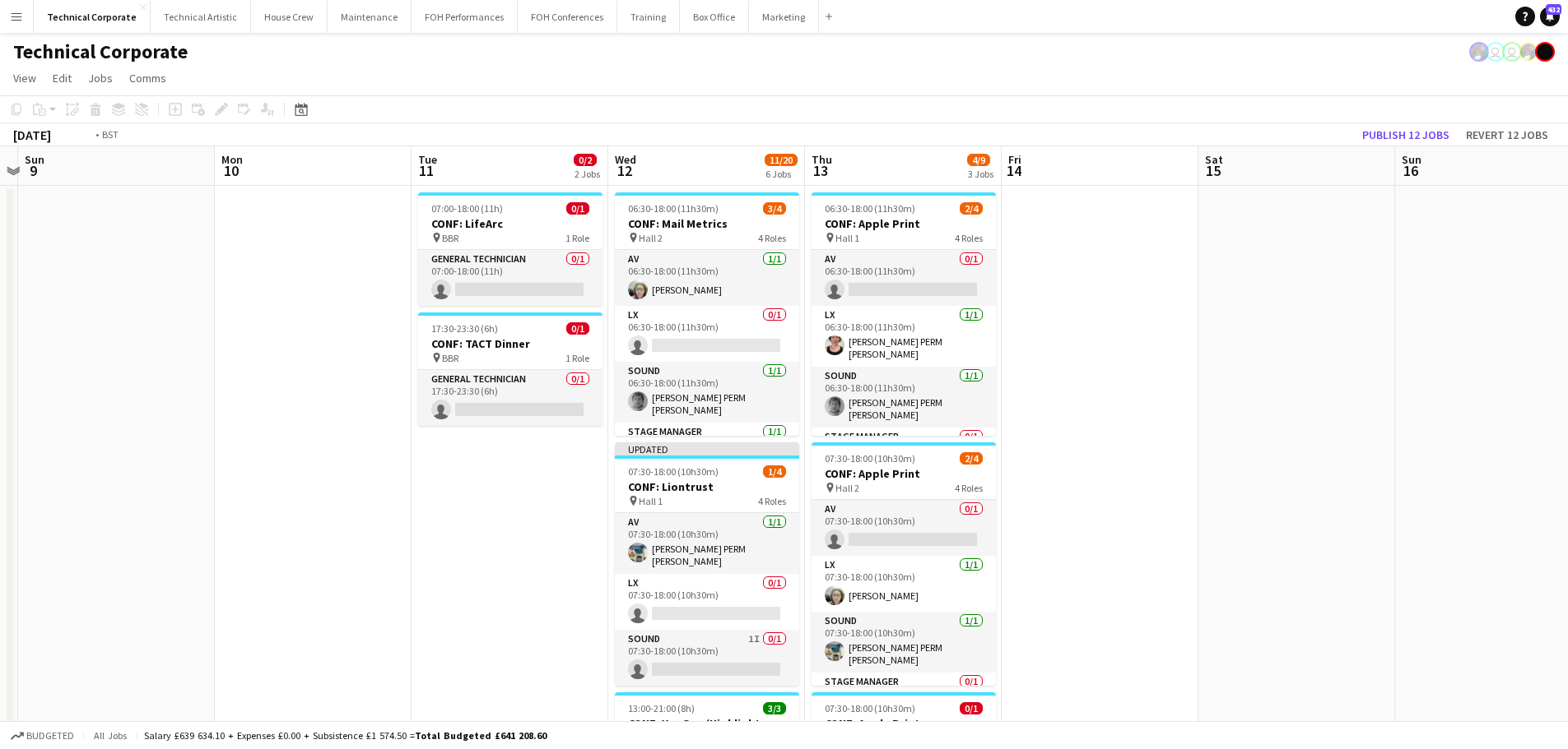
drag, startPoint x: 1124, startPoint y: 439, endPoint x: 1227, endPoint y: 421, distance: 104.6
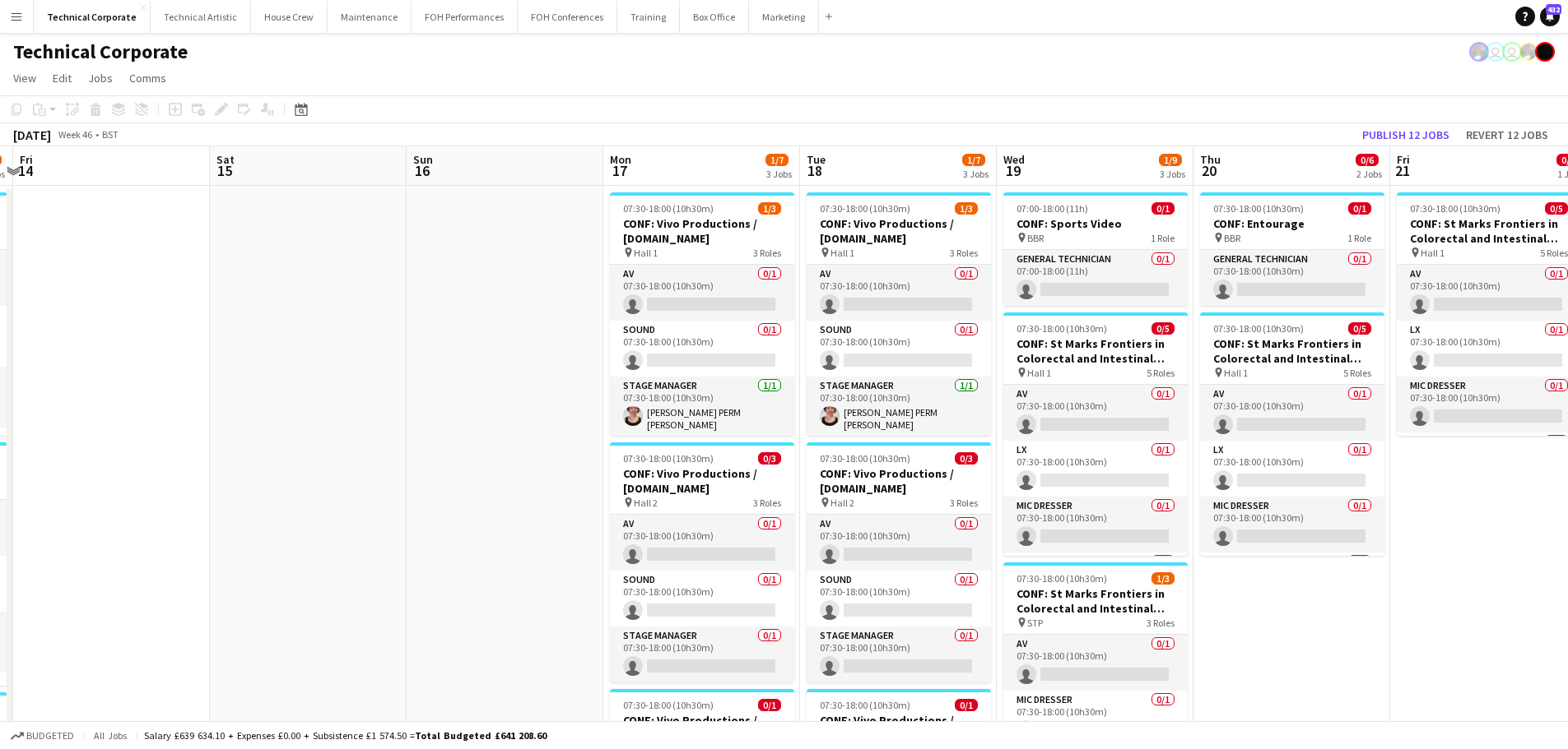
scroll to position [0, 581]
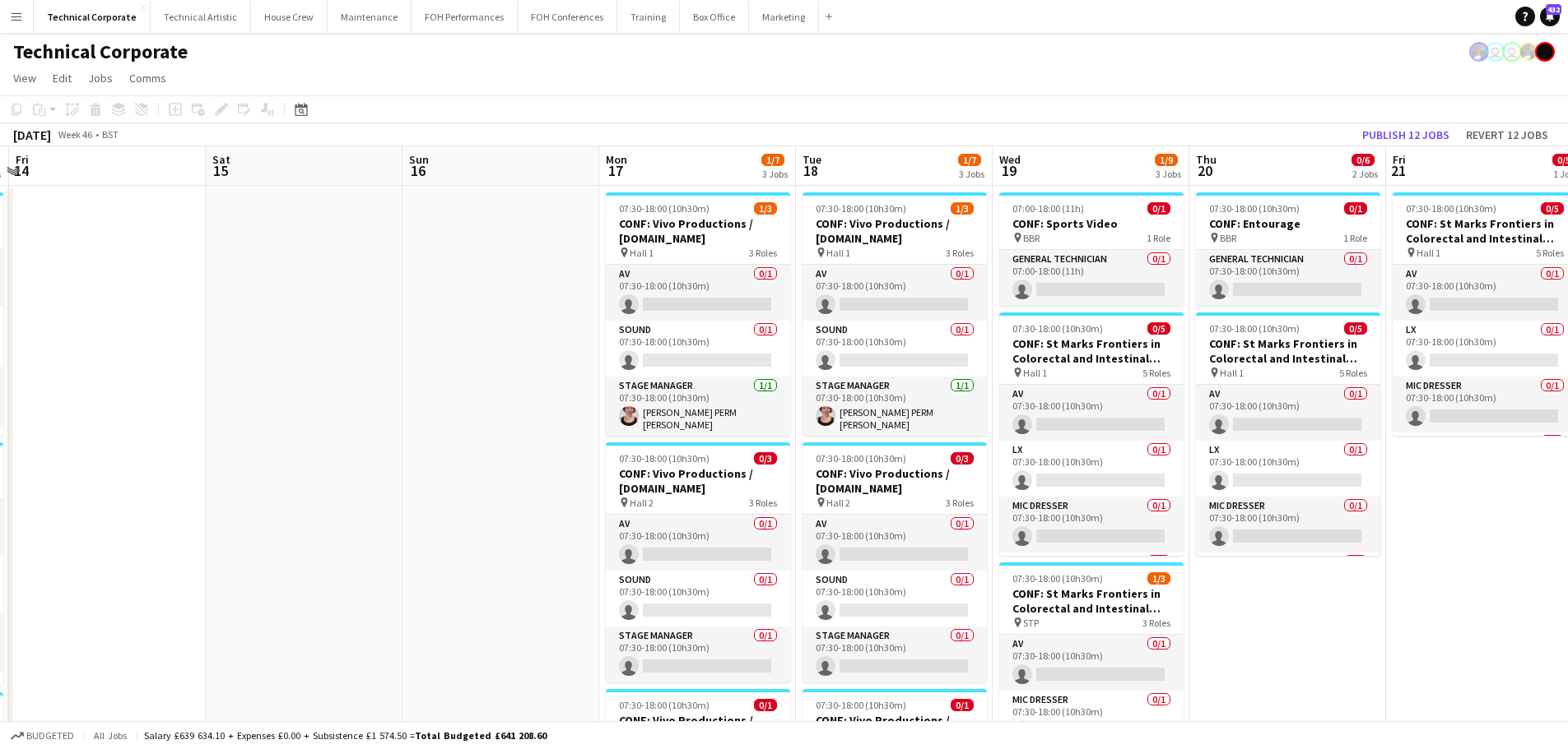
drag, startPoint x: 1200, startPoint y: 449, endPoint x: 755, endPoint y: 490, distance: 446.9
click at [1120, 287] on app-card-role "General Technician 0/1 07:00-18:00 (11h) single-neutral-actions" at bounding box center [1091, 277] width 184 height 56
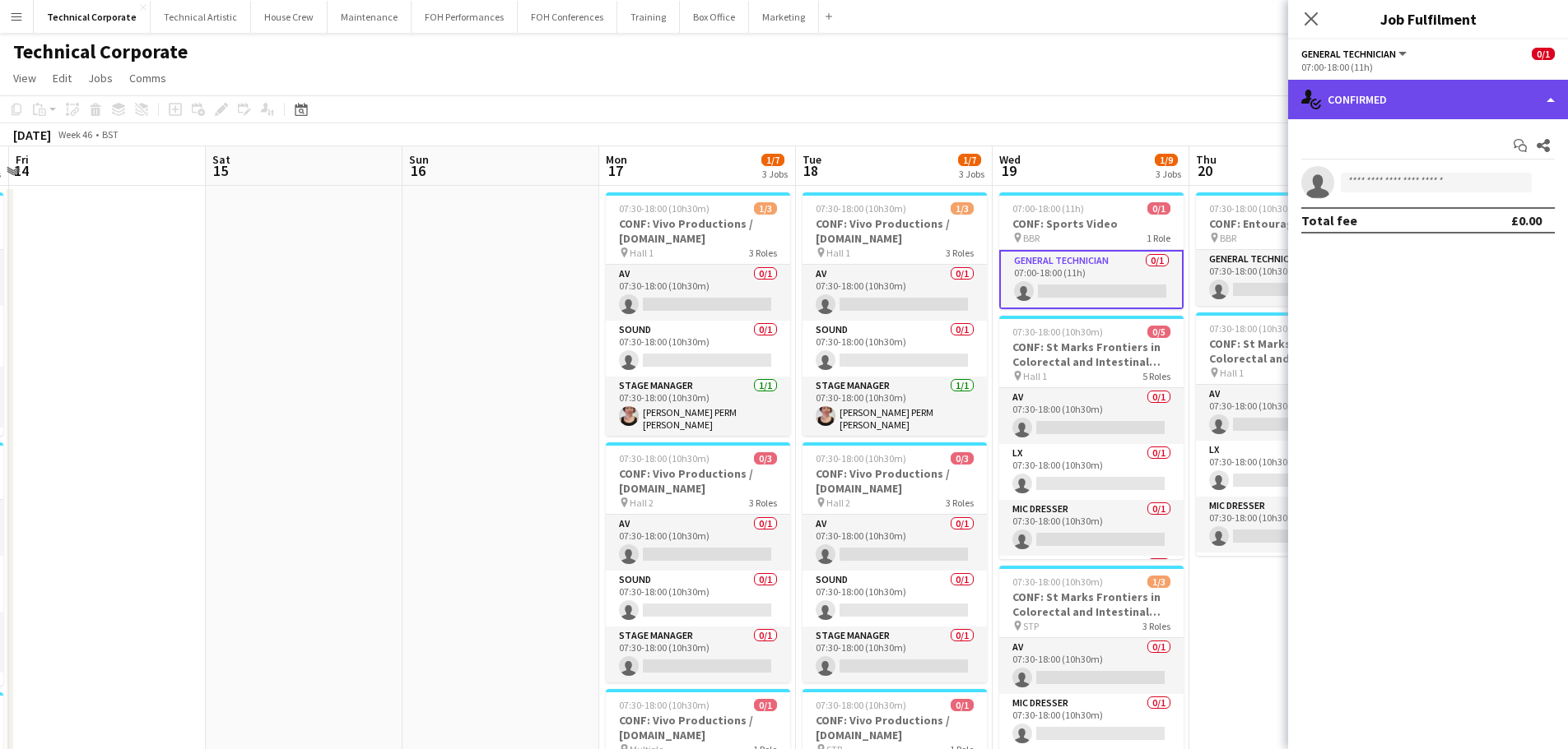
click at [1382, 115] on div "single-neutral-actions-check-2 Confirmed" at bounding box center [1427, 100] width 280 height 40
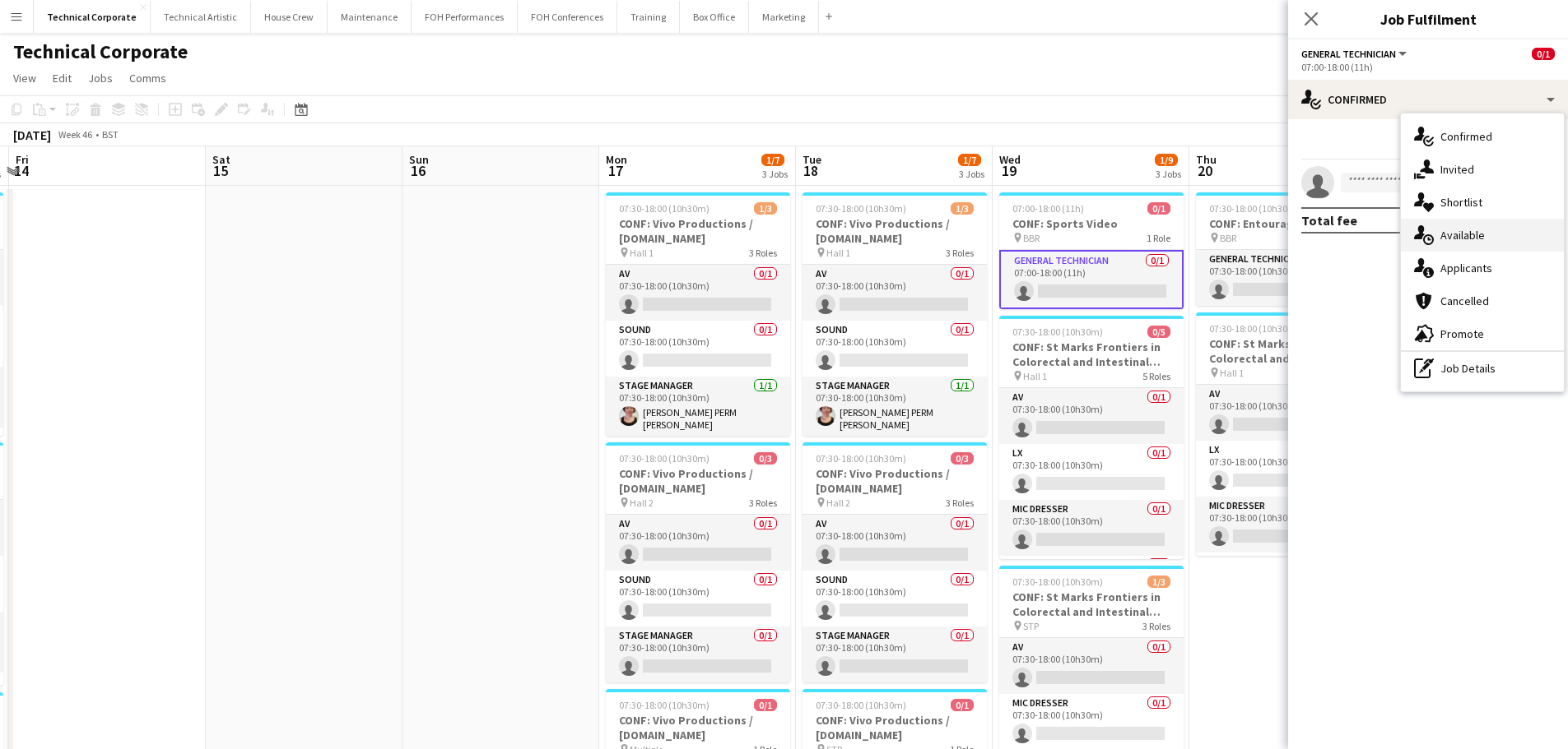
click at [1453, 239] on span "Available" at bounding box center [1462, 235] width 45 height 15
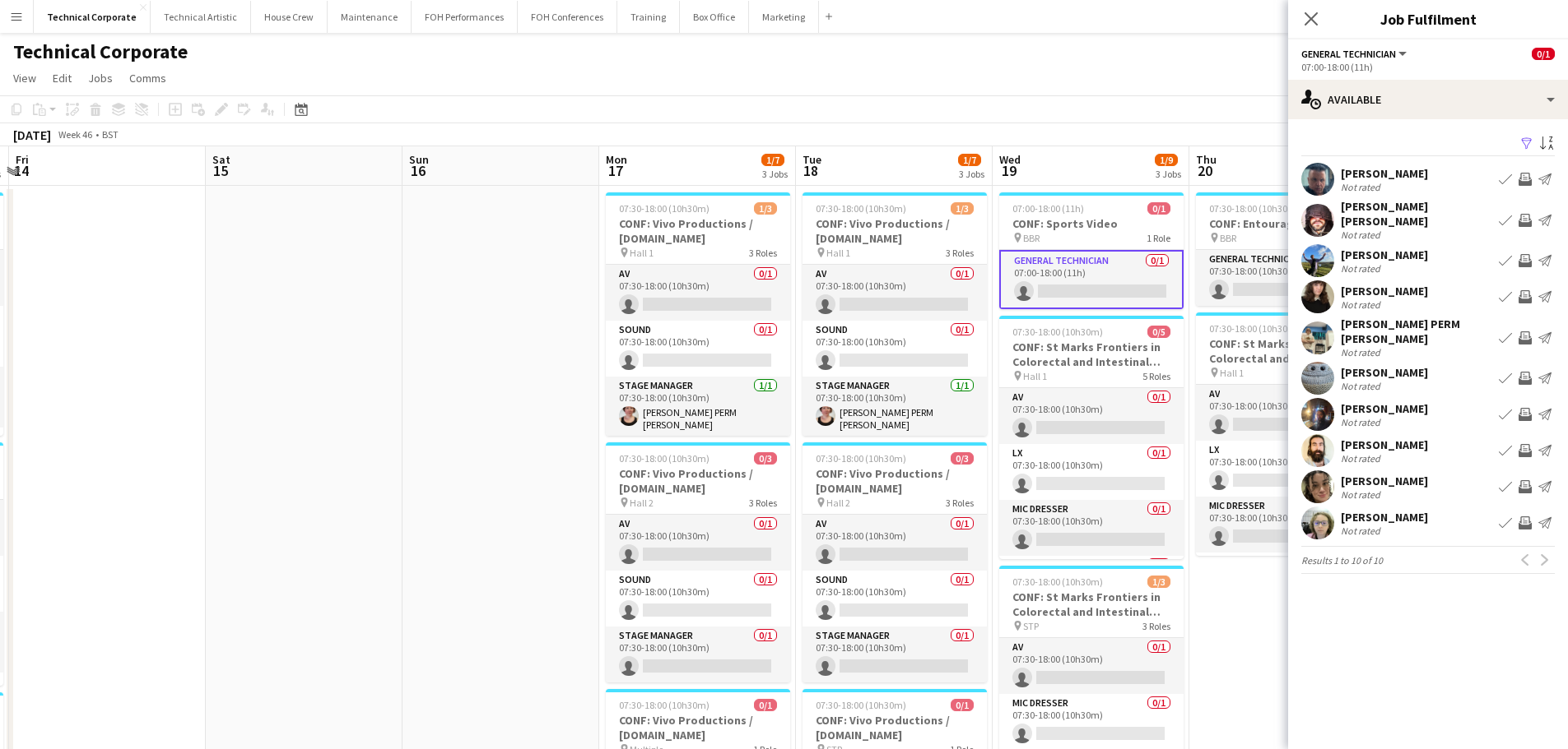
click at [1523, 408] on app-icon "Invite crew" at bounding box center [1525, 415] width 13 height 13
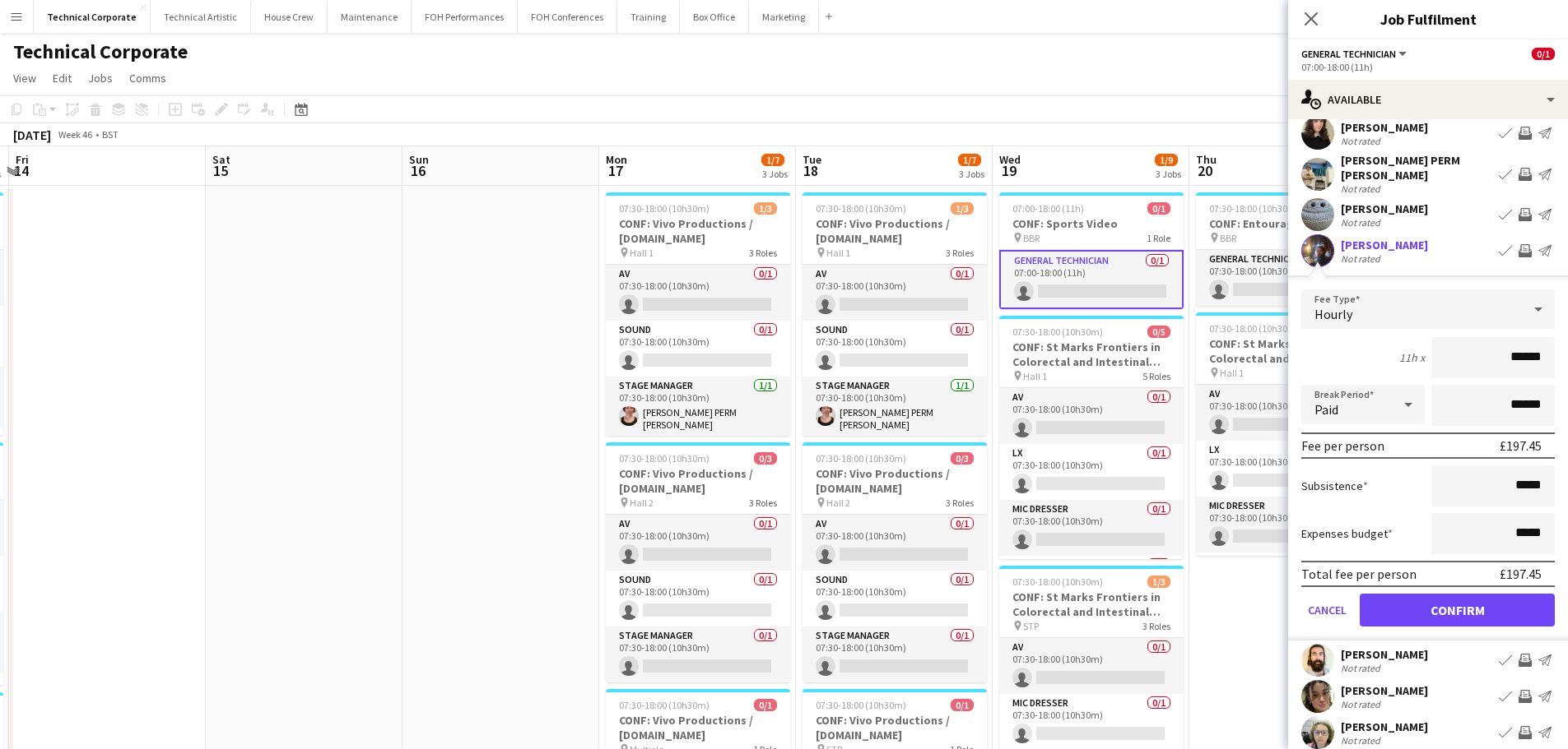
scroll to position [164, 0]
click at [1470, 601] on button "Confirm" at bounding box center [1456, 609] width 195 height 33
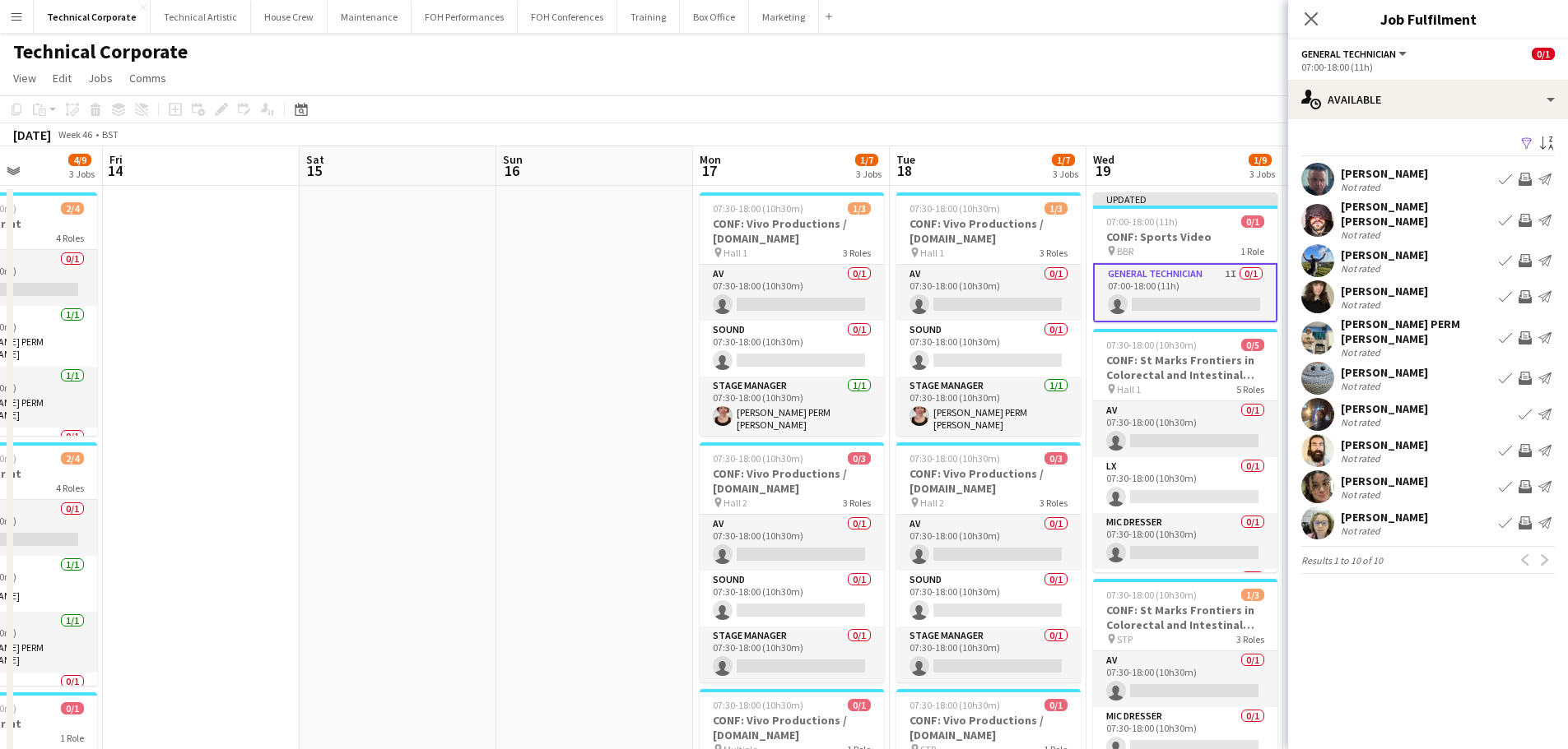
drag, startPoint x: 576, startPoint y: 439, endPoint x: 1128, endPoint y: 425, distance: 552.2
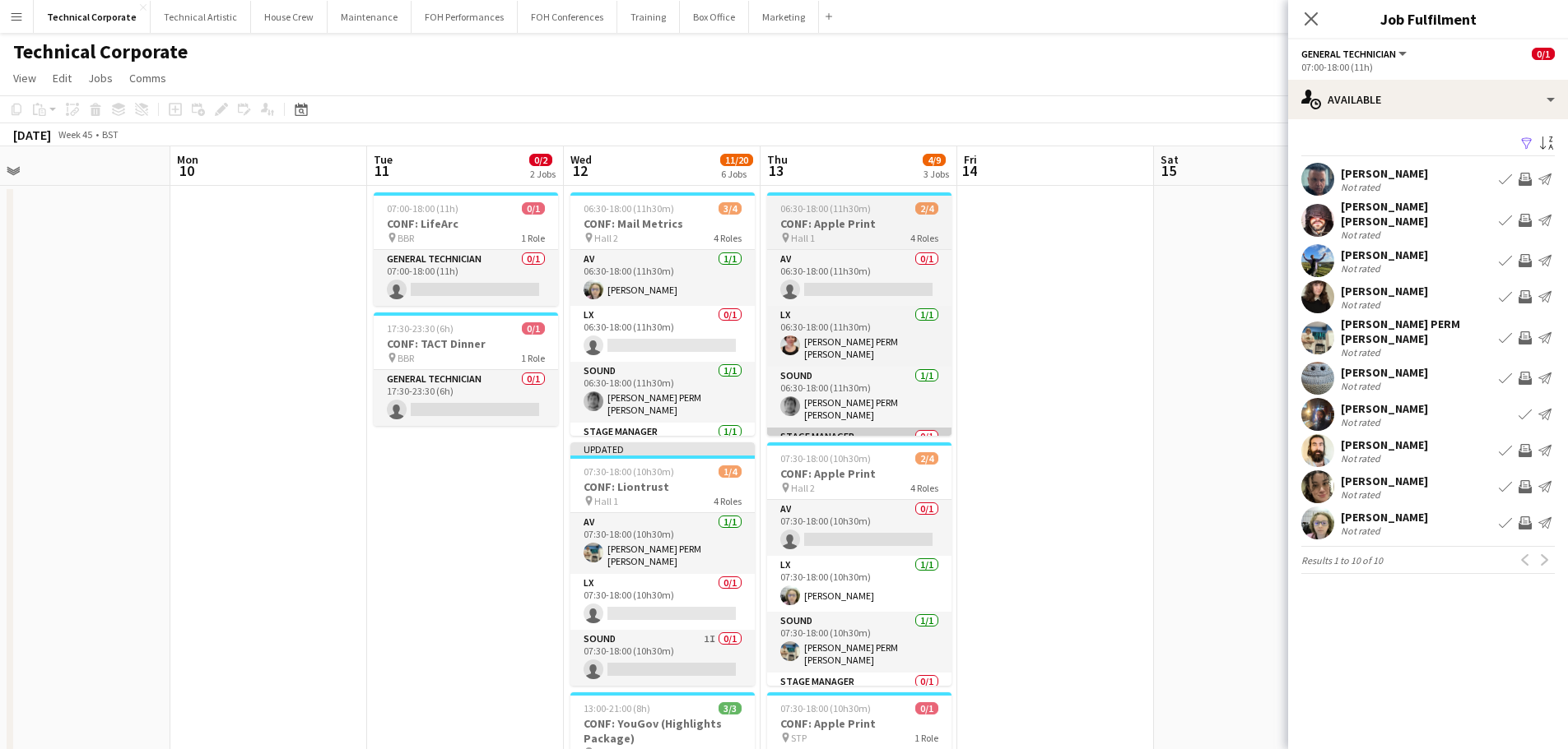
drag, startPoint x: 931, startPoint y: 421, endPoint x: 911, endPoint y: 421, distance: 20.0
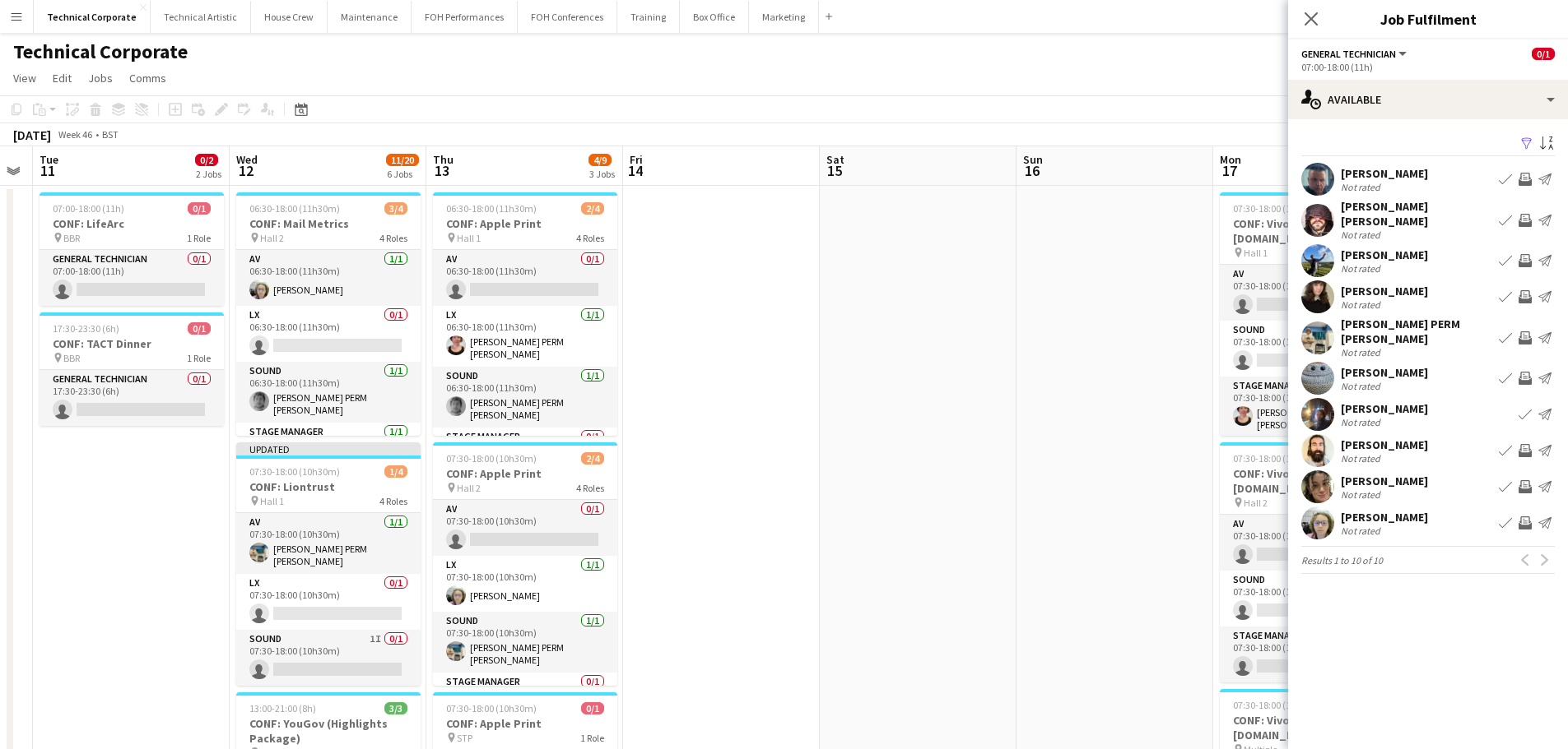
scroll to position [0, 406]
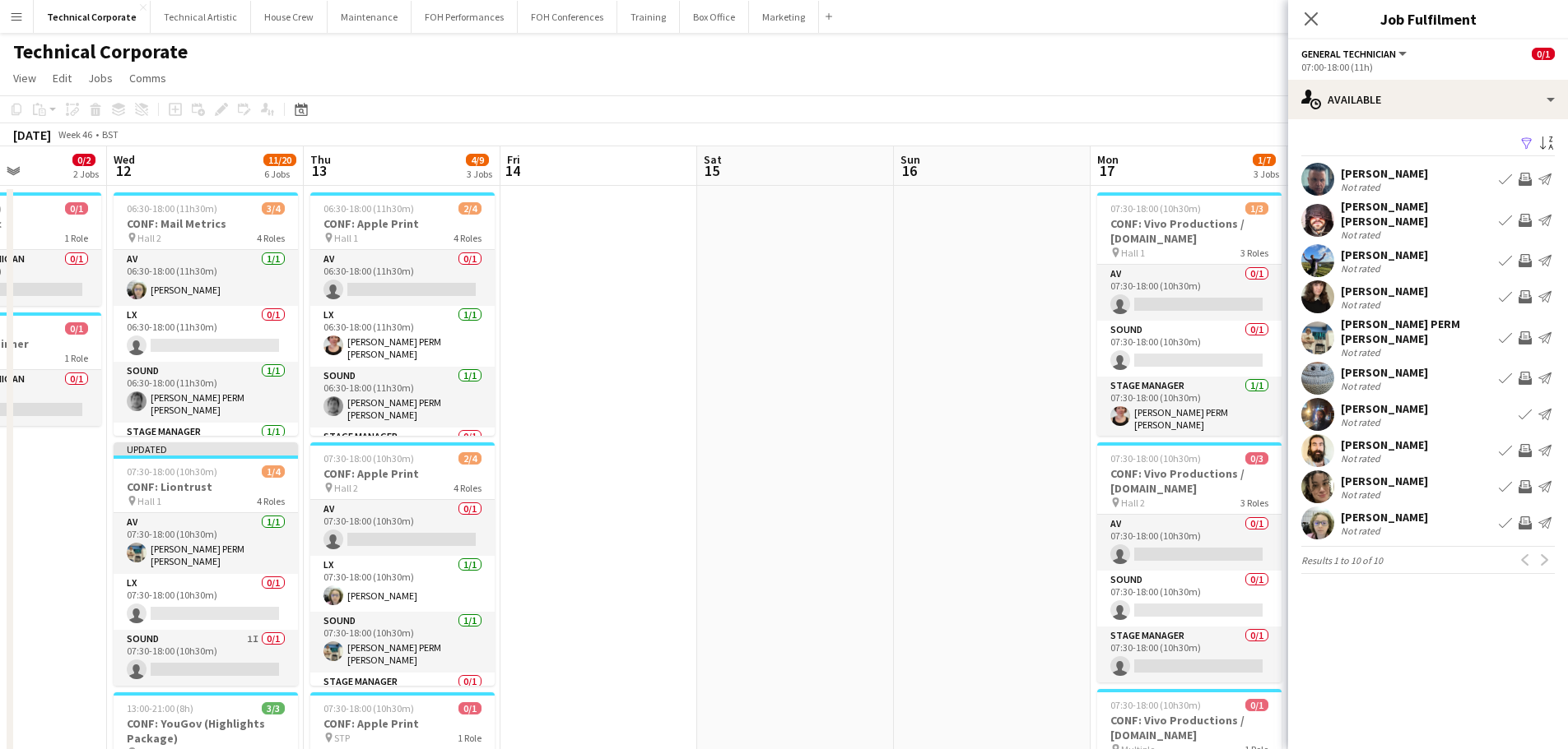
drag, startPoint x: 420, startPoint y: 506, endPoint x: 976, endPoint y: 493, distance: 556.2
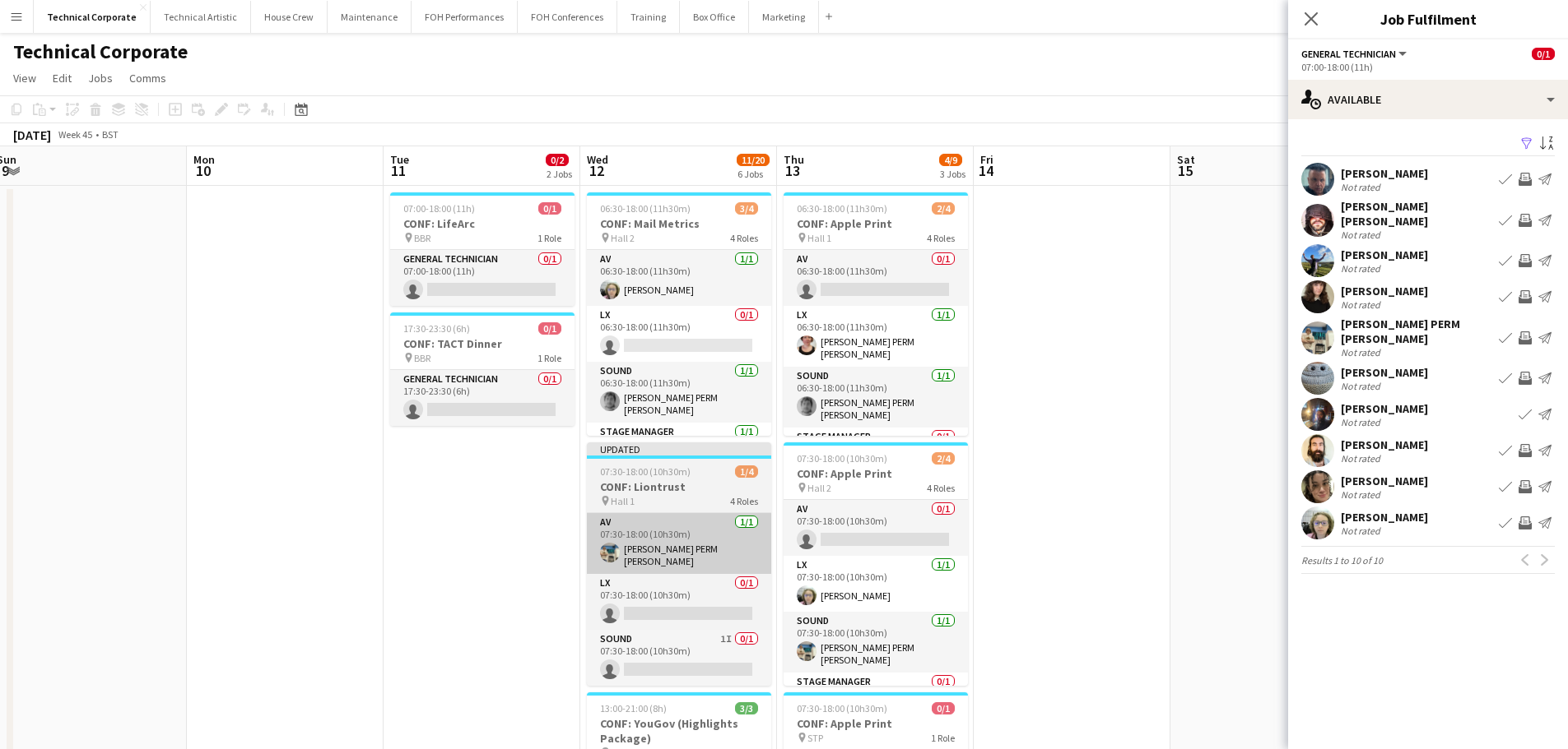
drag, startPoint x: 518, startPoint y: 501, endPoint x: 605, endPoint y: 525, distance: 90.2
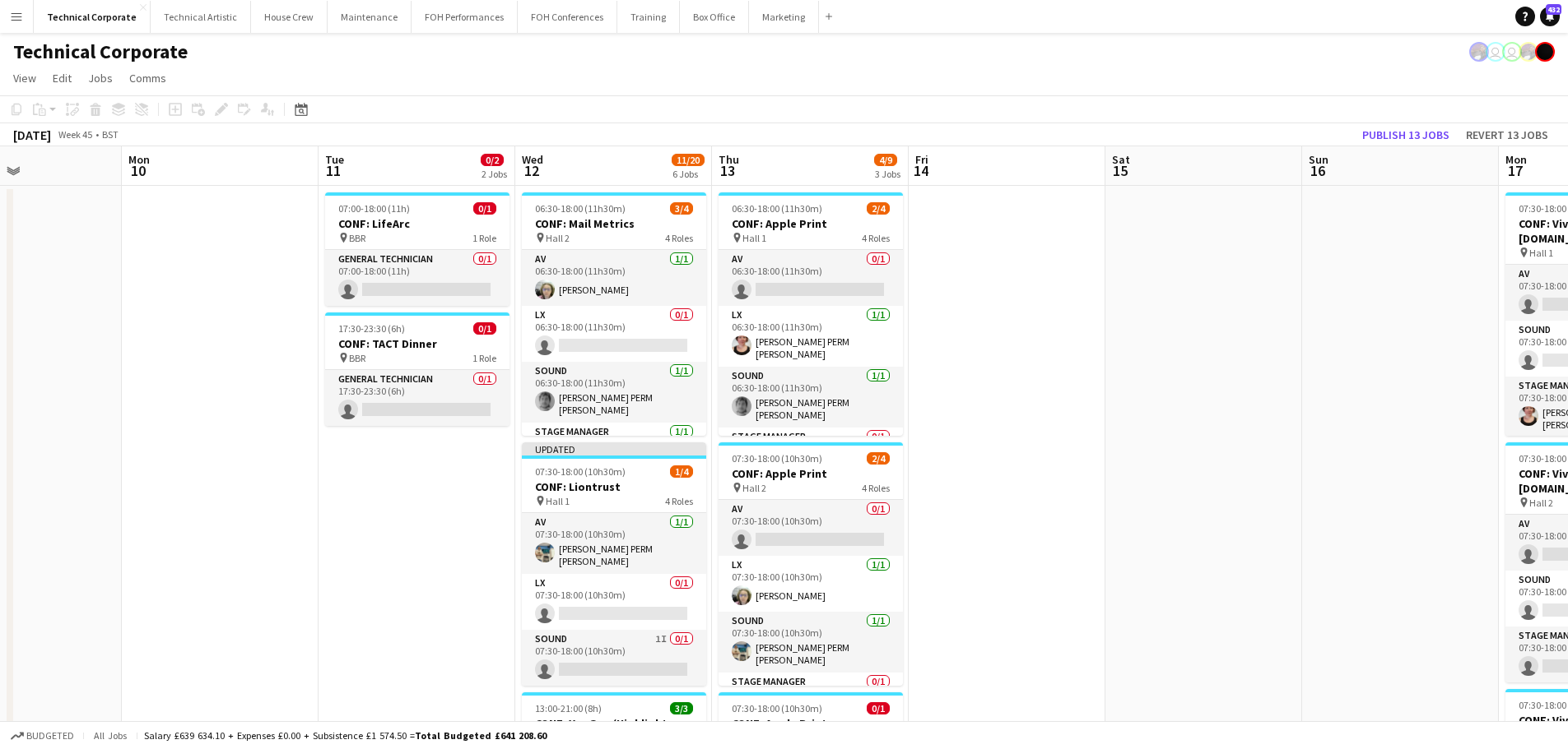
scroll to position [0, 495]
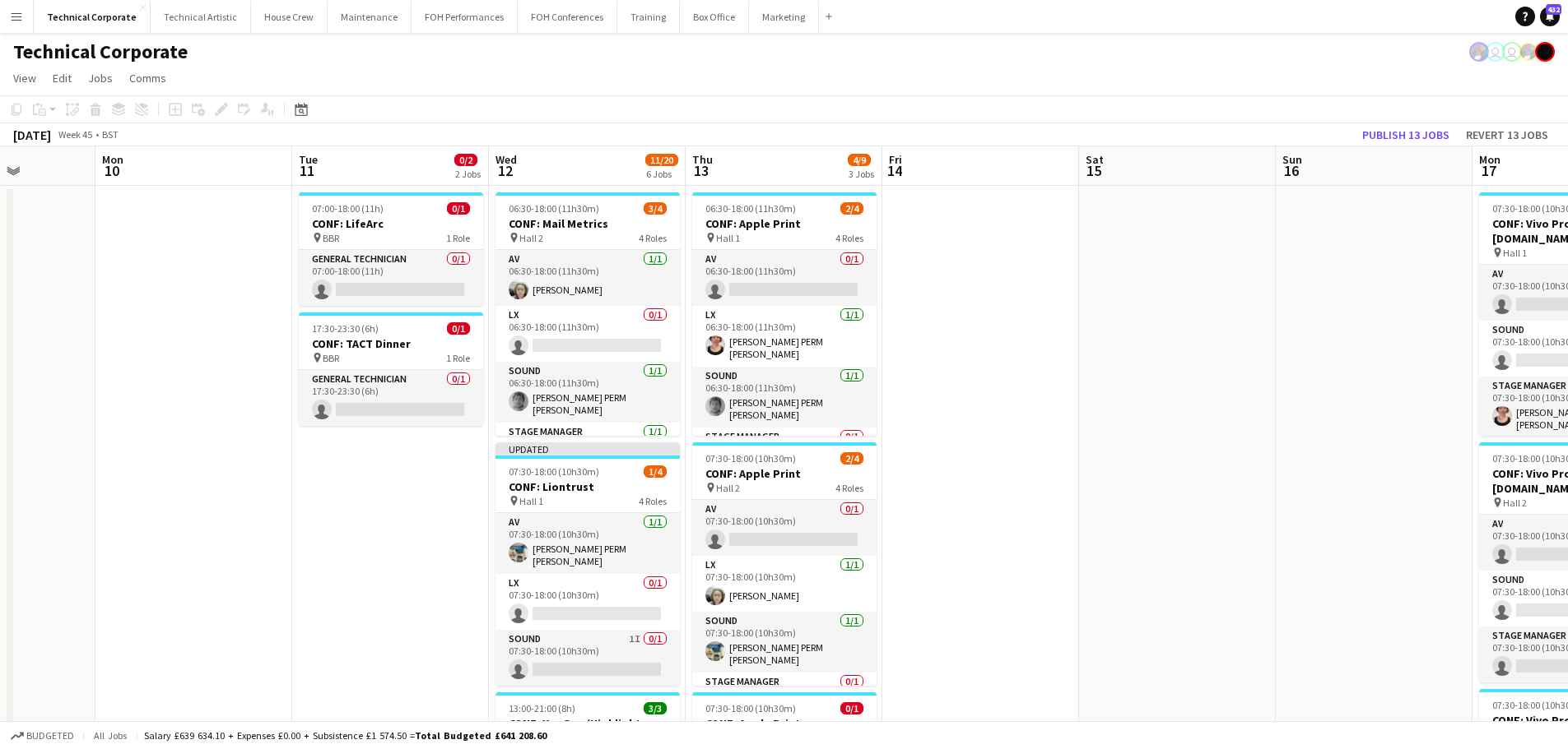
drag, startPoint x: 1200, startPoint y: 489, endPoint x: 1133, endPoint y: 503, distance: 68.4
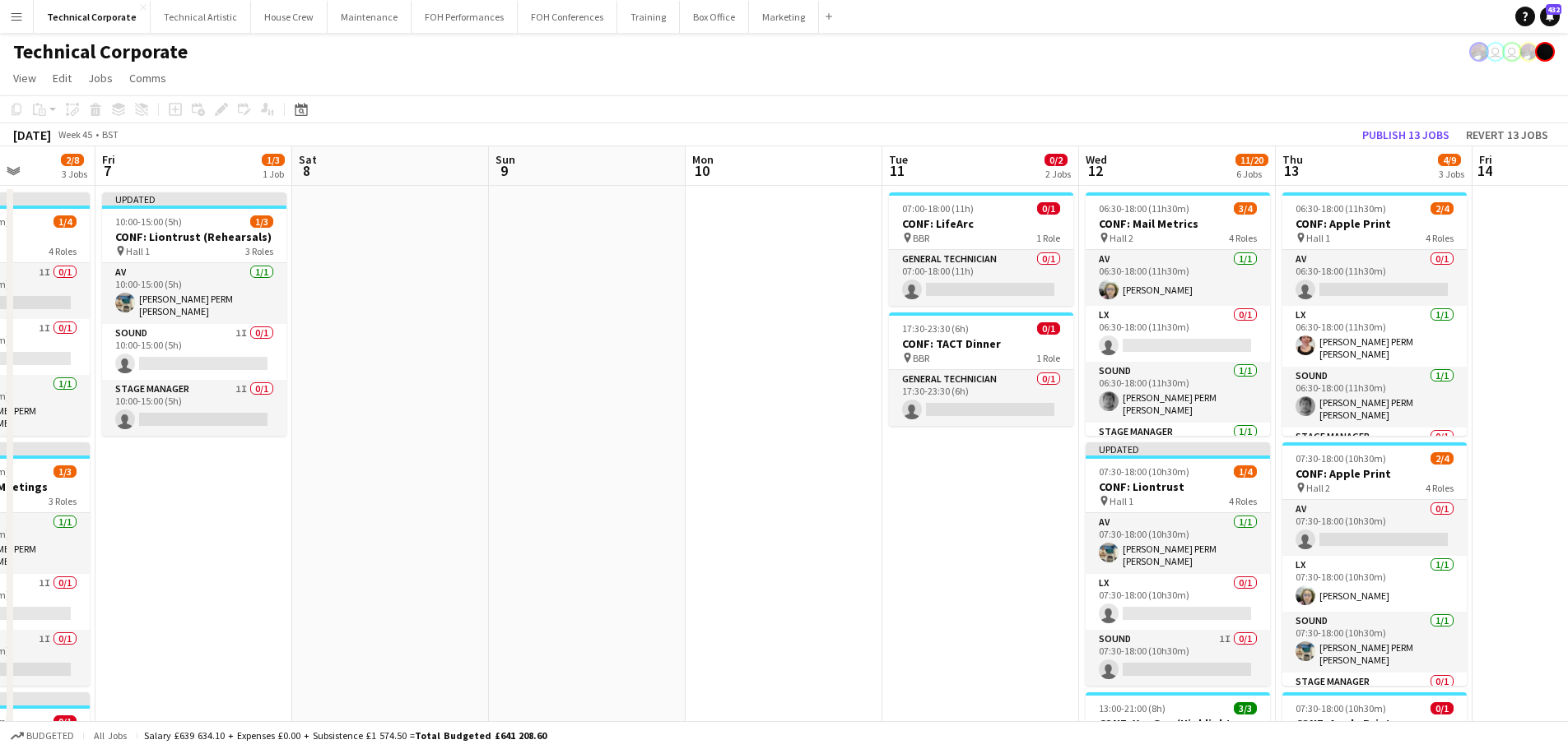
scroll to position [0, 505]
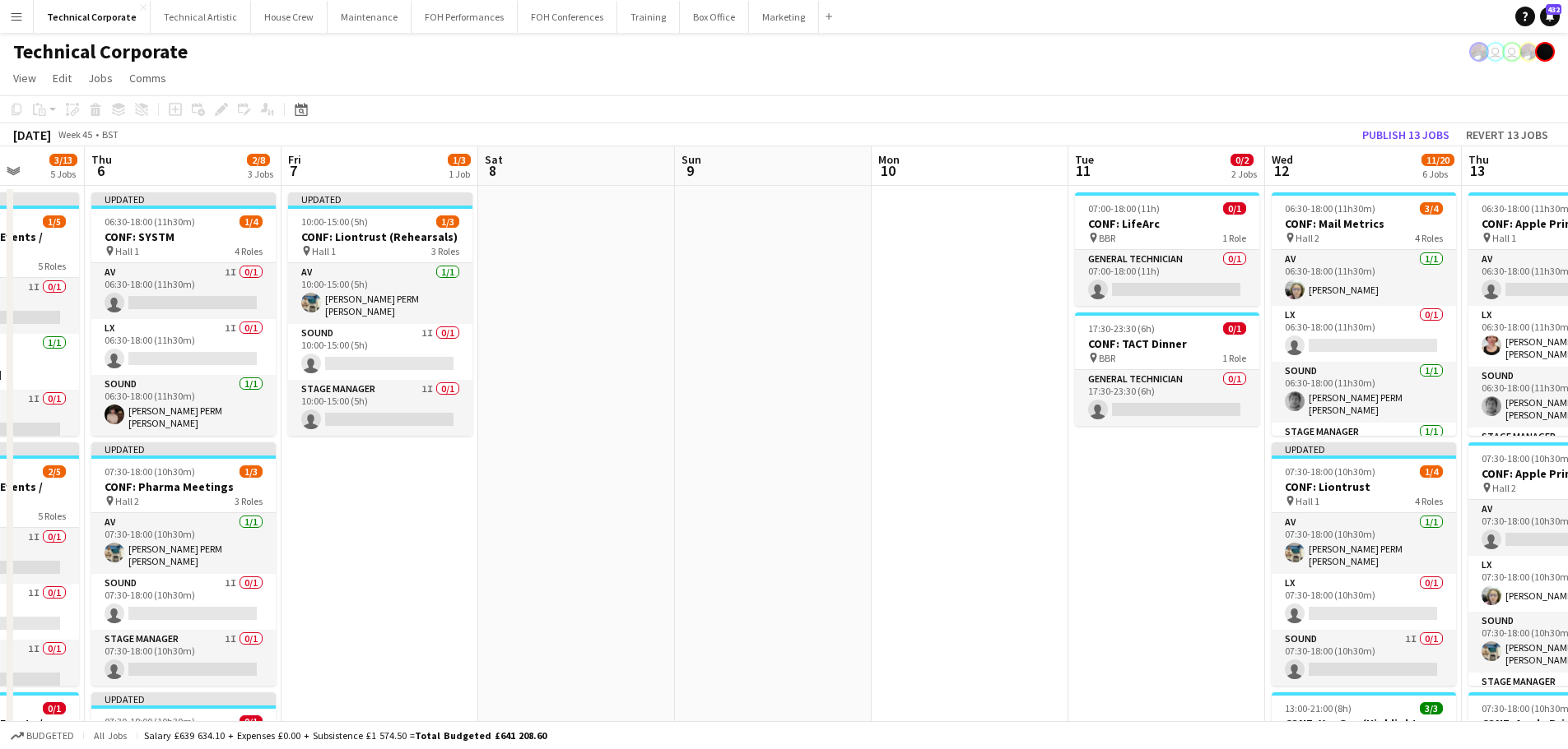
drag, startPoint x: 961, startPoint y: 571, endPoint x: 1101, endPoint y: 571, distance: 140.0
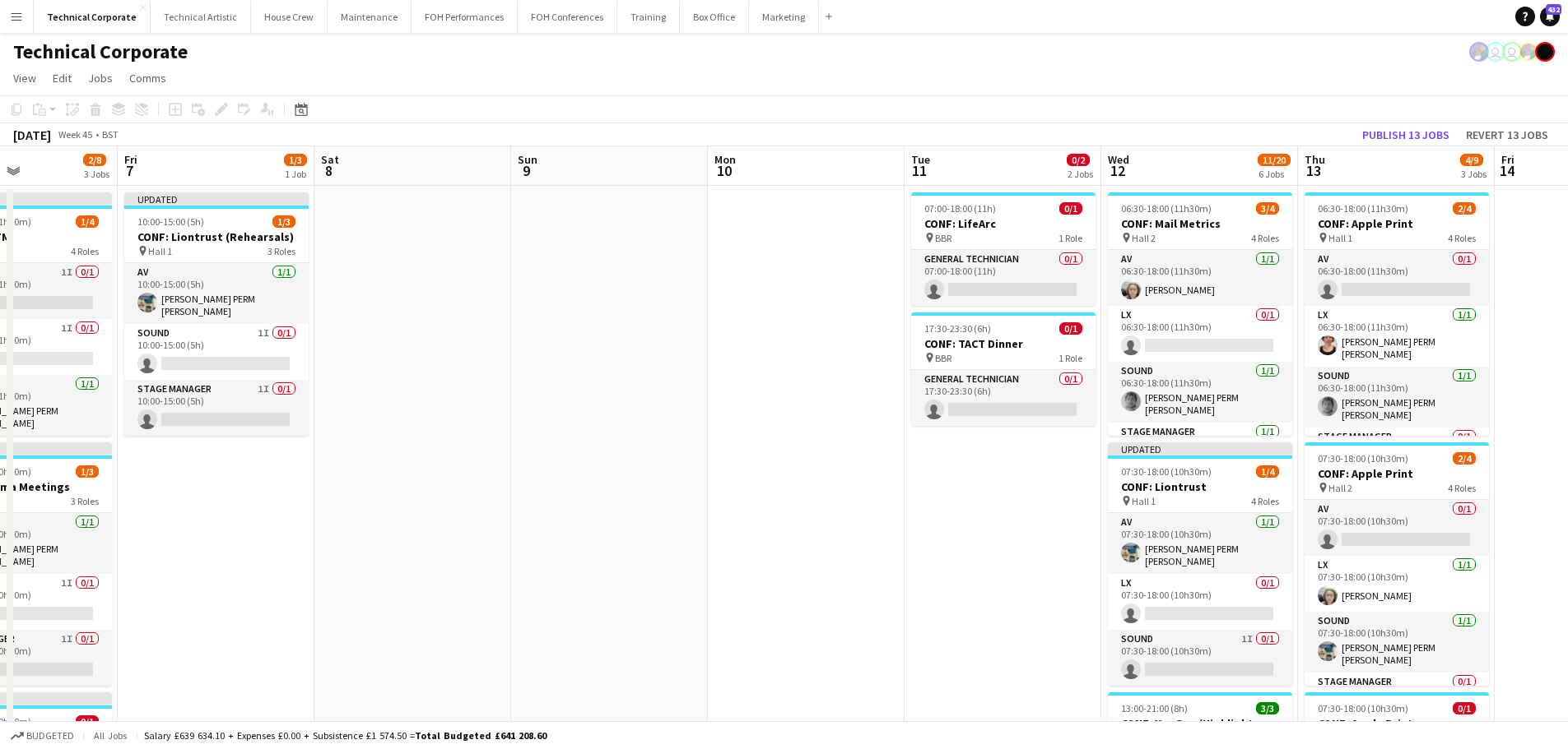
drag, startPoint x: 1188, startPoint y: 515, endPoint x: 822, endPoint y: 569, distance: 370.0
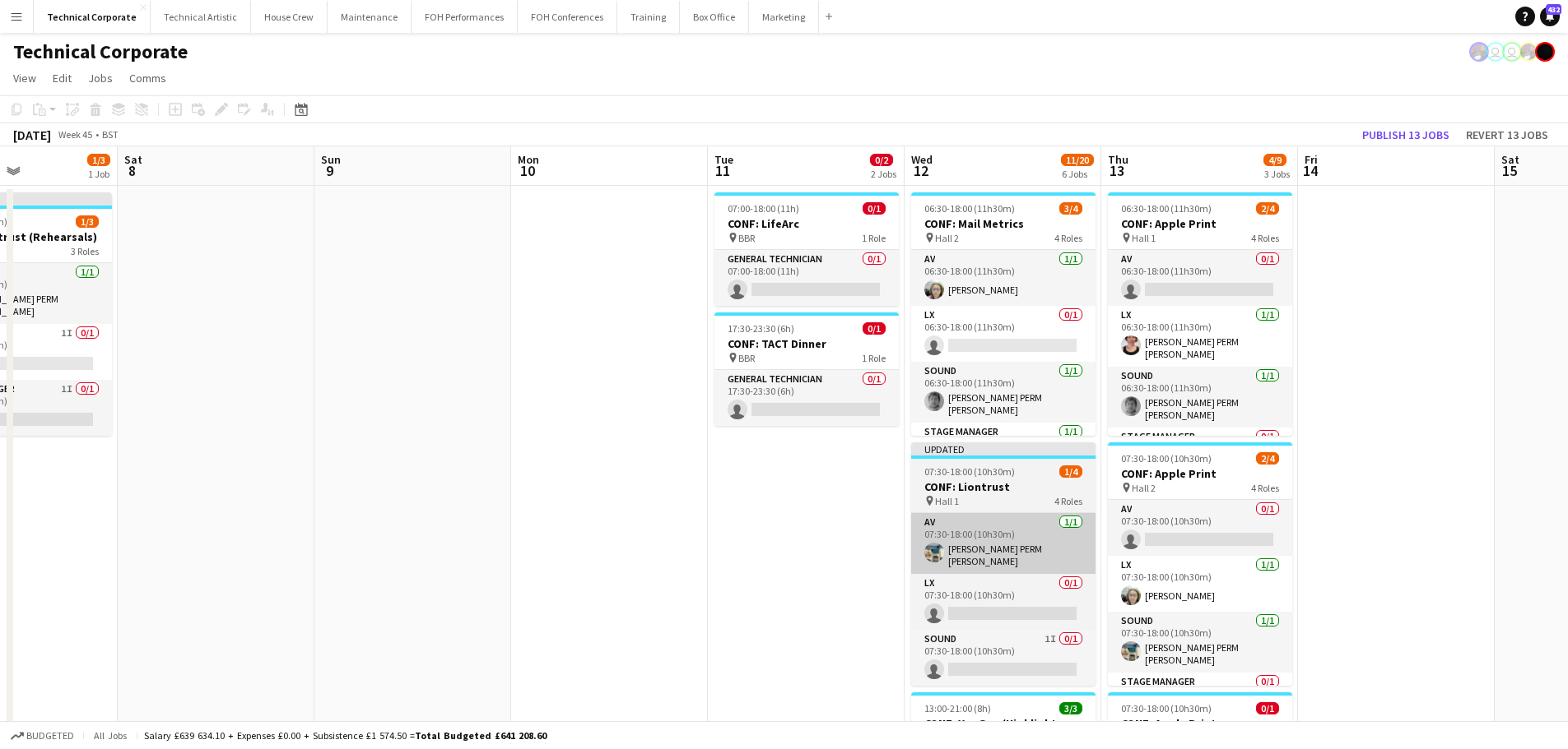
scroll to position [0, 478]
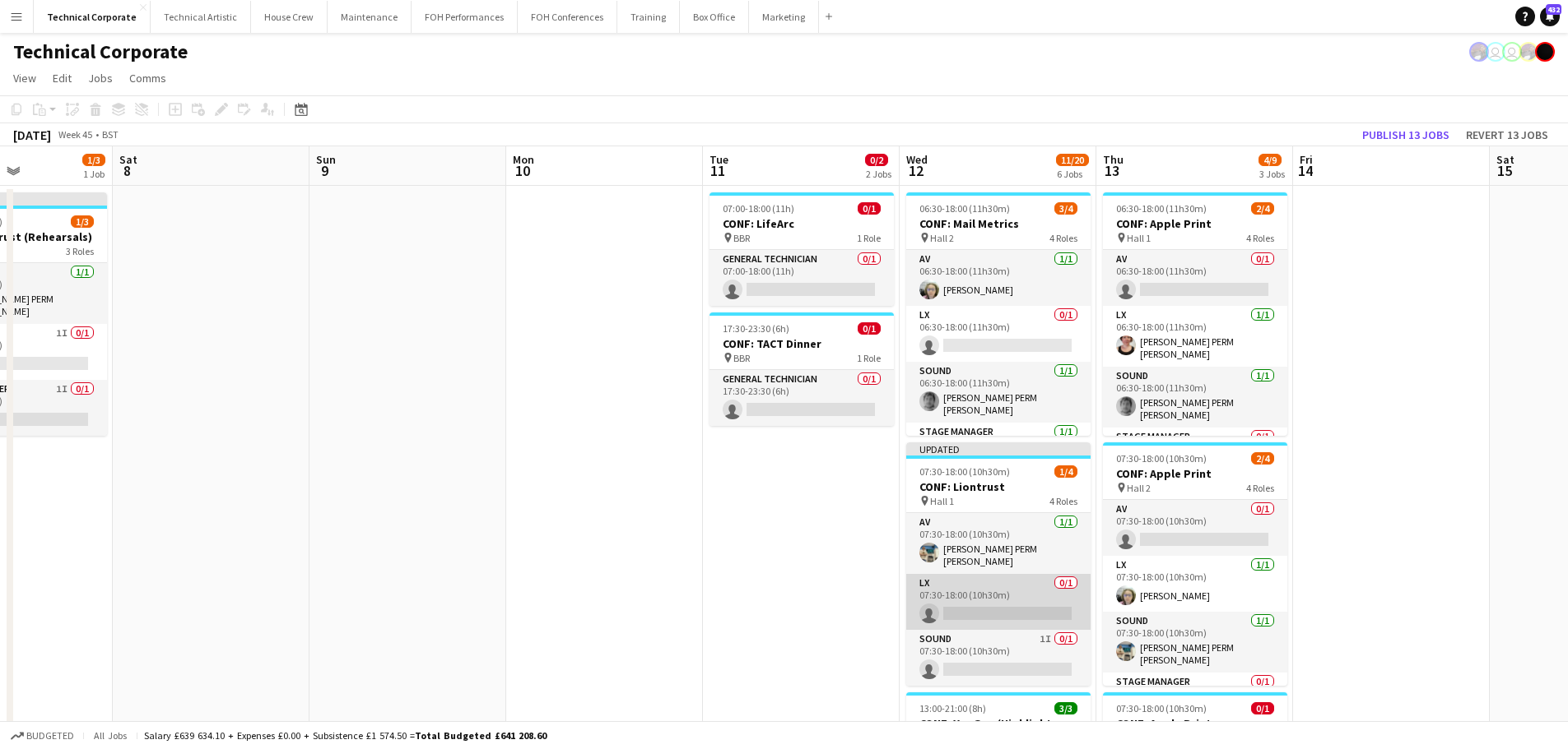
click at [971, 579] on app-card-role "LX 0/1 07:30-18:00 (10h30m) single-neutral-actions" at bounding box center [998, 602] width 184 height 56
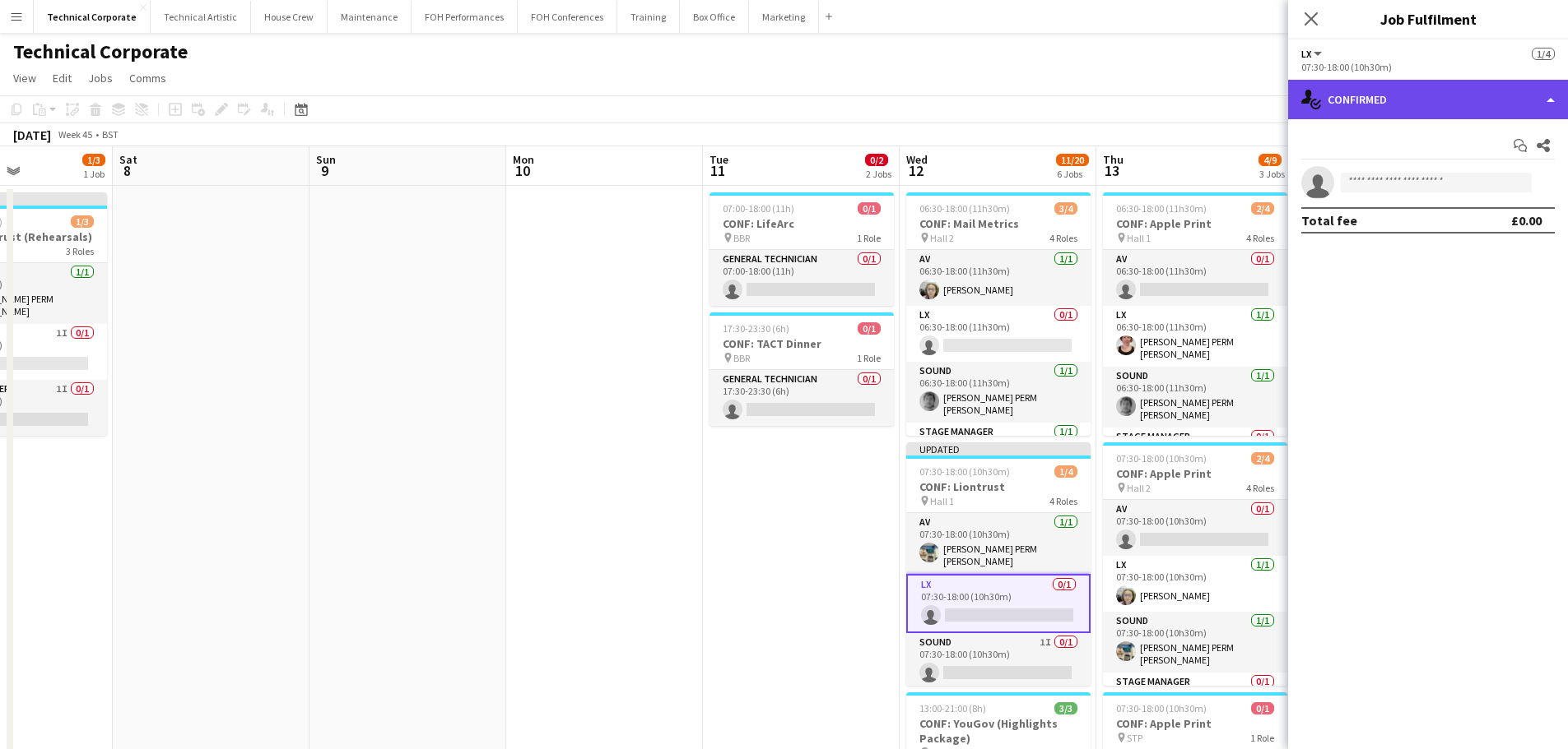
click at [1366, 104] on div "single-neutral-actions-check-2 Confirmed" at bounding box center [1427, 100] width 280 height 40
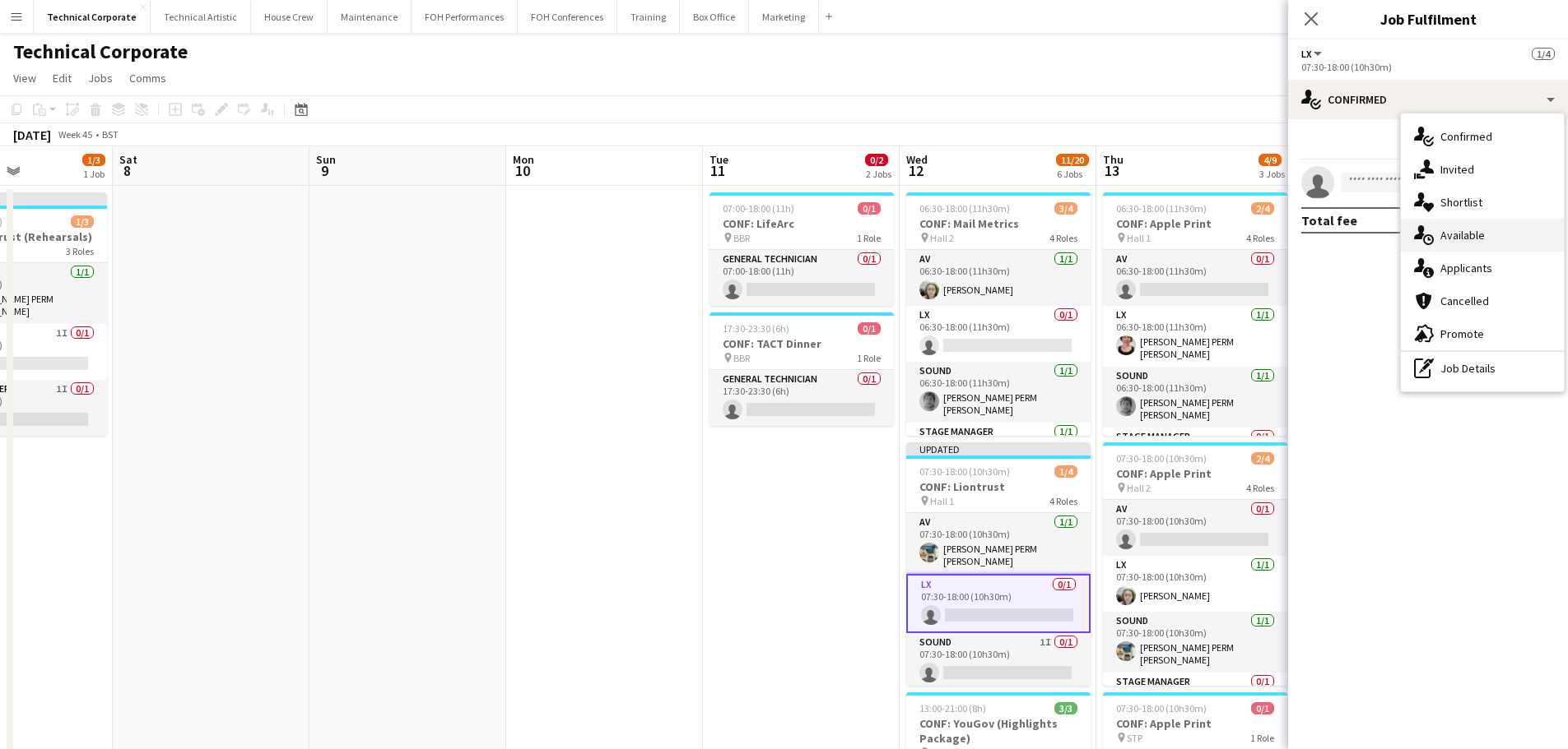
click at [1454, 237] on span "Available" at bounding box center [1462, 235] width 45 height 15
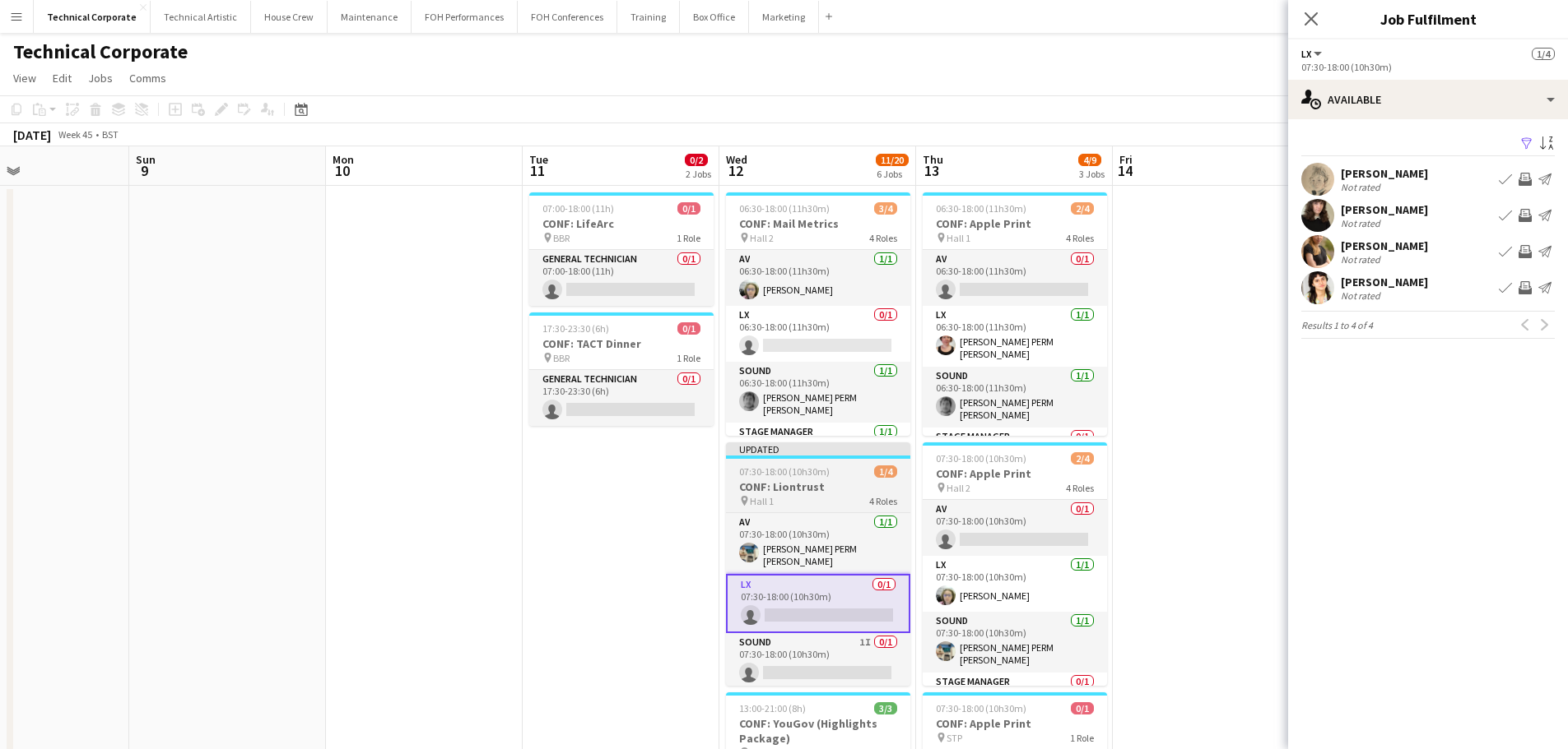
drag, startPoint x: 903, startPoint y: 496, endPoint x: 803, endPoint y: 504, distance: 100.3
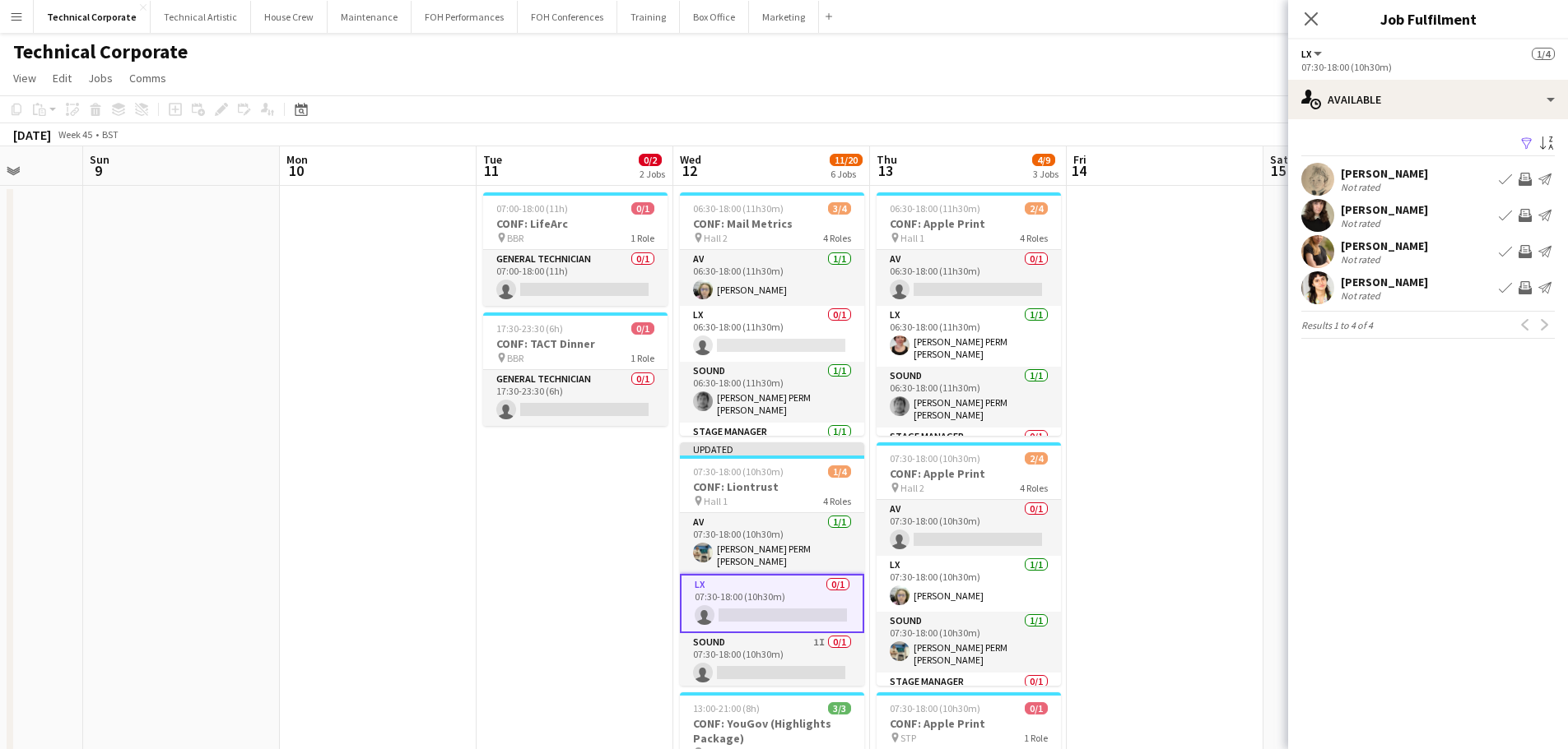
click at [1525, 180] on app-icon "Invite crew" at bounding box center [1525, 179] width 13 height 13
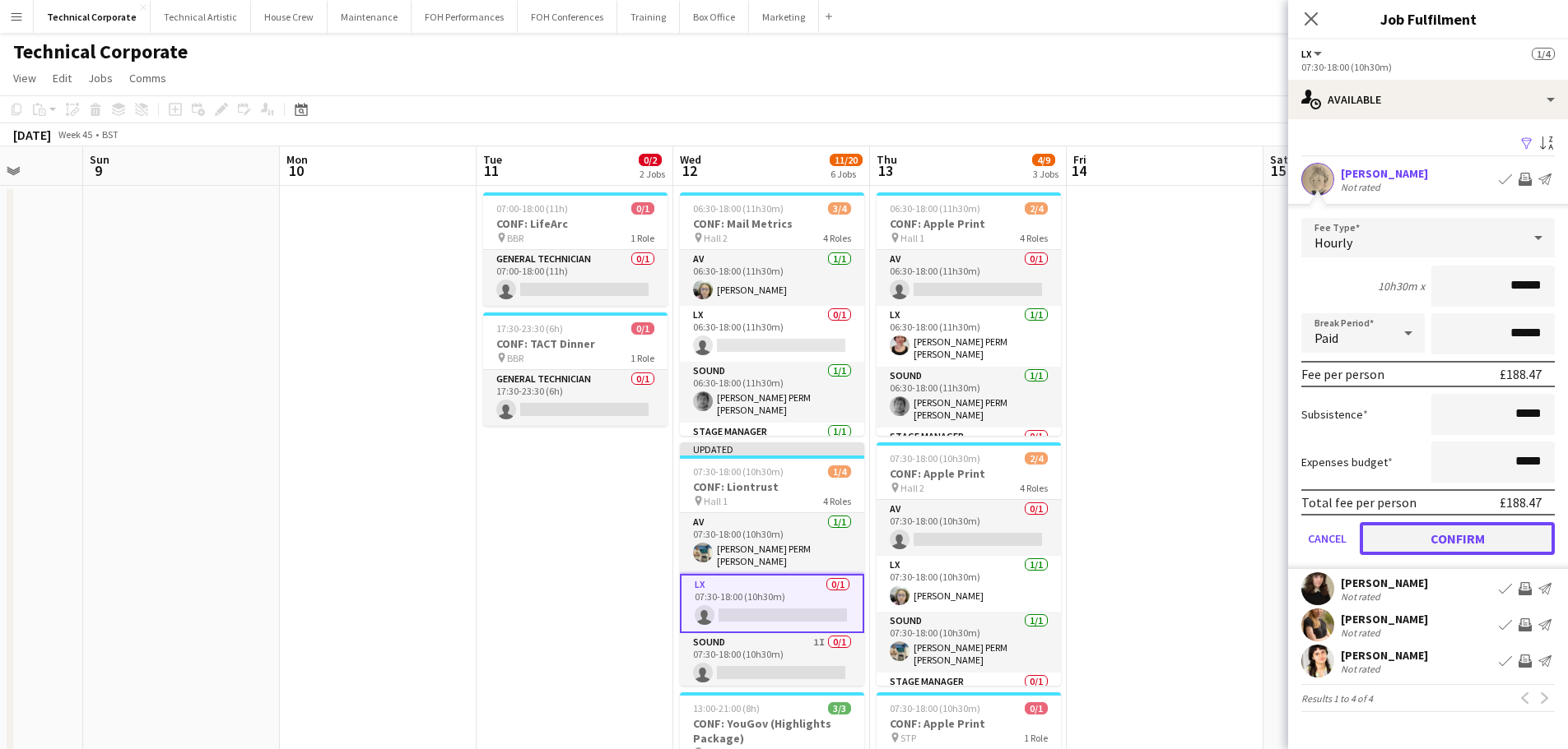
click at [1484, 533] on button "Confirm" at bounding box center [1456, 538] width 195 height 33
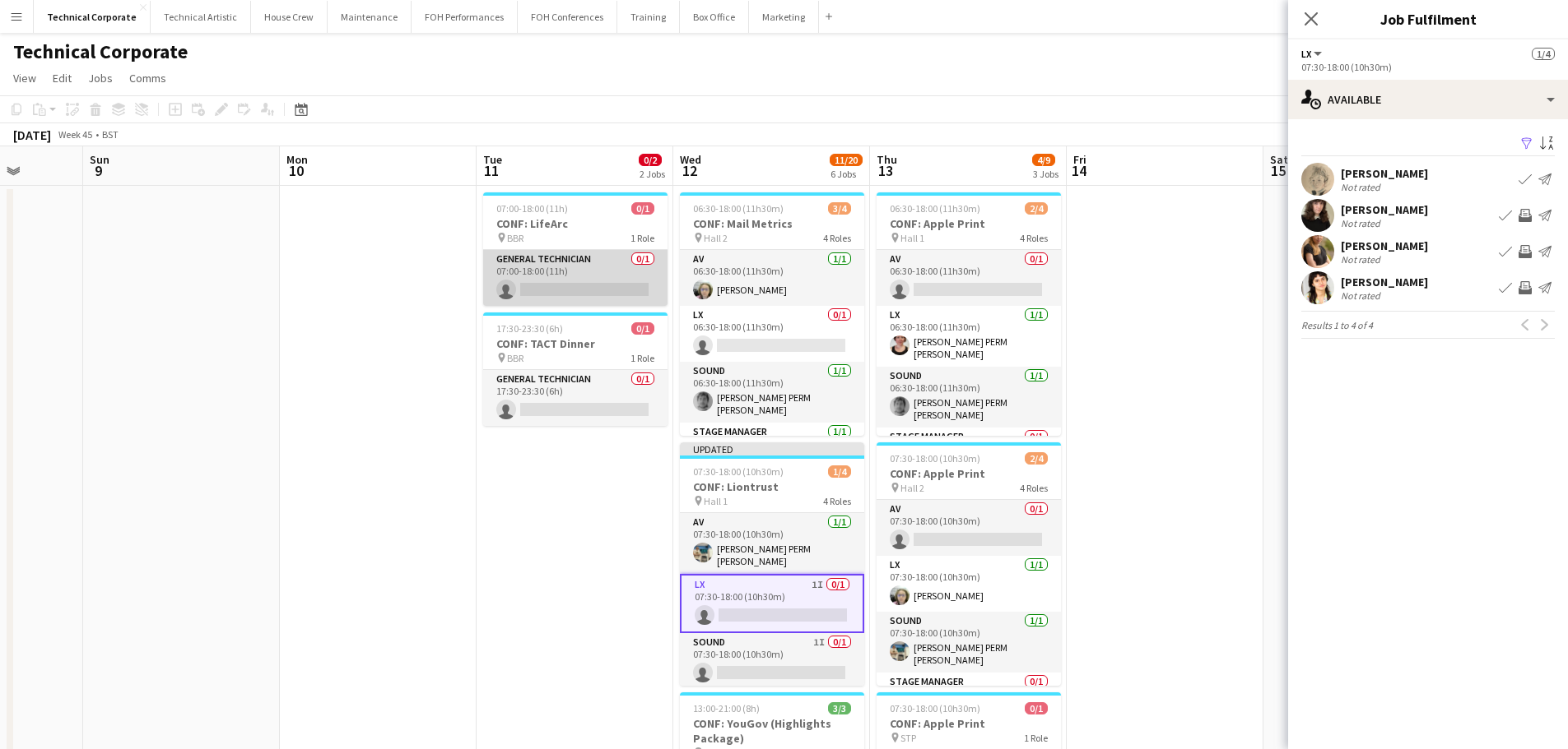
click at [574, 282] on app-card-role "General Technician 0/1 07:00-18:00 (11h) single-neutral-actions" at bounding box center [576, 277] width 184 height 56
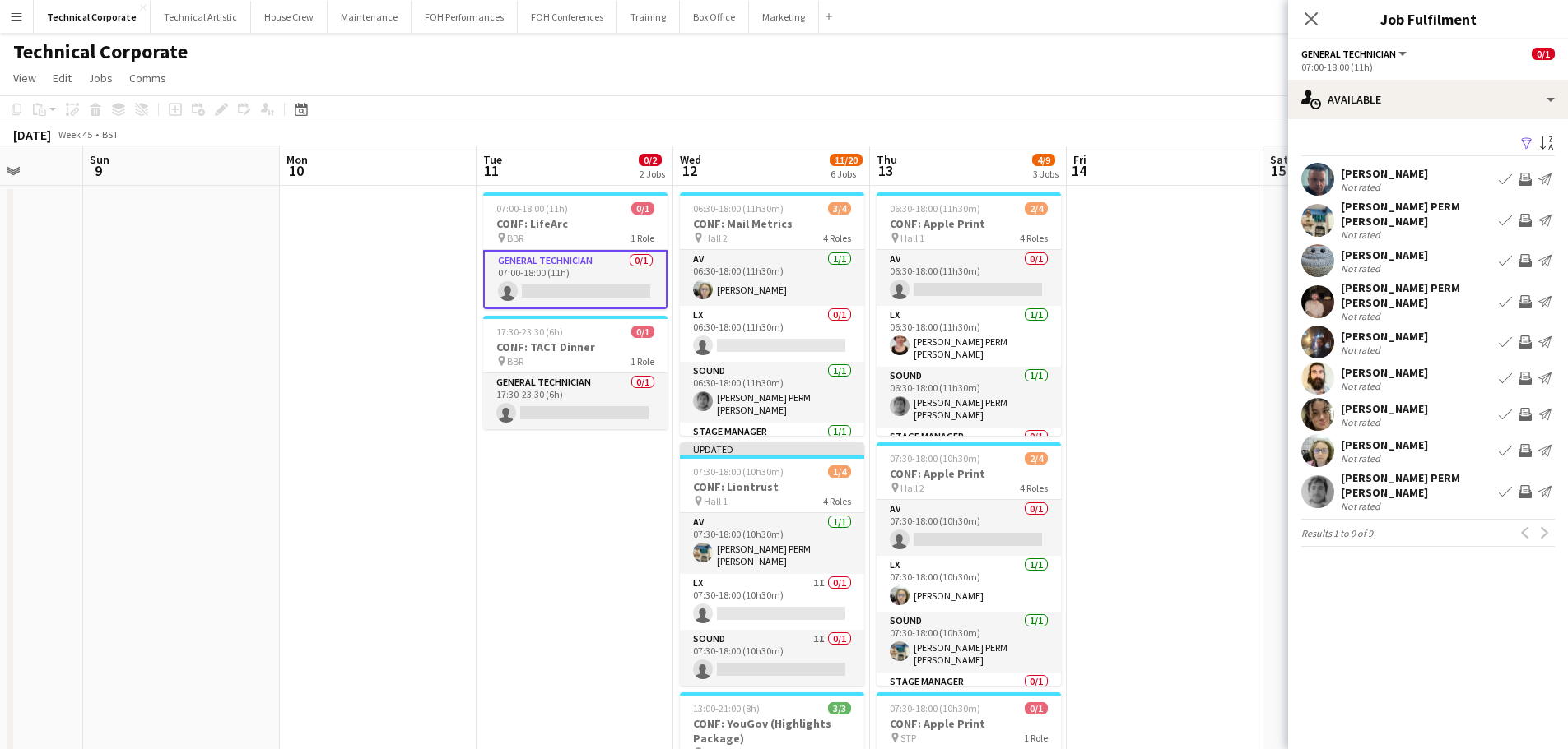
click at [1525, 372] on app-icon "Invite crew" at bounding box center [1525, 379] width 13 height 13
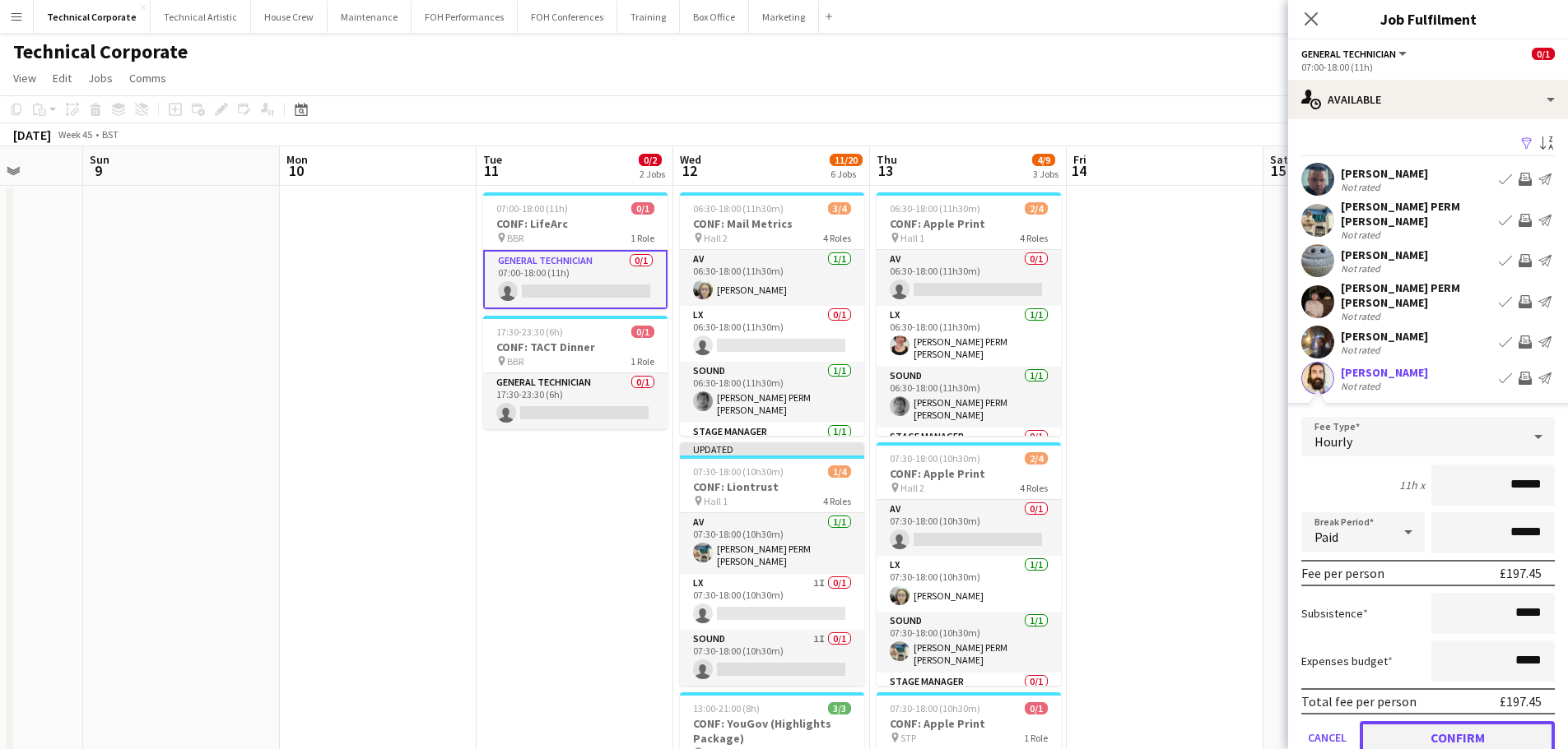
click at [1470, 721] on button "Confirm" at bounding box center [1456, 738] width 195 height 33
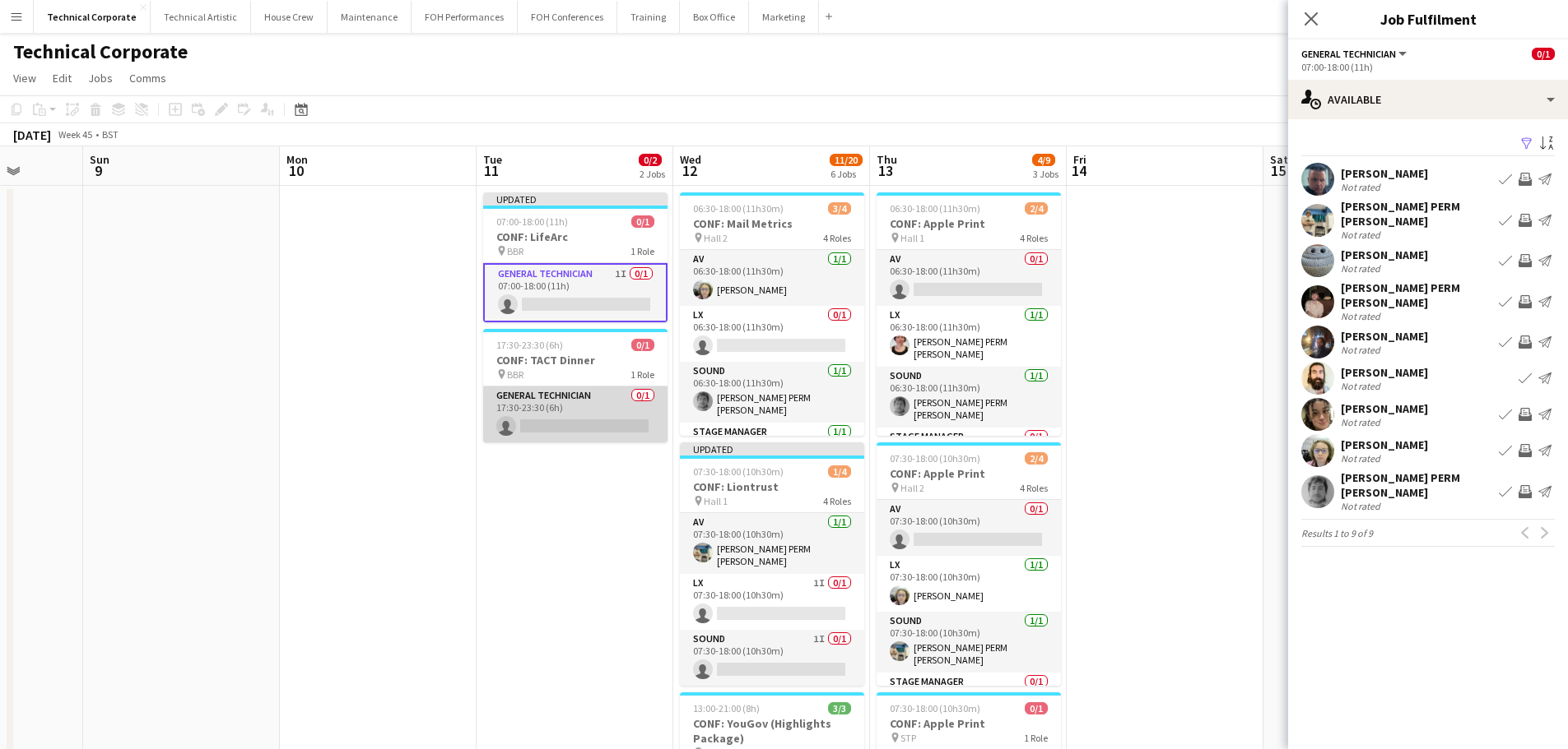
click at [600, 405] on app-card-role "General Technician 0/1 17:30-23:30 (6h) single-neutral-actions" at bounding box center [576, 414] width 184 height 56
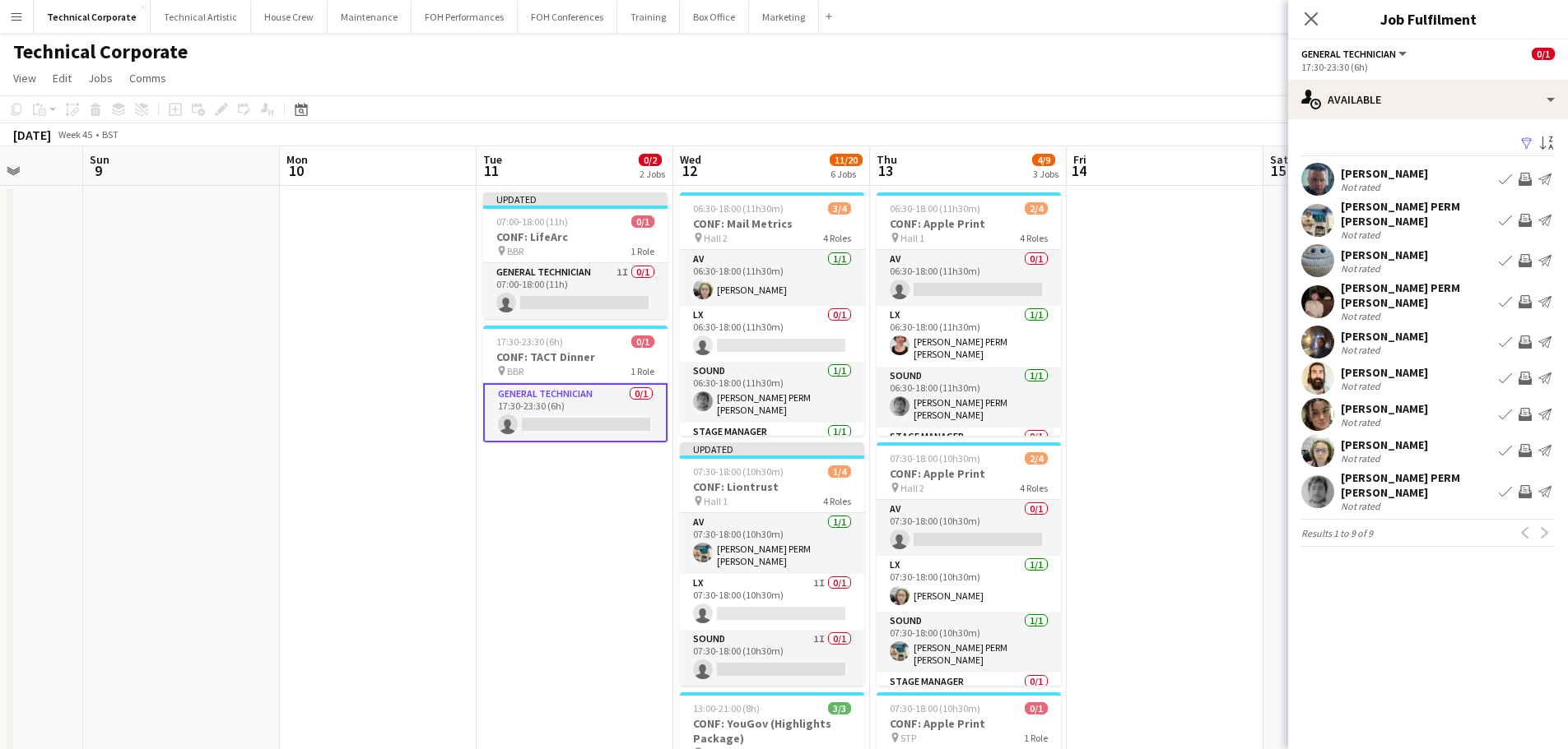
click at [1521, 408] on app-icon "Invite crew" at bounding box center [1525, 415] width 13 height 13
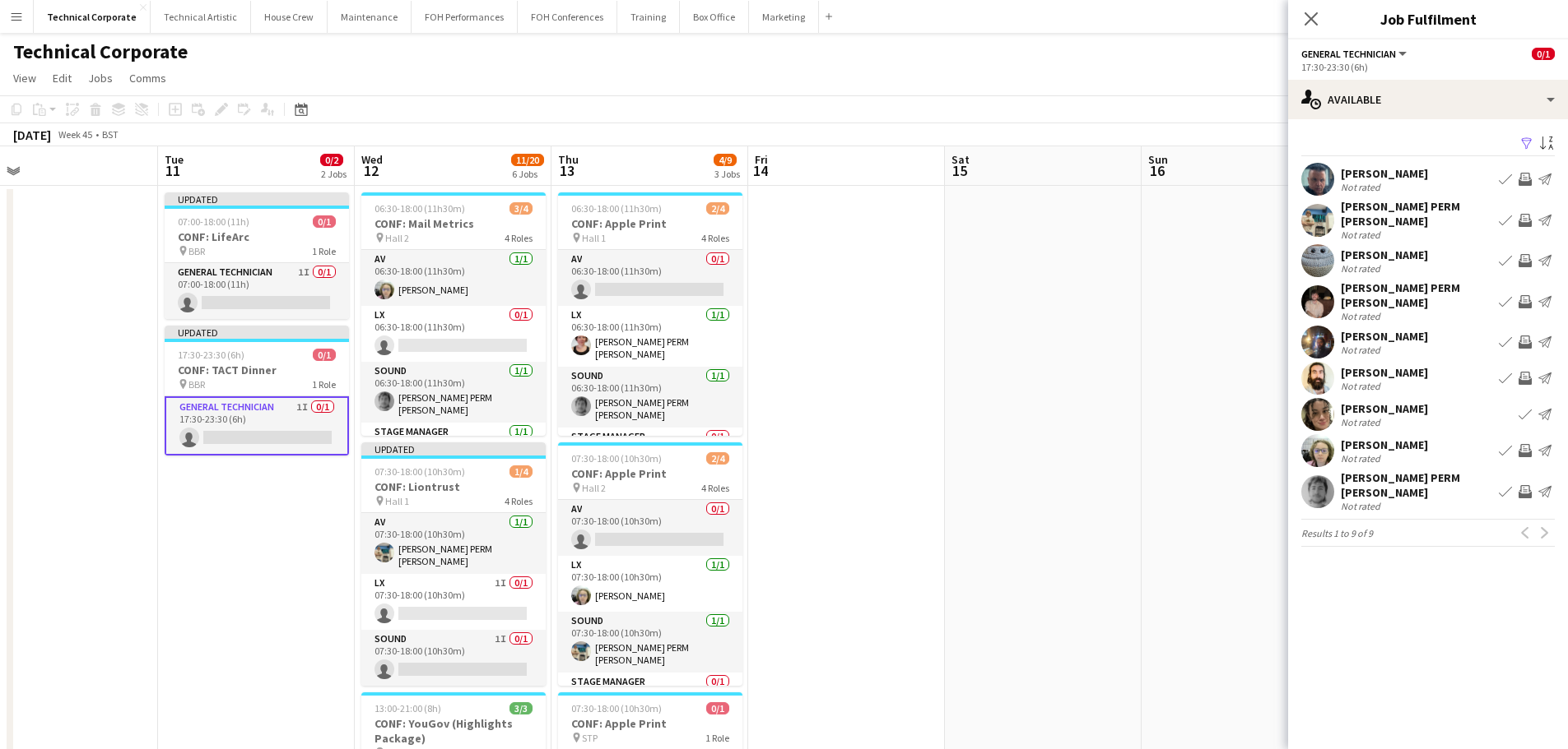
drag, startPoint x: 606, startPoint y: 487, endPoint x: 436, endPoint y: 506, distance: 171.1
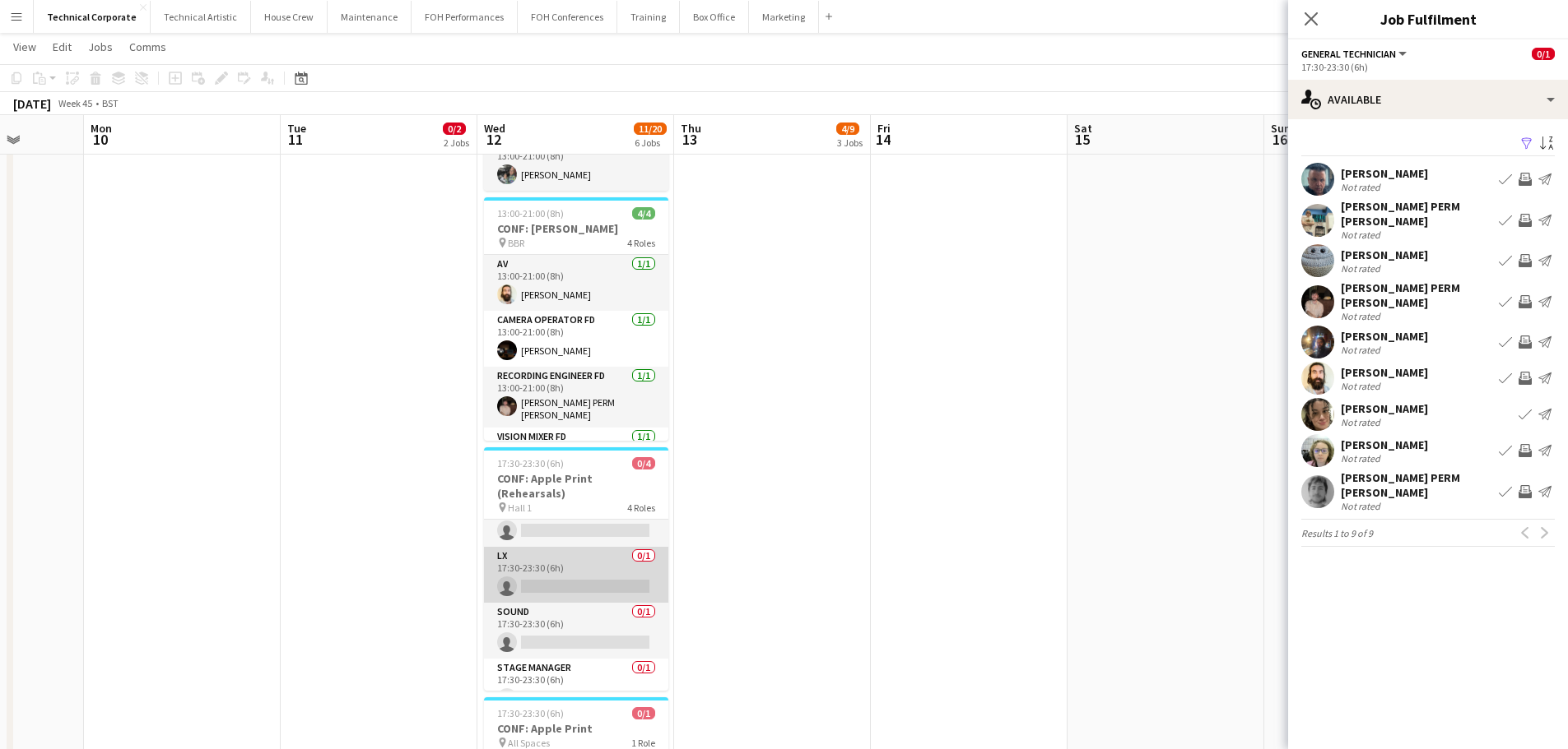
scroll to position [38, 0]
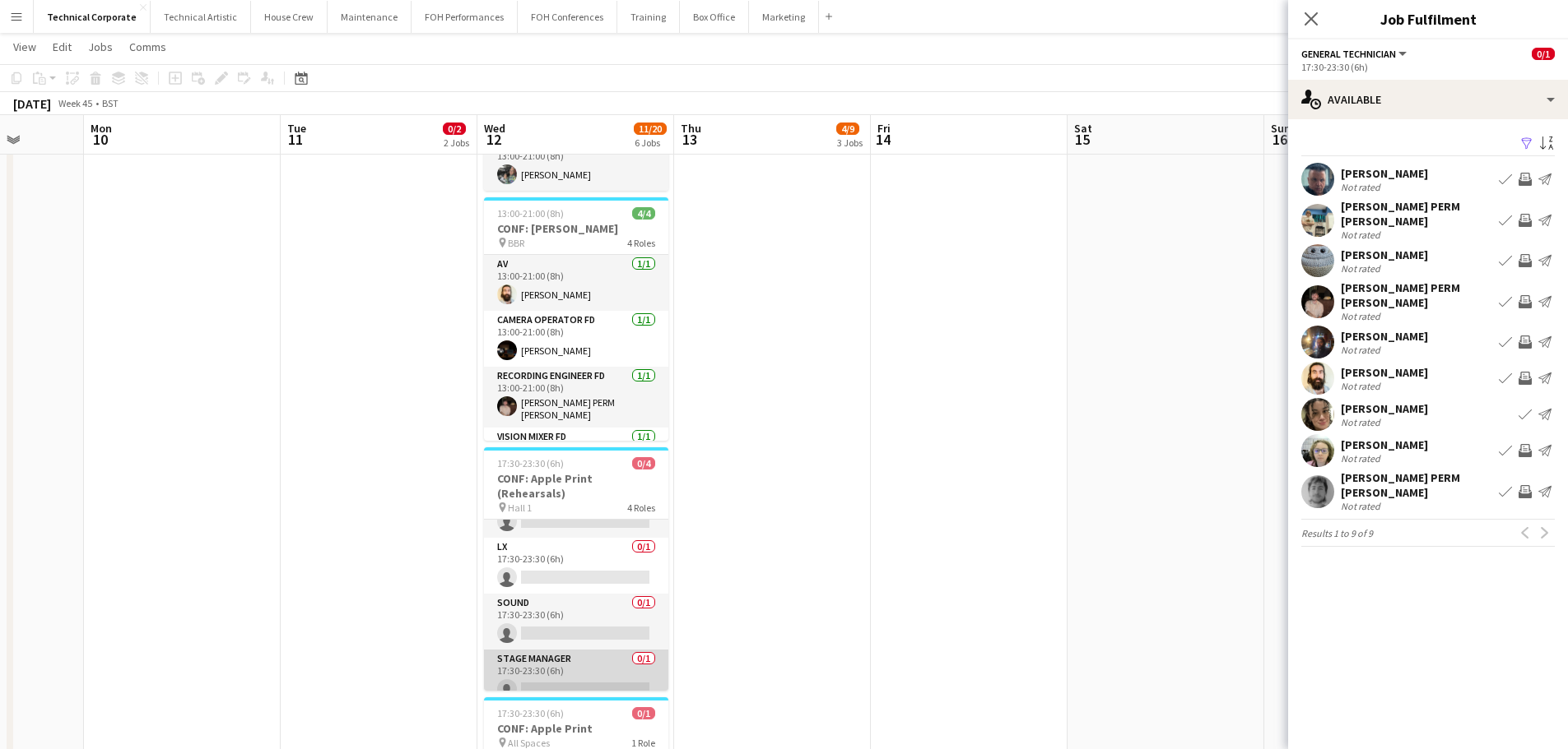
click at [605, 661] on app-card-role "Stage Manager 0/1 17:30-23:30 (6h) single-neutral-actions" at bounding box center [576, 678] width 184 height 56
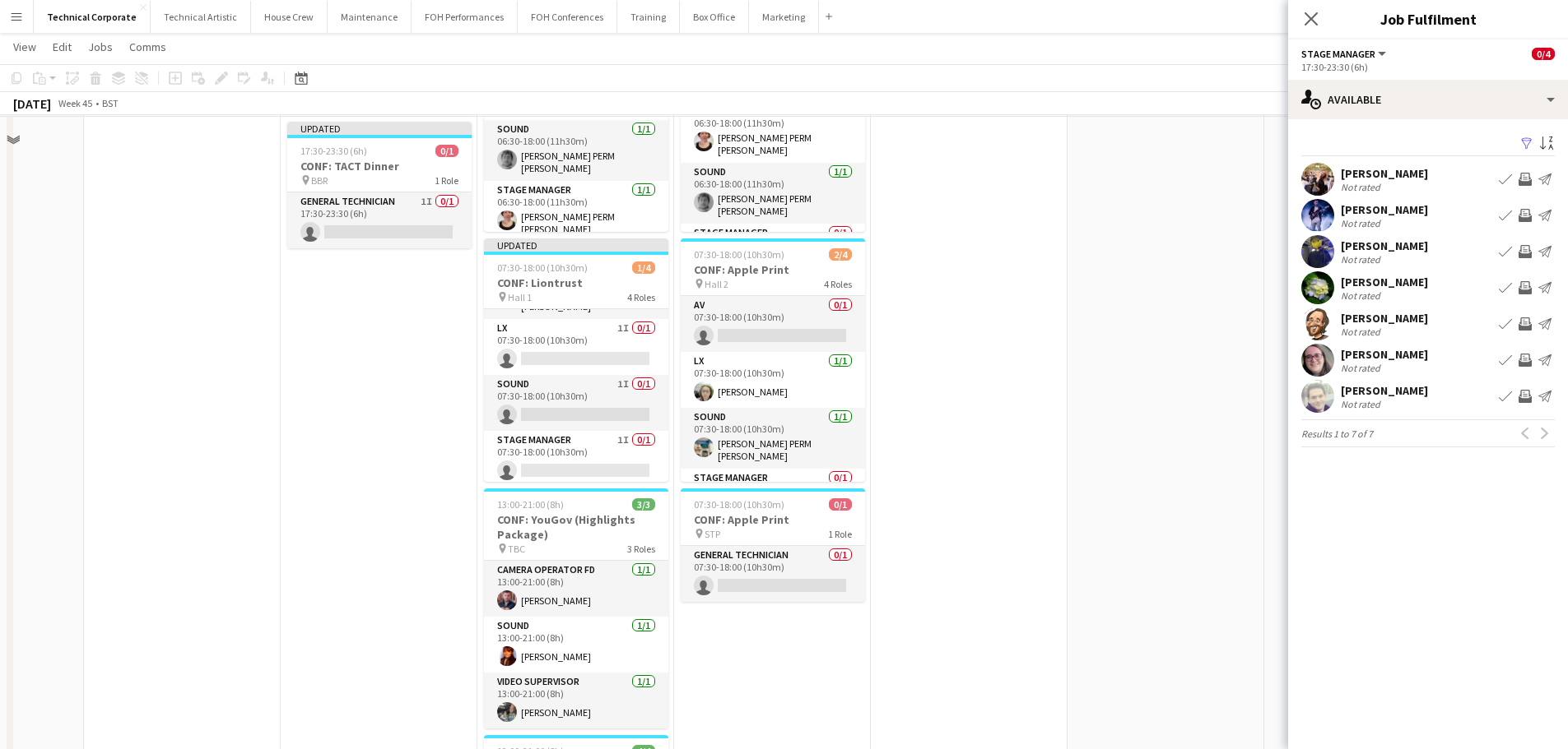
scroll to position [164, 0]
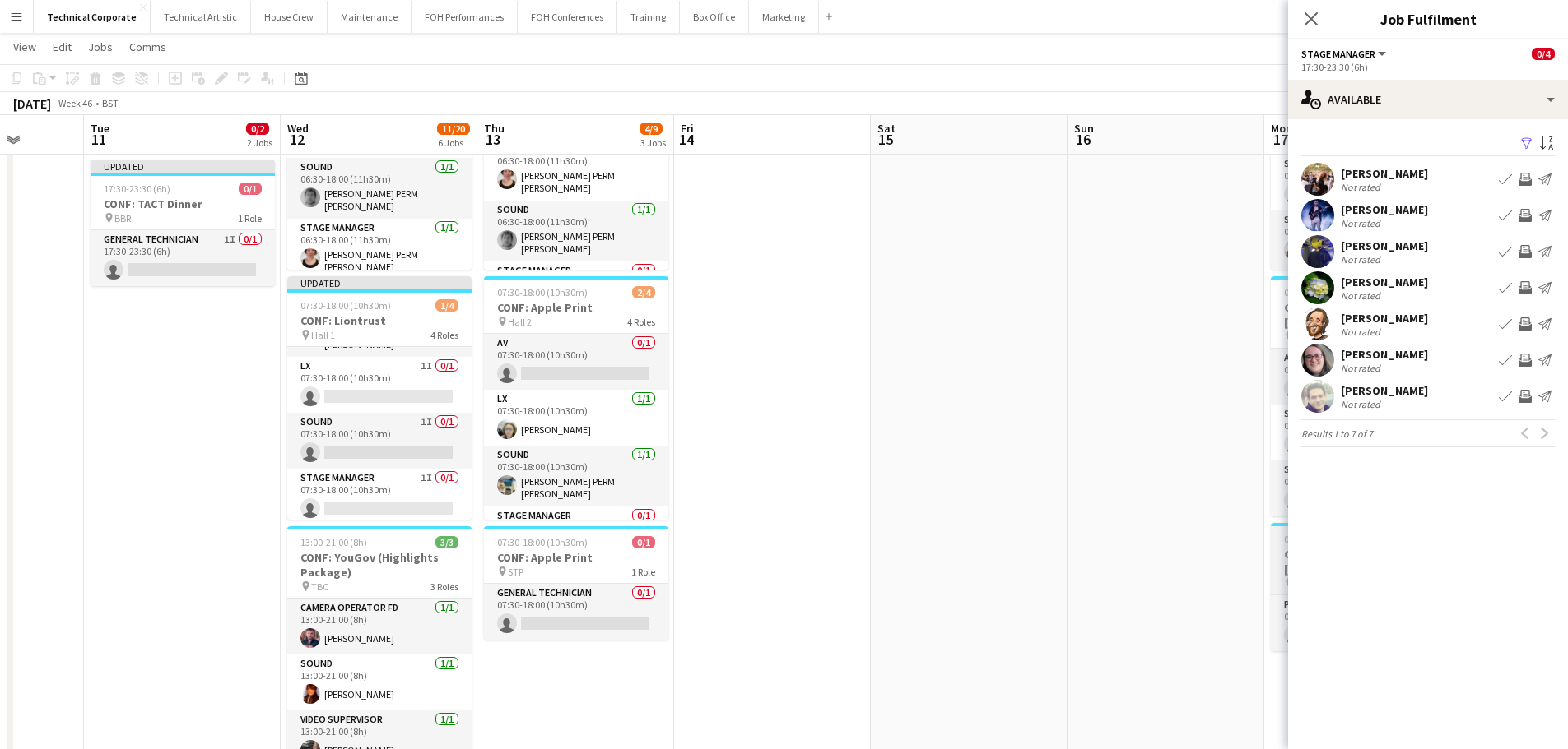
drag, startPoint x: 1097, startPoint y: 541, endPoint x: 544, endPoint y: 523, distance: 553.3
click at [104, 569] on app-calendar-viewport "Sat 8 Sun 9 Mon 10 Tue 11 0/2 2 Jobs Wed 12 11/20 6 Jobs Thu 13 4/9 3 Jobs Fri …" at bounding box center [784, 661] width 1568 height 1523
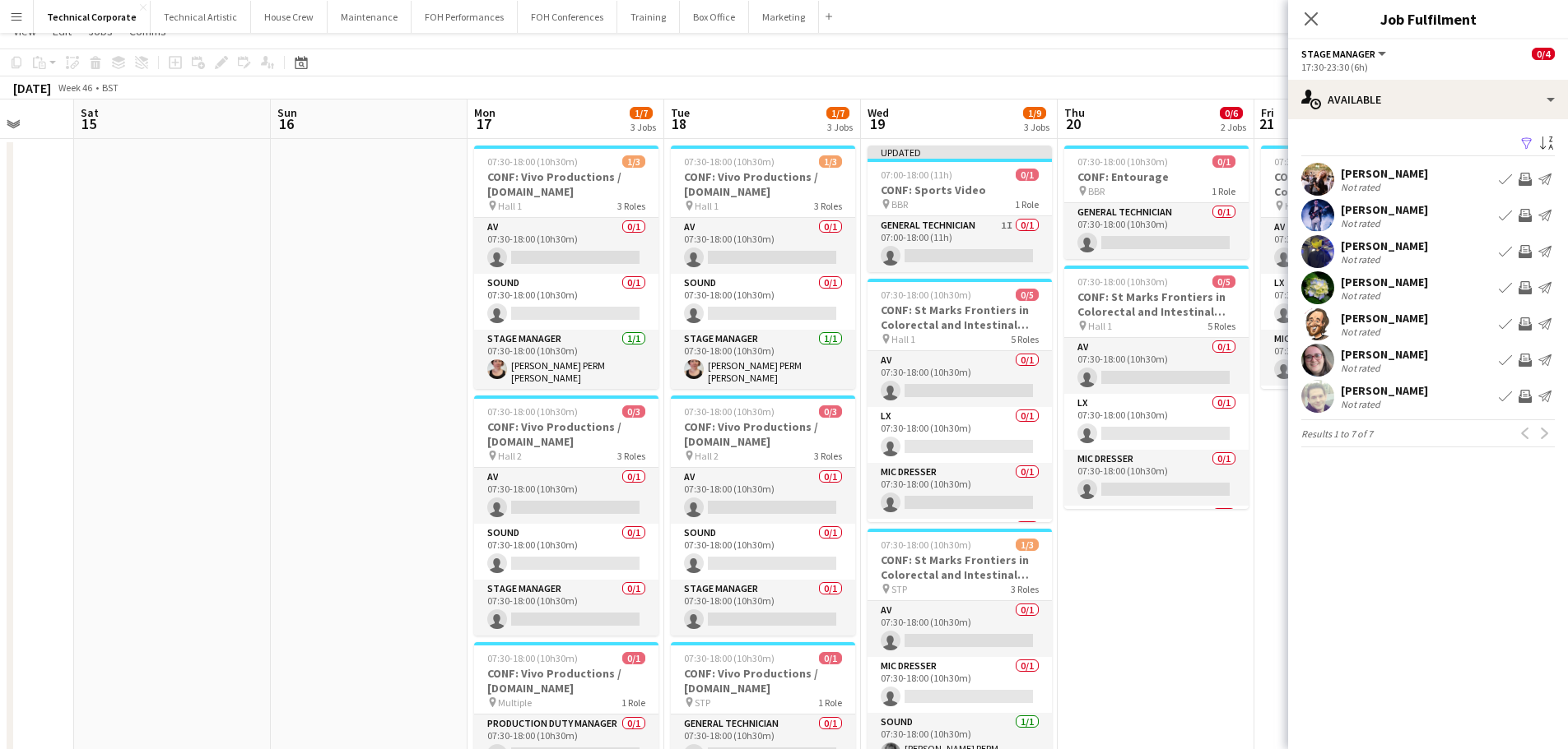
scroll to position [0, 0]
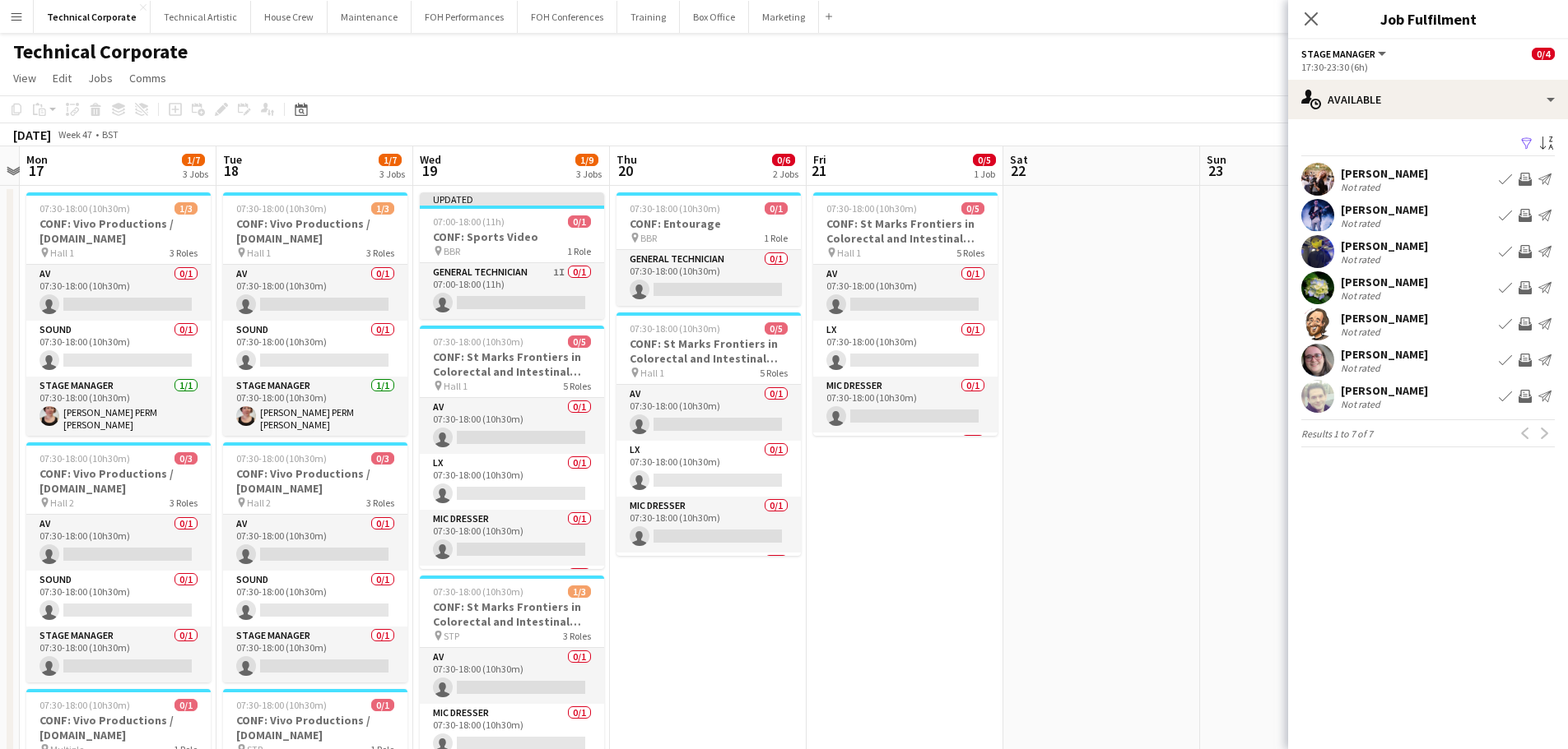
drag, startPoint x: 1150, startPoint y: 612, endPoint x: 693, endPoint y: 735, distance: 473.3
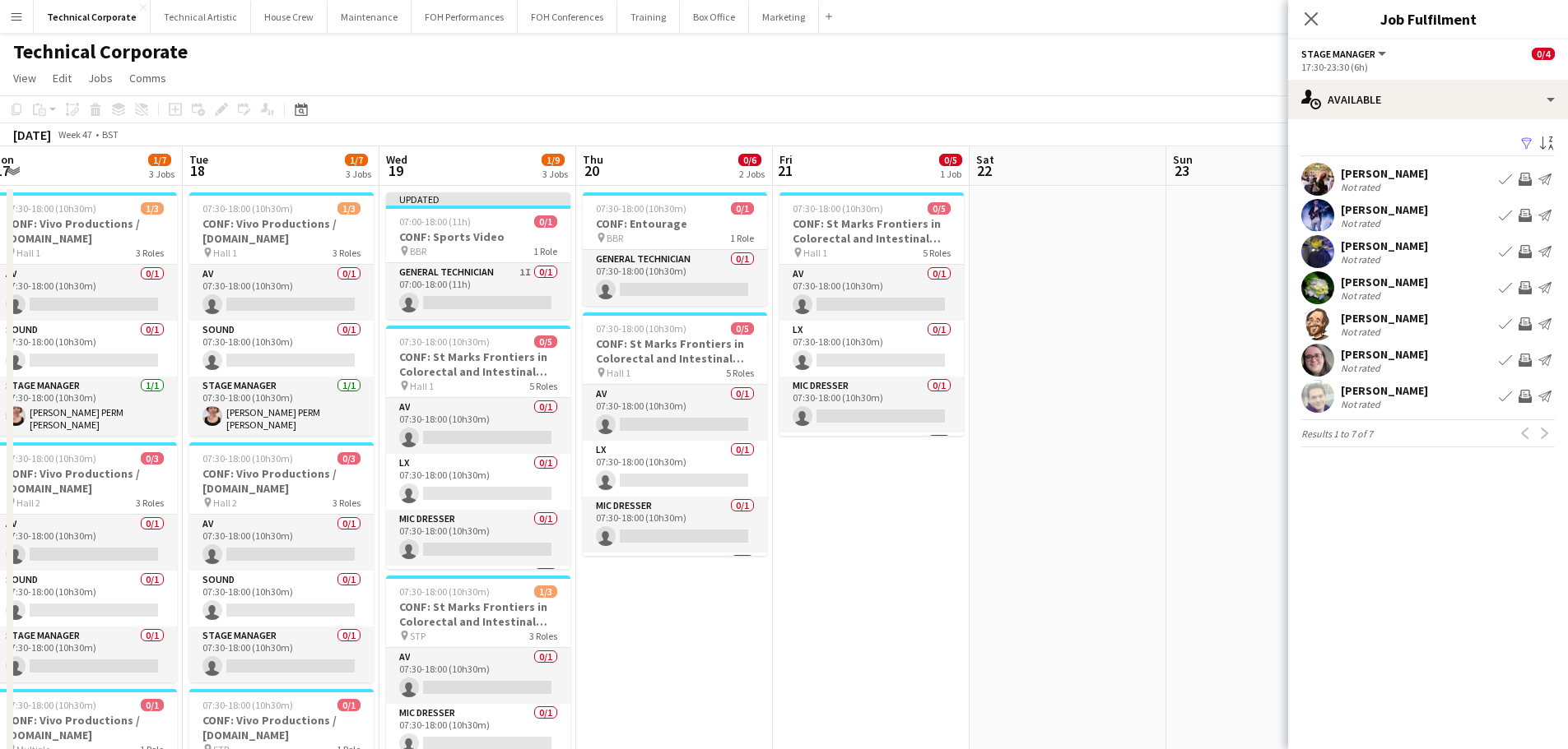
drag, startPoint x: 991, startPoint y: 639, endPoint x: 671, endPoint y: 639, distance: 320.0
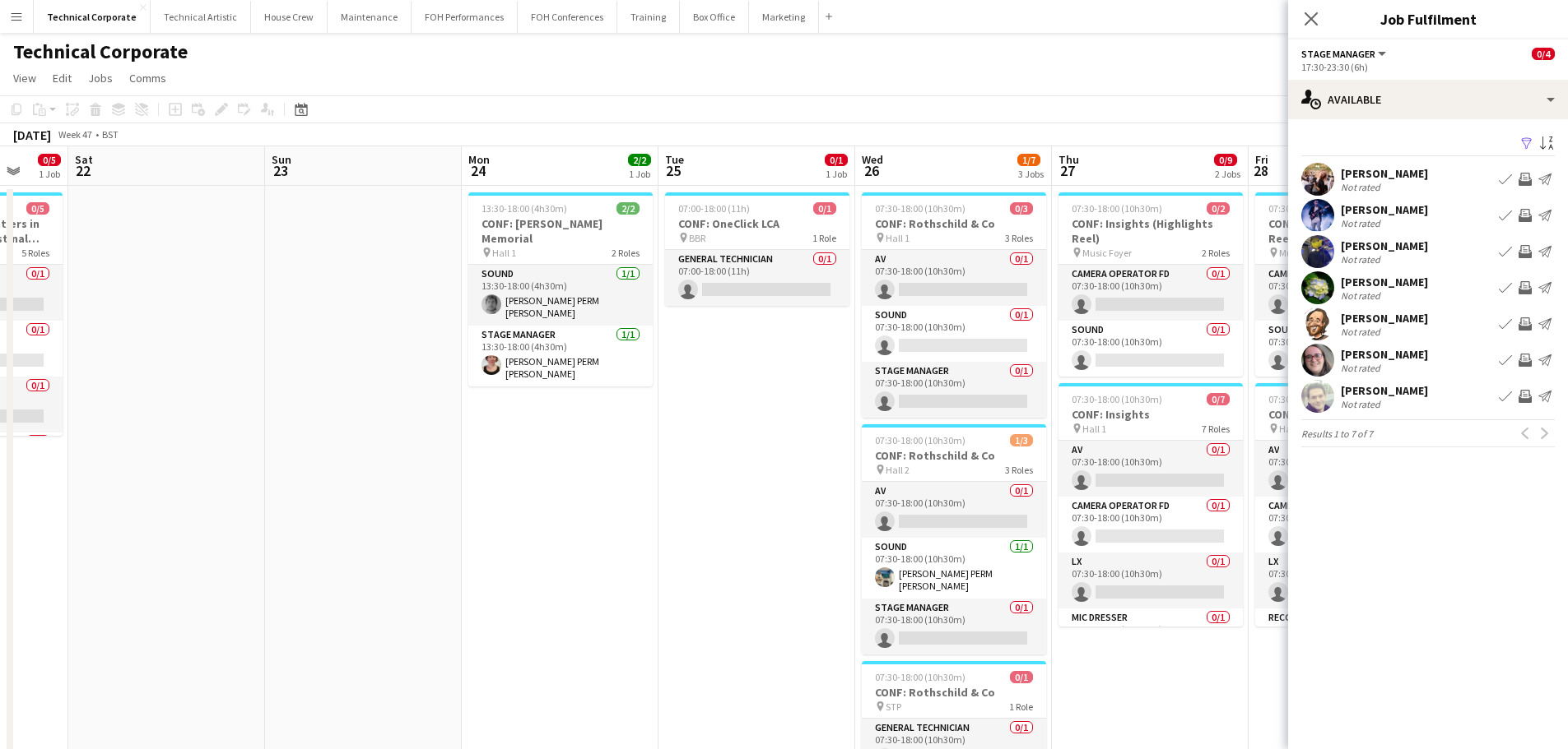
drag, startPoint x: 817, startPoint y: 640, endPoint x: 822, endPoint y: 631, distance: 10.3
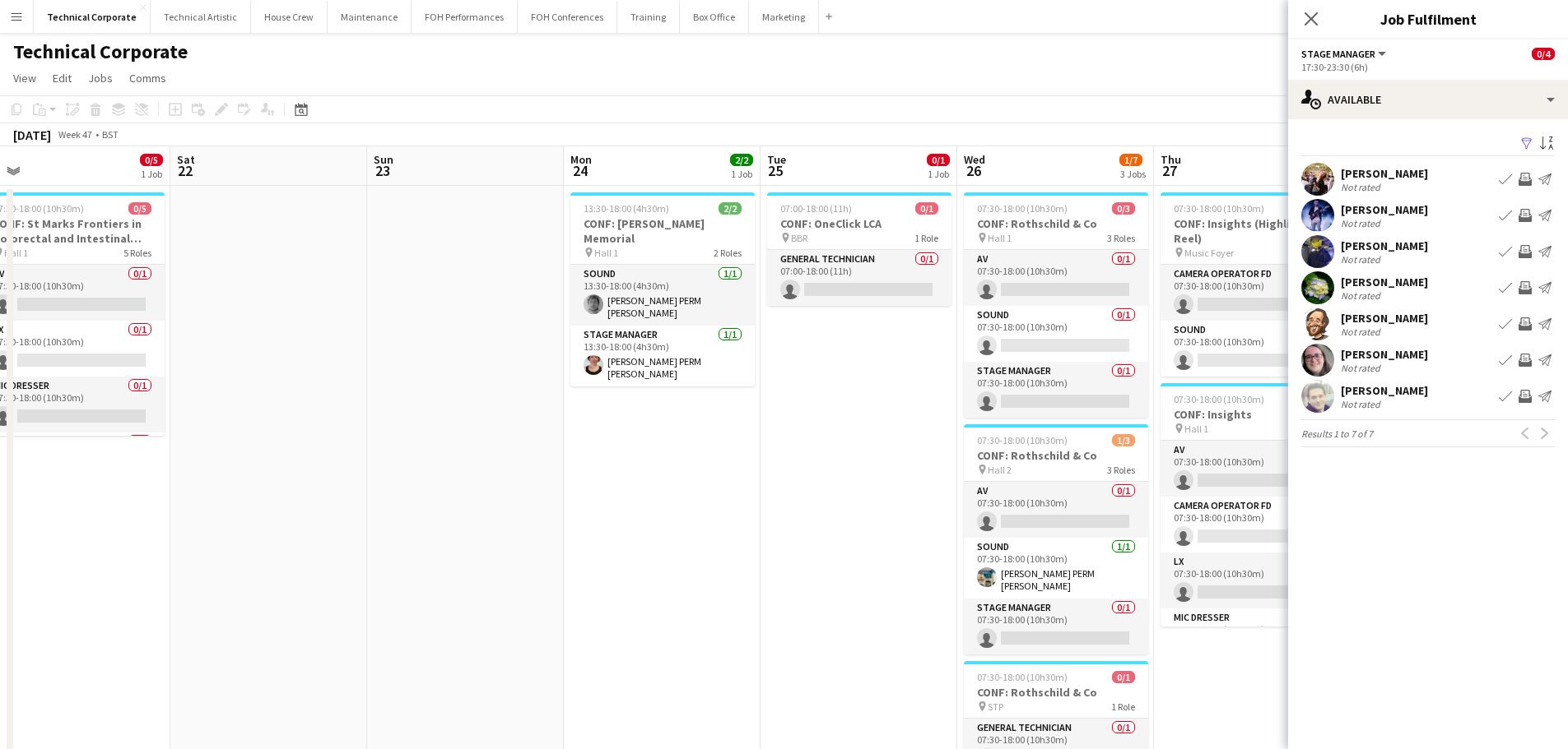
drag, startPoint x: 553, startPoint y: 614, endPoint x: 1483, endPoint y: 581, distance: 930.6
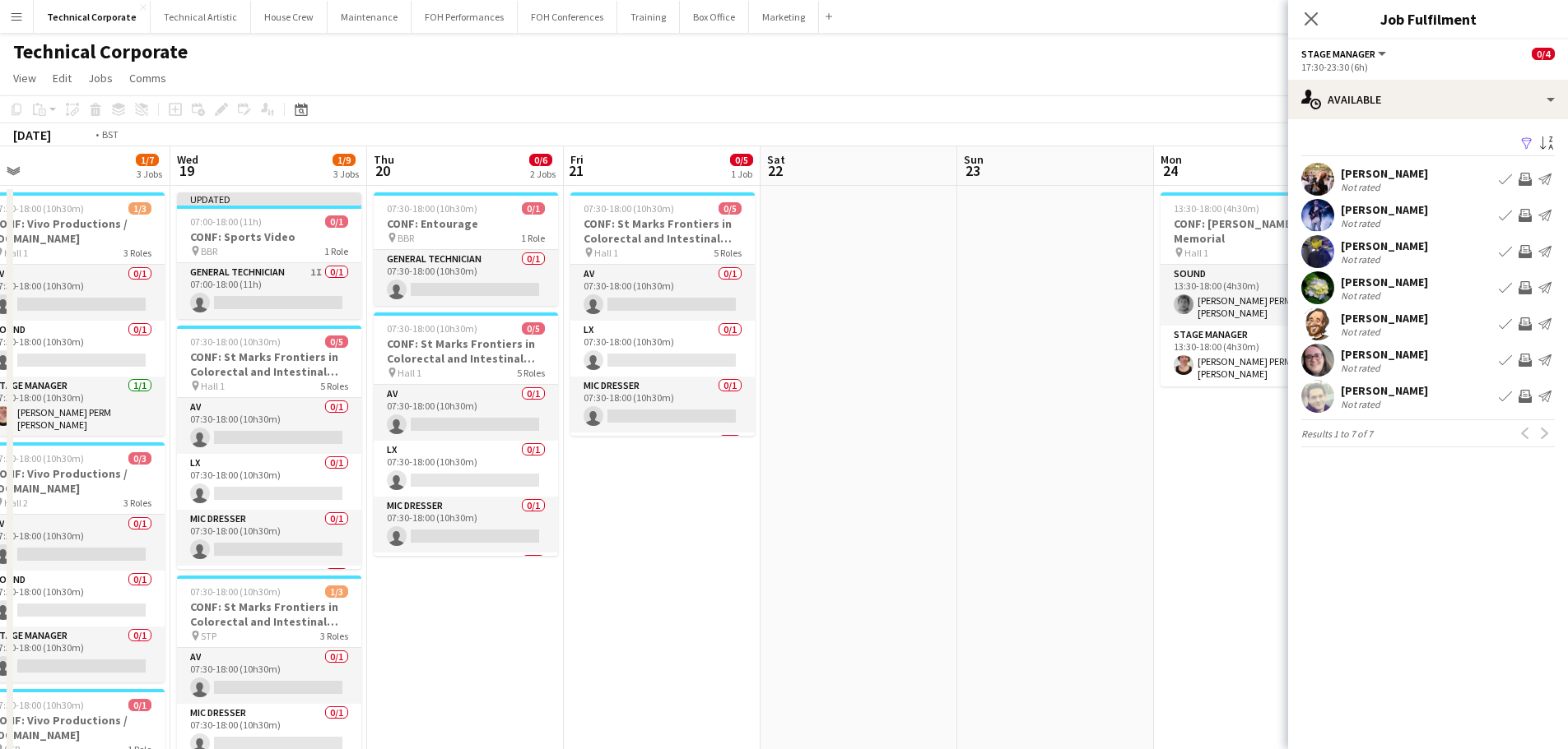
drag, startPoint x: 663, startPoint y: 567, endPoint x: 1213, endPoint y: 568, distance: 550.0
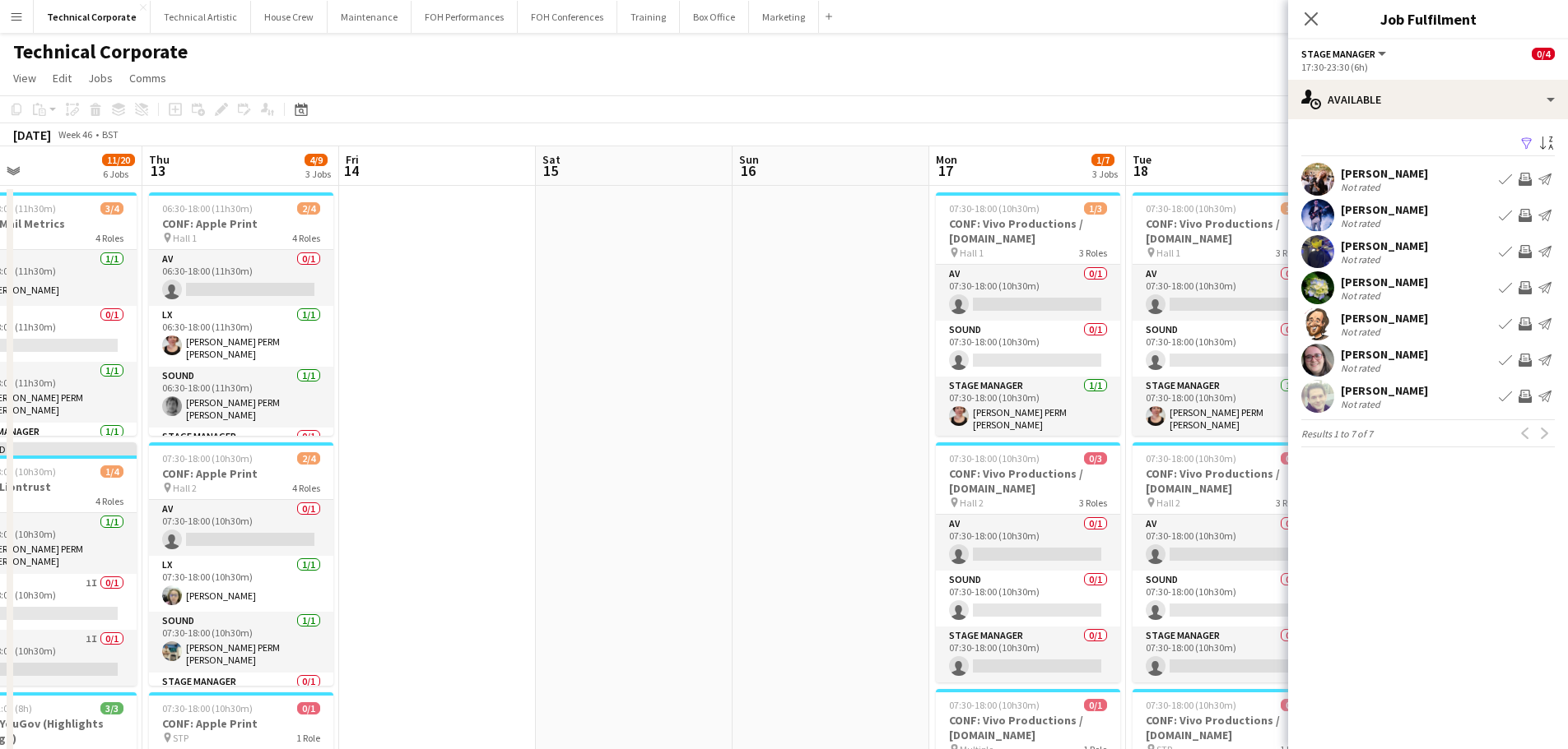
drag, startPoint x: 547, startPoint y: 553, endPoint x: 1149, endPoint y: 564, distance: 602.1
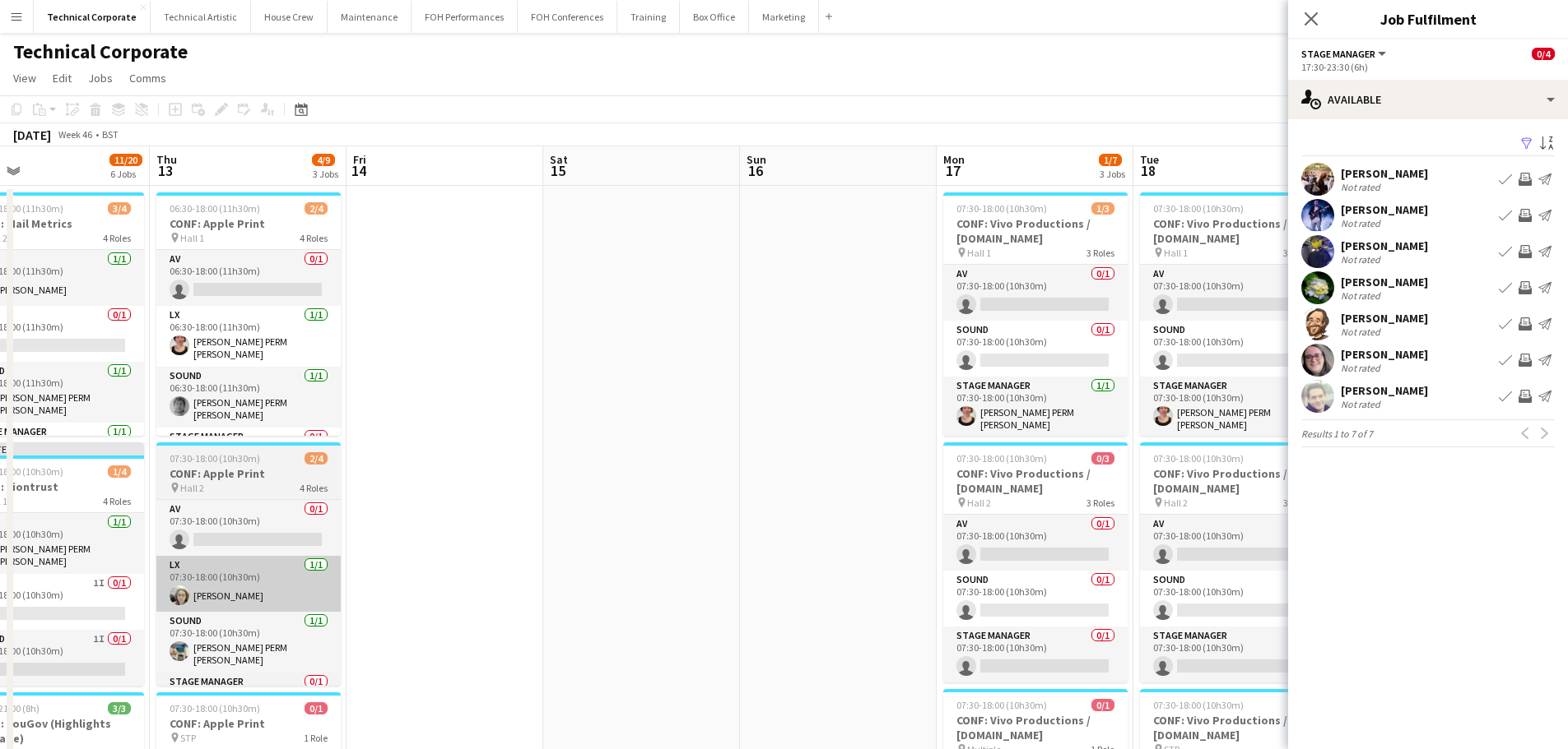
drag, startPoint x: 557, startPoint y: 560, endPoint x: 669, endPoint y: 566, distance: 112.2
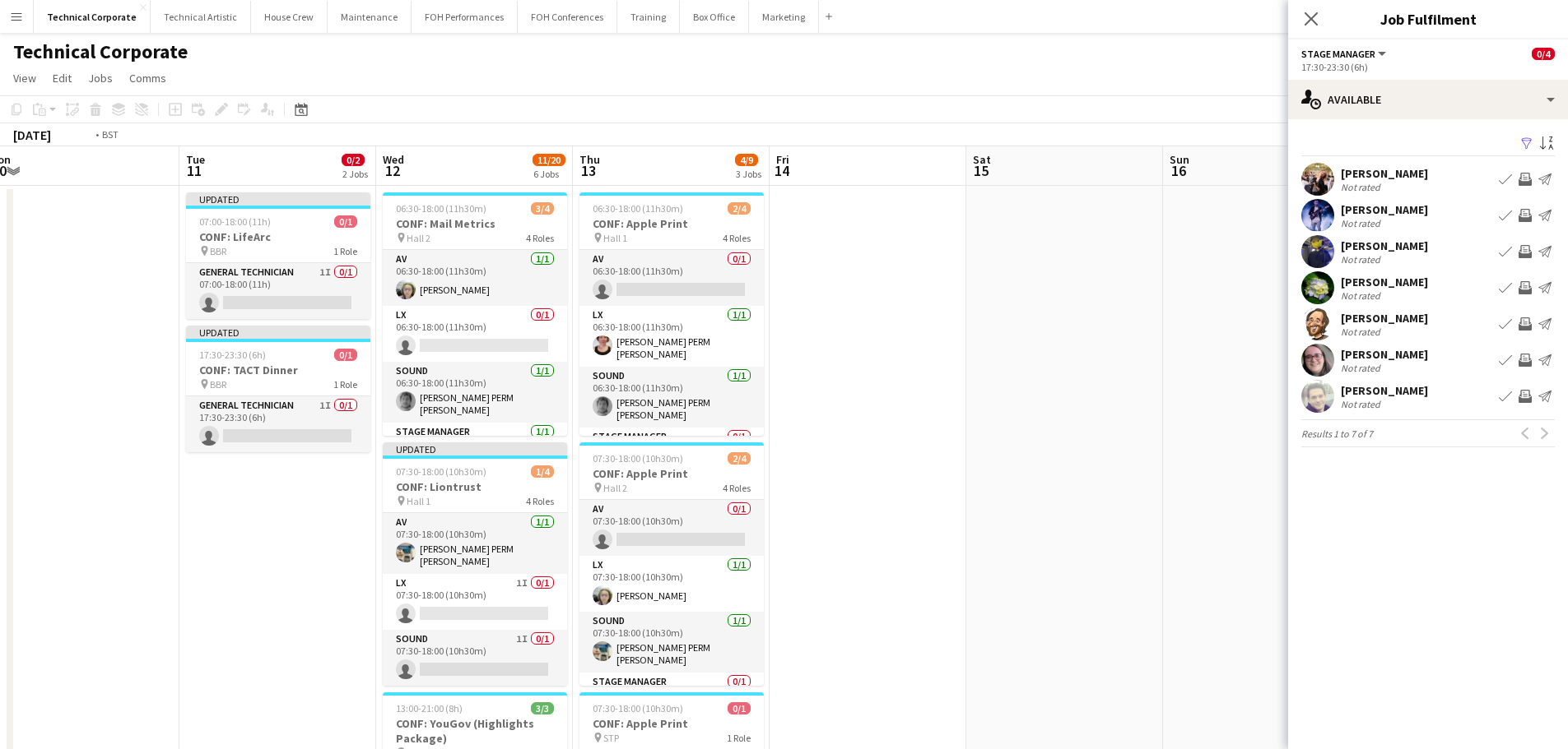
drag, startPoint x: 885, startPoint y: 573, endPoint x: 1027, endPoint y: 584, distance: 142.4
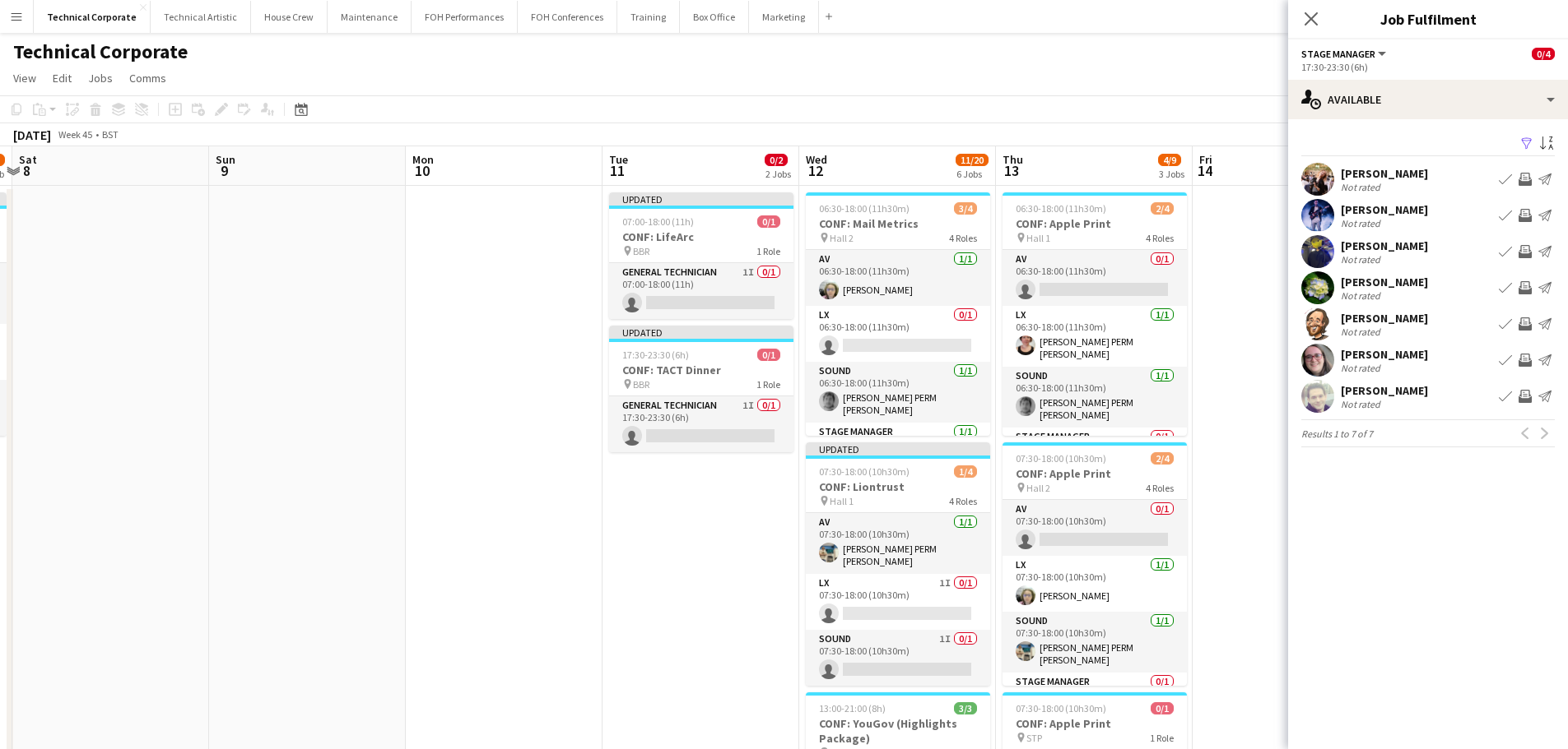
scroll to position [0, 471]
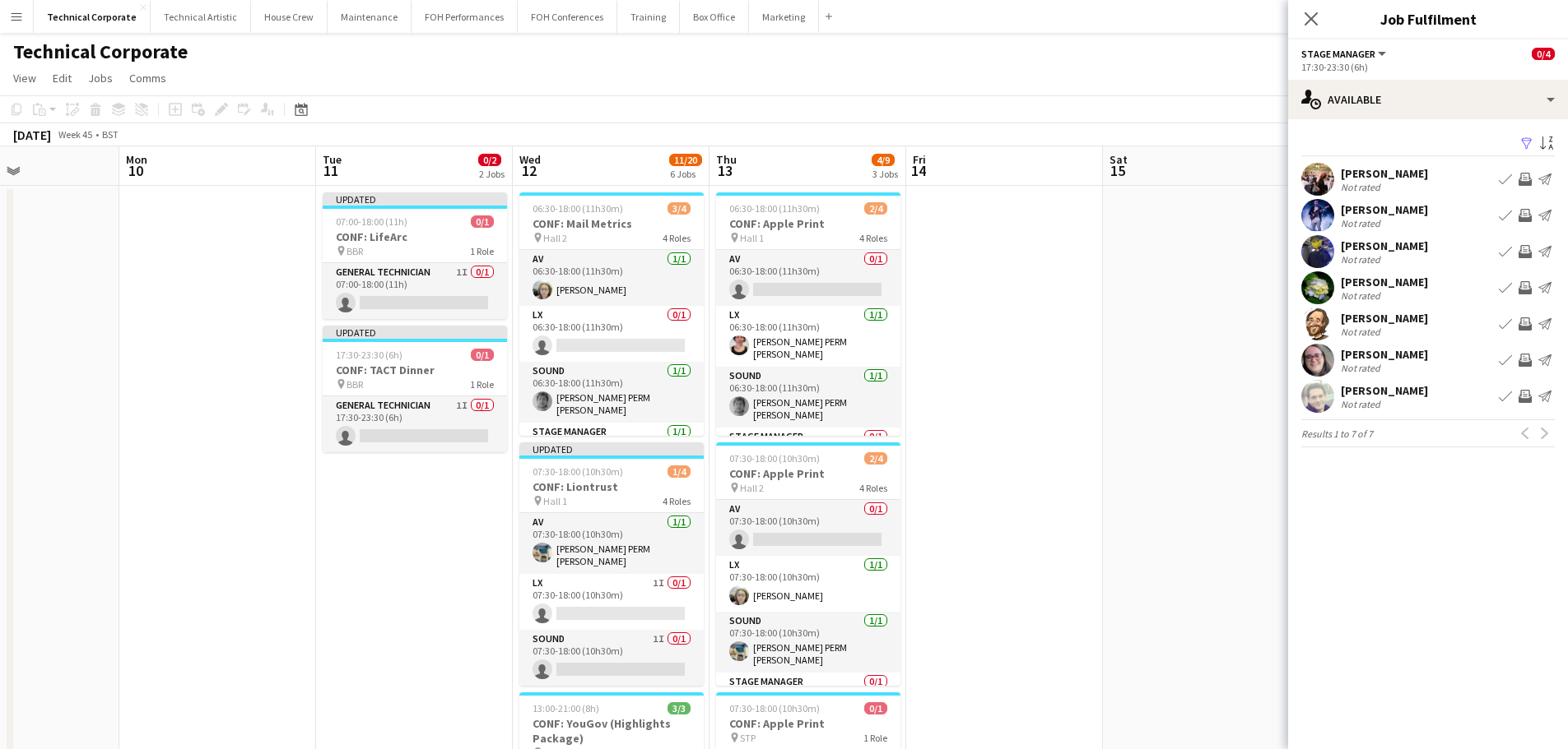
drag, startPoint x: 537, startPoint y: 562, endPoint x: 367, endPoint y: 564, distance: 170.0
click at [559, 347] on app-card-role "LX 0/1 06:30-18:00 (11h30m) single-neutral-actions" at bounding box center [612, 333] width 184 height 56
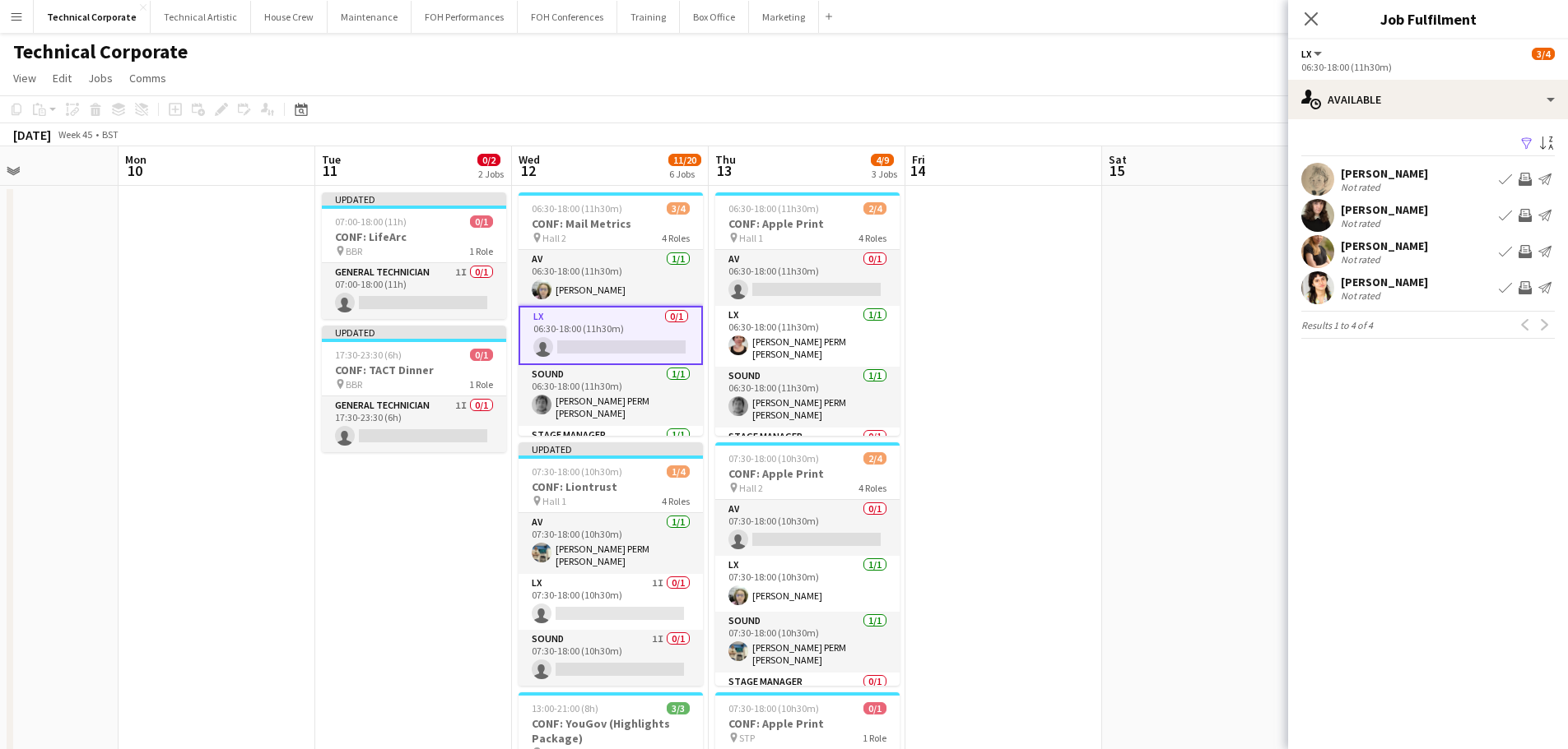
click at [1520, 282] on app-icon "Invite crew" at bounding box center [1525, 288] width 13 height 13
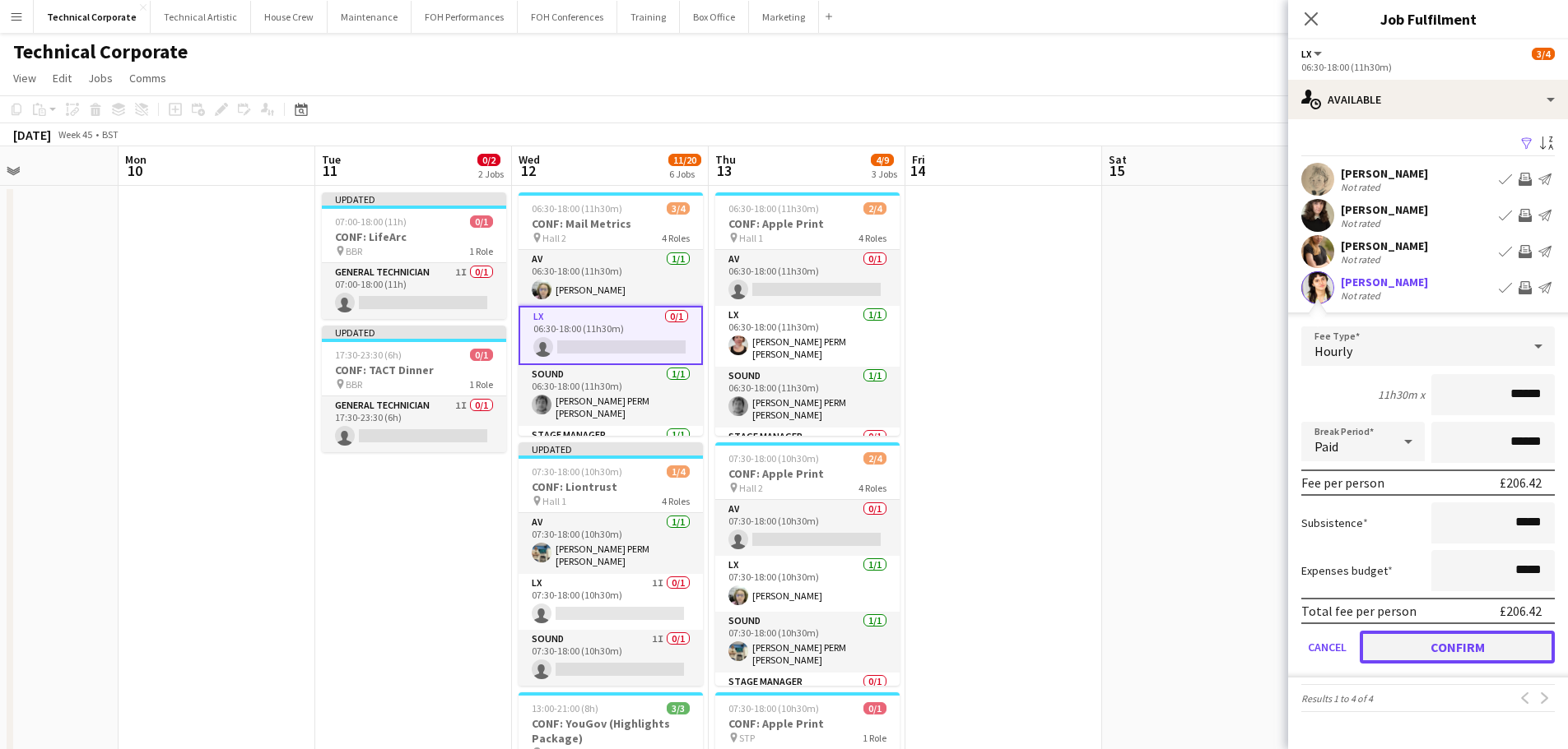
click at [1475, 651] on button "Confirm" at bounding box center [1456, 647] width 195 height 33
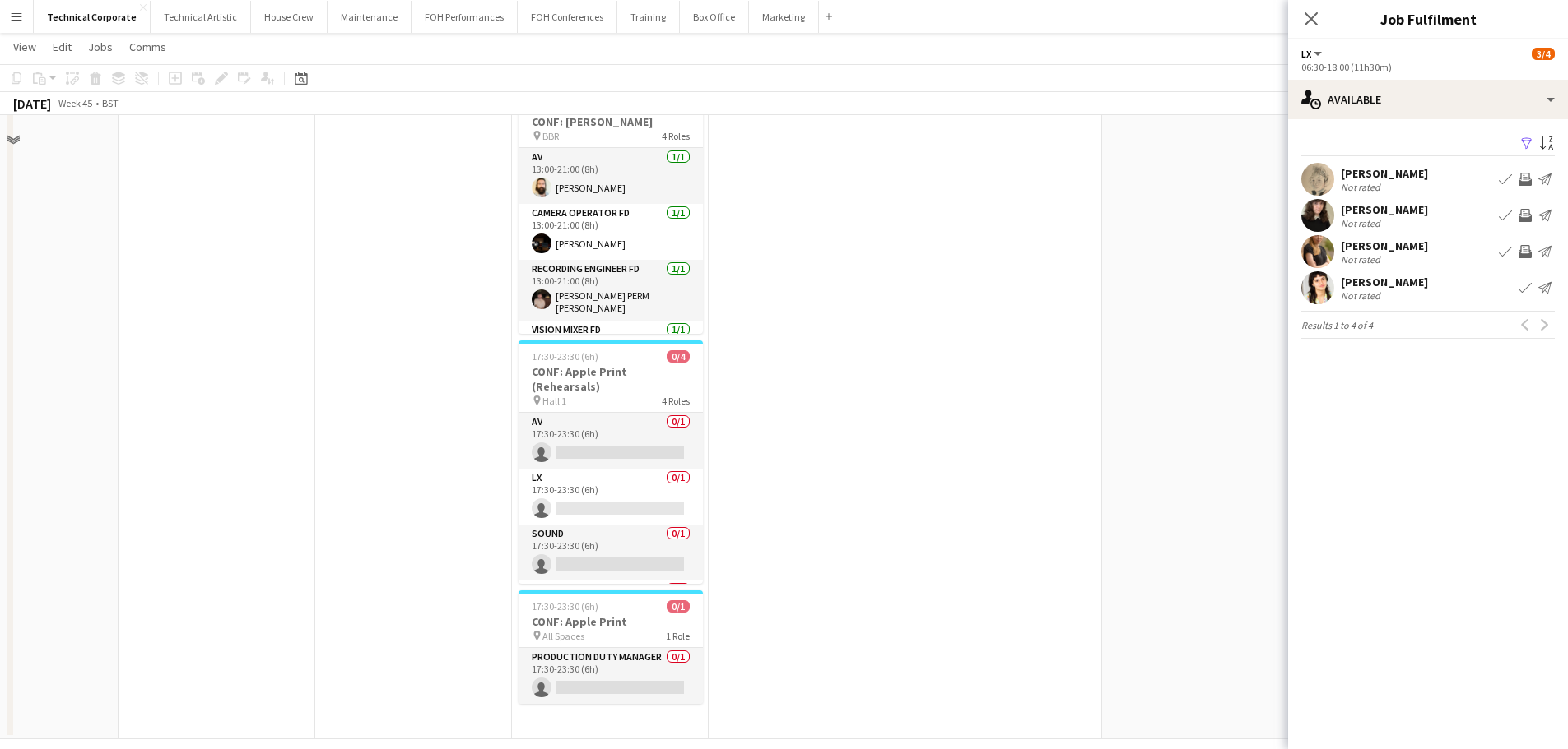
scroll to position [866, 0]
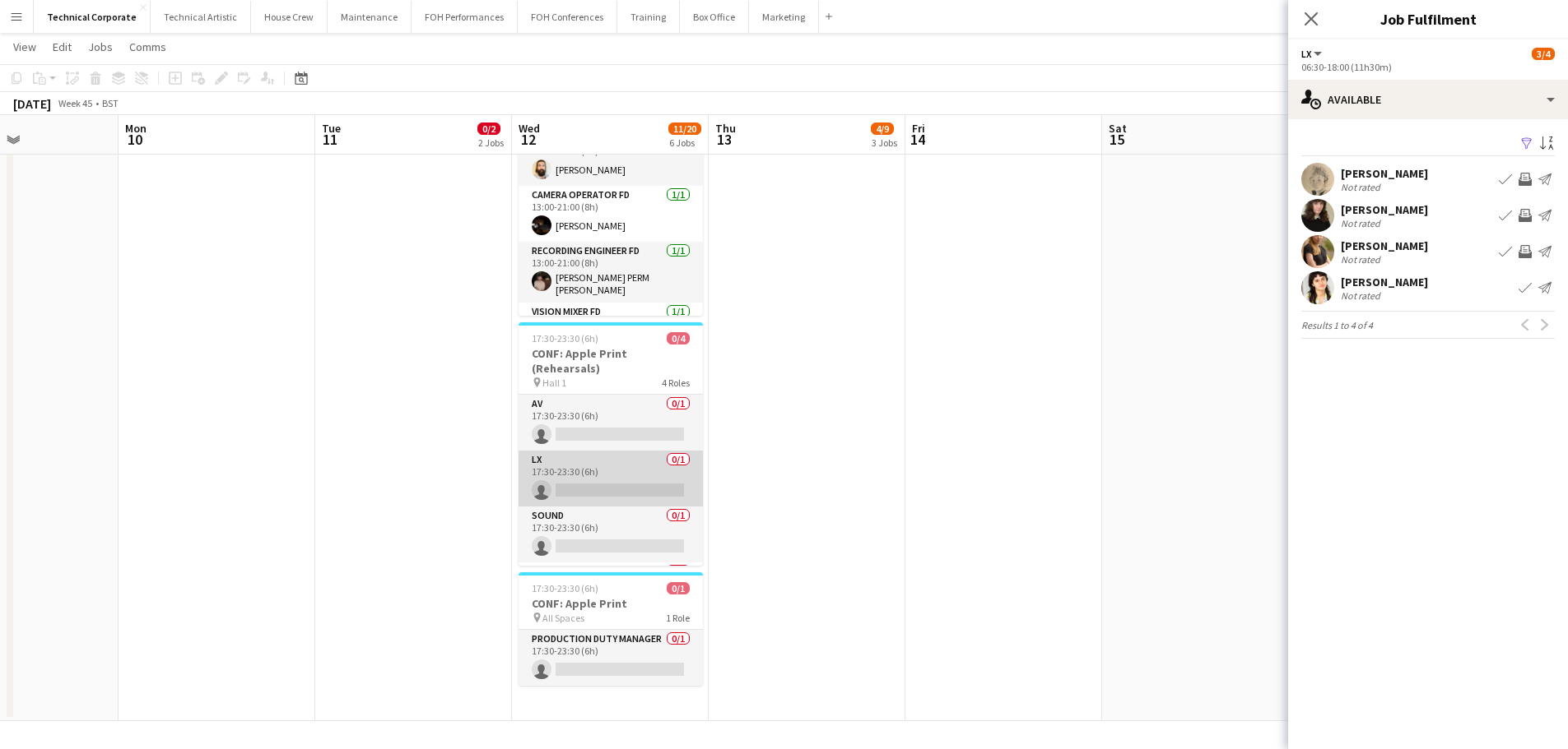
click at [556, 475] on app-card-role "LX 0/1 17:30-23:30 (6h) single-neutral-actions" at bounding box center [611, 478] width 184 height 56
click at [1530, 251] on app-icon "Invite crew" at bounding box center [1525, 252] width 13 height 13
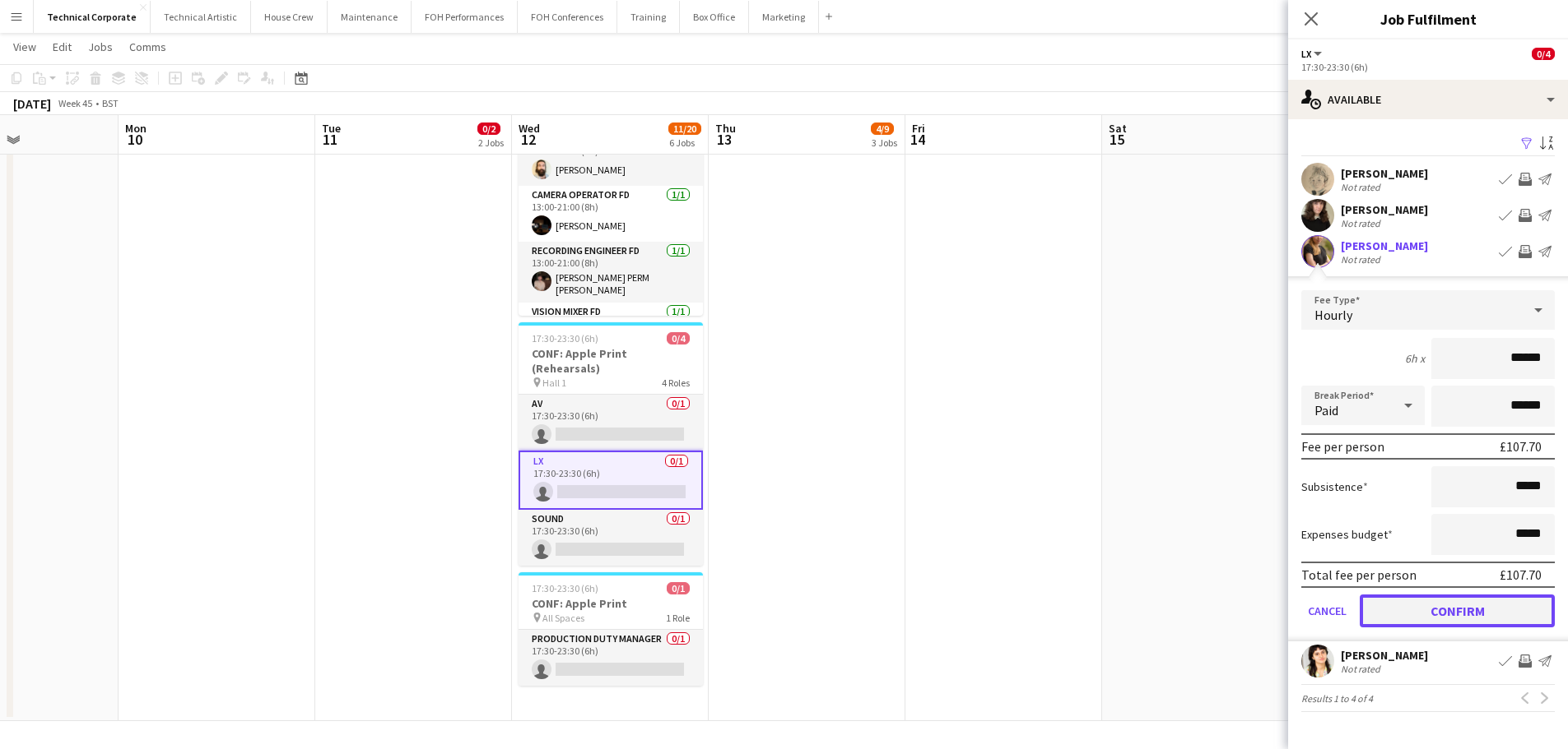
click at [1446, 613] on button "Confirm" at bounding box center [1456, 610] width 195 height 33
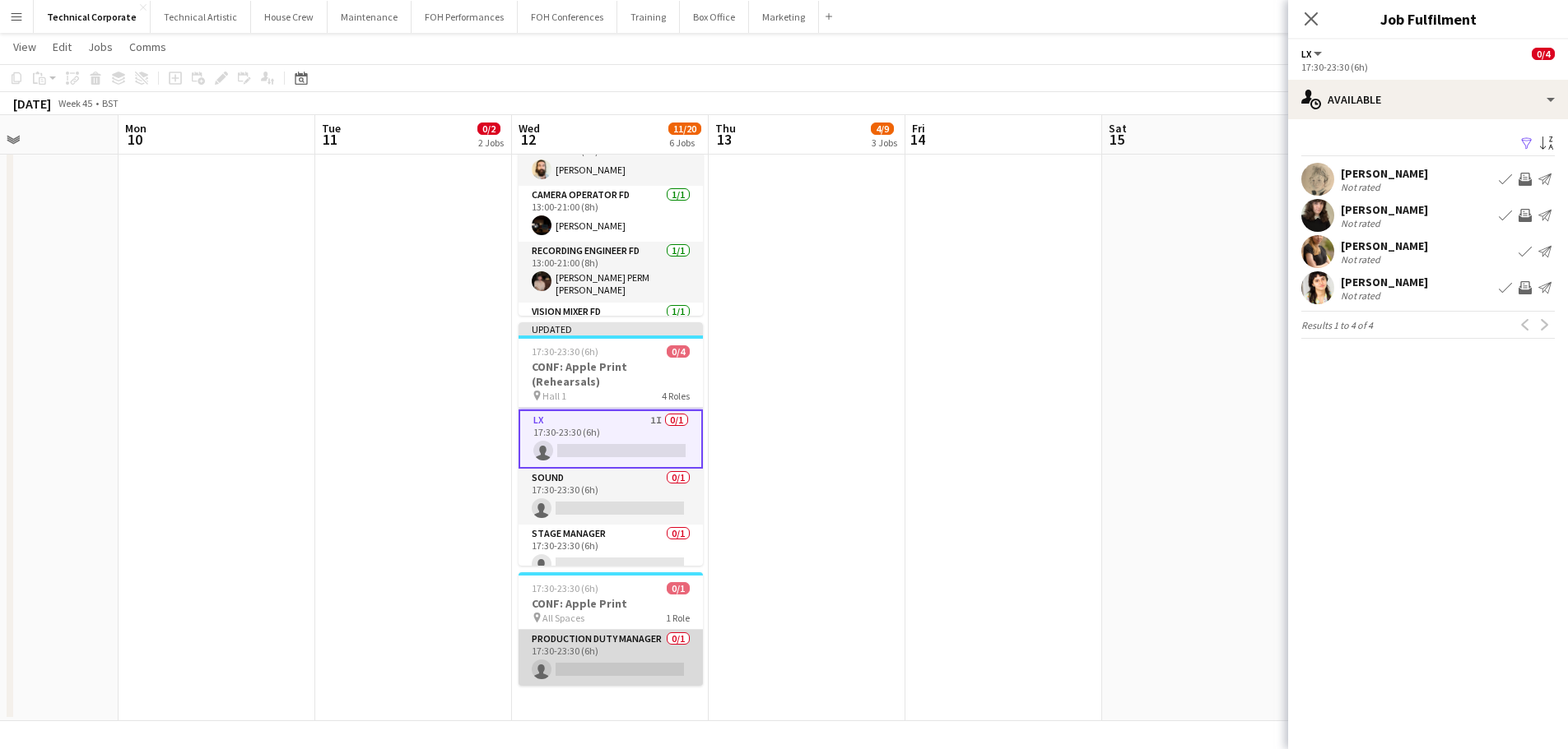
click at [653, 655] on app-card-role "Production Duty Manager 0/1 17:30-23:30 (6h) single-neutral-actions" at bounding box center [611, 658] width 184 height 56
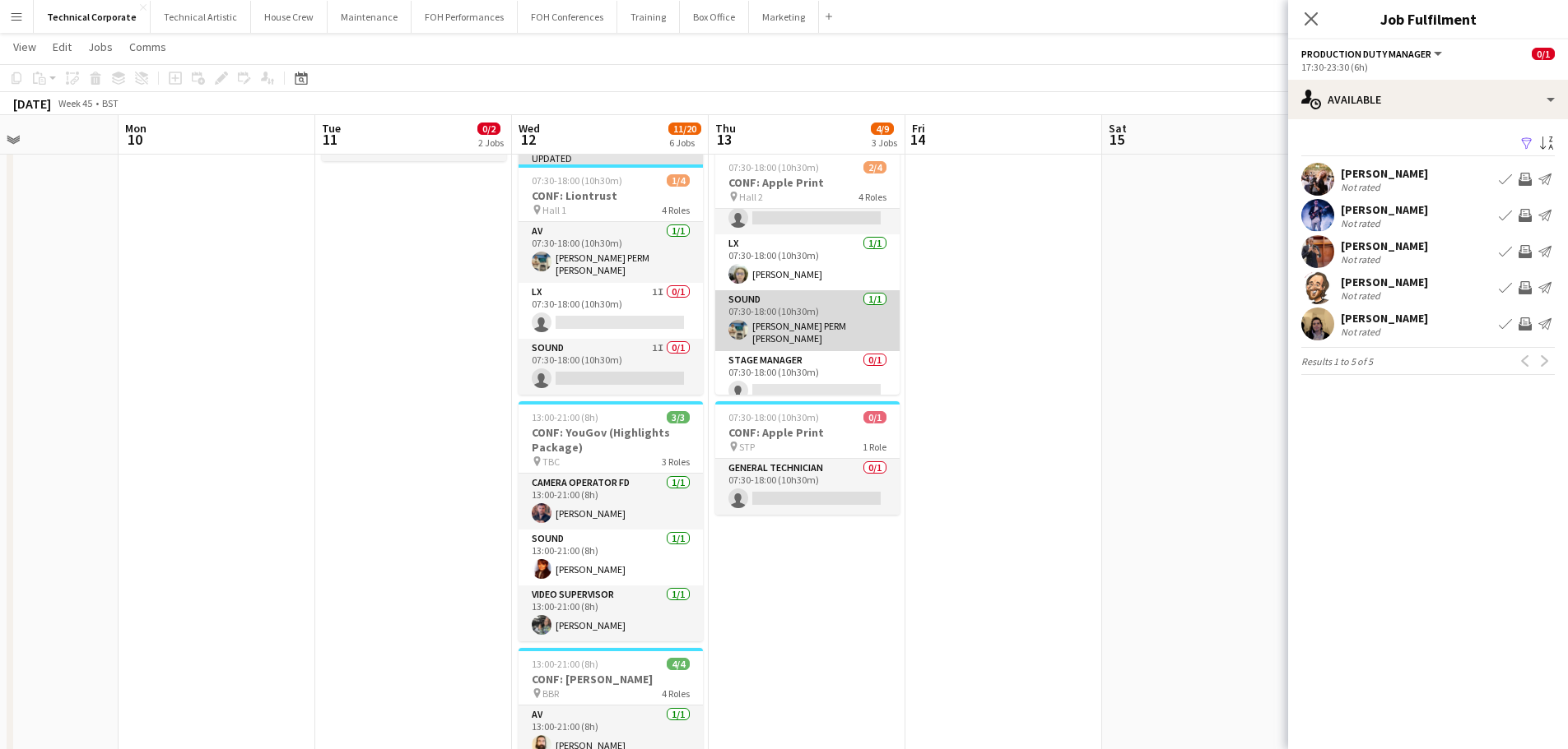
scroll to position [38, 0]
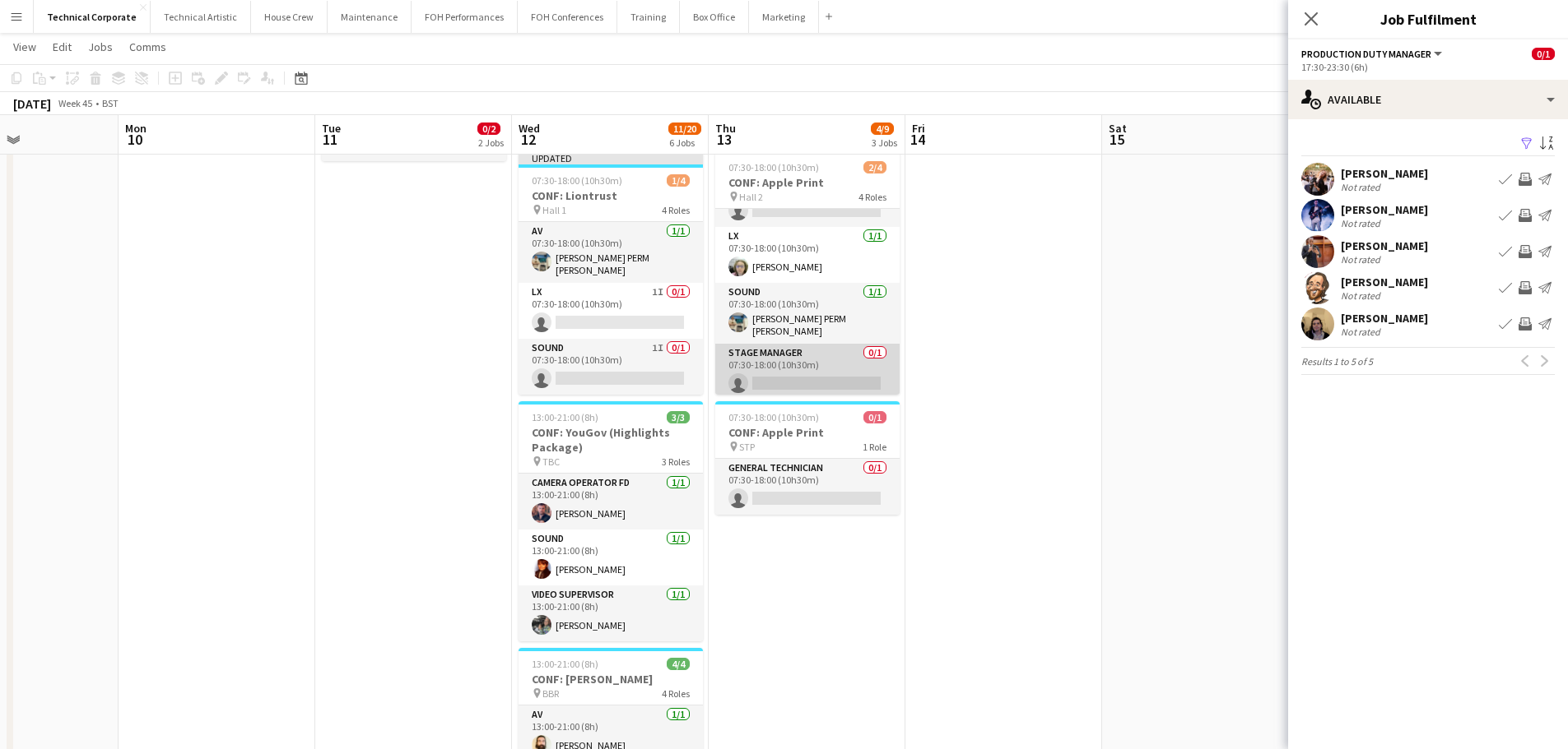
click at [822, 366] on app-card-role "Stage Manager 0/1 07:30-18:00 (10h30m) single-neutral-actions" at bounding box center [807, 371] width 184 height 56
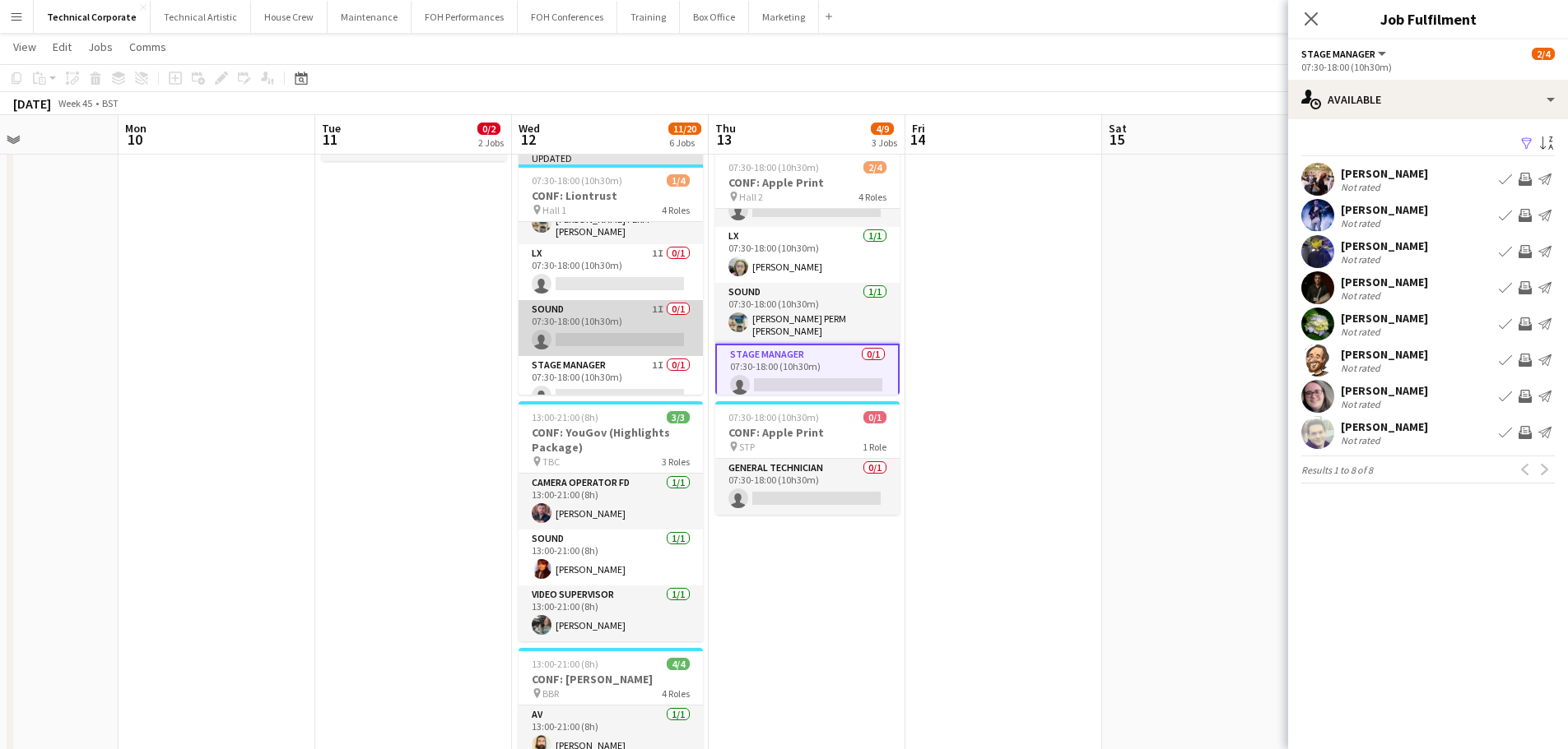
scroll to position [51, 0]
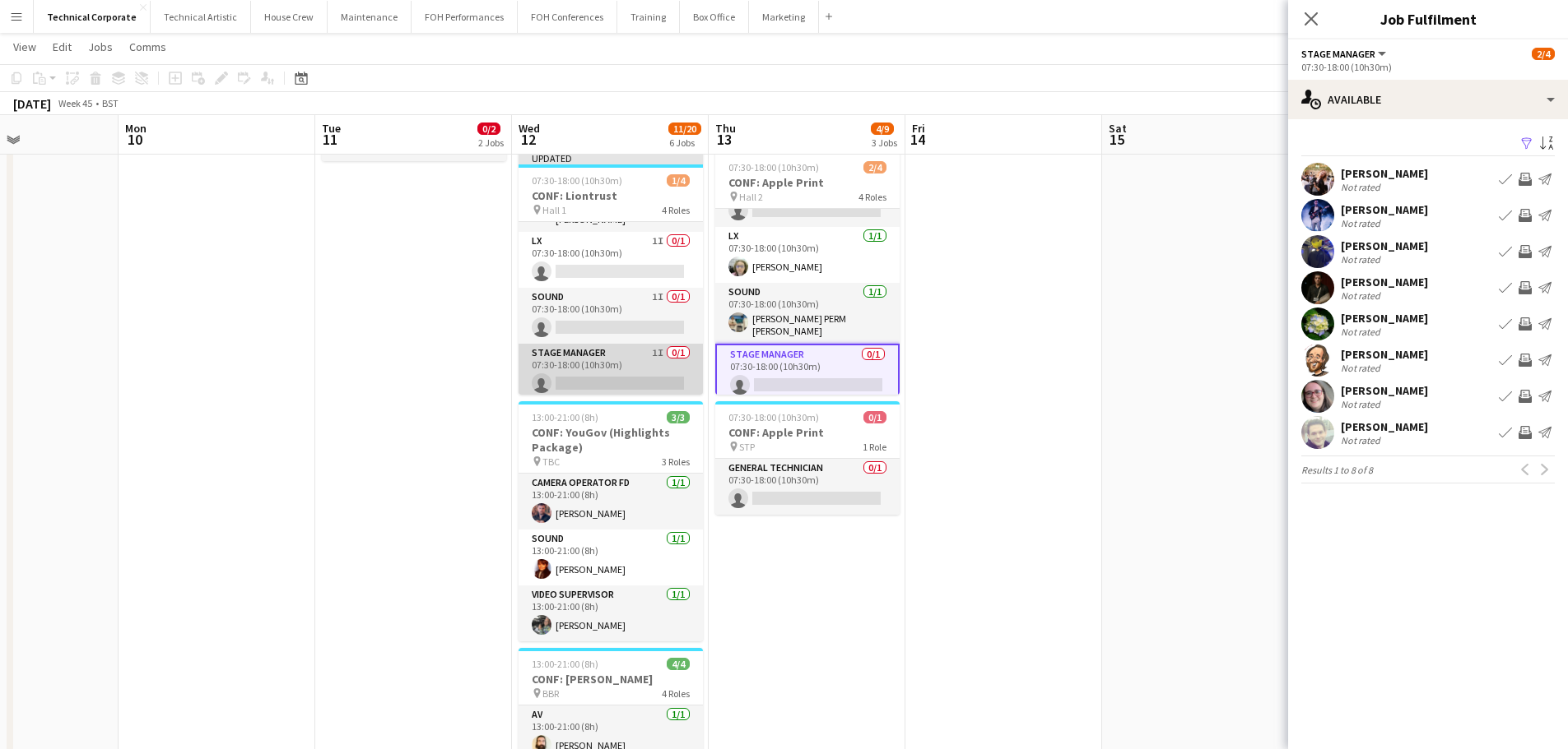
click at [650, 379] on app-card-role "Stage Manager 1I 0/1 07:30-18:00 (10h30m) single-neutral-actions" at bounding box center [611, 371] width 184 height 56
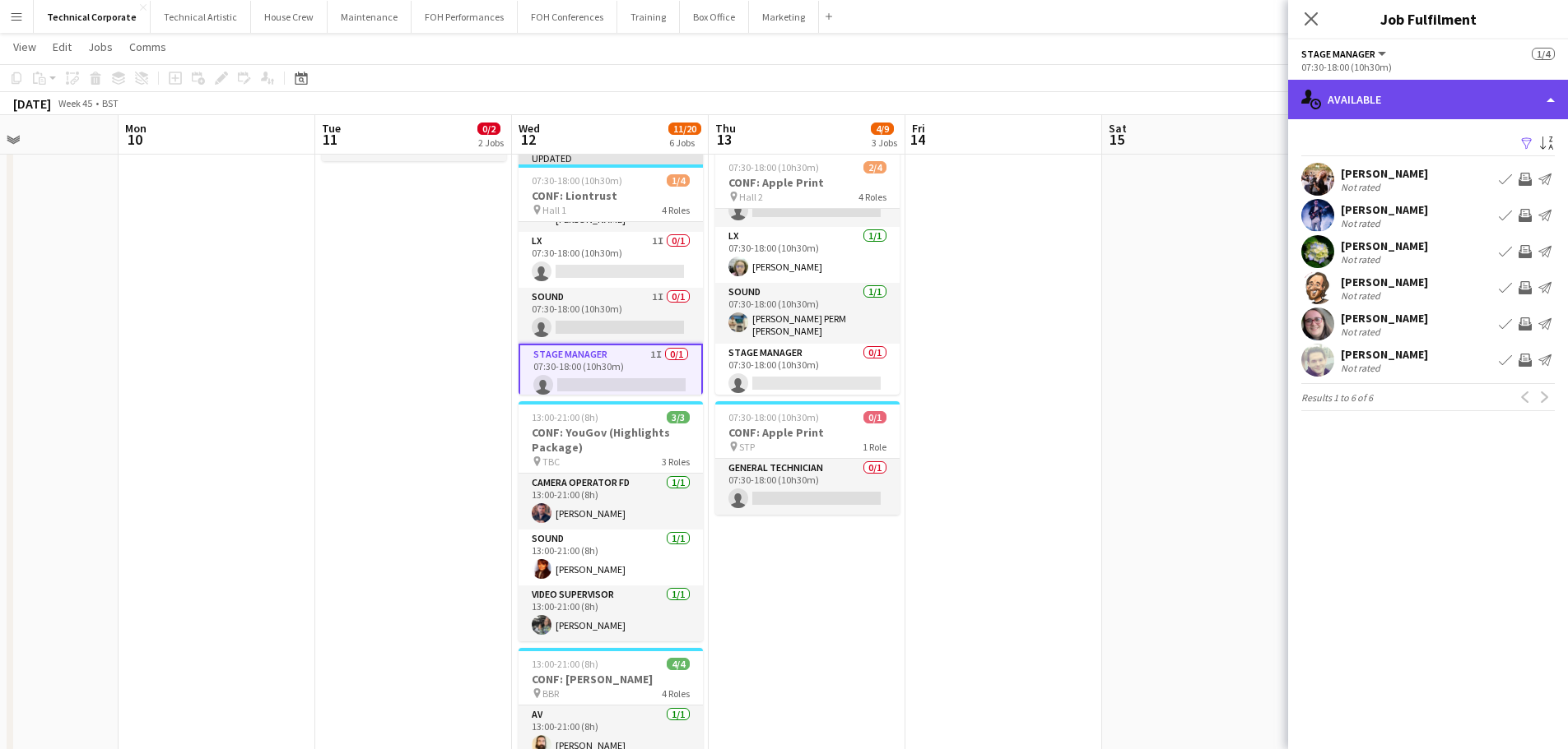
click at [1402, 97] on div "single-neutral-actions-upload Available" at bounding box center [1427, 100] width 280 height 40
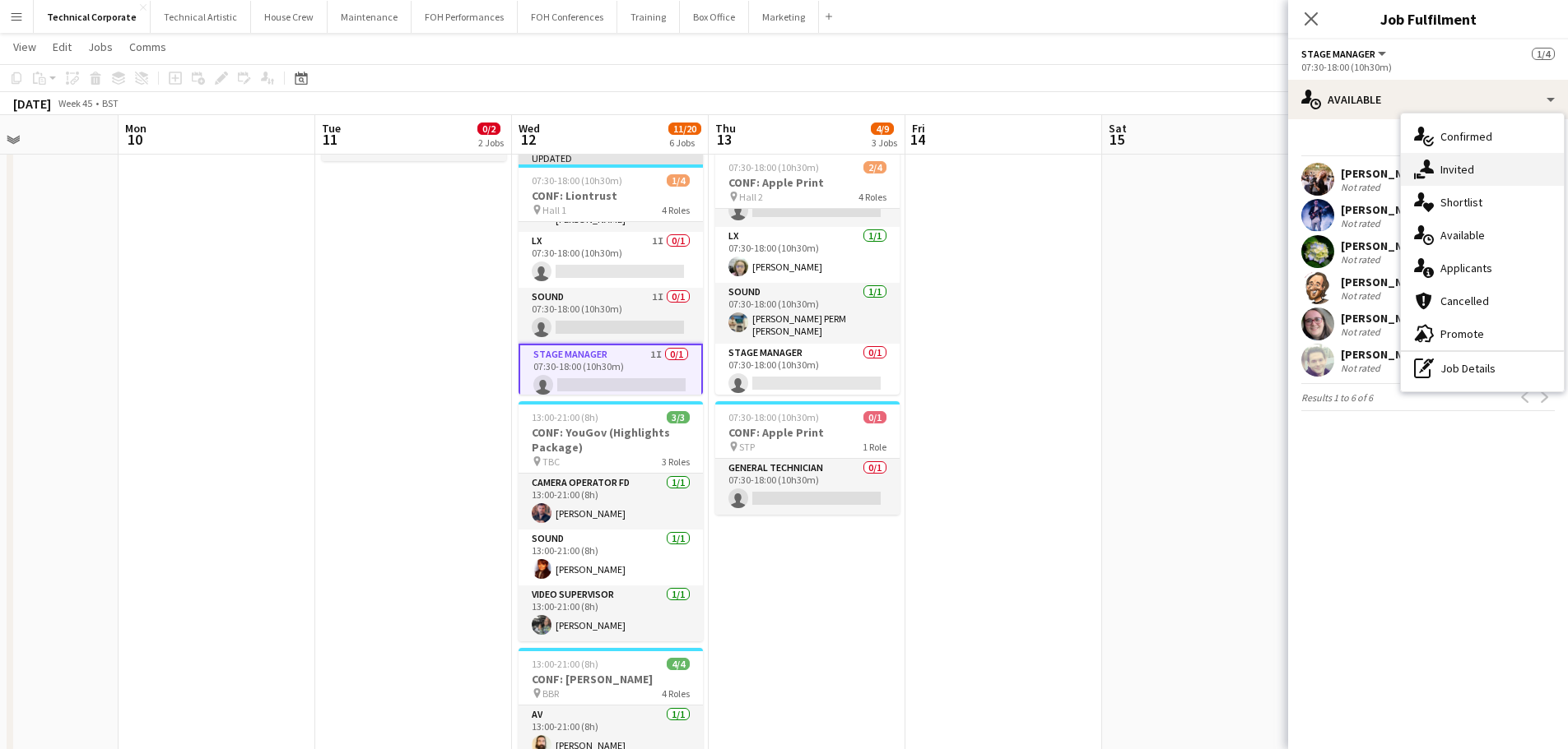
click at [1471, 163] on span "Invited" at bounding box center [1457, 170] width 34 height 15
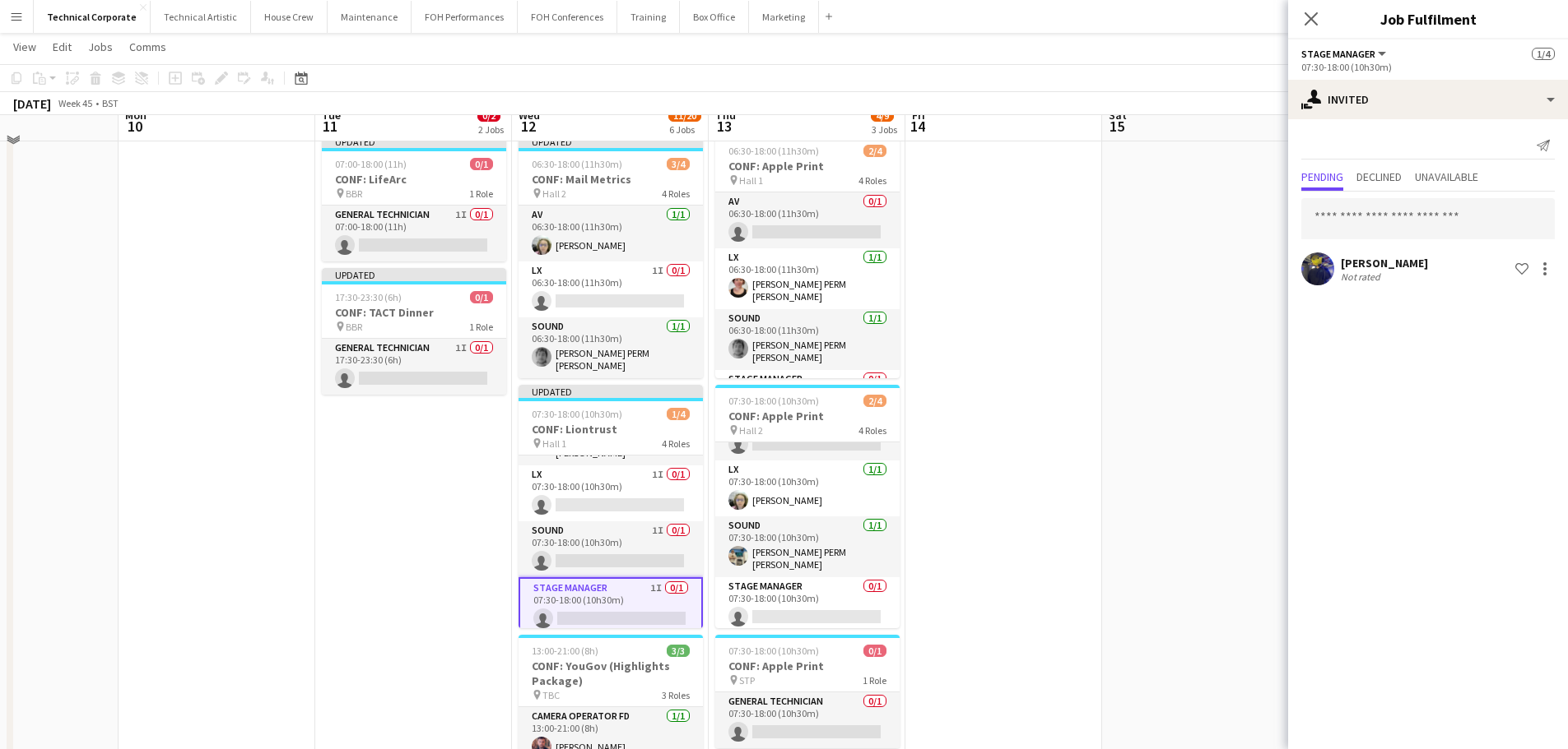
scroll to position [43, 0]
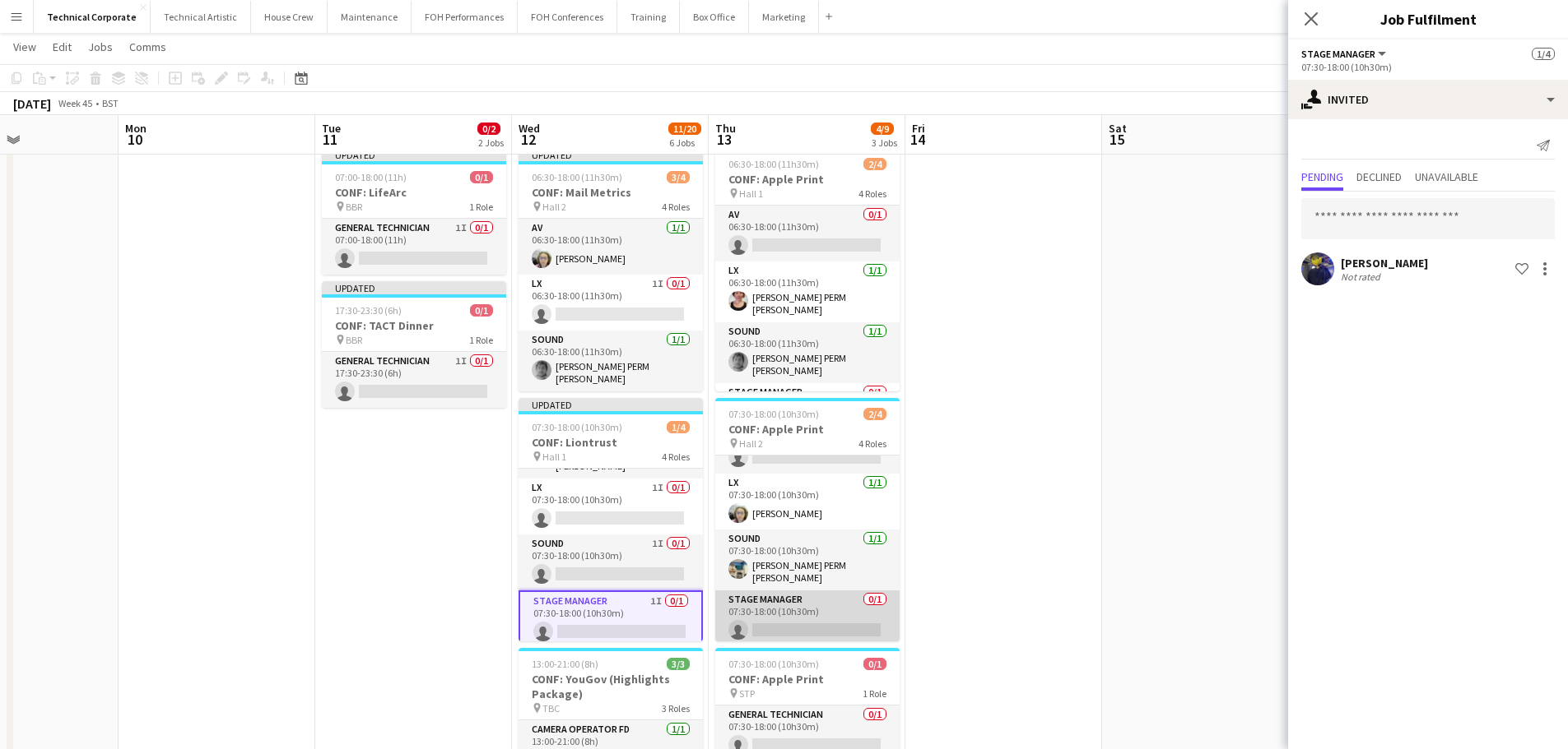
click at [826, 617] on app-card-role "Stage Manager 0/1 07:30-18:00 (10h30m) single-neutral-actions" at bounding box center [807, 618] width 184 height 56
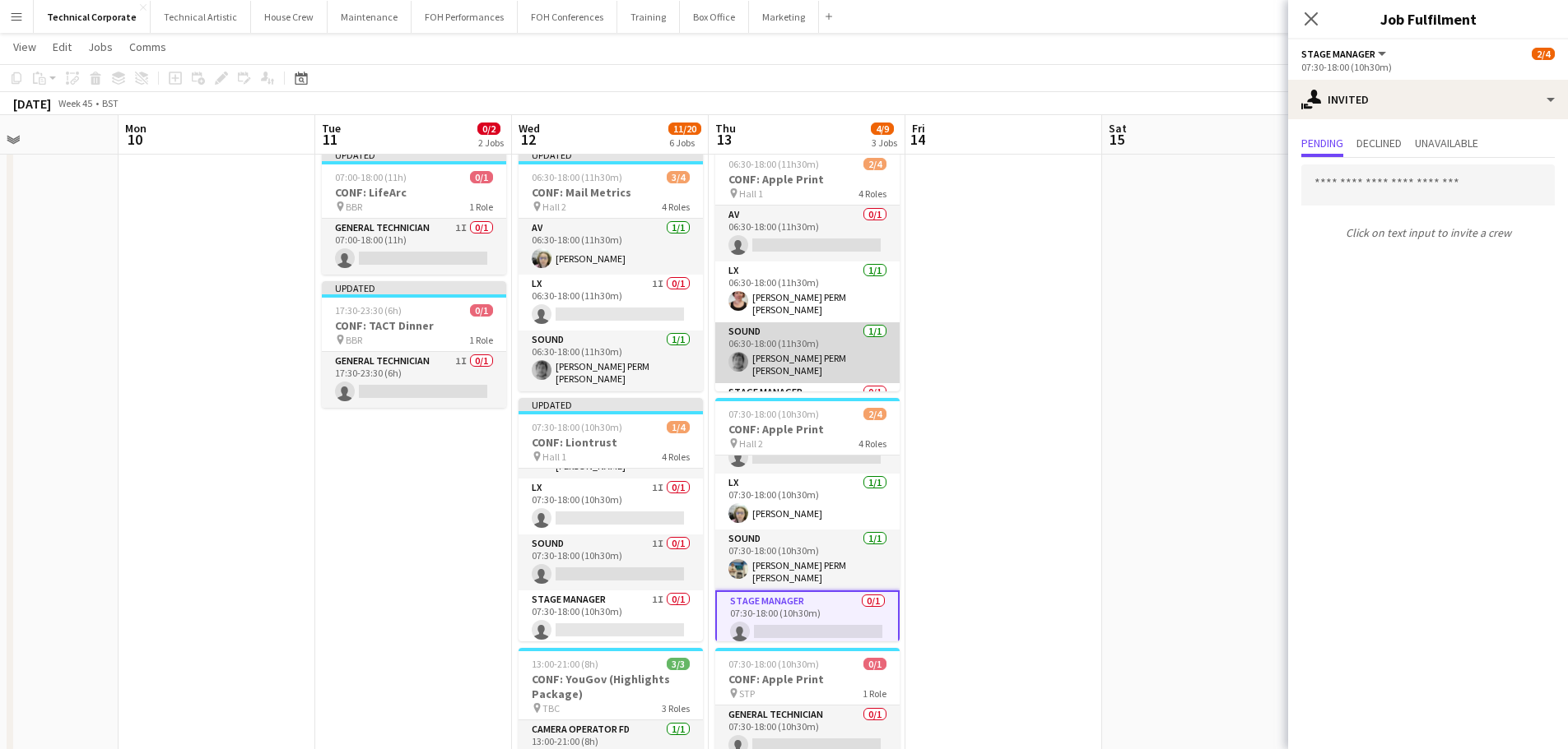
scroll to position [38, 0]
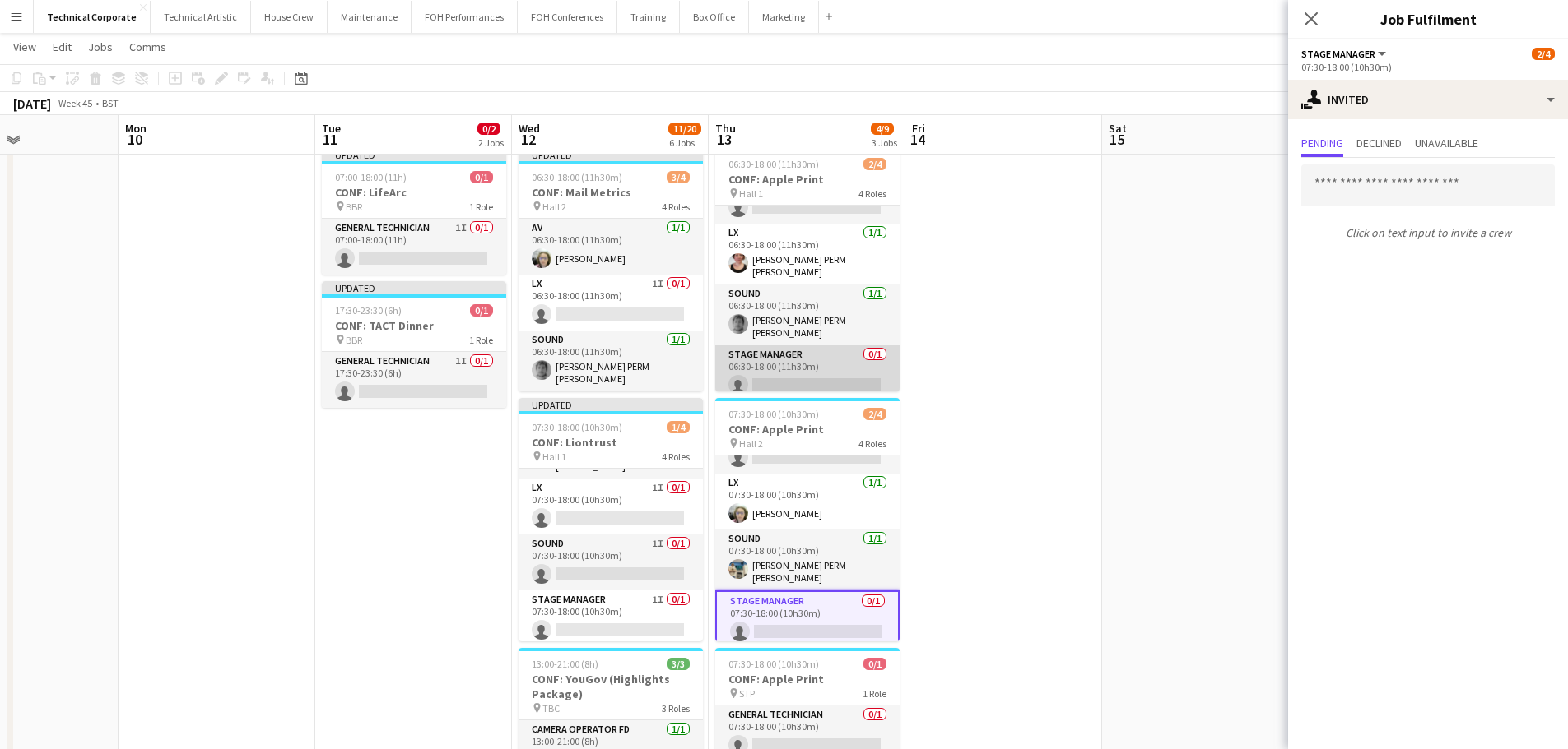
click at [836, 346] on app-card-role "Stage Manager 0/1 06:30-18:00 (11h30m) single-neutral-actions" at bounding box center [807, 373] width 184 height 56
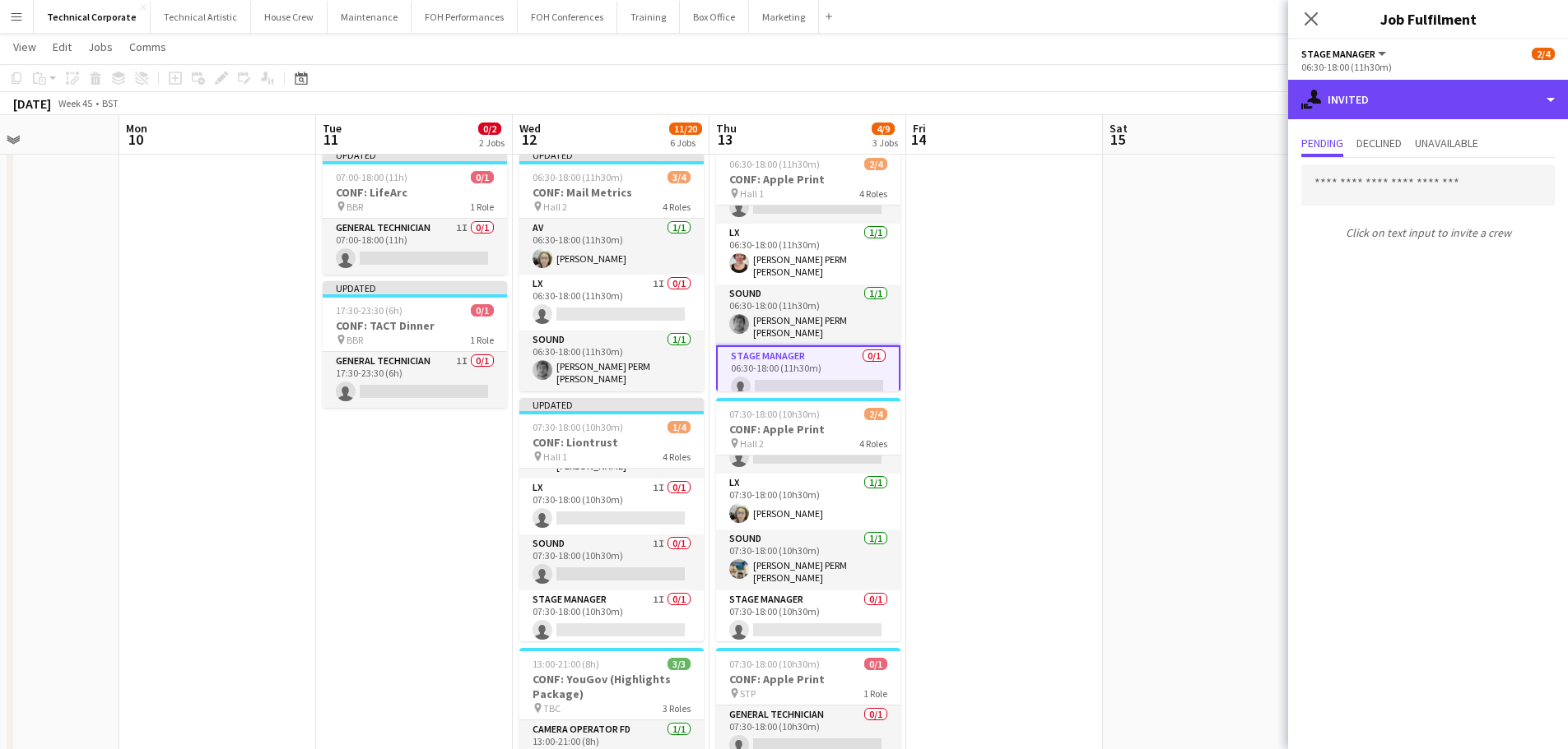
drag, startPoint x: 1371, startPoint y: 103, endPoint x: 1460, endPoint y: 185, distance: 121.0
click at [1371, 107] on div "single-neutral-actions-share-1 Invited" at bounding box center [1427, 100] width 280 height 40
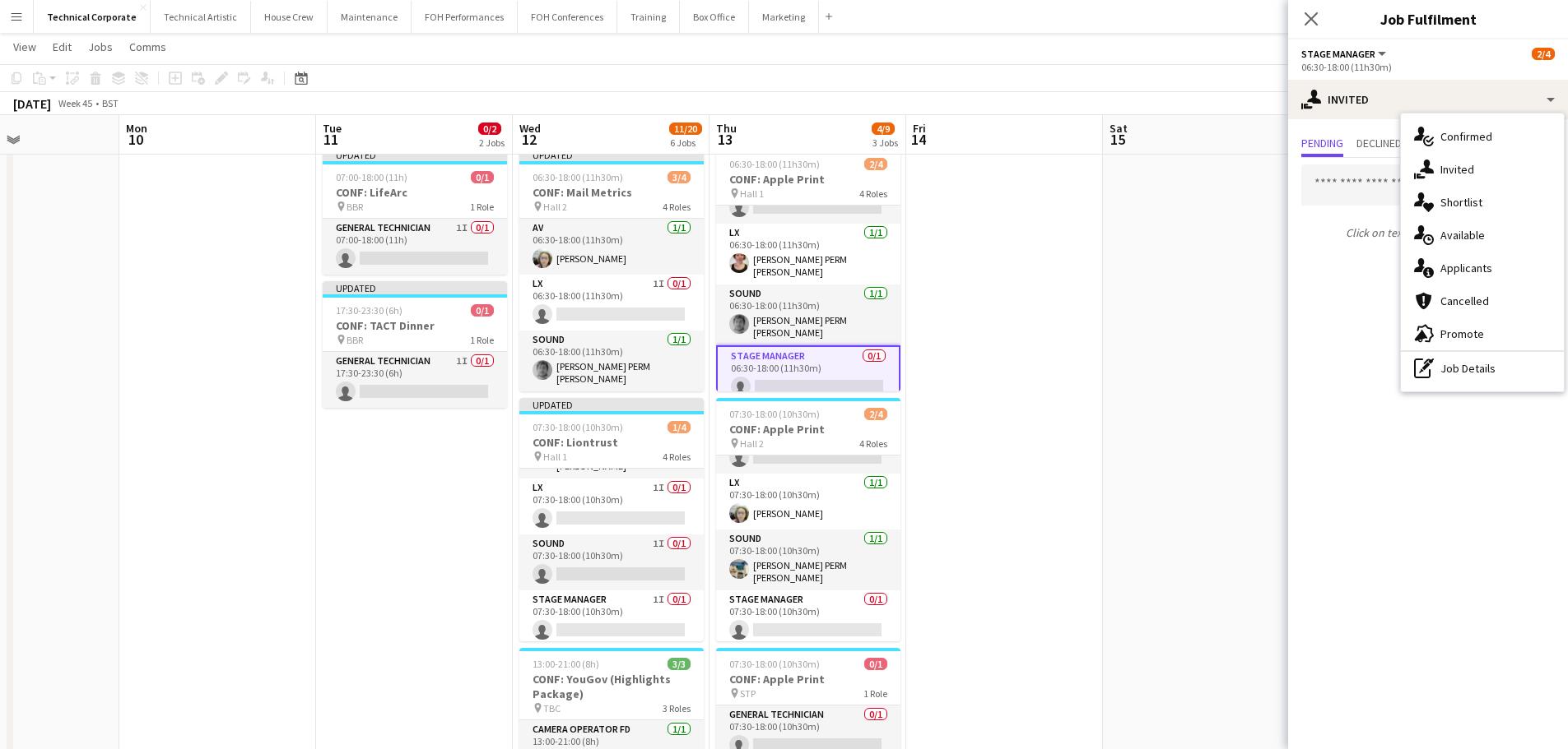
drag, startPoint x: 1470, startPoint y: 230, endPoint x: 1454, endPoint y: 247, distance: 23.3
click at [1470, 231] on span "Available" at bounding box center [1462, 235] width 45 height 15
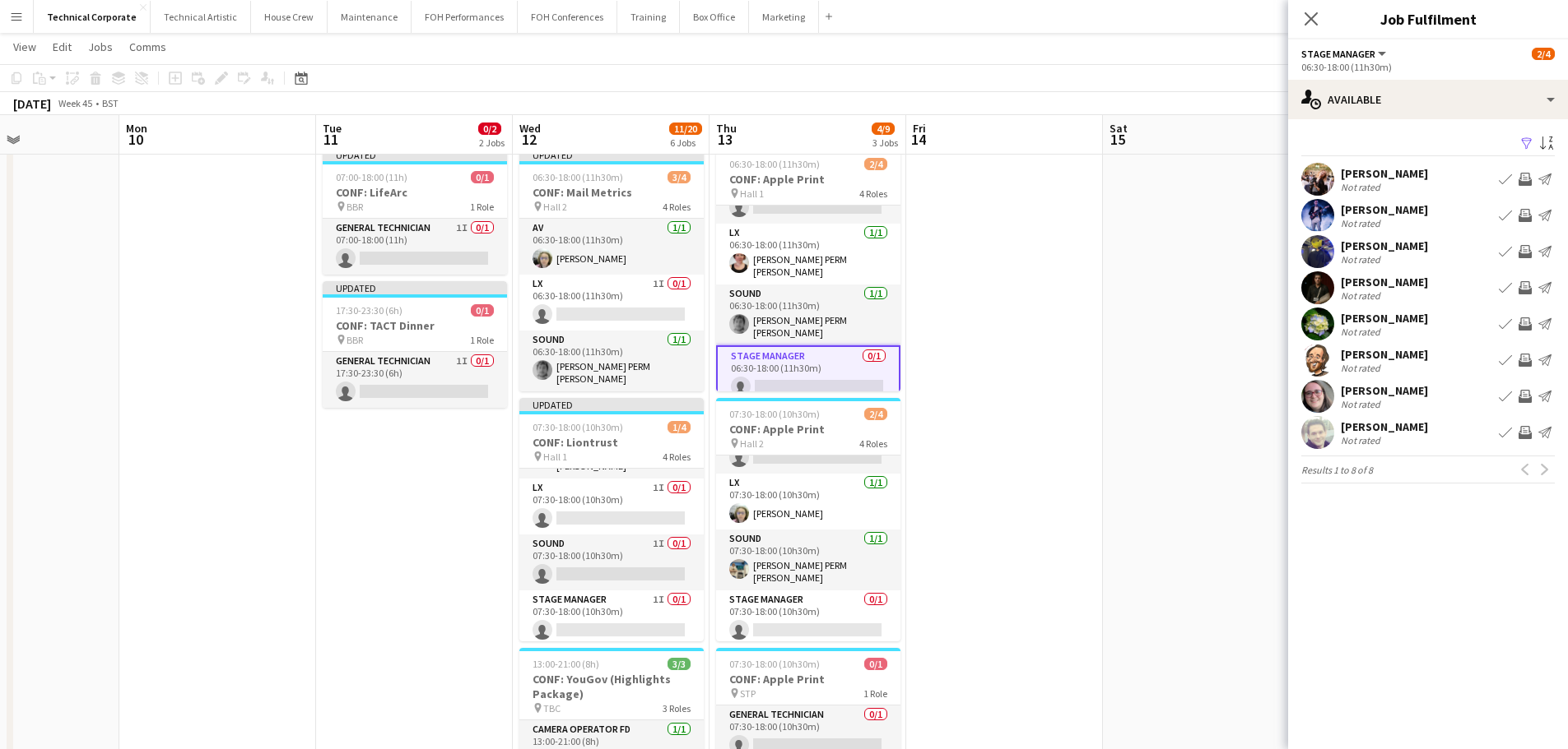
click at [1525, 438] on app-icon "Invite crew" at bounding box center [1525, 433] width 13 height 13
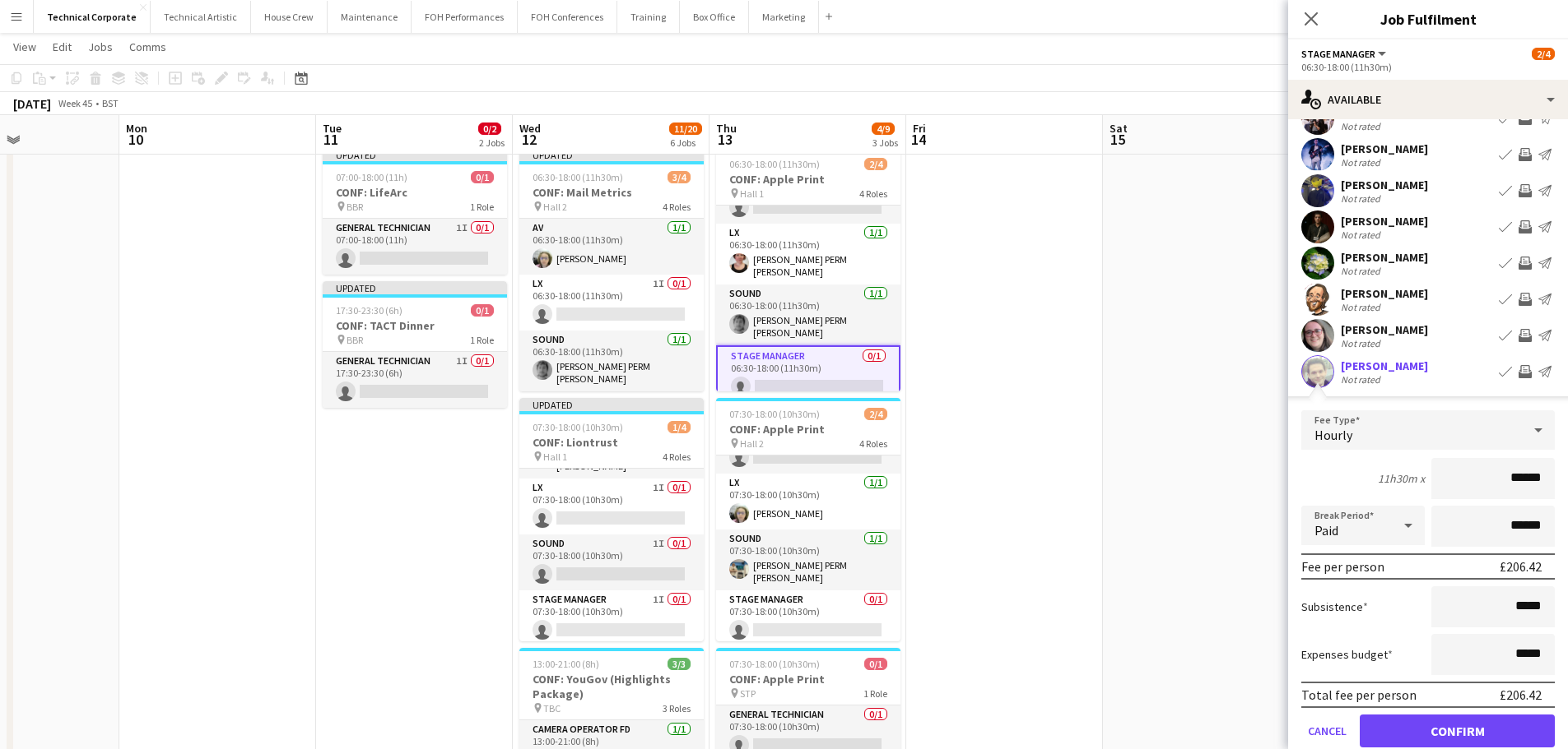
scroll to position [127, 0]
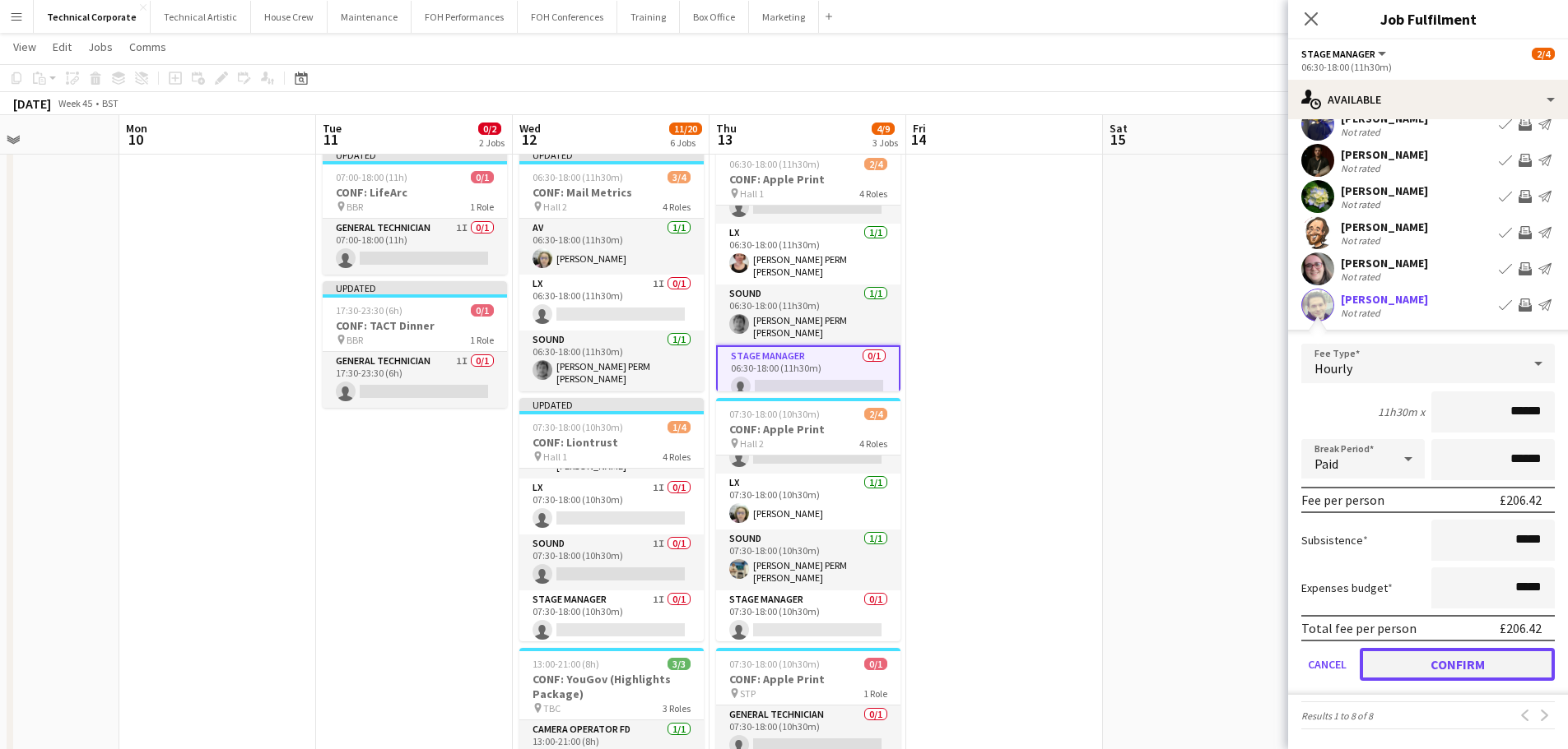
click at [1476, 663] on button "Confirm" at bounding box center [1456, 665] width 195 height 33
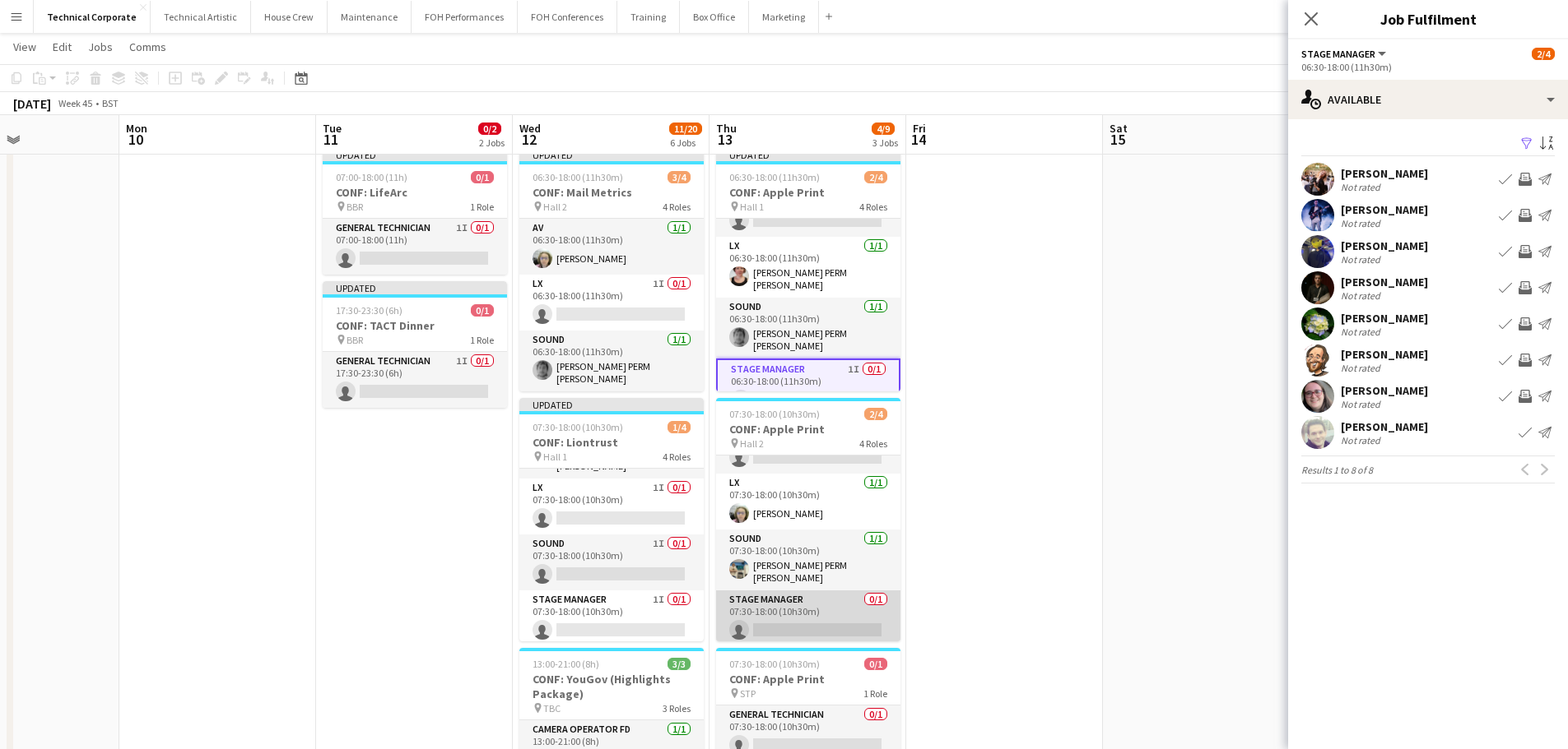
click at [810, 636] on app-card-role "Stage Manager 0/1 07:30-18:00 (10h30m) single-neutral-actions" at bounding box center [808, 618] width 184 height 56
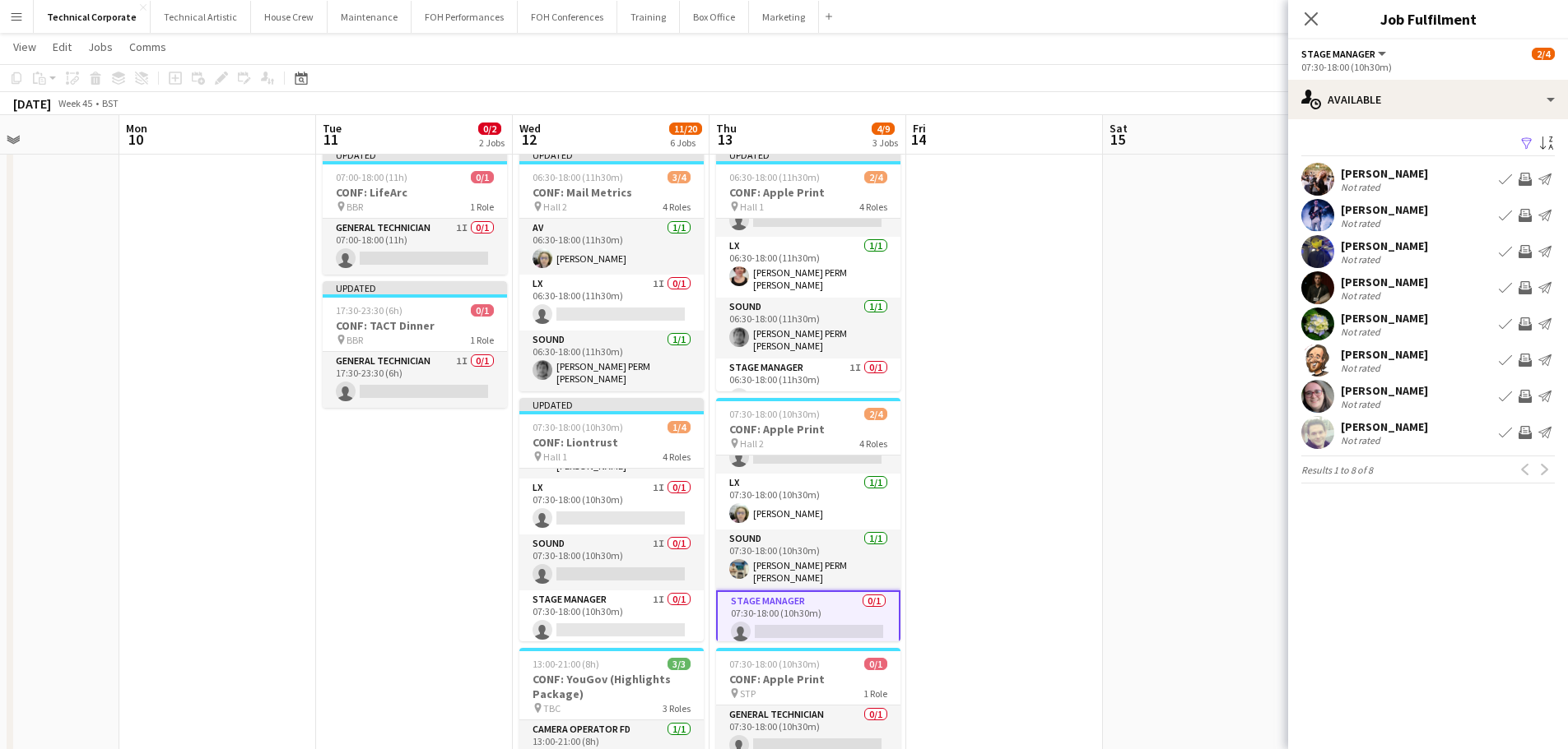
drag, startPoint x: 1525, startPoint y: 288, endPoint x: 1519, endPoint y: 297, distance: 10.8
click at [1525, 289] on app-icon "Invite crew" at bounding box center [1525, 288] width 13 height 13
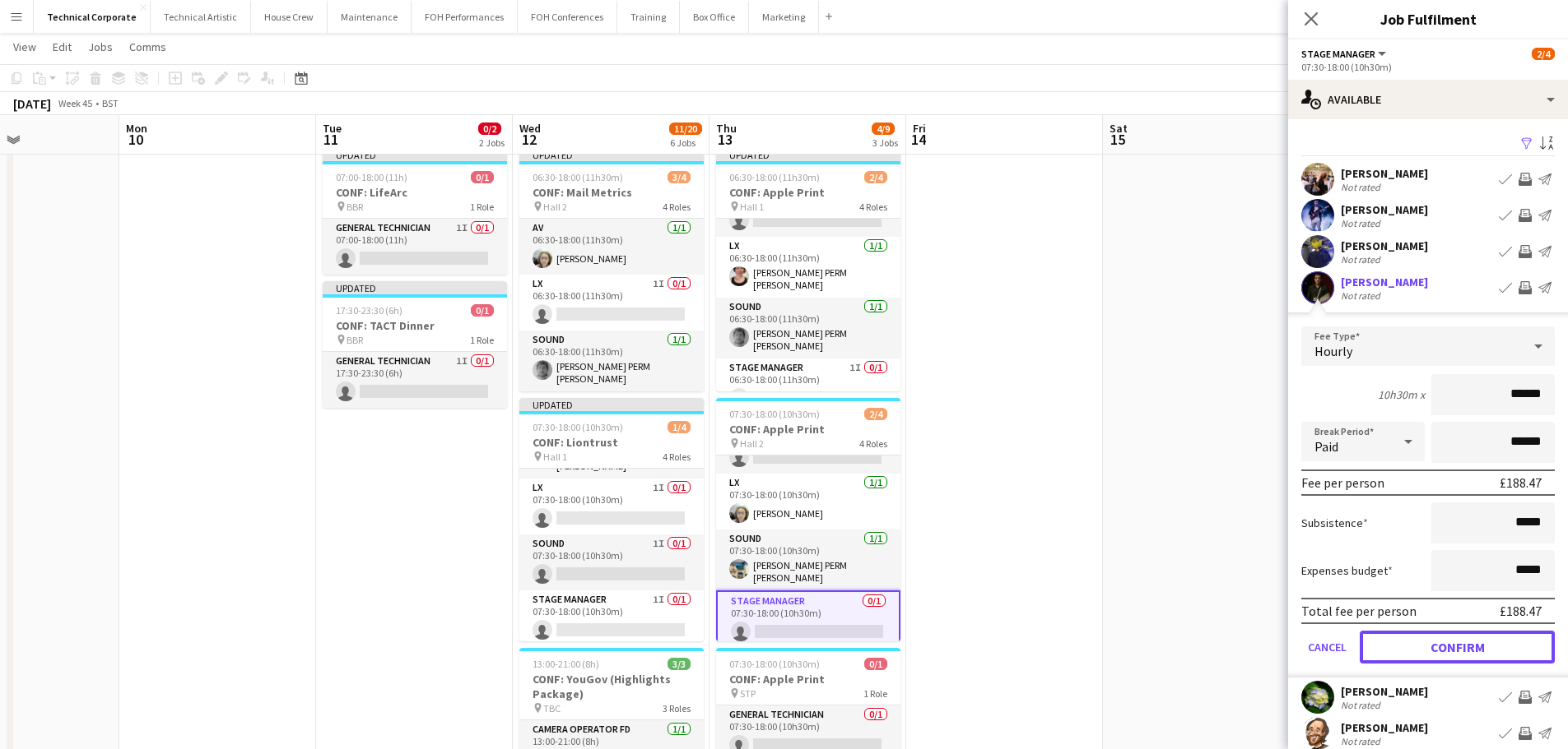
drag, startPoint x: 1450, startPoint y: 649, endPoint x: 1371, endPoint y: 650, distance: 79.0
click at [1451, 649] on button "Confirm" at bounding box center [1456, 647] width 195 height 33
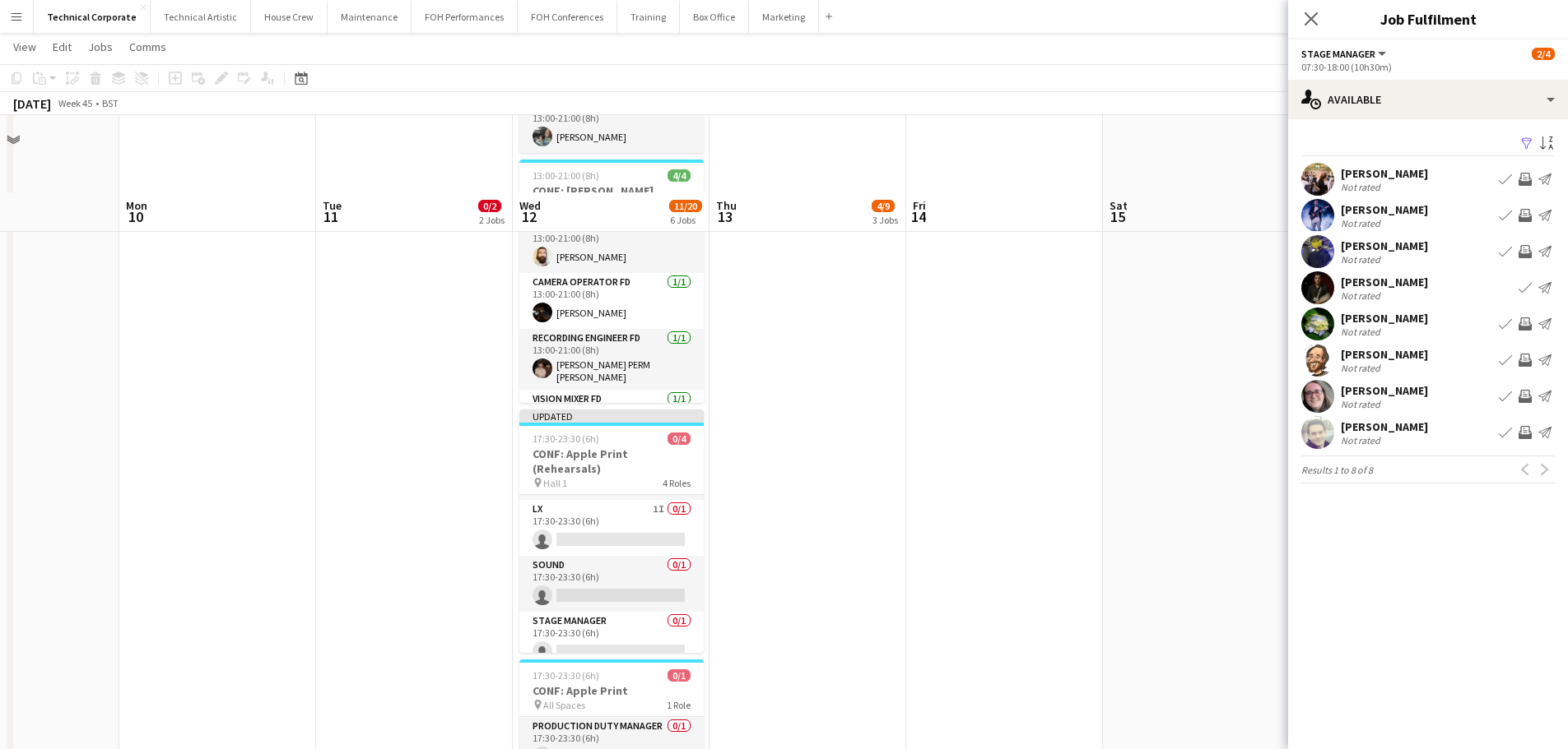
scroll to position [866, 0]
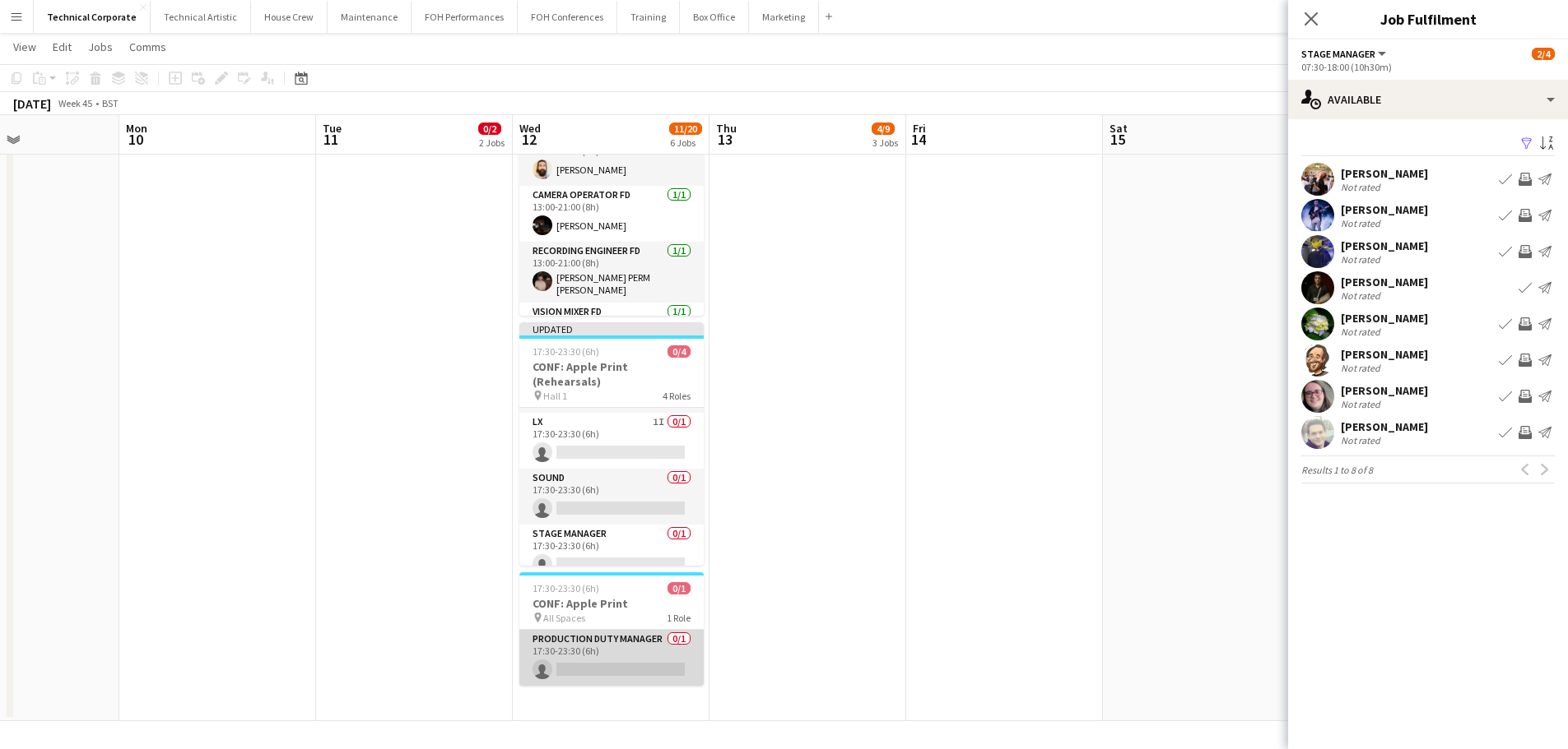
click at [638, 651] on app-card-role "Production Duty Manager 0/1 17:30-23:30 (6h) single-neutral-actions" at bounding box center [612, 658] width 184 height 56
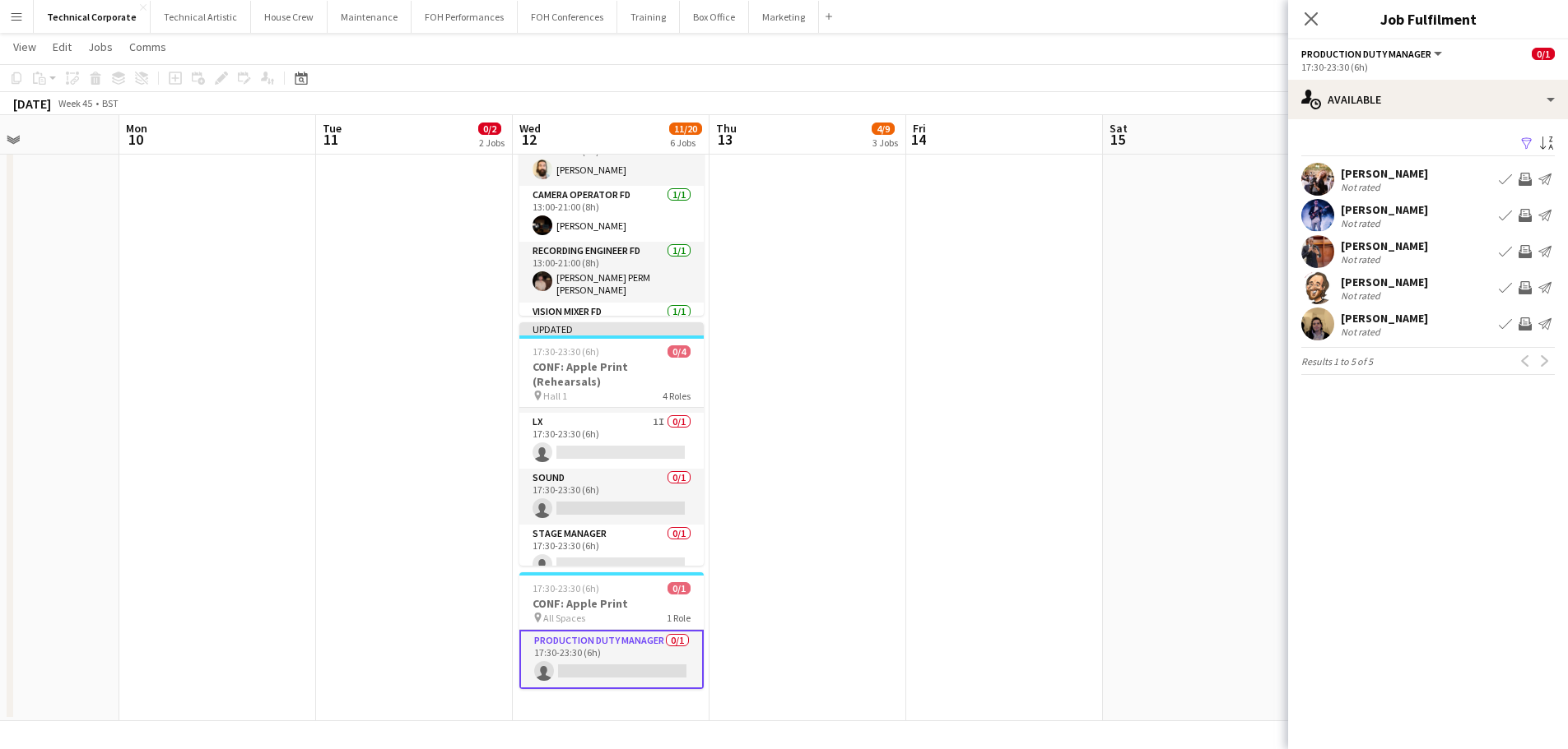
click at [1521, 289] on app-icon "Invite crew" at bounding box center [1525, 288] width 13 height 13
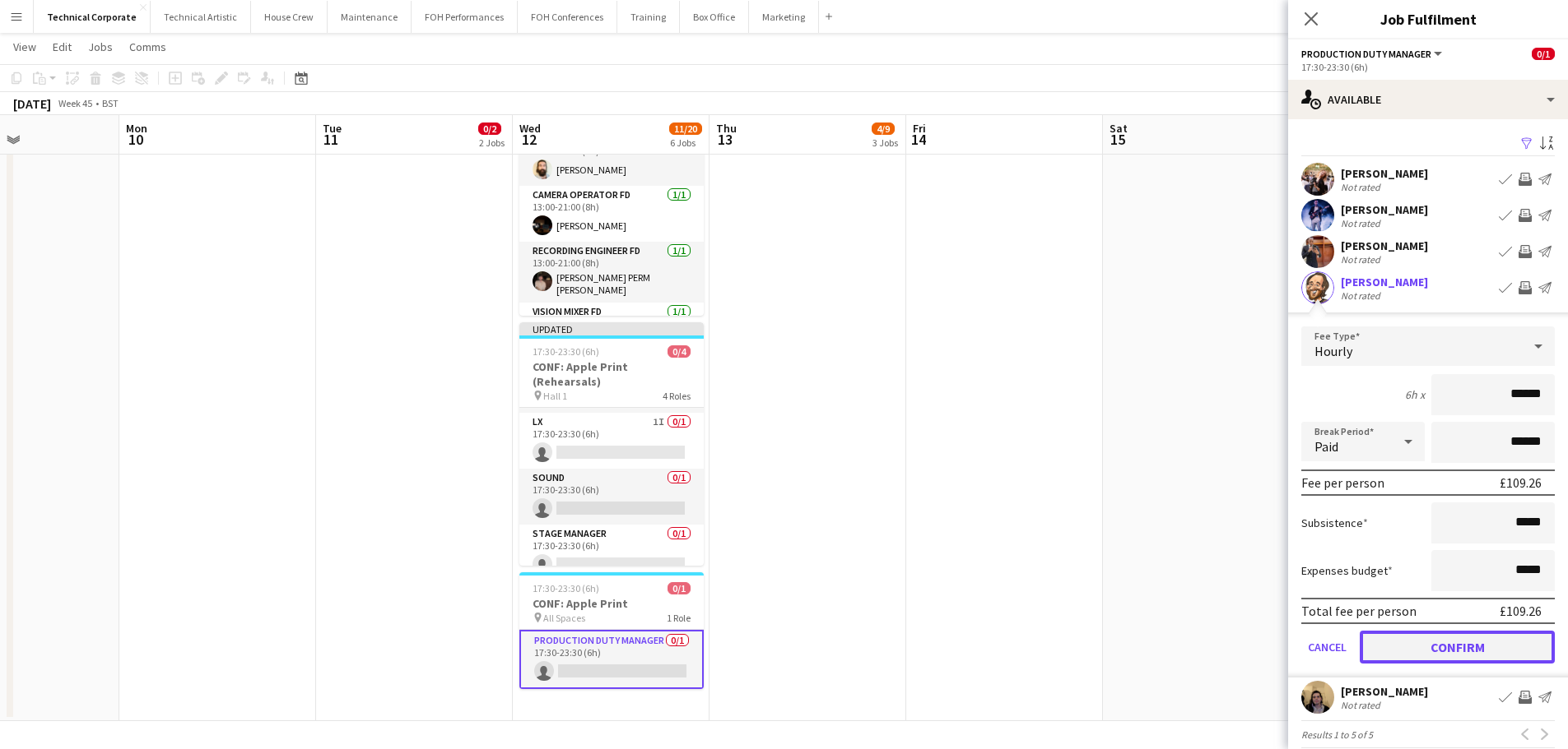
click at [1407, 648] on button "Confirm" at bounding box center [1456, 647] width 195 height 33
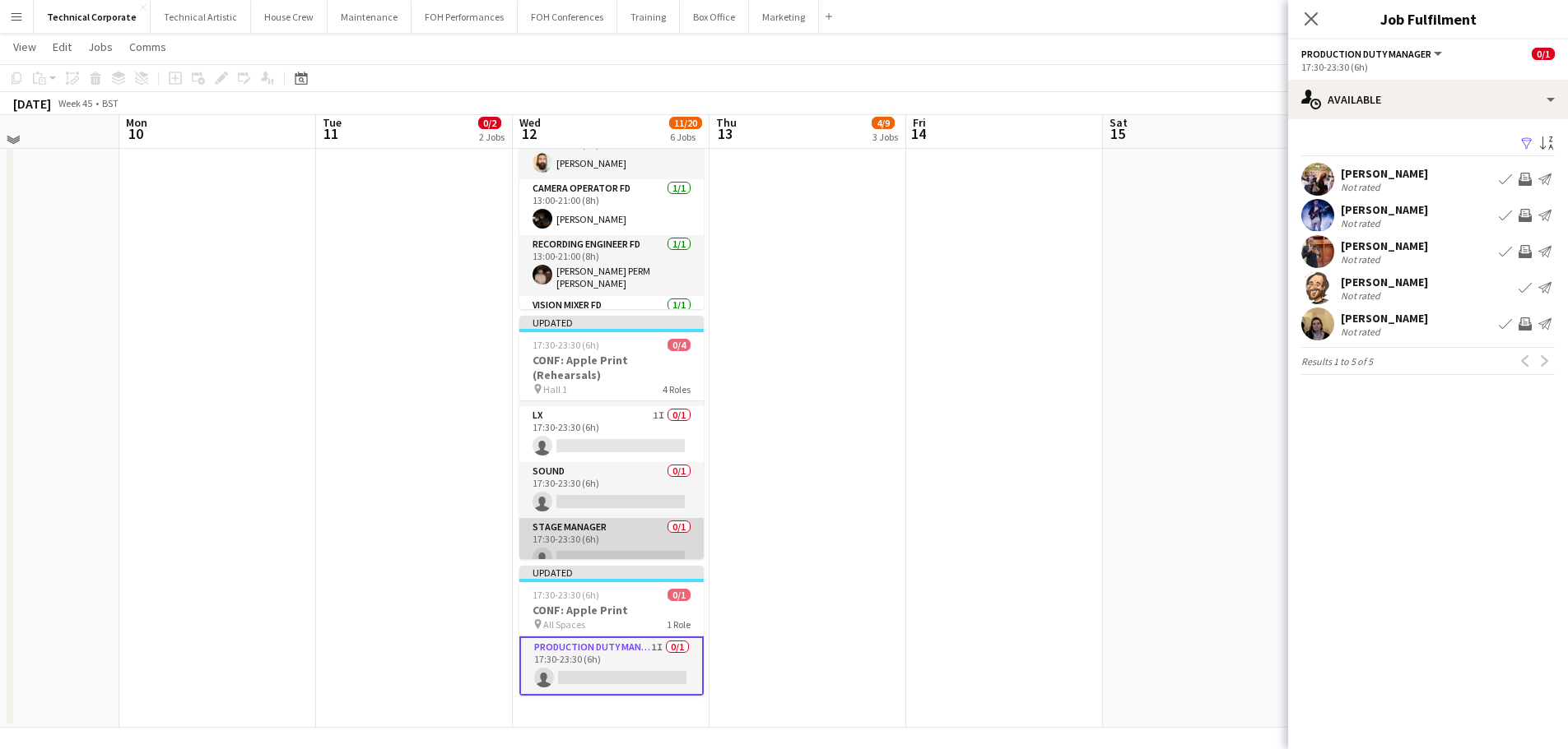
scroll to position [878, 0]
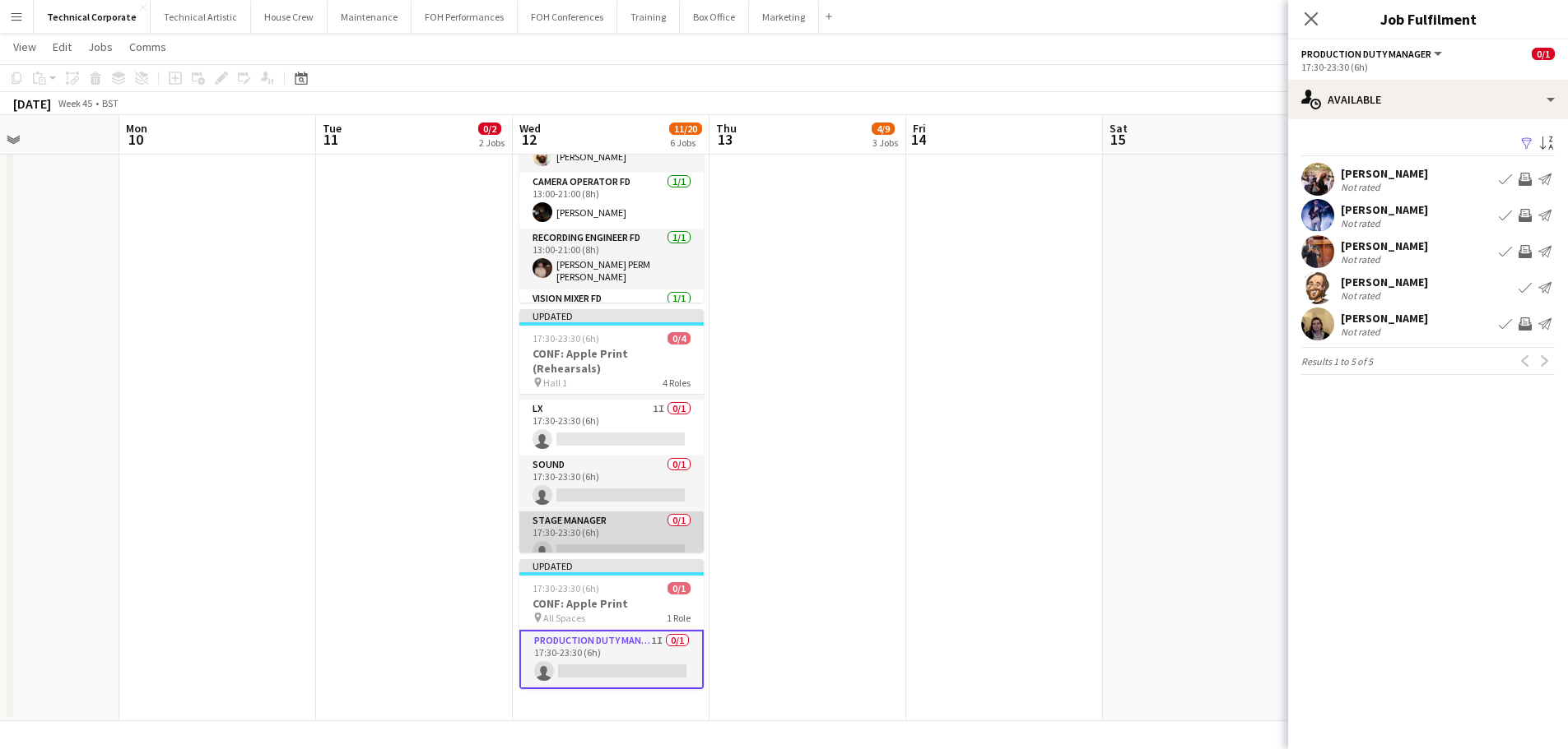
click at [632, 529] on app-card-role "Stage Manager 0/1 17:30-23:30 (6h) single-neutral-actions" at bounding box center [612, 539] width 184 height 56
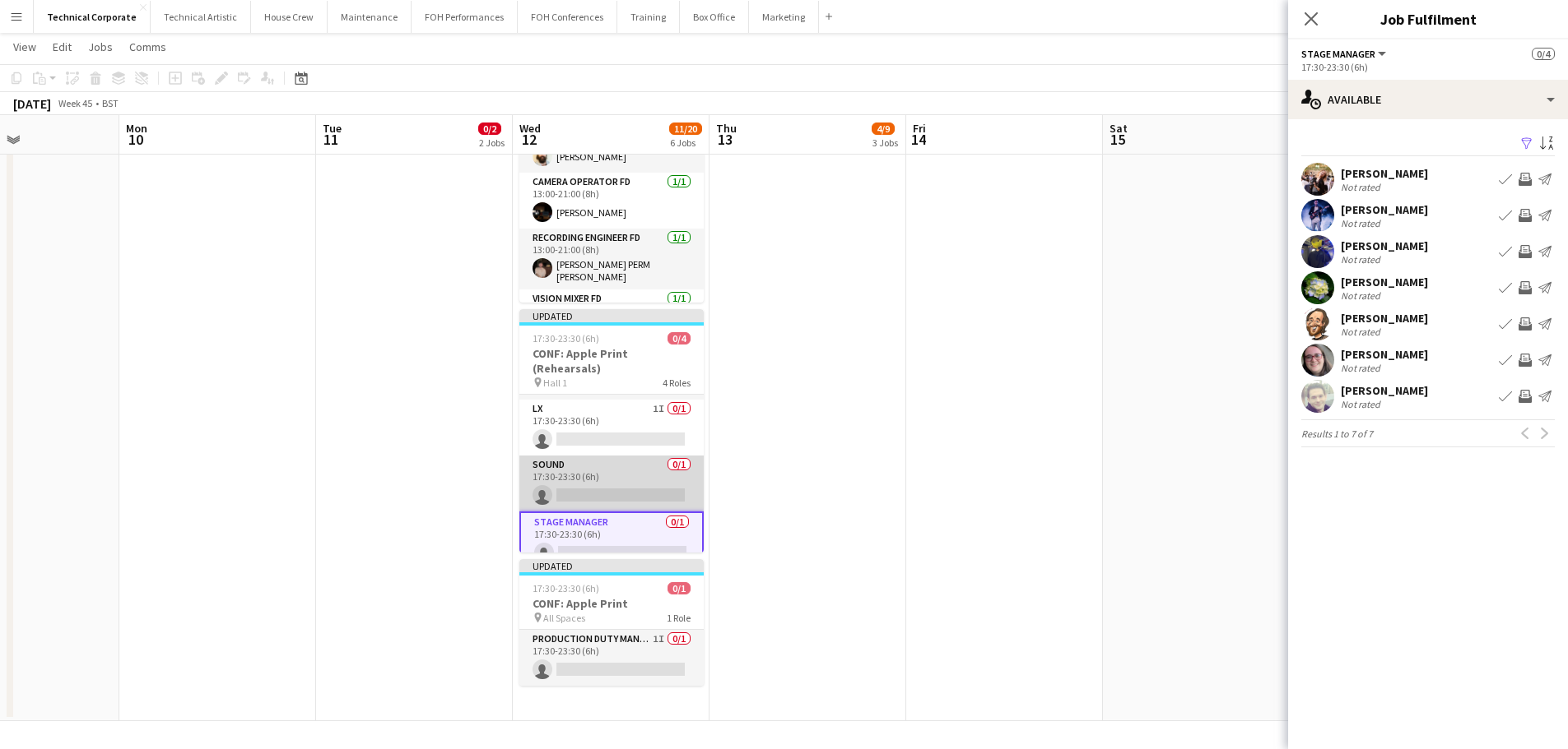
scroll to position [0, 0]
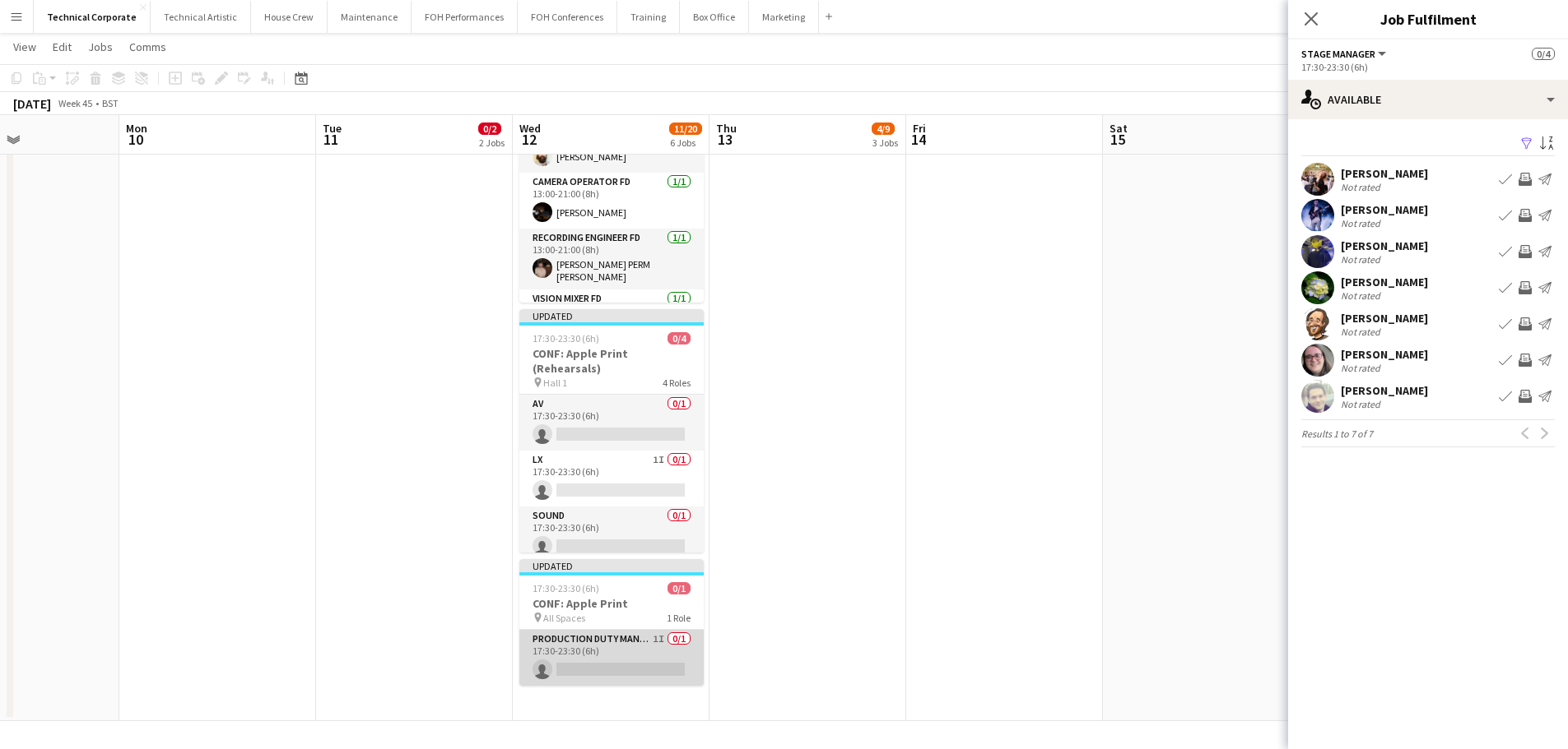
click at [636, 650] on app-card-role "Production Duty Manager 1I 0/1 17:30-23:30 (6h) single-neutral-actions" at bounding box center [612, 658] width 184 height 56
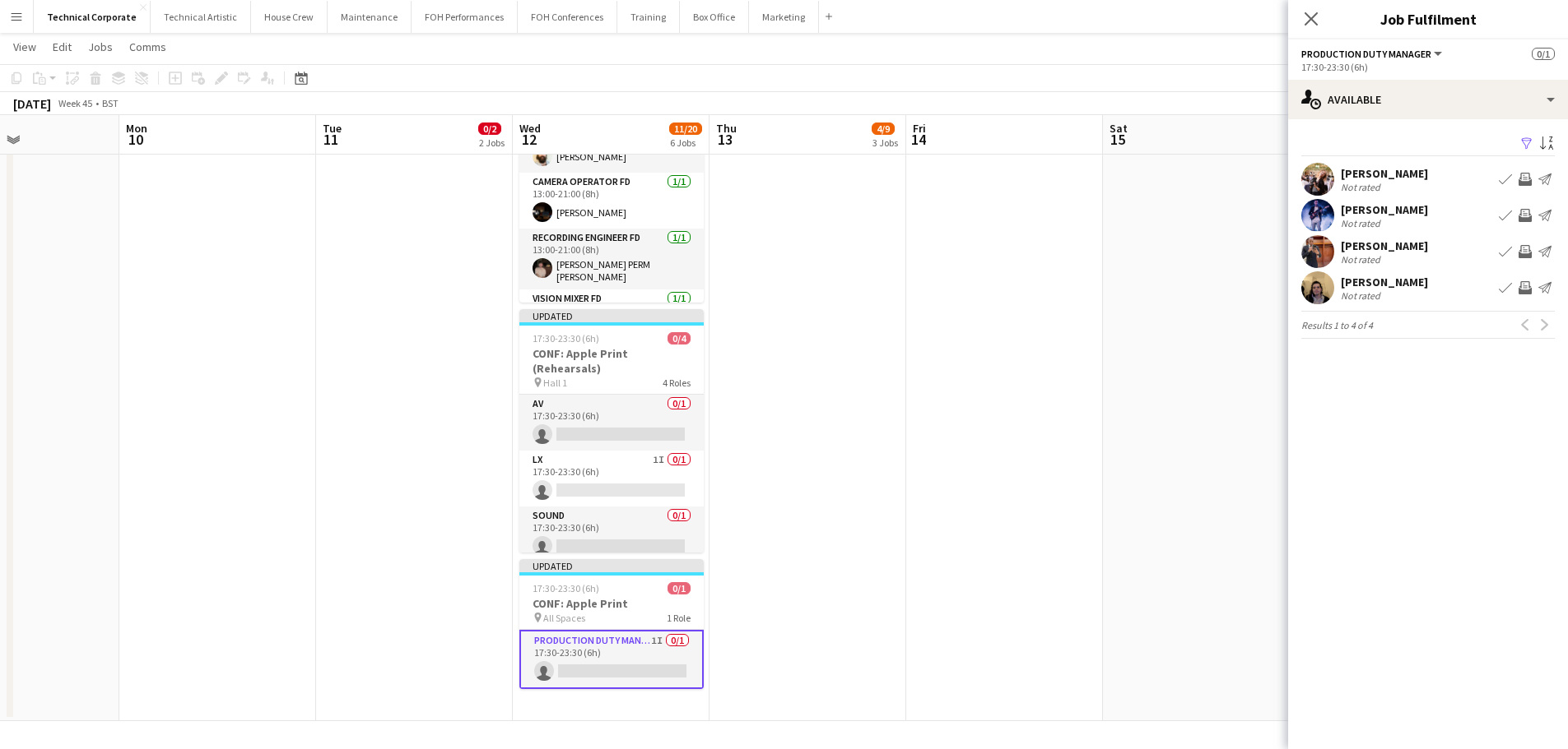
click at [1445, 120] on div "Filter Sort asc Holly Cassidy Not rated Book crew Invite crew Send notification…" at bounding box center [1427, 239] width 280 height 239
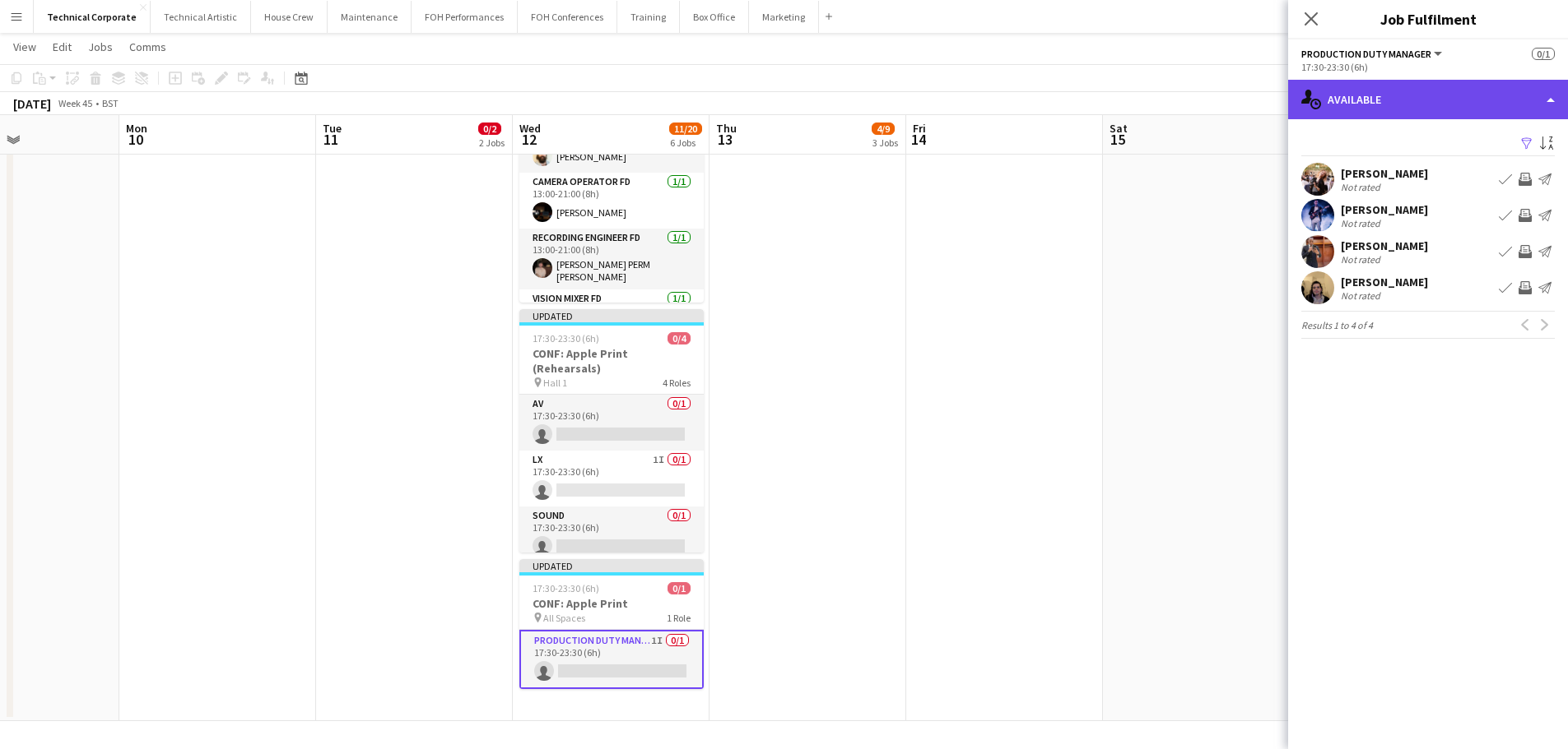
click at [1446, 104] on div "single-neutral-actions-upload Available" at bounding box center [1427, 100] width 280 height 40
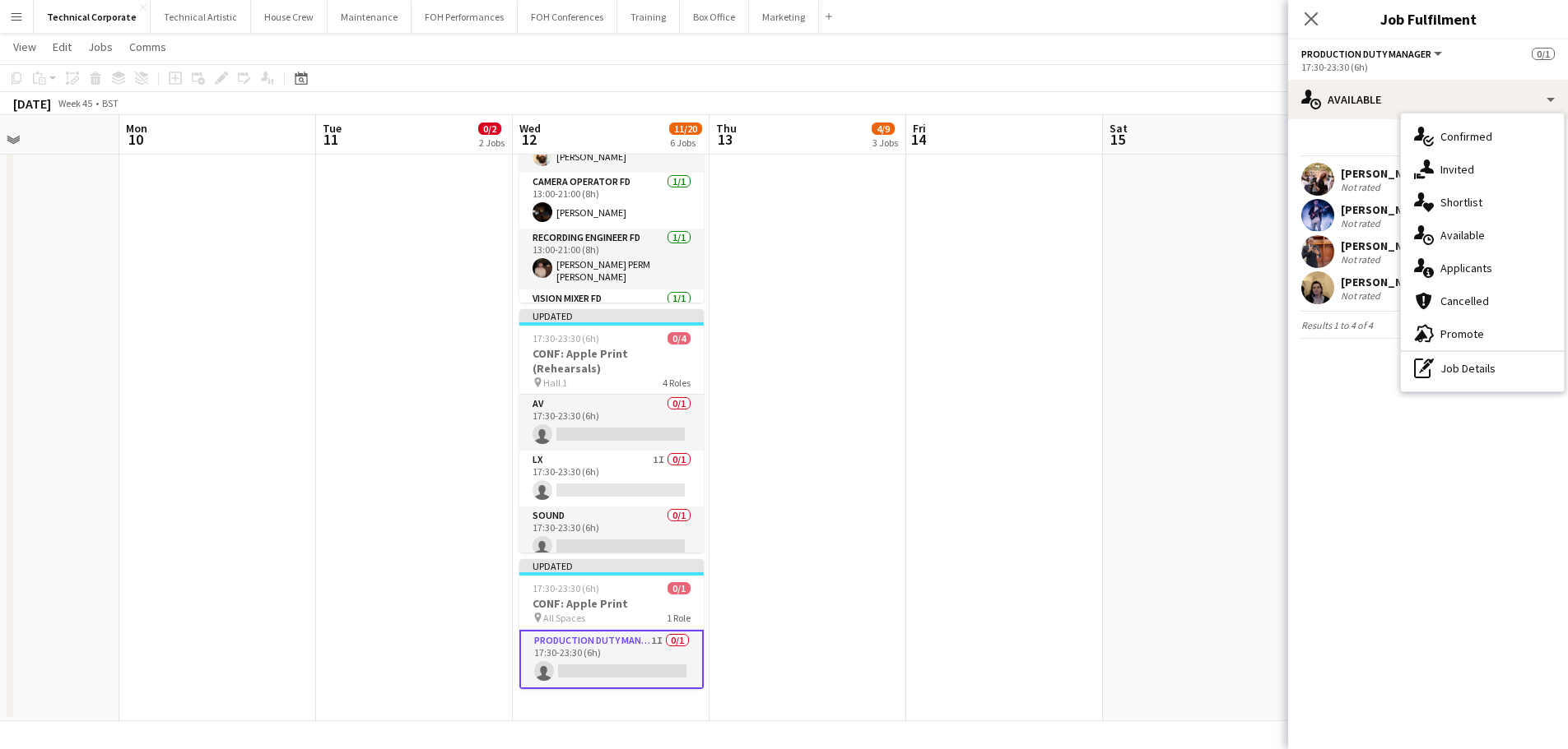
click at [1459, 163] on span "Invited" at bounding box center [1457, 170] width 34 height 15
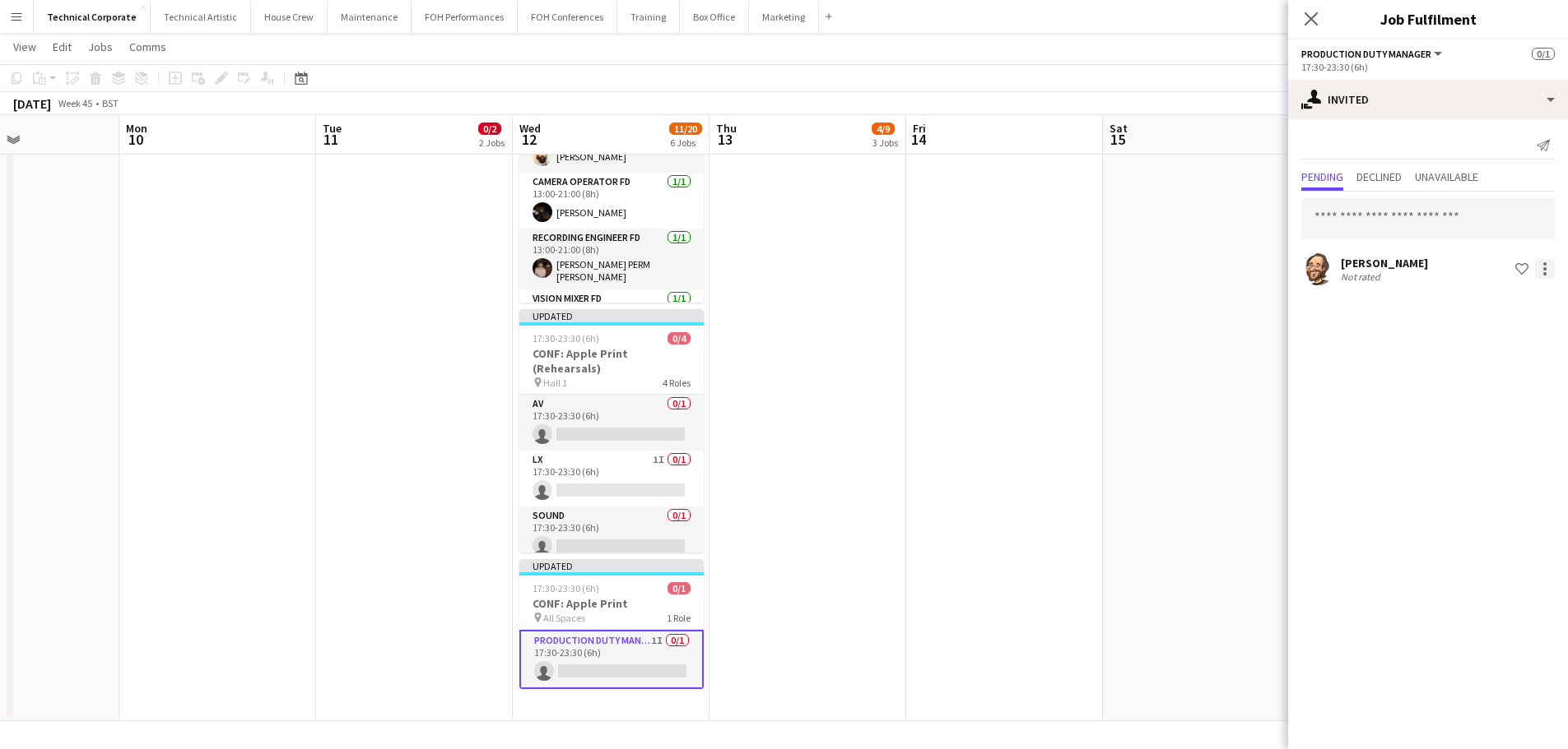
click at [1550, 277] on div at bounding box center [1544, 269] width 20 height 20
click at [1497, 412] on span "Cancel invitation" at bounding box center [1492, 417] width 96 height 14
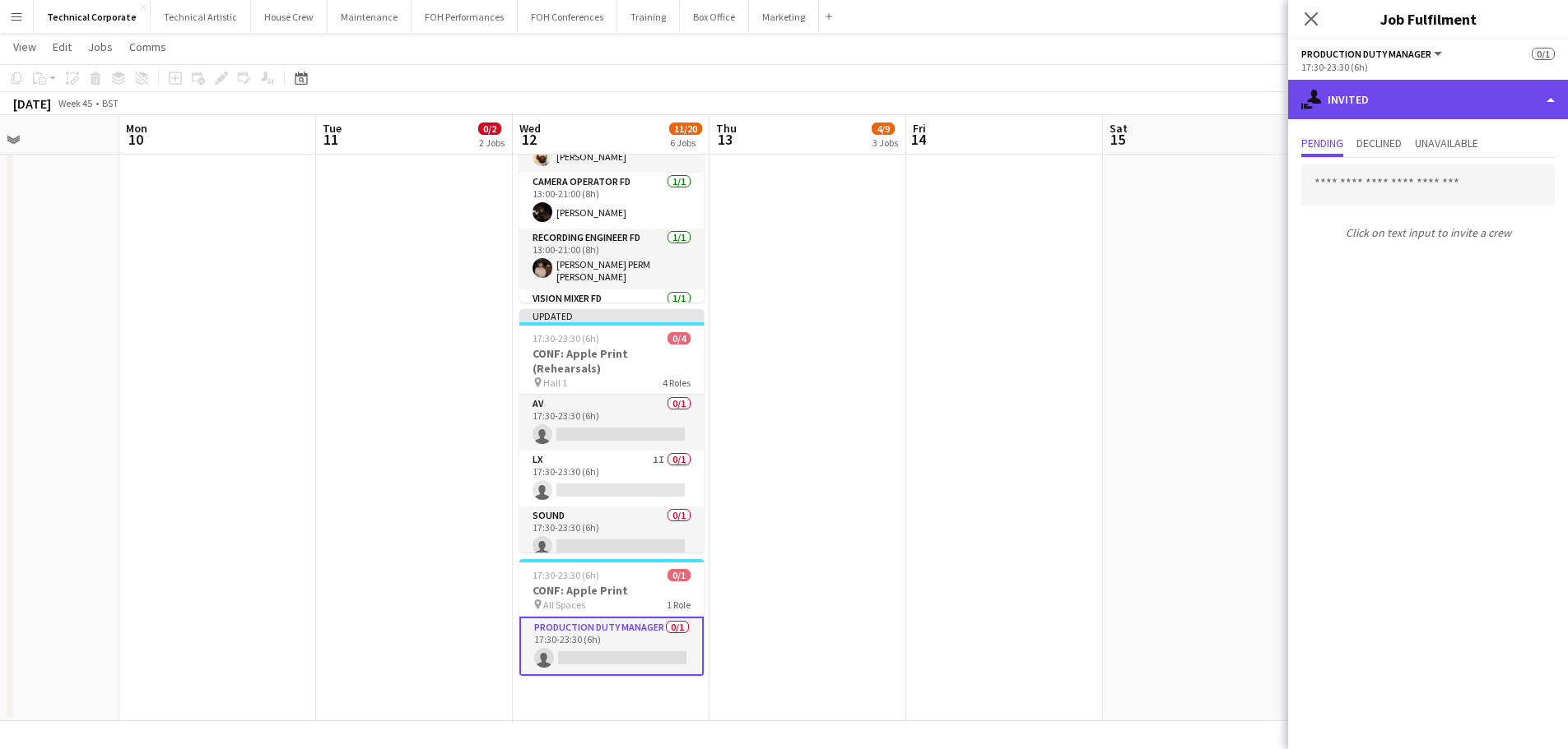
click at [1444, 105] on div "single-neutral-actions-share-1 Invited" at bounding box center [1427, 100] width 280 height 40
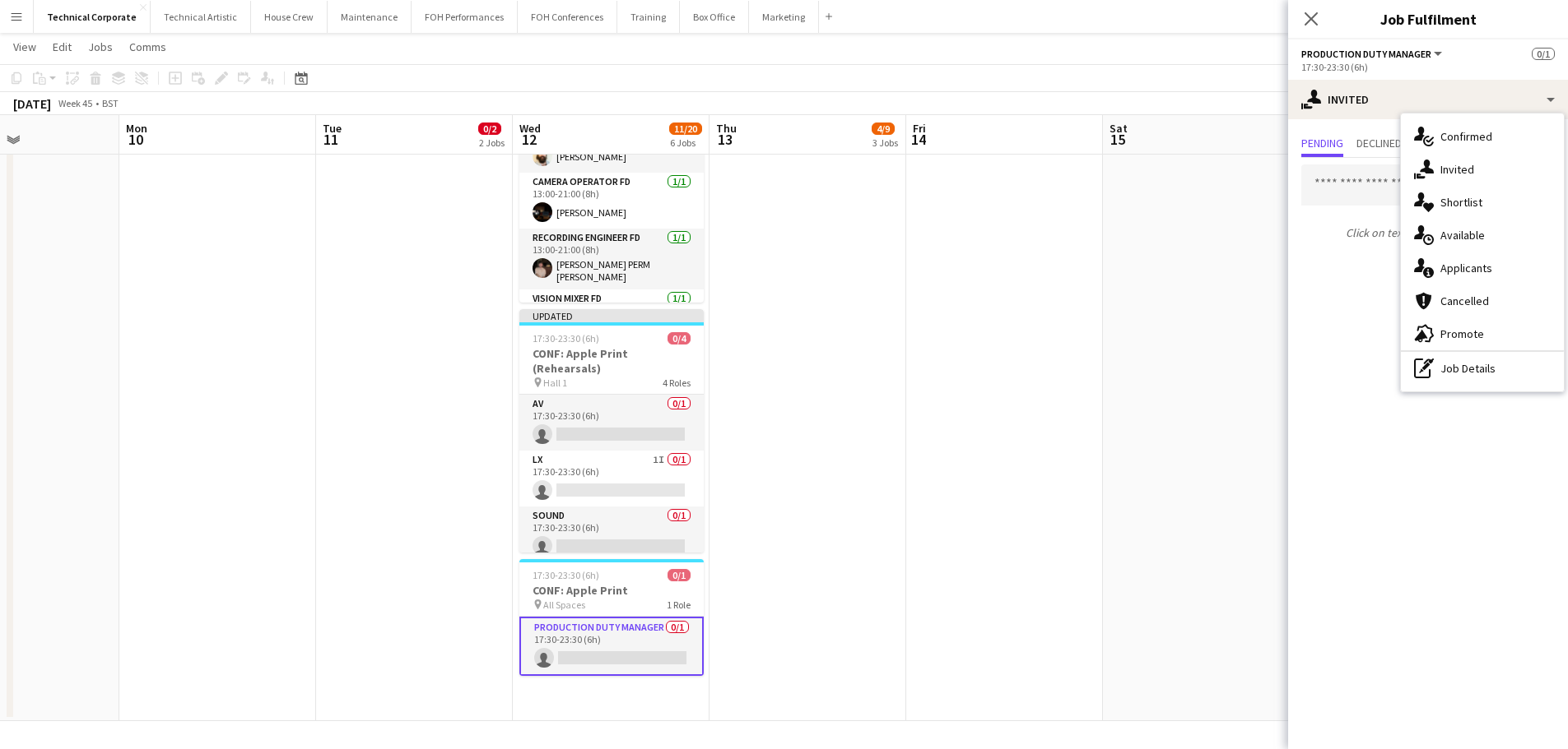
click at [1487, 230] on div "single-neutral-actions-upload Available" at bounding box center [1483, 234] width 163 height 33
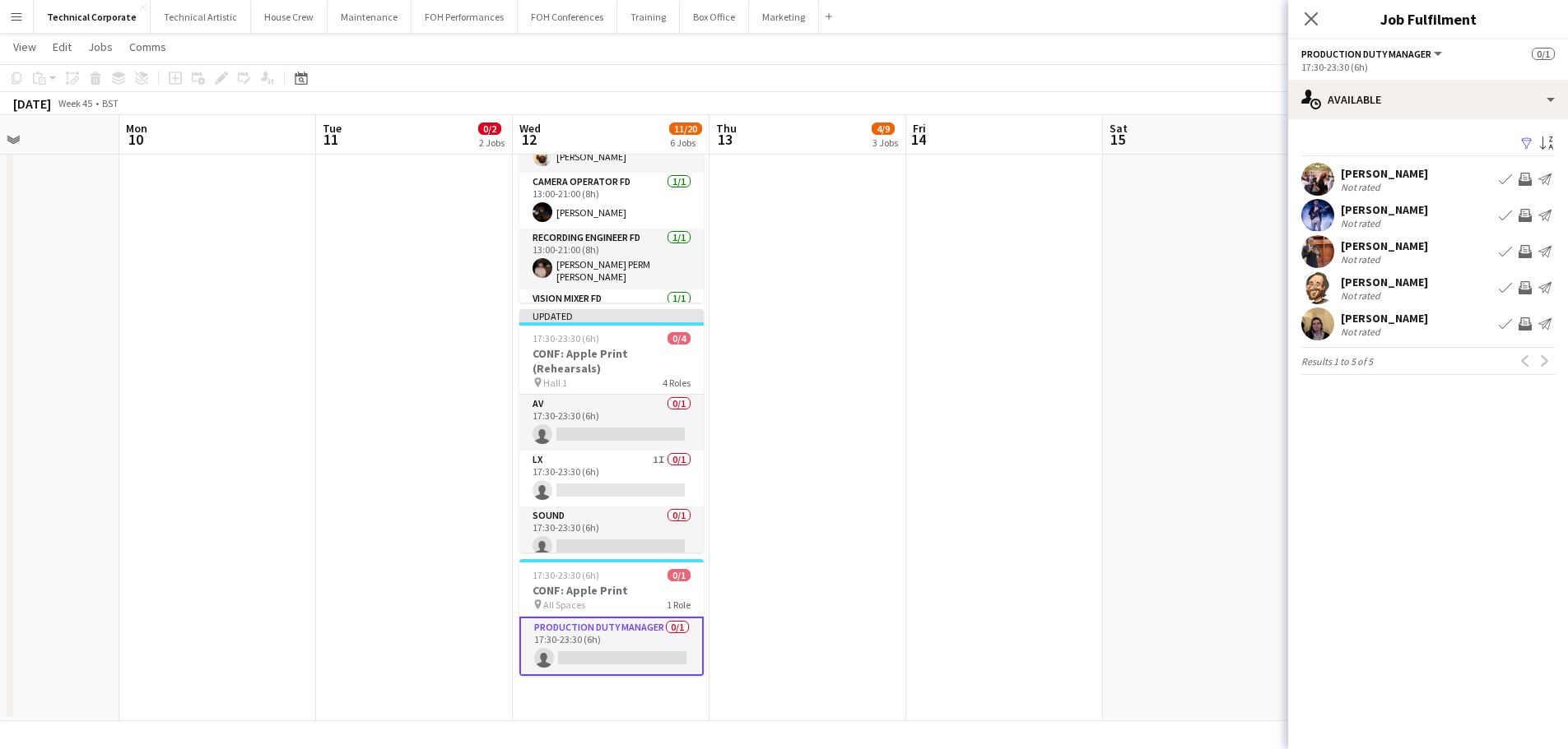
click at [1522, 216] on app-icon "Invite crew" at bounding box center [1525, 215] width 13 height 13
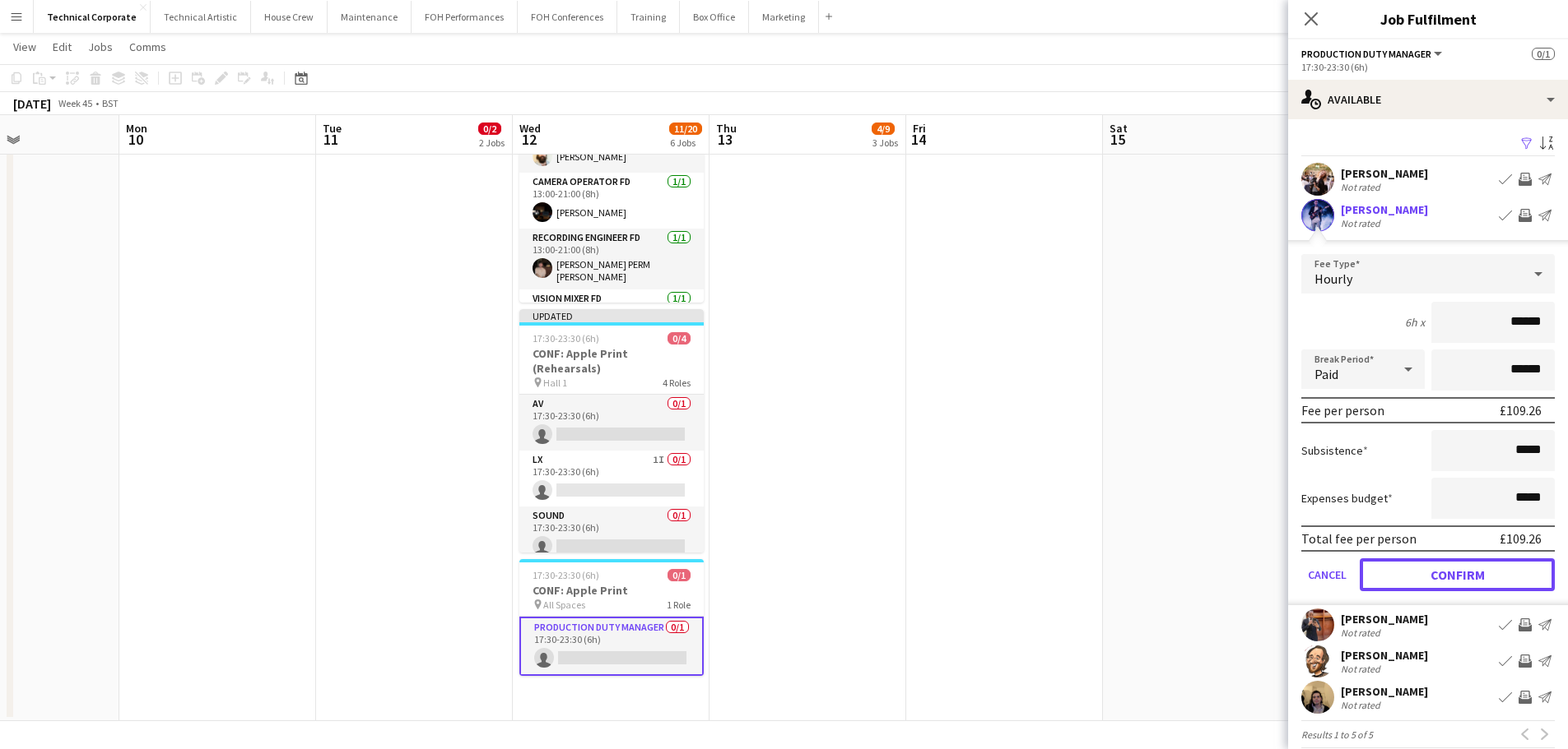
click at [1455, 570] on button "Confirm" at bounding box center [1456, 574] width 195 height 33
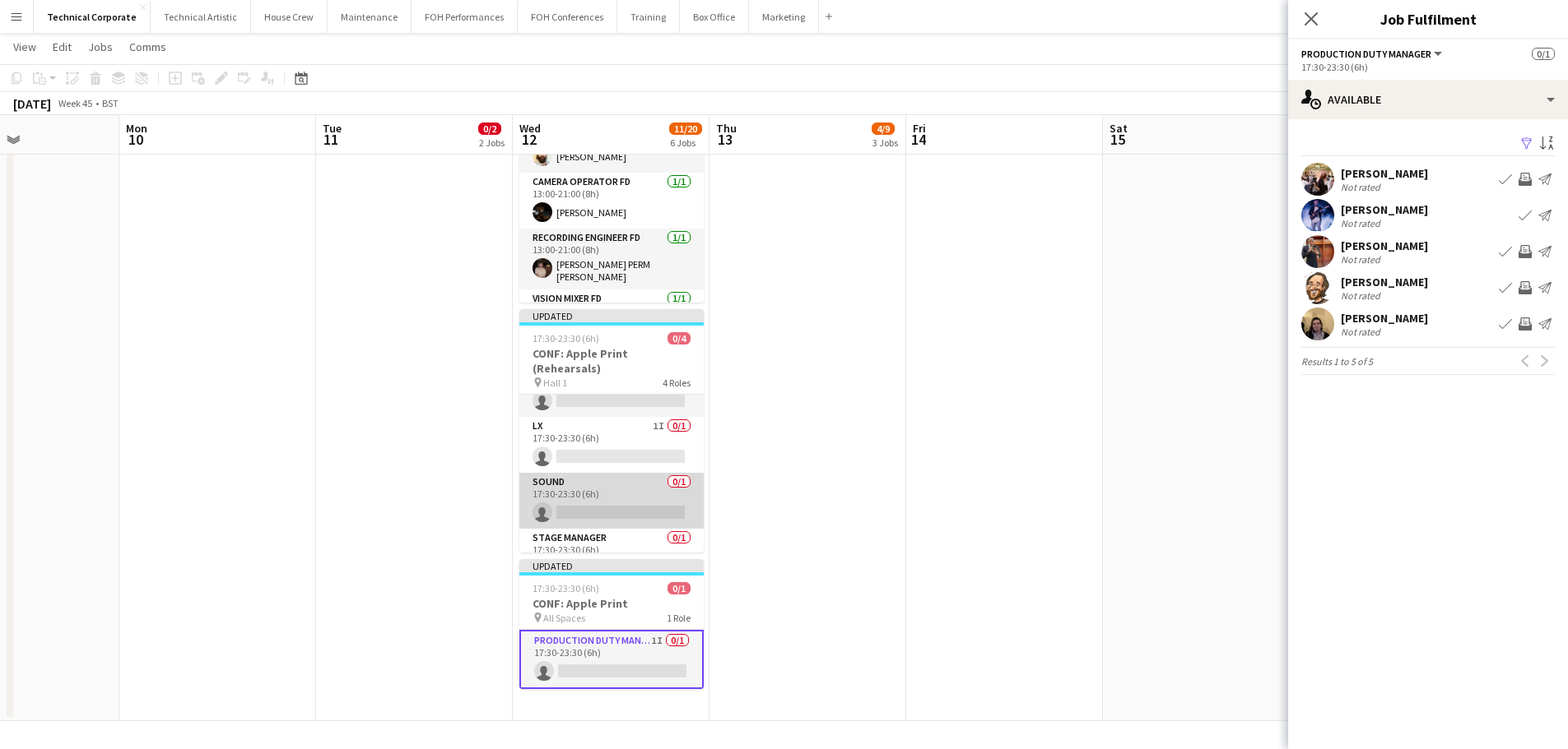
scroll to position [51, 0]
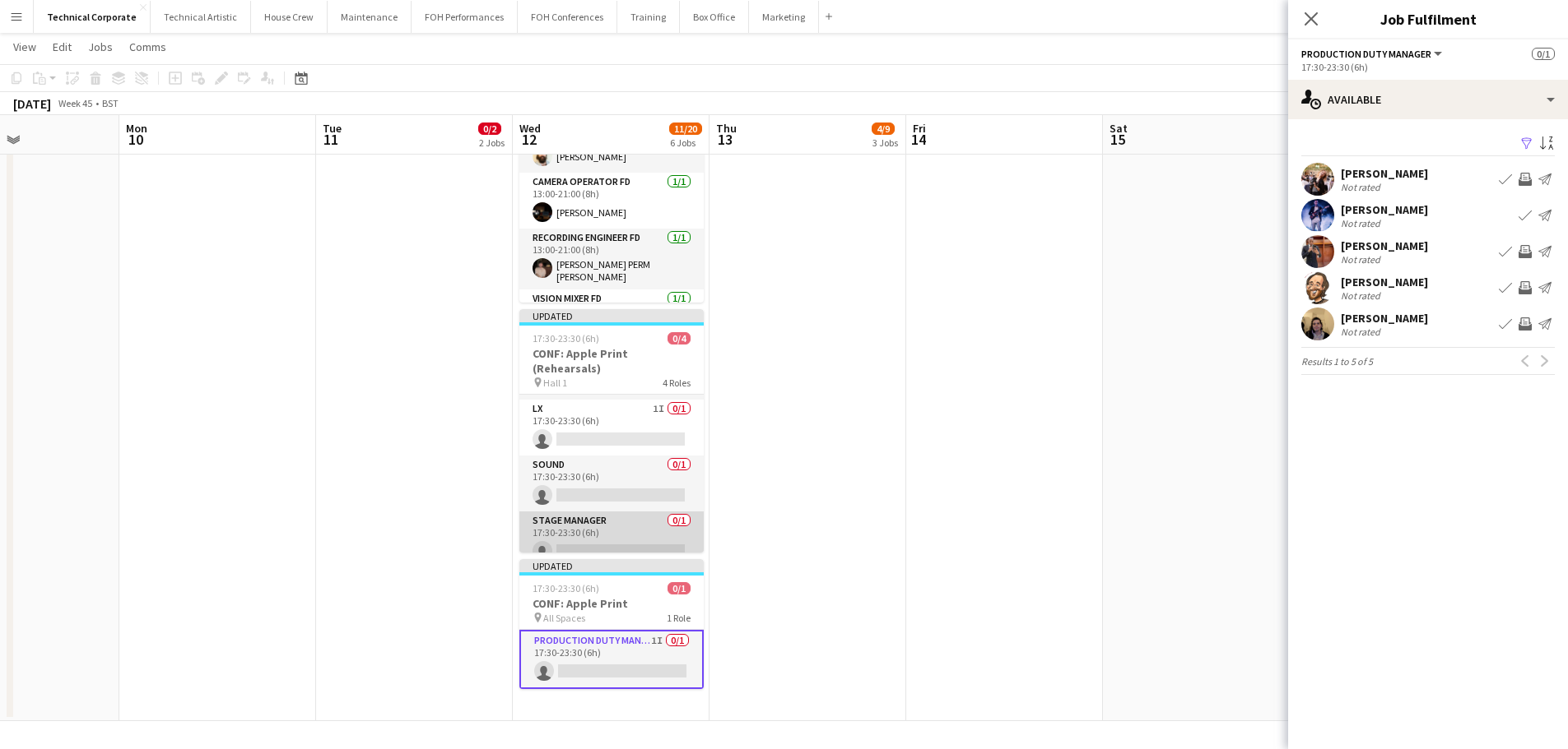
click at [626, 515] on app-card-role "Stage Manager 0/1 17:30-23:30 (6h) single-neutral-actions" at bounding box center [612, 539] width 184 height 56
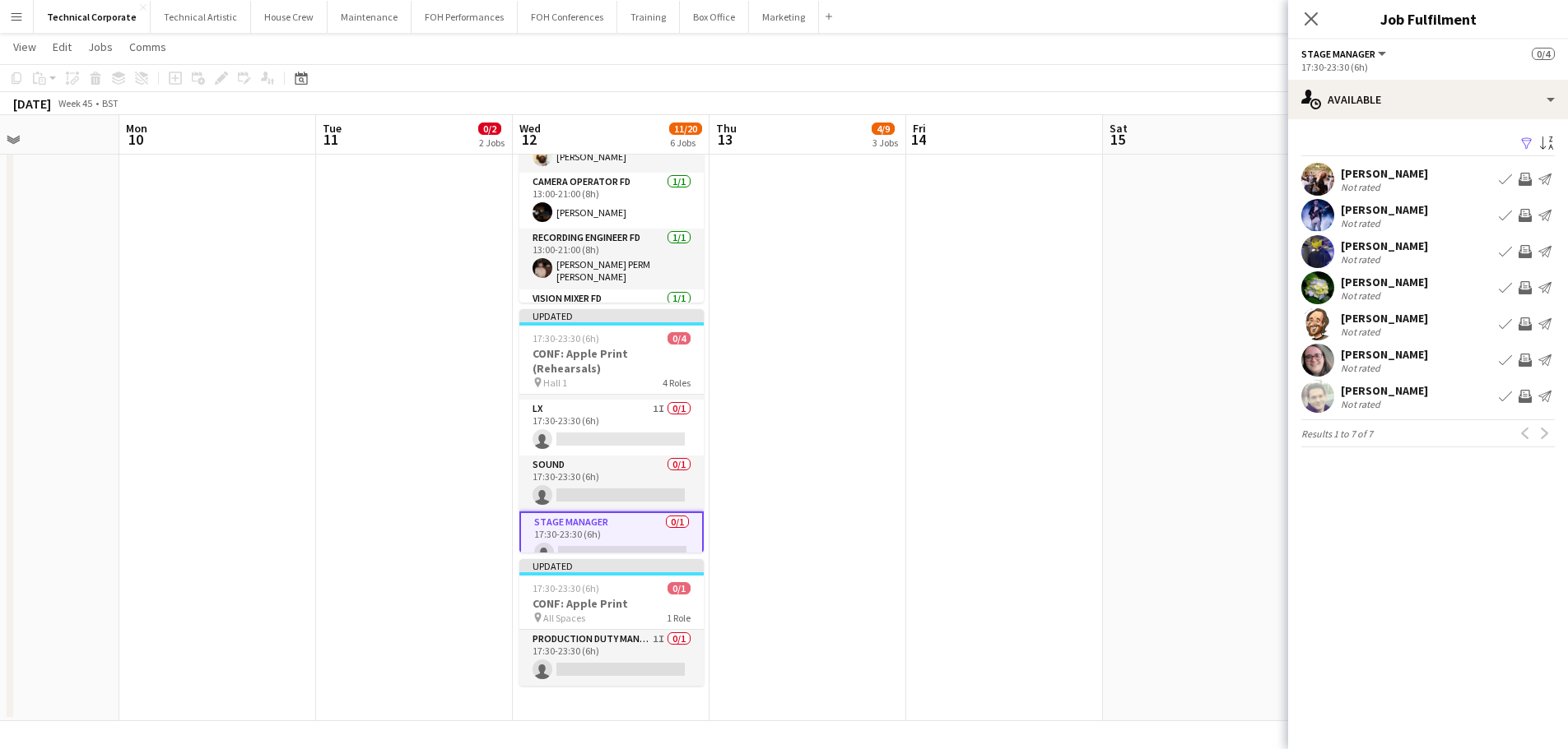
click at [1529, 321] on app-icon "Invite crew" at bounding box center [1525, 324] width 13 height 13
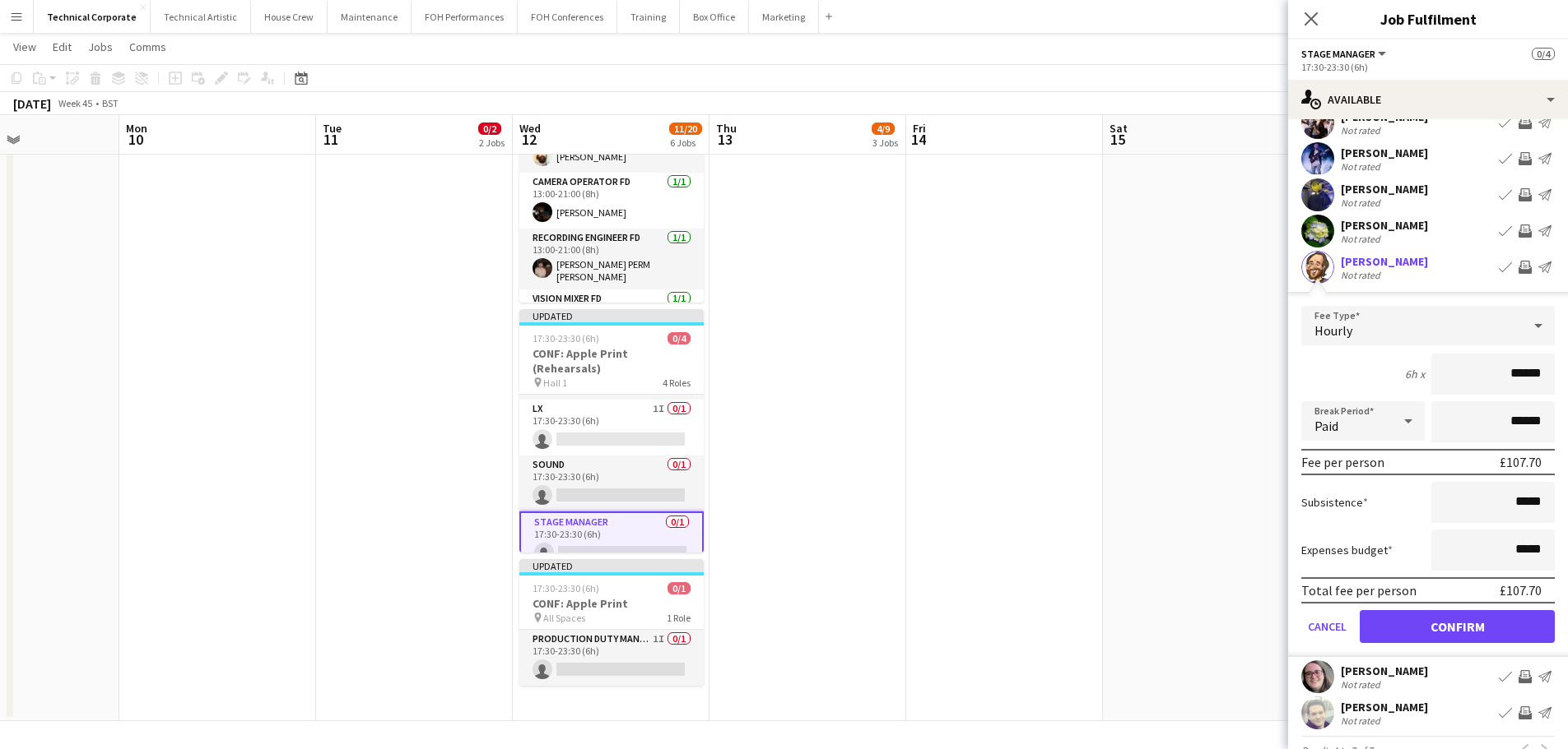
scroll to position [83, 0]
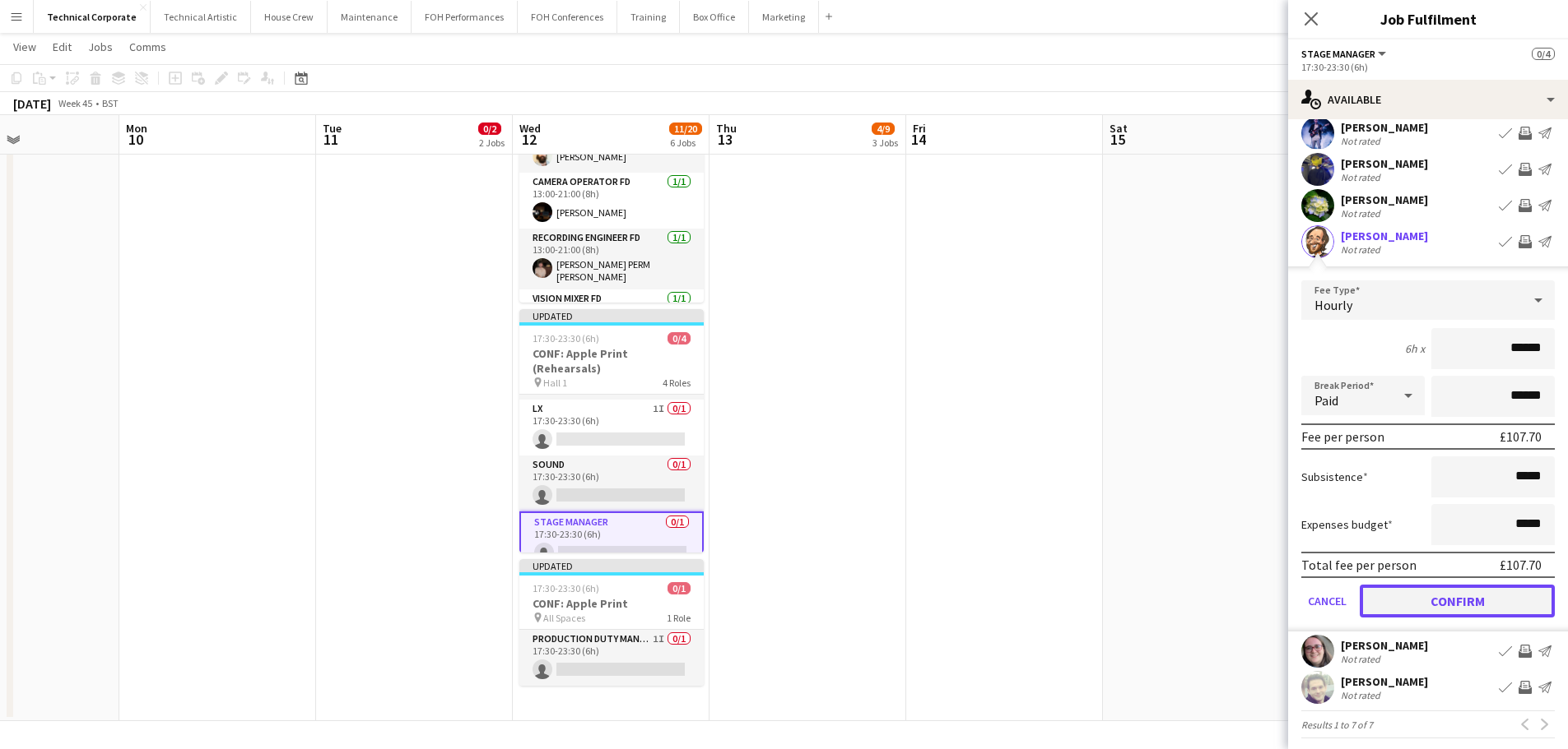
click at [1451, 606] on button "Confirm" at bounding box center [1456, 601] width 195 height 33
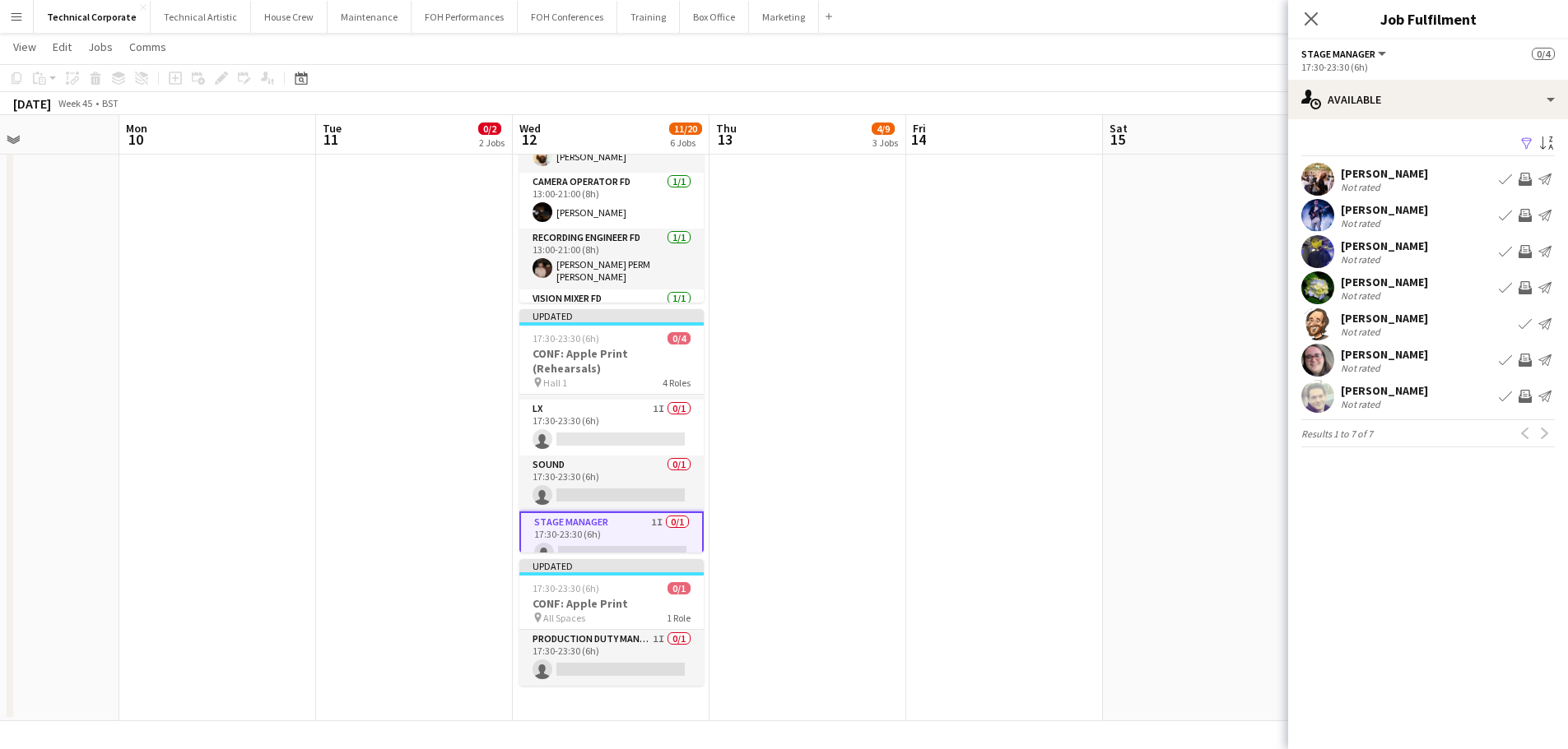
click at [820, 514] on app-date-cell "Updated 06:30-18:00 (11h30m) 2/4 CONF: Apple Print pin Hall 1 4 Roles AV 0/1 06…" at bounding box center [807, 13] width 197 height 1415
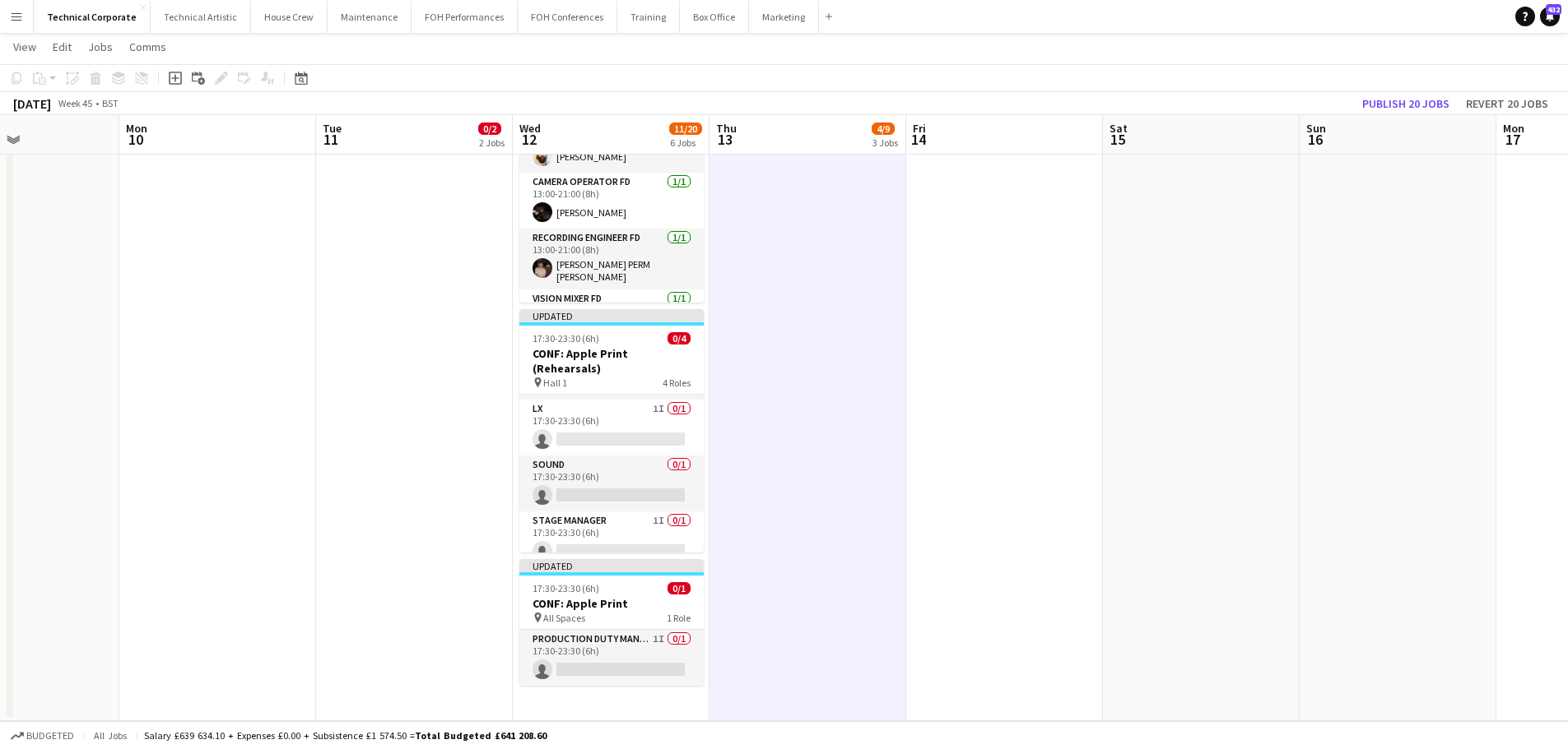
click at [820, 513] on app-date-cell "Updated 06:30-18:00 (11h30m) 2/4 CONF: Apple Print pin Hall 1 4 Roles AV 0/1 06…" at bounding box center [807, 13] width 197 height 1415
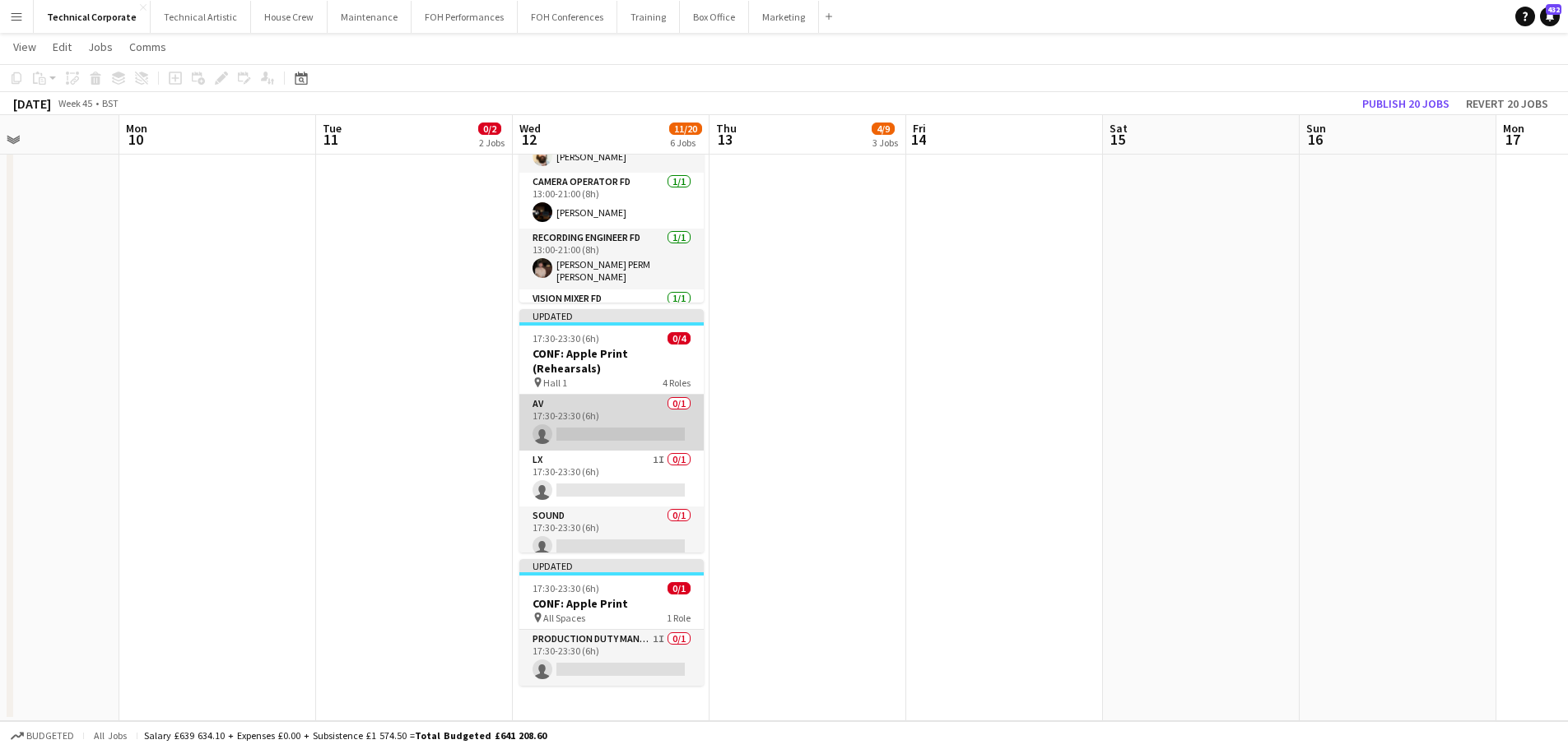
click at [651, 418] on app-card-role "AV 0/1 17:30-23:30 (6h) single-neutral-actions" at bounding box center [612, 422] width 184 height 56
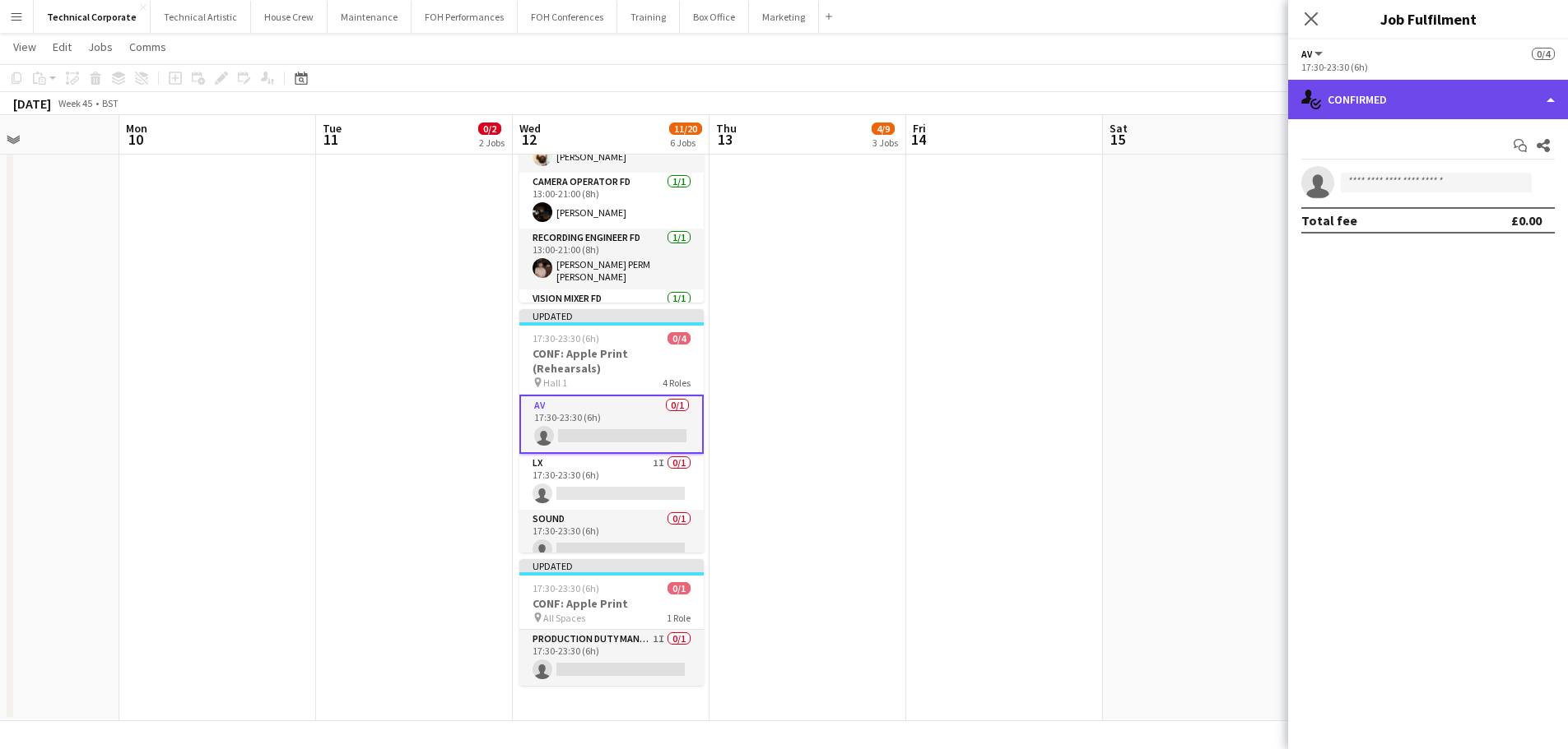
click at [1429, 105] on div "single-neutral-actions-check-2 Confirmed" at bounding box center [1427, 100] width 280 height 40
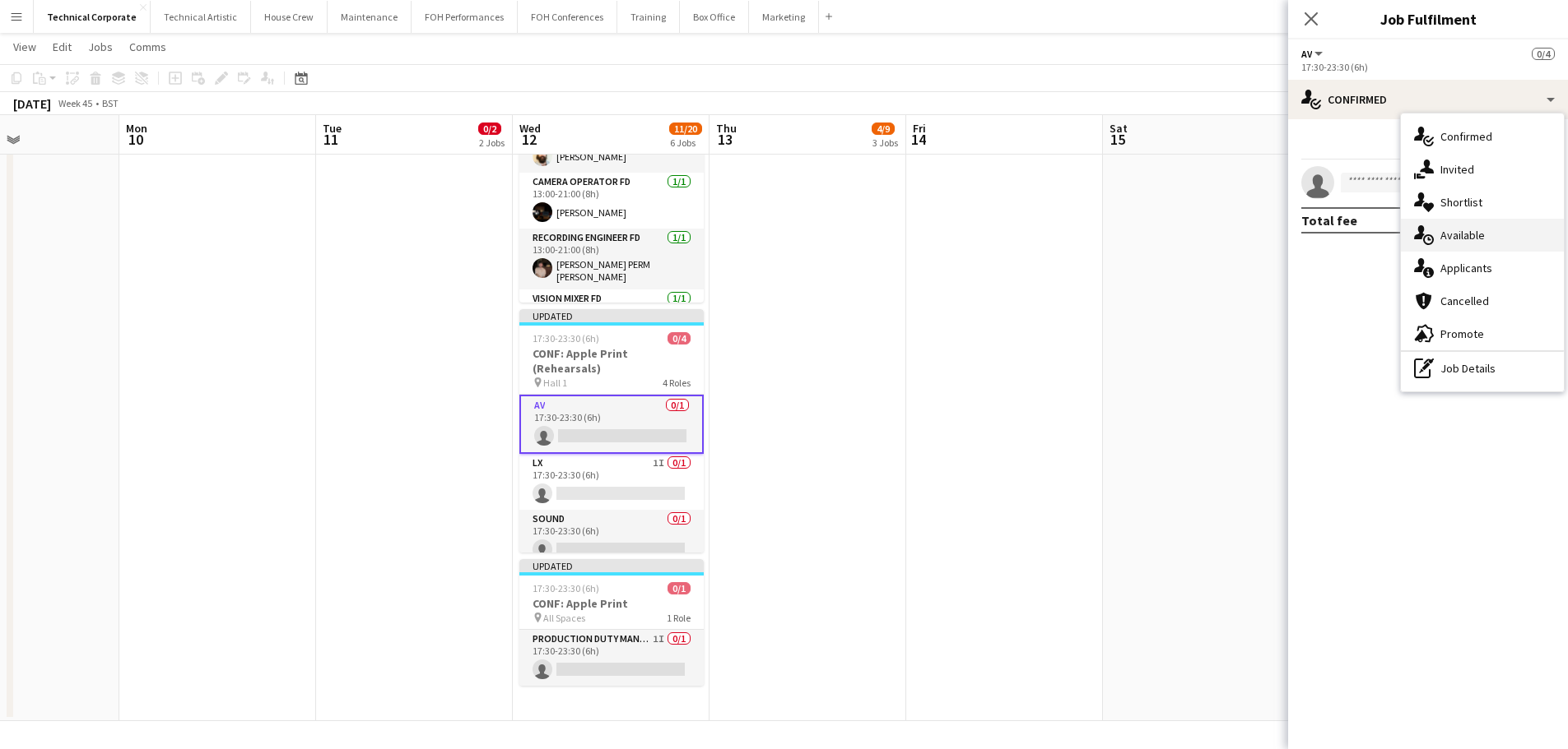
click at [1468, 234] on span "Available" at bounding box center [1462, 235] width 45 height 15
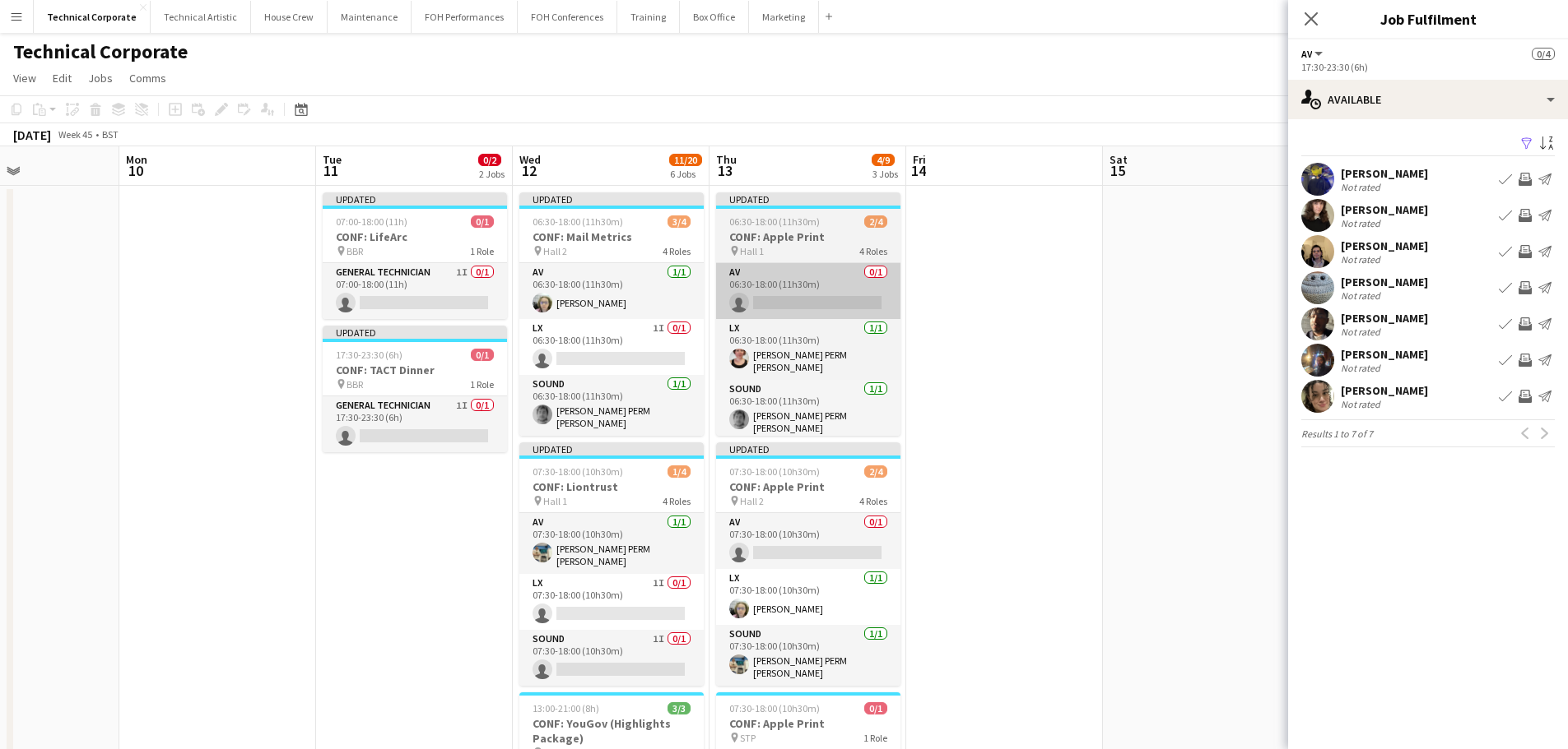
click at [801, 290] on app-card-role "AV 0/1 06:30-18:00 (11h30m) single-neutral-actions" at bounding box center [808, 290] width 184 height 56
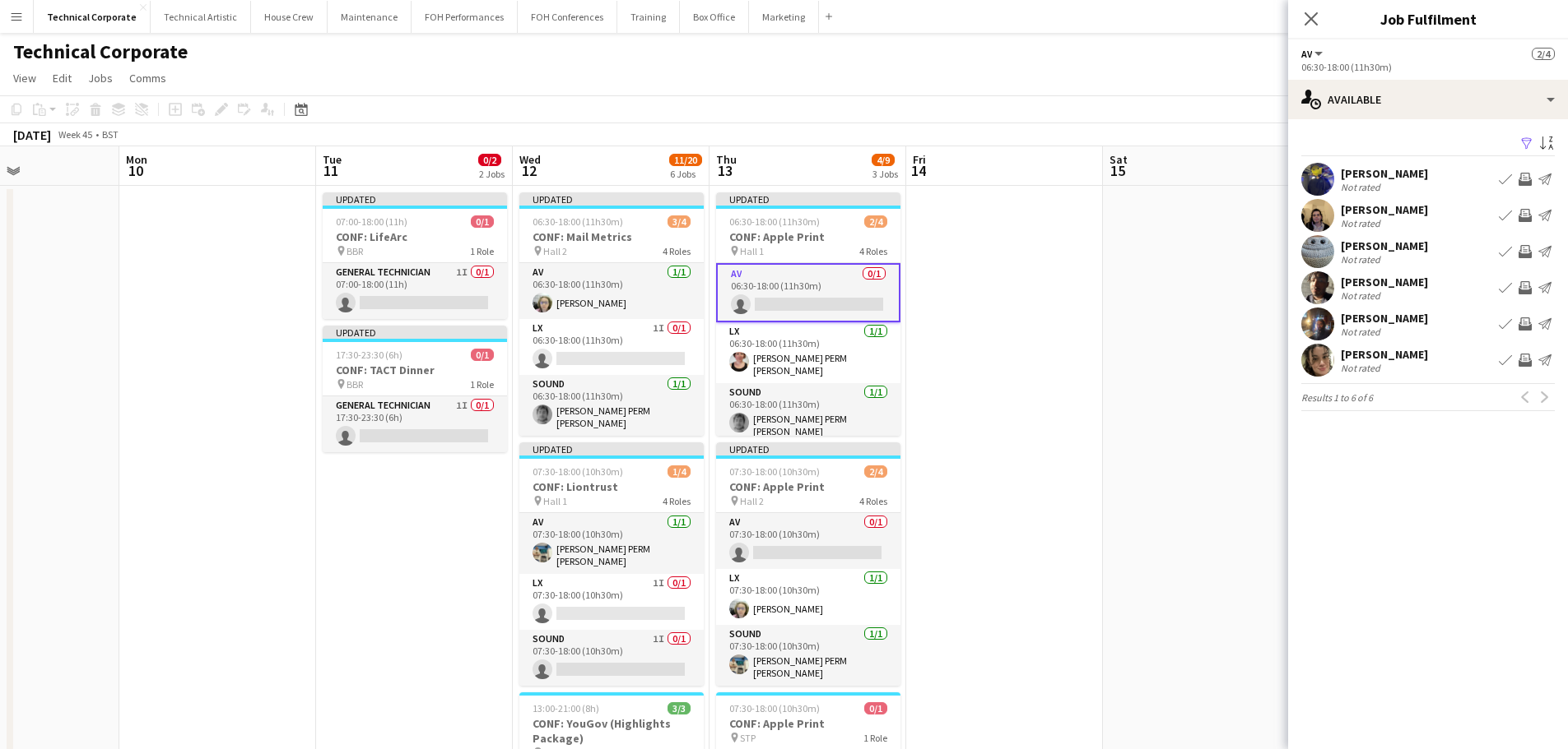
click at [1528, 218] on app-icon "Invite crew" at bounding box center [1525, 215] width 13 height 13
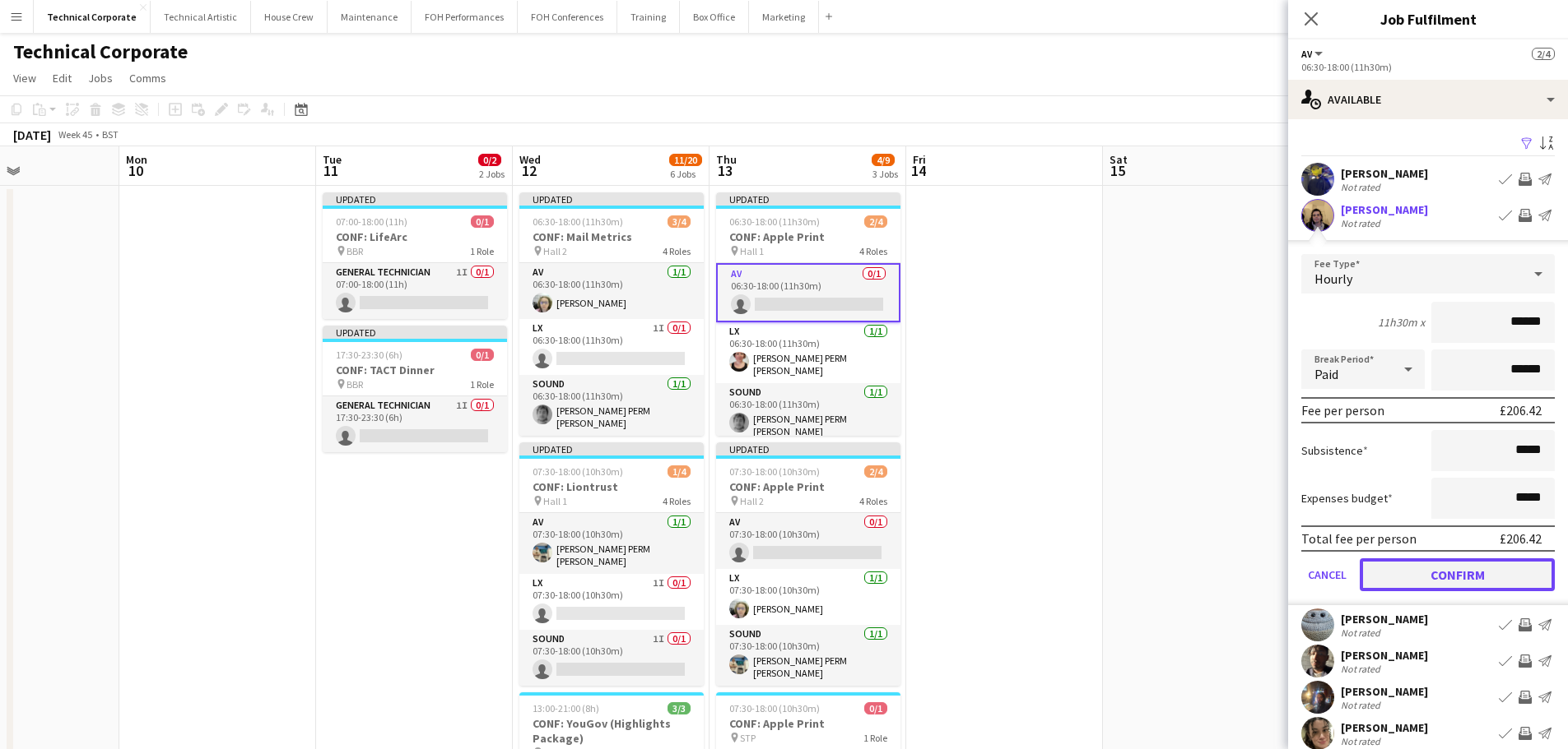
drag, startPoint x: 1451, startPoint y: 571, endPoint x: 1118, endPoint y: 602, distance: 334.4
click at [1449, 571] on button "Confirm" at bounding box center [1456, 574] width 195 height 33
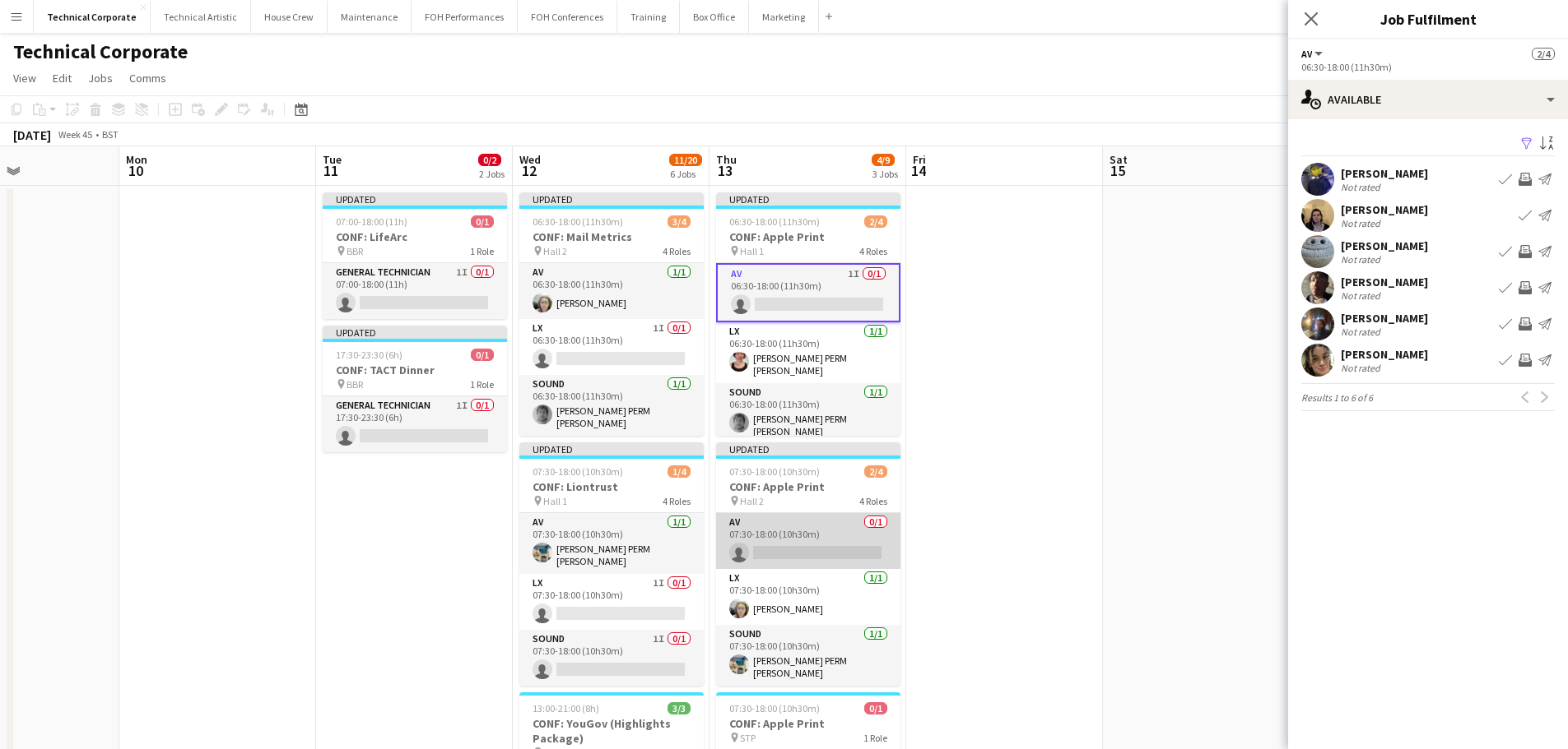
click at [833, 554] on app-card-role "AV 0/1 07:30-18:00 (10h30m) single-neutral-actions" at bounding box center [808, 541] width 184 height 56
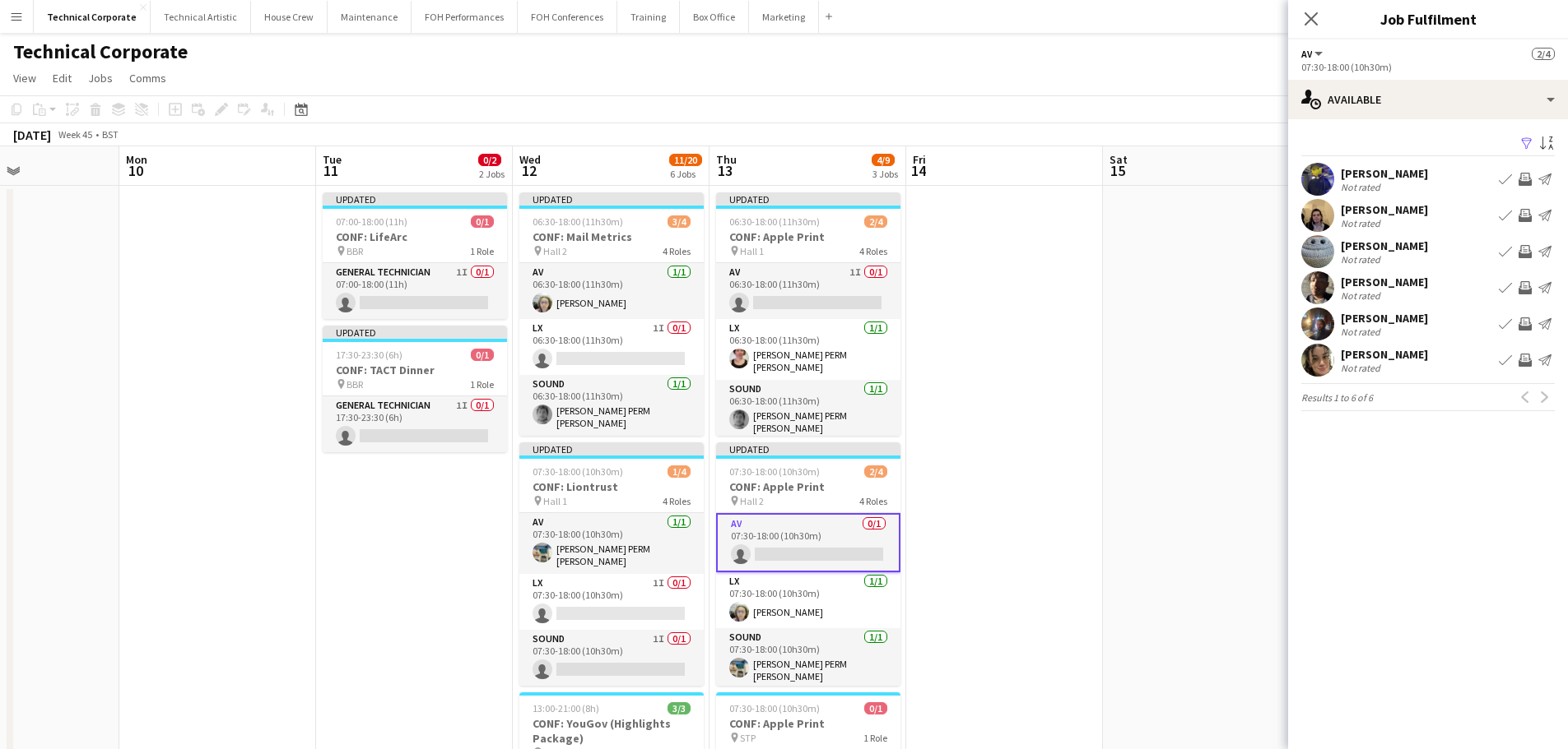
click at [1531, 363] on app-icon "Invite crew" at bounding box center [1525, 361] width 13 height 13
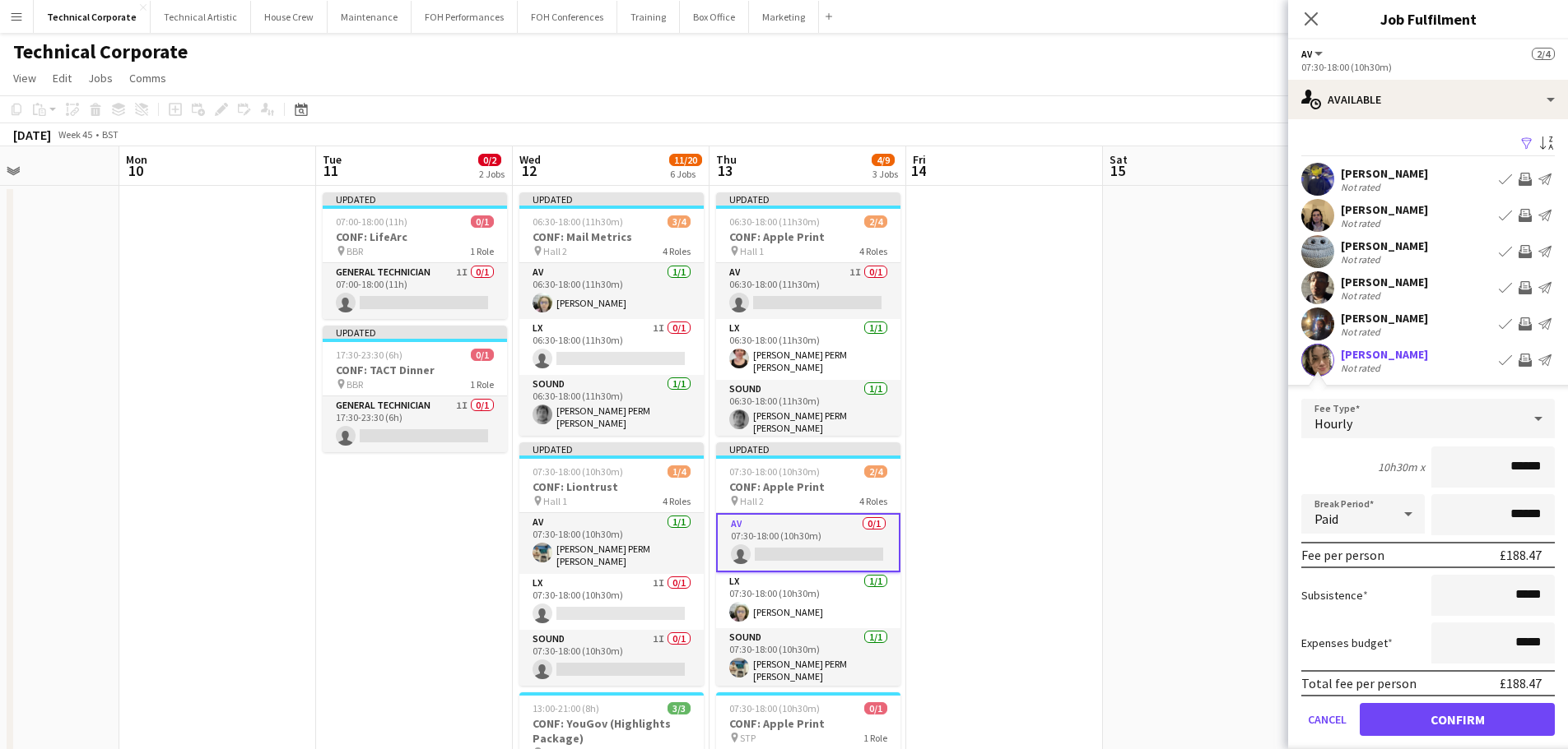
click at [1519, 186] on app-icon "Invite crew" at bounding box center [1525, 179] width 13 height 13
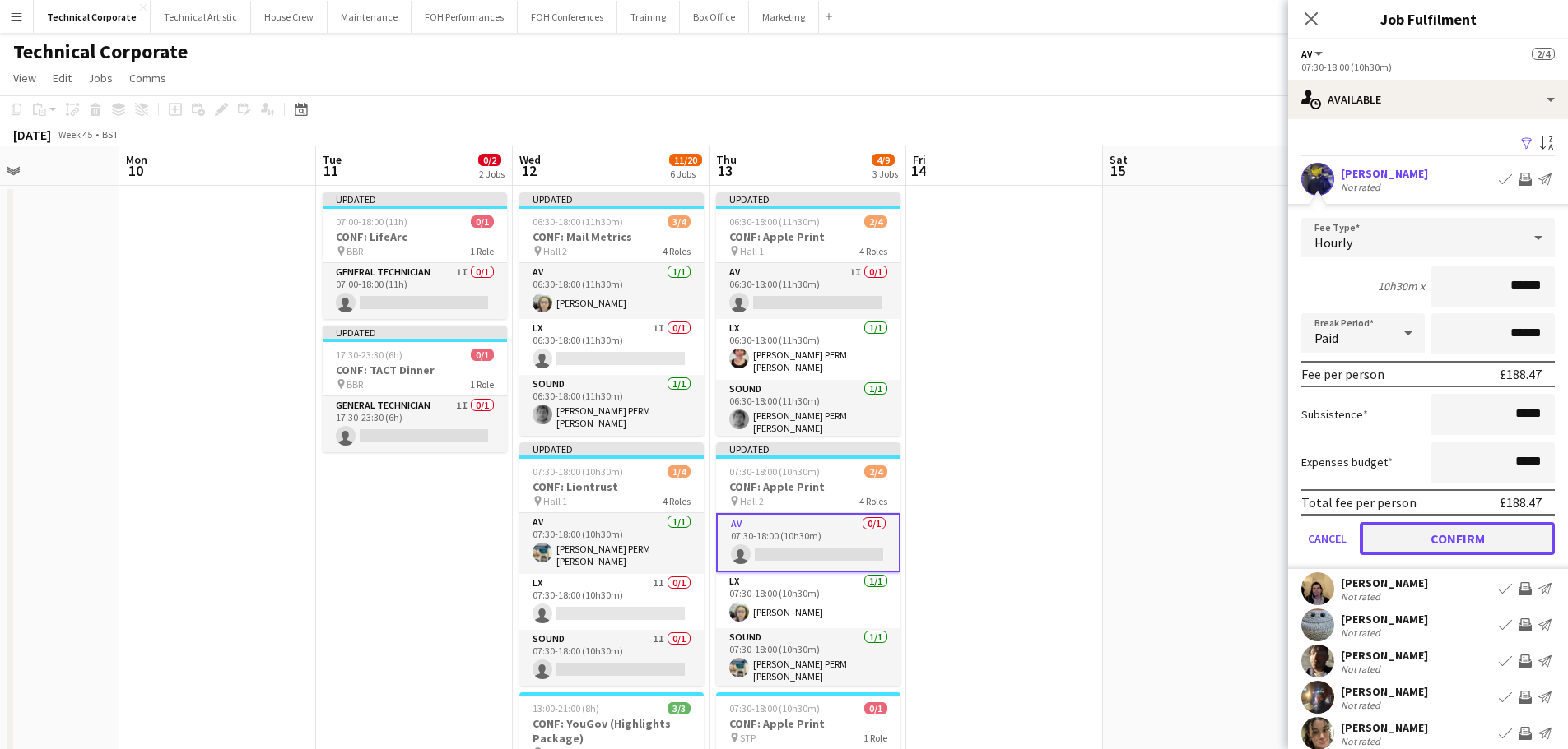
click at [1483, 539] on button "Confirm" at bounding box center [1456, 538] width 195 height 33
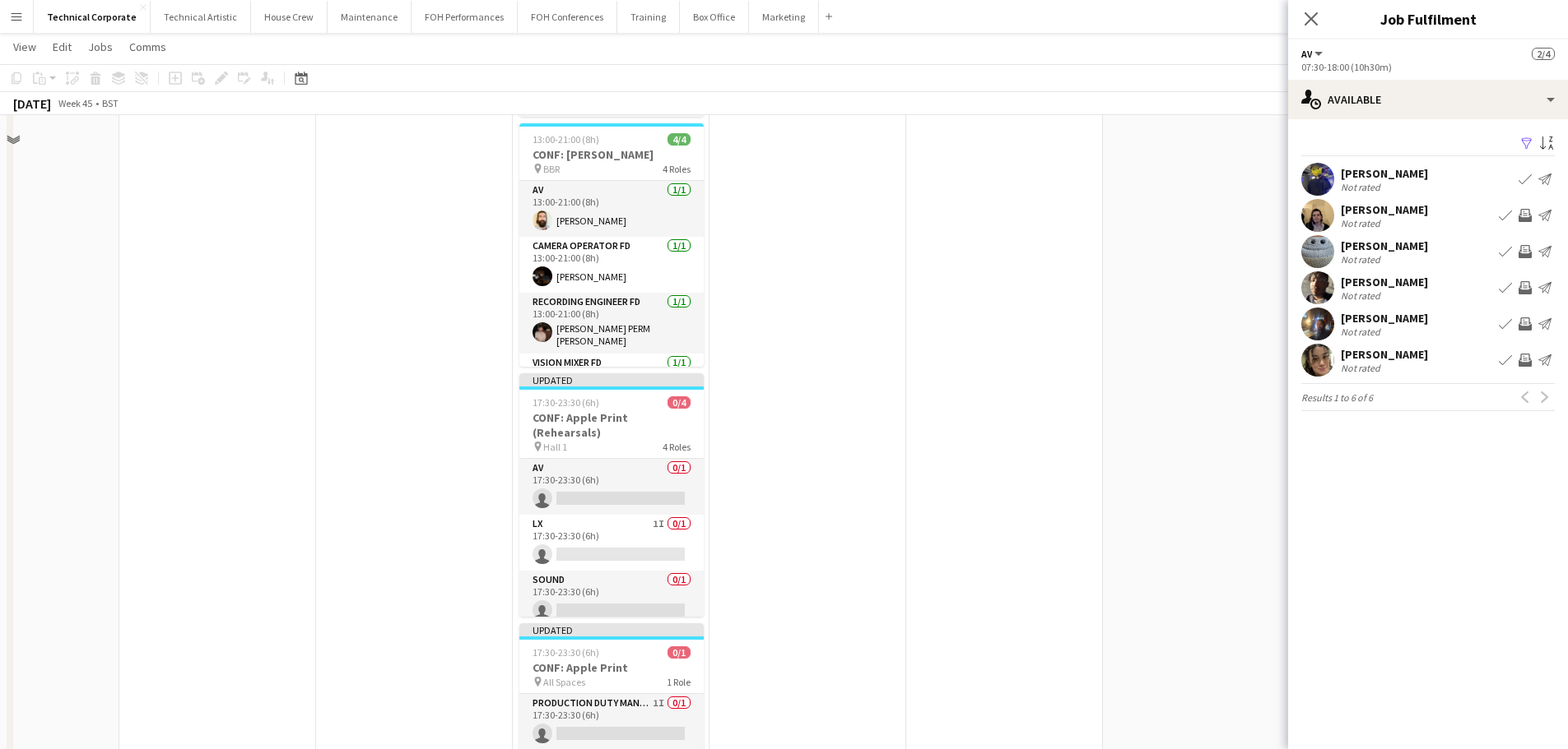
scroll to position [822, 0]
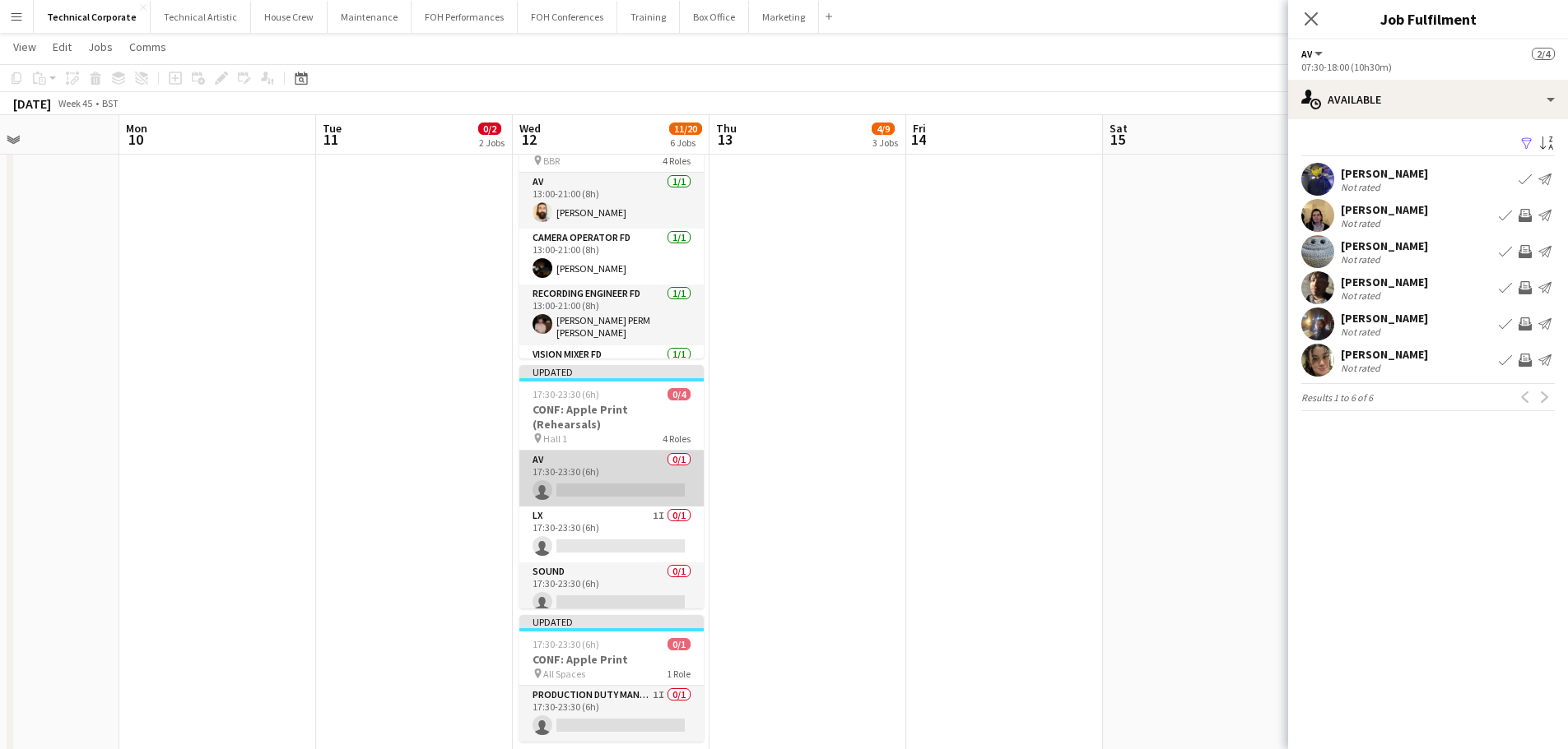
click at [590, 476] on app-card-role "AV 0/1 17:30-23:30 (6h) single-neutral-actions" at bounding box center [612, 478] width 184 height 56
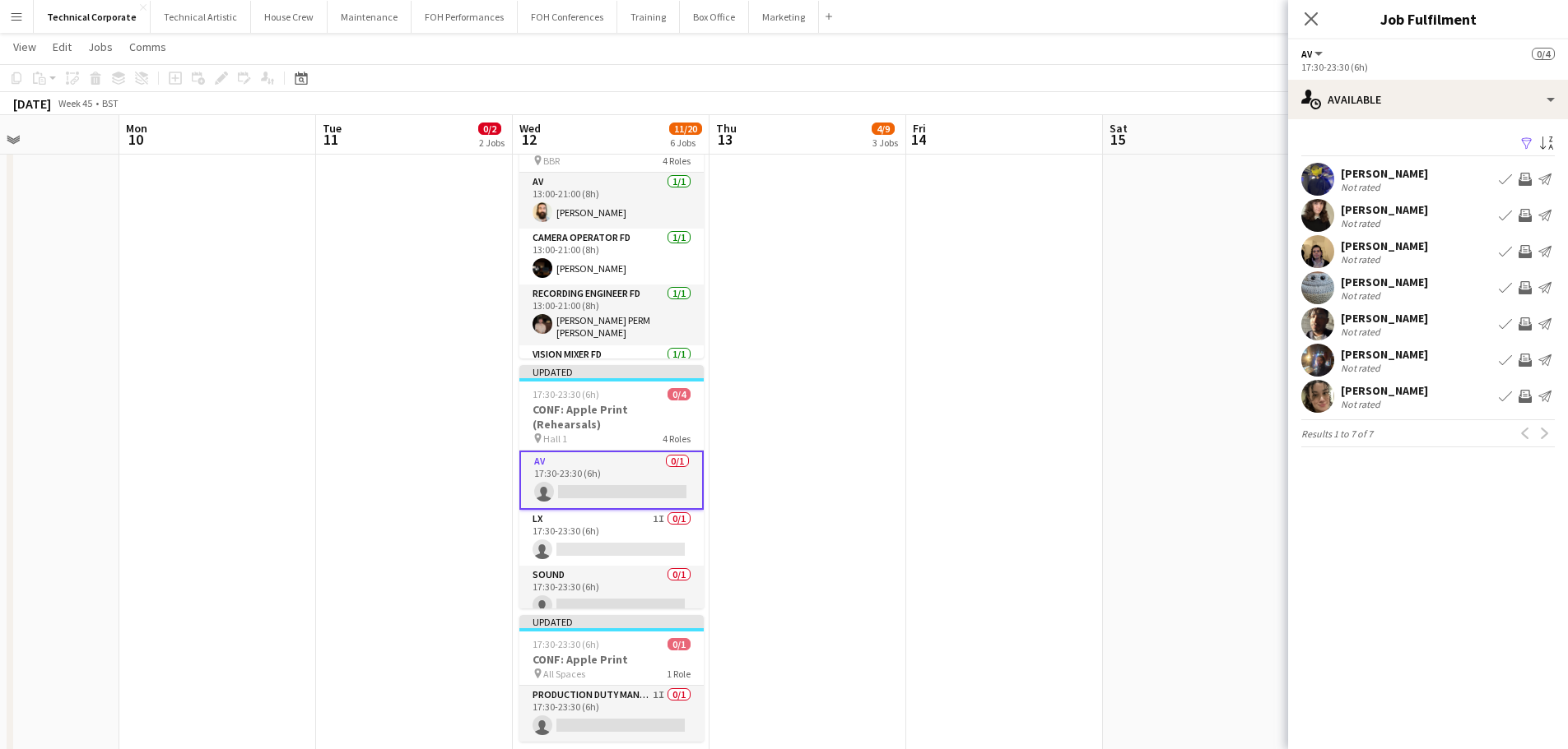
click at [1521, 398] on app-icon "Invite crew" at bounding box center [1525, 397] width 13 height 13
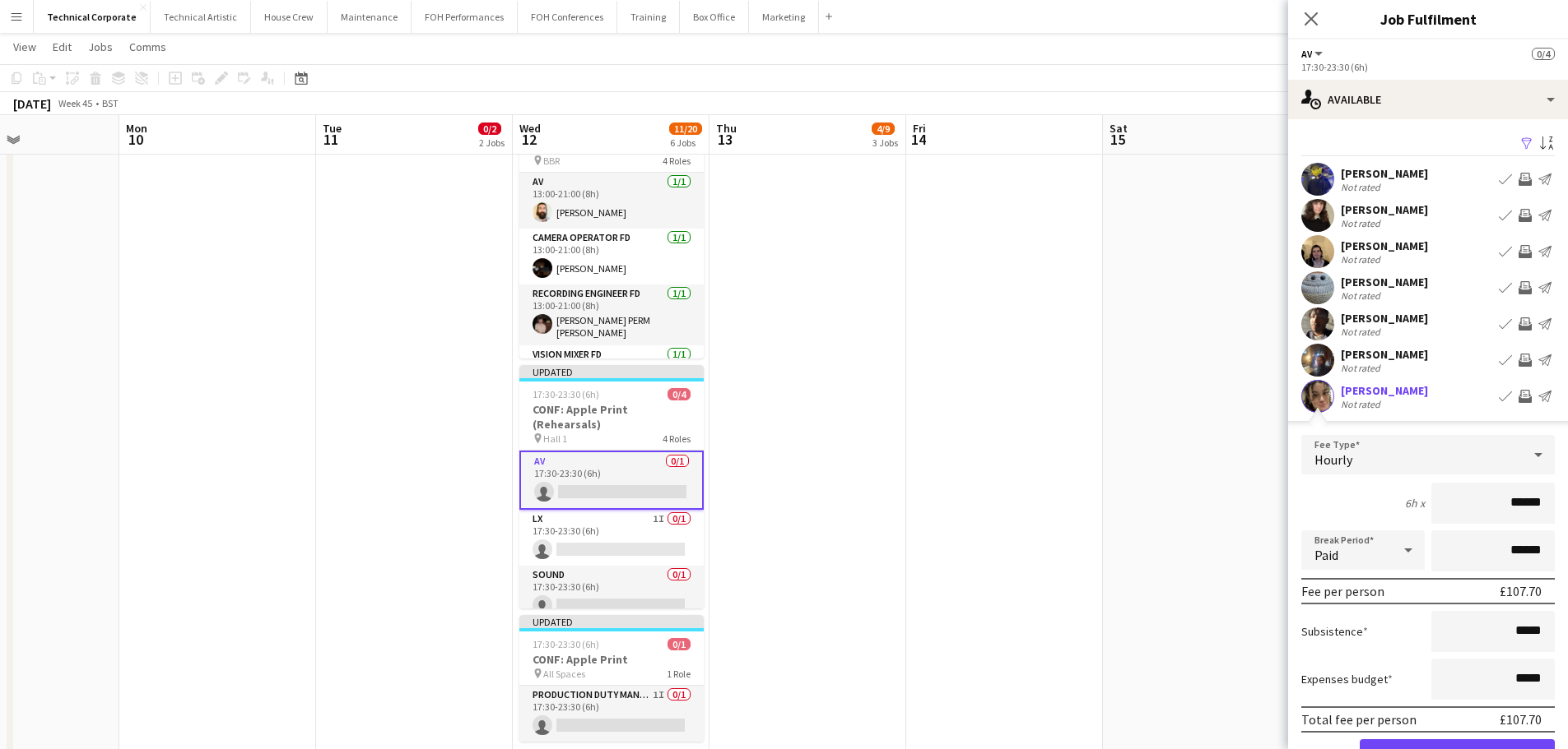
scroll to position [91, 0]
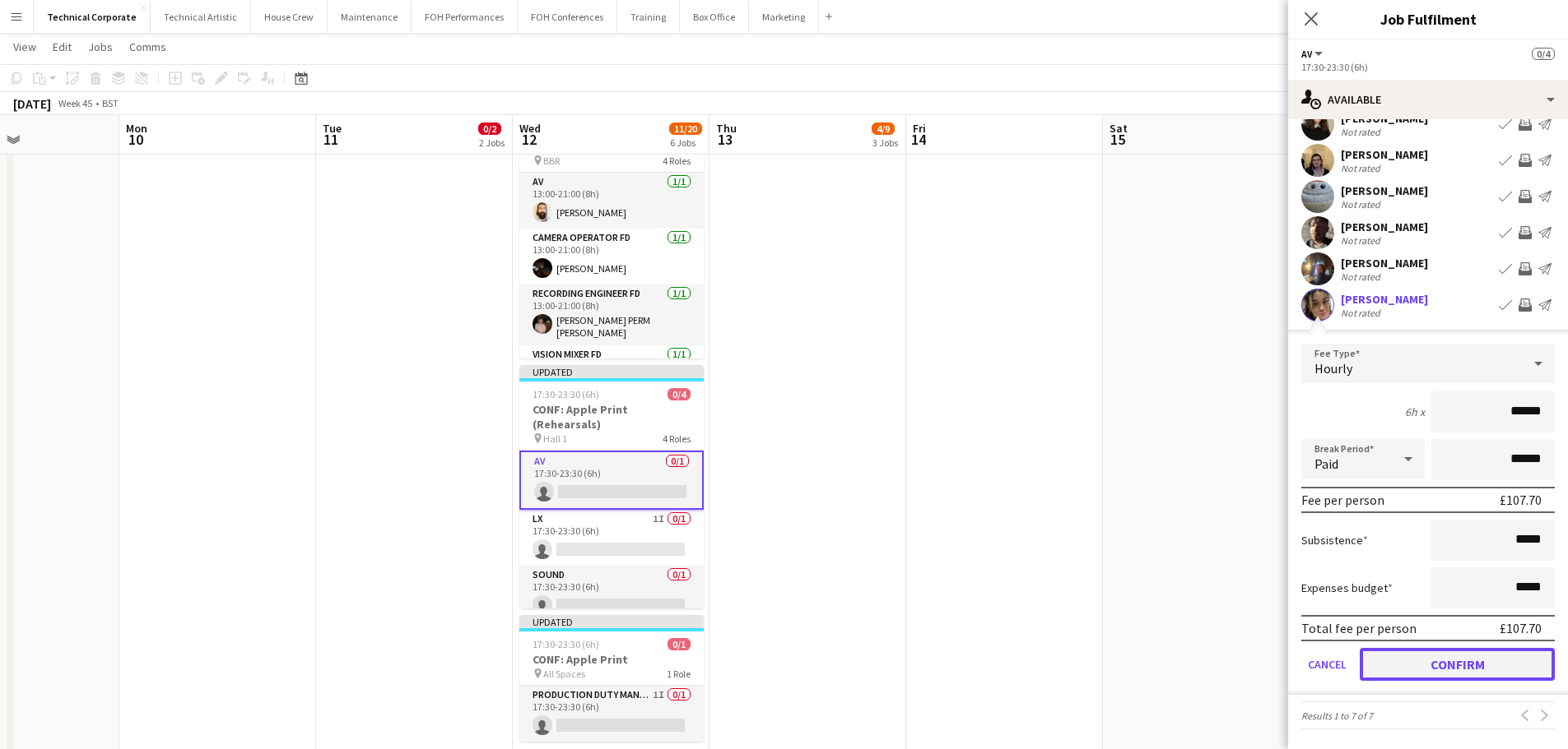
click at [1447, 676] on button "Confirm" at bounding box center [1456, 665] width 195 height 33
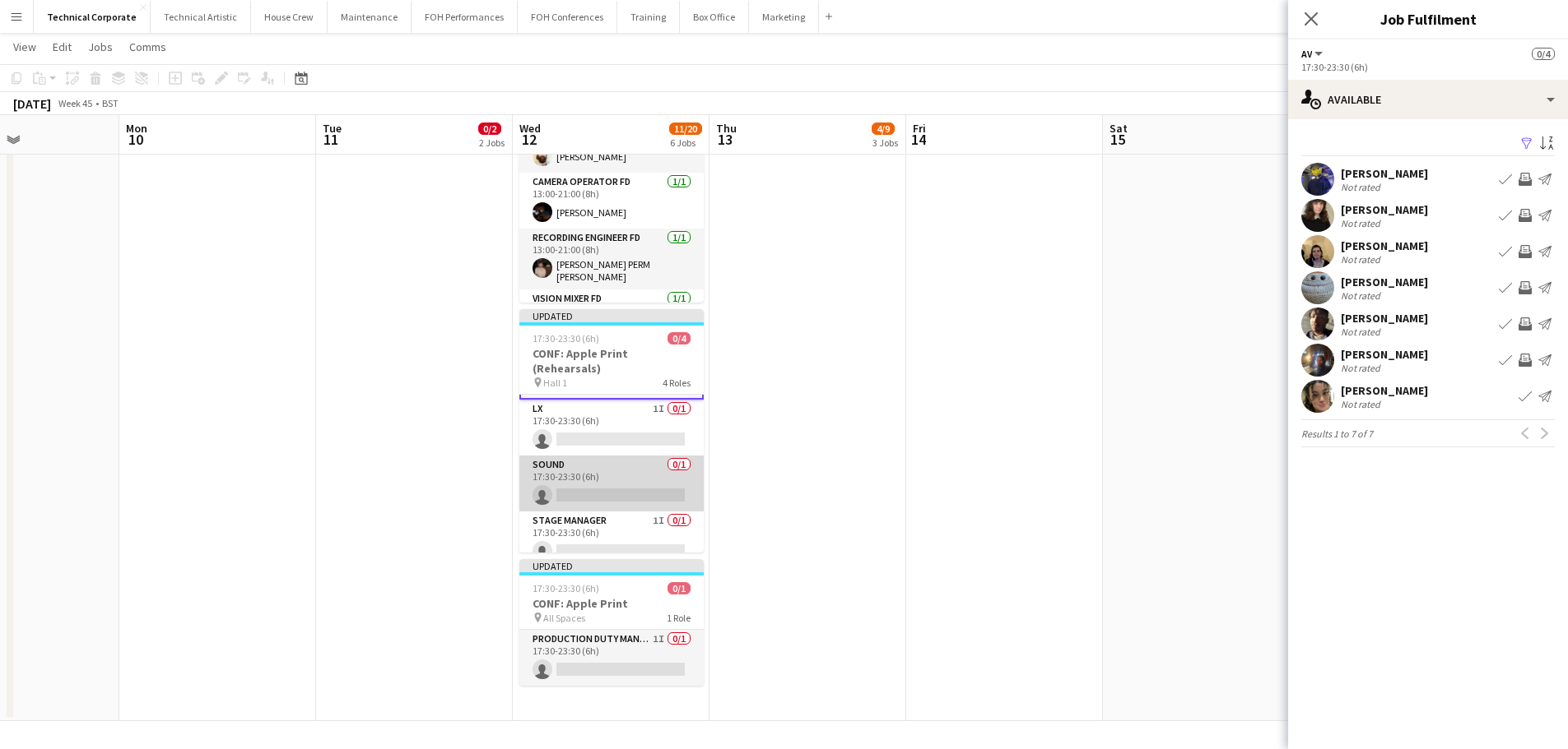
scroll to position [0, 0]
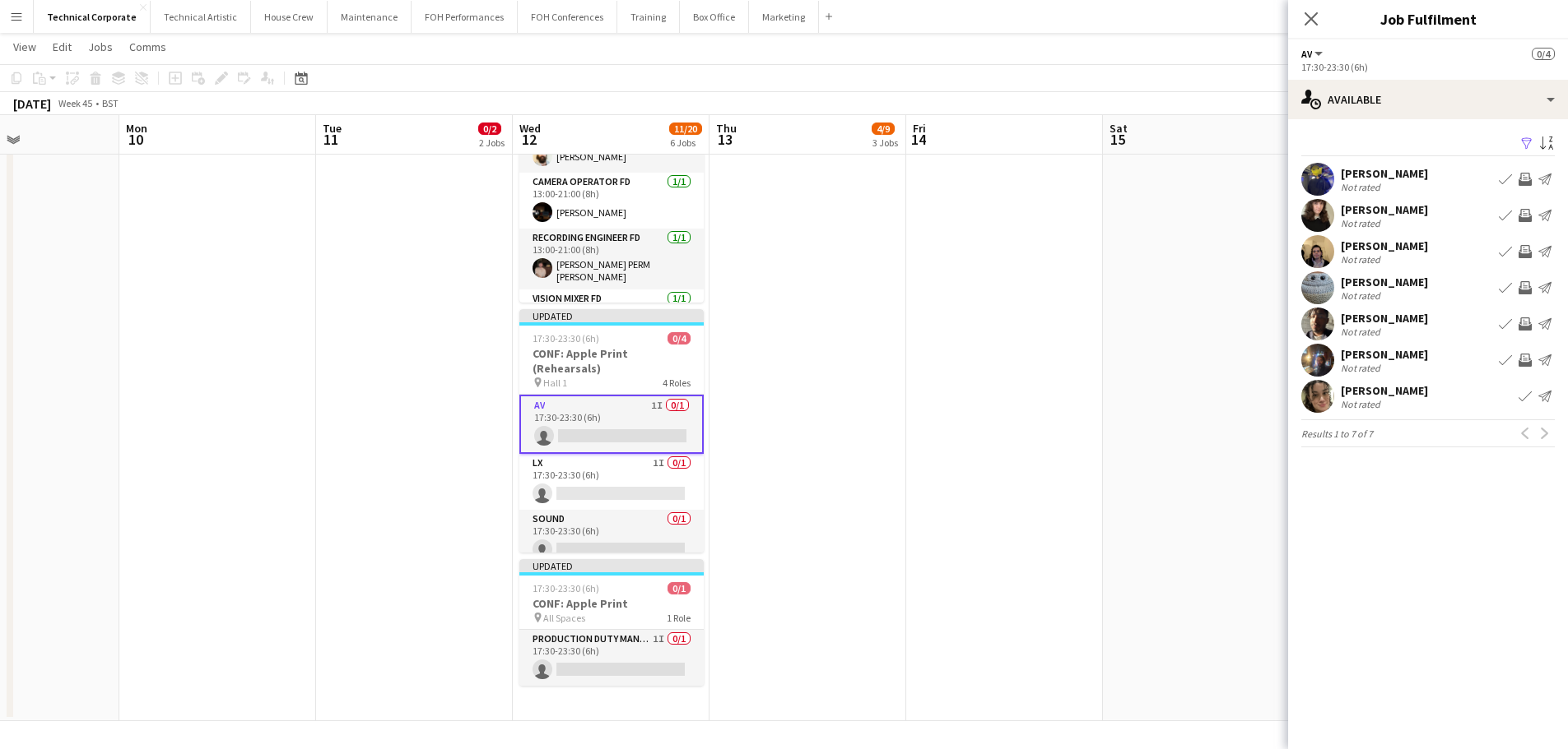
click at [625, 422] on app-card-role "AV 1I 0/1 17:30-23:30 (6h) single-neutral-actions" at bounding box center [612, 424] width 184 height 59
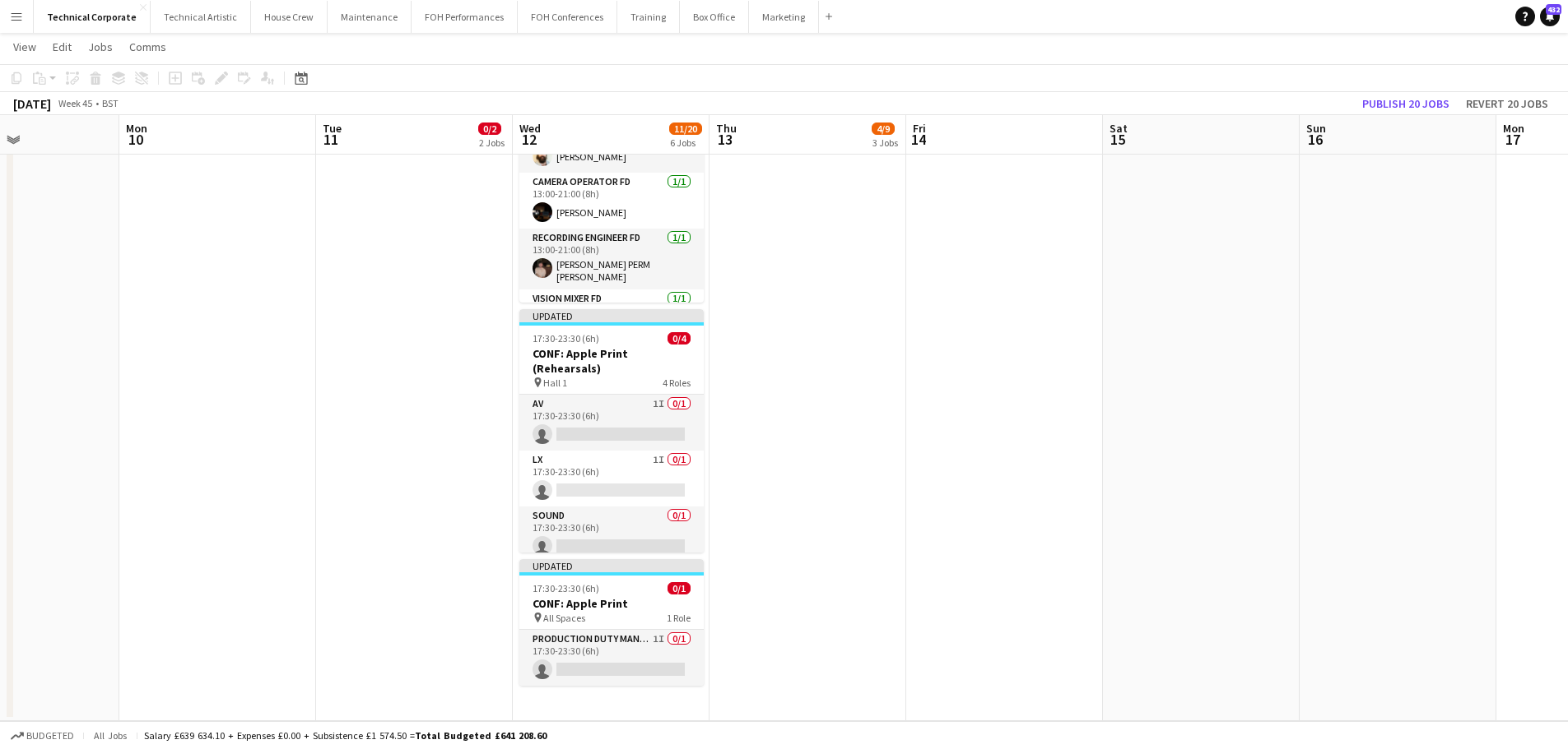
drag, startPoint x: 587, startPoint y: 409, endPoint x: 759, endPoint y: 371, distance: 176.1
click at [587, 410] on app-card-role "AV 1I 0/1 17:30-23:30 (6h) single-neutral-actions" at bounding box center [612, 422] width 184 height 56
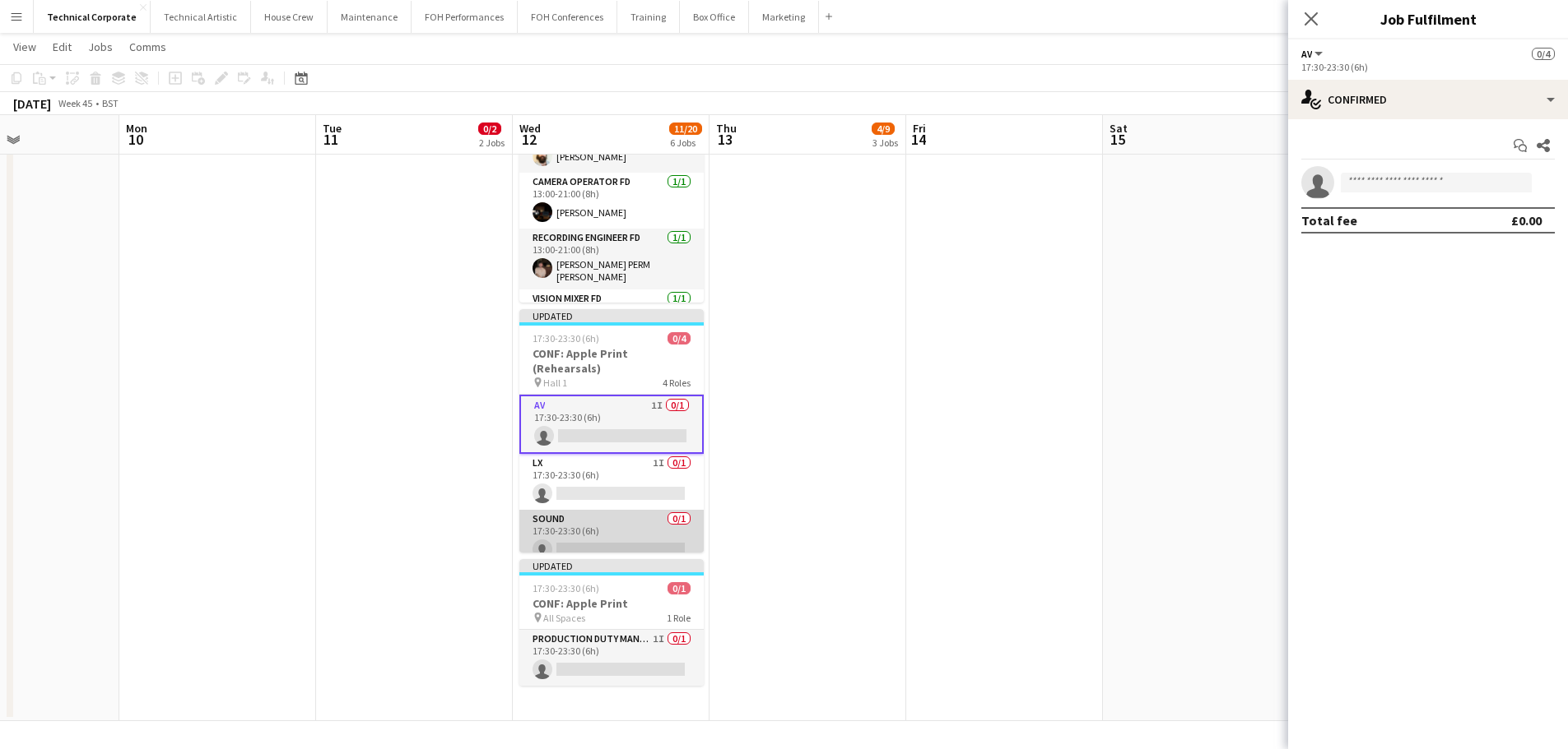
click at [624, 520] on app-card-role "Sound 0/1 17:30-23:30 (6h) single-neutral-actions" at bounding box center [612, 537] width 184 height 56
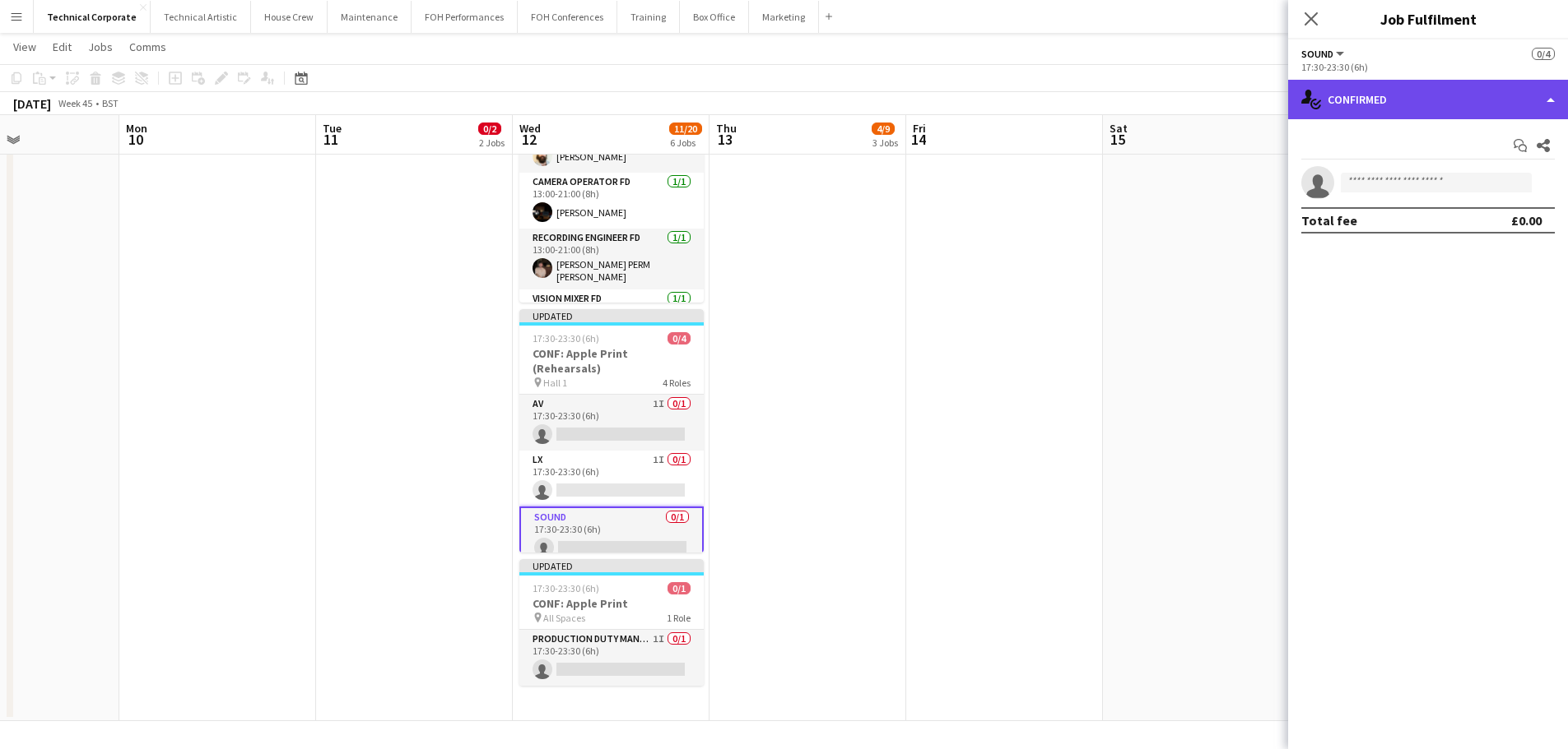
click at [1390, 115] on div "single-neutral-actions-check-2 Confirmed" at bounding box center [1427, 100] width 280 height 40
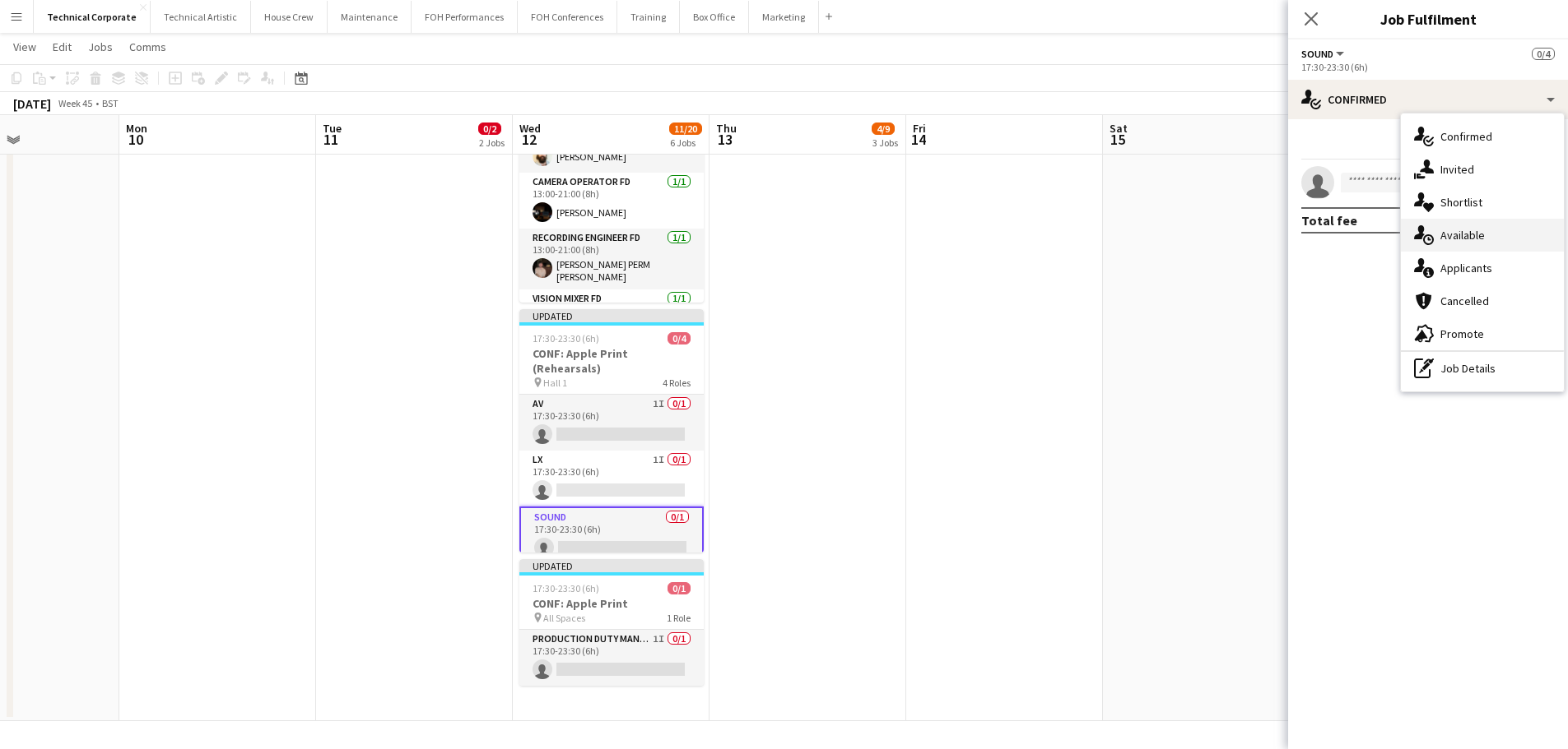
drag, startPoint x: 1463, startPoint y: 241, endPoint x: 912, endPoint y: 466, distance: 595.2
click at [1463, 242] on span "Available" at bounding box center [1462, 235] width 45 height 15
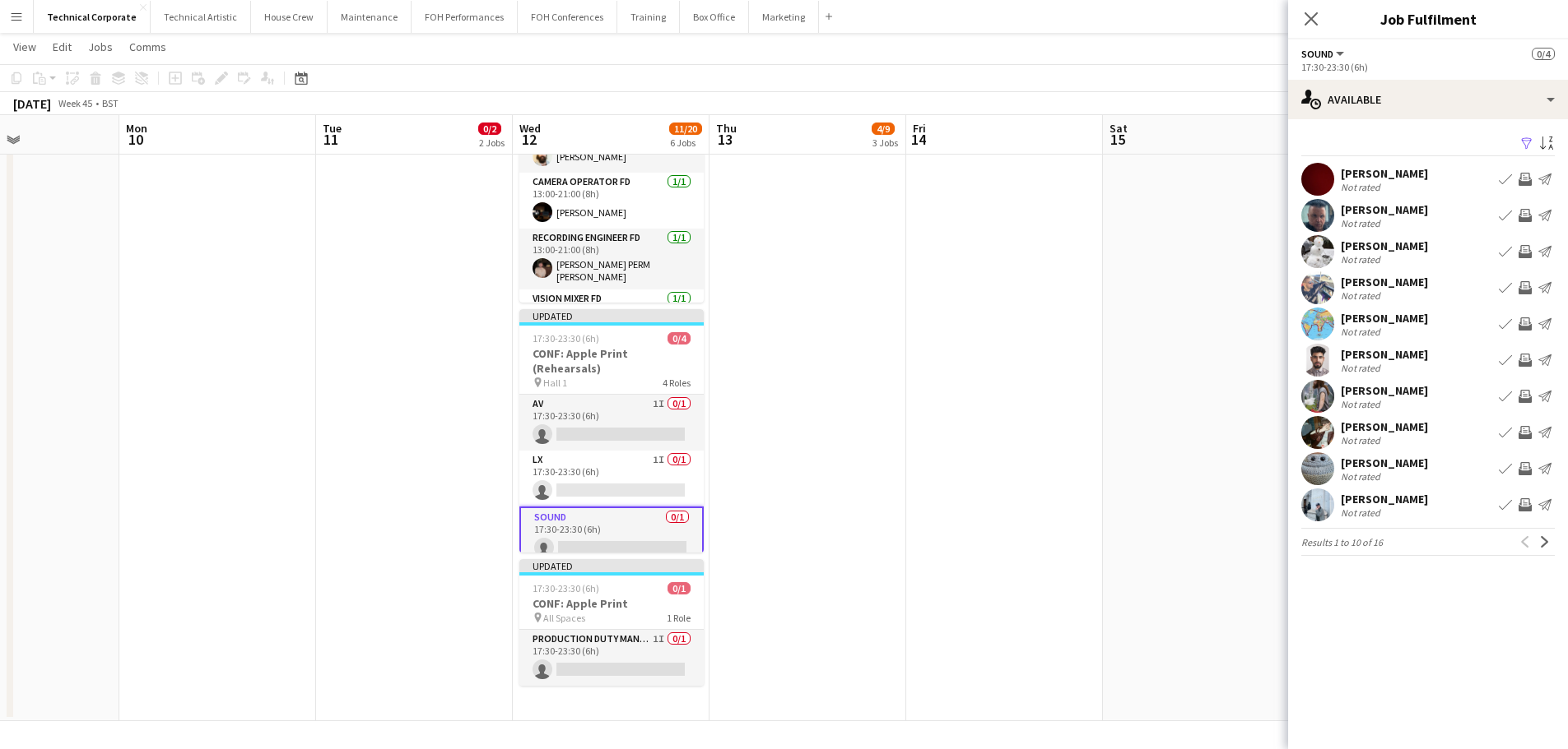
scroll to position [54, 0]
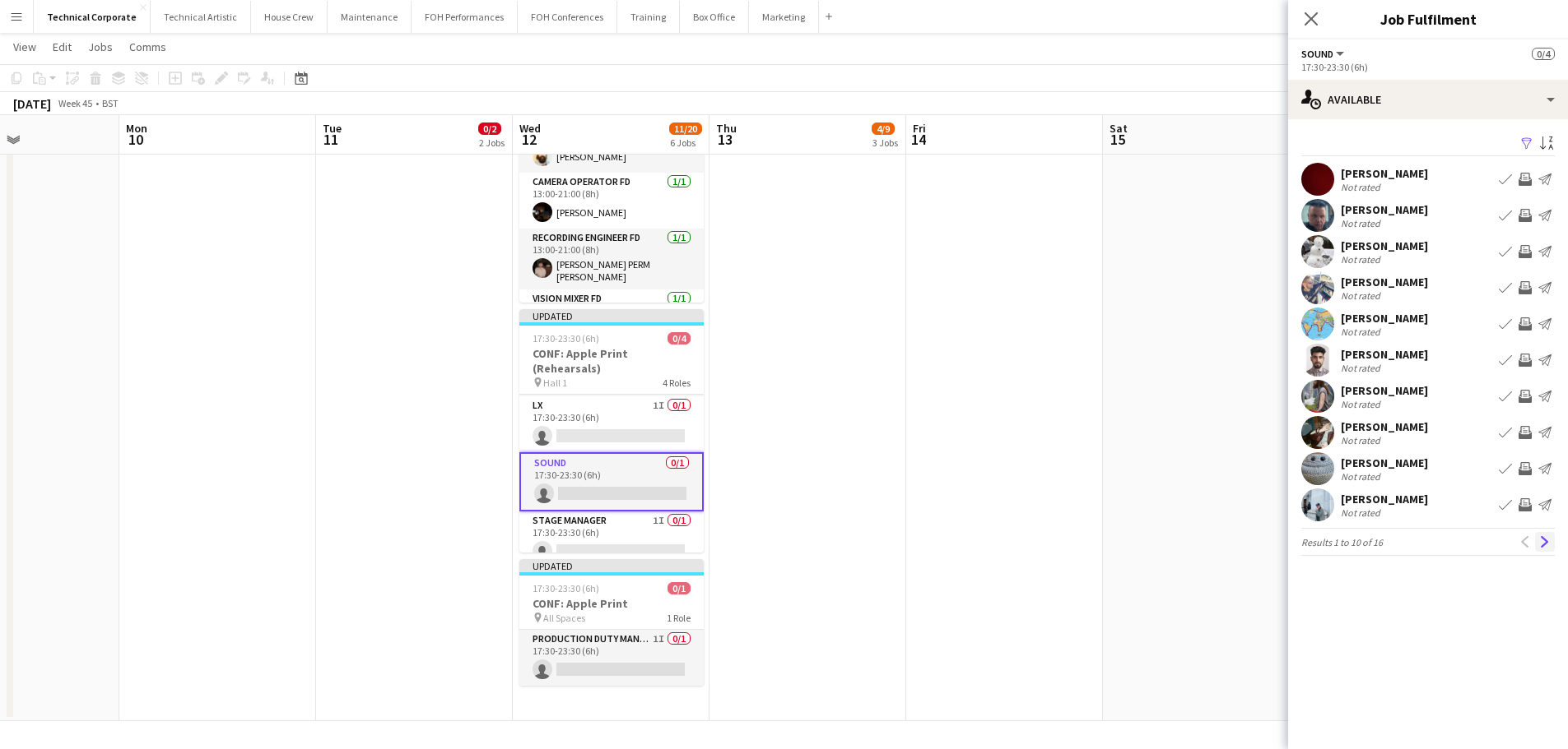
click at [1542, 547] on app-icon "Next" at bounding box center [1544, 542] width 11 height 11
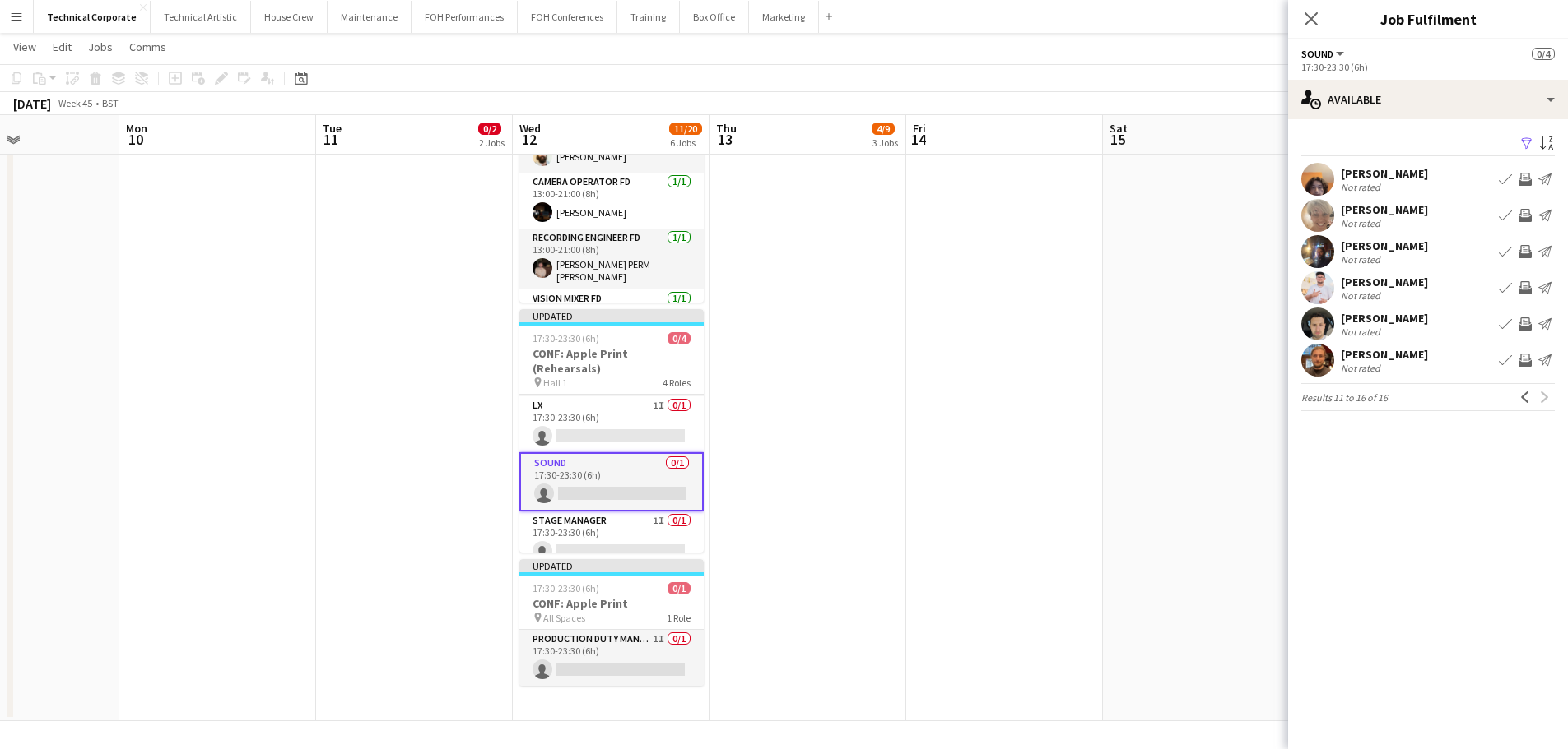
click at [1522, 178] on app-icon "Invite crew" at bounding box center [1525, 179] width 13 height 13
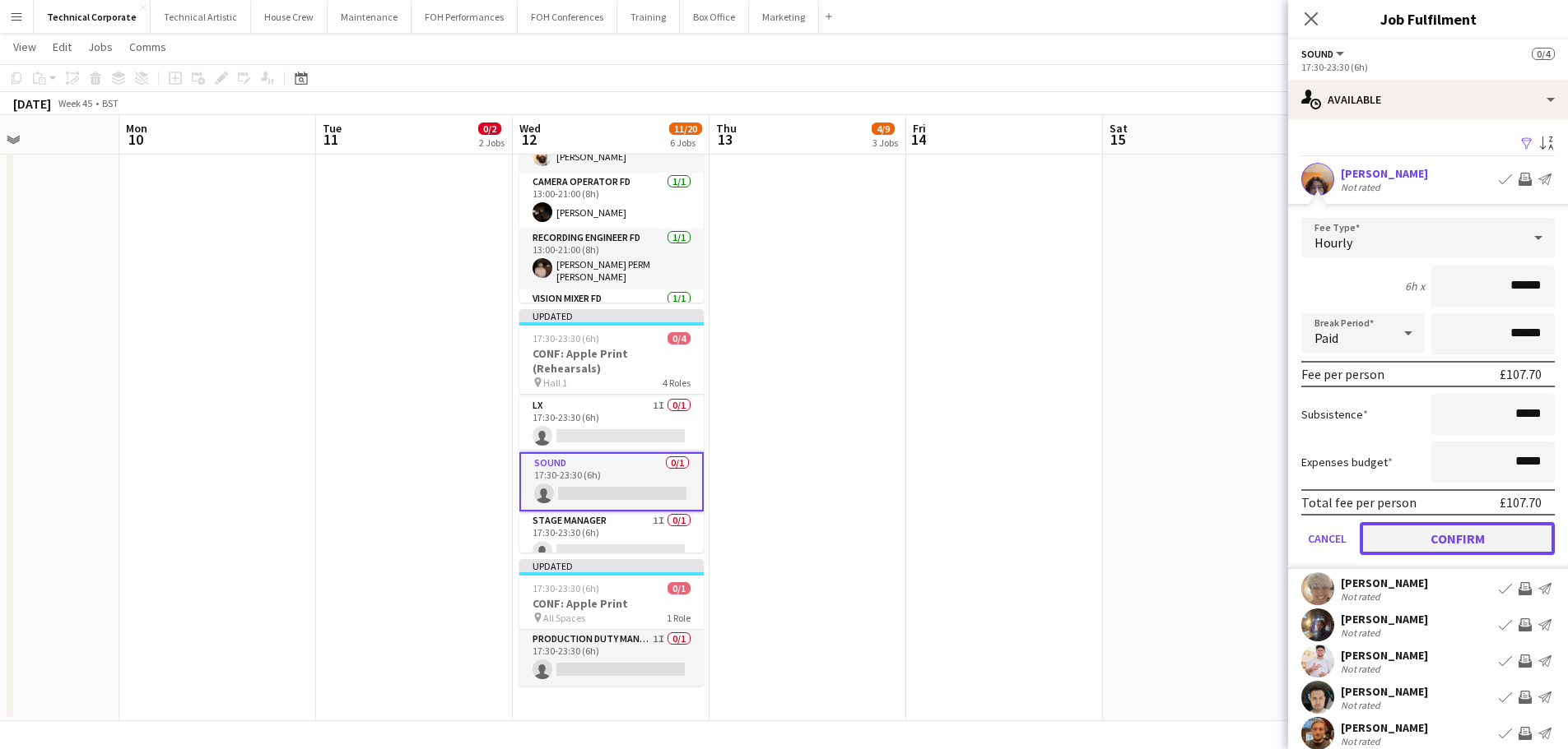
click at [1468, 552] on button "Confirm" at bounding box center [1456, 538] width 195 height 33
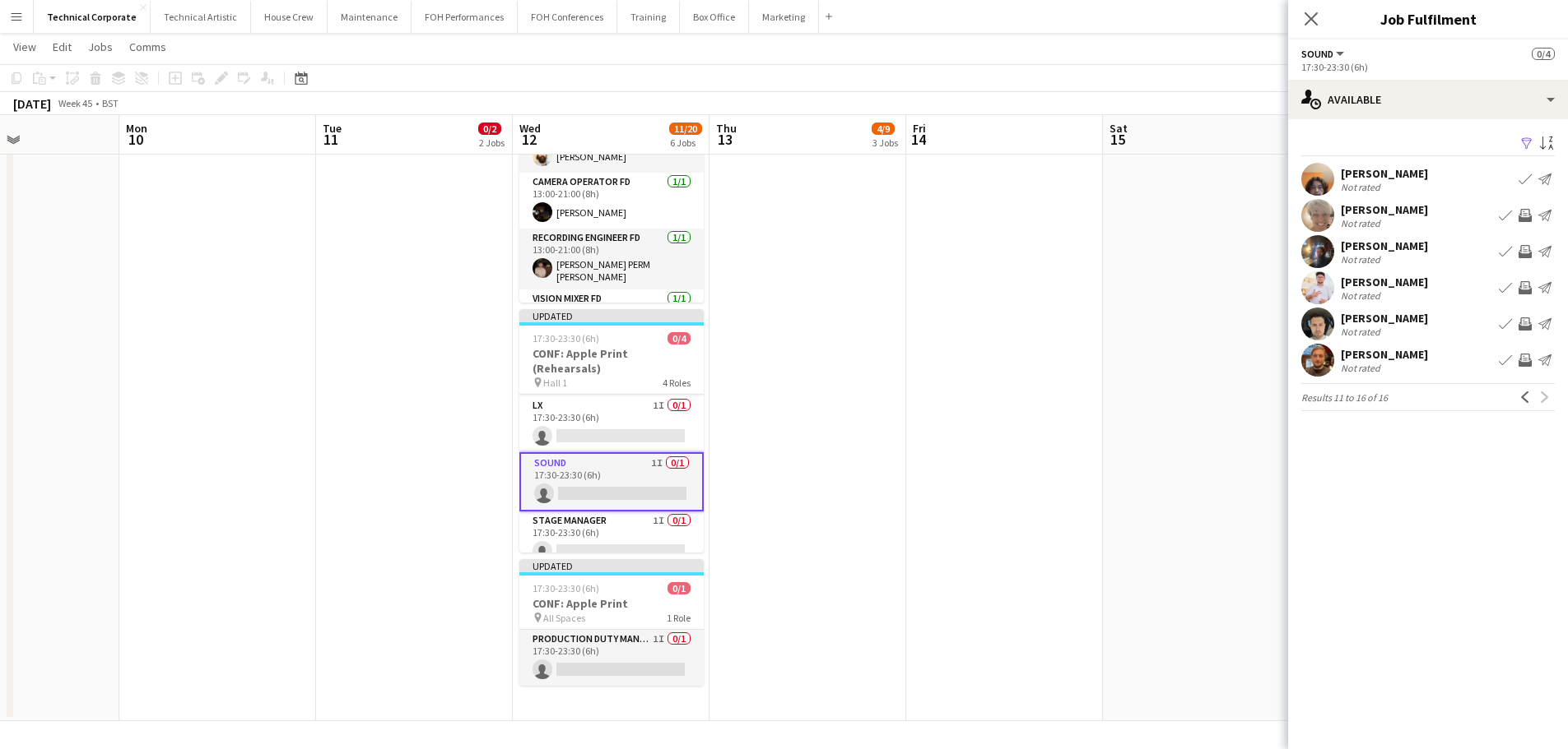
click at [981, 538] on app-date-cell at bounding box center [1004, 13] width 197 height 1415
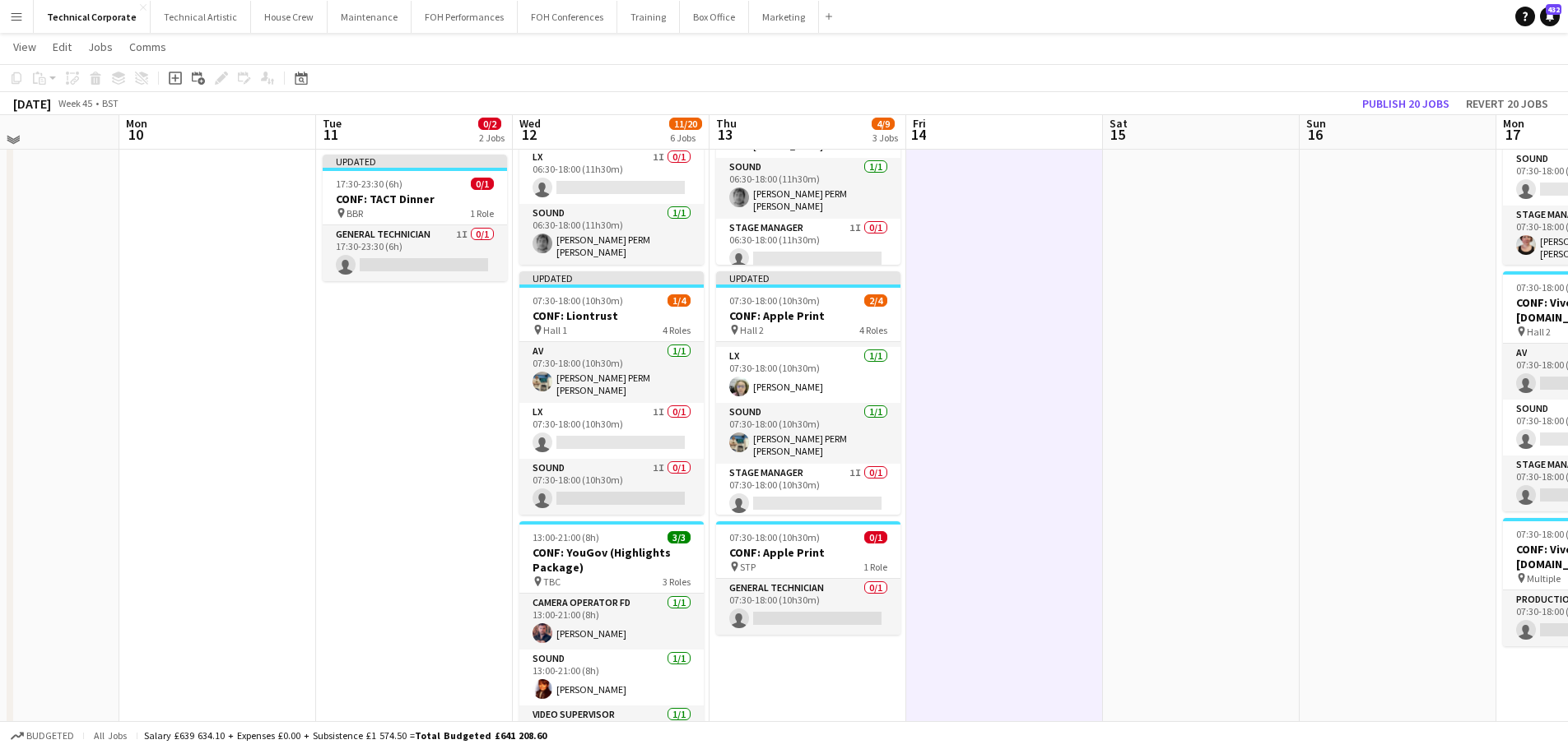
scroll to position [247, 0]
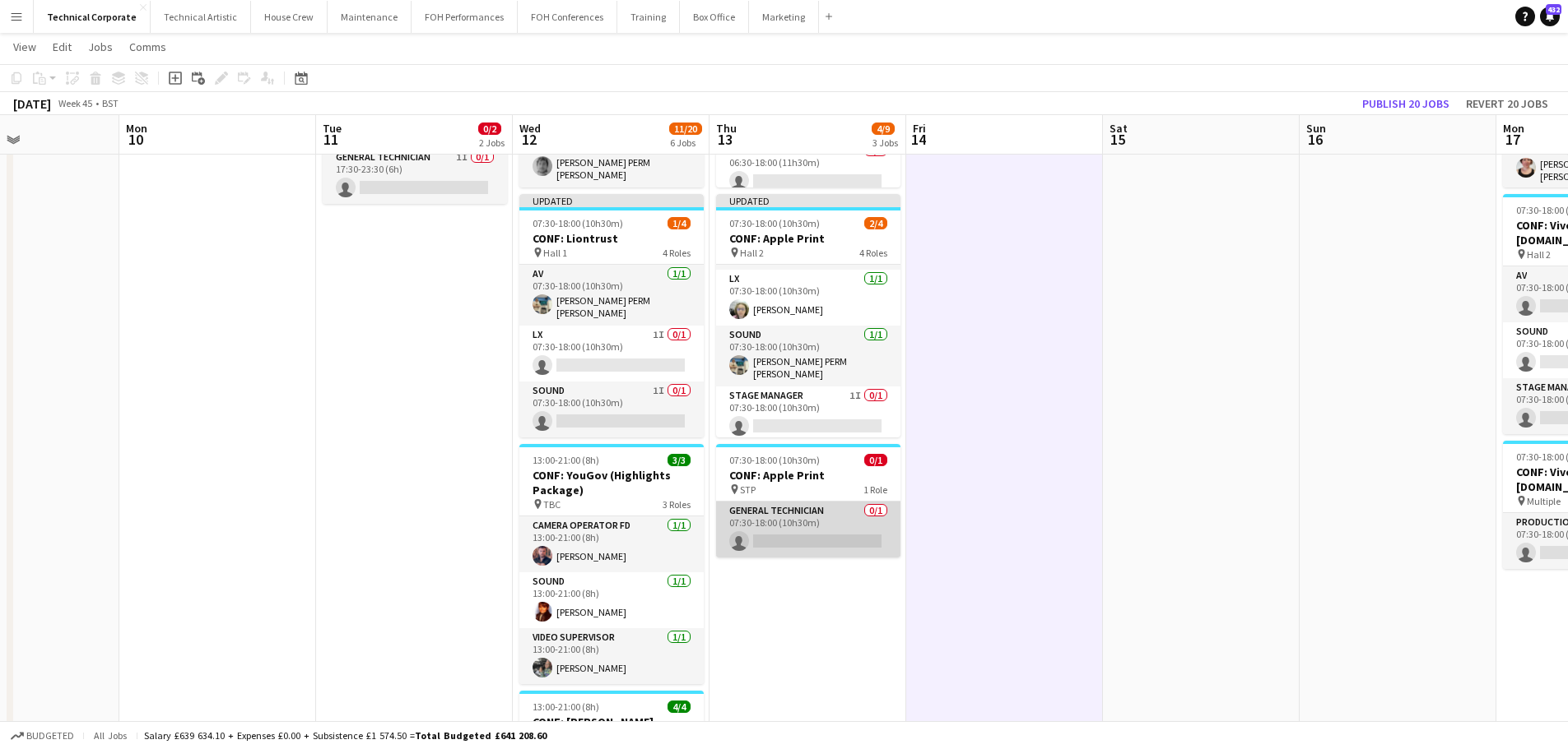
click at [858, 550] on app-card-role "General Technician 0/1 07:30-18:00 (10h30m) single-neutral-actions" at bounding box center [808, 530] width 184 height 56
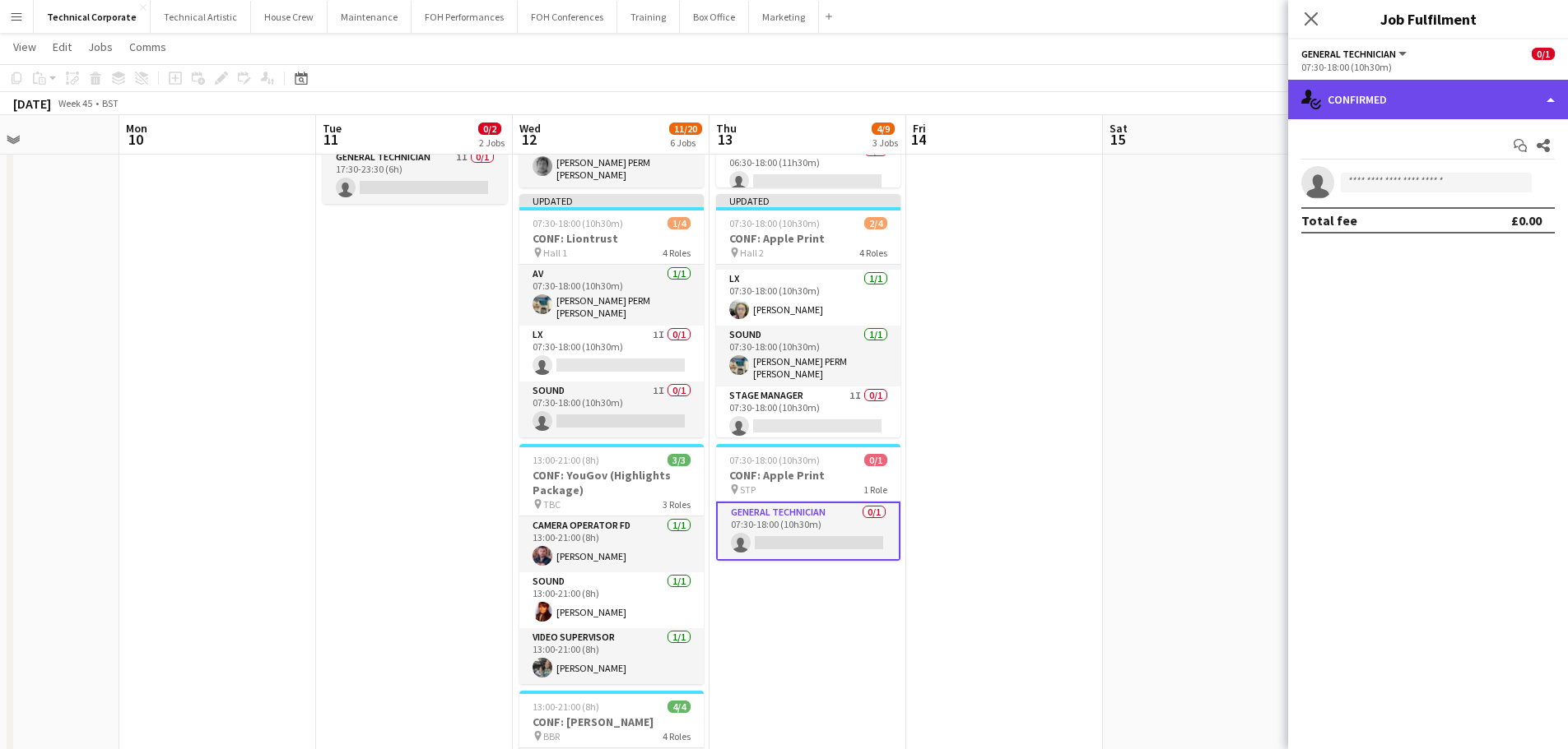
click at [1445, 101] on div "single-neutral-actions-check-2 Confirmed" at bounding box center [1427, 100] width 280 height 40
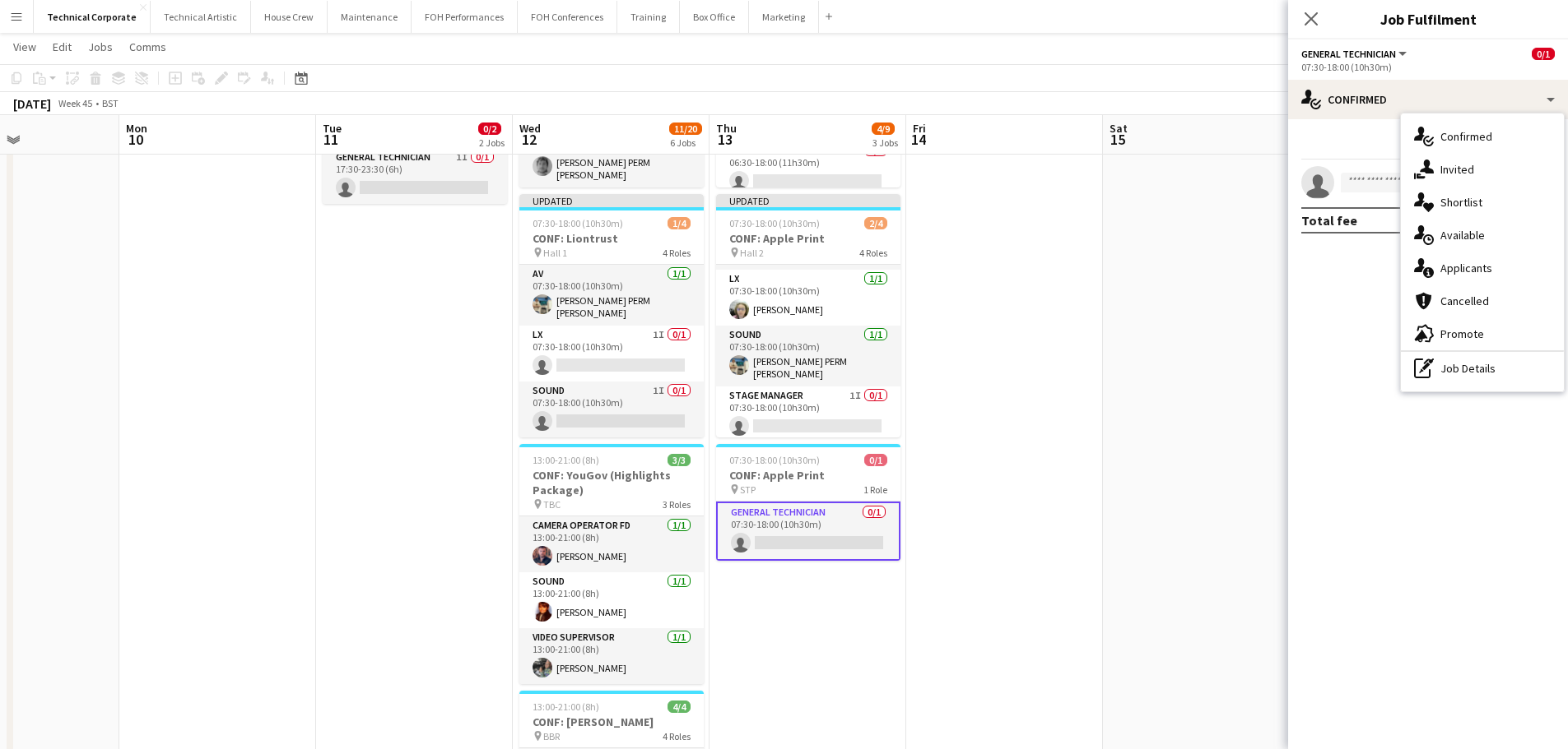
click at [1482, 226] on div "single-neutral-actions-upload Available" at bounding box center [1483, 234] width 163 height 33
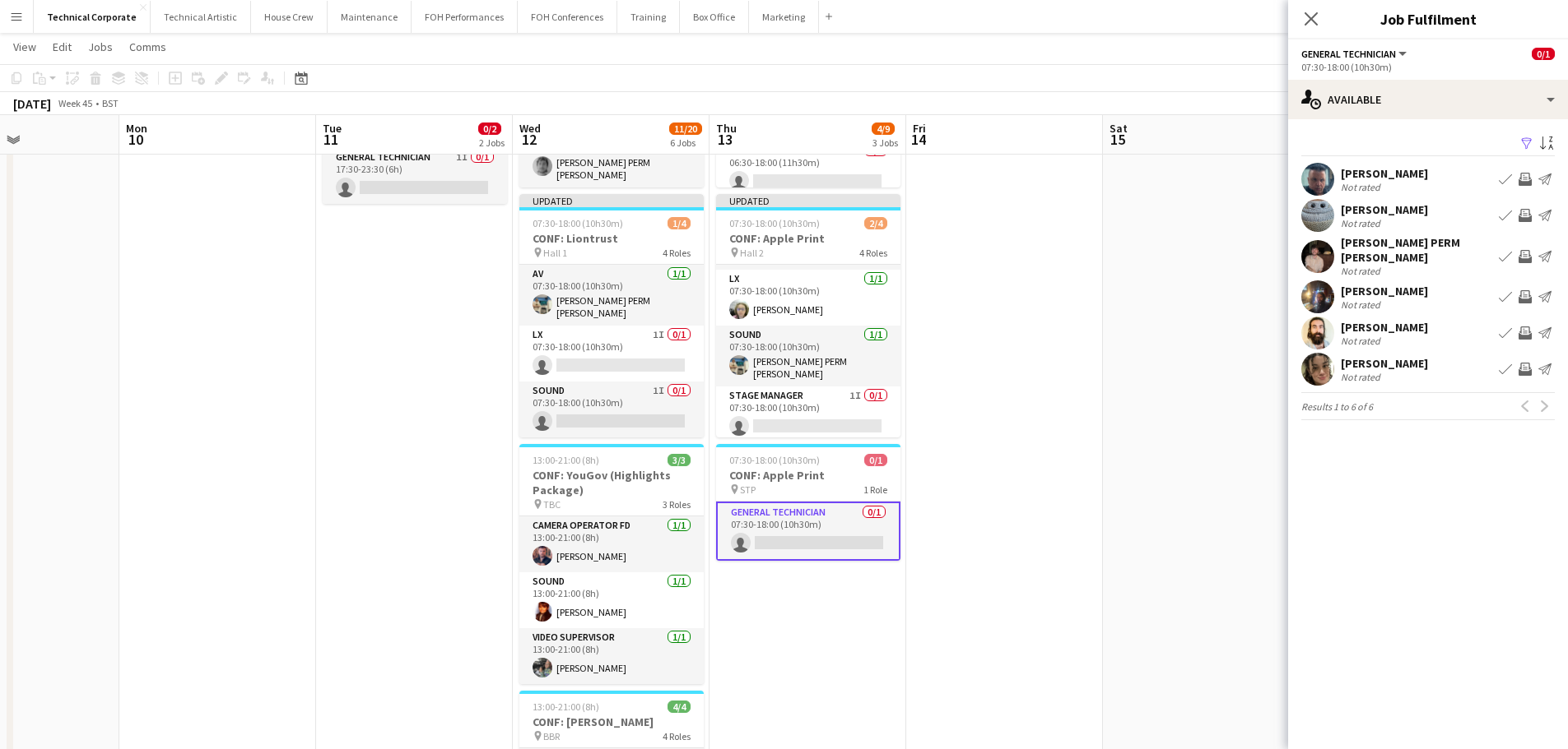
click at [1530, 290] on app-icon "Invite crew" at bounding box center [1525, 297] width 13 height 13
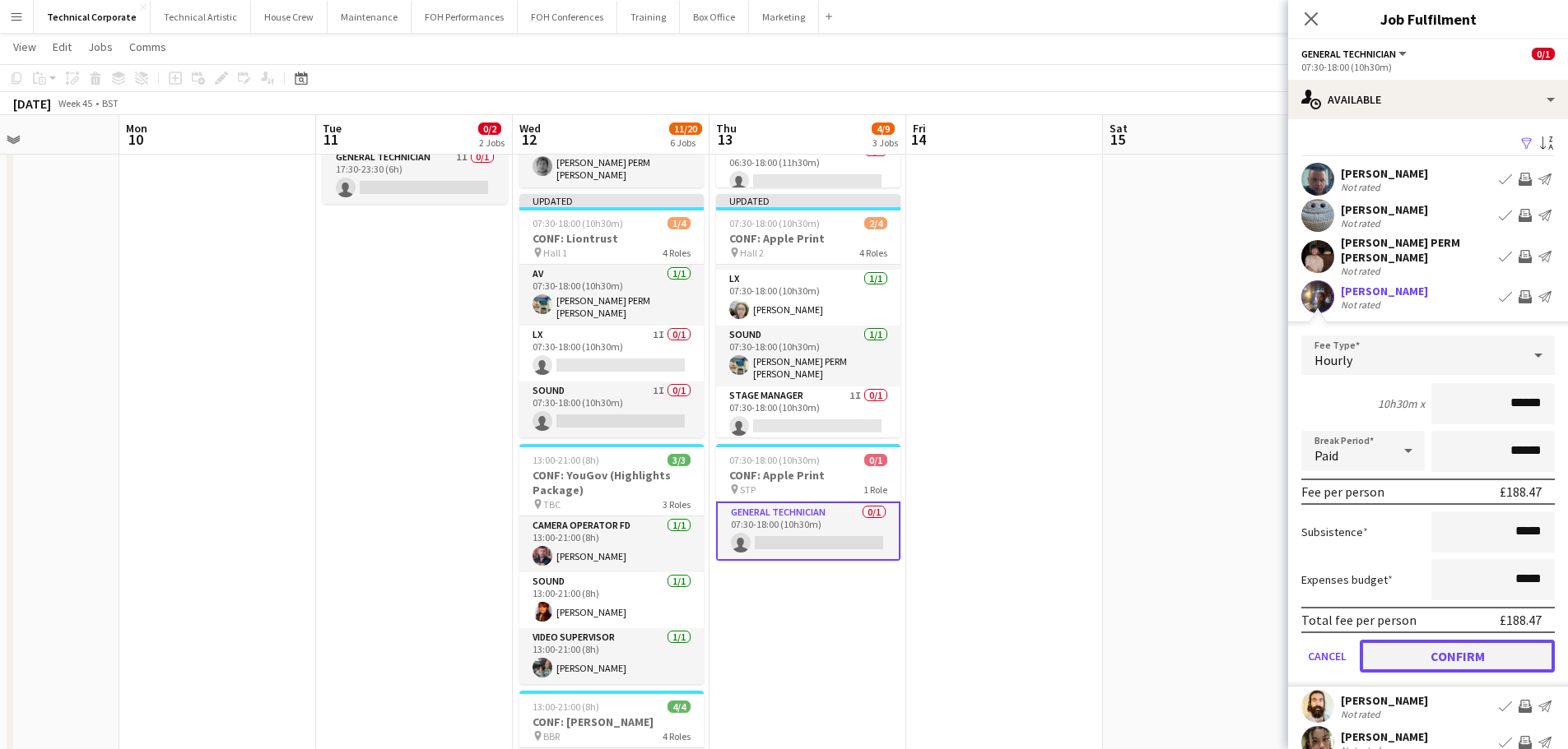
click at [1481, 640] on button "Confirm" at bounding box center [1456, 656] width 195 height 33
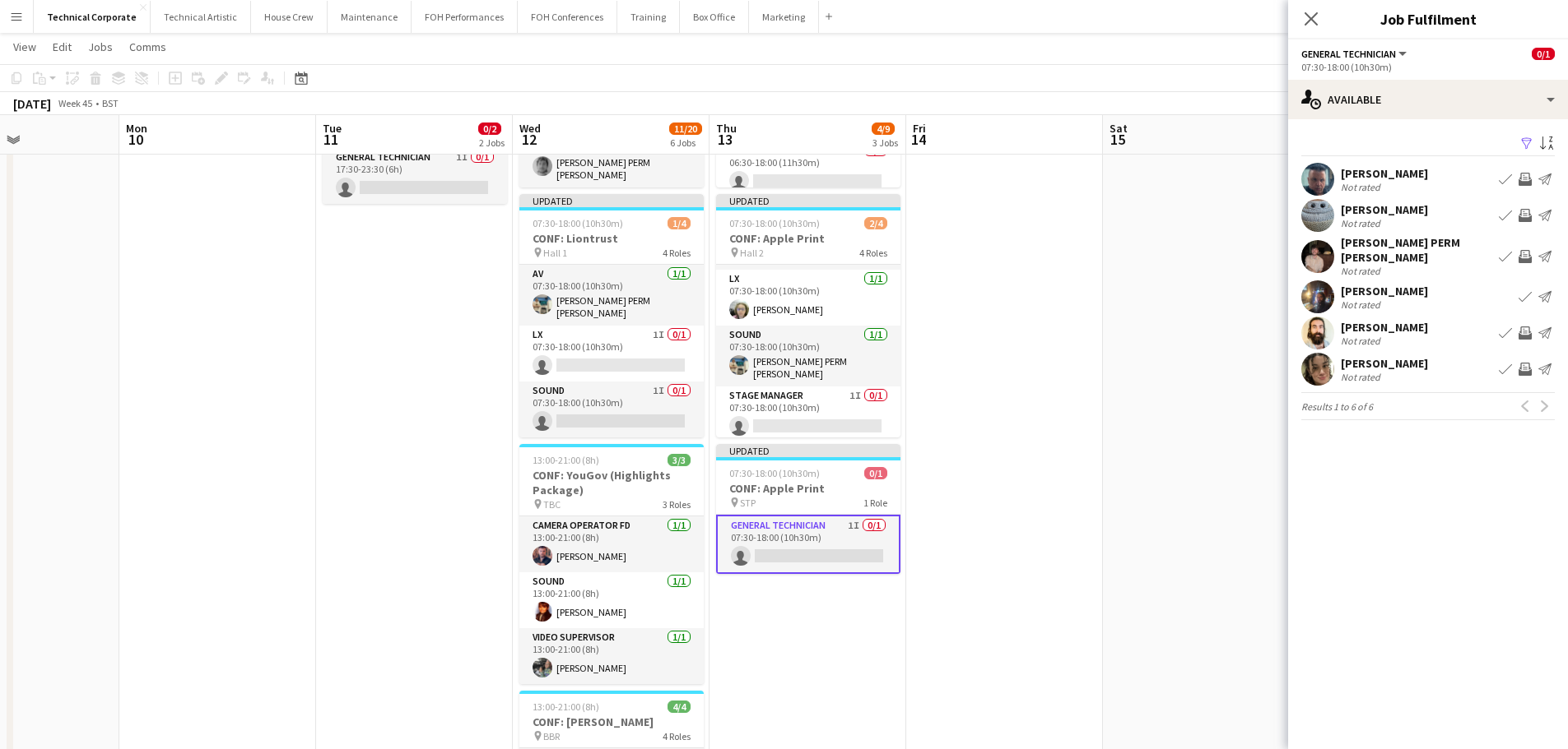
click at [1006, 539] on app-date-cell at bounding box center [1004, 645] width 197 height 1415
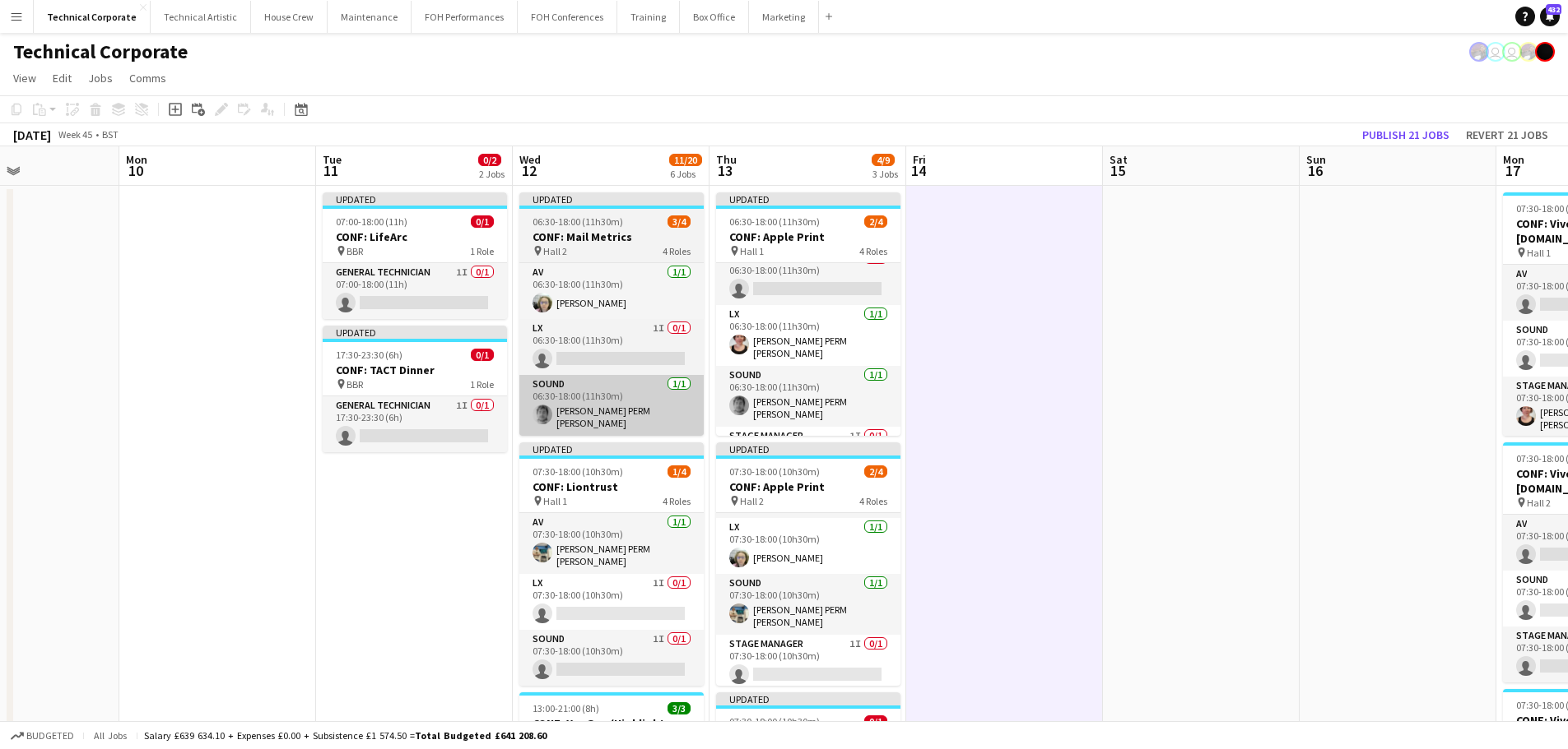
scroll to position [0, 0]
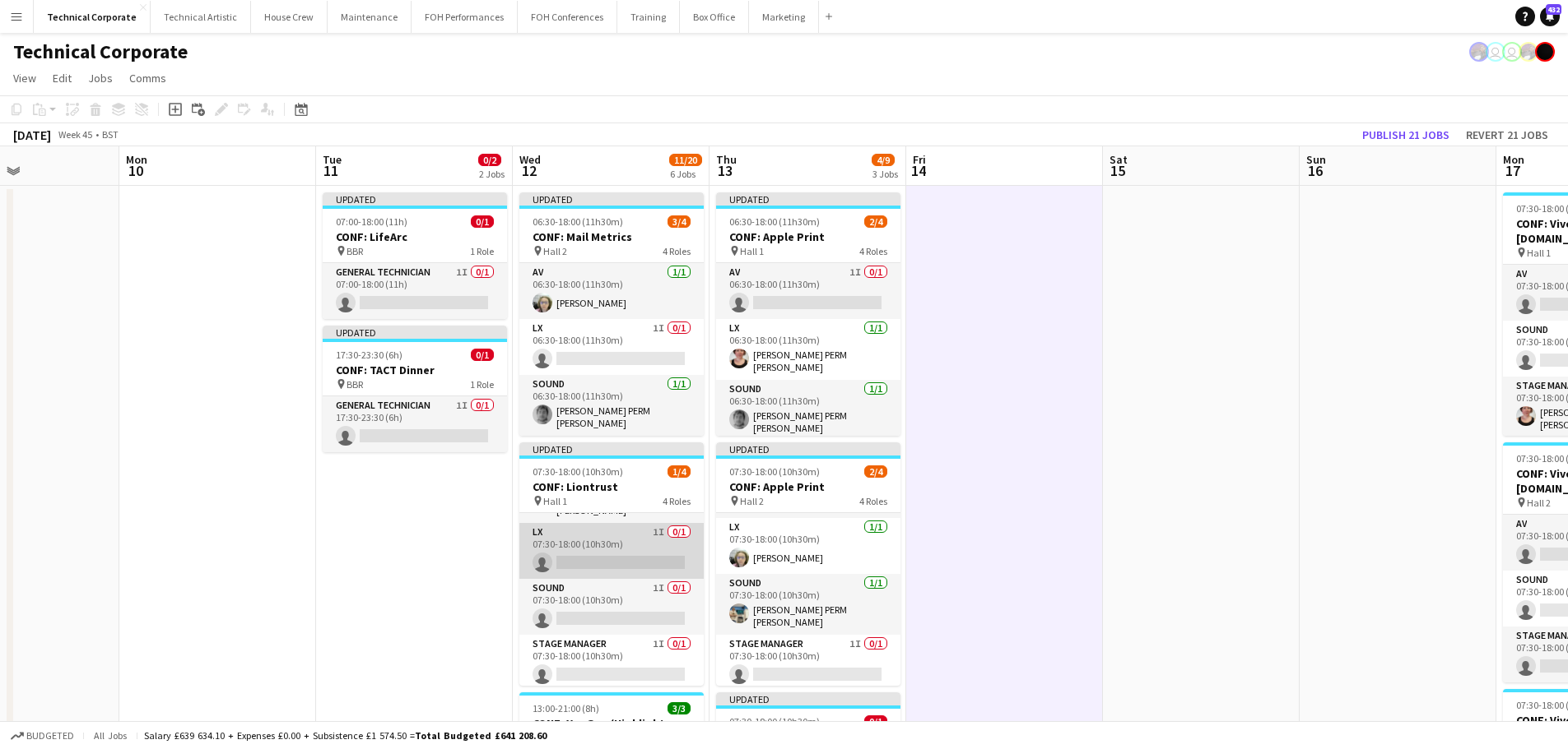
click at [622, 545] on app-card-role "LX 1I 0/1 07:30-18:00 (10h30m) single-neutral-actions" at bounding box center [612, 551] width 184 height 56
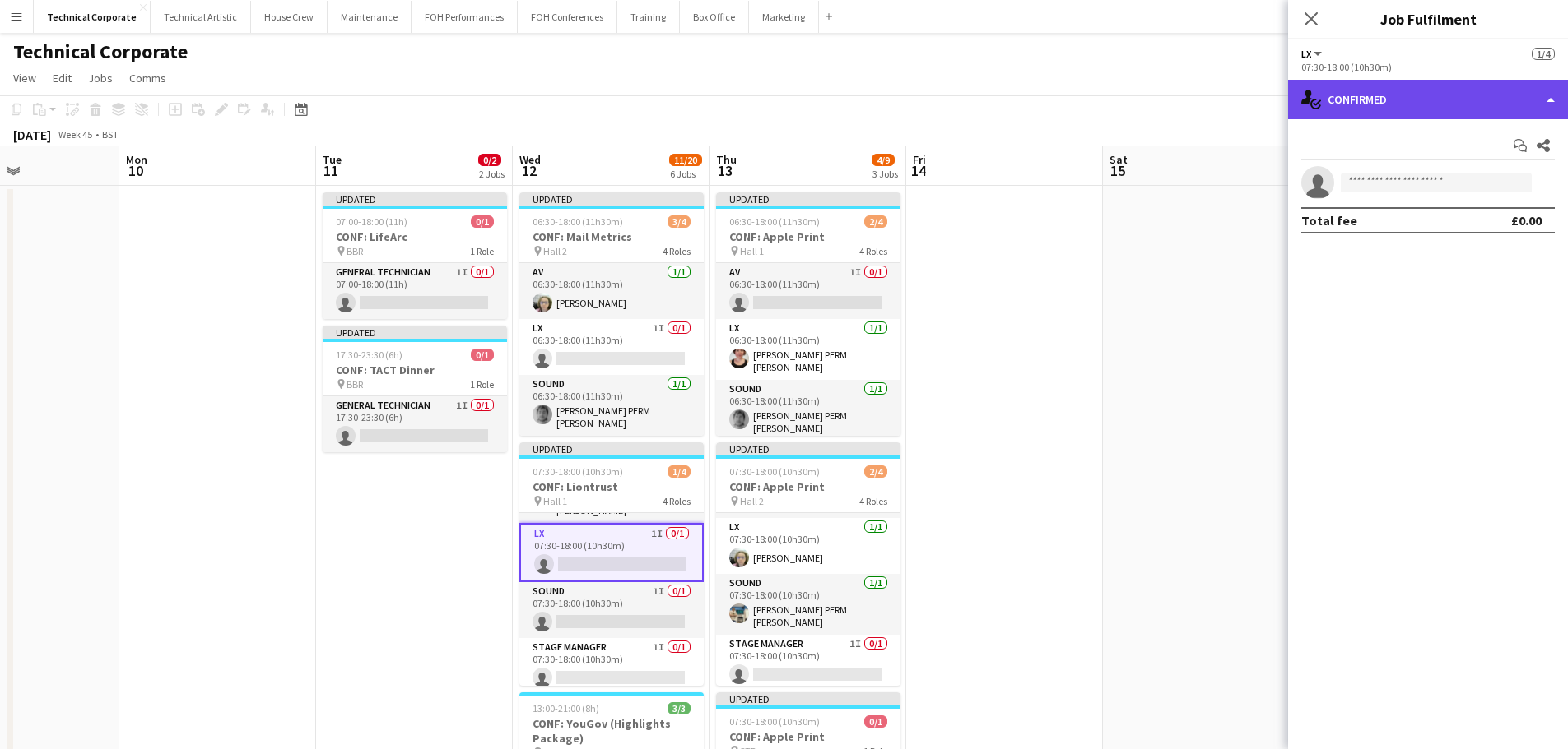
click at [1409, 109] on div "single-neutral-actions-check-2 Confirmed" at bounding box center [1427, 100] width 280 height 40
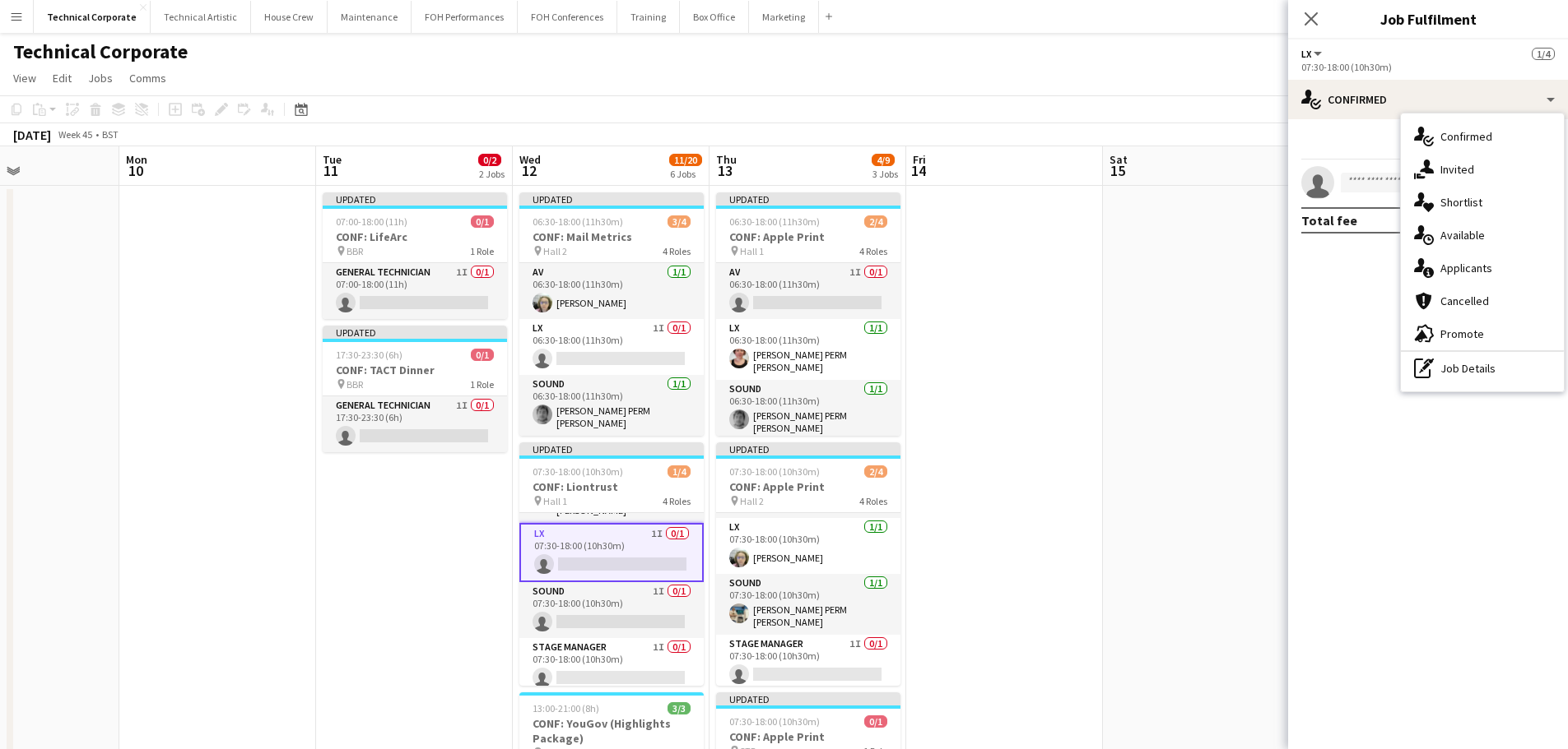
drag, startPoint x: 1442, startPoint y: 163, endPoint x: 1351, endPoint y: 231, distance: 113.6
click at [1443, 164] on span "Invited" at bounding box center [1457, 170] width 34 height 15
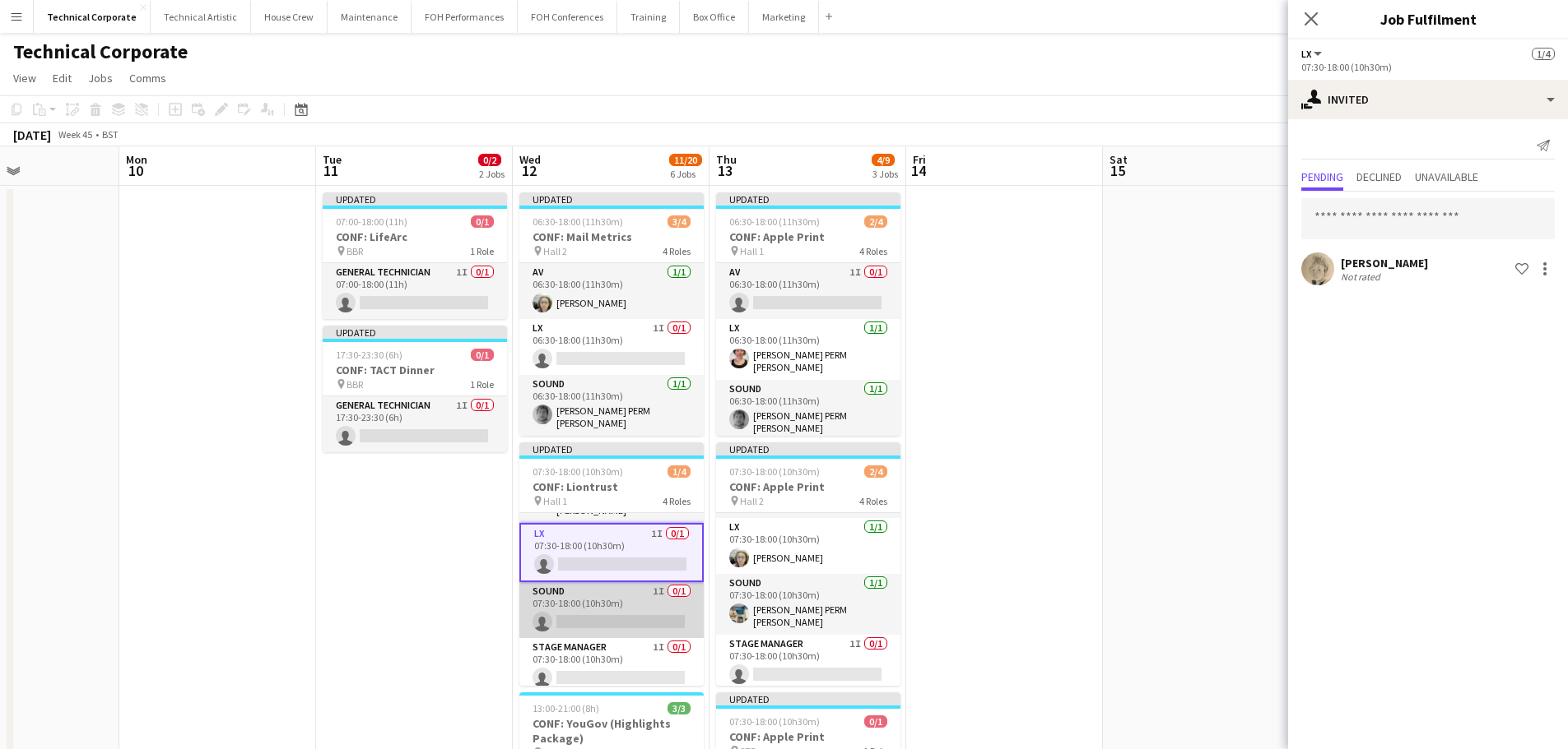
click at [654, 582] on app-card-role "Sound 1I 0/1 07:30-18:00 (10h30m) single-neutral-actions" at bounding box center [612, 609] width 184 height 56
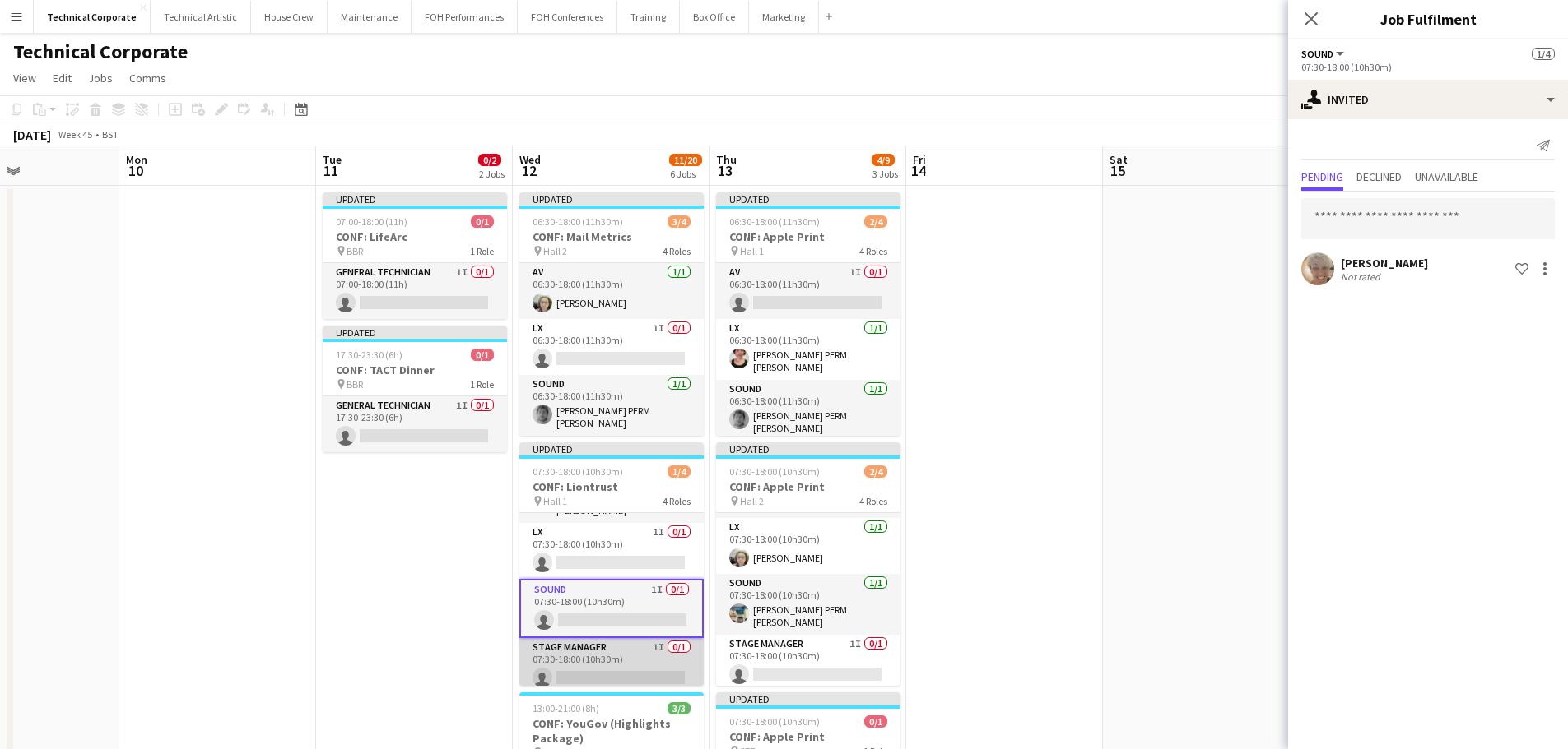
click at [618, 662] on app-card-role "Stage Manager 1I 0/1 07:30-18:00 (10h30m) single-neutral-actions" at bounding box center [612, 665] width 184 height 56
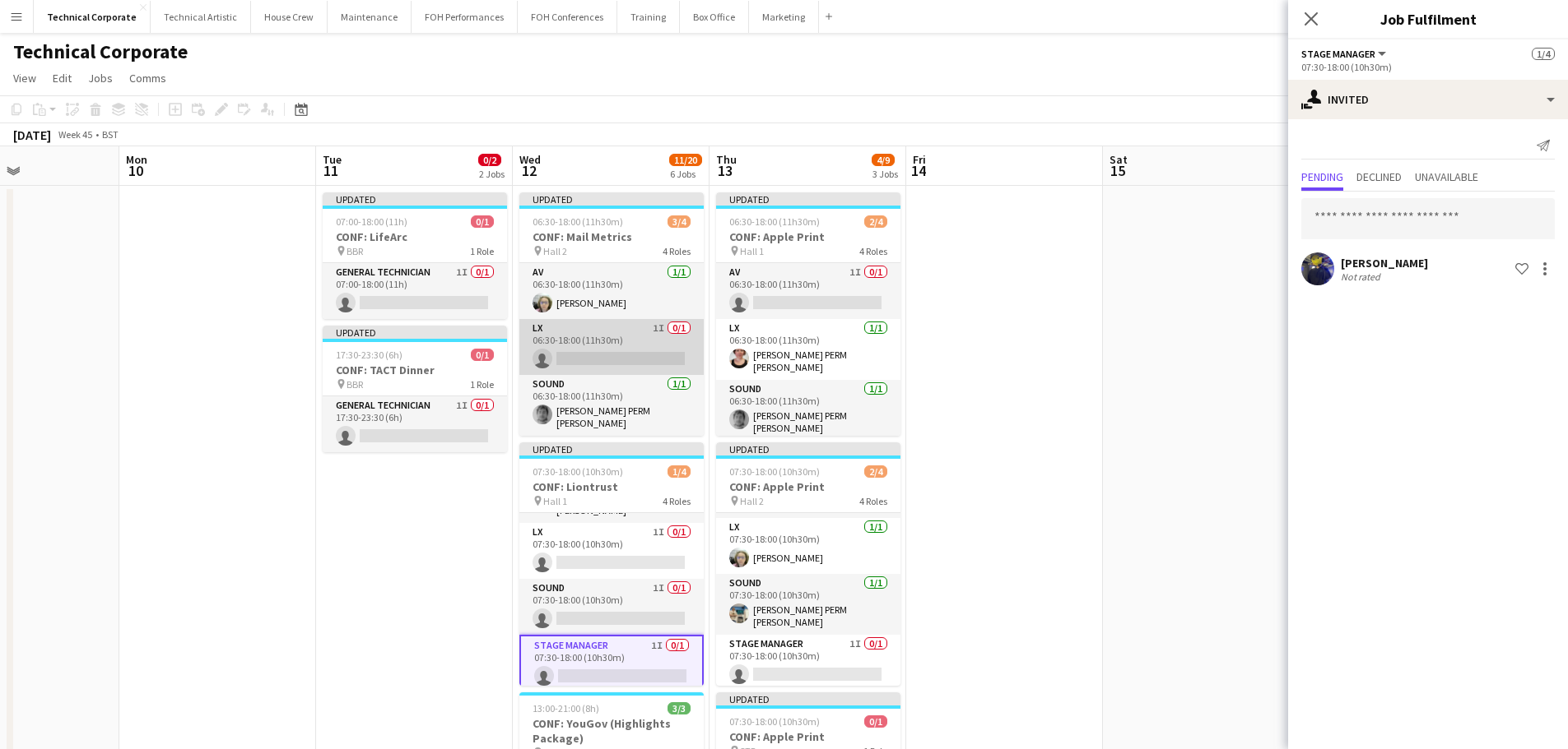
click at [632, 334] on app-card-role "LX 1I 0/1 06:30-18:00 (11h30m) single-neutral-actions" at bounding box center [612, 346] width 184 height 56
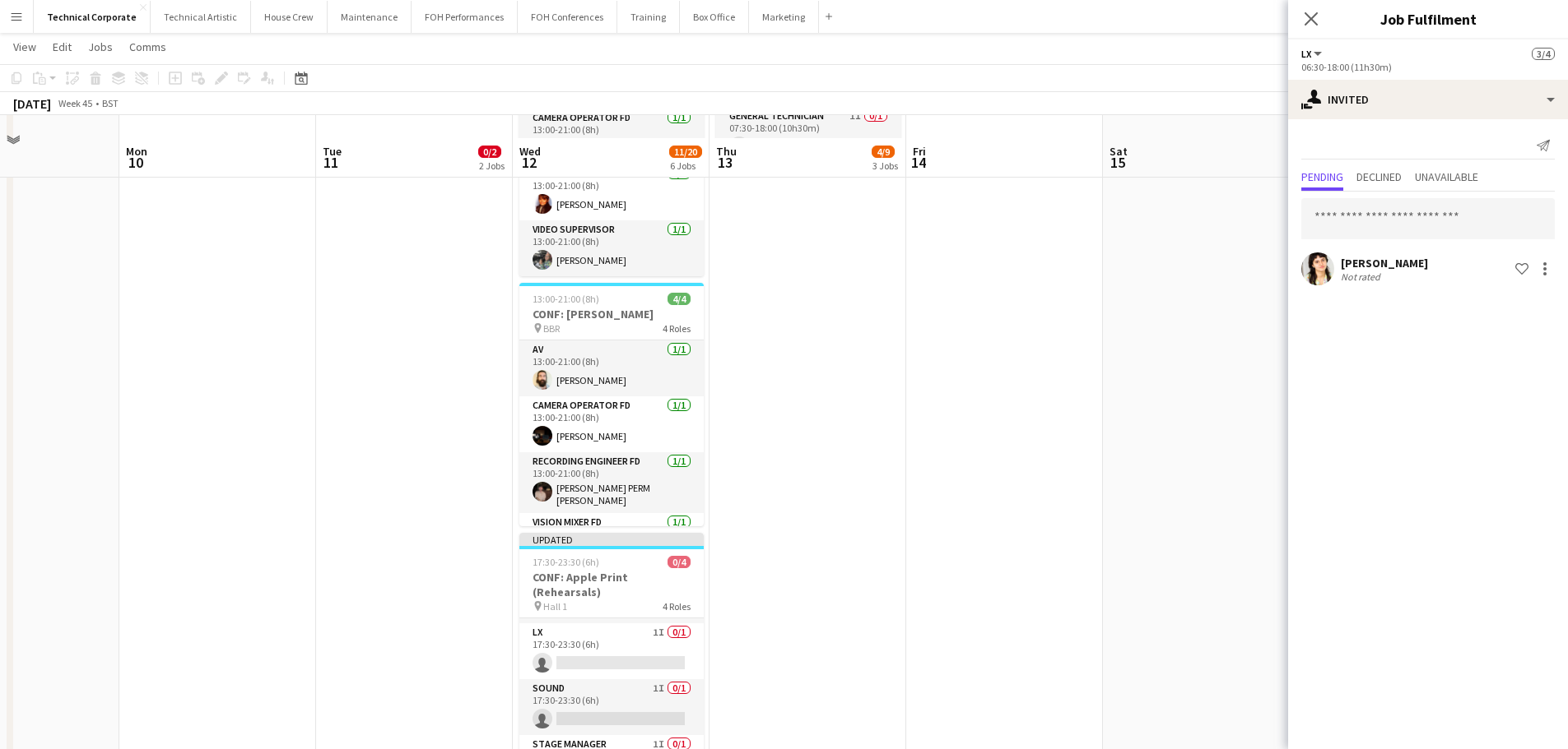
scroll to position [740, 0]
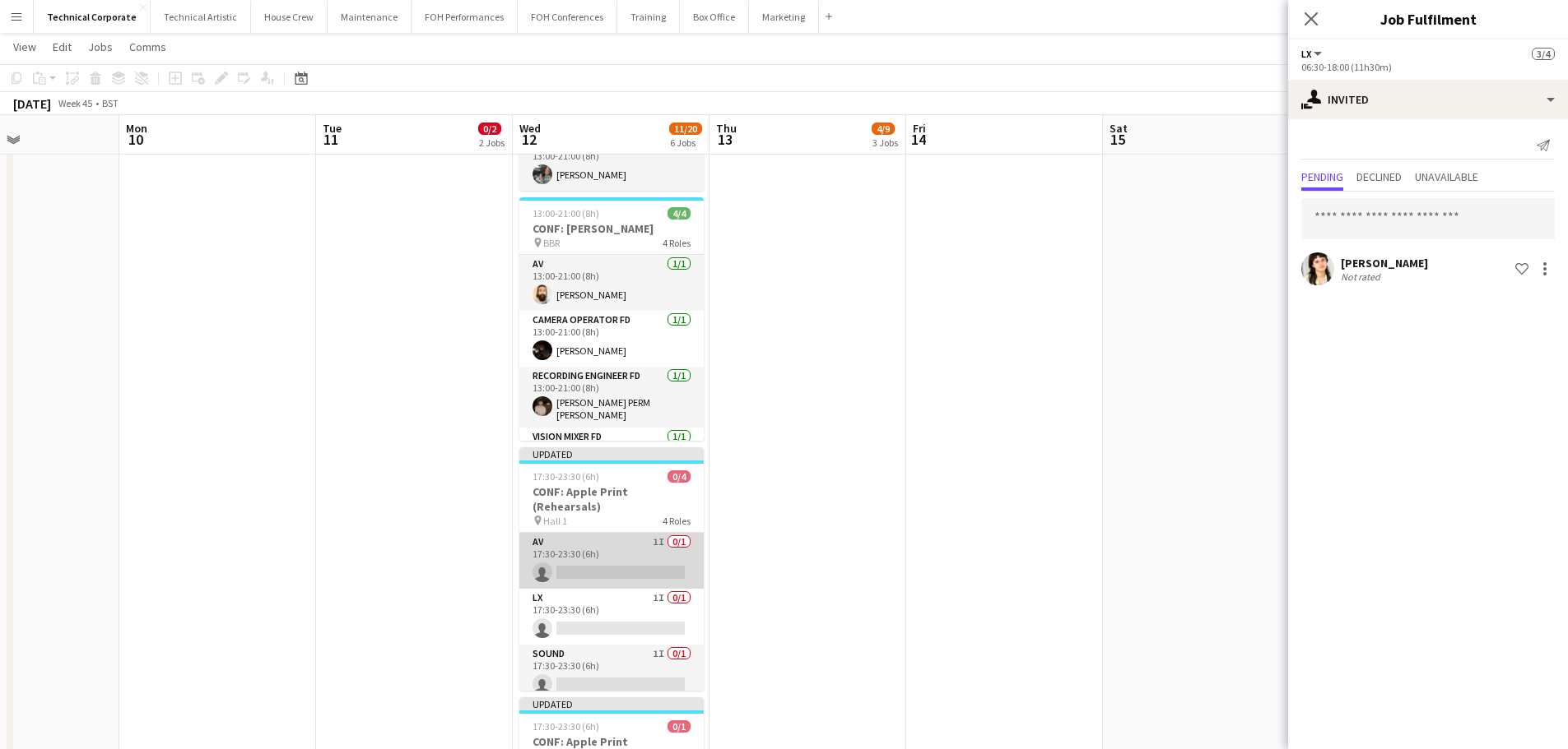
click at [582, 552] on app-card-role "AV 1I 0/1 17:30-23:30 (6h) single-neutral-actions" at bounding box center [612, 560] width 184 height 56
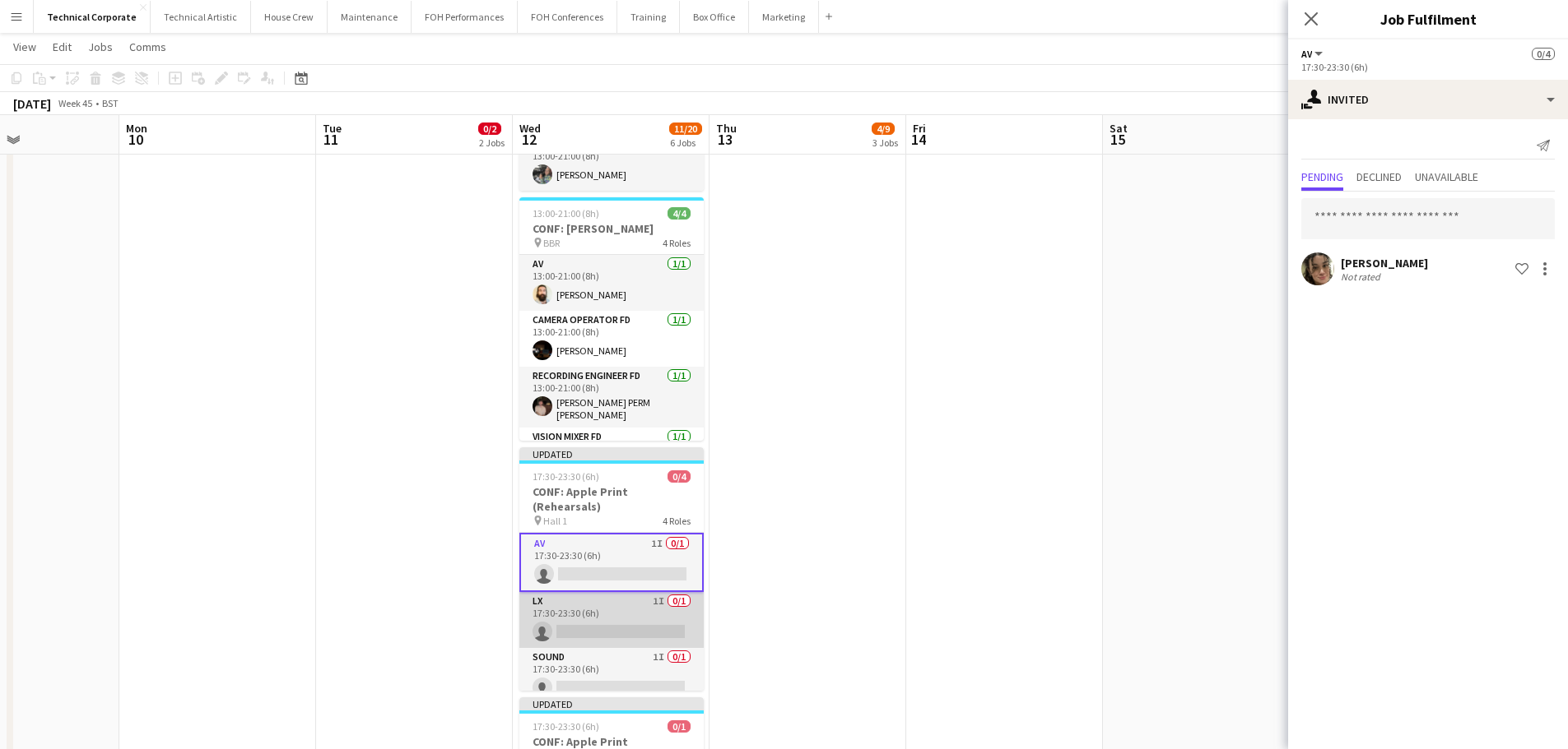
click at [602, 594] on app-card-role "LX 1I 0/1 17:30-23:30 (6h) single-neutral-actions" at bounding box center [612, 620] width 184 height 56
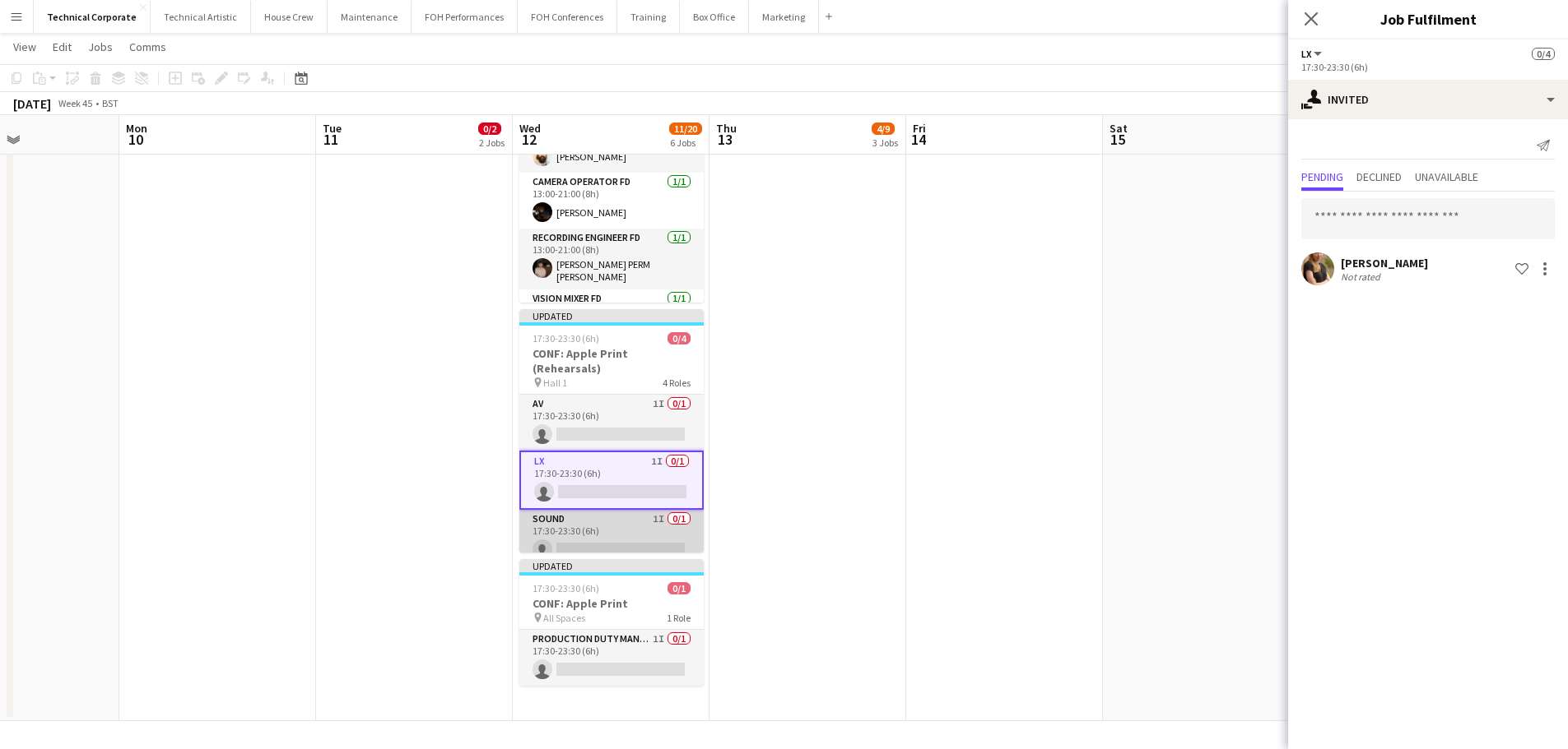
drag, startPoint x: 615, startPoint y: 525, endPoint x: 601, endPoint y: 535, distance: 17.2
click at [614, 528] on app-card-role "Sound 1I 0/1 17:30-23:30 (6h) single-neutral-actions" at bounding box center [612, 537] width 184 height 56
click at [629, 518] on app-card-role "Stage Manager 1I 0/1 17:30-23:30 (6h) single-neutral-actions" at bounding box center [611, 539] width 184 height 56
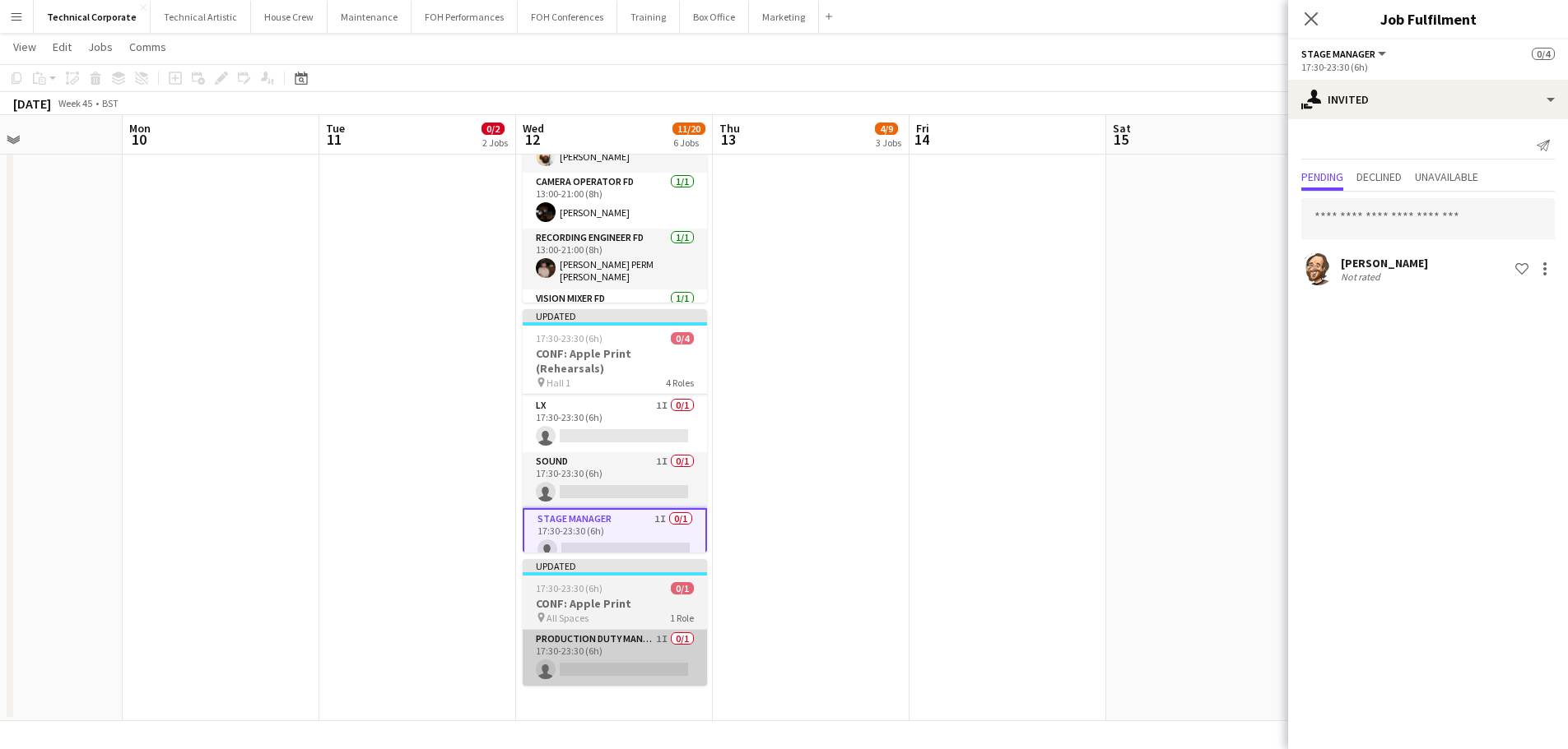
click at [644, 656] on app-card-role "Production Duty Manager 1I 0/1 17:30-23:30 (6h) single-neutral-actions" at bounding box center [614, 658] width 184 height 56
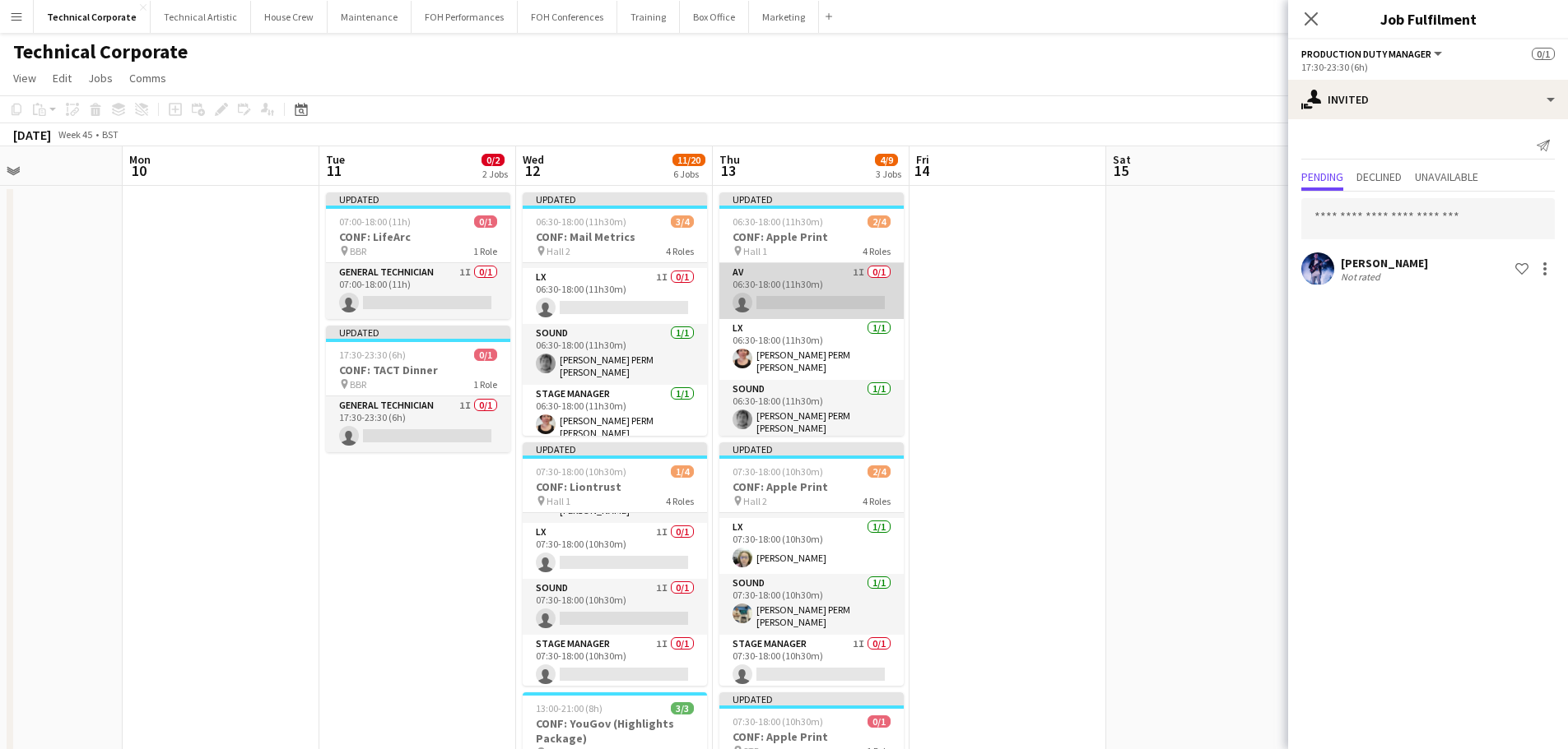
click at [842, 287] on app-card-role "AV 1I 0/1 06:30-18:00 (11h30m) single-neutral-actions" at bounding box center [811, 290] width 184 height 56
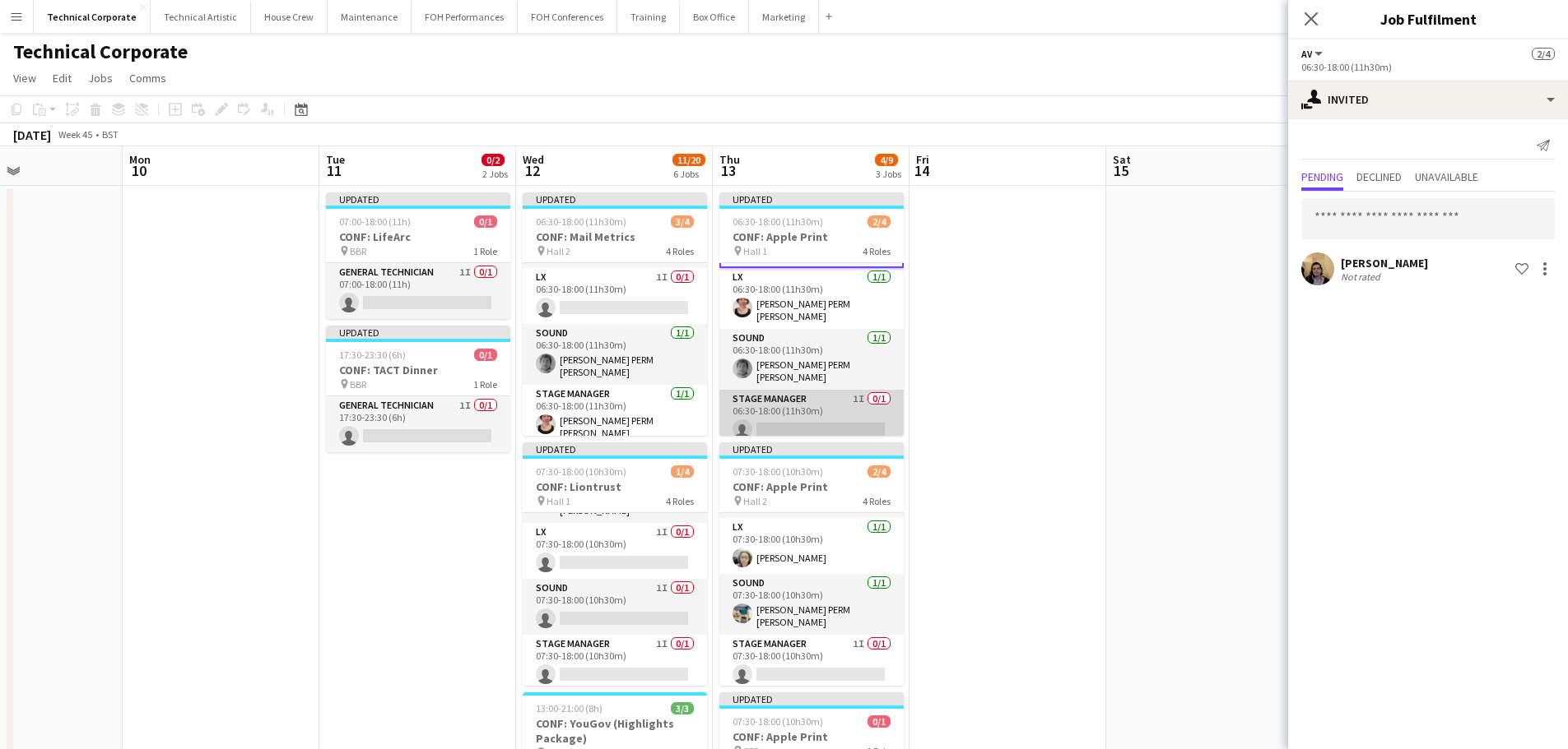
click at [807, 407] on app-card-role "Stage Manager 1I 0/1 06:30-18:00 (11h30m) single-neutral-actions" at bounding box center [811, 418] width 184 height 56
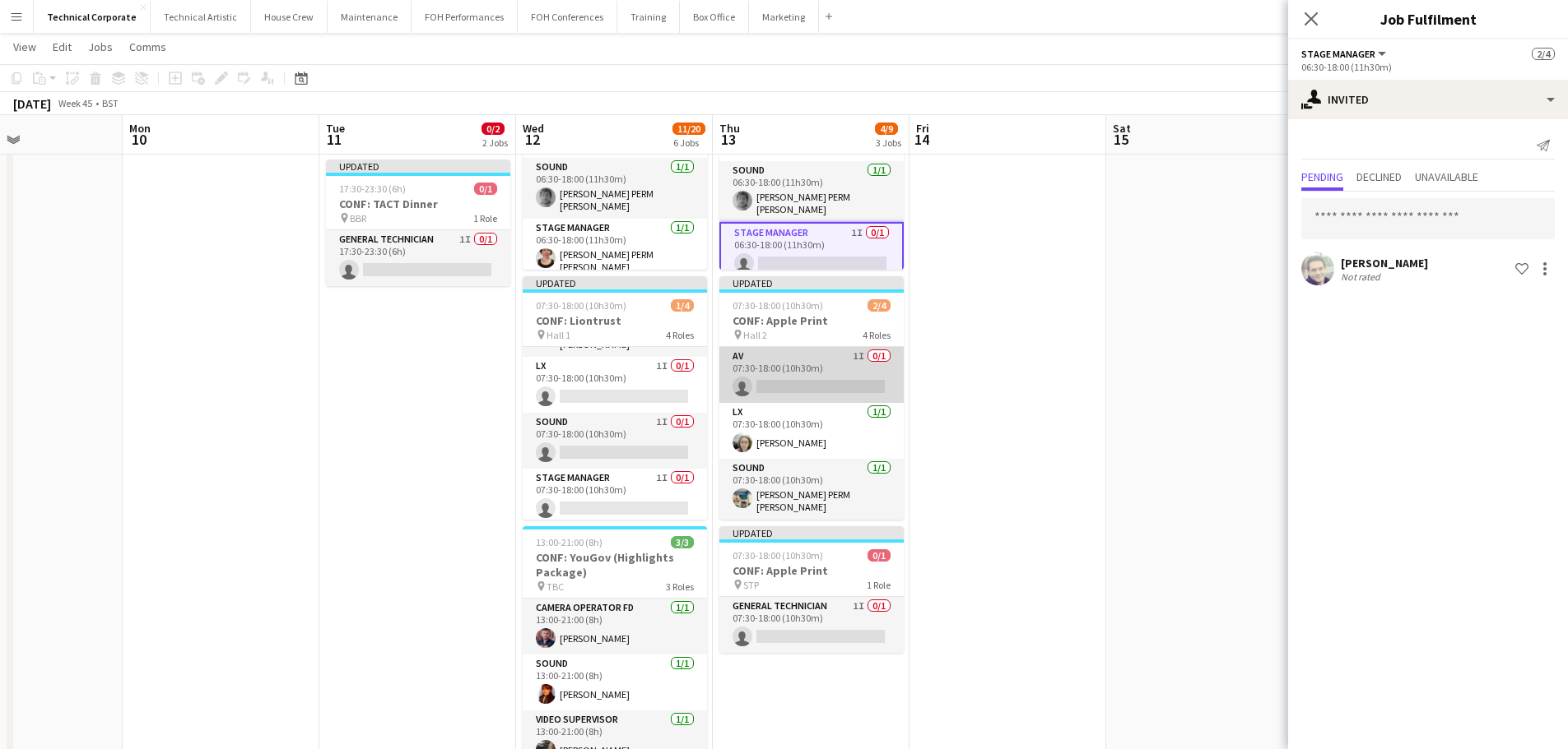
click at [825, 364] on app-card-role "AV 1I 0/1 07:30-18:00 (10h30m) single-neutral-actions" at bounding box center [811, 375] width 184 height 56
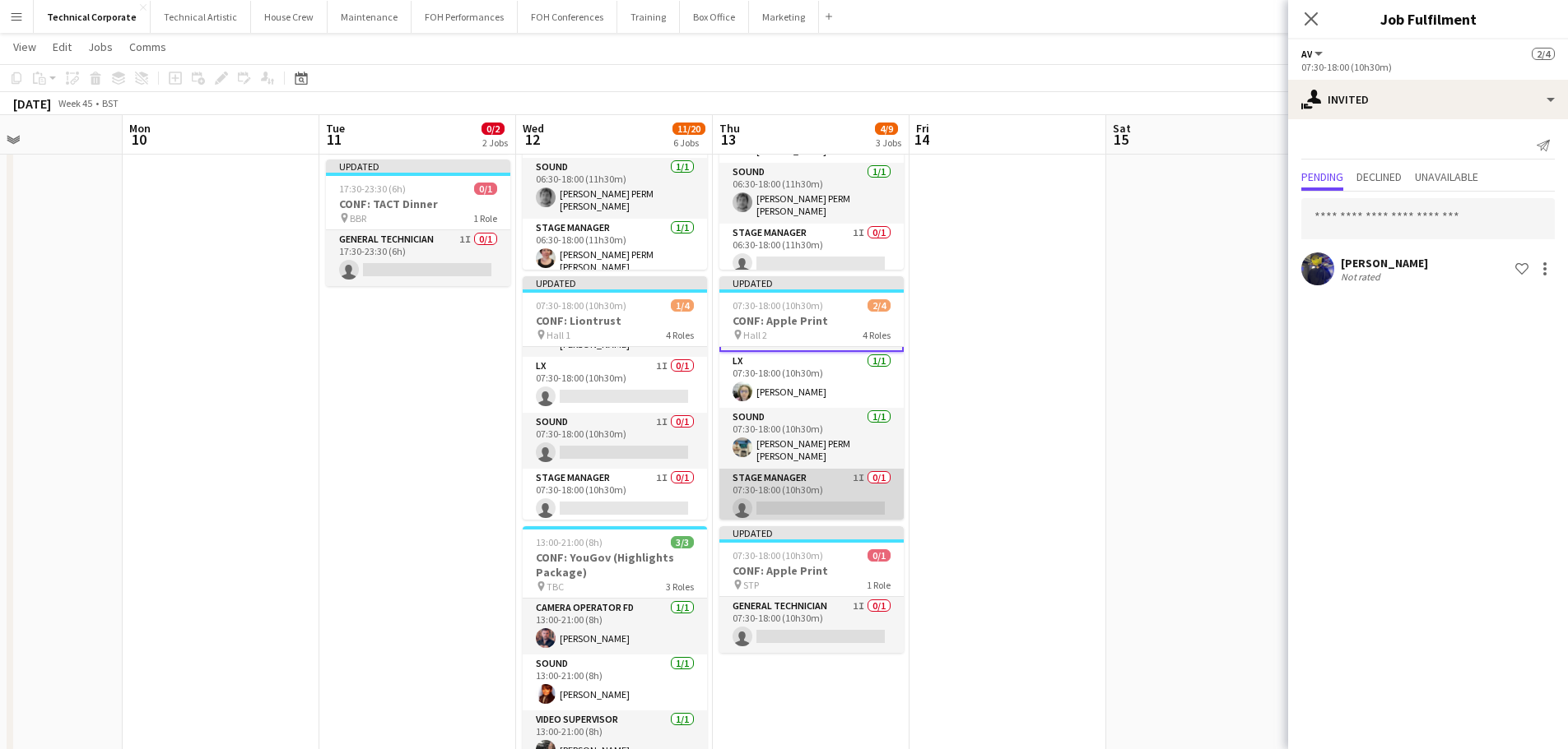
click at [817, 489] on app-card-role "Stage Manager 1I 0/1 07:30-18:00 (10h30m) single-neutral-actions" at bounding box center [811, 496] width 184 height 56
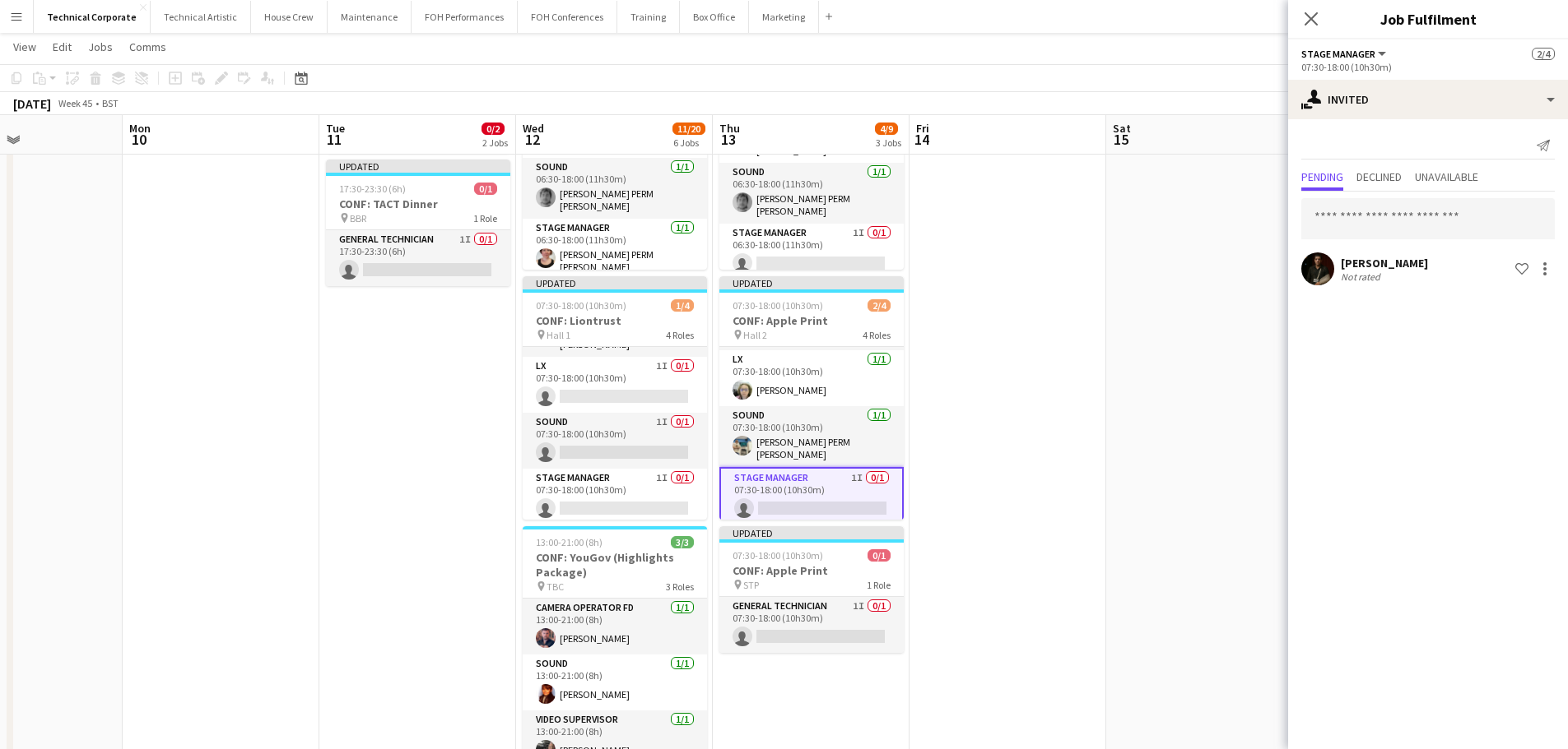
click at [1006, 432] on app-date-cell at bounding box center [1007, 727] width 197 height 1415
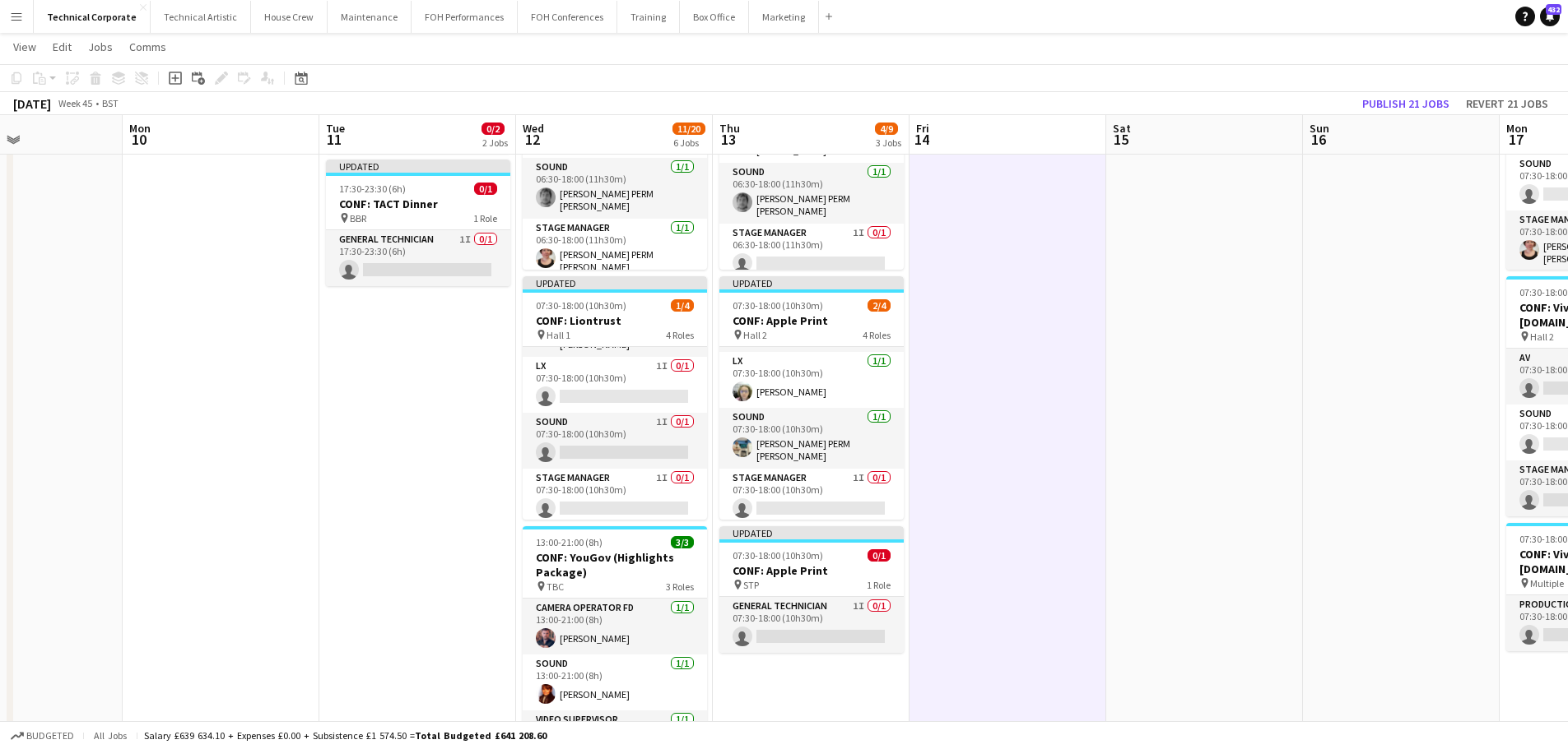
click at [1006, 432] on app-date-cell at bounding box center [1007, 727] width 197 height 1415
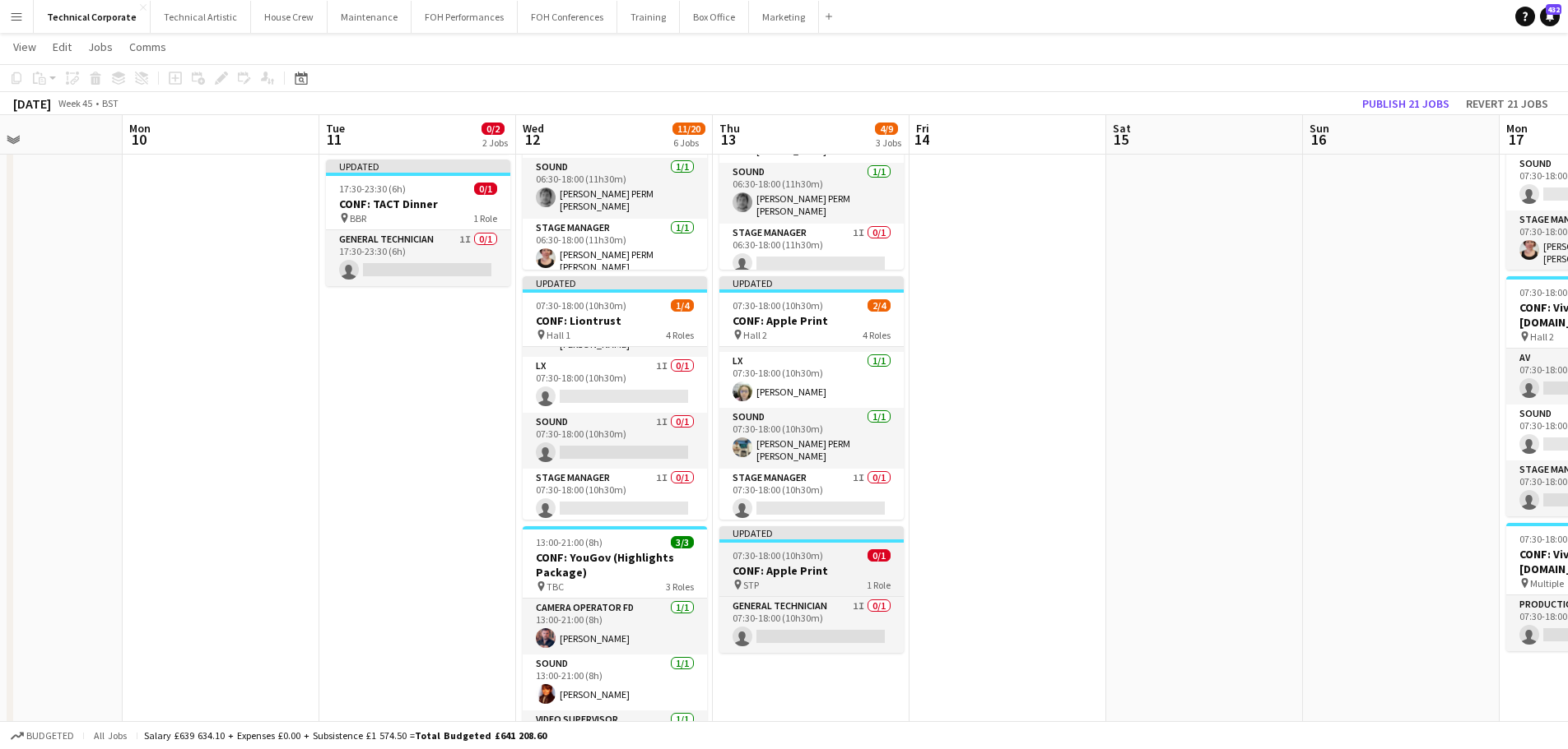
click at [892, 590] on div "pin STP 1 Role" at bounding box center [811, 585] width 184 height 13
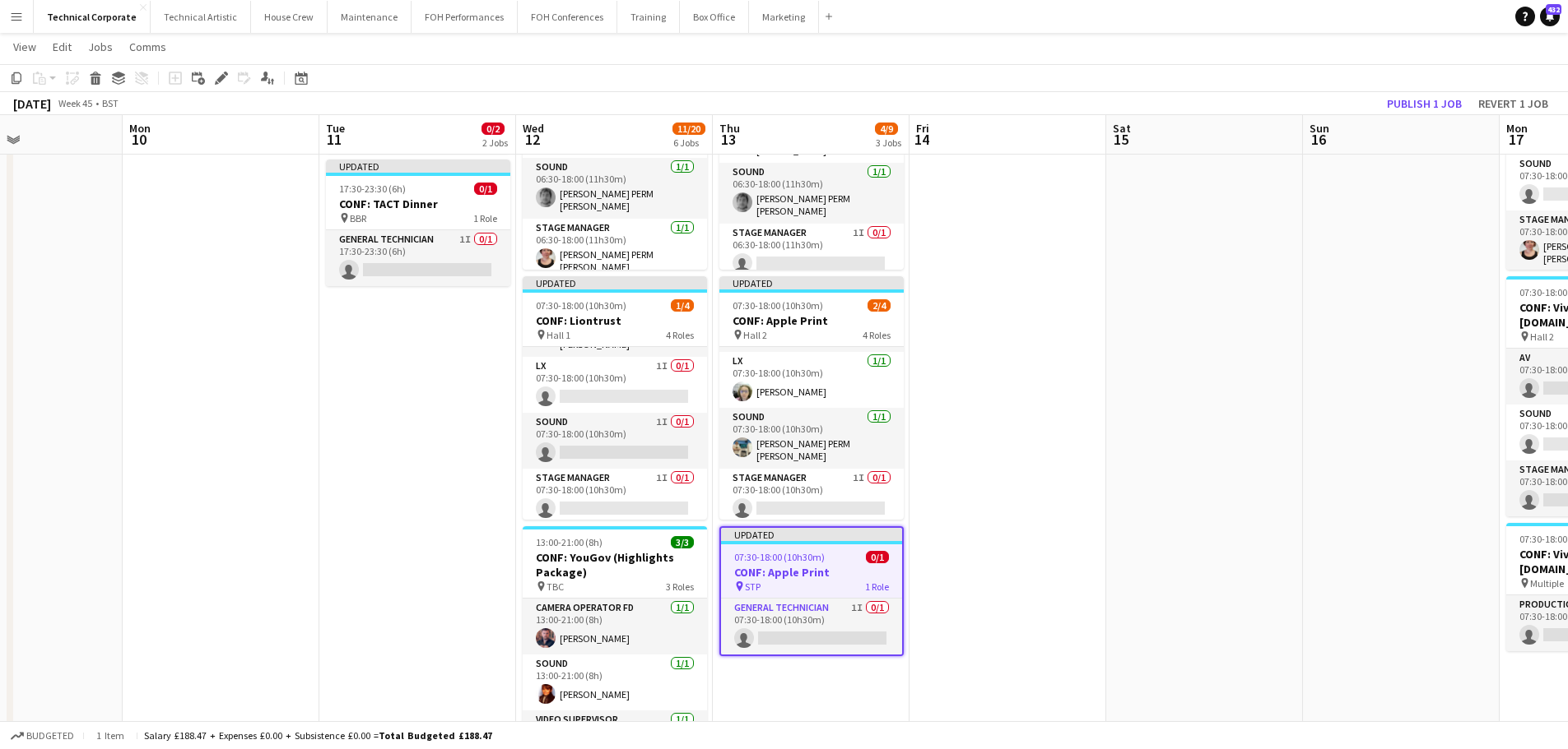
click at [981, 539] on app-date-cell at bounding box center [1007, 727] width 197 height 1415
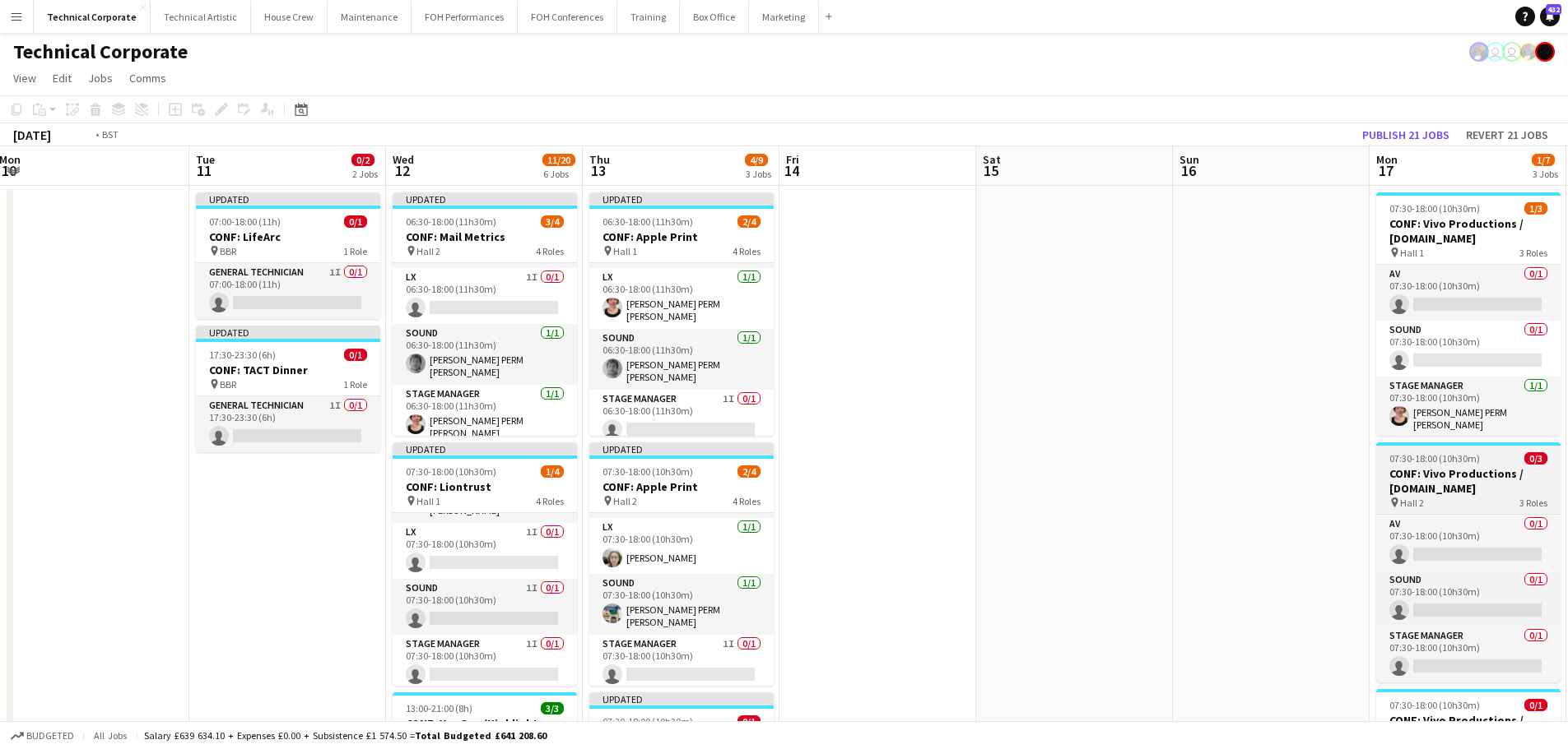
drag, startPoint x: 1188, startPoint y: 477, endPoint x: 1495, endPoint y: 459, distance: 307.5
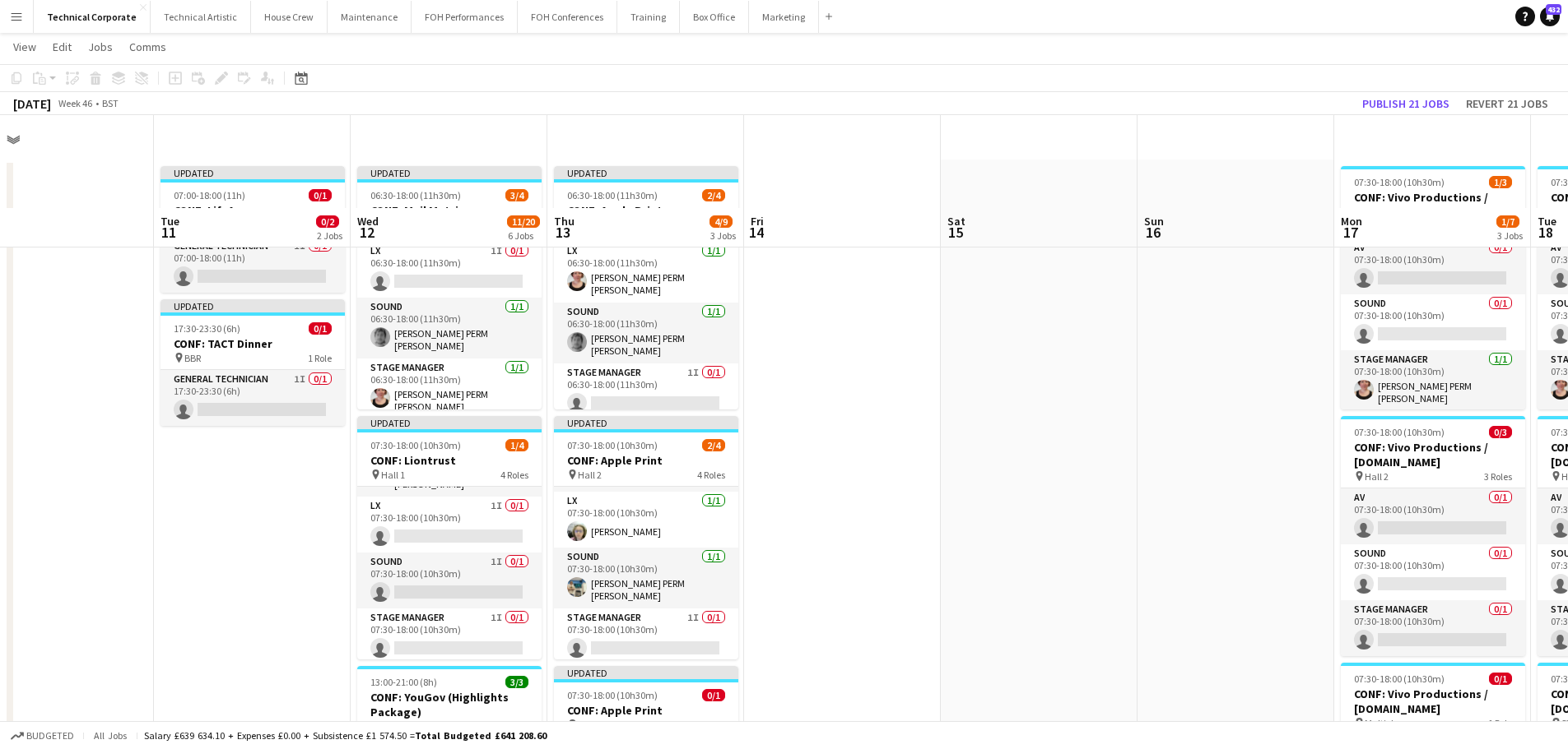
scroll to position [0, 0]
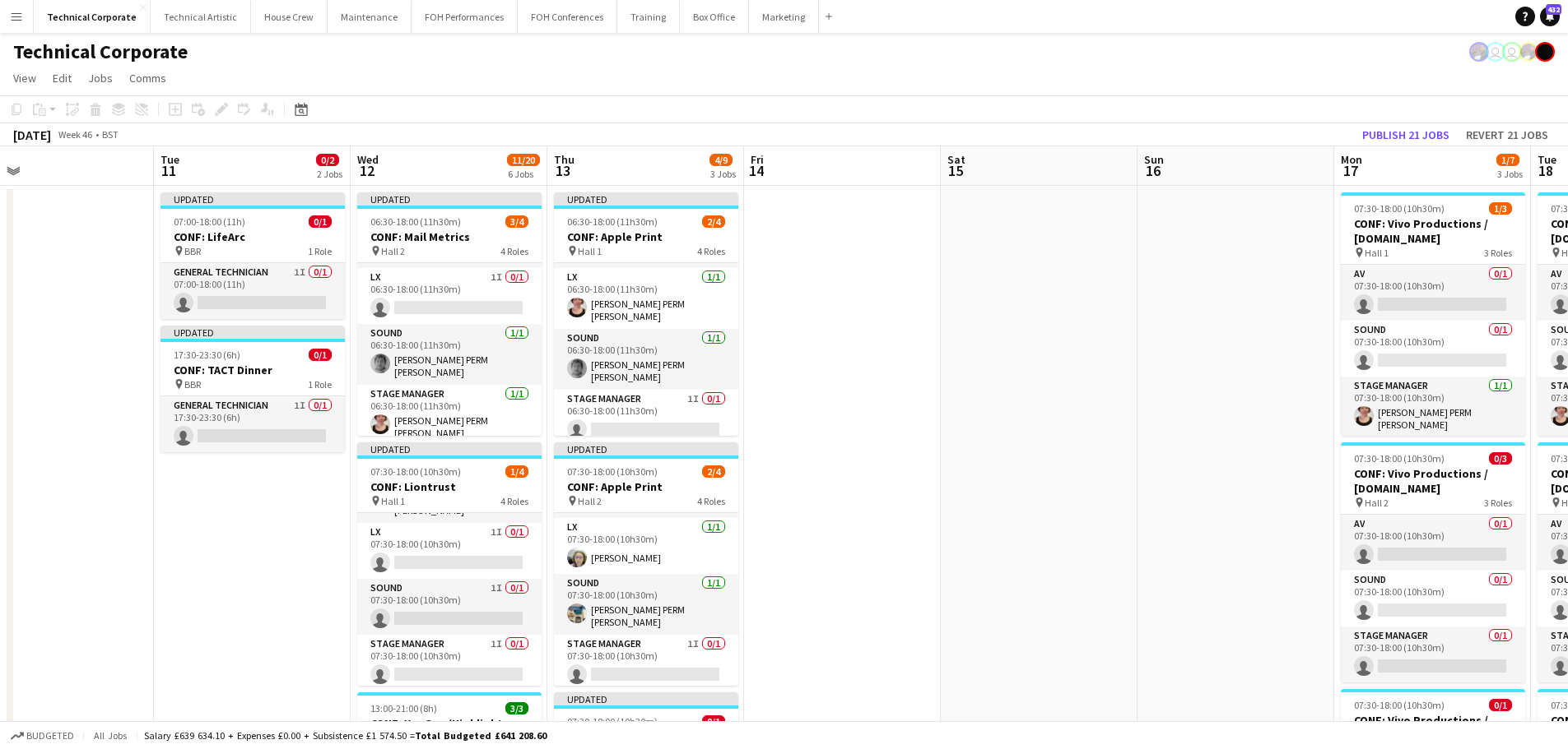
drag, startPoint x: 1092, startPoint y: 487, endPoint x: 375, endPoint y: 507, distance: 717.3
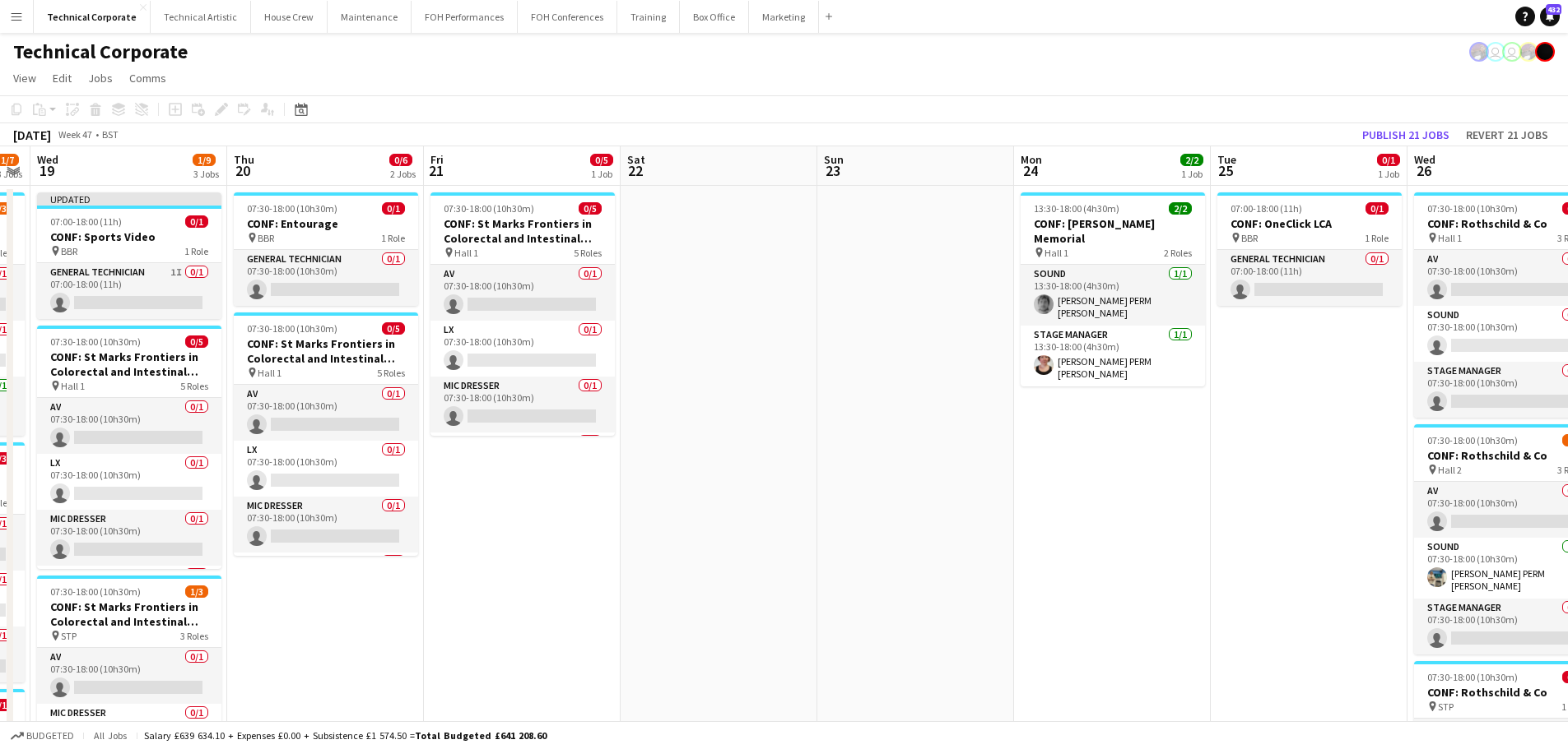
drag, startPoint x: 1060, startPoint y: 486, endPoint x: 115, endPoint y: 534, distance: 946.2
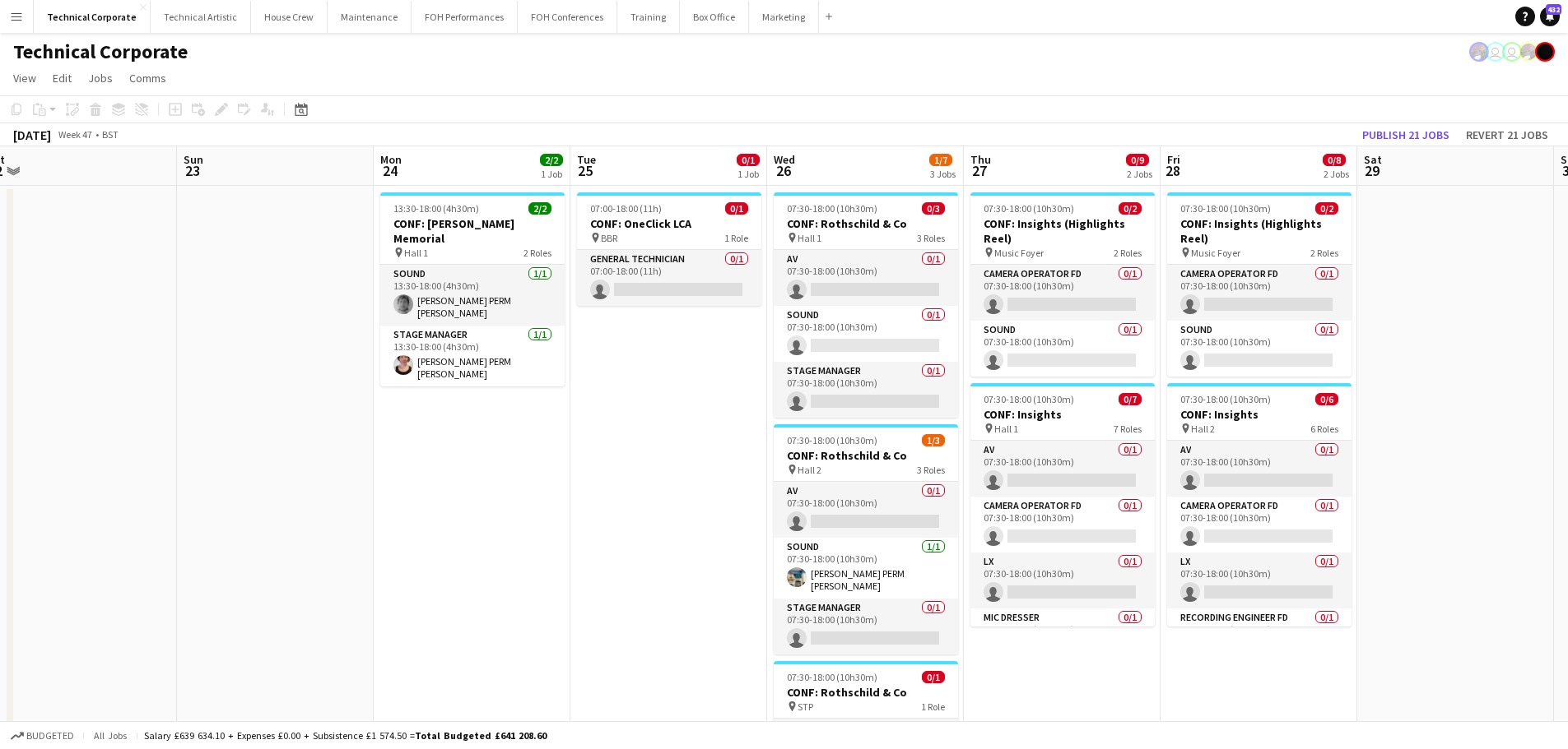
drag, startPoint x: 496, startPoint y: 539, endPoint x: 0, endPoint y: 564, distance: 496.6
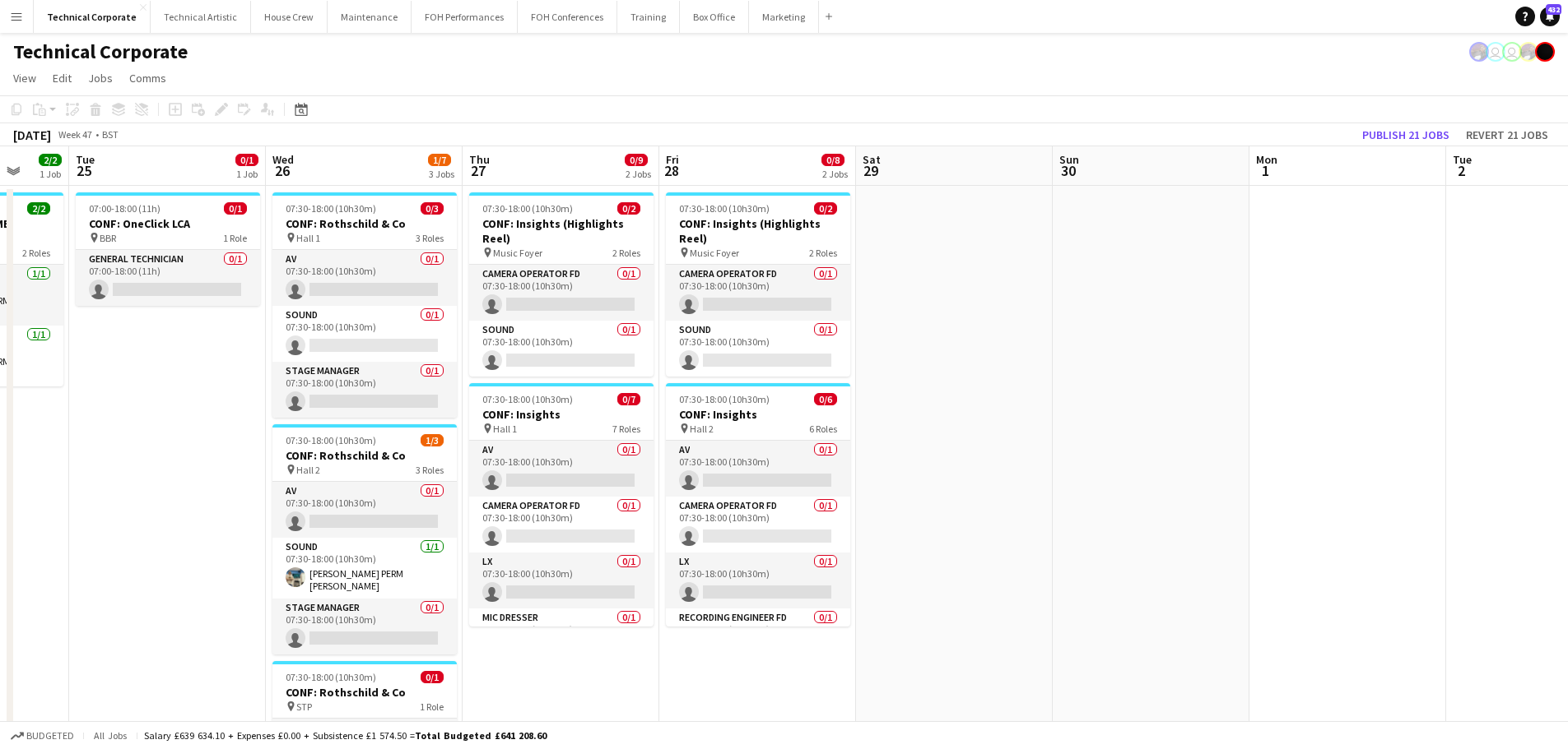
drag, startPoint x: 389, startPoint y: 565, endPoint x: 1260, endPoint y: 509, distance: 872.8
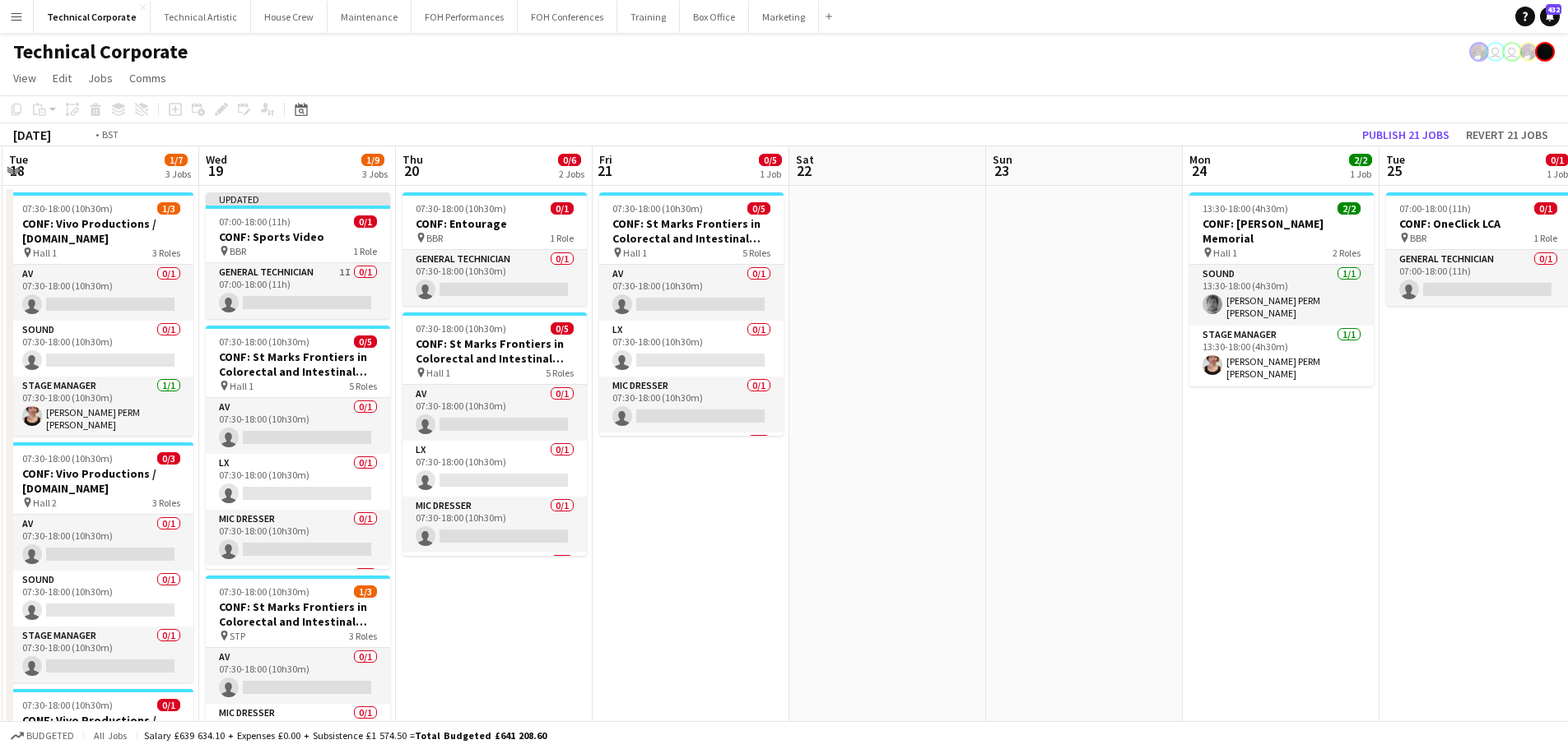
drag, startPoint x: 1252, startPoint y: 515, endPoint x: 1036, endPoint y: 524, distance: 216.2
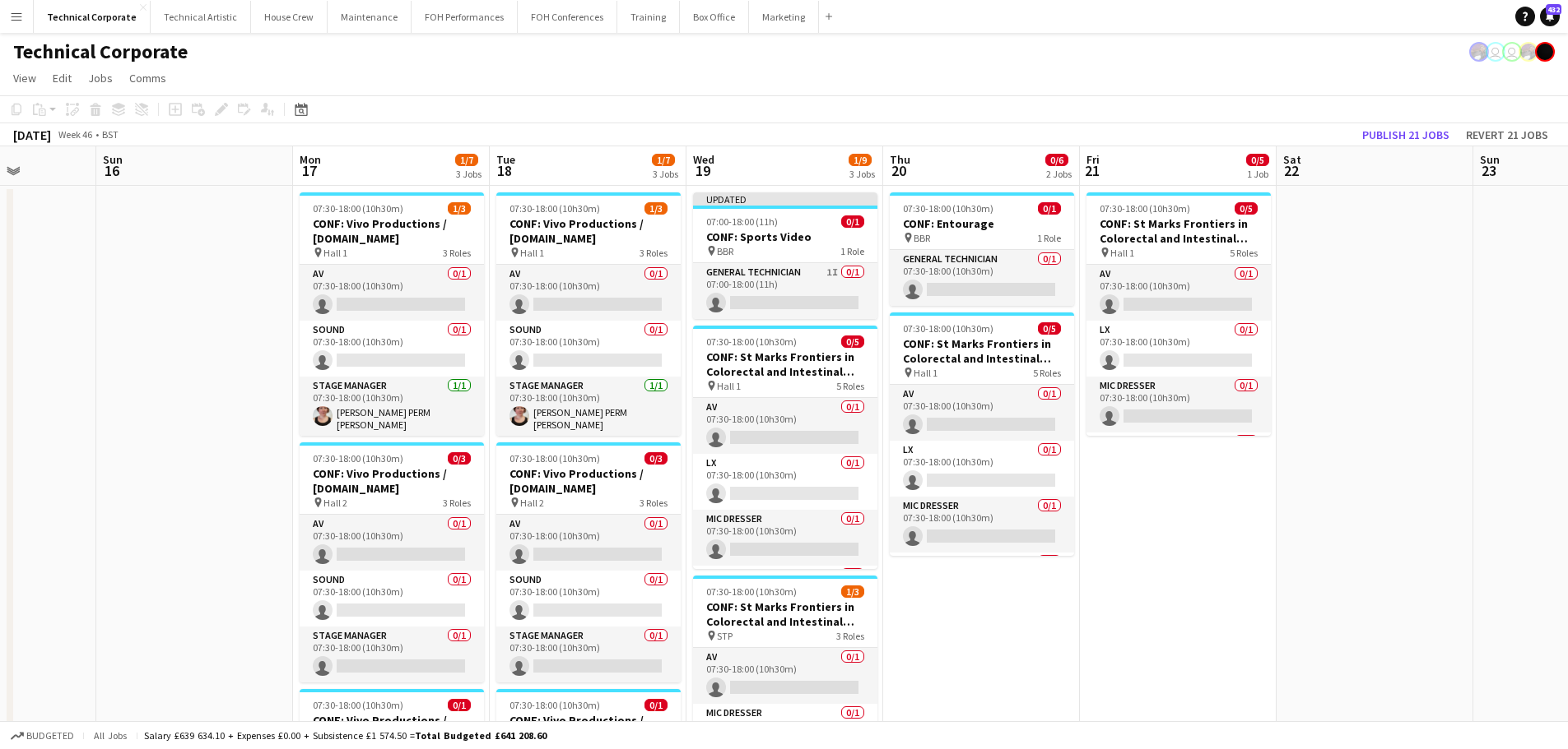
drag, startPoint x: 1315, startPoint y: 524, endPoint x: 1265, endPoint y: 526, distance: 50.0
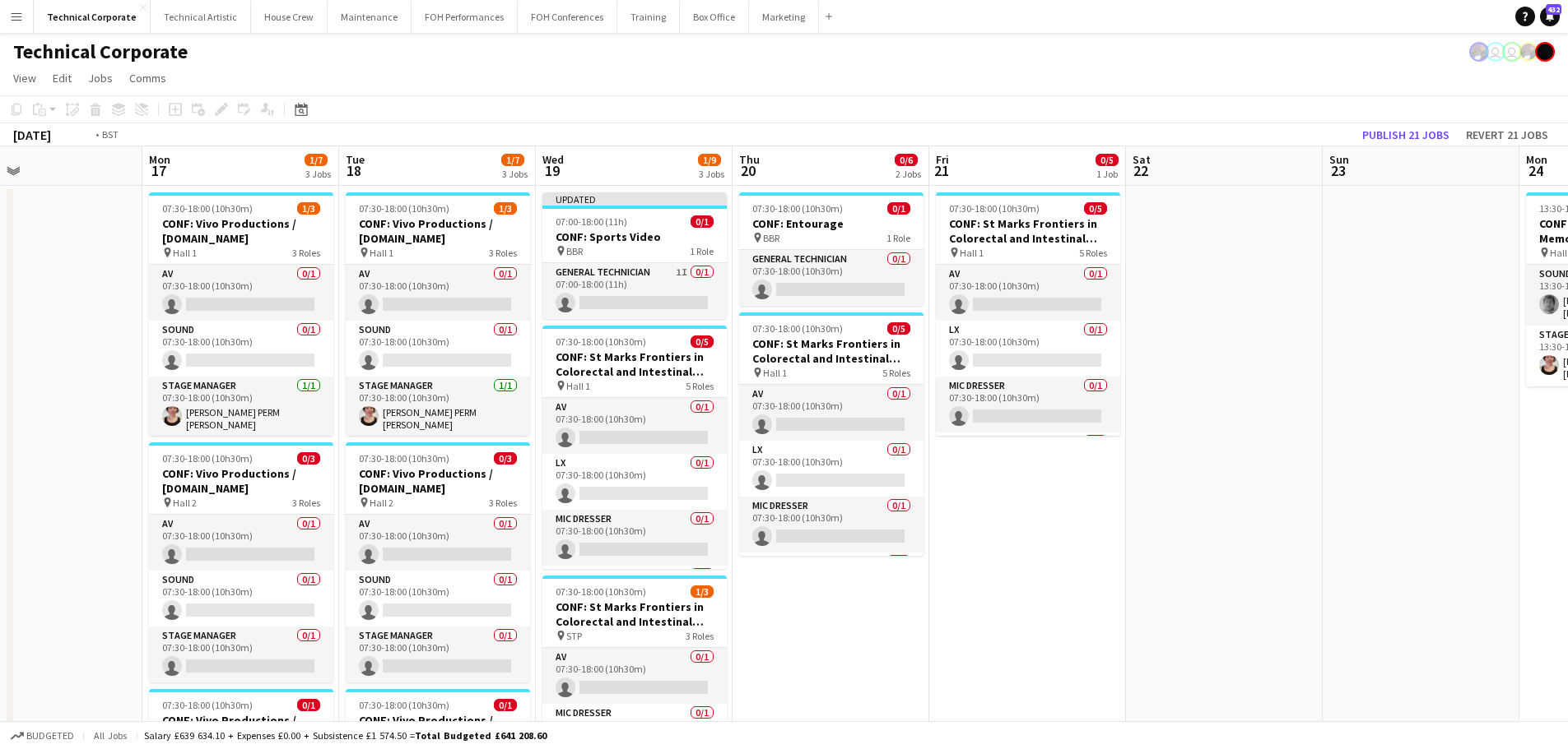
drag, startPoint x: 1368, startPoint y: 508, endPoint x: 808, endPoint y: 522, distance: 560.2
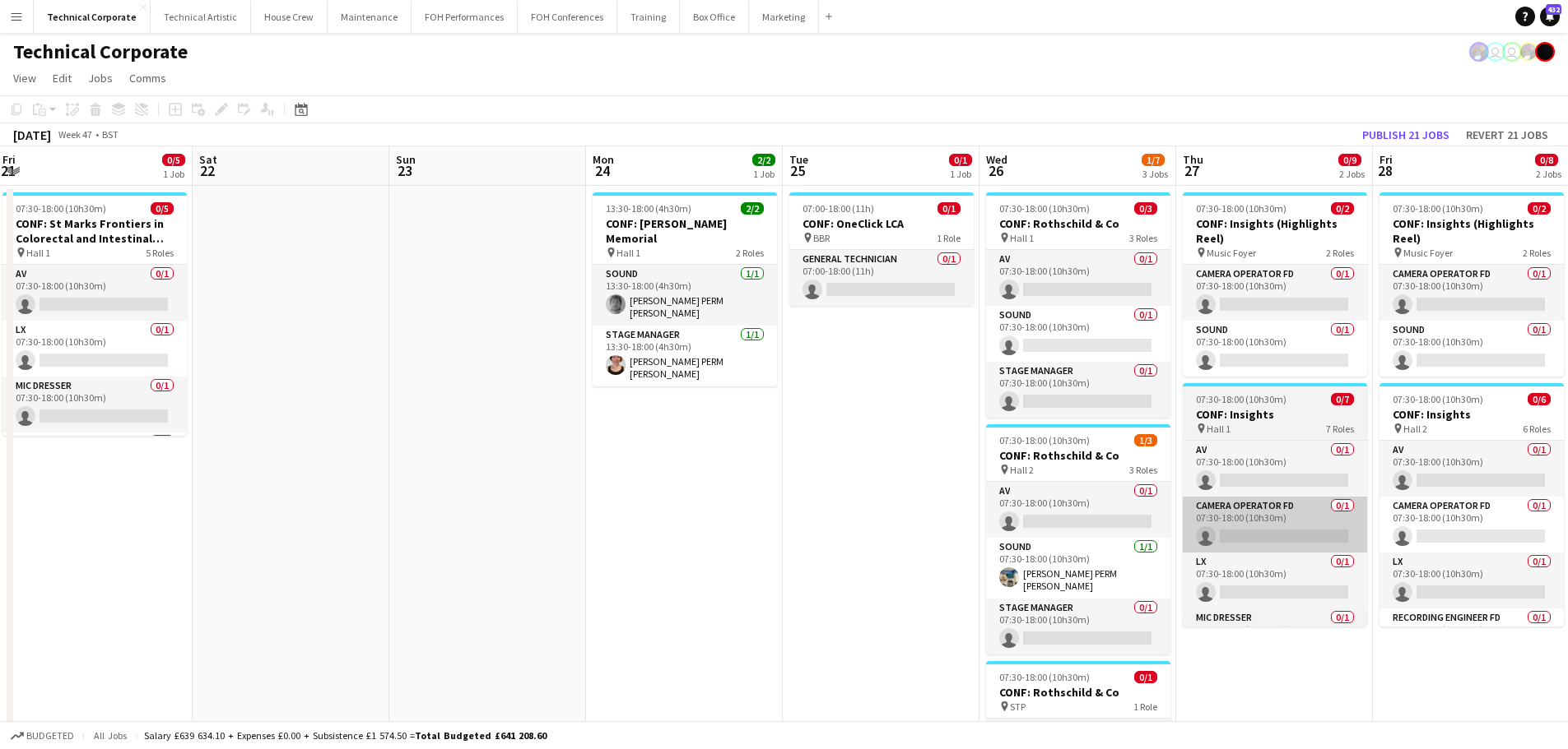
drag, startPoint x: 1020, startPoint y: 537, endPoint x: 1242, endPoint y: 515, distance: 223.1
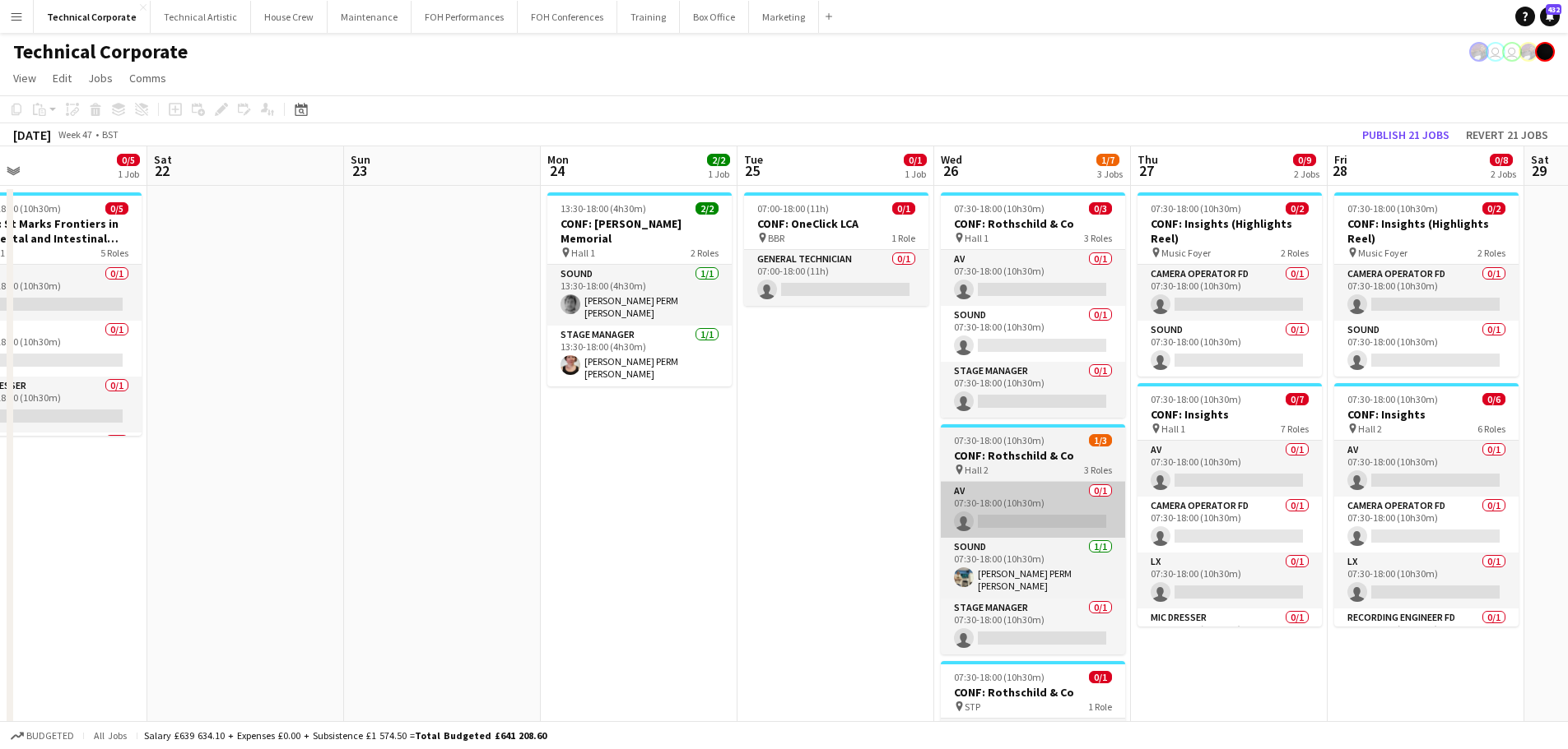
drag, startPoint x: 1297, startPoint y: 531, endPoint x: 998, endPoint y: 498, distance: 300.8
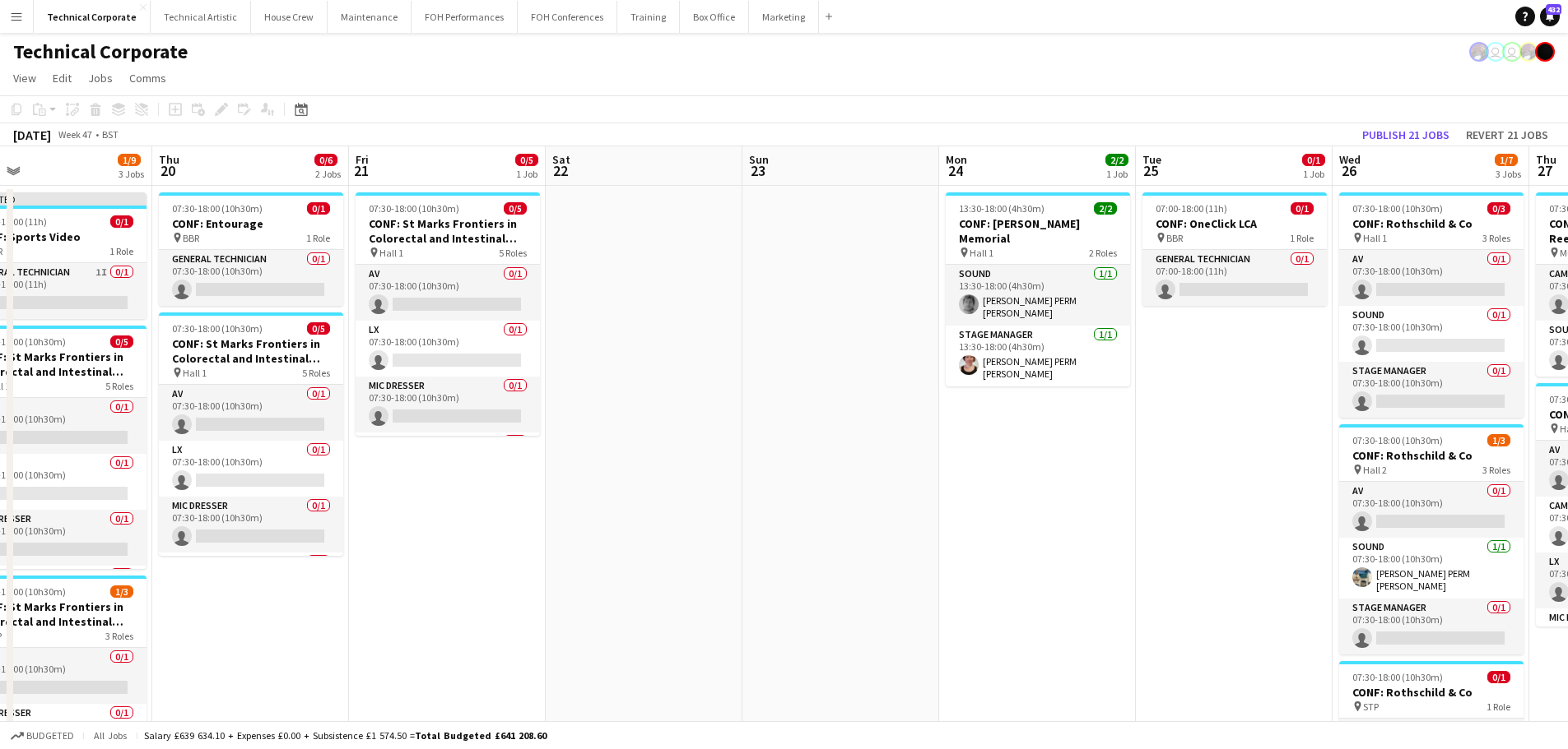
drag, startPoint x: 1032, startPoint y: 475, endPoint x: 762, endPoint y: 508, distance: 272.0
drag, startPoint x: 669, startPoint y: 508, endPoint x: 1244, endPoint y: 548, distance: 576.4
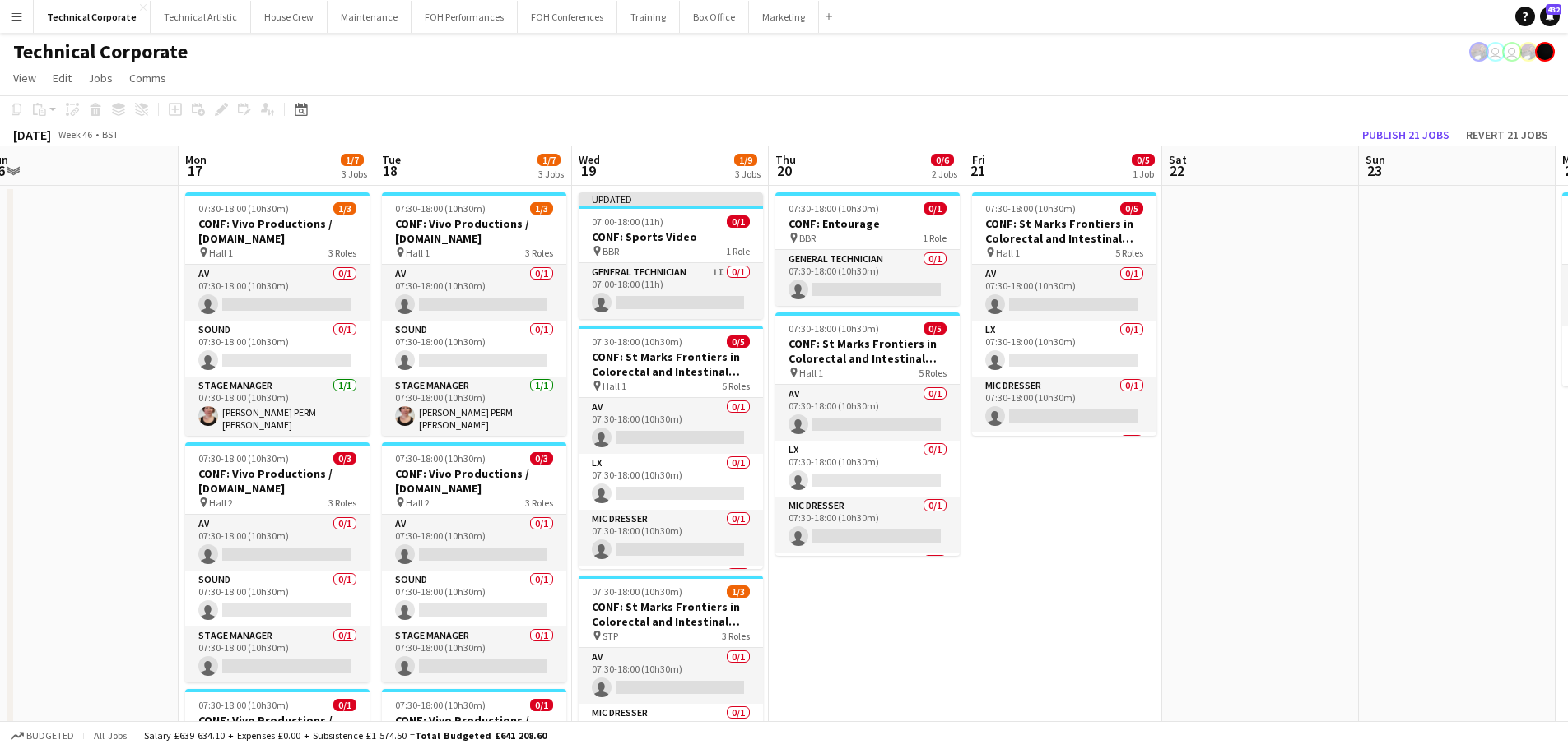
drag, startPoint x: 608, startPoint y: 522, endPoint x: 965, endPoint y: 534, distance: 357.2
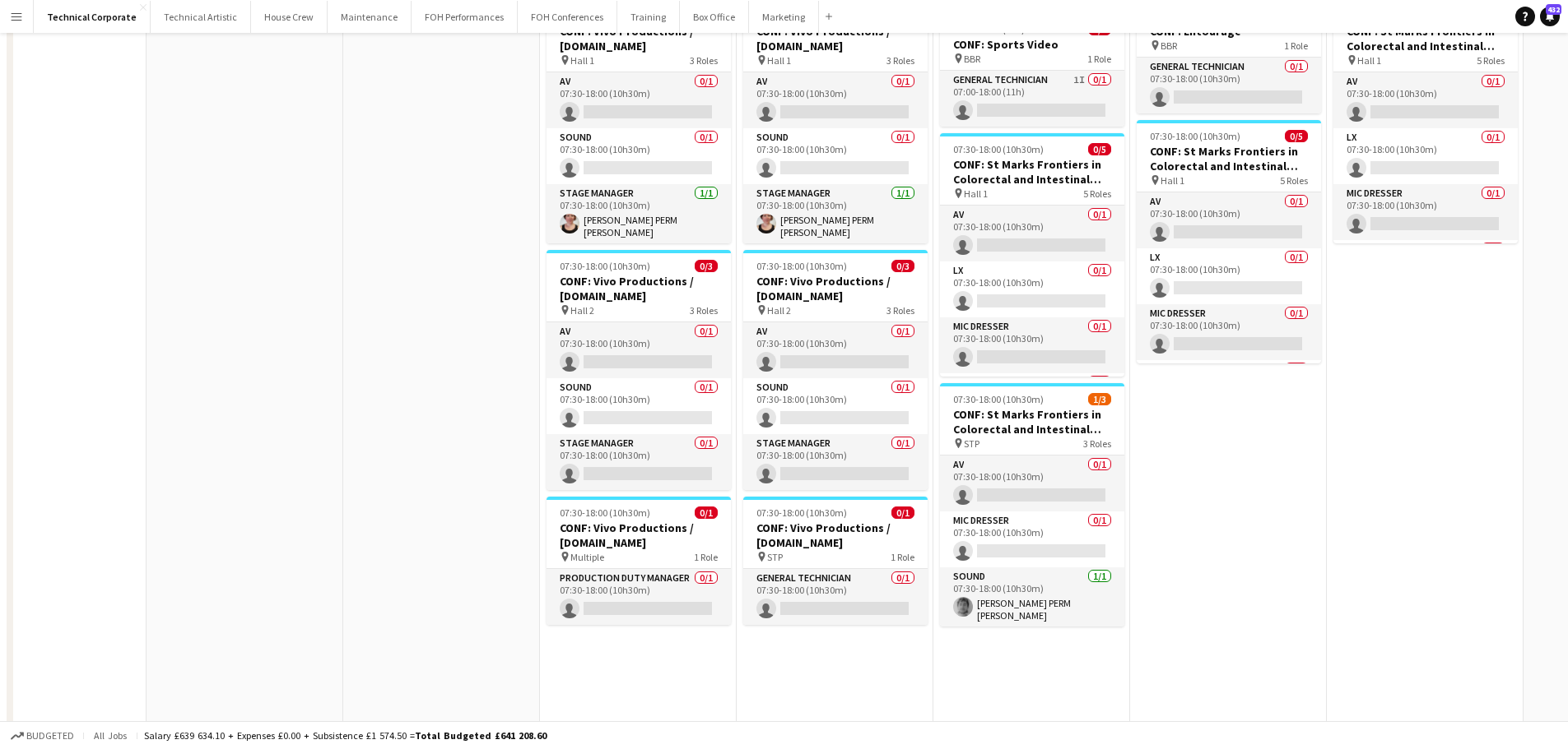
scroll to position [0, 0]
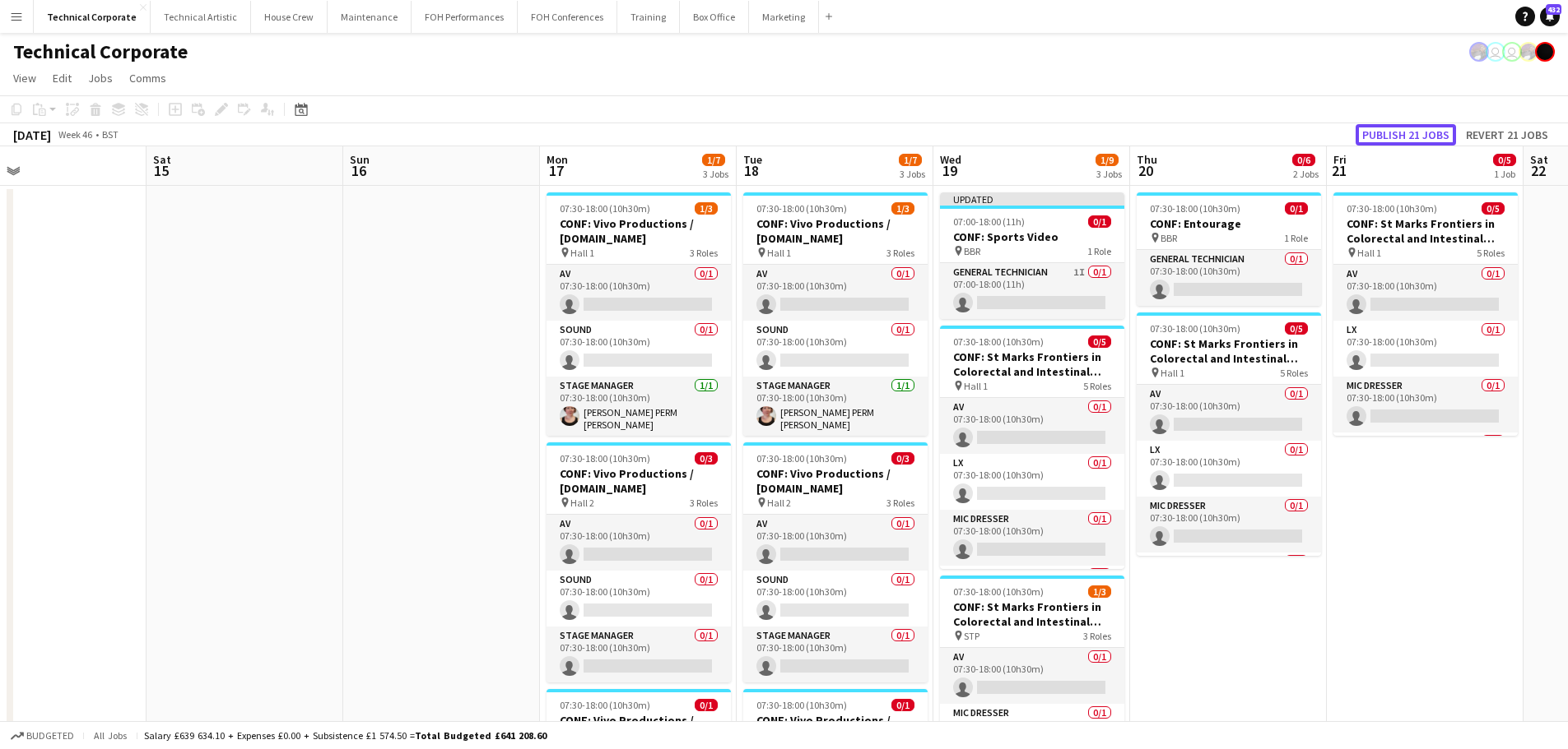
click at [1385, 129] on button "Publish 21 jobs" at bounding box center [1406, 135] width 101 height 22
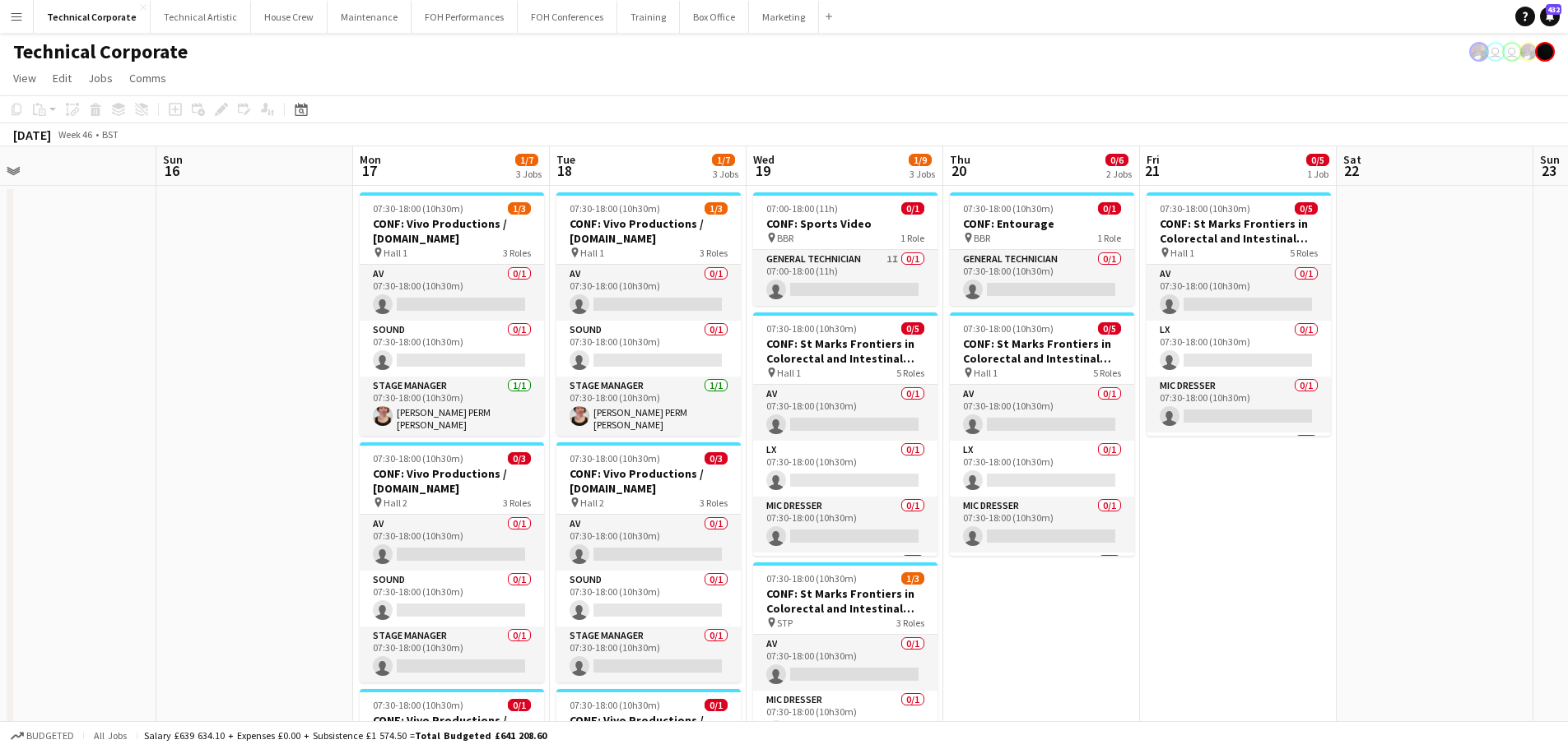
scroll to position [0, 553]
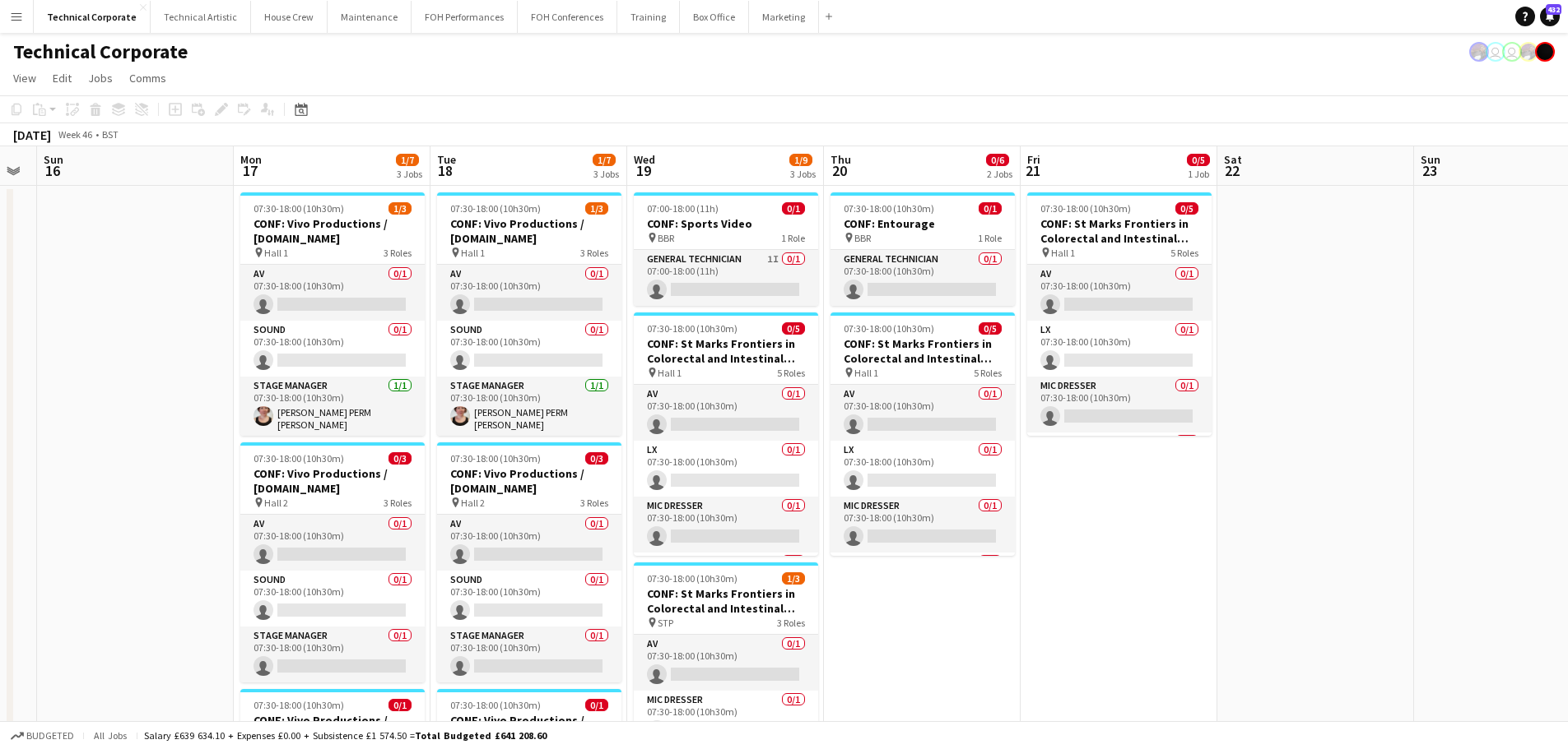
drag, startPoint x: 1206, startPoint y: 378, endPoint x: 946, endPoint y: 398, distance: 260.8
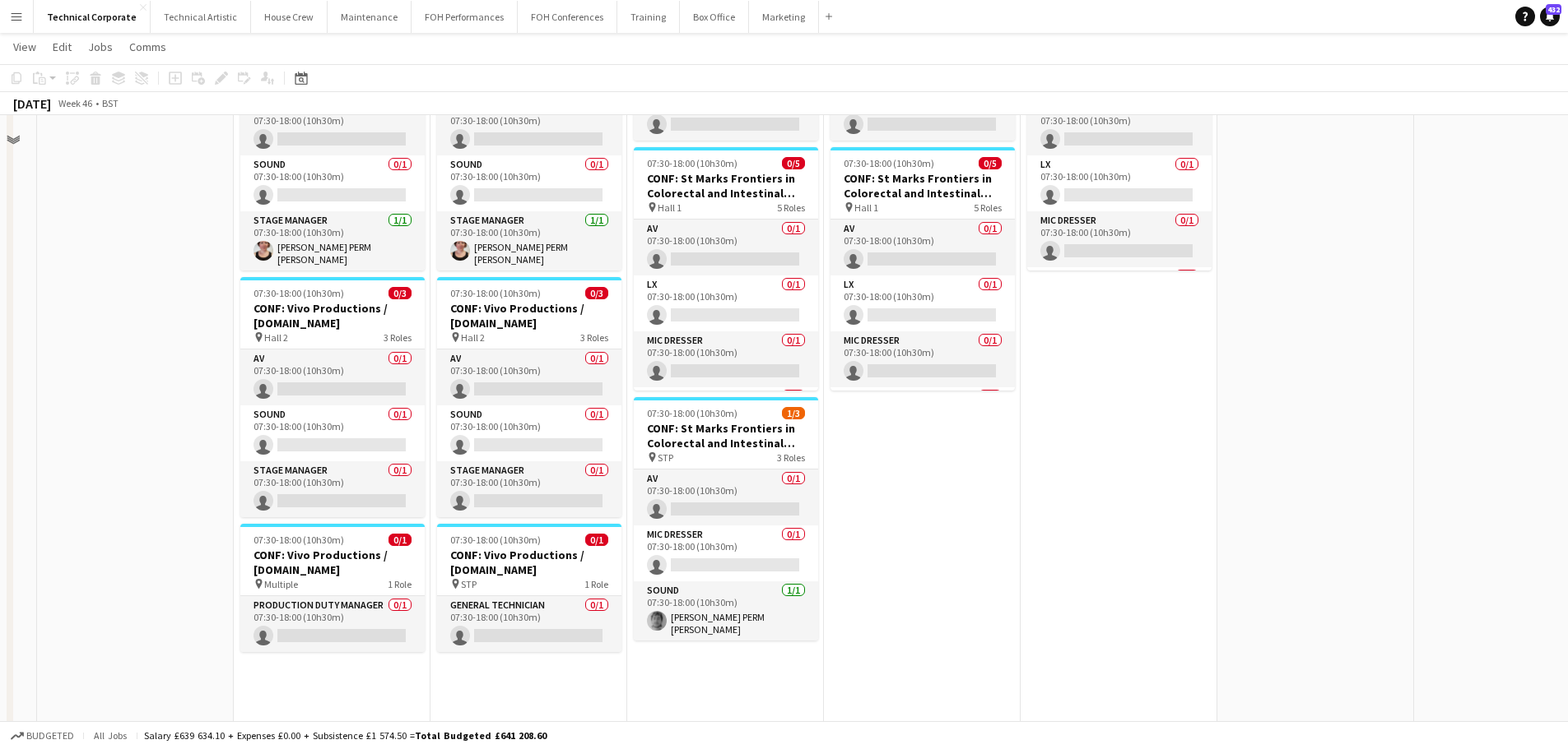
scroll to position [0, 0]
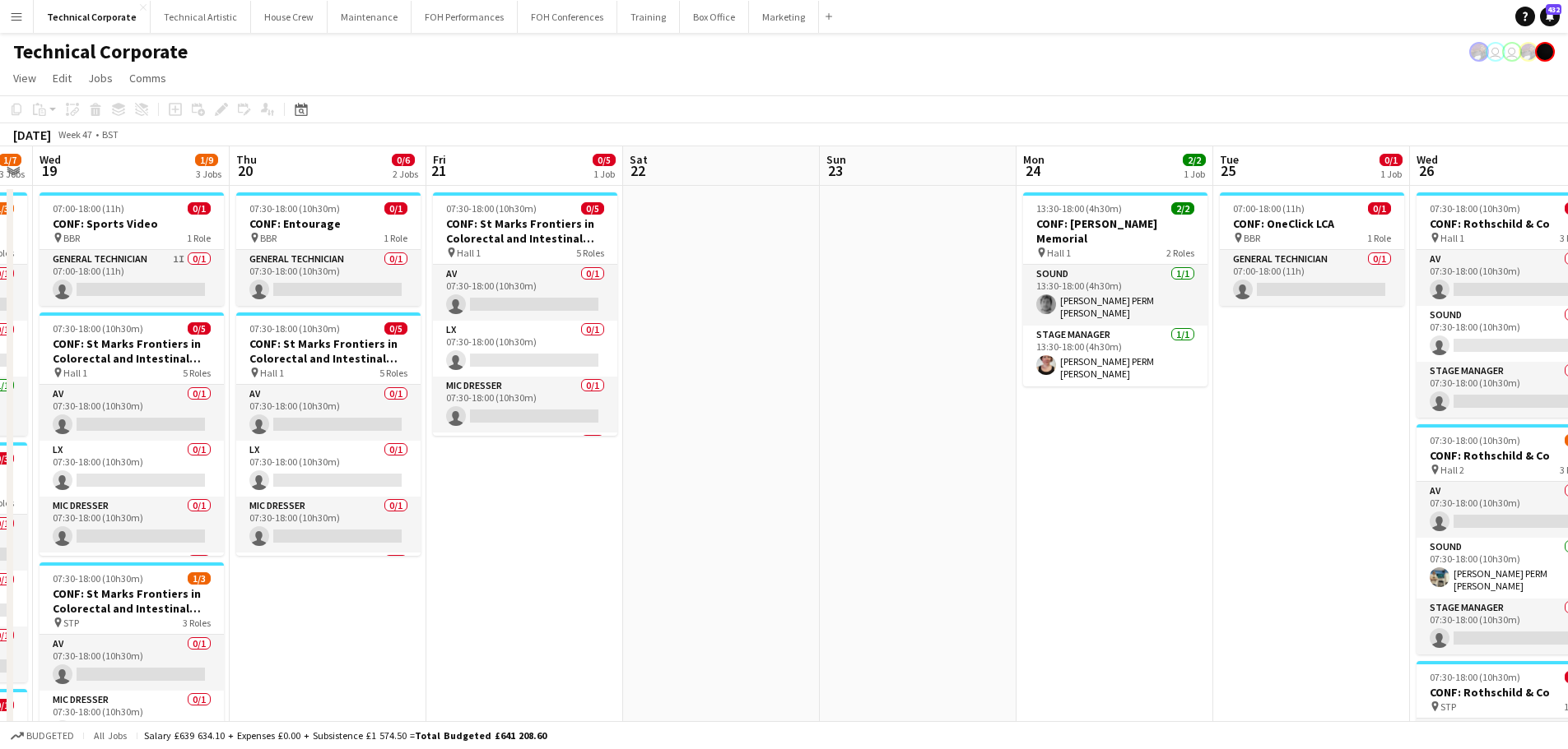
drag, startPoint x: 1312, startPoint y: 558, endPoint x: 718, endPoint y: 552, distance: 594.0
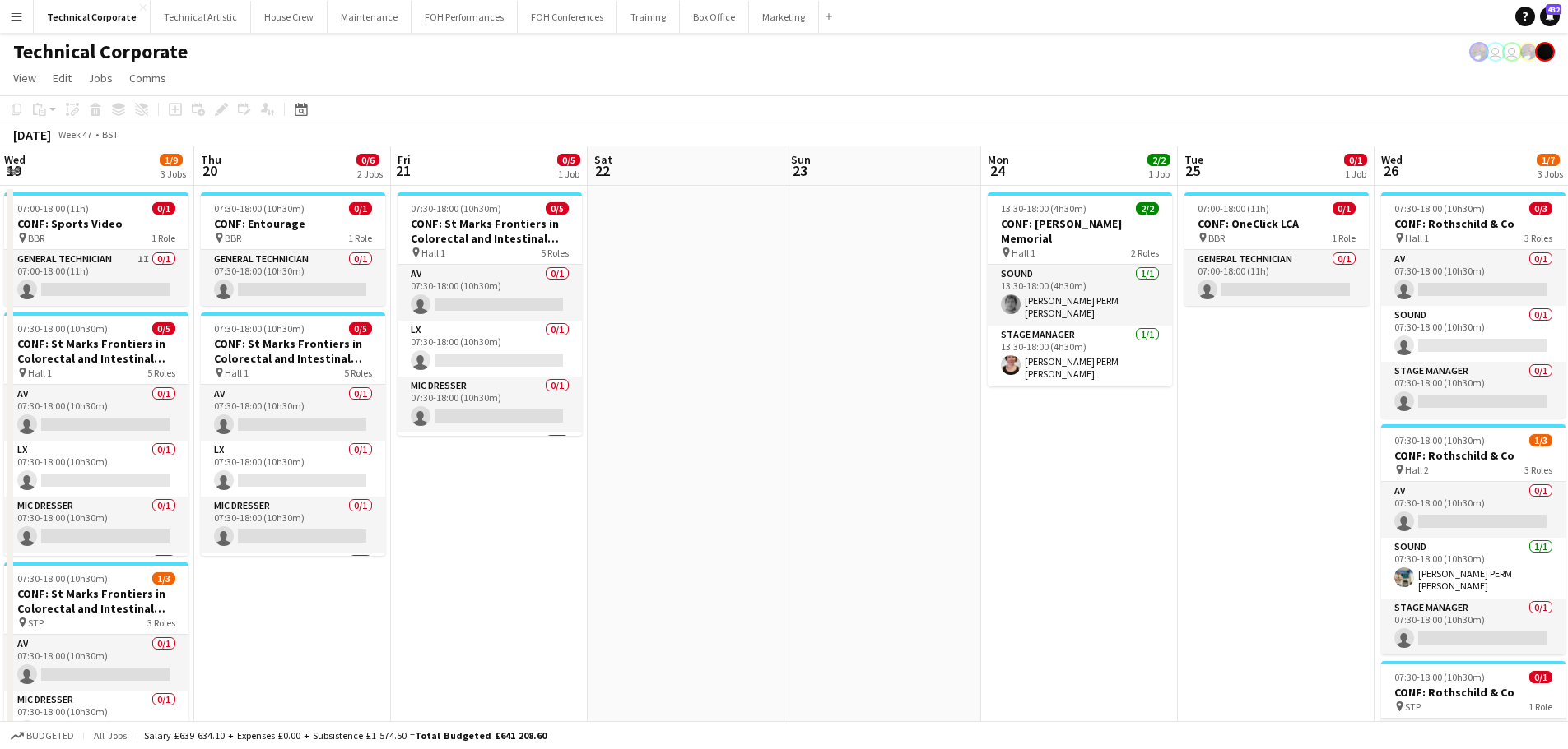
scroll to position [0, 515]
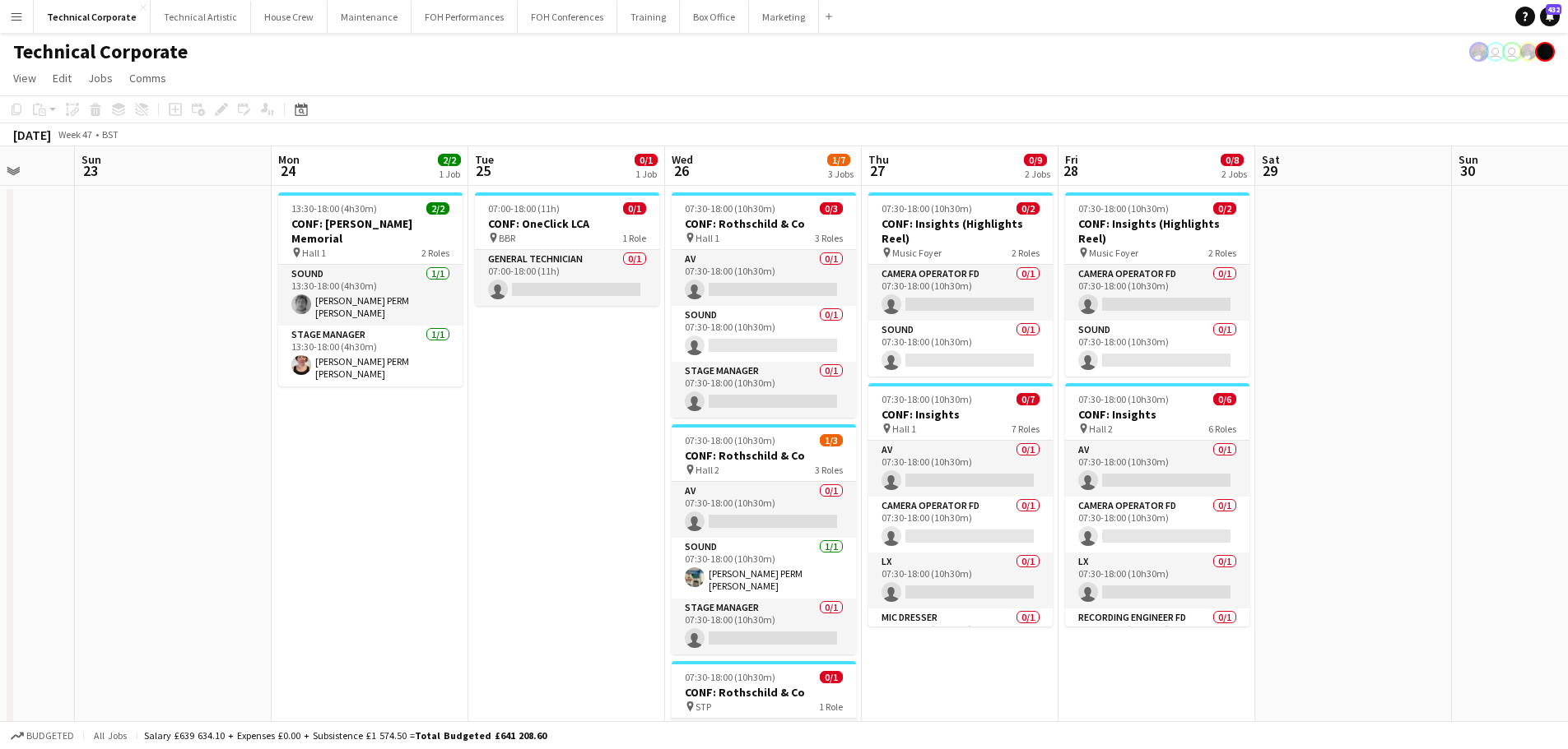
drag, startPoint x: 978, startPoint y: 506, endPoint x: 234, endPoint y: 496, distance: 744.1
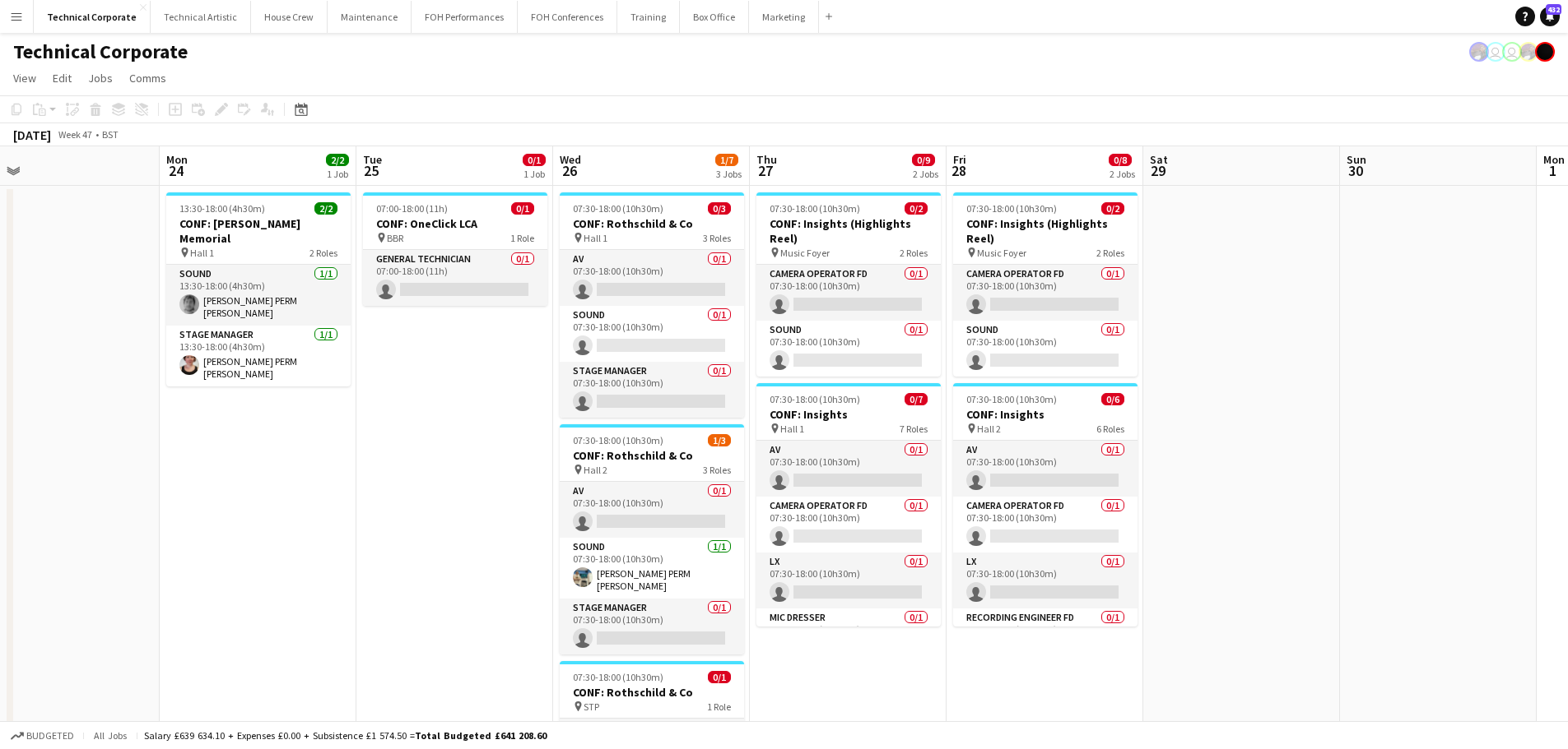
drag, startPoint x: 557, startPoint y: 496, endPoint x: 443, endPoint y: 511, distance: 115.0
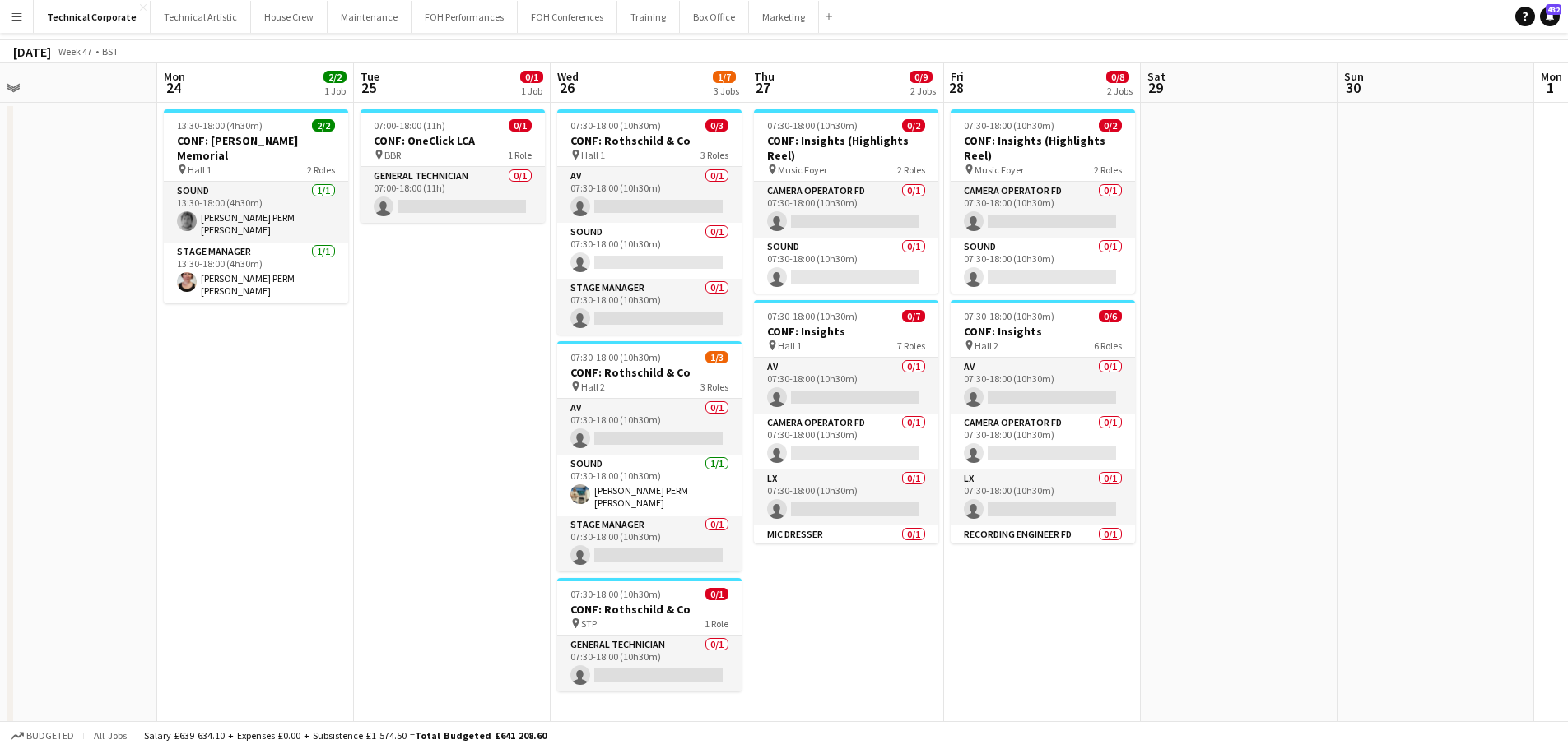
scroll to position [0, 0]
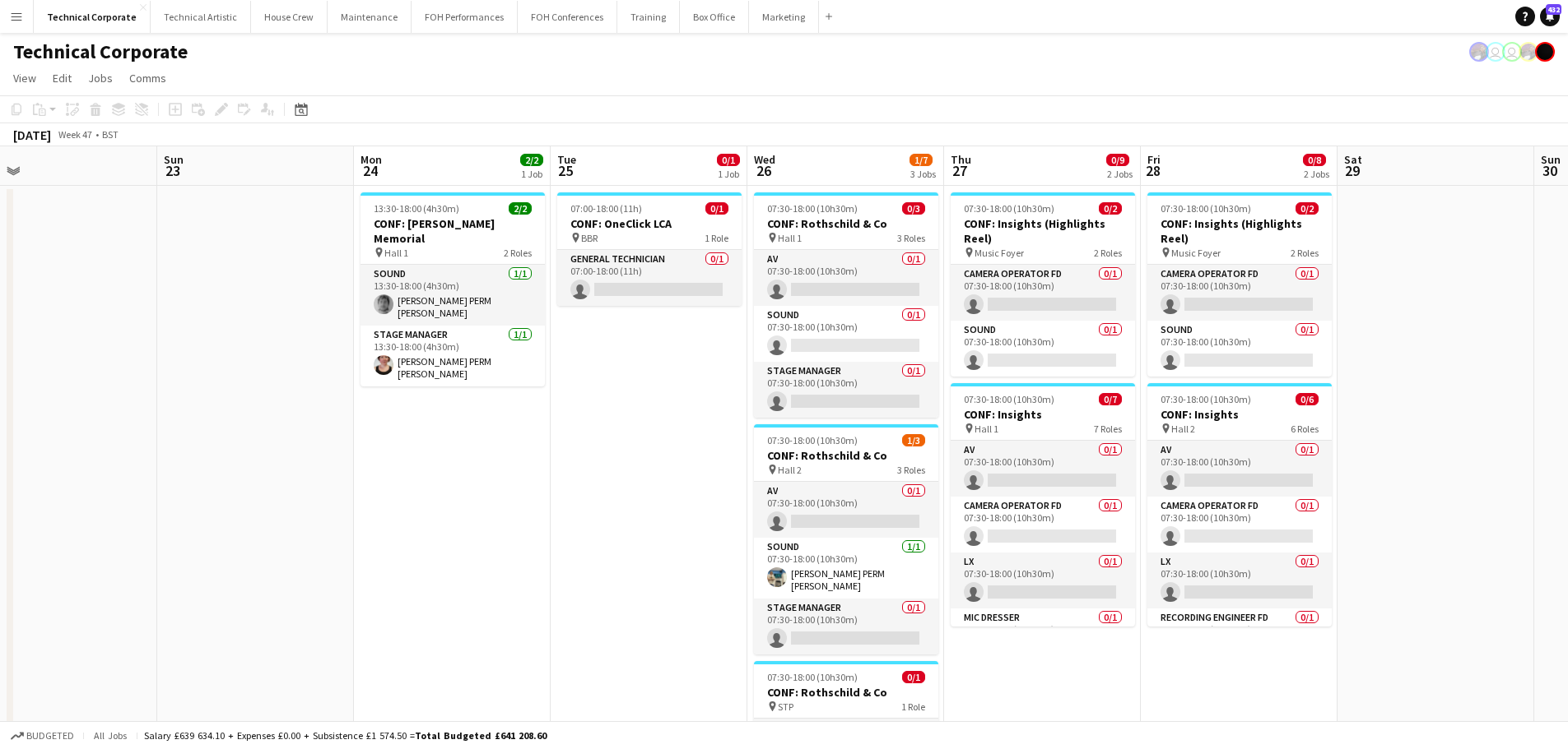
drag, startPoint x: 632, startPoint y: 527, endPoint x: 601, endPoint y: 523, distance: 31.3
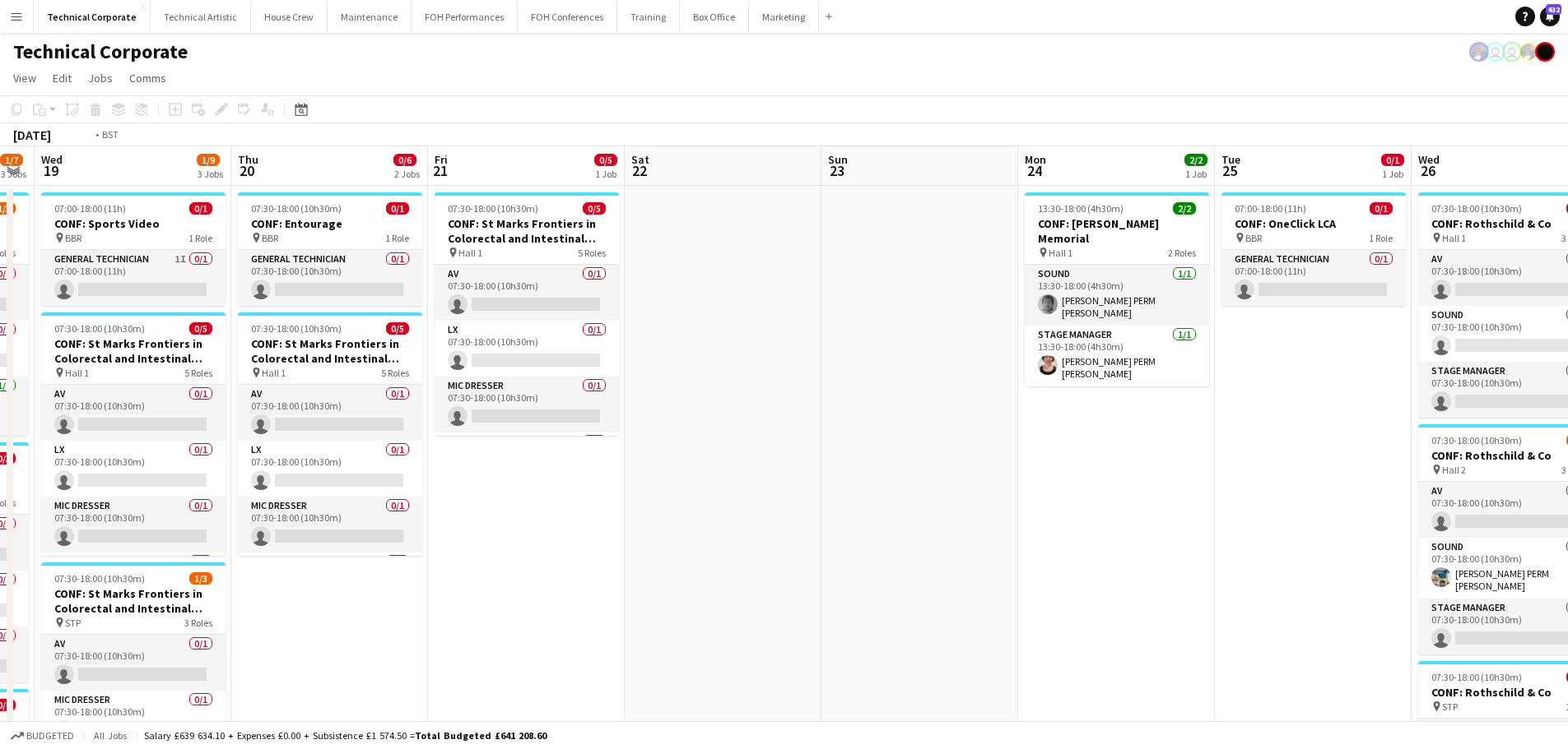
drag, startPoint x: 1091, startPoint y: 503, endPoint x: 748, endPoint y: 515, distance: 343.2
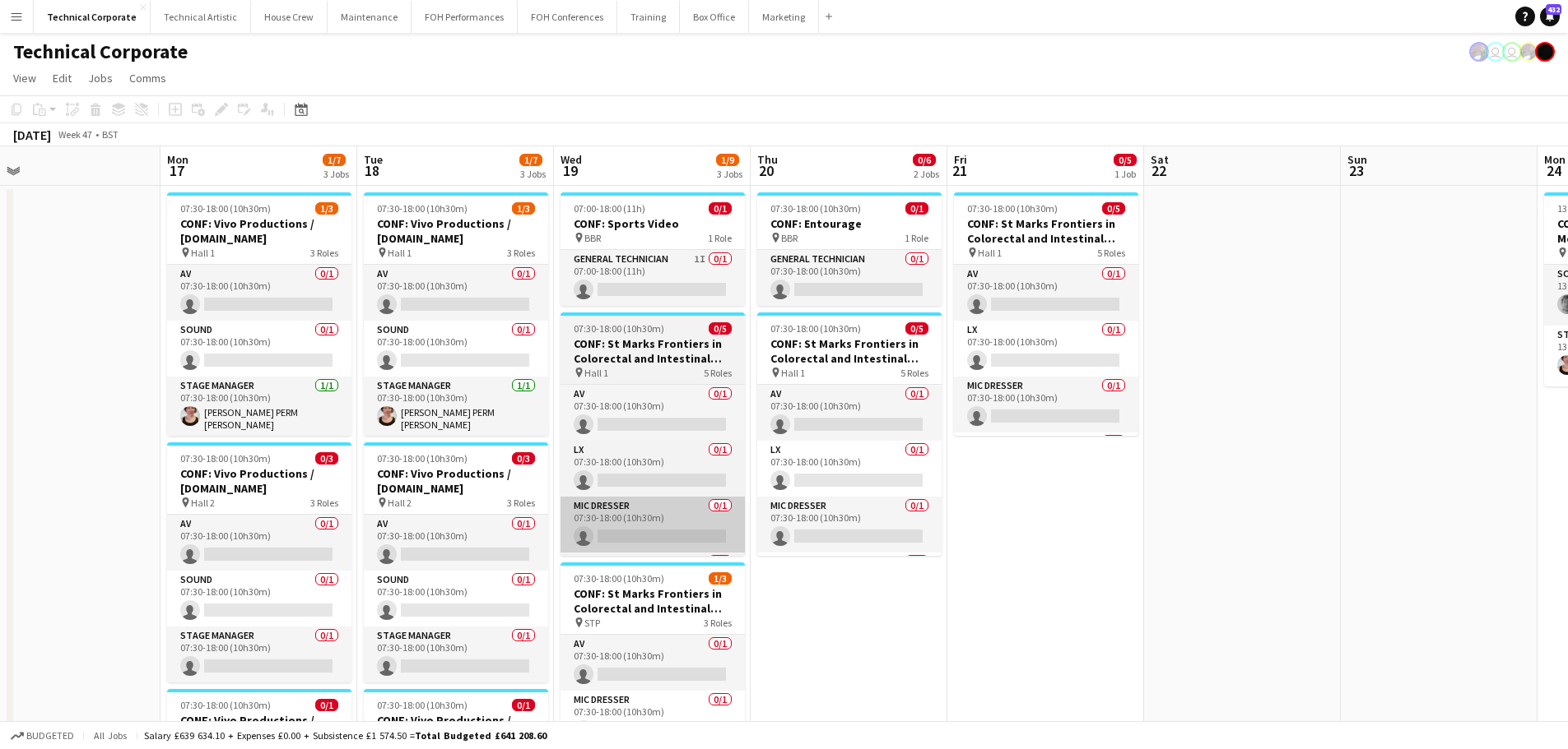
scroll to position [0, 515]
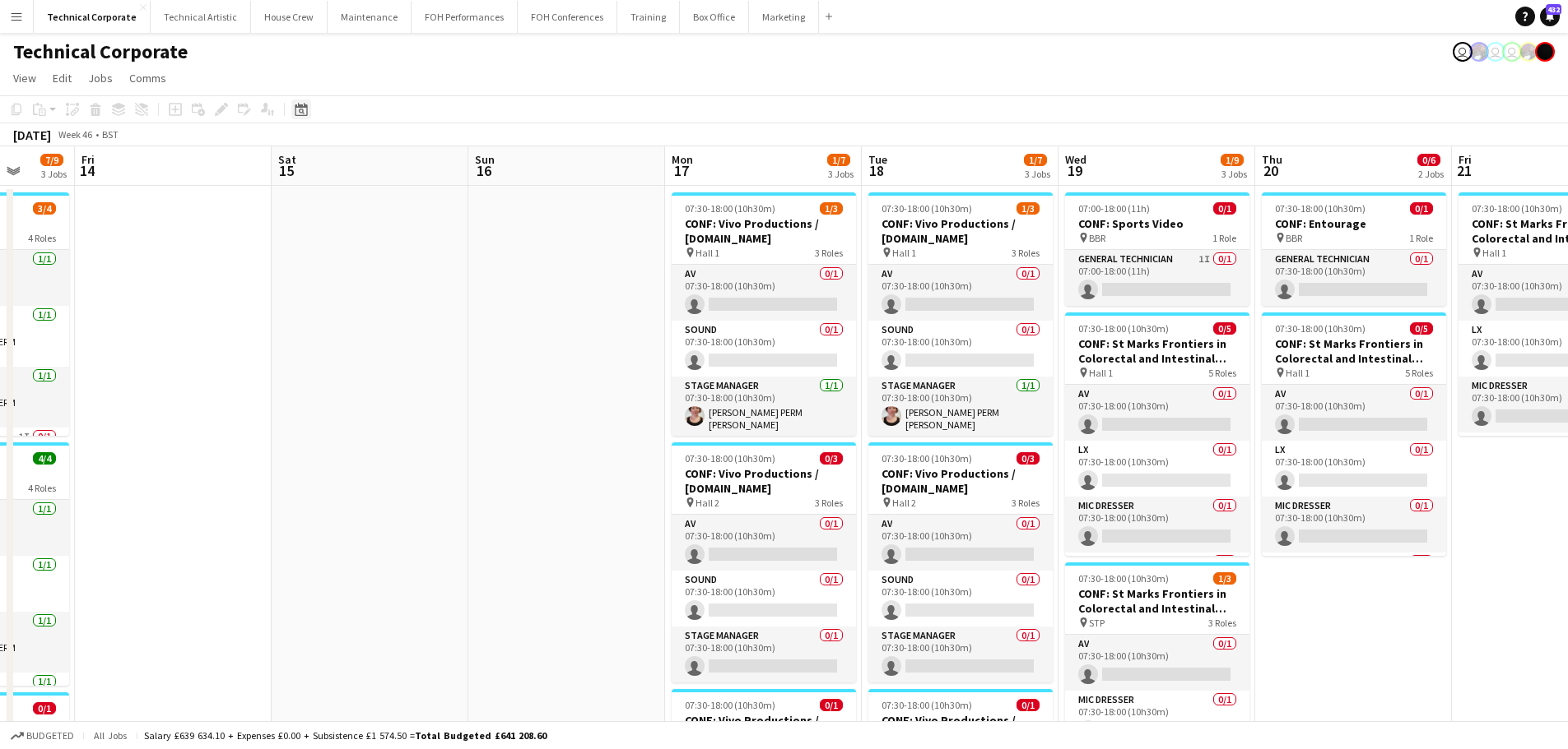
click at [301, 109] on icon at bounding box center [302, 111] width 6 height 6
click at [410, 166] on span "Previous month" at bounding box center [402, 166] width 33 height 33
click at [374, 268] on span "9" at bounding box center [369, 272] width 20 height 20
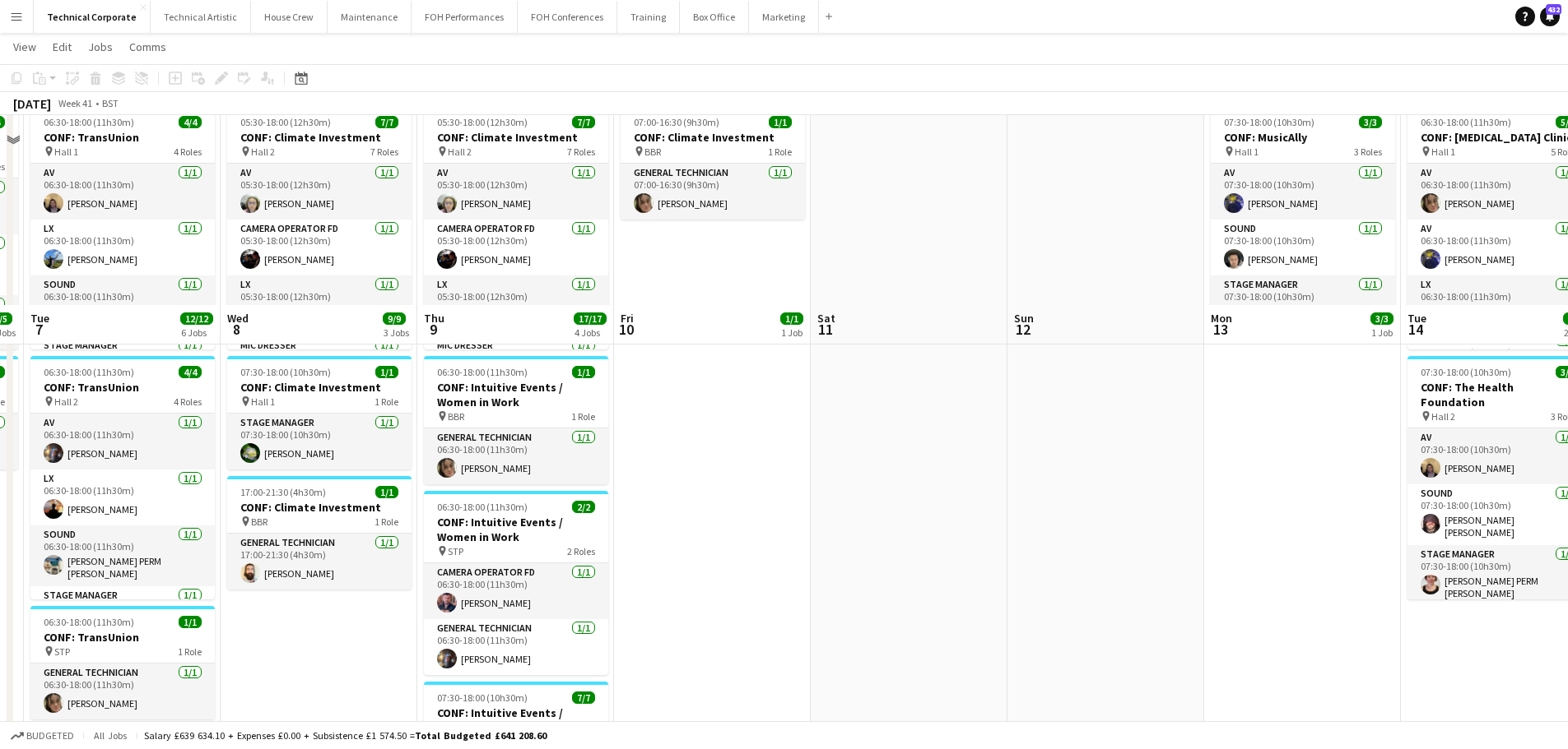
scroll to position [0, 0]
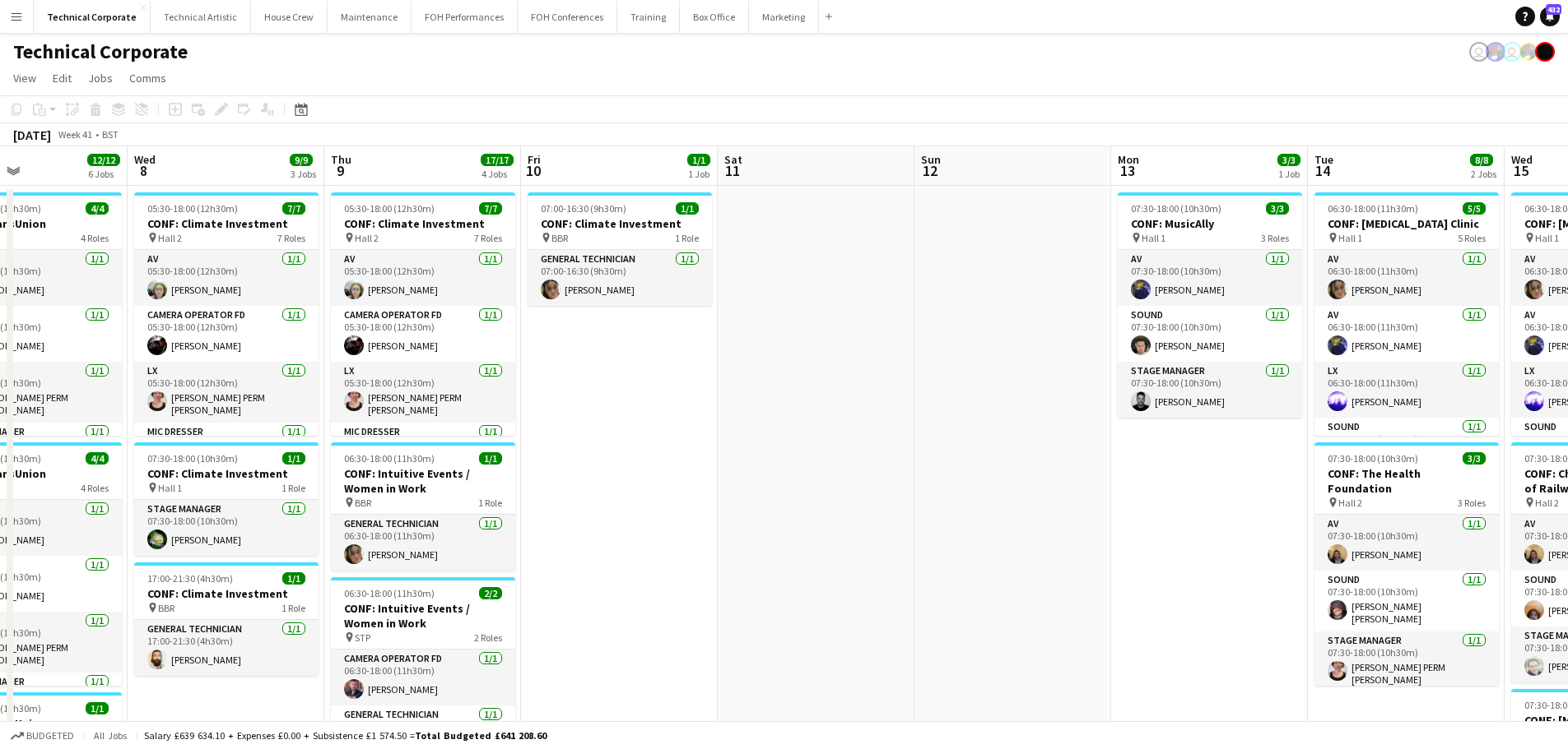
drag, startPoint x: 1193, startPoint y: 480, endPoint x: 736, endPoint y: 499, distance: 457.4
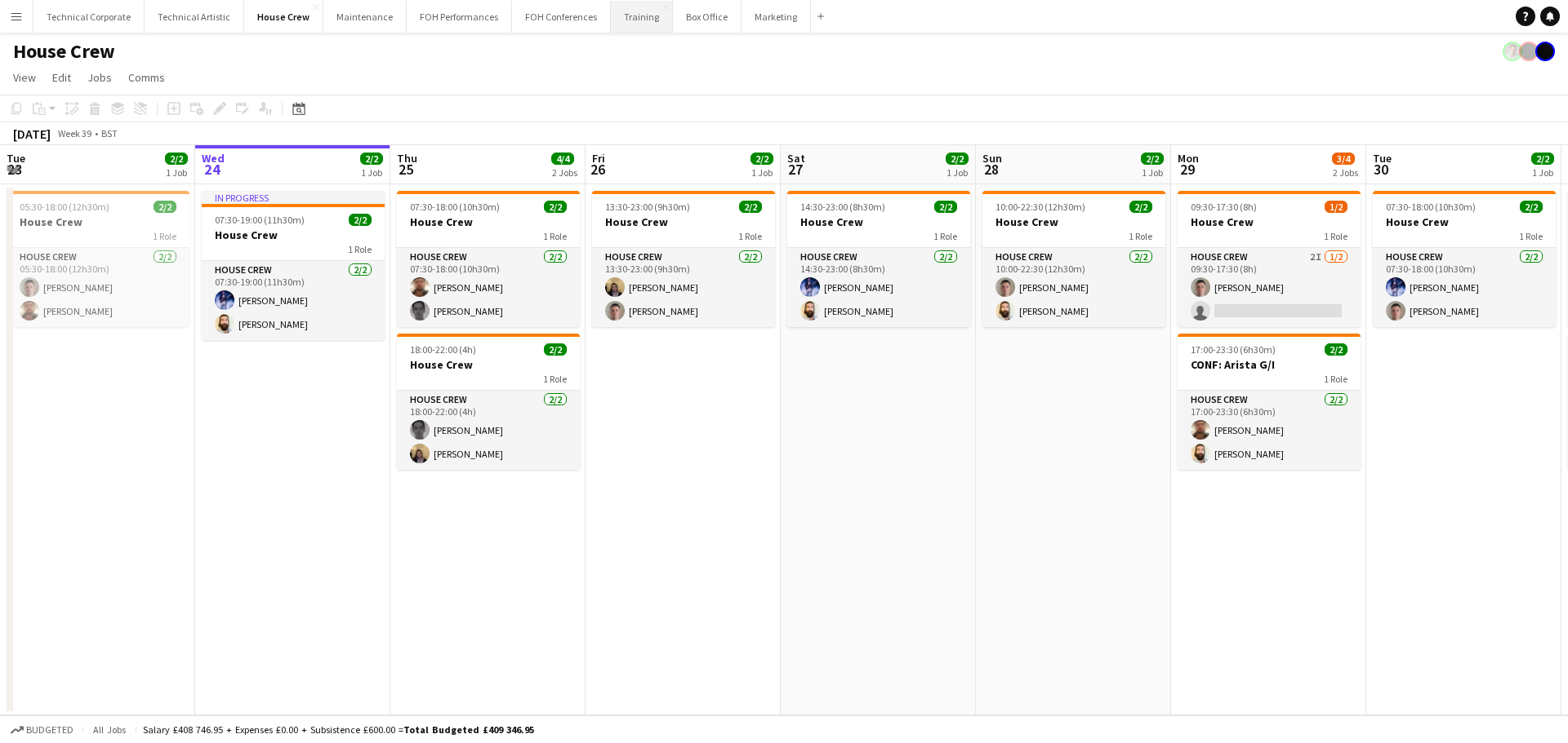
click at [611, 21] on button "Training Close" at bounding box center [642, 17] width 62 height 32
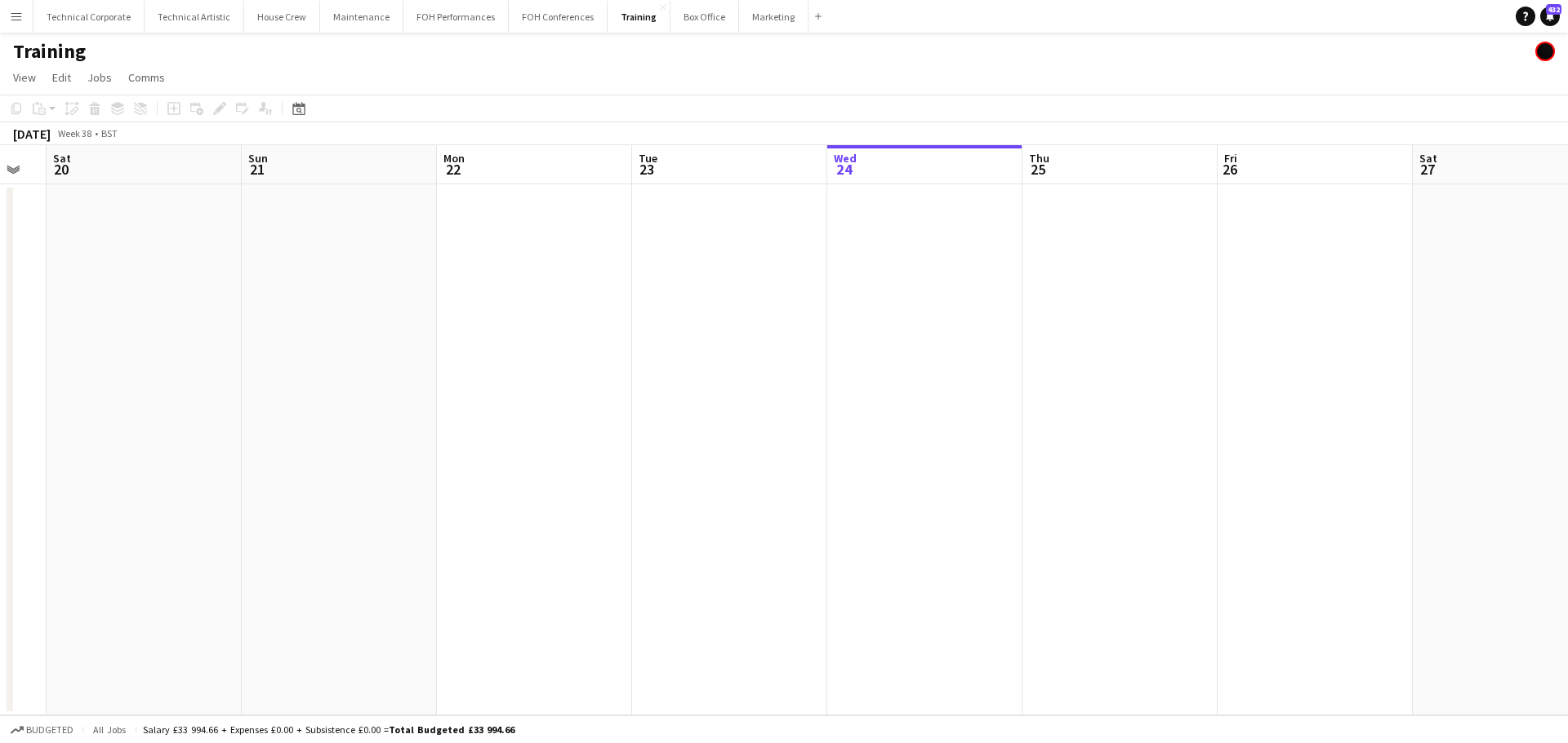
drag, startPoint x: 588, startPoint y: 421, endPoint x: 1035, endPoint y: 438, distance: 447.3
click at [1138, 433] on app-calendar-viewport "Thu 18 Fri 19 Sat 20 Sun 21 Mon 22 Tue 23 Wed 24 Thu 25 Fri 26 Sat 27 Sun 28 Mo…" at bounding box center [784, 430] width 1568 height 571
drag, startPoint x: 736, startPoint y: 431, endPoint x: 720, endPoint y: 427, distance: 16.5
click at [1193, 431] on app-calendar-viewport "Wed 17 Thu 18 Fri 19 Sat 20 Sun 21 Mon 22 Tue 23 Wed 24 Thu 25 Fri 26 Sat 27 Su…" at bounding box center [784, 430] width 1568 height 571
drag, startPoint x: 790, startPoint y: 432, endPoint x: 1127, endPoint y: 447, distance: 337.3
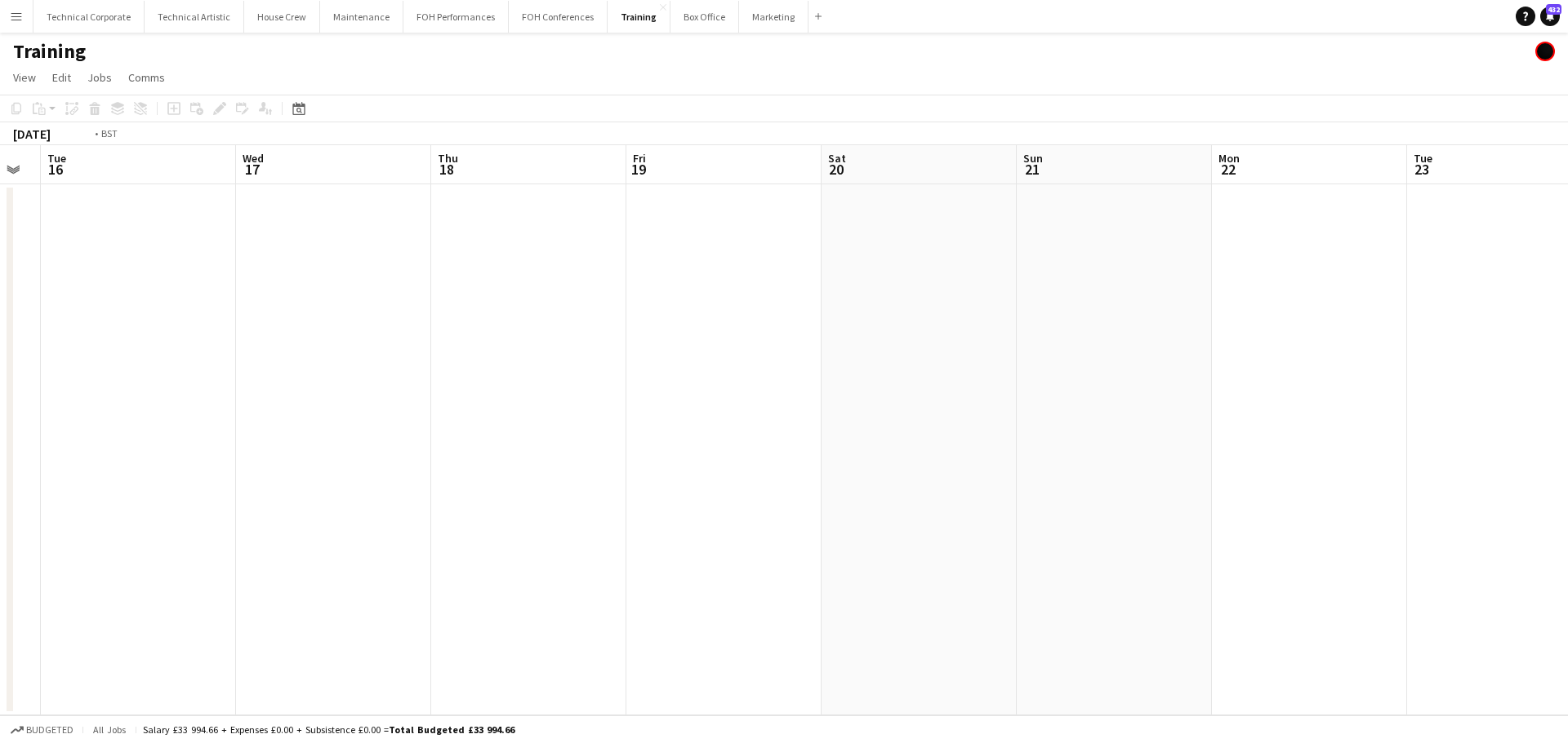
click at [1204, 447] on app-calendar-viewport "Sun 14 Mon 15 Tue 16 Wed 17 Thu 18 Fri 19 Sat 20 Sun 21 Mon 22 Tue 23 Wed 24 Th…" at bounding box center [784, 430] width 1568 height 571
drag, startPoint x: 763, startPoint y: 454, endPoint x: 751, endPoint y: 437, distance: 20.8
click at [1177, 460] on app-calendar-viewport "Fri 12 Sat 13 Sun 14 Mon 15 Tue 16 Wed 17 Thu 18 Fri 19 Sat 20 Sun 21 Mon 22 Tu…" at bounding box center [784, 430] width 1568 height 571
drag, startPoint x: 840, startPoint y: 442, endPoint x: 1195, endPoint y: 456, distance: 355.3
click at [1211, 455] on app-calendar-viewport "Wed 10 Thu 11 Fri 12 Sat 13 Sun 14 Mon 15 Tue 16 Wed 17 Thu 18 Fri 19 Sat 20 Su…" at bounding box center [784, 430] width 1568 height 571
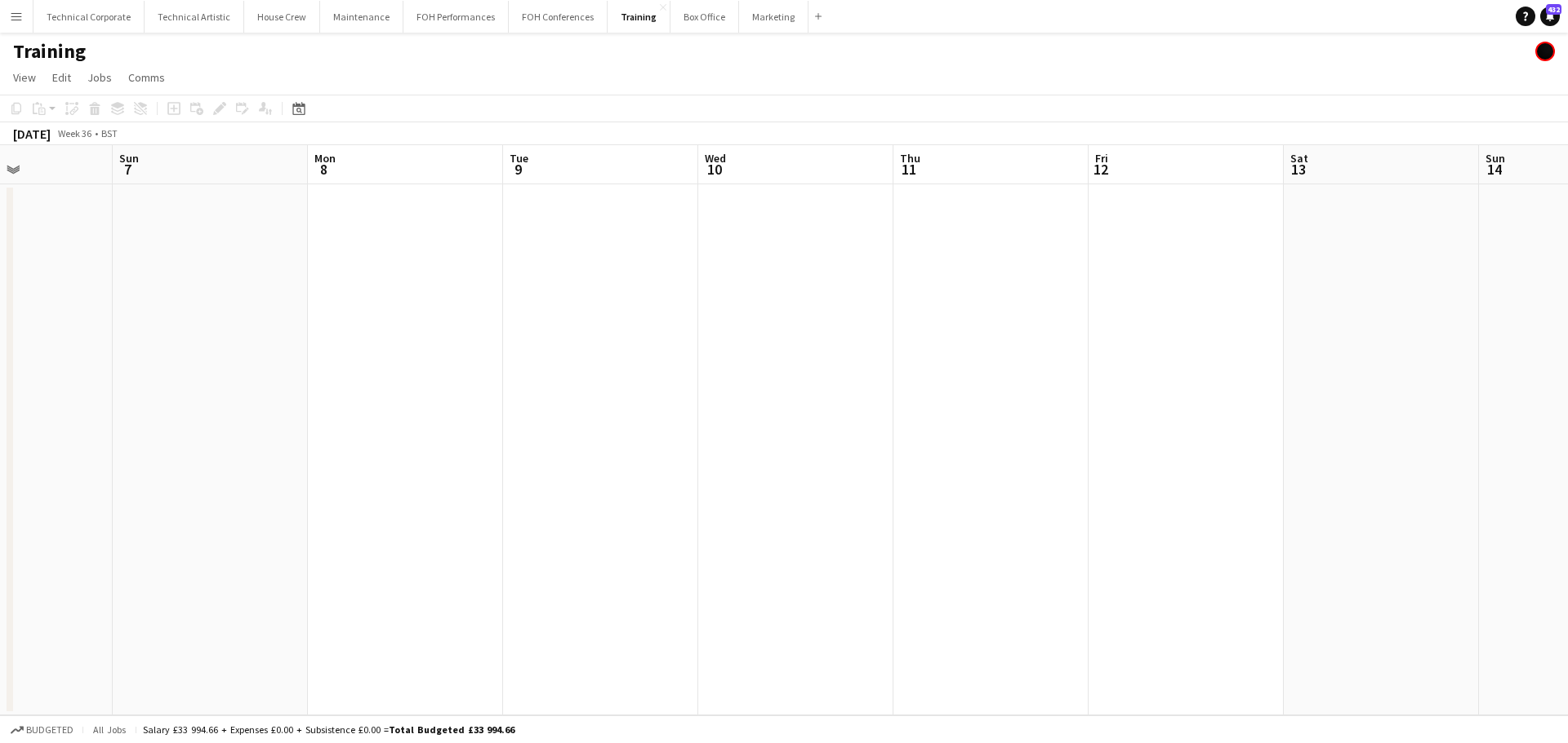
drag, startPoint x: 832, startPoint y: 441, endPoint x: 1029, endPoint y: 445, distance: 197.0
click at [1257, 450] on app-calendar-viewport "Thu 4 Fri 5 1/1 1 Job Sat 6 Sun 7 Mon 8 Tue 9 Wed 10 Thu 11 Fri 12 Sat 13 Sun 1…" at bounding box center [784, 430] width 1568 height 571
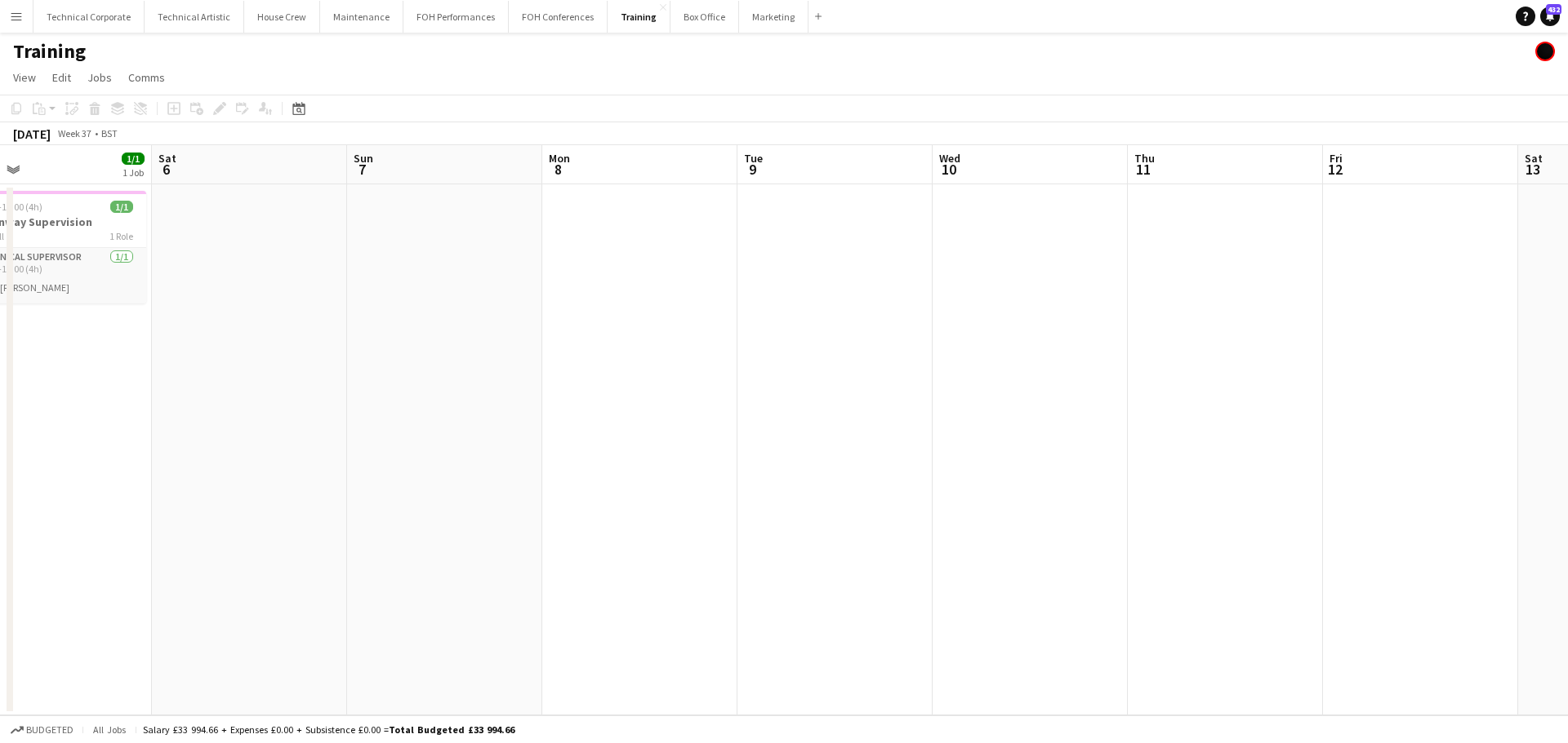
drag, startPoint x: 779, startPoint y: 418, endPoint x: 971, endPoint y: 436, distance: 192.8
click at [1216, 440] on app-calendar-viewport "Wed 3 Thu 4 5/5 1 Job Fri 5 1/1 1 Job Sat 6 Sun 7 Mon 8 Tue 9 Wed 10 Thu 11 Fri…" at bounding box center [784, 430] width 1568 height 571
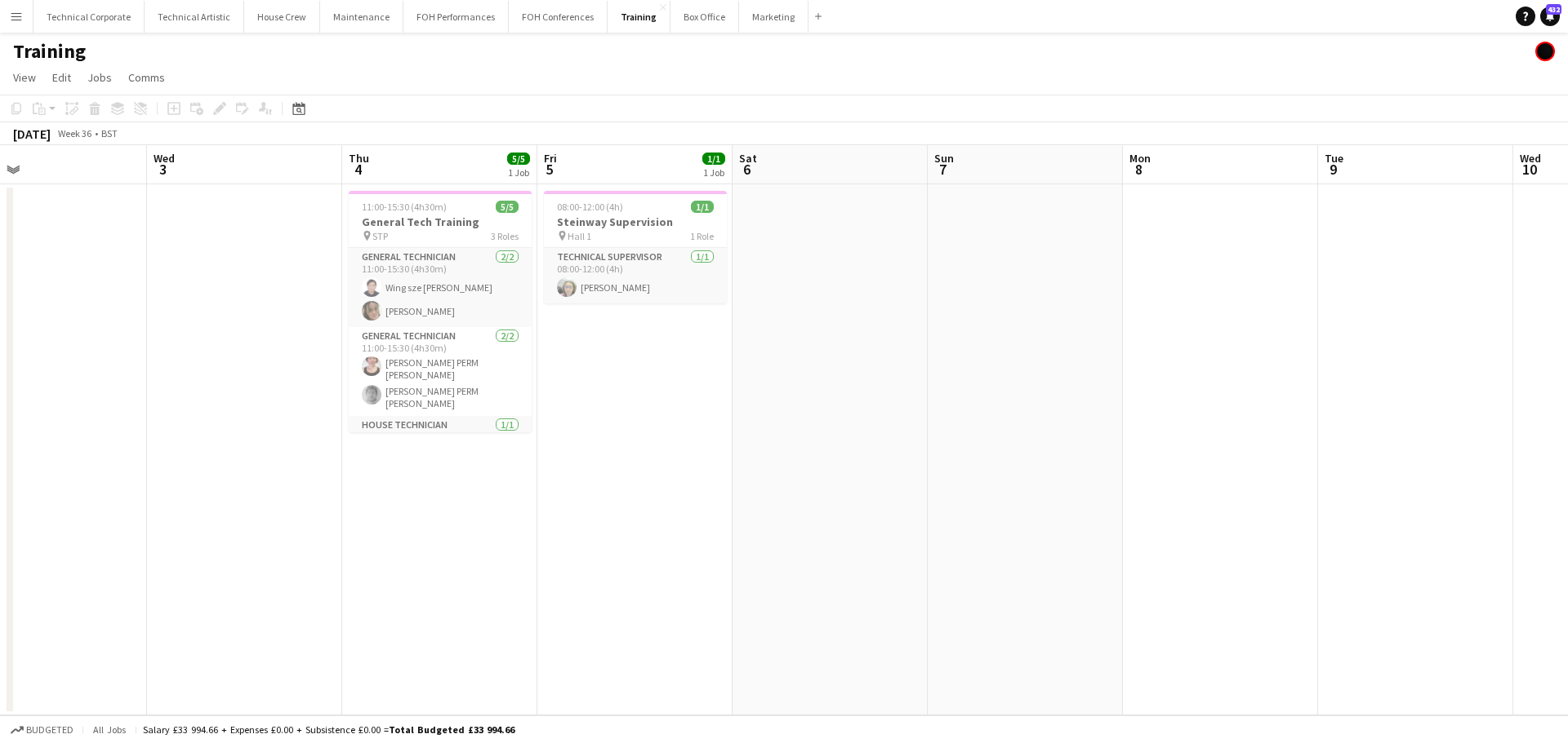
scroll to position [0, 437]
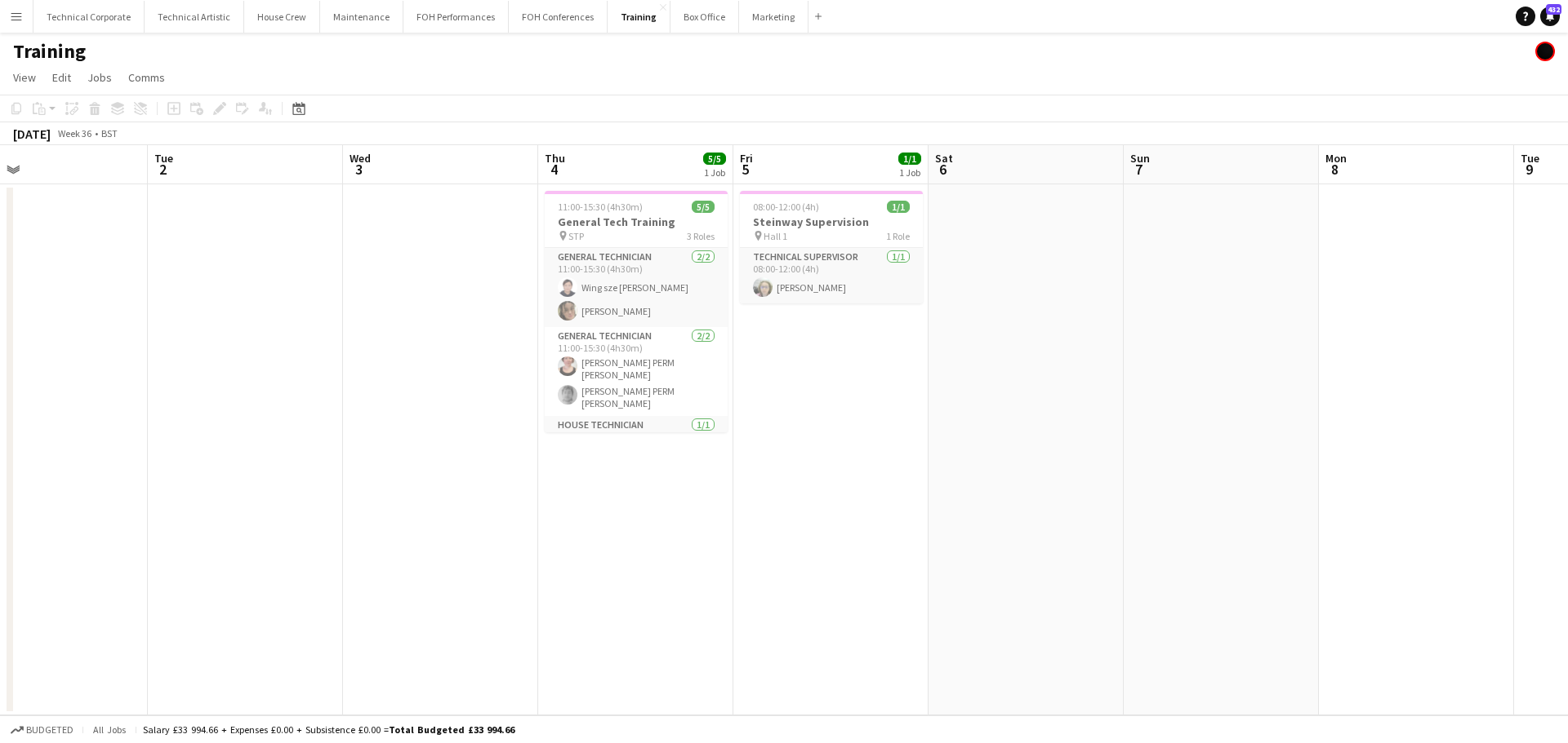
drag, startPoint x: 878, startPoint y: 437, endPoint x: 944, endPoint y: 444, distance: 66.4
click at [944, 444] on app-calendar-viewport "Sat 30 Sun 31 Mon 1 Tue 2 Wed 3 Thu 4 5/5 1 Job Fri 5 1/1 1 Job Sat 6 Sun 7 Mon…" at bounding box center [784, 430] width 1568 height 571
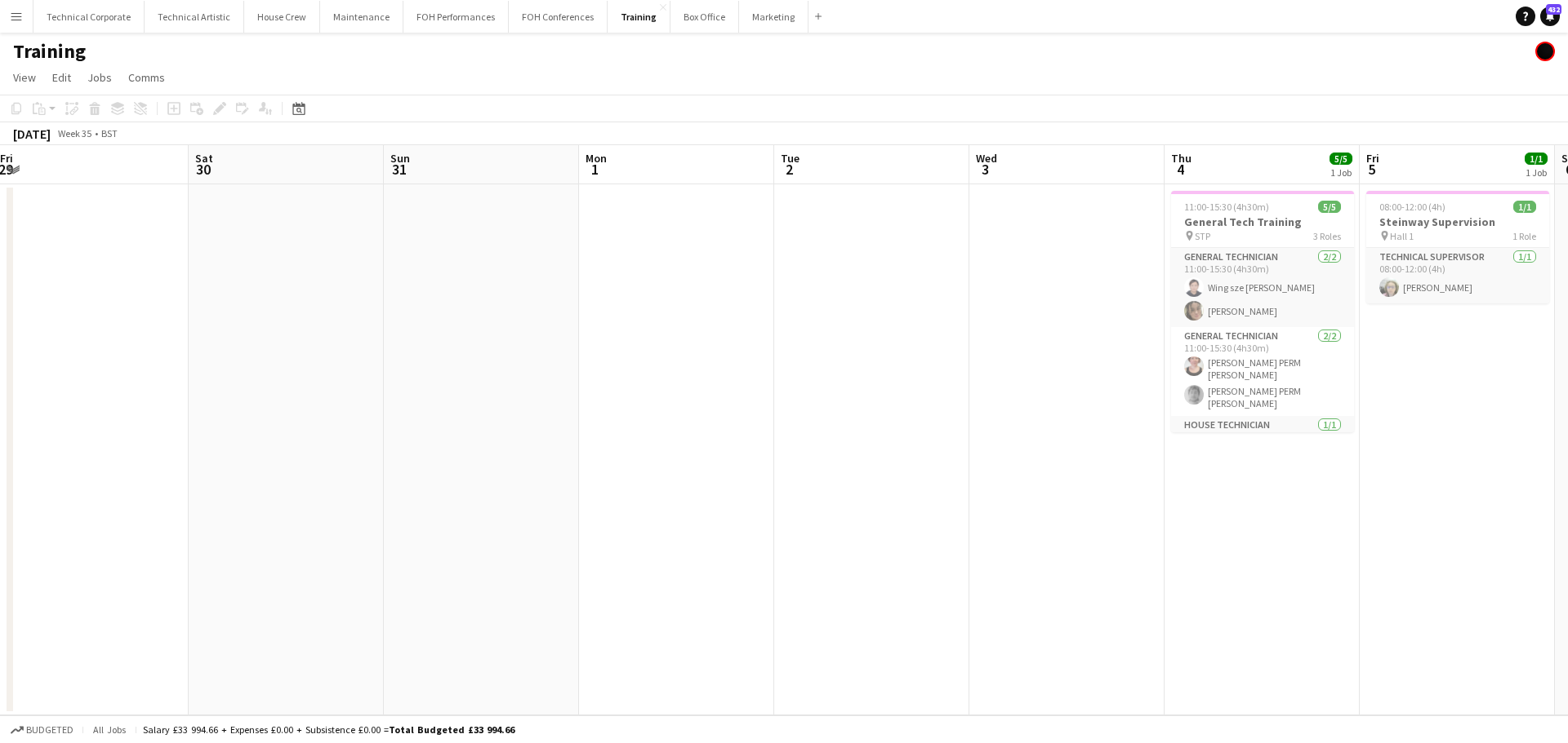
drag, startPoint x: 1114, startPoint y: 346, endPoint x: 842, endPoint y: 350, distance: 272.0
click at [1140, 347] on app-calendar-viewport "Wed 27 Thu 28 Fri 29 Sat 30 Sun 31 Mon 1 Tue 2 Wed 3 Thu 4 5/5 1 Job Fri 5 1/1 …" at bounding box center [784, 430] width 1568 height 571
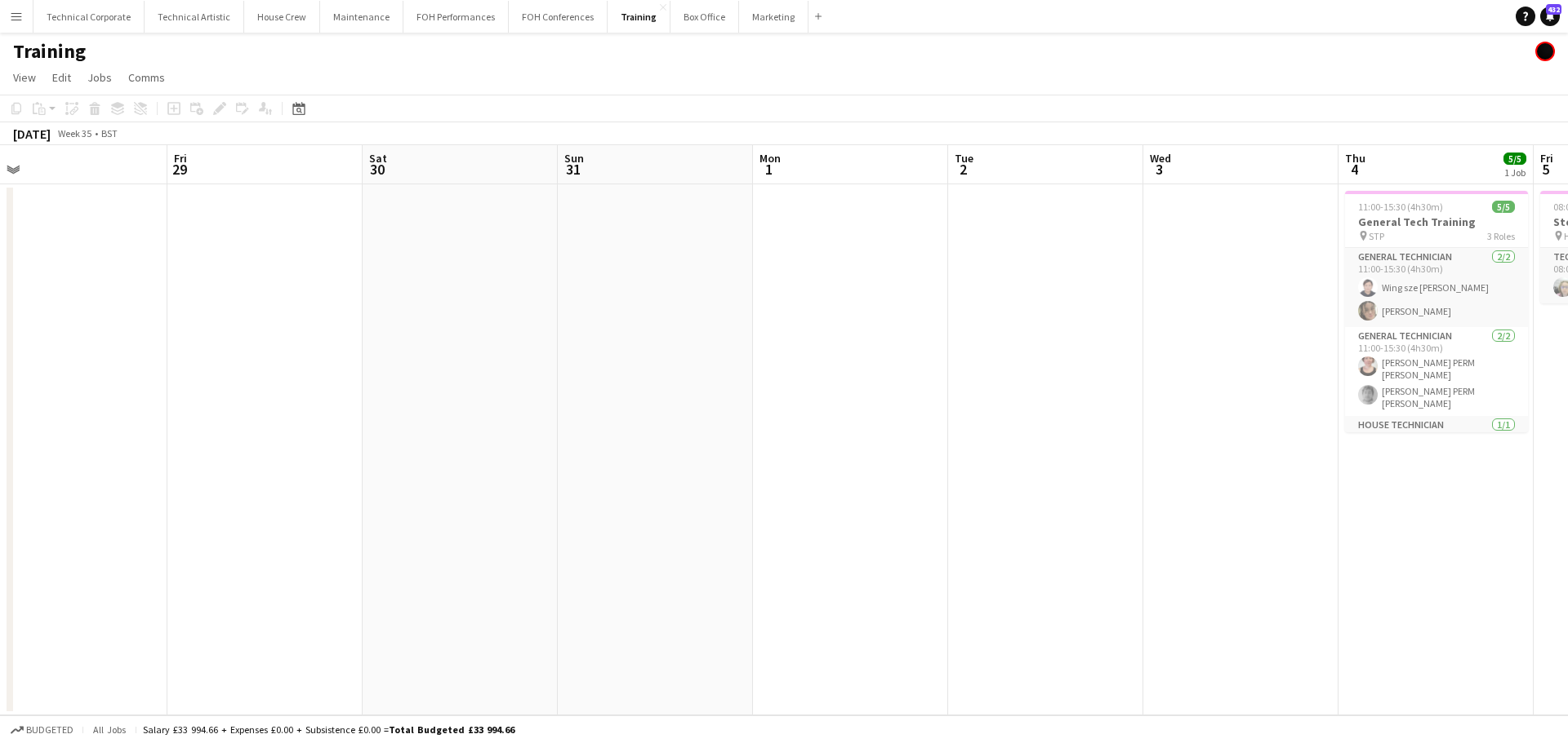
drag, startPoint x: 1026, startPoint y: 380, endPoint x: 867, endPoint y: 363, distance: 159.9
click at [1449, 400] on app-calendar-viewport "Tue 26 Wed 27 Thu 28 Fri 29 Sat 30 Sun 31 Mon 1 Tue 2 Wed 3 Thu 4 5/5 1 Job Fri…" at bounding box center [784, 430] width 1568 height 571
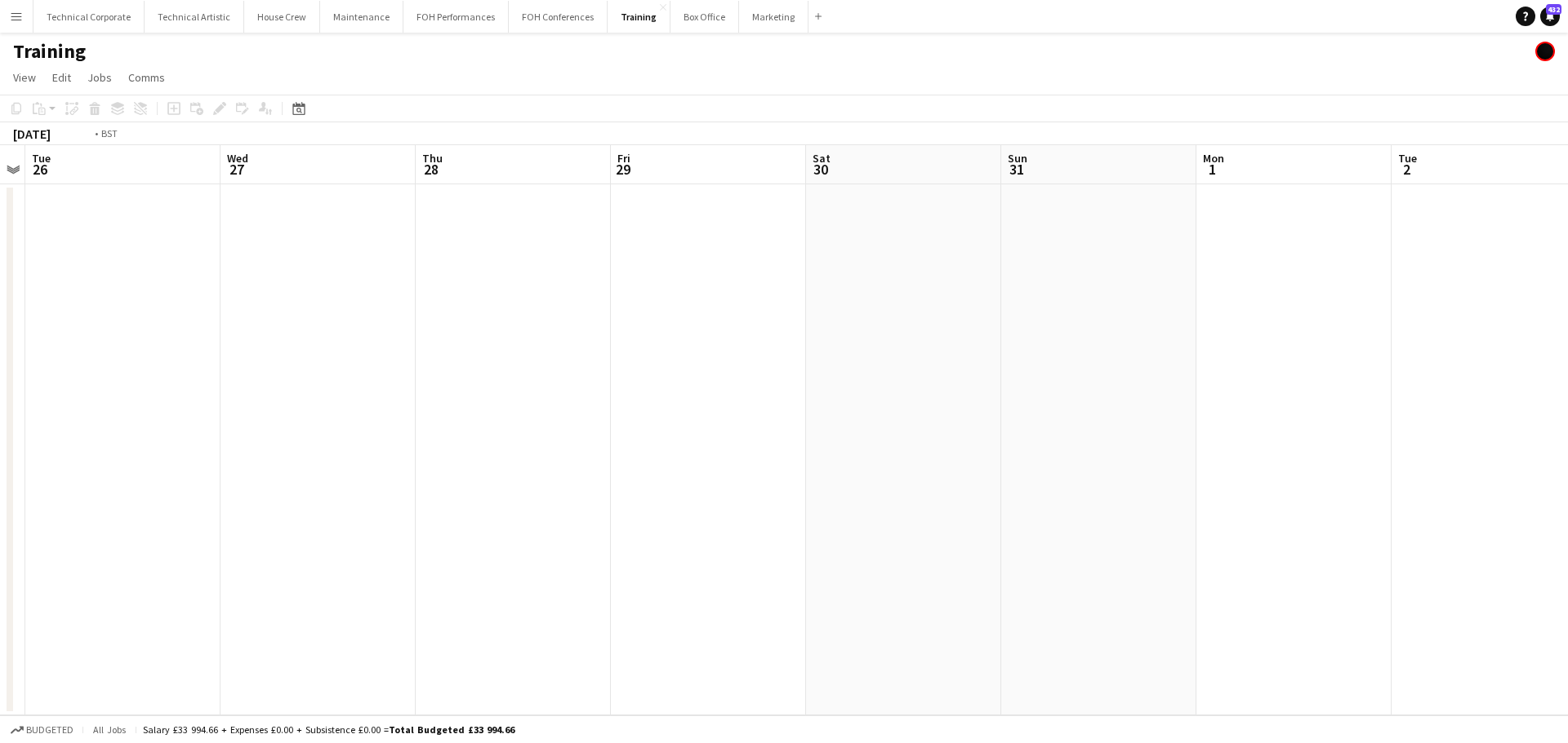
drag, startPoint x: 1367, startPoint y: 383, endPoint x: 810, endPoint y: 331, distance: 559.4
click at [1380, 384] on app-calendar-viewport "Sun 24 Mon 25 Tue 26 Wed 27 Thu 28 Fri 29 Sat 30 Sun 31 Mon 1 Tue 2 Wed 3 Thu 4…" at bounding box center [784, 430] width 1568 height 571
drag, startPoint x: 715, startPoint y: 328, endPoint x: 1119, endPoint y: 395, distance: 409.5
click at [1303, 391] on app-calendar-viewport "Thu 21 Fri 22 Sat 23 Sun 24 Mon 25 Tue 26 Wed 27 Thu 28 Fri 29 Sat 30 Sun 31 Mo…" at bounding box center [784, 430] width 1568 height 571
drag, startPoint x: 807, startPoint y: 387, endPoint x: 786, endPoint y: 419, distance: 38.3
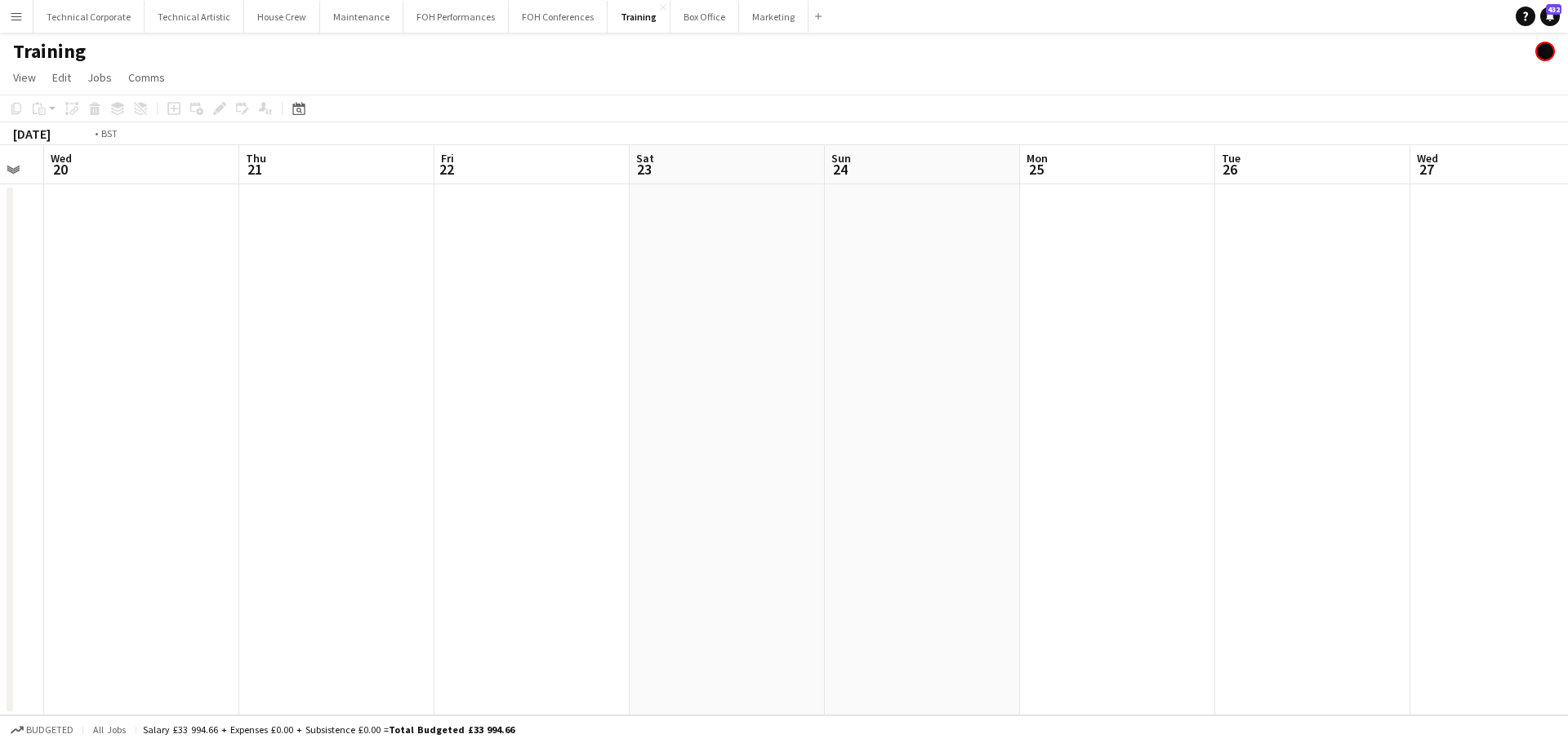
click at [1087, 402] on app-calendar-viewport "Mon 18 Tue 19 Wed 20 Thu 21 Fri 22 Sat 23 Sun 24 Mon 25 Tue 26 Wed 27 Thu 28 Fr…" at bounding box center [784, 430] width 1568 height 571
click at [1078, 419] on app-calendar-viewport "Fri 15 Sat 16 Sun 17 Mon 18 Tue 19 Wed 20 Thu 21 Fri 22 Sat 23 Sun 24 Mon 25 Tu…" at bounding box center [784, 430] width 1568 height 571
drag, startPoint x: 593, startPoint y: 394, endPoint x: 980, endPoint y: 407, distance: 387.2
click at [1028, 404] on app-calendar-viewport "Mon 11 Tue 12 Wed 13 Thu 14 Fri 15 Sat 16 Sun 17 Mon 18 Tue 19 Wed 20 Thu 21 Fr…" at bounding box center [784, 430] width 1568 height 571
drag, startPoint x: 894, startPoint y: 380, endPoint x: 672, endPoint y: 378, distance: 222.0
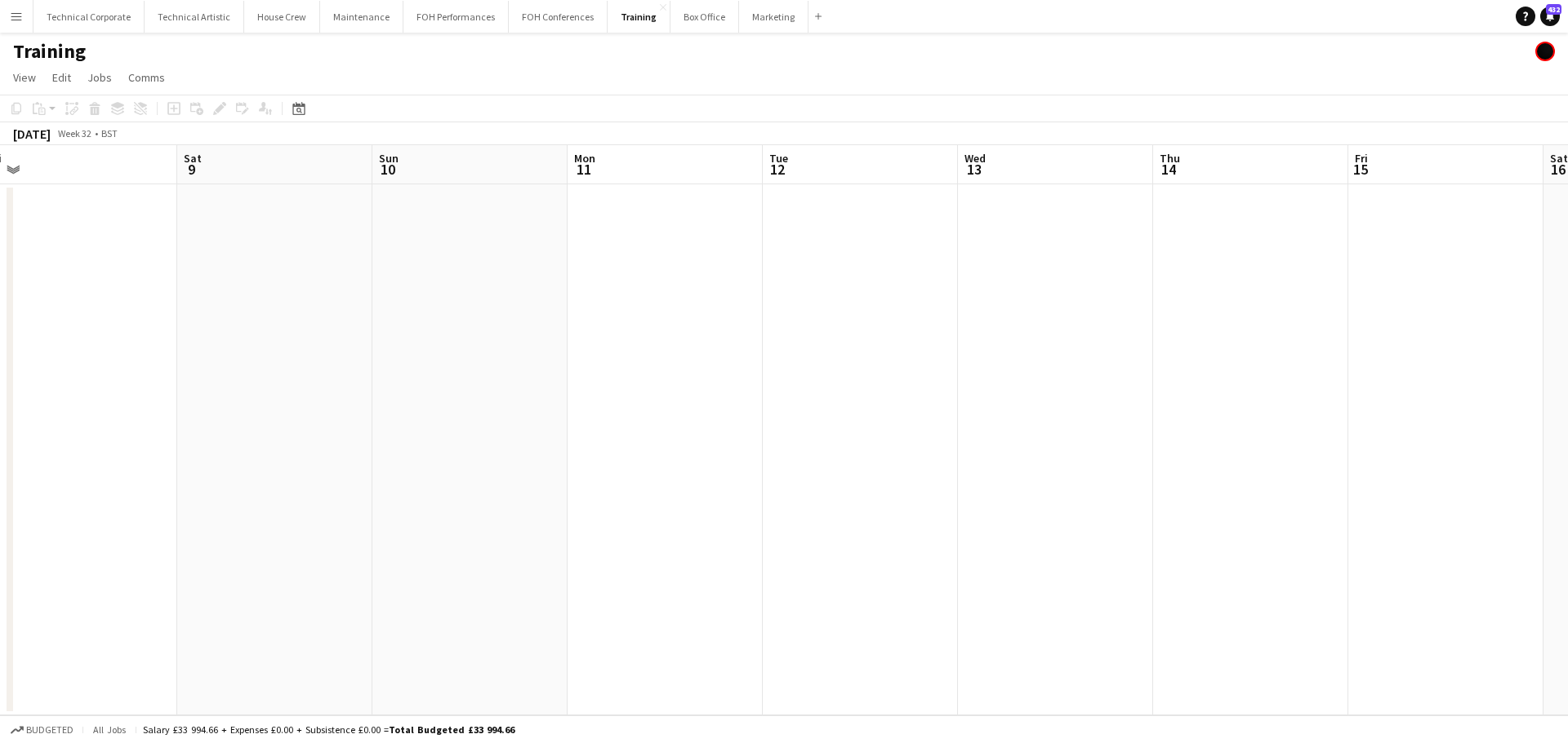
click at [1065, 385] on app-calendar-viewport "Wed 6 Thu 7 Fri 8 Sat 9 Sun 10 Mon 11 Tue 12 Wed 13 Thu 14 Fri 15 Sat 16 Sun 17…" at bounding box center [784, 430] width 1568 height 571
drag, startPoint x: 1027, startPoint y: 379, endPoint x: 421, endPoint y: 380, distance: 606.0
click at [1095, 388] on app-calendar-viewport "Mon 4 Tue 5 Wed 6 Thu 7 Fri 8 Sat 9 Sun 10 Mon 11 Tue 12 Wed 13 Thu 14 Fri 15 S…" at bounding box center [784, 430] width 1568 height 571
drag, startPoint x: 817, startPoint y: 398, endPoint x: 1074, endPoint y: 419, distance: 257.9
click at [1082, 418] on app-calendar-viewport "Sat 2 Sun 3 Mon 4 Tue 5 Wed 6 Thu 7 Fri 8 Sat 9 Sun 10 Mon 11 Tue 12 Wed 13 Thu…" at bounding box center [784, 430] width 1568 height 571
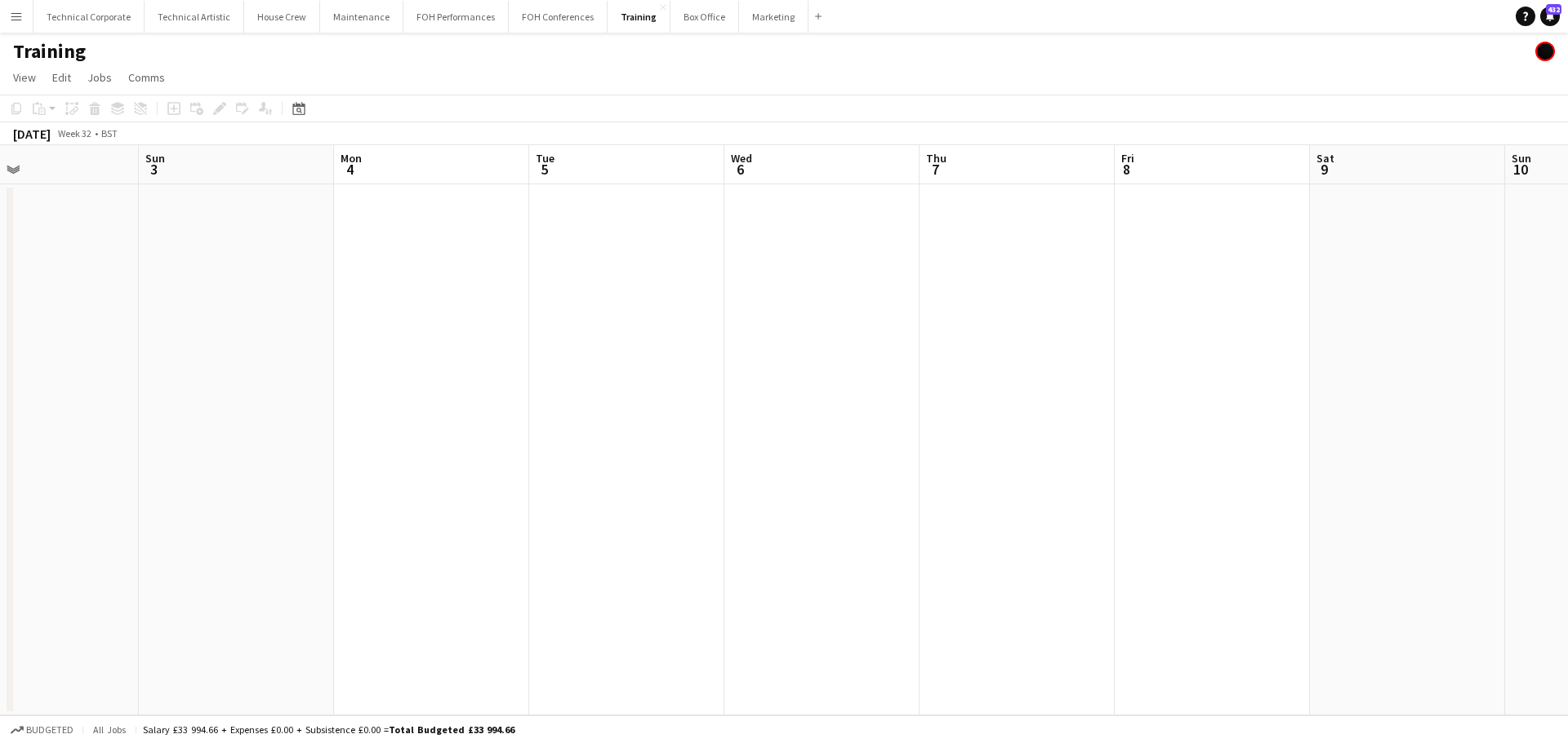
drag, startPoint x: 515, startPoint y: 389, endPoint x: 898, endPoint y: 408, distance: 383.5
click at [942, 407] on app-calendar-viewport "Thu 31 Fri 1 Sat 2 Sun 3 Mon 4 Tue 5 Wed 6 Thu 7 Fri 8 Sat 9 Sun 10 Mon 11 Tue …" at bounding box center [784, 430] width 1568 height 571
drag, startPoint x: 584, startPoint y: 371, endPoint x: 531, endPoint y: 388, distance: 55.7
click at [902, 386] on app-calendar-viewport "Tue 29 2/2 1 Job Wed 30 Thu 31 Fri 1 Sat 2 Sun 3 Mon 4 Tue 5 Wed 6 Thu 7 Fri 8 …" at bounding box center [784, 430] width 1568 height 571
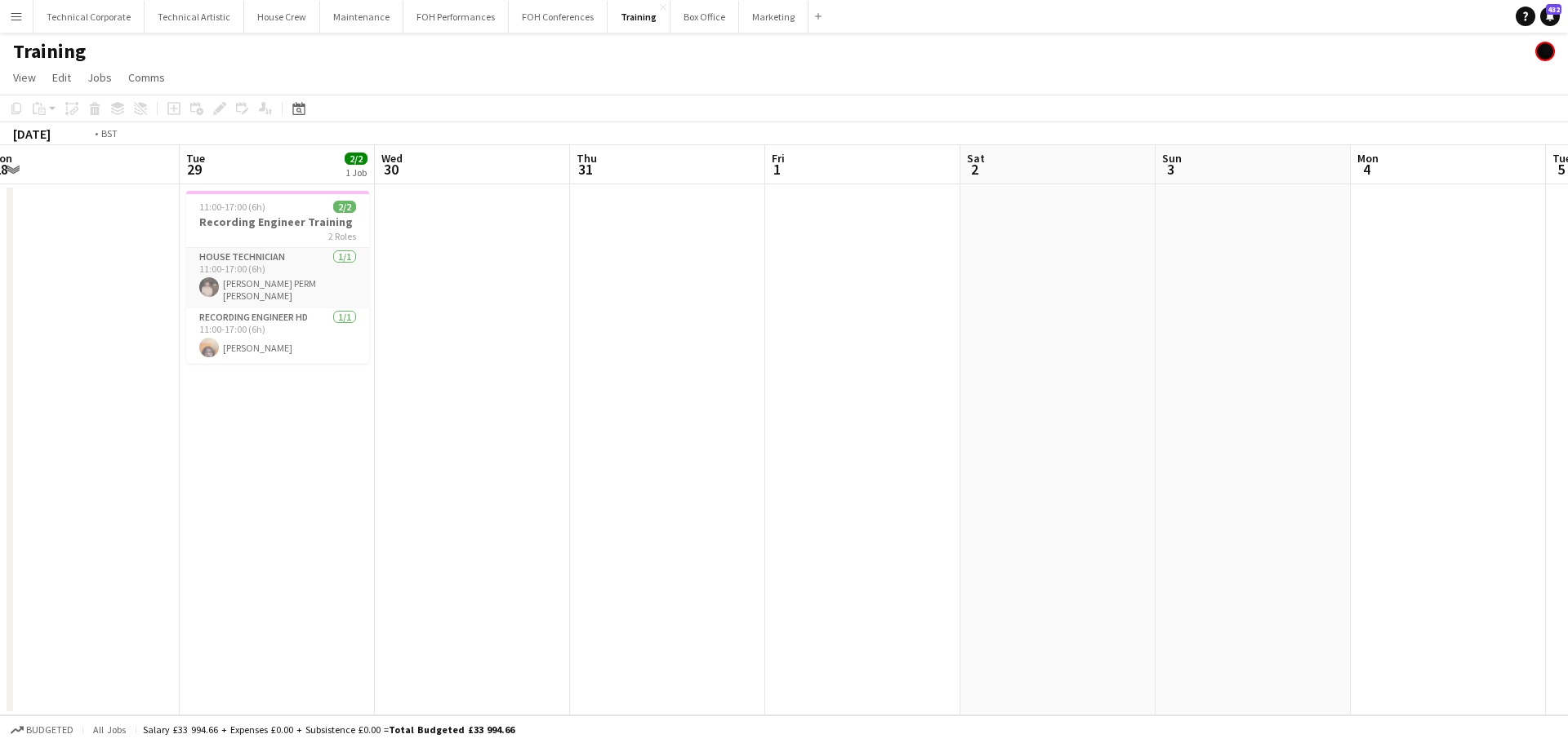
drag, startPoint x: 889, startPoint y: 377, endPoint x: 921, endPoint y: 378, distance: 32.0
click at [921, 378] on app-calendar-viewport "Sat 26 Sun 27 Mon 28 Tue 29 2/2 1 Job Wed 30 Thu 31 Fri 1 Sat 2 Sun 3 Mon 4 Tue…" at bounding box center [784, 430] width 1568 height 571
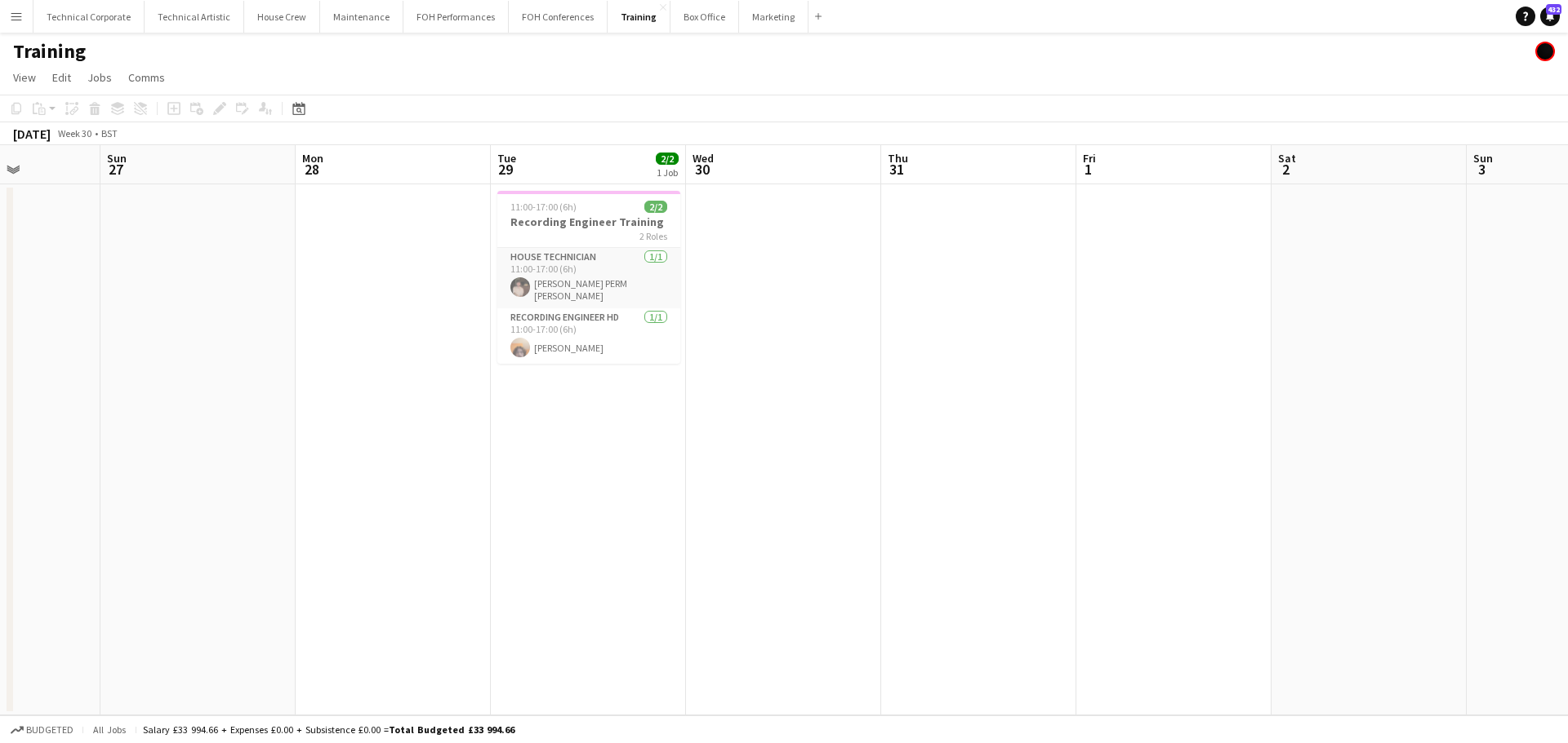
drag, startPoint x: 480, startPoint y: 395, endPoint x: 1028, endPoint y: 402, distance: 548.0
click at [1132, 399] on app-calendar-viewport "Thu 24 Fri 25 Sat 26 Sun 27 Mon 28 Tue 29 2/2 1 Job Wed 30 Thu 31 Fri 1 Sat 2 S…" at bounding box center [784, 430] width 1568 height 571
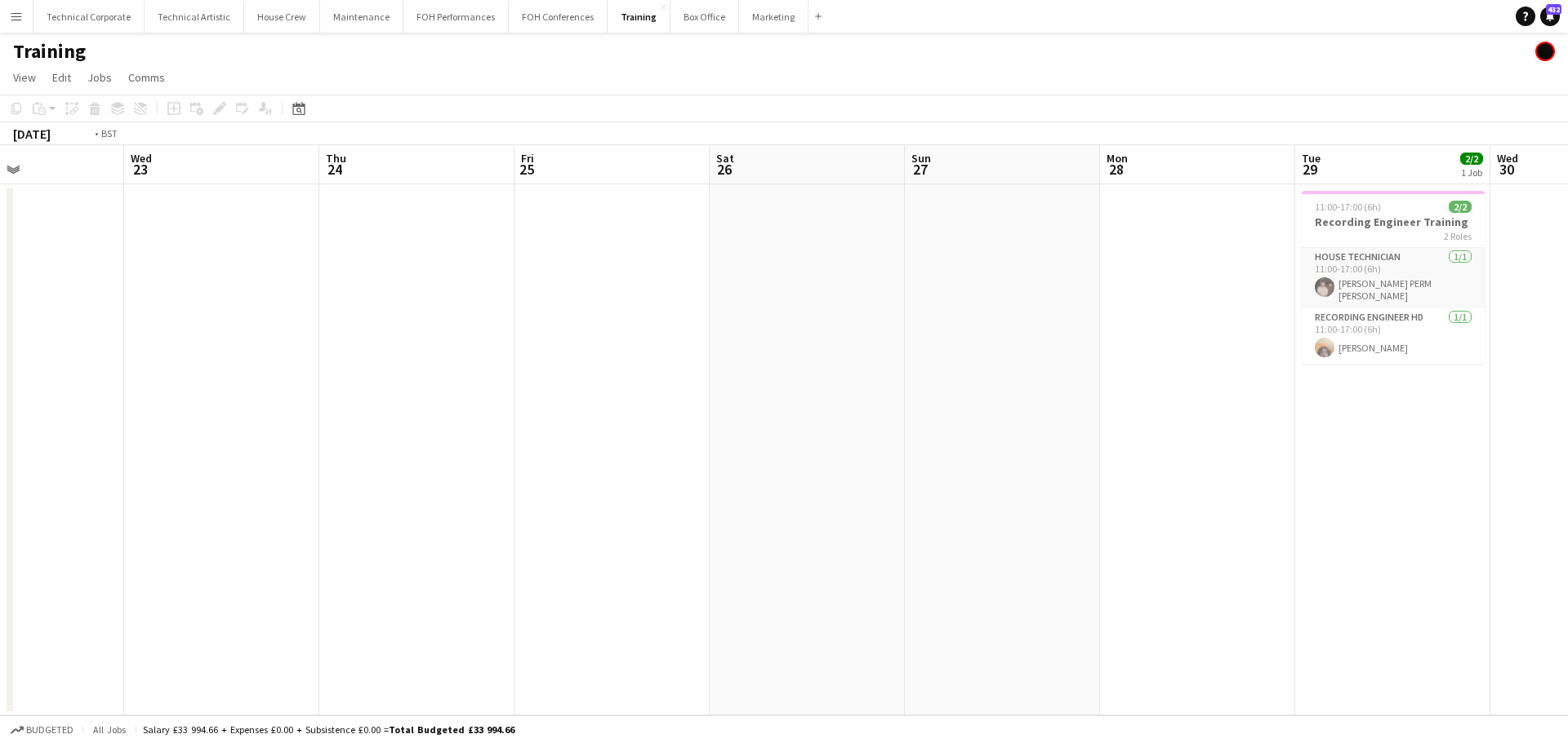
drag, startPoint x: 891, startPoint y: 386, endPoint x: 1128, endPoint y: 400, distance: 237.4
click at [1211, 397] on app-calendar-viewport "Sun 20 Mon 21 Tue 22 Wed 23 Thu 24 Fri 25 Sat 26 Sun 27 Mon 28 Tue 29 2/2 1 Job…" at bounding box center [784, 430] width 1568 height 571
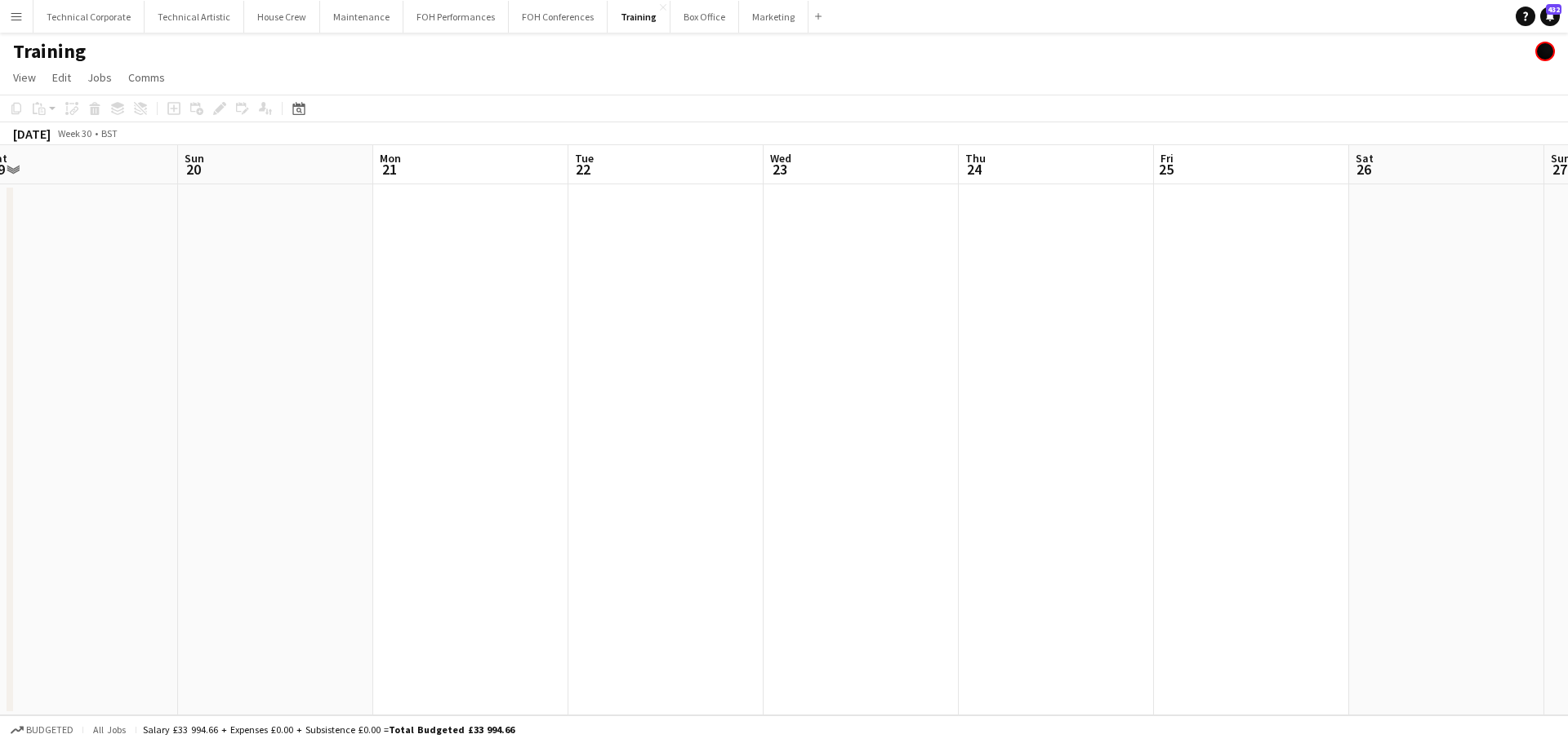
drag, startPoint x: 1197, startPoint y: 415, endPoint x: 1233, endPoint y: 417, distance: 36.1
click at [1233, 417] on app-calendar-viewport "Thu 17 Fri 18 Sat 19 Sun 20 Mon 21 Tue 22 Wed 23 Thu 24 Fri 25 Sat 26 Sun 27 Mo…" at bounding box center [784, 430] width 1568 height 571
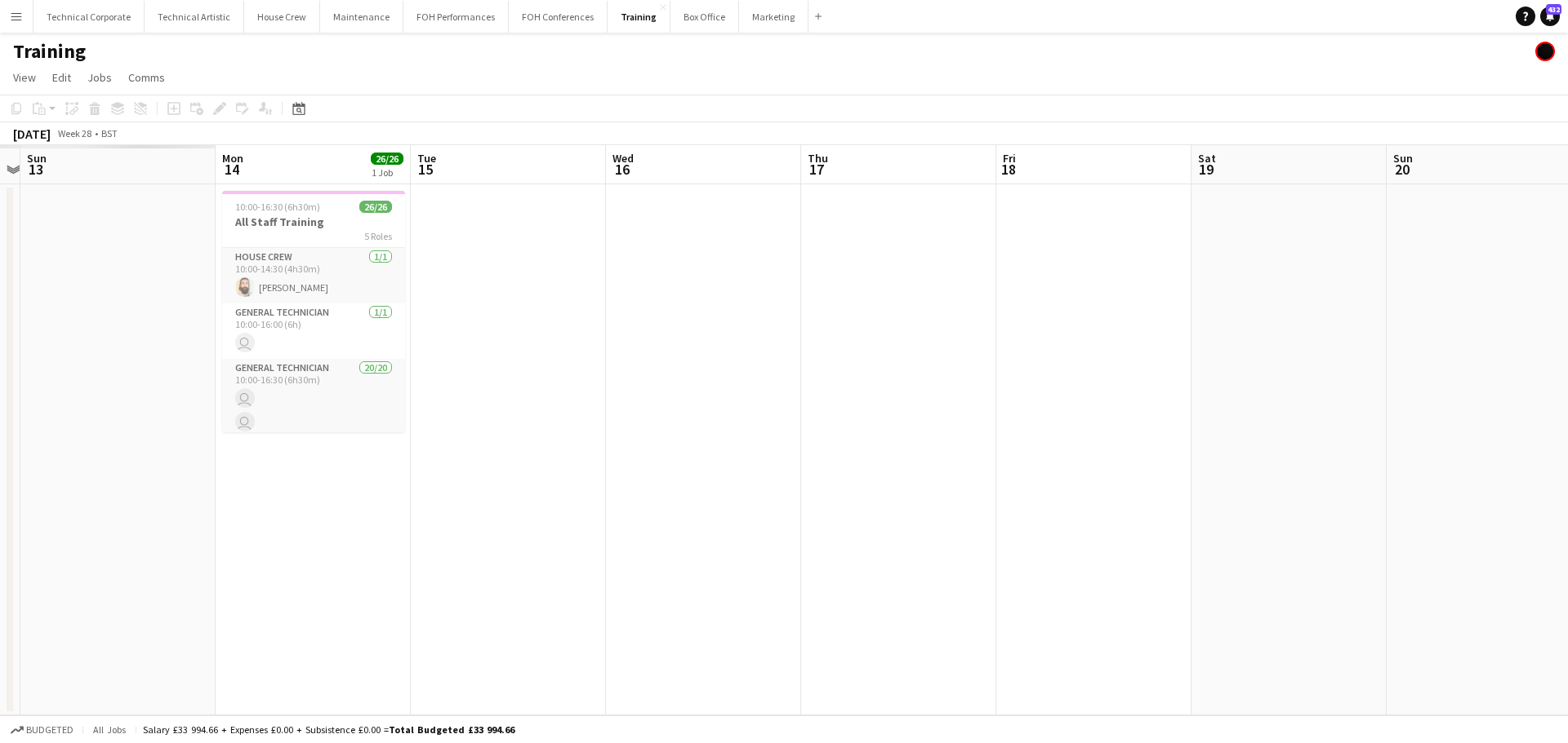
drag, startPoint x: 1011, startPoint y: 384, endPoint x: 444, endPoint y: 351, distance: 568.0
click at [1070, 384] on app-calendar-viewport "Fri 11 Sat 12 Sun 13 Mon 14 26/26 1 Job Tue 15 Wed 16 Thu 17 Fri 18 Sat 19 Sun …" at bounding box center [784, 430] width 1568 height 571
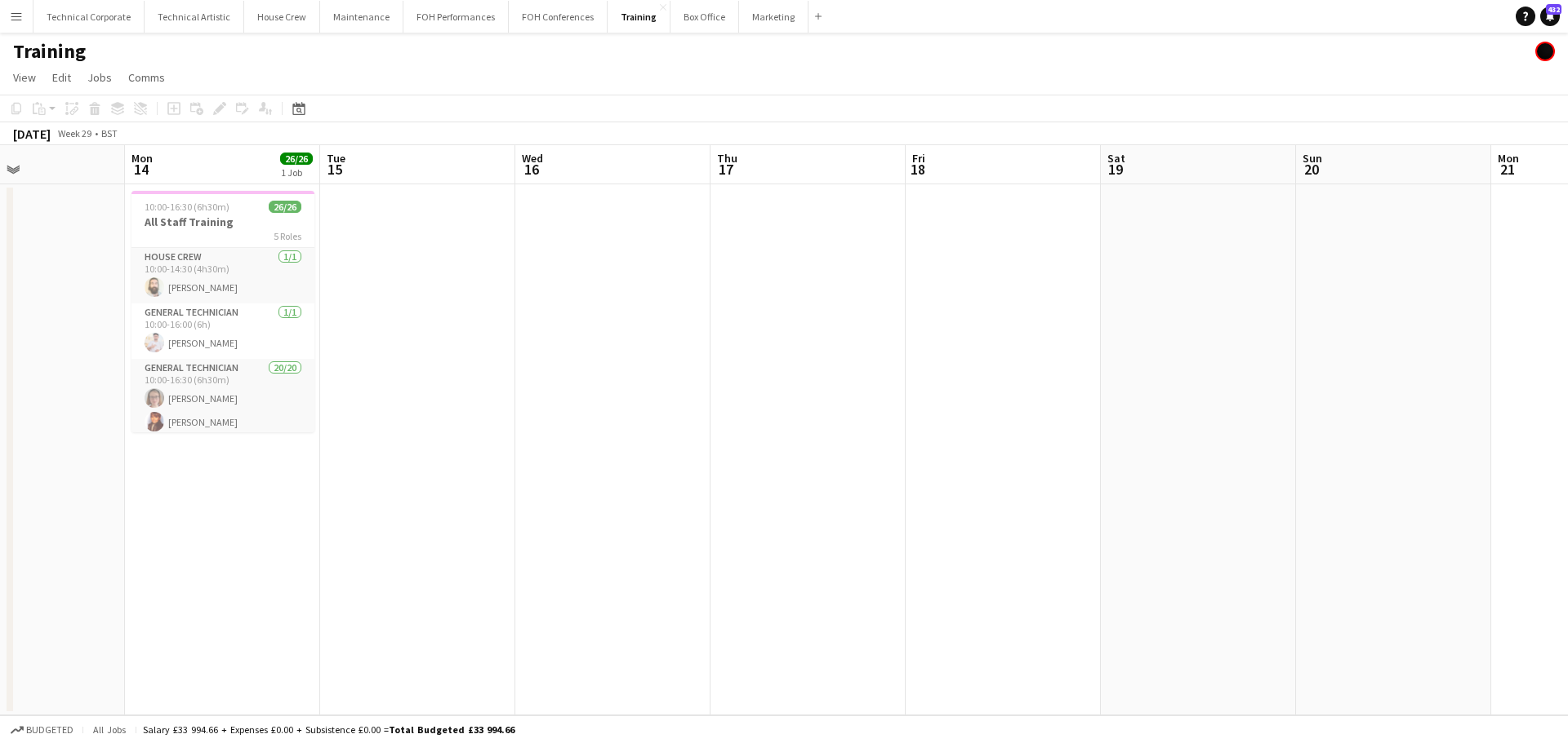
scroll to position [0, 399]
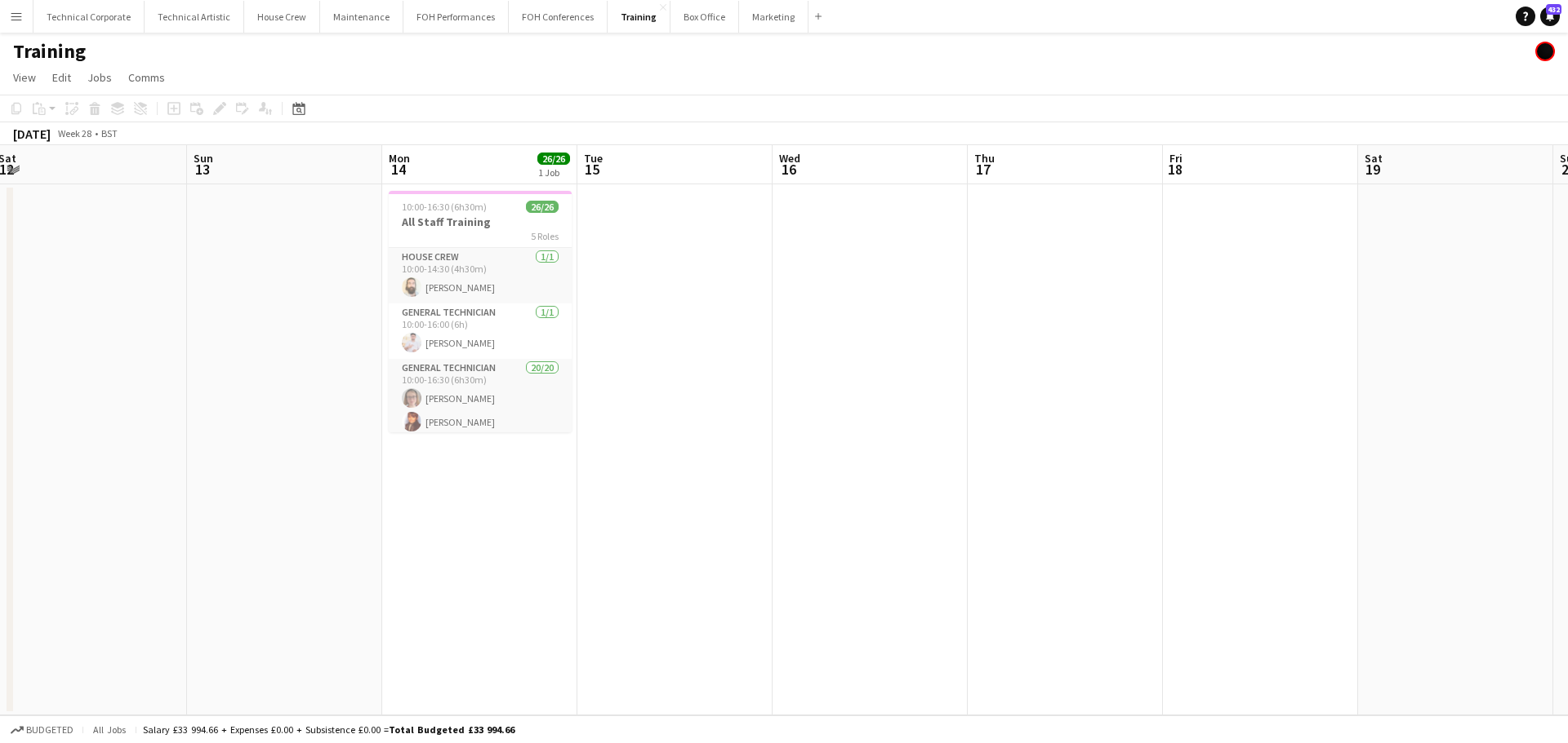
drag, startPoint x: 549, startPoint y: 350, endPoint x: 741, endPoint y: 354, distance: 192.0
click at [741, 354] on app-calendar-viewport "Thu 10 6/6 2 Jobs Fri 11 Sat 12 Sun 13 Mon 14 26/26 1 Job Tue 15 Wed 16 Thu 17 …" at bounding box center [784, 430] width 1568 height 571
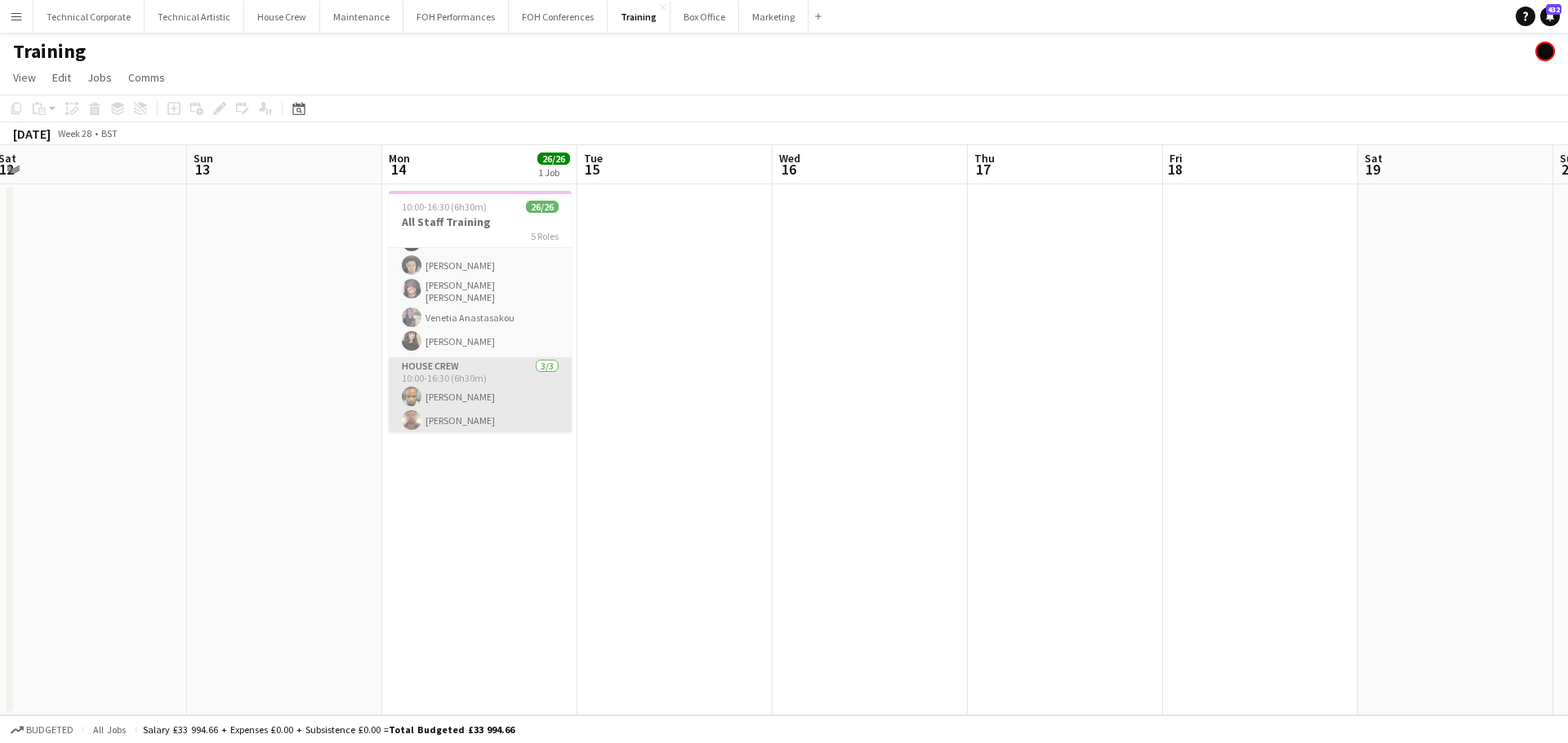
scroll to position [590, 0]
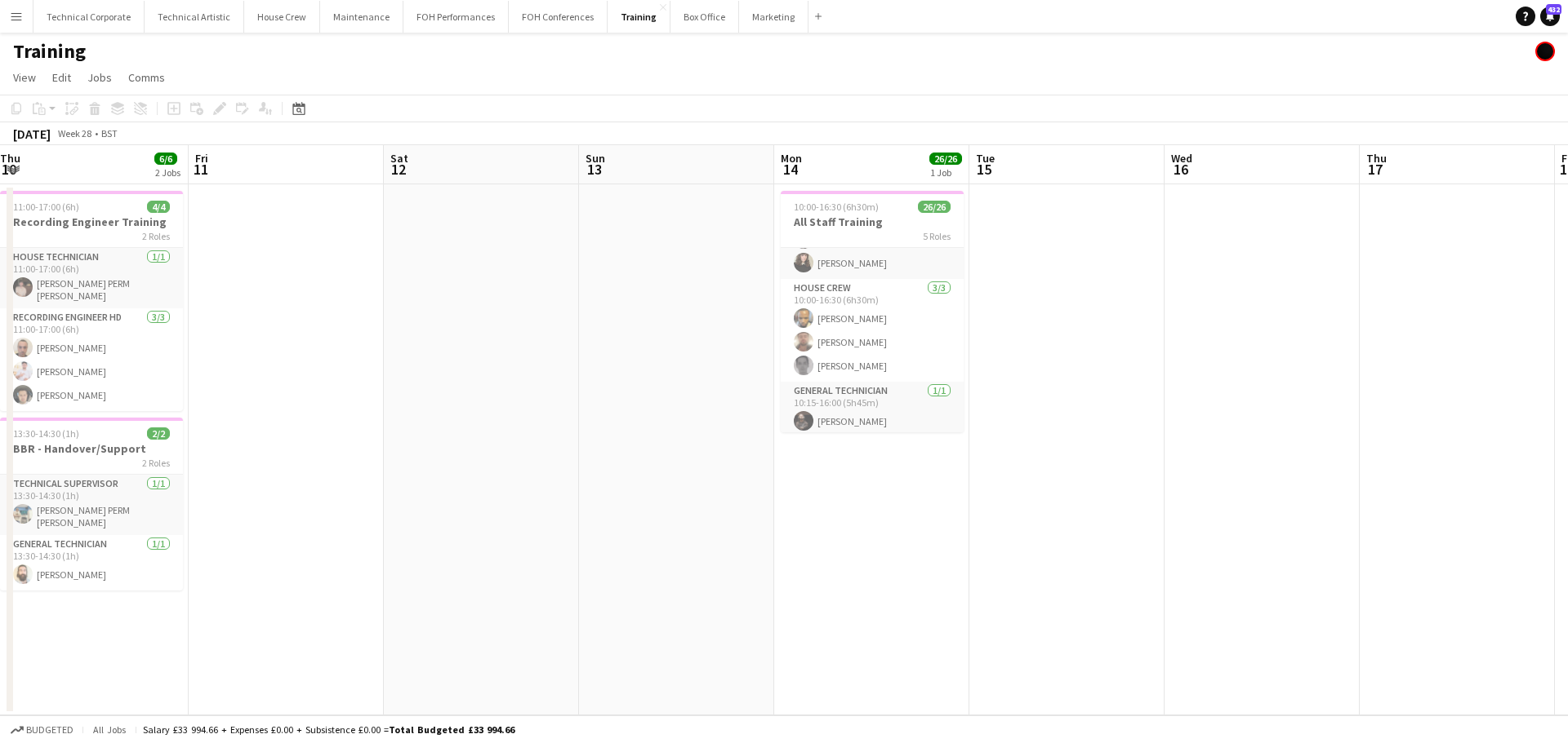
drag, startPoint x: 631, startPoint y: 444, endPoint x: 1111, endPoint y: 452, distance: 480.1
click at [1111, 452] on app-calendar-viewport "Tue 8 Wed 9 Thu 10 6/6 2 Jobs Fri 11 Sat 12 Sun 13 Mon 14 26/26 1 Job Tue 15 We…" at bounding box center [784, 430] width 1568 height 571
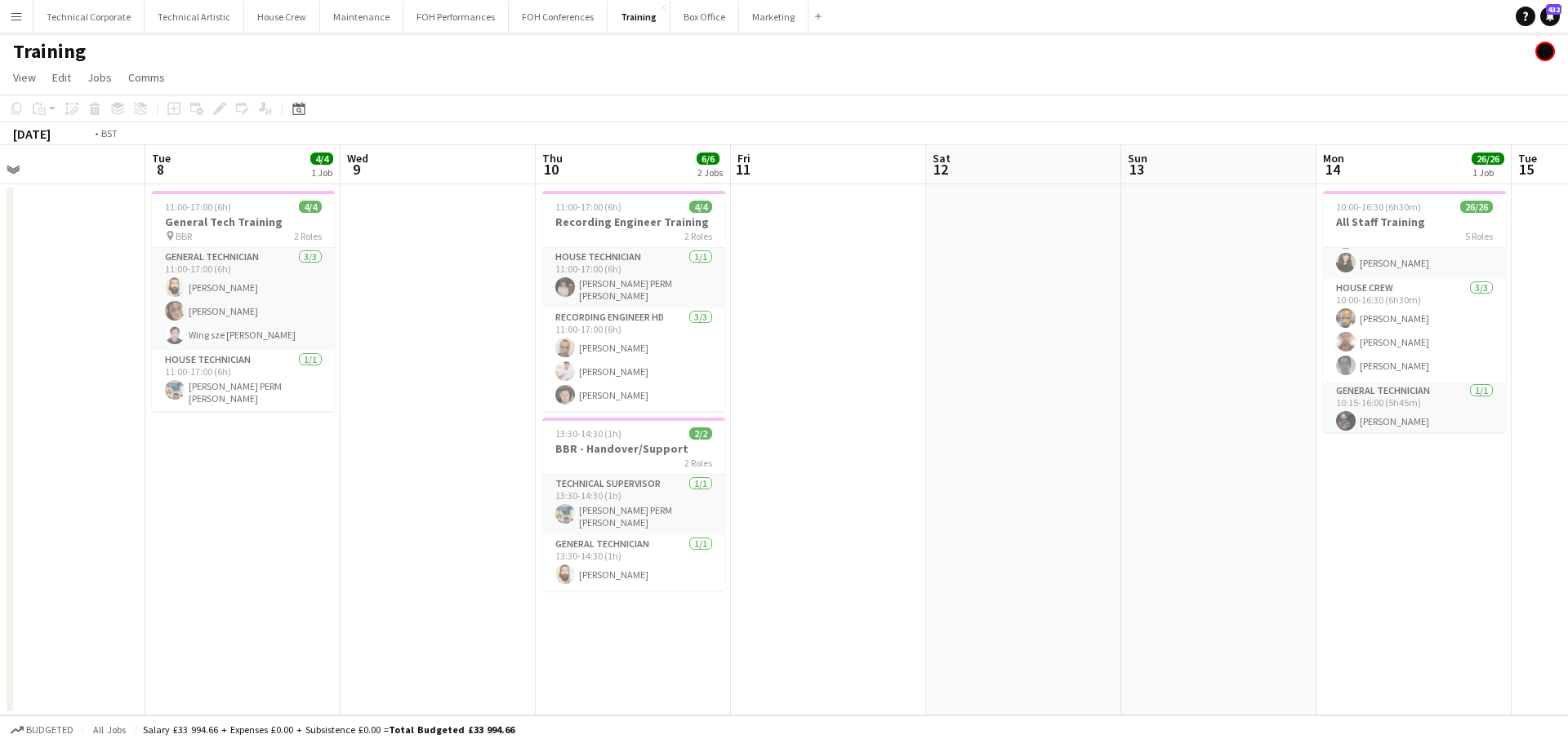
drag, startPoint x: 760, startPoint y: 484, endPoint x: 636, endPoint y: 506, distance: 125.9
click at [1278, 496] on app-calendar-viewport "Sat 5 Sun 6 Mon 7 Tue 8 4/4 1 Job Wed 9 Thu 10 6/6 2 Jobs Fri 11 Sat 12 Sun 13 …" at bounding box center [784, 430] width 1568 height 571
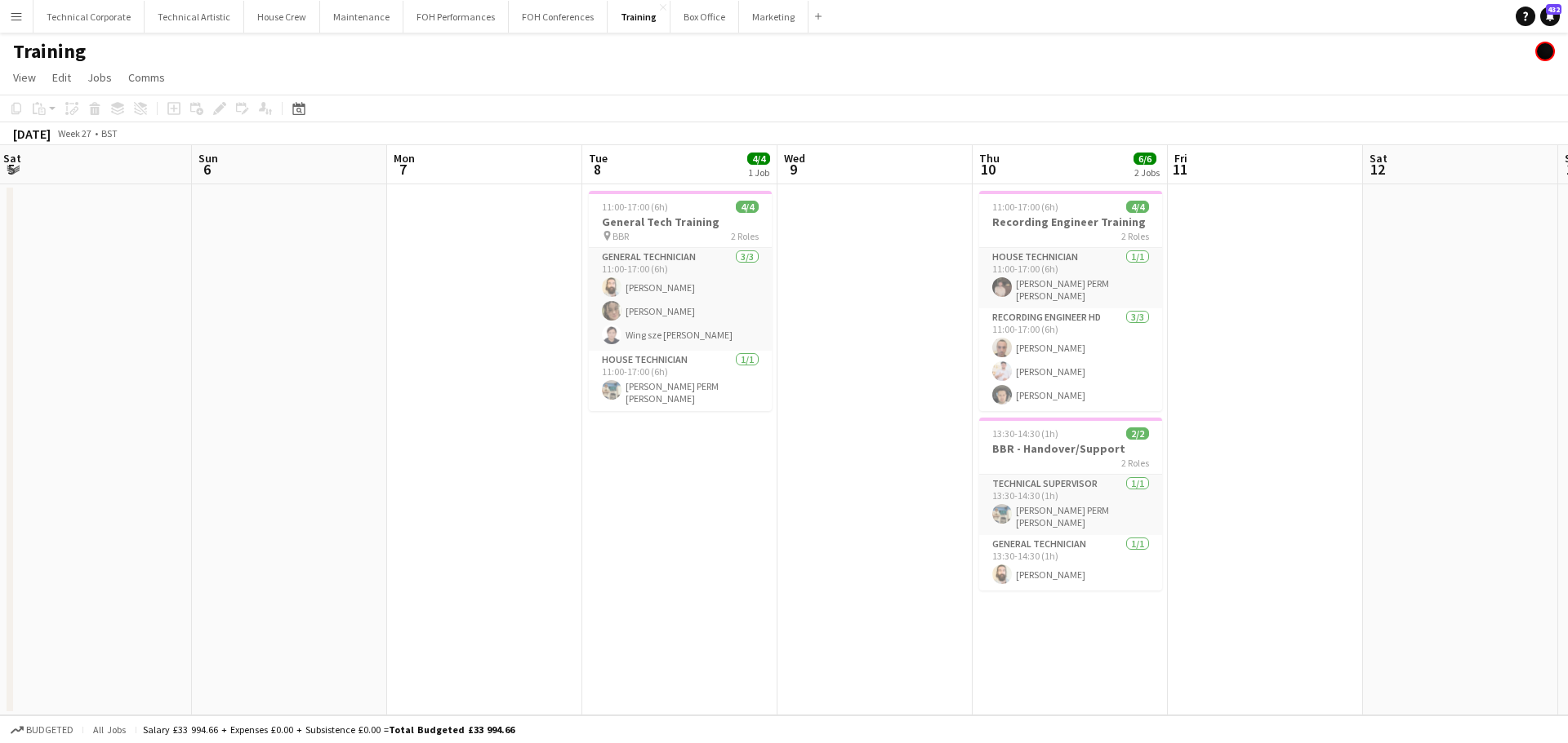
drag, startPoint x: 694, startPoint y: 510, endPoint x: 1110, endPoint y: 510, distance: 416.0
click at [1120, 510] on app-calendar-viewport "Thu 3 Fri 4 Sat 5 Sun 6 Mon 7 Tue 8 4/4 1 Job Wed 9 Thu 10 6/6 2 Jobs Fri 11 Sa…" at bounding box center [784, 430] width 1568 height 571
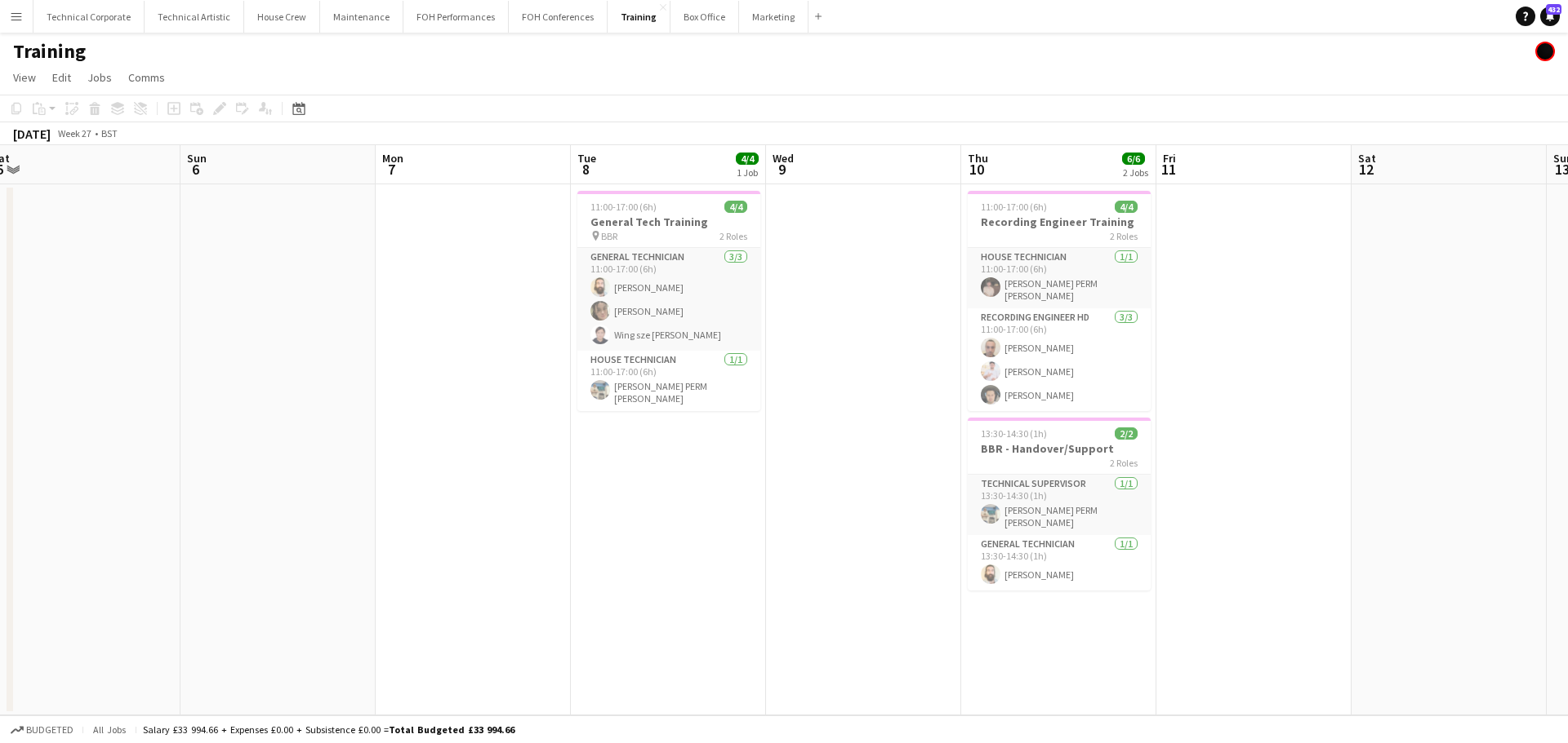
scroll to position [0, 474]
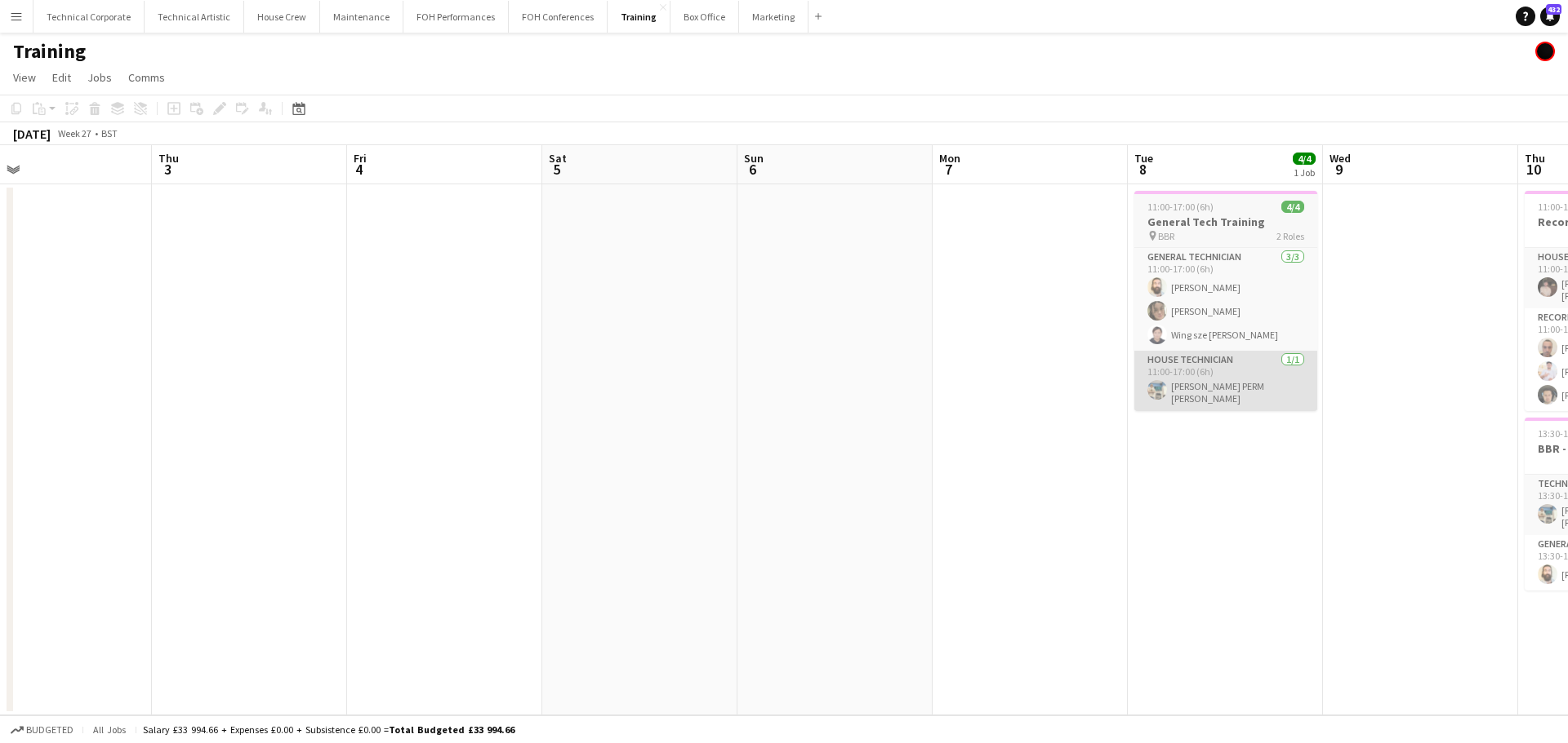
drag, startPoint x: 872, startPoint y: 524, endPoint x: 641, endPoint y: 386, distance: 269.1
click at [153, 492] on app-calendar-viewport "Sun 29 Mon 30 Tue 1 6/6 1 Job Wed 2 Thu 3 Fri 4 Sat 5 Sun 6 Mon 7 Tue 8 4/4 1 J…" at bounding box center [784, 430] width 1568 height 571
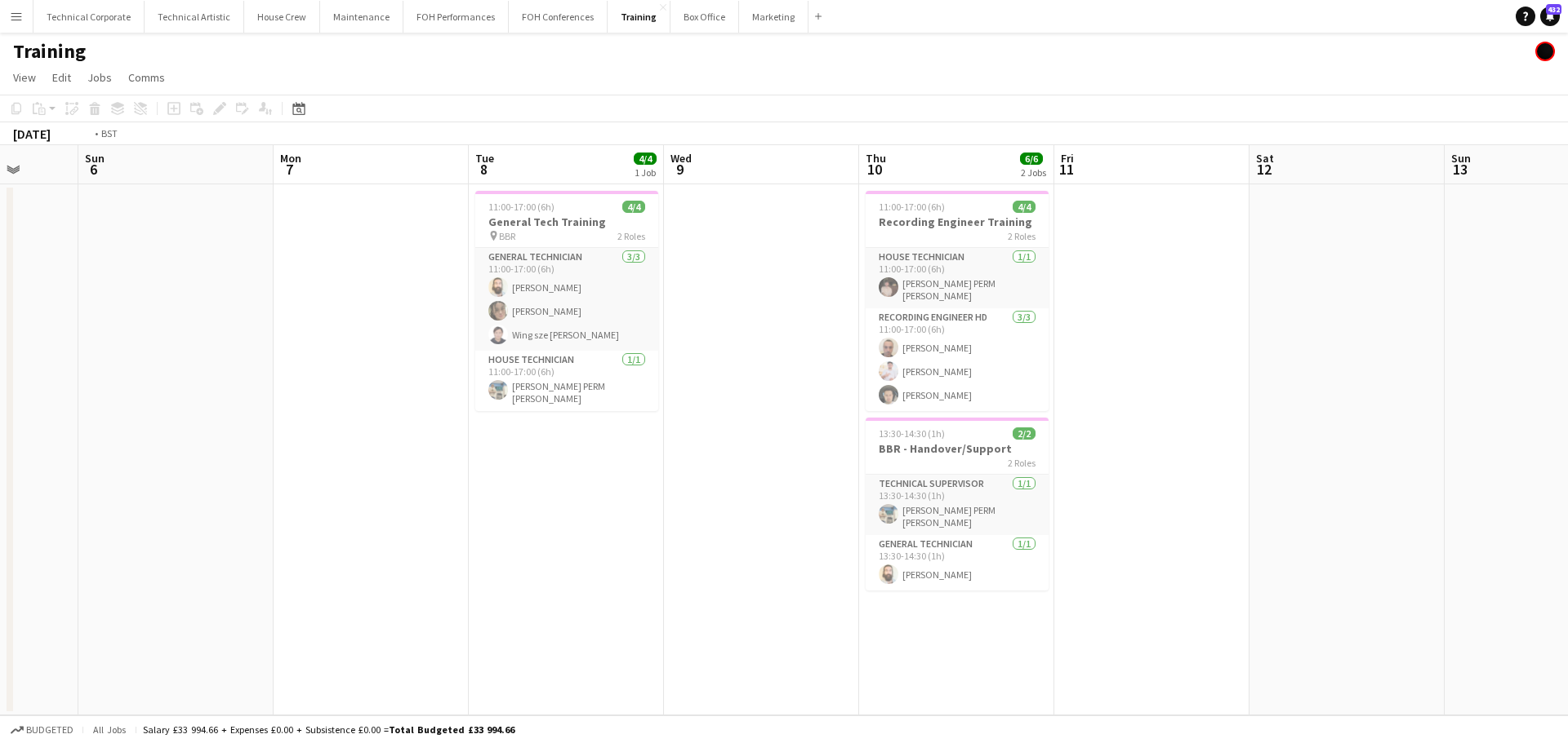
drag, startPoint x: 197, startPoint y: 430, endPoint x: 729, endPoint y: 384, distance: 534.0
click at [302, 419] on app-calendar-viewport "Thu 3 Fri 4 Sat 5 Sun 6 Mon 7 Tue 8 4/4 1 Job Wed 9 Thu 10 6/6 2 Jobs Fri 11 Sa…" at bounding box center [784, 430] width 1568 height 571
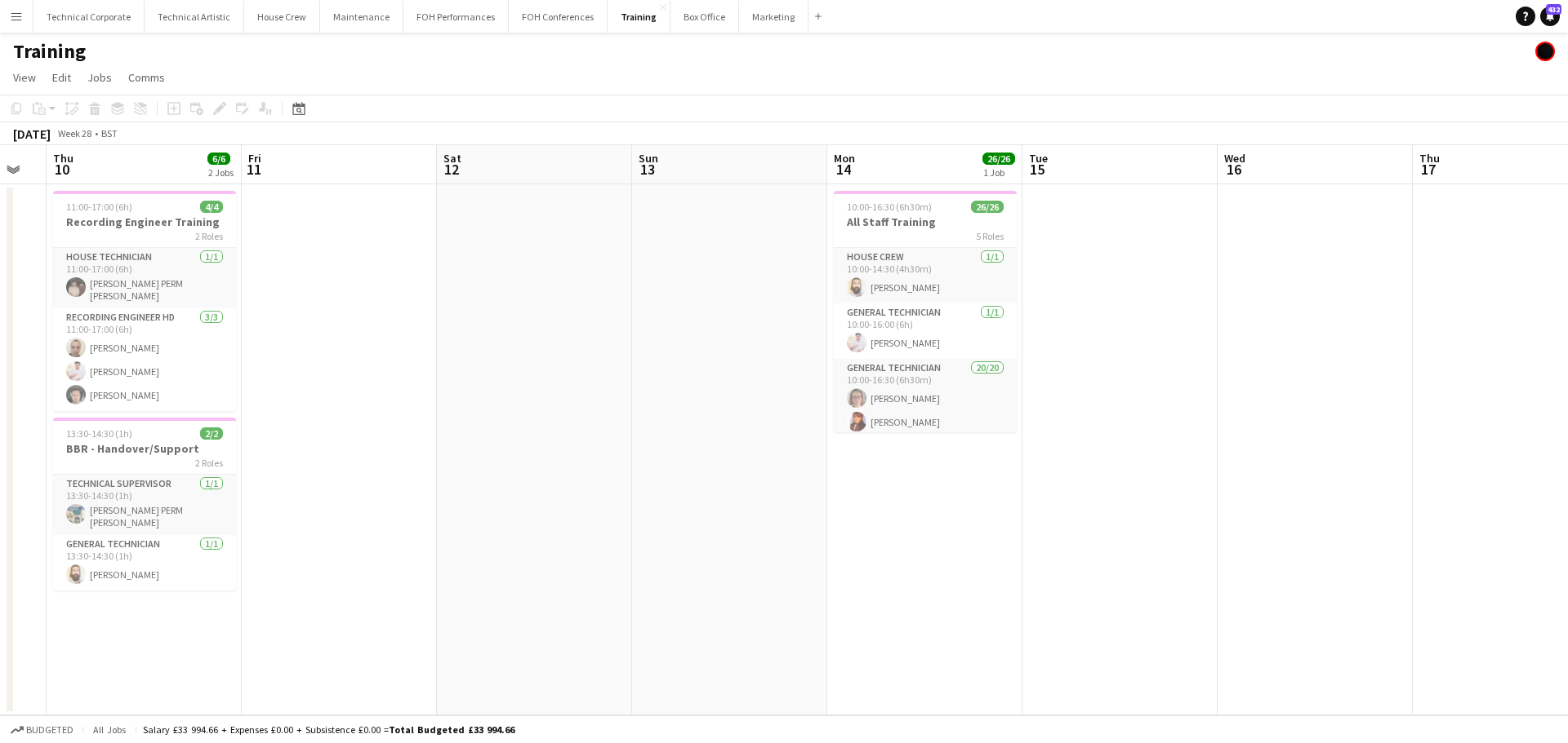
click at [150, 403] on app-calendar-viewport "Mon 7 Tue 8 4/4 1 Job Wed 9 Thu 10 6/6 2 Jobs Fri 11 Sat 12 Sun 13 Mon 14 26/26…" at bounding box center [784, 430] width 1568 height 571
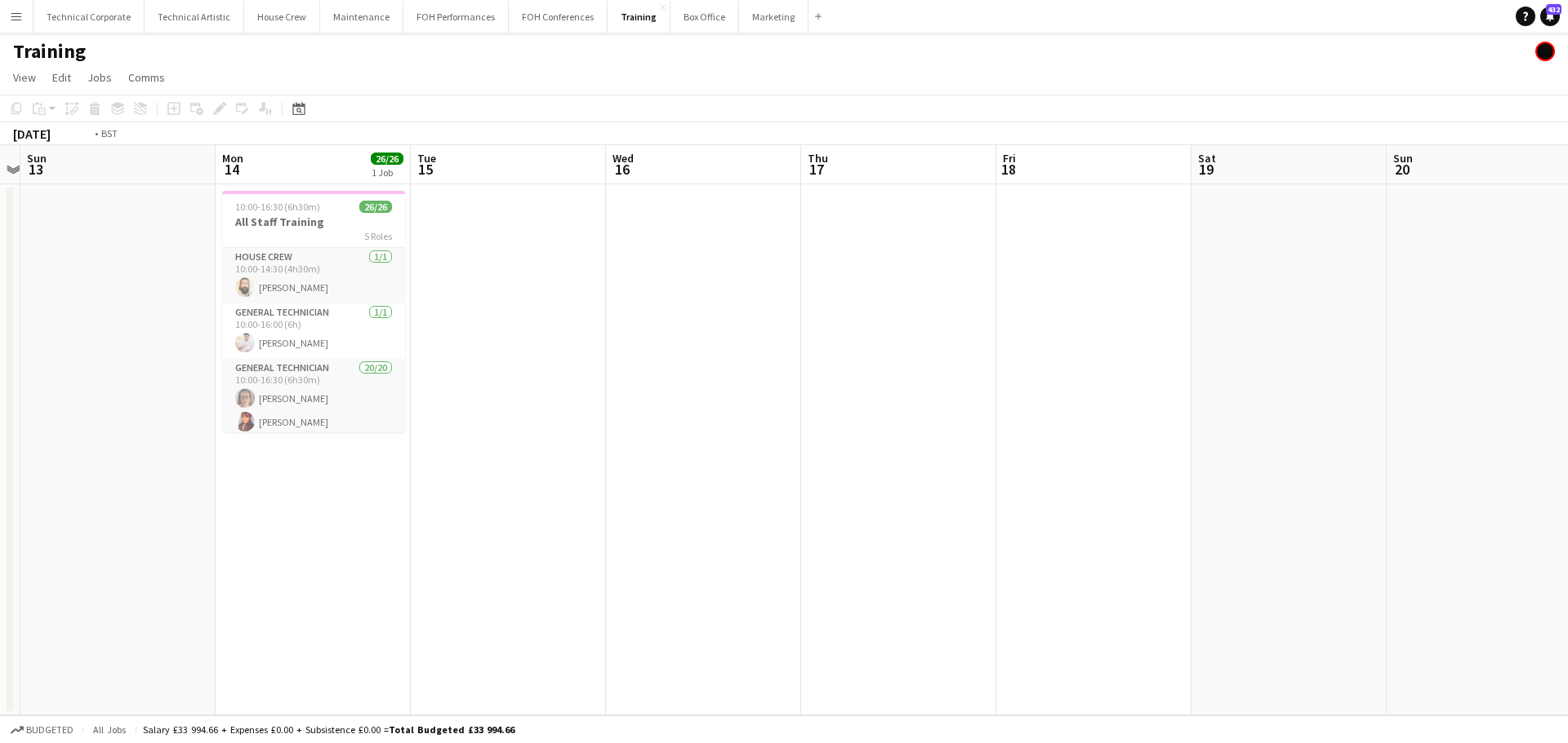
drag
click at [172, 262] on app-calendar-viewport "Thu 10 6/6 2 Jobs Fri 11 Sat 12 Sun 13 Mon 14 26/26 1 Job Tue 15 Wed 16 Thu 17 …" at bounding box center [784, 430] width 1568 height 571
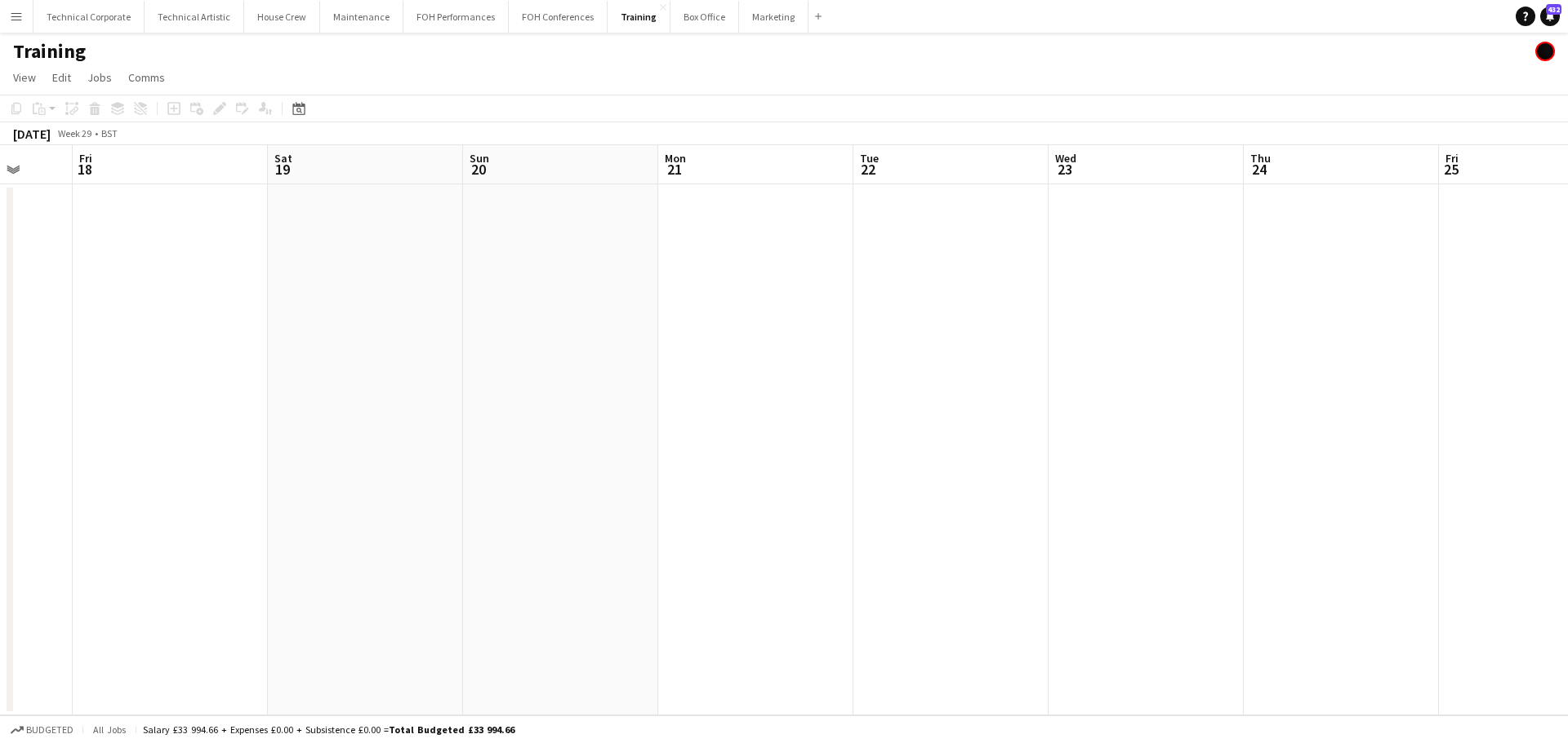
scroll to position [0, 513]
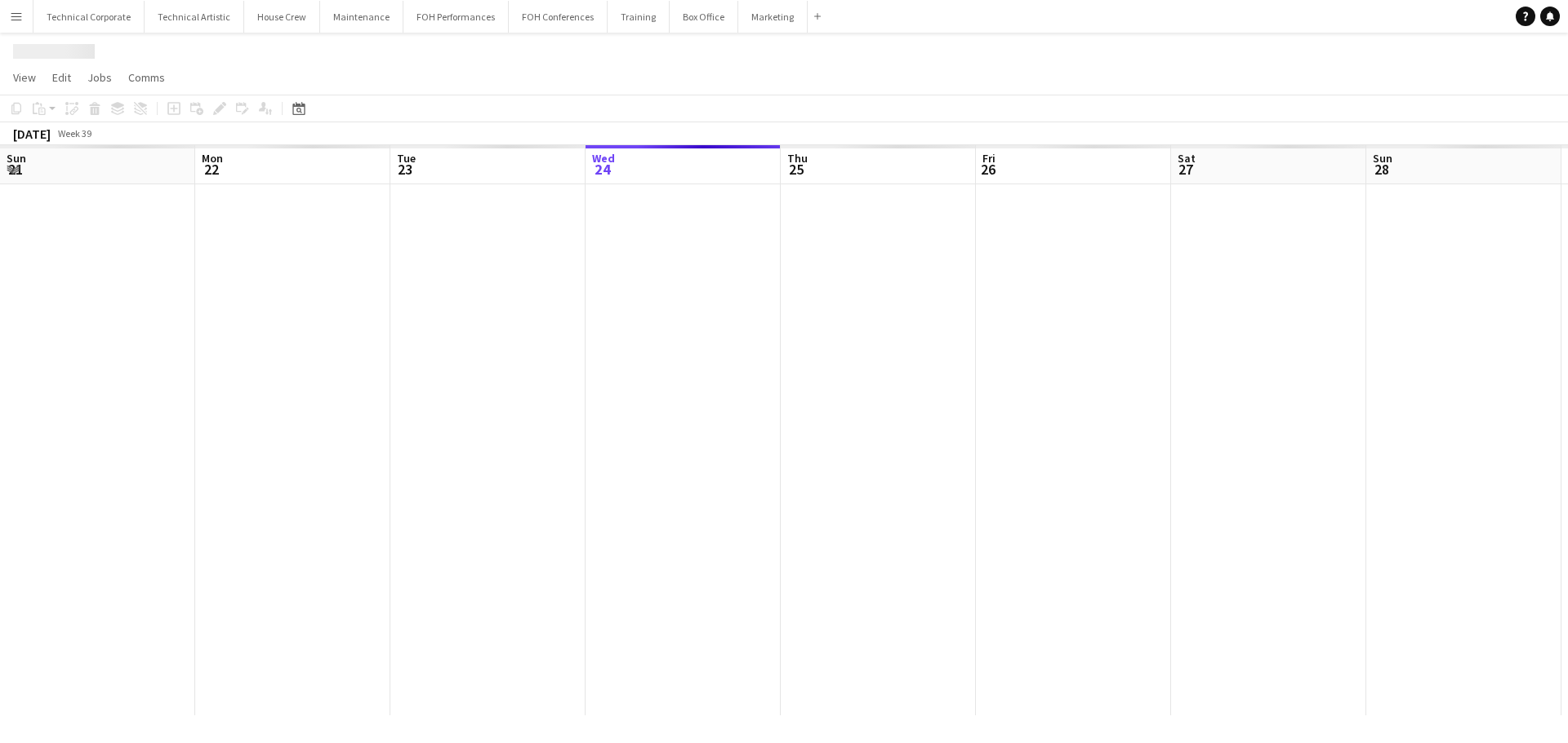
scroll to position [0, 390]
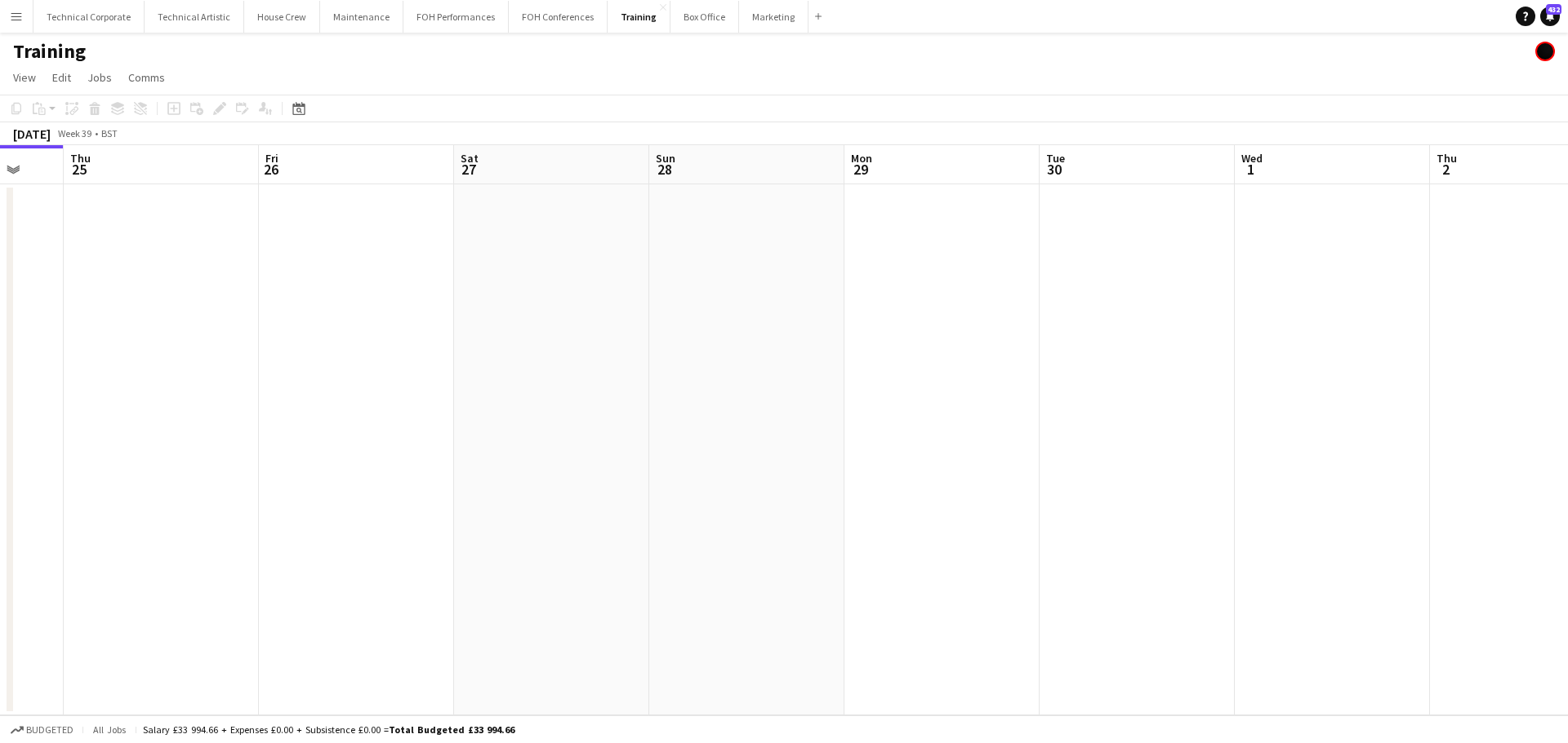
click at [875, 390] on app-calendar-viewport "Sun 21 Mon 22 Tue 23 Wed 24 Thu 25 Fri 26 Sat 27 Sun 28 Mon 29 Tue 30 Wed 1 Thu…" at bounding box center [784, 430] width 1568 height 571
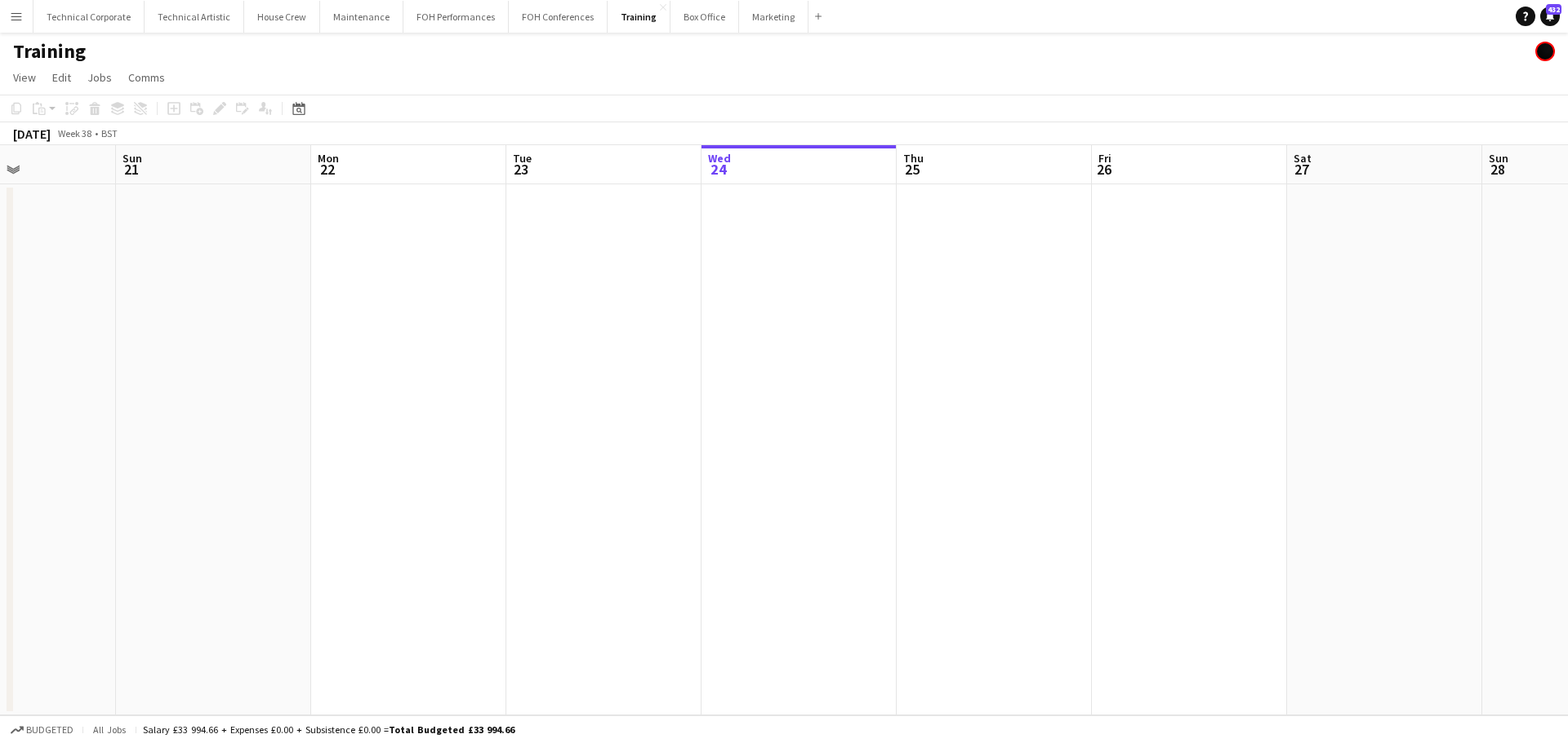
drag, startPoint x: 605, startPoint y: 382, endPoint x: 1396, endPoint y: 355, distance: 791.5
click at [1396, 355] on app-calendar-viewport "Thu 18 Fri 19 Sat 20 Sun 21 Mon 22 Tue 23 Wed 24 Thu 25 Fri 26 Sat 27 Sun 28 Mo…" at bounding box center [784, 430] width 1568 height 571
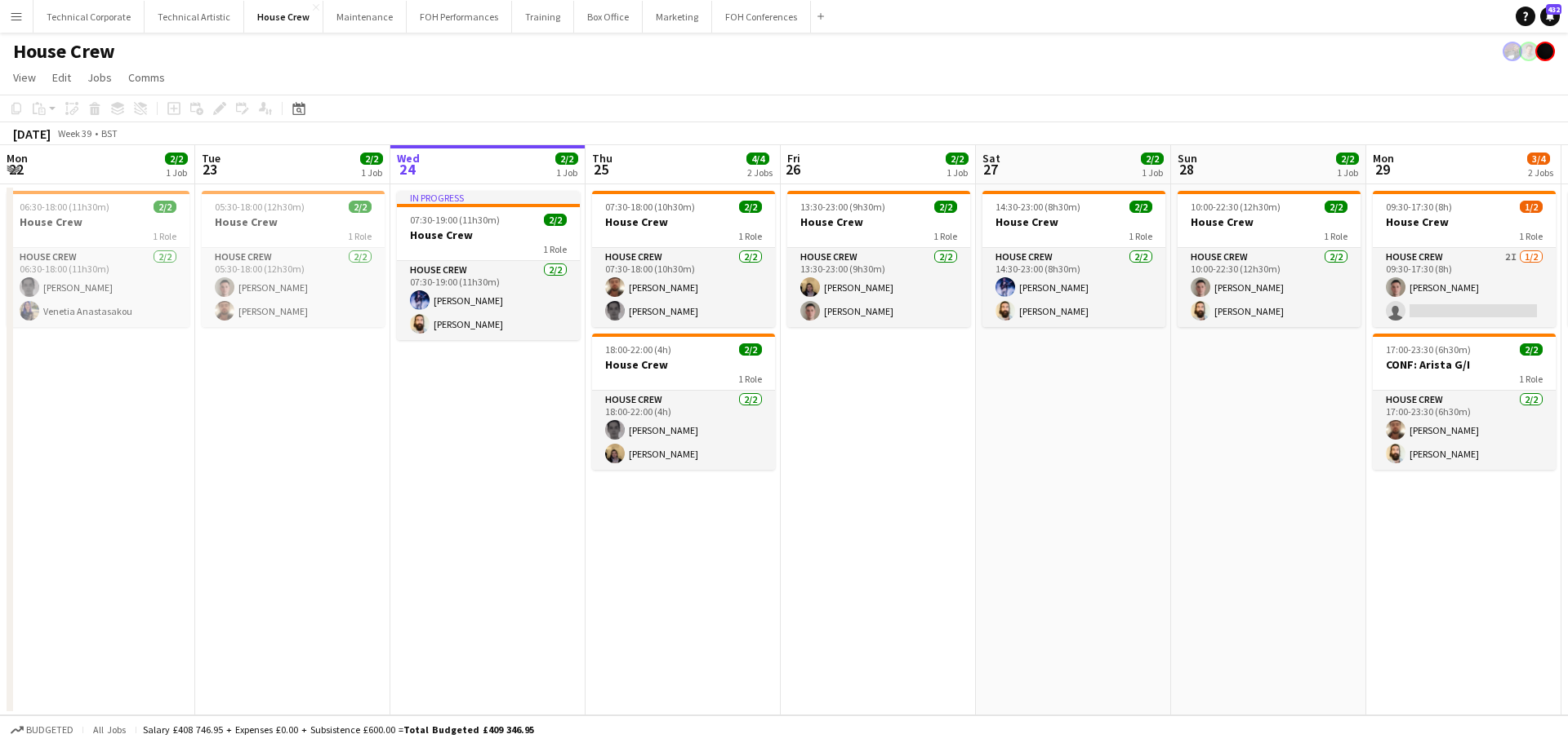
scroll to position [0, 611]
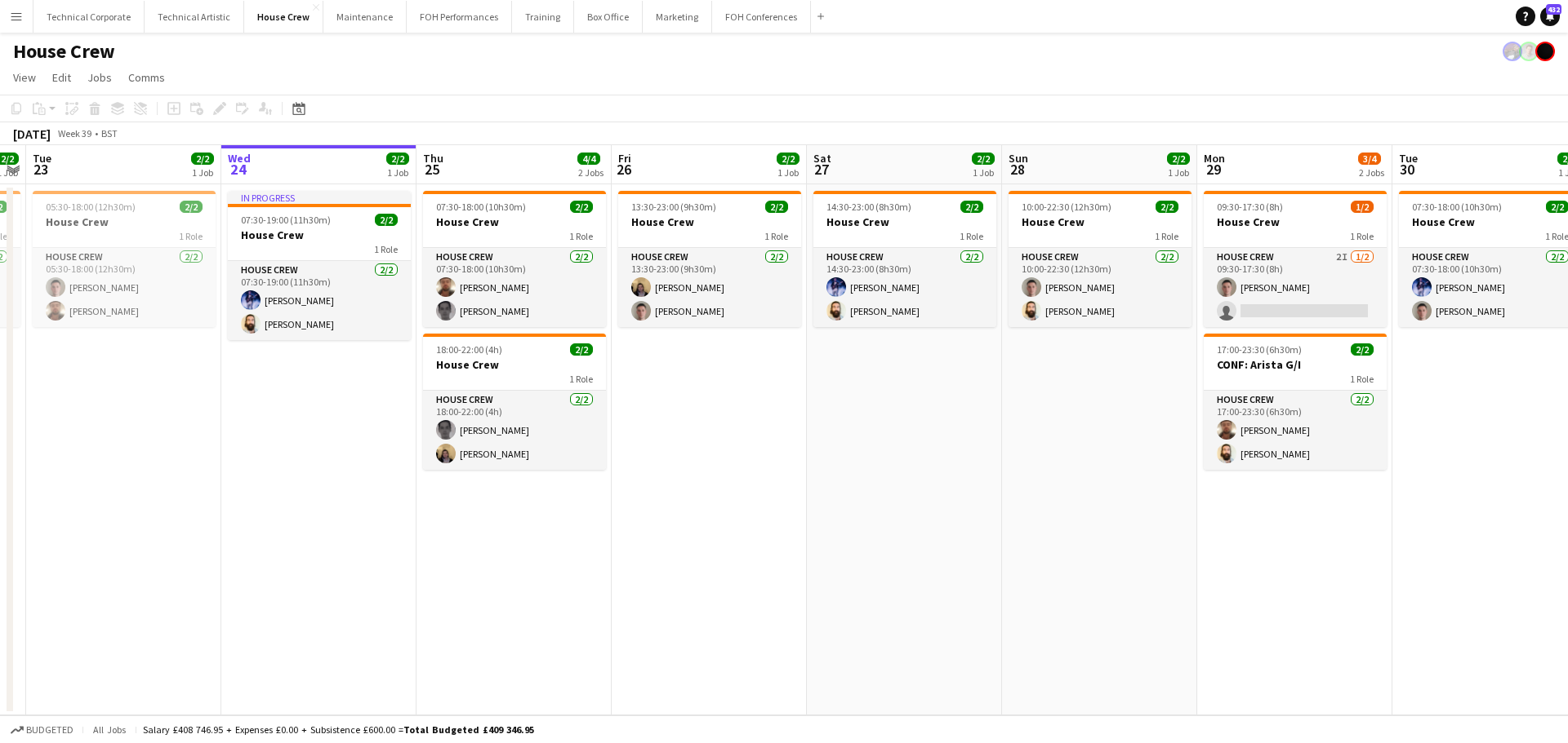
drag, startPoint x: 994, startPoint y: 414, endPoint x: 1047, endPoint y: 410, distance: 53.2
click at [1047, 410] on app-calendar-viewport "Sun 21 2/2 1 Job Mon 22 2/2 1 Job Tue 23 2/2 1 Job Wed 24 2/2 1 Job Thu 25 4/4 …" at bounding box center [784, 430] width 1568 height 571
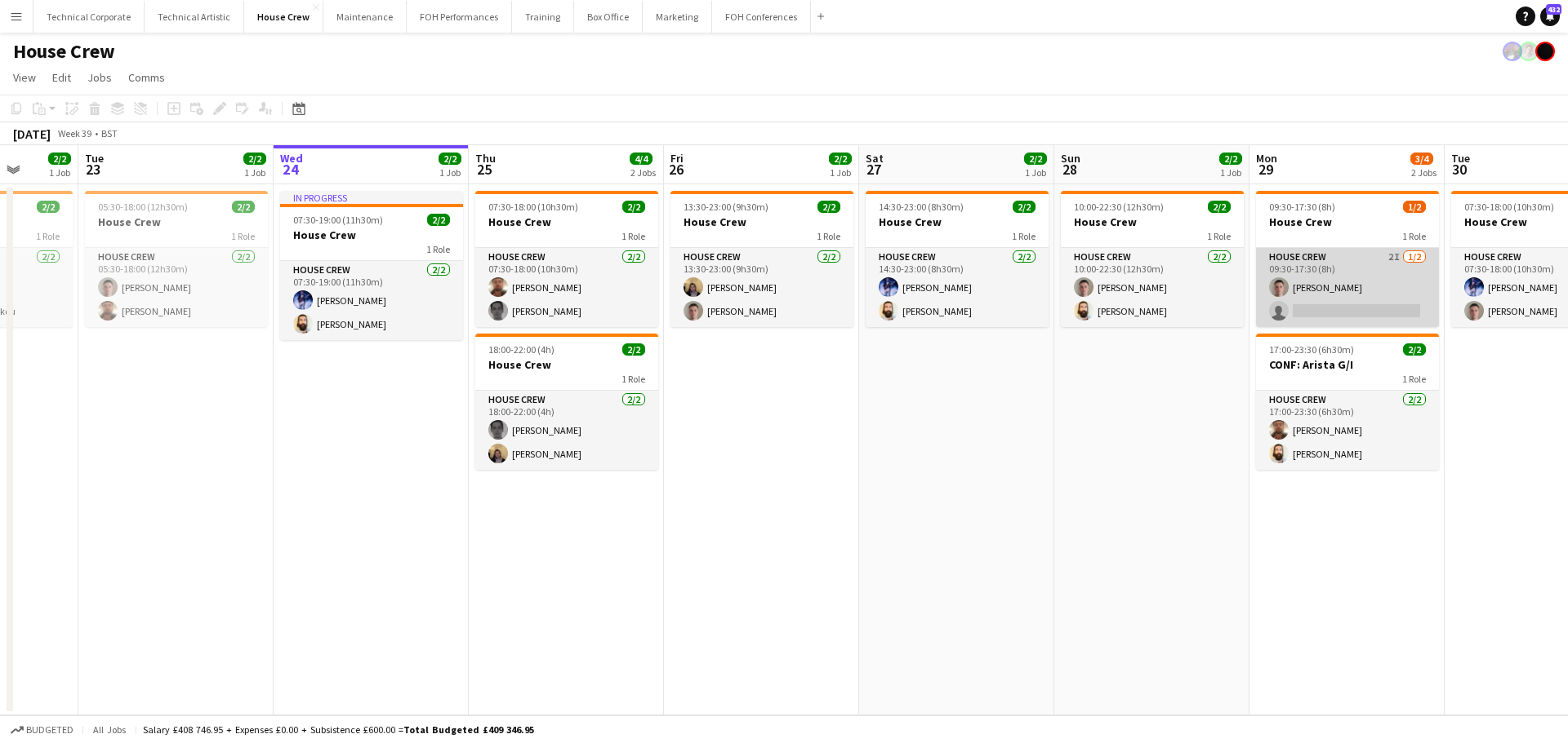
click at [1281, 261] on app-card-role "House Crew 2I [DATE] 09:30-17:30 (8h) [PERSON_NAME] single-neutral-actions" at bounding box center [1348, 287] width 183 height 79
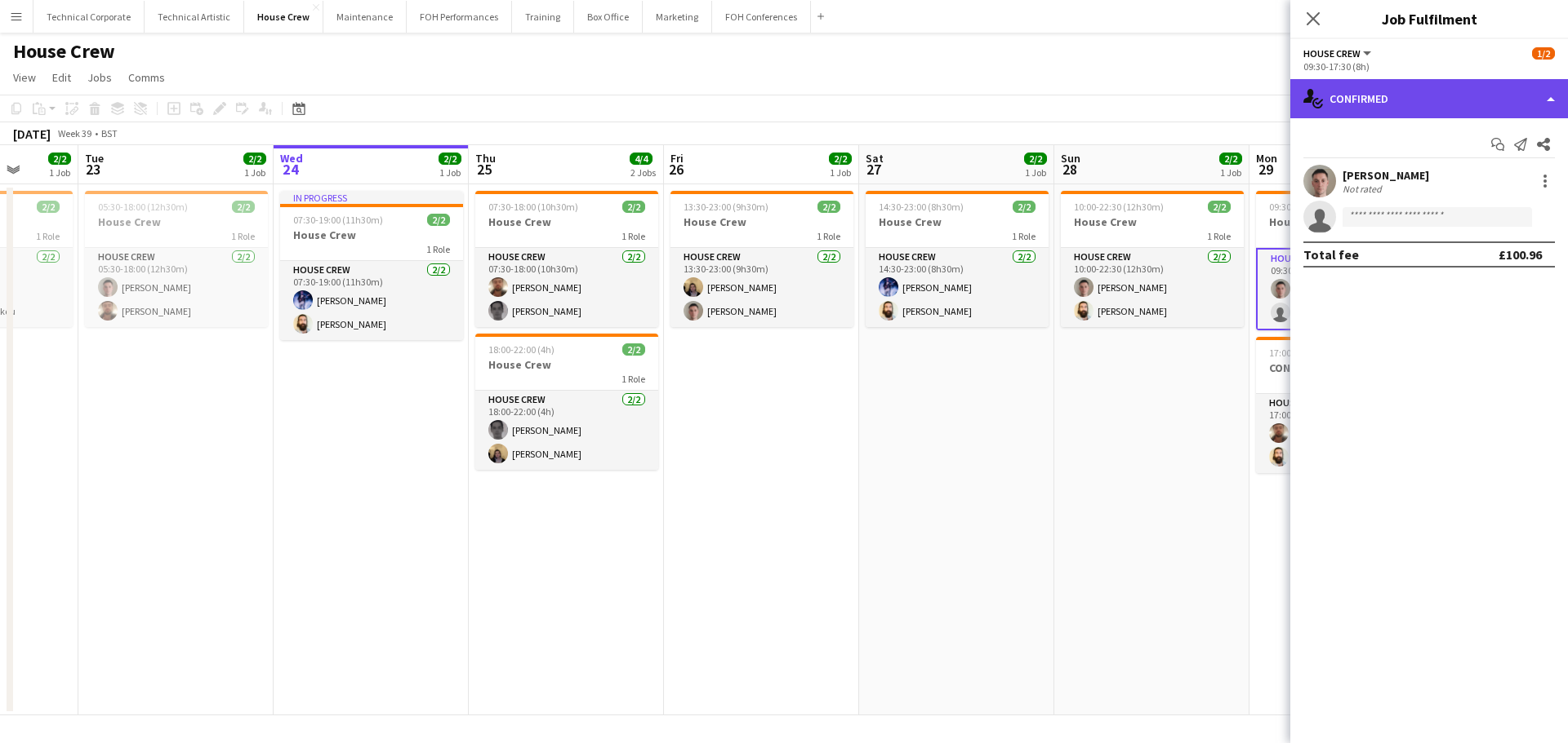
click at [1390, 118] on div "single-neutral-actions-check-2 Confirmed" at bounding box center [1429, 99] width 278 height 40
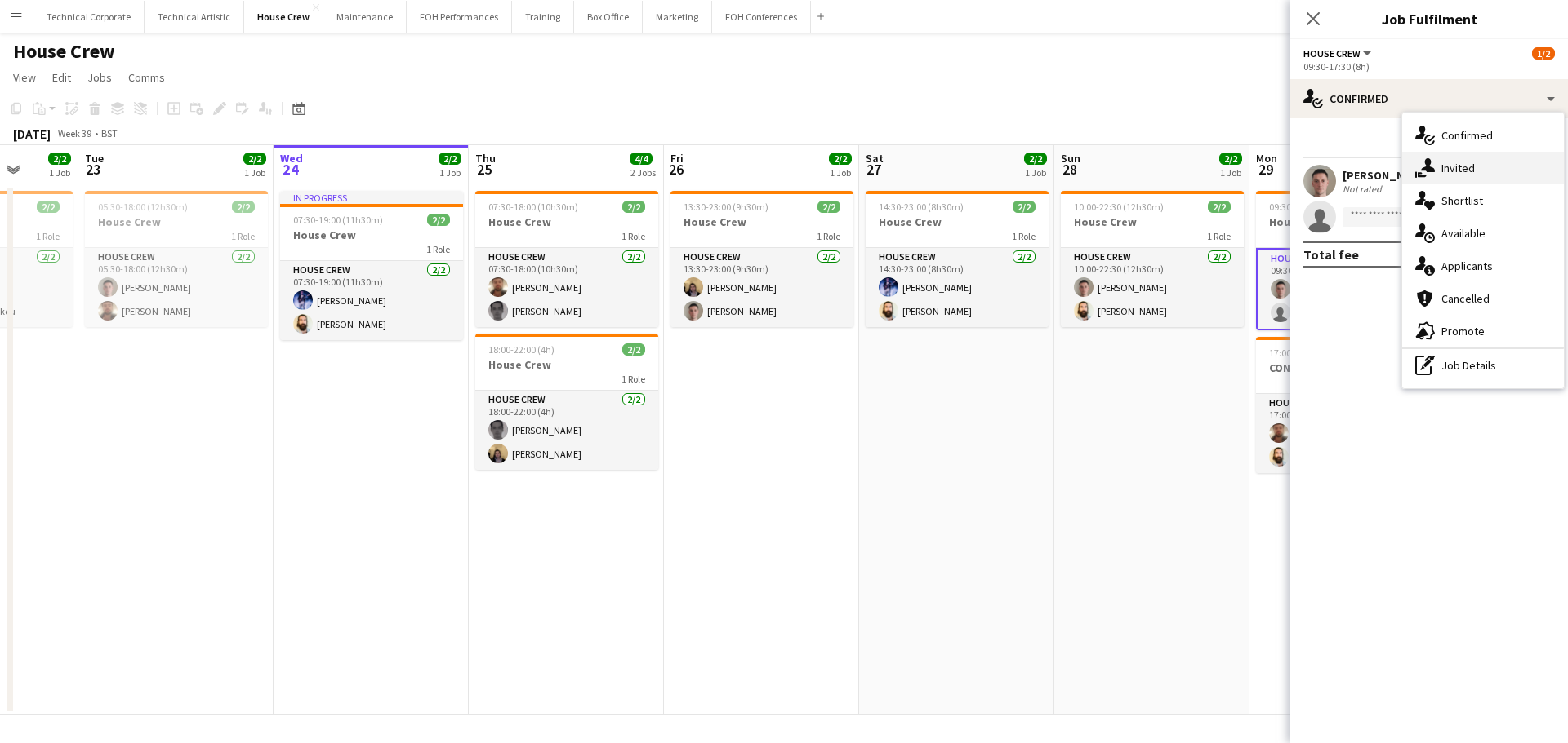
click at [1433, 159] on icon "single-neutral-actions-share-1" at bounding box center [1425, 168] width 20 height 20
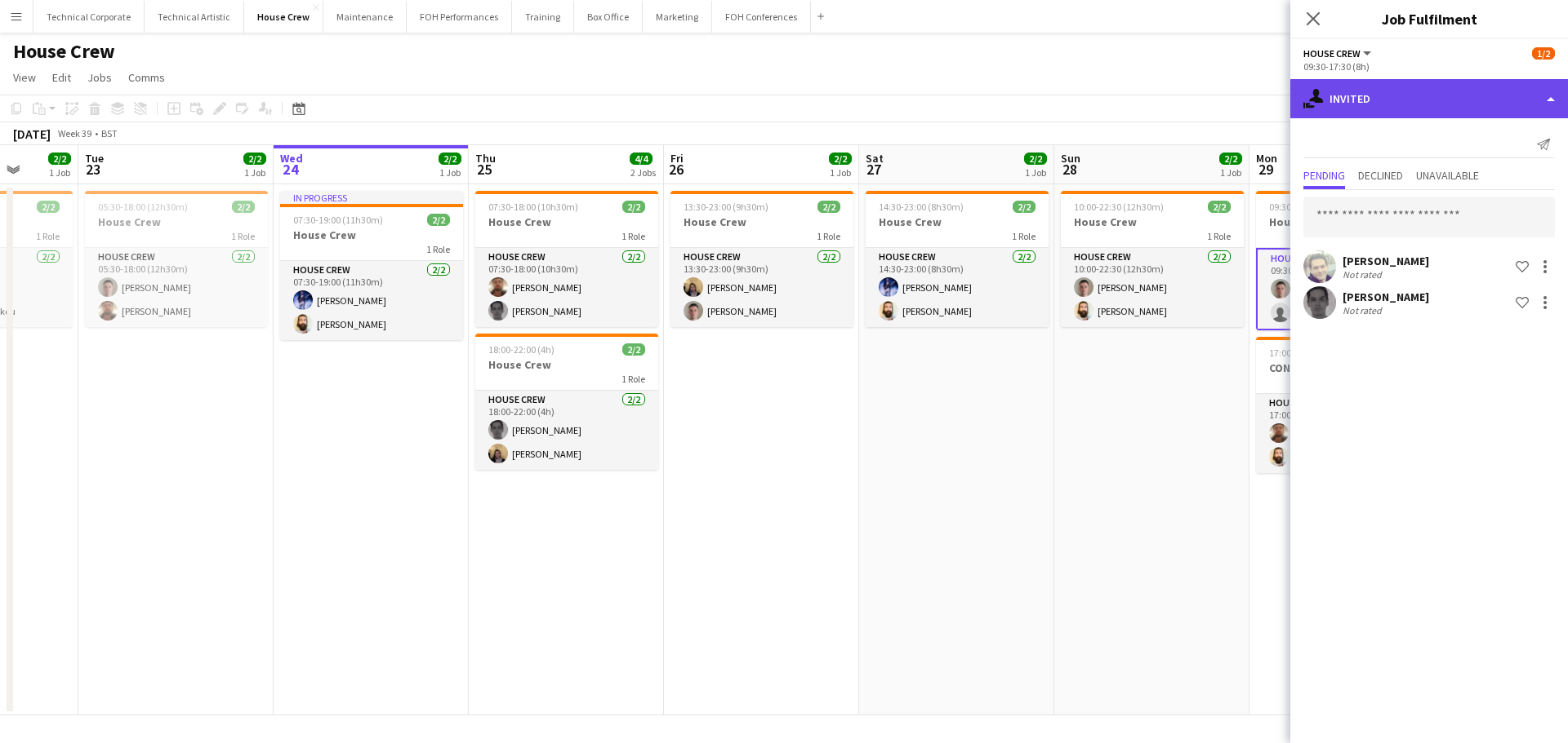
click at [1434, 103] on div "single-neutral-actions-share-1 Invited" at bounding box center [1429, 99] width 278 height 40
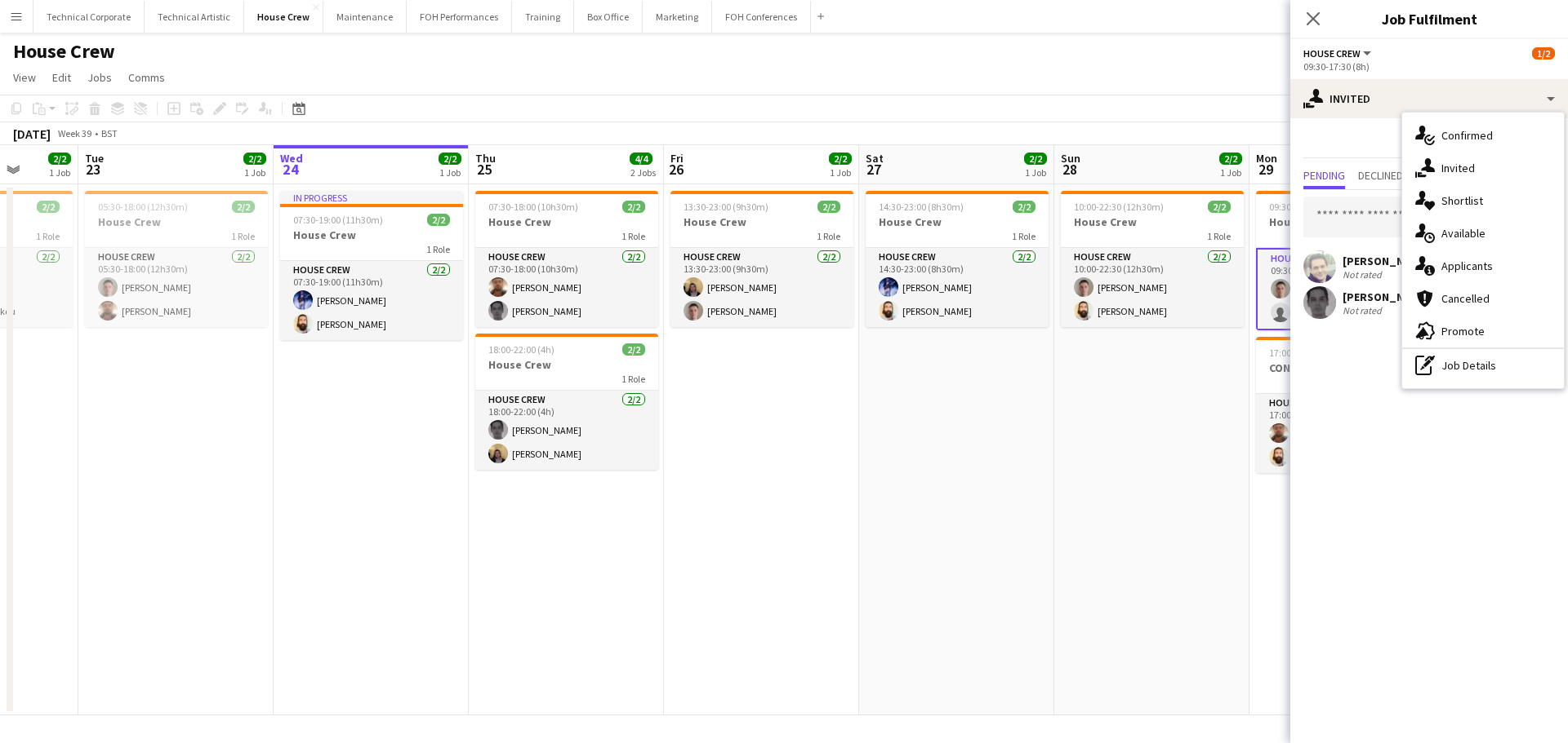
click at [1368, 163] on div "Send notification Pending Declined Unavailable [PERSON_NAME] Not rated Shortlis…" at bounding box center [1429, 227] width 278 height 217
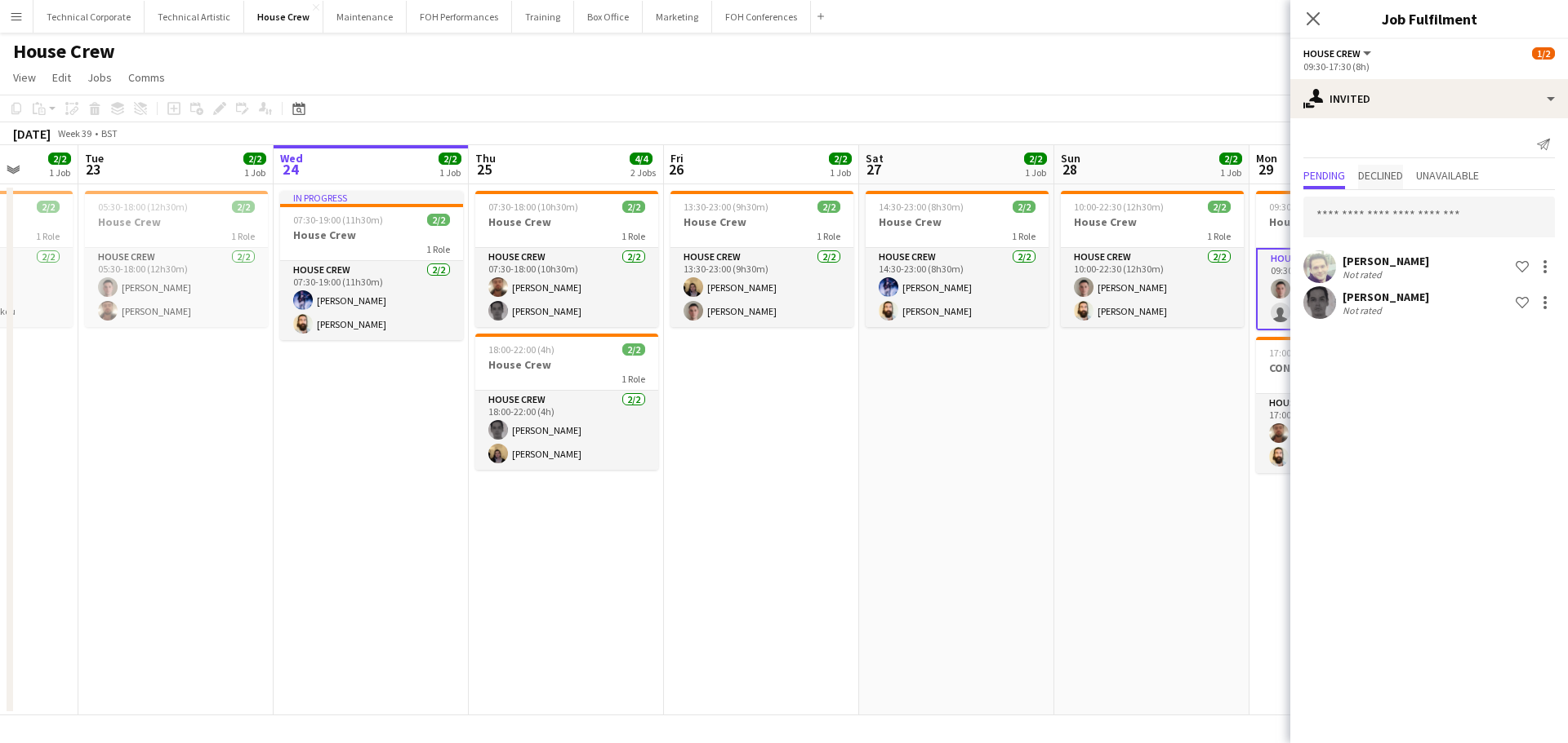
click at [1368, 186] on span "Declined" at bounding box center [1380, 177] width 45 height 24
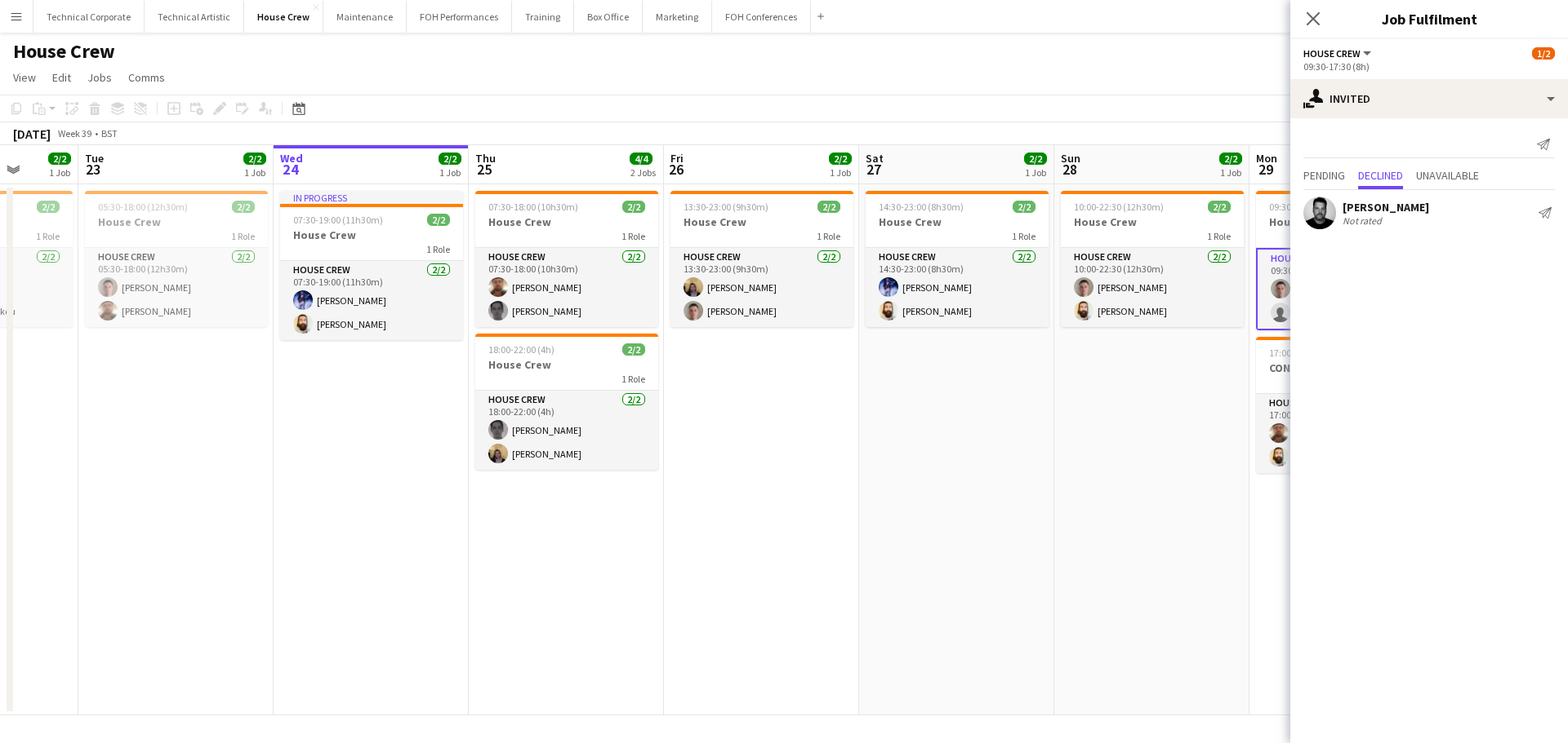
click at [1328, 163] on div "Send notification Pending Declined Unavailable [PERSON_NAME] Not rated Send not…" at bounding box center [1429, 182] width 278 height 127
click at [1446, 179] on span "Unavailable" at bounding box center [1446, 175] width 63 height 11
click at [1331, 174] on span "Pending" at bounding box center [1324, 175] width 41 height 11
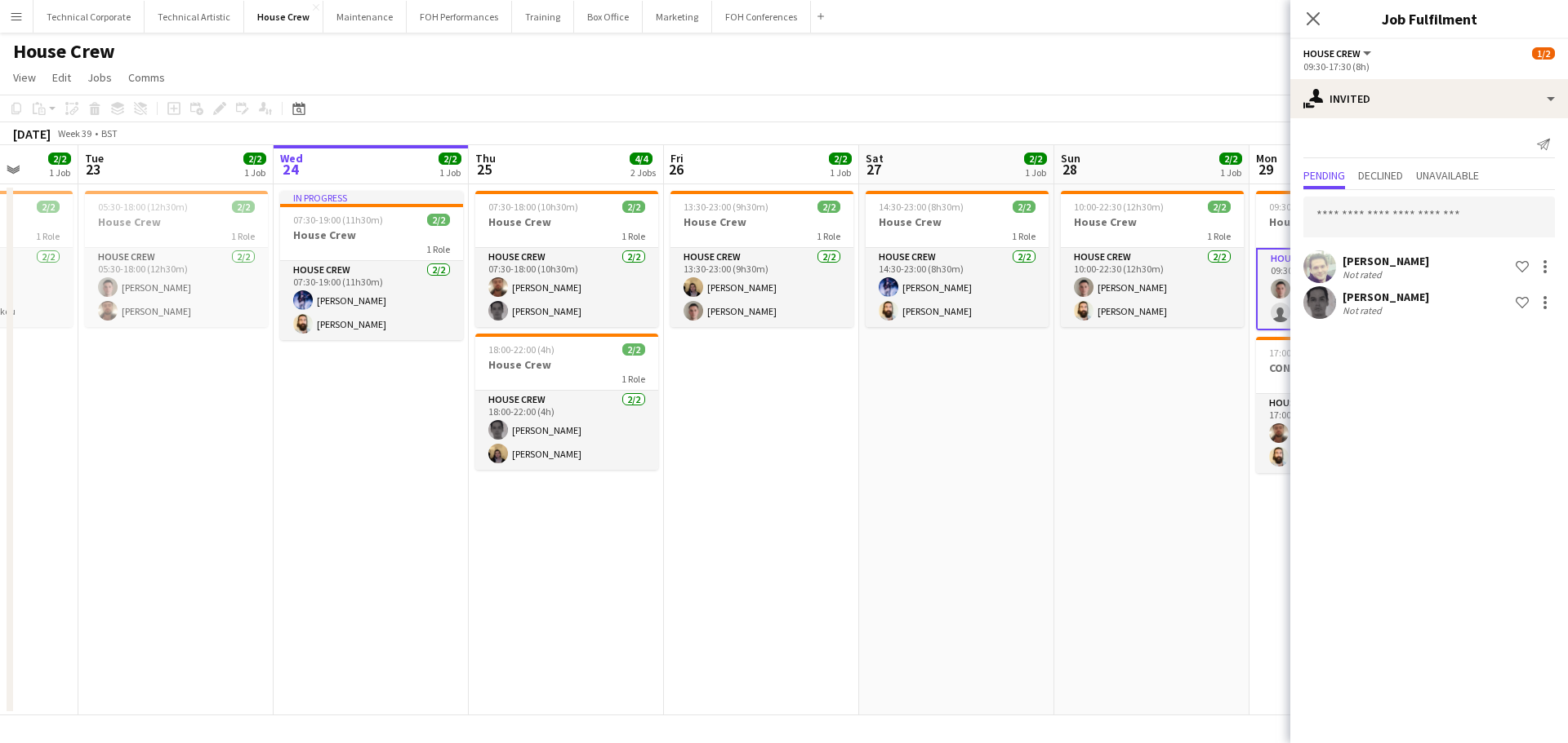
click at [926, 479] on app-date-cell "14:30-23:00 (8h30m) 2/2 House Crew 1 Role House Crew [DATE] 14:30-23:00 (8h30m)…" at bounding box center [956, 450] width 195 height 531
click at [927, 479] on app-date-cell "14:30-23:00 (8h30m) 2/2 House Crew 1 Role House Crew [DATE] 14:30-23:00 (8h30m)…" at bounding box center [956, 450] width 195 height 531
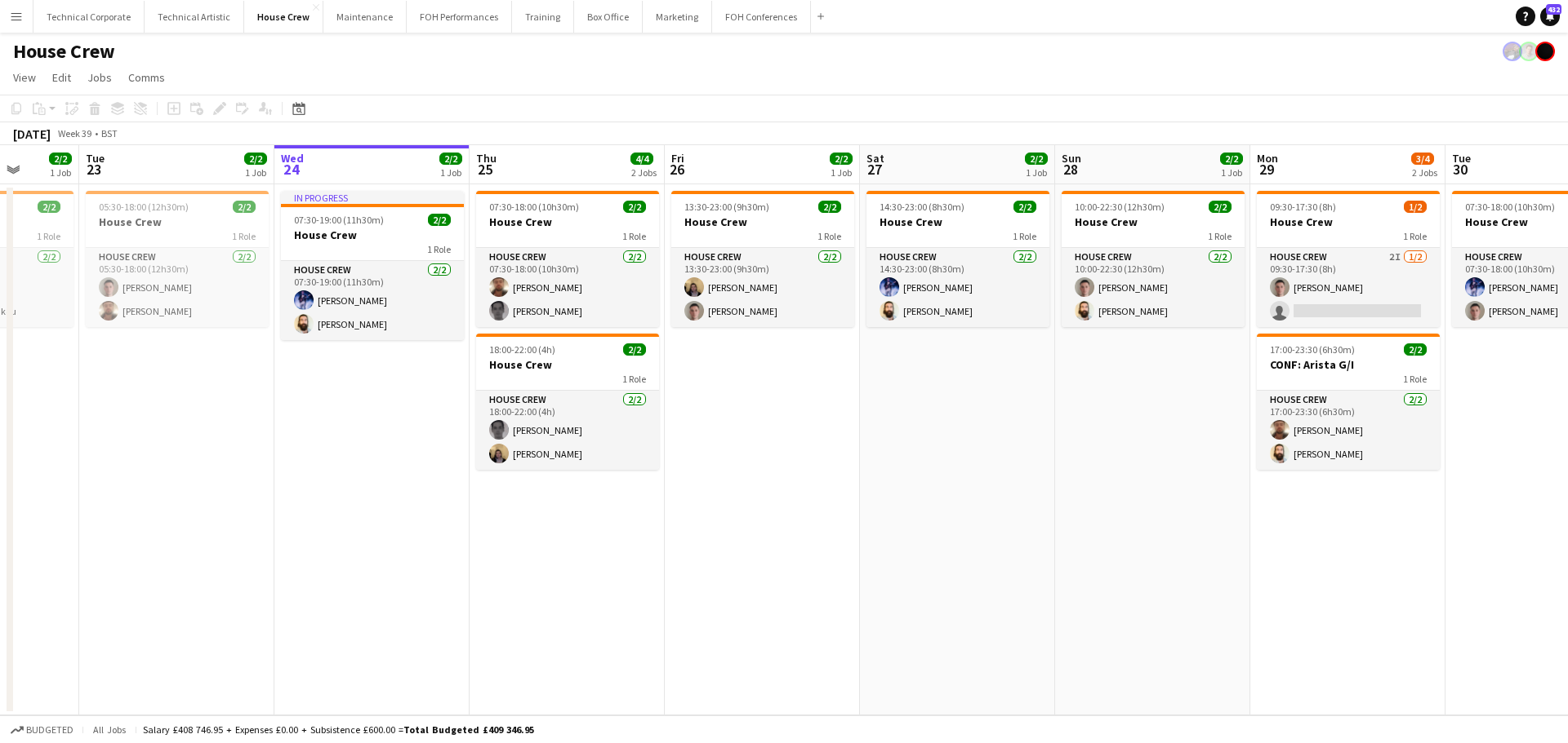
scroll to position [0, 449]
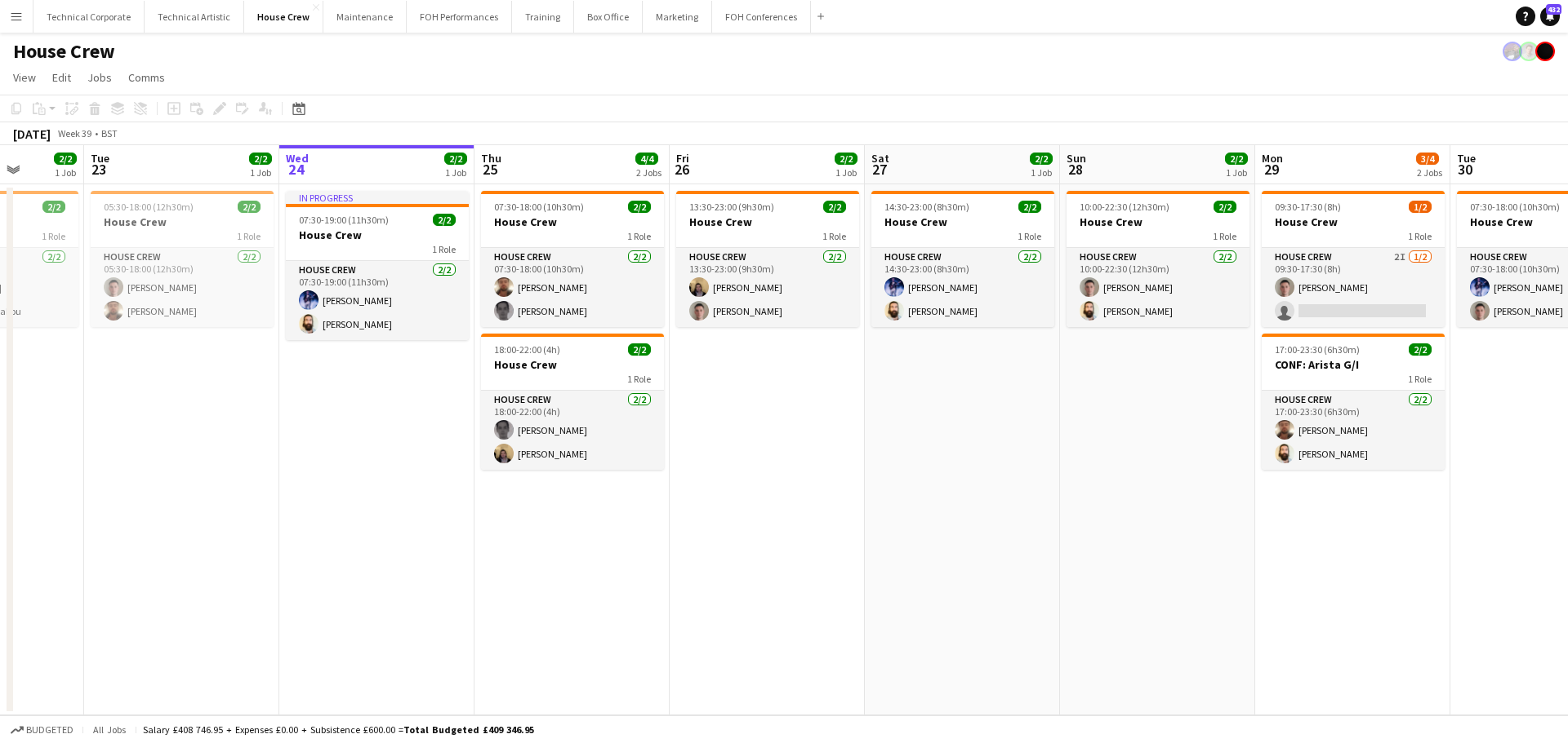
drag, startPoint x: 1452, startPoint y: 575, endPoint x: 1119, endPoint y: 587, distance: 333.2
click at [1119, 587] on app-calendar-viewport "Sat 20 4/4 2 Jobs Sun 21 2/2 1 Job Mon 22 2/2 1 Job Tue 23 2/2 1 Job Wed 24 2/2…" at bounding box center [784, 430] width 1568 height 571
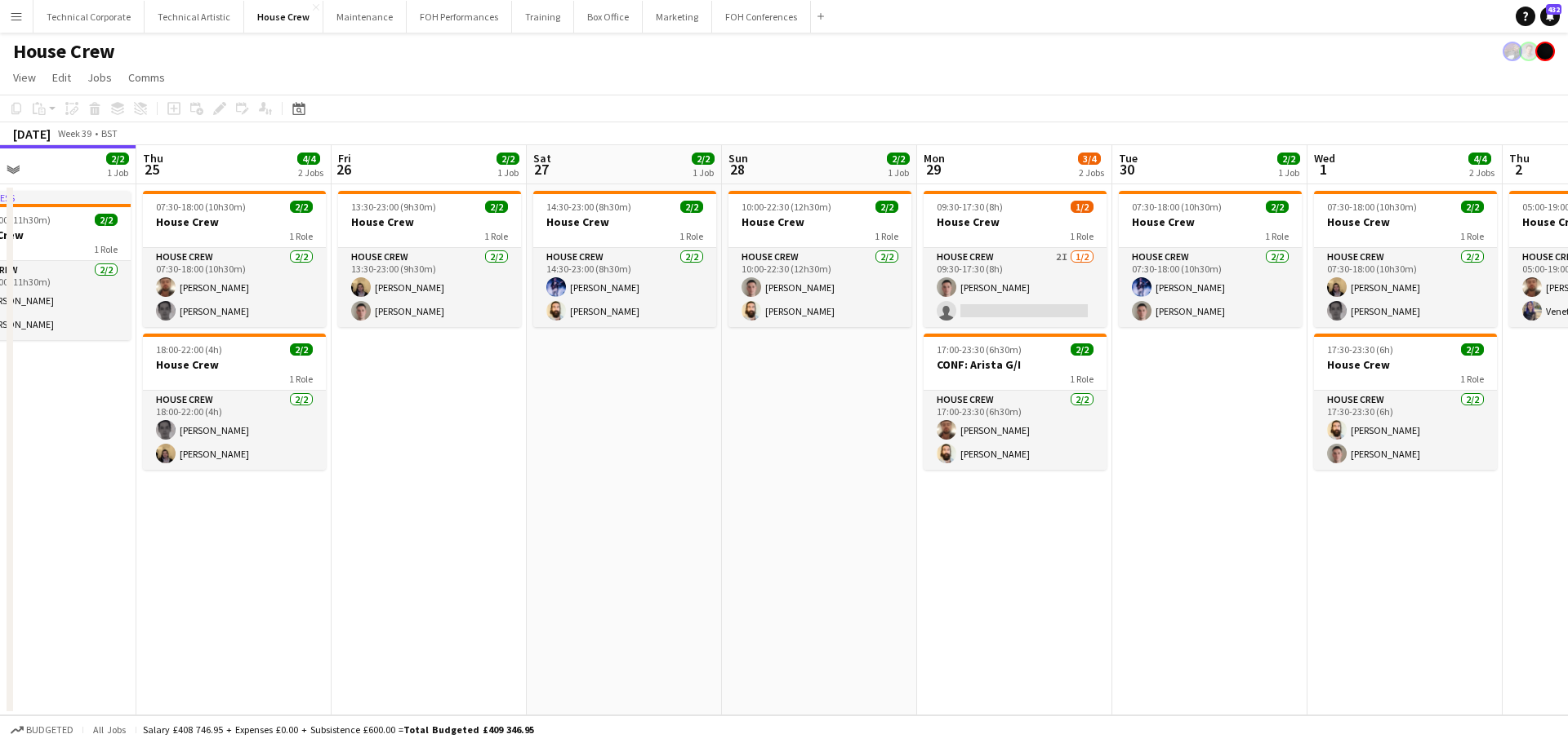
scroll to position [0, 546]
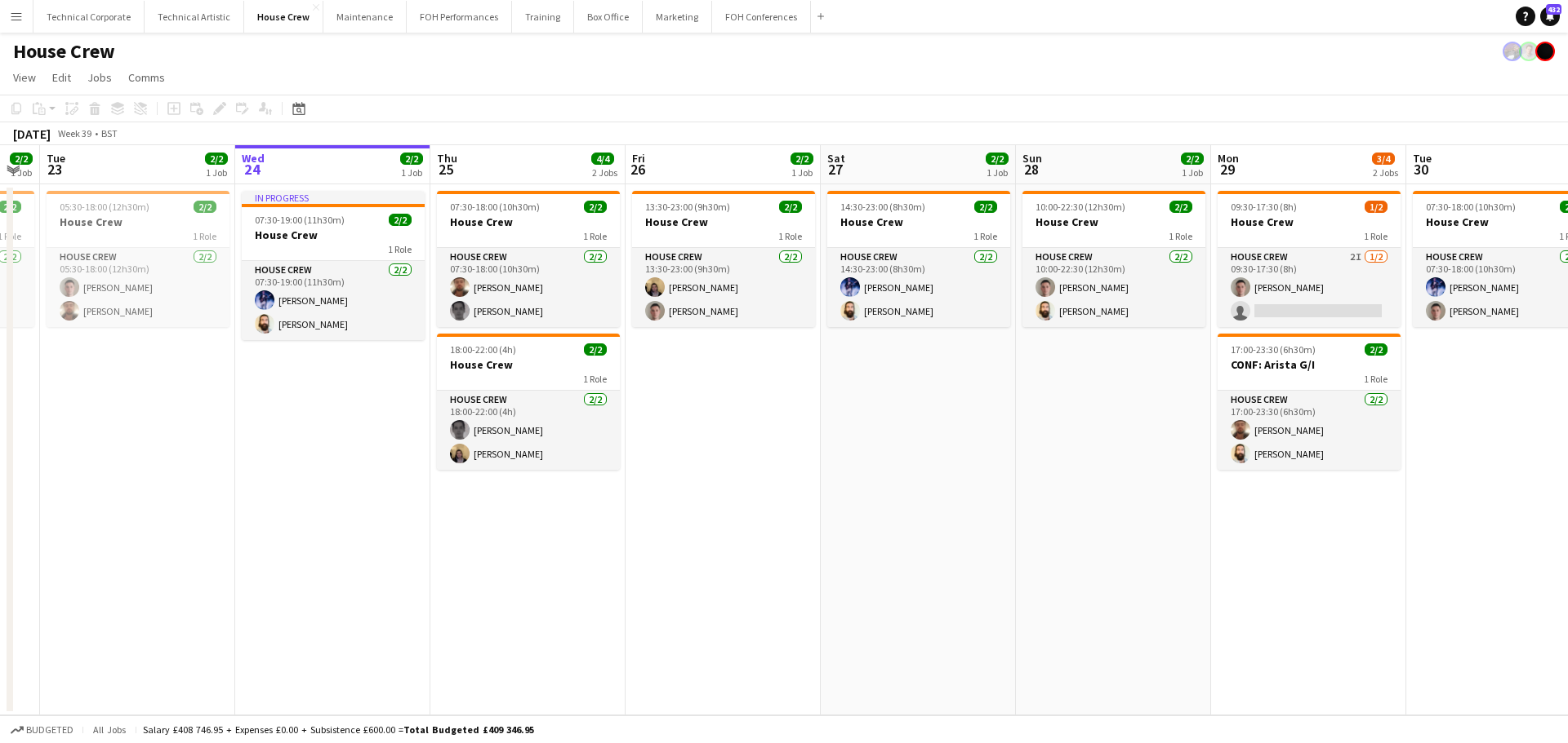
drag, startPoint x: 693, startPoint y: 538, endPoint x: 781, endPoint y: 539, distance: 88.0
click at [781, 539] on app-calendar-viewport "Sat 20 4/4 2 Jobs Sun 21 2/2 1 Job Mon 22 2/2 1 Job Tue 23 2/2 1 Job Wed 24 2/2…" at bounding box center [784, 430] width 1568 height 571
click at [779, 538] on app-date-cell "13:30-23:00 (9h30m) 2/2 House Crew 1 Role House Crew [DATE] 13:30-23:00 (9h30m)…" at bounding box center [723, 450] width 195 height 531
click at [779, 540] on app-date-cell "13:30-23:00 (9h30m) 2/2 House Crew 1 Role House Crew [DATE] 13:30-23:00 (9h30m)…" at bounding box center [723, 450] width 195 height 531
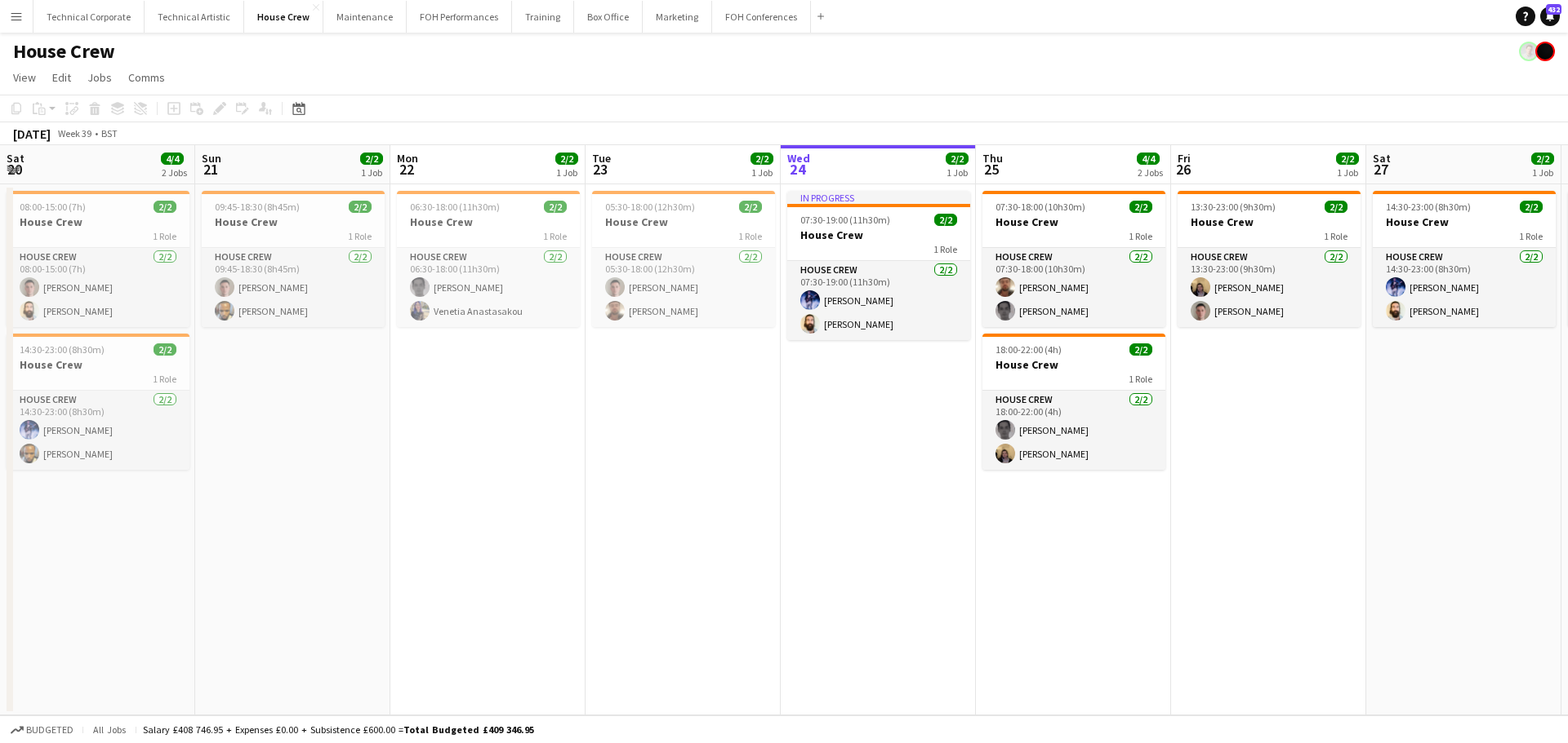
scroll to position [0, 546]
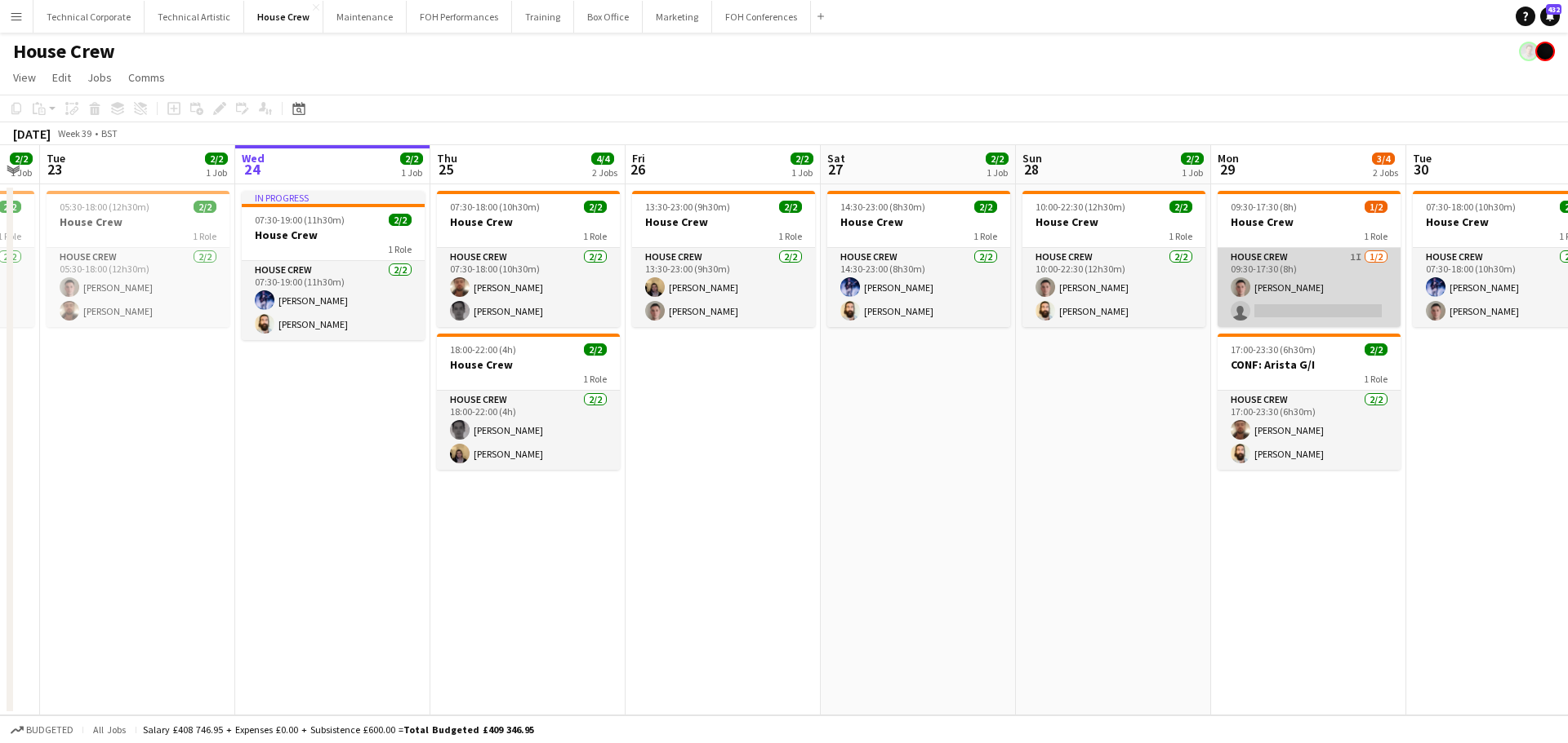
click at [1271, 295] on app-card-role "House Crew 1I [DATE] 09:30-17:30 (8h) [PERSON_NAME] single-neutral-actions" at bounding box center [1309, 287] width 183 height 79
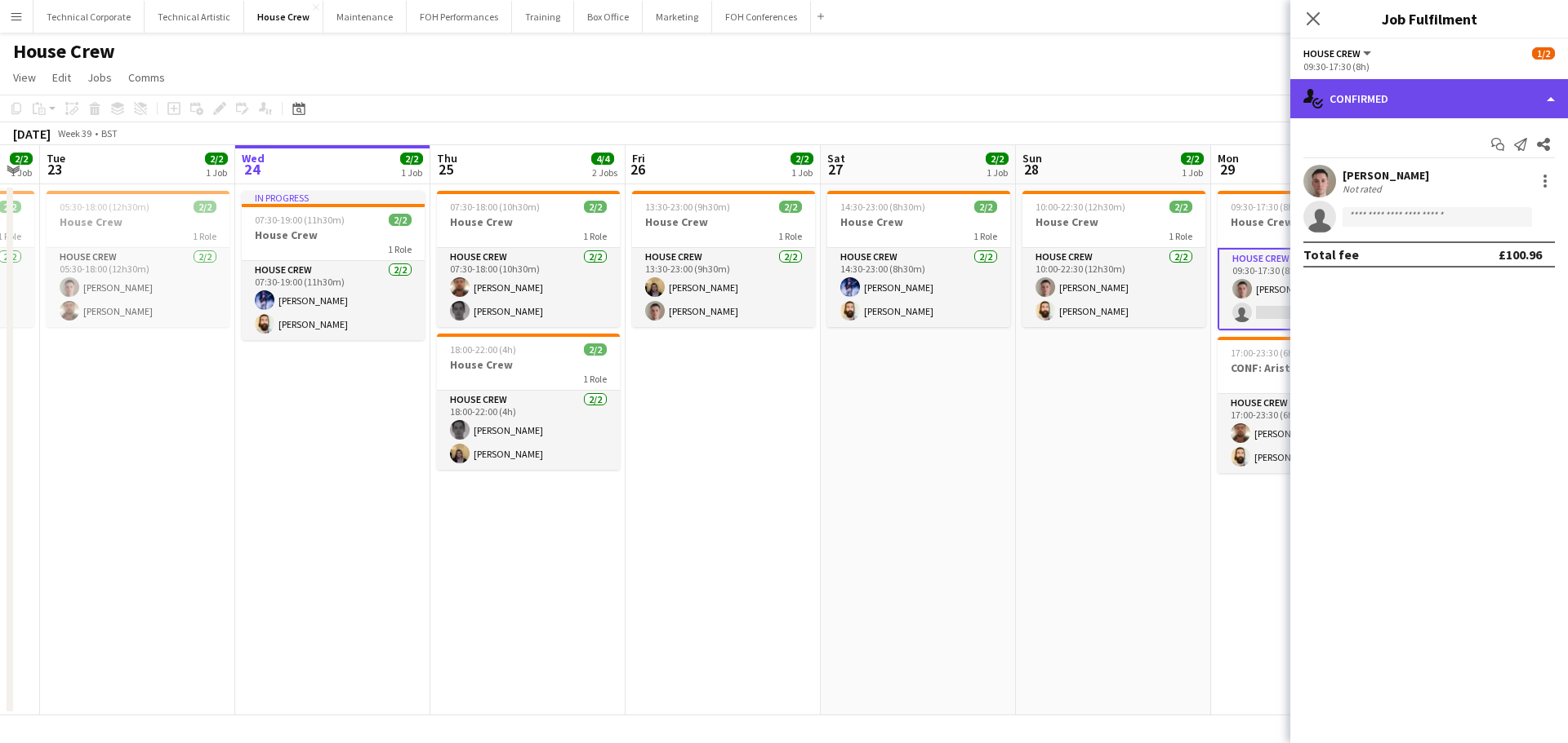
click at [1434, 87] on div "single-neutral-actions-check-2 Confirmed" at bounding box center [1429, 99] width 278 height 40
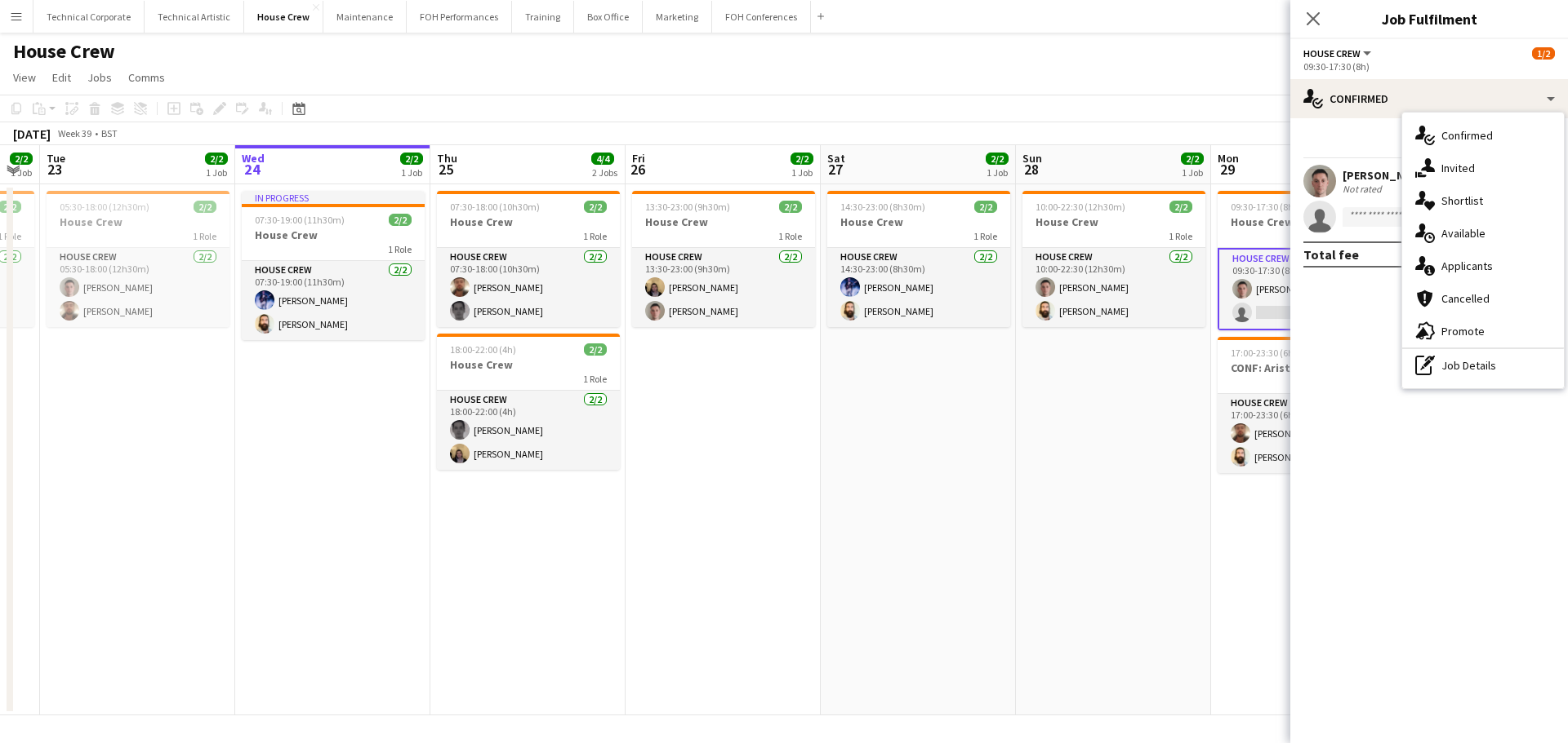
click at [1471, 159] on div "single-neutral-actions-share-1 Invited" at bounding box center [1483, 168] width 162 height 33
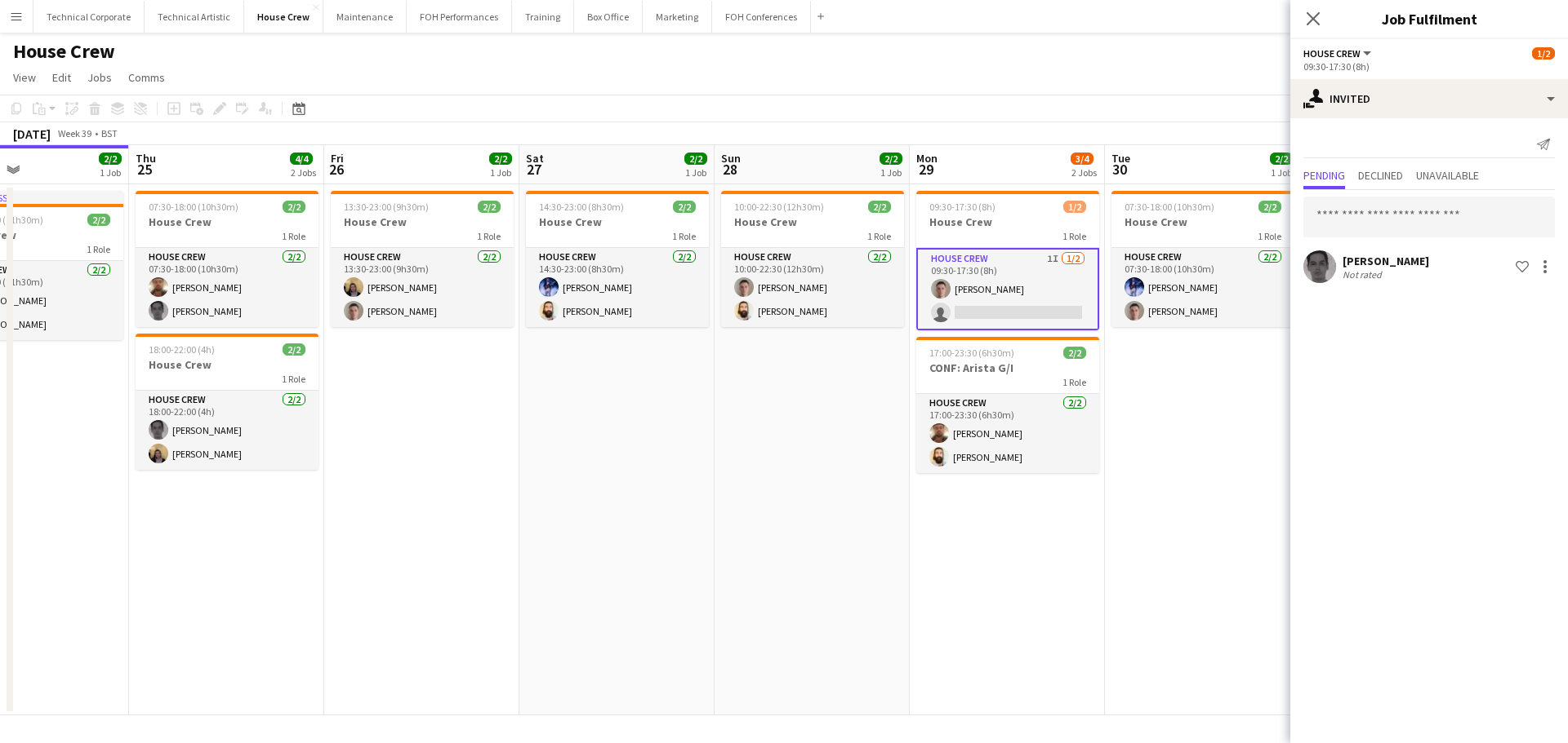
scroll to position [0, 456]
drag, startPoint x: 1165, startPoint y: 460, endPoint x: 864, endPoint y: 507, distance: 304.6
click at [864, 507] on app-calendar-viewport "Mon 22 2/2 1 Job Tue 23 2/2 1 Job Wed 24 2/2 1 Job Thu 25 4/4 2 Jobs Fri 26 2/2…" at bounding box center [784, 430] width 1568 height 571
click at [1153, 412] on app-date-cell "07:30-18:00 (10h30m) 2/2 House Crew 1 Role House Crew [DATE] 07:30-18:00 (10h30…" at bounding box center [1201, 450] width 195 height 531
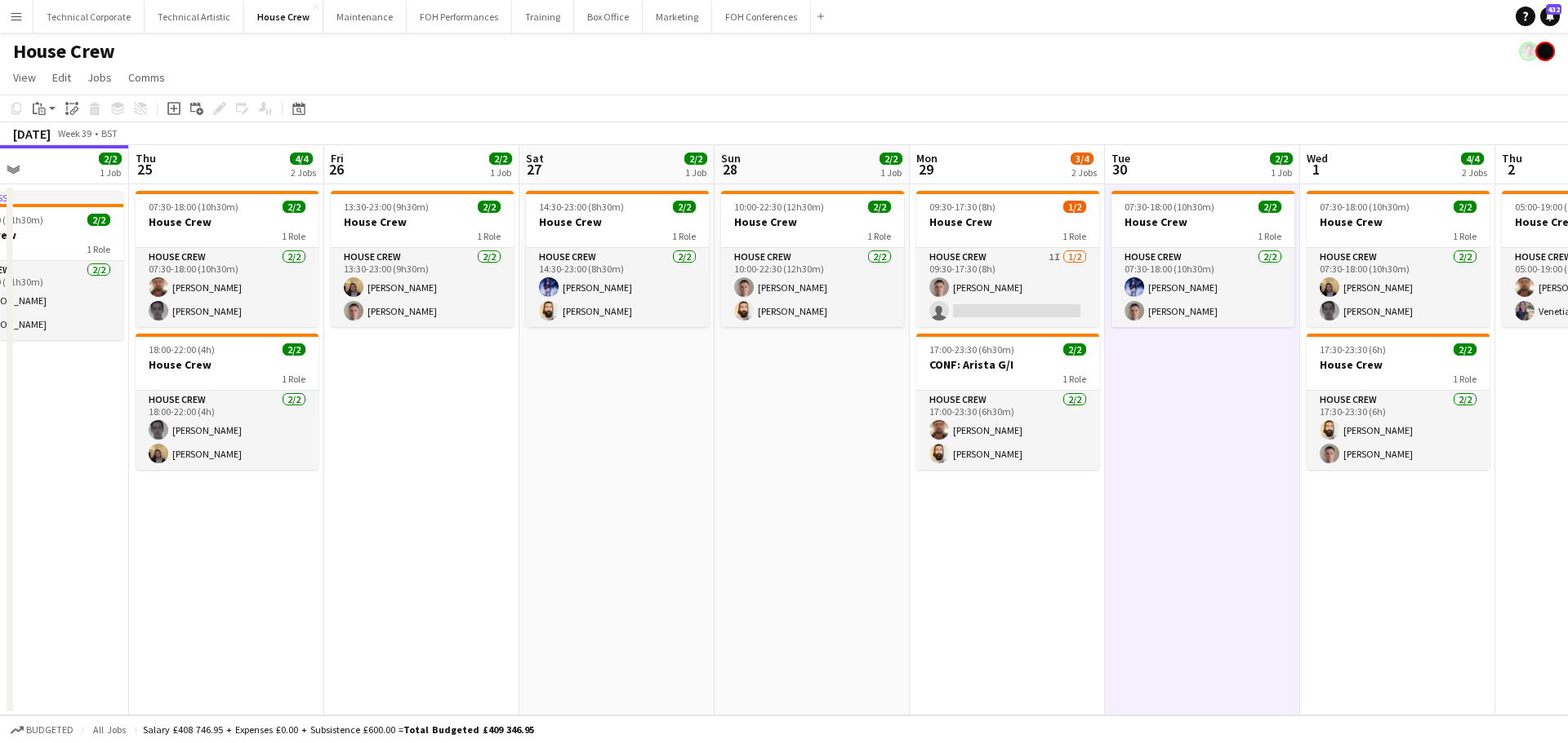
click at [1153, 412] on app-date-cell "07:30-18:00 (10h30m) 2/2 House Crew 1 Role House Crew [DATE] 07:30-18:00 (10h30…" at bounding box center [1201, 450] width 195 height 531
